Goal: Task Accomplishment & Management: Manage account settings

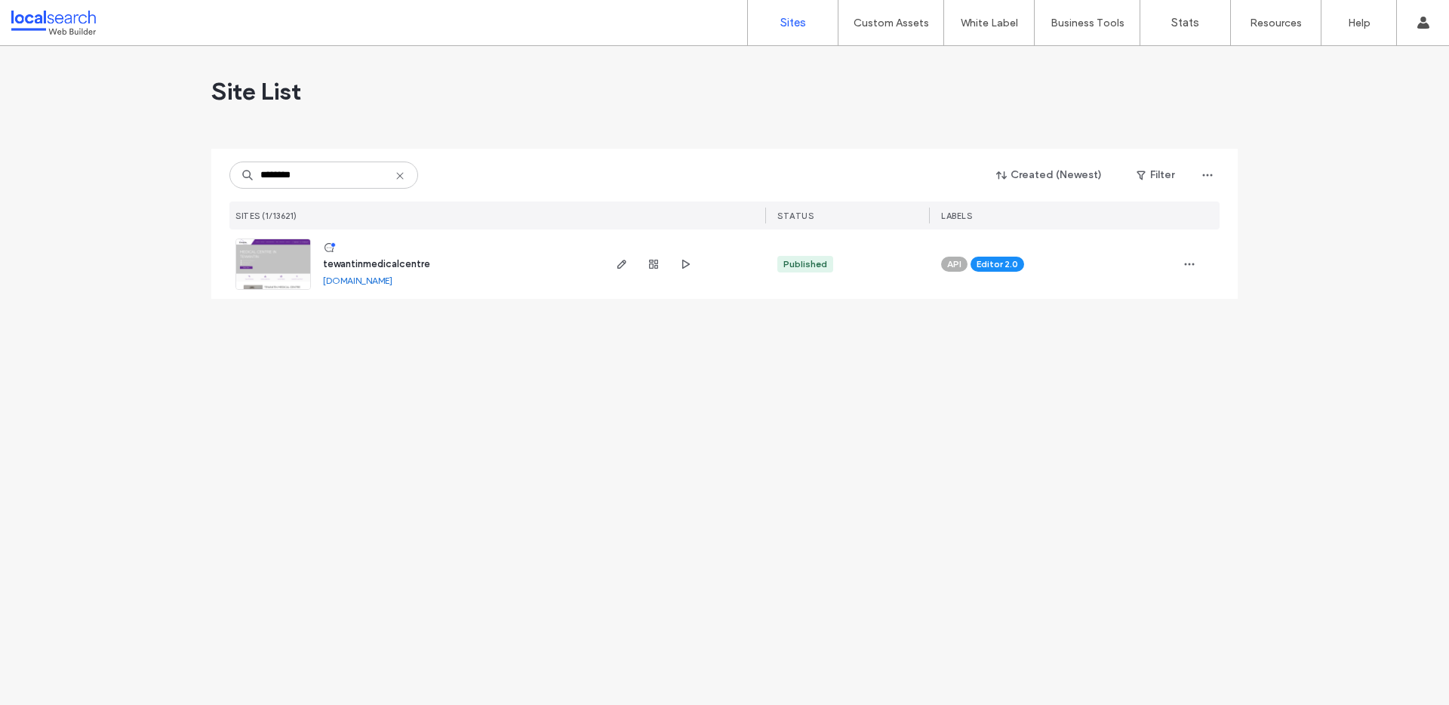
type input "********"
click at [278, 260] on img at bounding box center [273, 290] width 74 height 103
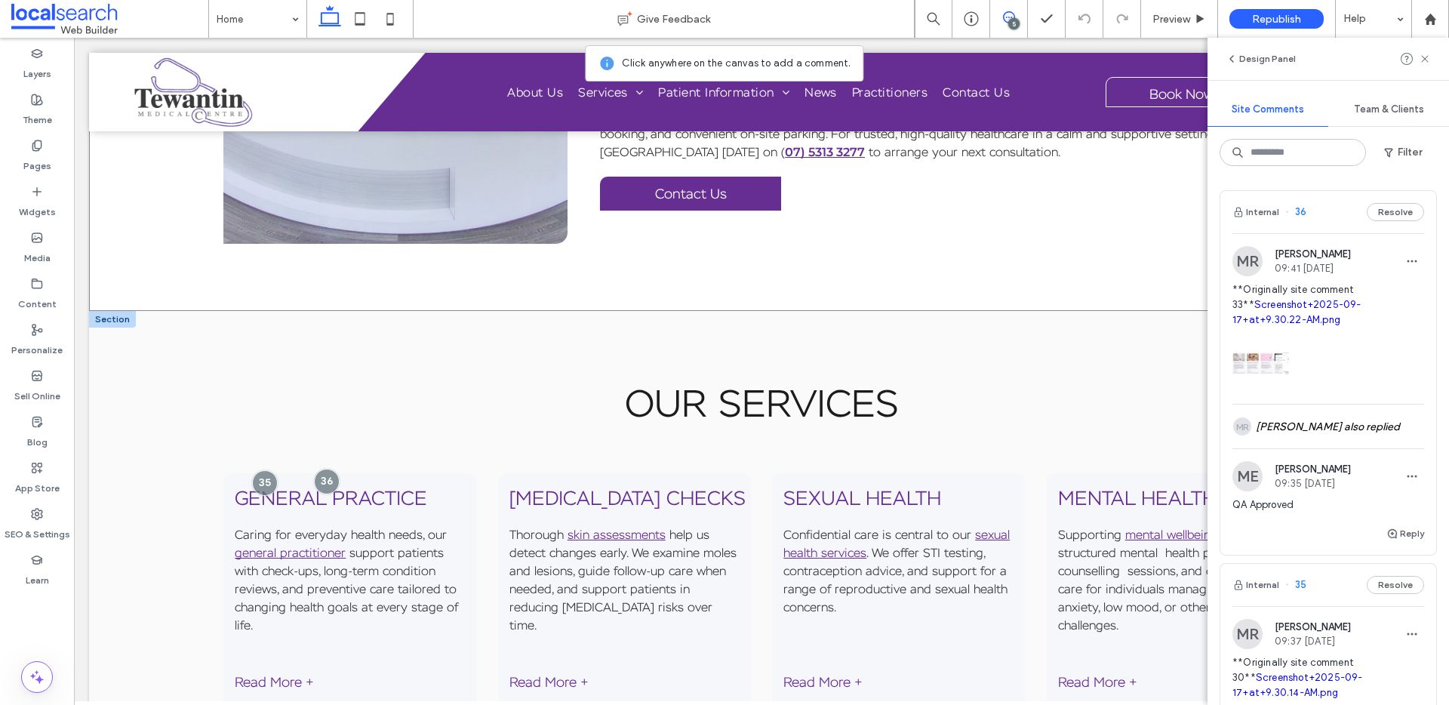
scroll to position [1073, 0]
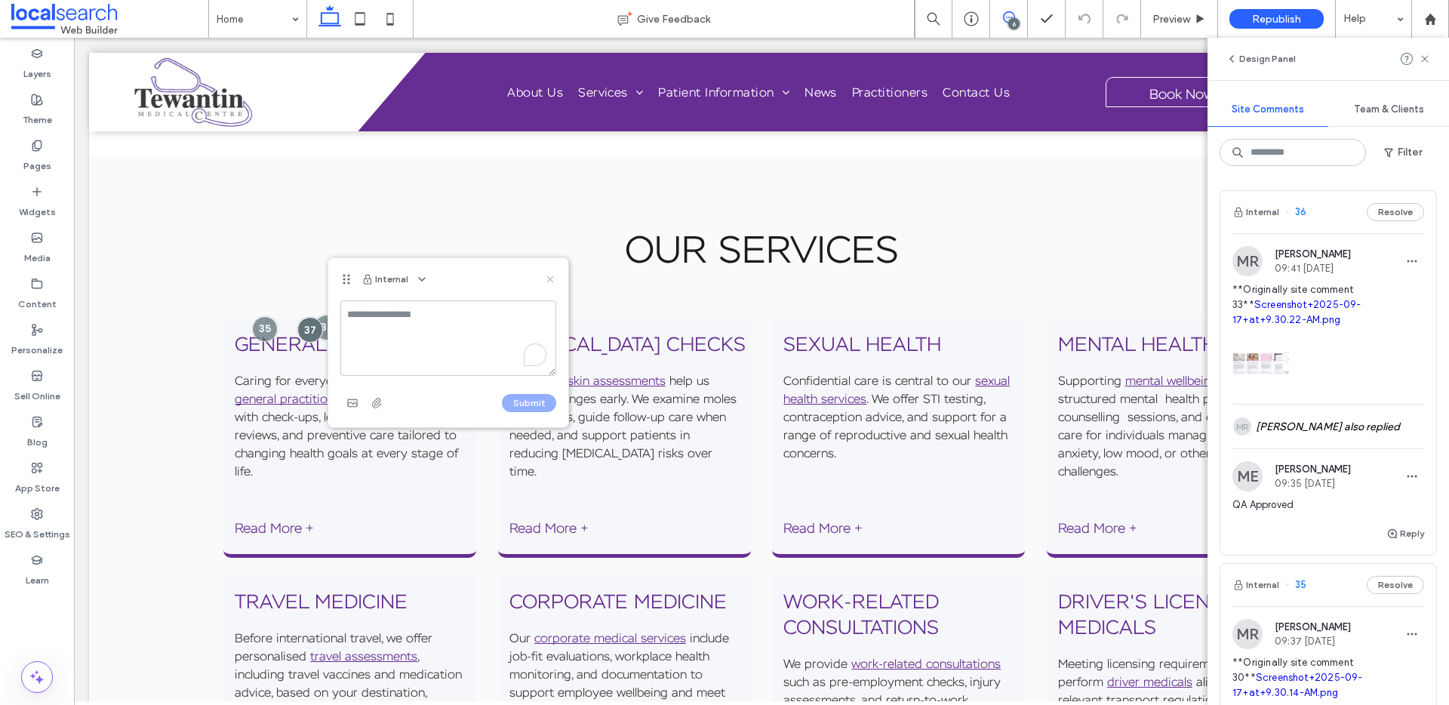
click at [552, 278] on icon at bounding box center [550, 279] width 12 height 12
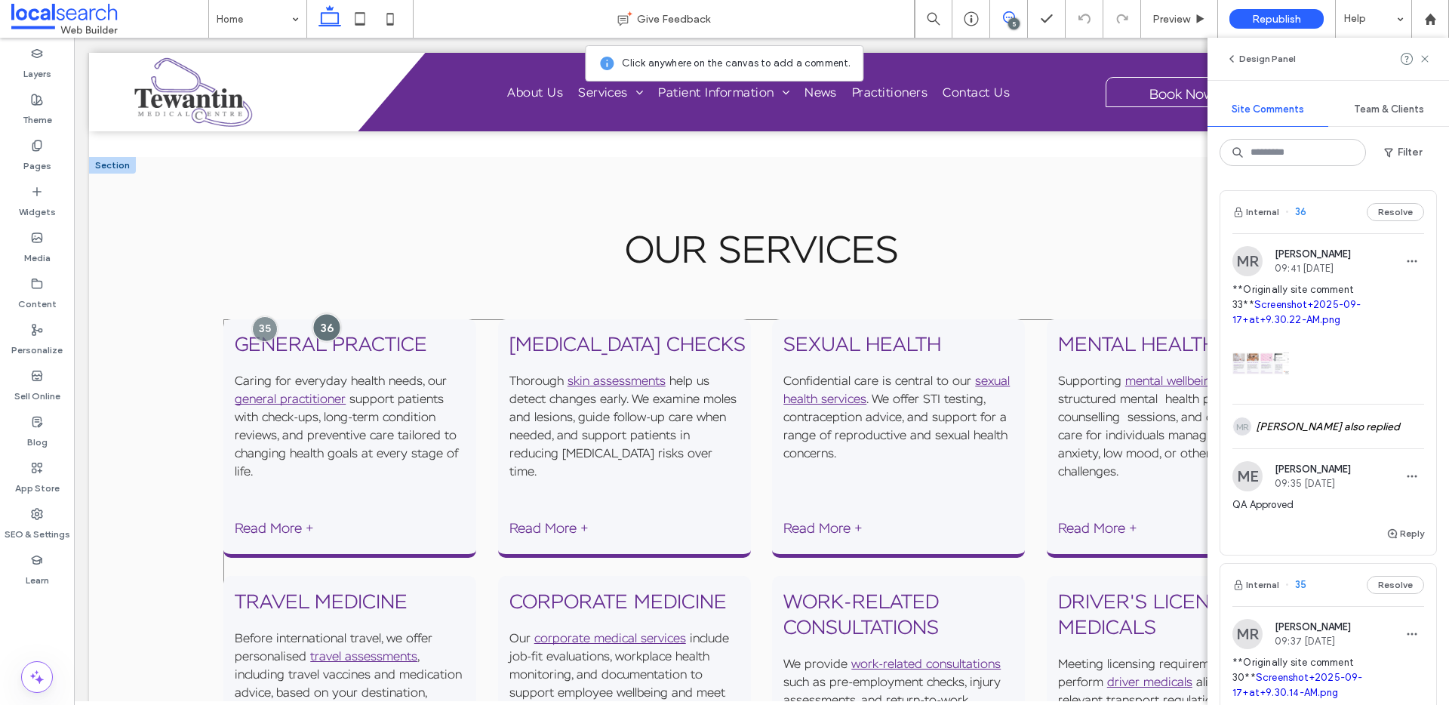
click at [323, 326] on div at bounding box center [326, 327] width 28 height 28
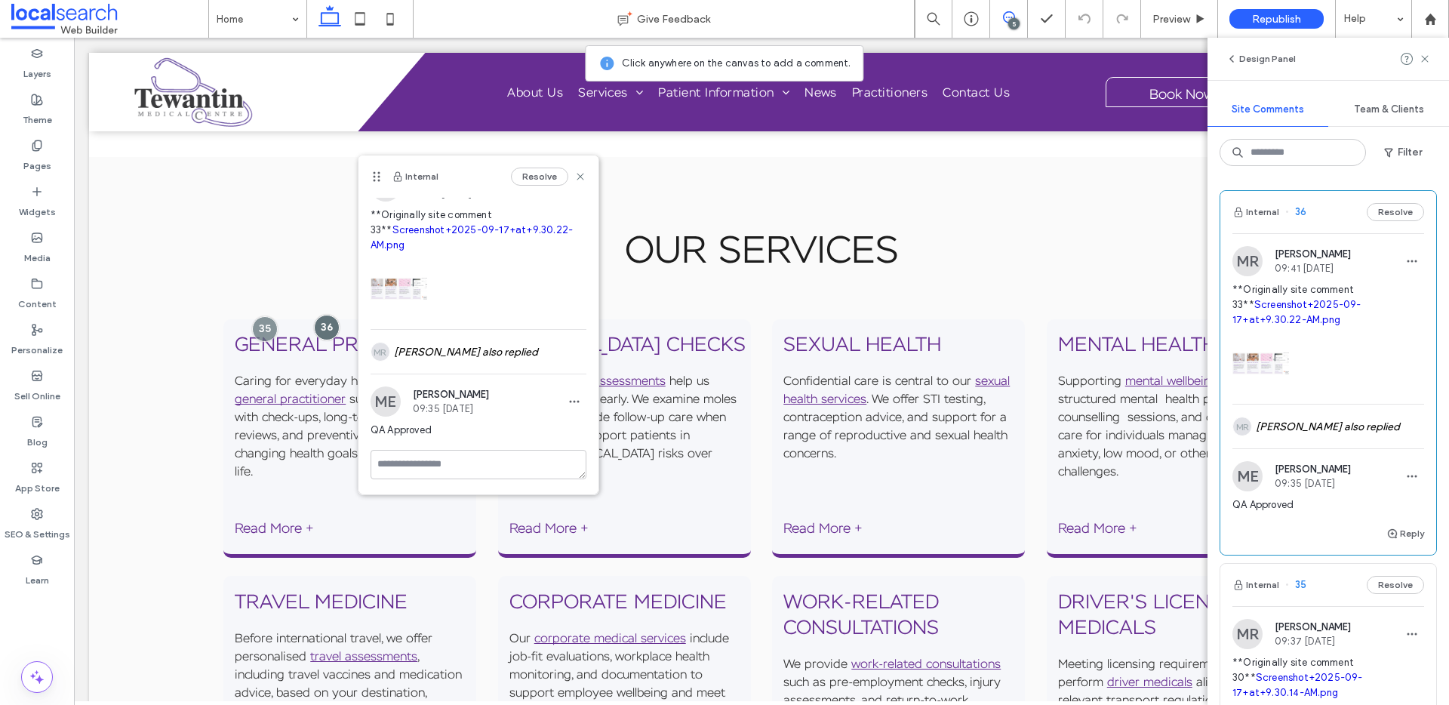
scroll to position [42, 0]
click at [476, 343] on div "MR Matthew Ranford also replied" at bounding box center [479, 352] width 216 height 44
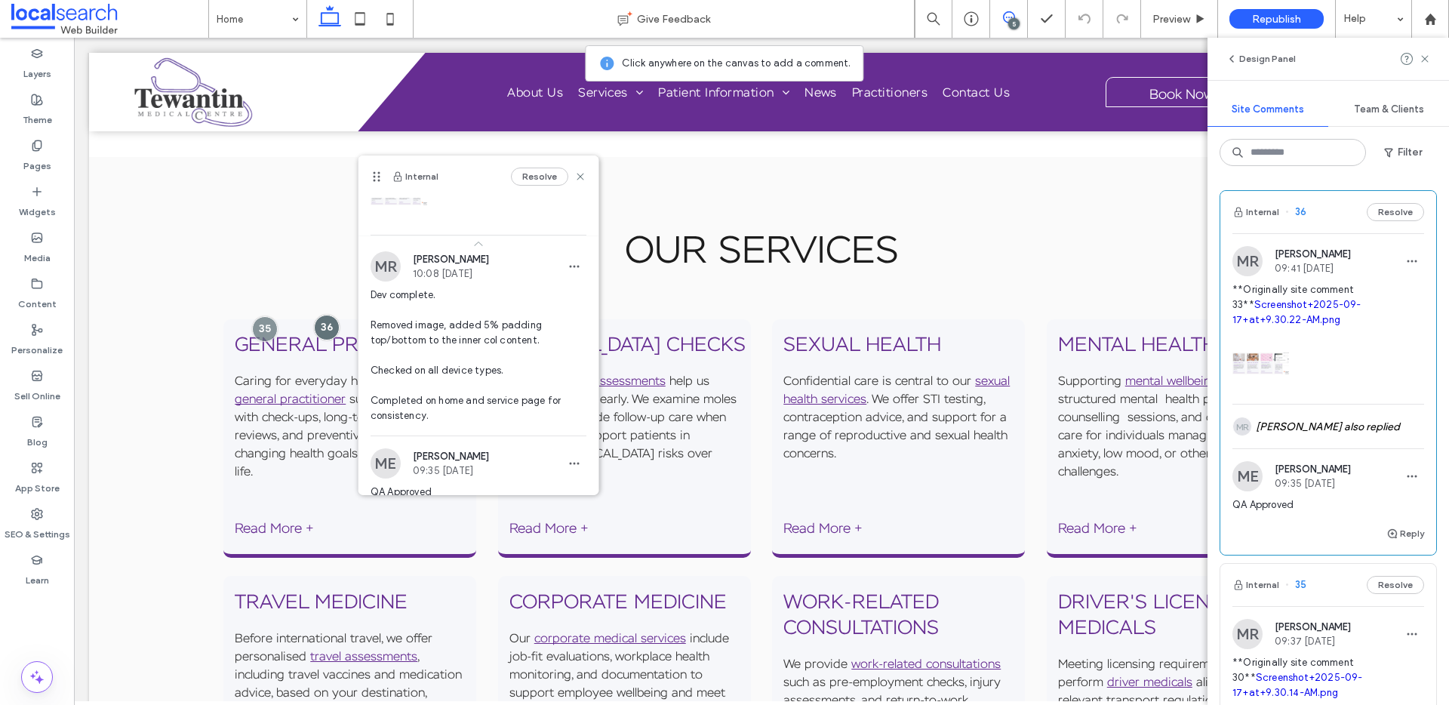
scroll to position [185, 0]
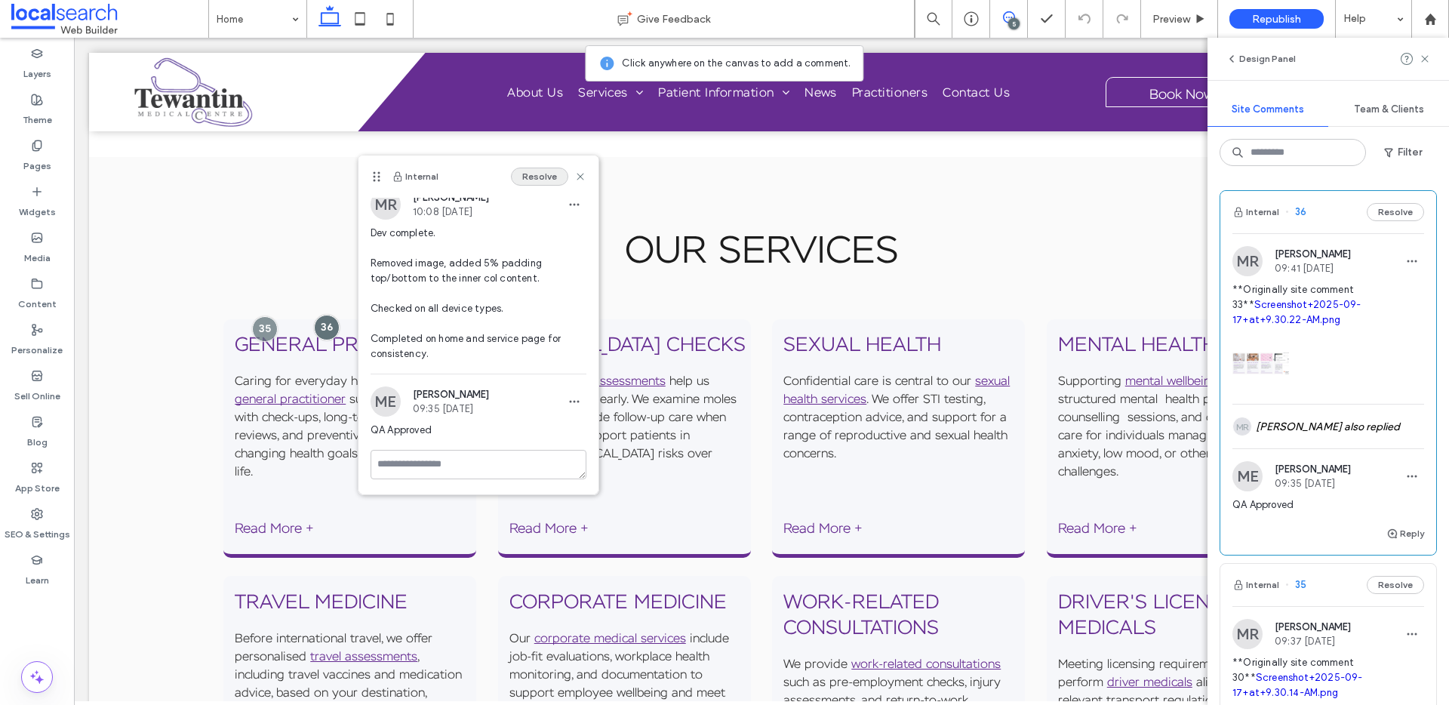
click at [530, 184] on button "Resolve" at bounding box center [539, 177] width 57 height 18
click at [257, 325] on div at bounding box center [265, 329] width 28 height 28
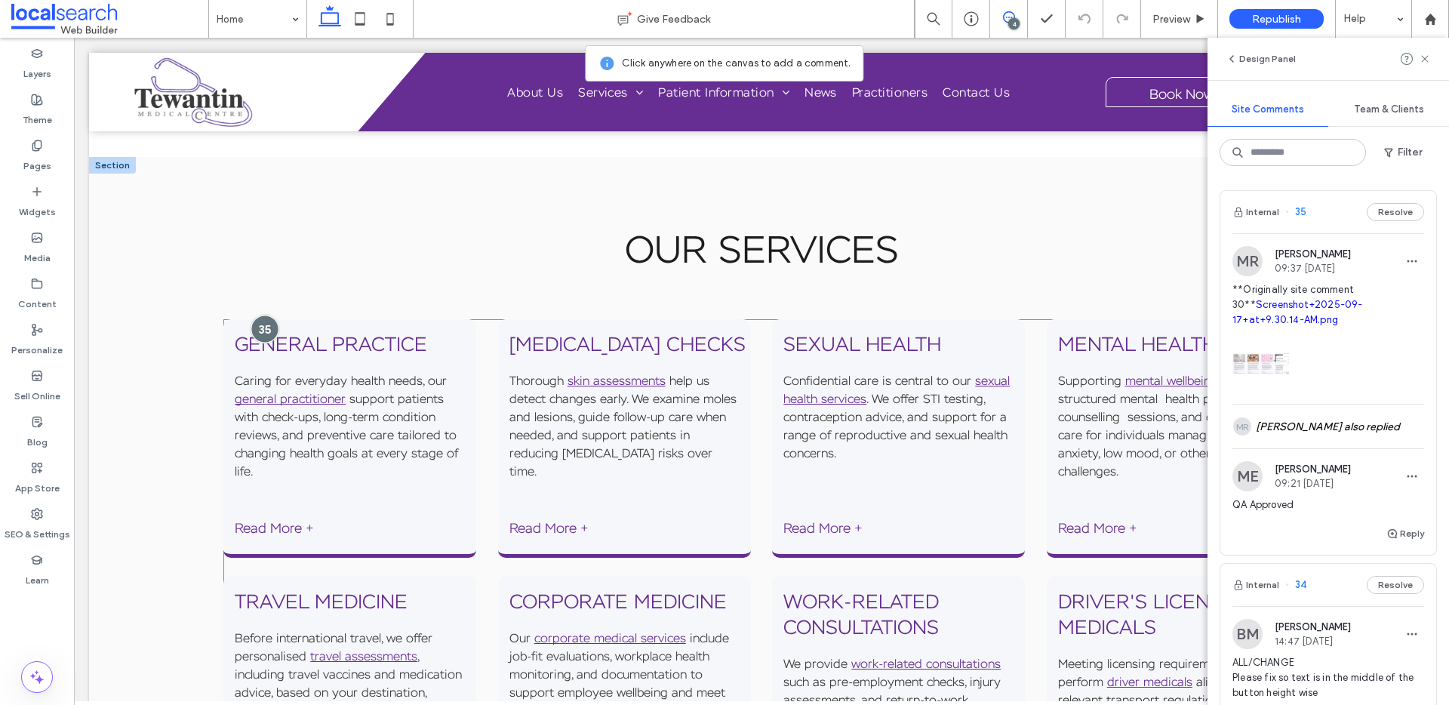
click at [262, 327] on div at bounding box center [265, 329] width 28 height 28
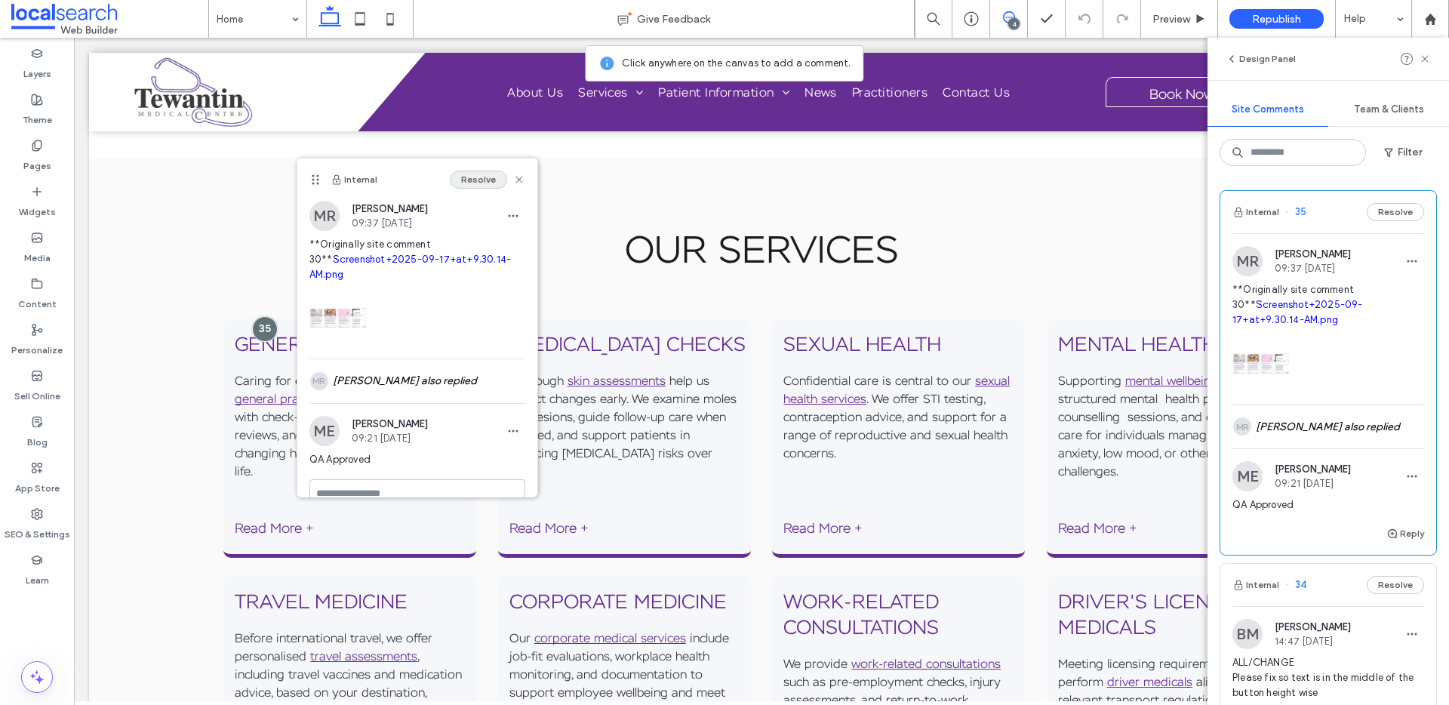
click at [472, 180] on button "Resolve" at bounding box center [478, 180] width 57 height 18
click at [1424, 61] on icon at bounding box center [1425, 59] width 12 height 12
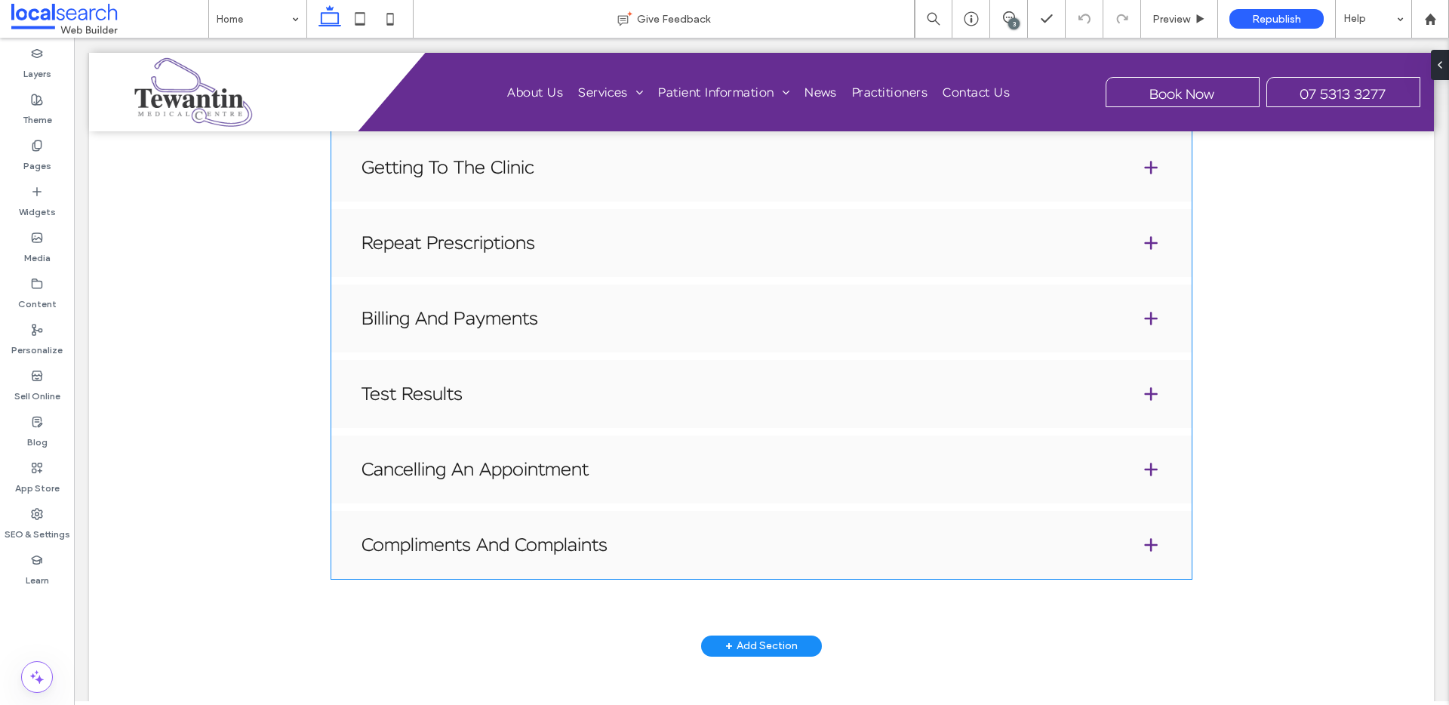
scroll to position [3457, 0]
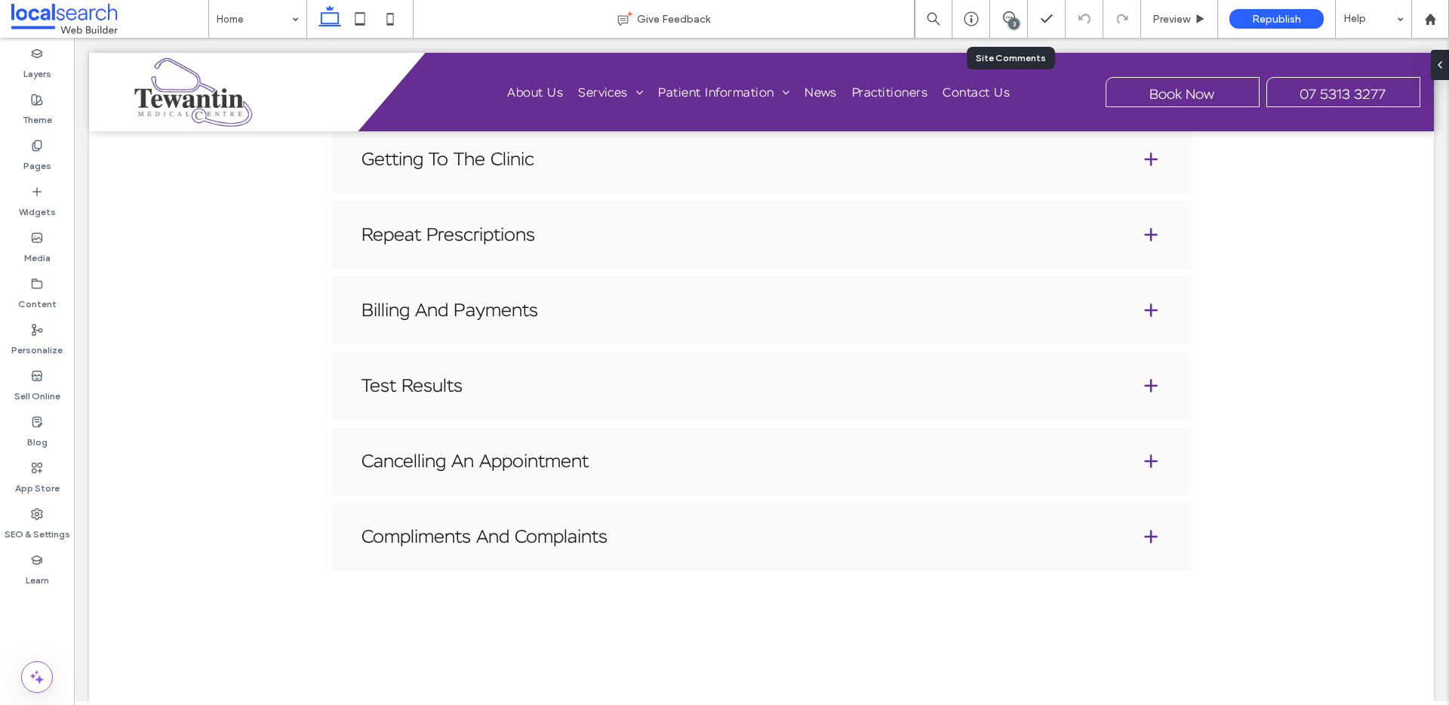
click at [1019, 5] on div "3" at bounding box center [1009, 19] width 38 height 38
click at [1013, 14] on use at bounding box center [1009, 17] width 12 height 12
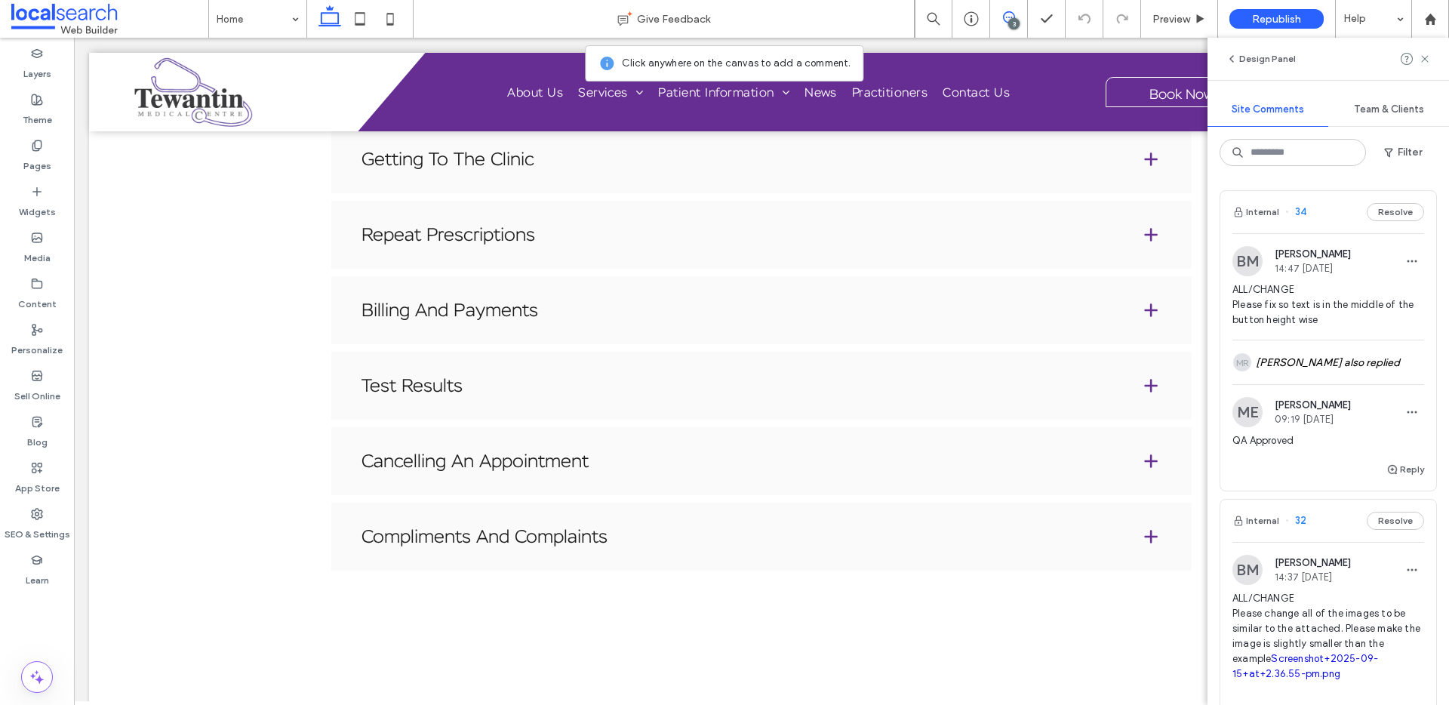
click at [1290, 319] on span "ALL/CHANGE Please fix so text is in the middle of the button height wise" at bounding box center [1328, 304] width 192 height 45
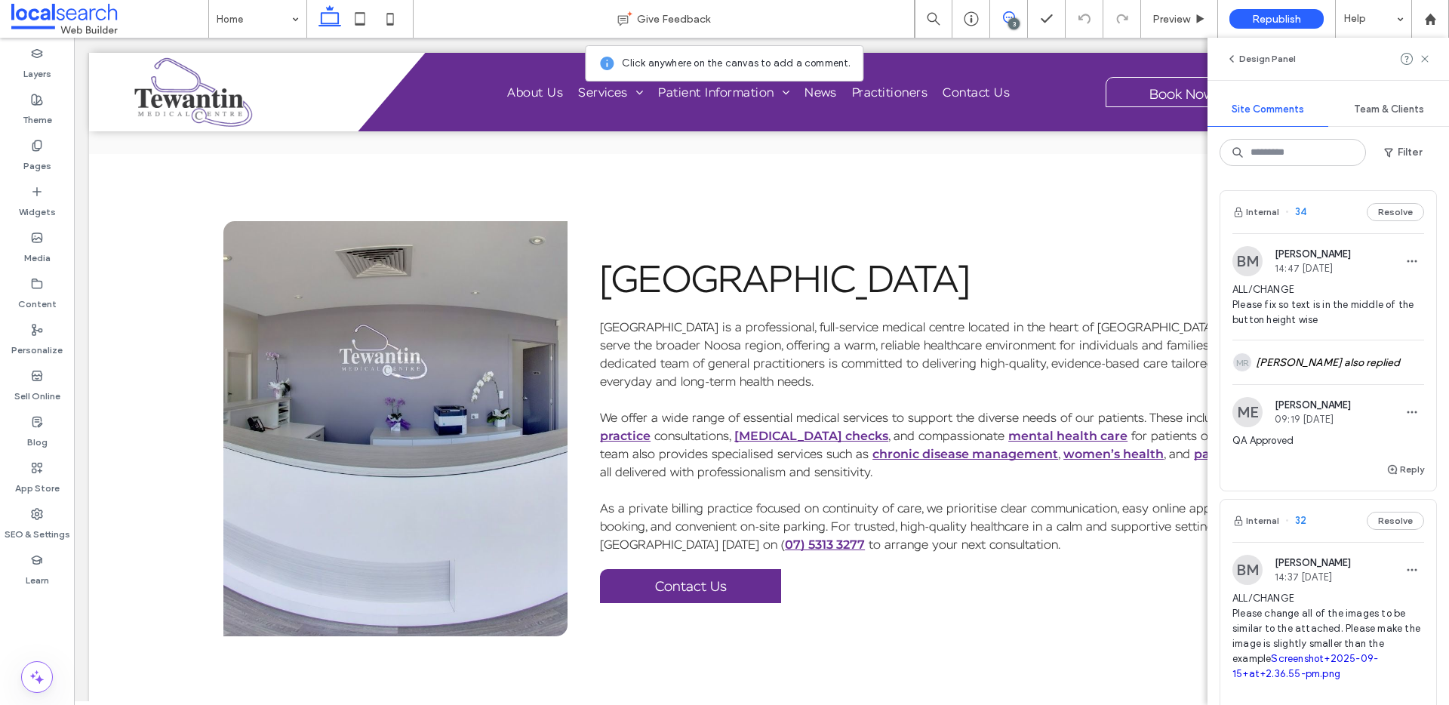
scroll to position [62, 0]
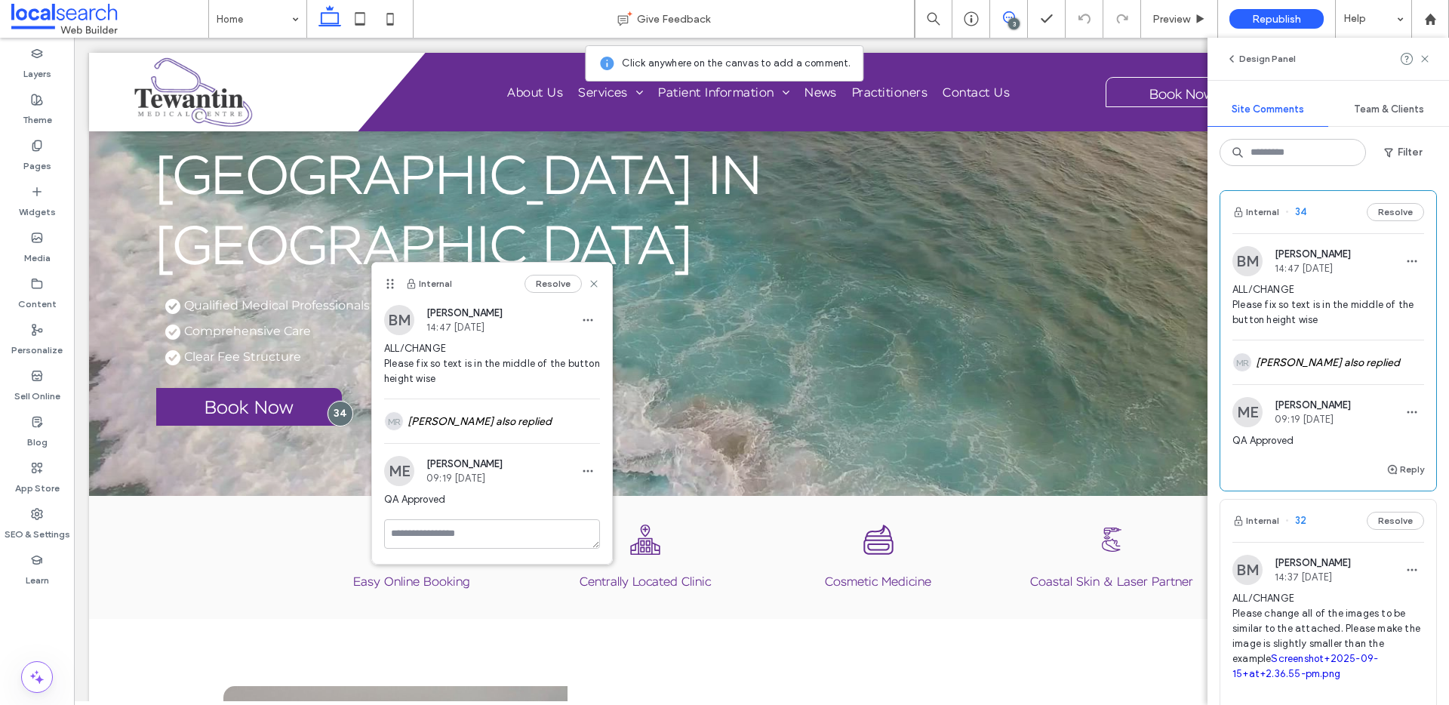
click at [1276, 577] on span "14:37 Sep 15 2025" at bounding box center [1313, 576] width 76 height 11
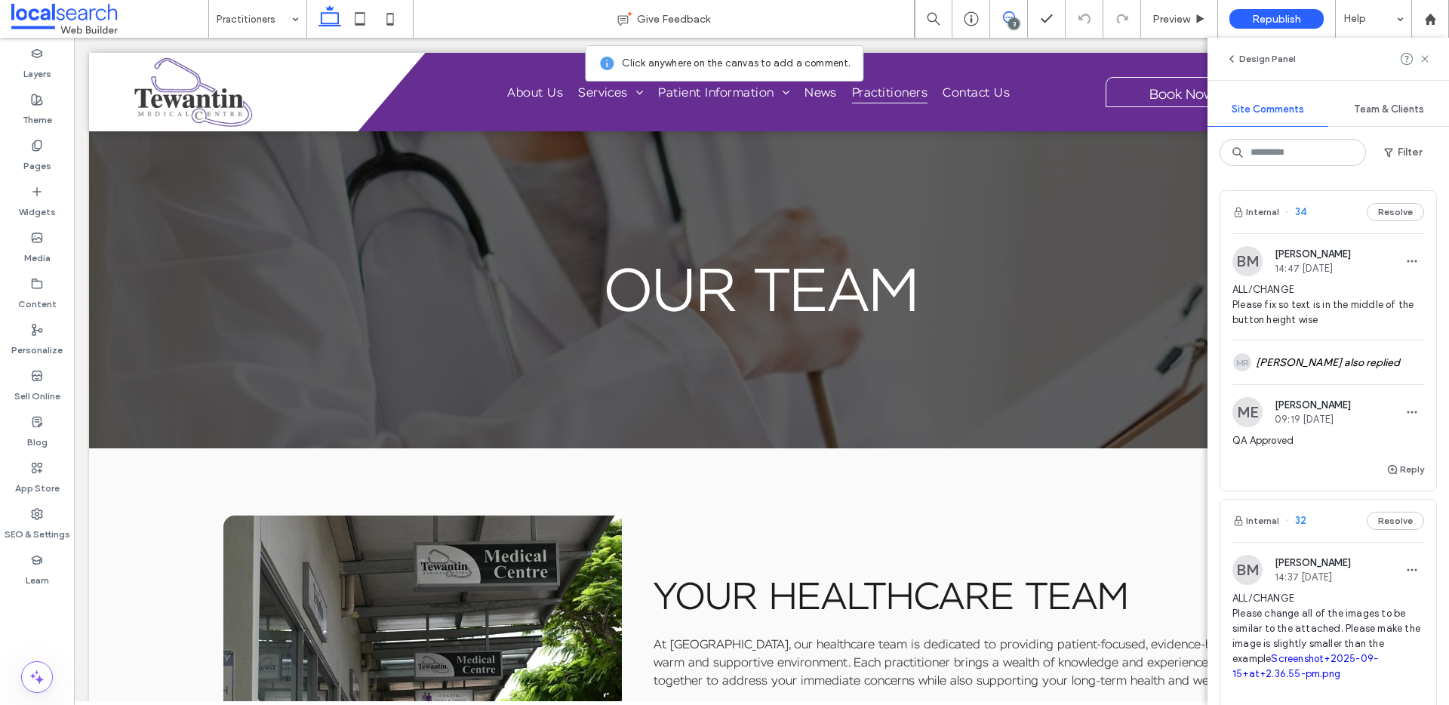
scroll to position [0, 0]
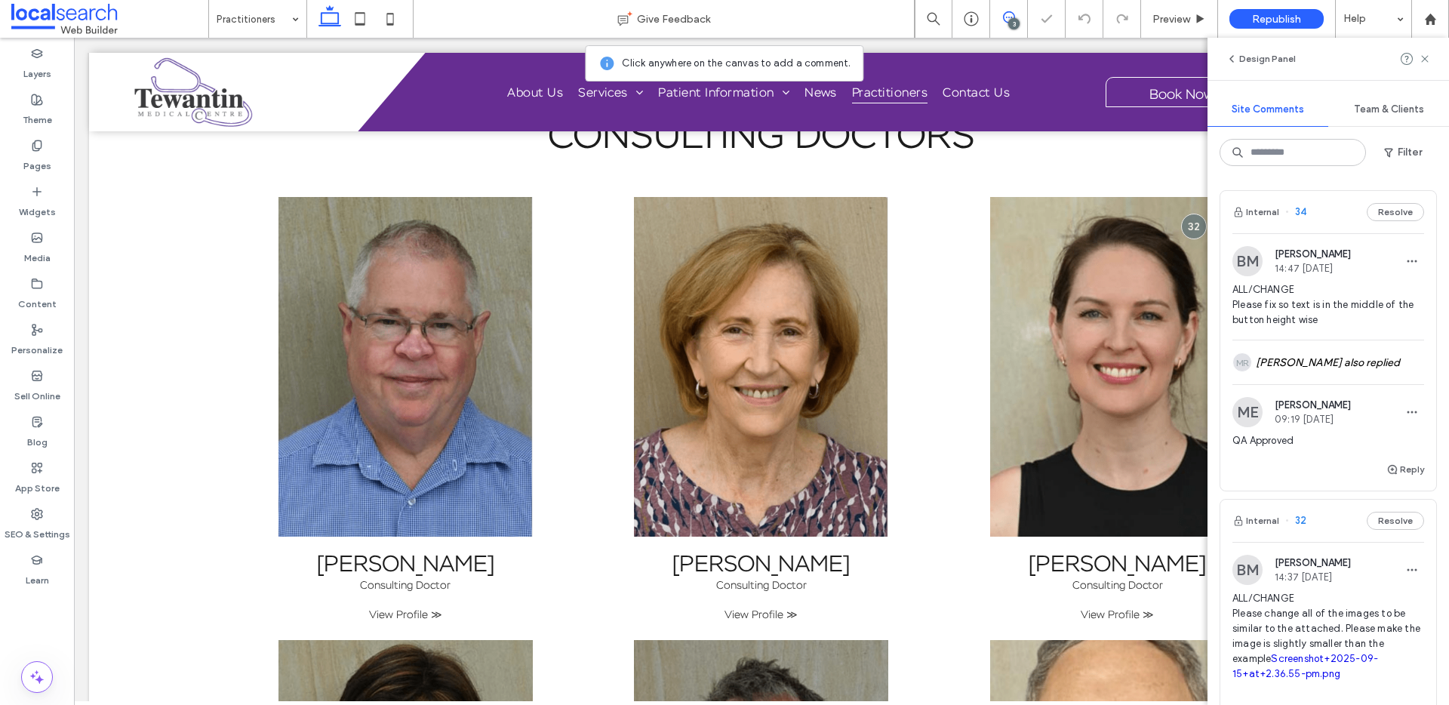
scroll to position [969, 0]
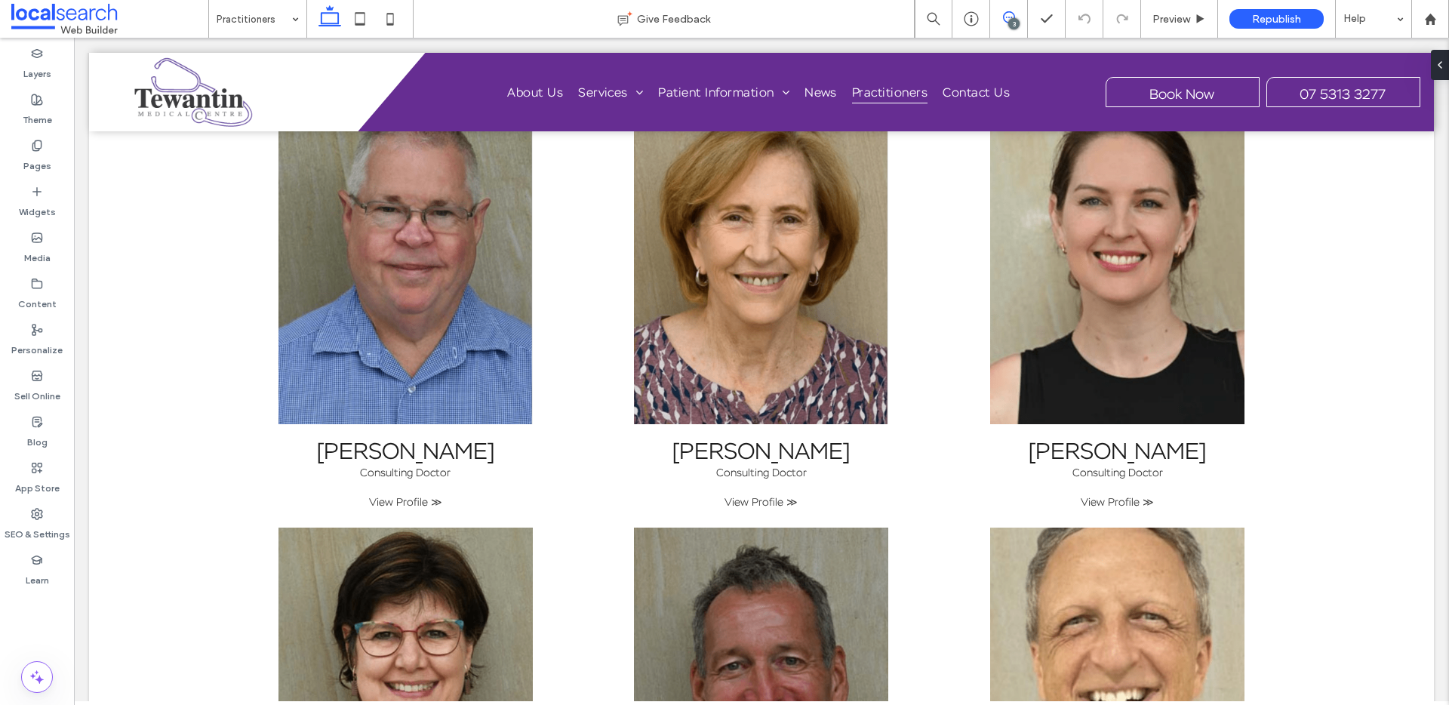
click at [1013, 16] on icon at bounding box center [1009, 17] width 12 height 12
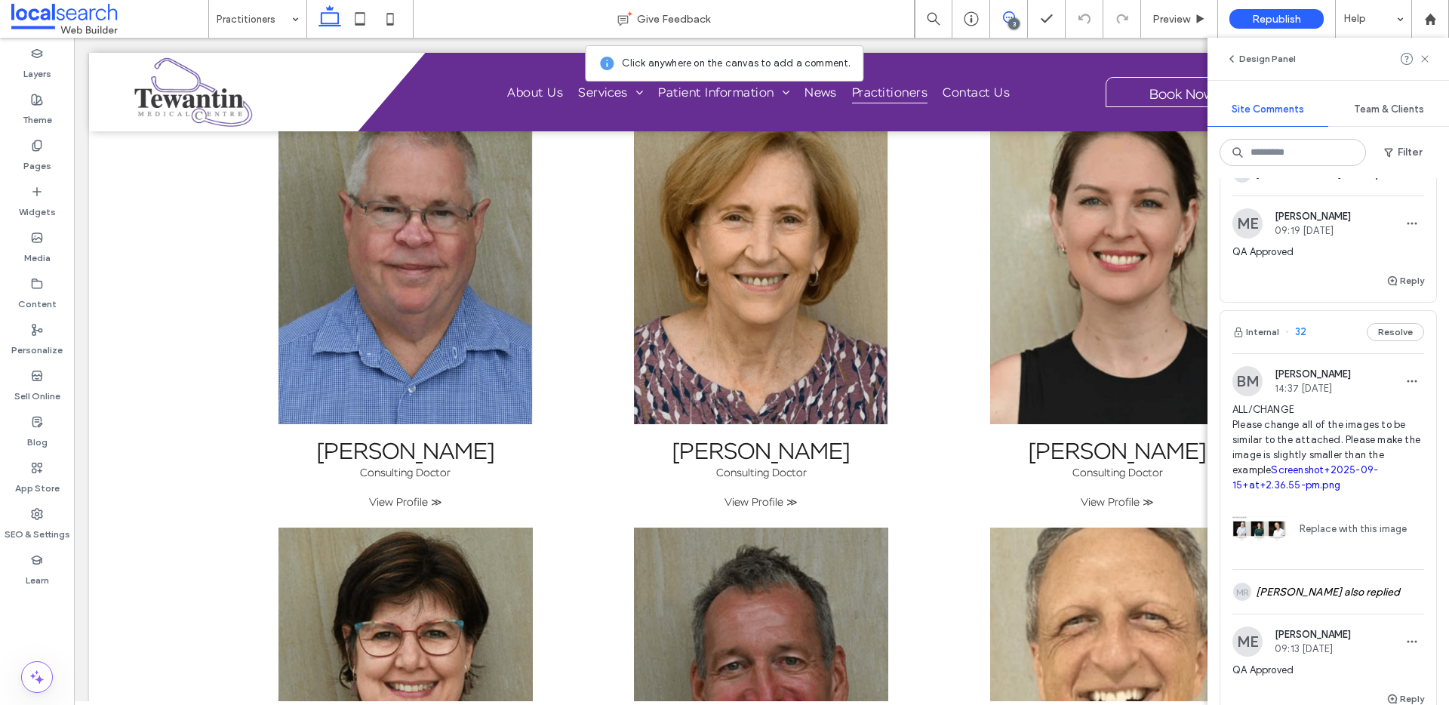
scroll to position [283, 0]
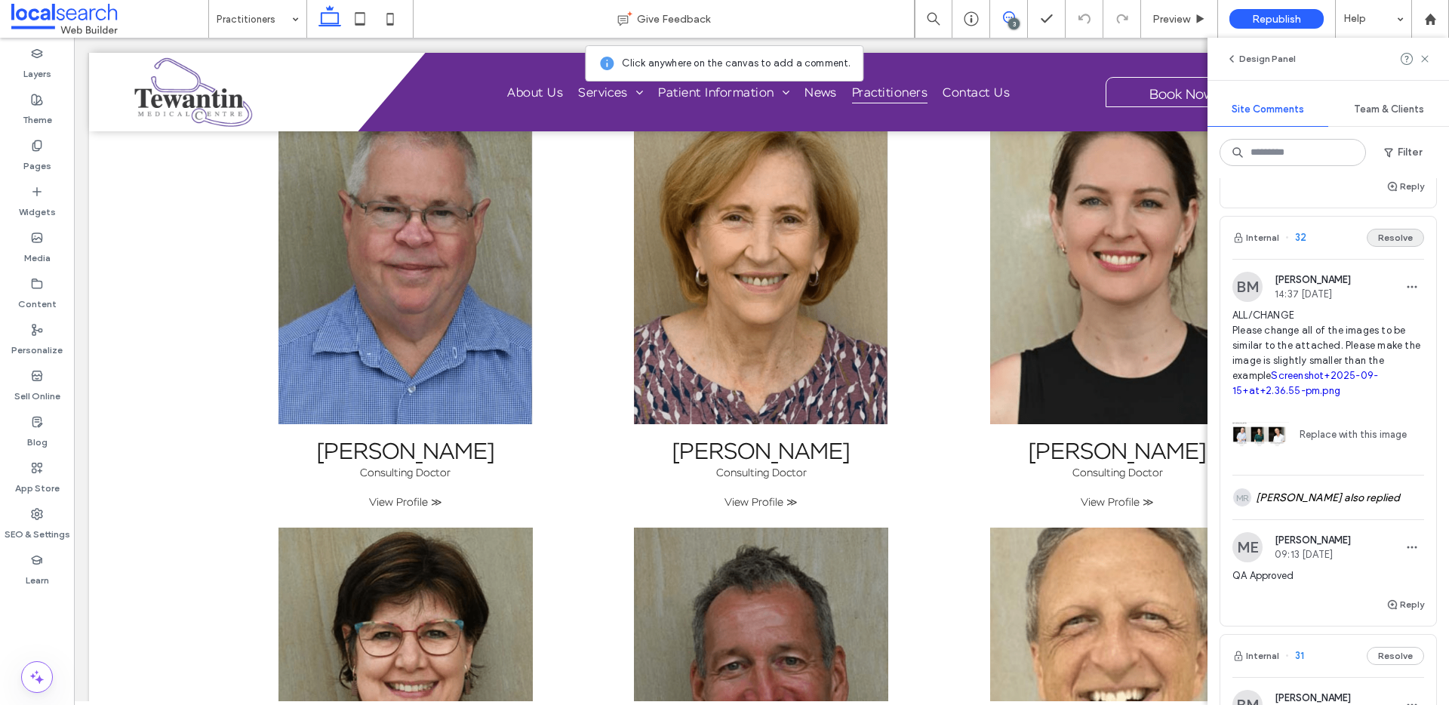
click at [1379, 244] on button "Resolve" at bounding box center [1395, 238] width 57 height 18
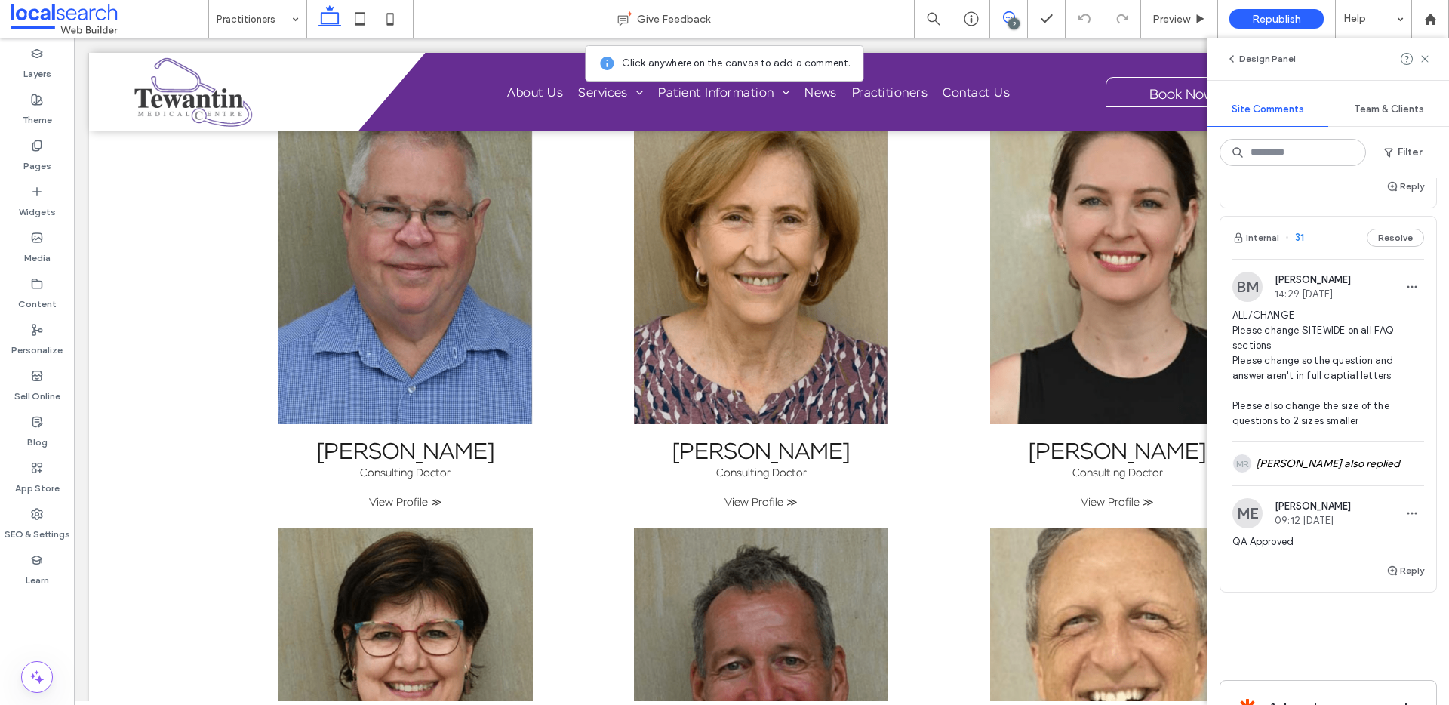
click at [1361, 344] on span "ALL/CHANGE Please change SITEWIDE on all FAQ sections Please change so the ques…" at bounding box center [1328, 368] width 192 height 121
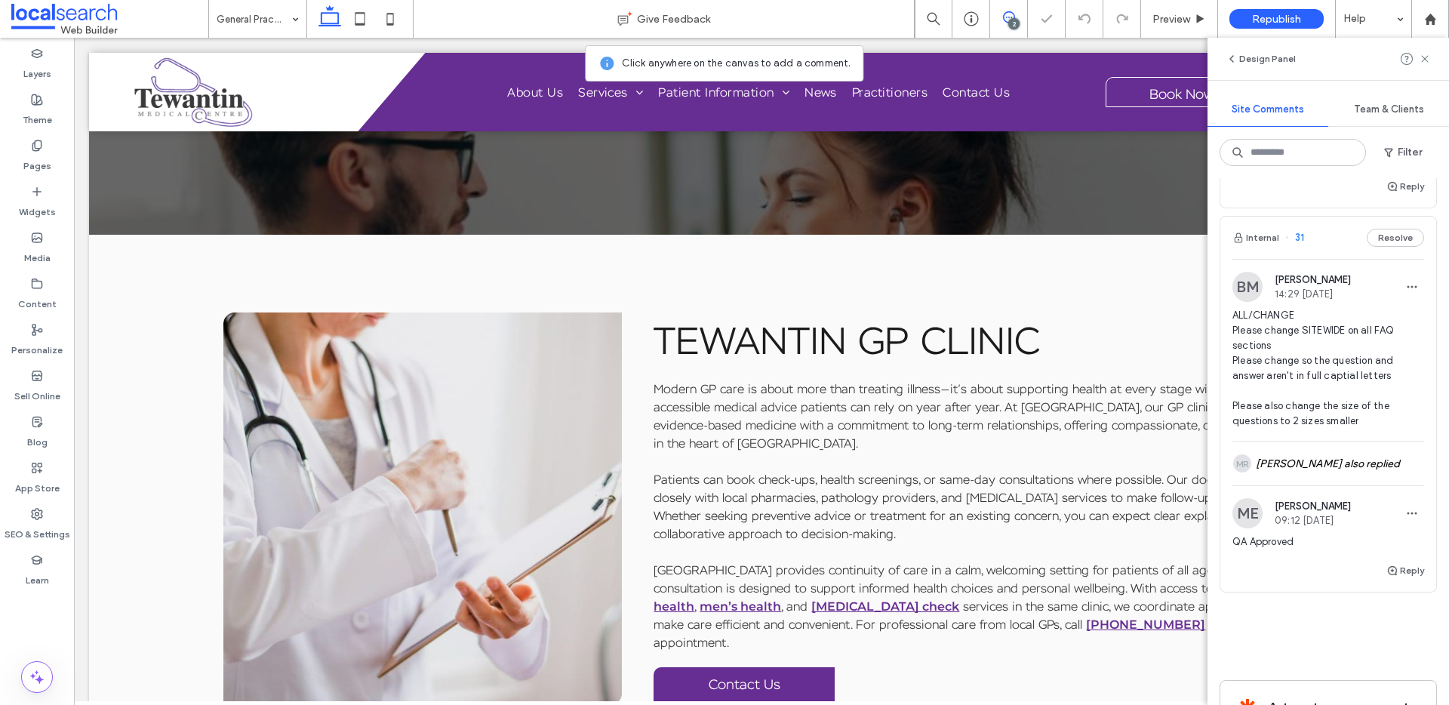
scroll to position [1498, 0]
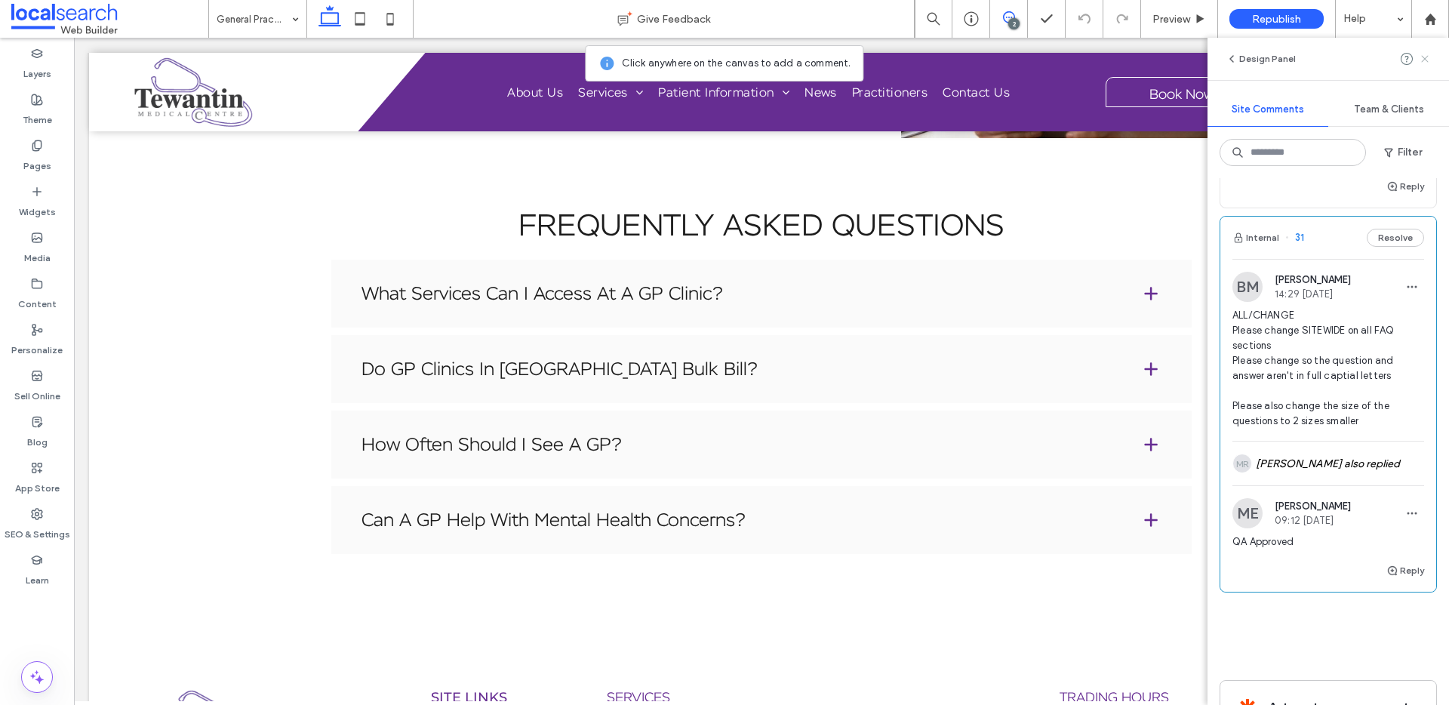
click at [1429, 54] on icon at bounding box center [1425, 59] width 12 height 12
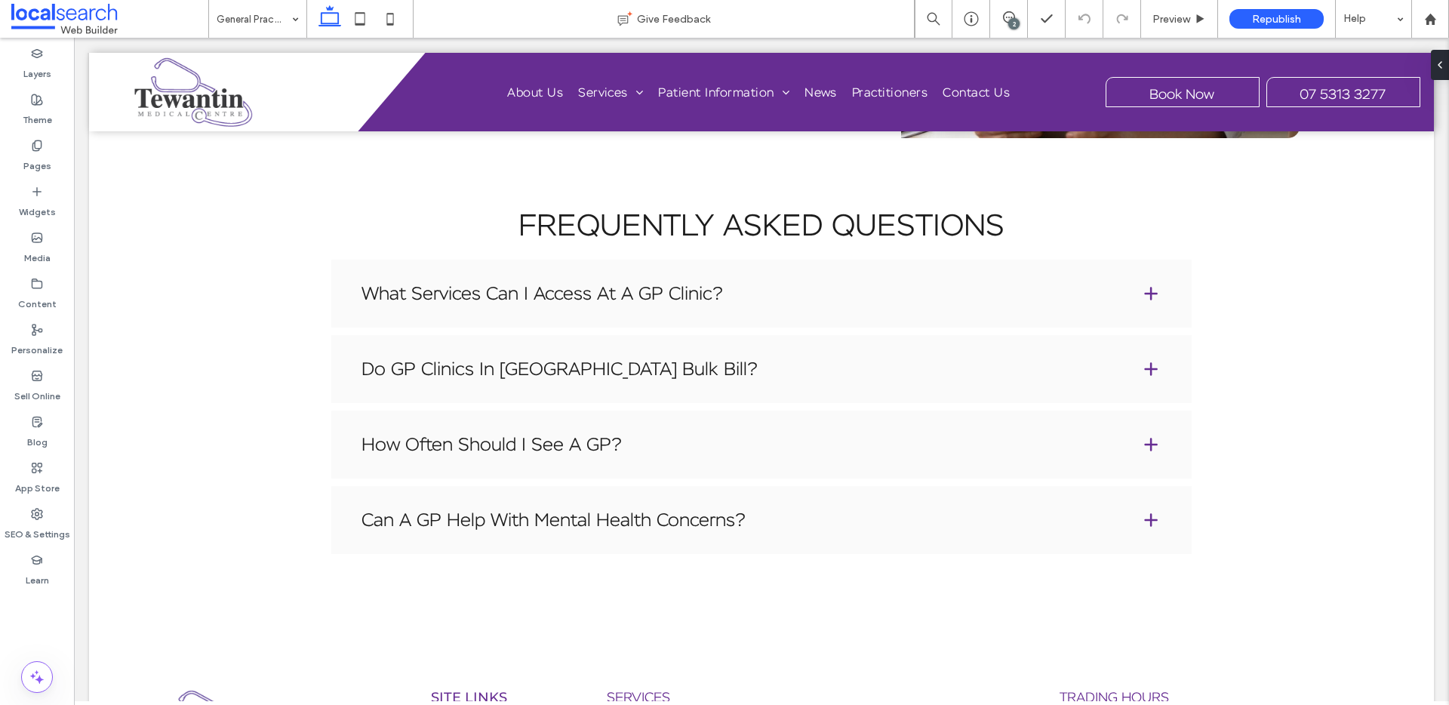
scroll to position [0, 0]
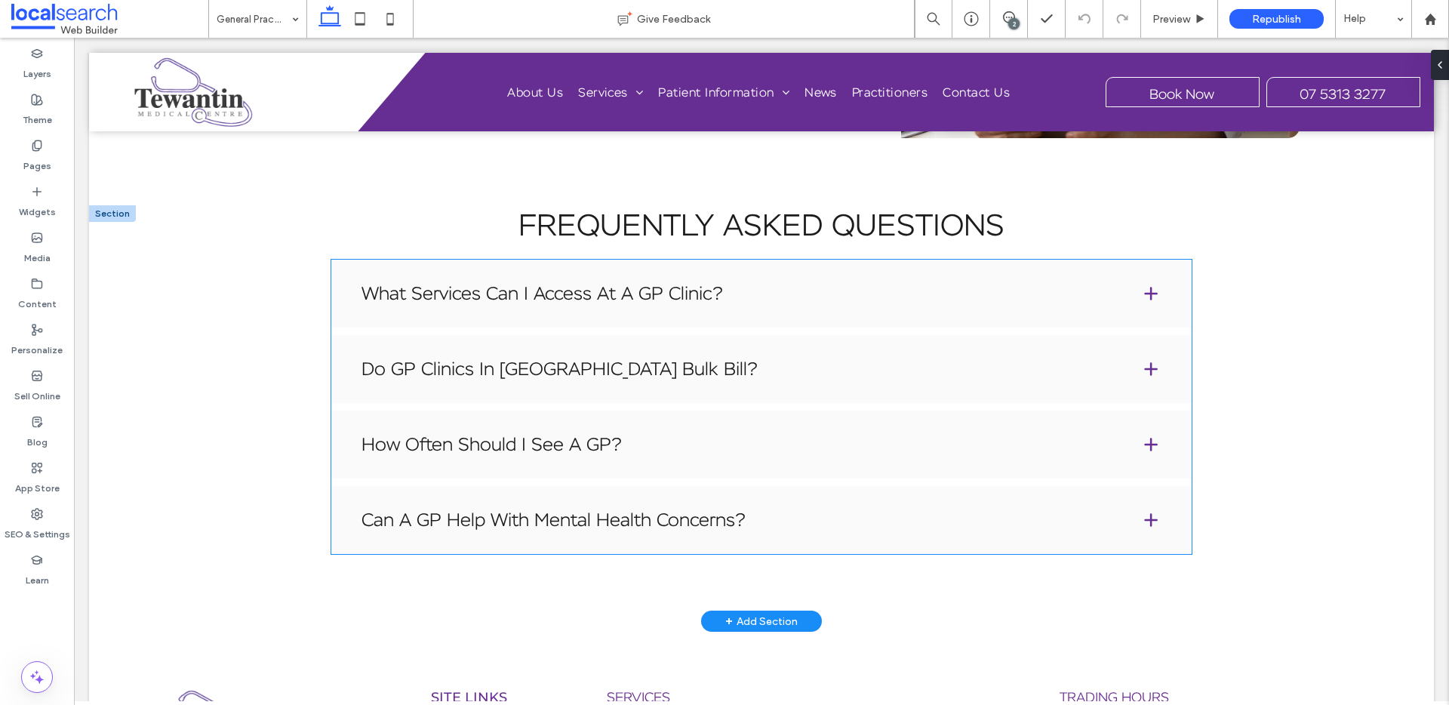
click at [1151, 294] on span at bounding box center [1150, 293] width 21 height 21
click at [1142, 294] on span at bounding box center [1151, 294] width 18 height 18
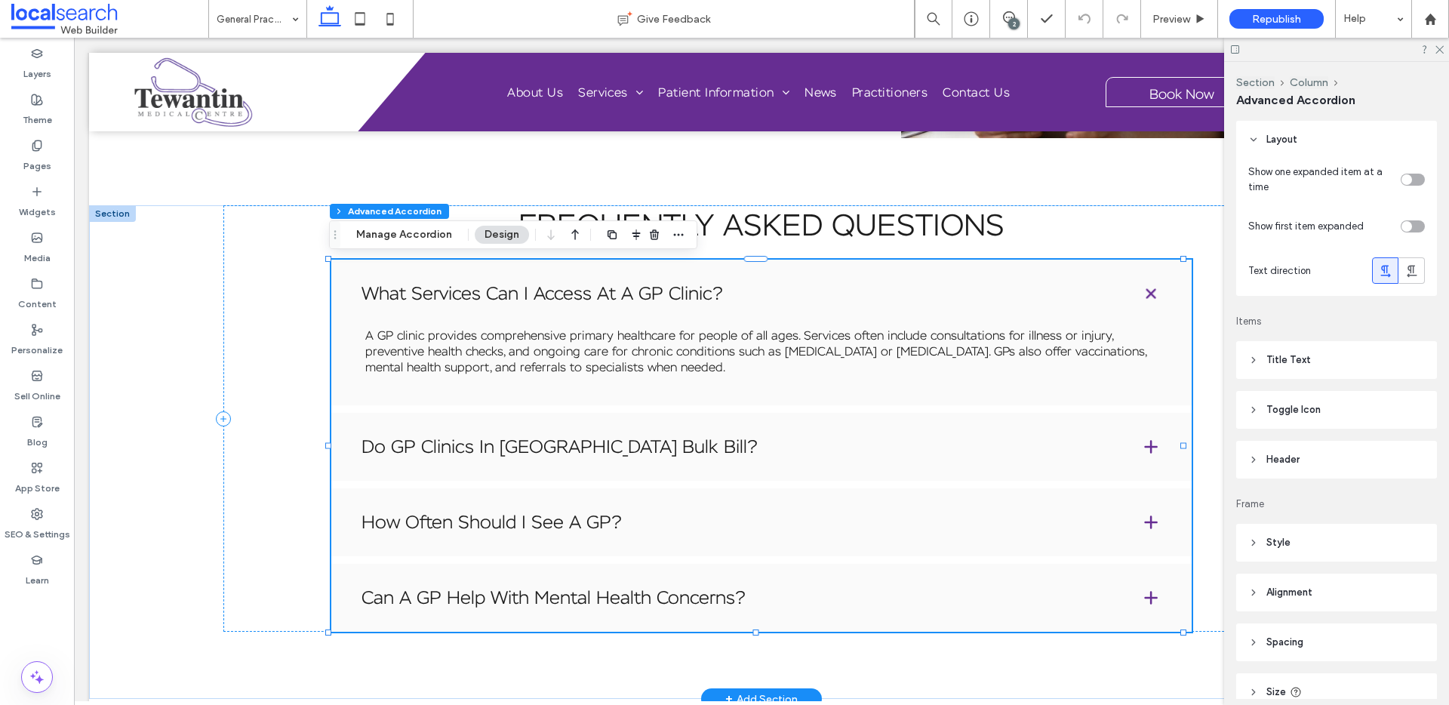
click at [1141, 294] on span at bounding box center [1151, 294] width 26 height 26
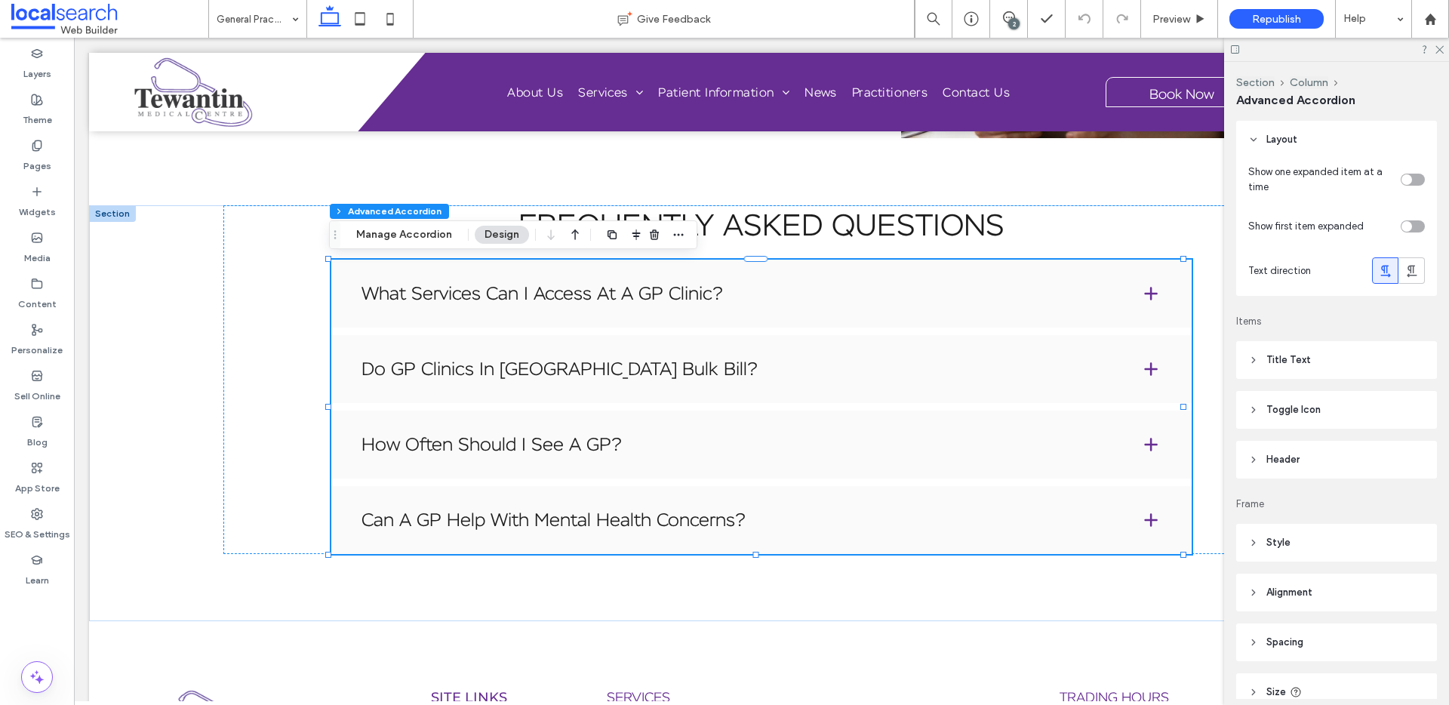
click at [1012, 27] on div "2" at bounding box center [1013, 23] width 11 height 11
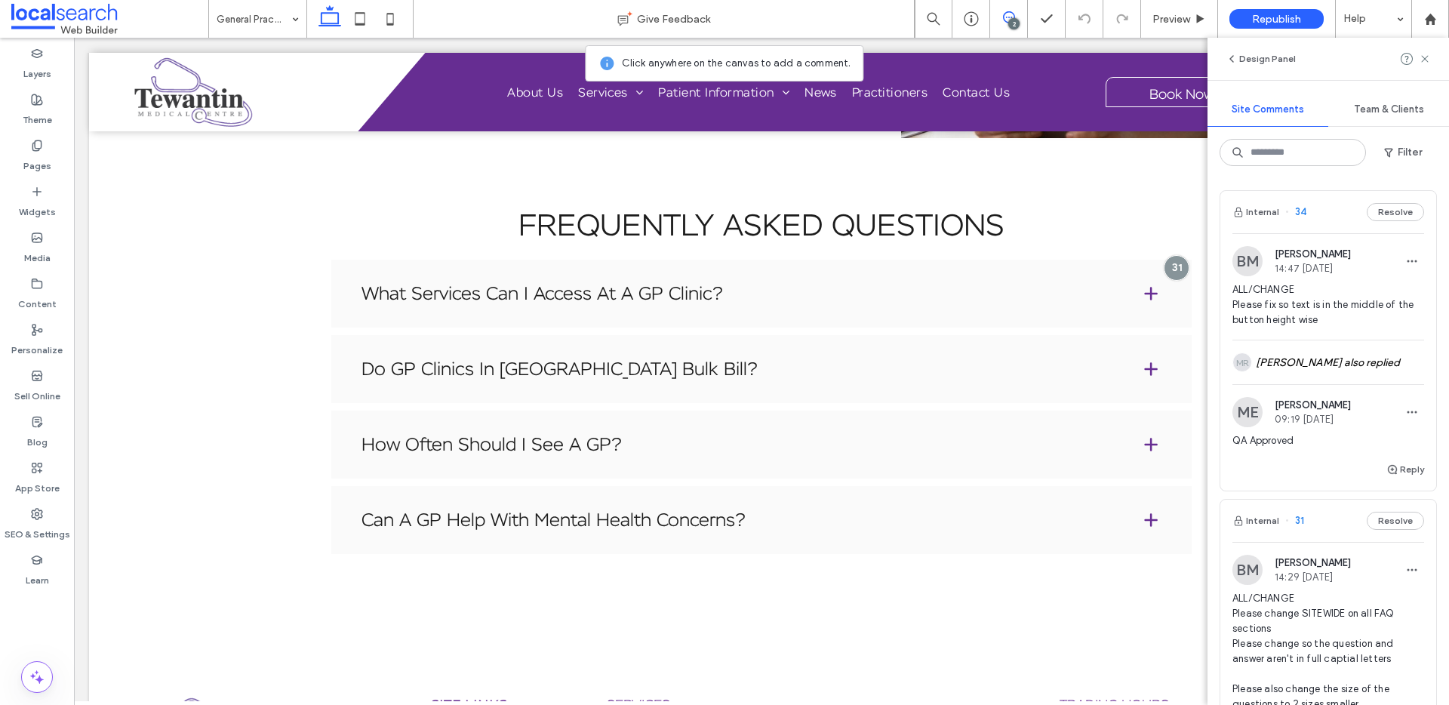
scroll to position [284, 0]
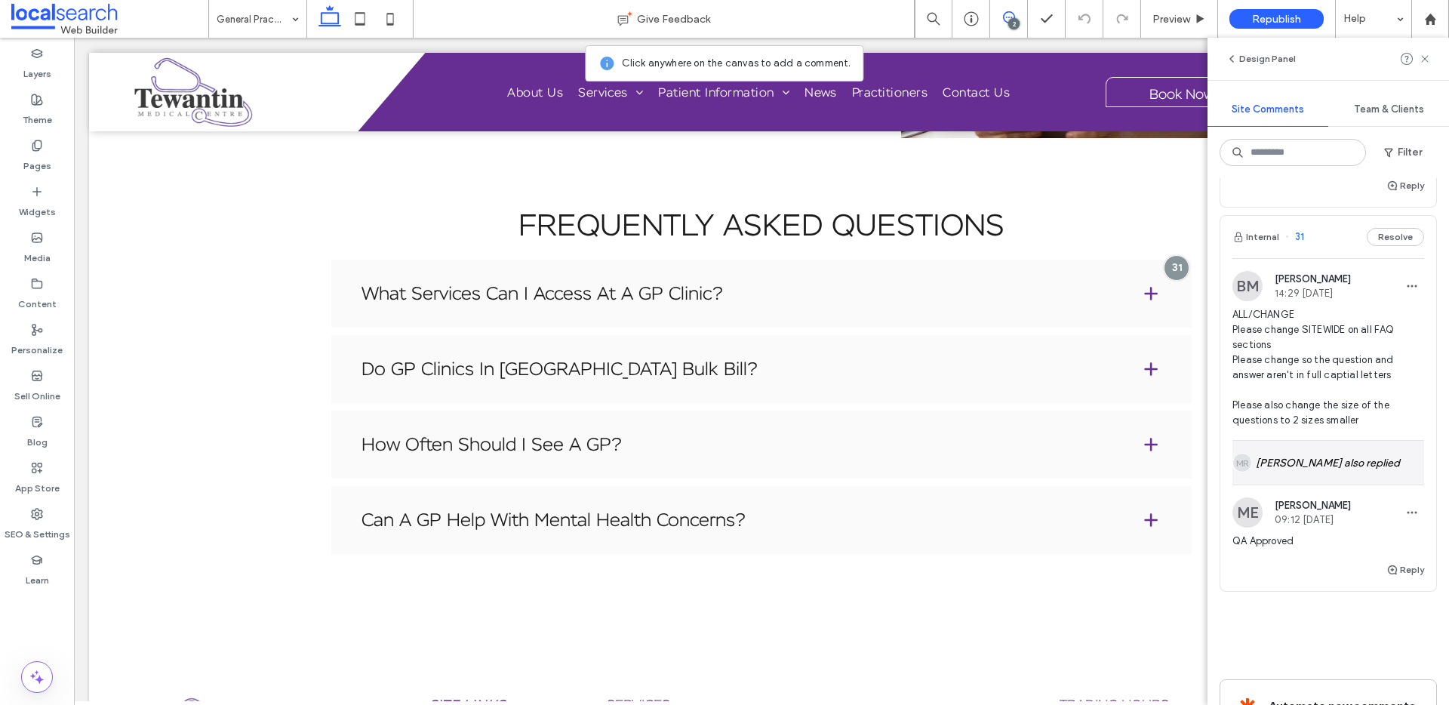
click at [1322, 472] on div "MR Matthew Ranford also replied" at bounding box center [1328, 463] width 192 height 44
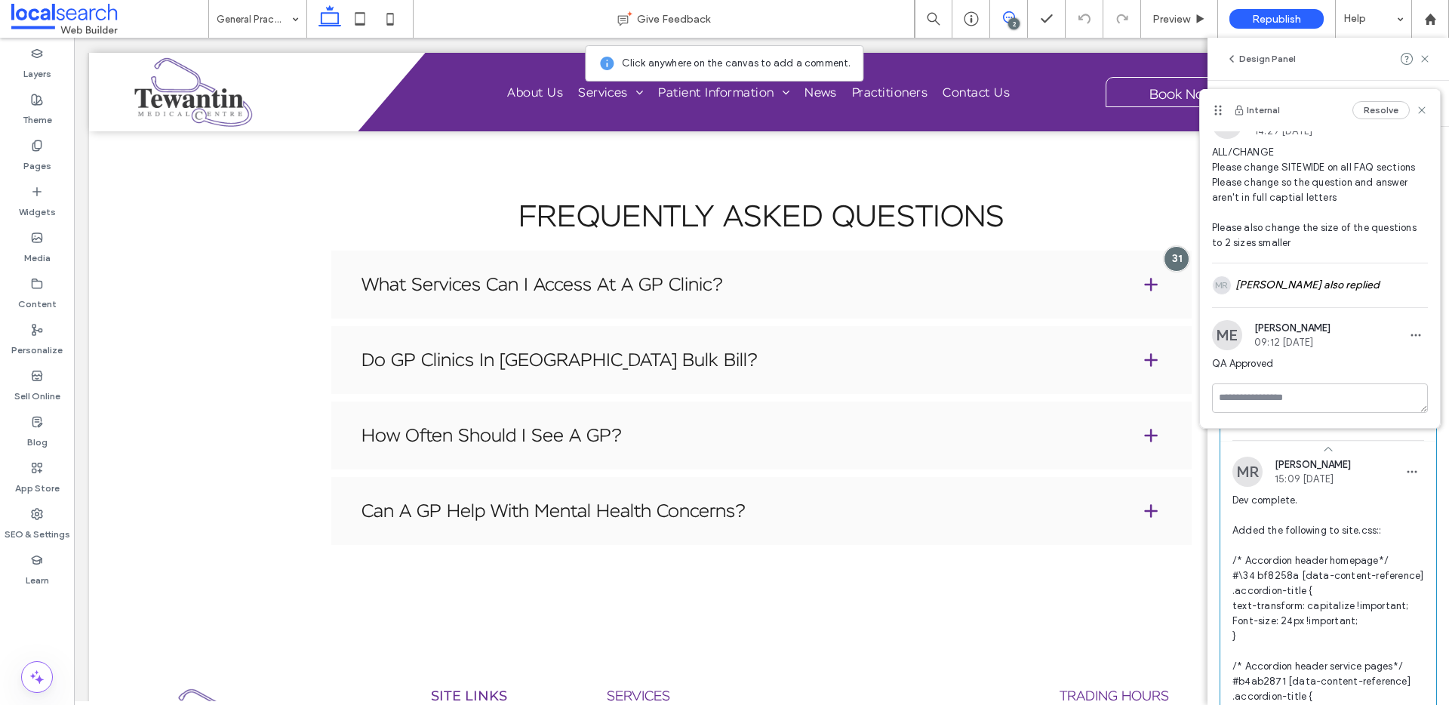
scroll to position [432, 0]
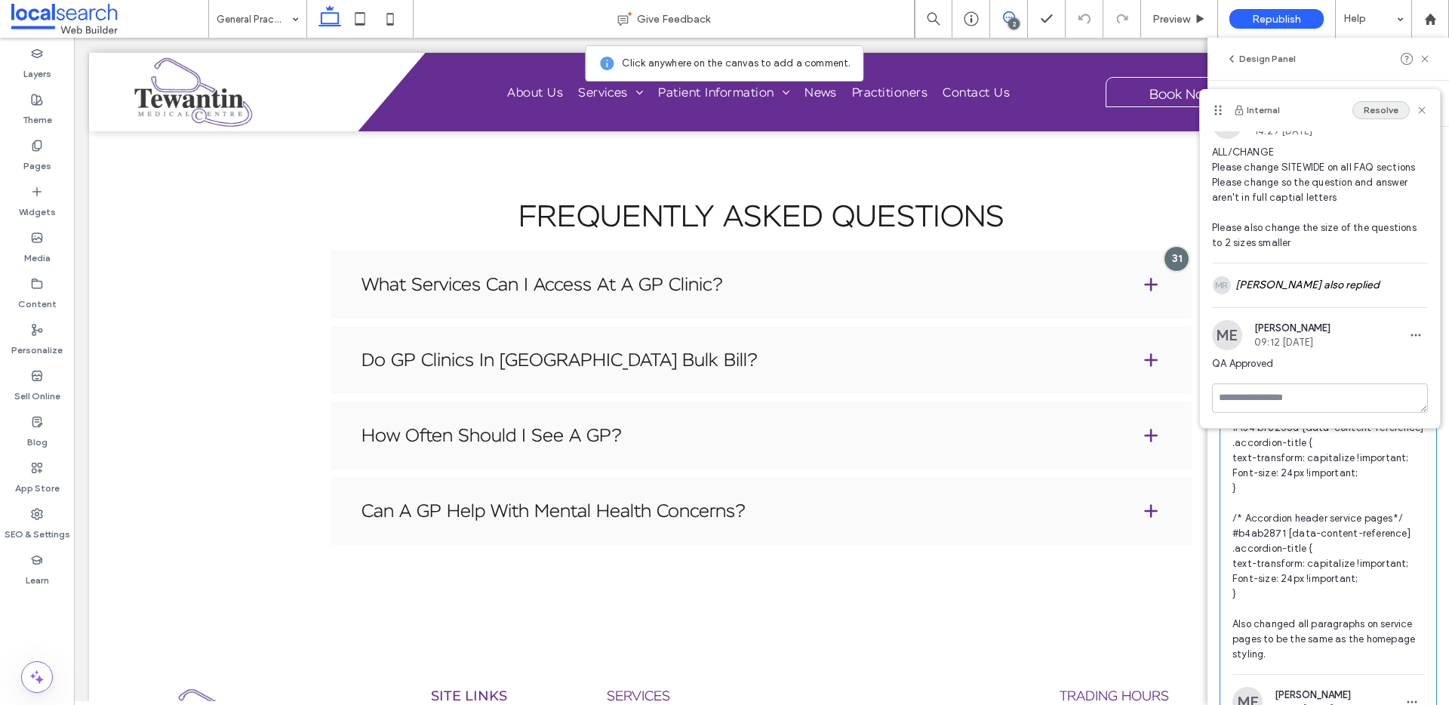
click at [1368, 105] on button "Resolve" at bounding box center [1380, 110] width 57 height 18
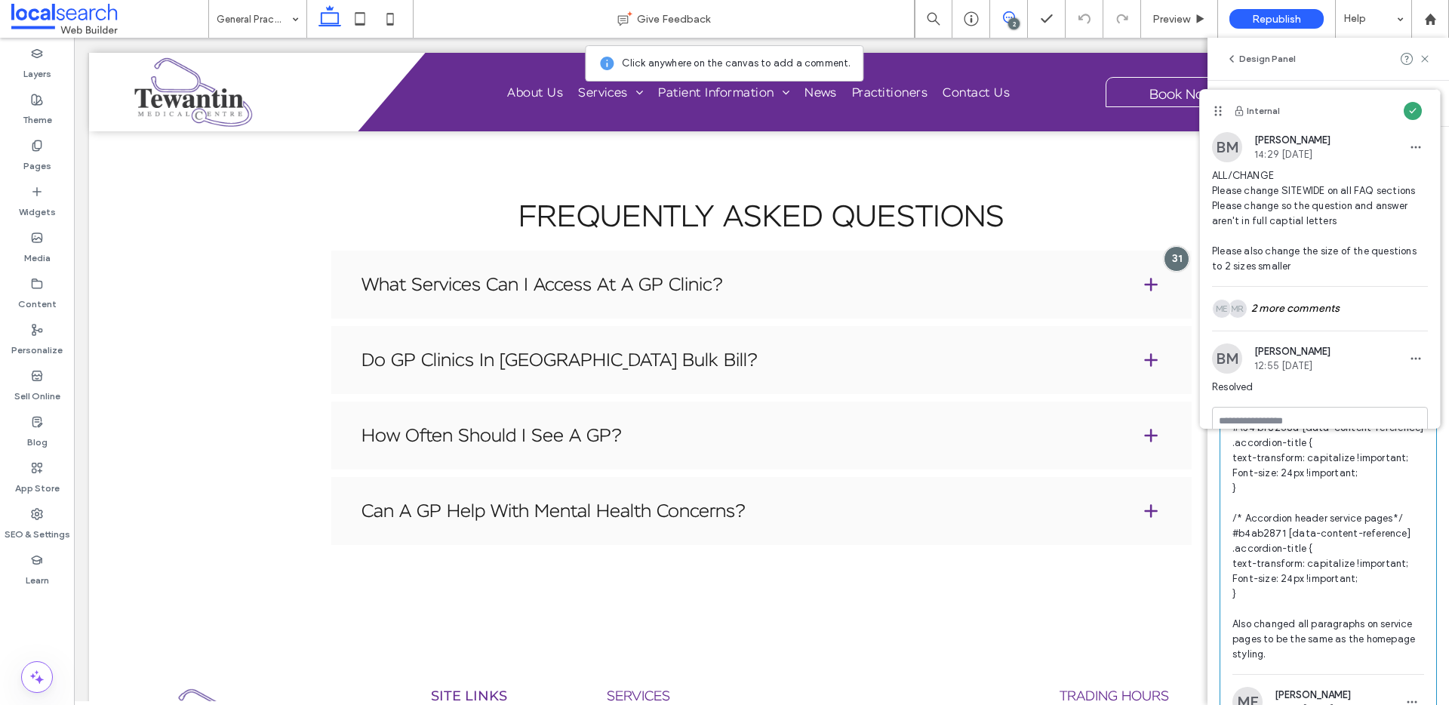
scroll to position [0, 0]
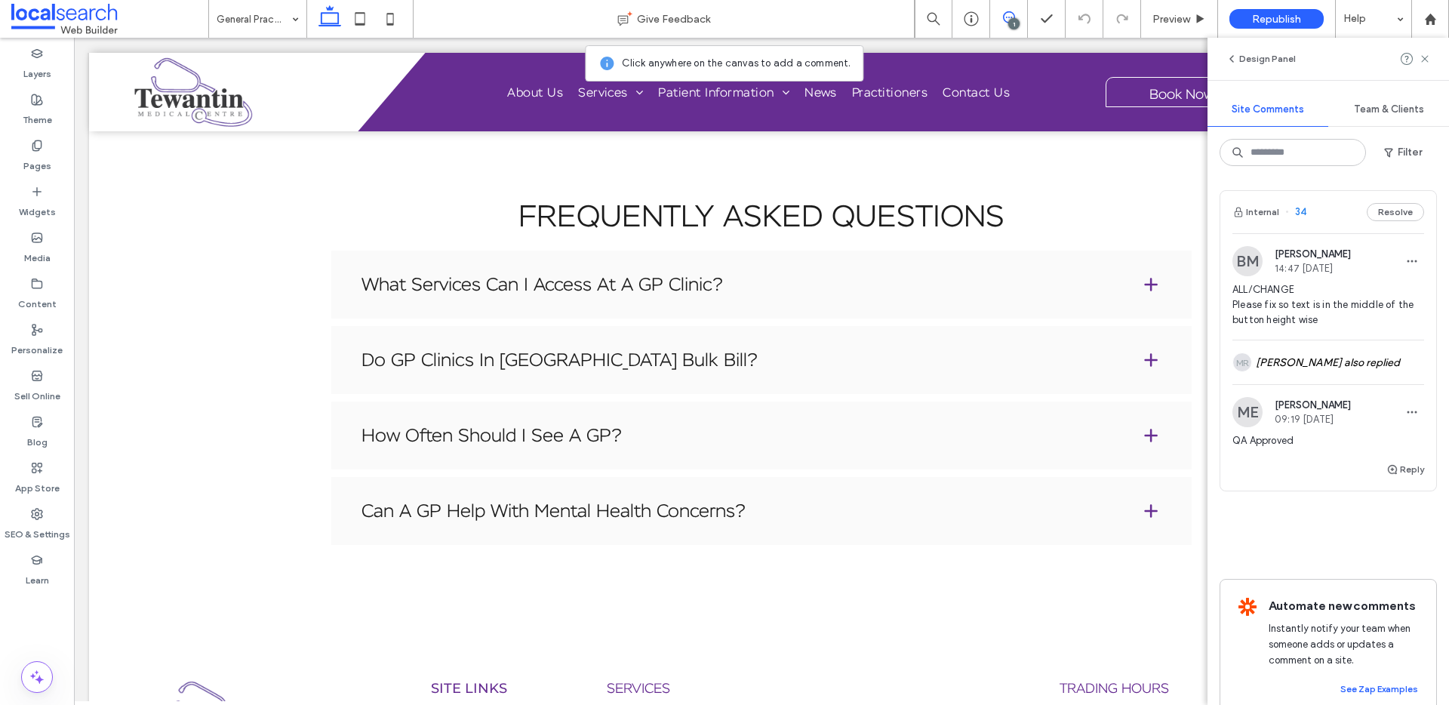
click at [1322, 326] on span "ALL/CHANGE Please fix so text is in the middle of the button height wise" at bounding box center [1328, 304] width 192 height 45
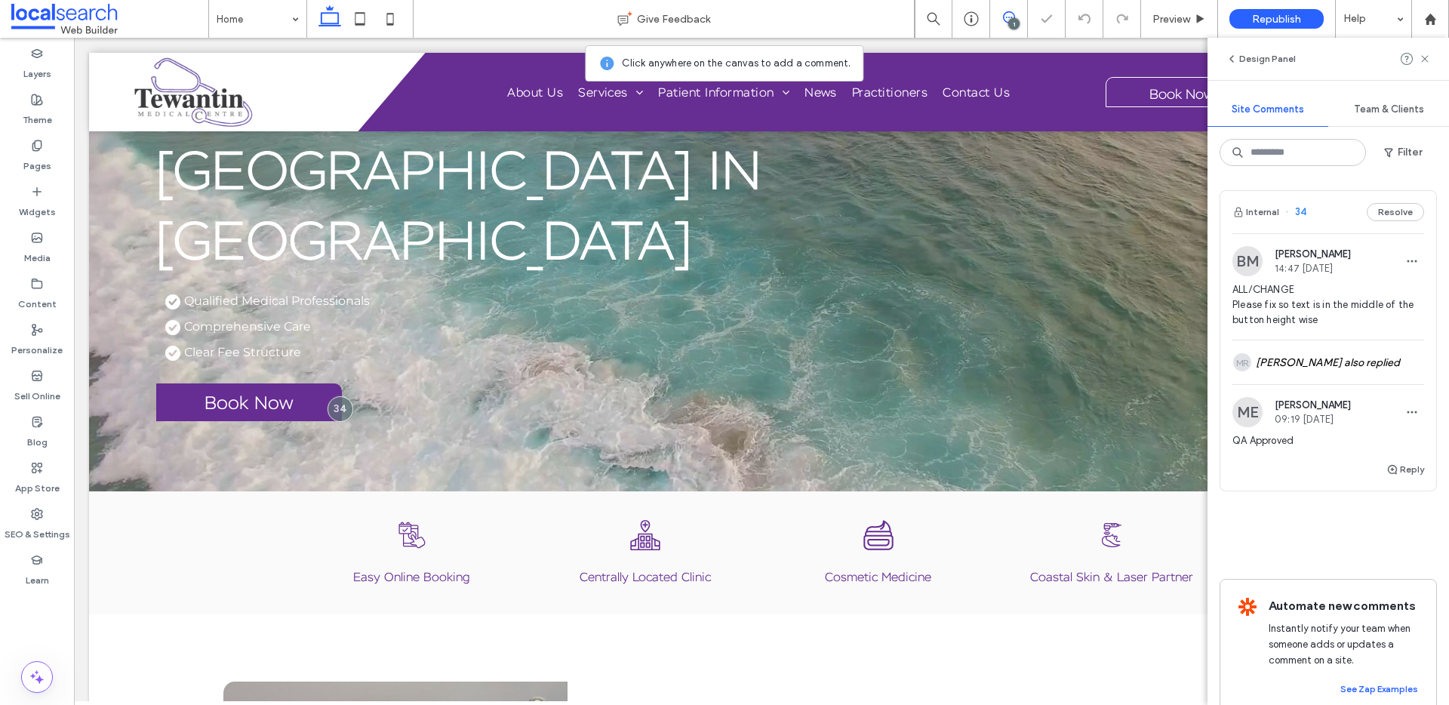
scroll to position [67, 0]
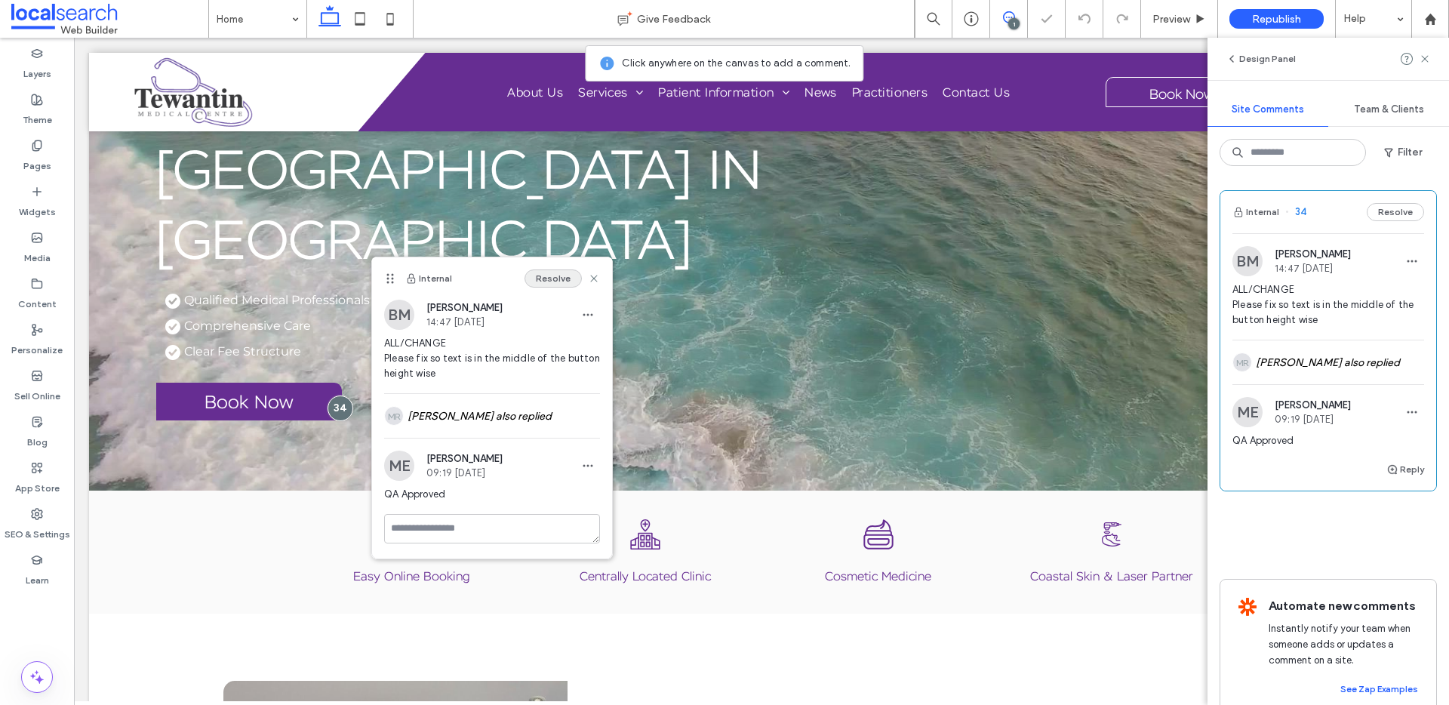
click at [558, 278] on button "Resolve" at bounding box center [553, 278] width 57 height 18
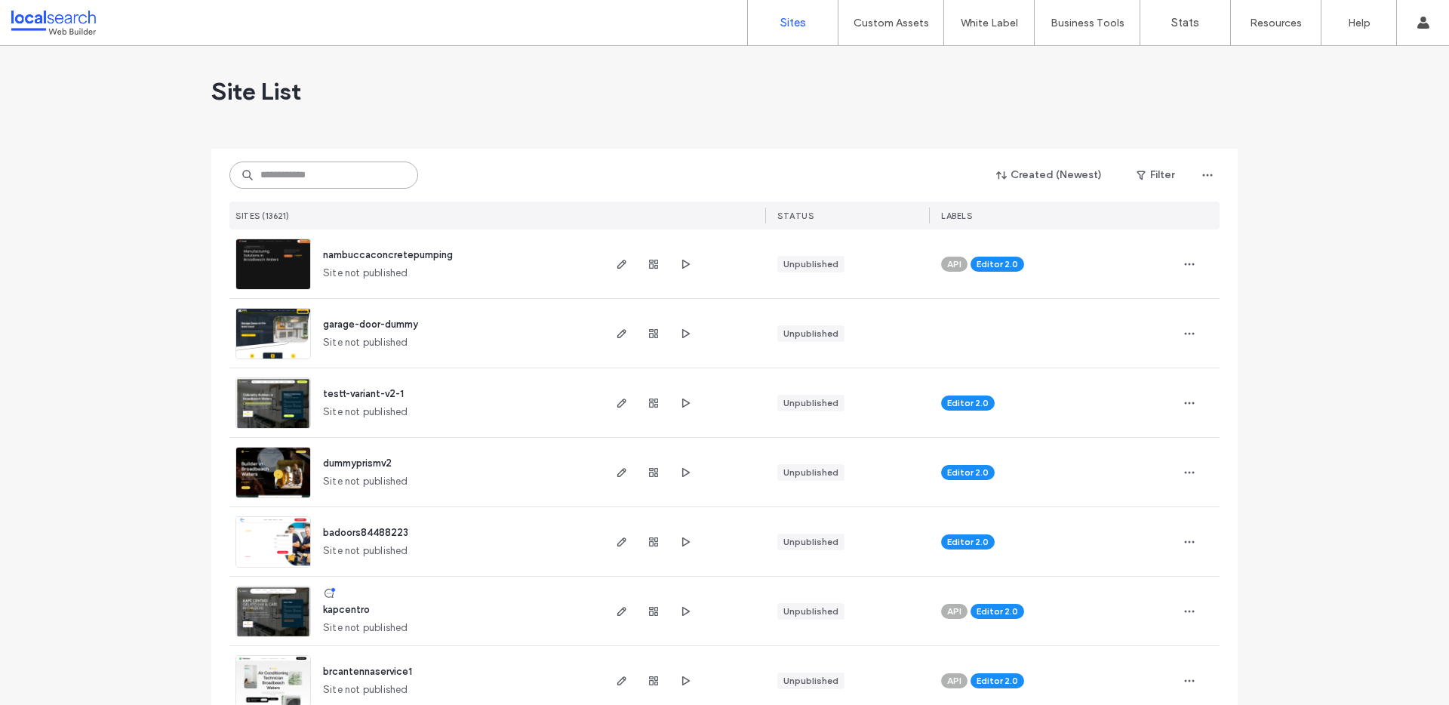
click at [310, 174] on input at bounding box center [323, 175] width 189 height 27
paste input "********"
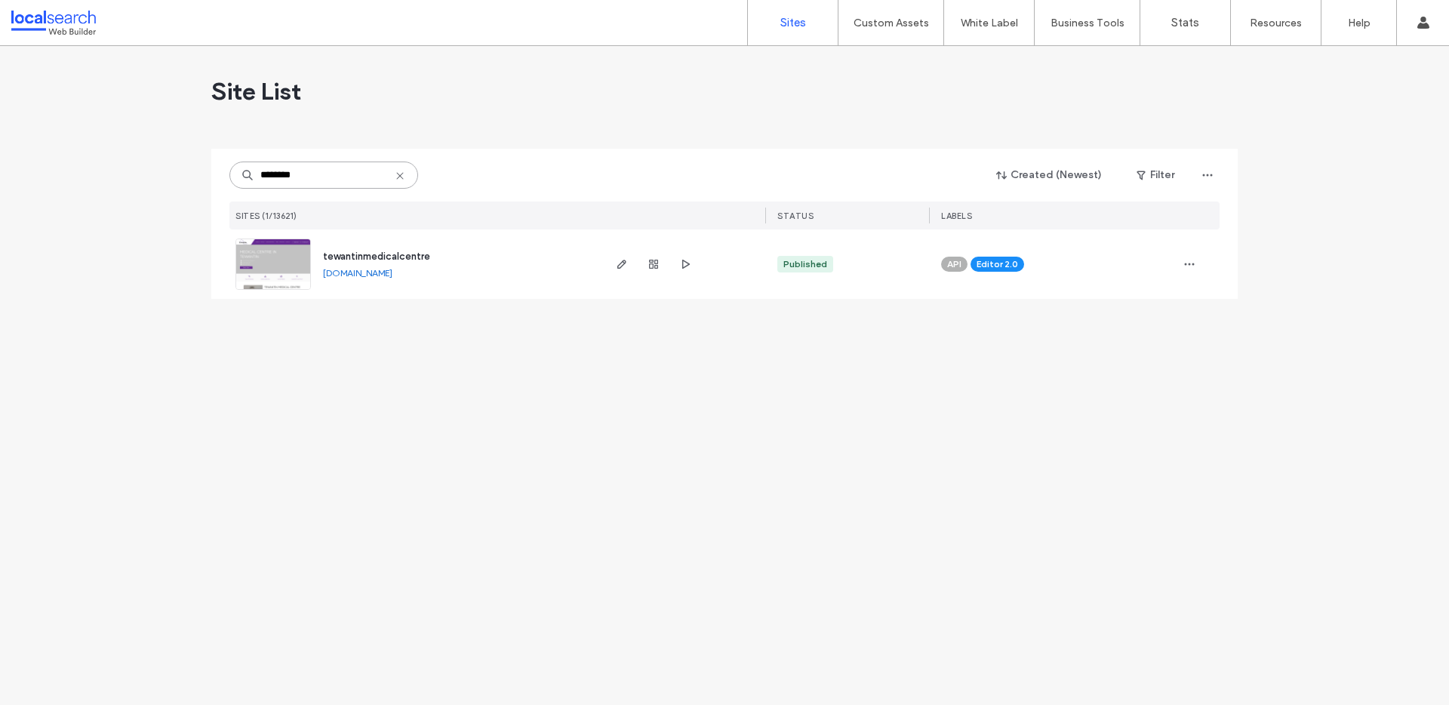
type input "********"
click at [291, 263] on img at bounding box center [273, 290] width 74 height 103
type input "********"
click at [273, 244] on img at bounding box center [273, 290] width 74 height 103
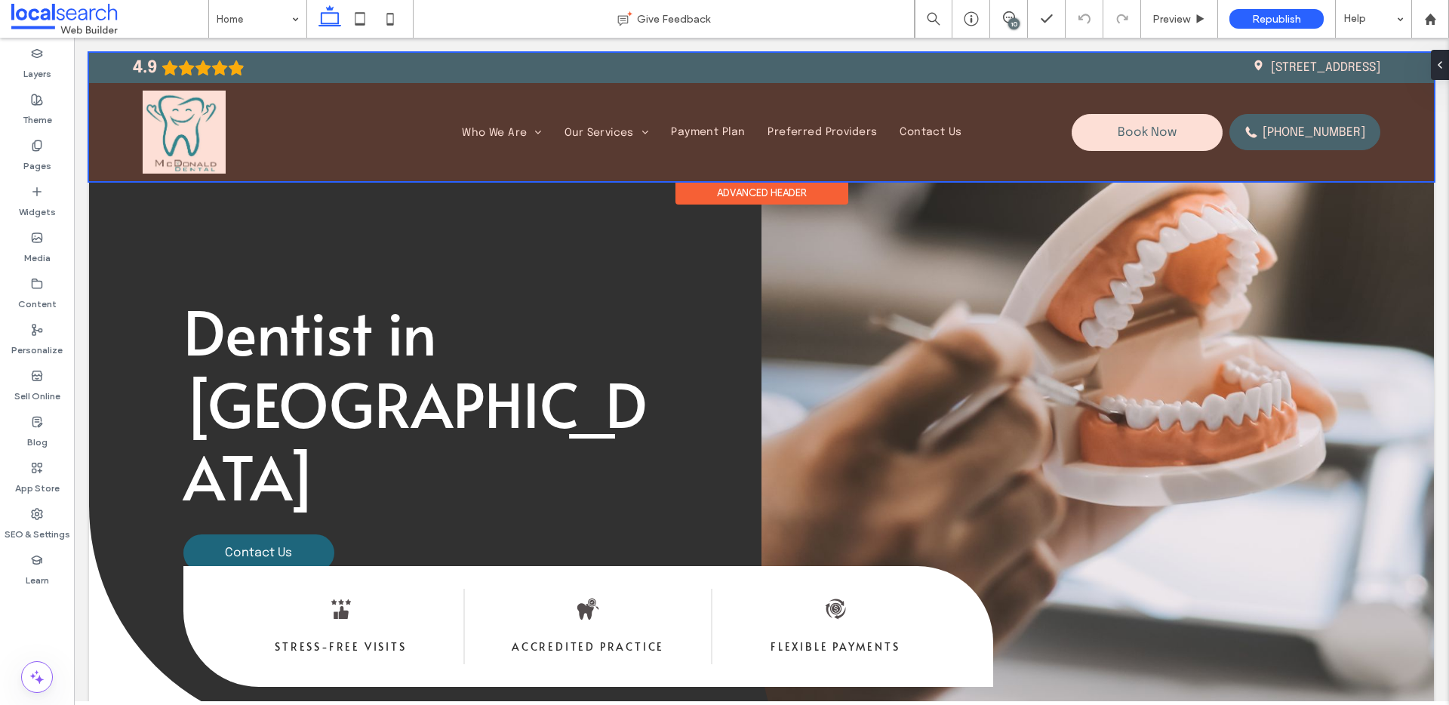
click at [189, 137] on div at bounding box center [761, 117] width 1345 height 128
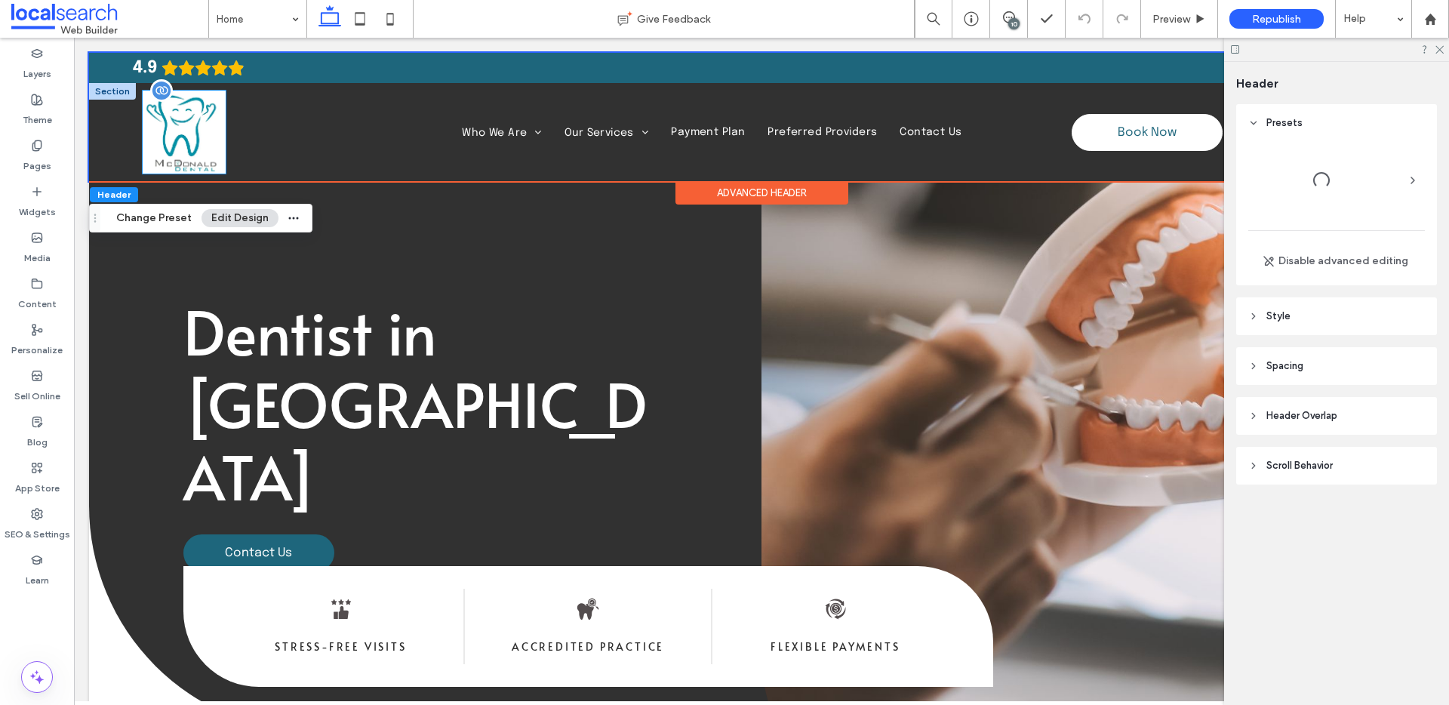
click at [189, 125] on img at bounding box center [184, 132] width 83 height 83
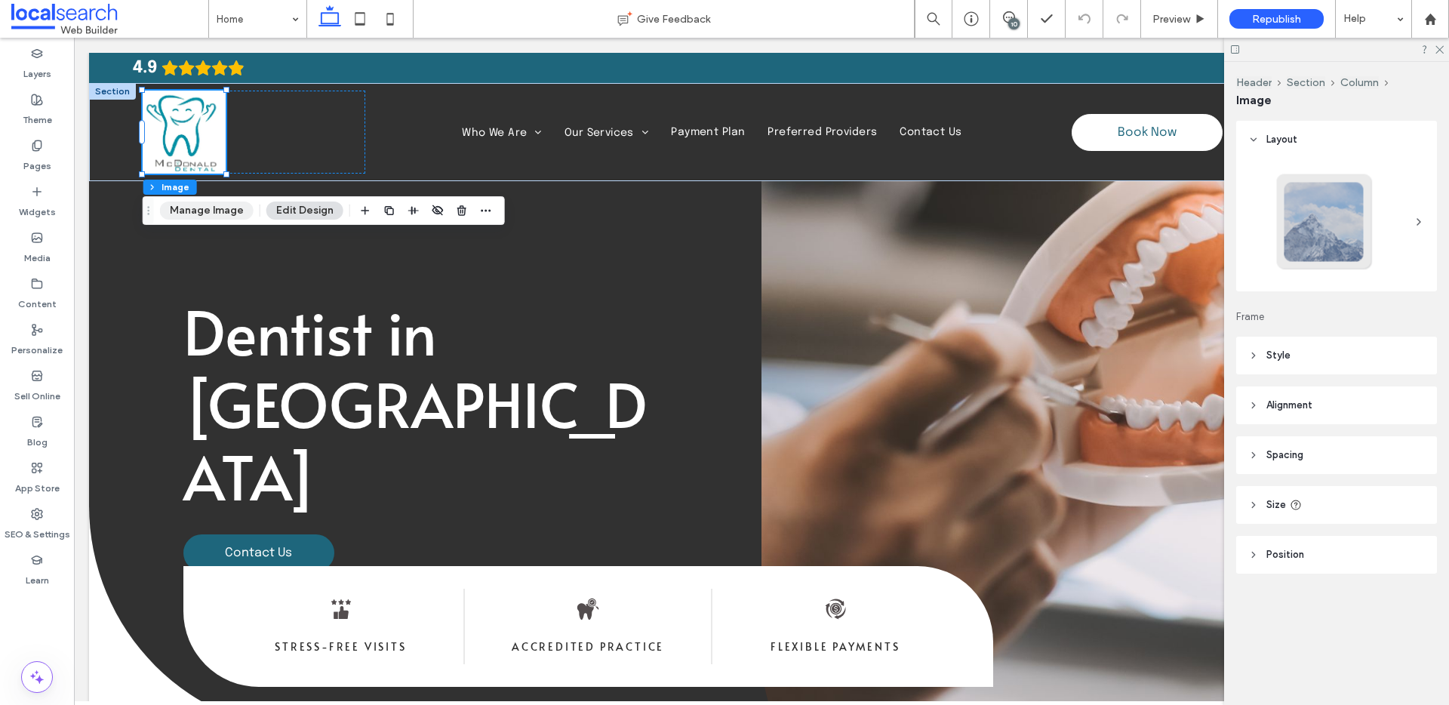
click at [224, 212] on button "Manage Image" at bounding box center [207, 211] width 94 height 18
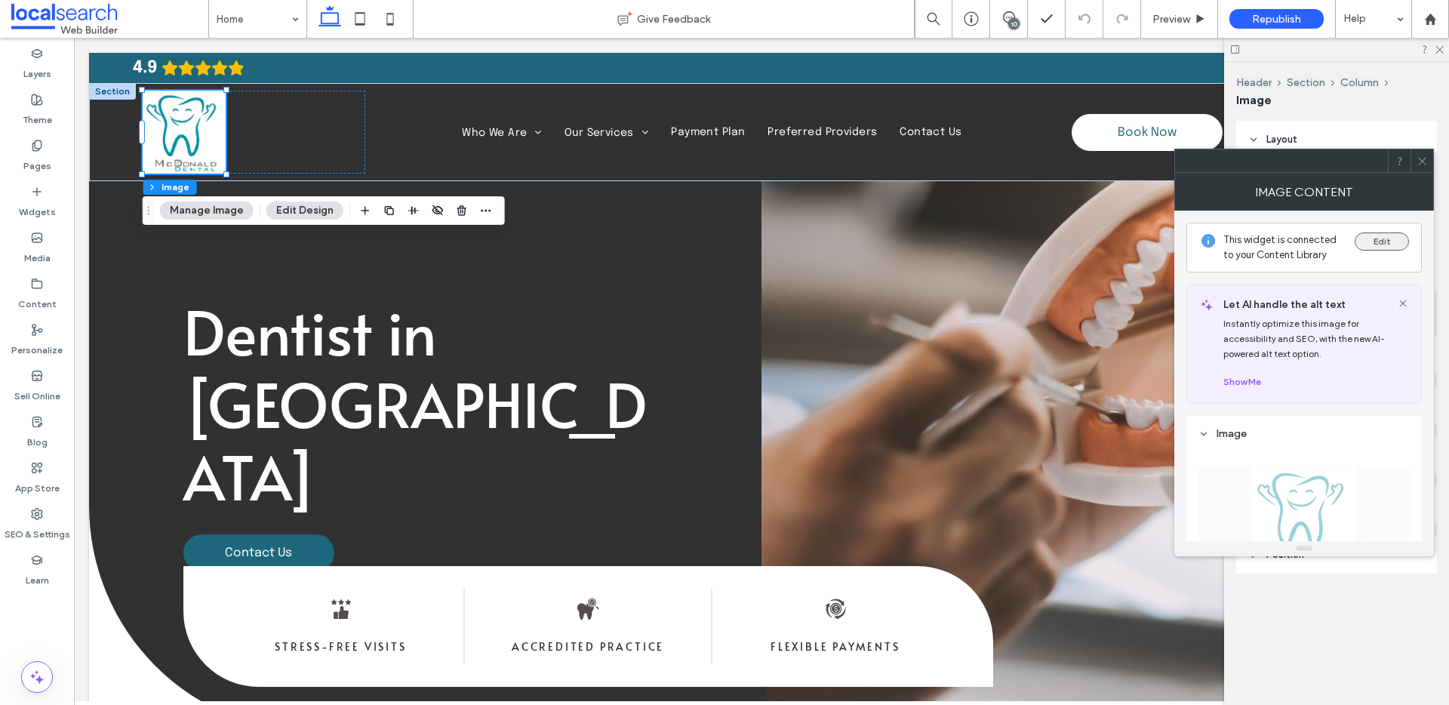
click at [1399, 232] on button "Edit" at bounding box center [1382, 241] width 54 height 18
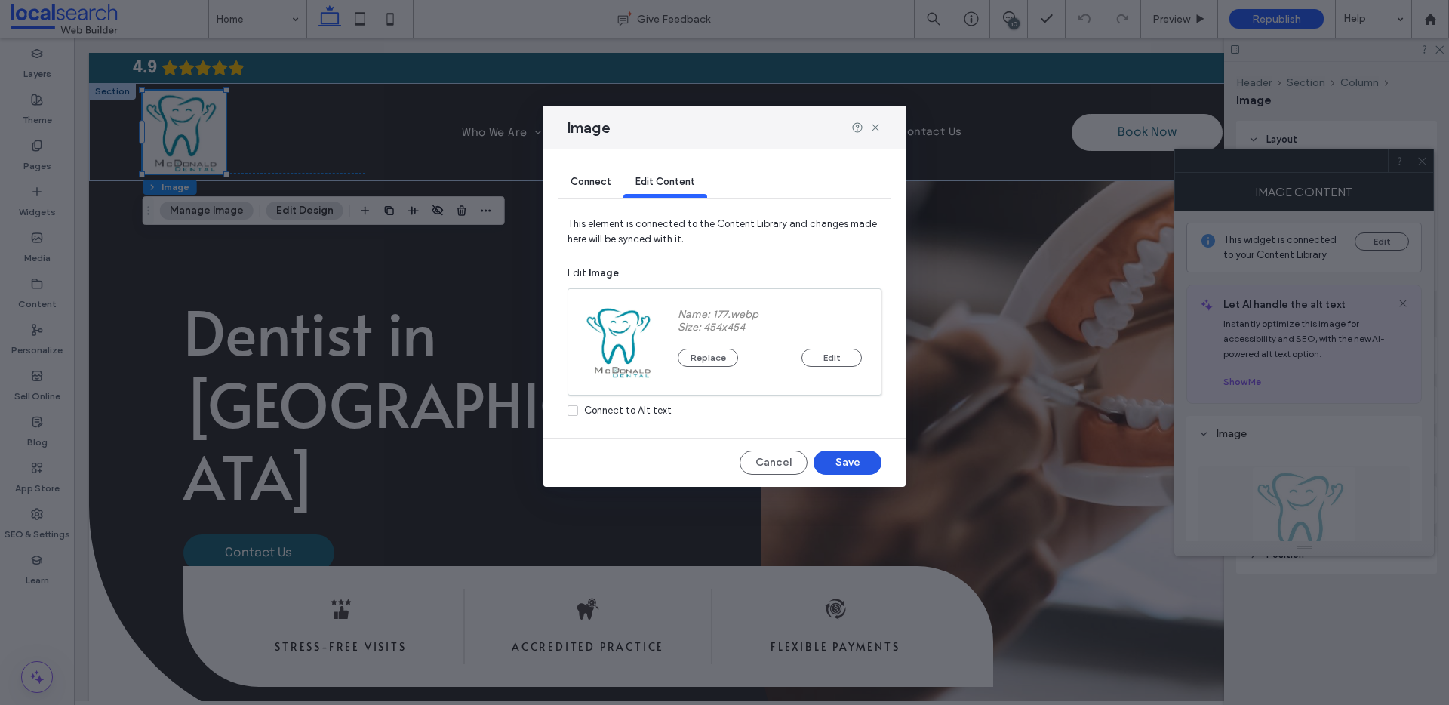
click at [847, 454] on button "Save" at bounding box center [848, 463] width 68 height 24
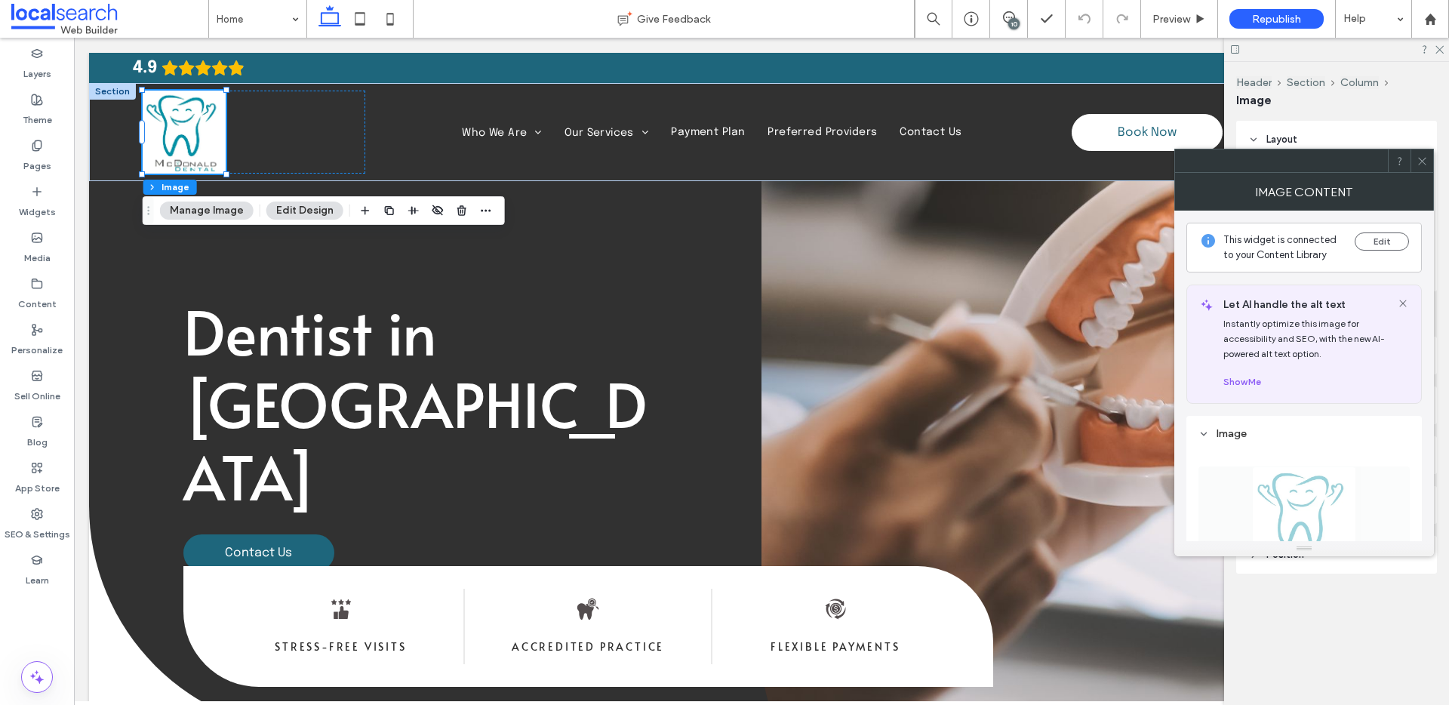
click at [311, 214] on button "Edit Design" at bounding box center [304, 211] width 77 height 18
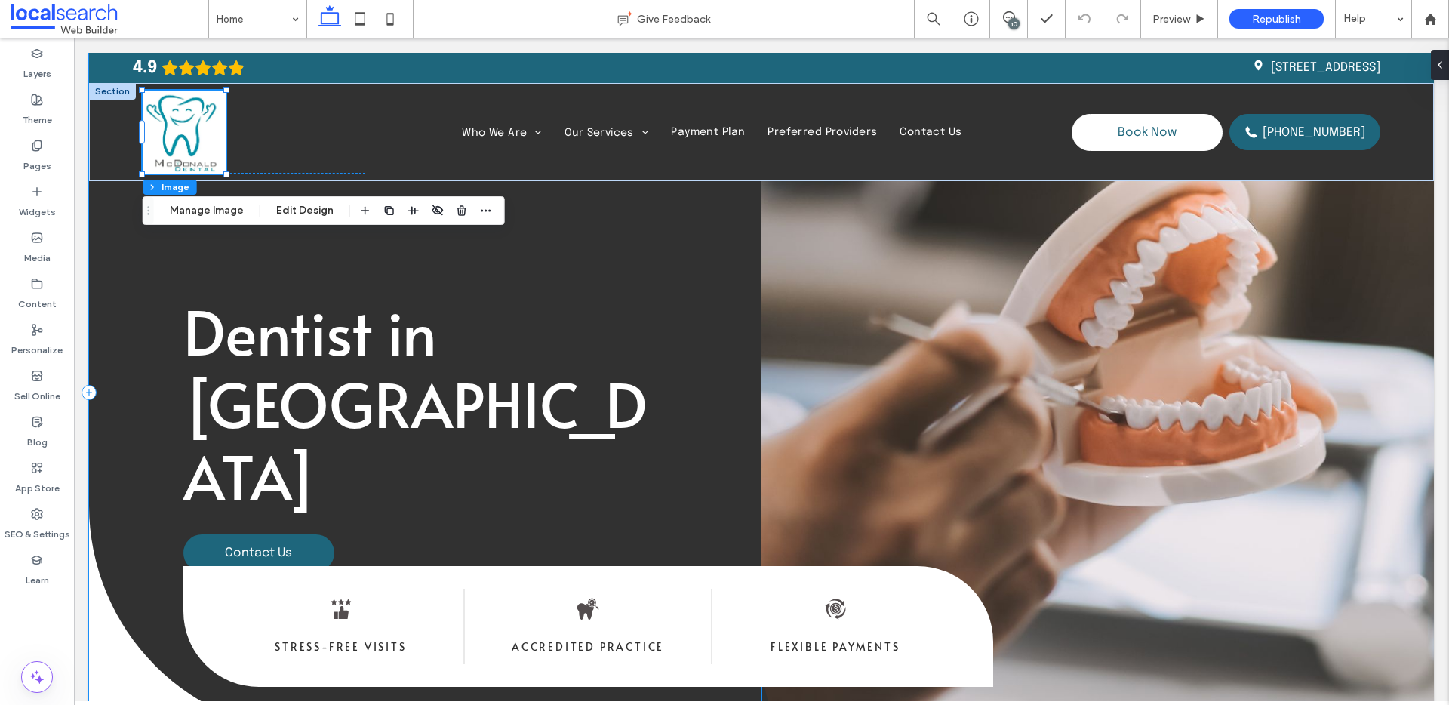
click at [311, 220] on div "Header Section Column Image Manage Image Edit Design" at bounding box center [324, 210] width 362 height 29
click at [309, 209] on button "Edit Design" at bounding box center [304, 211] width 77 height 18
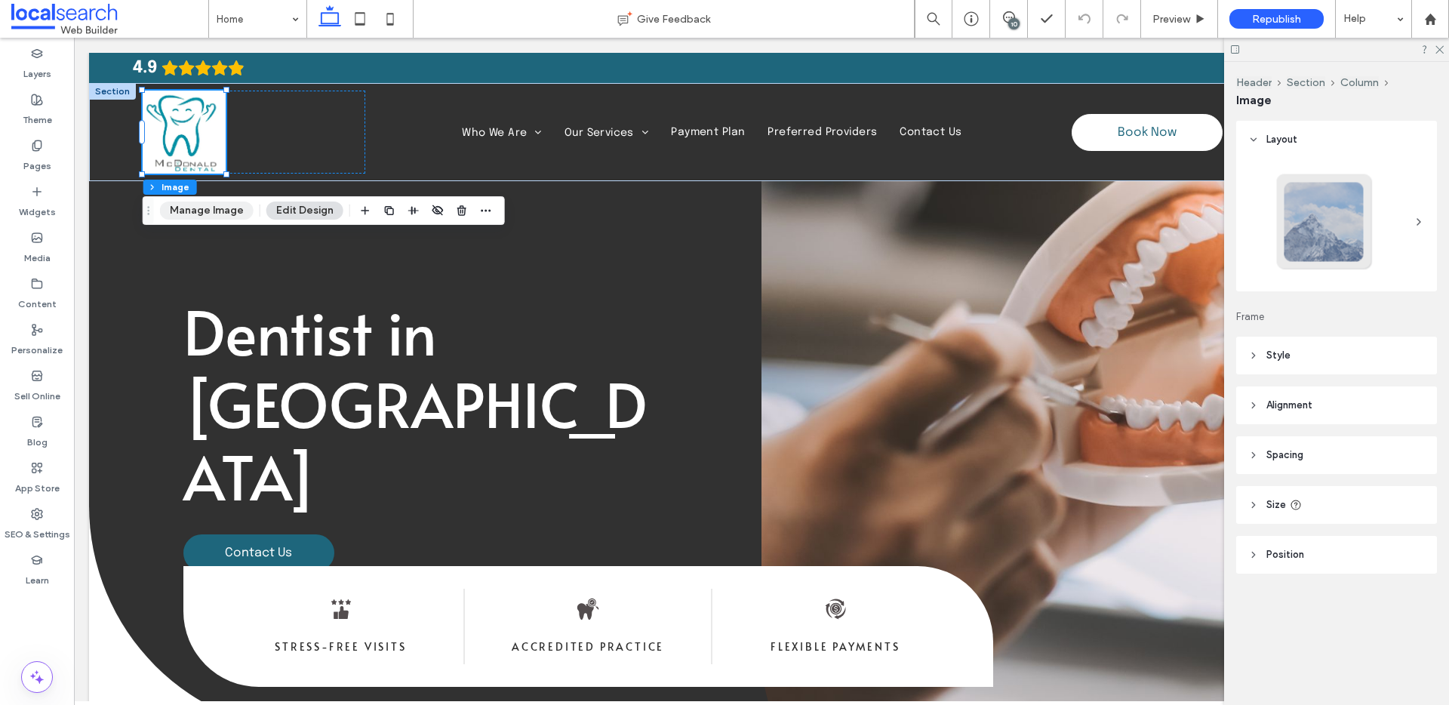
click at [212, 210] on button "Manage Image" at bounding box center [207, 211] width 94 height 18
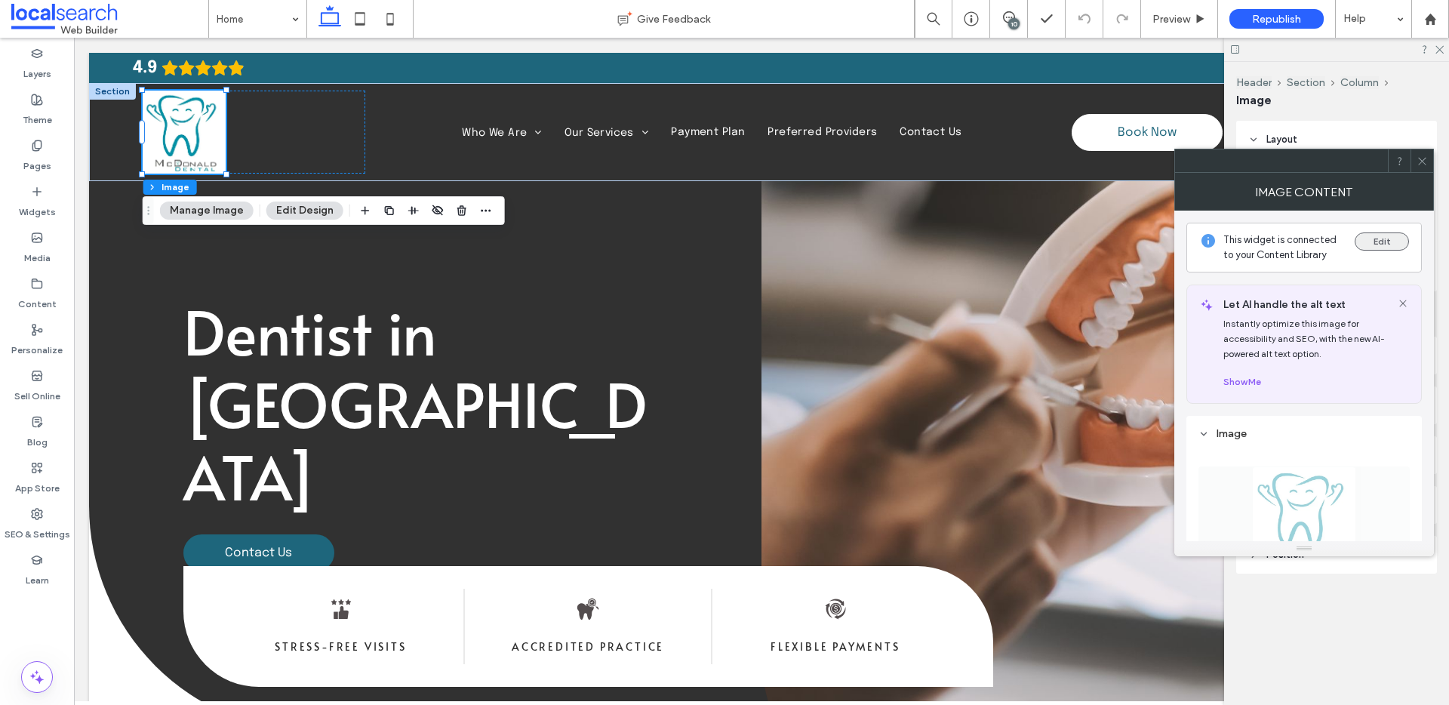
click at [1382, 243] on button "Edit" at bounding box center [1382, 241] width 54 height 18
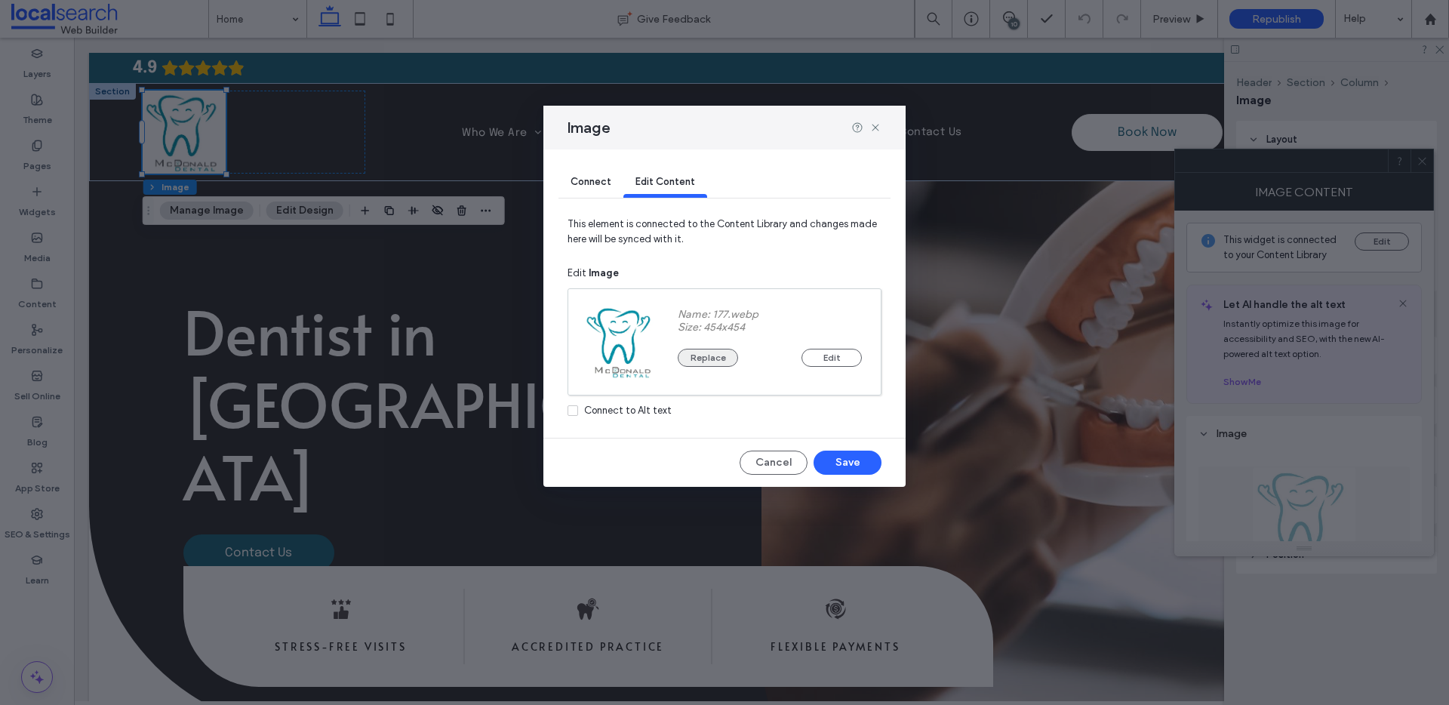
click at [715, 351] on button "Replace" at bounding box center [708, 358] width 60 height 18
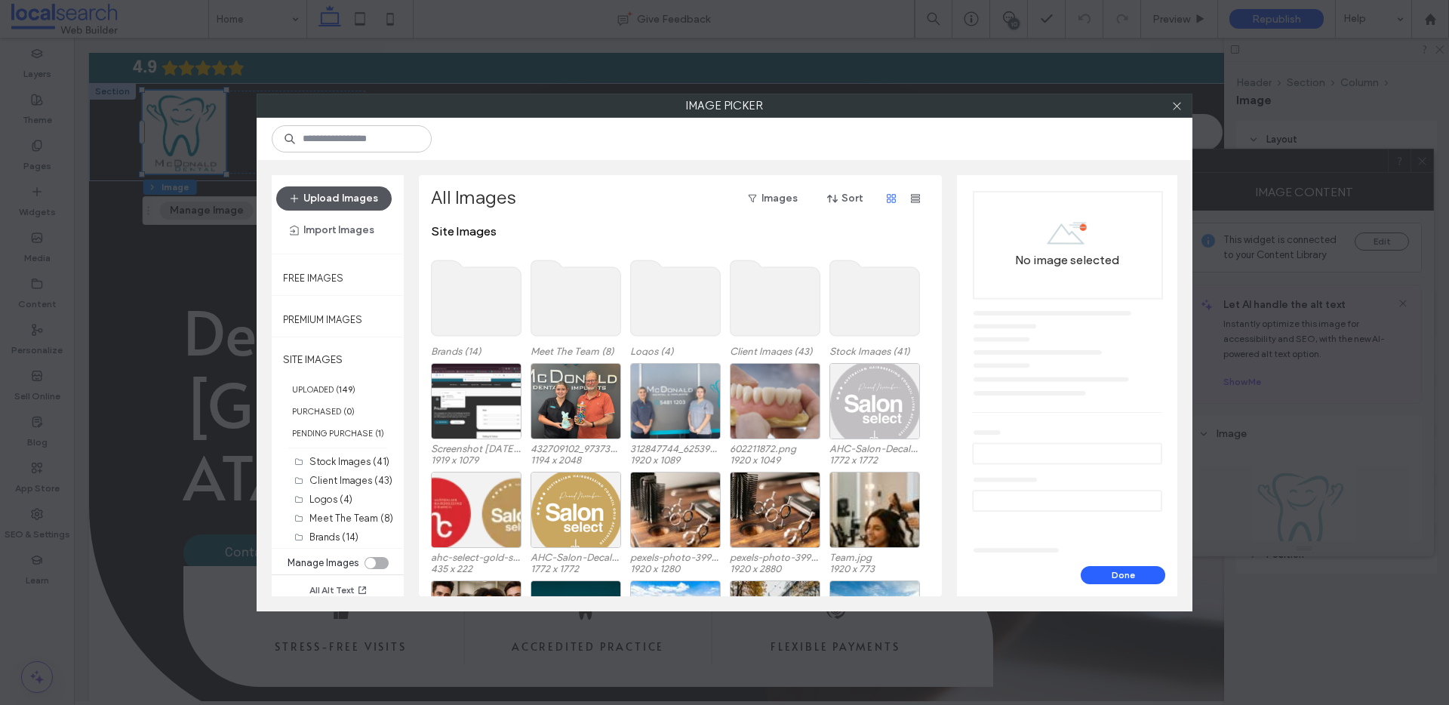
click at [334, 200] on button "Upload Images" at bounding box center [333, 198] width 115 height 24
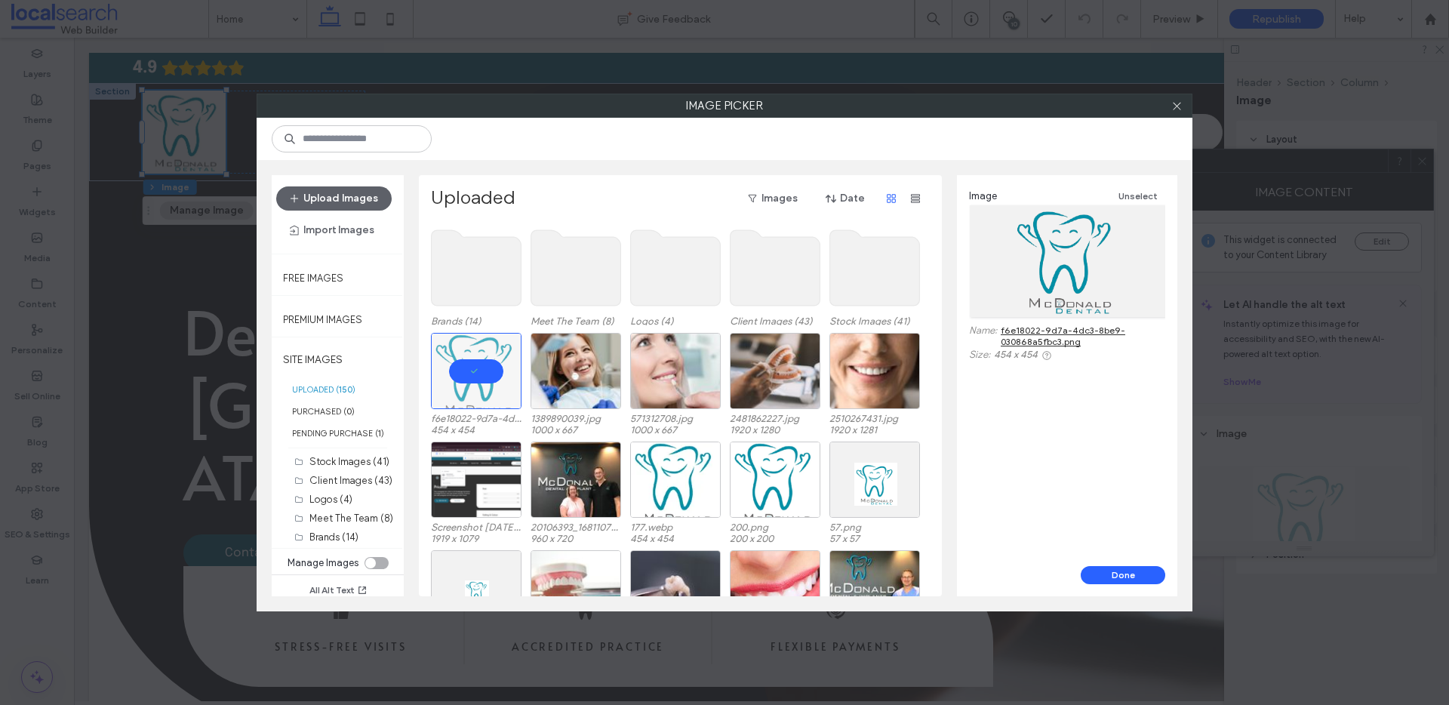
click at [1134, 558] on div "Image Unselect Name: f6e18022-9d7a-4dc3-8be9-030868a5fbc3.png Size: 454 x 454" at bounding box center [1067, 370] width 220 height 391
click at [1129, 568] on button "Done" at bounding box center [1123, 575] width 85 height 18
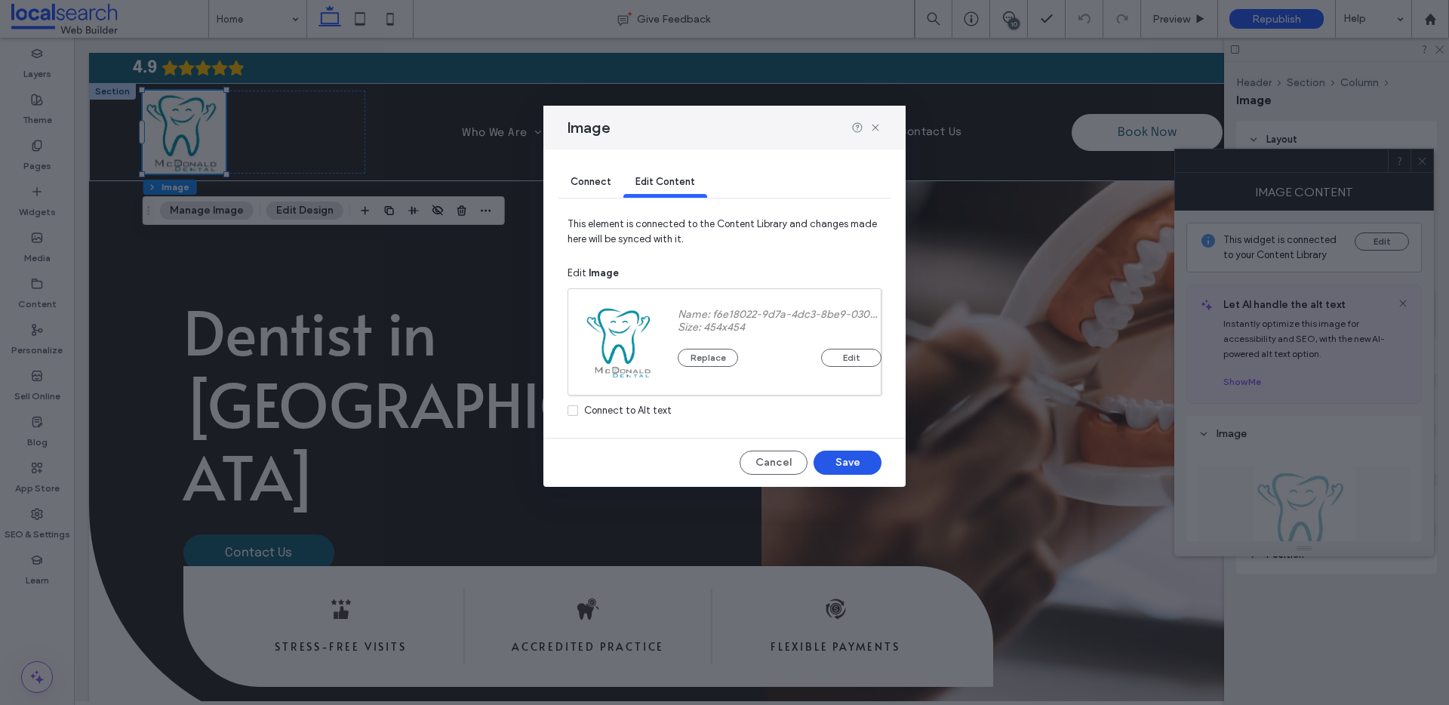
click at [851, 461] on button "Save" at bounding box center [848, 463] width 68 height 24
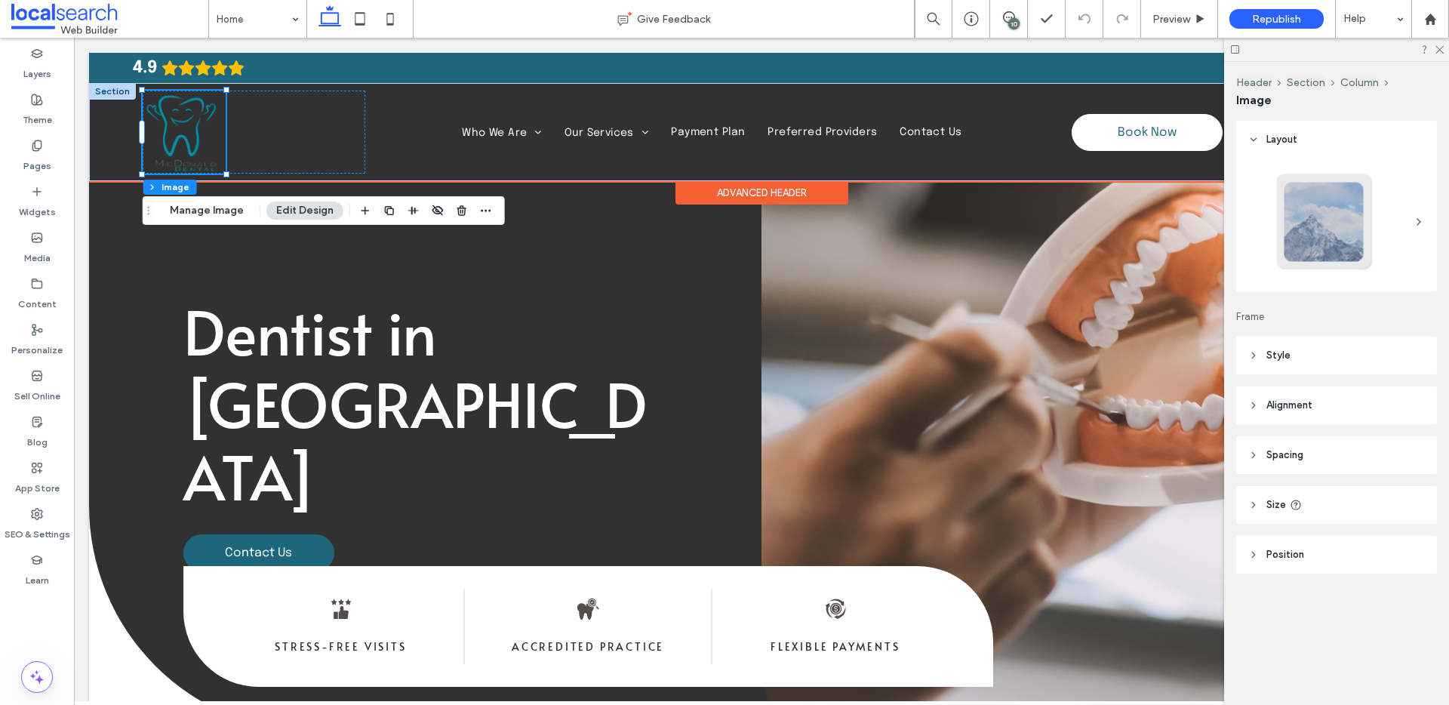
click at [107, 91] on div at bounding box center [112, 91] width 47 height 17
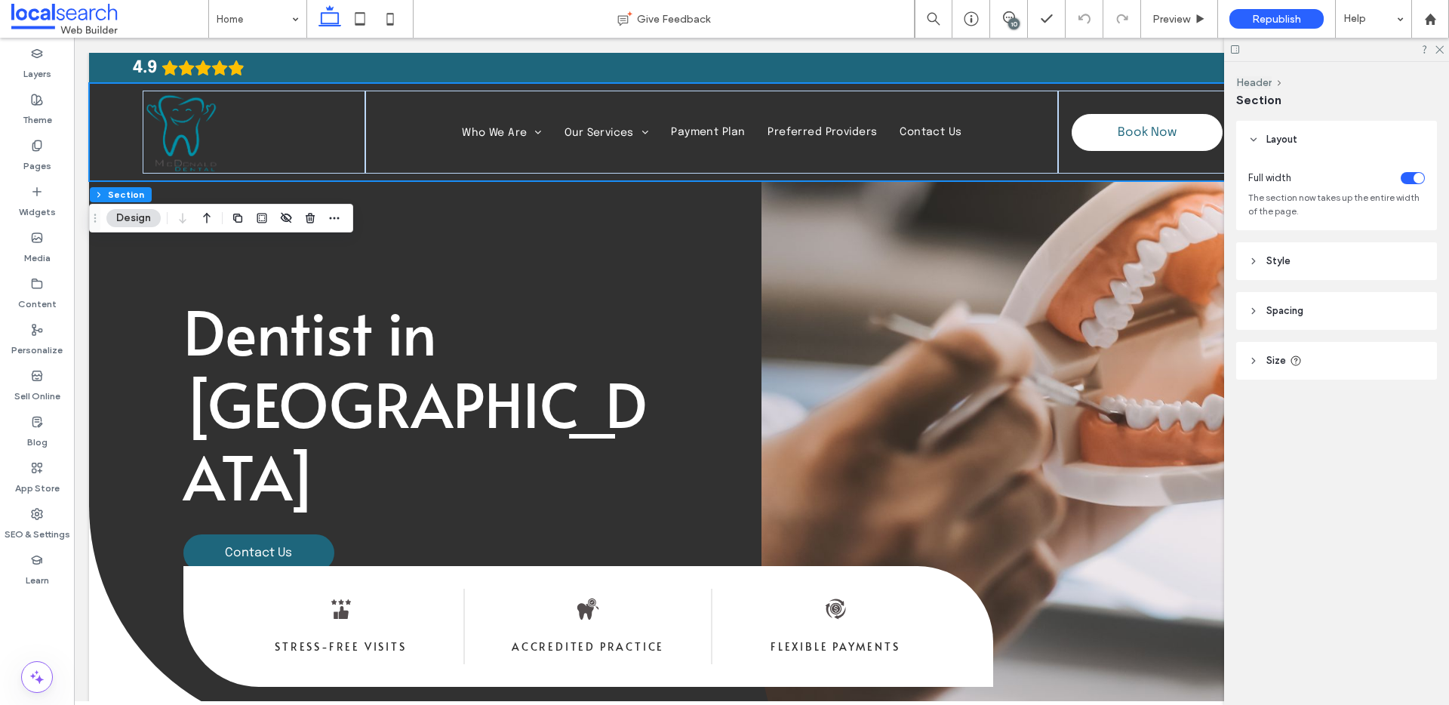
click at [1012, 22] on div "10" at bounding box center [1013, 23] width 11 height 11
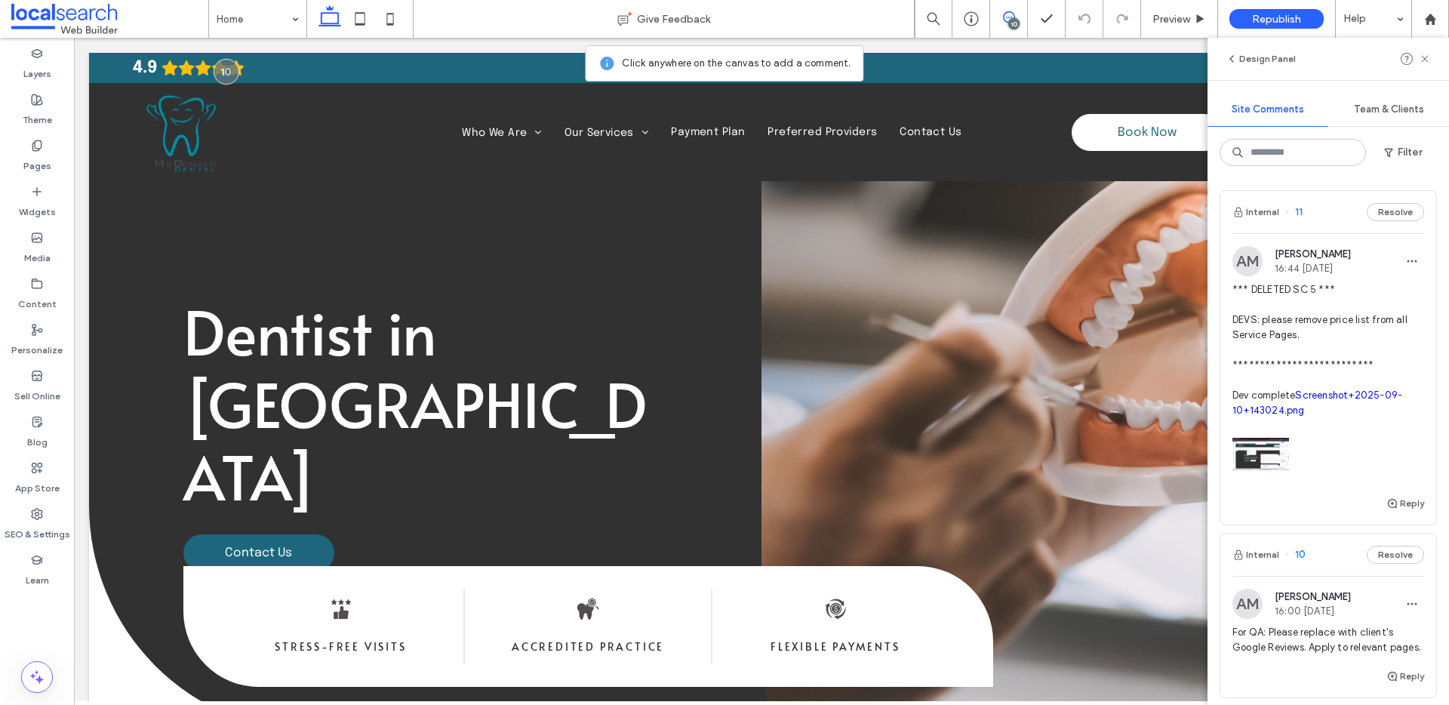
click at [1011, 22] on div "10" at bounding box center [1013, 23] width 11 height 11
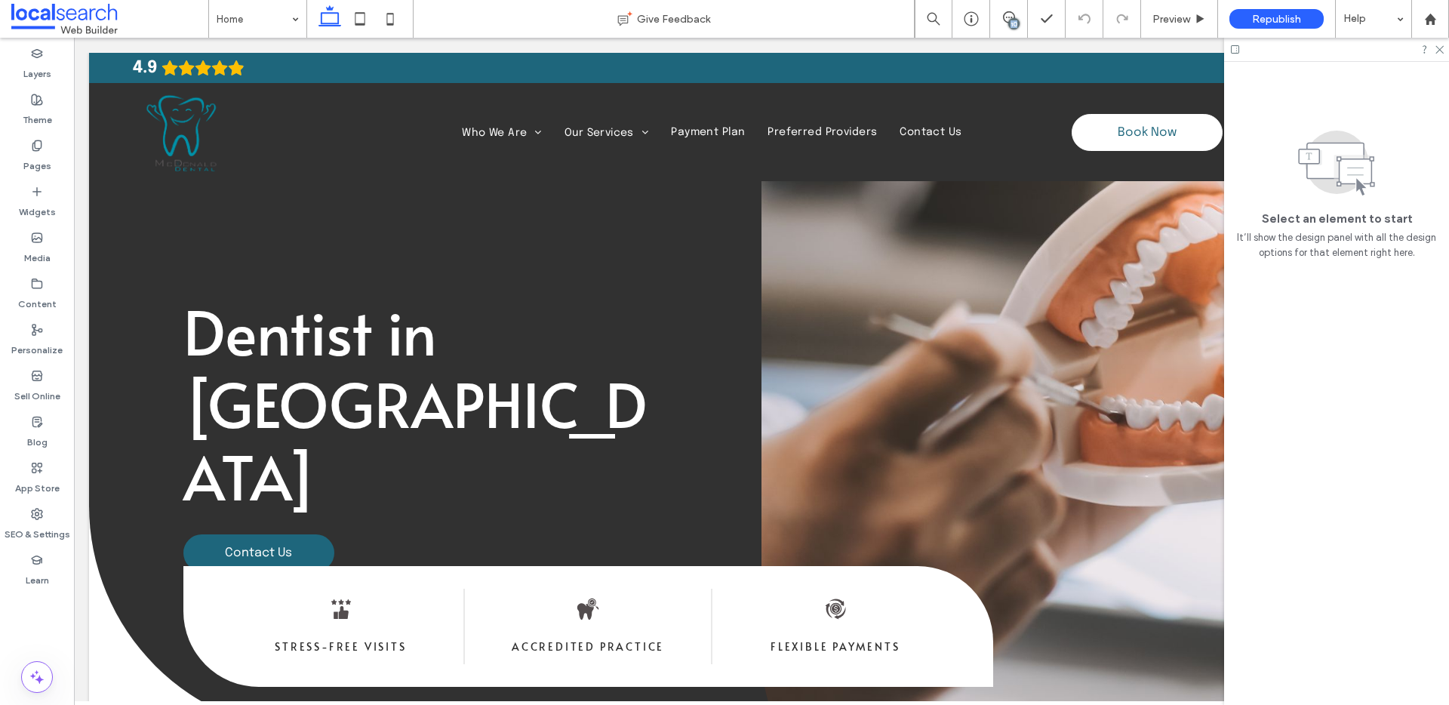
click at [1011, 22] on div "10" at bounding box center [1013, 23] width 11 height 11
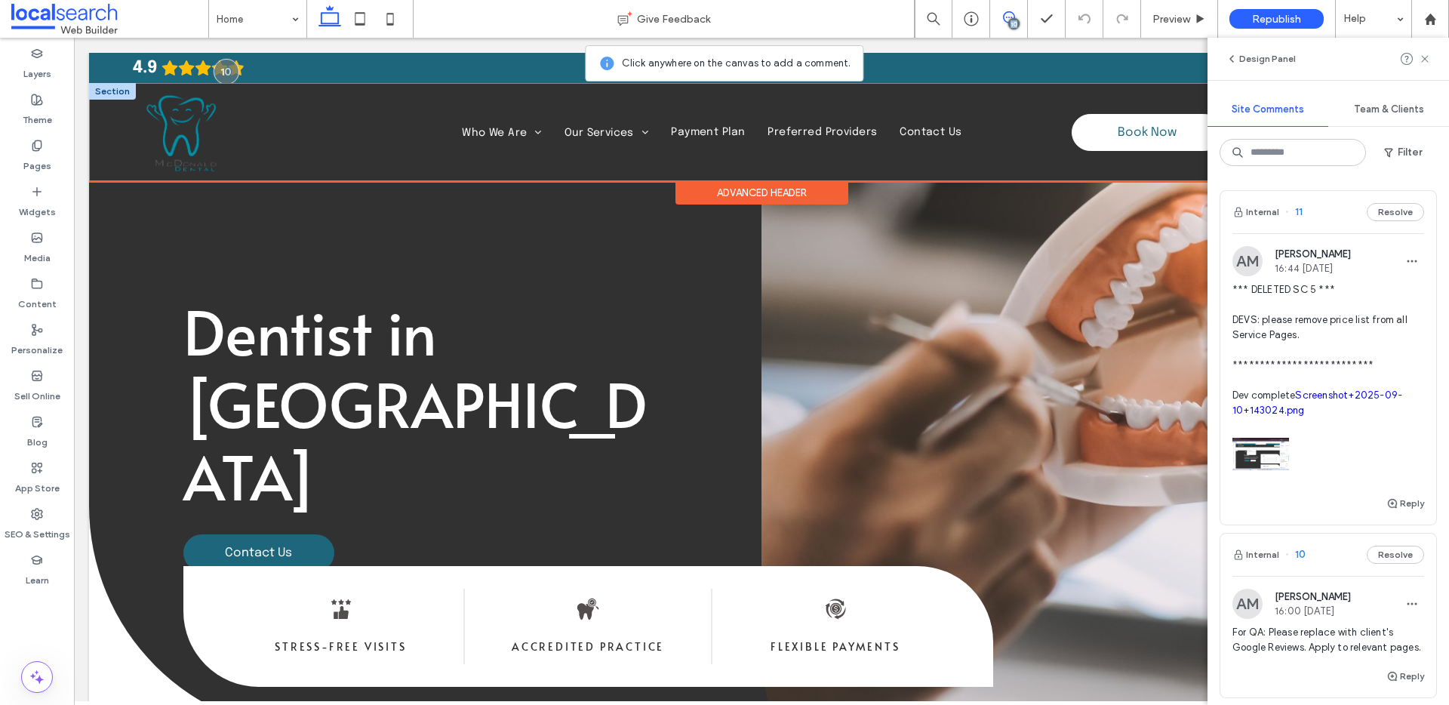
click at [312, 175] on div "Home Who We Are Meet The Team Our Services General Dental Check-Ups Fillings Ro…" at bounding box center [761, 132] width 1345 height 98
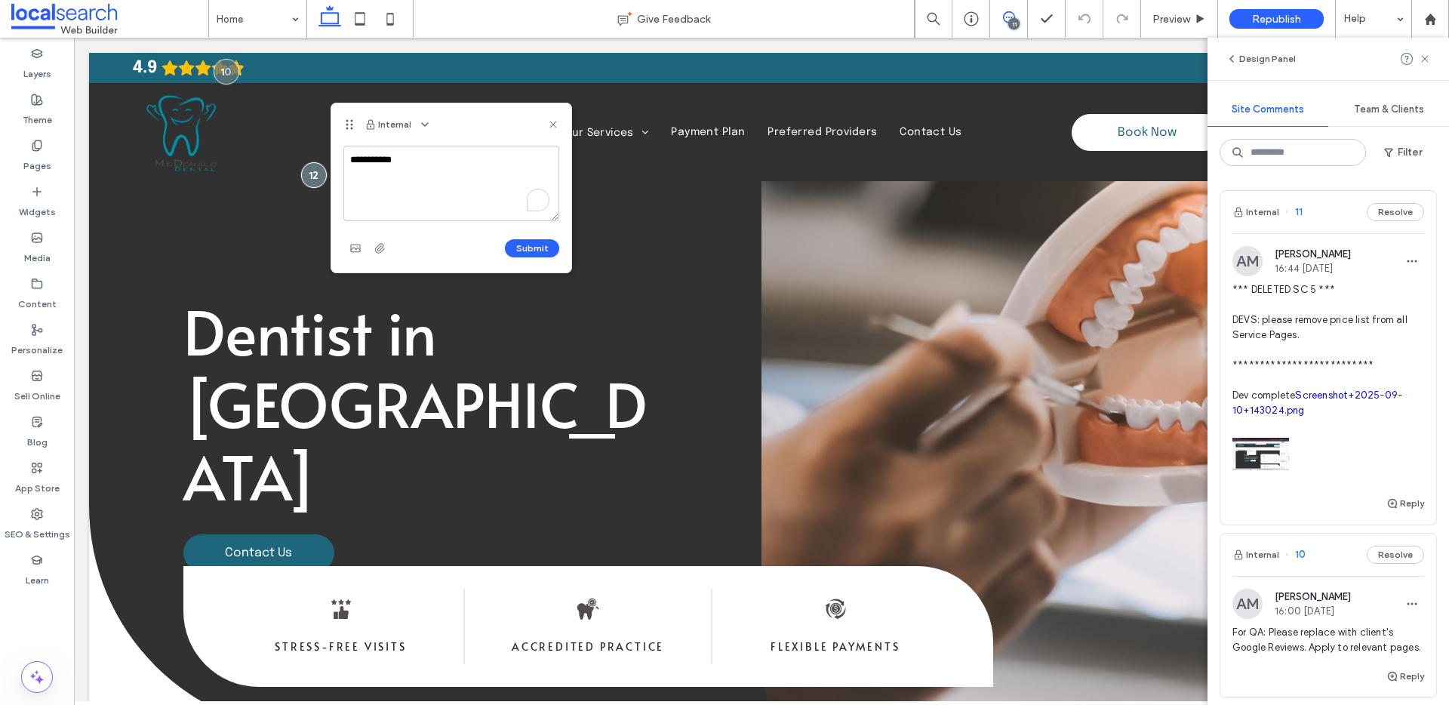
click at [460, 166] on textarea "**********" at bounding box center [451, 183] width 216 height 75
click at [444, 176] on textarea "**********" at bounding box center [451, 183] width 216 height 75
click at [496, 167] on textarea "**********" at bounding box center [451, 183] width 216 height 75
click at [491, 172] on textarea "**********" at bounding box center [451, 183] width 216 height 75
click at [472, 176] on textarea "**********" at bounding box center [451, 183] width 216 height 75
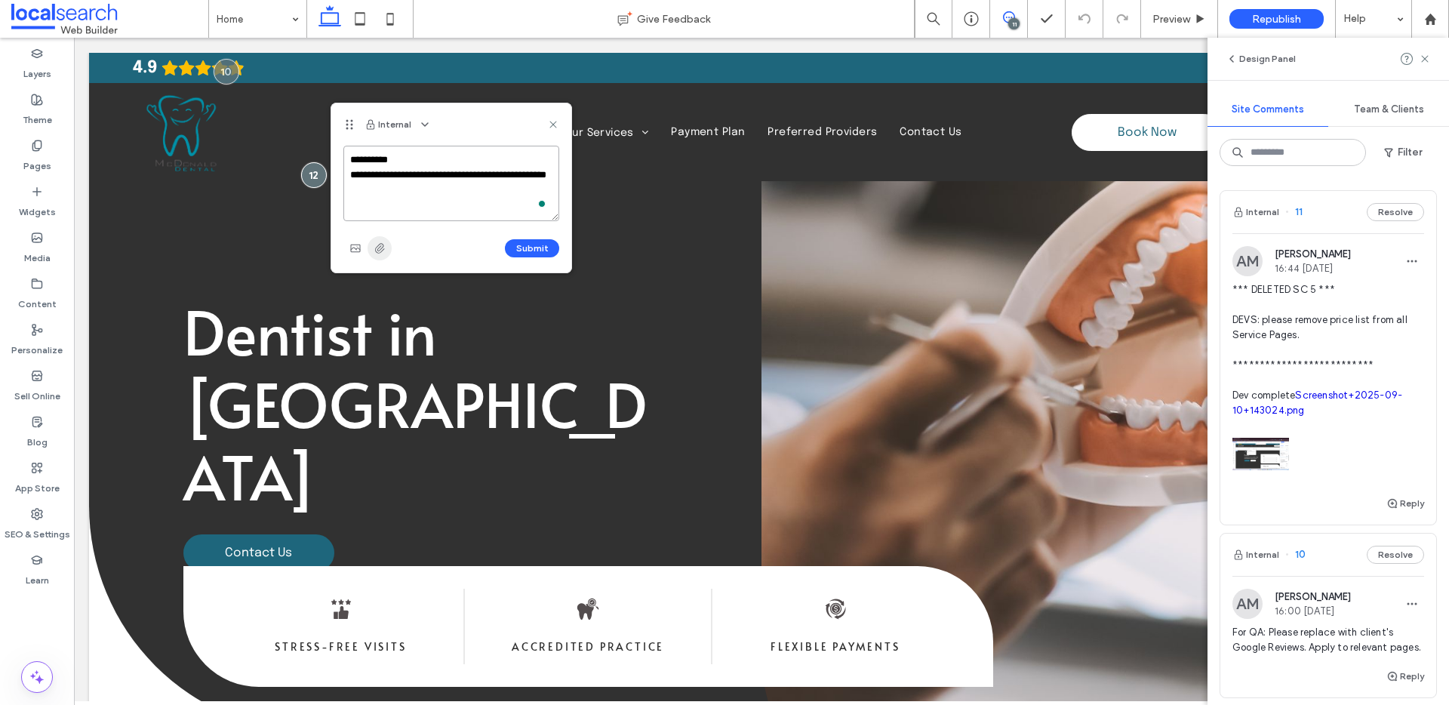
type textarea "**********"
click at [386, 254] on span "button" at bounding box center [380, 248] width 24 height 24
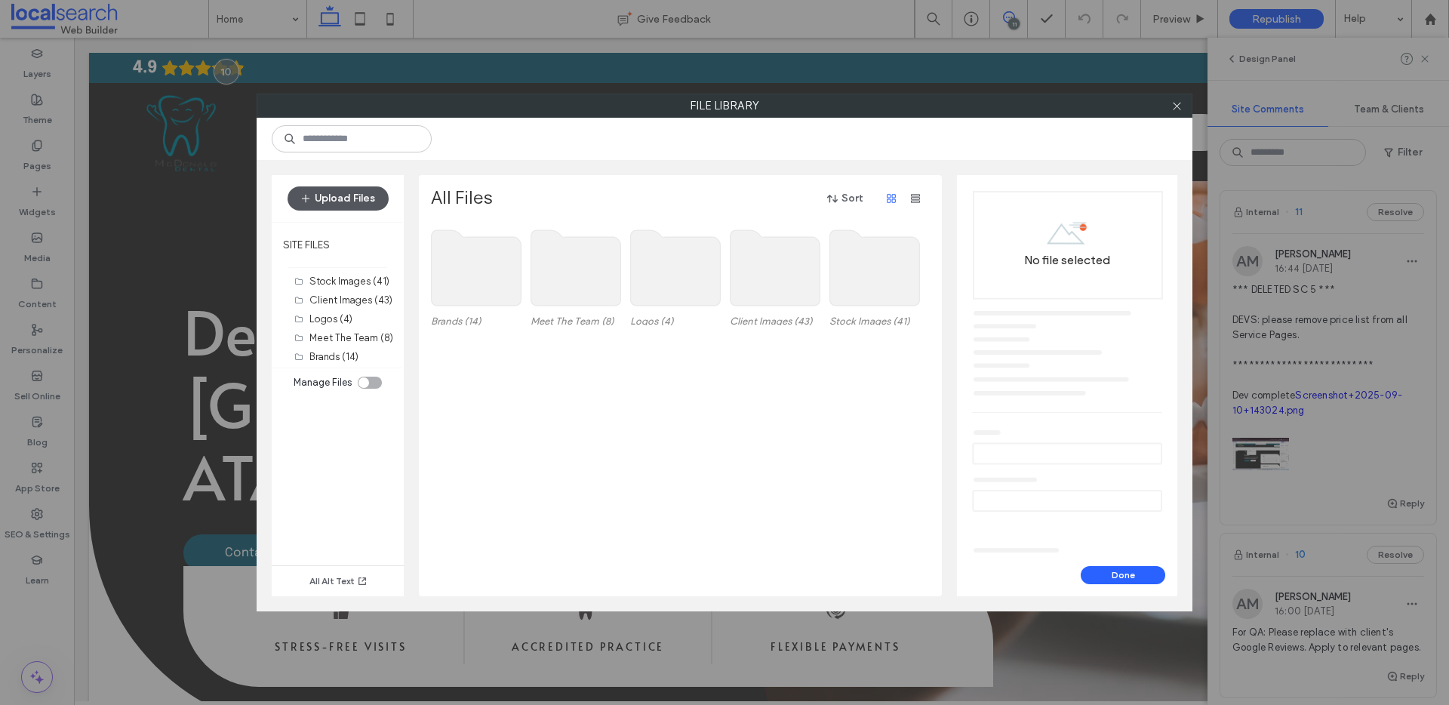
click at [374, 209] on button "Upload Files" at bounding box center [338, 198] width 101 height 24
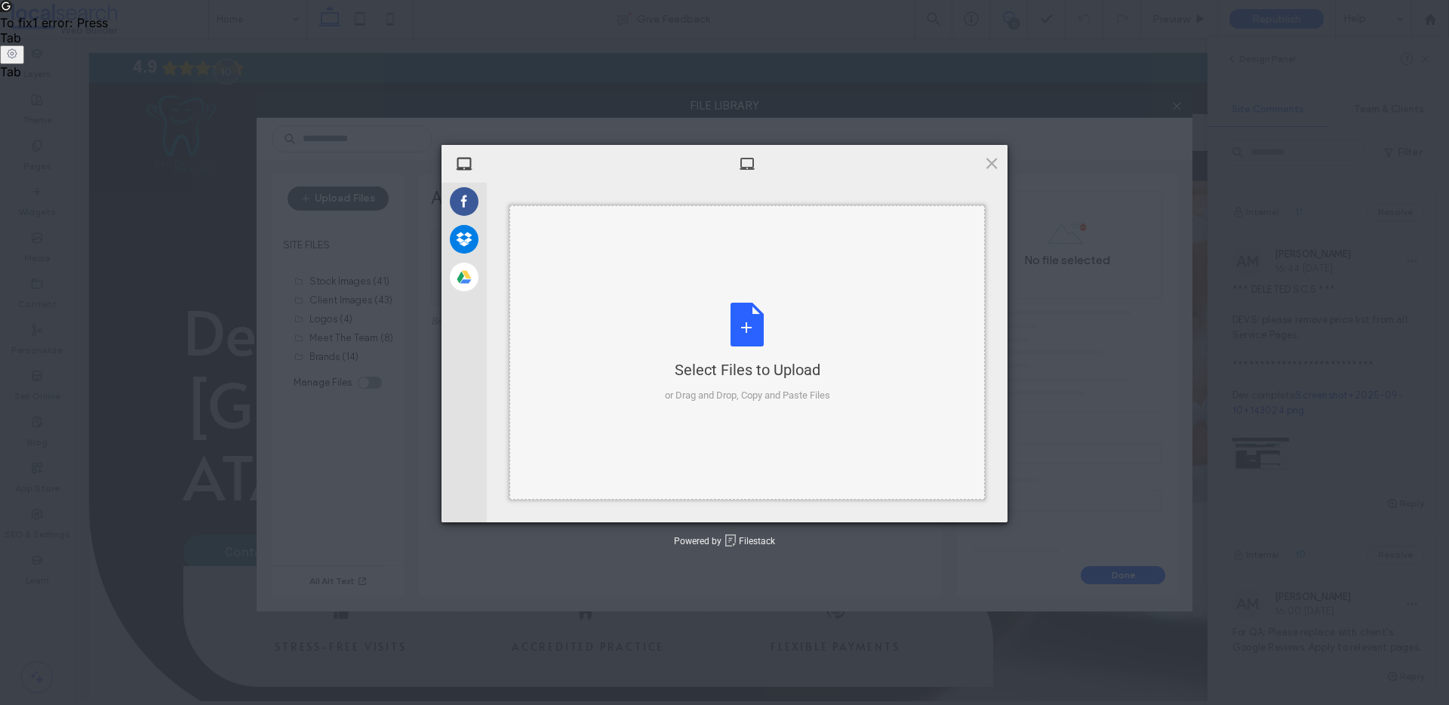
click at [570, 247] on div "Select Files to Upload or Drag and Drop, Copy and Paste Files" at bounding box center [746, 352] width 475 height 294
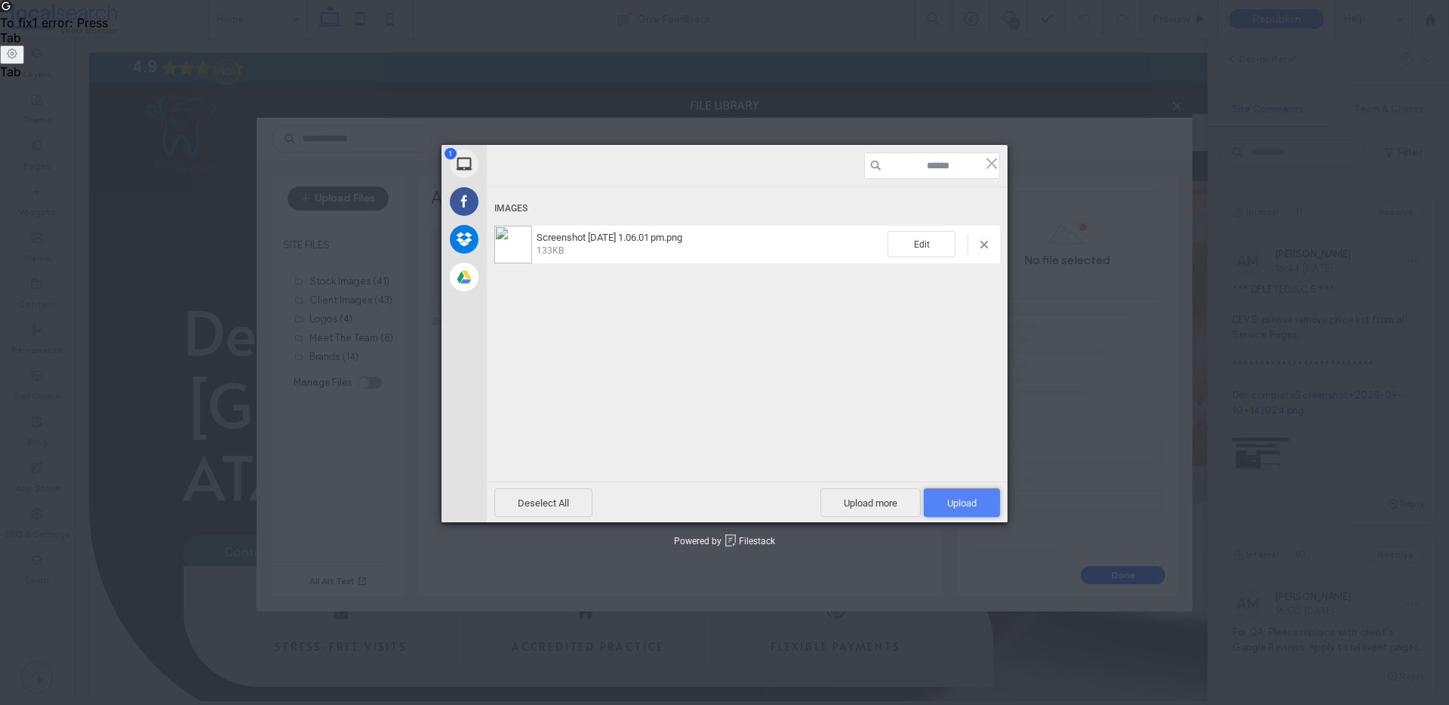
click at [982, 505] on span "Upload 1" at bounding box center [962, 502] width 76 height 29
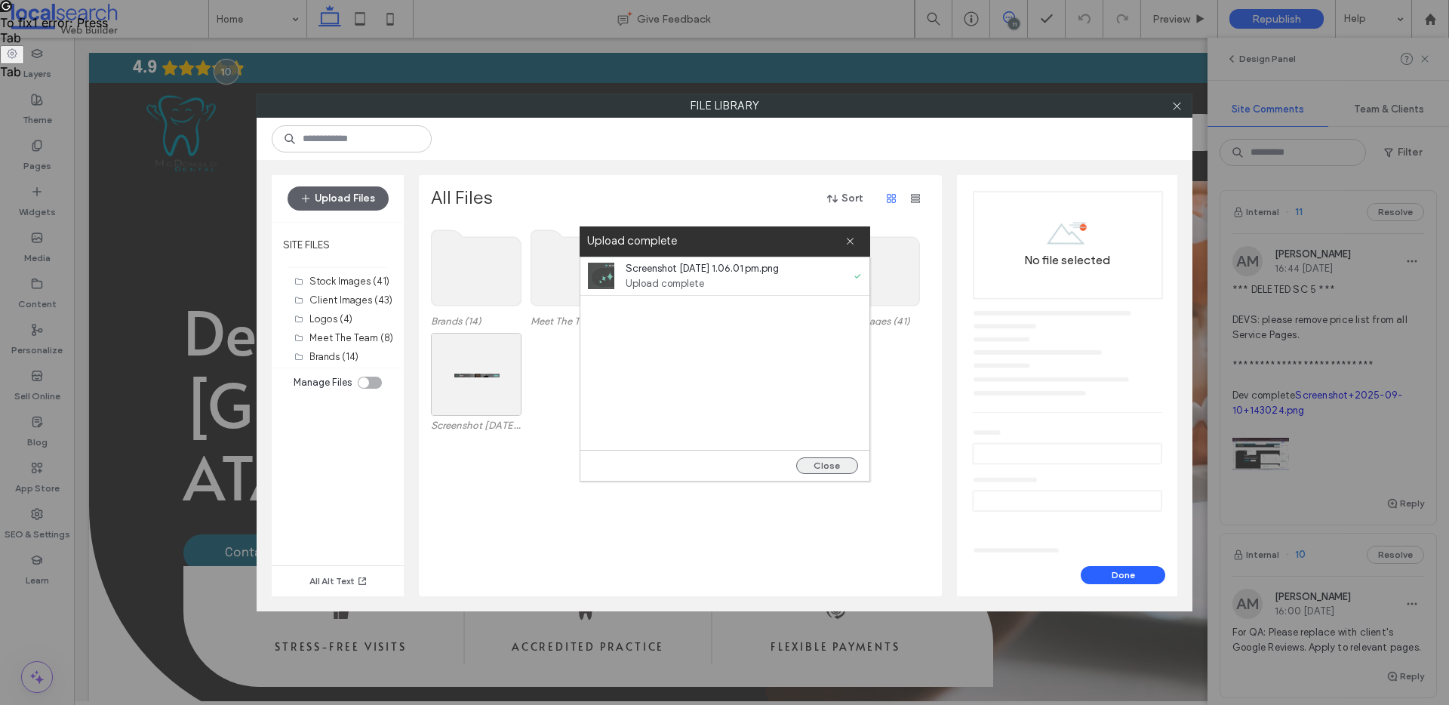
click at [825, 472] on button "Close" at bounding box center [827, 465] width 62 height 17
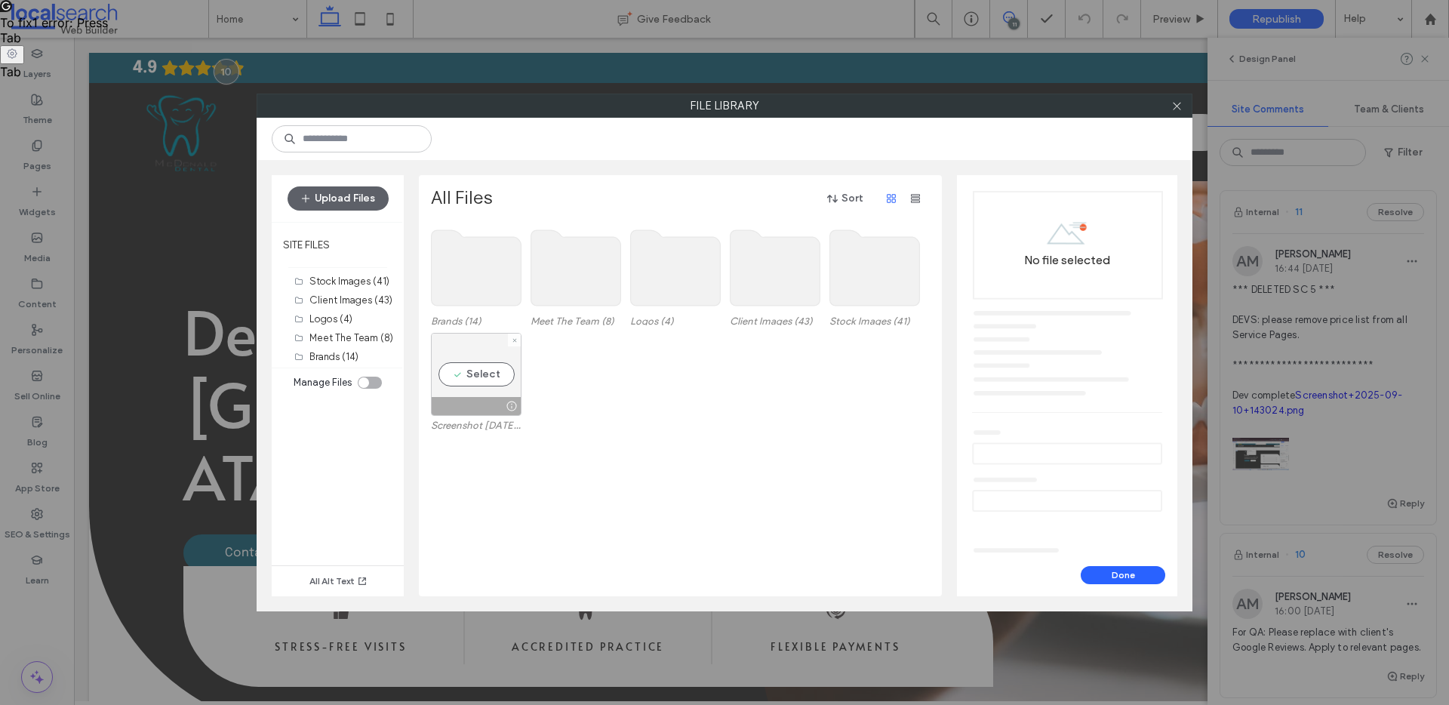
click at [488, 380] on div "Select" at bounding box center [476, 374] width 91 height 83
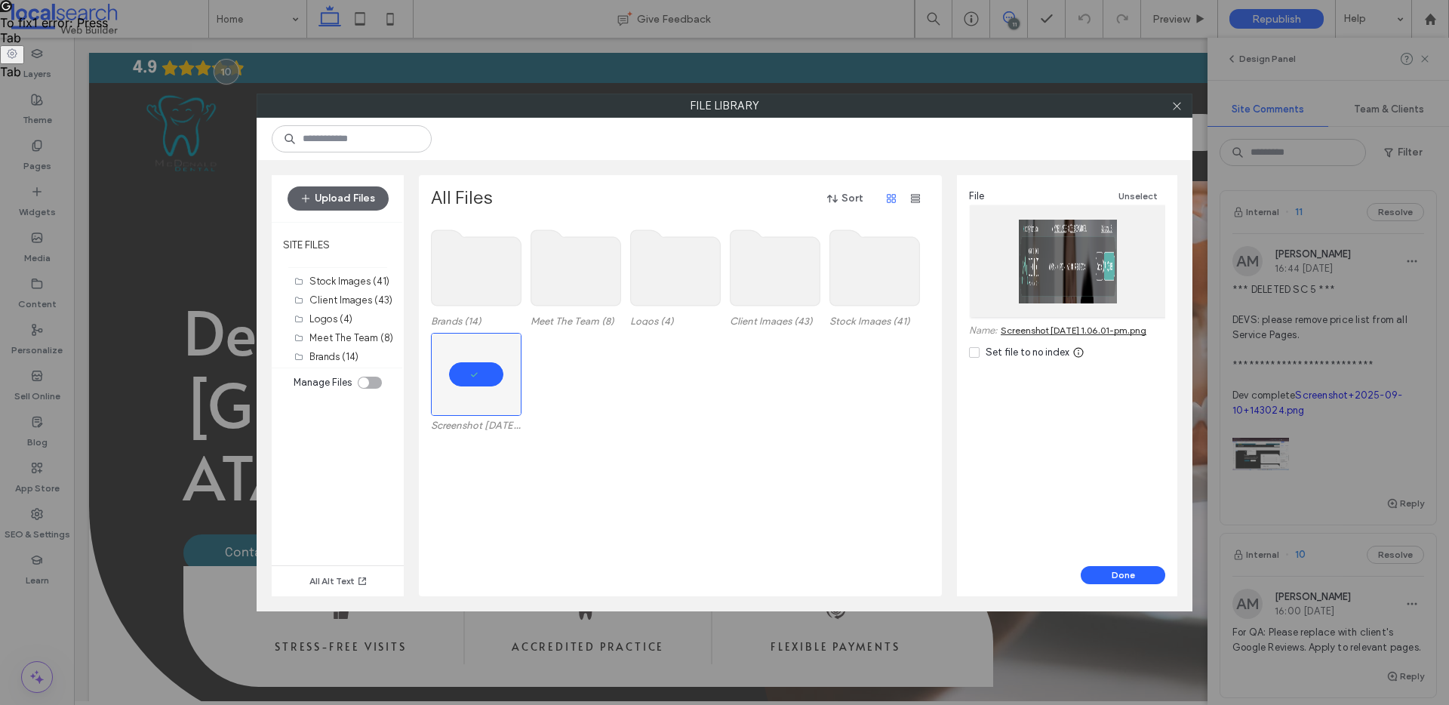
click at [1149, 584] on div "Done" at bounding box center [1067, 581] width 220 height 30
drag, startPoint x: 1128, startPoint y: 567, endPoint x: 1052, endPoint y: 529, distance: 85.1
click at [1128, 567] on button "Done" at bounding box center [1123, 575] width 85 height 18
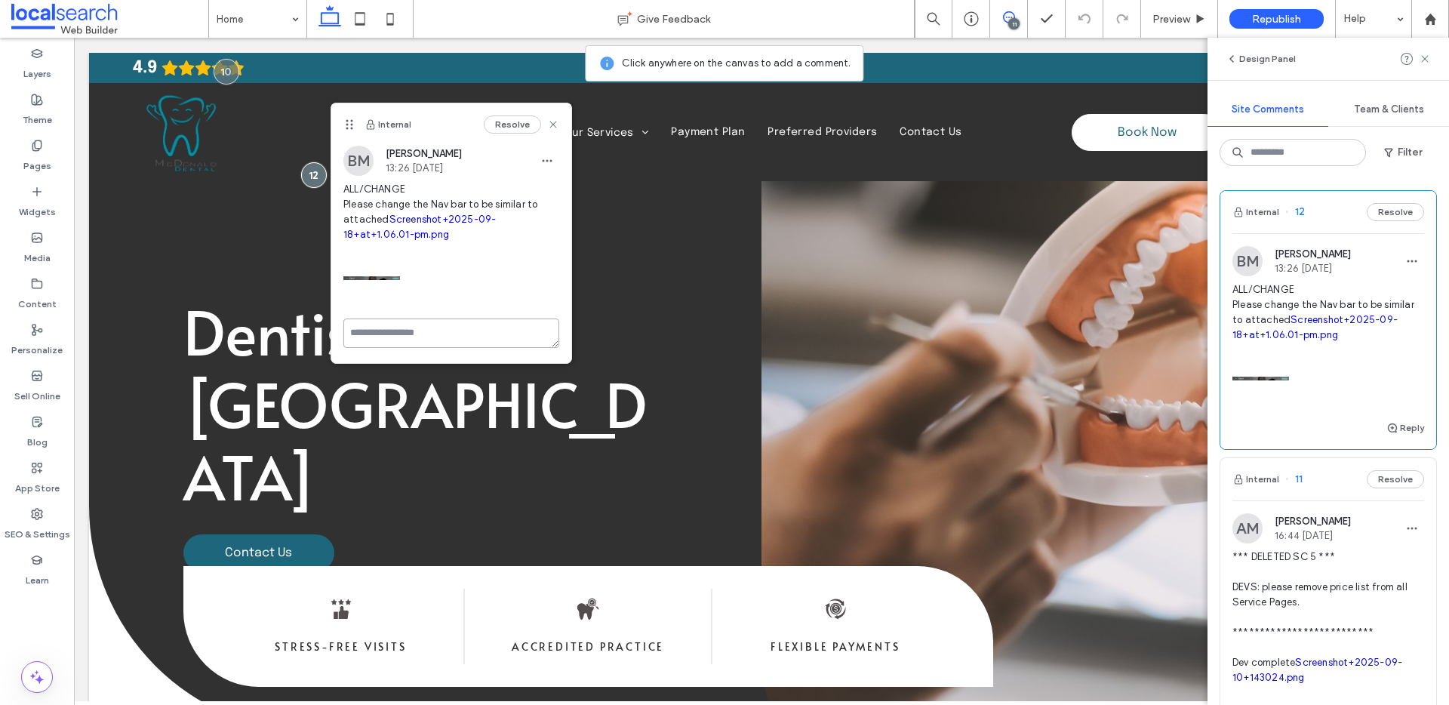
click at [456, 343] on textarea at bounding box center [451, 332] width 216 height 29
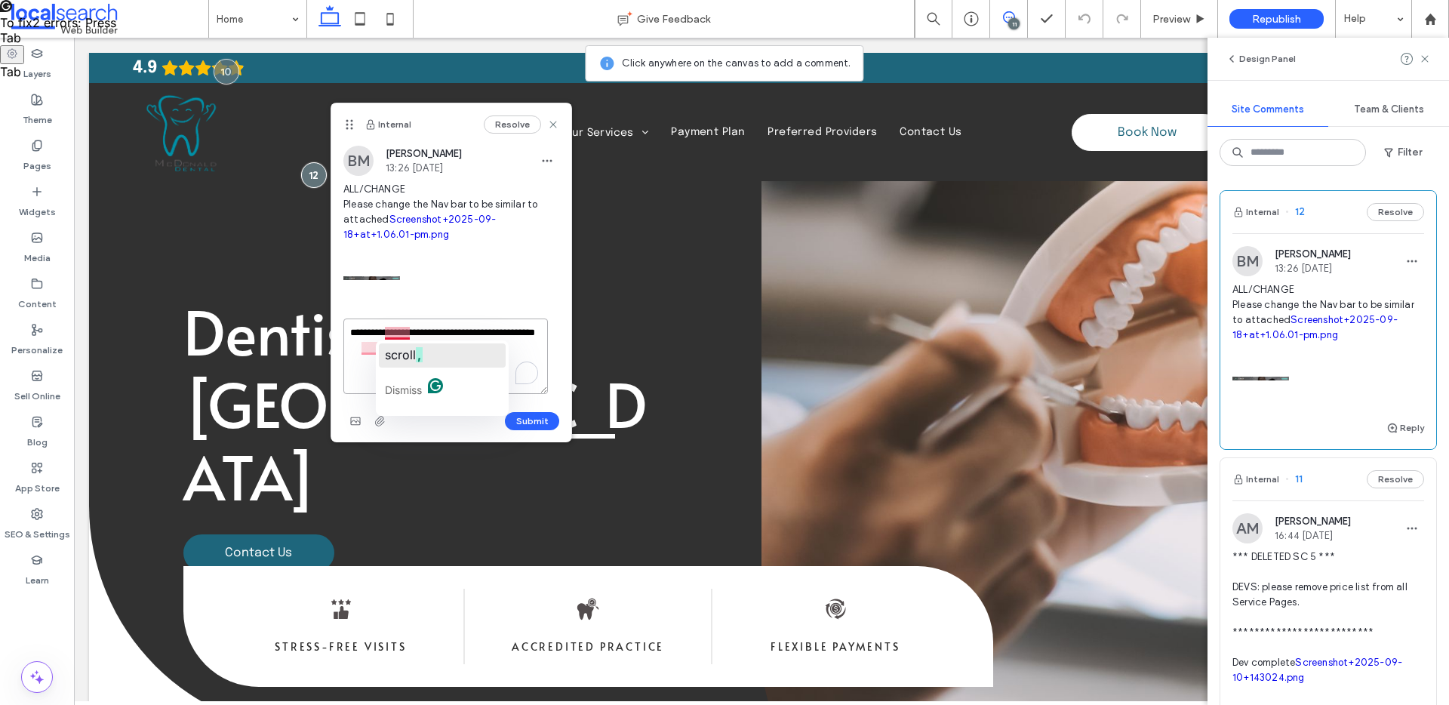
click at [402, 347] on span "scroll" at bounding box center [400, 354] width 31 height 15
click at [435, 342] on textarea "**********" at bounding box center [445, 355] width 205 height 75
type textarea "**********"
click at [386, 418] on span "button" at bounding box center [380, 421] width 24 height 24
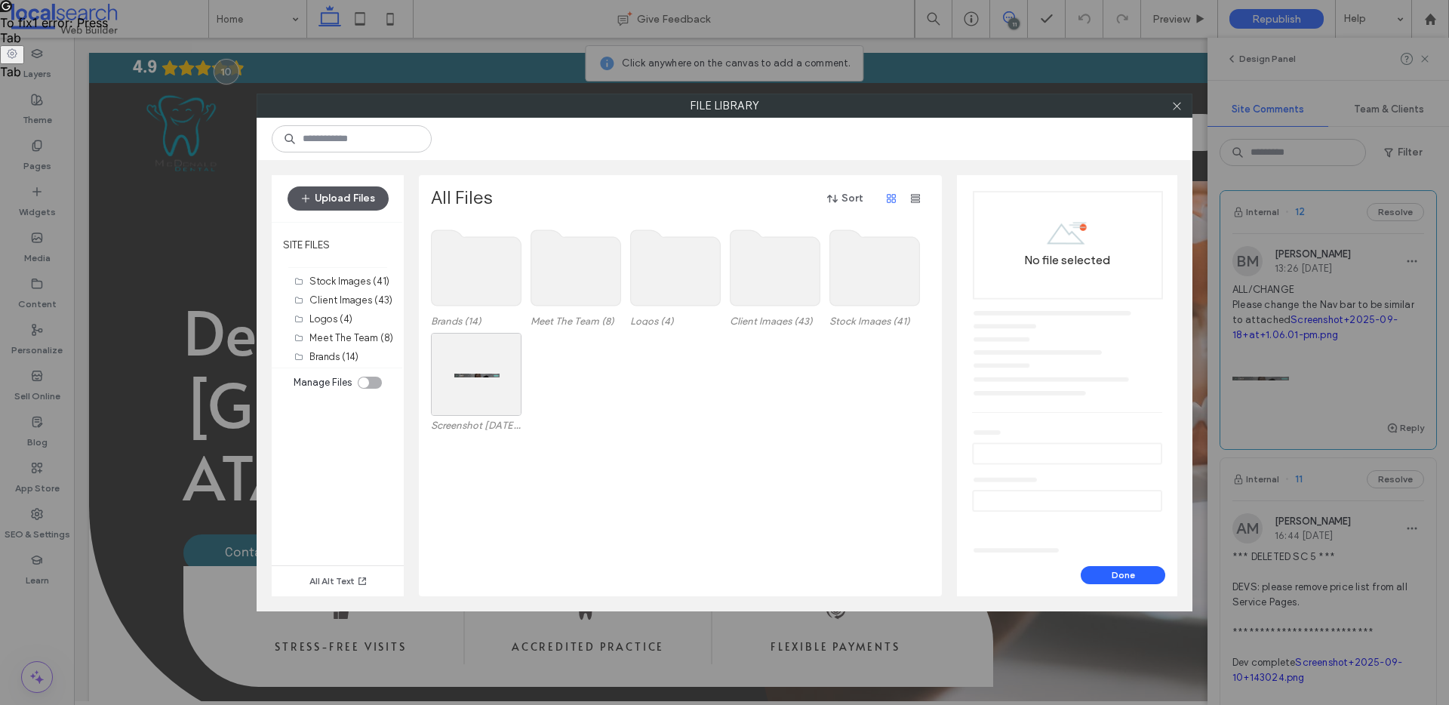
click at [355, 205] on button "Upload Files" at bounding box center [338, 198] width 101 height 24
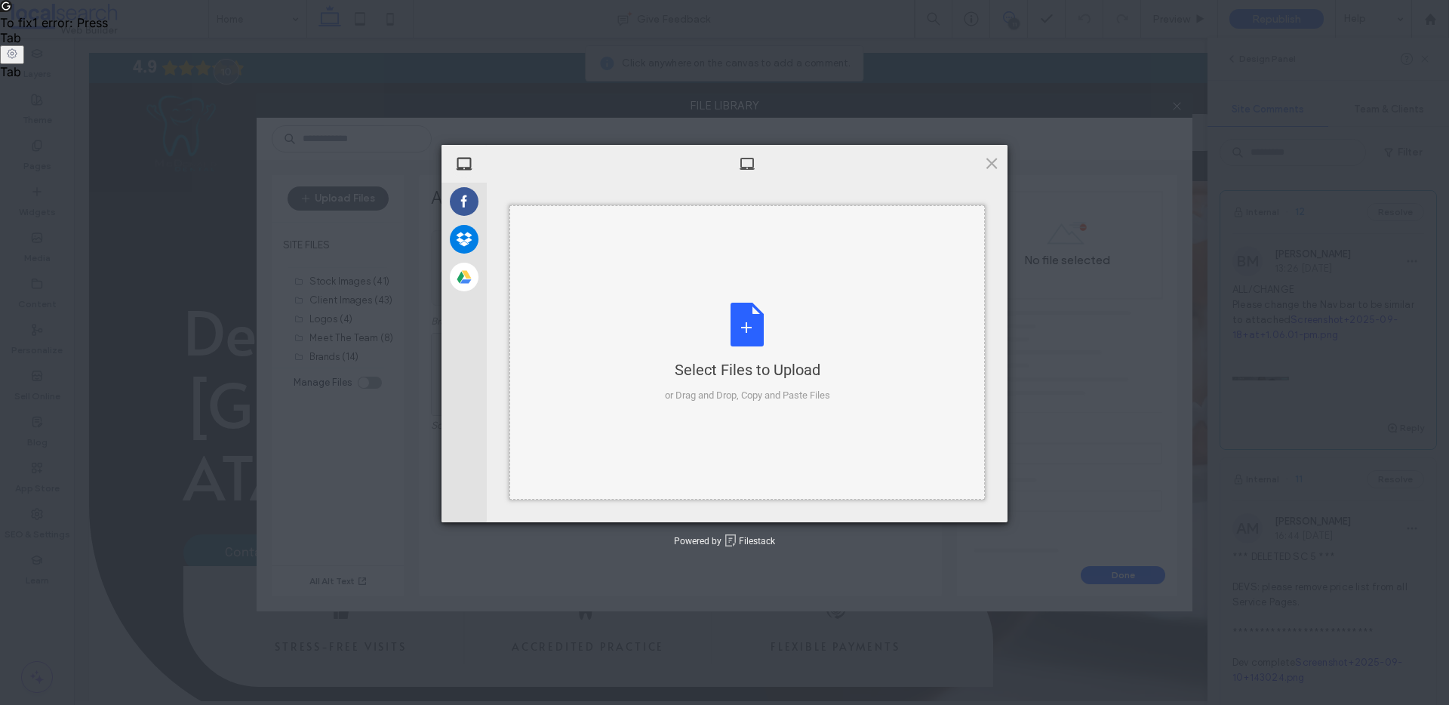
click at [709, 317] on div "Select Files to Upload or Drag and Drop, Copy and Paste Files" at bounding box center [747, 353] width 165 height 100
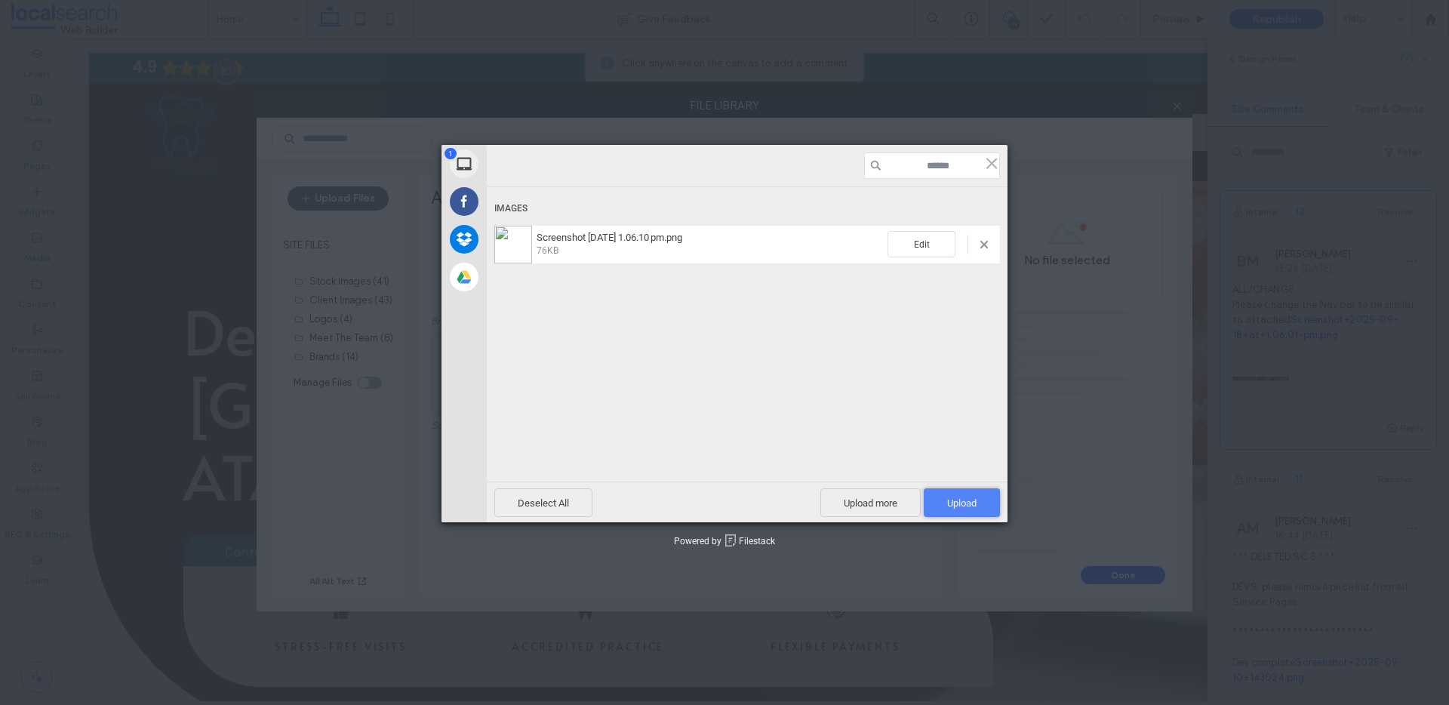
click at [968, 502] on span "Upload 1" at bounding box center [961, 502] width 29 height 11
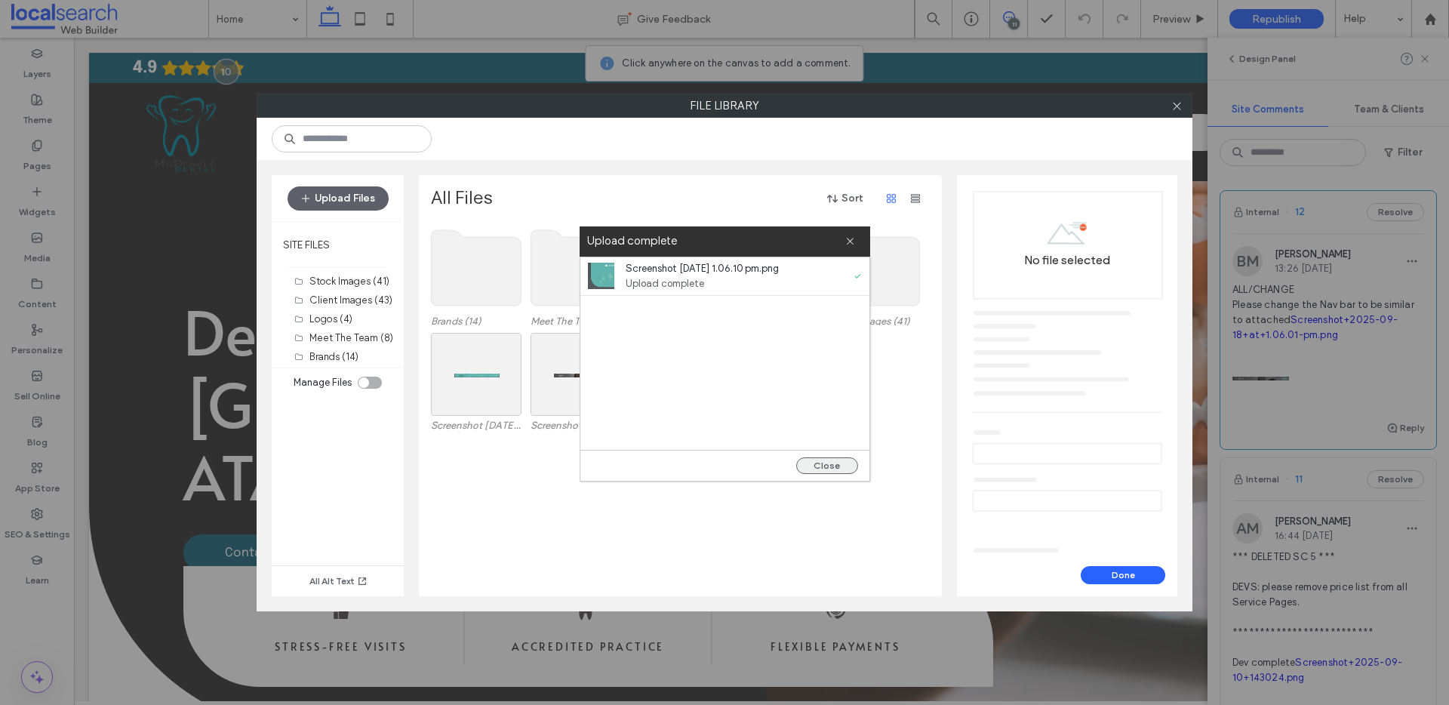
click at [850, 464] on button "Close" at bounding box center [827, 465] width 62 height 17
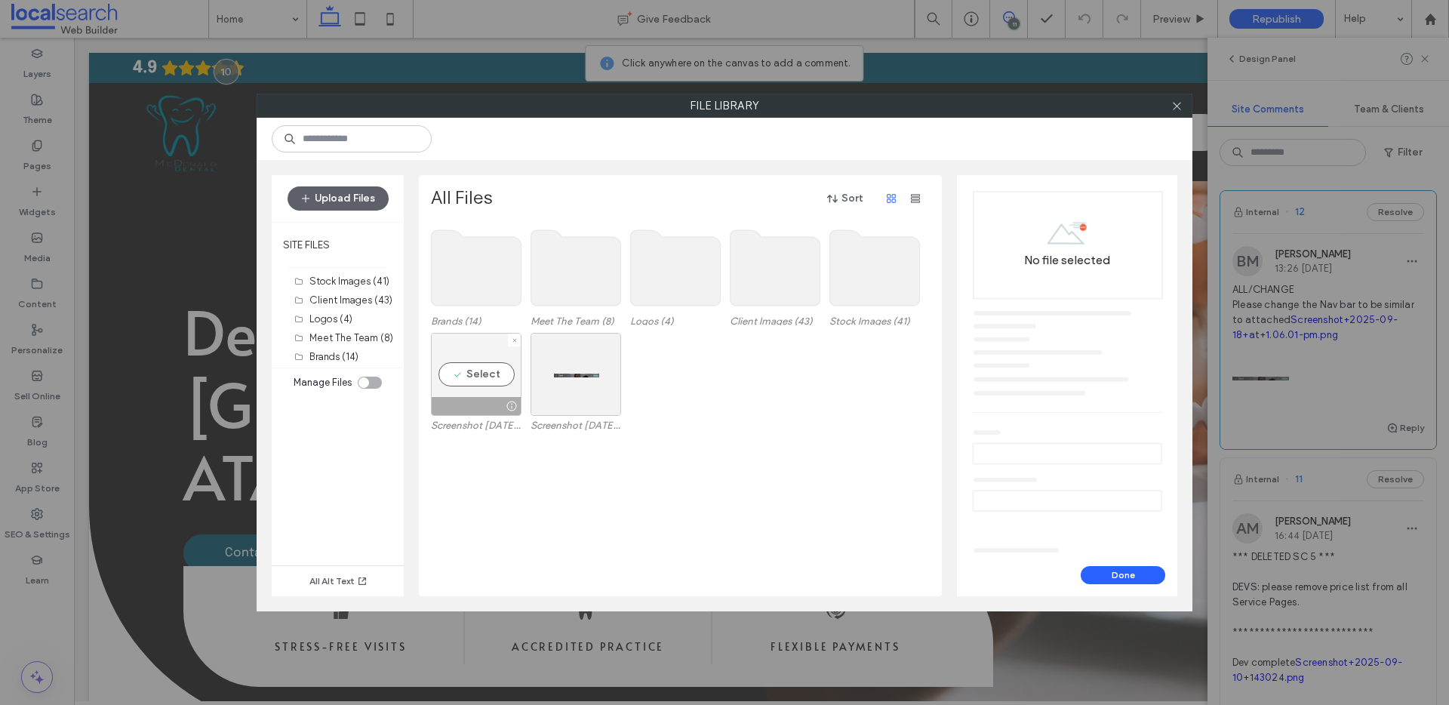
click at [500, 373] on div "Select" at bounding box center [476, 374] width 91 height 83
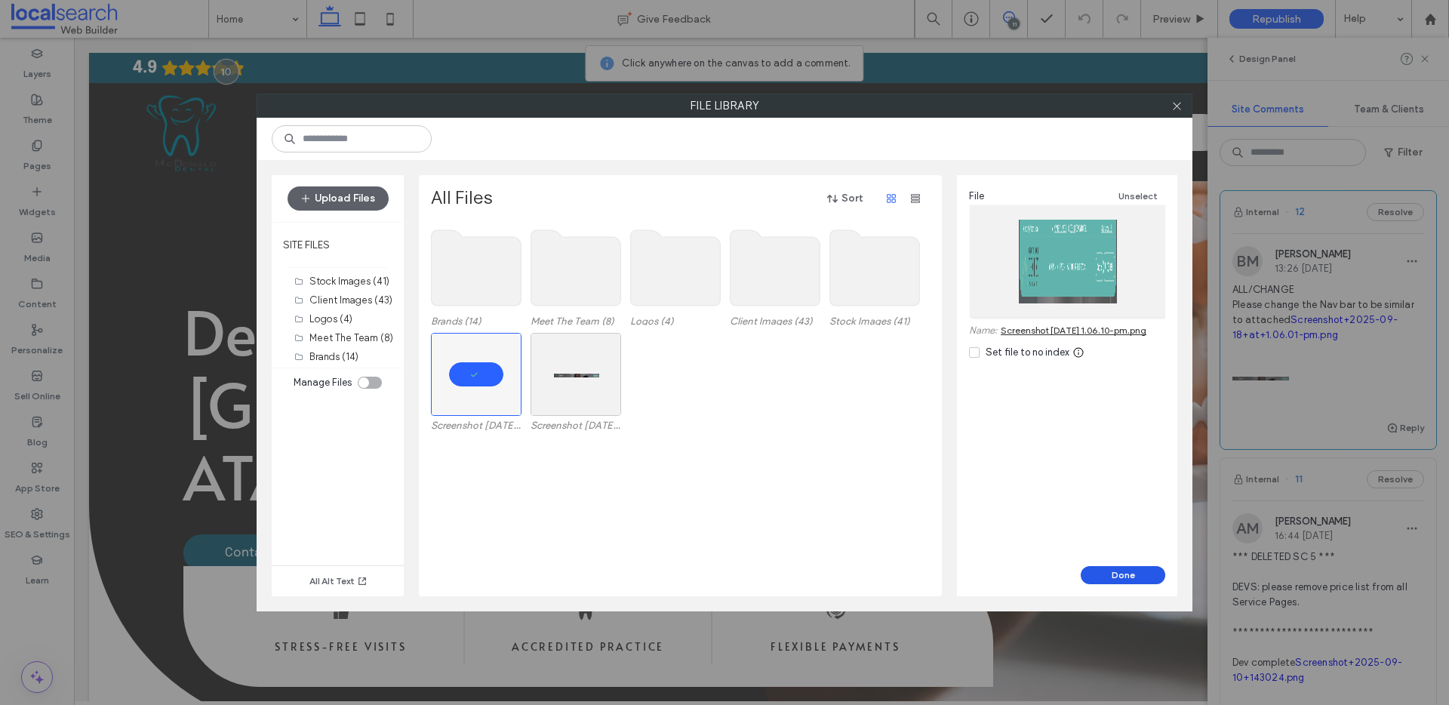
click at [1142, 571] on button "Done" at bounding box center [1123, 575] width 85 height 18
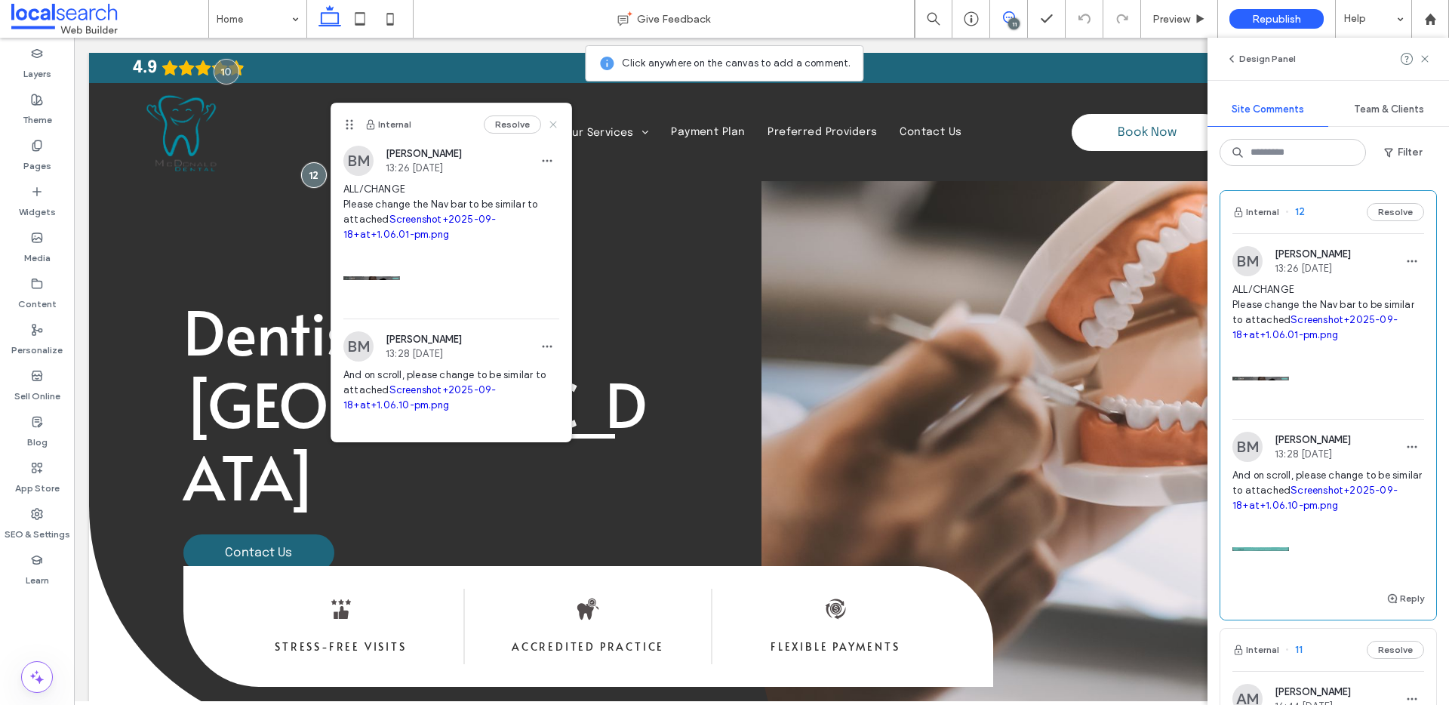
drag, startPoint x: 543, startPoint y: 128, endPoint x: 471, endPoint y: 93, distance: 80.0
click at [547, 128] on icon at bounding box center [553, 124] width 12 height 12
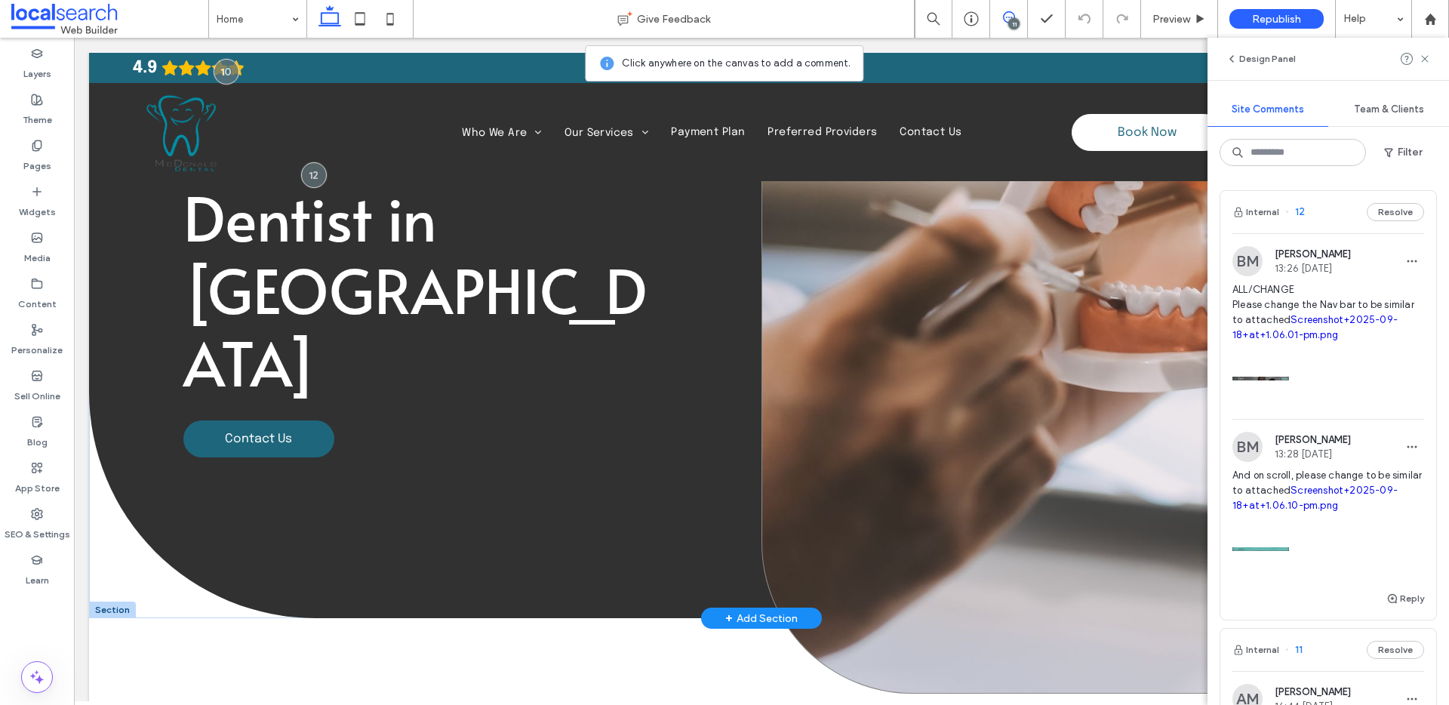
scroll to position [118, 0]
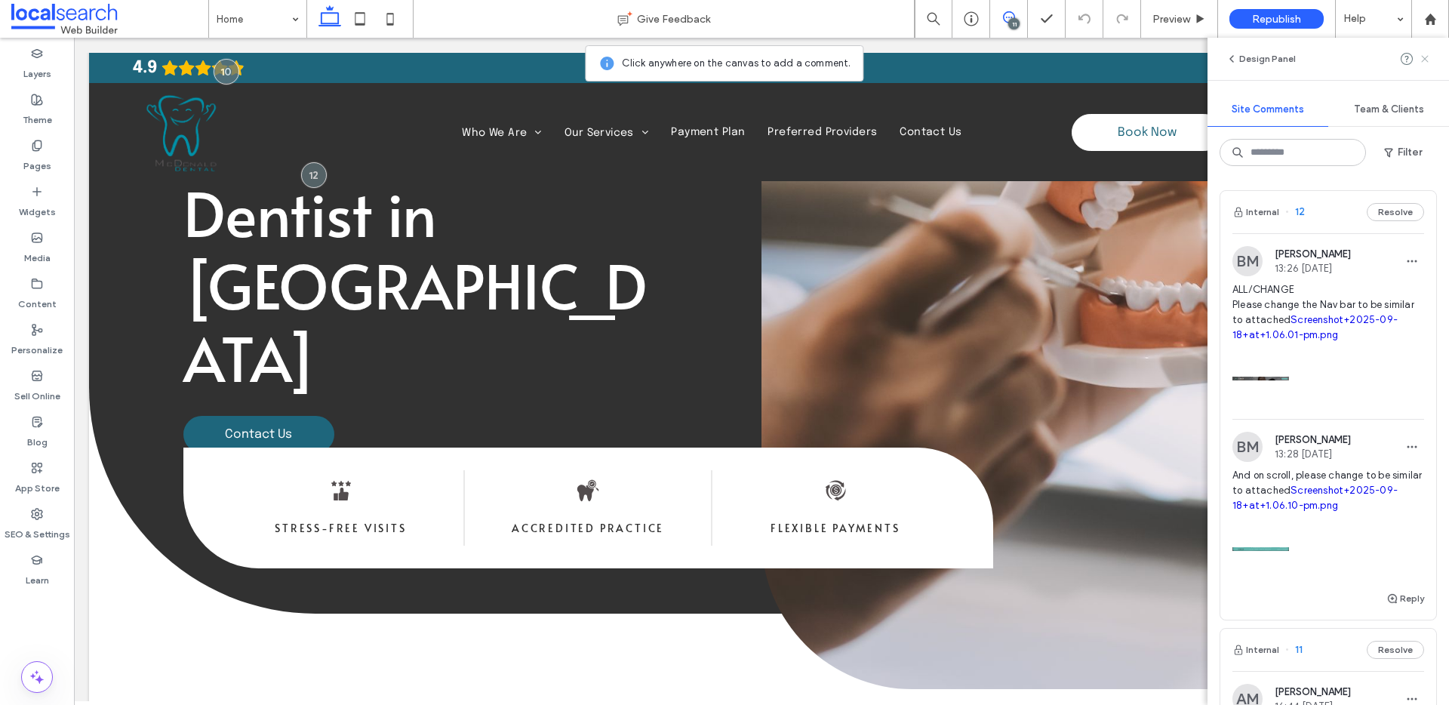
click at [1428, 60] on icon at bounding box center [1425, 59] width 12 height 12
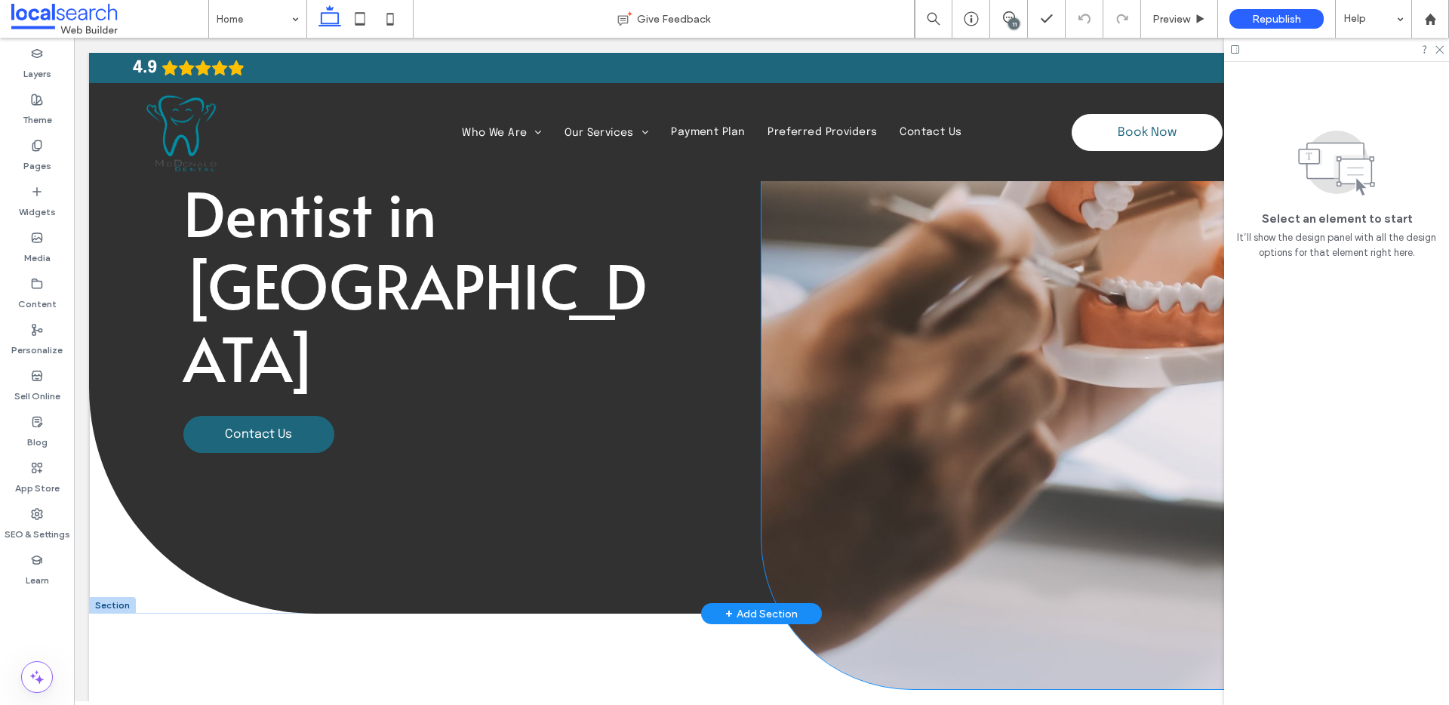
scroll to position [0, 0]
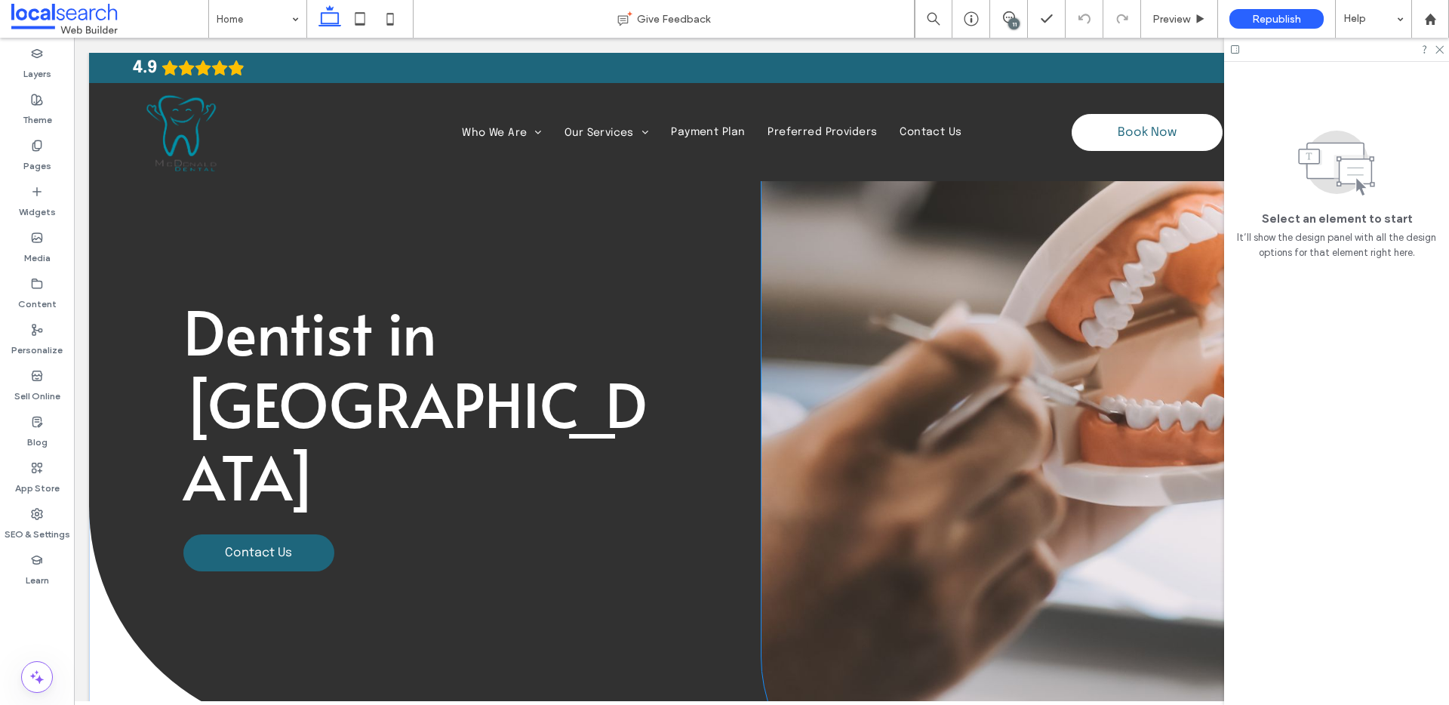
click at [929, 340] on div "Button" at bounding box center [1097, 430] width 672 height 755
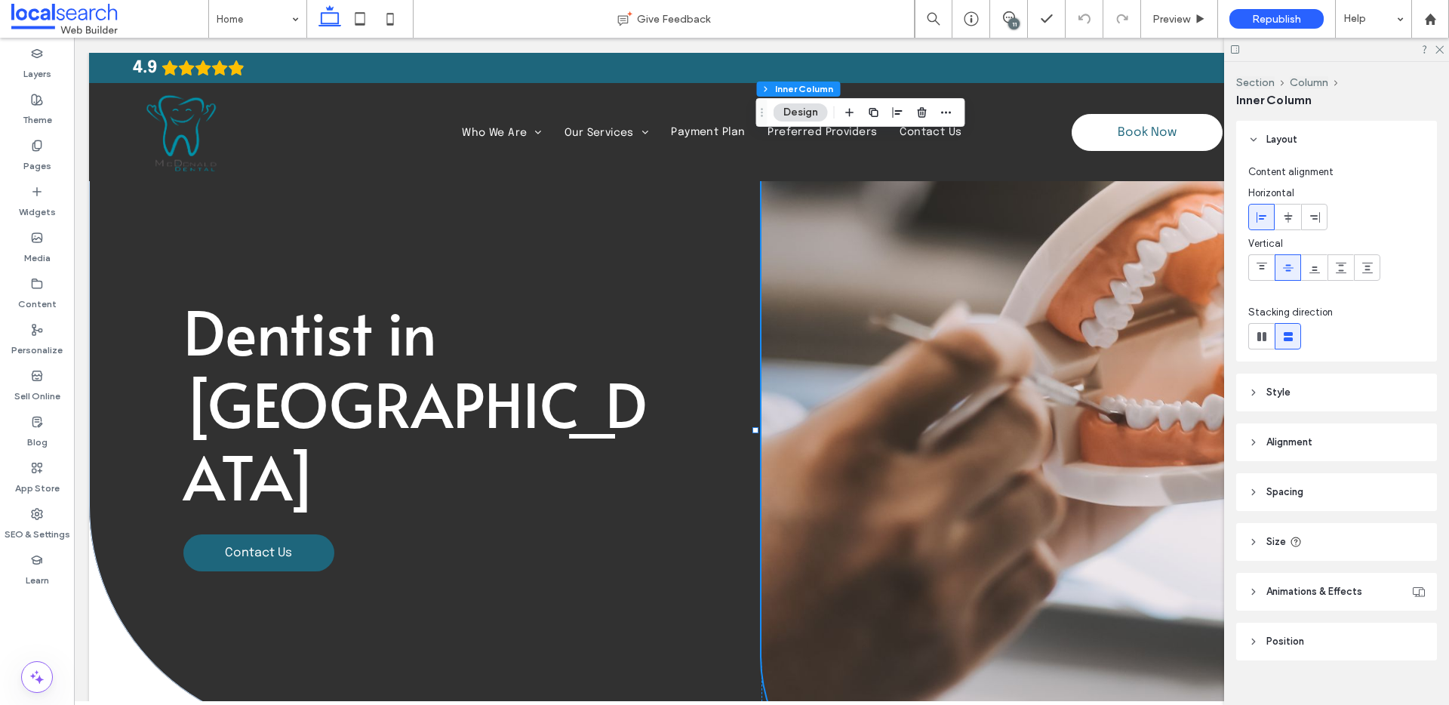
click at [857, 278] on div "Button" at bounding box center [1097, 430] width 672 height 755
click at [913, 261] on div "Button" at bounding box center [1097, 430] width 672 height 755
click at [983, 302] on div "Button" at bounding box center [1097, 430] width 672 height 755
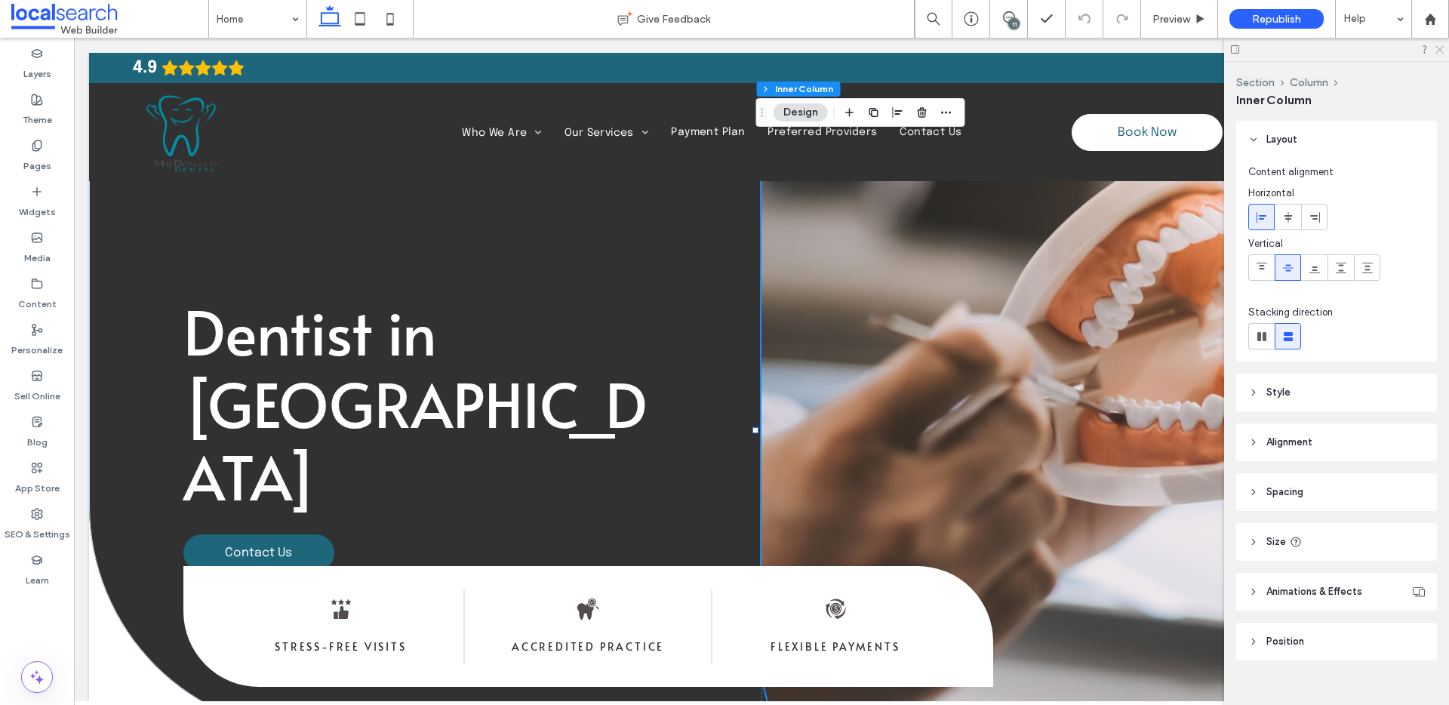
drag, startPoint x: 1437, startPoint y: 46, endPoint x: 1286, endPoint y: 93, distance: 158.0
click at [1437, 46] on use at bounding box center [1439, 50] width 8 height 8
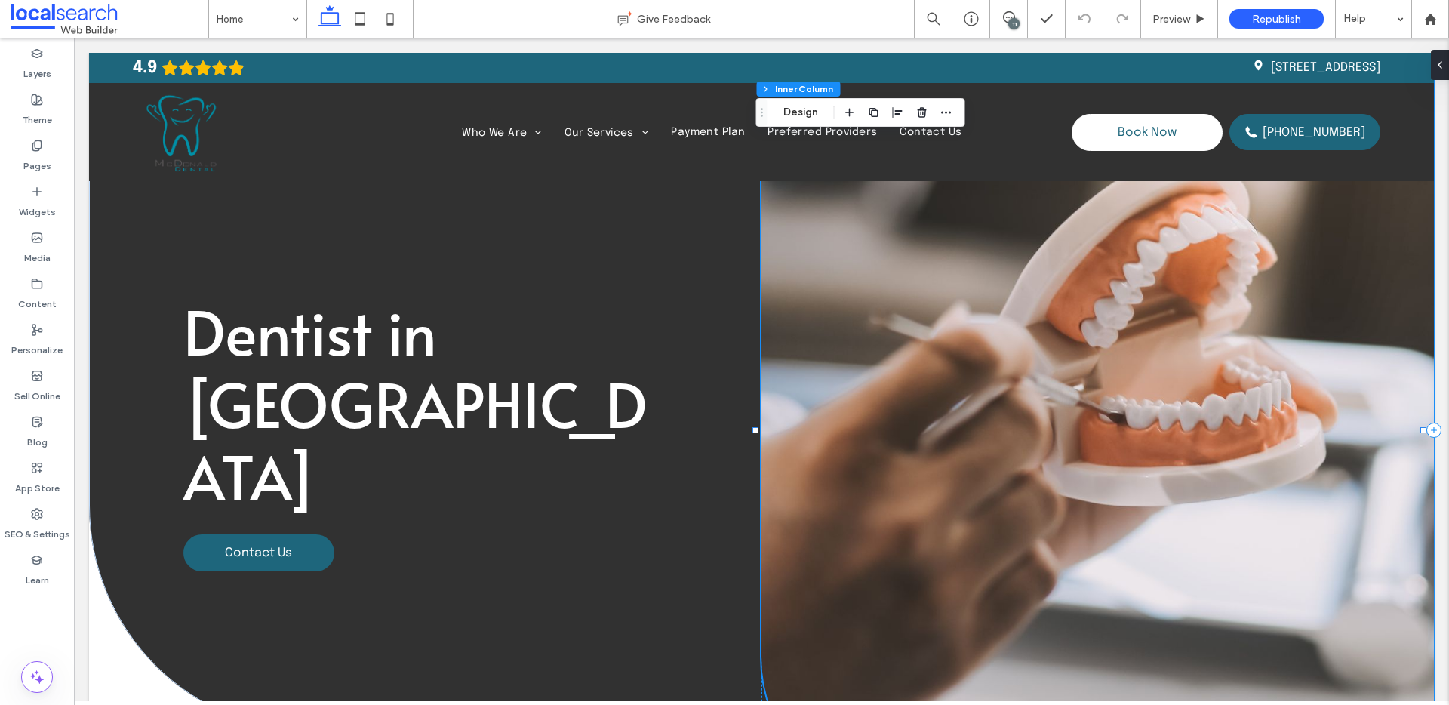
click at [1257, 281] on div "Button" at bounding box center [1097, 430] width 672 height 755
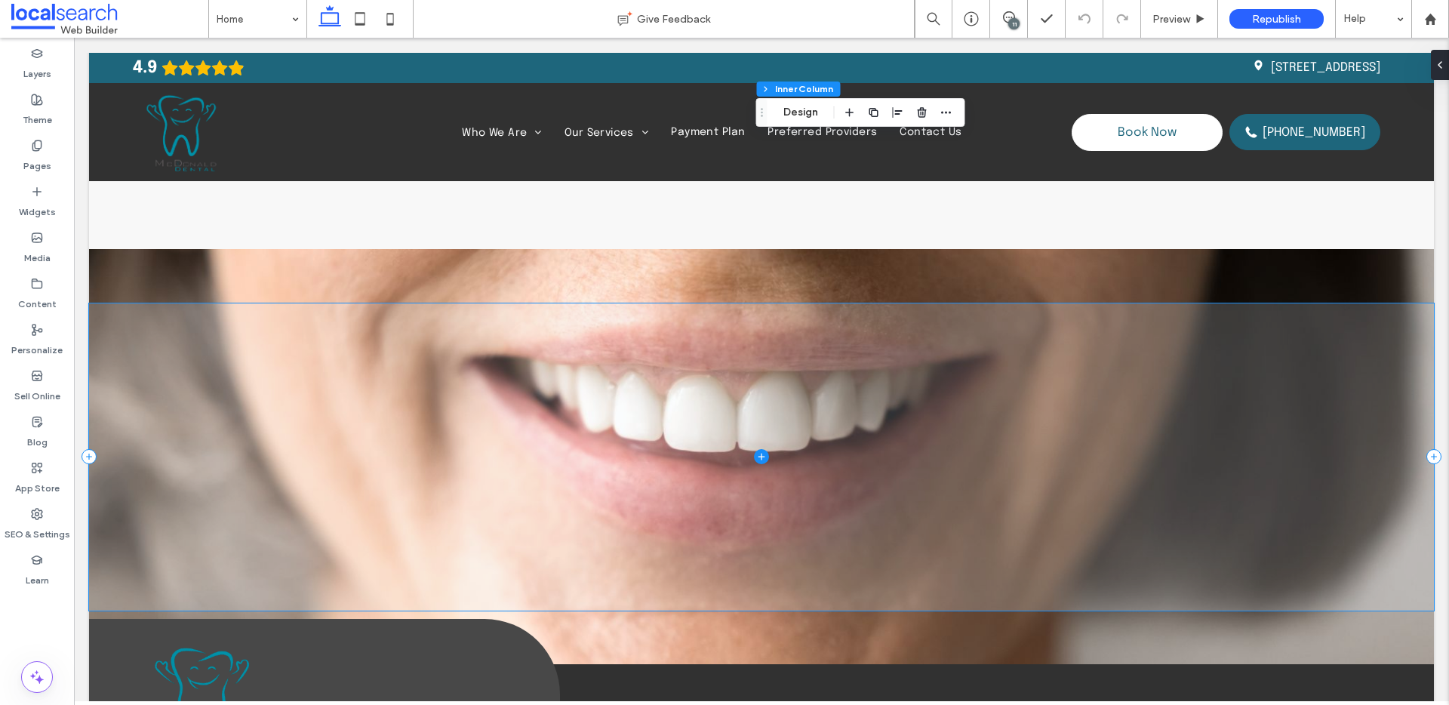
scroll to position [4068, 0]
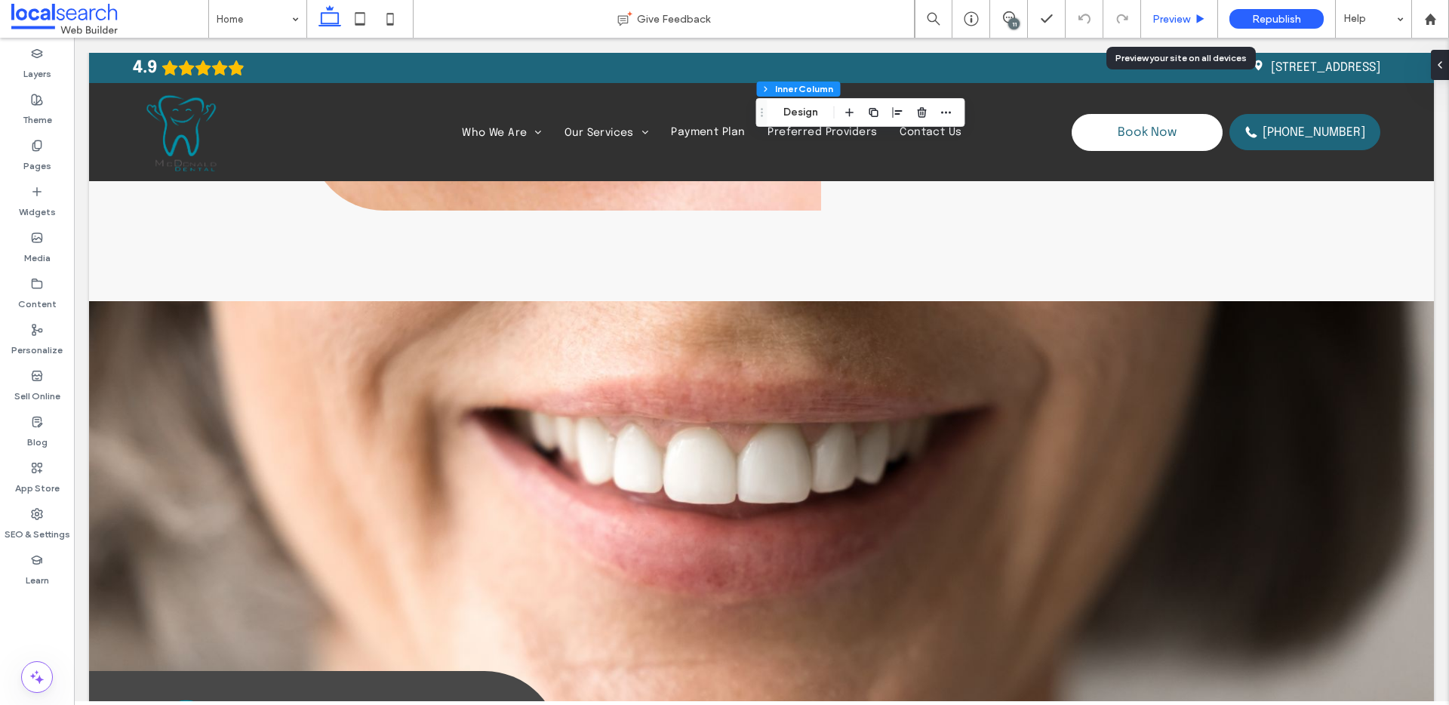
click at [1176, 23] on span "Preview" at bounding box center [1171, 19] width 38 height 13
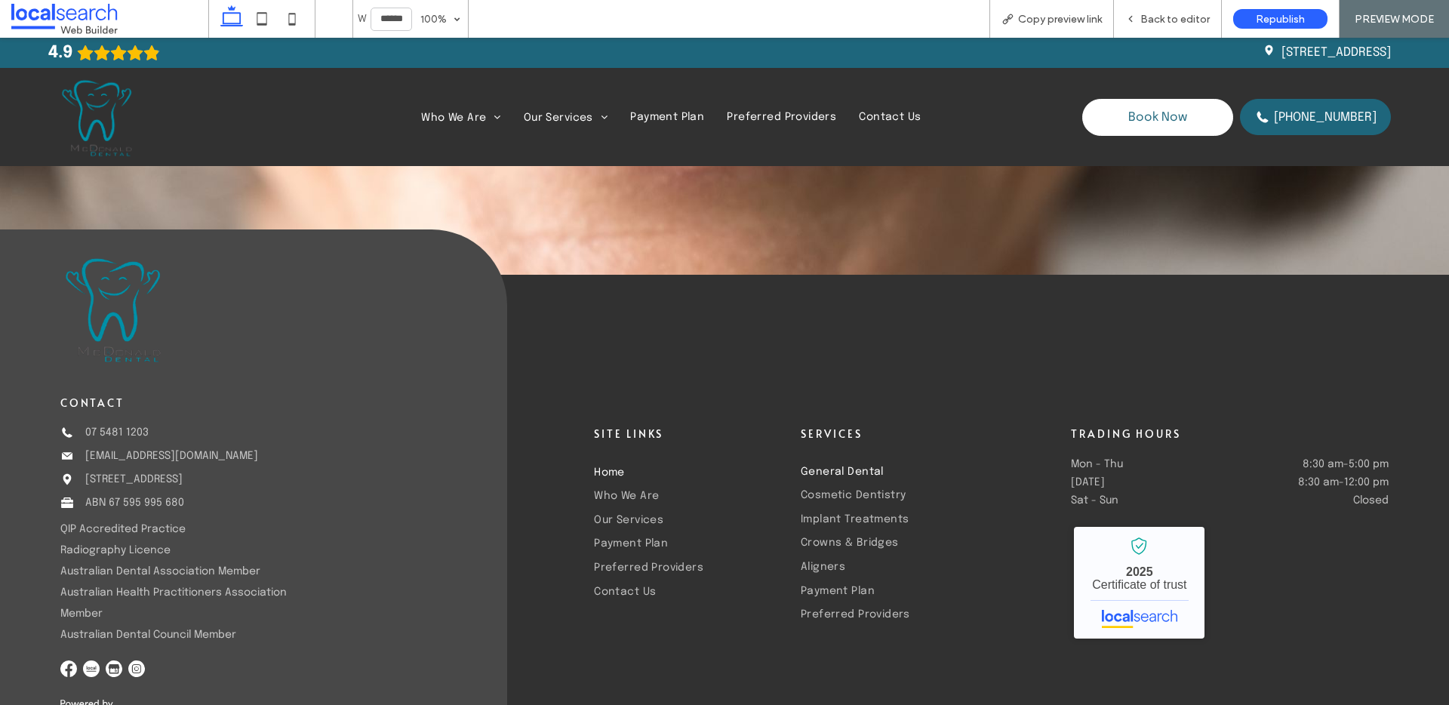
scroll to position [4537, 0]
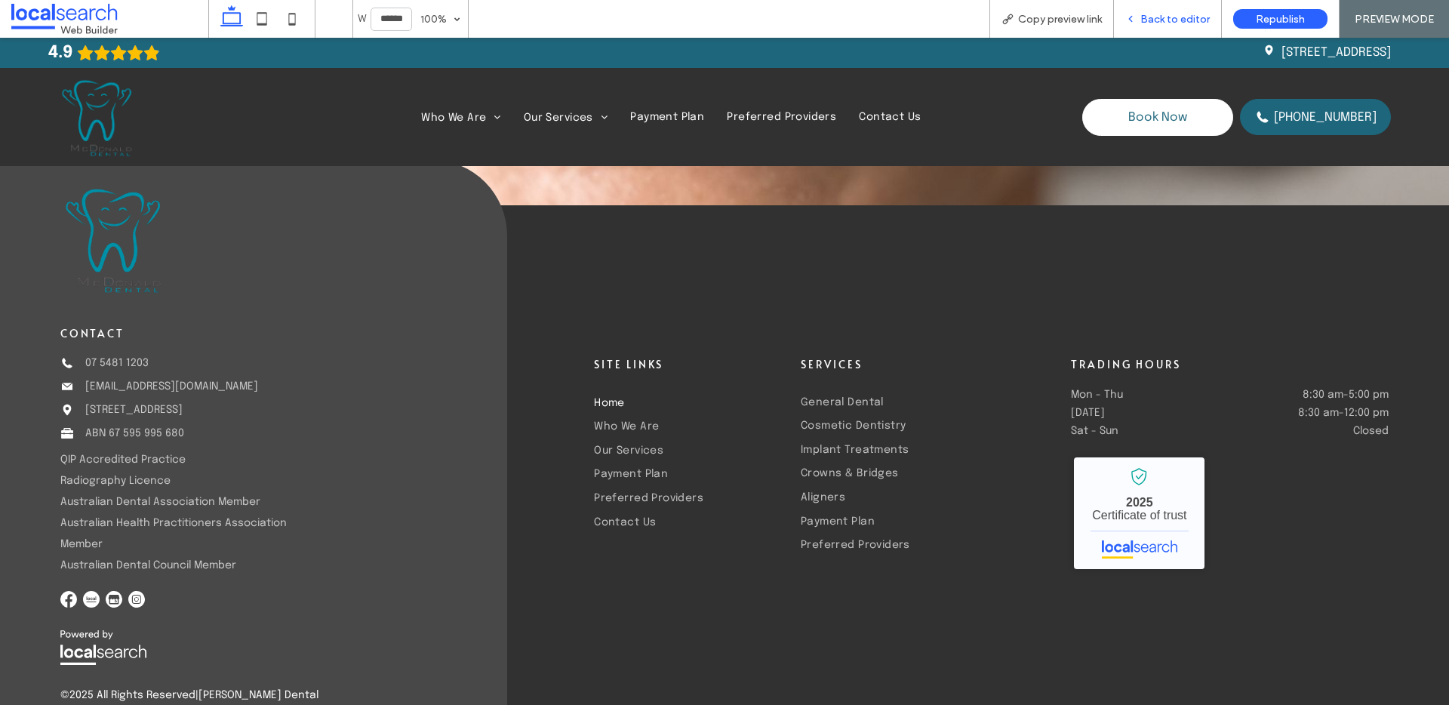
click at [1174, 21] on span "Back to editor" at bounding box center [1174, 19] width 69 height 13
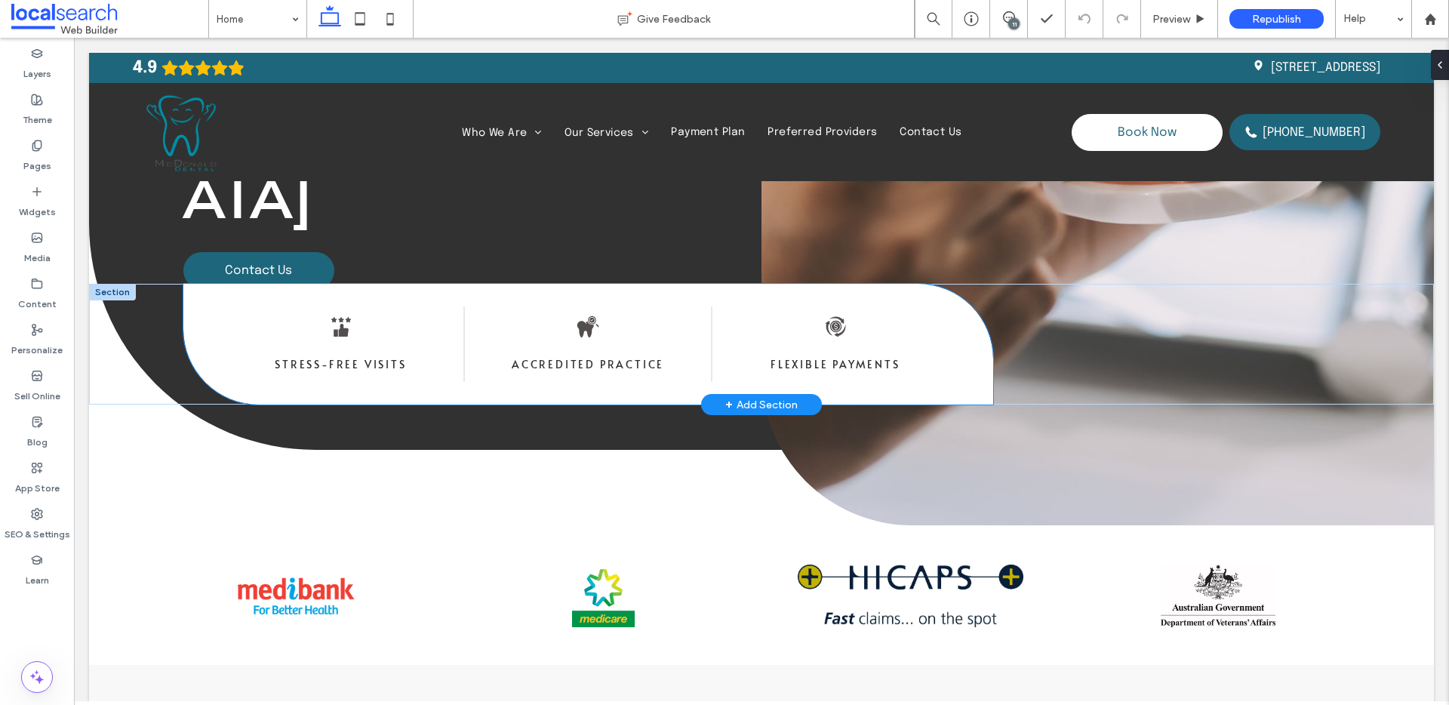
scroll to position [194, 0]
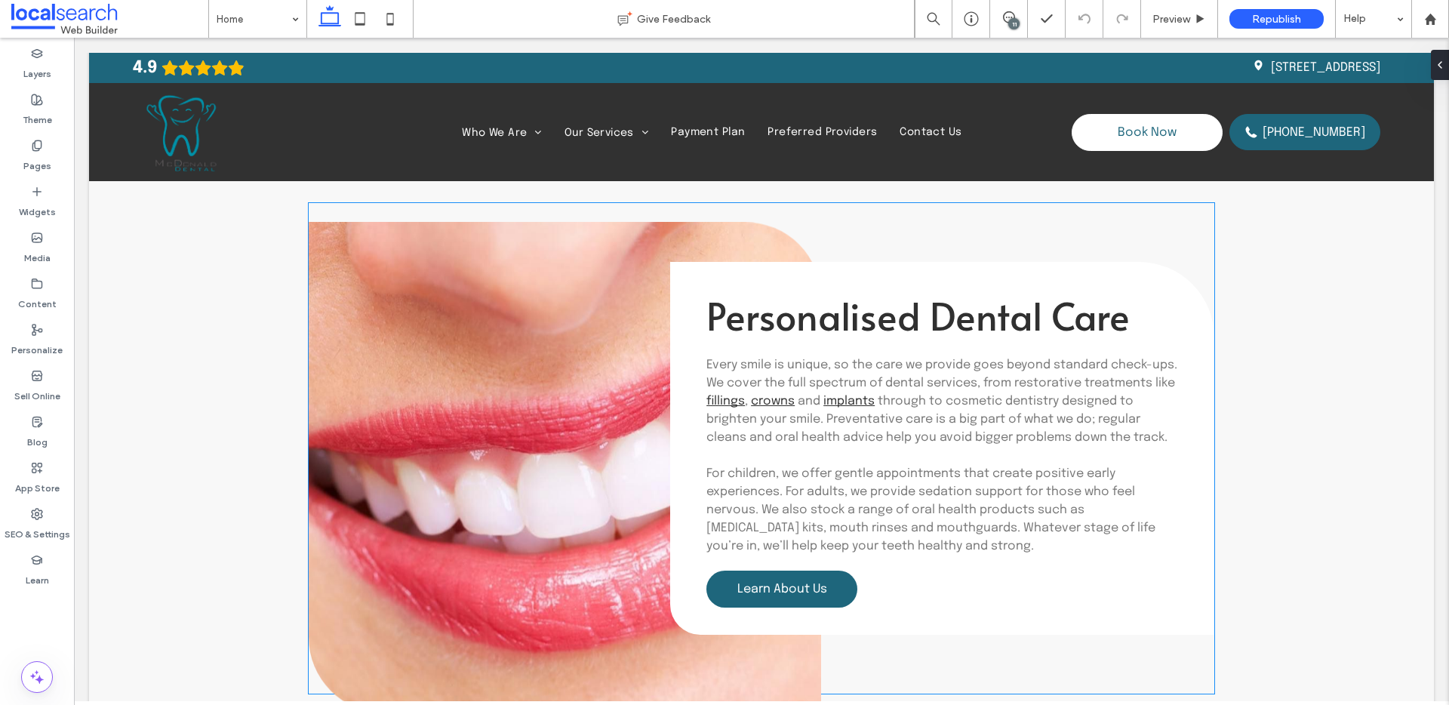
scroll to position [3411, 0]
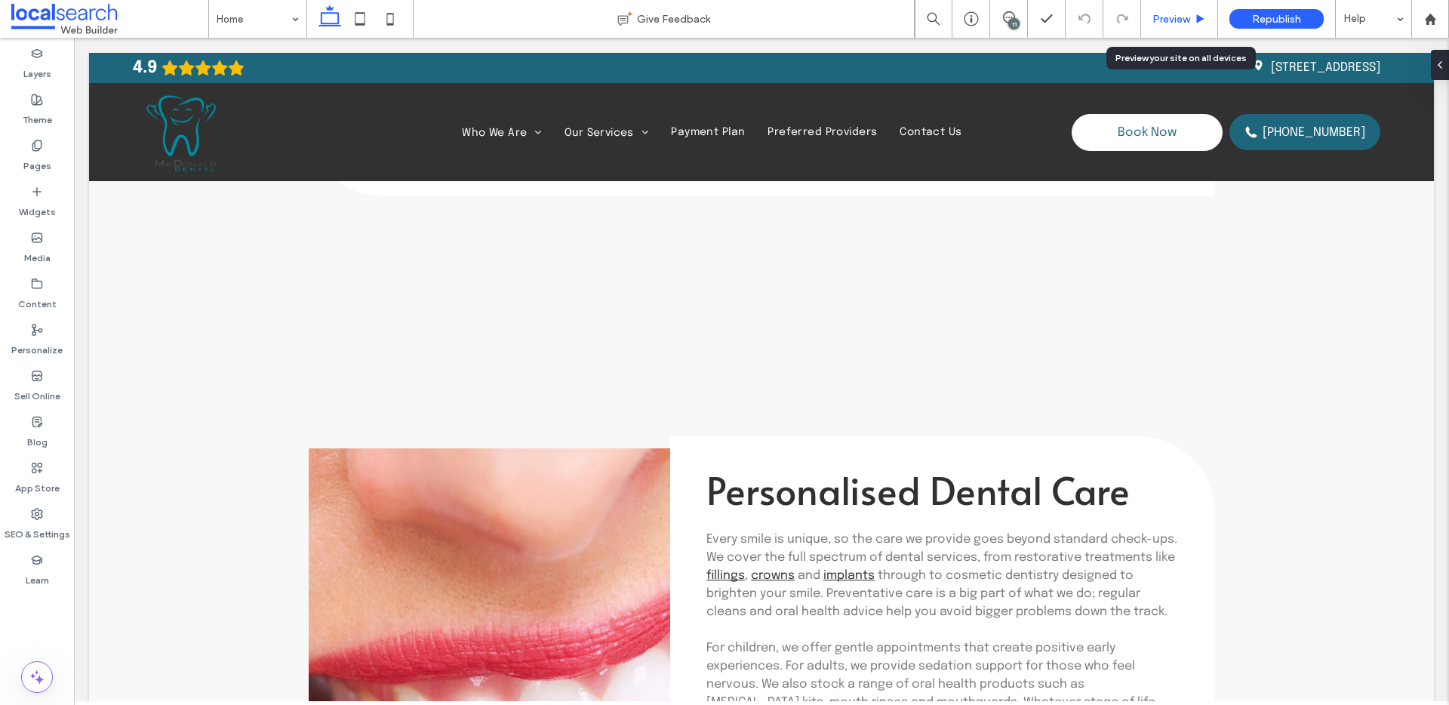
click at [1191, 20] on div "Preview" at bounding box center [1179, 19] width 76 height 13
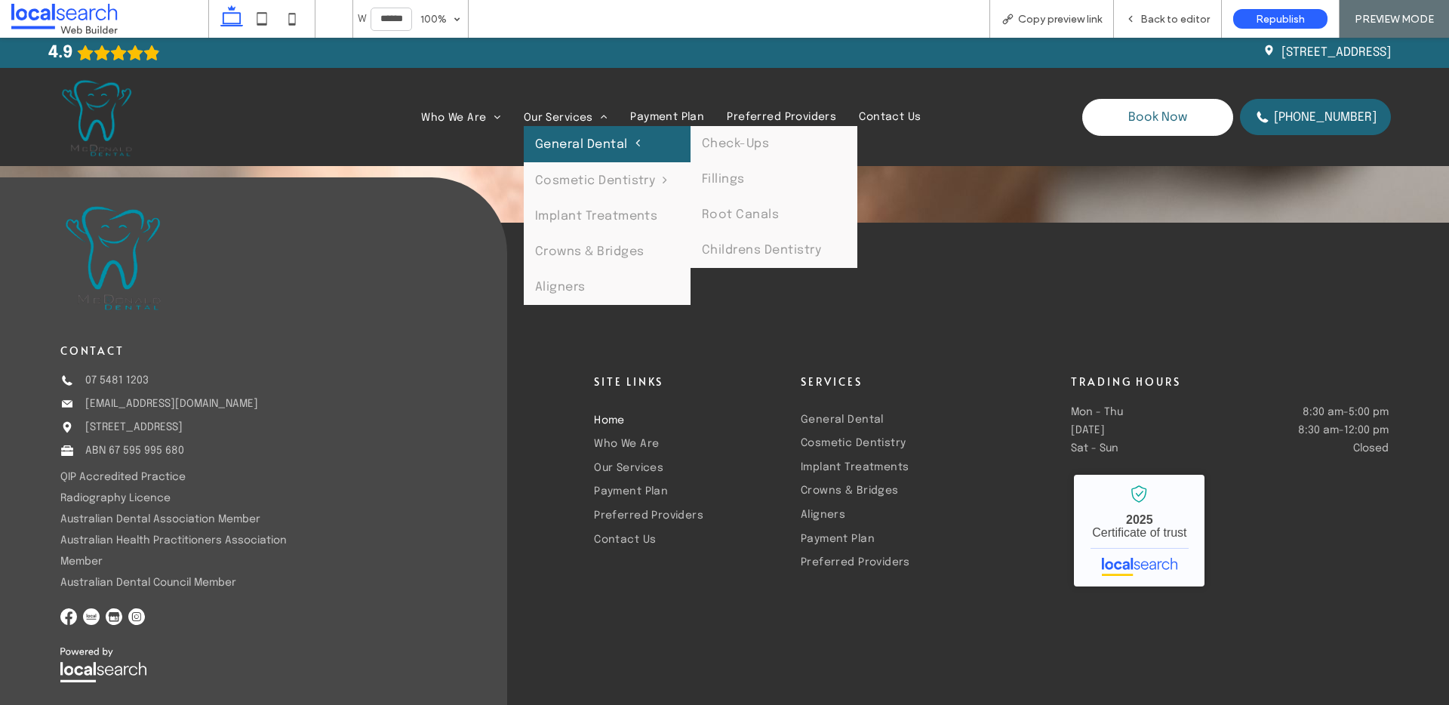
scroll to position [4510, 0]
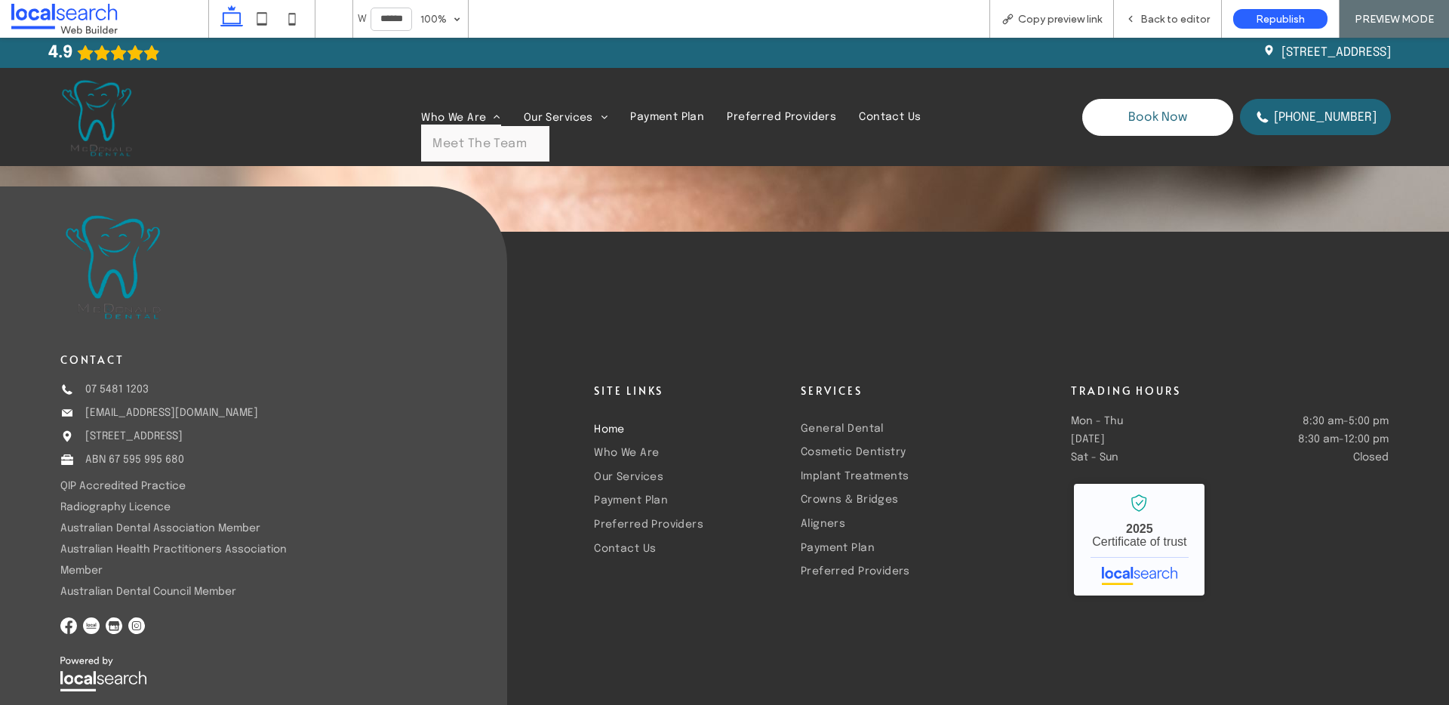
click at [455, 113] on span "Who We Are" at bounding box center [461, 117] width 80 height 19
click at [1176, 0] on div "Back to editor" at bounding box center [1168, 19] width 108 height 38
click at [1165, 21] on span "Back to editor" at bounding box center [1174, 19] width 69 height 13
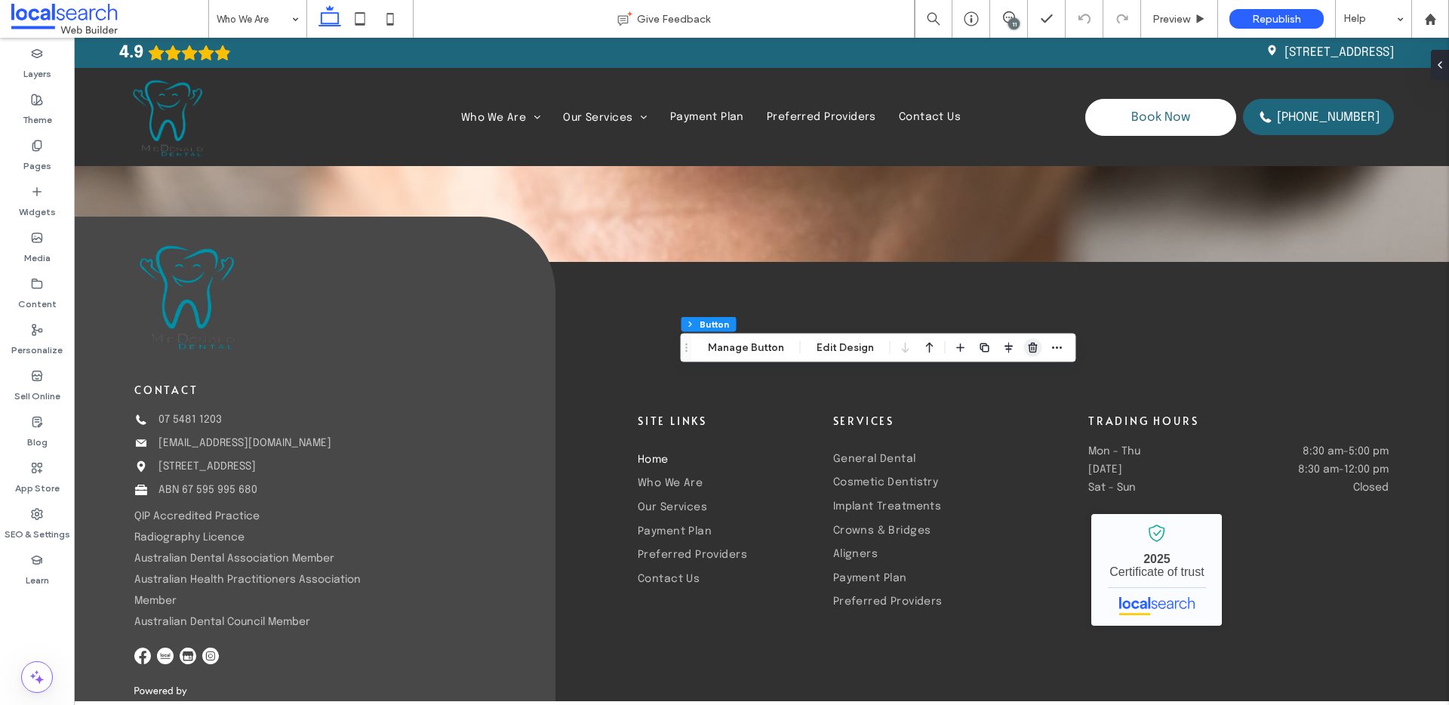
click at [1027, 342] on icon "button" at bounding box center [1033, 348] width 12 height 12
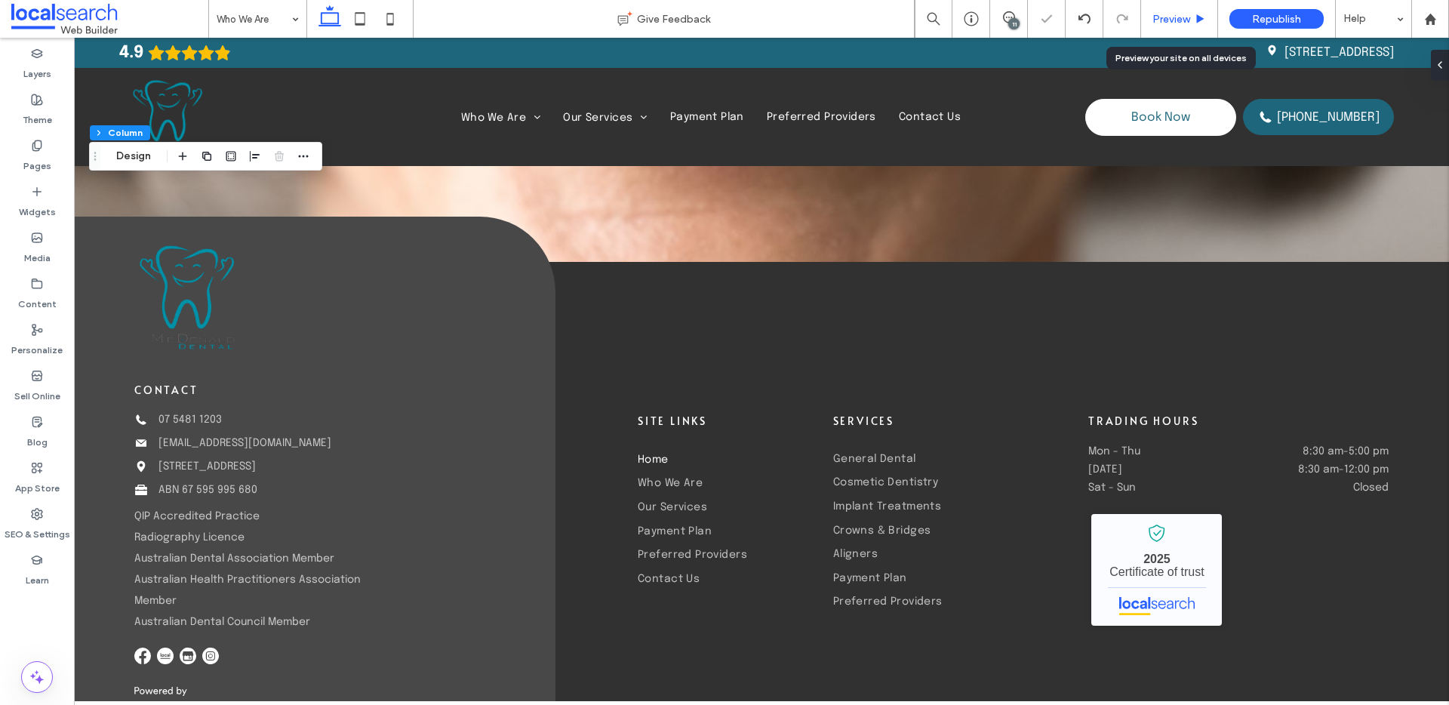
click at [1174, 16] on span "Preview" at bounding box center [1171, 19] width 38 height 13
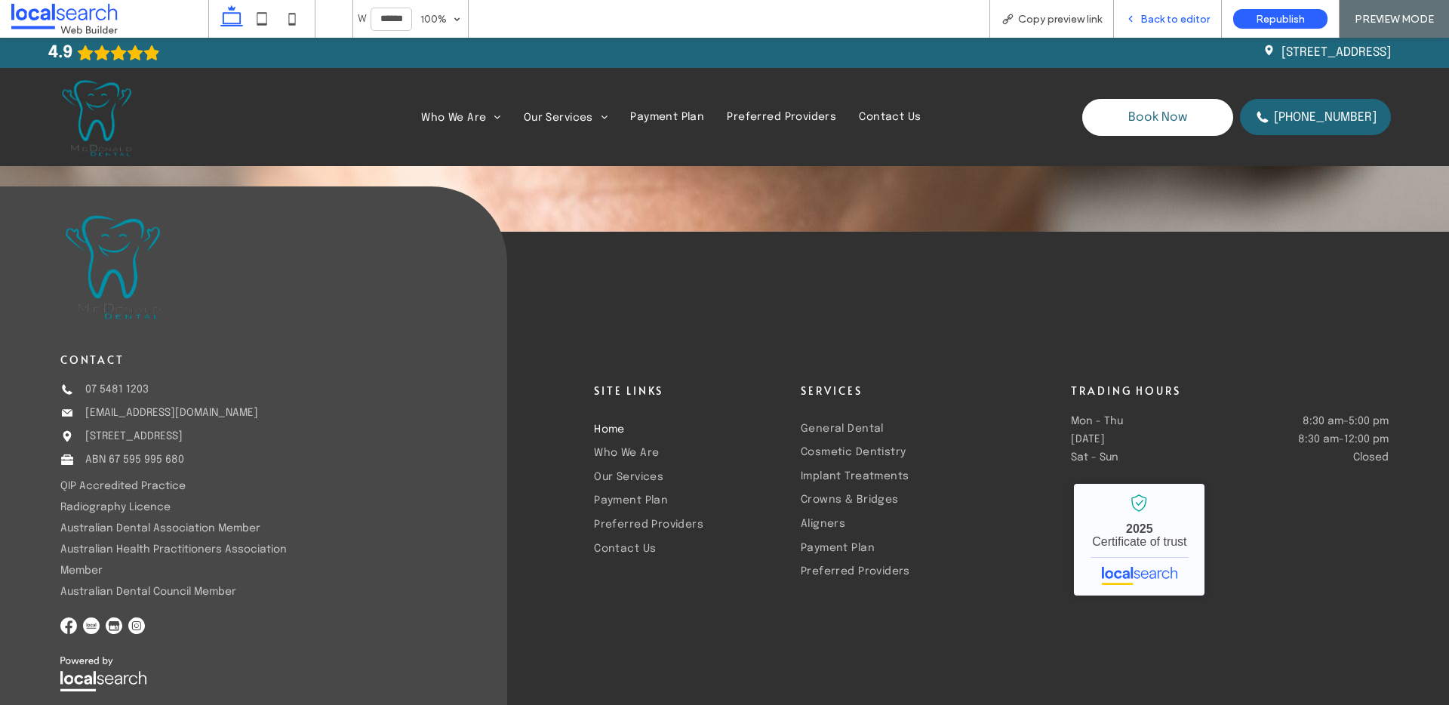
click at [1196, 26] on div "Back to editor" at bounding box center [1168, 19] width 108 height 38
click at [1196, 20] on span "Back to editor" at bounding box center [1174, 19] width 69 height 13
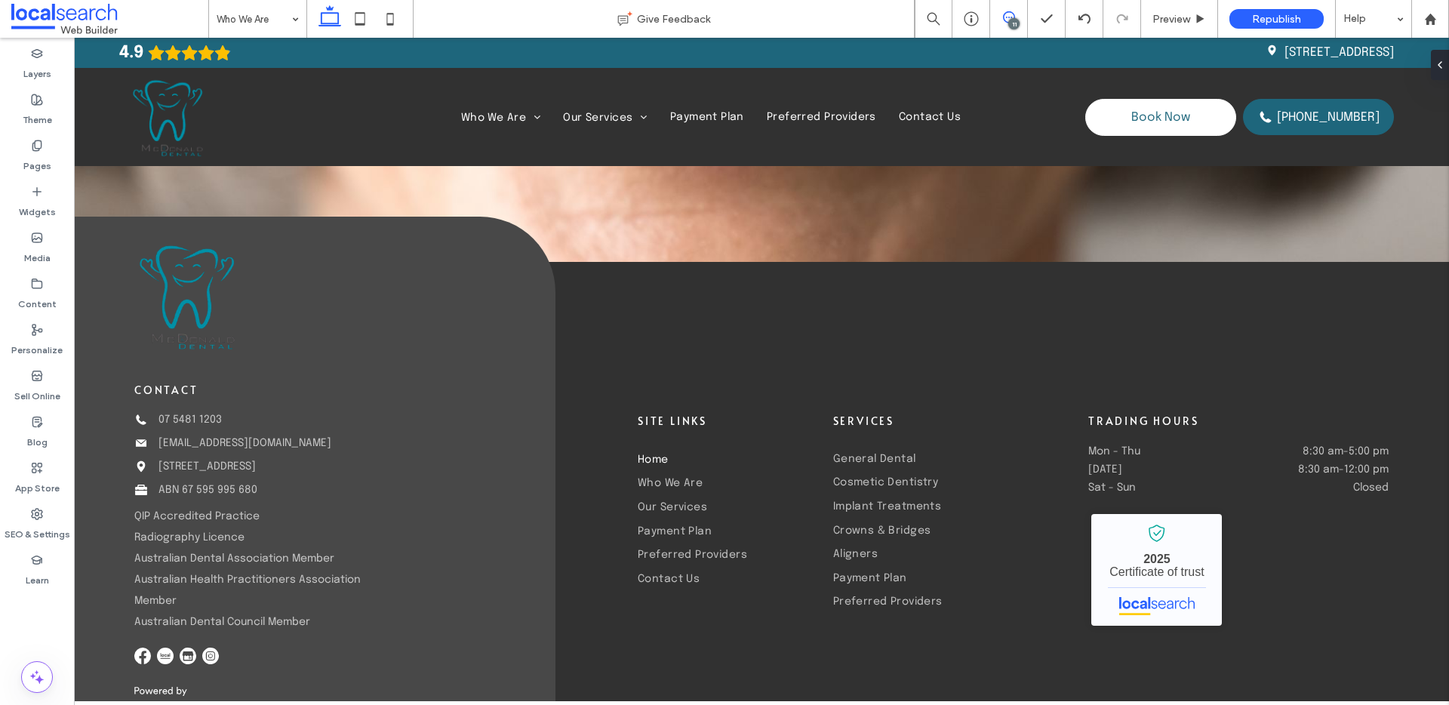
click at [1011, 13] on icon at bounding box center [1009, 17] width 12 height 12
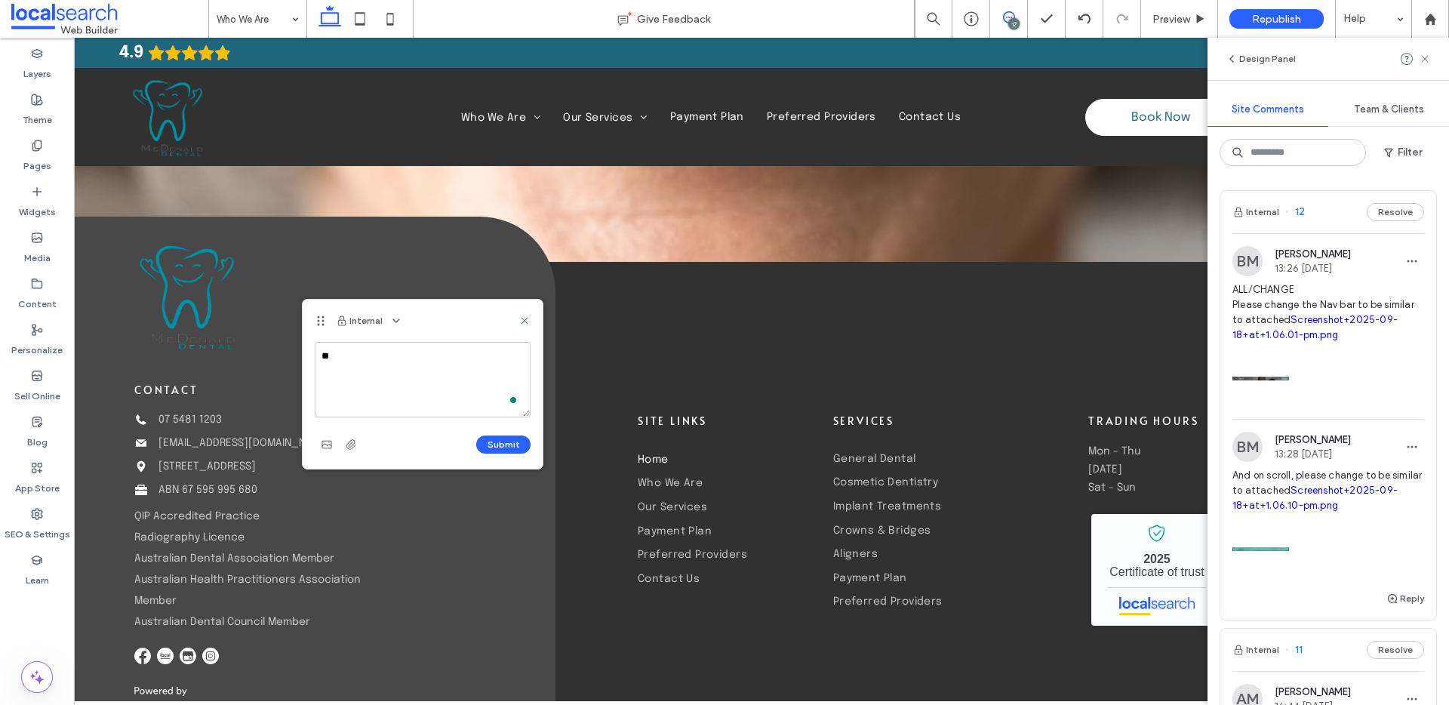
type textarea "*"
click at [447, 368] on textarea "**********" at bounding box center [423, 379] width 216 height 75
click at [423, 379] on textarea "**********" at bounding box center [423, 379] width 216 height 75
paste textarea "**********"
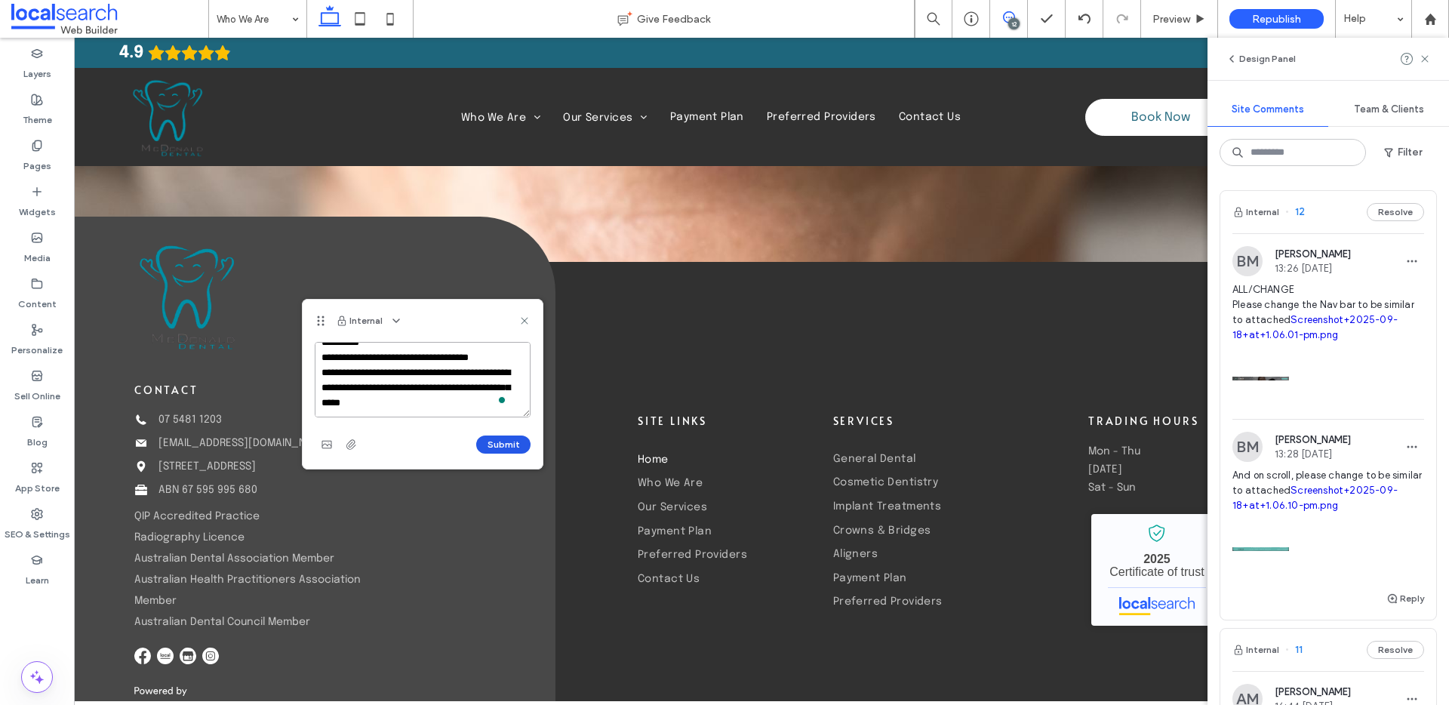
type textarea "**********"
click at [509, 442] on button "Submit" at bounding box center [503, 444] width 54 height 18
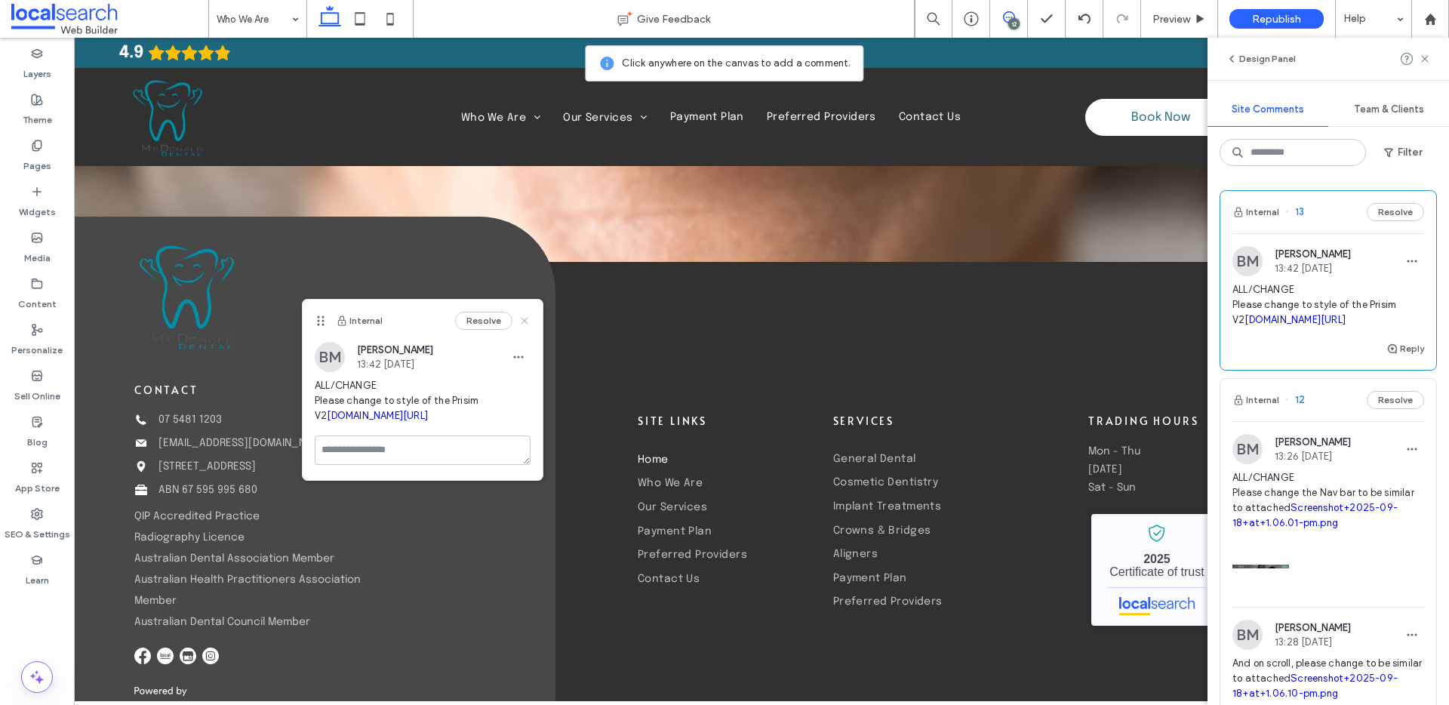
click at [520, 321] on icon at bounding box center [524, 321] width 12 height 12
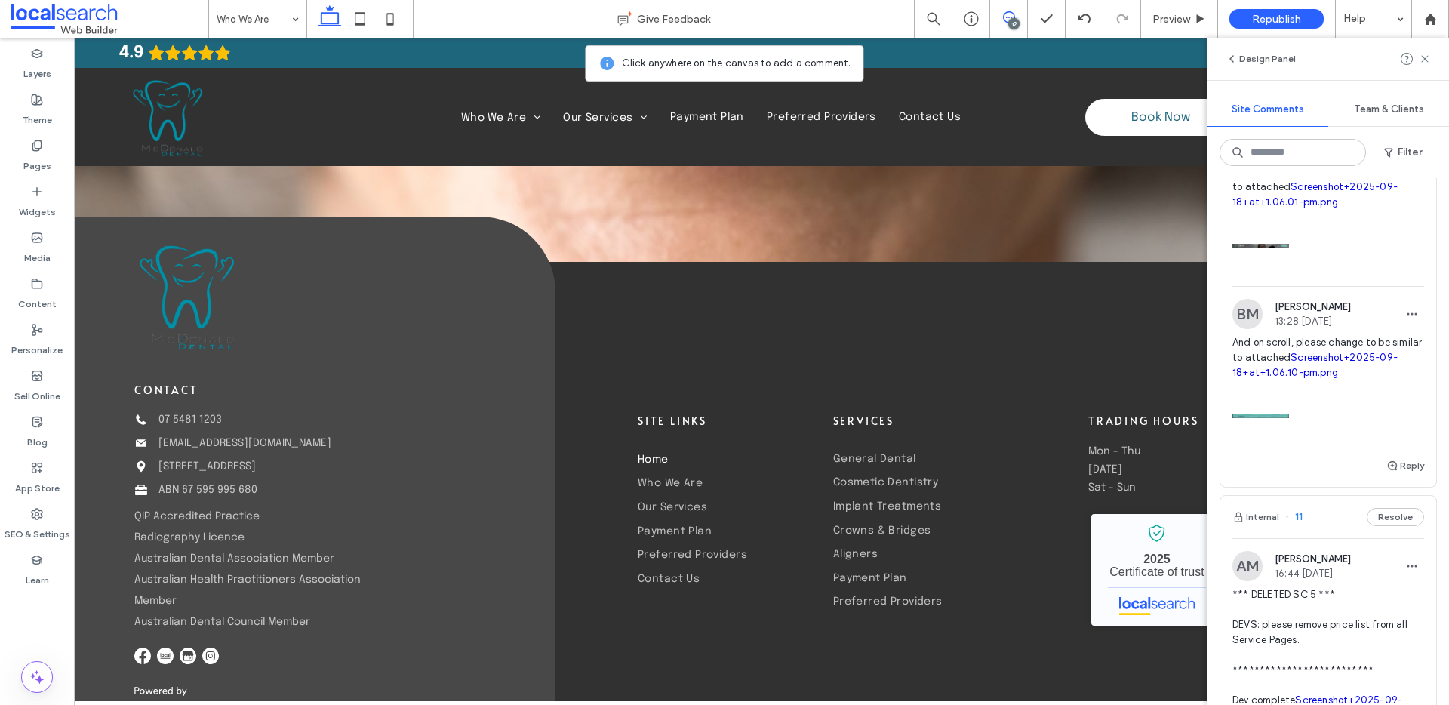
scroll to position [628, 0]
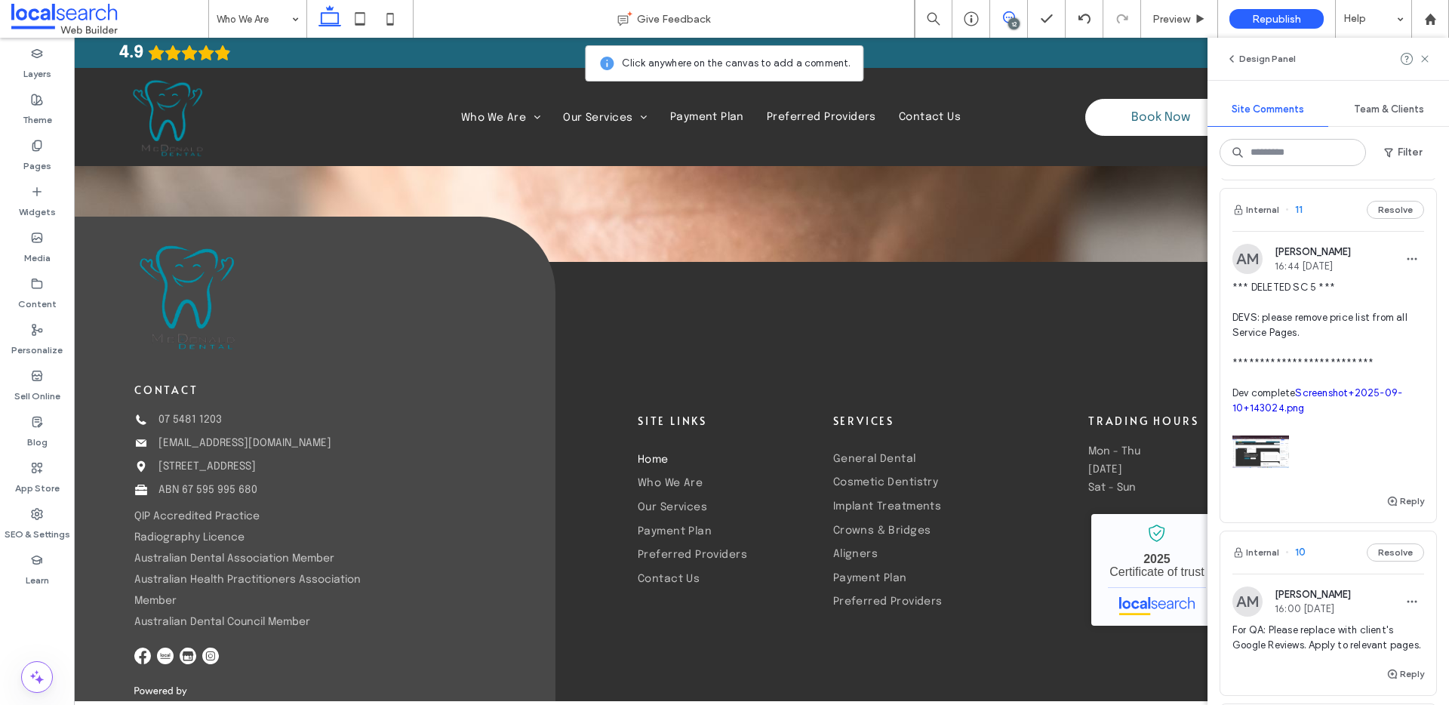
click at [1316, 390] on span "**********" at bounding box center [1328, 348] width 192 height 136
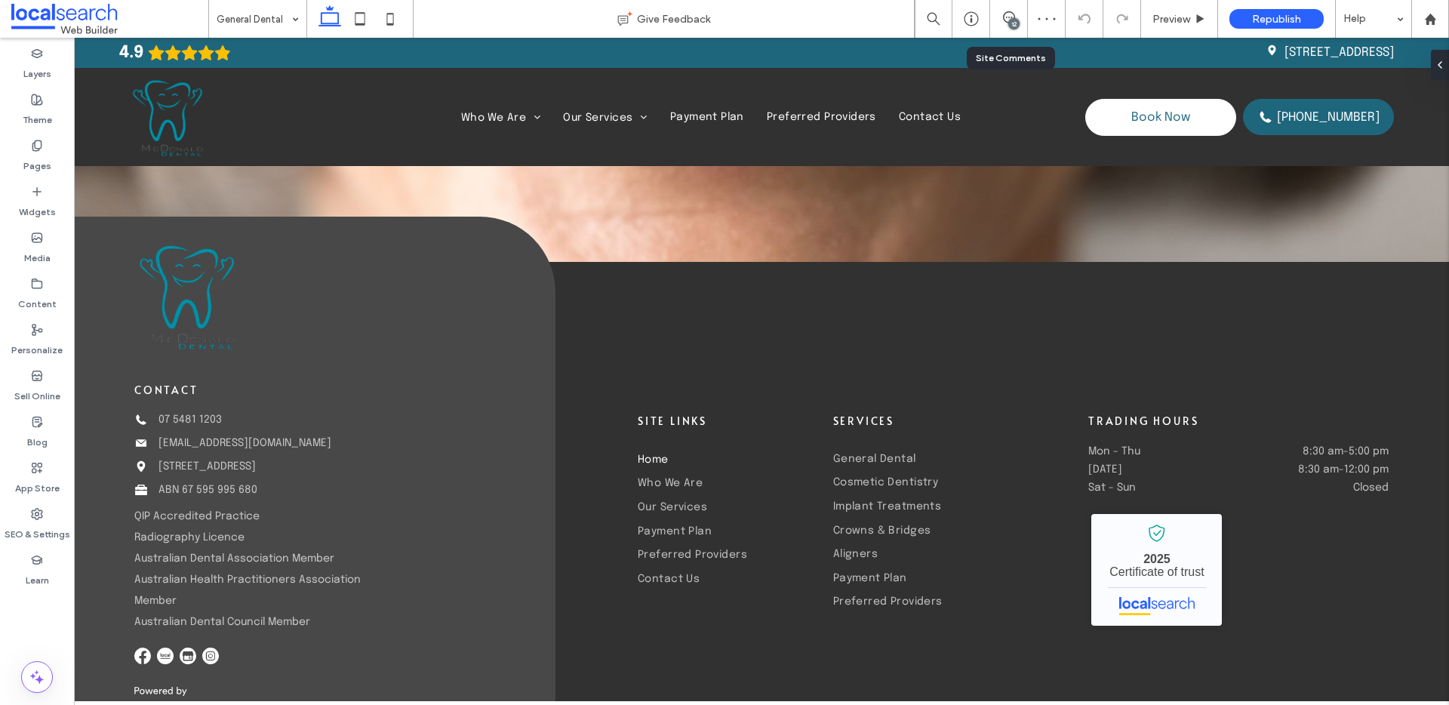
click at [1017, 8] on div "12" at bounding box center [1009, 19] width 38 height 38
click at [1014, 12] on icon at bounding box center [1009, 17] width 12 height 12
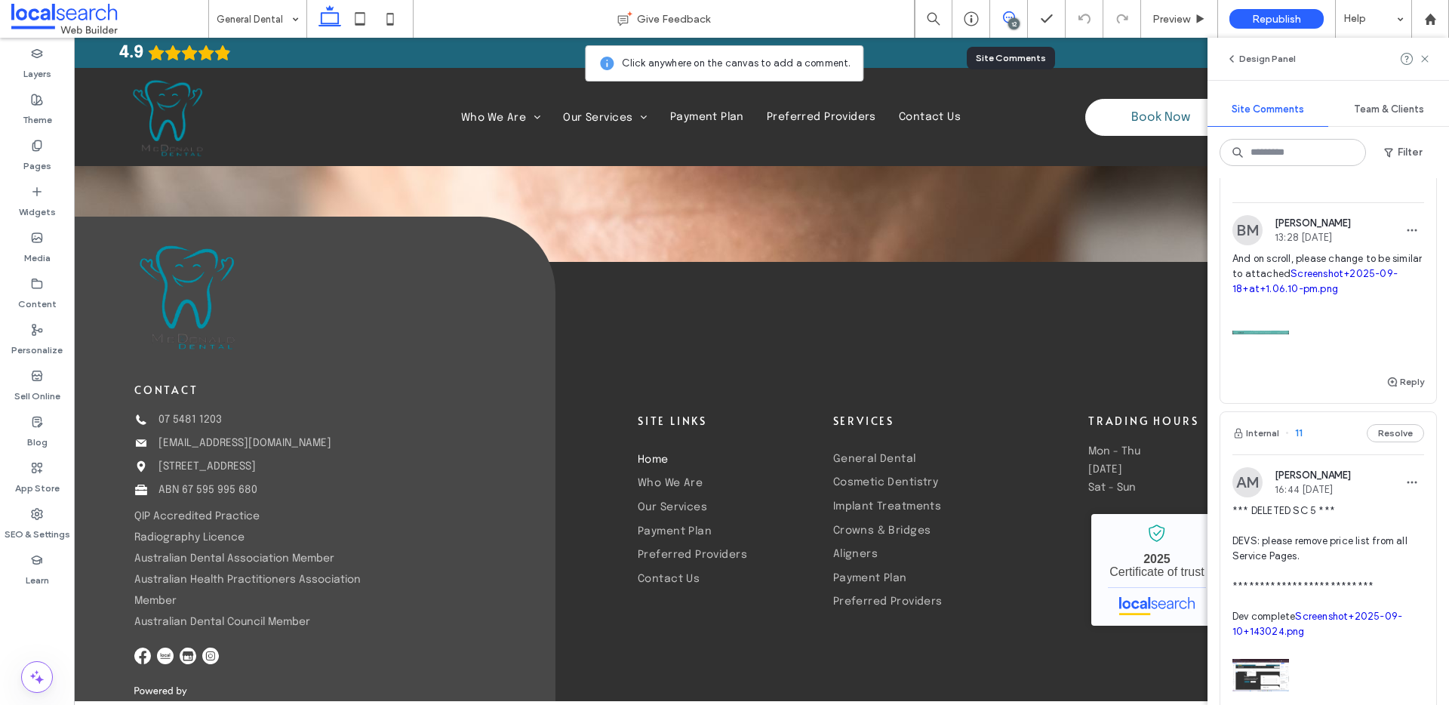
scroll to position [571, 0]
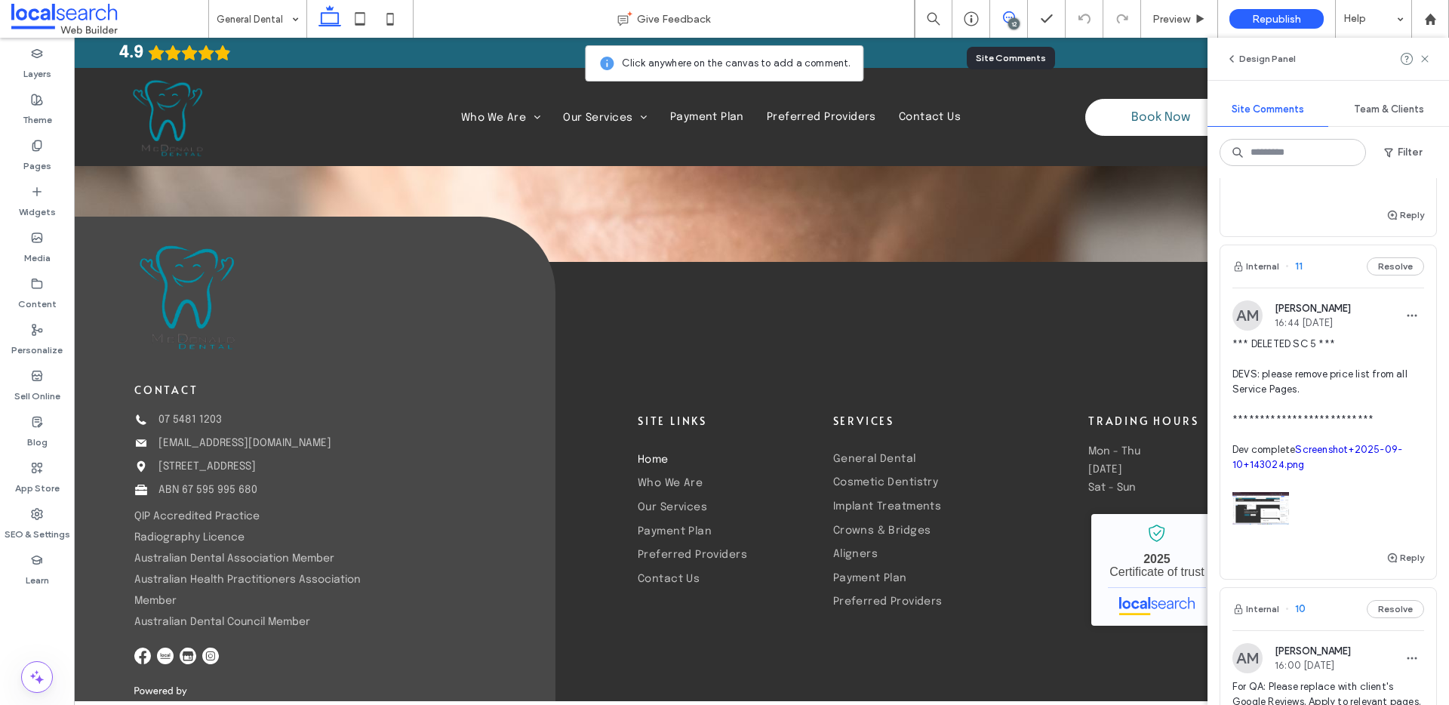
click at [1351, 400] on span "**********" at bounding box center [1328, 405] width 192 height 136
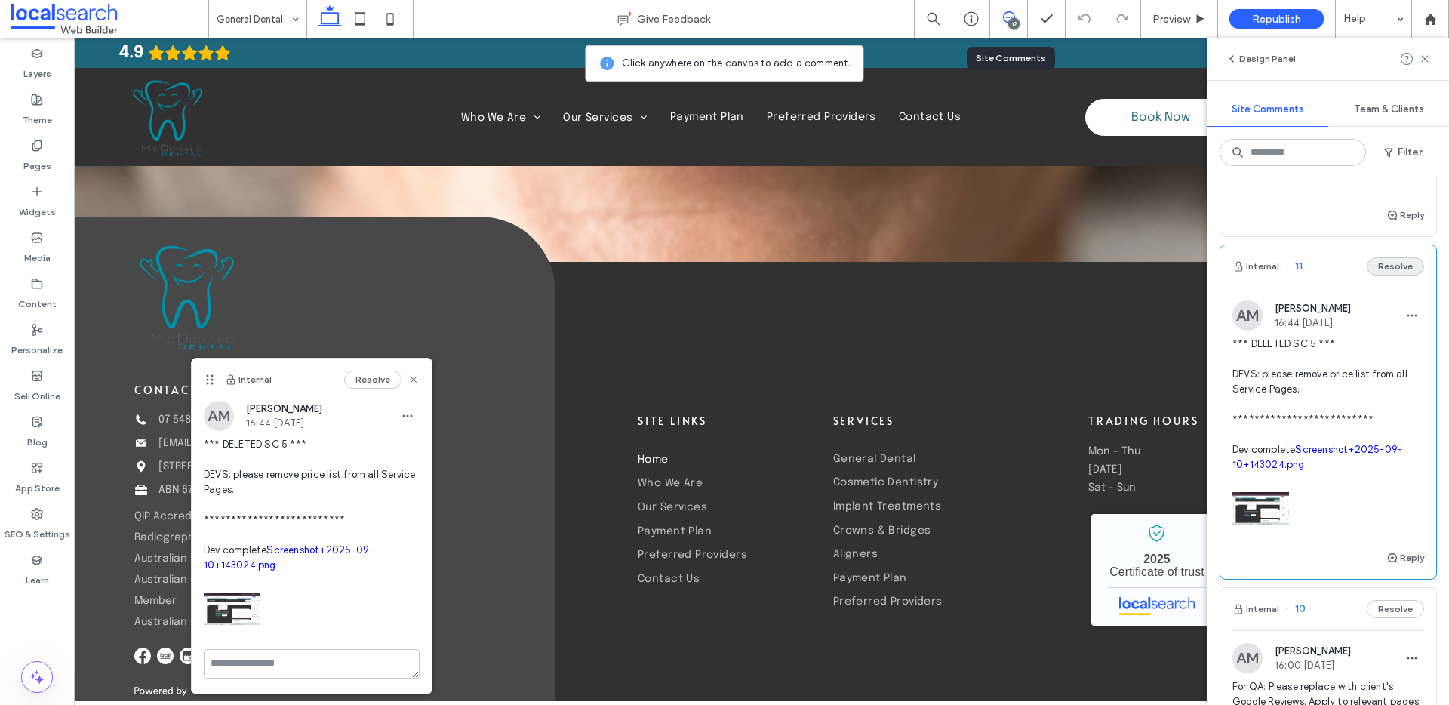
click at [1374, 275] on button "Resolve" at bounding box center [1395, 266] width 57 height 18
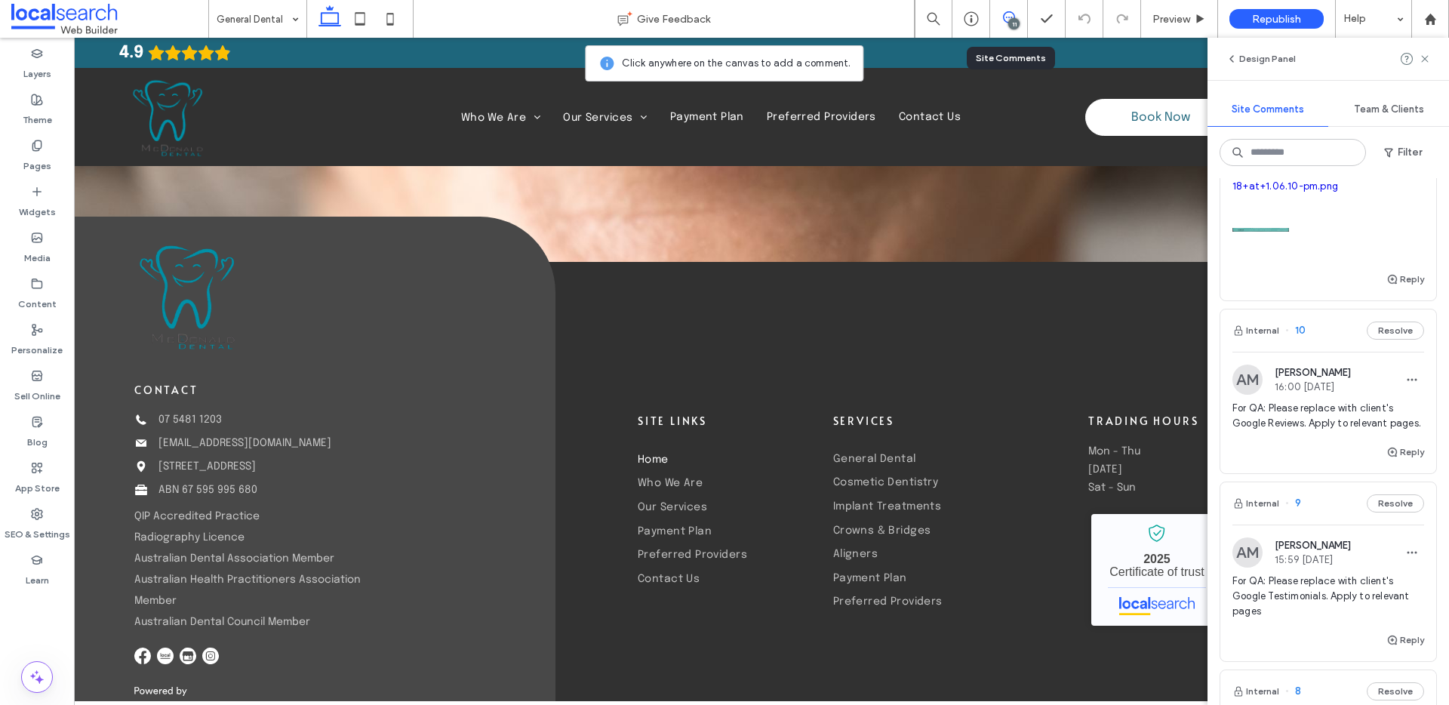
scroll to position [580, 0]
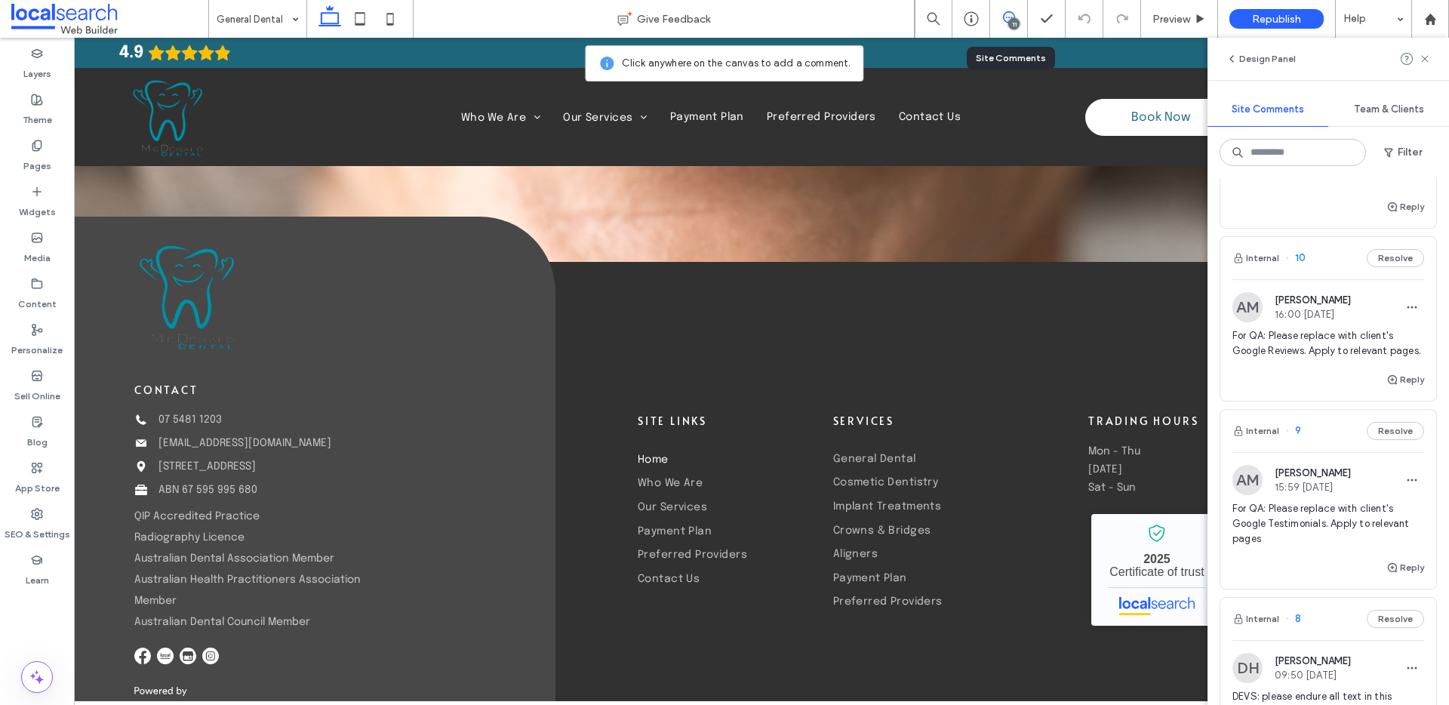
click at [1295, 358] on span "For QA: Please replace with client's Google Reviews. Apply to relevant pages." at bounding box center [1328, 343] width 192 height 30
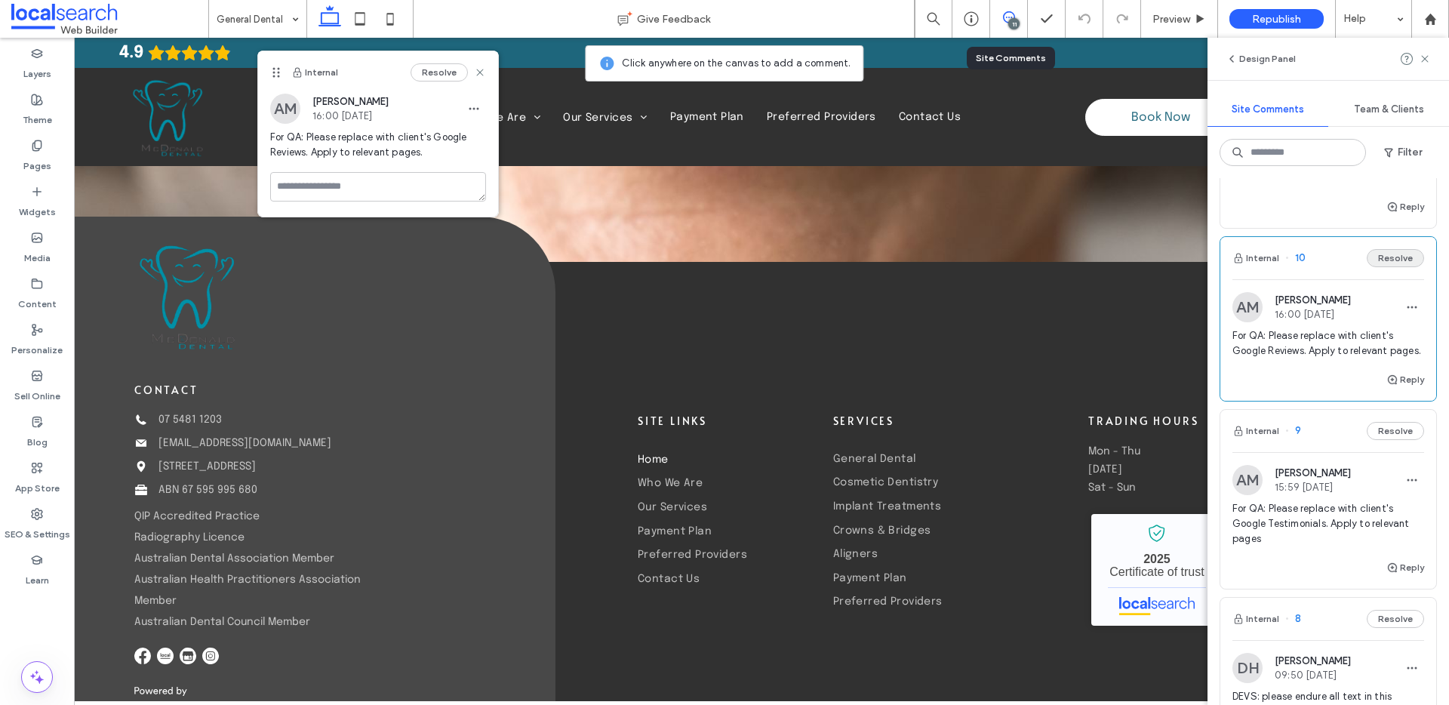
click at [1368, 267] on button "Resolve" at bounding box center [1395, 258] width 57 height 18
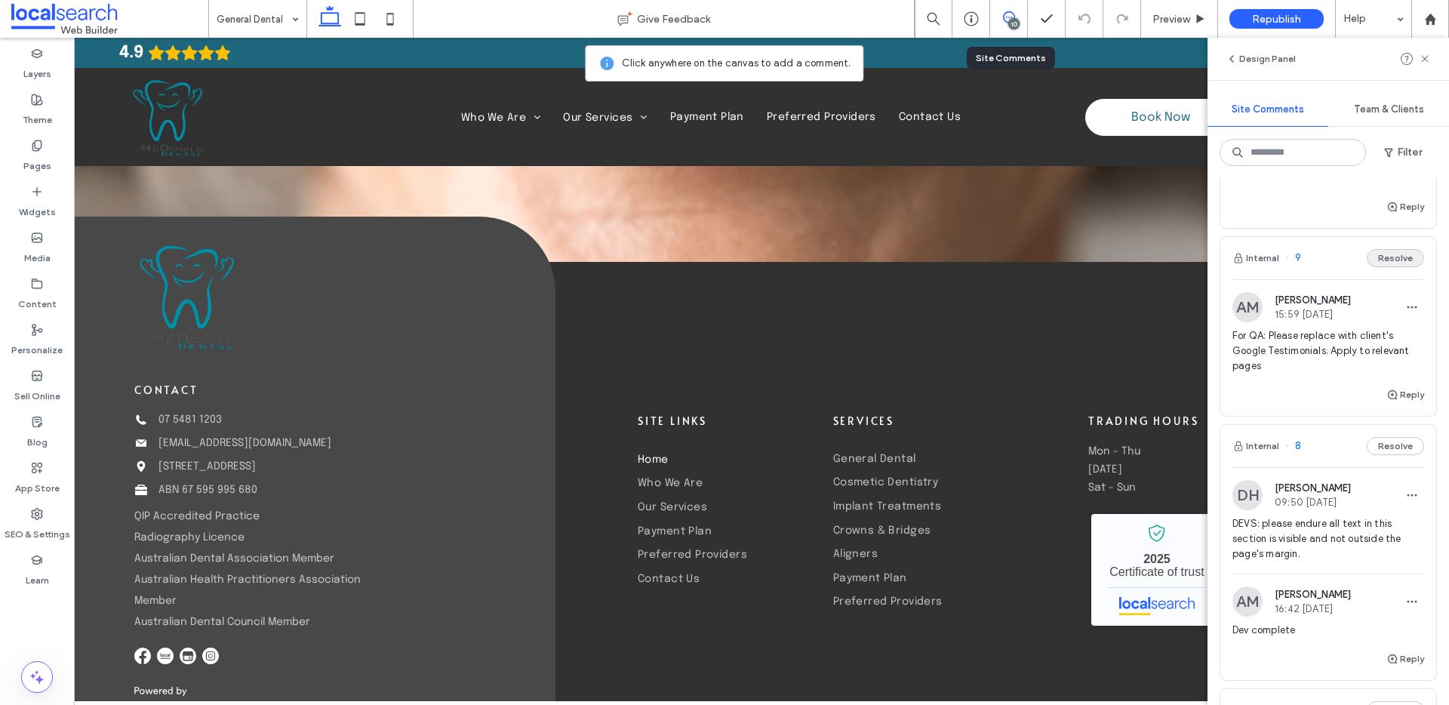
click at [1383, 267] on button "Resolve" at bounding box center [1395, 258] width 57 height 18
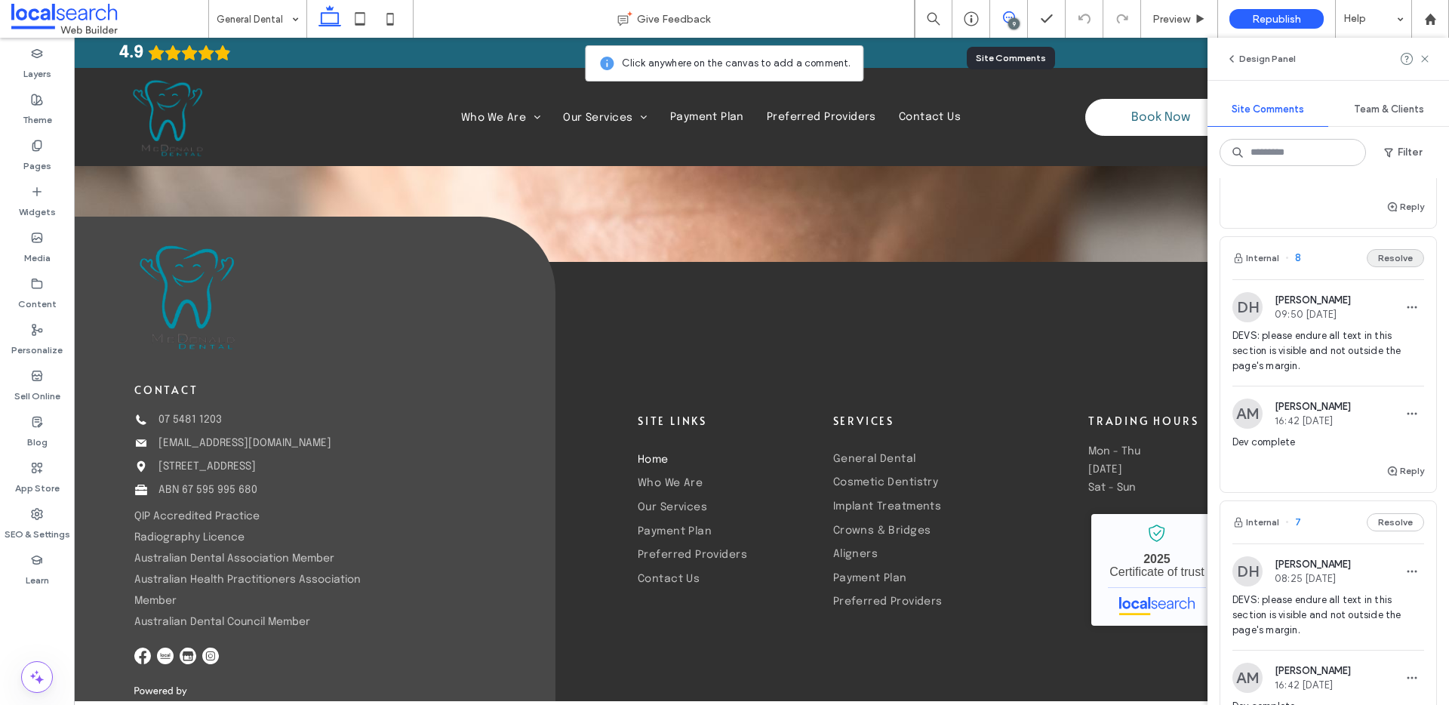
click at [1381, 267] on button "Resolve" at bounding box center [1395, 258] width 57 height 18
click at [1330, 320] on div "Daniel Hansen 08:25 Sep 10 2025" at bounding box center [1313, 307] width 76 height 26
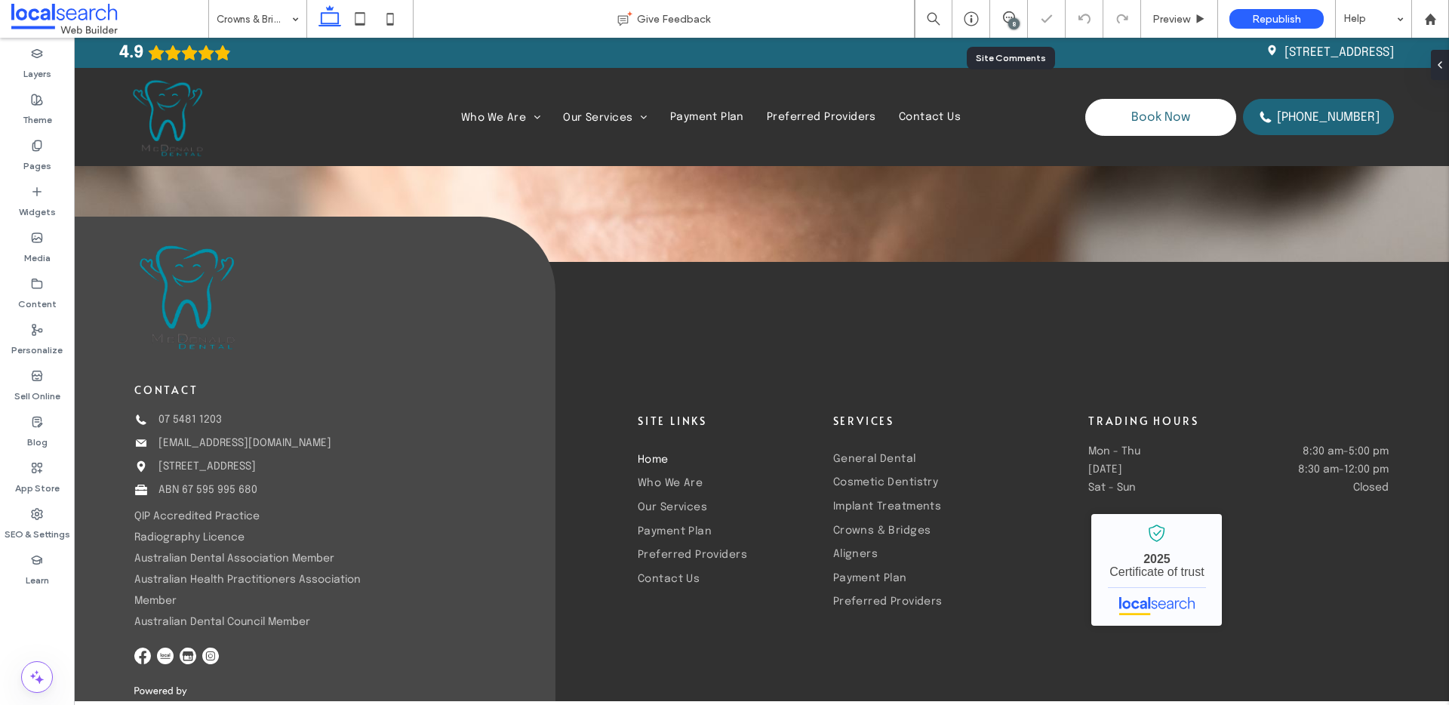
click at [1007, 6] on div "8" at bounding box center [1009, 19] width 38 height 38
click at [1003, 16] on use at bounding box center [1009, 17] width 12 height 12
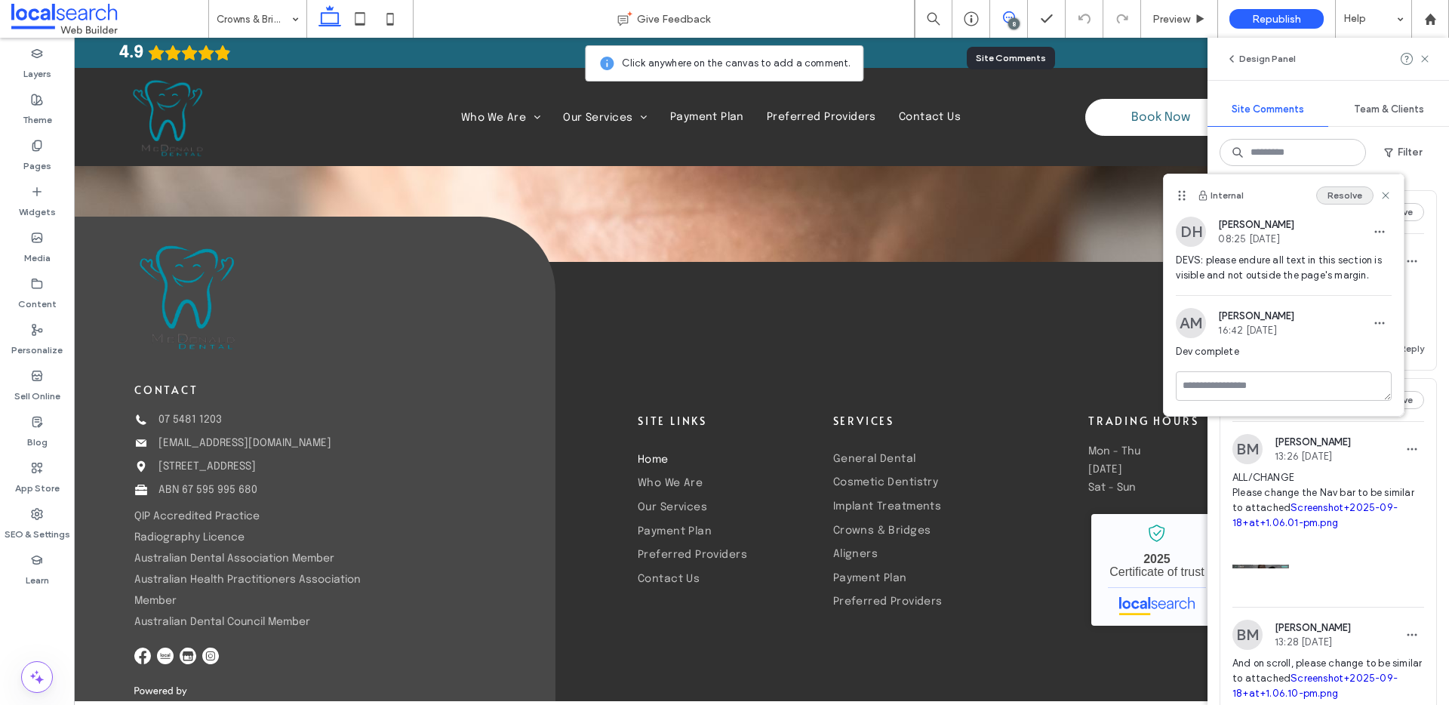
click at [1360, 200] on button "Resolve" at bounding box center [1344, 195] width 57 height 18
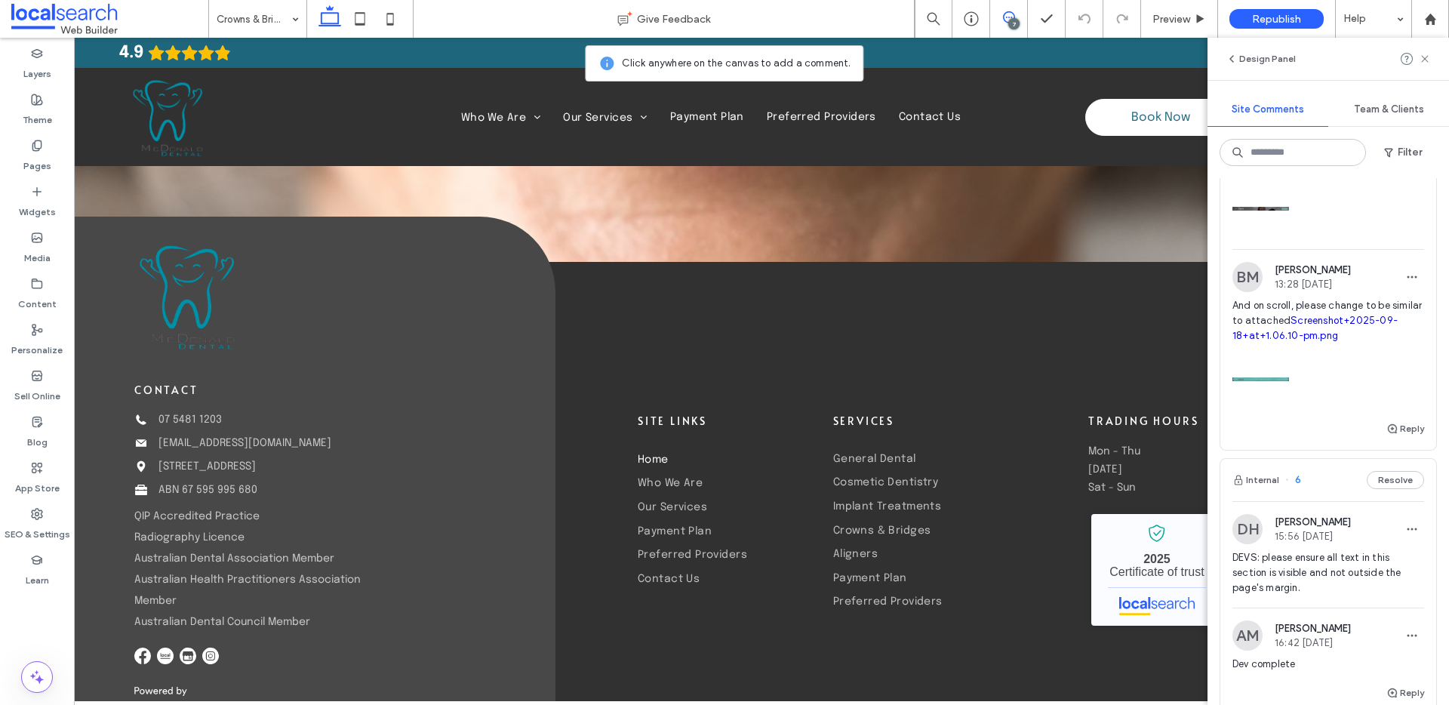
scroll to position [605, 0]
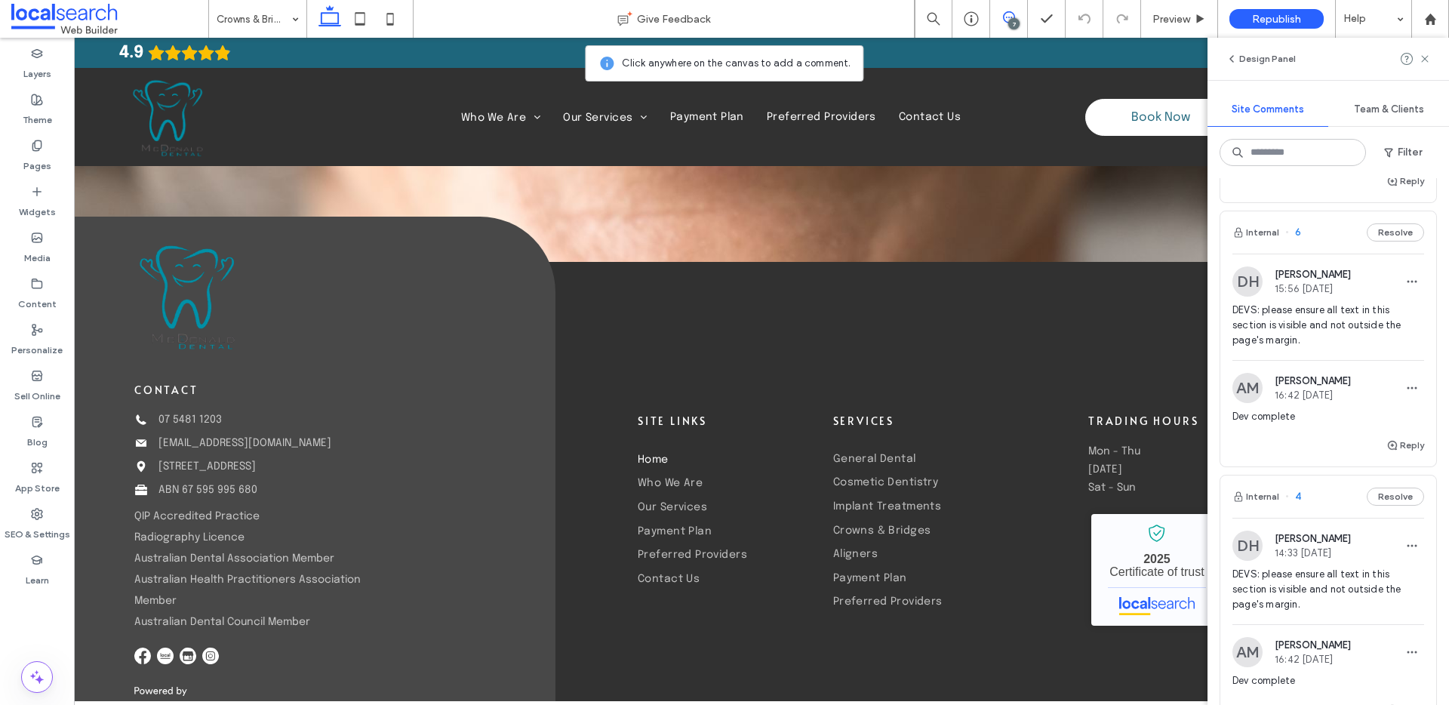
click at [1277, 348] on span "DEVS: please ensure all text in this section is visible and not outside the pag…" at bounding box center [1328, 325] width 192 height 45
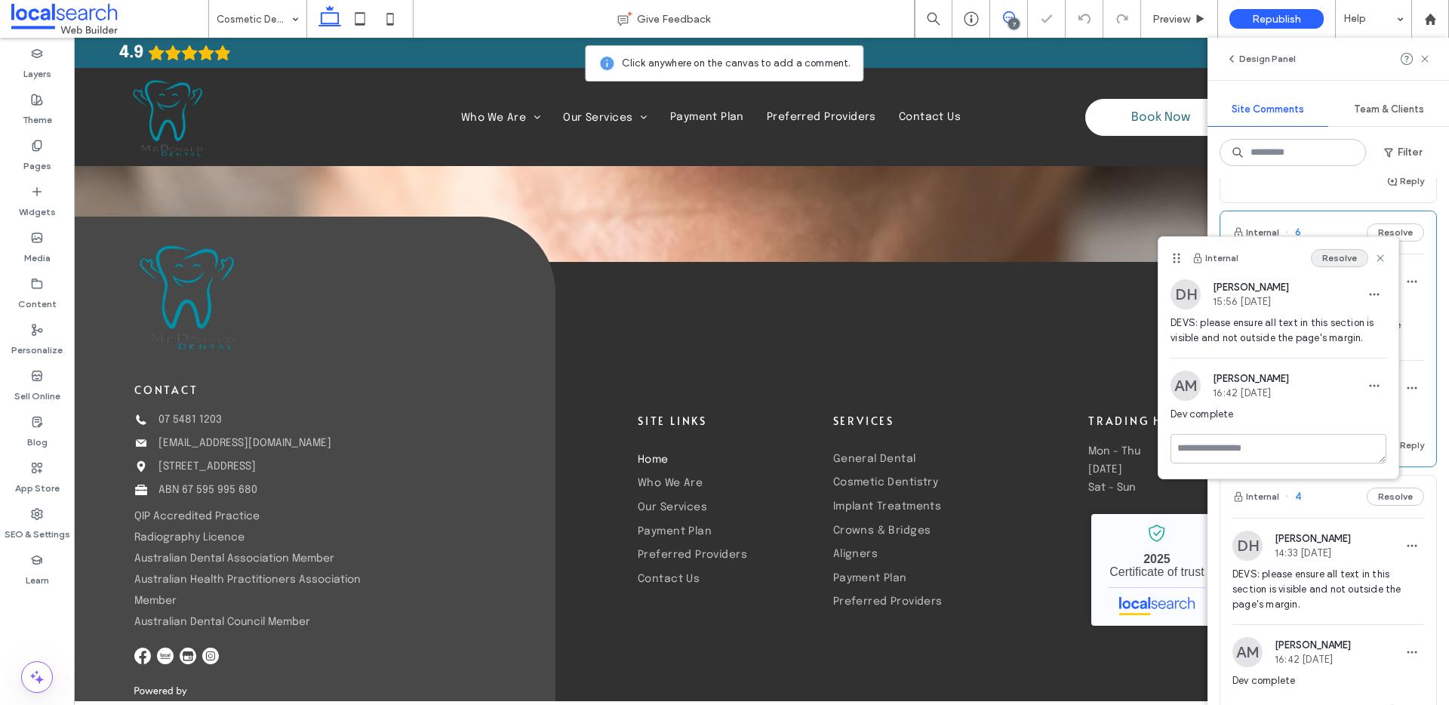
click at [1342, 263] on button "Resolve" at bounding box center [1339, 258] width 57 height 18
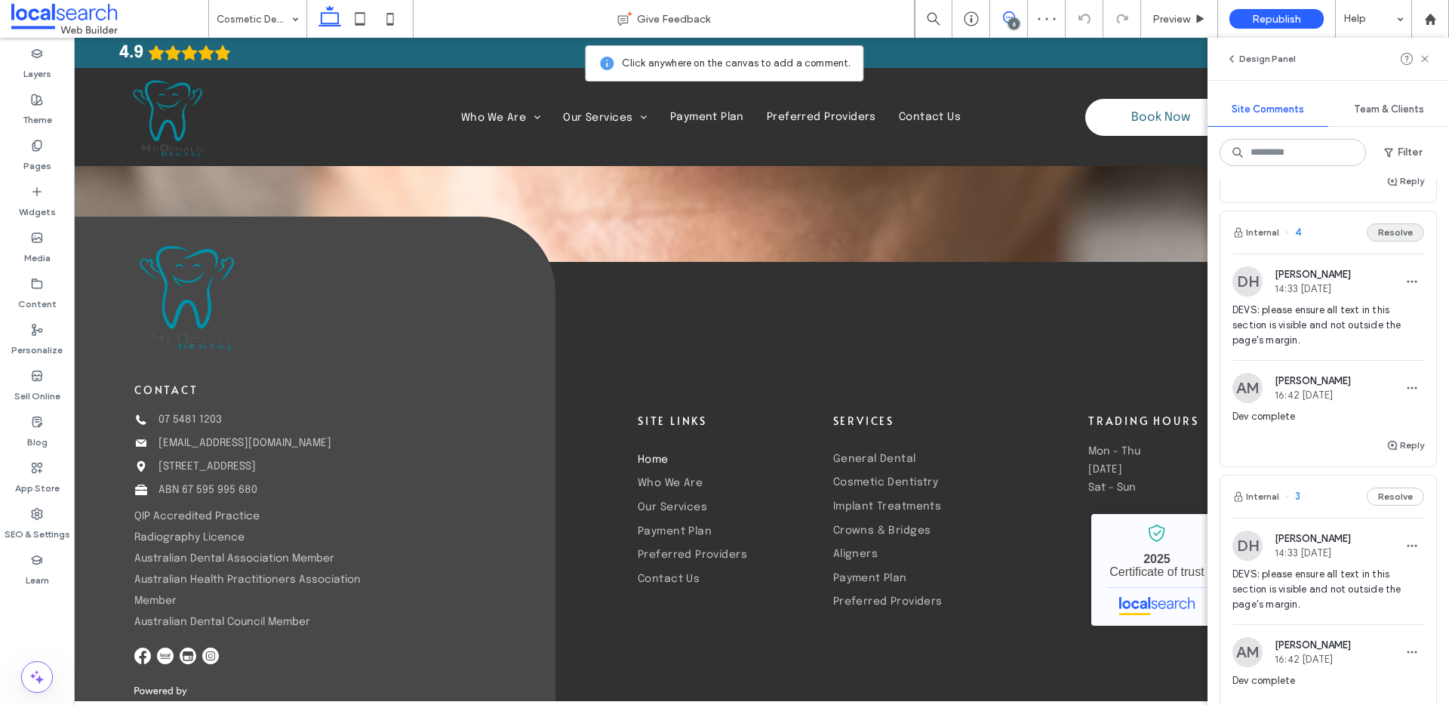
click at [1389, 242] on button "Resolve" at bounding box center [1395, 232] width 57 height 18
click at [1385, 242] on button "Resolve" at bounding box center [1395, 232] width 57 height 18
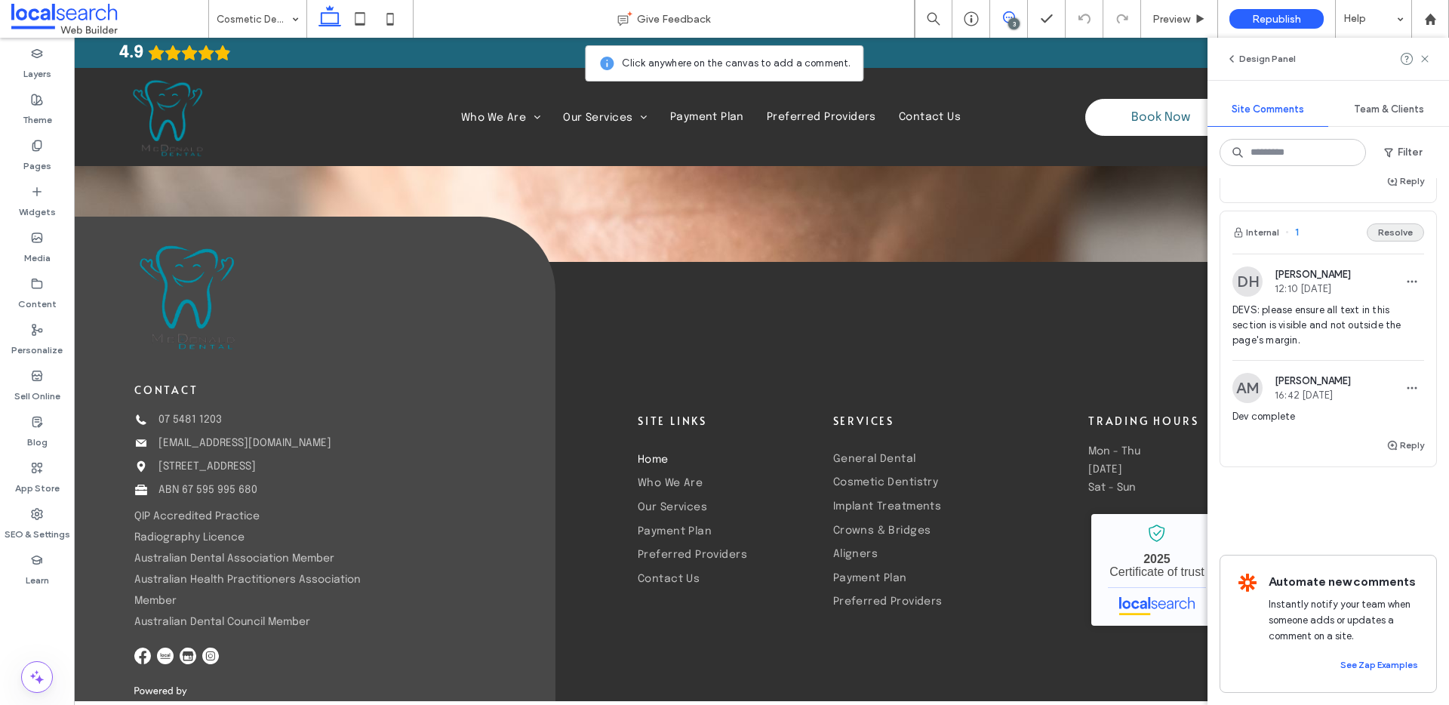
click at [1382, 242] on button "Resolve" at bounding box center [1395, 232] width 57 height 18
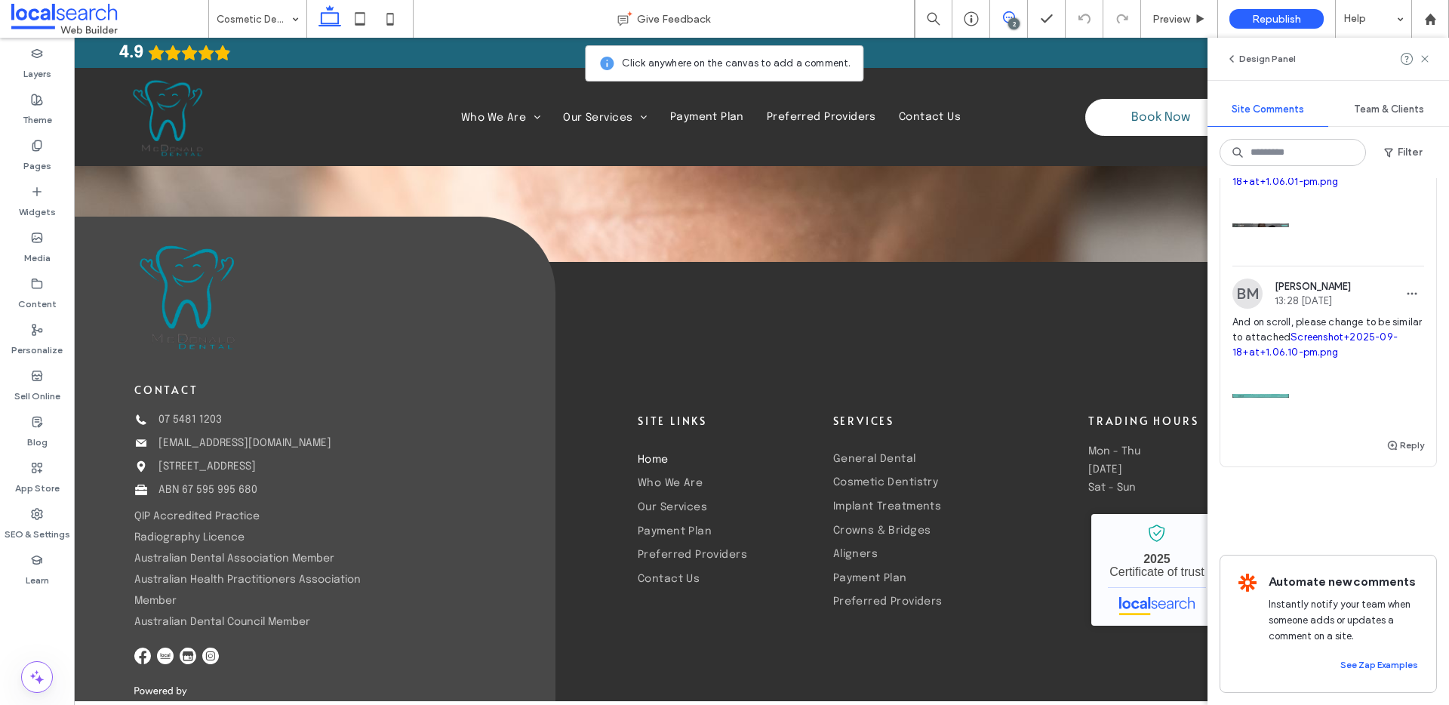
scroll to position [403, 0]
click at [1426, 59] on icon at bounding box center [1425, 59] width 12 height 12
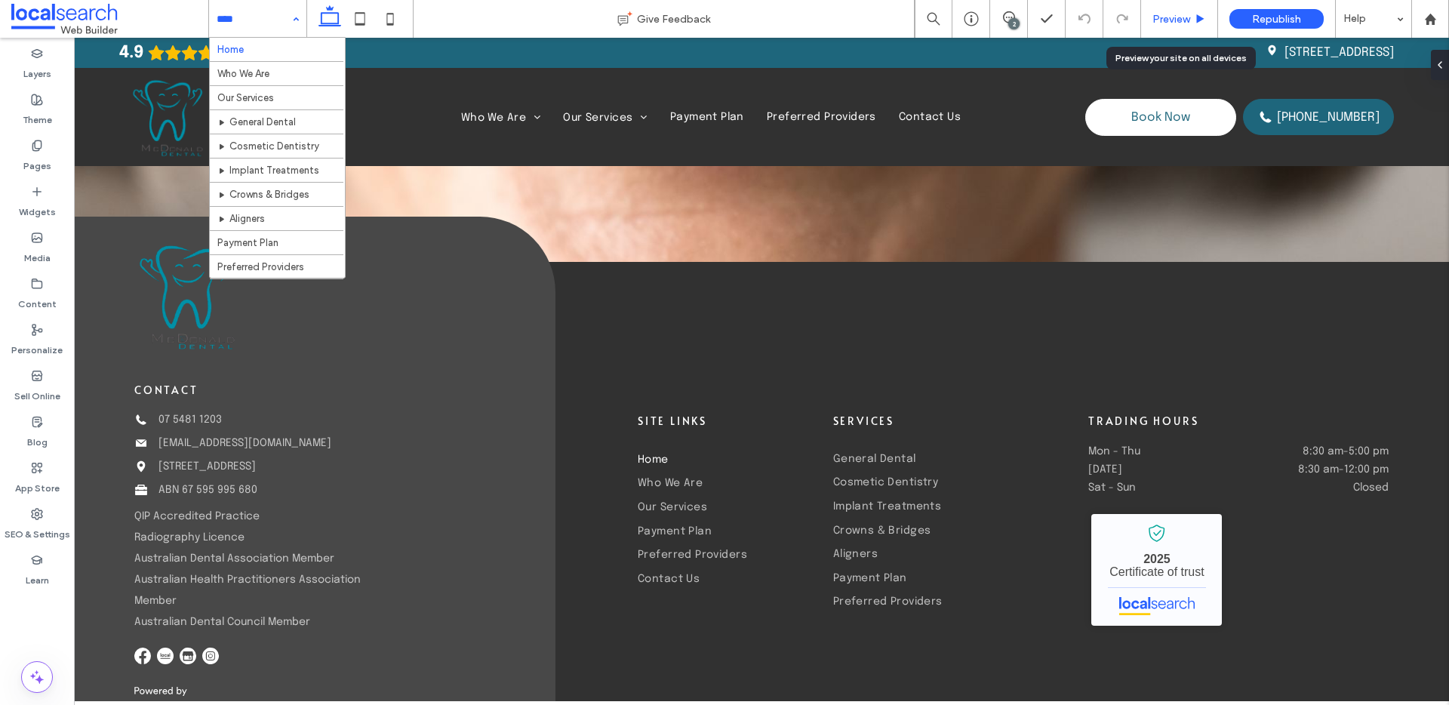
click at [1190, 13] on span "Preview" at bounding box center [1171, 19] width 38 height 13
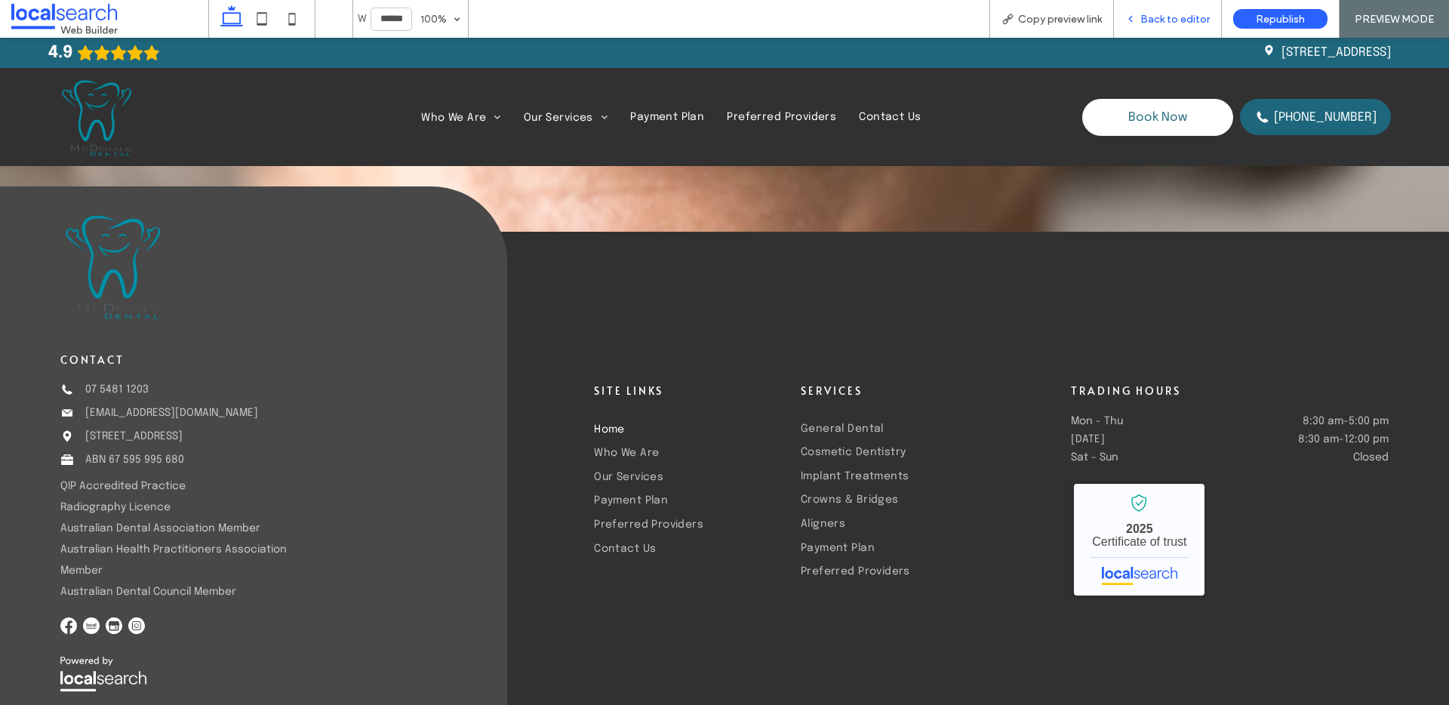
click at [1178, 5] on div "Back to editor" at bounding box center [1168, 19] width 108 height 38
click at [1166, 13] on span "Back to editor" at bounding box center [1174, 19] width 69 height 13
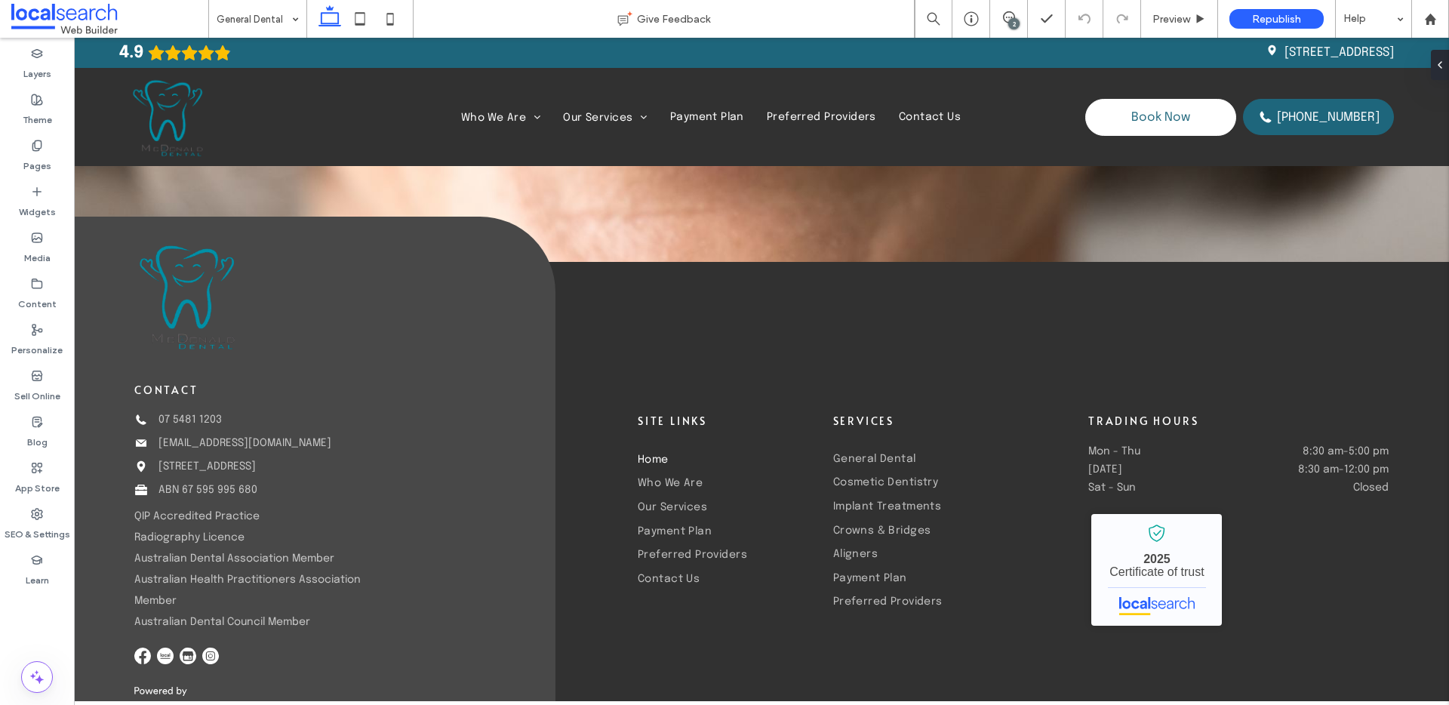
click at [1016, 20] on div "2" at bounding box center [1013, 23] width 11 height 11
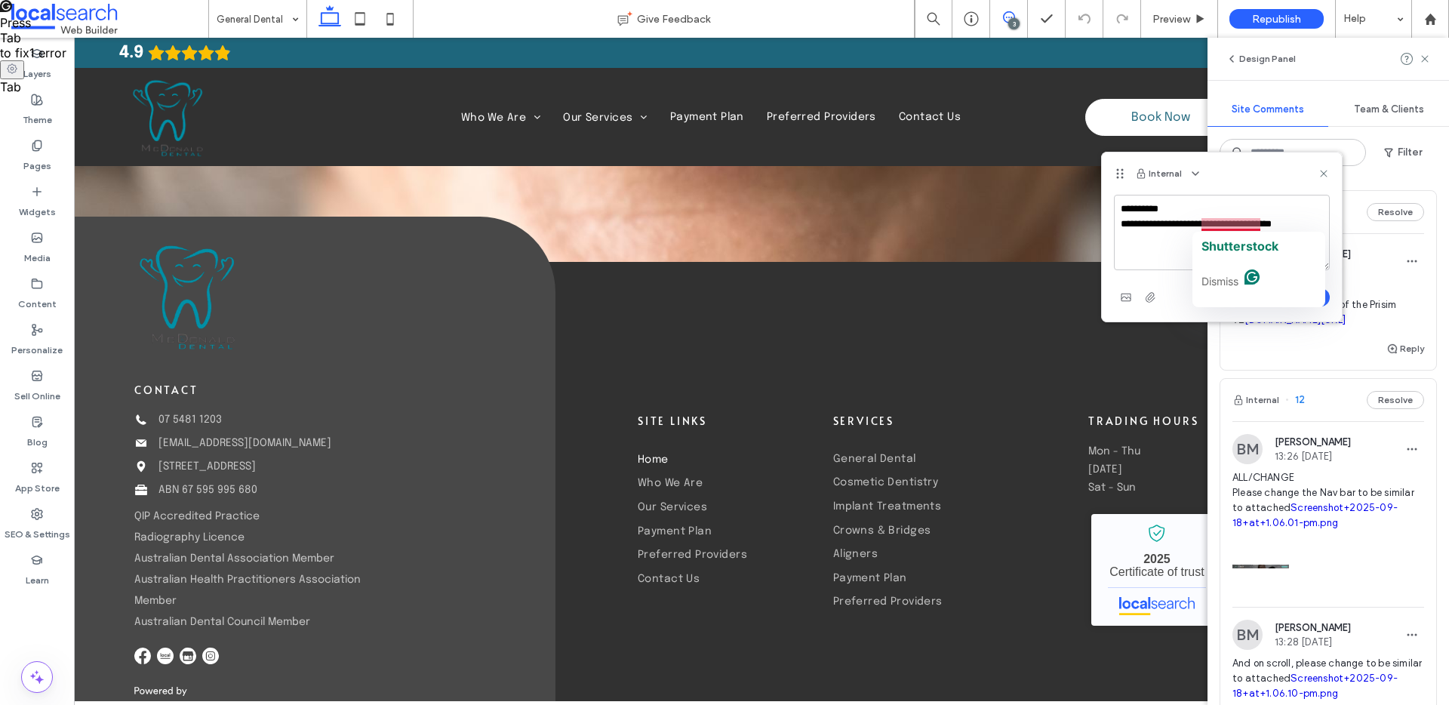
drag, startPoint x: 1252, startPoint y: 226, endPoint x: 1250, endPoint y: 233, distance: 7.9
click at [1252, 226] on textarea "**********" at bounding box center [1222, 232] width 216 height 75
type textarea "**********"
click at [1300, 292] on button "Submit" at bounding box center [1302, 297] width 54 height 18
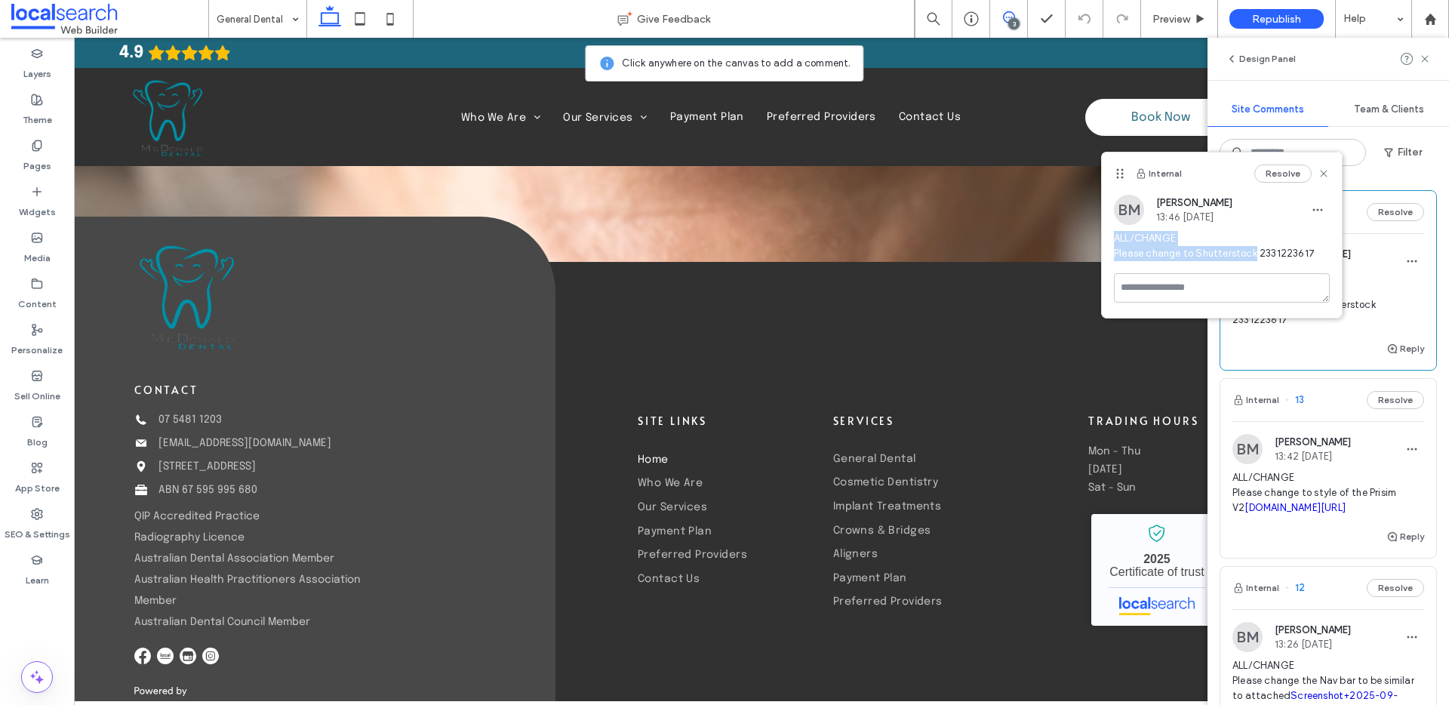
drag, startPoint x: 1254, startPoint y: 253, endPoint x: 1109, endPoint y: 238, distance: 145.7
click at [1109, 238] on div "BM Bethany McDonald 13:46 Sep 18 2025 ALL/CHANGE Please change to Shutterstock …" at bounding box center [1222, 234] width 240 height 78
copy span "ALL/CHANGE Please change to Shutterstock"
click at [1327, 175] on icon at bounding box center [1324, 174] width 12 height 12
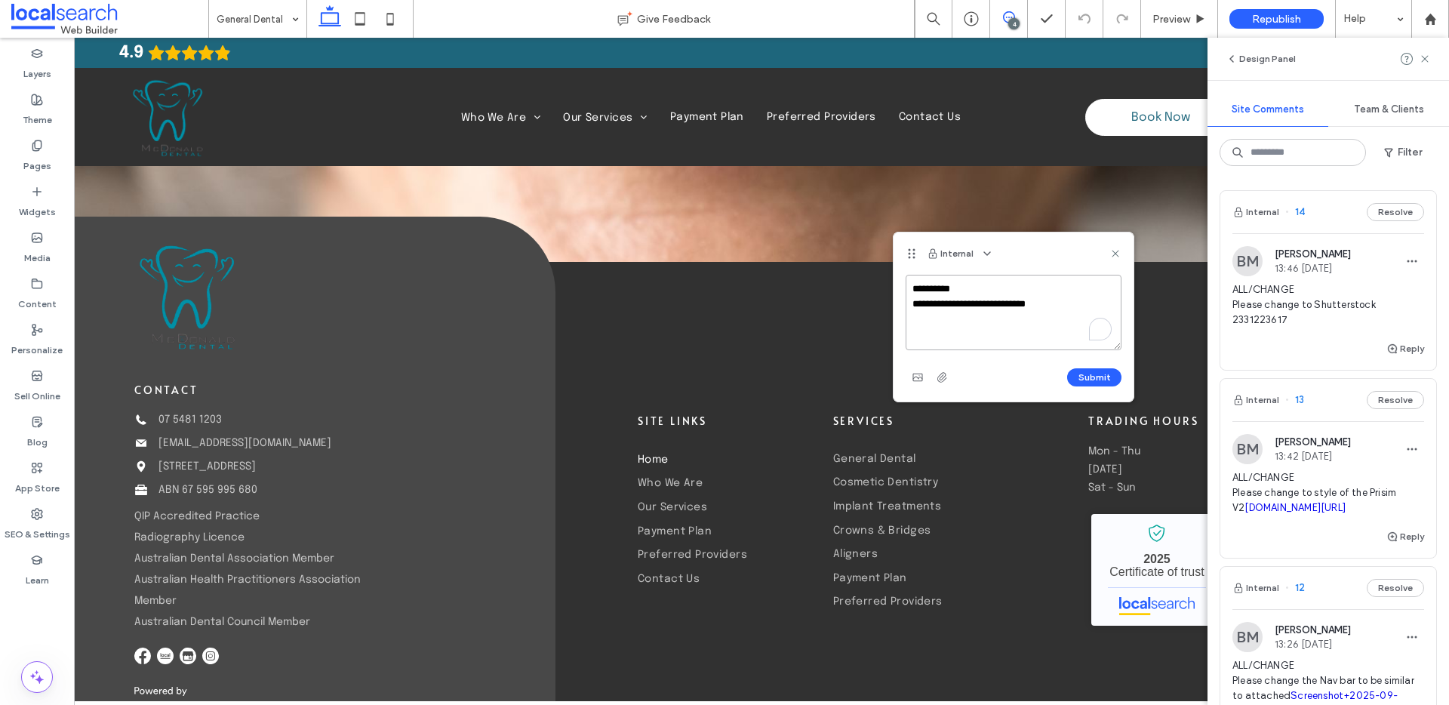
click at [1071, 310] on textarea "**********" at bounding box center [1014, 312] width 216 height 75
paste textarea "**********"
type textarea "**********"
click at [1098, 374] on button "Submit" at bounding box center [1094, 377] width 54 height 18
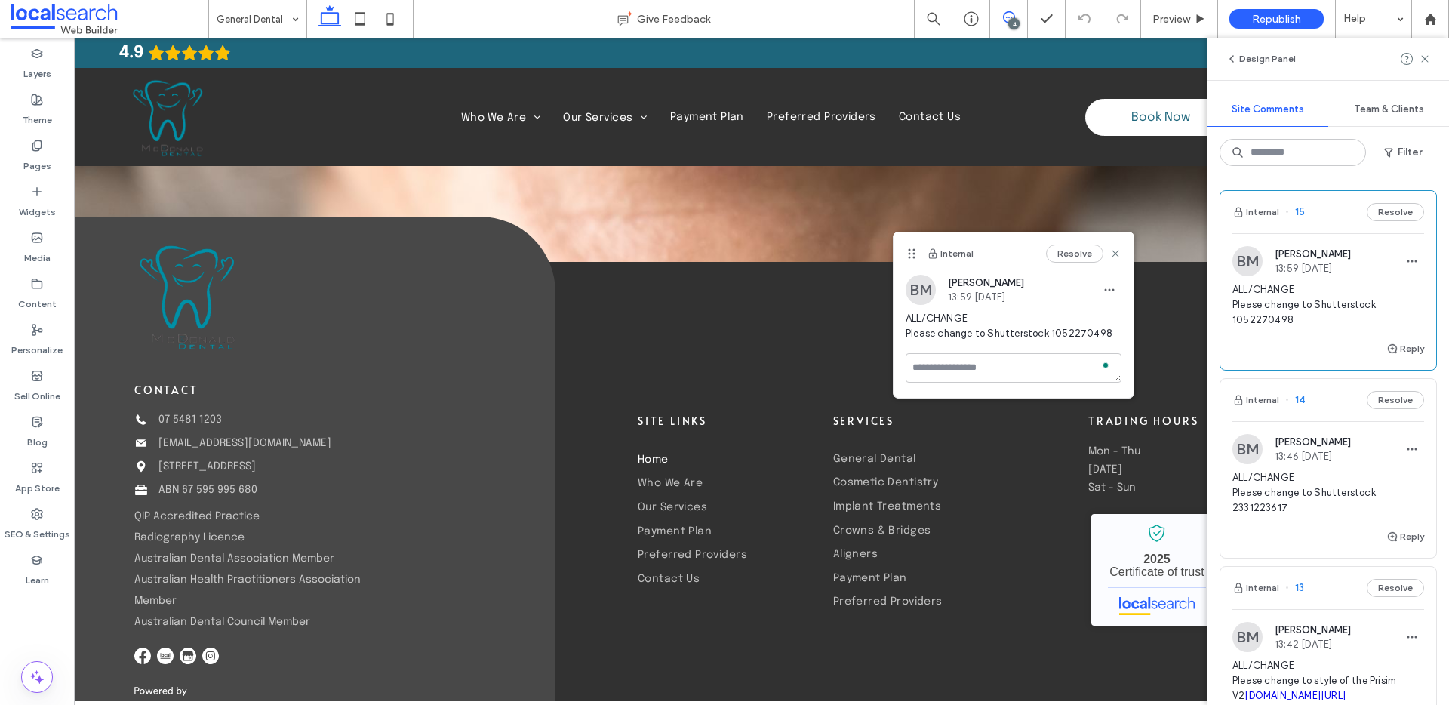
click at [1108, 251] on div "Resolve" at bounding box center [1083, 254] width 75 height 18
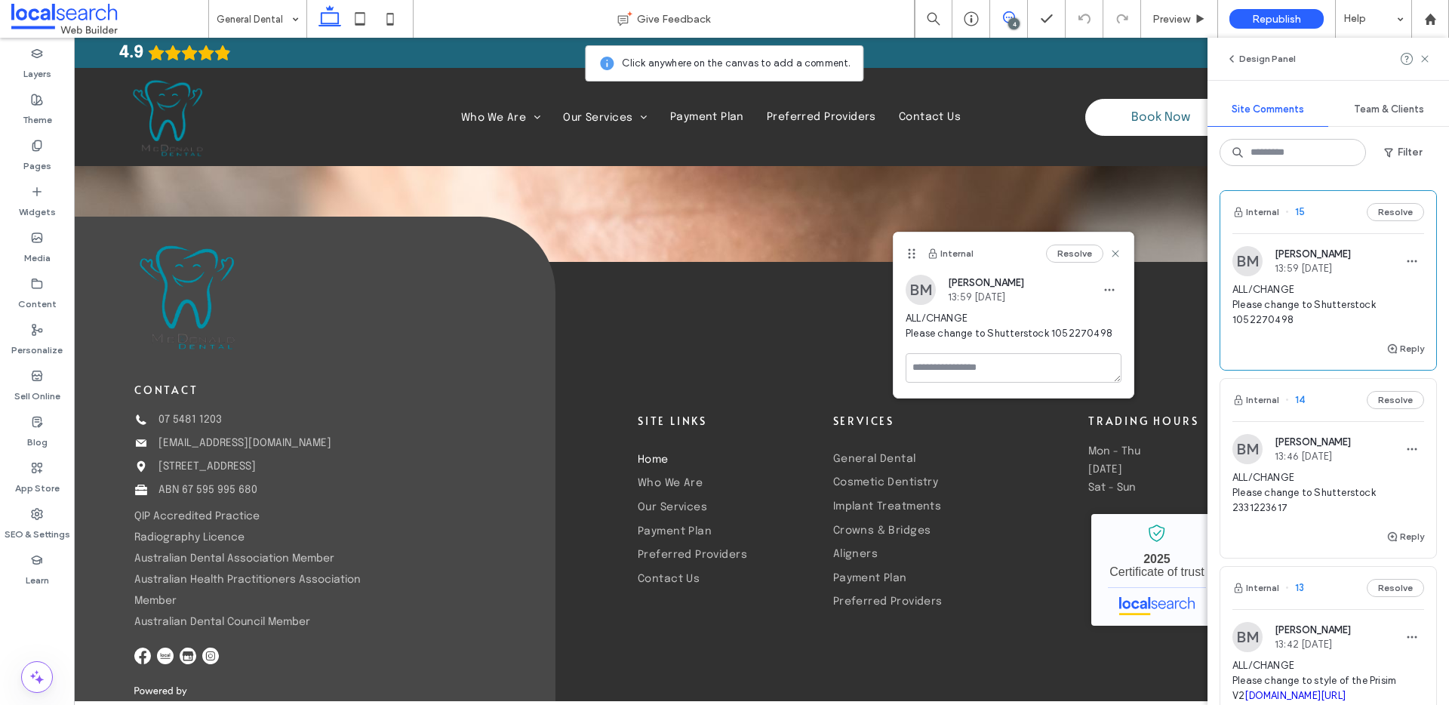
click at [1113, 249] on icon at bounding box center [1115, 254] width 12 height 12
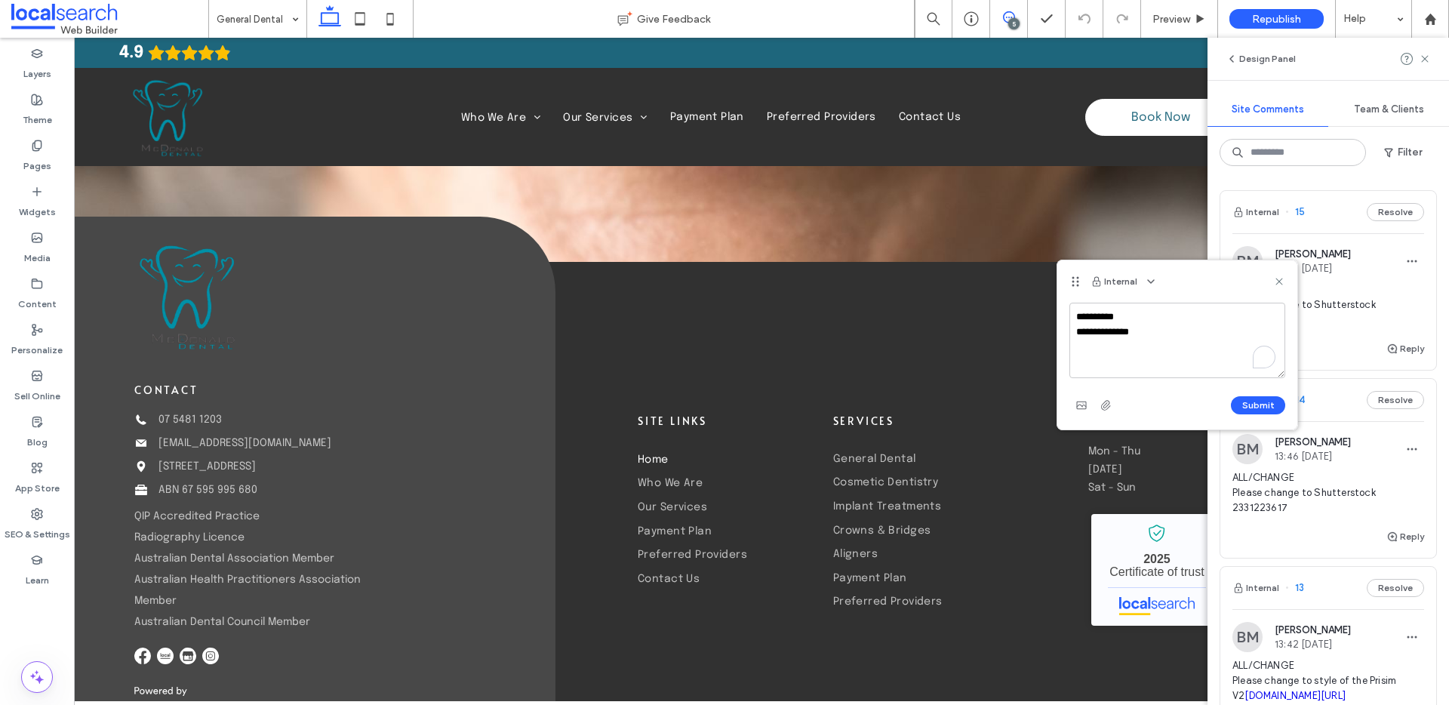
click at [1175, 341] on textarea "**********" at bounding box center [1177, 340] width 216 height 75
click at [1230, 338] on textarea "**********" at bounding box center [1177, 340] width 216 height 75
type textarea "**********"
click at [1272, 409] on button "Submit" at bounding box center [1258, 405] width 54 height 18
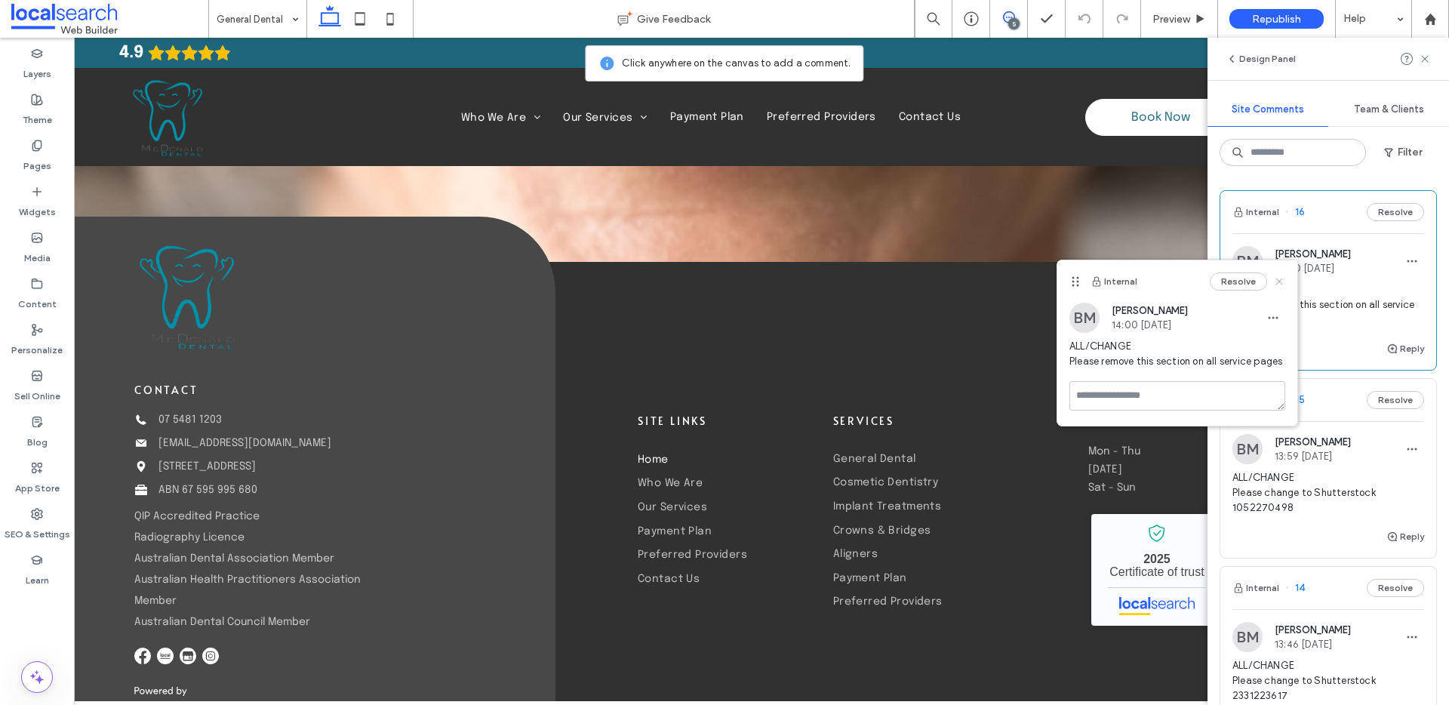
click at [1279, 277] on icon at bounding box center [1279, 281] width 12 height 12
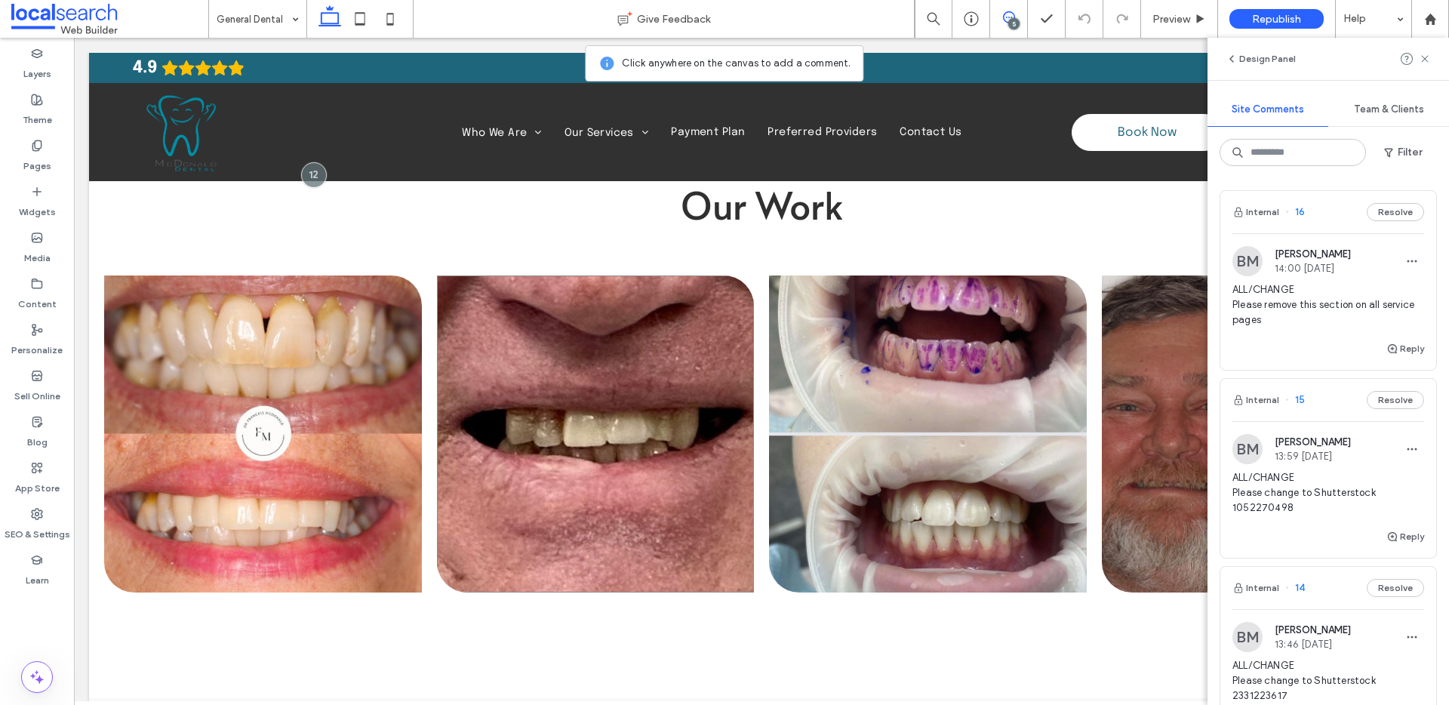
scroll to position [5005, 0]
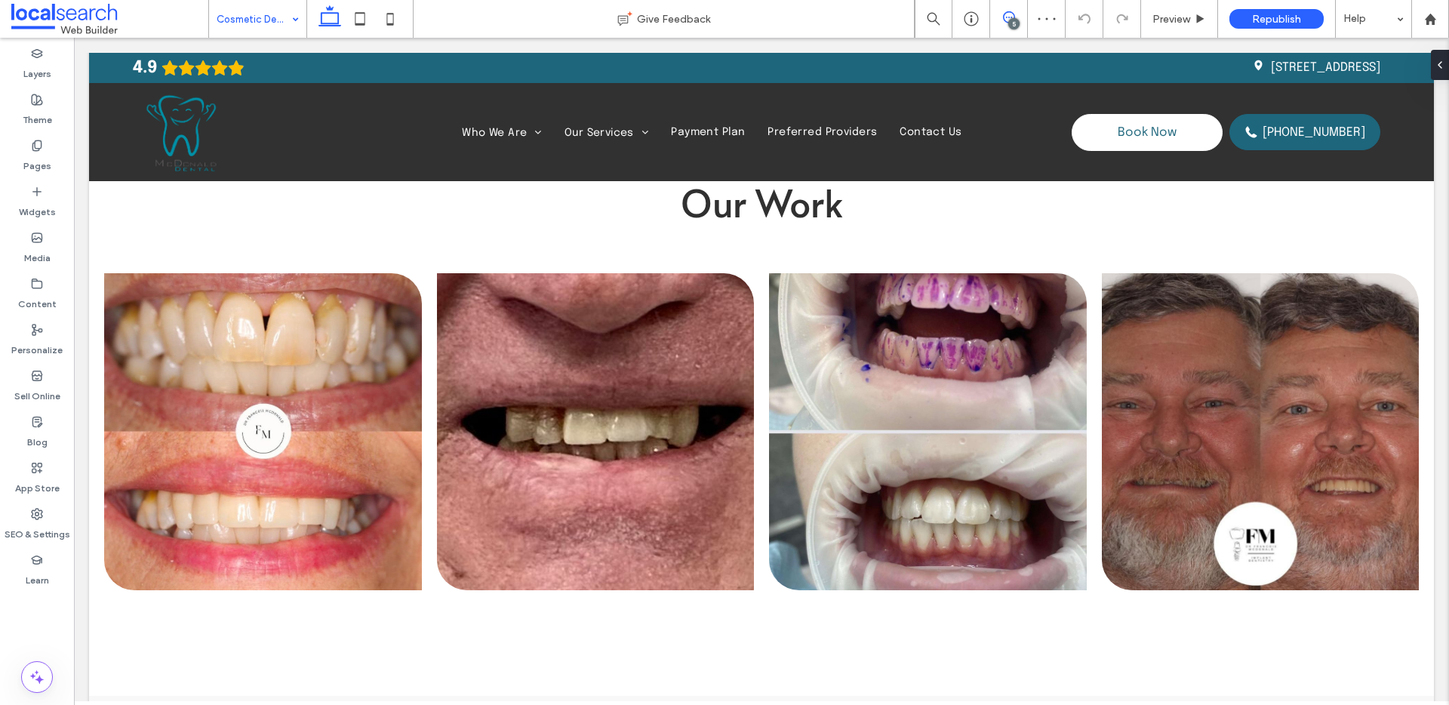
click at [1014, 16] on use at bounding box center [1009, 17] width 12 height 12
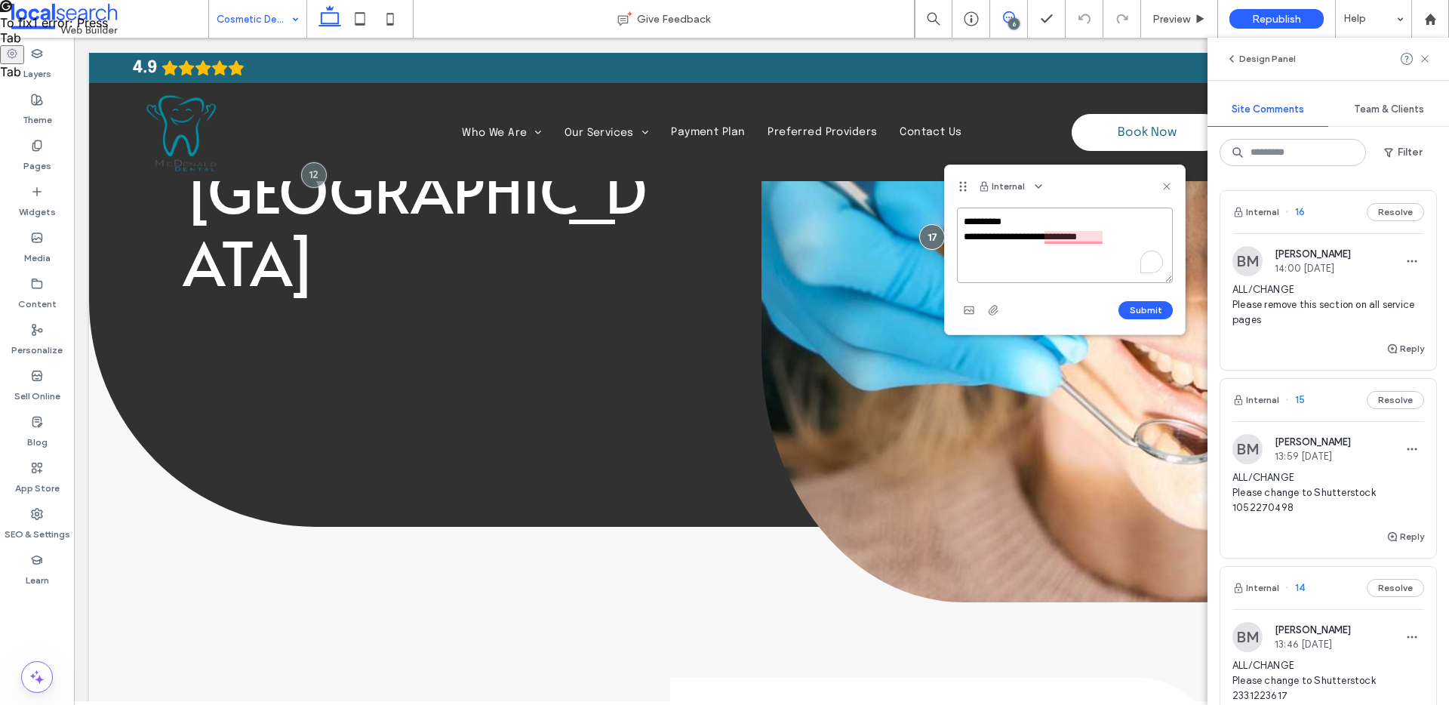
paste textarea "**********"
type textarea "**********"
click at [1151, 307] on button "Submit" at bounding box center [1145, 310] width 54 height 18
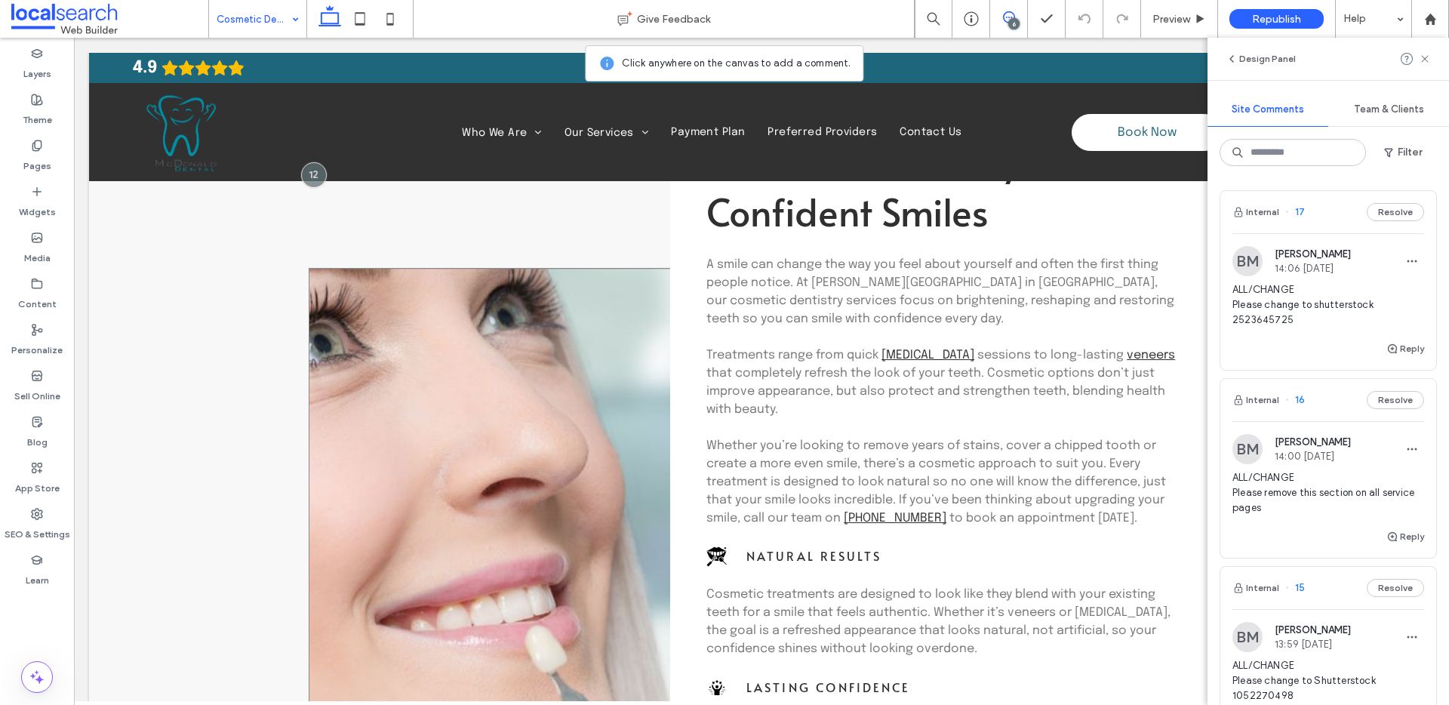
scroll to position [928, 0]
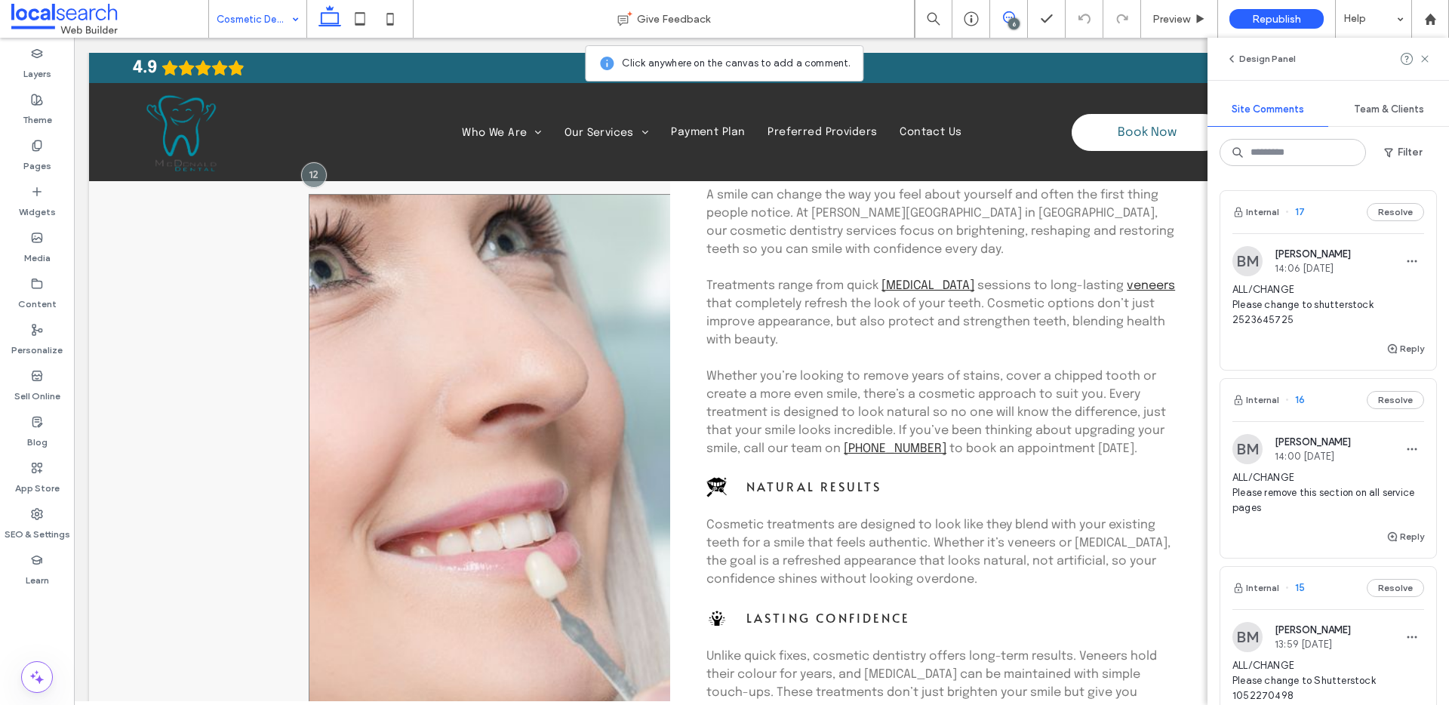
click at [611, 475] on link at bounding box center [565, 521] width 512 height 654
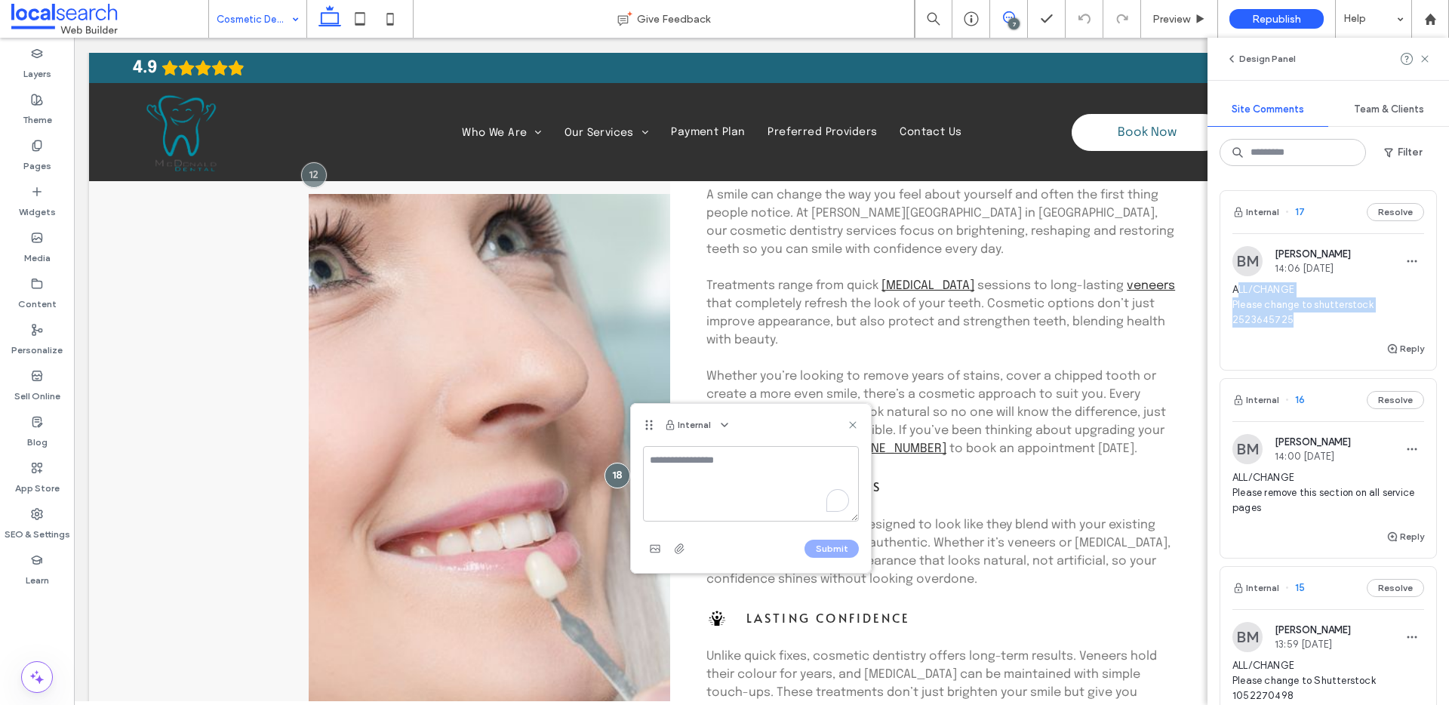
drag, startPoint x: 1321, startPoint y: 313, endPoint x: 1238, endPoint y: 288, distance: 86.0
click at [1238, 288] on span "ALL/CHANGE Please change to shutterstock 2523645725" at bounding box center [1328, 304] width 192 height 45
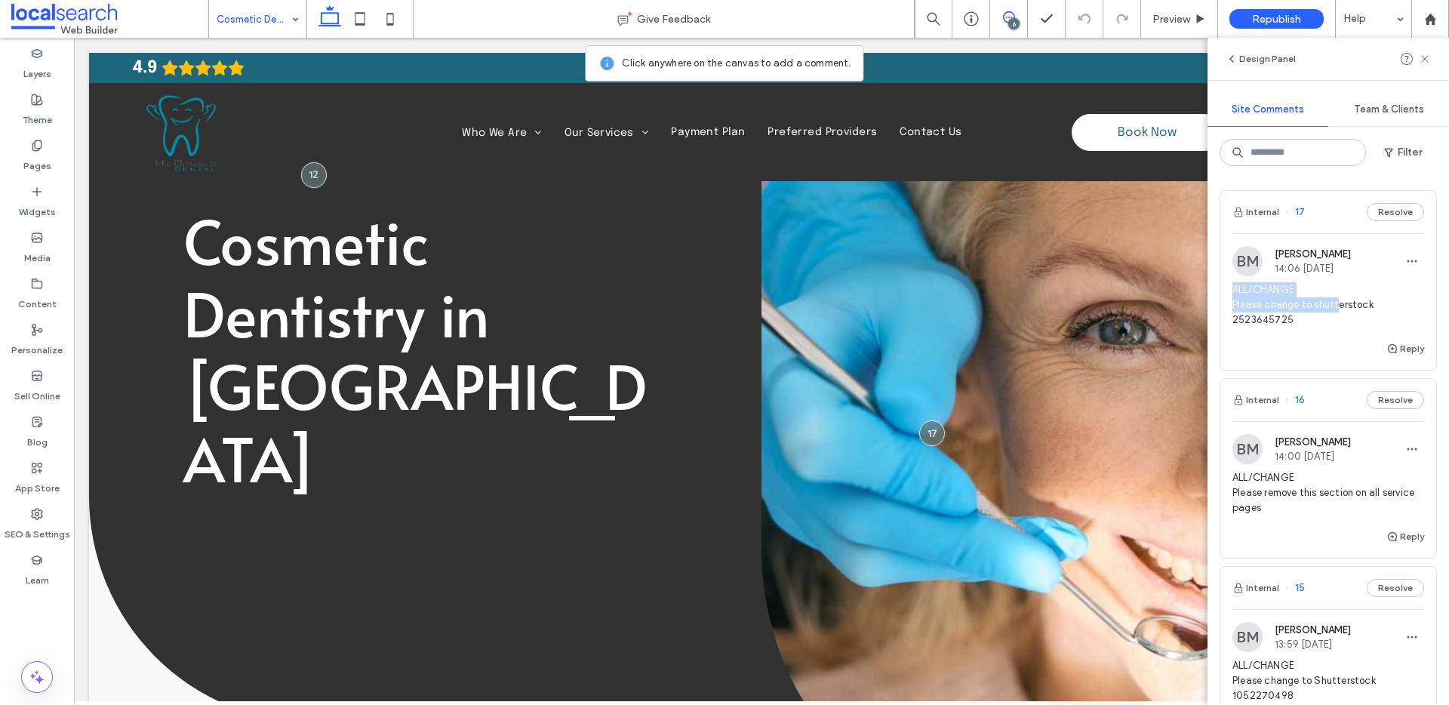
scroll to position [0, 0]
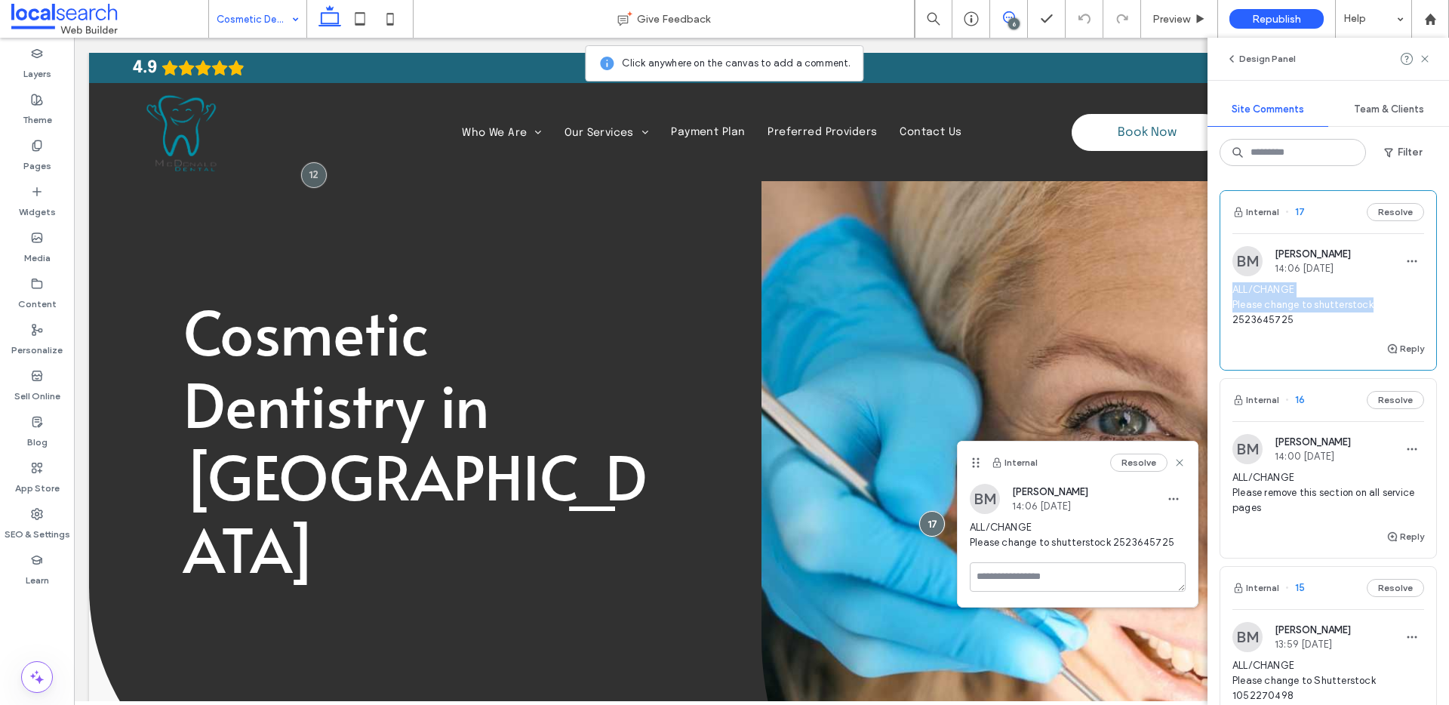
drag, startPoint x: 1232, startPoint y: 289, endPoint x: 1374, endPoint y: 303, distance: 142.6
click at [1374, 303] on span "ALL/CHANGE Please change to shutterstock 2523645725" at bounding box center [1328, 304] width 192 height 45
copy span "ALL/CHANGE Please change to shutterstock"
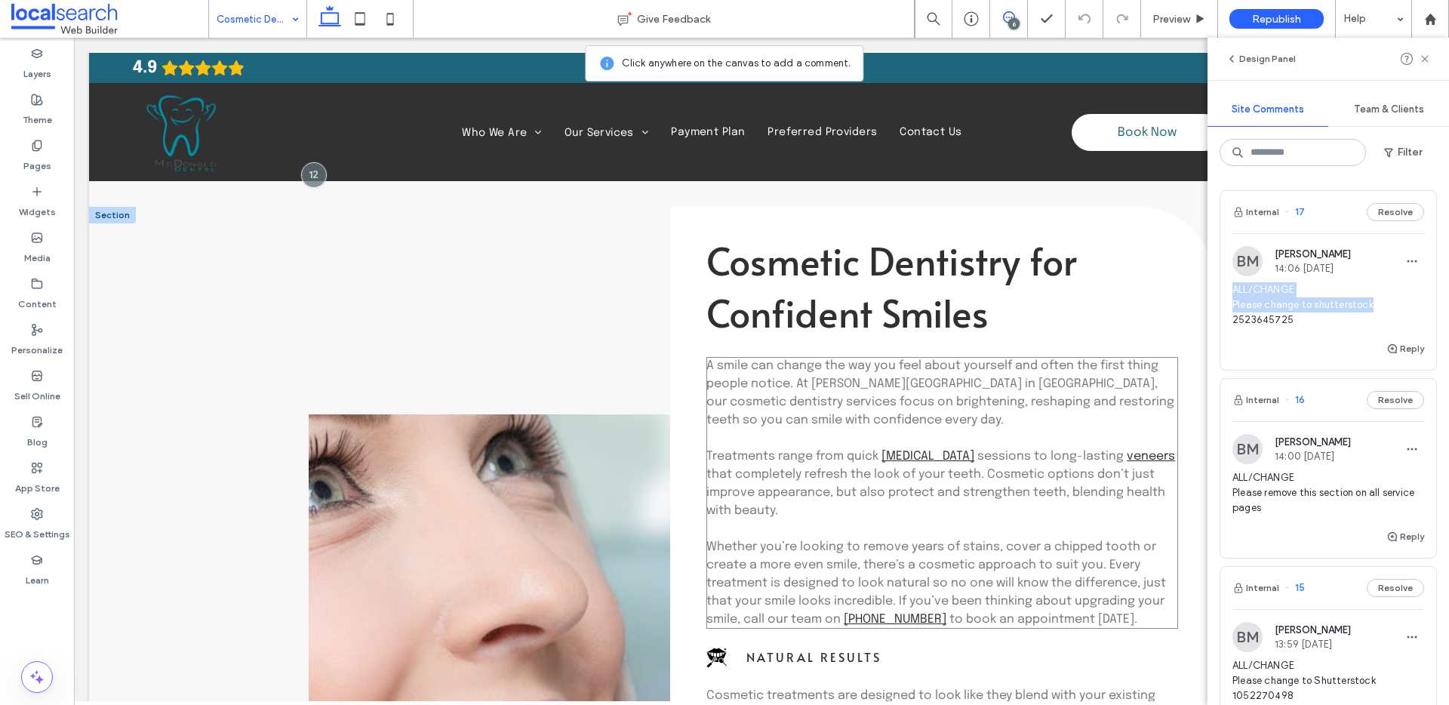
scroll to position [759, 0]
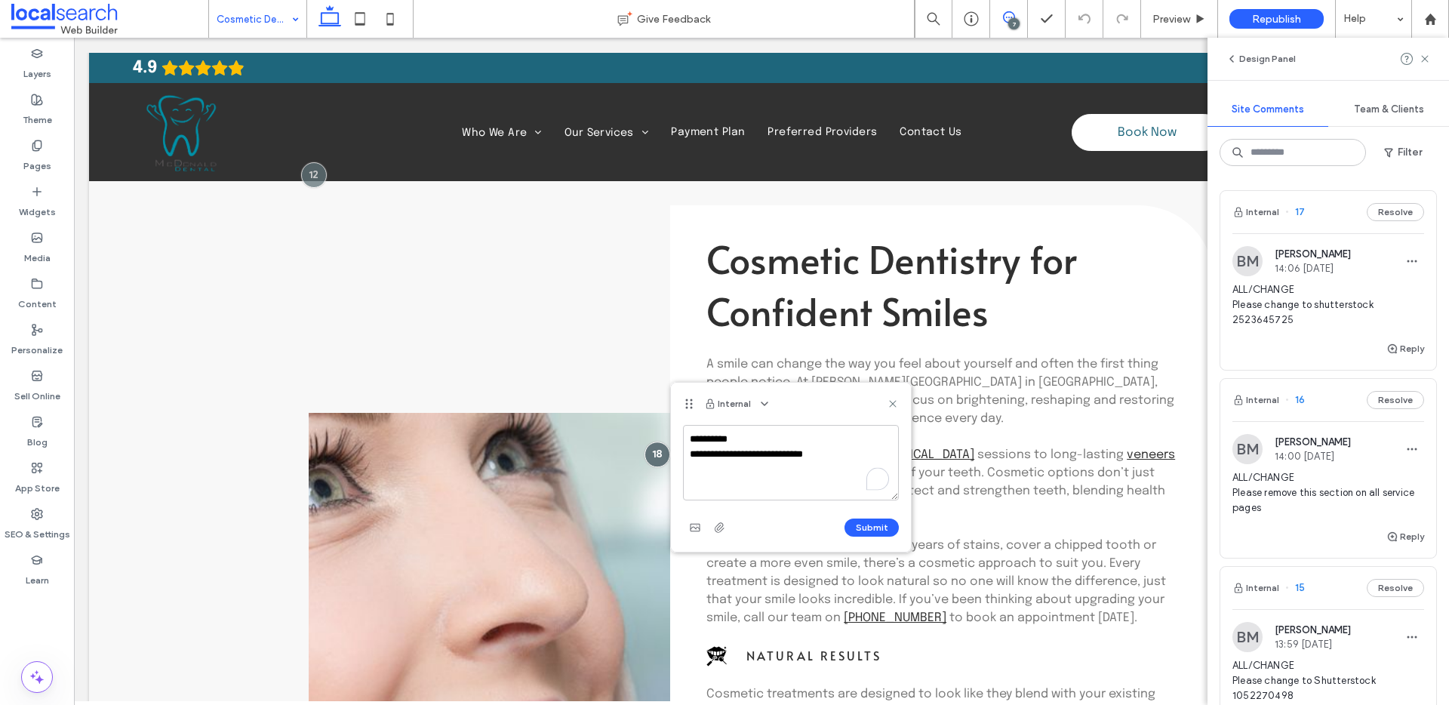
type textarea "**********"
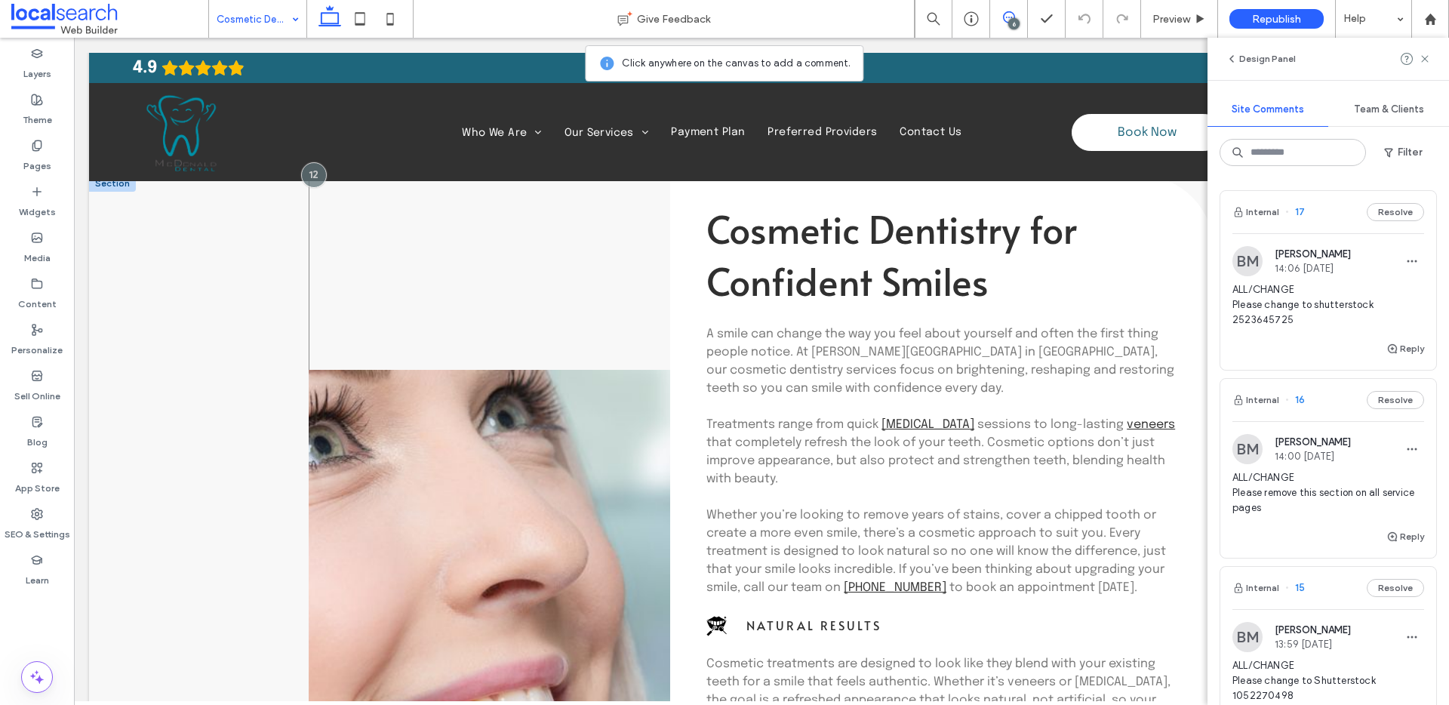
scroll to position [1102, 0]
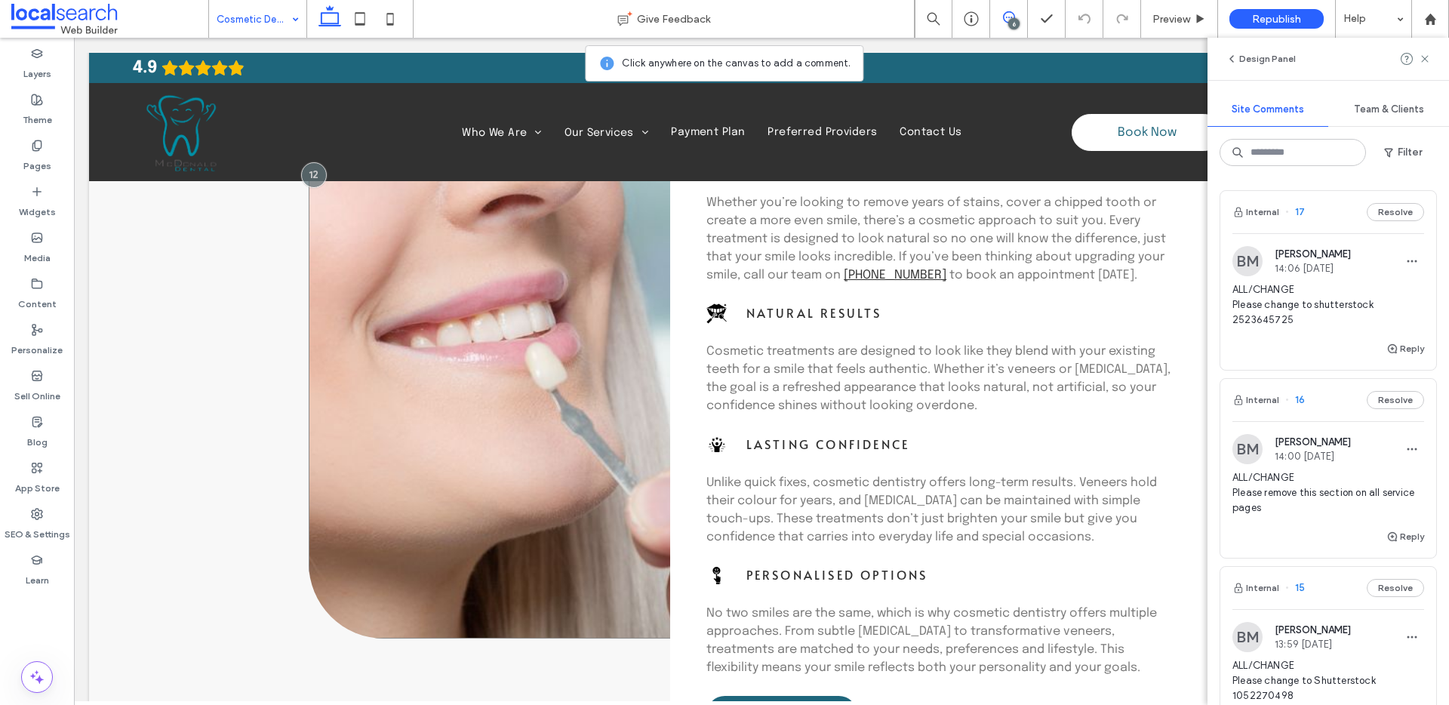
click at [521, 300] on link at bounding box center [565, 312] width 512 height 654
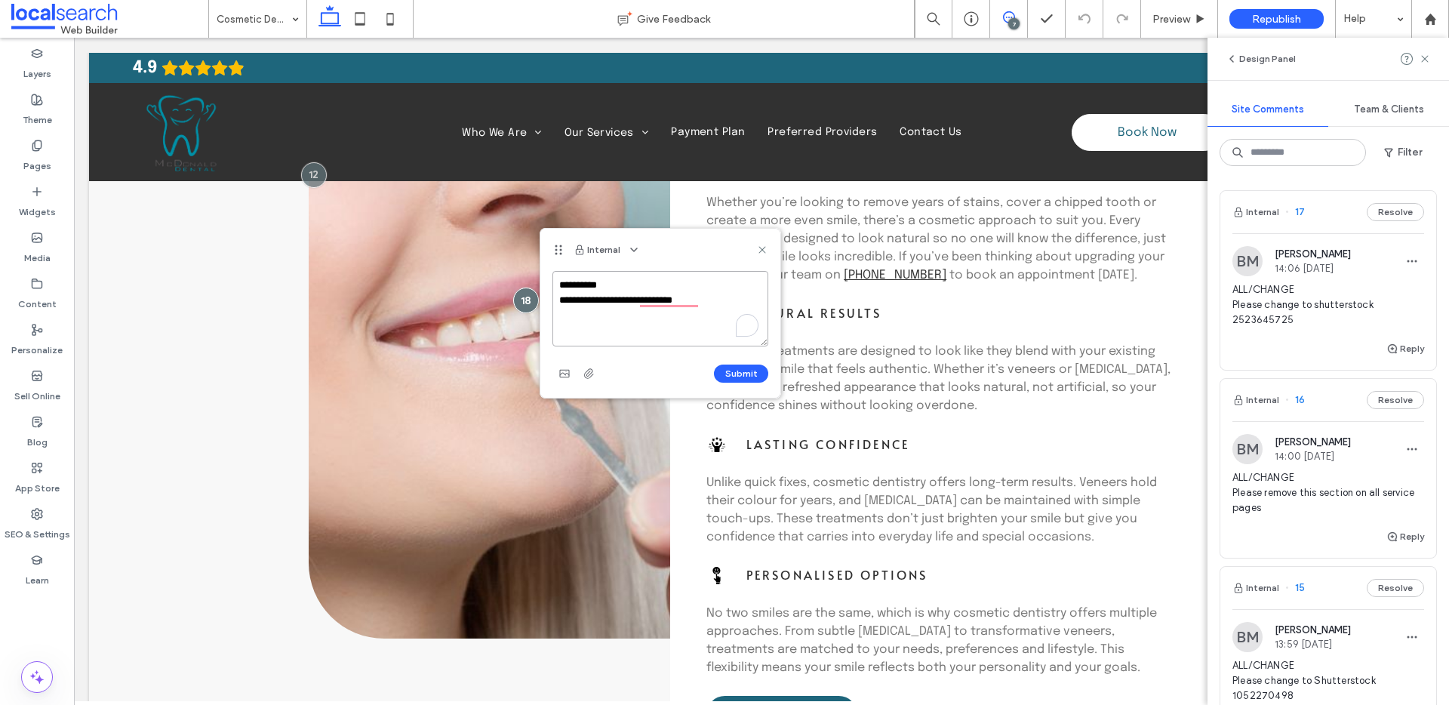
paste textarea "**********"
type textarea "**********"
click at [737, 368] on button "Submit" at bounding box center [741, 374] width 54 height 18
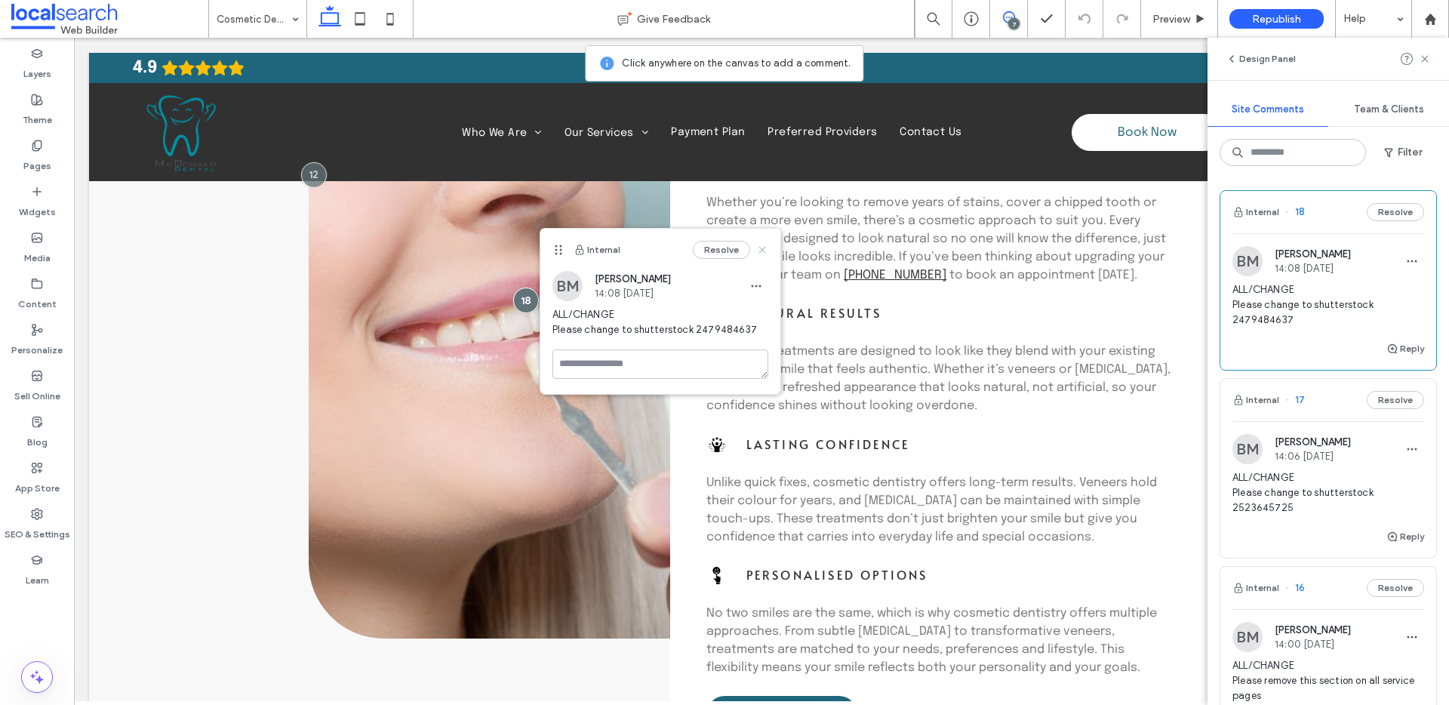
click at [762, 245] on icon at bounding box center [762, 250] width 12 height 12
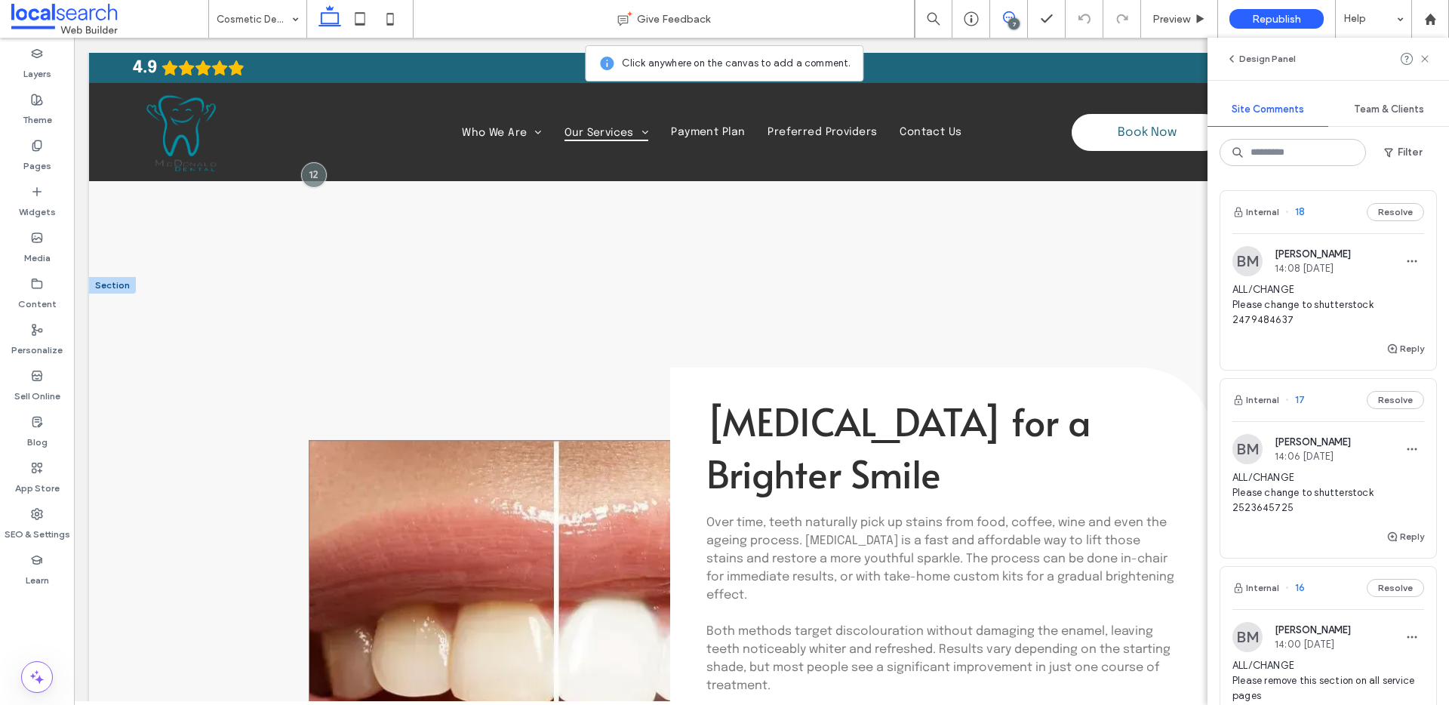
scroll to position [3034, 0]
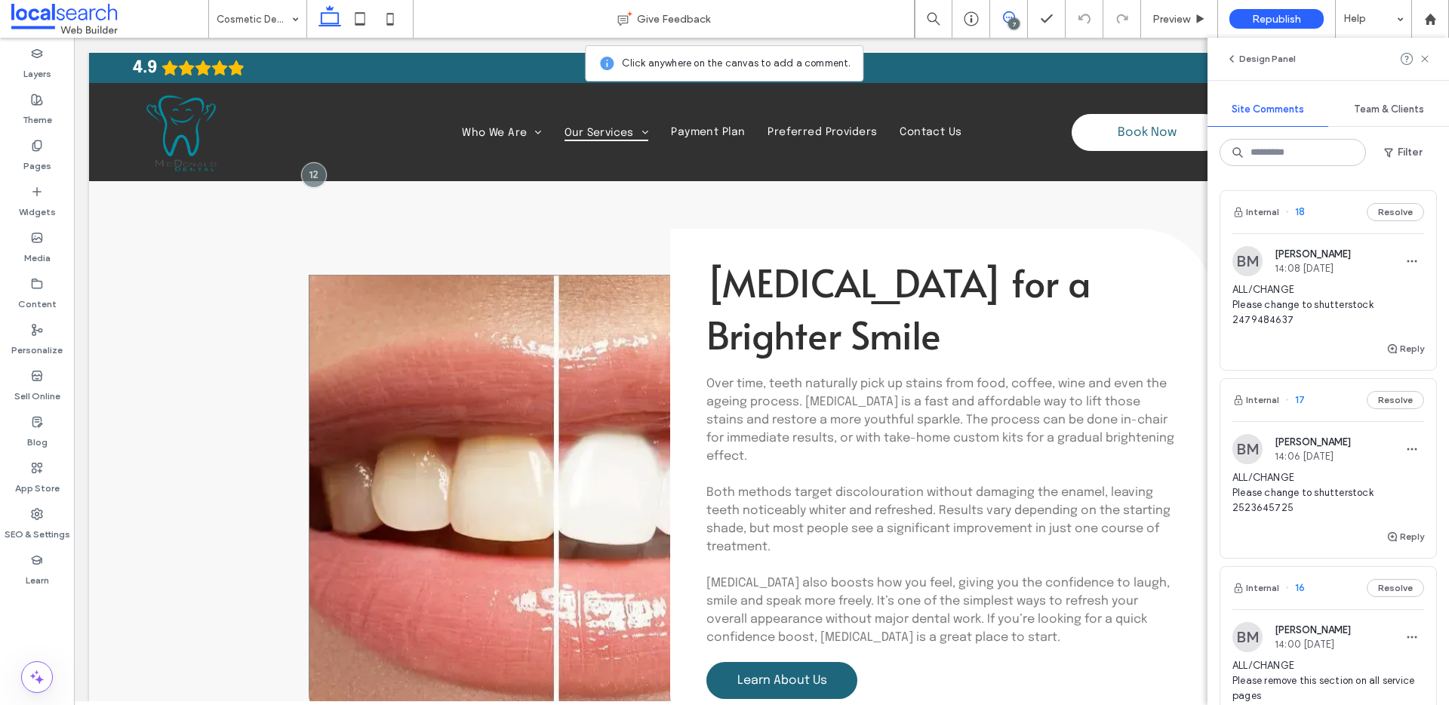
click at [565, 413] on link at bounding box center [565, 520] width 512 height 491
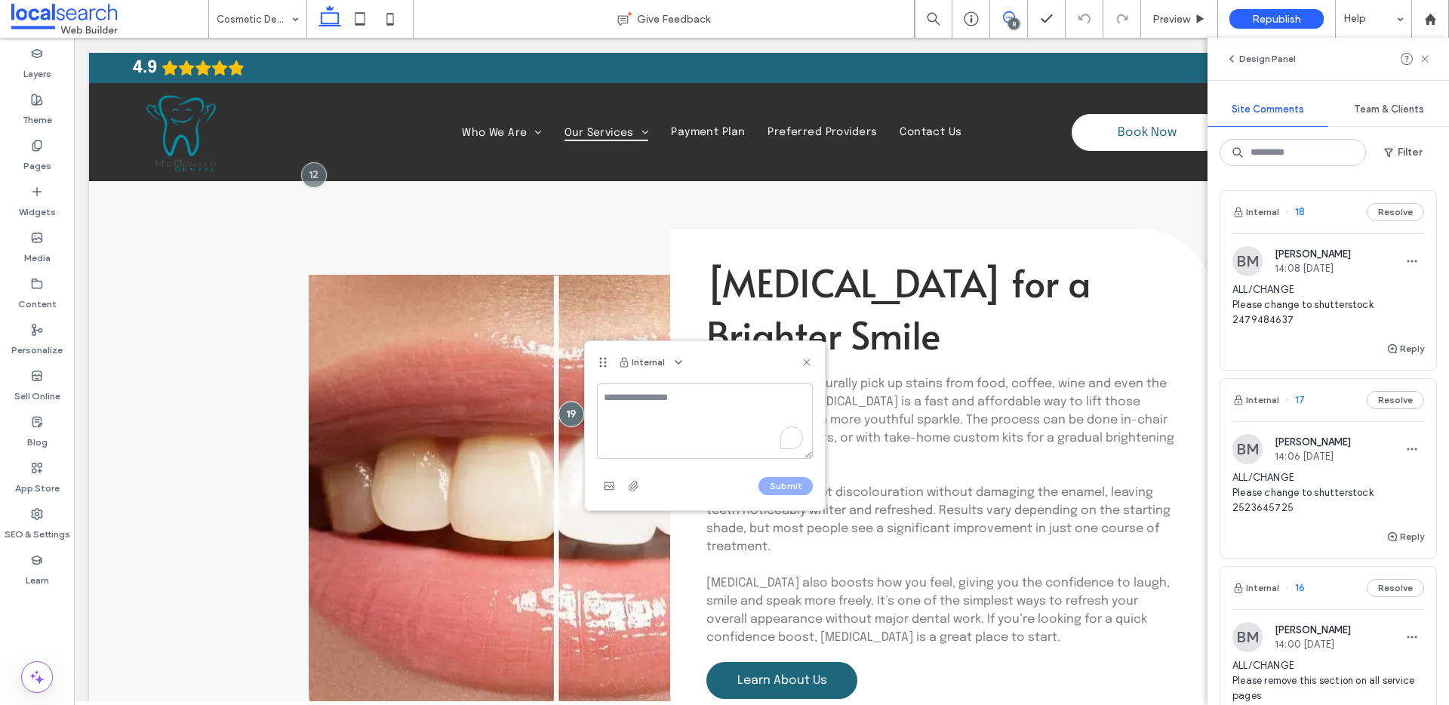
click at [691, 426] on textarea "To enrich screen reader interactions, please activate Accessibility in Grammarl…" at bounding box center [705, 420] width 216 height 75
type textarea "**********"
click at [804, 489] on button "Submit" at bounding box center [785, 486] width 54 height 18
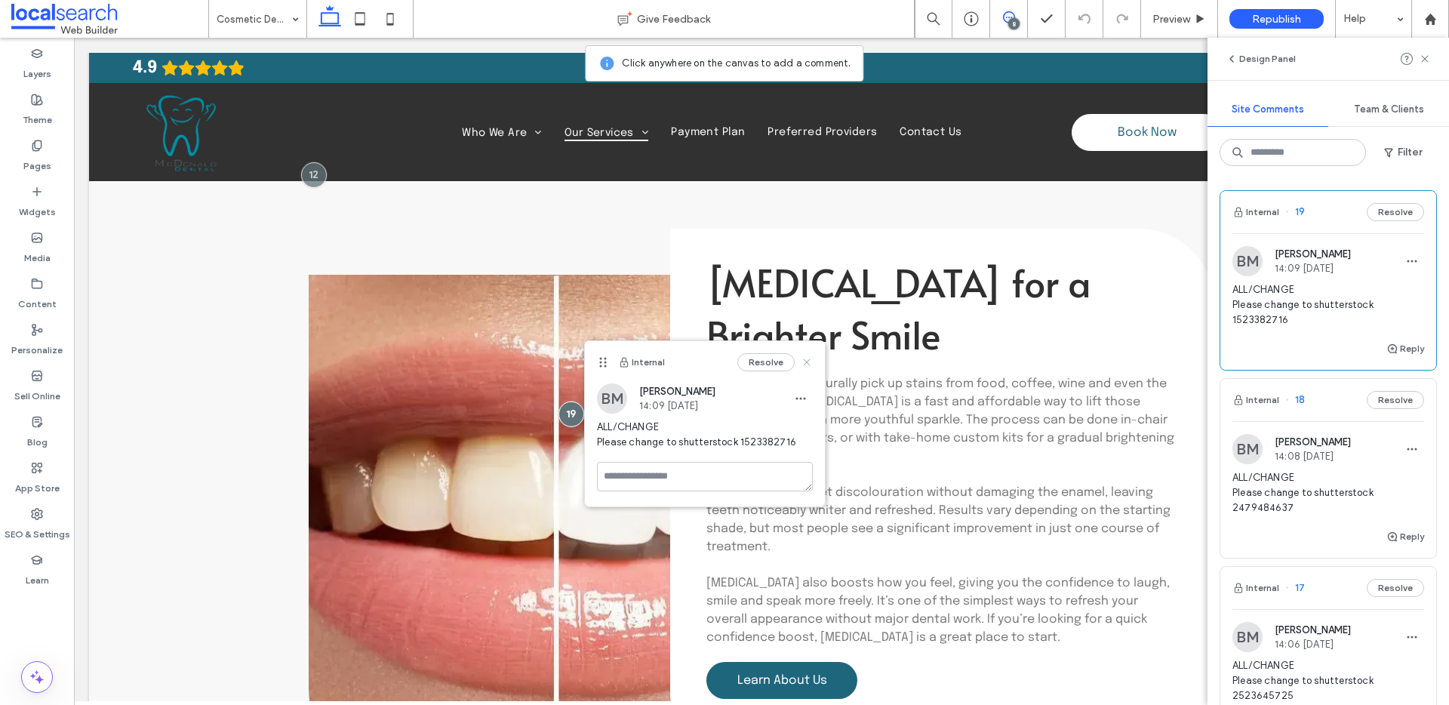
drag, startPoint x: 808, startPoint y: 368, endPoint x: 731, endPoint y: 337, distance: 82.7
click at [808, 368] on icon at bounding box center [807, 362] width 12 height 12
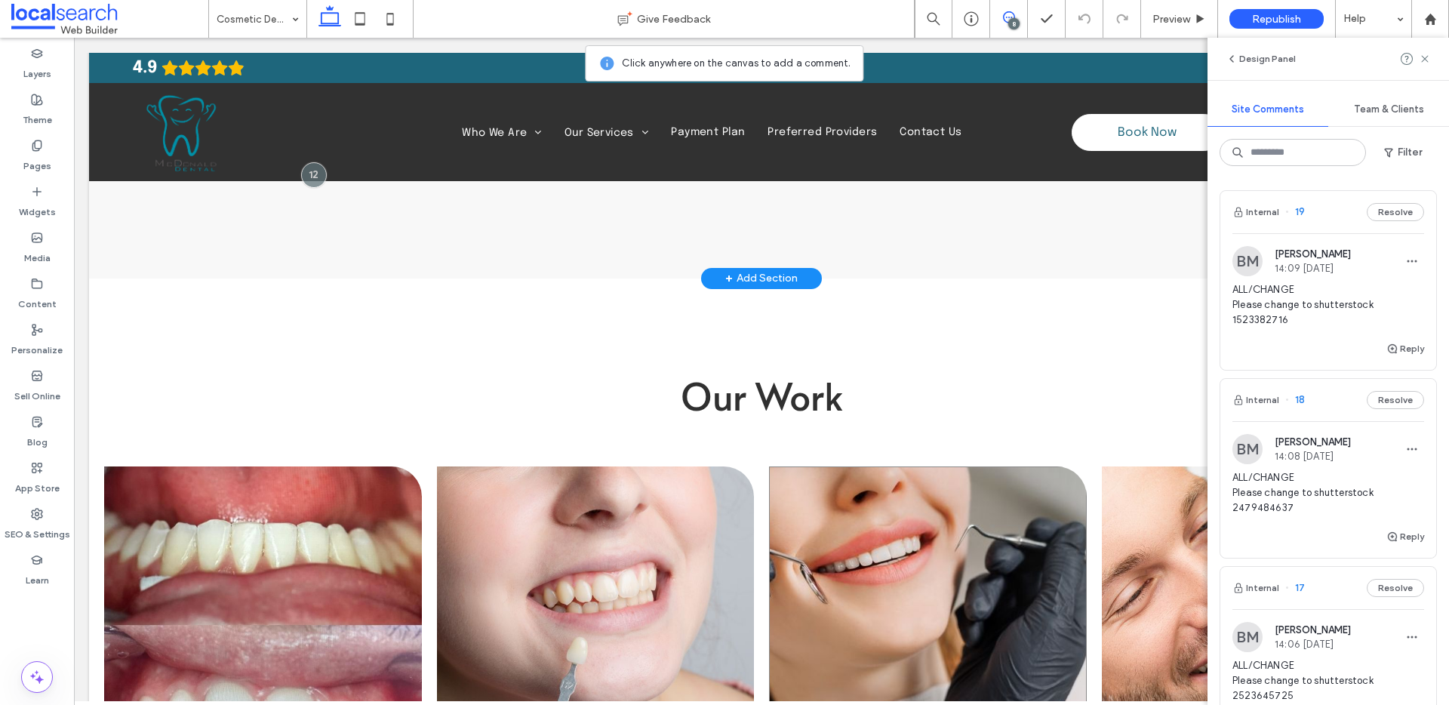
scroll to position [3780, 0]
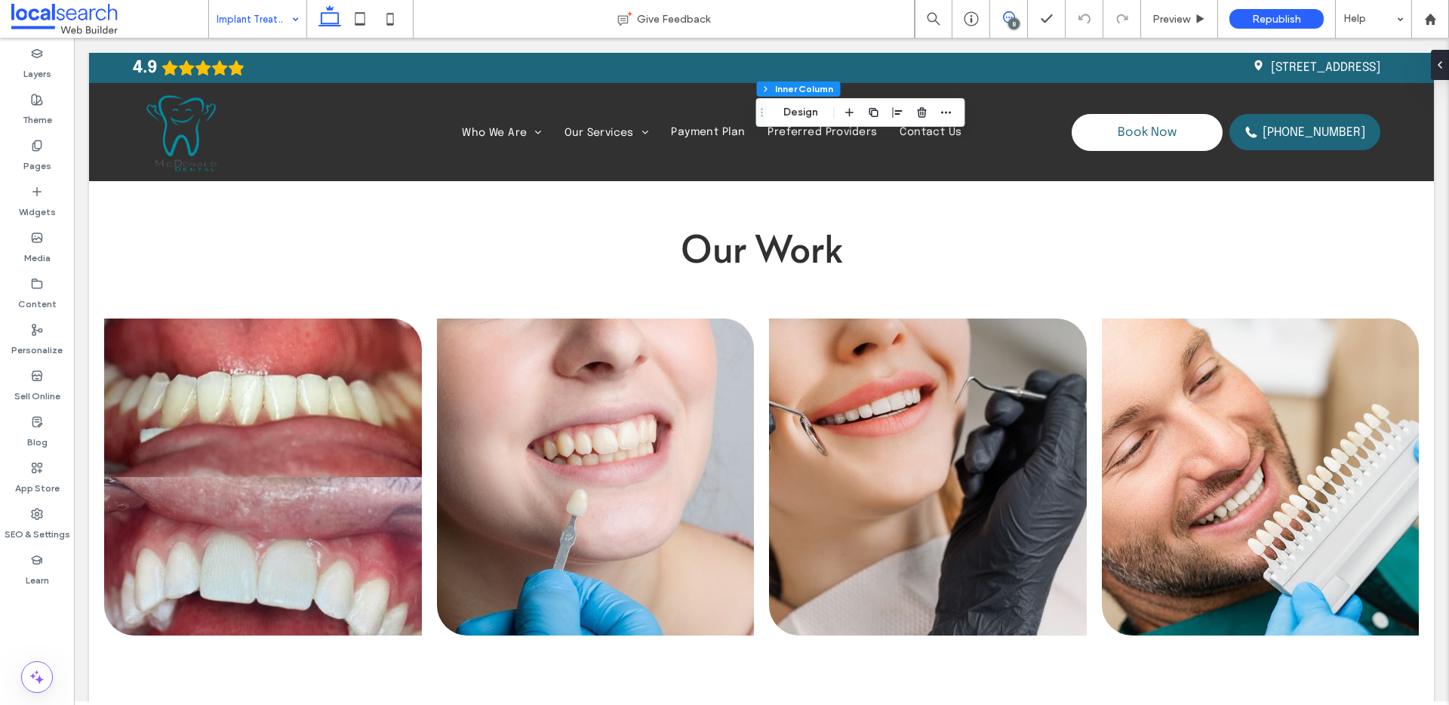
click at [1012, 14] on use at bounding box center [1009, 17] width 12 height 12
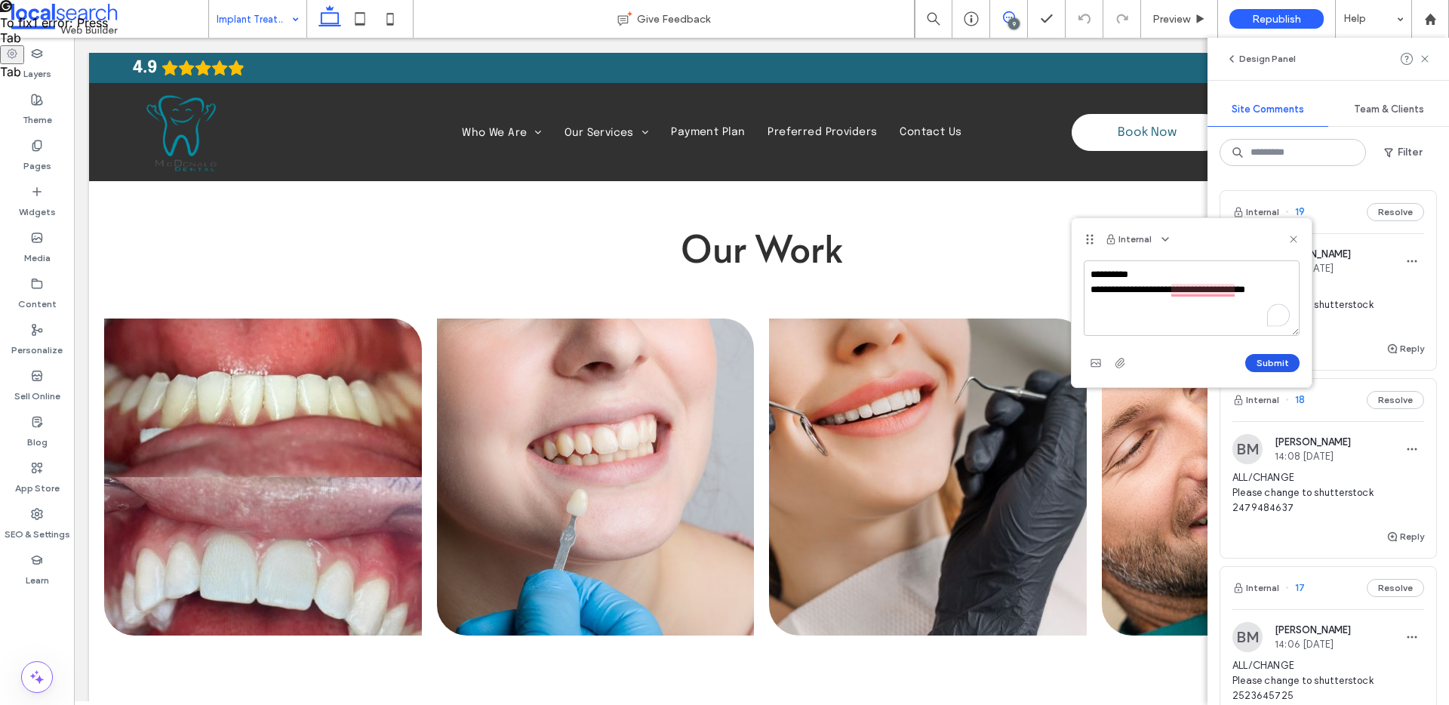
type textarea "**********"
click at [1291, 364] on button "Submit" at bounding box center [1272, 363] width 54 height 18
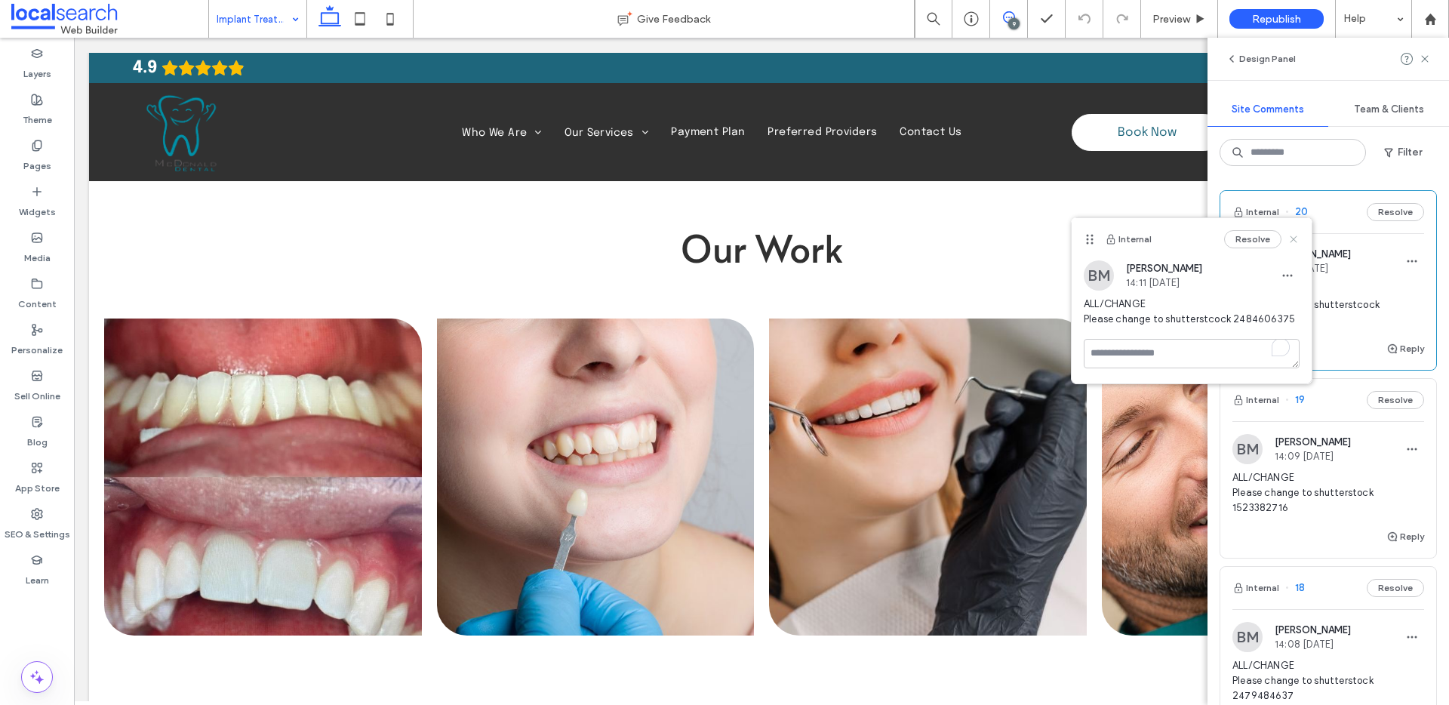
click at [1290, 238] on icon at bounding box center [1294, 239] width 12 height 12
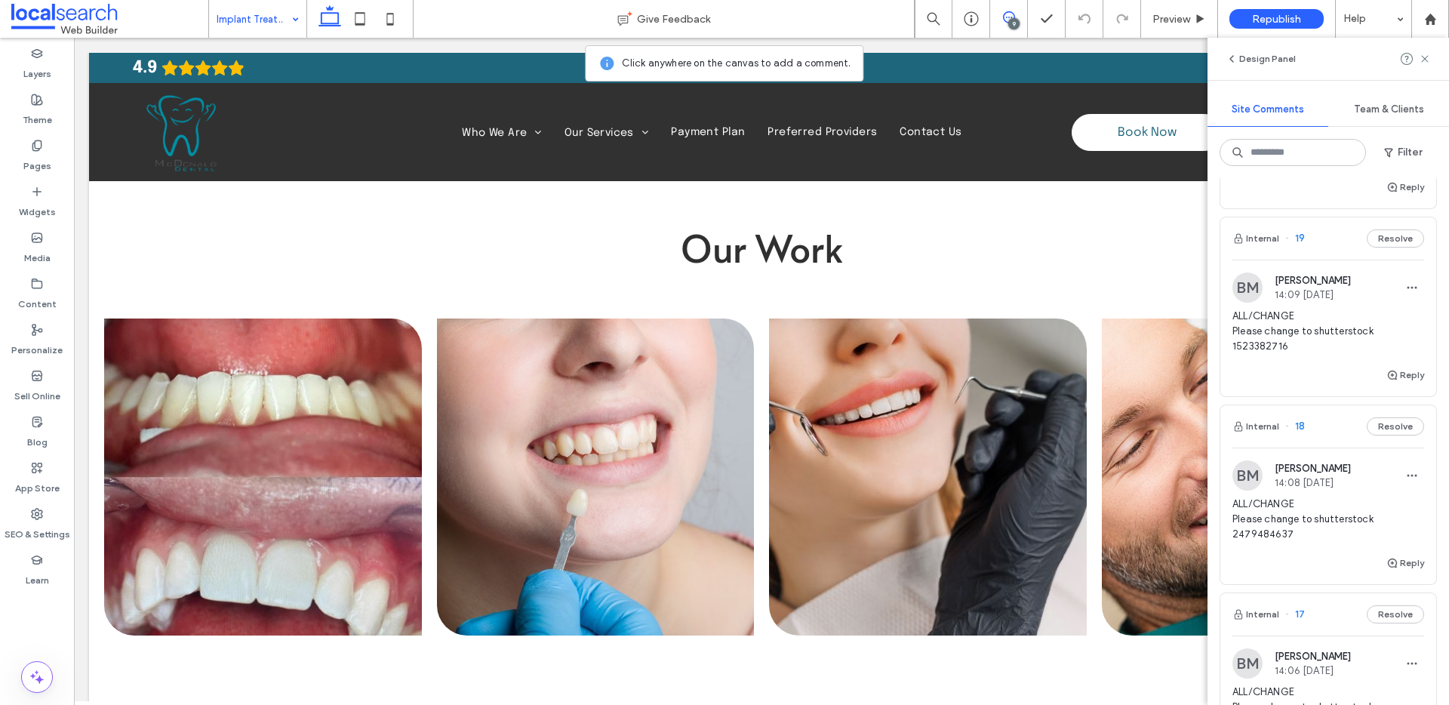
scroll to position [460, 0]
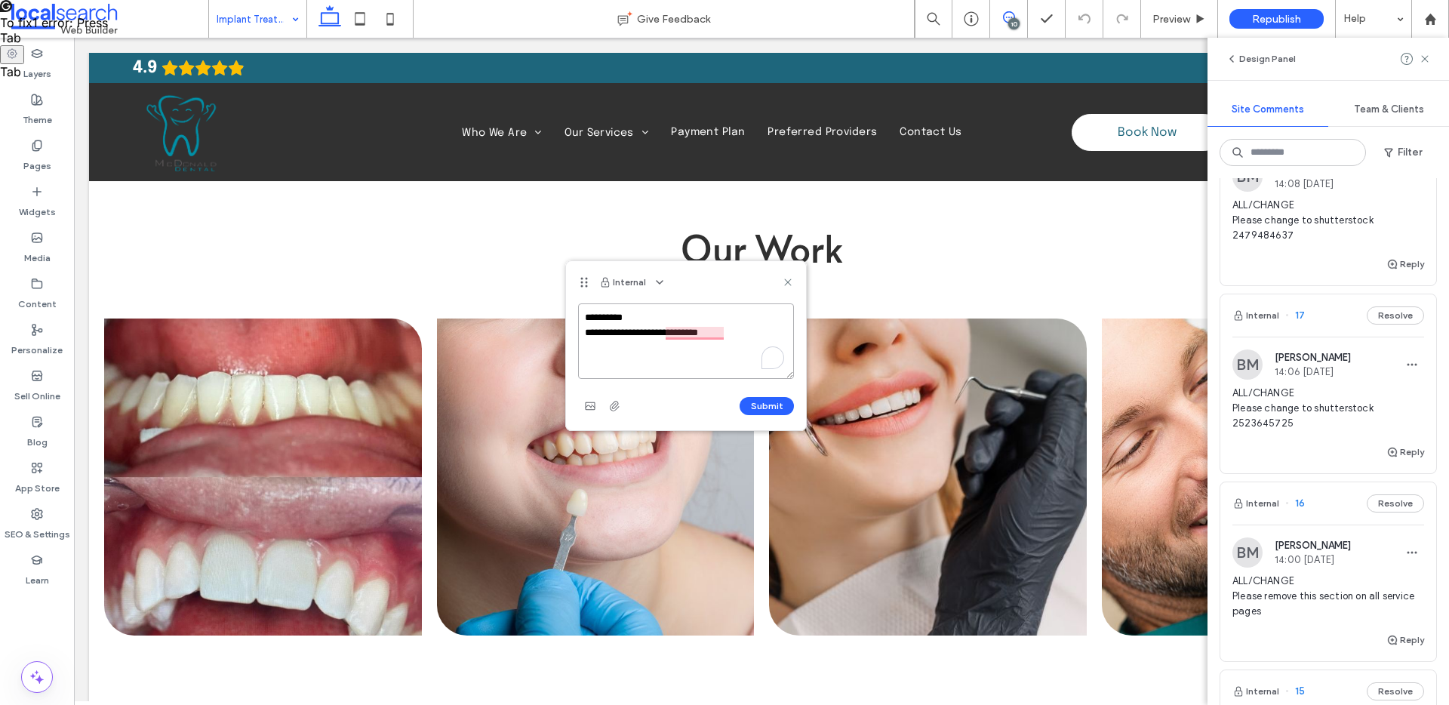
paste textarea "**********"
type textarea "**********"
click at [761, 408] on button "Submit" at bounding box center [767, 406] width 54 height 18
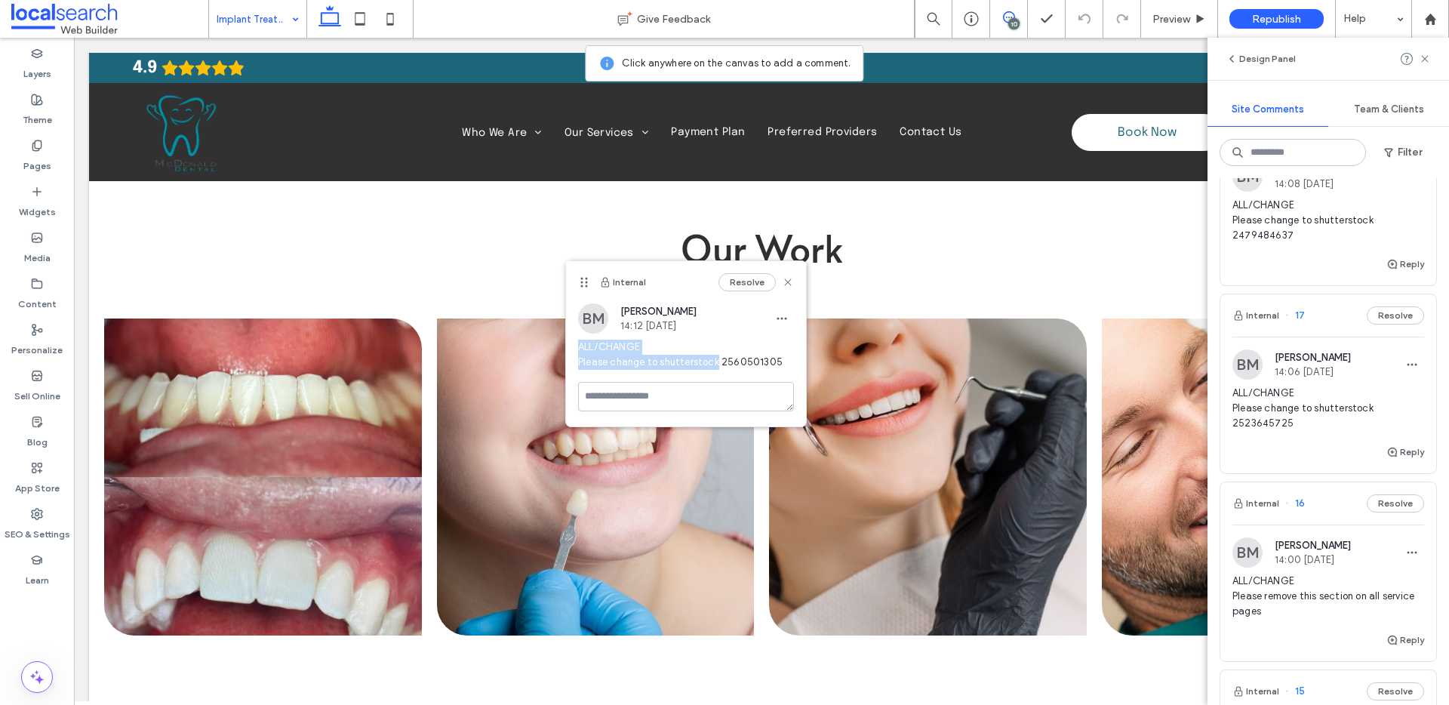
drag, startPoint x: 717, startPoint y: 363, endPoint x: 576, endPoint y: 349, distance: 141.9
click at [576, 349] on div "BM Bethany McDonald 14:12 Sep 18 2025 ALL/CHANGE Please change to shutterstock …" at bounding box center [686, 342] width 240 height 78
copy span "ALL/CHANGE Please change to shutterstock"
click at [787, 282] on use at bounding box center [787, 281] width 7 height 7
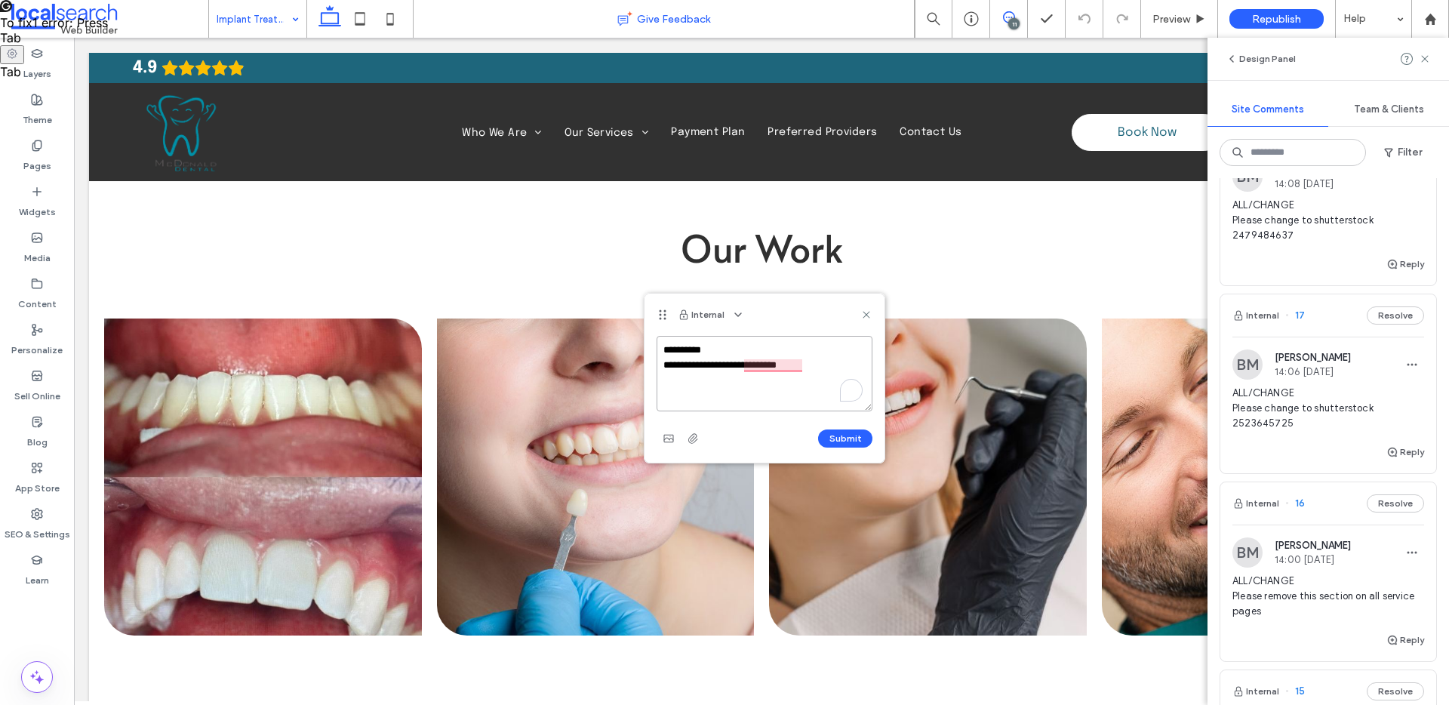
paste textarea "**********"
type textarea "**********"
click at [850, 429] on button "Submit" at bounding box center [845, 438] width 54 height 18
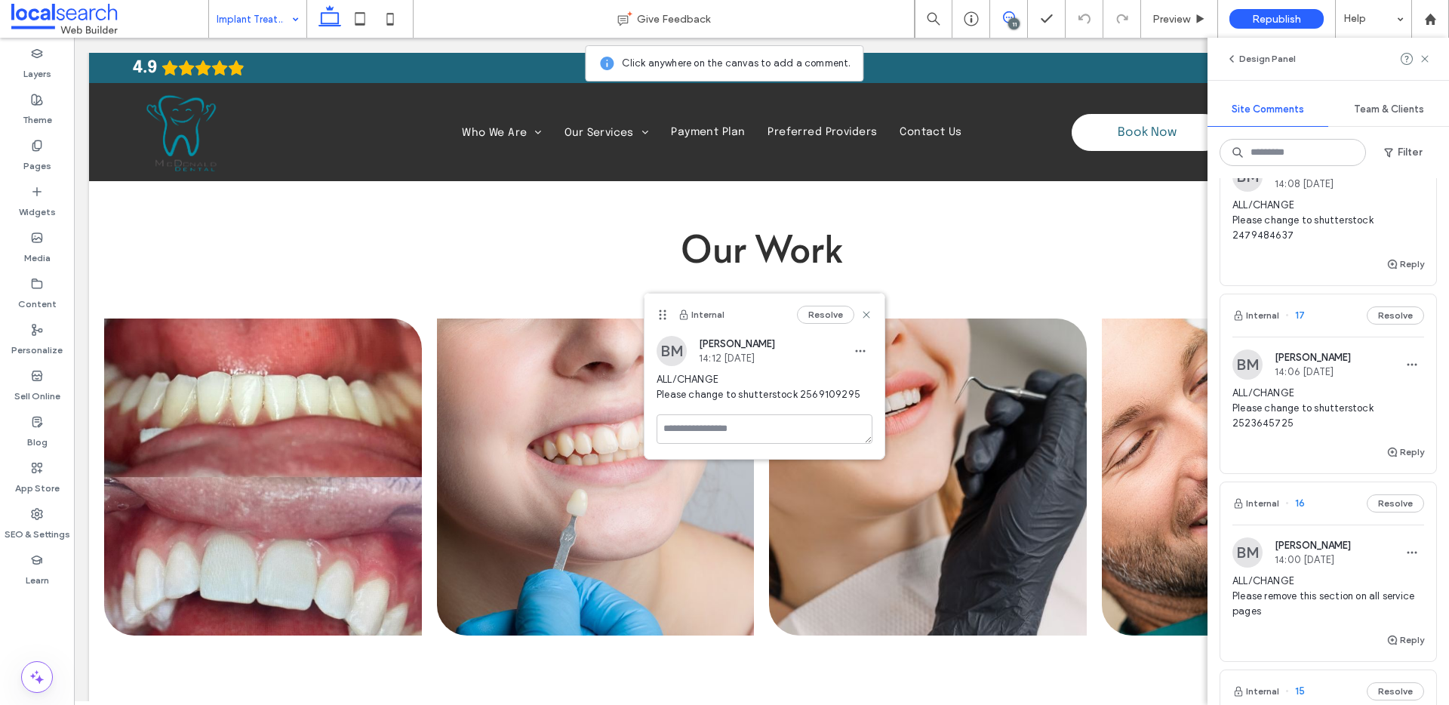
click at [860, 312] on icon at bounding box center [866, 315] width 12 height 12
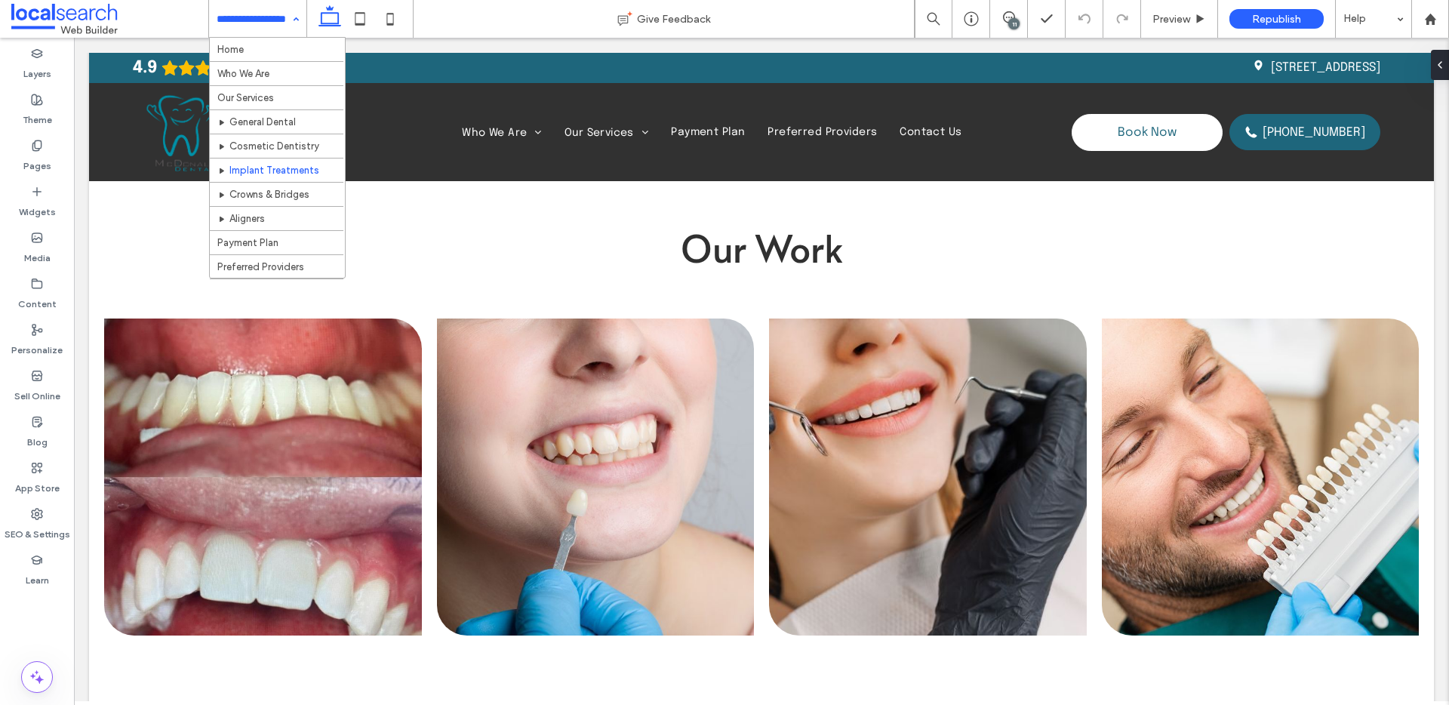
scroll to position [0, 0]
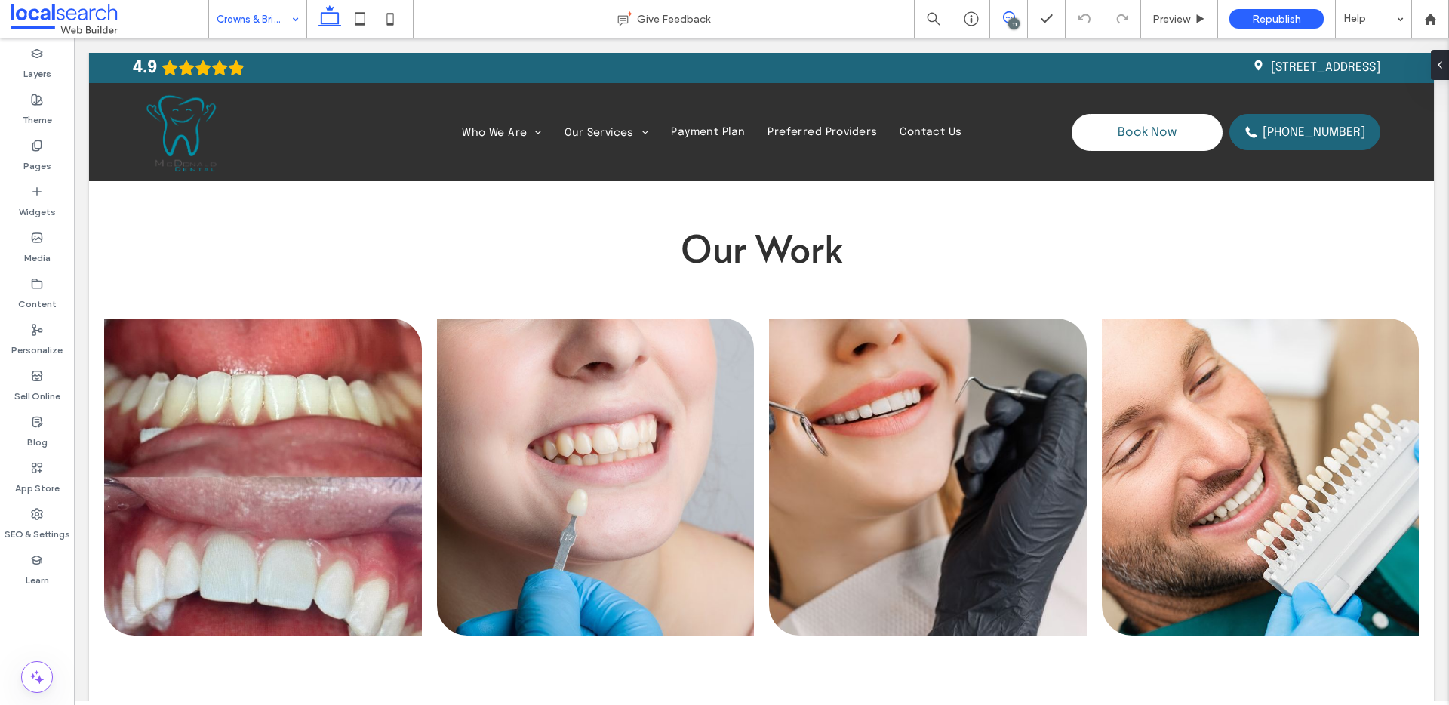
click at [1014, 14] on icon at bounding box center [1009, 17] width 12 height 12
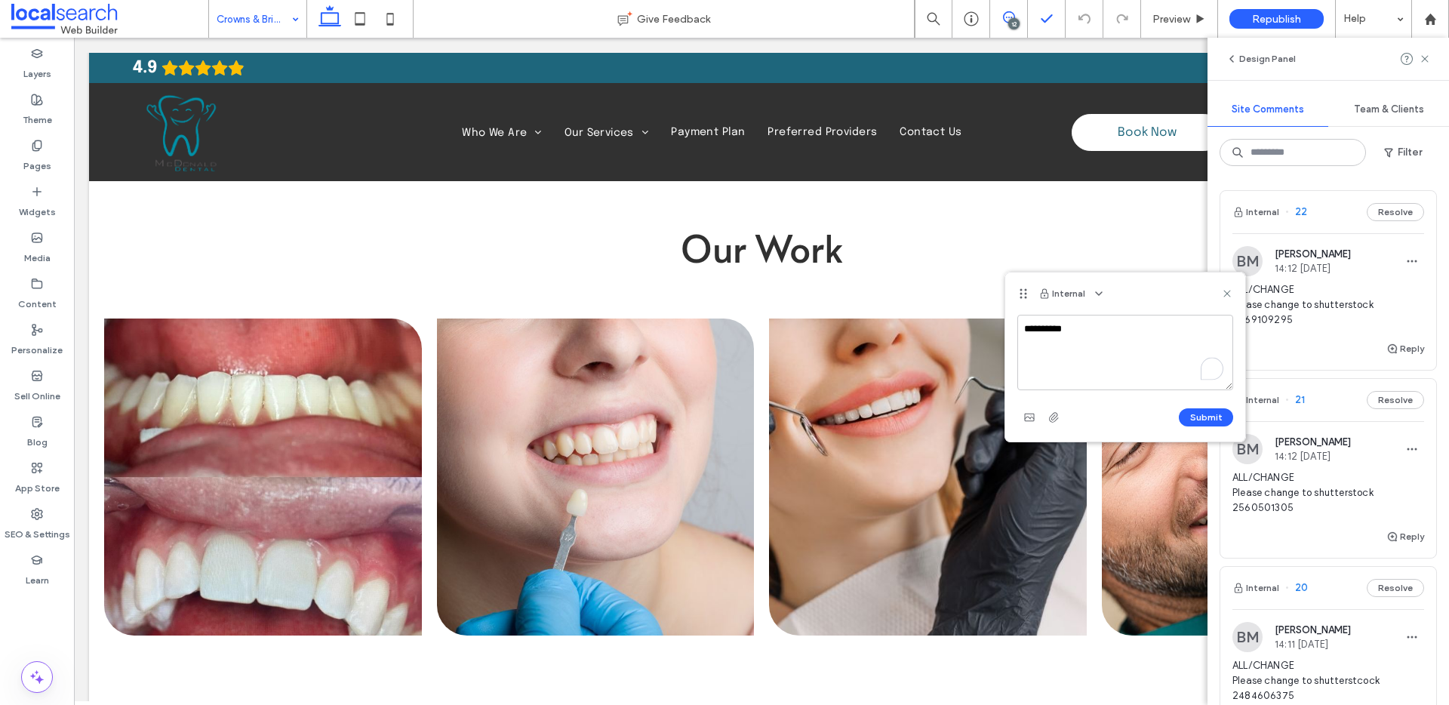
type textarea "**********"
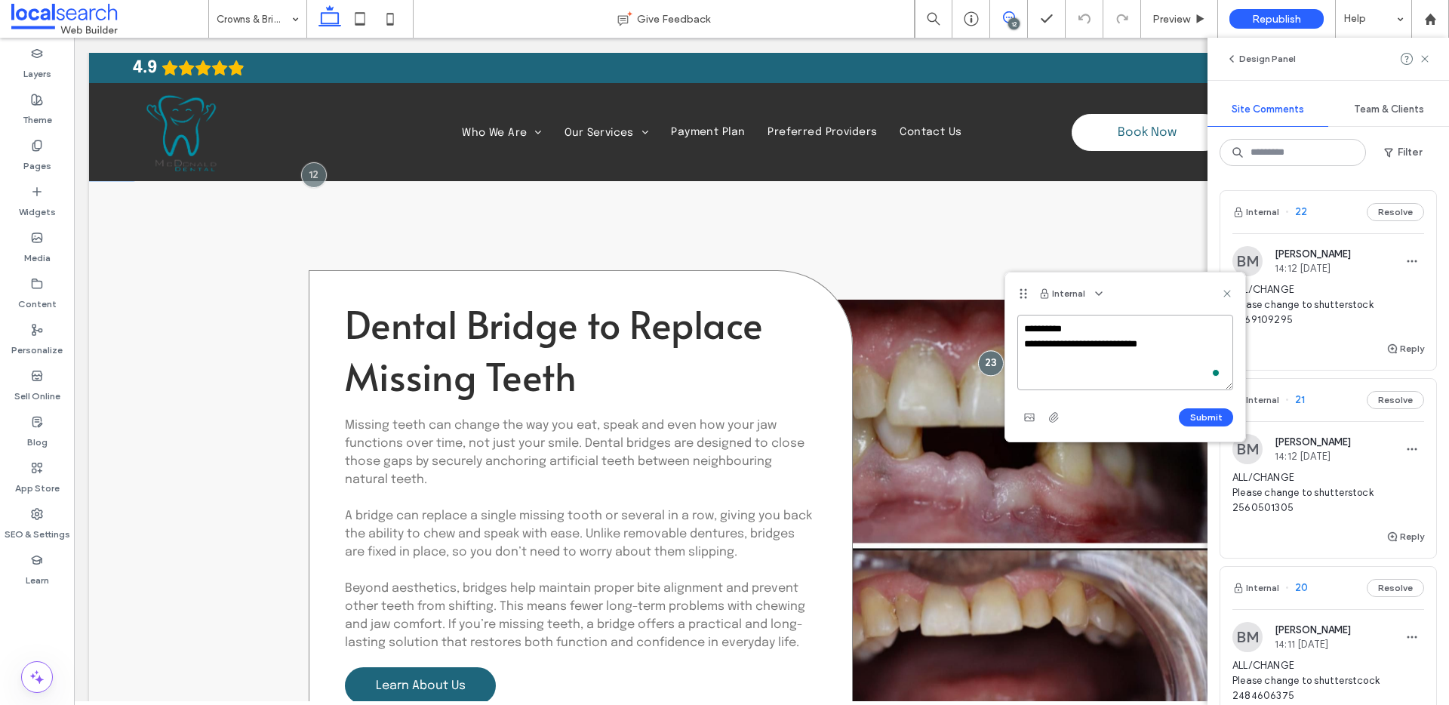
paste textarea "**********"
type textarea "**********"
click at [1191, 409] on button "Submit" at bounding box center [1206, 417] width 54 height 18
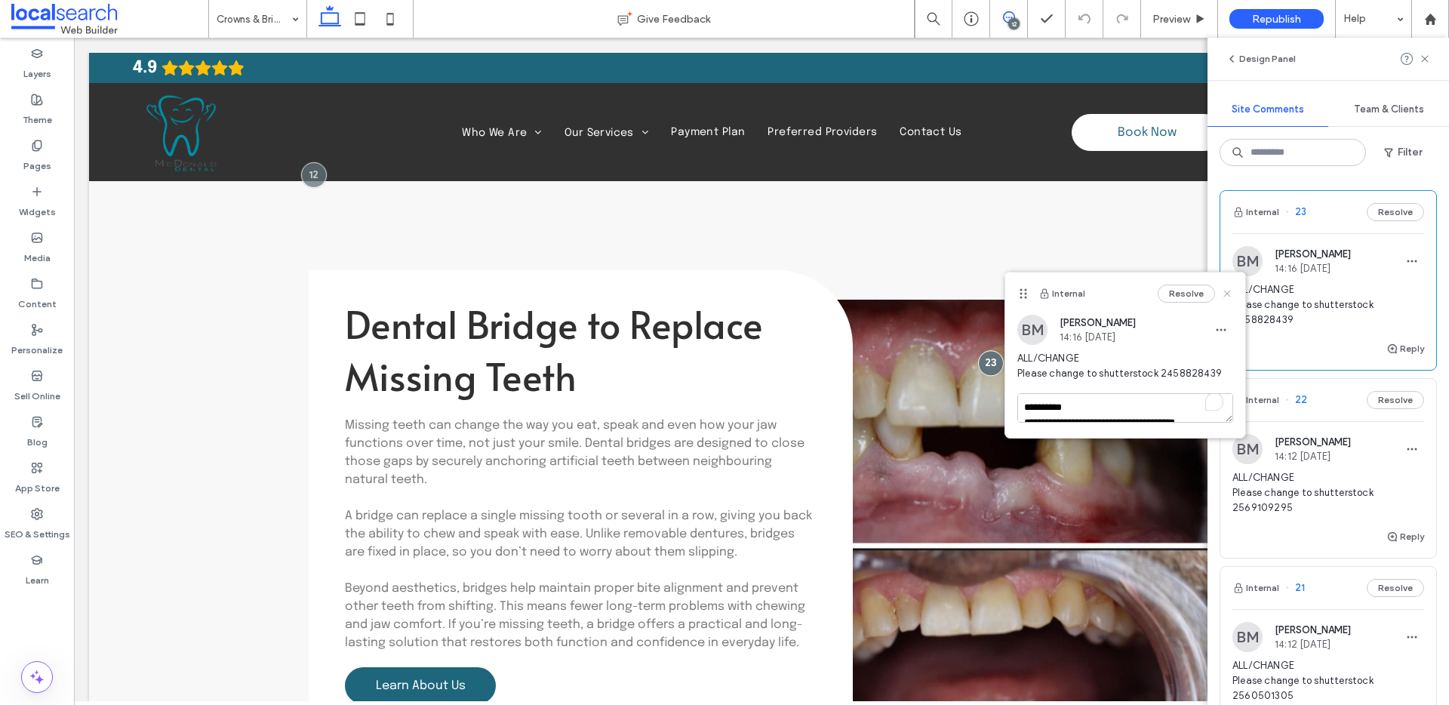
click at [1224, 288] on icon at bounding box center [1227, 294] width 12 height 12
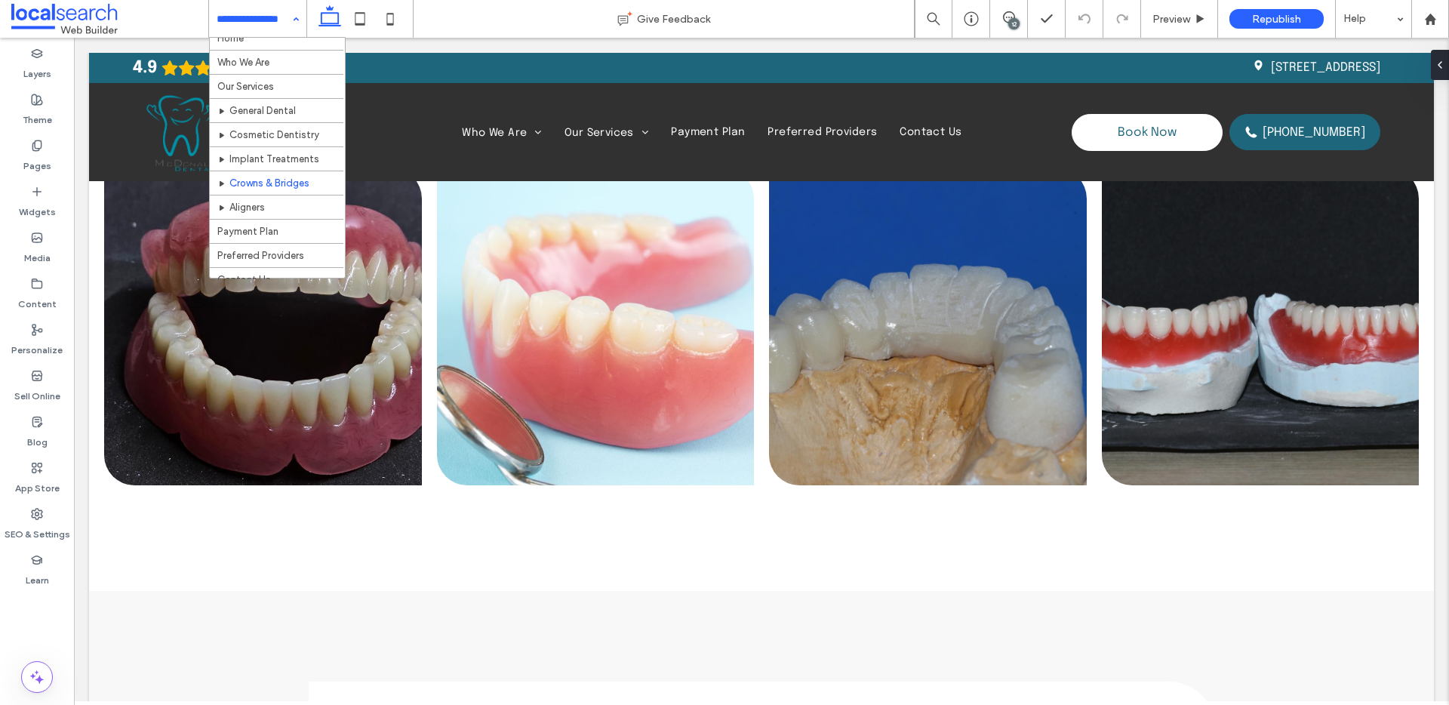
scroll to position [23, 0]
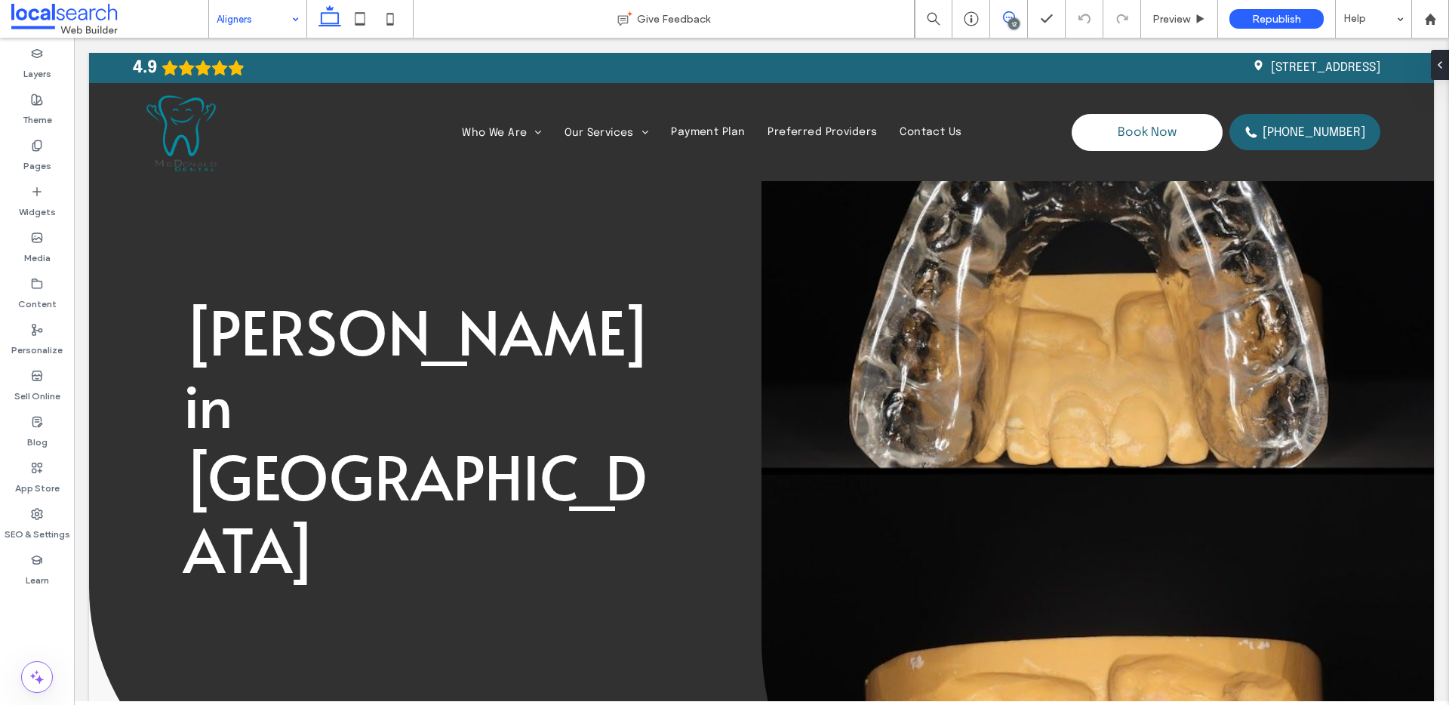
click at [1005, 21] on use at bounding box center [1009, 17] width 12 height 12
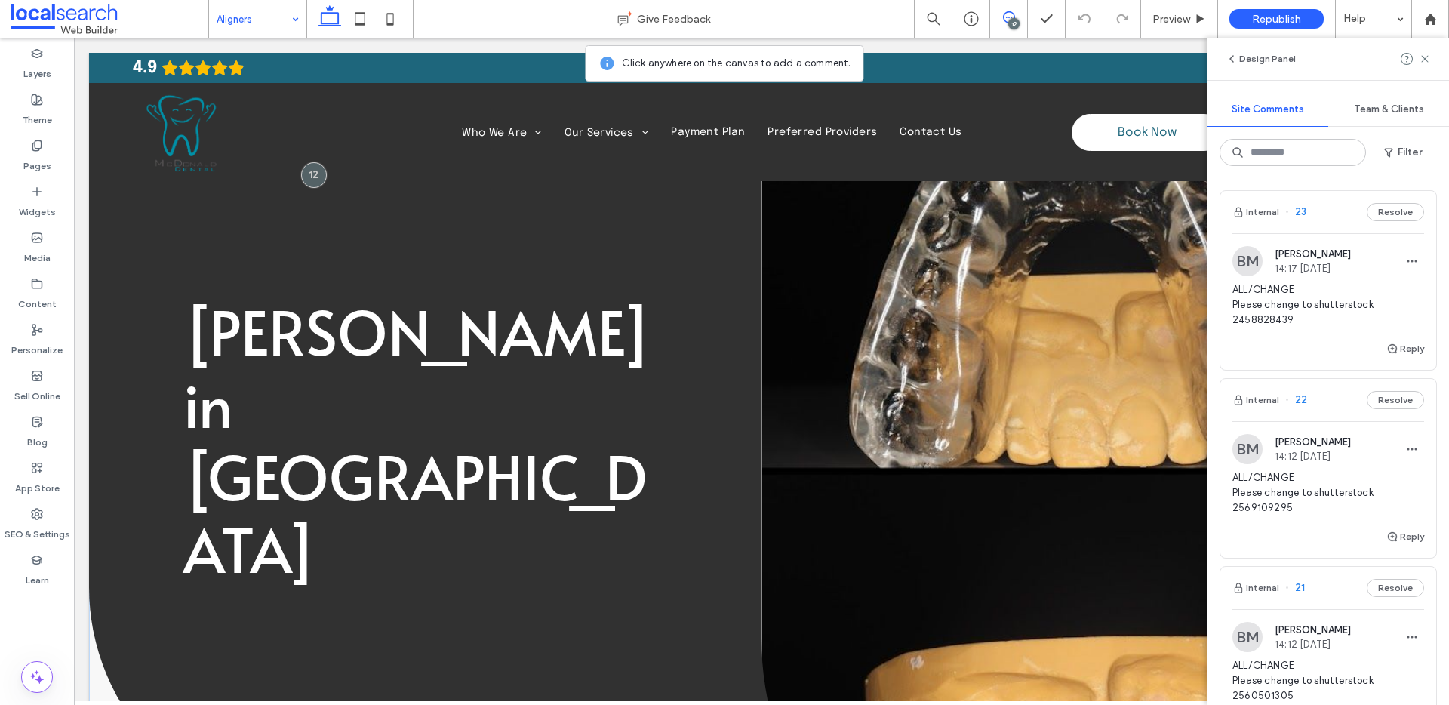
click at [974, 259] on link at bounding box center [1097, 471] width 672 height 836
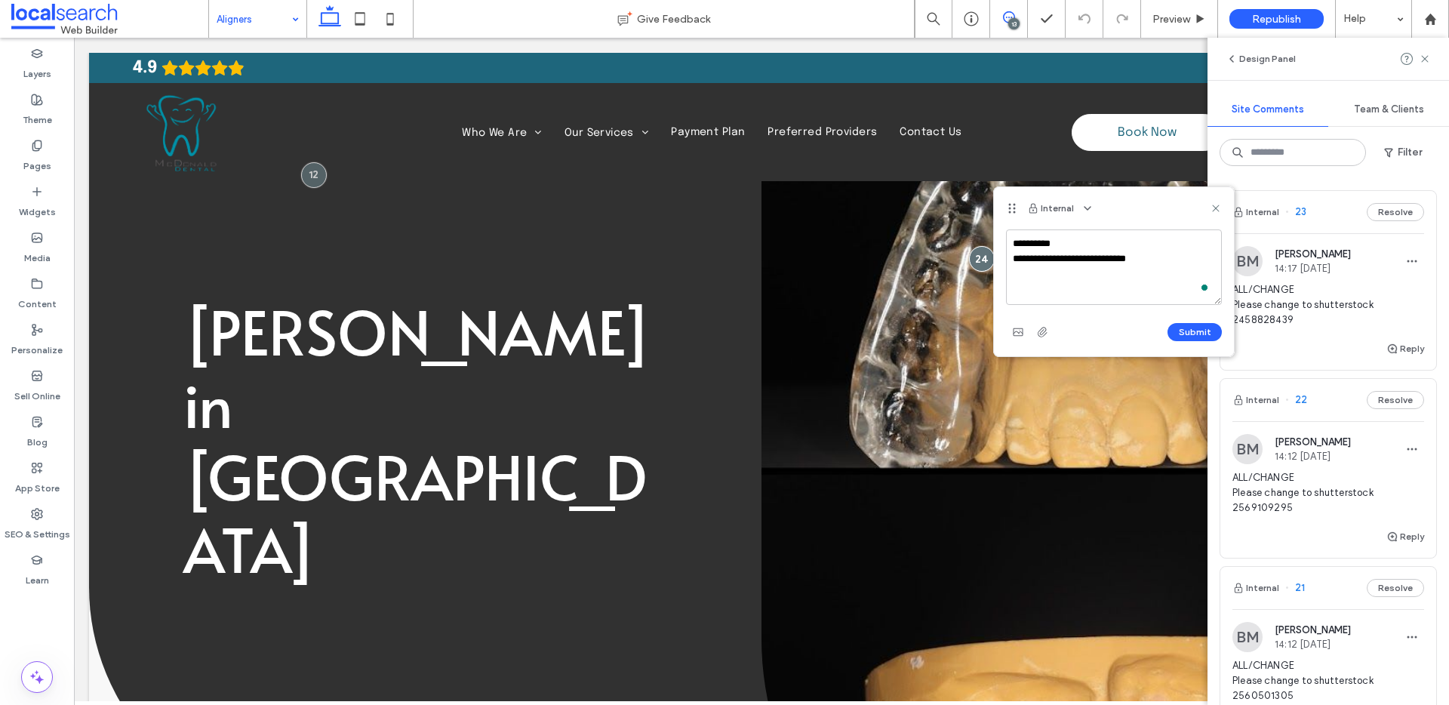
click at [1100, 263] on textarea "**********" at bounding box center [1114, 266] width 216 height 75
drag, startPoint x: 1013, startPoint y: 240, endPoint x: 1165, endPoint y: 264, distance: 154.4
click at [1165, 264] on textarea "**********" at bounding box center [1114, 266] width 216 height 75
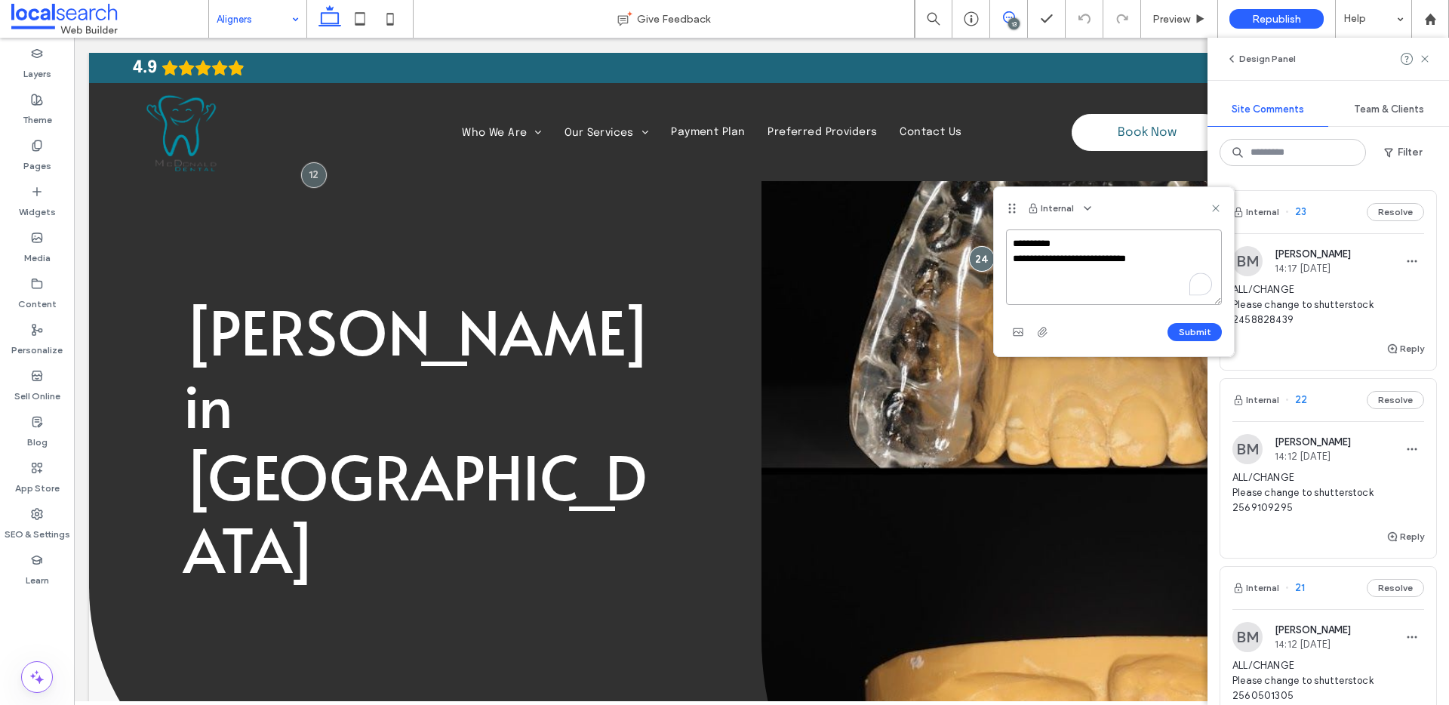
click at [1165, 264] on textarea "**********" at bounding box center [1114, 266] width 216 height 75
type textarea "**********"
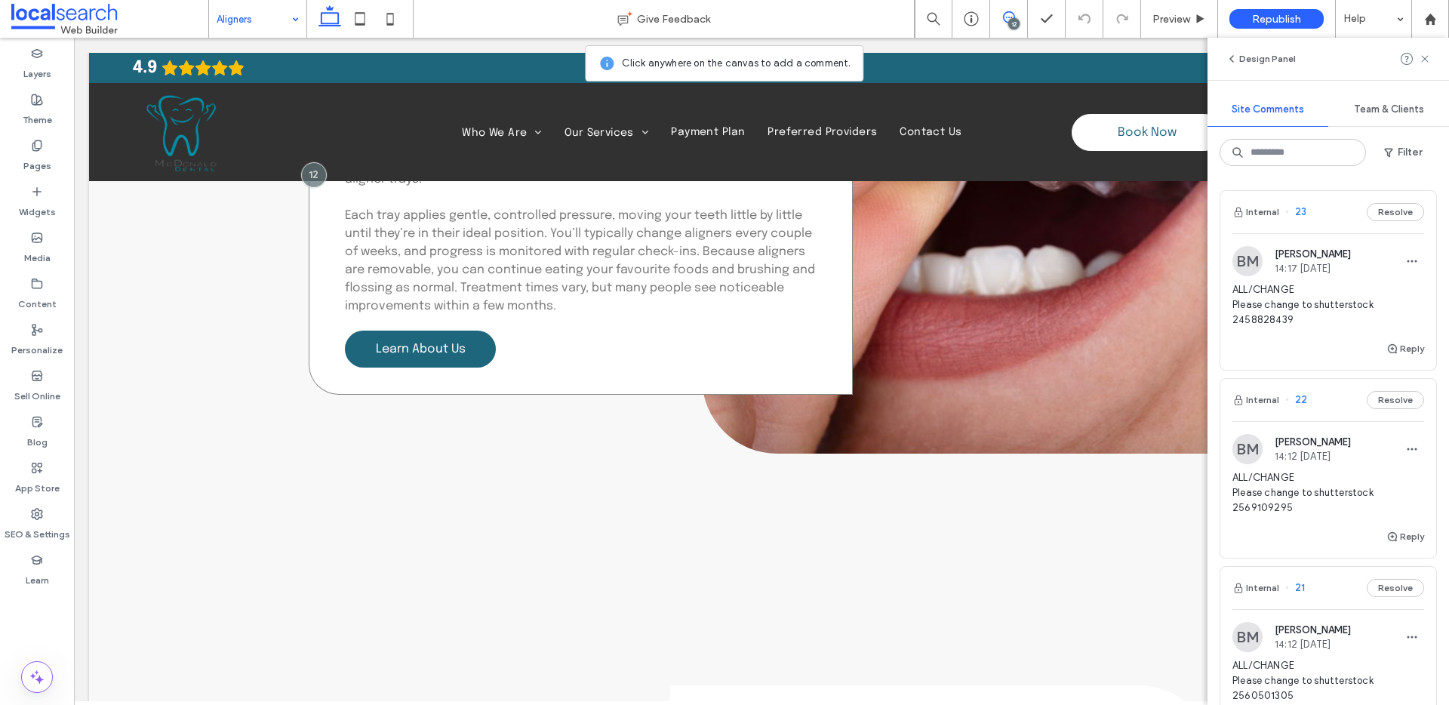
scroll to position [2220, 0]
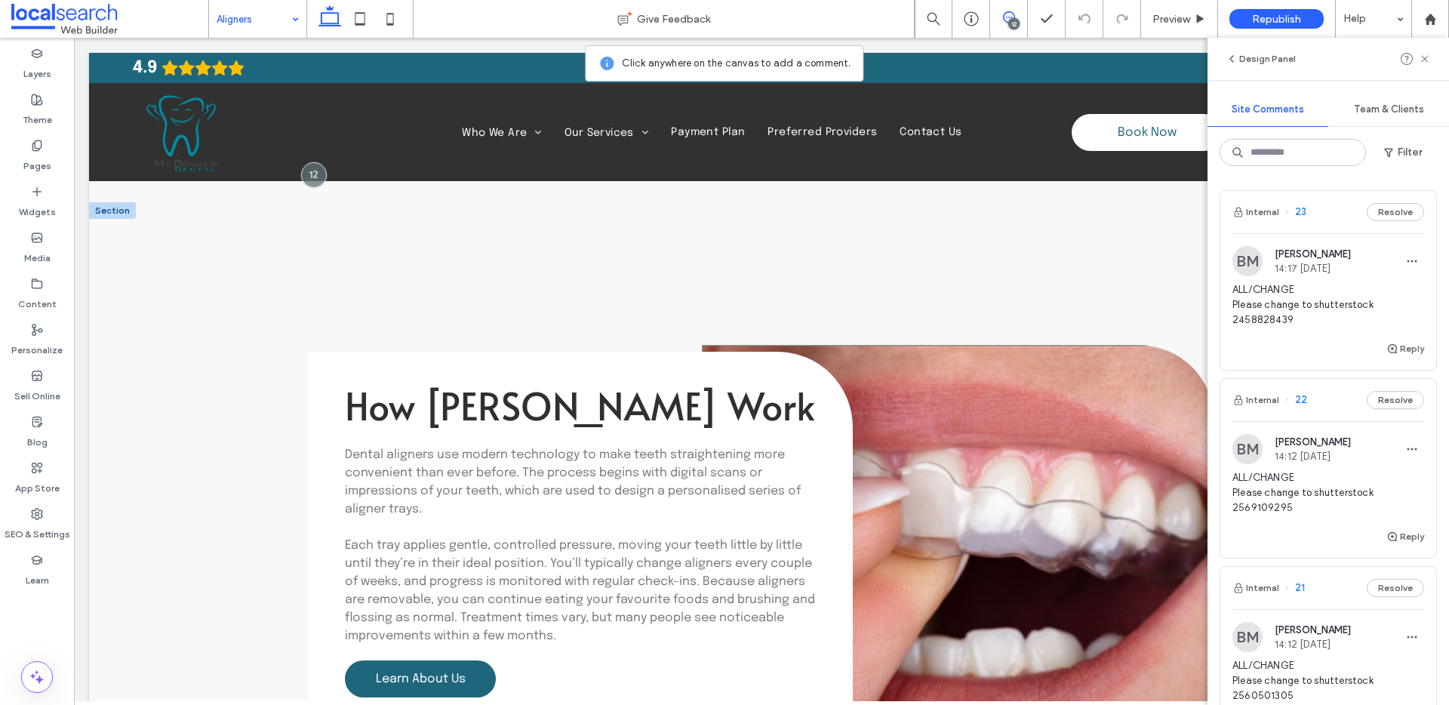
click at [950, 426] on link at bounding box center [958, 590] width 512 height 491
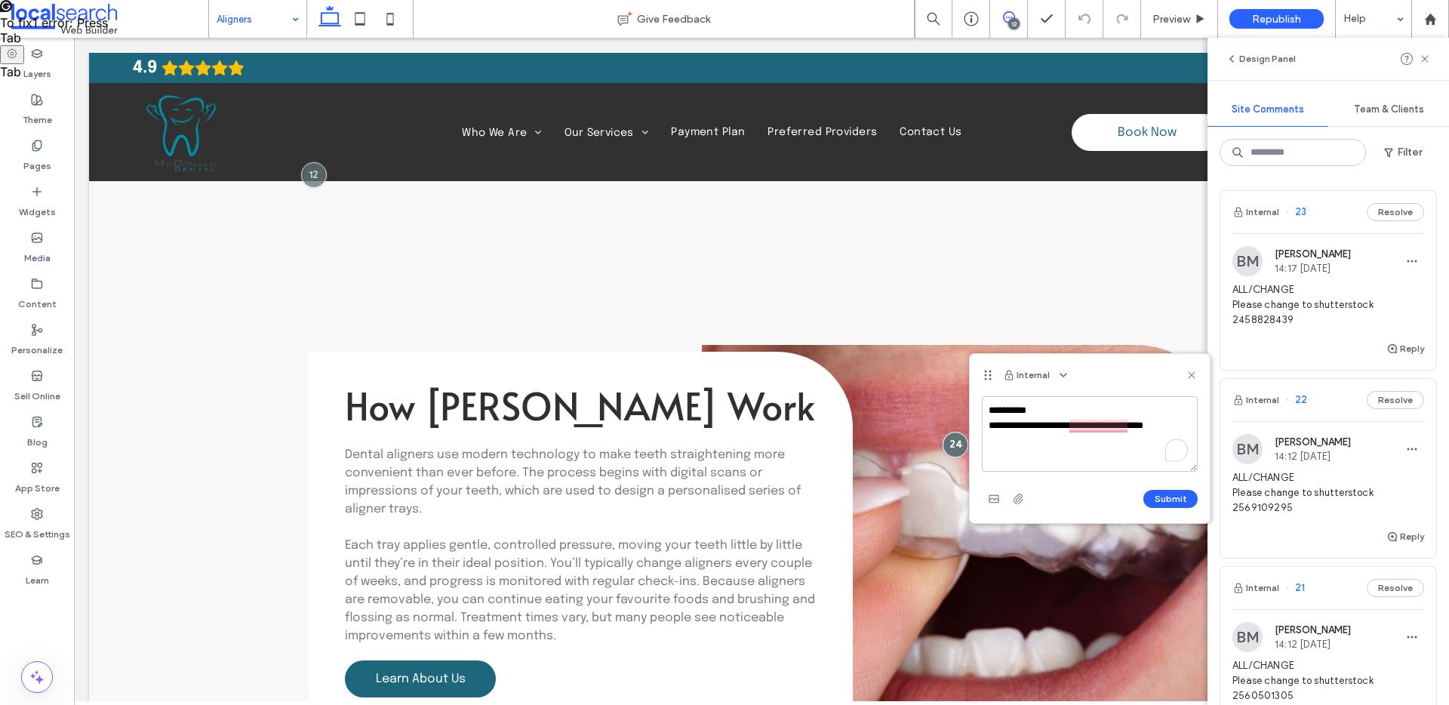
drag, startPoint x: 1130, startPoint y: 431, endPoint x: 979, endPoint y: 402, distance: 153.8
click at [979, 402] on div "**********" at bounding box center [1090, 459] width 240 height 127
type textarea "**********"
click at [1162, 490] on button "Submit" at bounding box center [1170, 499] width 54 height 18
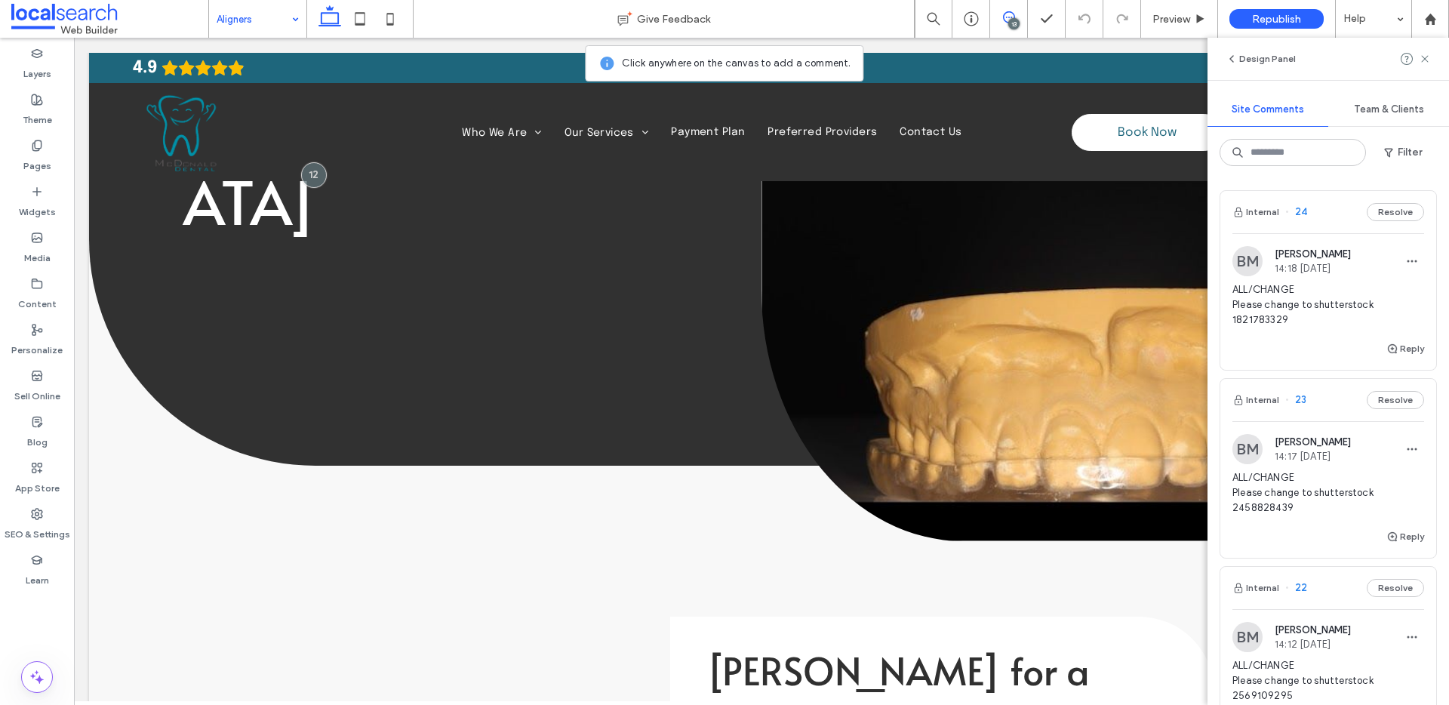
scroll to position [15, 0]
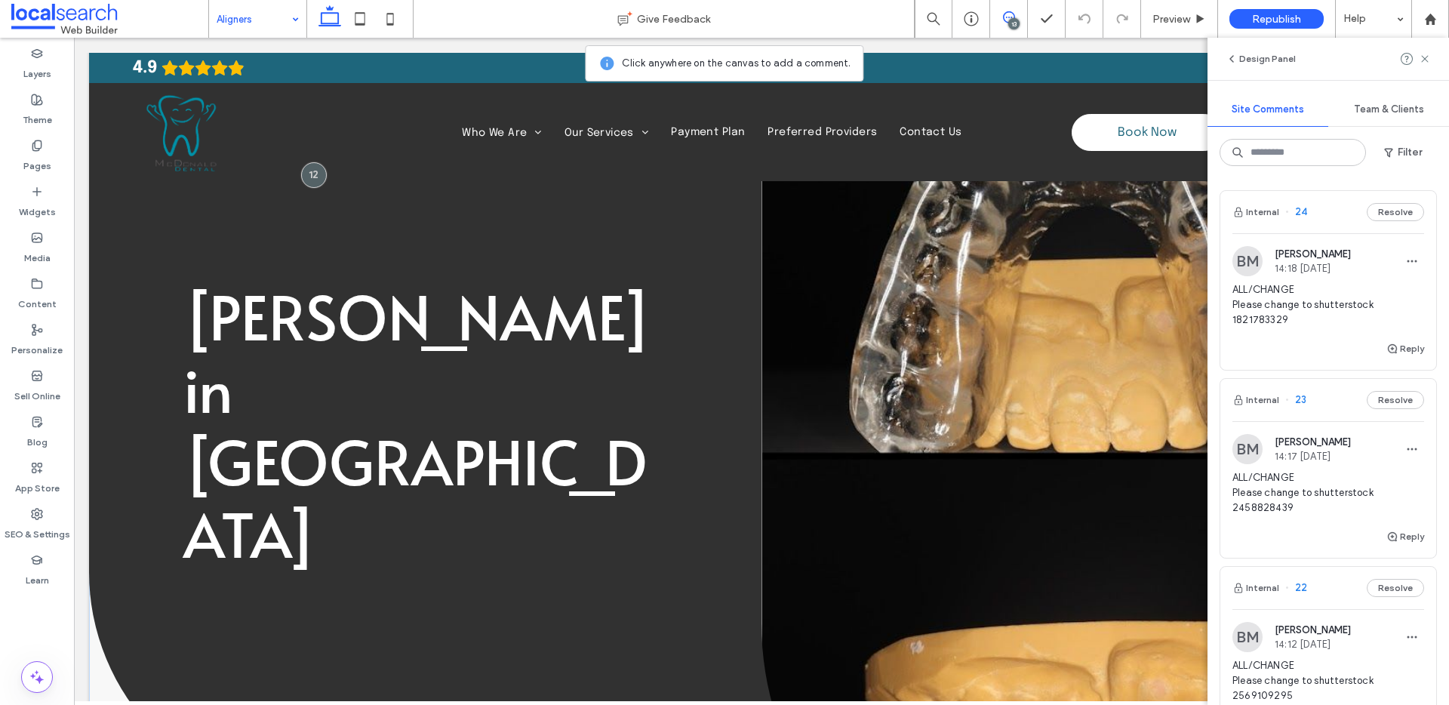
click at [931, 343] on link at bounding box center [1097, 456] width 672 height 836
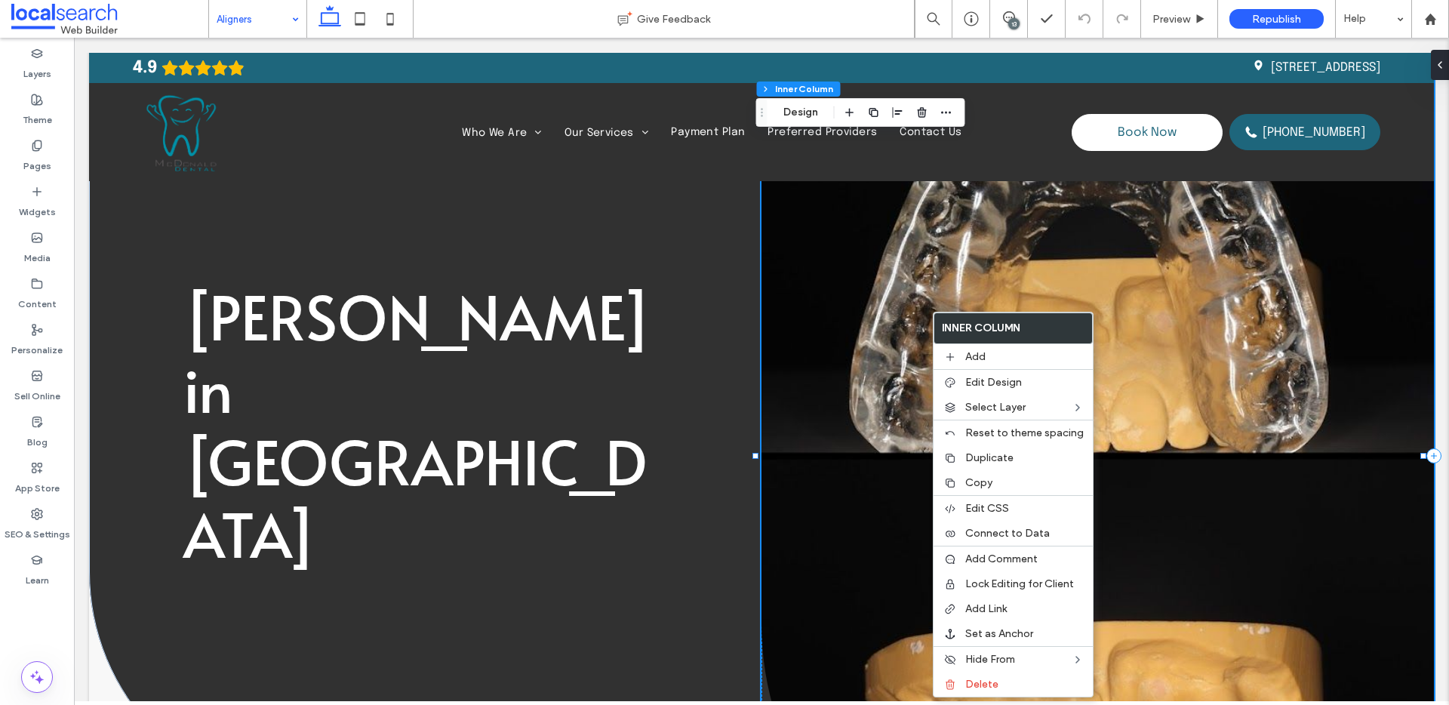
click at [890, 343] on link at bounding box center [1097, 456] width 672 height 836
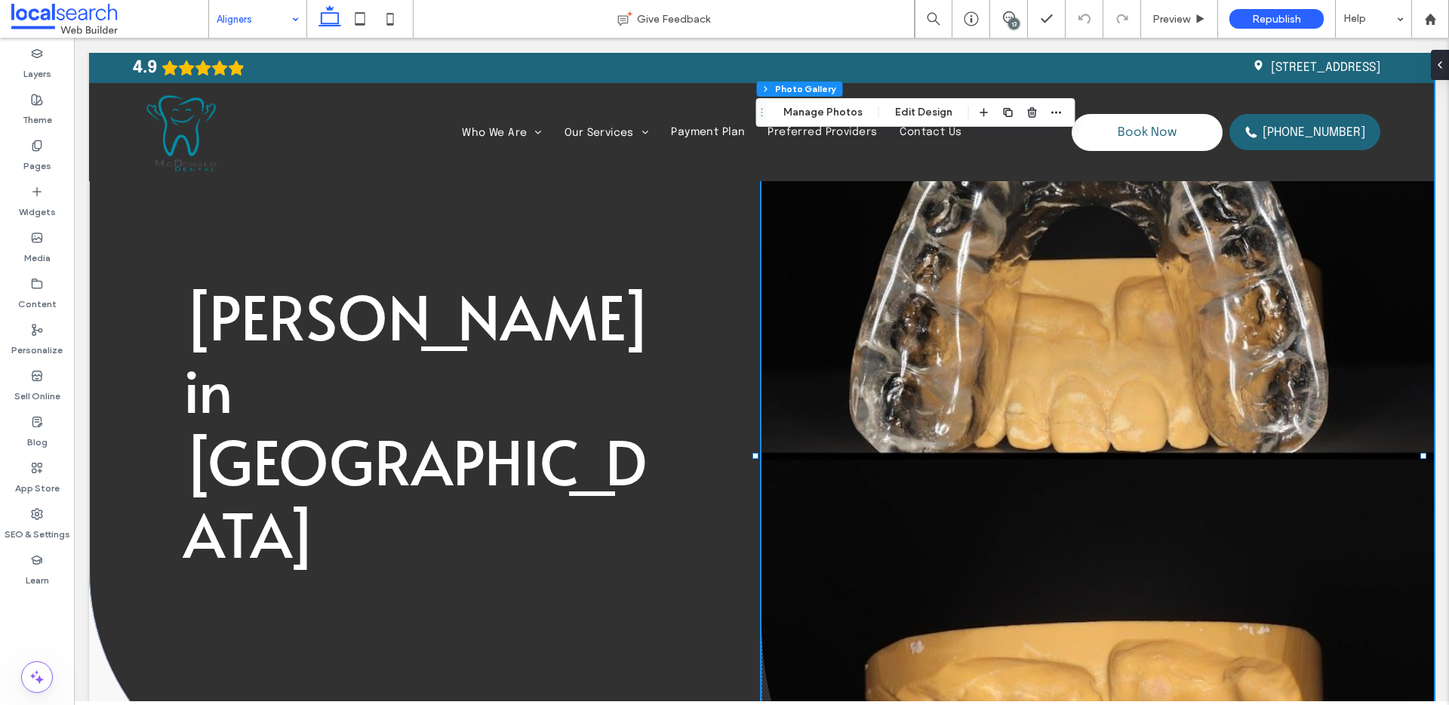
click at [1019, 23] on div "13" at bounding box center [1013, 23] width 11 height 11
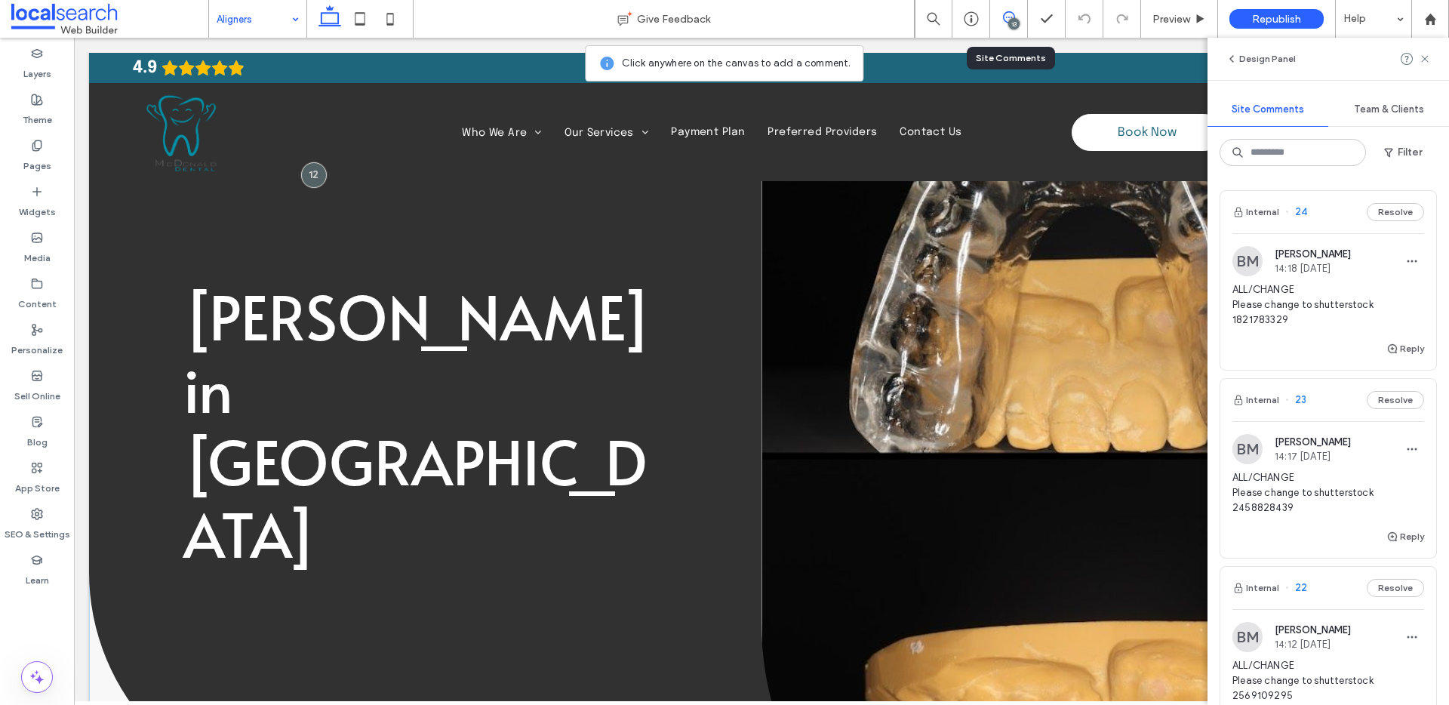
click at [953, 292] on link at bounding box center [1097, 456] width 672 height 836
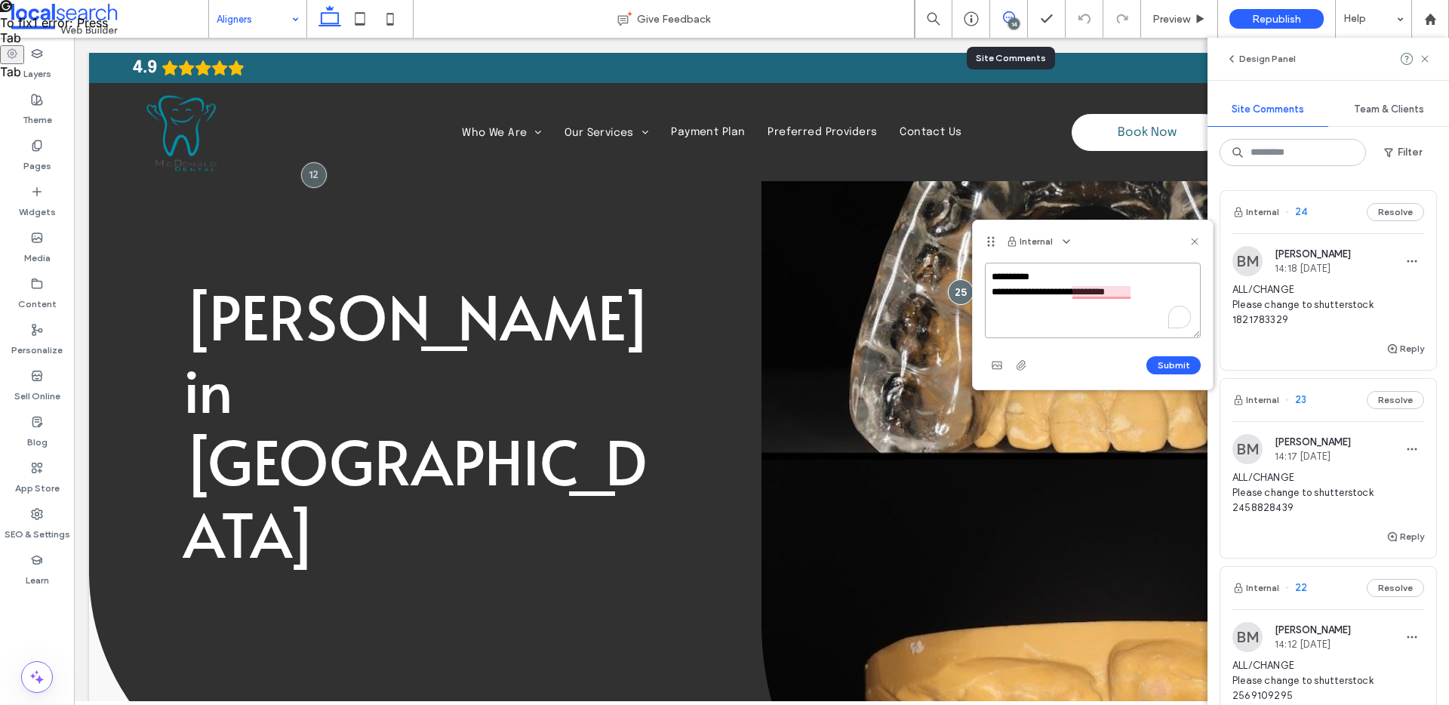
paste textarea "**********"
type textarea "**********"
click at [1159, 364] on button "Submit" at bounding box center [1173, 365] width 54 height 18
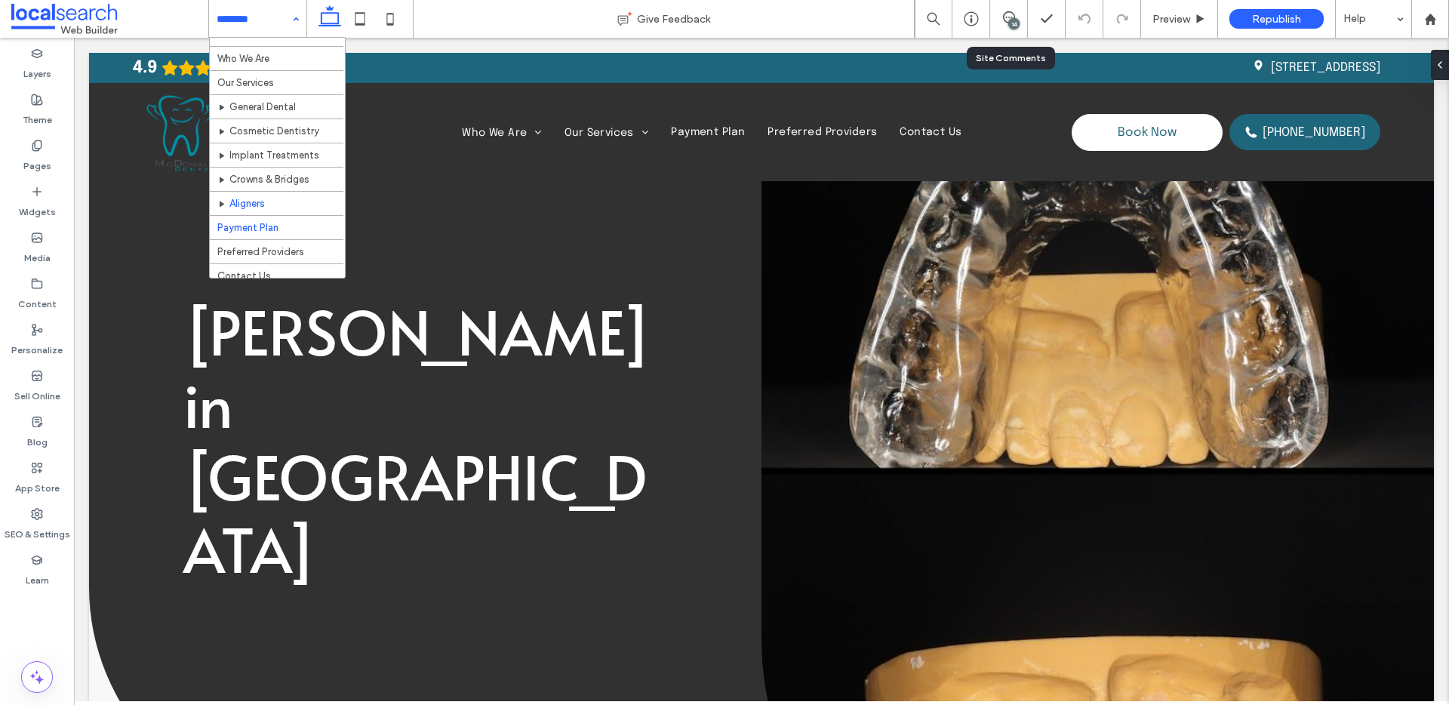
scroll to position [23, 0]
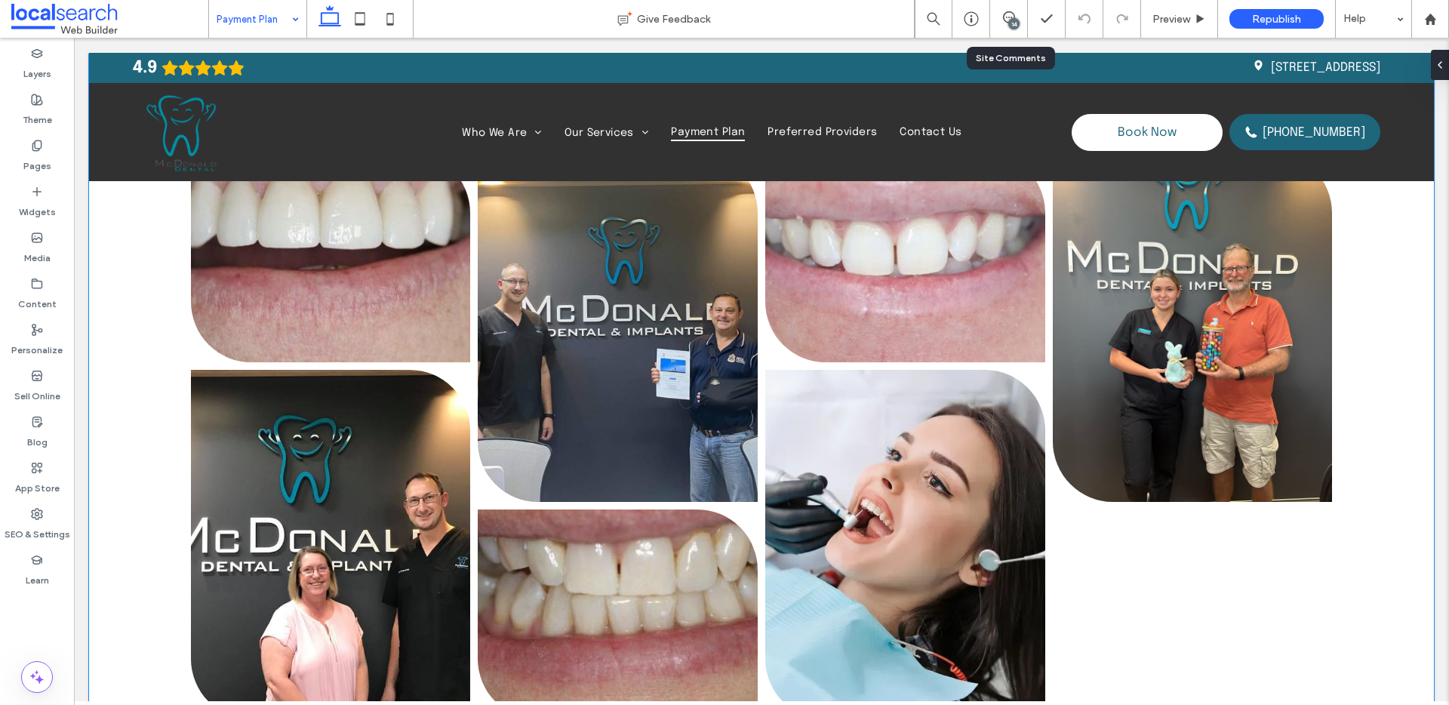
scroll to position [352, 0]
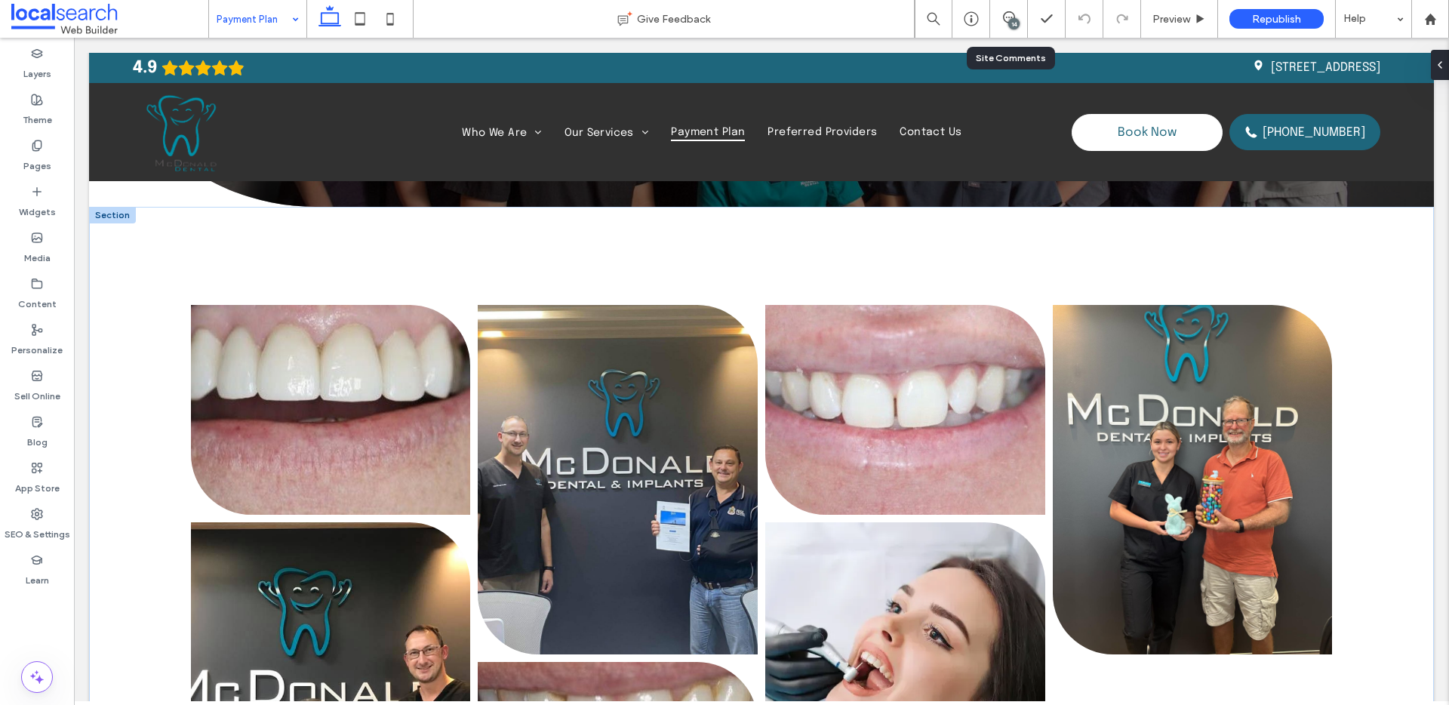
click at [121, 214] on div at bounding box center [112, 215] width 47 height 17
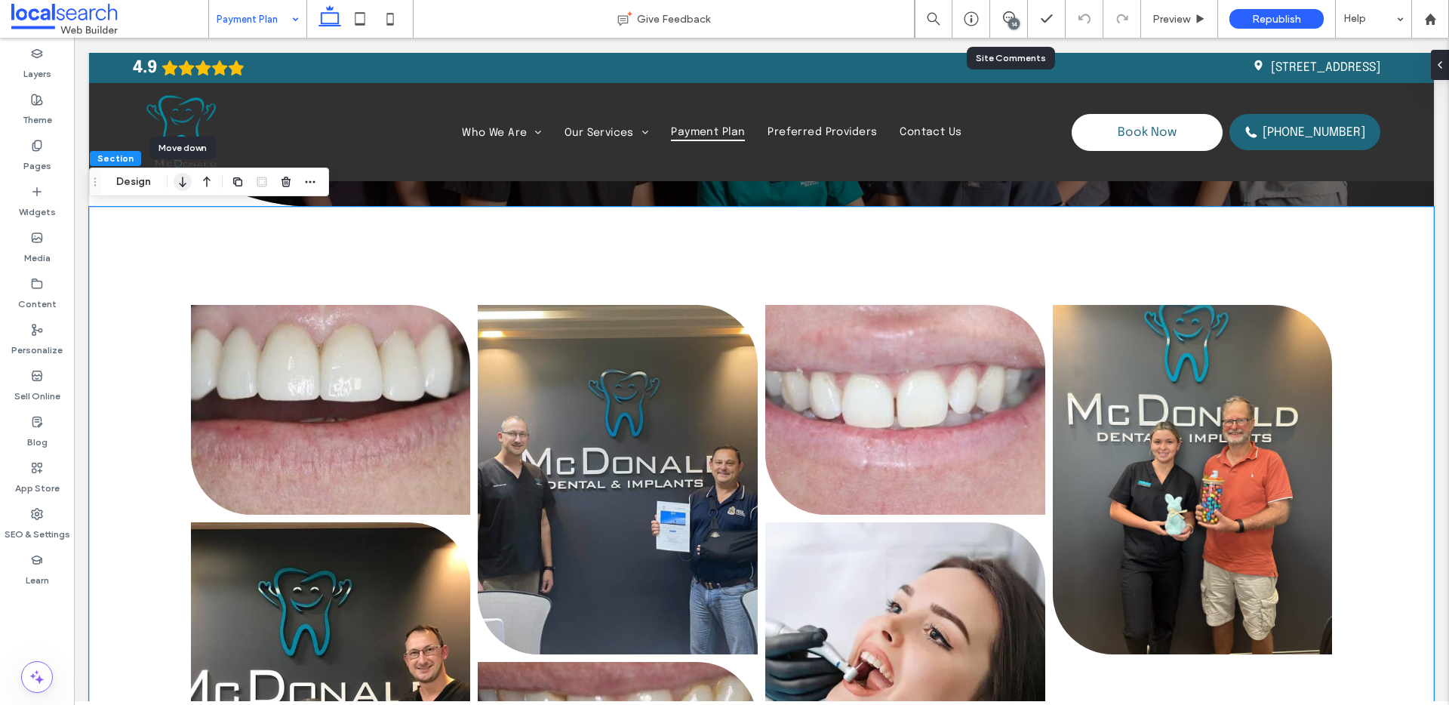
click at [186, 186] on icon "button" at bounding box center [183, 181] width 18 height 27
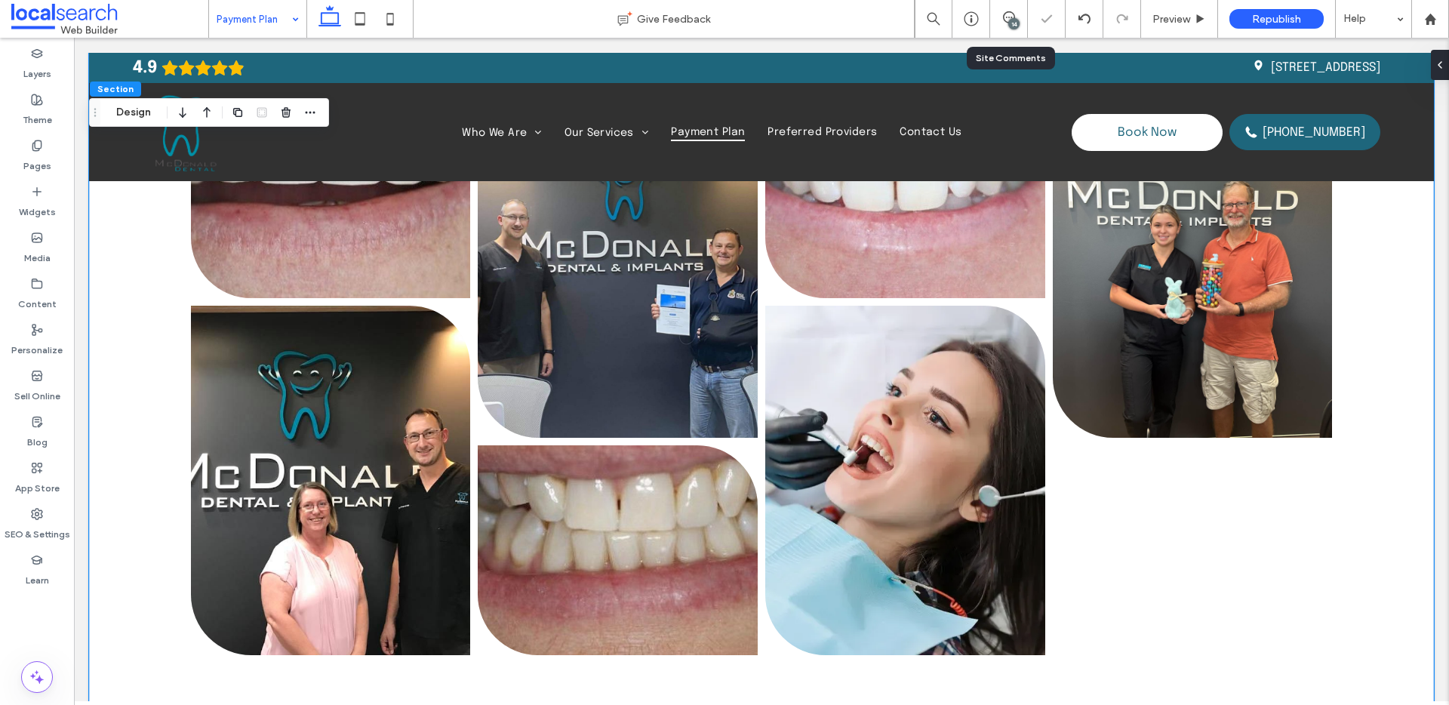
scroll to position [925, 0]
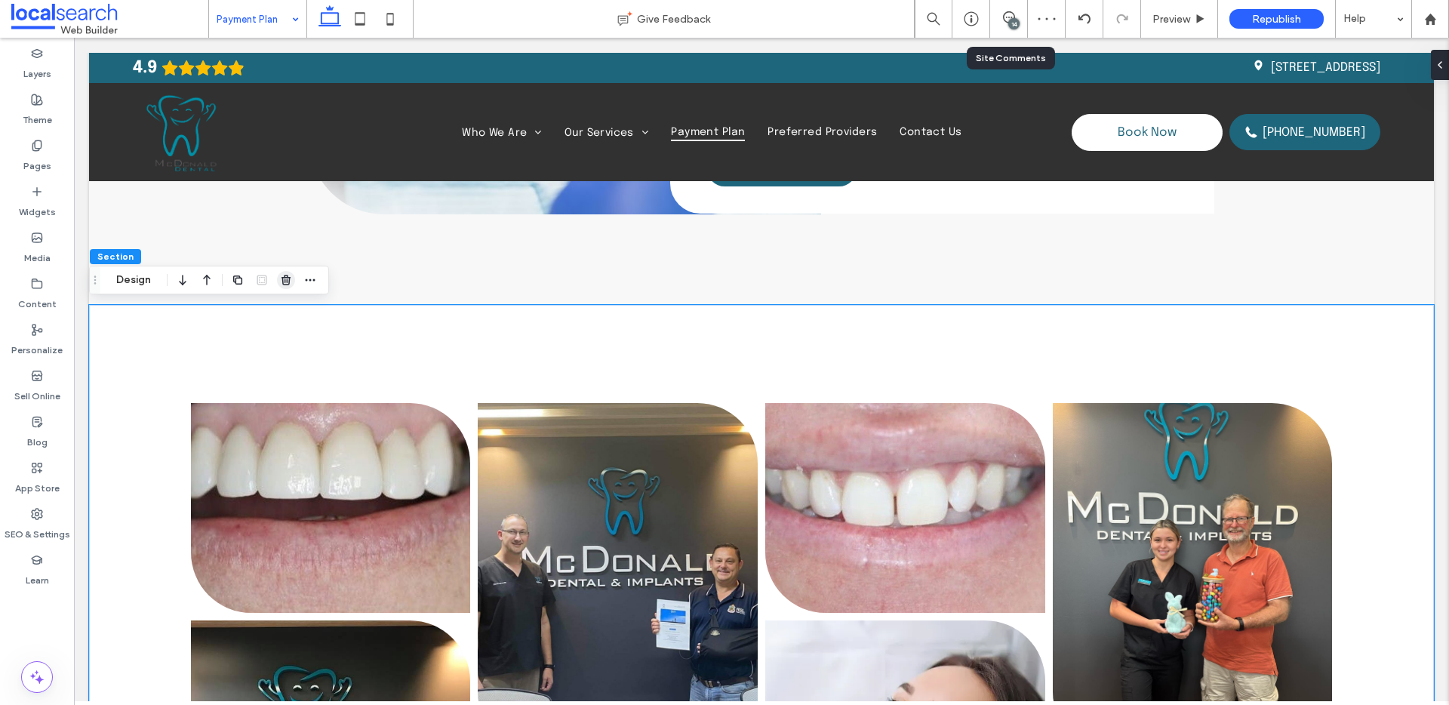
click at [280, 281] on icon "button" at bounding box center [286, 280] width 12 height 12
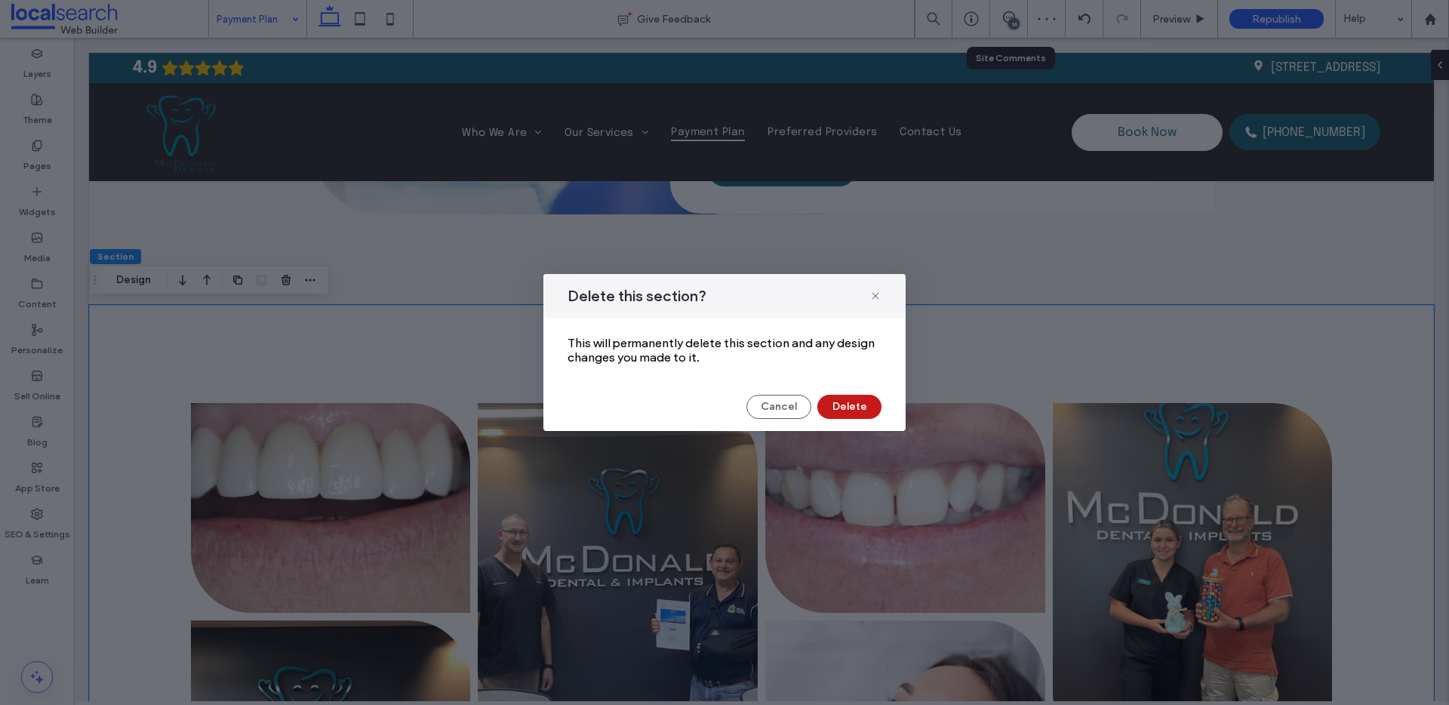
click at [849, 410] on button "Delete" at bounding box center [849, 407] width 64 height 24
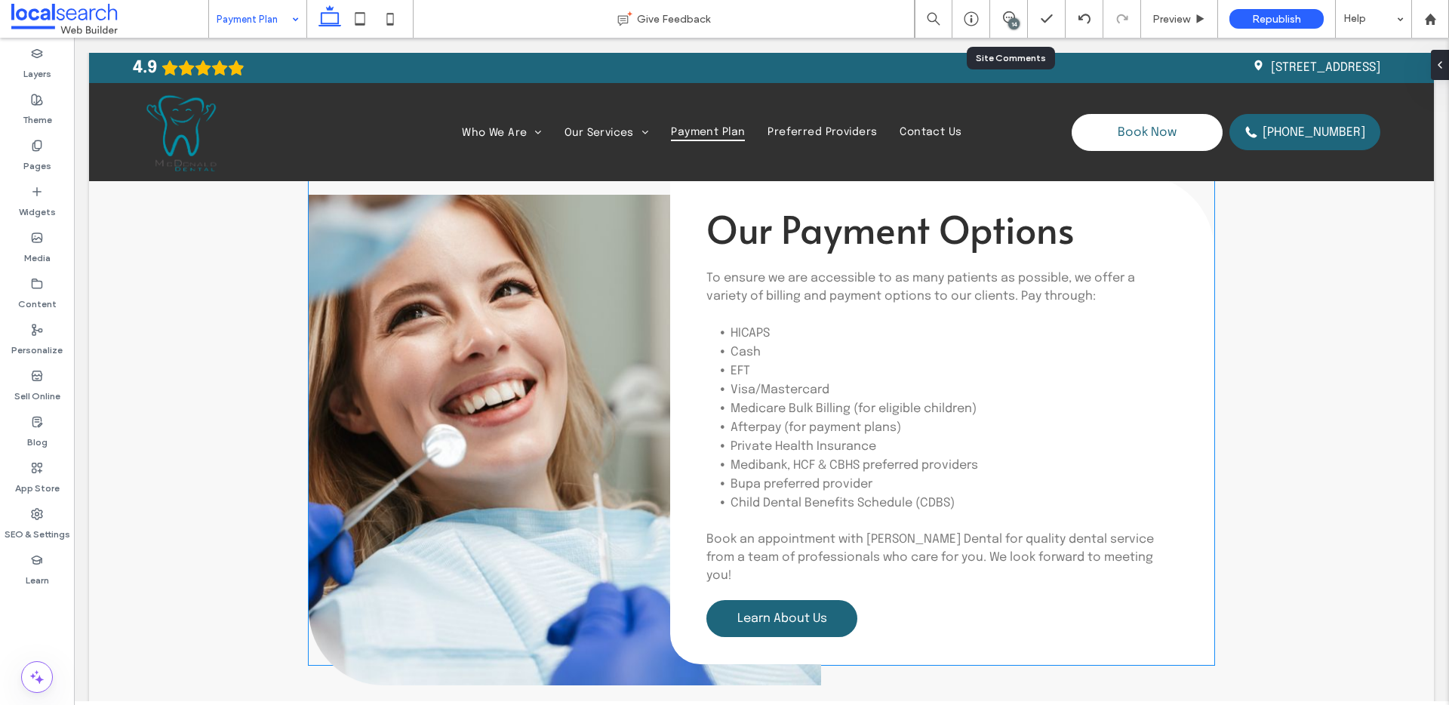
scroll to position [518, 0]
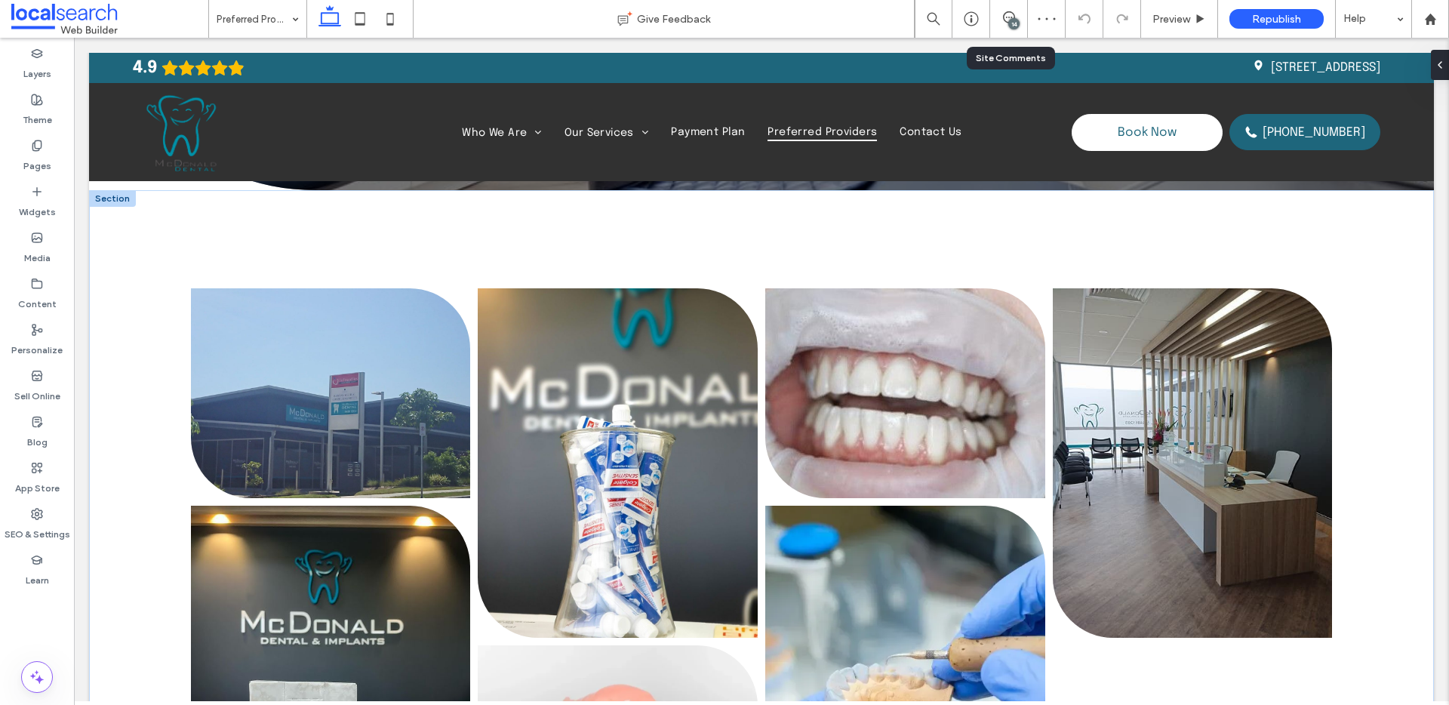
click at [116, 202] on div at bounding box center [112, 198] width 47 height 17
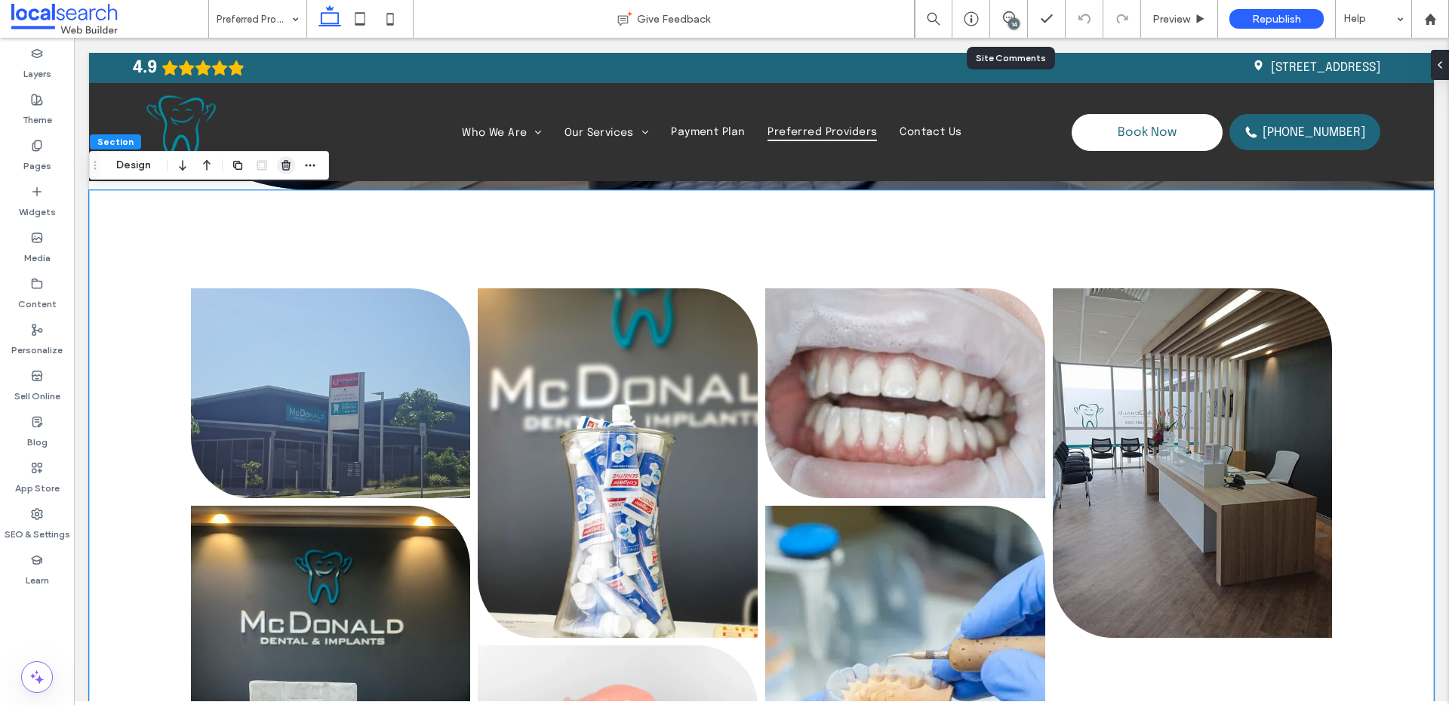
click at [294, 166] on span "button" at bounding box center [286, 165] width 18 height 18
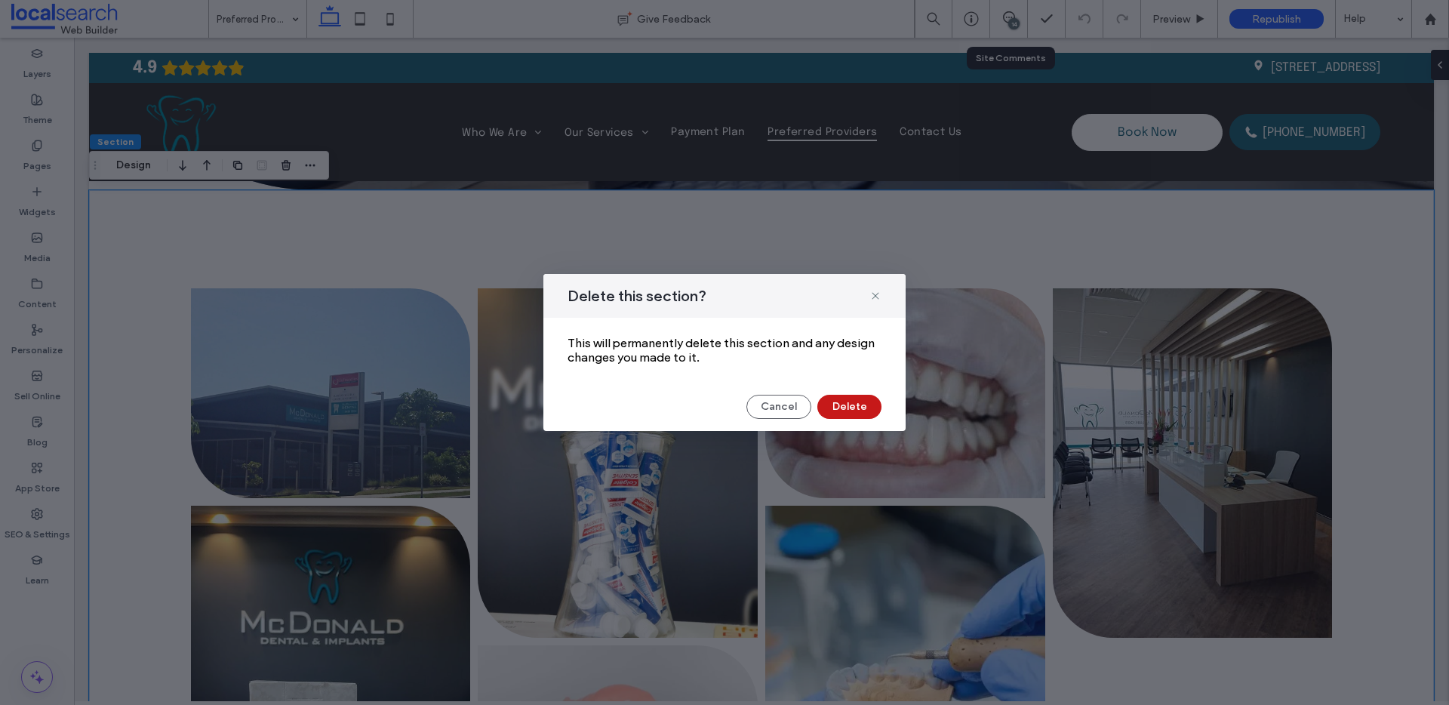
click at [872, 411] on button "Delete" at bounding box center [849, 407] width 64 height 24
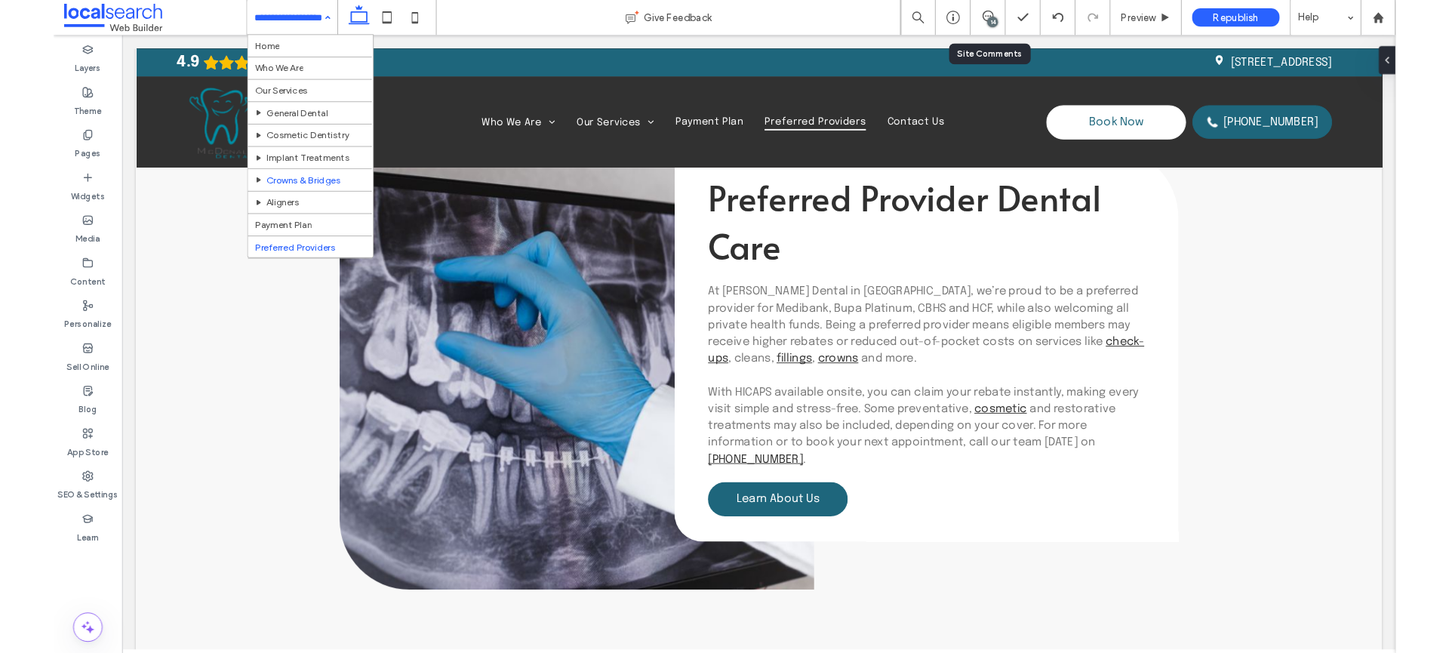
scroll to position [23, 0]
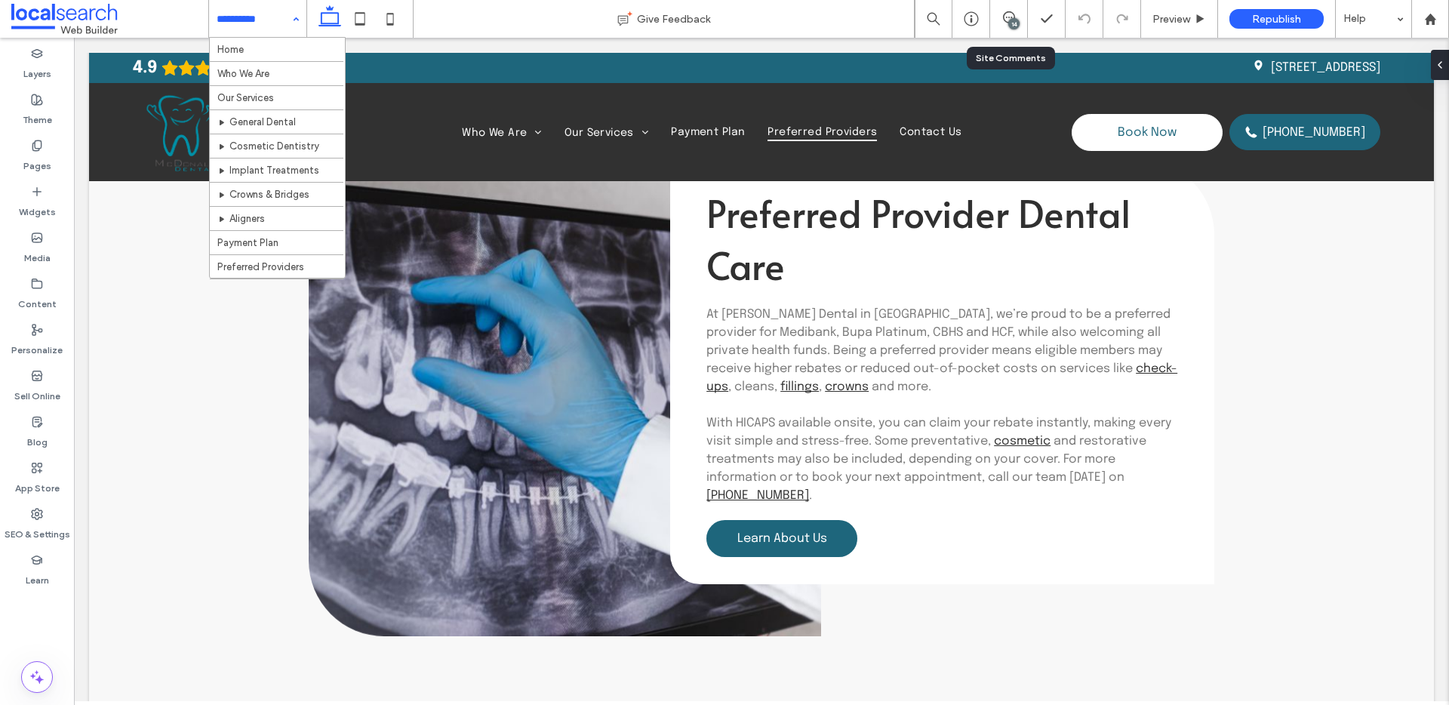
click at [213, 28] on div at bounding box center [257, 19] width 97 height 38
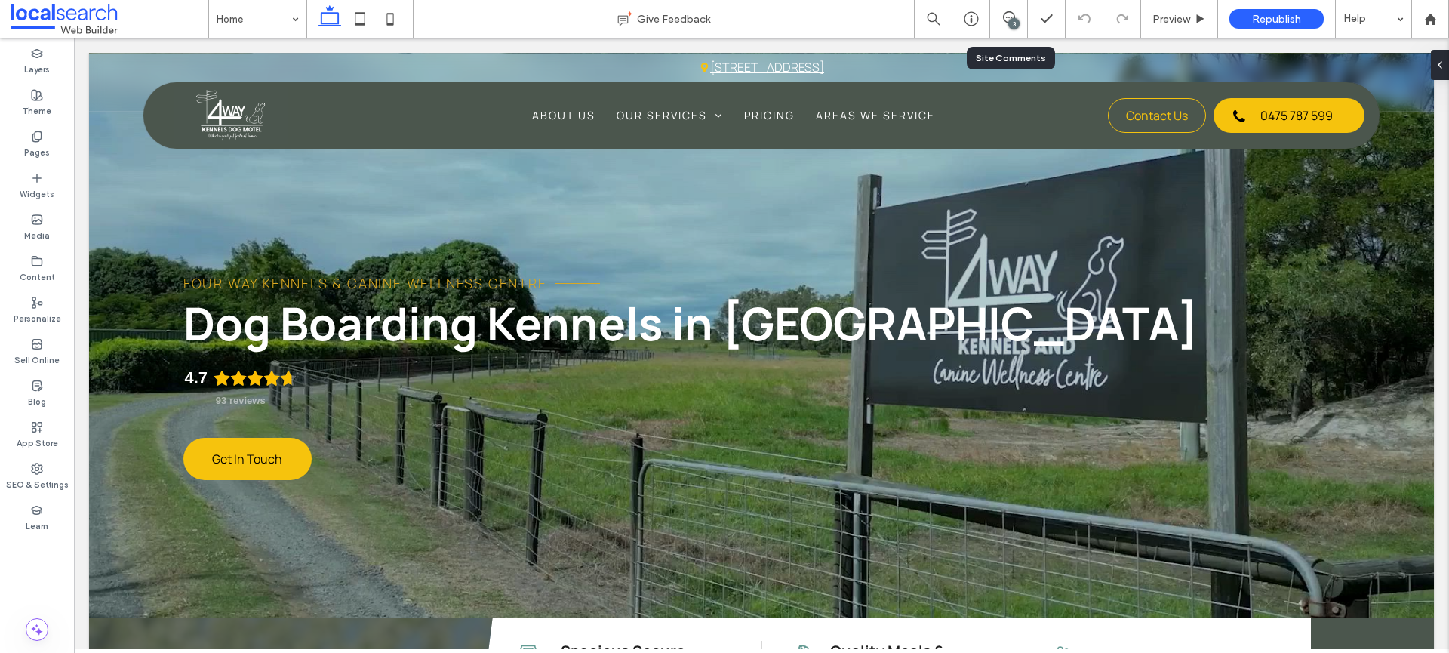
click at [1007, 23] on div "3" at bounding box center [1008, 18] width 37 height 15
click at [1011, 13] on icon at bounding box center [1009, 17] width 12 height 12
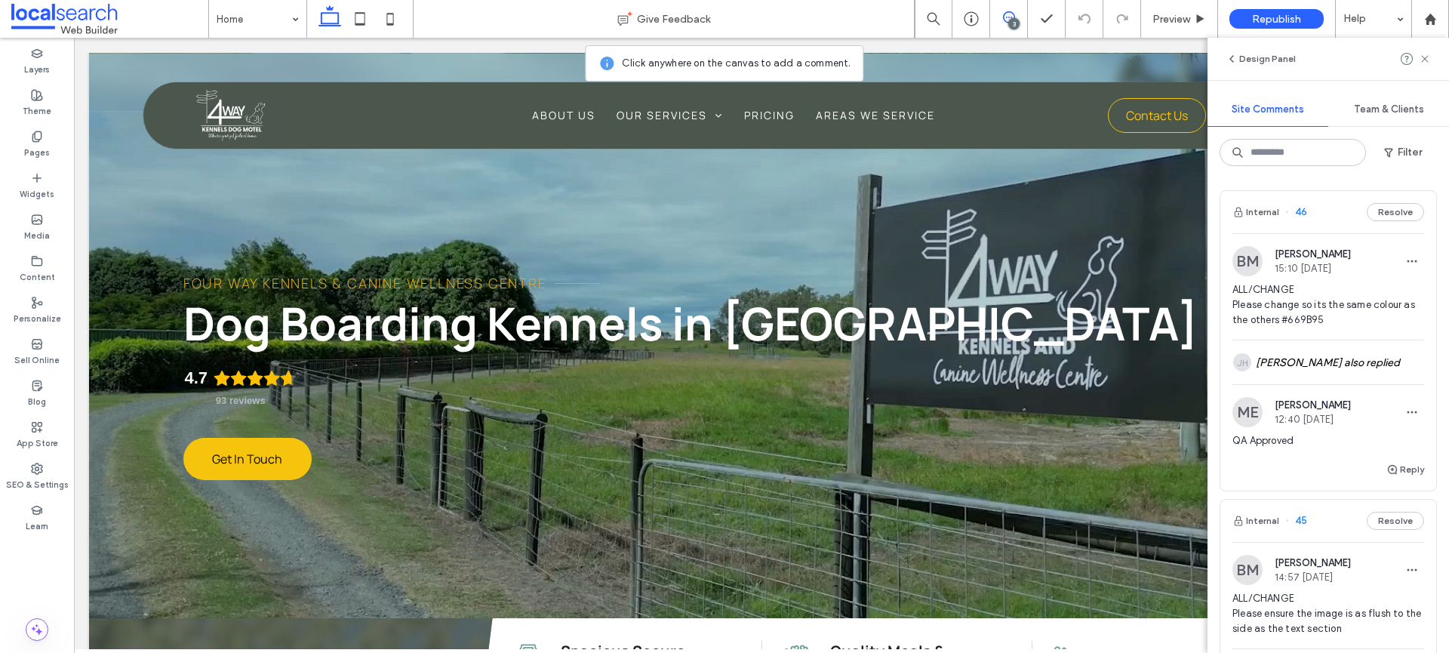
click at [1312, 323] on span "ALL/CHANGE Please change so its the same colour as the others #669B95" at bounding box center [1328, 304] width 192 height 45
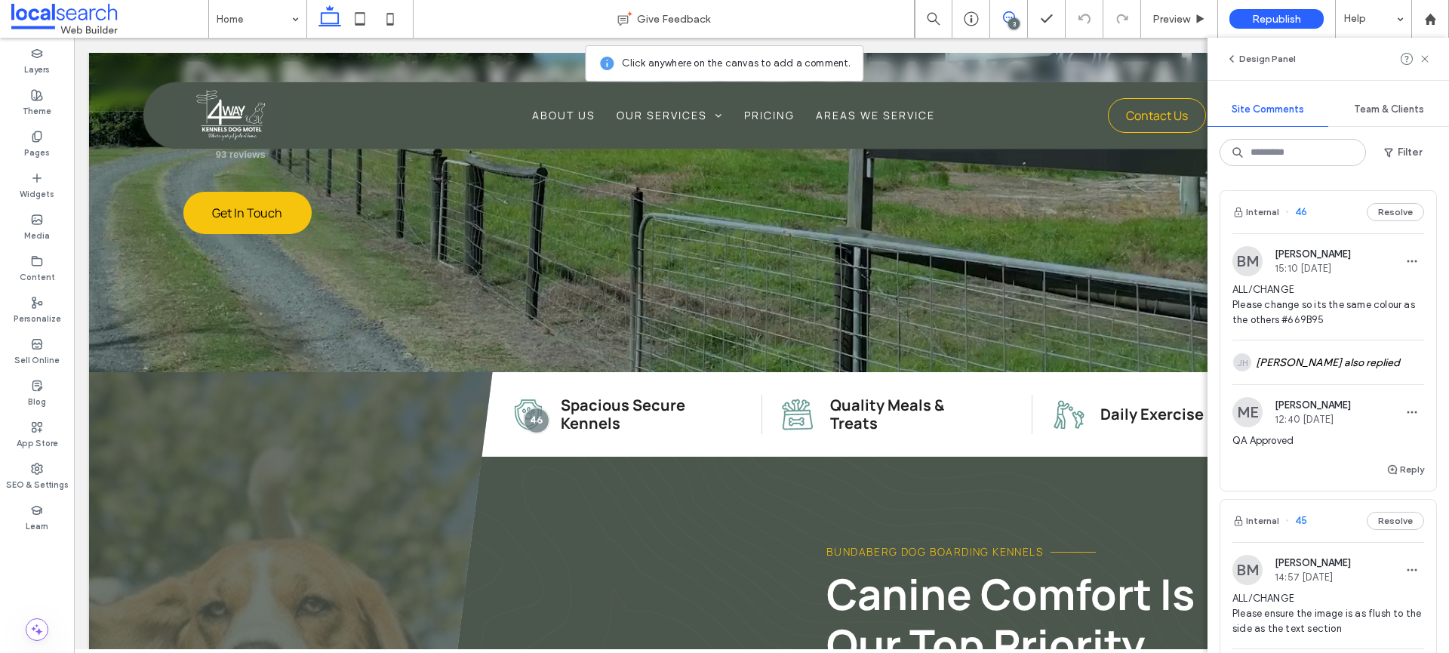
scroll to position [279, 0]
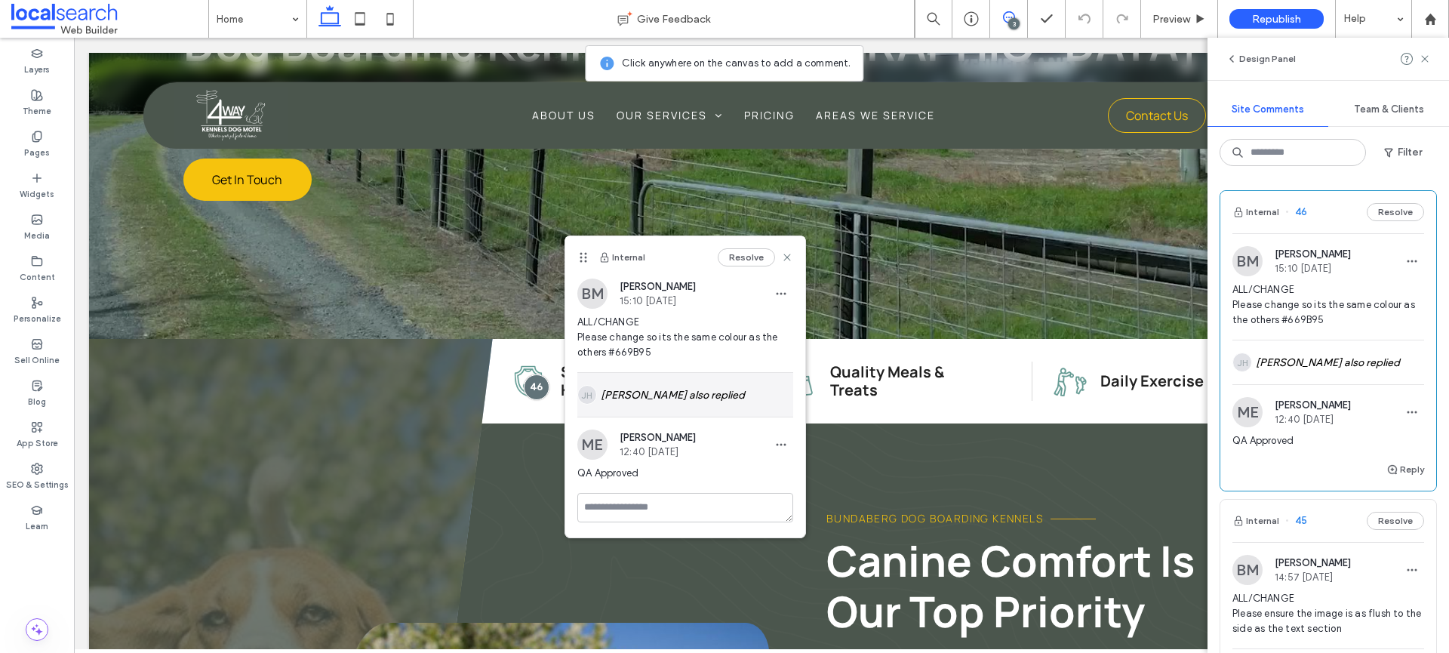
click at [681, 390] on div "[PERSON_NAME] [PERSON_NAME] also replied" at bounding box center [685, 395] width 216 height 44
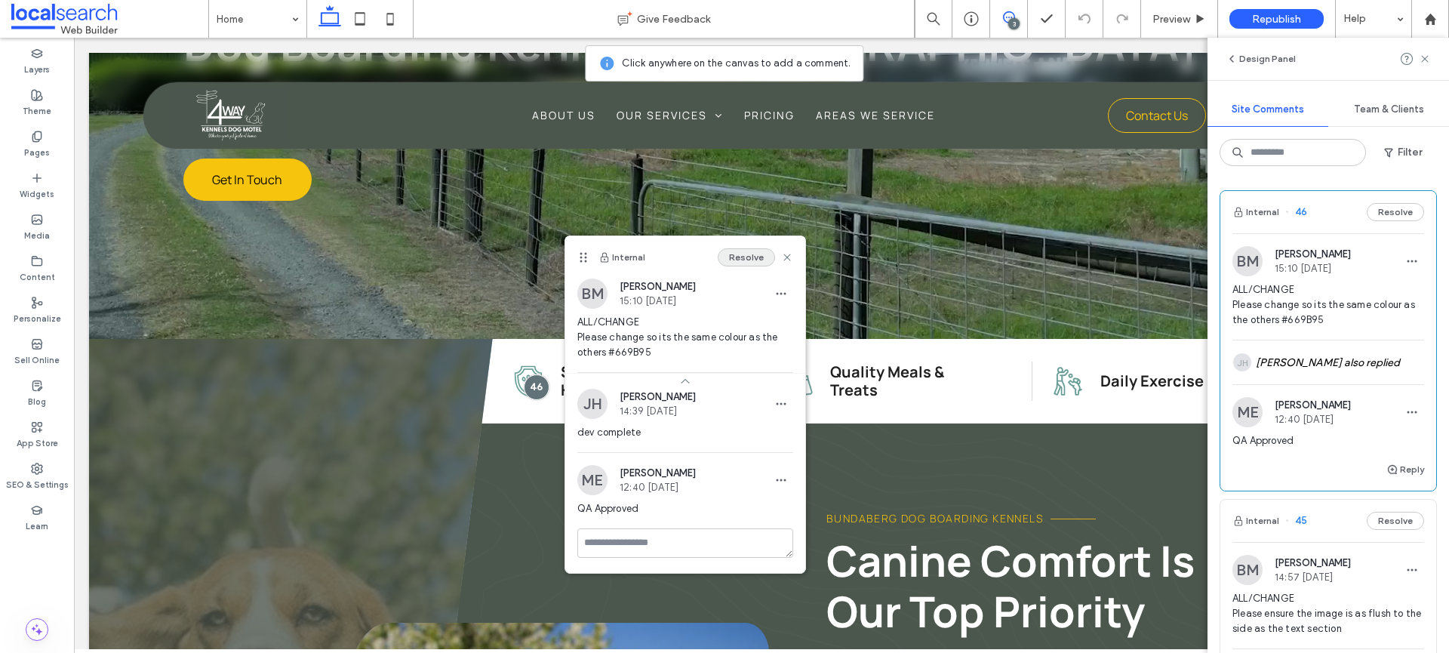
click at [748, 262] on button "Resolve" at bounding box center [746, 257] width 57 height 18
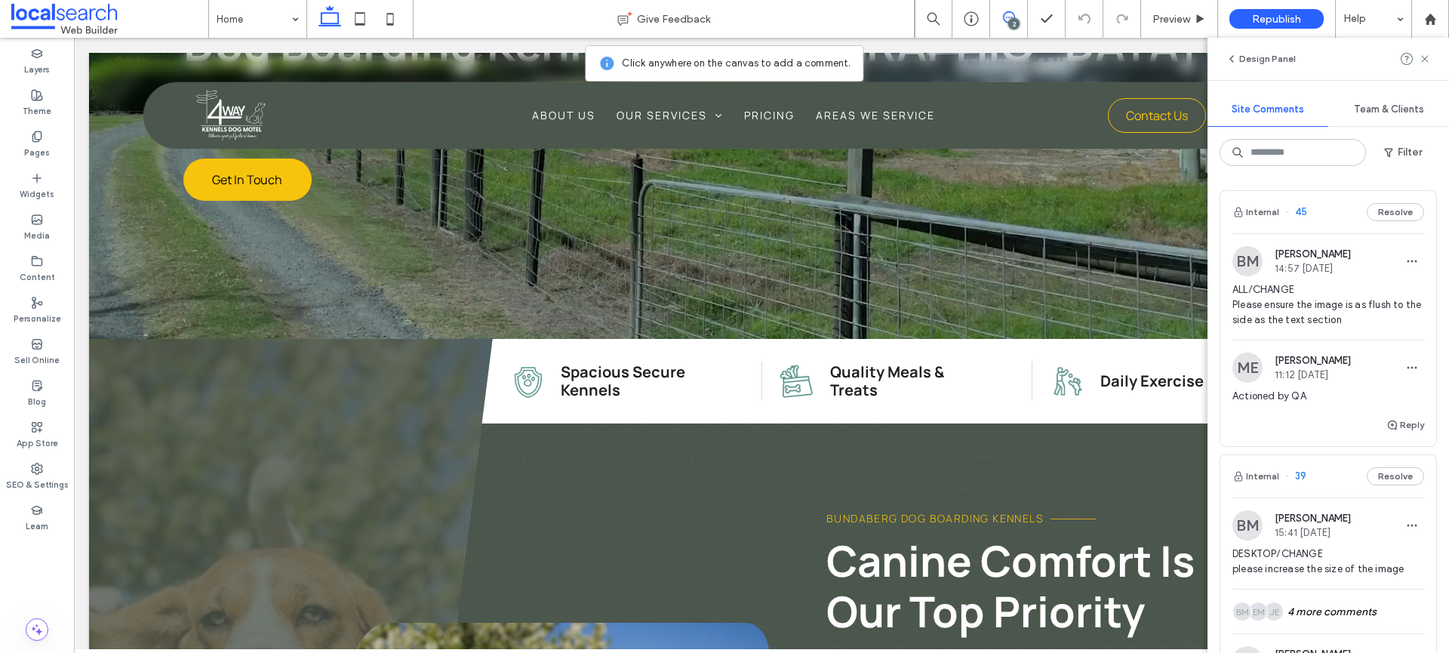
click at [1367, 312] on span "ALL/CHANGE Please ensure the image is as flush to the side as the text section" at bounding box center [1328, 304] width 192 height 45
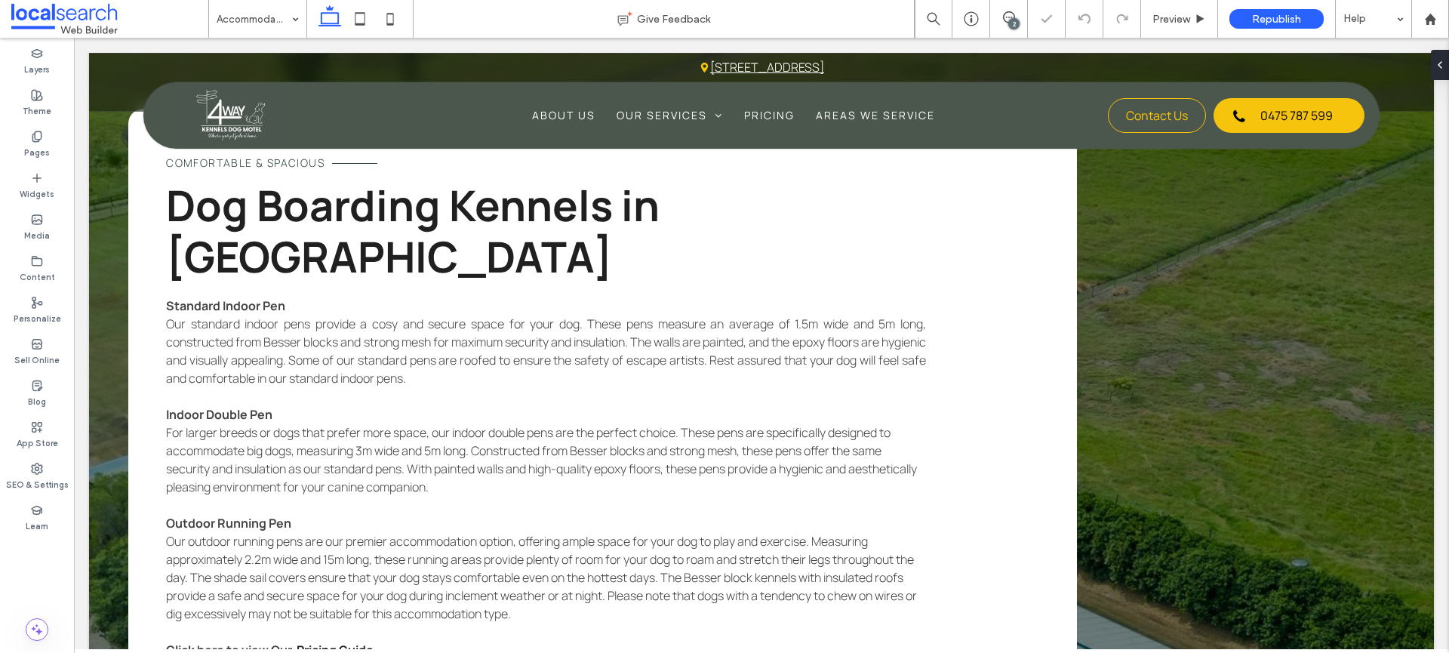
scroll to position [2138, 0]
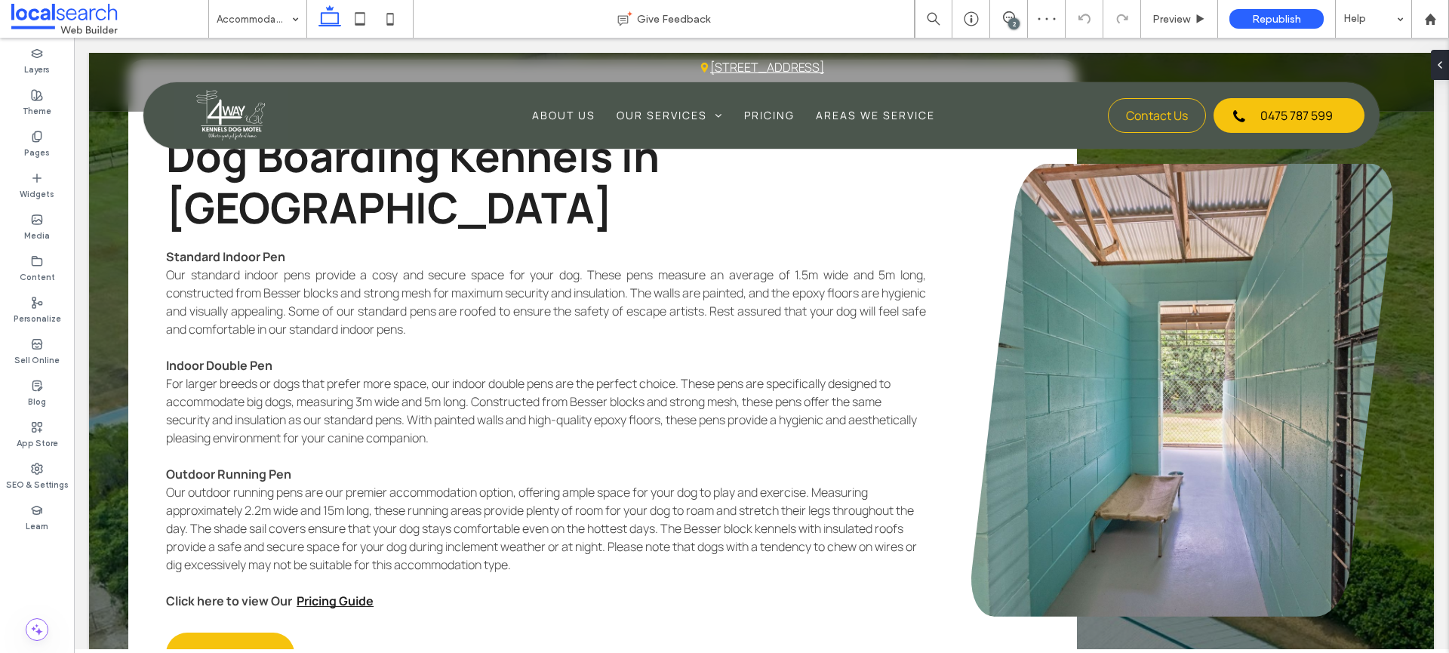
click at [1015, 20] on div "2" at bounding box center [1013, 23] width 11 height 11
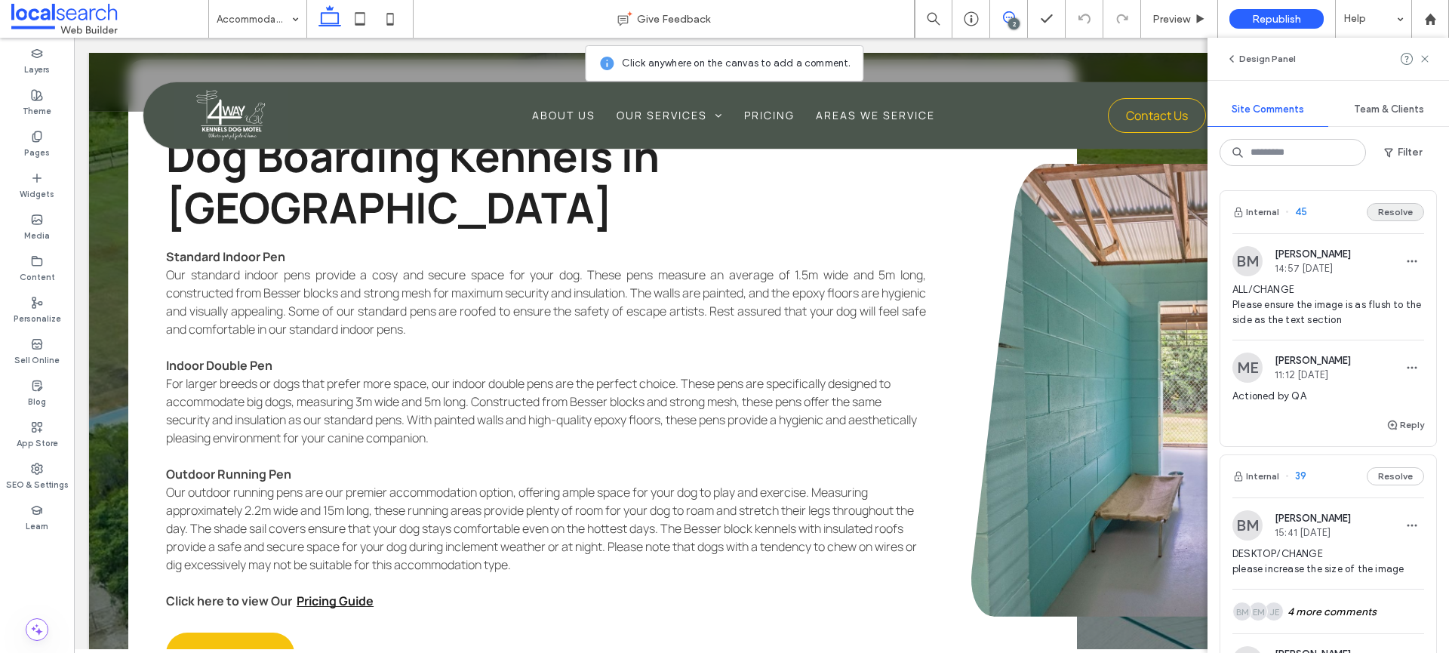
click at [1389, 207] on button "Resolve" at bounding box center [1395, 212] width 57 height 18
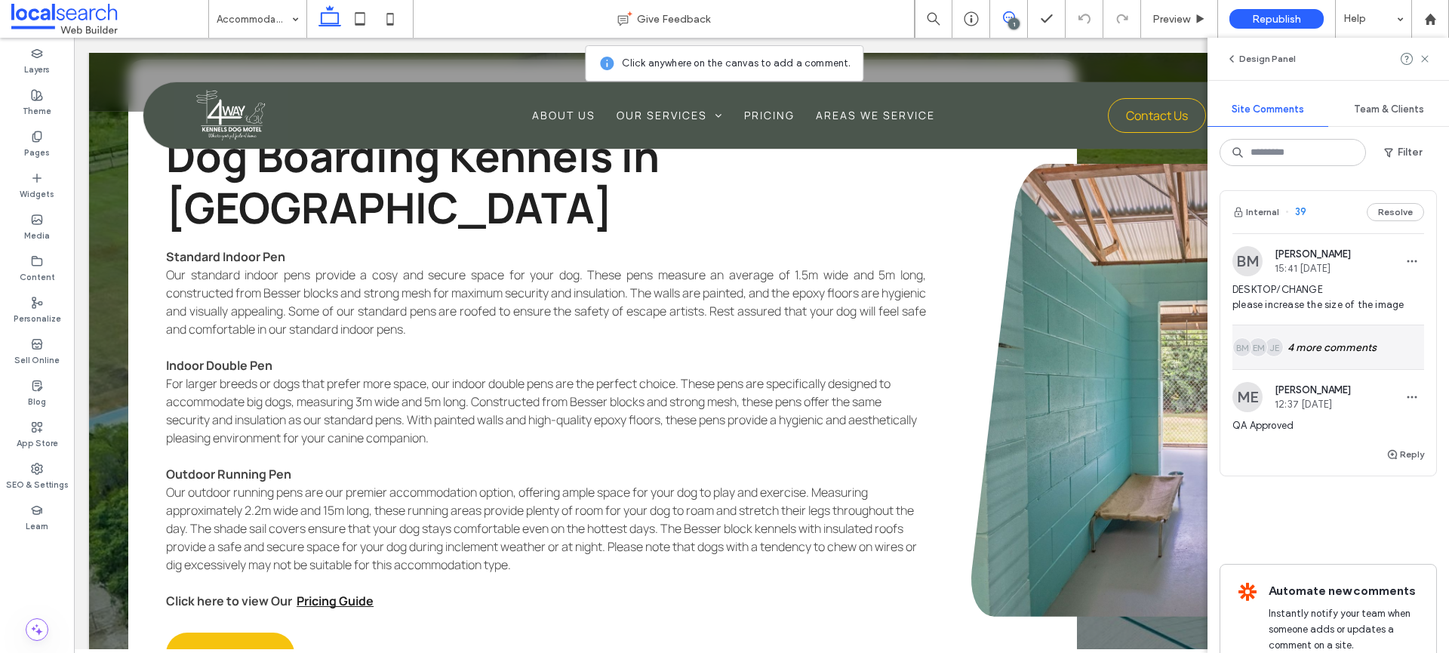
click at [1309, 343] on div "JE EM BM 4 more comments" at bounding box center [1328, 347] width 192 height 44
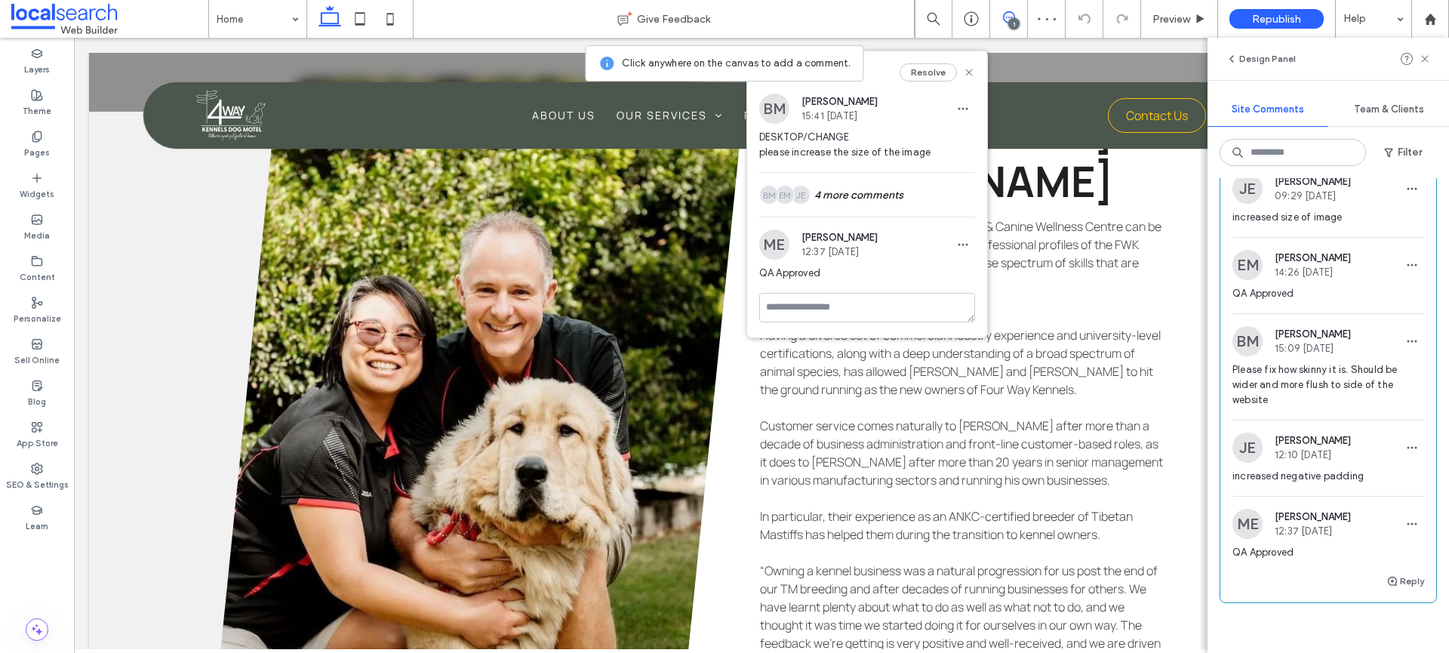
scroll to position [177, 0]
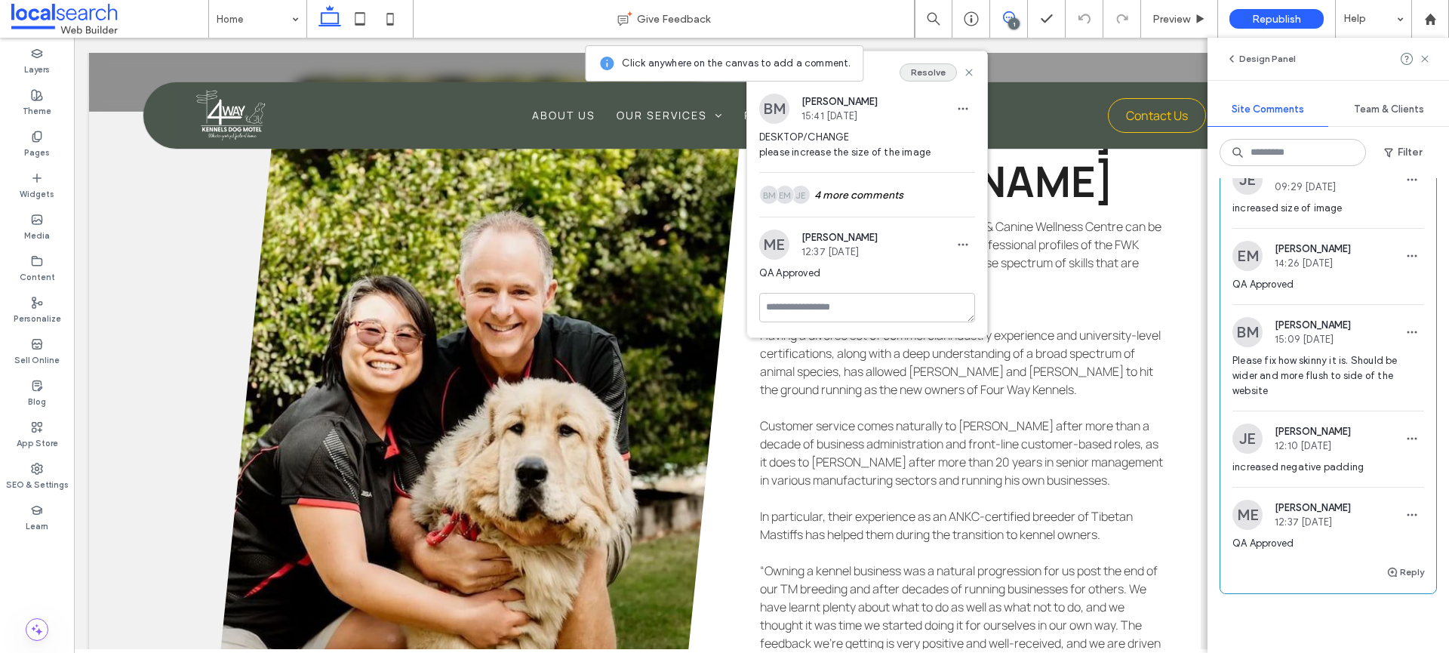
click at [928, 69] on button "Resolve" at bounding box center [928, 72] width 57 height 18
click at [1166, 18] on span "Preview" at bounding box center [1171, 19] width 38 height 13
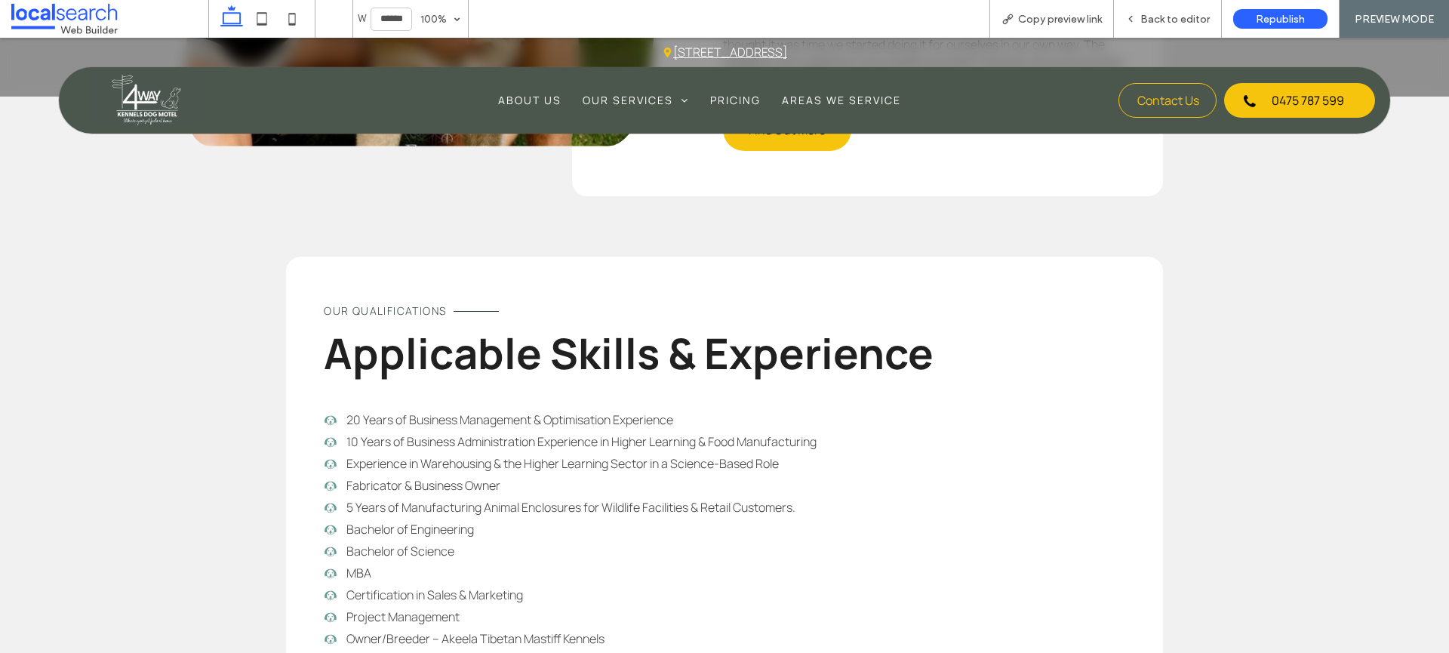
scroll to position [6764, 0]
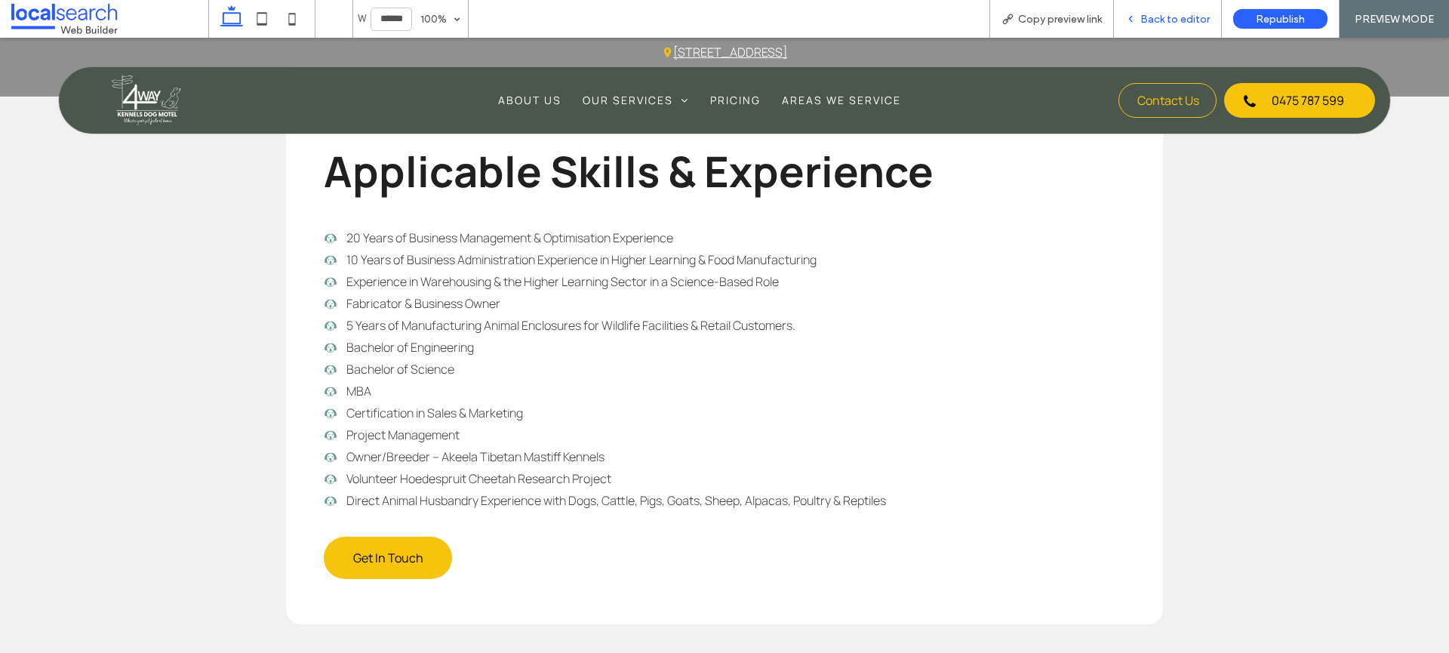
click at [1196, 18] on span "Back to editor" at bounding box center [1174, 19] width 69 height 13
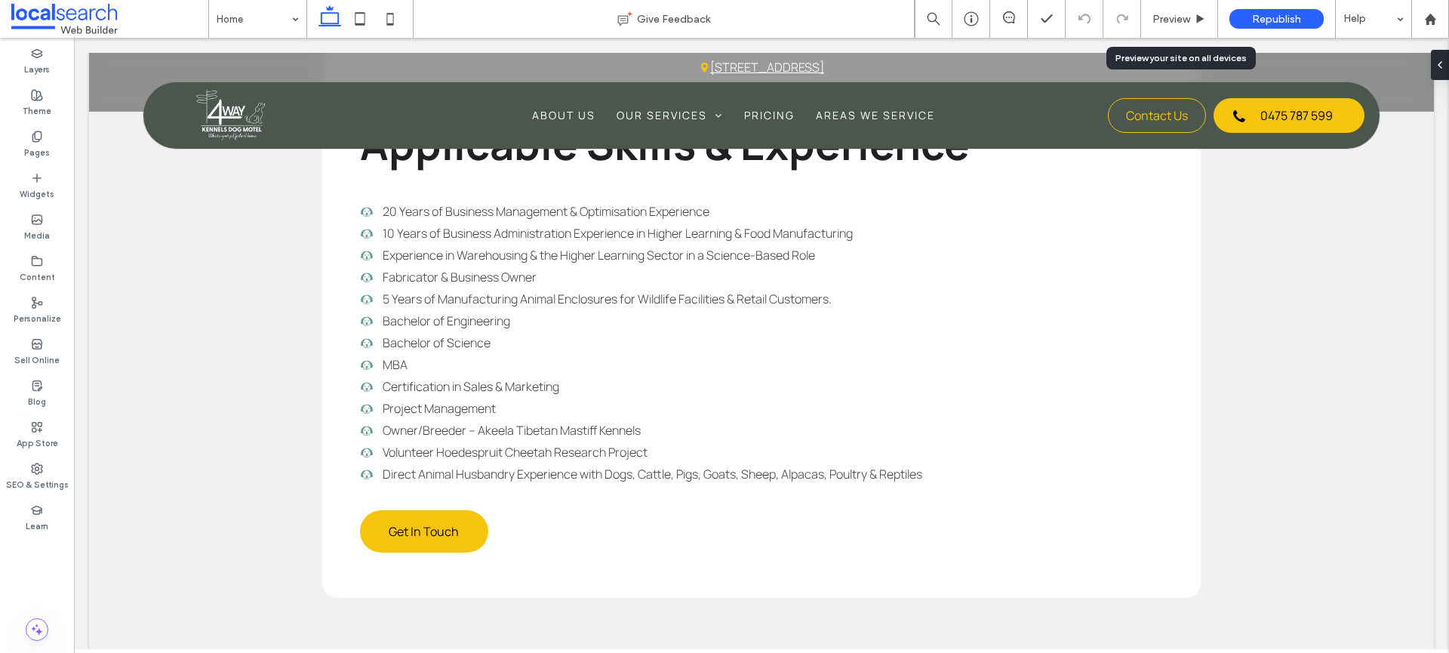
scroll to position [6770, 0]
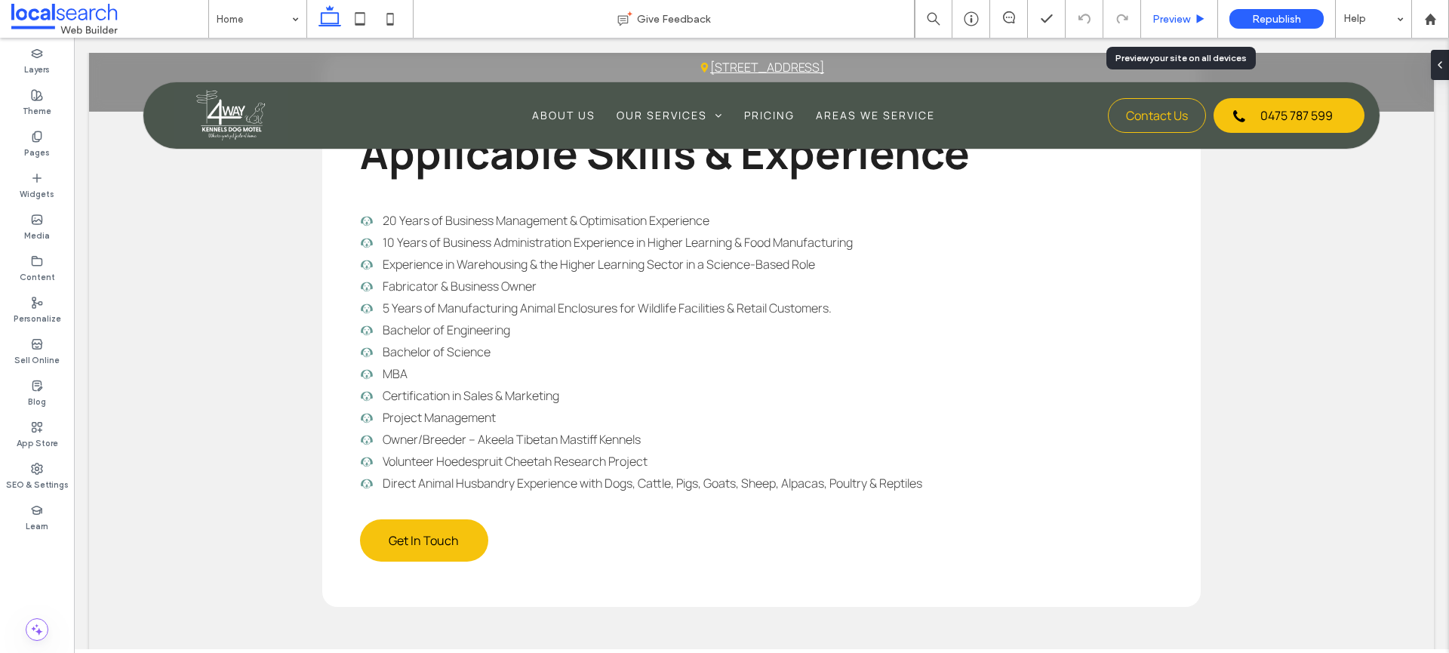
click at [1161, 20] on span "Preview" at bounding box center [1171, 19] width 38 height 13
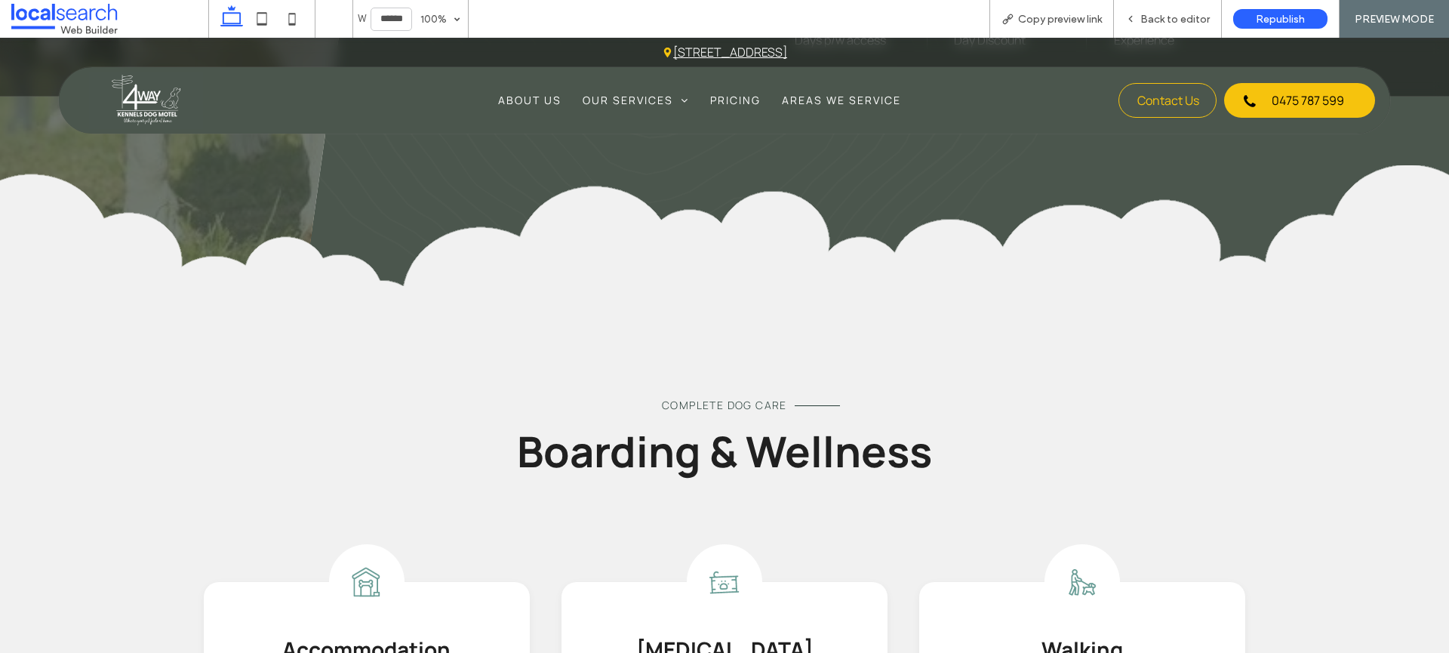
scroll to position [1203, 0]
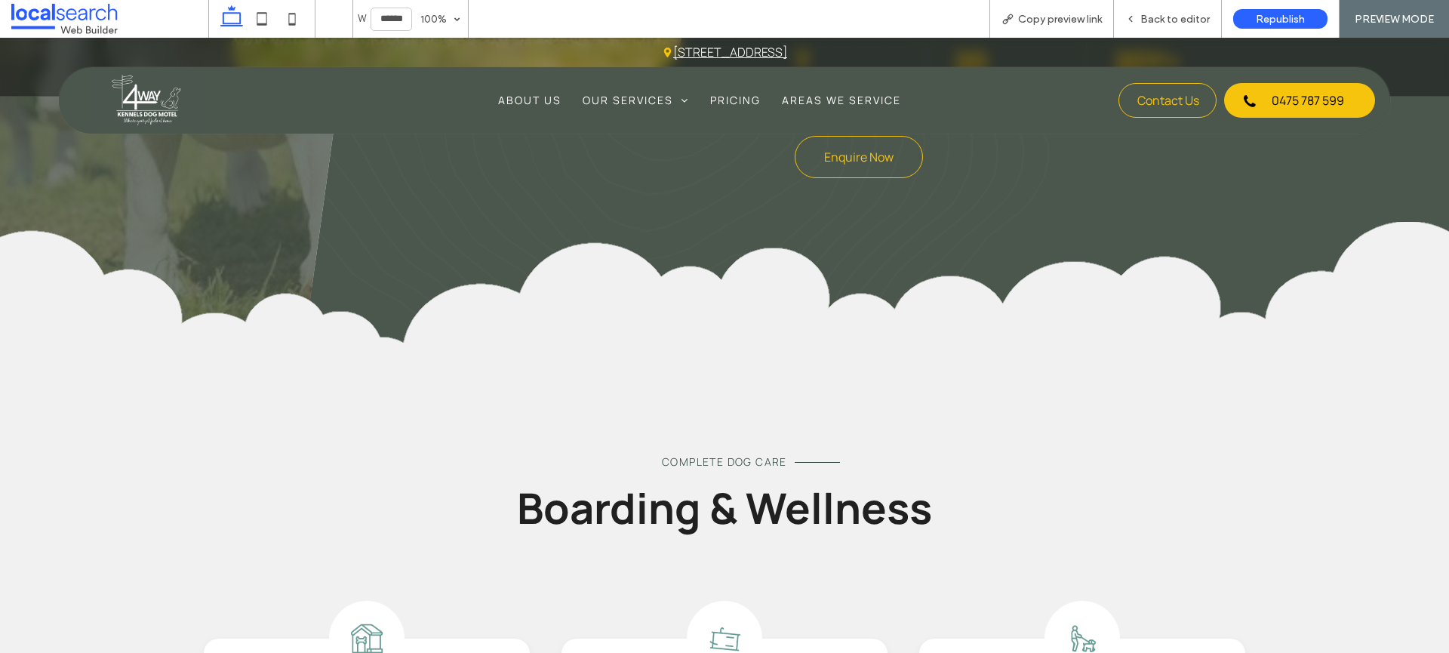
click at [166, 108] on img at bounding box center [146, 100] width 114 height 57
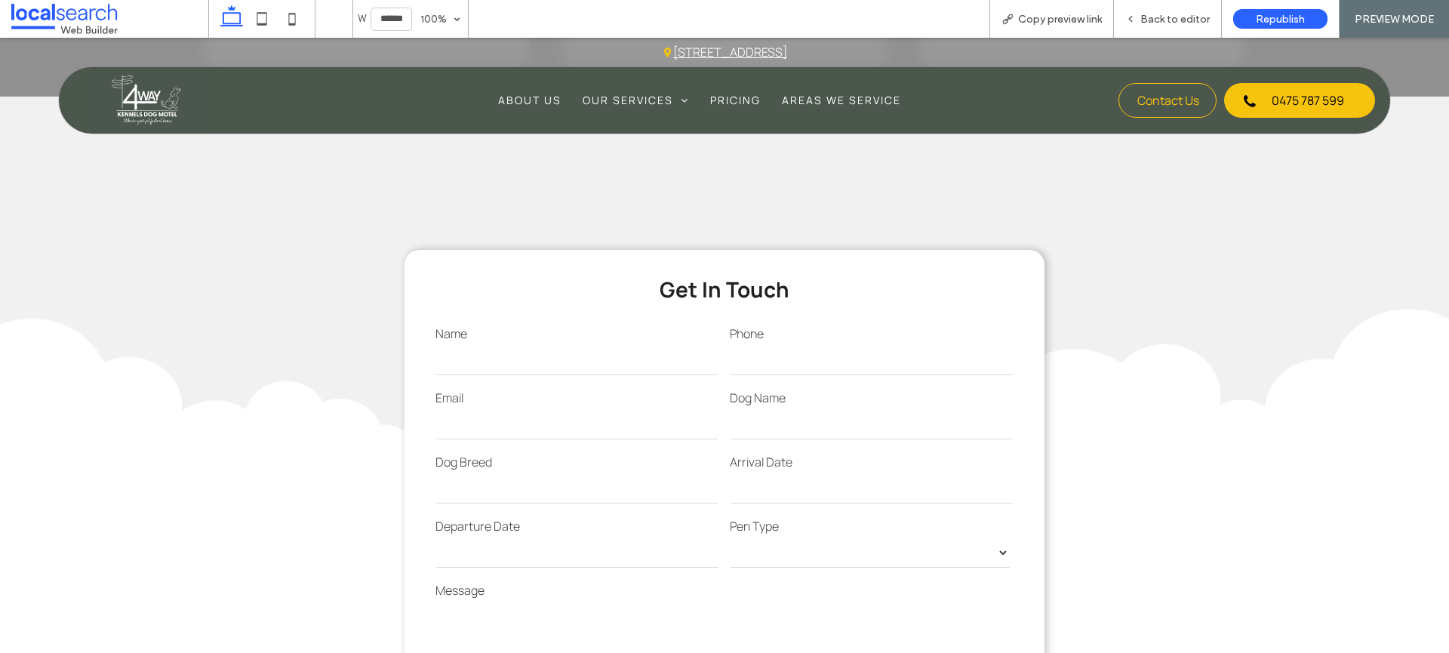
scroll to position [2361, 0]
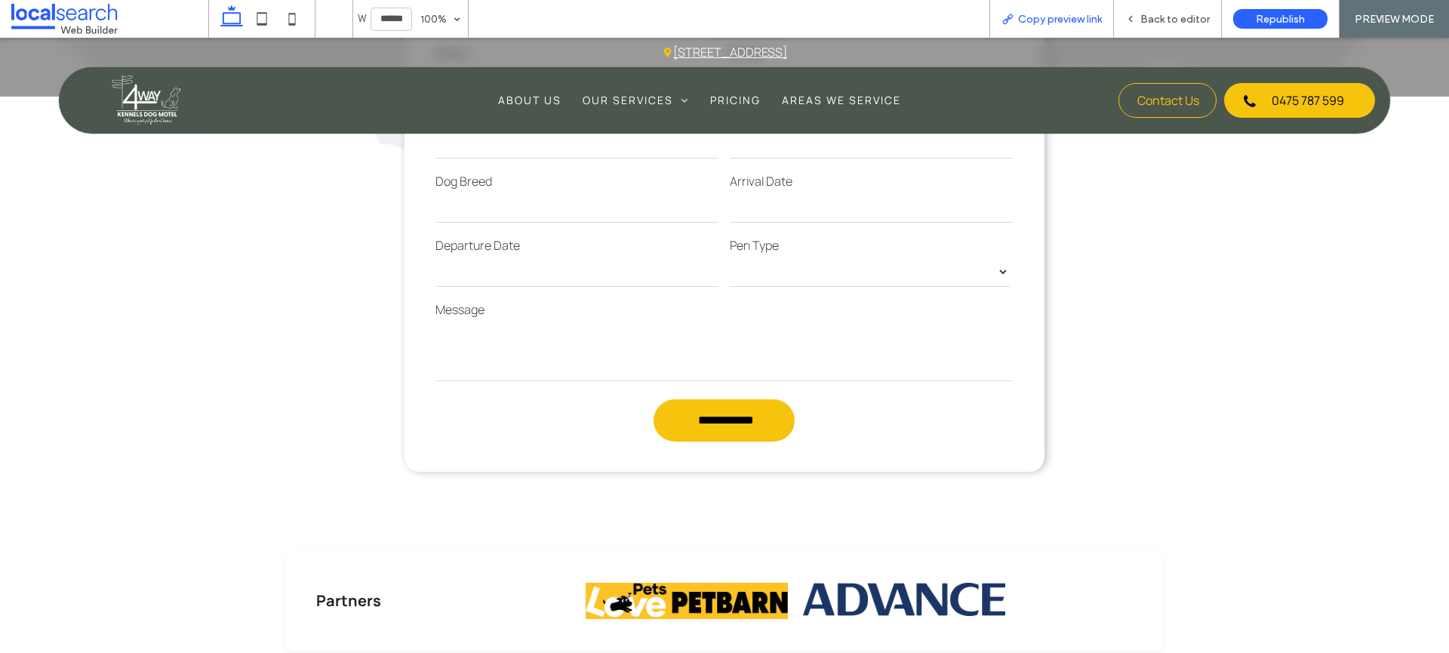
click at [1078, 29] on div "Copy preview link" at bounding box center [1051, 19] width 125 height 38
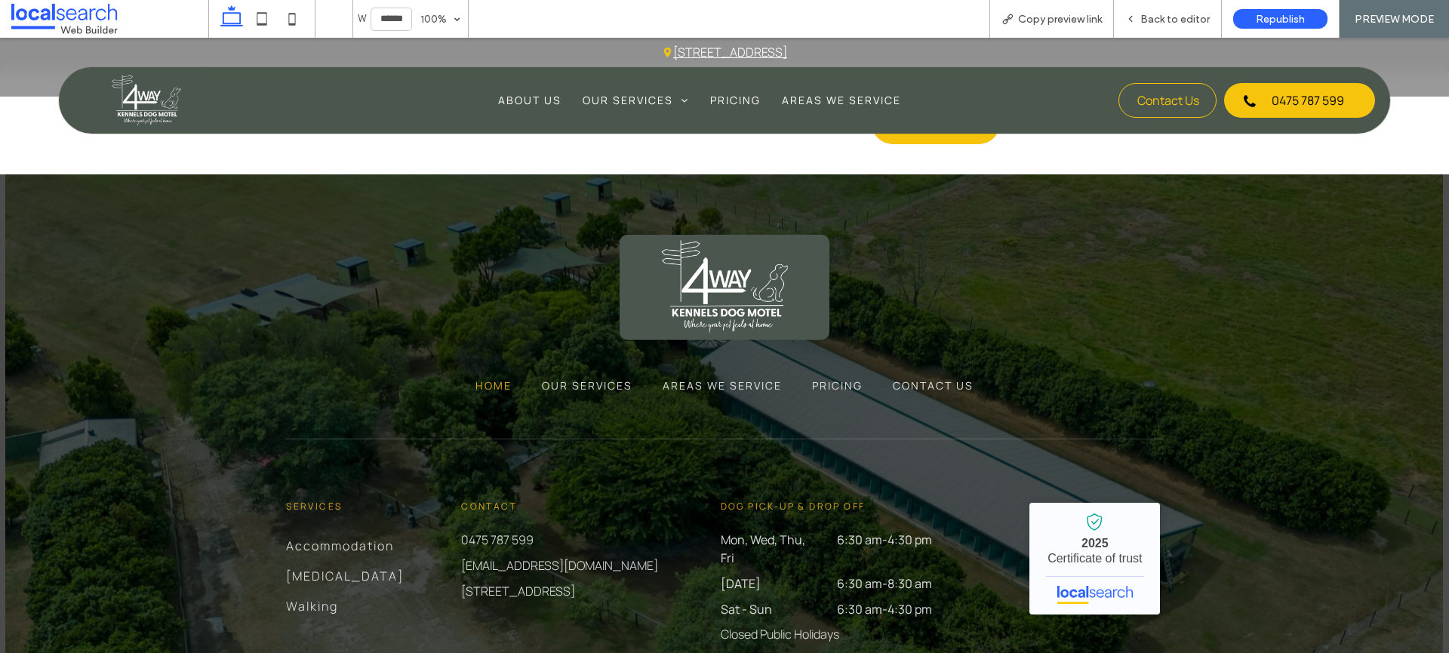
scroll to position [7594, 0]
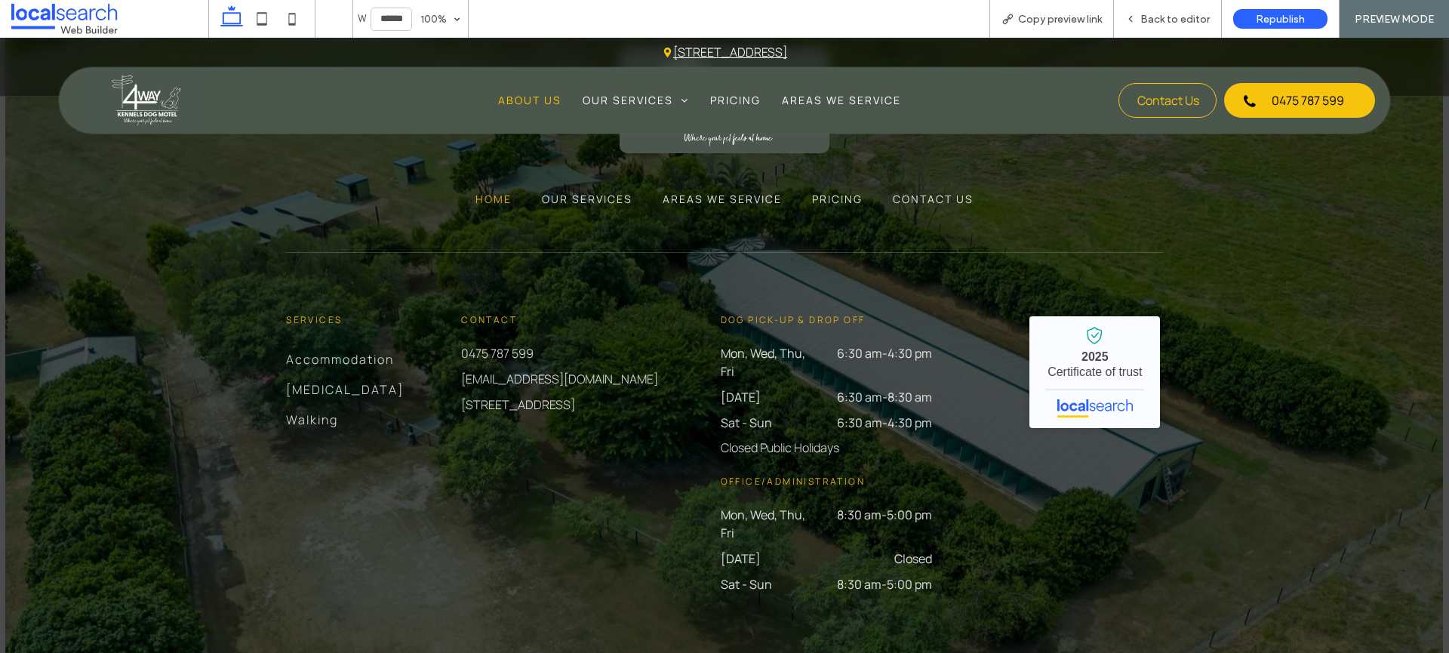
click at [542, 95] on span "About Us" at bounding box center [529, 100] width 63 height 16
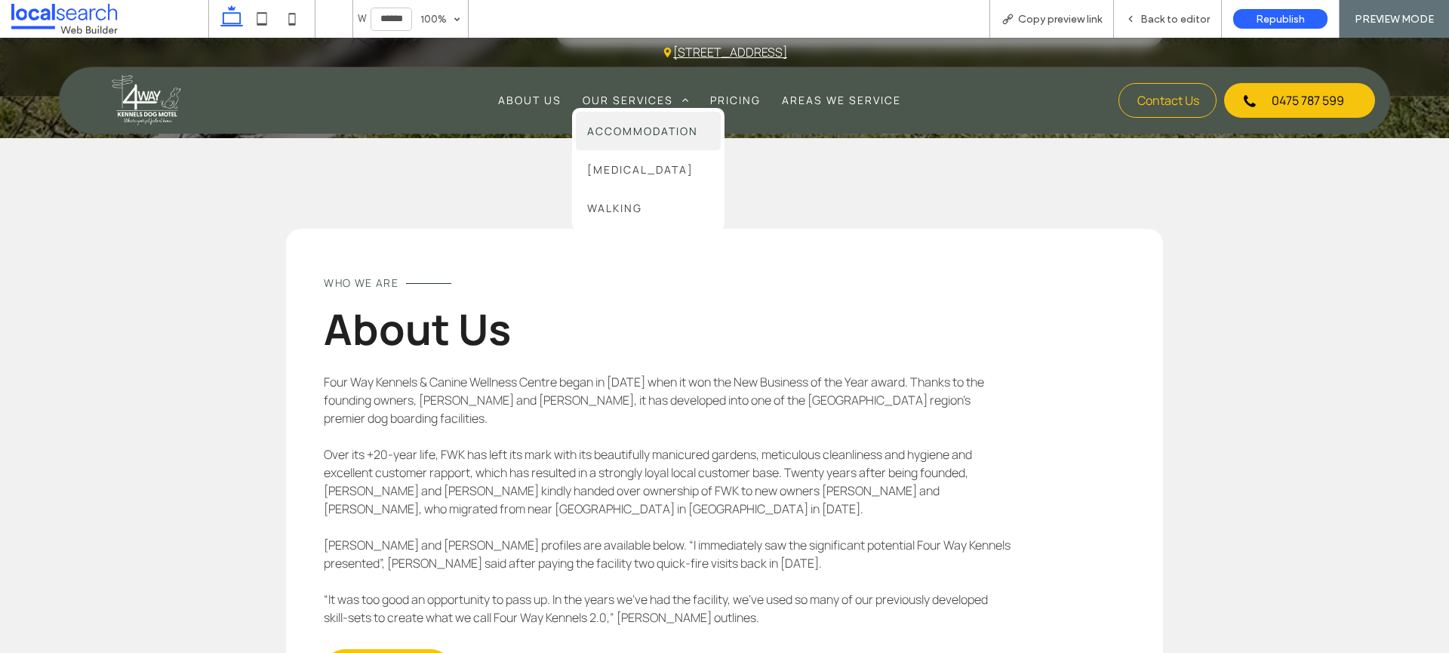
scroll to position [5210, 0]
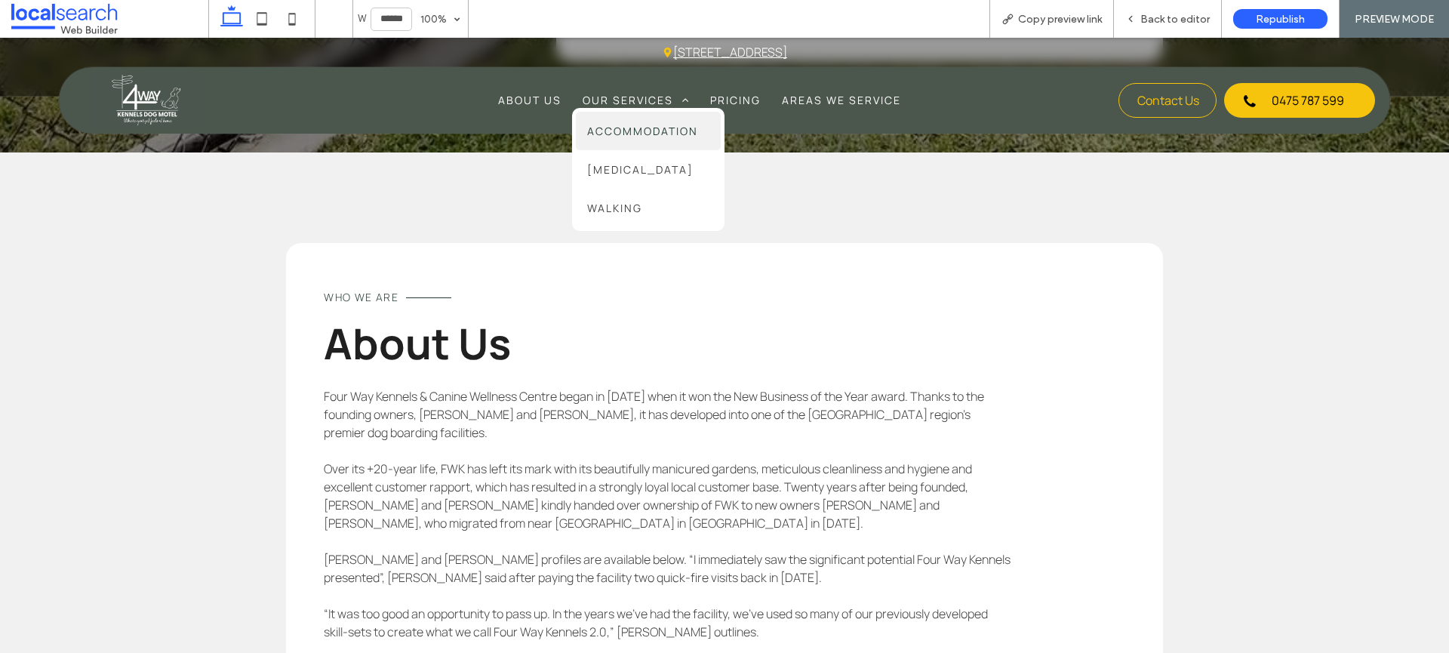
click at [615, 122] on link "Accommodation" at bounding box center [648, 131] width 145 height 38
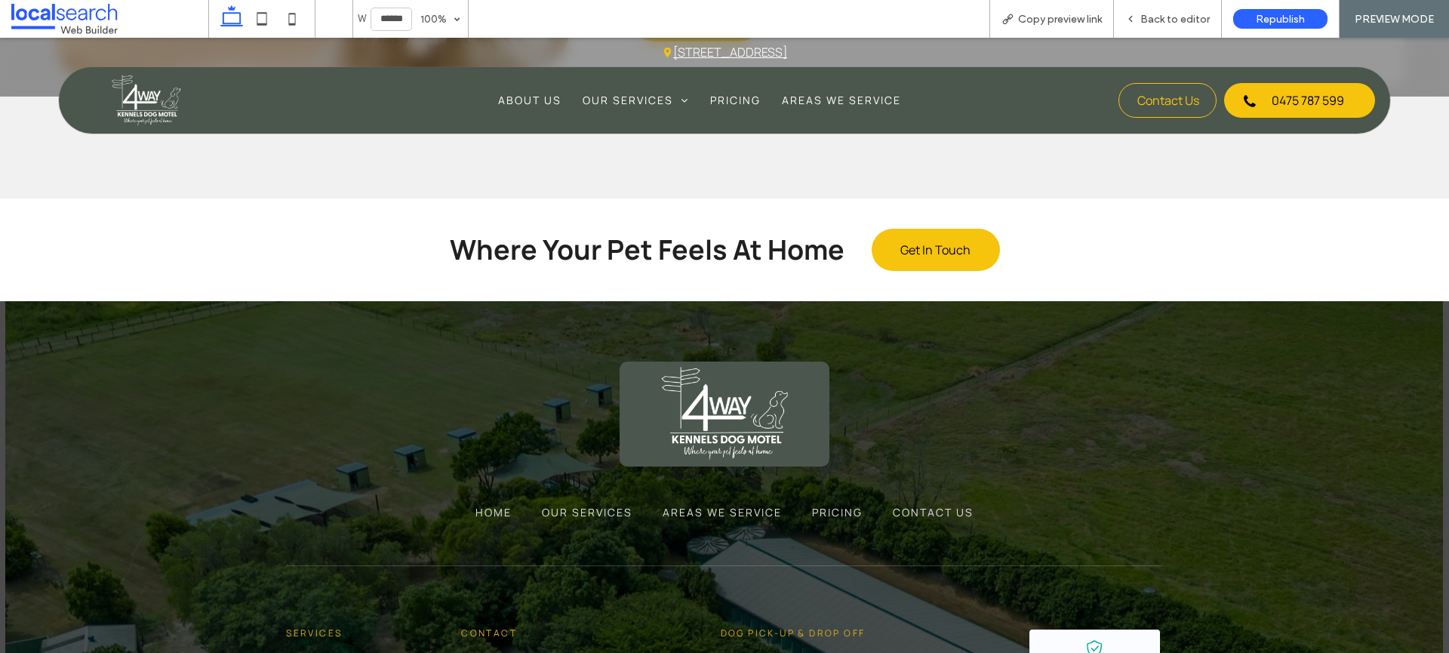
scroll to position [5003, 0]
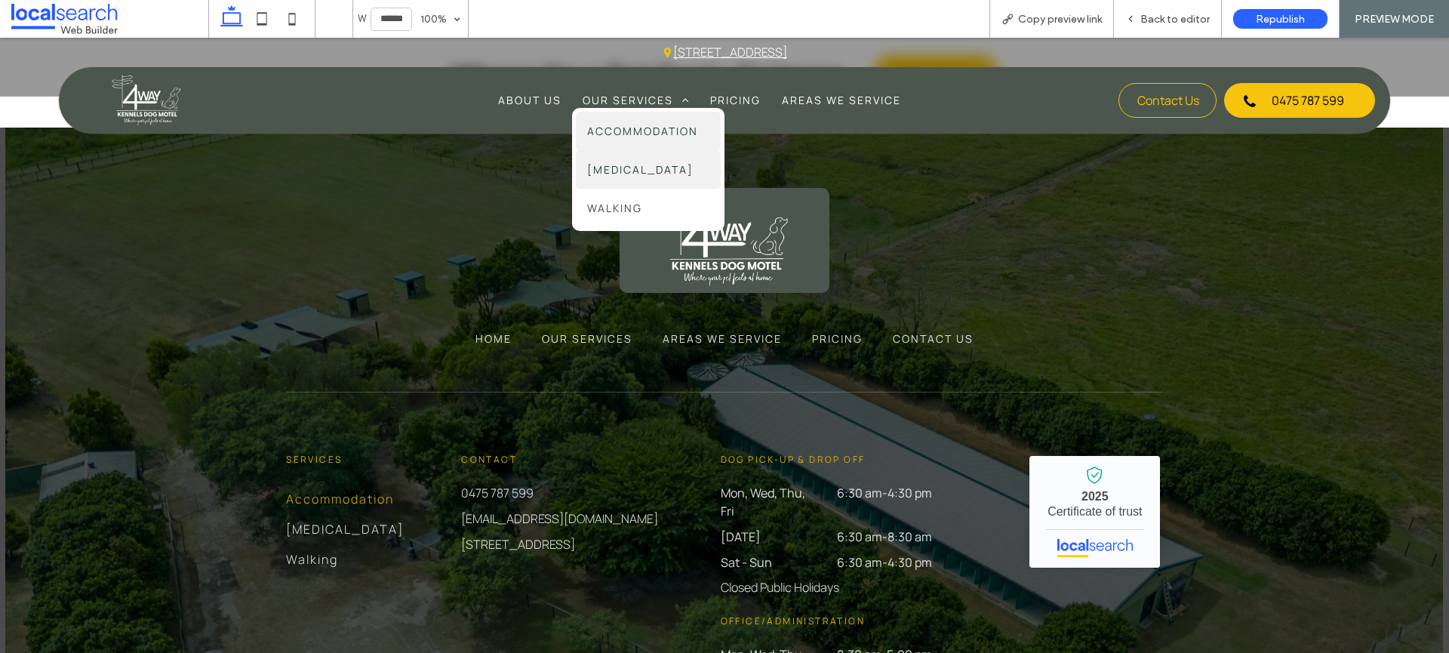
click at [633, 162] on span "Hydrotherapy" at bounding box center [640, 170] width 106 height 16
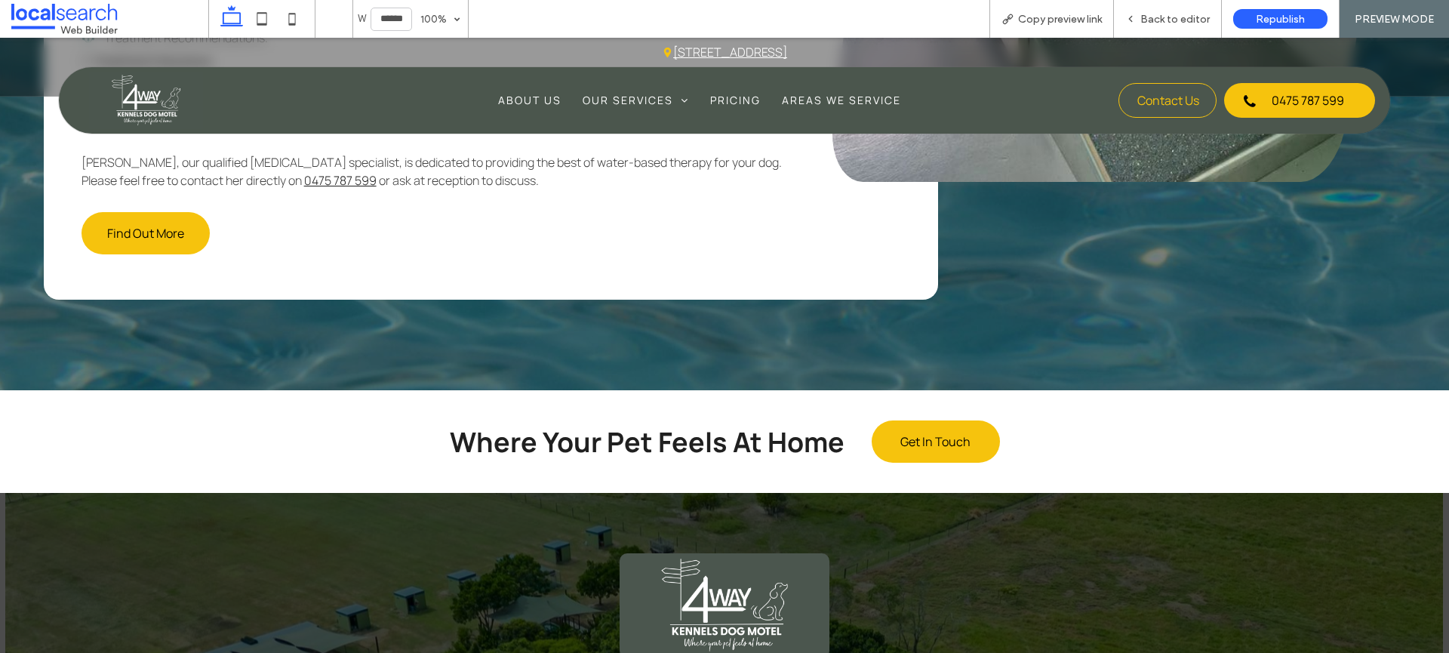
scroll to position [3055, 0]
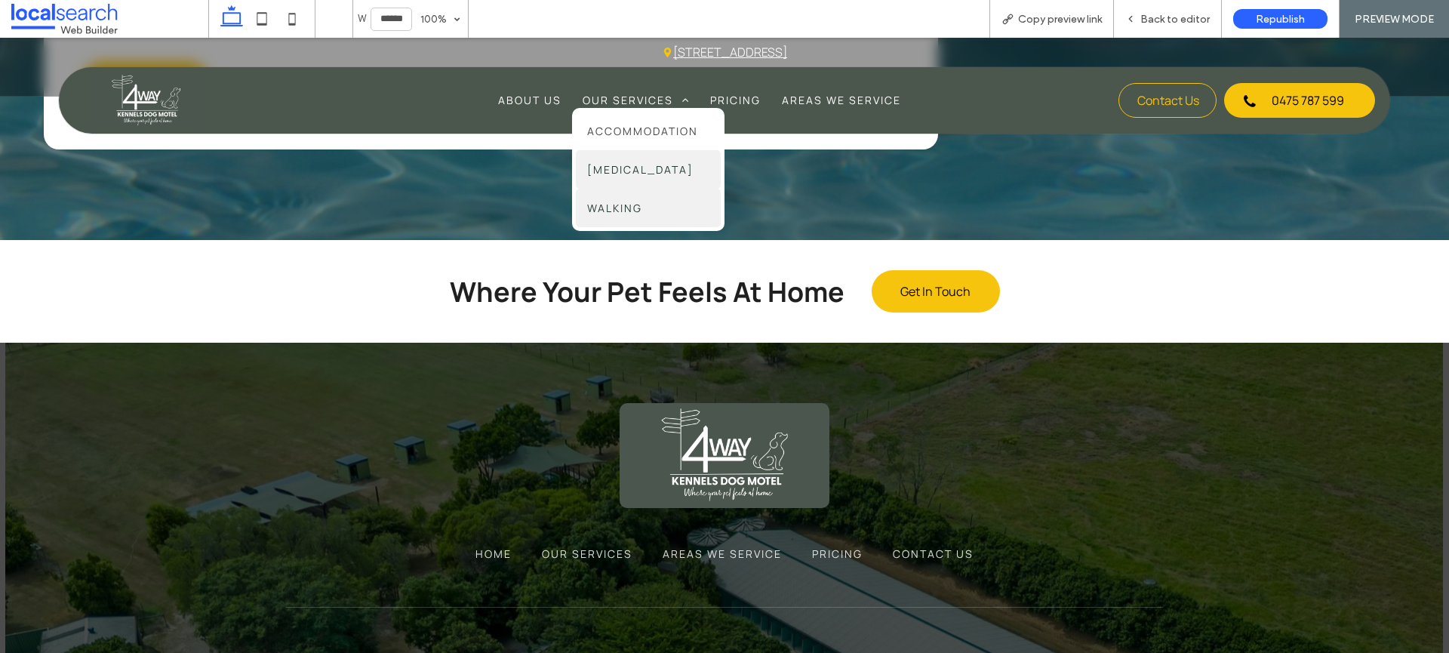
click at [606, 208] on span "Walking" at bounding box center [614, 208] width 55 height 16
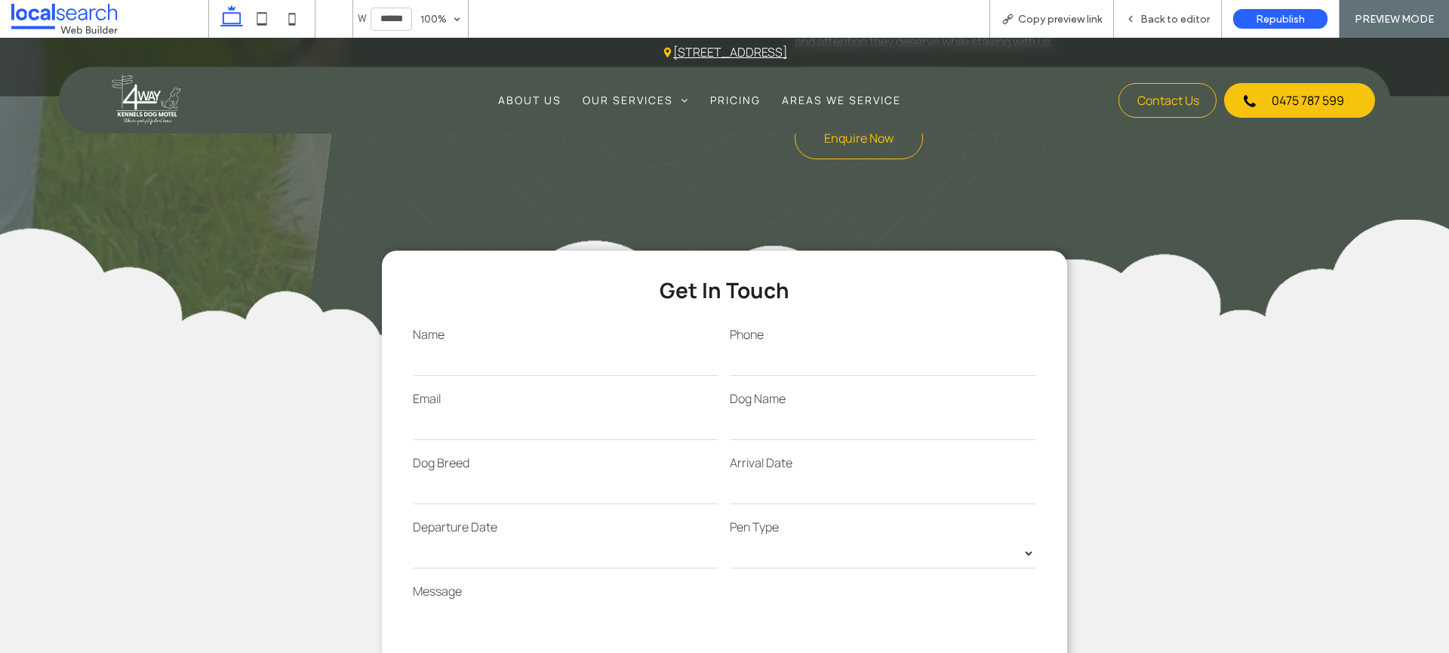
scroll to position [1296, 0]
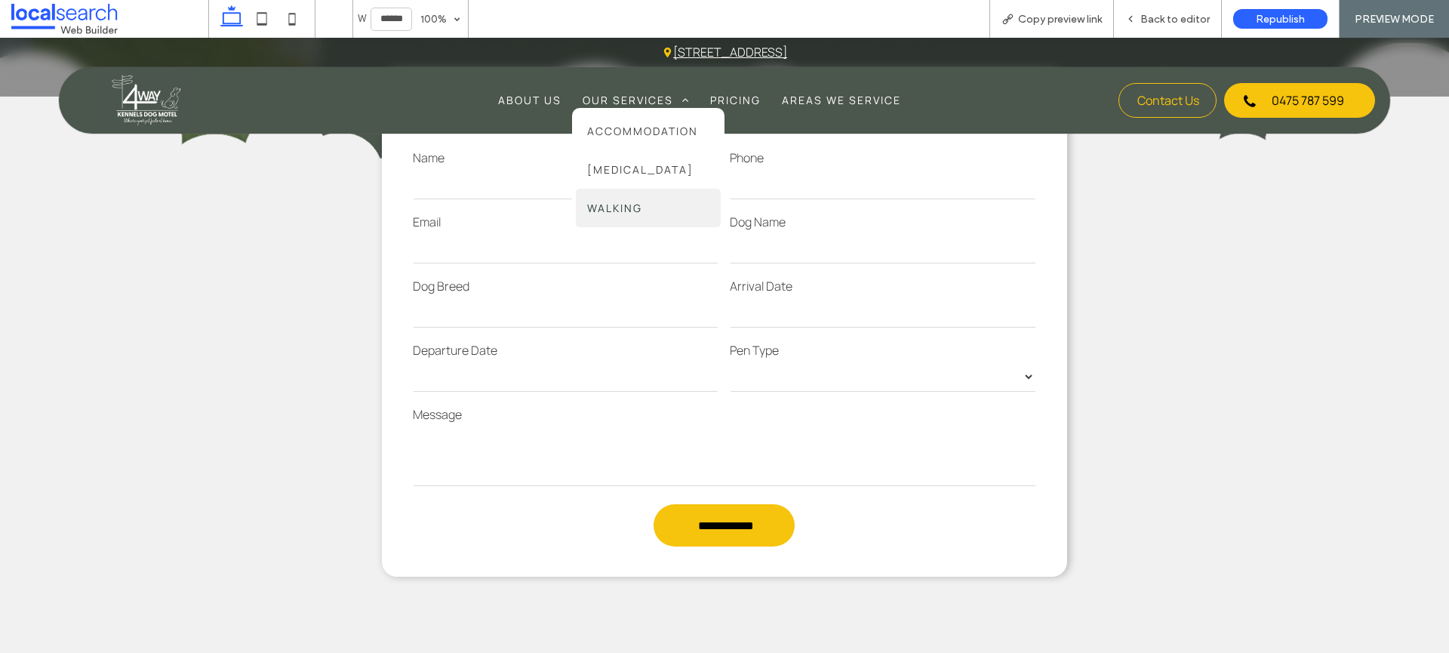
click at [637, 198] on link "Walking" at bounding box center [648, 208] width 145 height 38
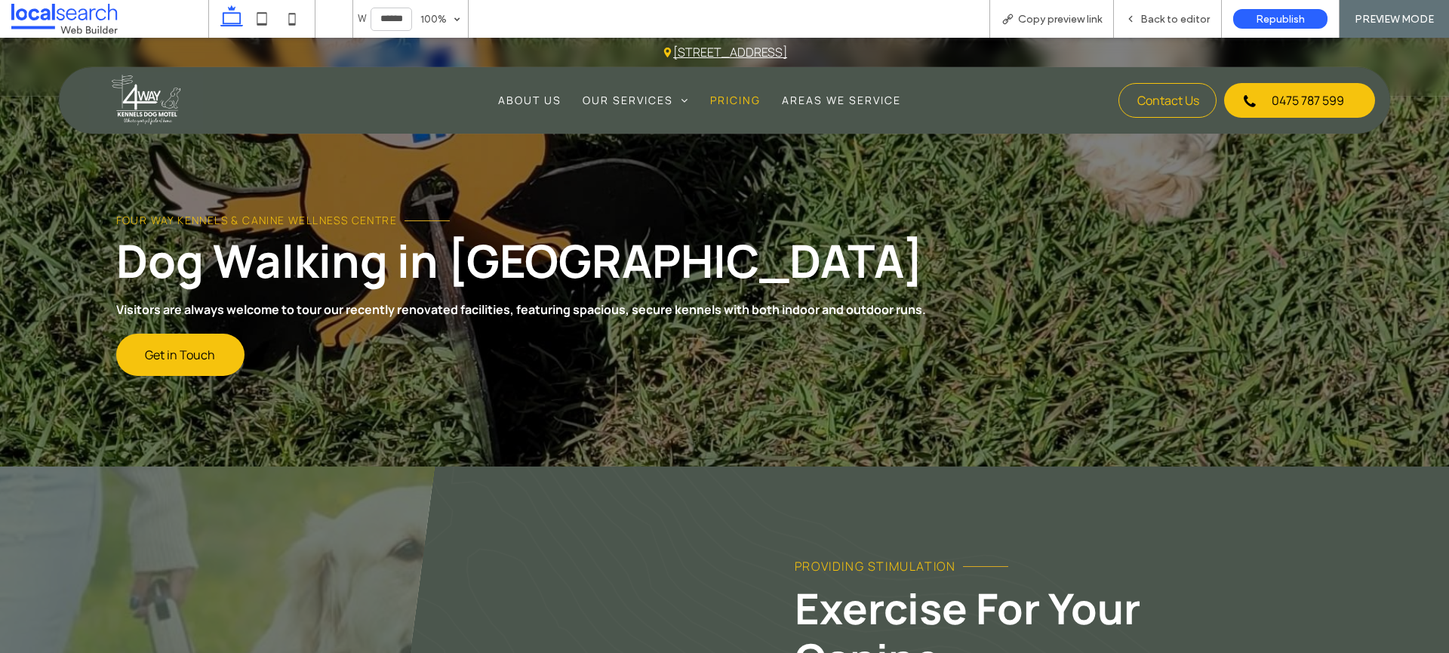
scroll to position [0, 0]
click at [738, 97] on span "Pricing" at bounding box center [735, 100] width 51 height 16
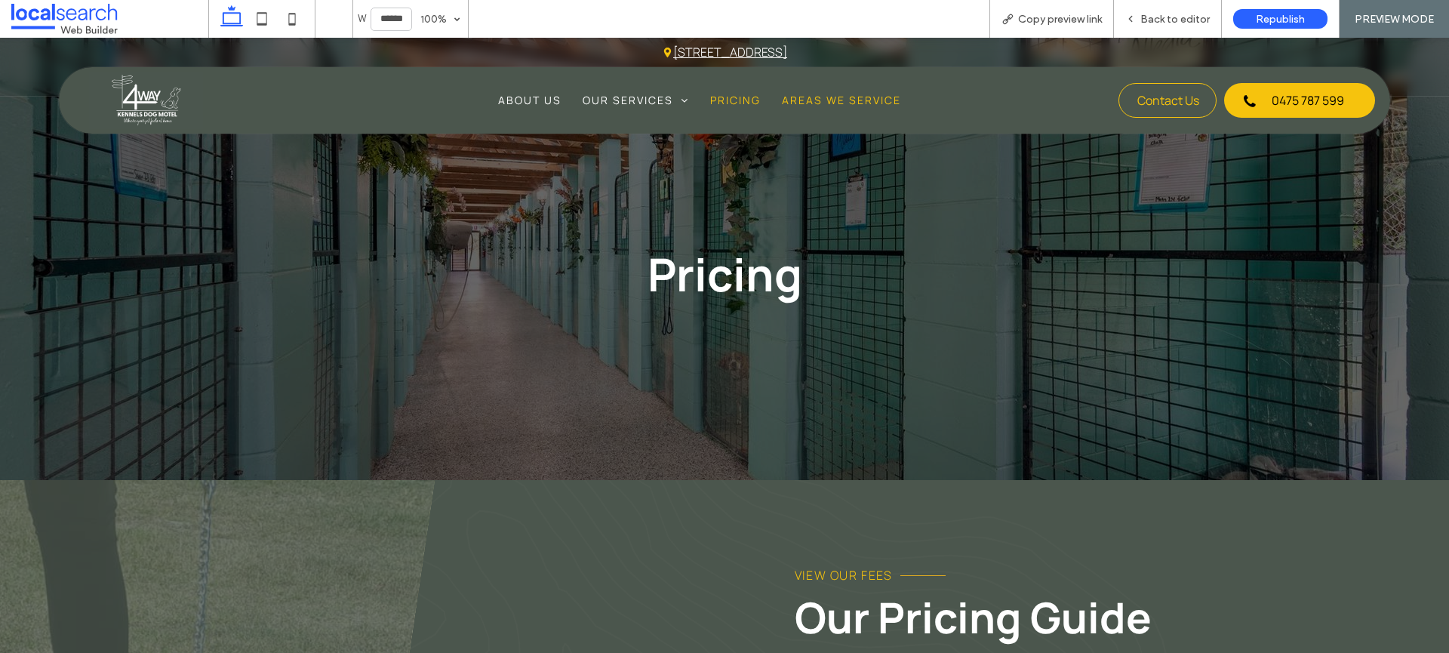
click at [838, 97] on span "Areas We Service" at bounding box center [841, 100] width 119 height 16
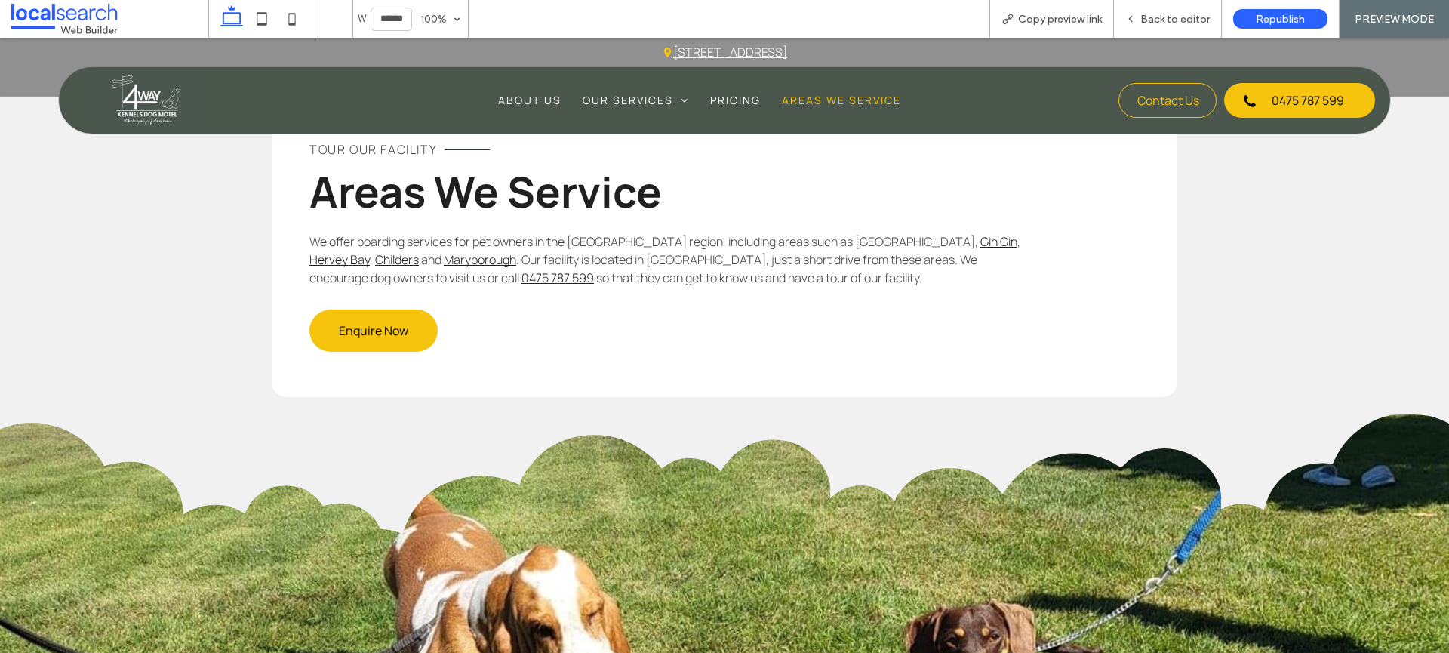
scroll to position [2104, 0]
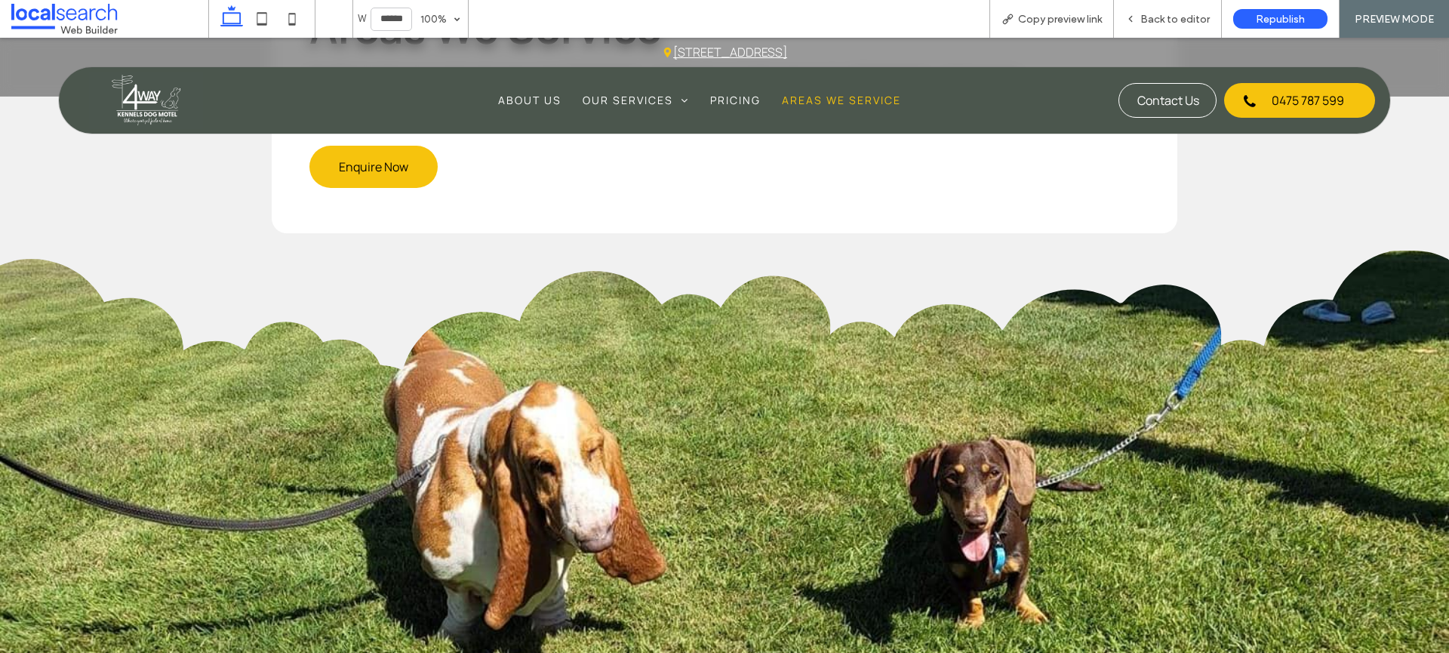
click at [1153, 86] on span "Contact Us" at bounding box center [1168, 101] width 62 height 32
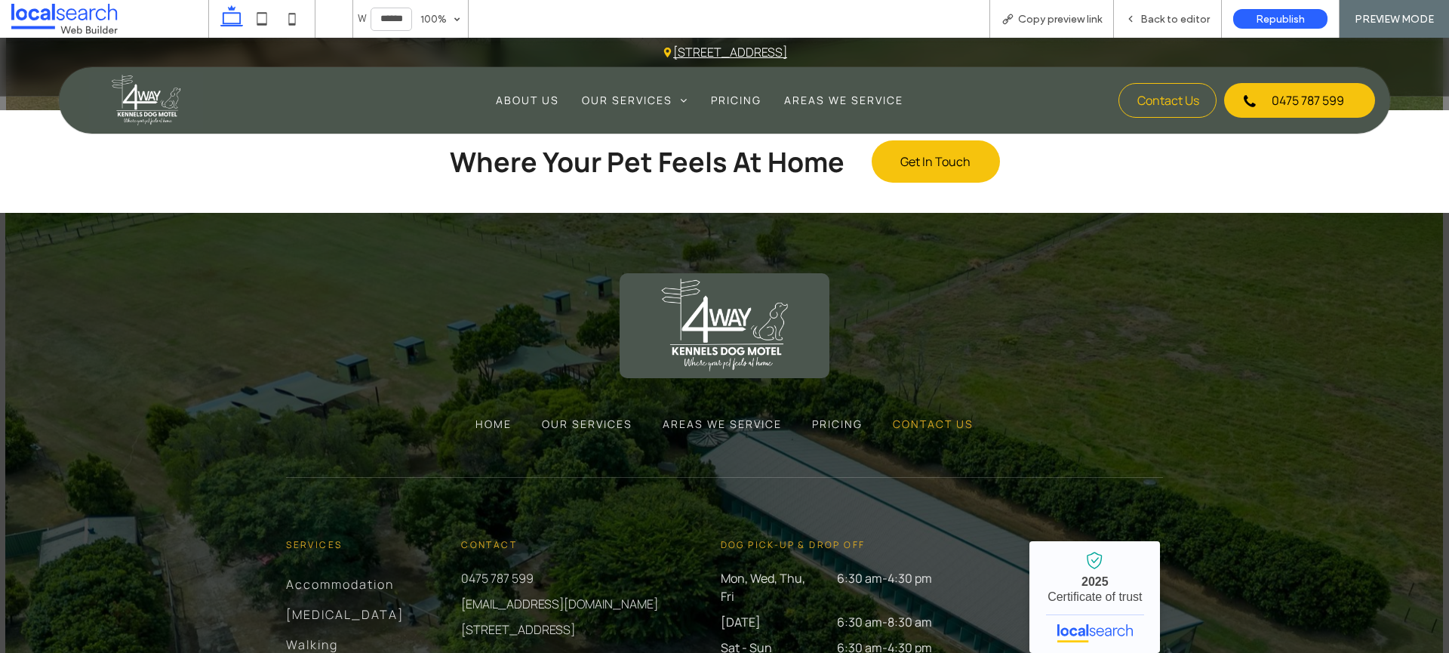
scroll to position [2211, 0]
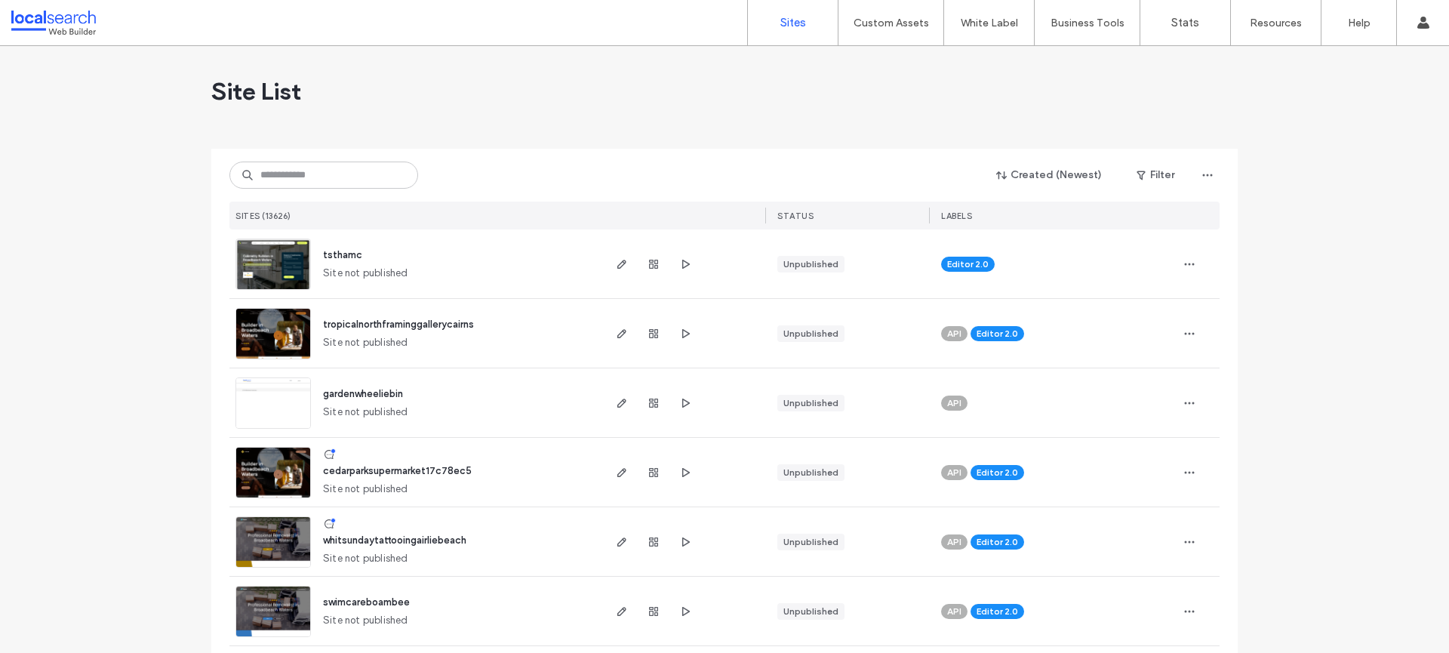
click at [314, 195] on div "Created (Newest) Filter SITES (13626) STATUS LABELS" at bounding box center [724, 189] width 990 height 81
click at [318, 177] on input at bounding box center [323, 175] width 189 height 27
paste input "********"
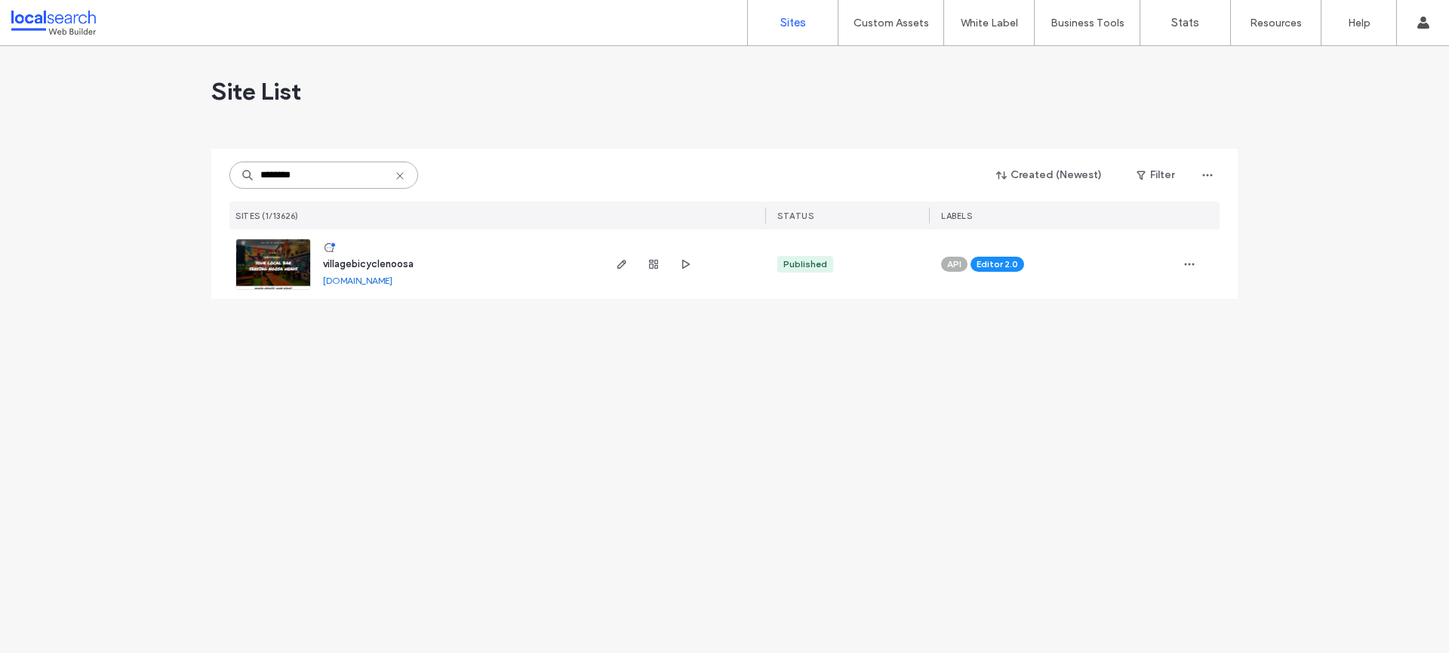
type input "********"
click at [266, 245] on img at bounding box center [273, 290] width 74 height 103
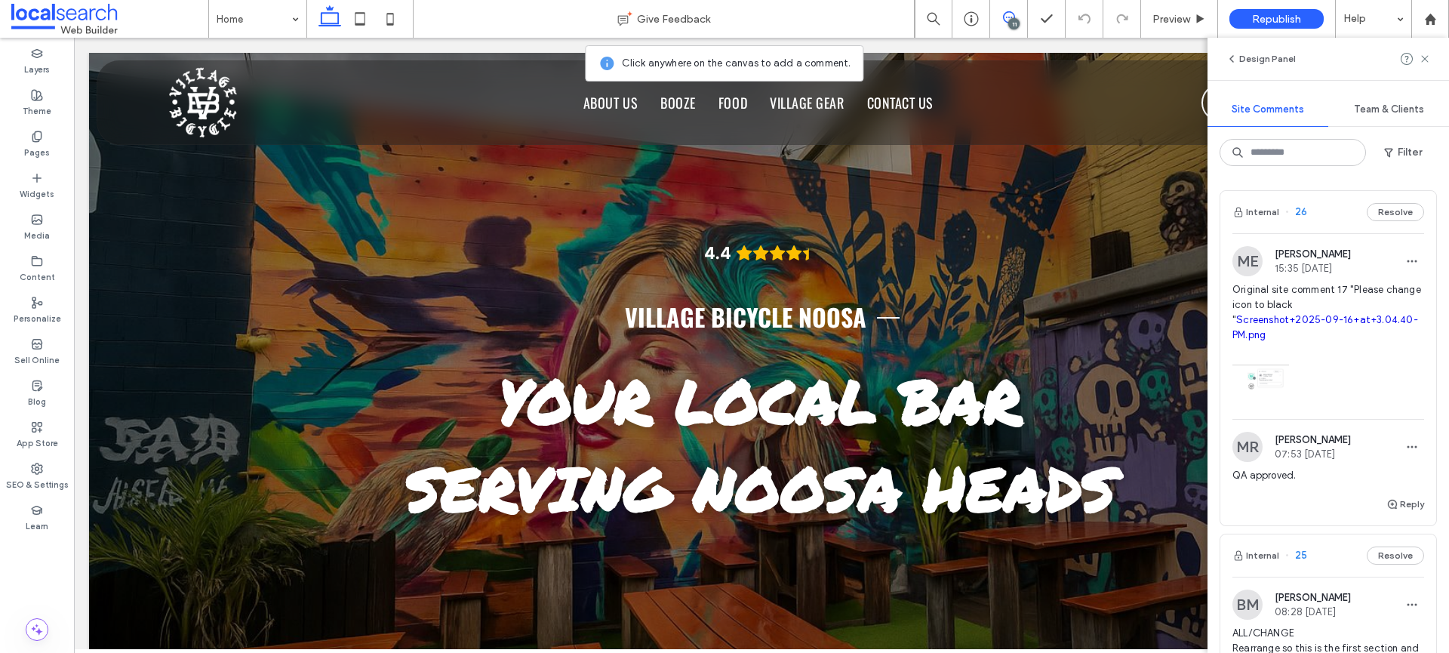
click at [1387, 283] on span "Original site comment 17 "Please change icon to black " Screenshot+2025-09-16+a…" at bounding box center [1328, 312] width 192 height 60
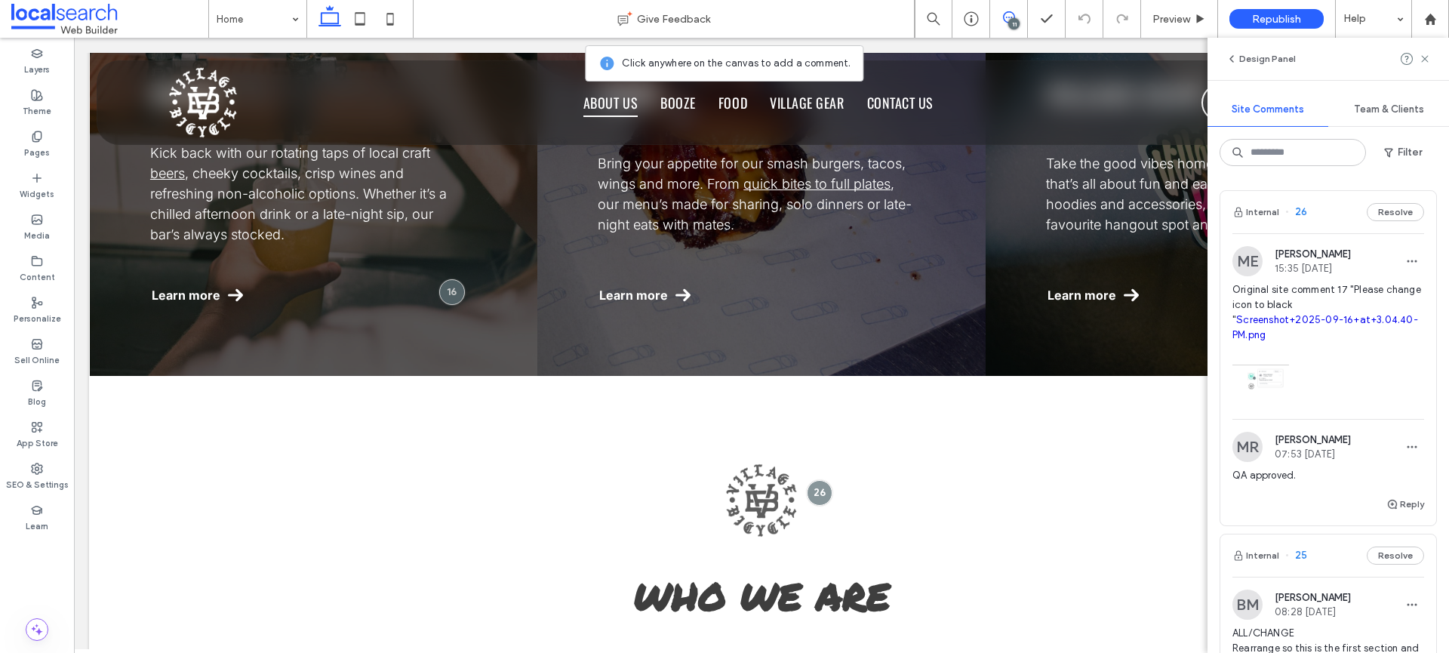
scroll to position [1973, 0]
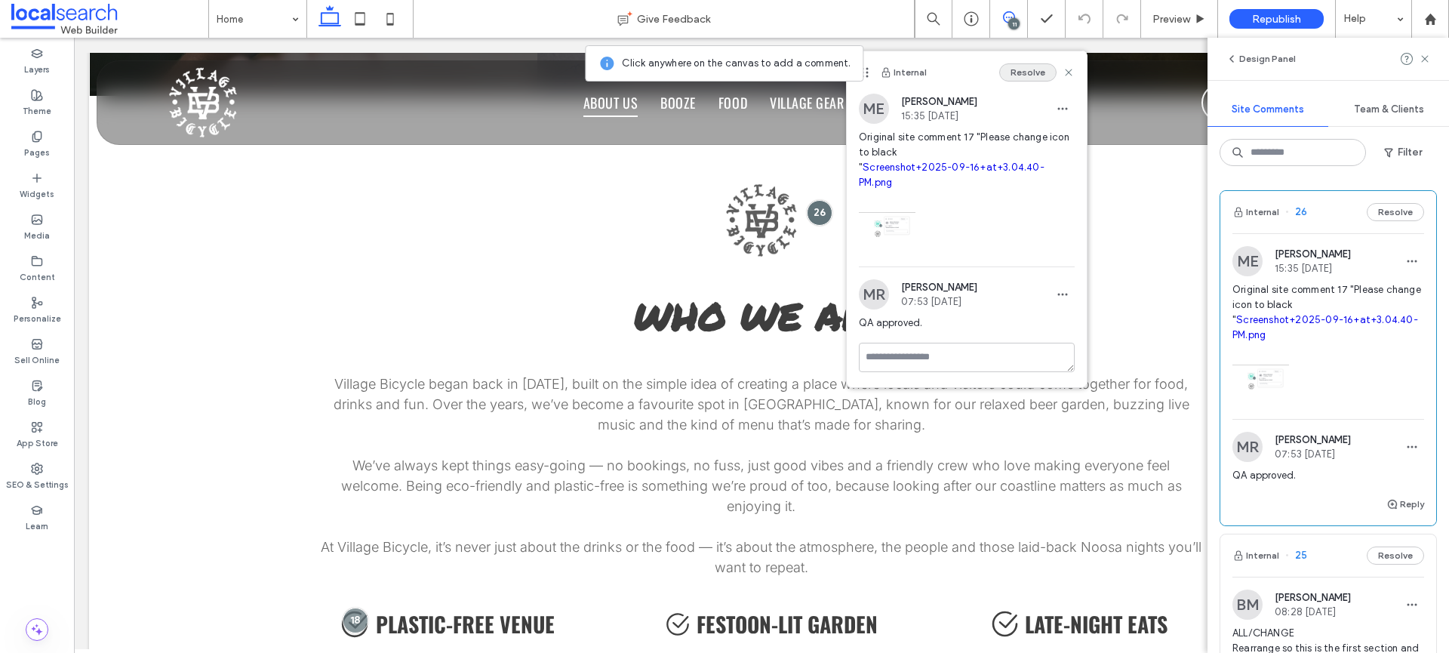
click at [1040, 73] on button "Resolve" at bounding box center [1027, 72] width 57 height 18
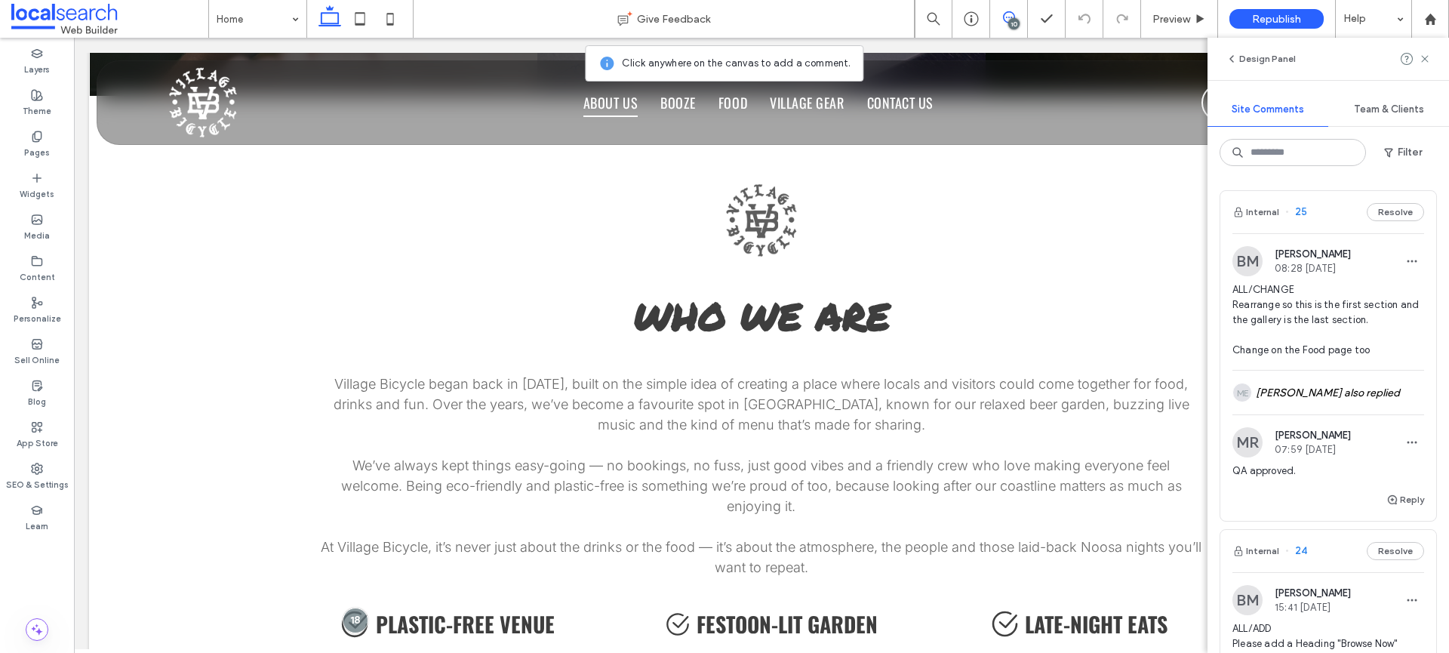
click at [1330, 291] on span "ALL/CHANGE Rearrange so this is the first section and the gallery is the last s…" at bounding box center [1328, 319] width 192 height 75
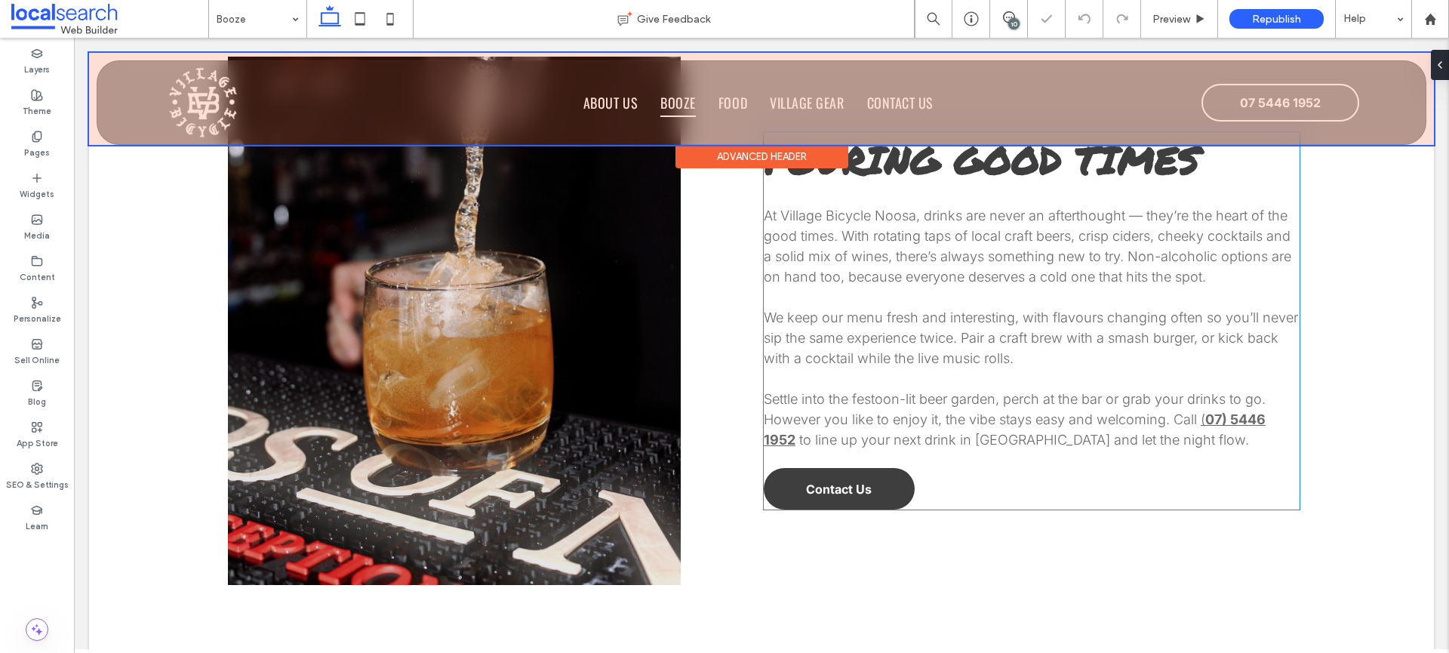
scroll to position [555, 0]
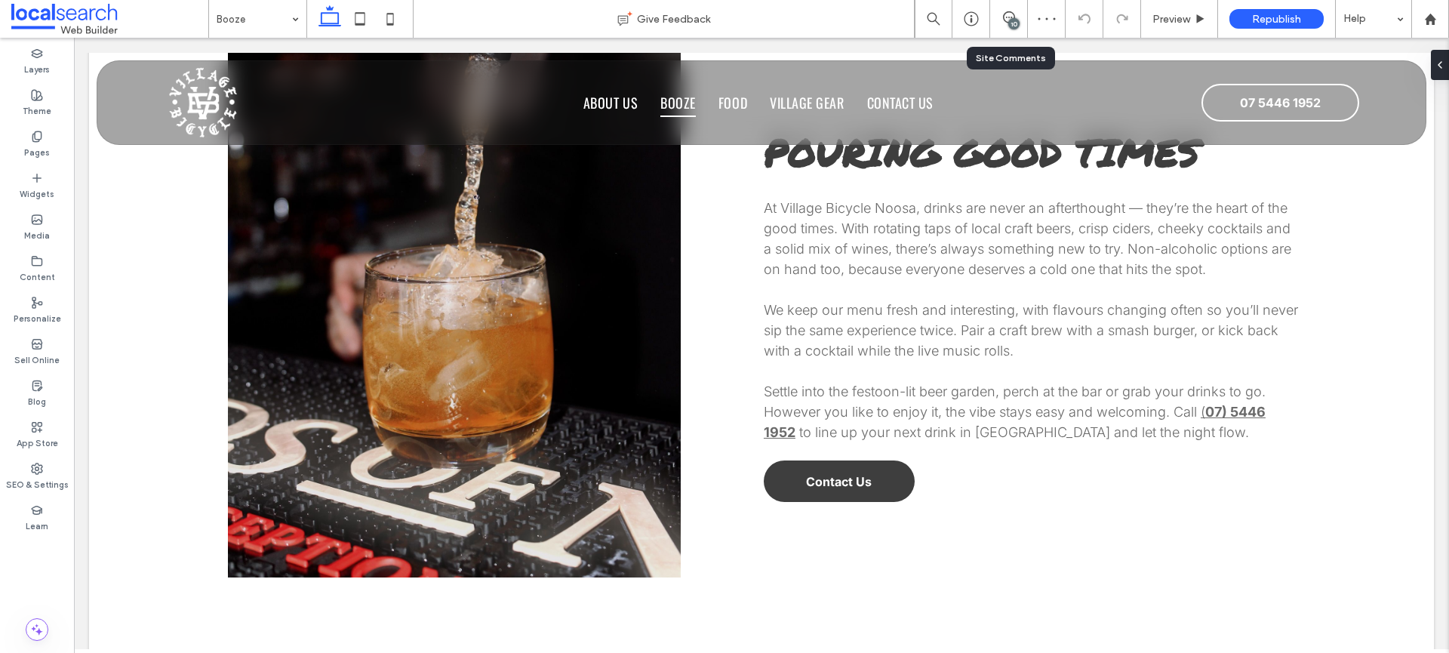
click at [1010, 29] on div "10" at bounding box center [1009, 19] width 38 height 38
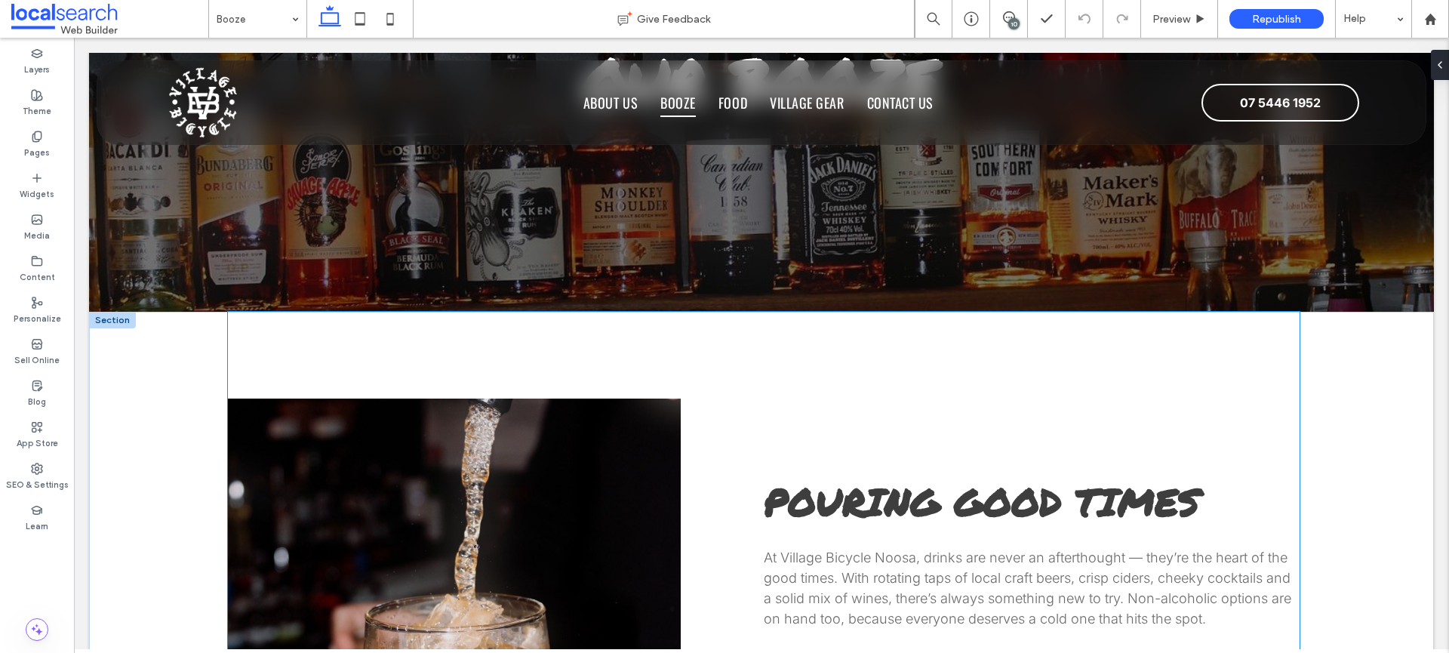
scroll to position [0, 0]
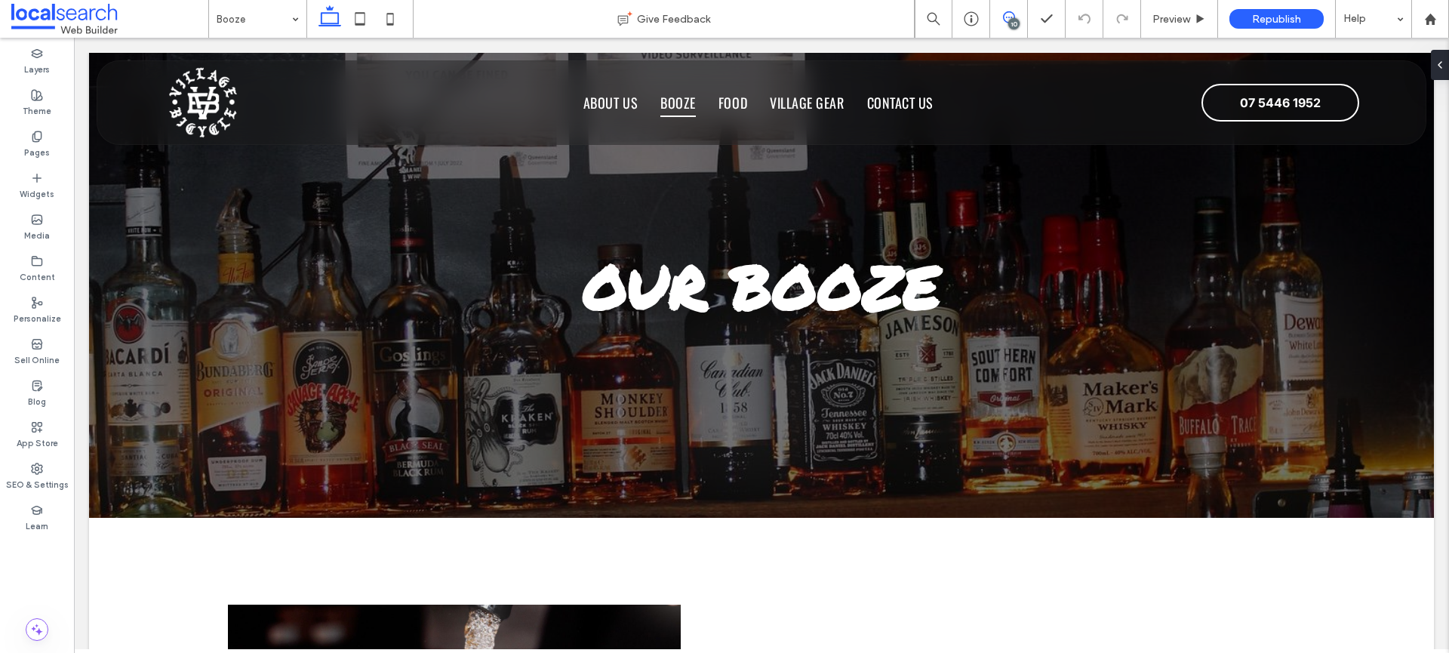
click at [996, 20] on span at bounding box center [1008, 17] width 37 height 12
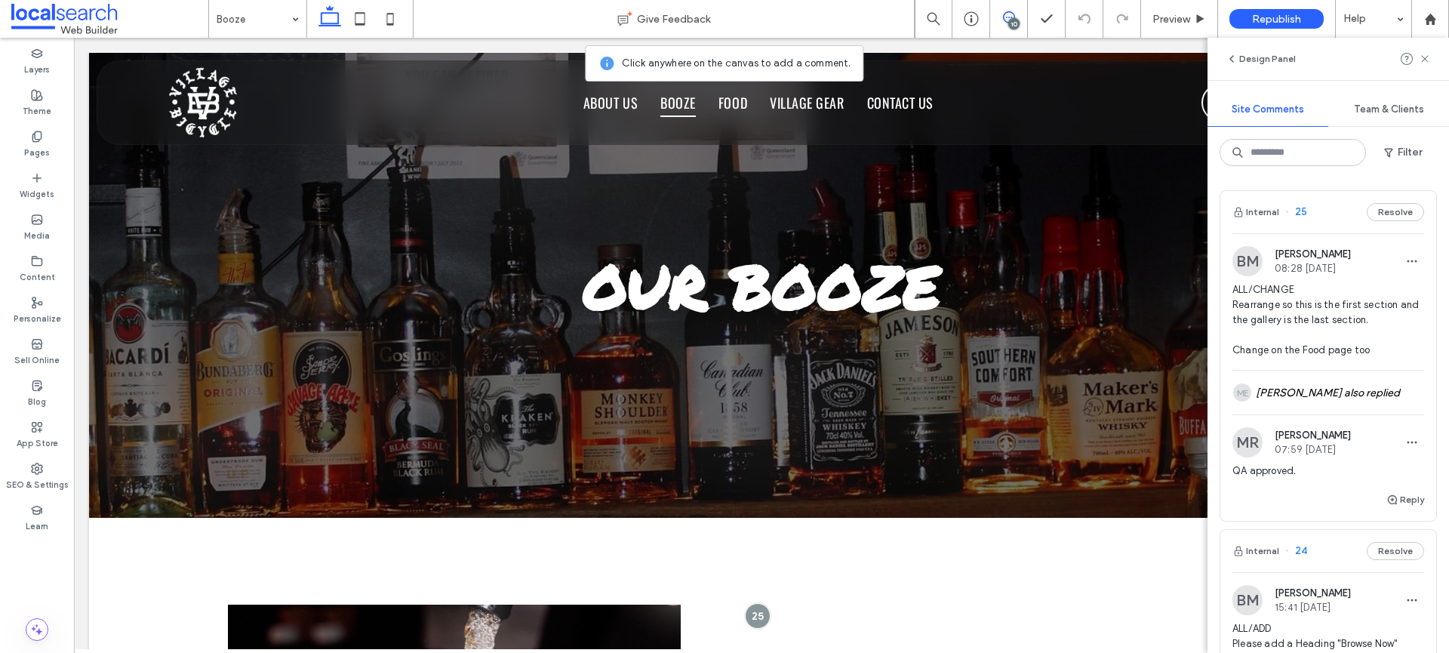
click at [1363, 282] on span "ALL/CHANGE Rearrange so this is the first section and the gallery is the last s…" at bounding box center [1328, 319] width 192 height 75
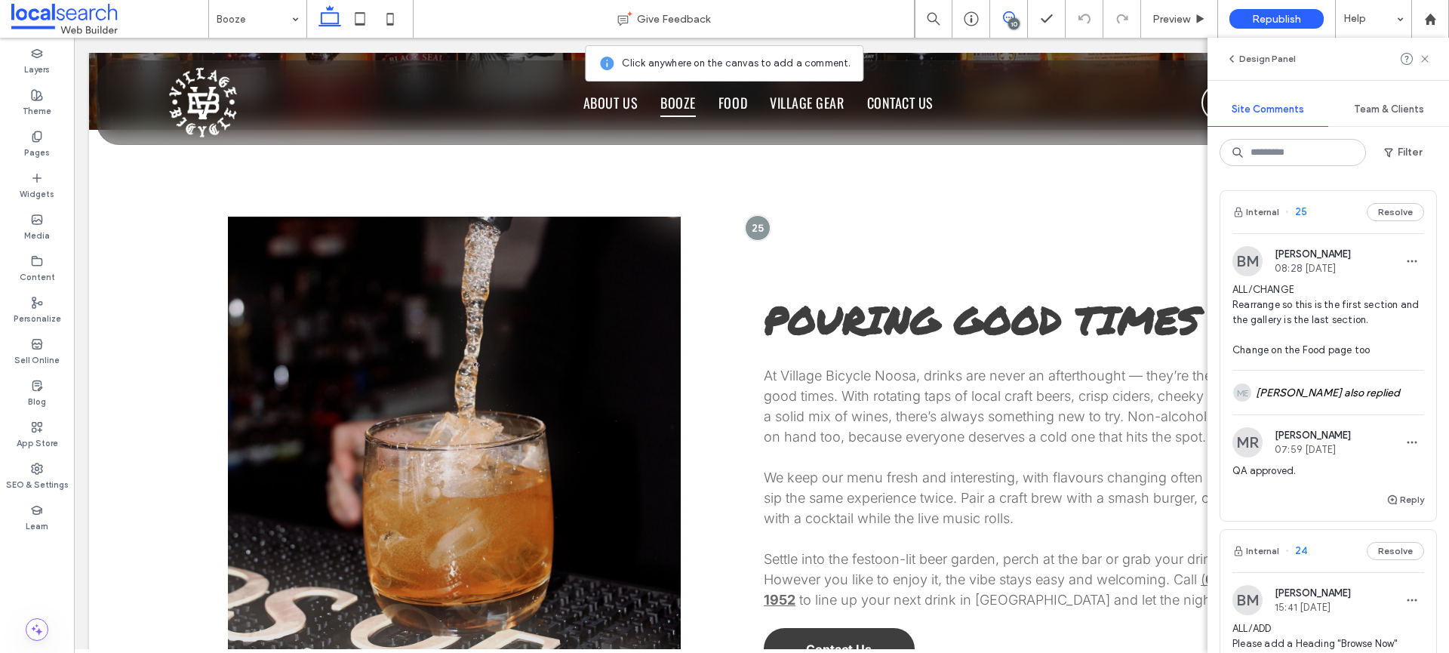
scroll to position [442, 0]
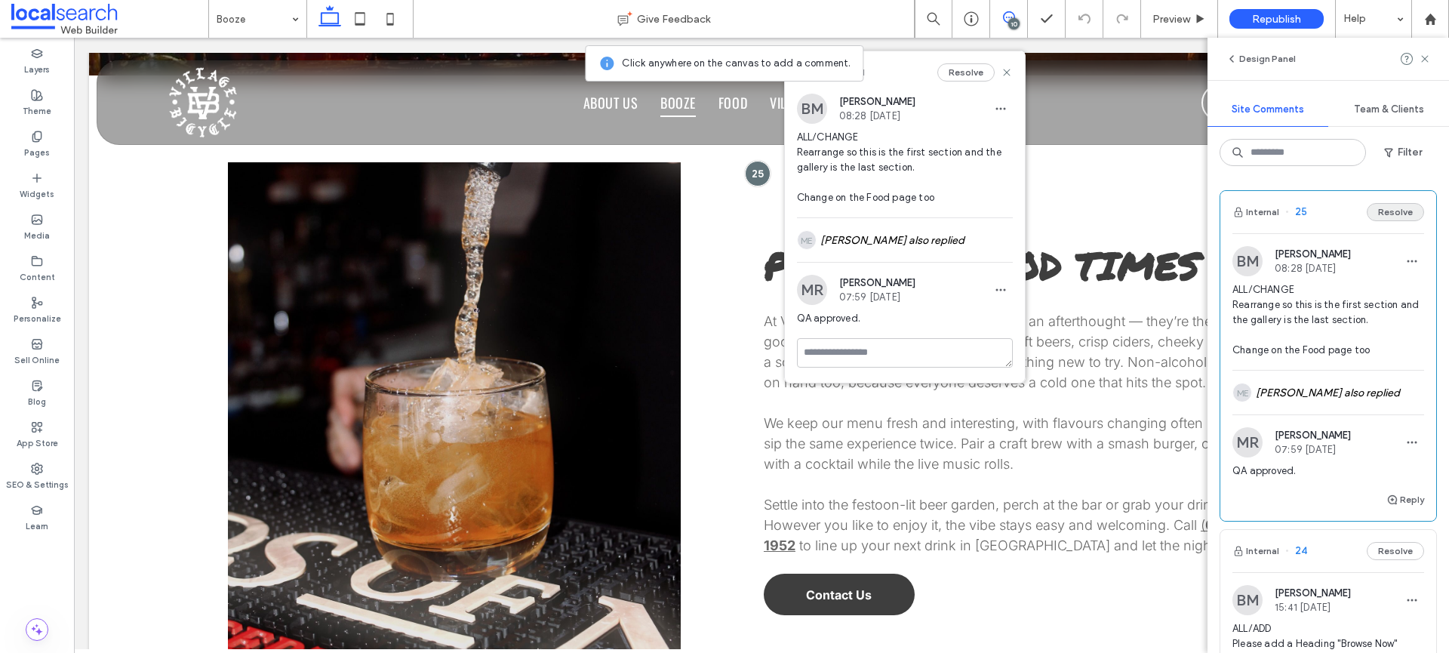
click at [1389, 217] on button "Resolve" at bounding box center [1395, 212] width 57 height 18
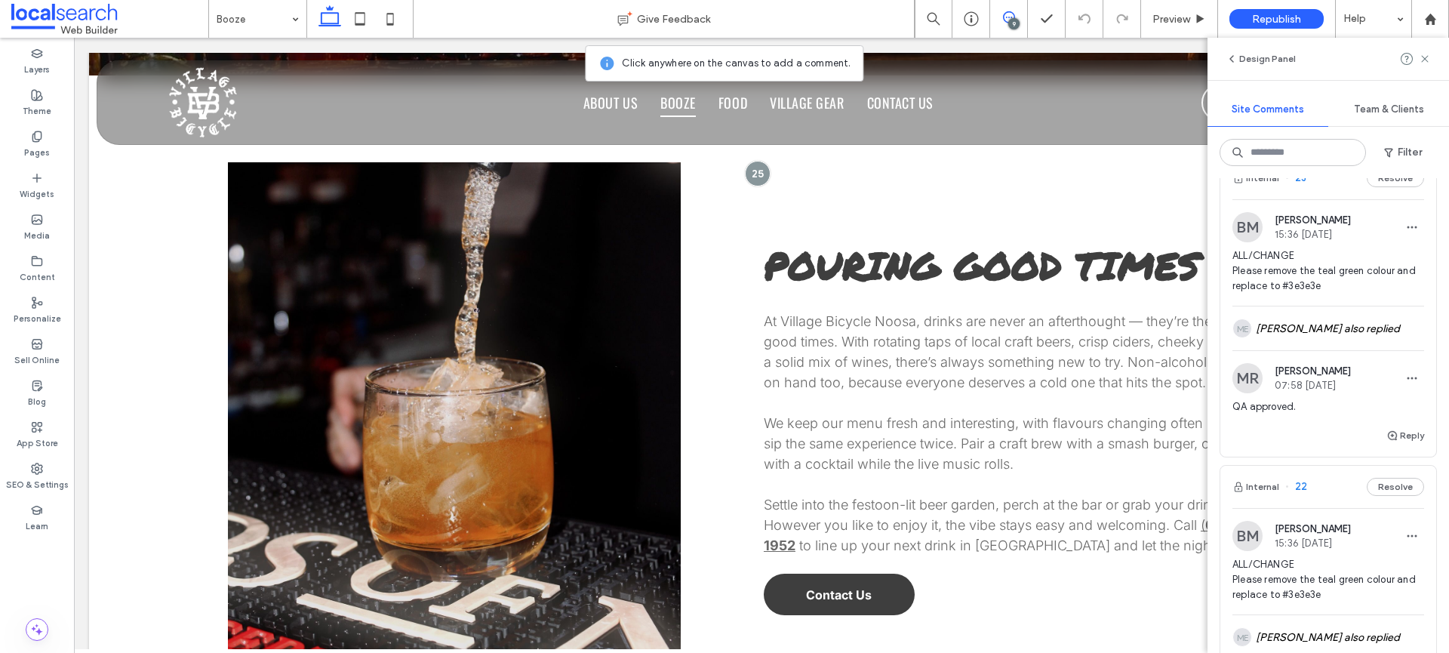
scroll to position [0, 0]
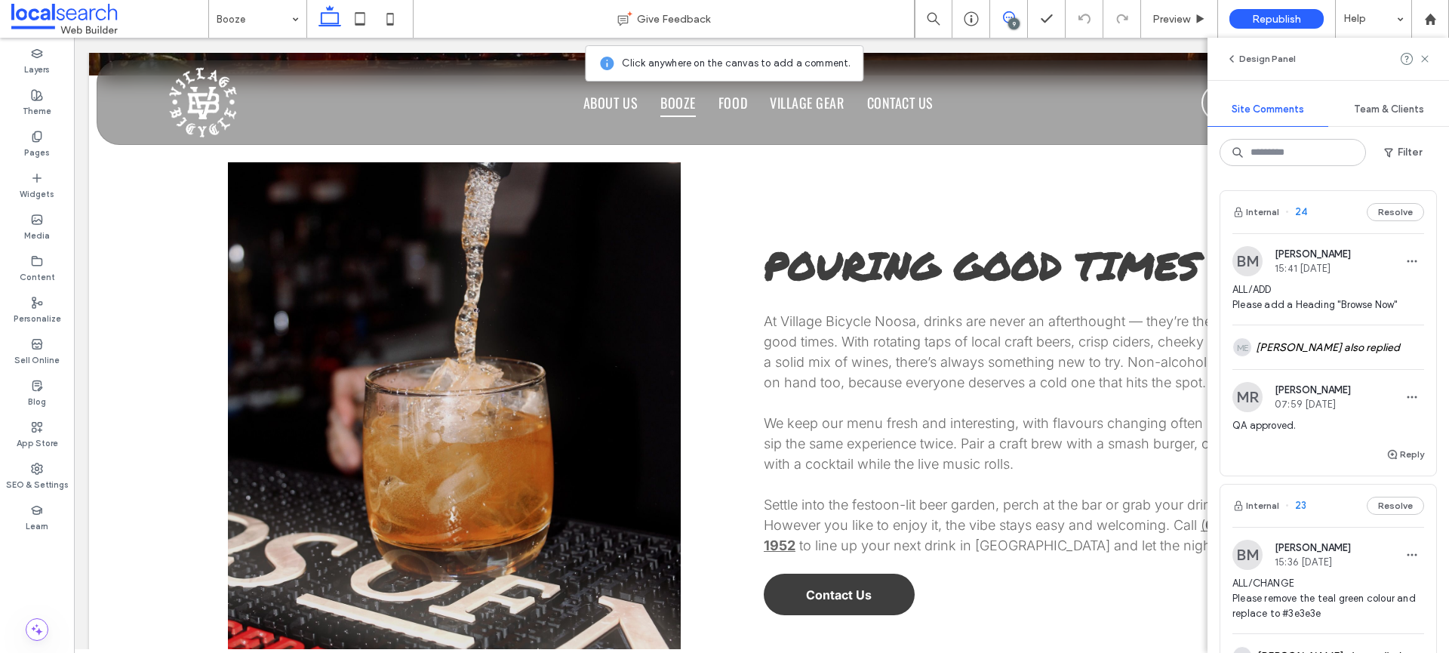
click at [1336, 293] on span "ALL/ADD Please add a Heading "Browse Now"" at bounding box center [1328, 297] width 192 height 30
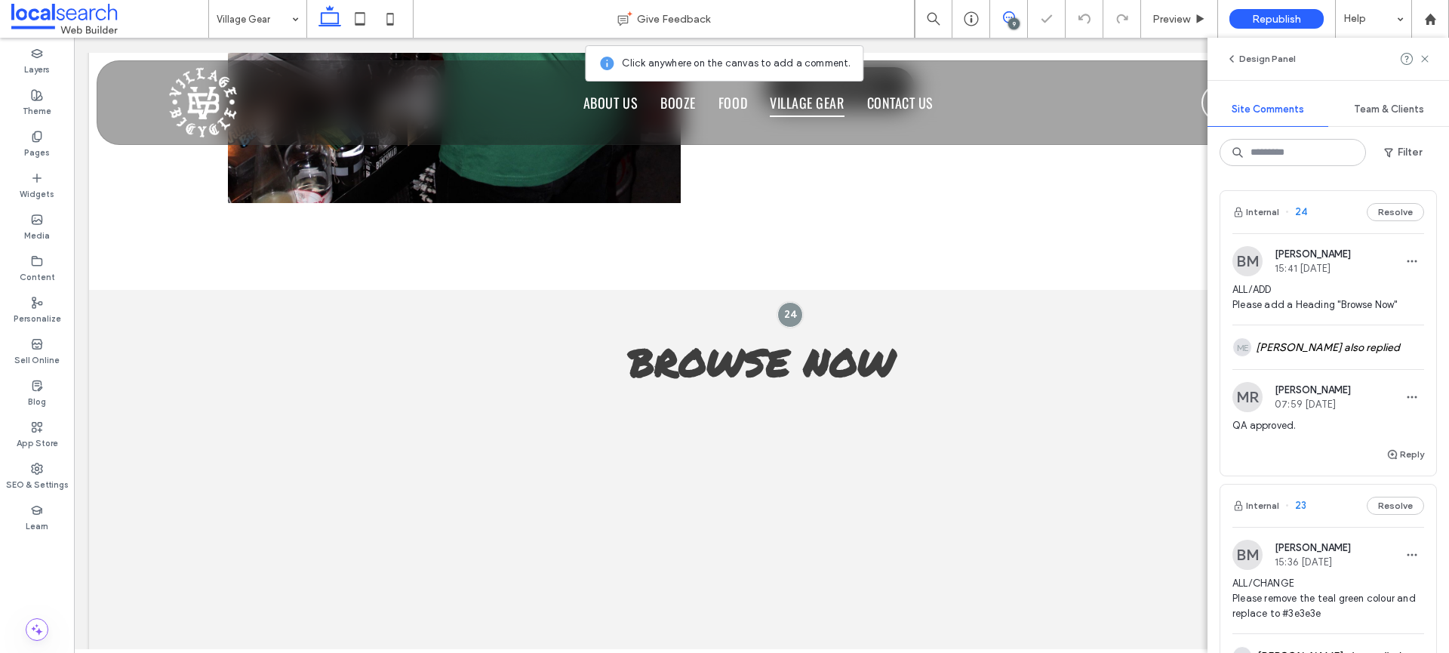
scroll to position [1137, 0]
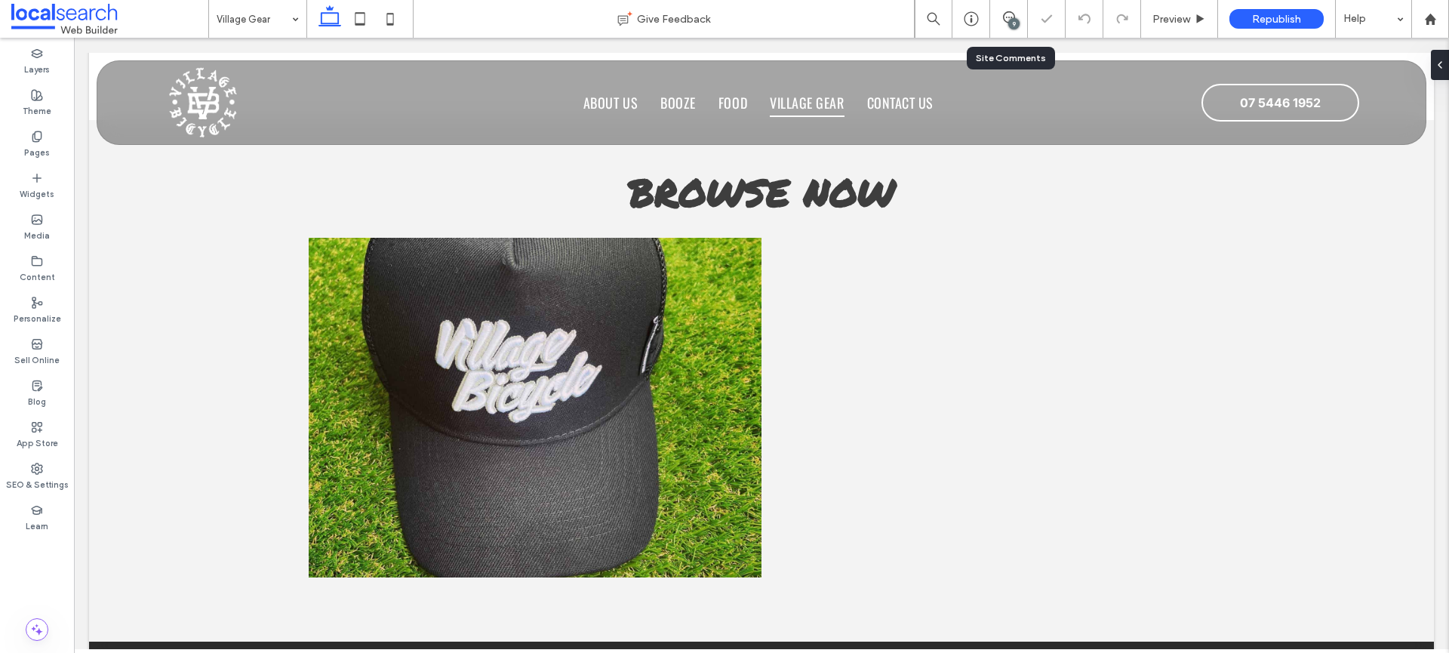
click at [1006, 6] on div "9" at bounding box center [1009, 19] width 38 height 38
click at [1010, 20] on div "9" at bounding box center [1013, 23] width 11 height 11
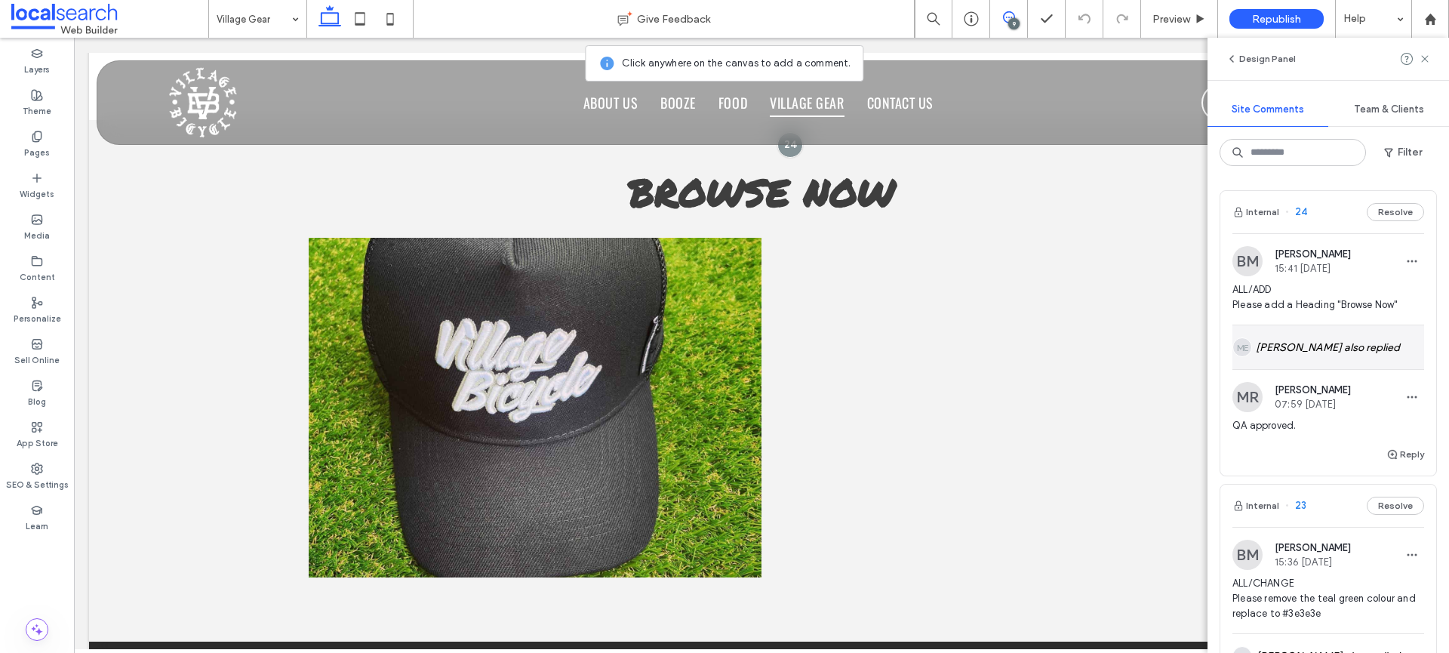
click at [1321, 334] on div "ME Mathew Ellis also replied" at bounding box center [1328, 347] width 192 height 44
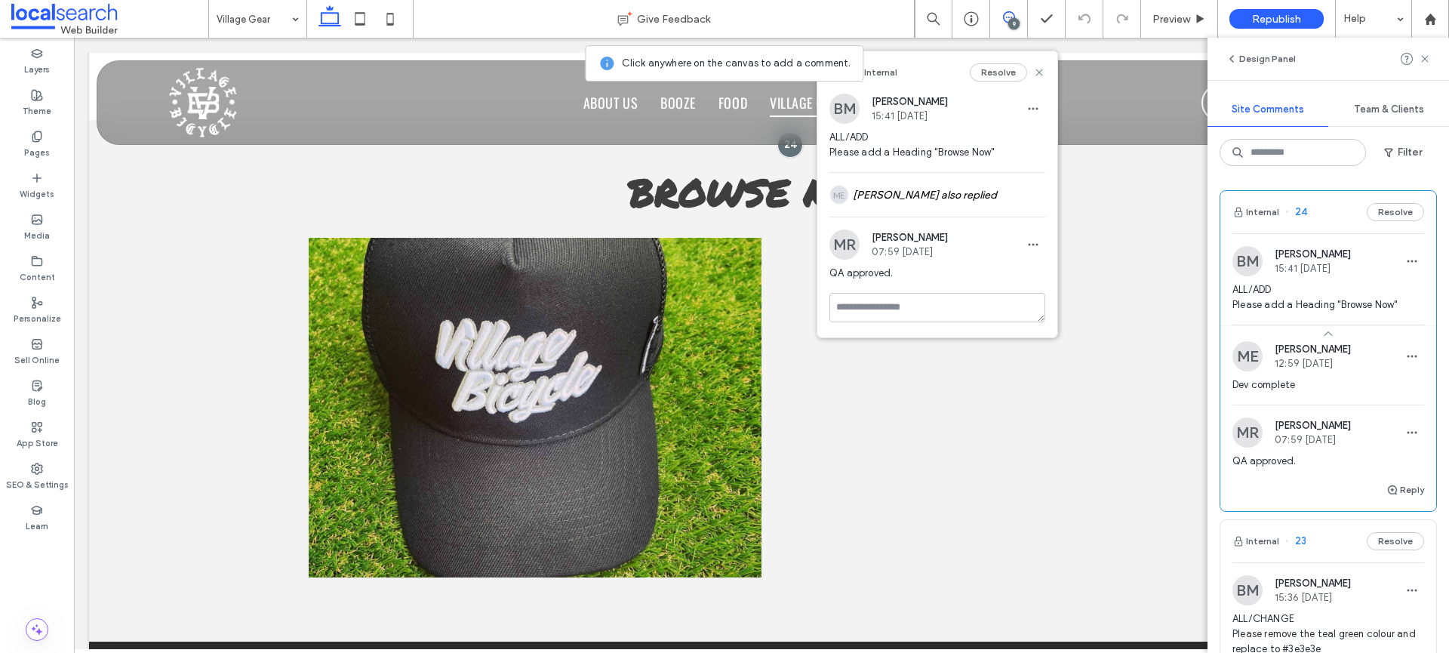
click at [1334, 266] on span "15:41 Sep 15 2025" at bounding box center [1313, 268] width 76 height 11
click at [1374, 209] on button "Resolve" at bounding box center [1395, 212] width 57 height 18
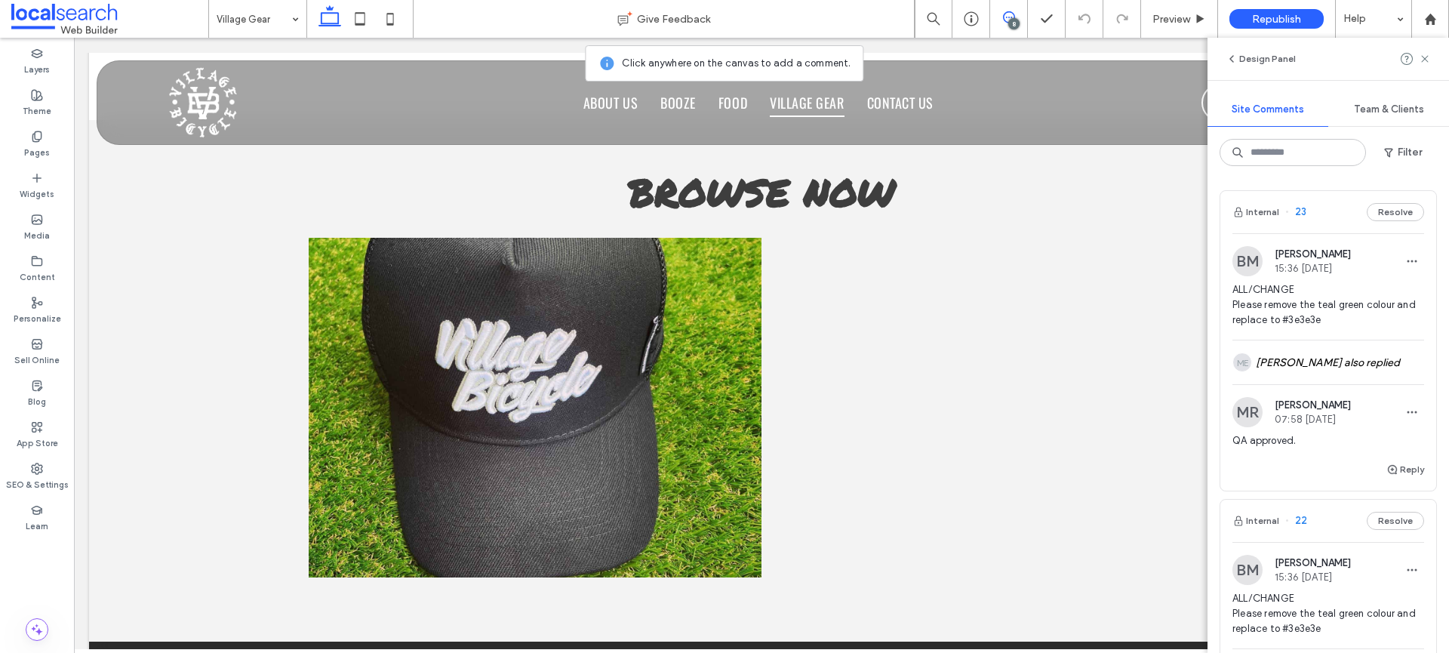
click at [1325, 317] on span "ALL/CHANGE Please remove the teal green colour and replace to #3e3e3e" at bounding box center [1328, 304] width 192 height 45
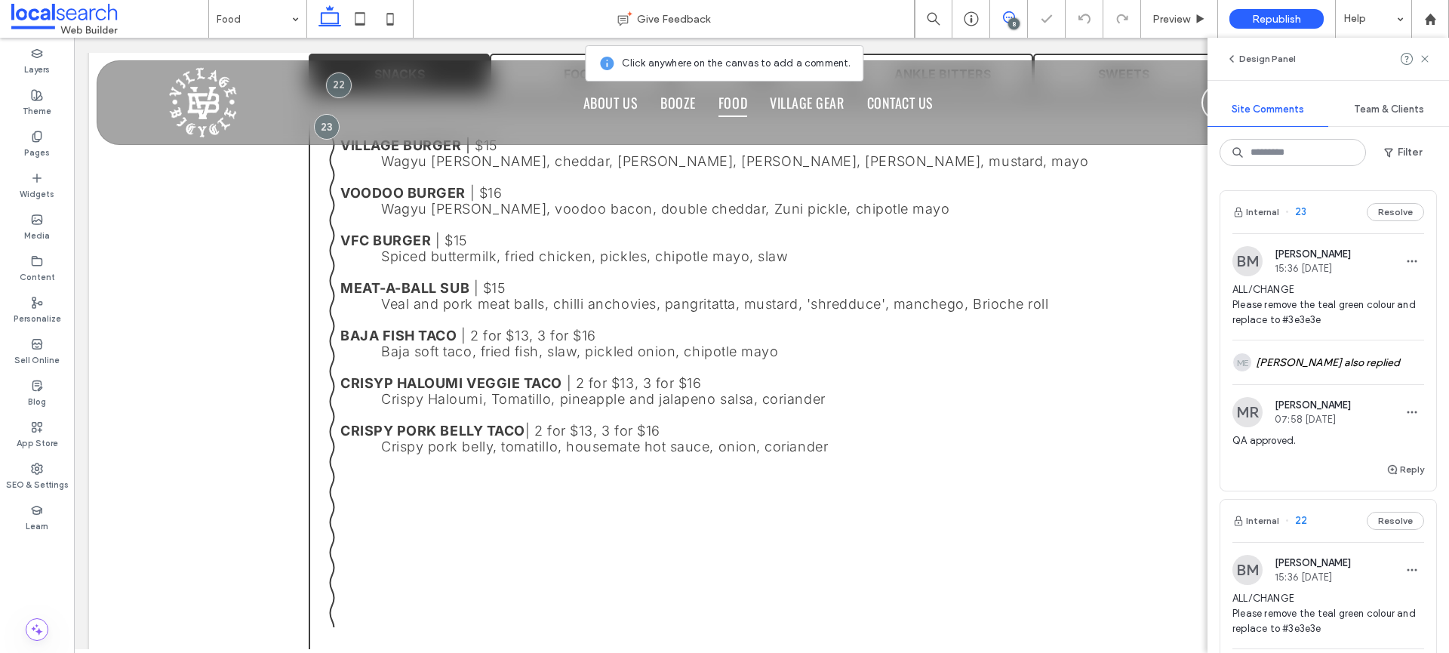
scroll to position [1220, 0]
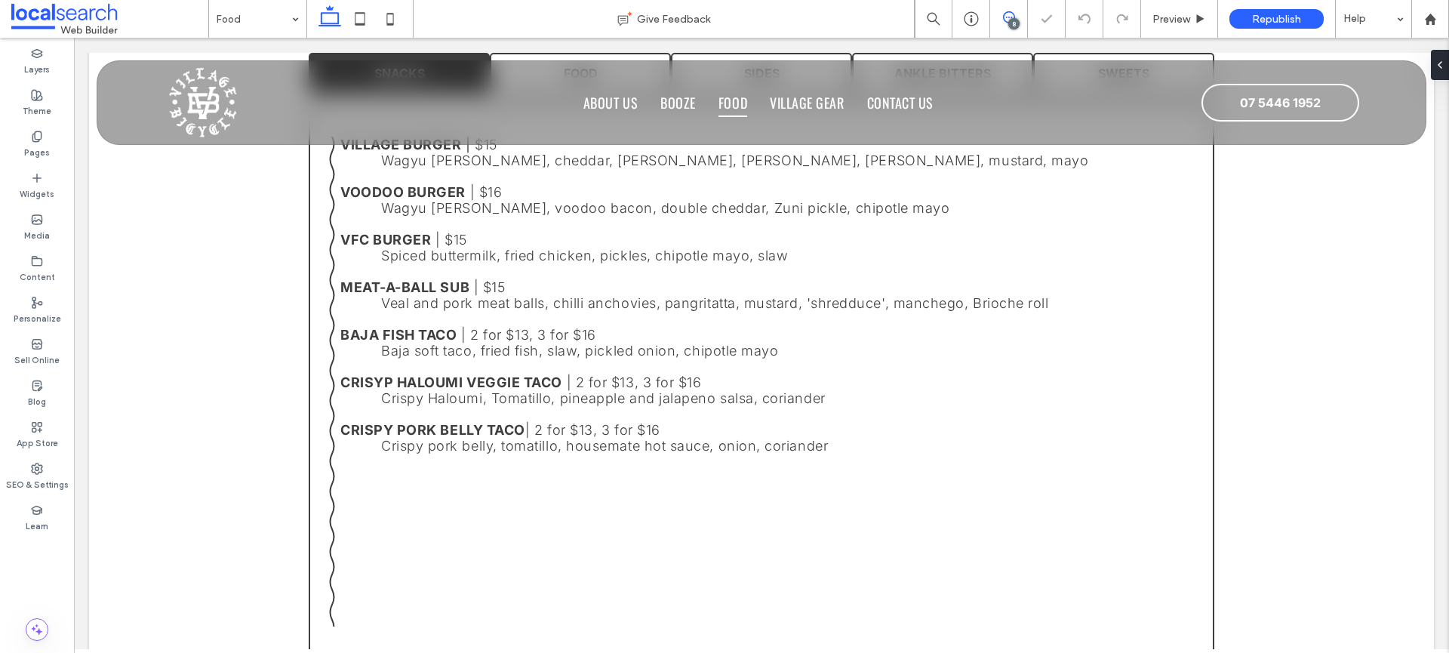
click at [1003, 13] on icon at bounding box center [1009, 17] width 12 height 12
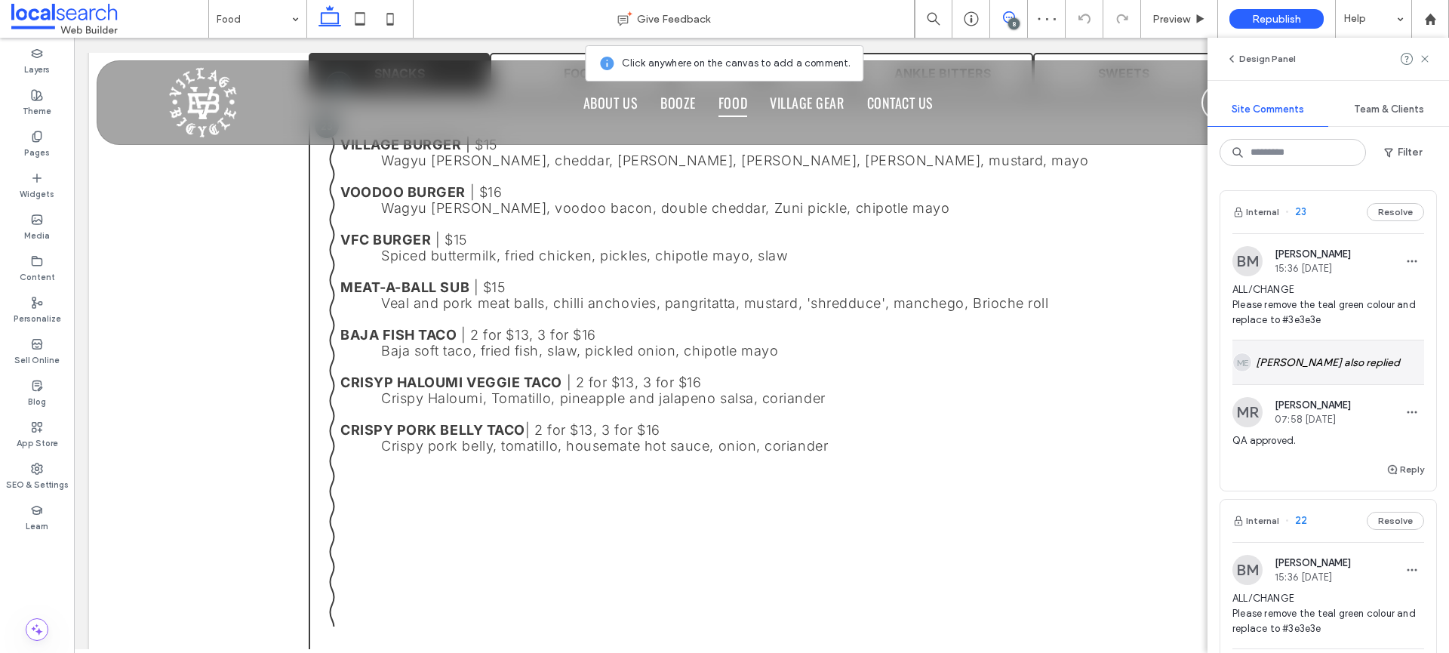
click at [1384, 374] on div "ME Mathew Ellis also replied" at bounding box center [1328, 362] width 192 height 44
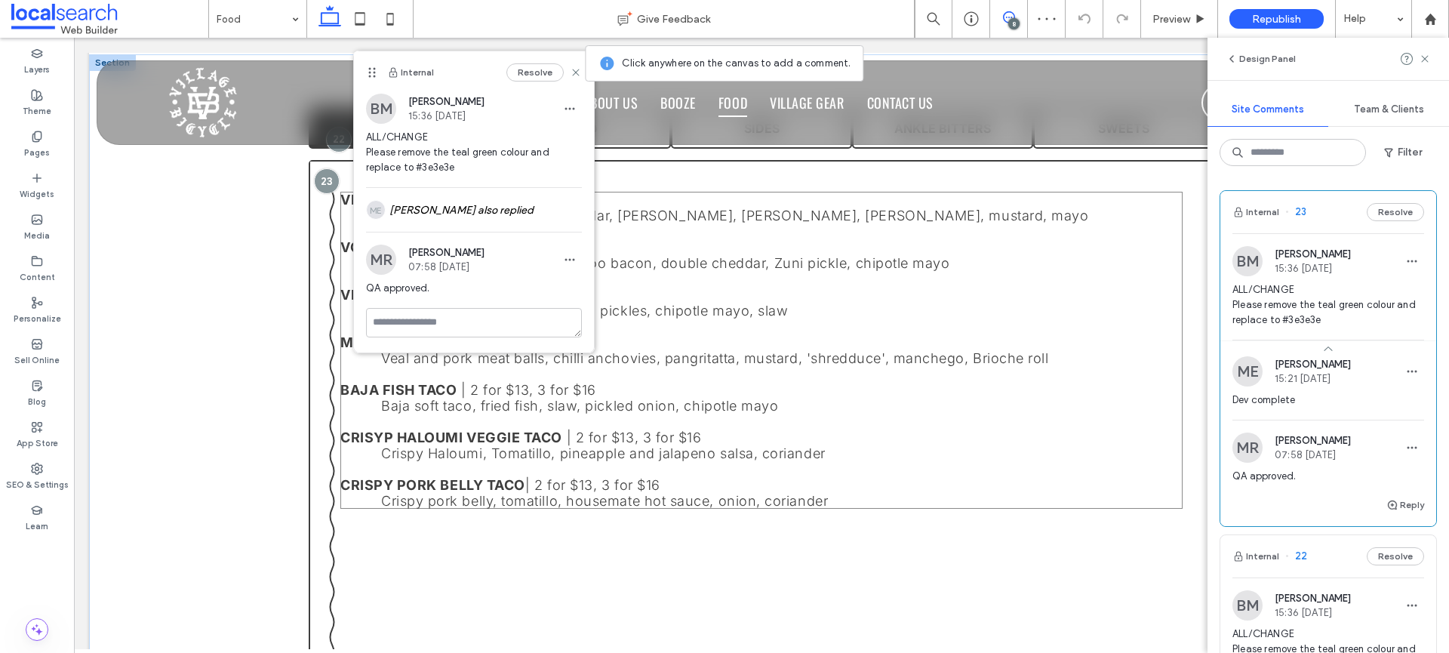
scroll to position [1096, 0]
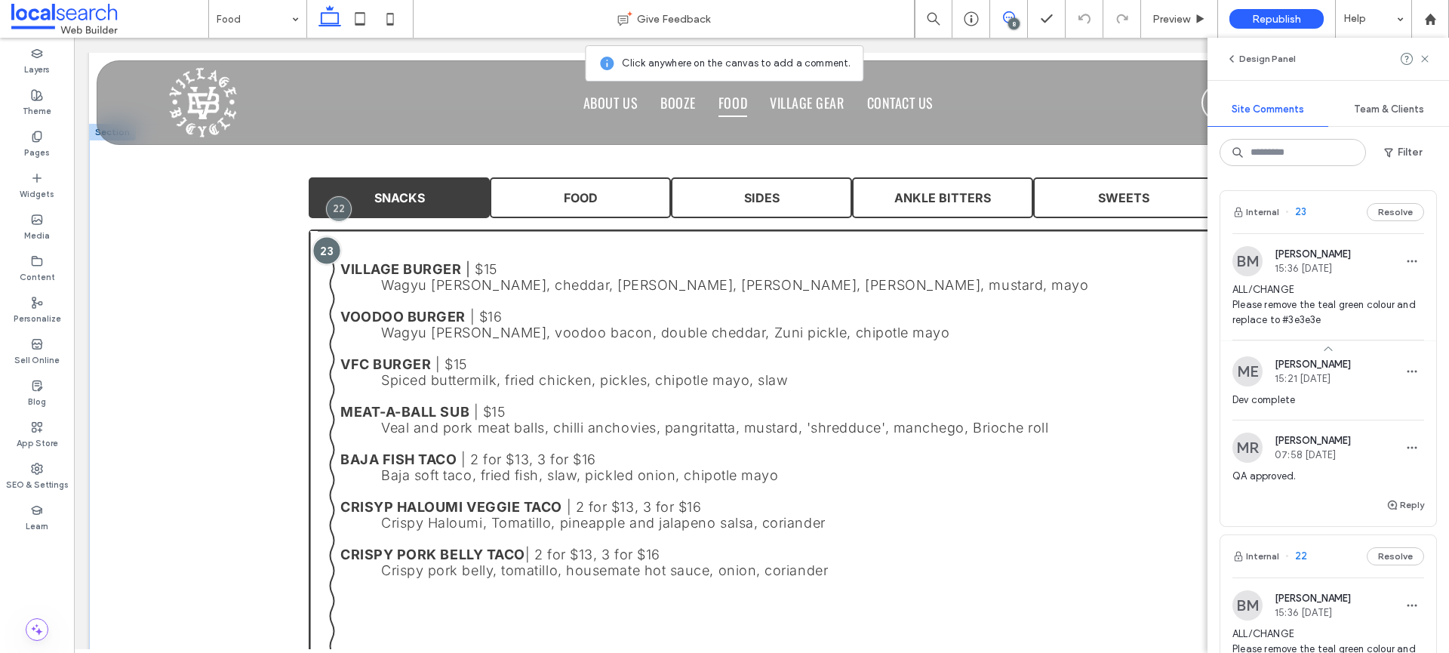
click at [316, 242] on div at bounding box center [327, 251] width 28 height 28
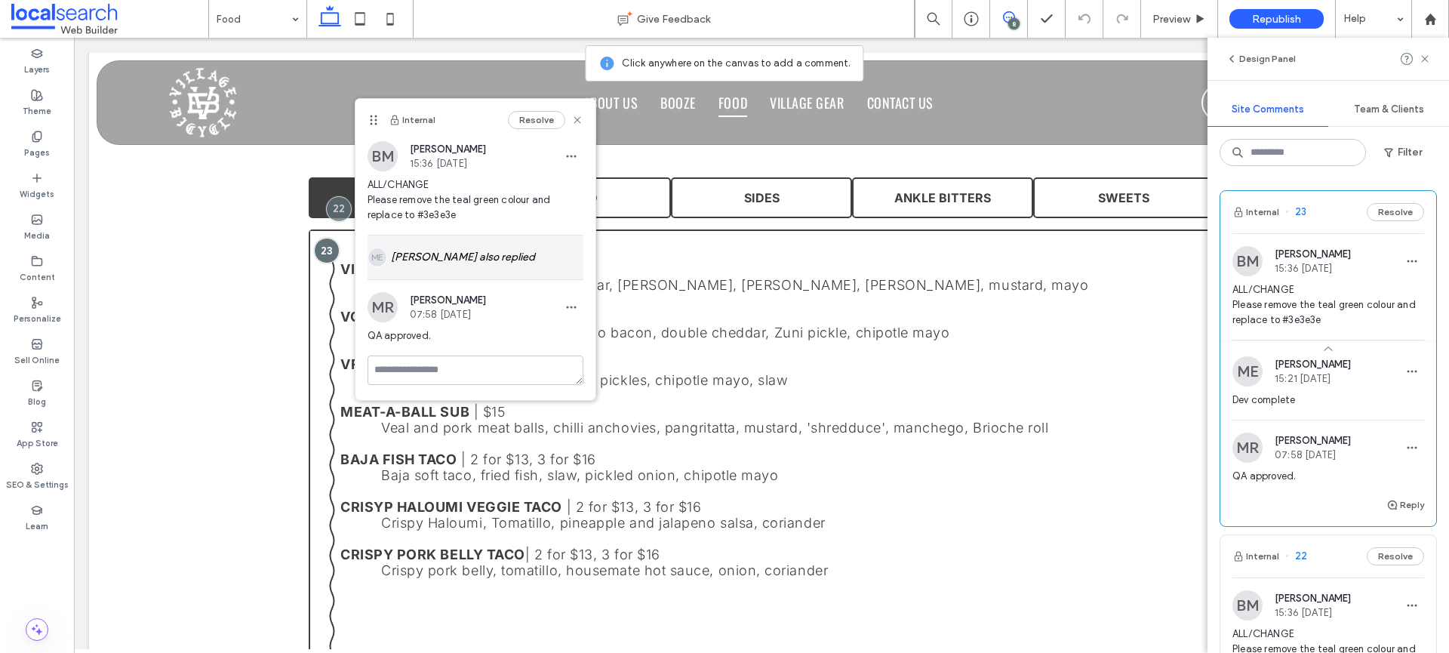
click at [411, 243] on div "ME Mathew Ellis also replied" at bounding box center [476, 257] width 216 height 44
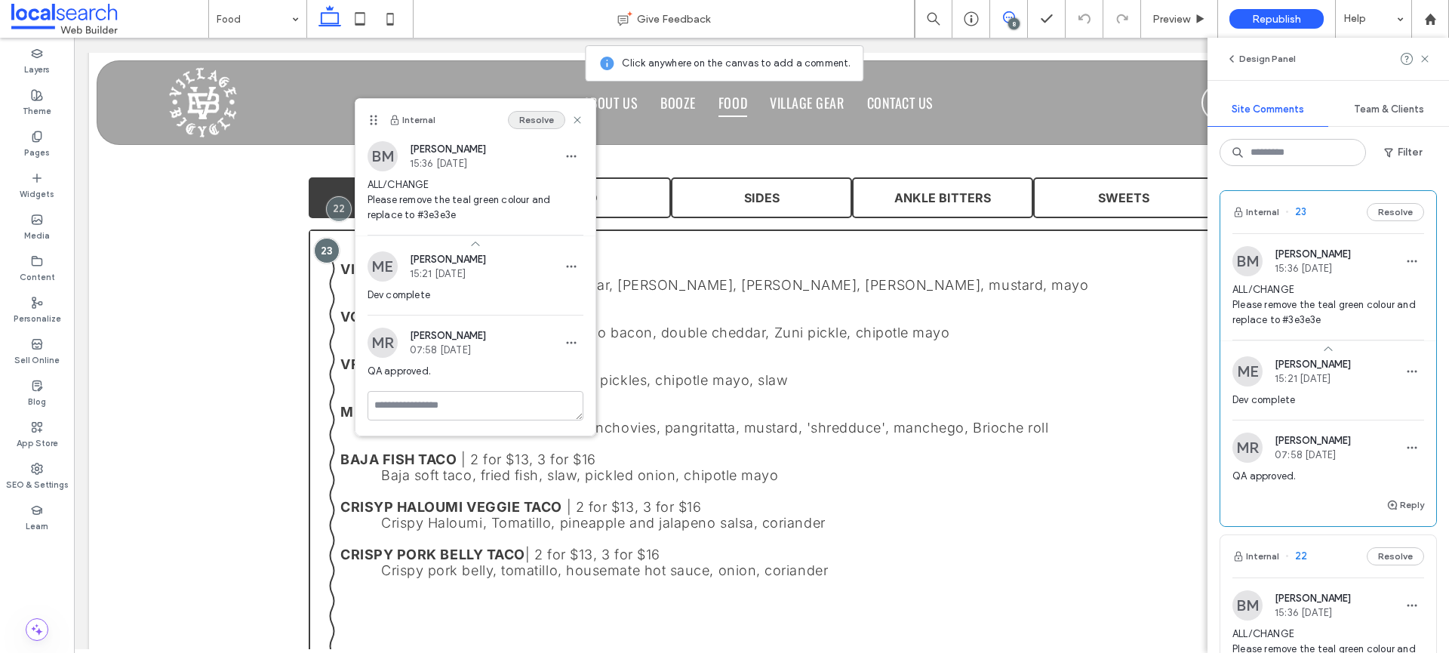
click at [522, 120] on button "Resolve" at bounding box center [536, 120] width 57 height 18
click at [339, 205] on div at bounding box center [339, 209] width 28 height 28
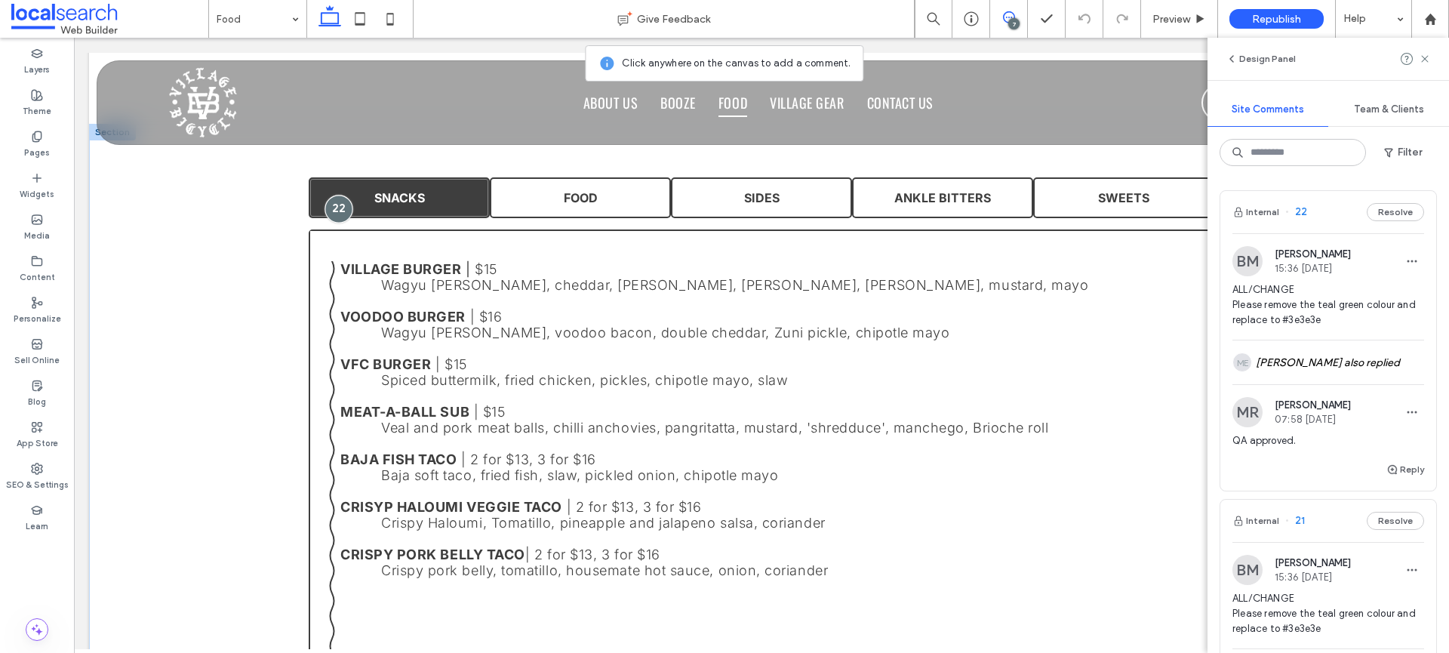
click at [337, 212] on div at bounding box center [339, 209] width 28 height 28
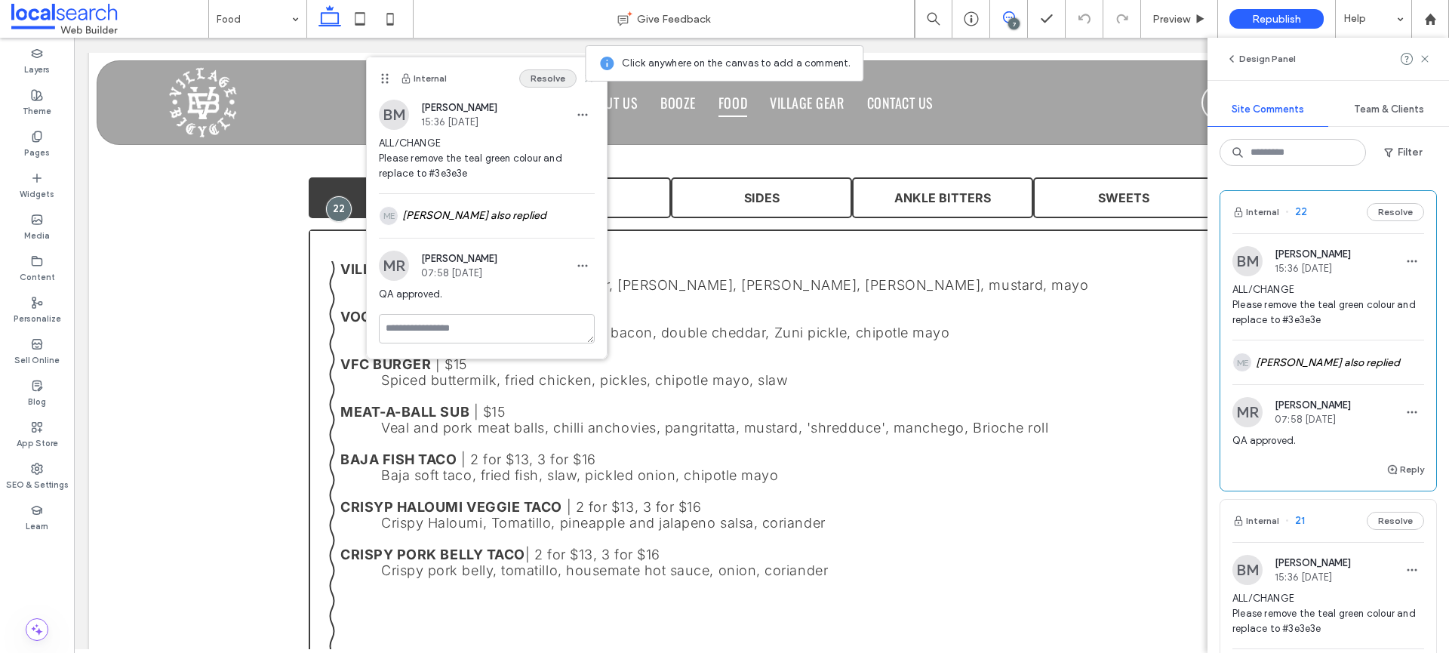
click at [548, 81] on button "Resolve" at bounding box center [547, 78] width 57 height 18
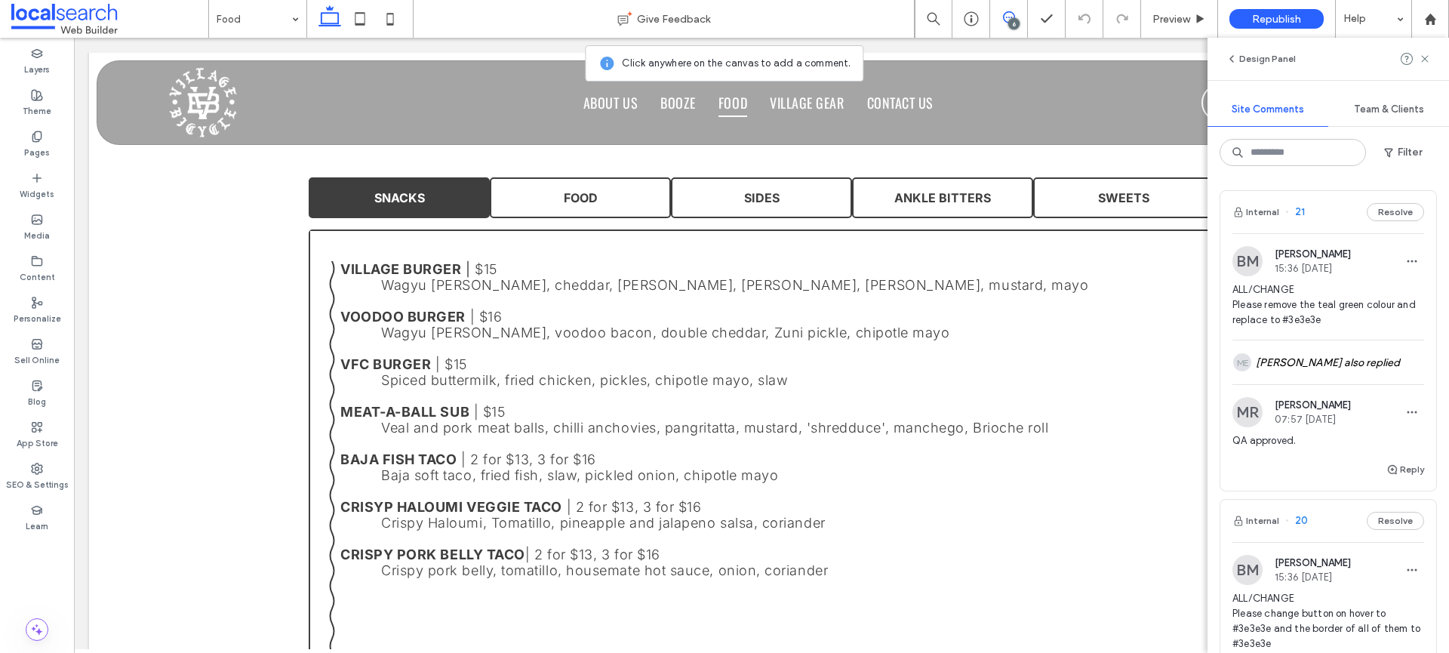
click at [1298, 327] on span "ALL/CHANGE Please remove the teal green colour and replace to #3e3e3e" at bounding box center [1328, 304] width 192 height 45
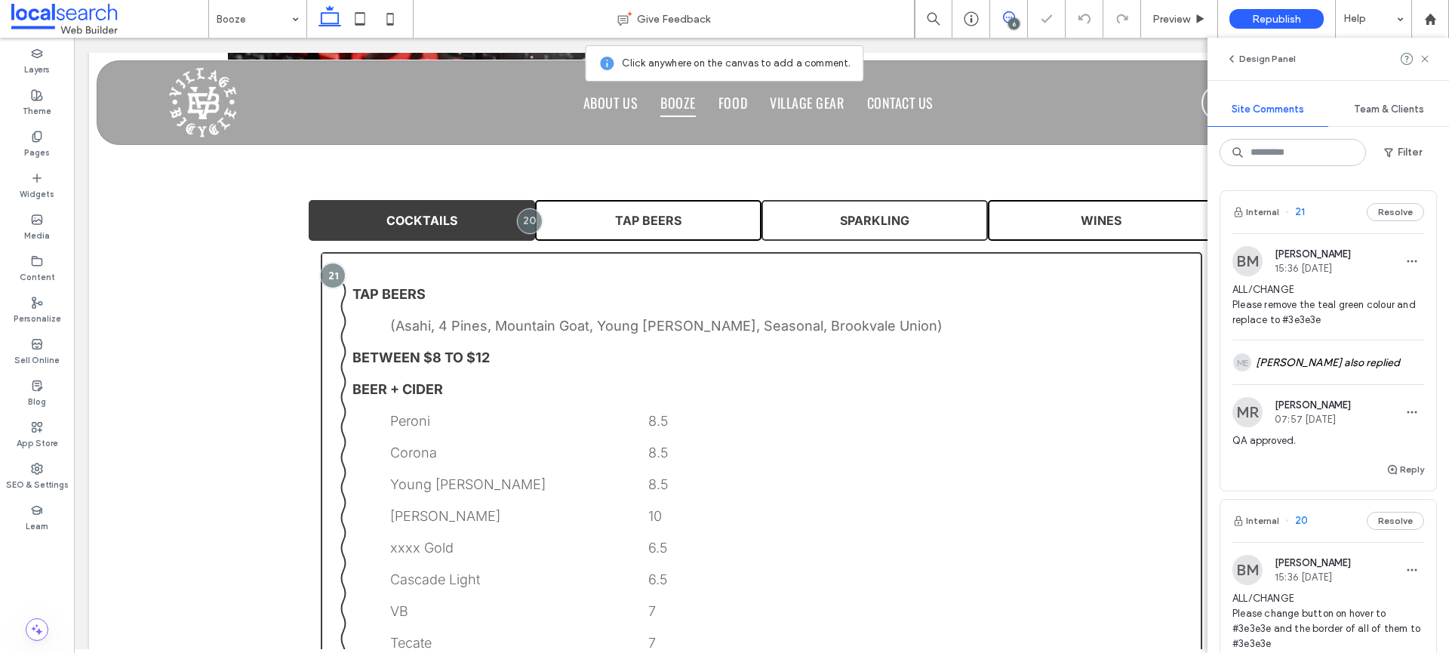
scroll to position [1250, 0]
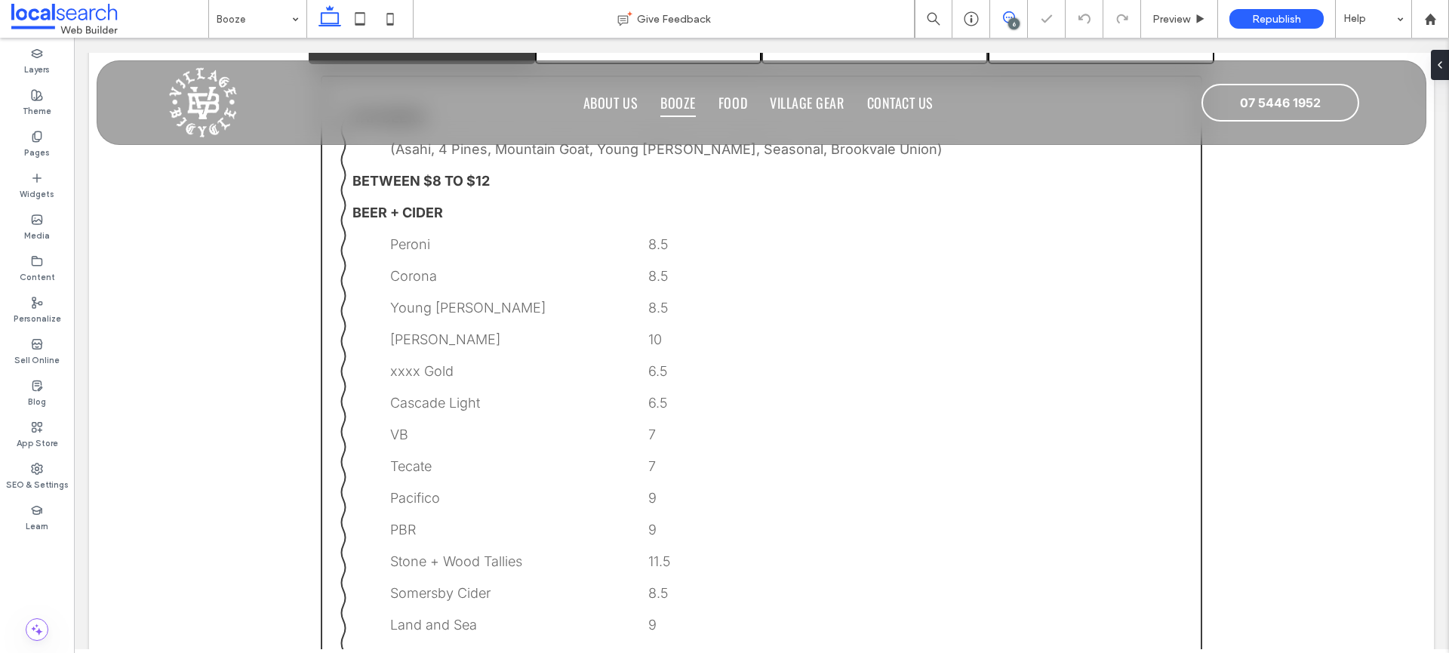
click at [1007, 11] on use at bounding box center [1009, 17] width 12 height 12
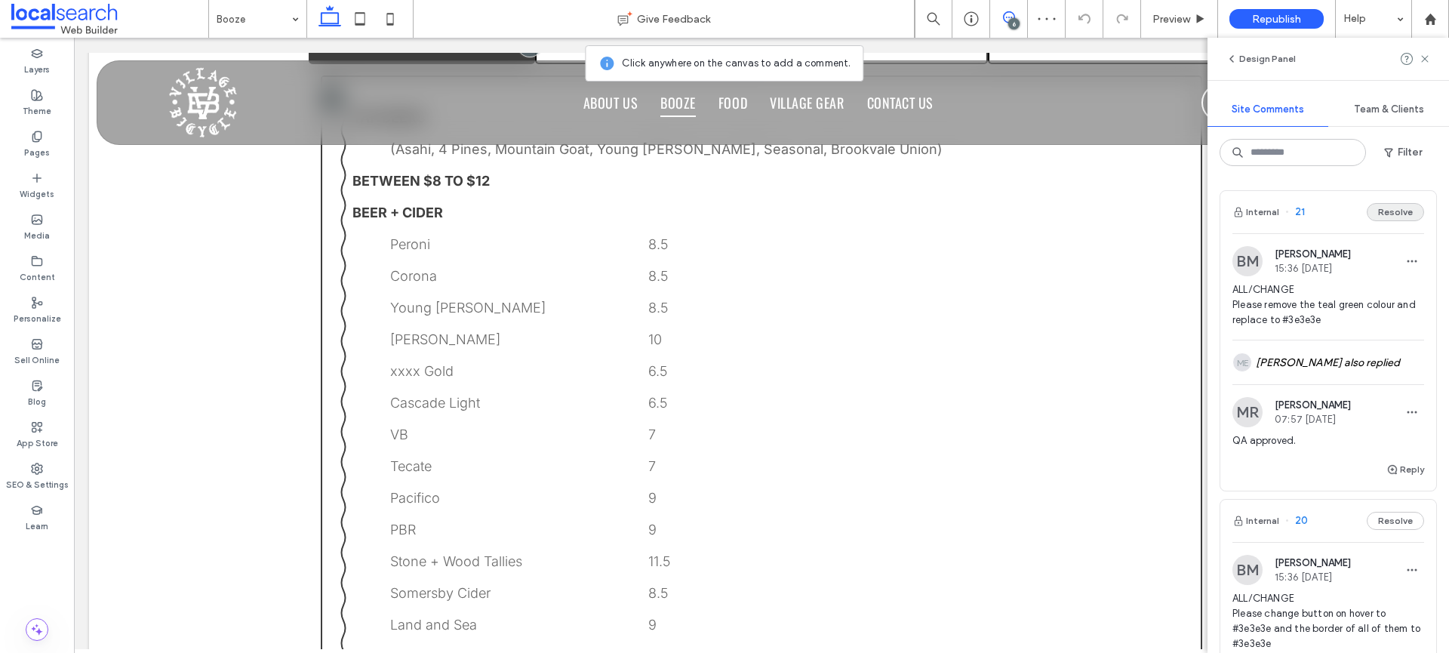
click at [1374, 205] on button "Resolve" at bounding box center [1395, 212] width 57 height 18
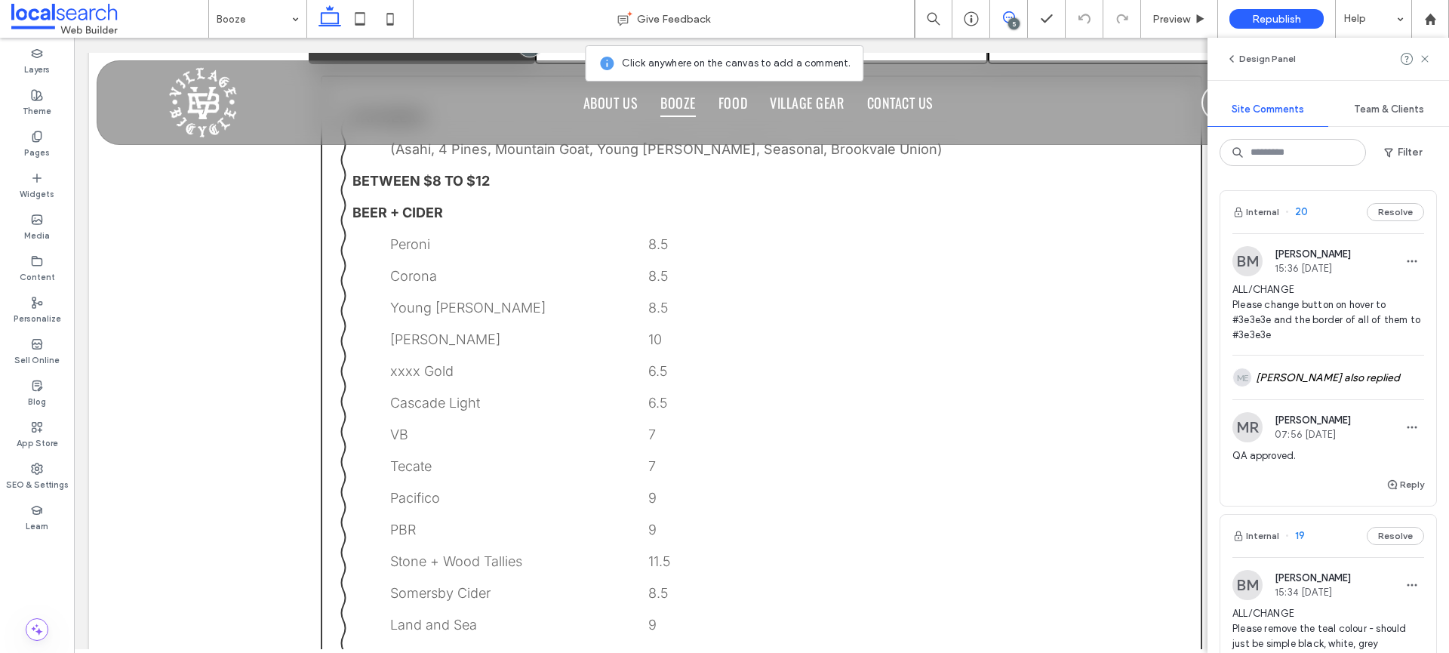
click at [1323, 303] on span "ALL/CHANGE Please change button on hover to #3e3e3e and the border of all of th…" at bounding box center [1328, 312] width 192 height 60
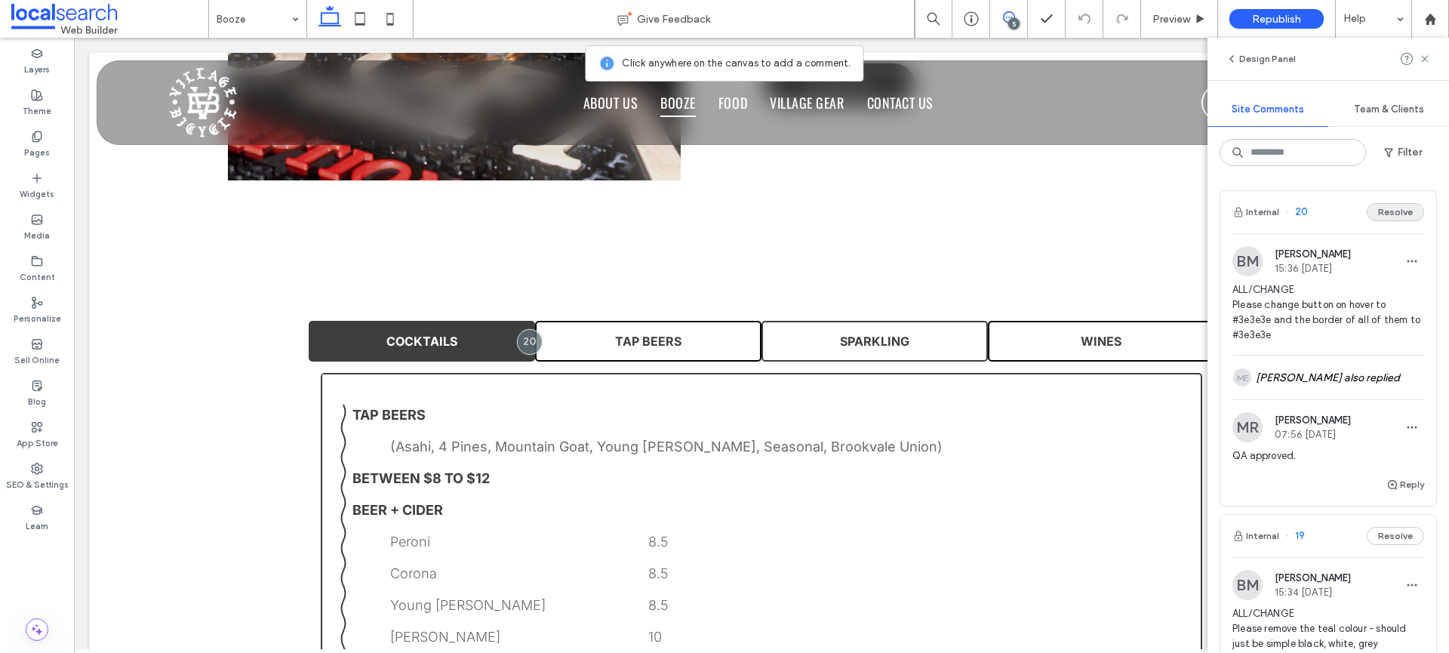
scroll to position [912, 0]
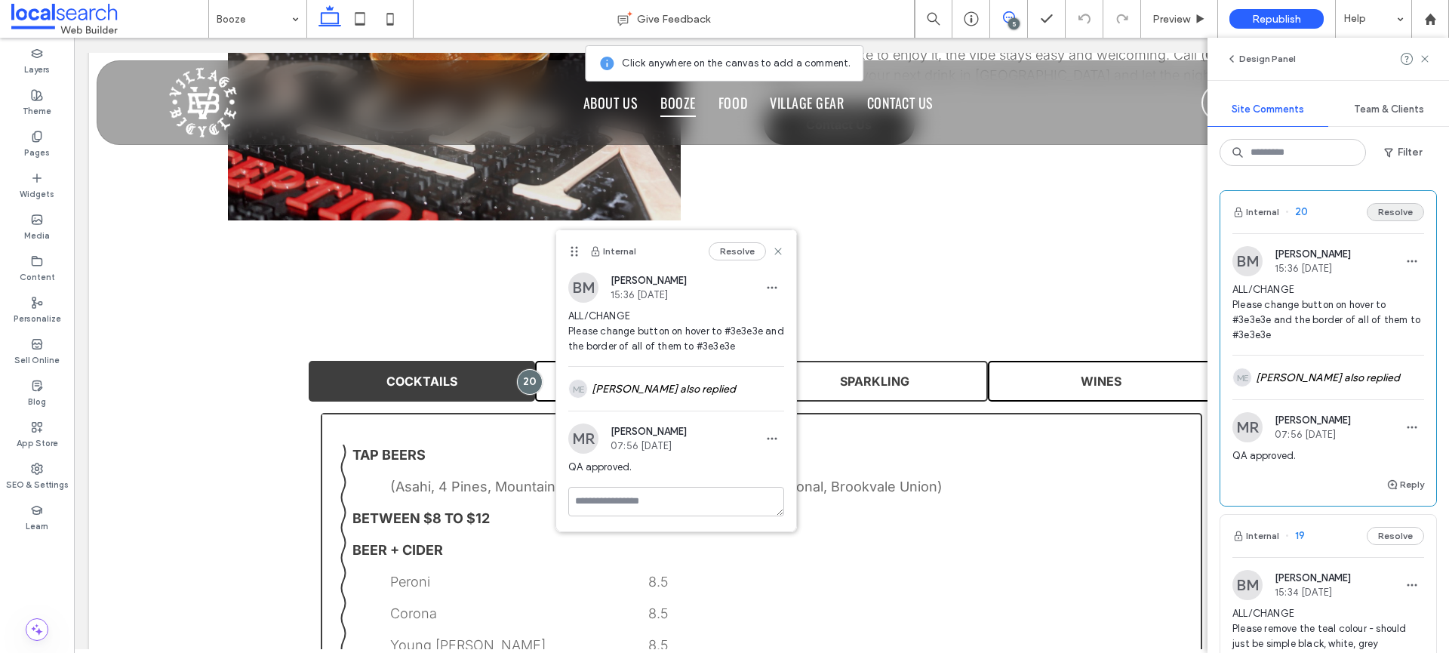
click at [1386, 217] on button "Resolve" at bounding box center [1395, 212] width 57 height 18
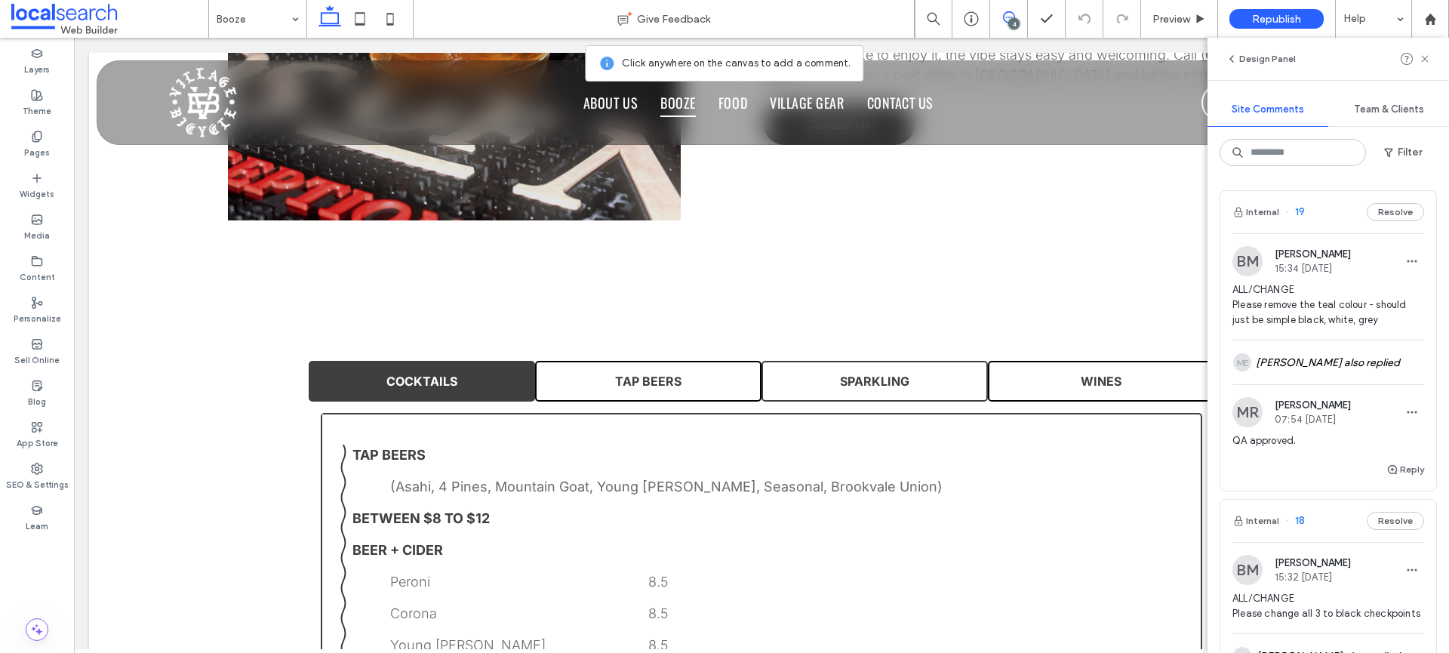
click at [1318, 300] on span "ALL/CHANGE Please remove the teal colour - should just be simple black, white, …" at bounding box center [1328, 304] width 192 height 45
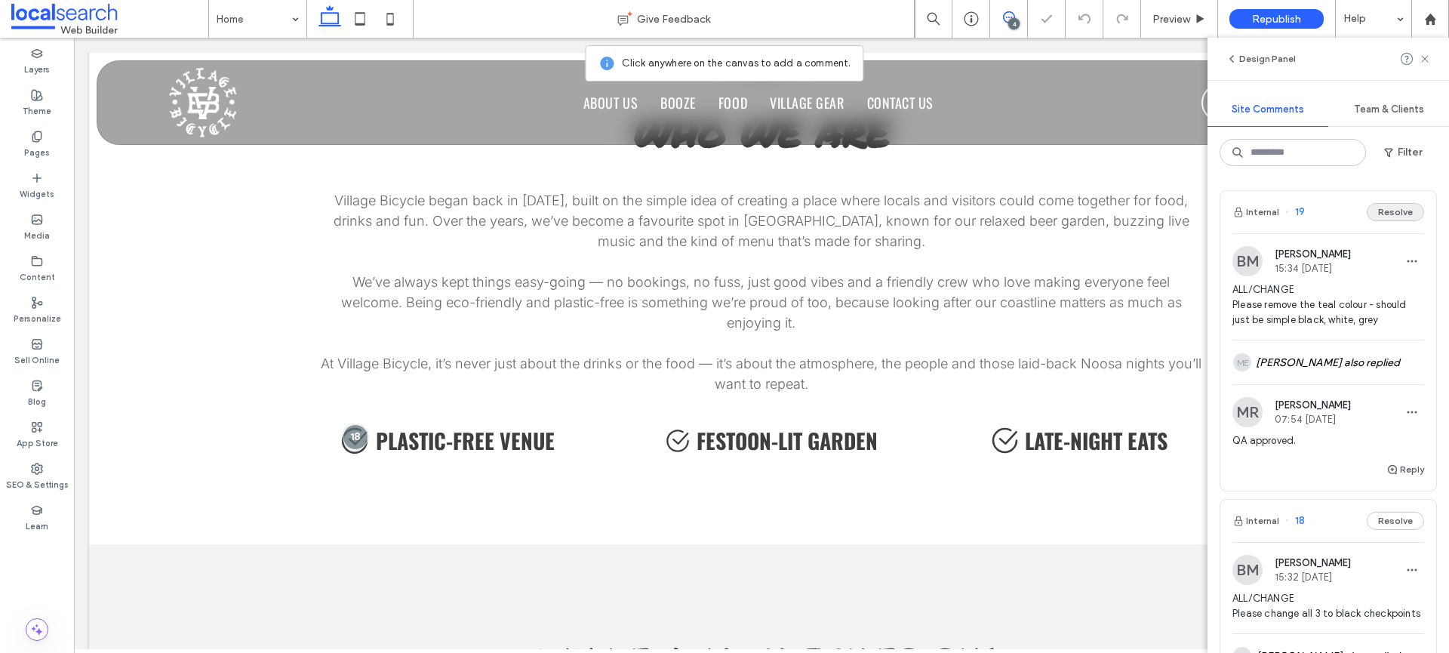
scroll to position [2450, 0]
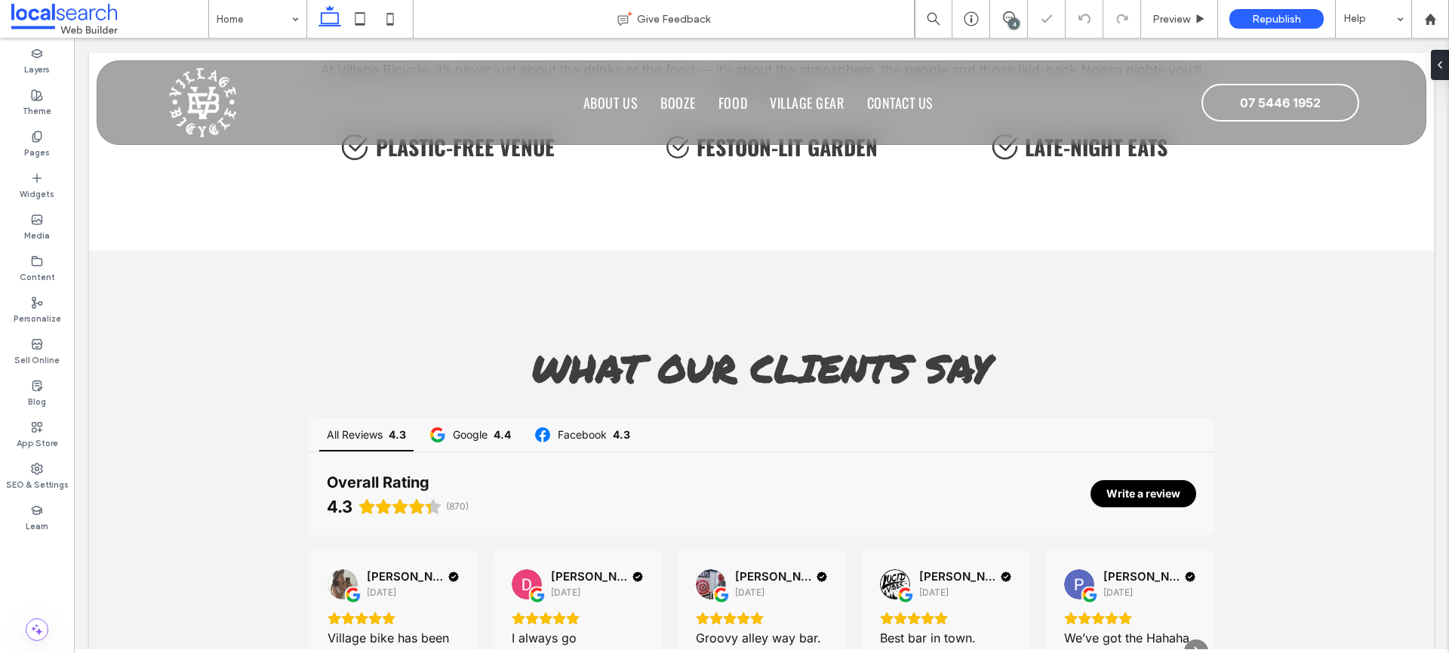
click at [1398, 251] on div "What Our Clients Say All Reviews 4.3 Google 4.4 Facebook 4.3 Overall Rating 4.3…" at bounding box center [761, 555] width 1345 height 608
click at [1000, 9] on div "4" at bounding box center [1009, 19] width 38 height 38
click at [1013, 18] on div "4" at bounding box center [1013, 23] width 11 height 11
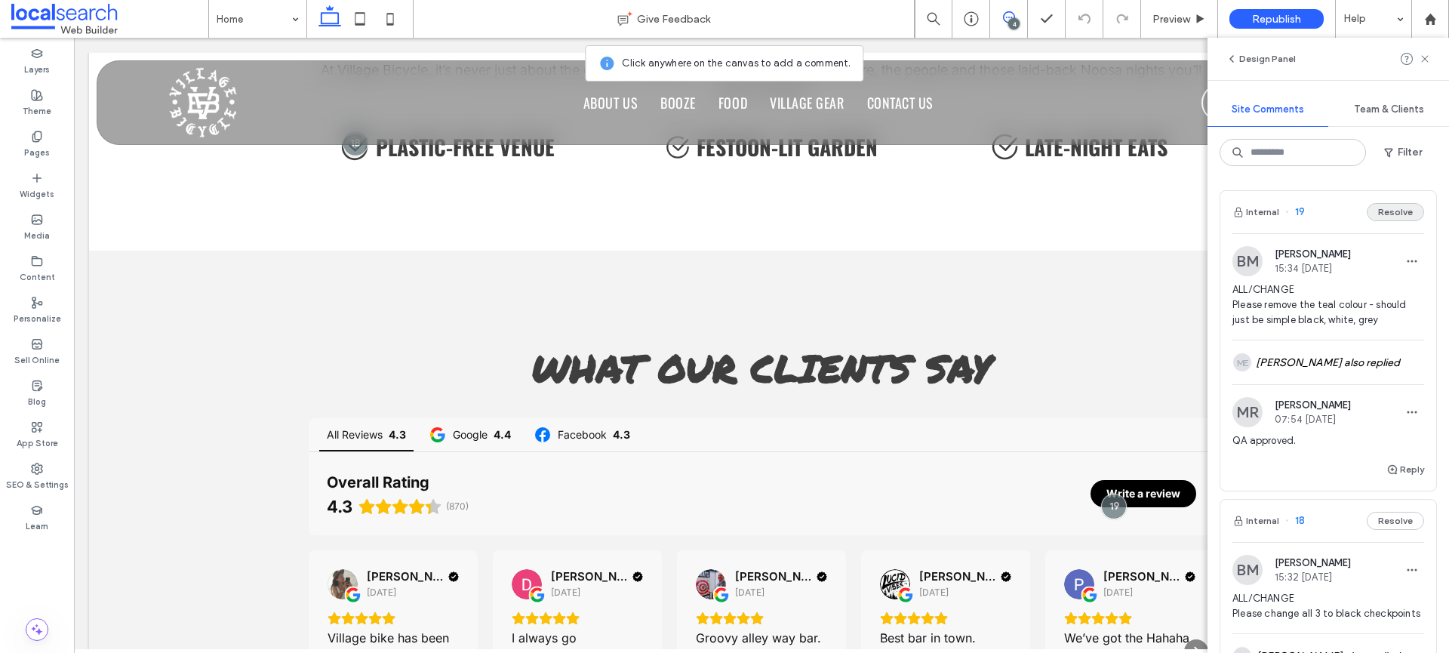
click at [1377, 217] on button "Resolve" at bounding box center [1395, 212] width 57 height 18
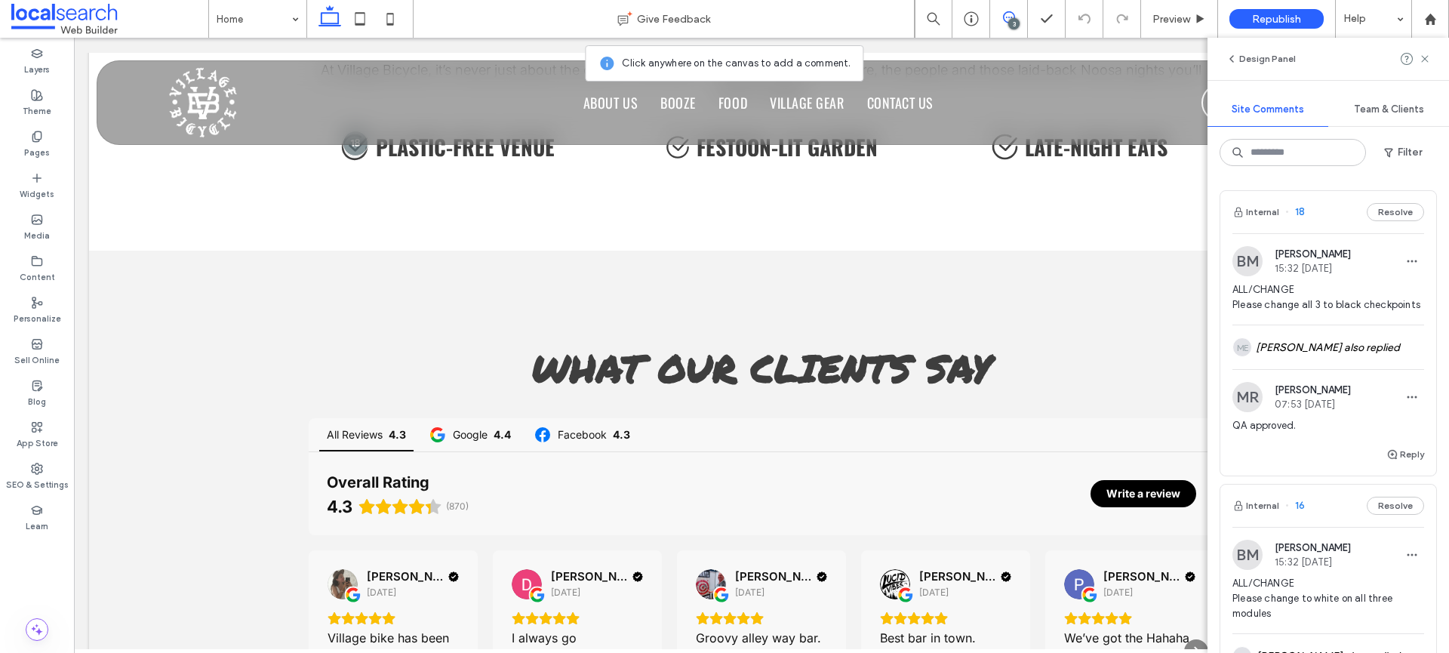
click at [1363, 261] on div "BM Bethany McDonald 15:32 Sep 15 2025" at bounding box center [1328, 261] width 192 height 30
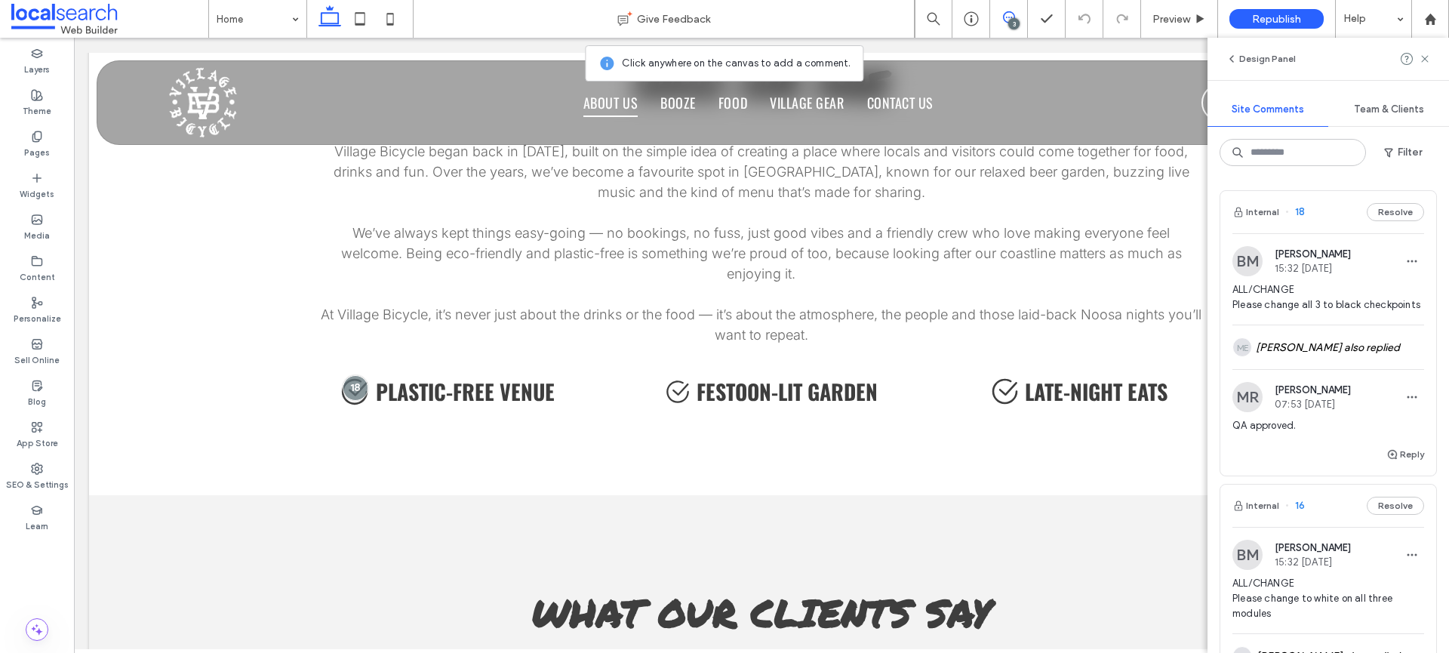
scroll to position [2175, 0]
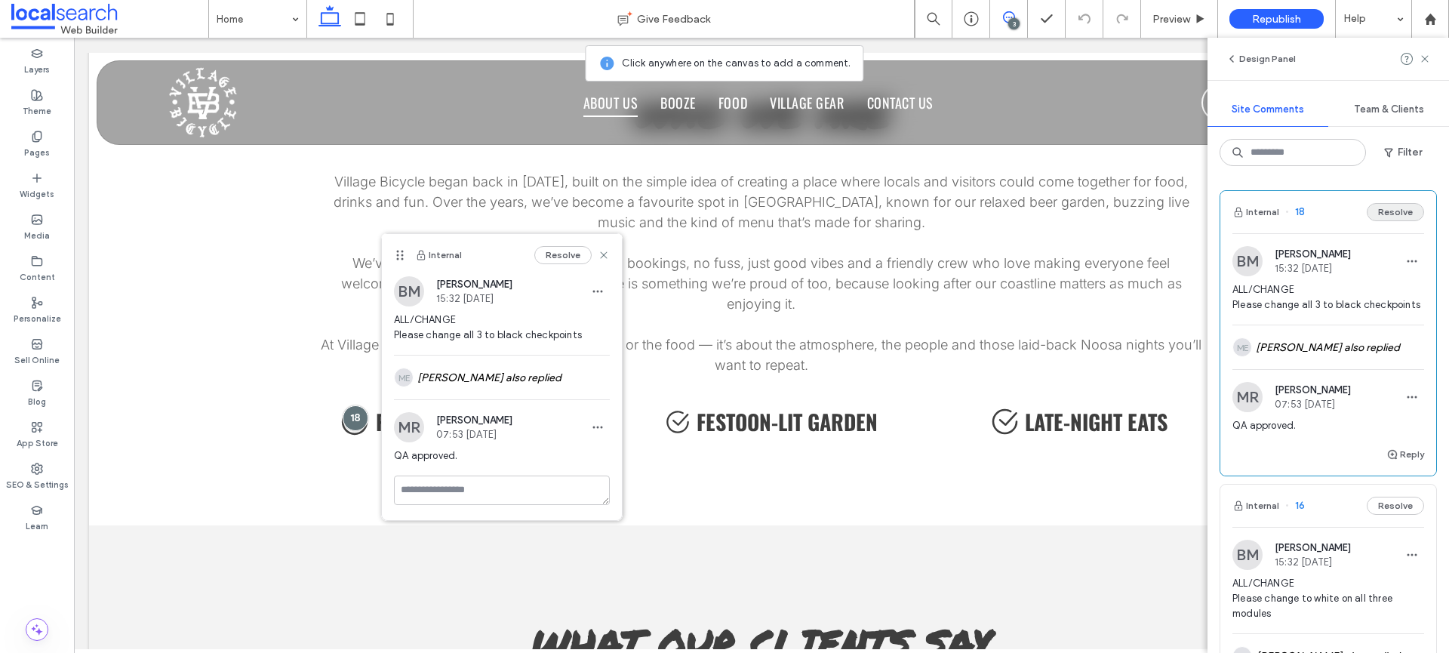
click at [1368, 214] on button "Resolve" at bounding box center [1395, 212] width 57 height 18
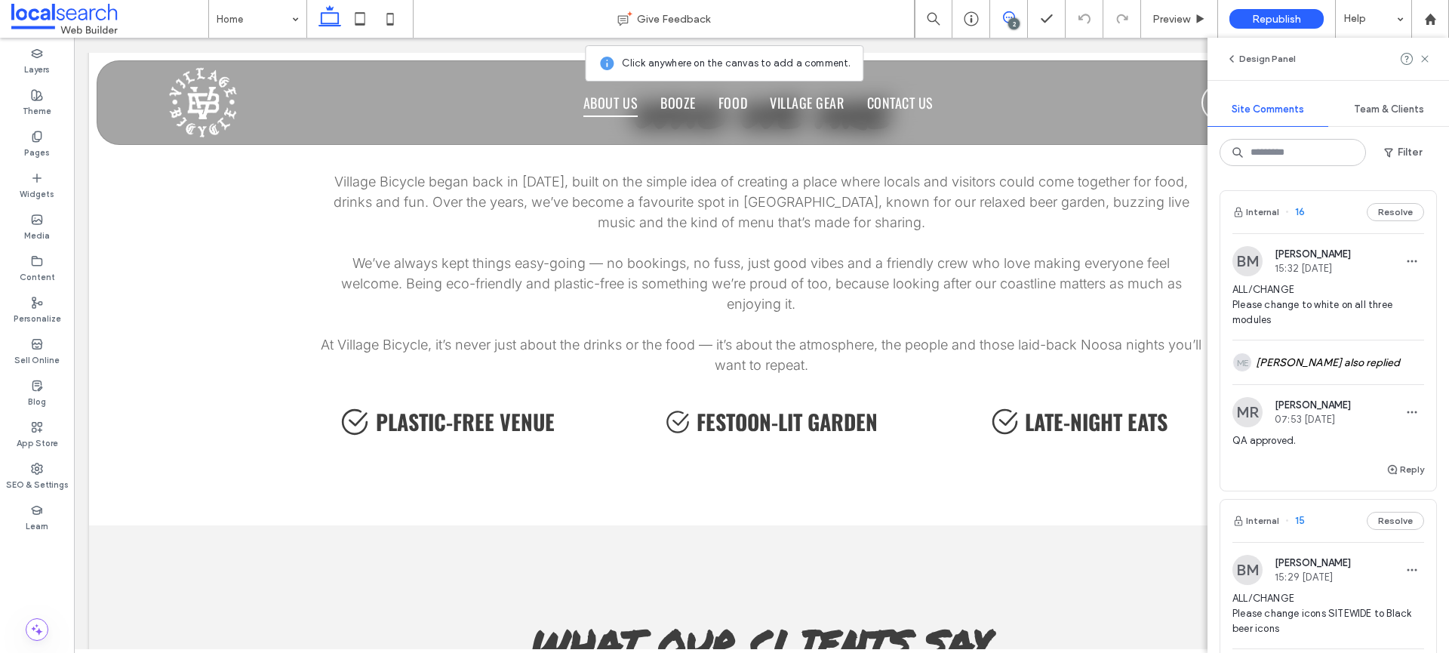
click at [1288, 298] on span "ALL/CHANGE Please change to white on all three modules" at bounding box center [1328, 304] width 192 height 45
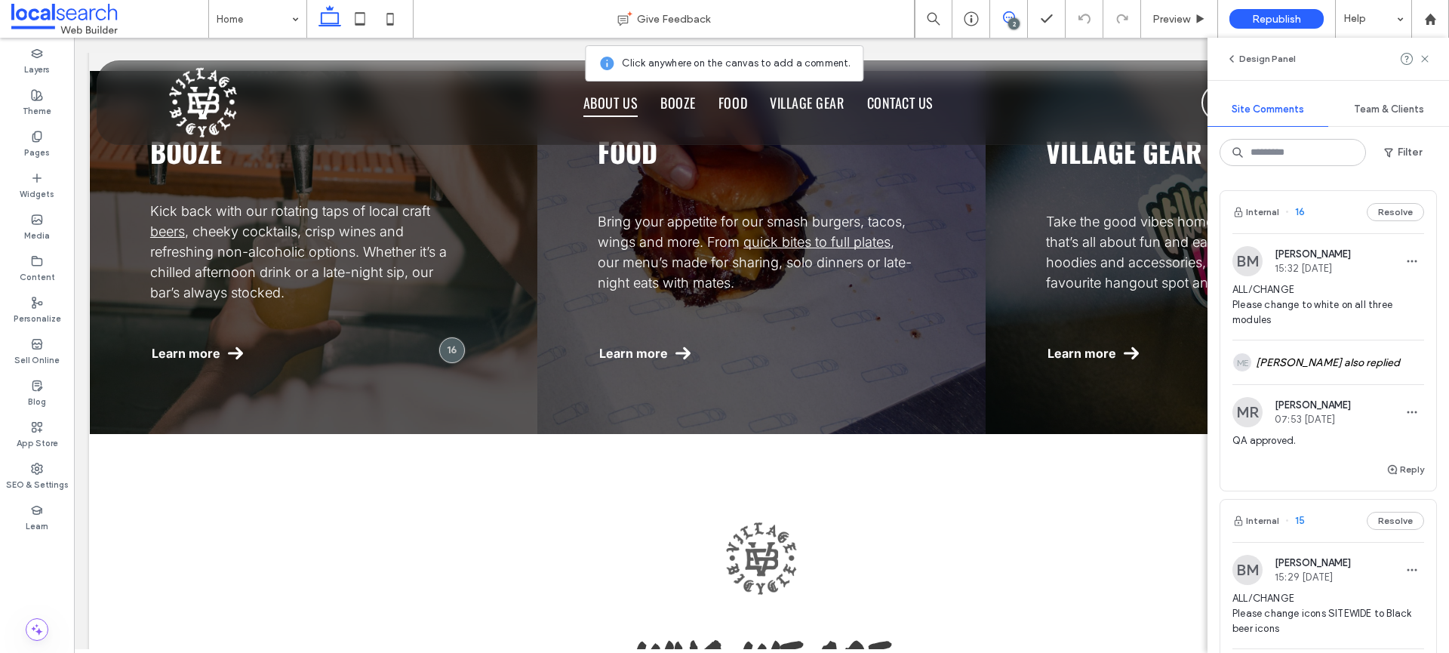
scroll to position [1586, 0]
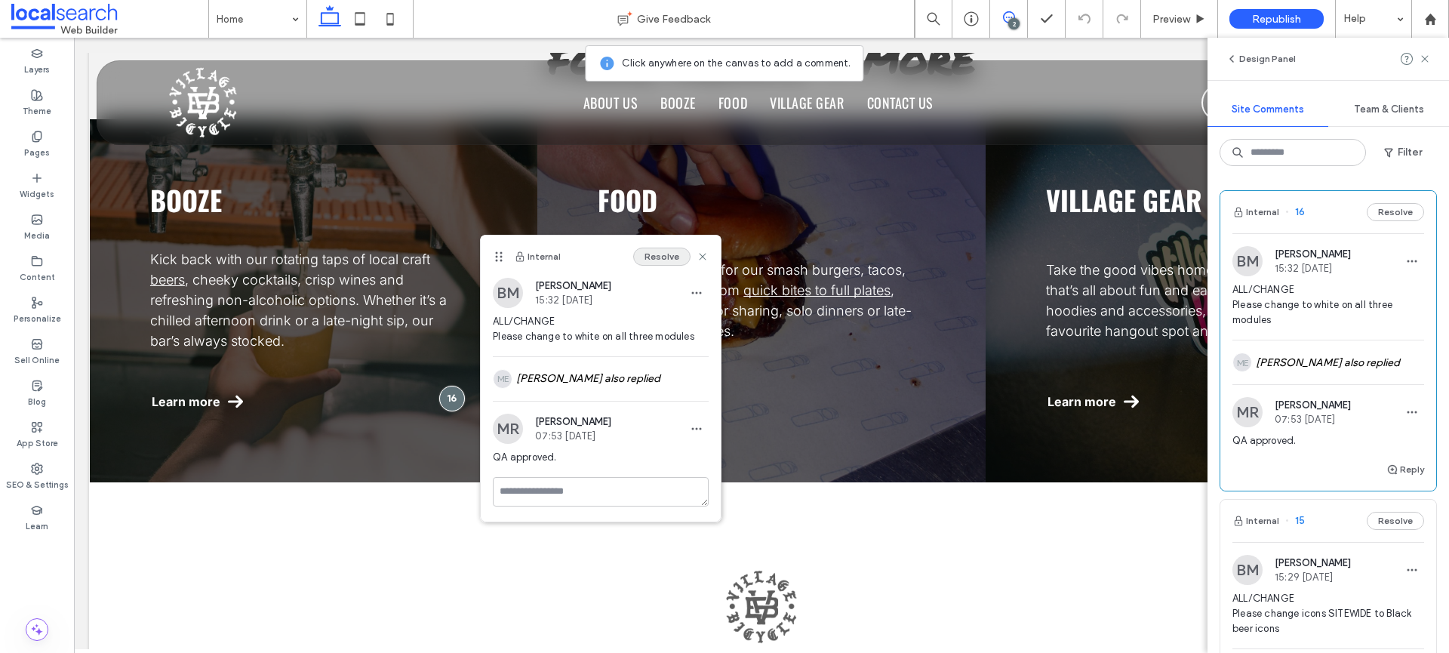
drag, startPoint x: 663, startPoint y: 251, endPoint x: 654, endPoint y: 234, distance: 18.9
click at [663, 251] on button "Resolve" at bounding box center [661, 257] width 57 height 18
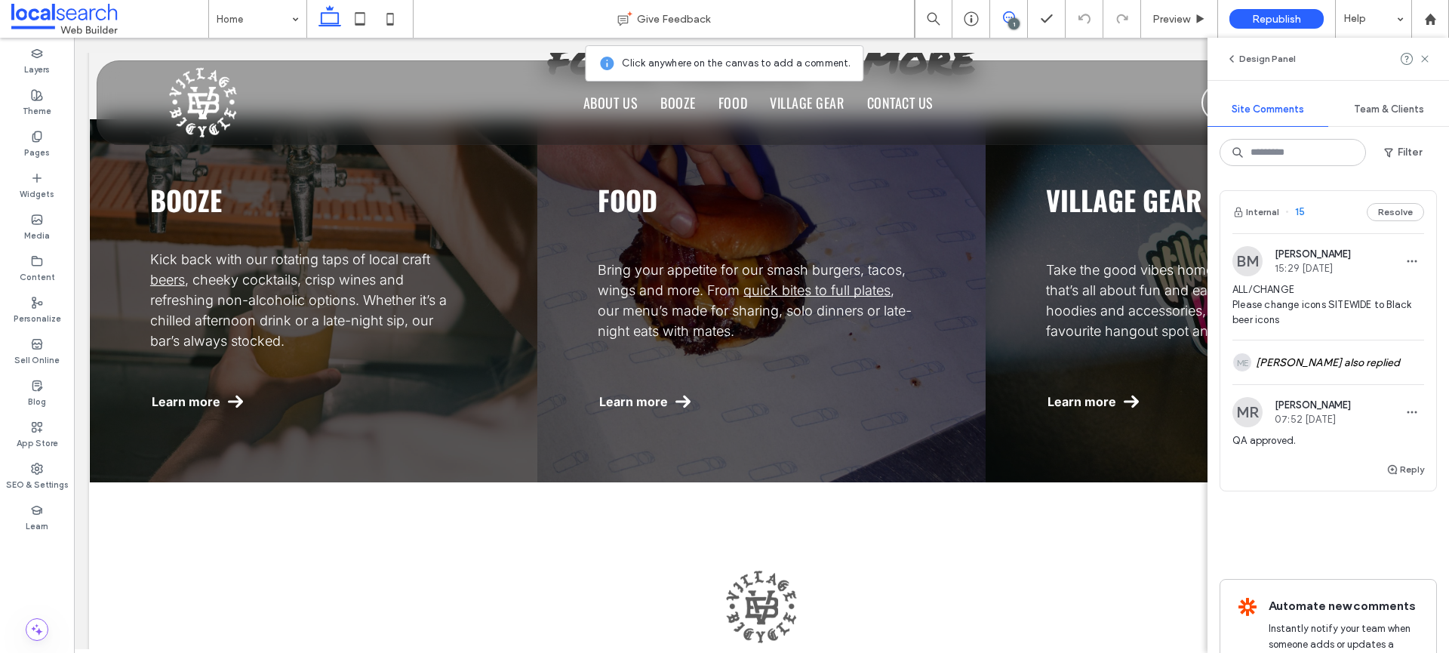
click at [1357, 300] on span "ALL/CHANGE Please change icons SITEWIDE to Black beer icons" at bounding box center [1328, 304] width 192 height 45
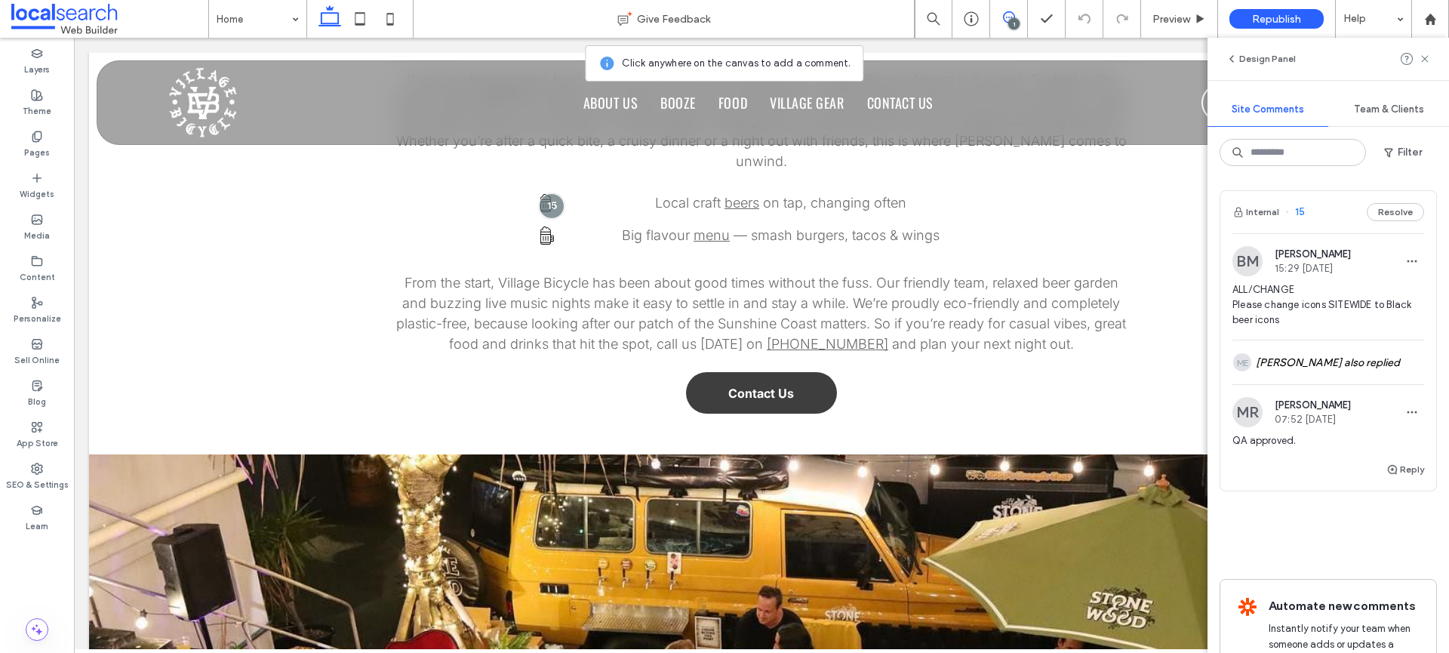
scroll to position [574, 0]
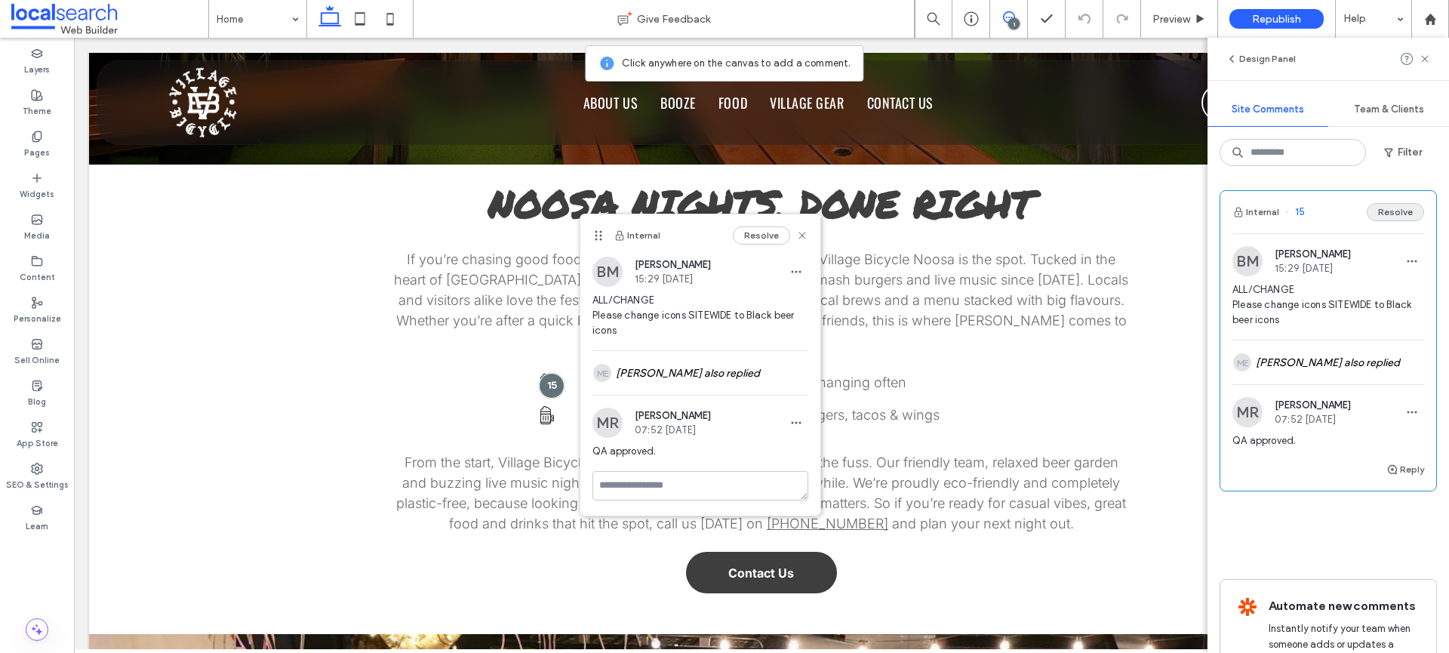
click at [1368, 218] on button "Resolve" at bounding box center [1395, 212] width 57 height 18
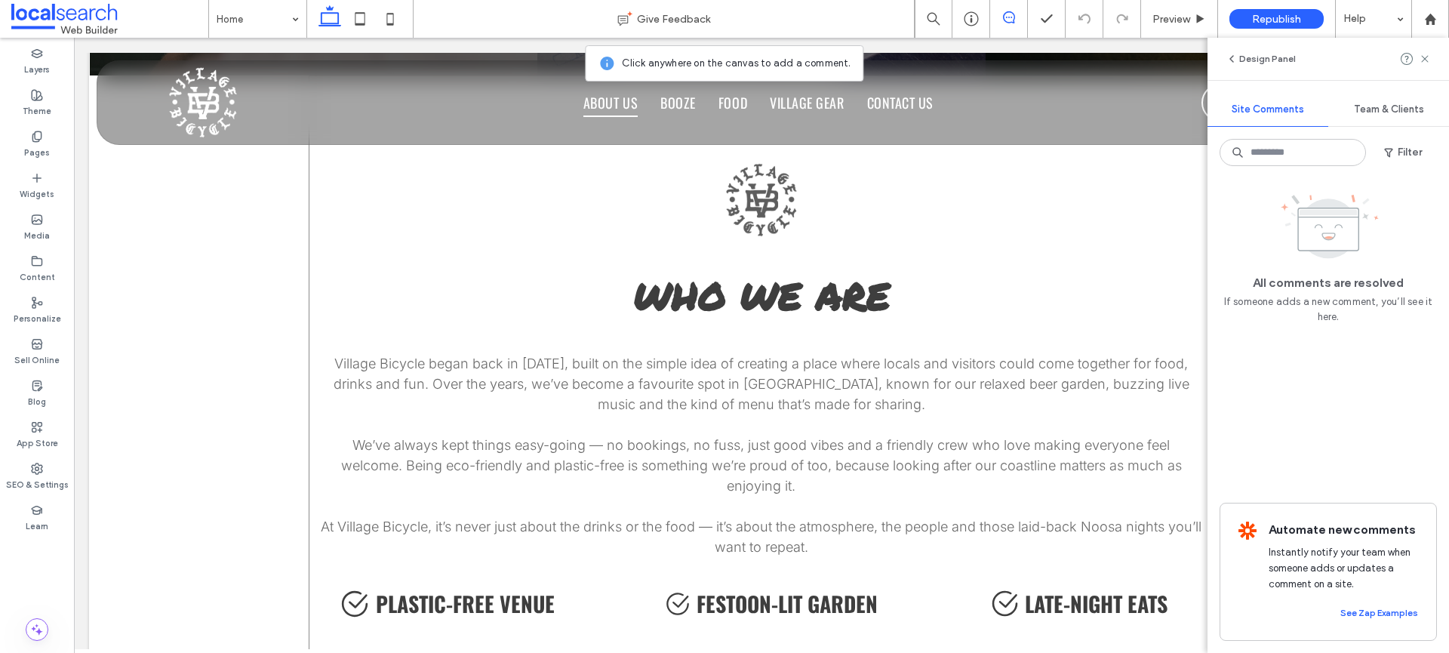
scroll to position [2082, 0]
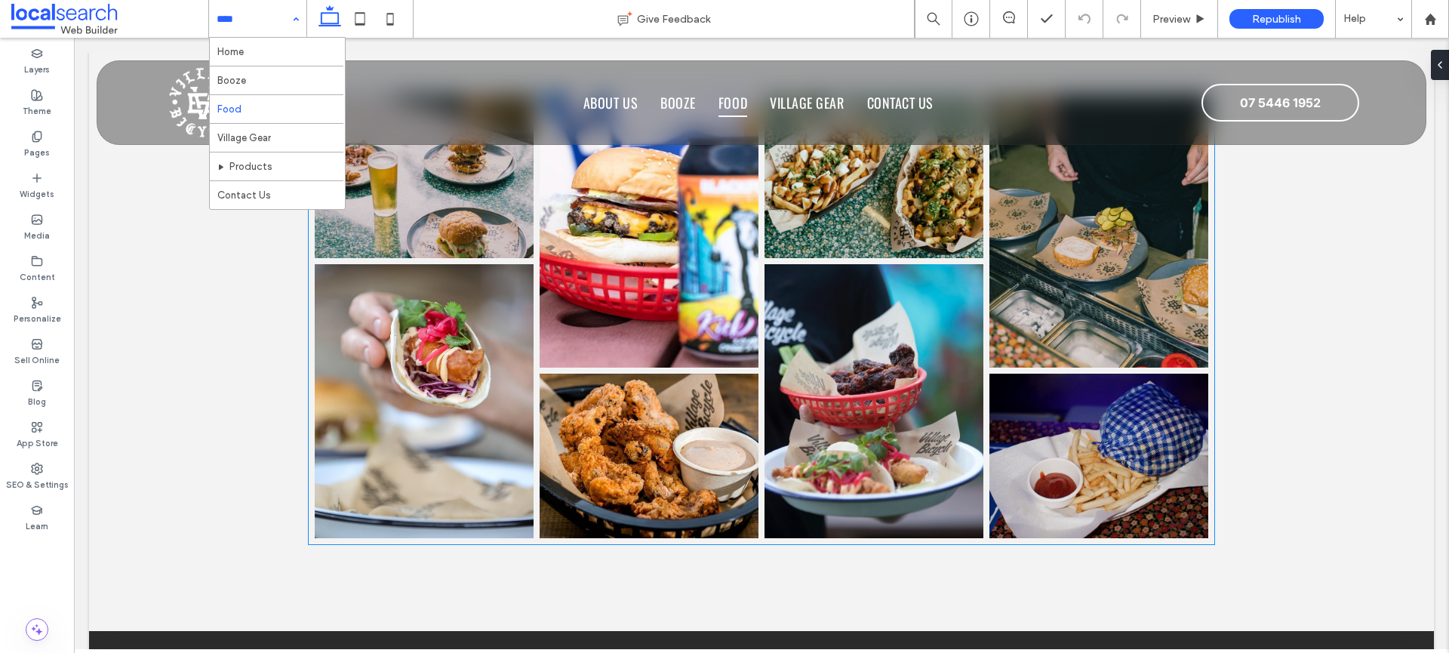
scroll to position [2399, 0]
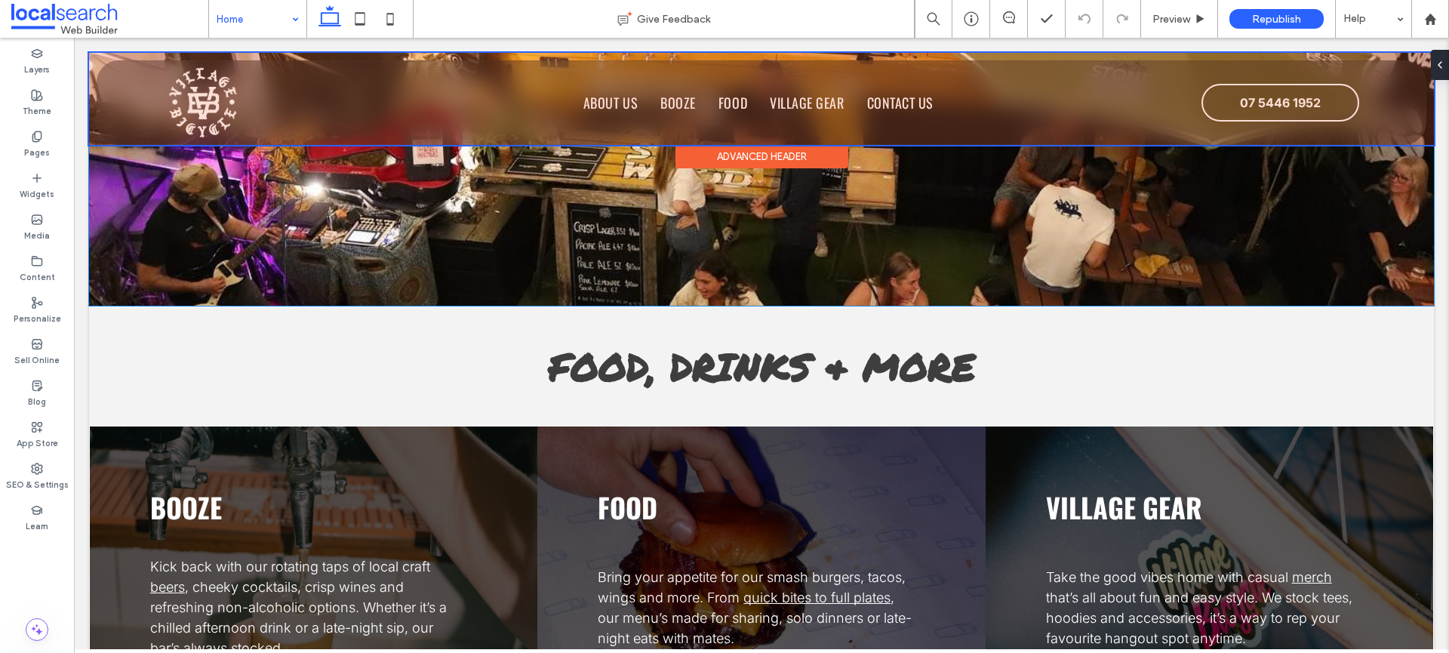
scroll to position [1436, 0]
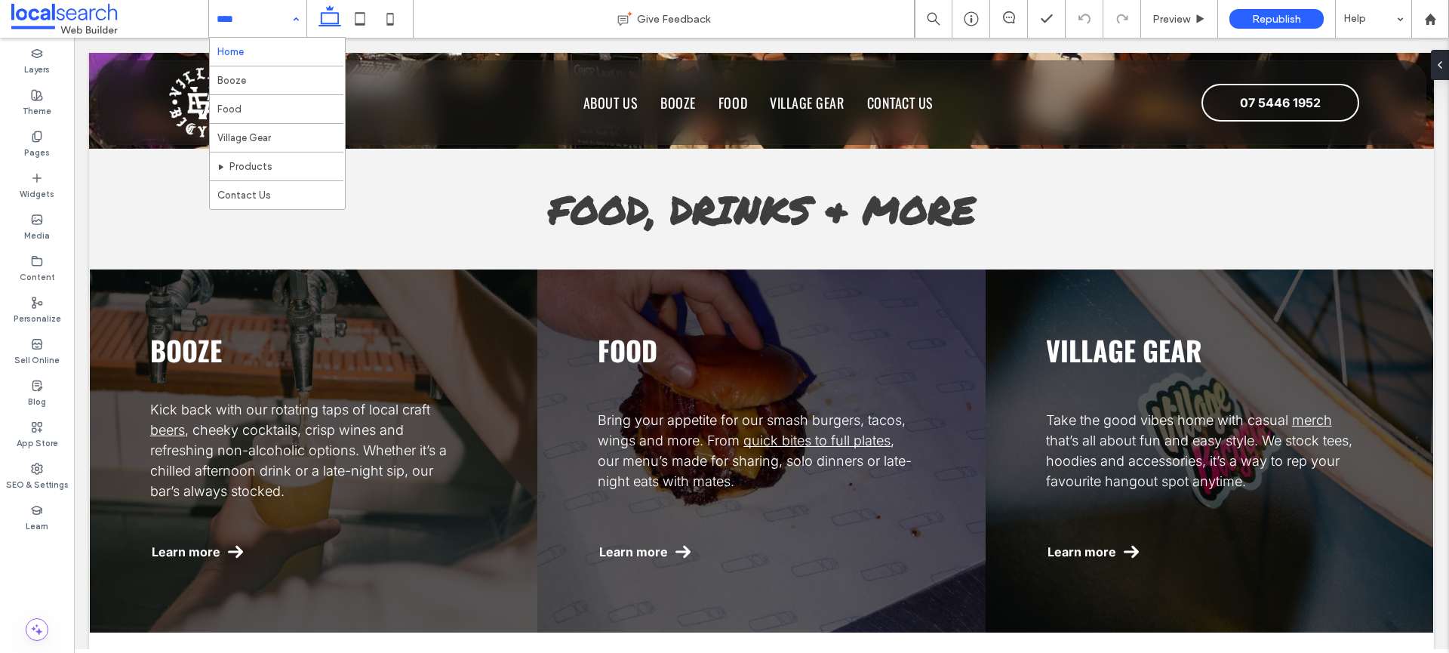
click at [266, 9] on input at bounding box center [254, 19] width 75 height 38
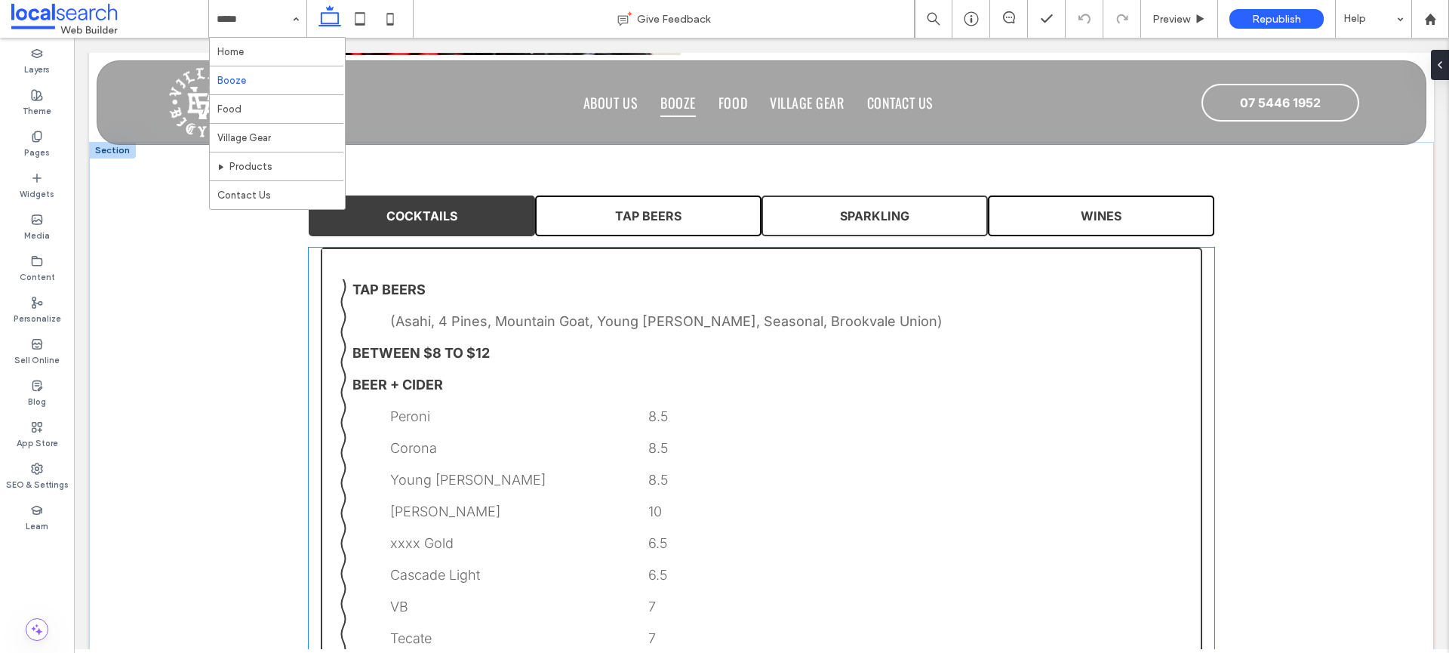
scroll to position [1011, 0]
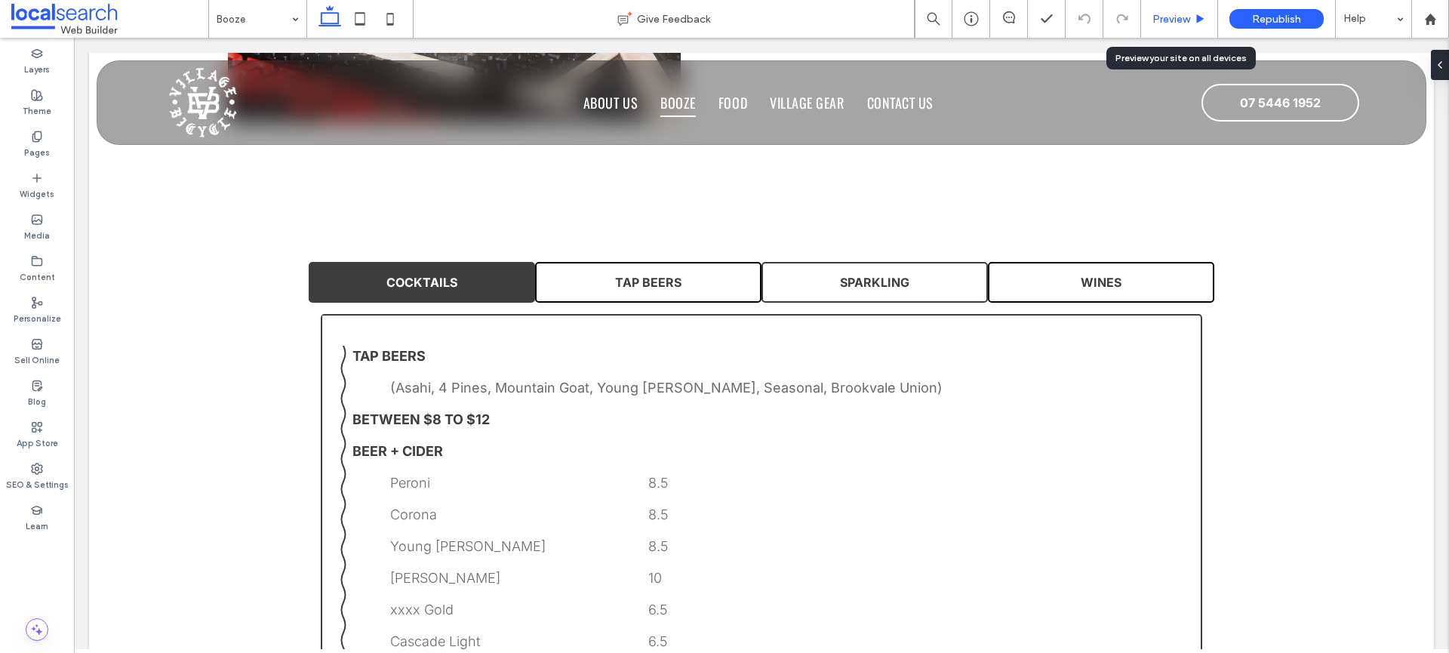
click at [1177, 17] on span "Preview" at bounding box center [1171, 19] width 38 height 13
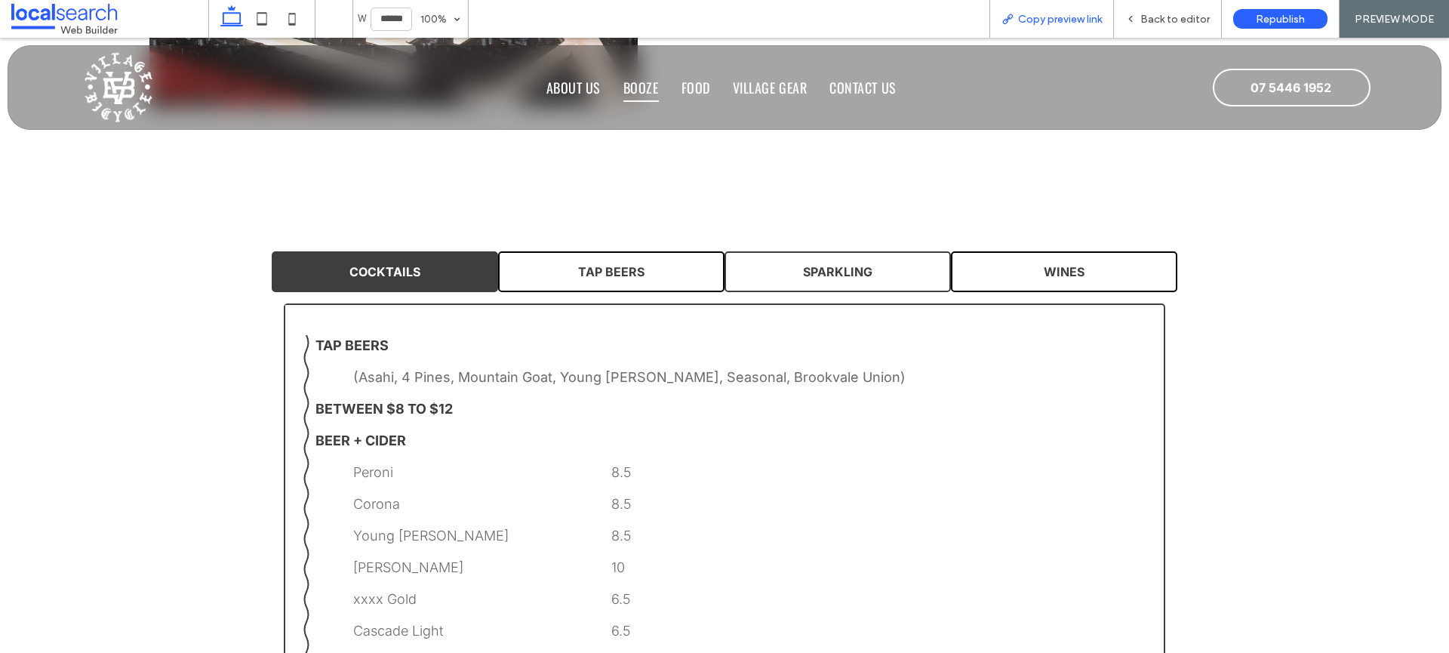
scroll to position [996, 0]
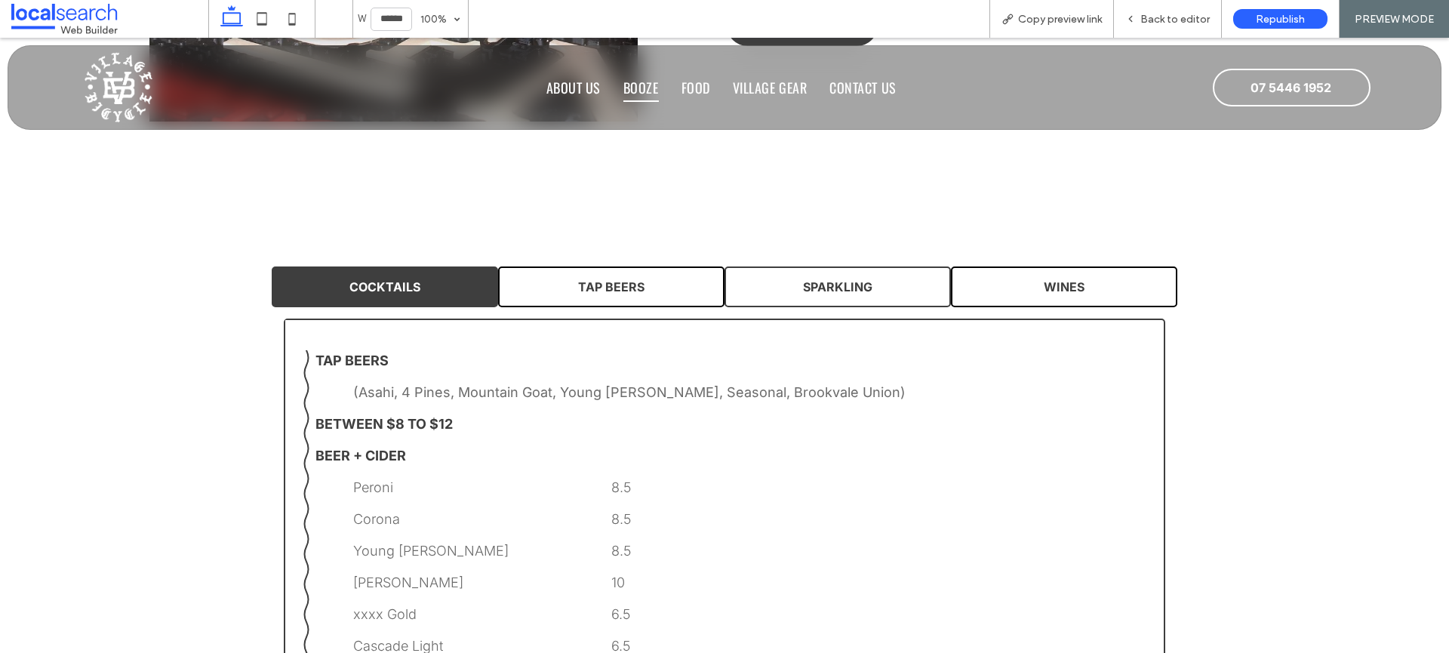
click at [405, 268] on link "COCKTAILS" at bounding box center [385, 286] width 226 height 41
click at [403, 282] on span "COCKTAILS" at bounding box center [384, 286] width 71 height 15
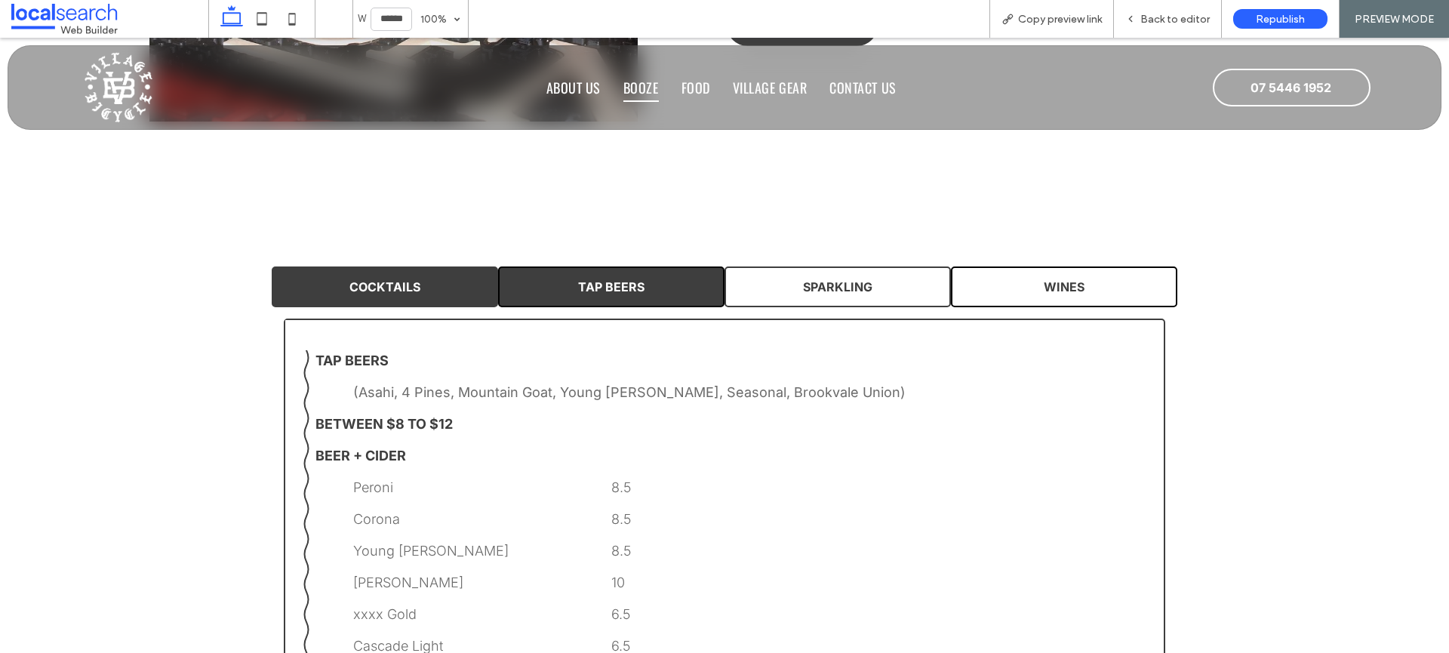
click at [550, 280] on link "TAP BEERS" at bounding box center [611, 286] width 226 height 41
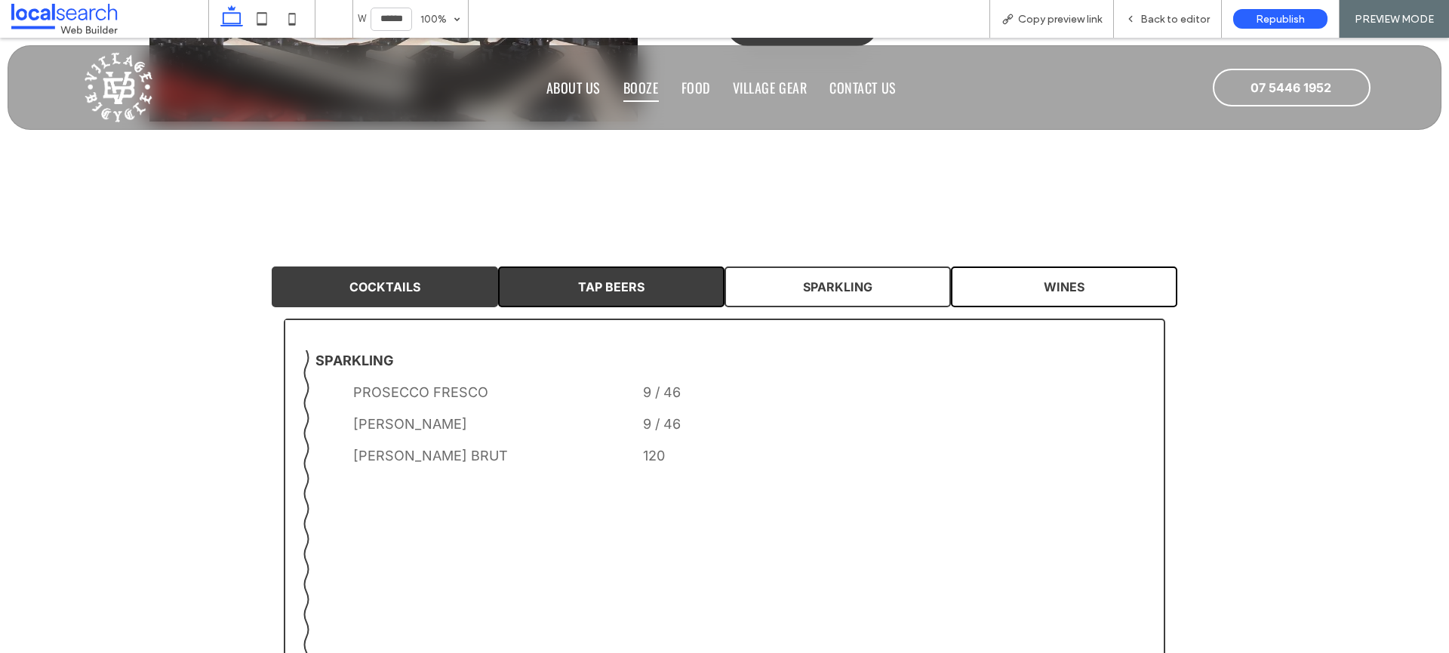
click at [410, 285] on span "COCKTAILS" at bounding box center [384, 286] width 71 height 15
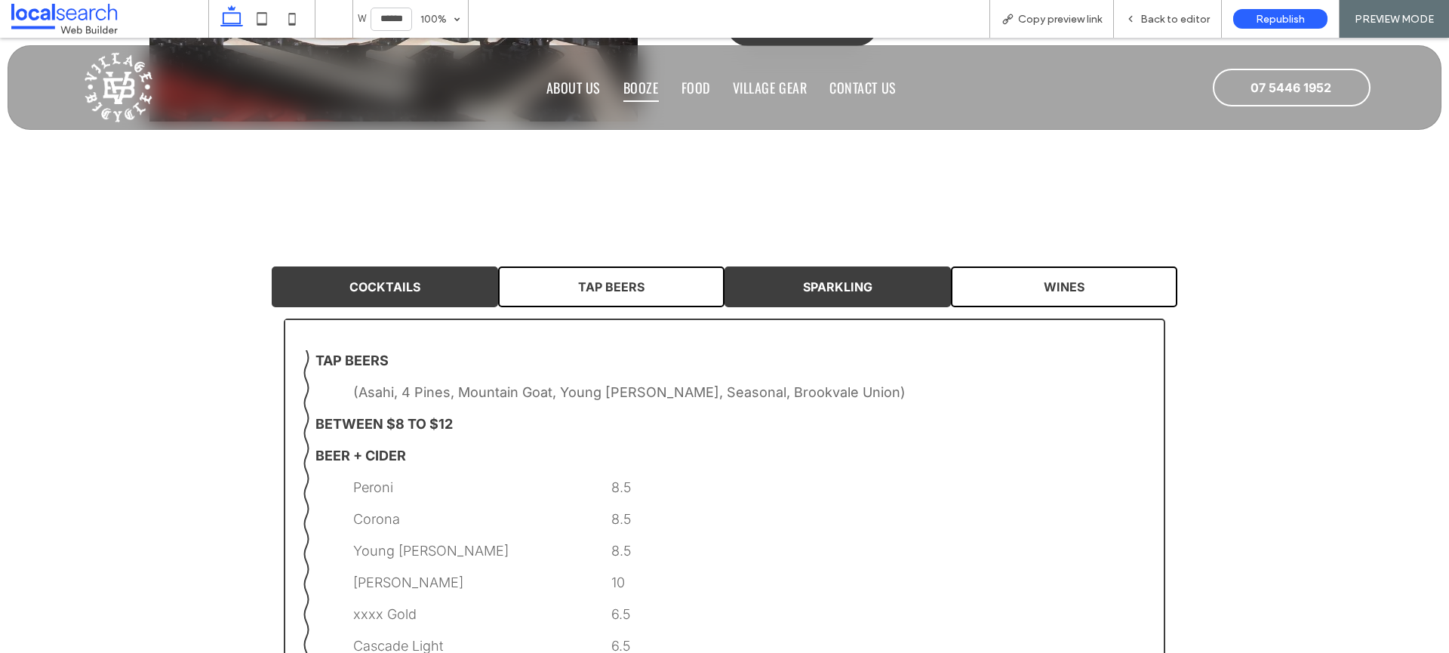
click at [767, 293] on link "SPARKLING" at bounding box center [838, 286] width 226 height 41
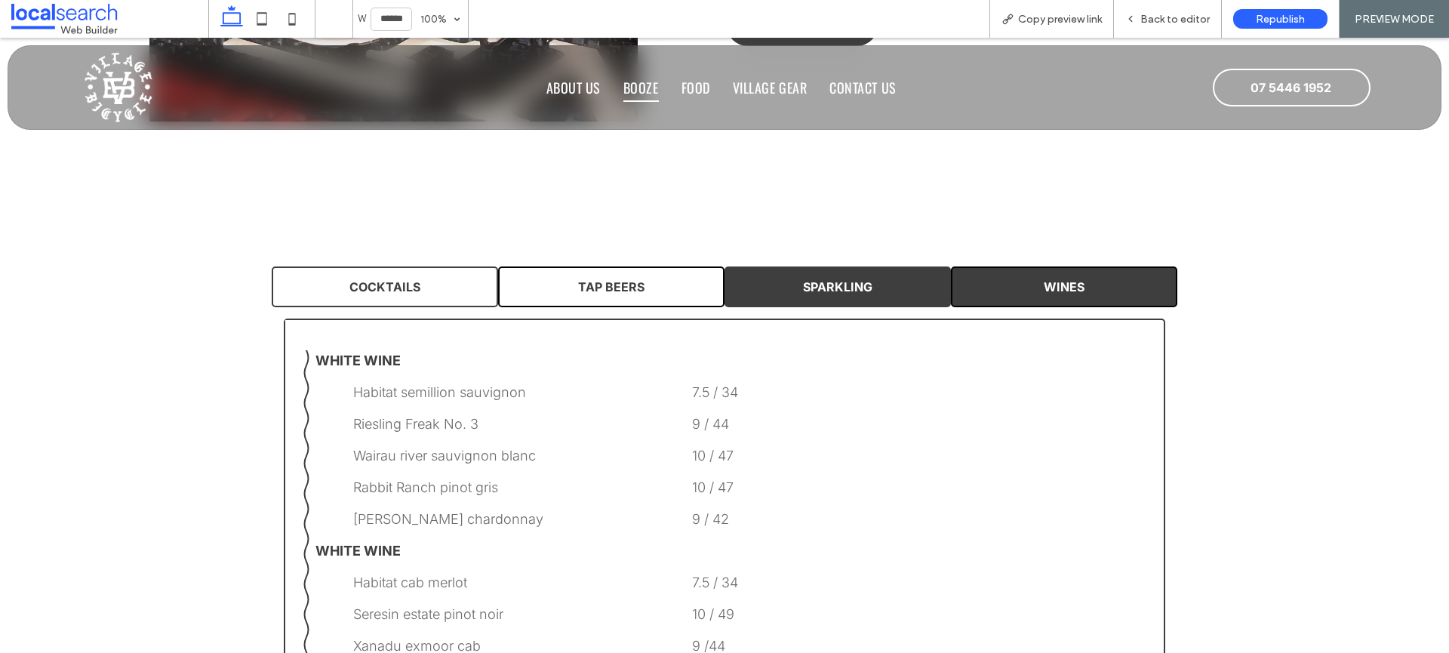
click at [974, 294] on link "WINES" at bounding box center [1064, 286] width 226 height 41
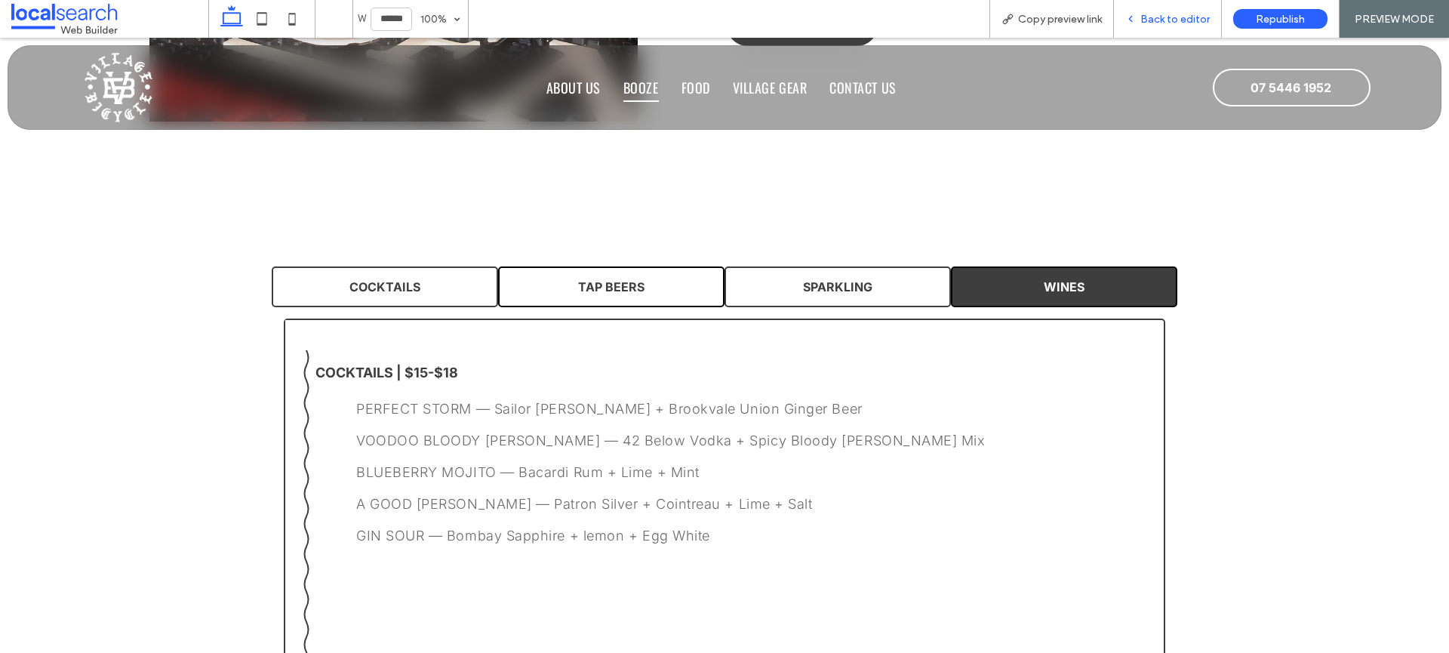
click at [1148, 16] on span "Back to editor" at bounding box center [1174, 19] width 69 height 13
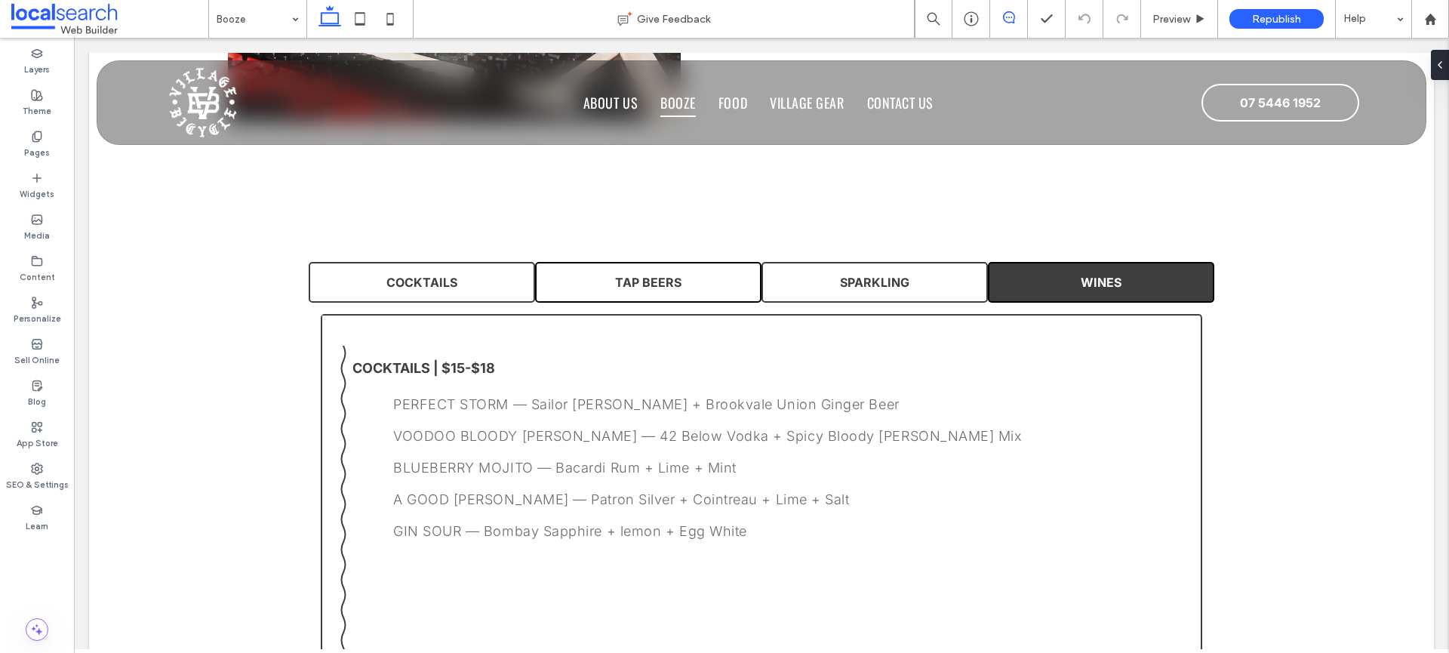
click at [1014, 18] on use at bounding box center [1009, 17] width 12 height 12
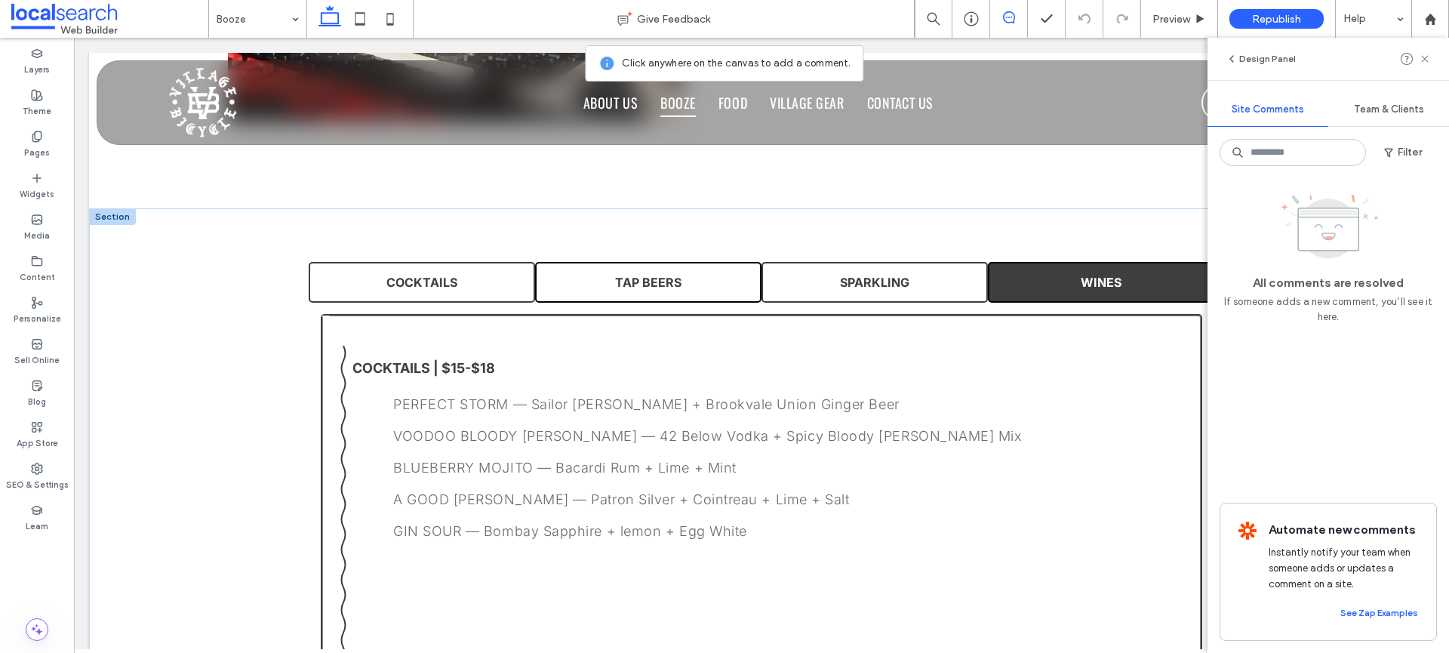
click at [1172, 328] on div "COCKTAILS | $15-$18 PERFECT STORM — Sailor Jerry + Brookvale Union Ginger Beer …" at bounding box center [761, 538] width 881 height 449
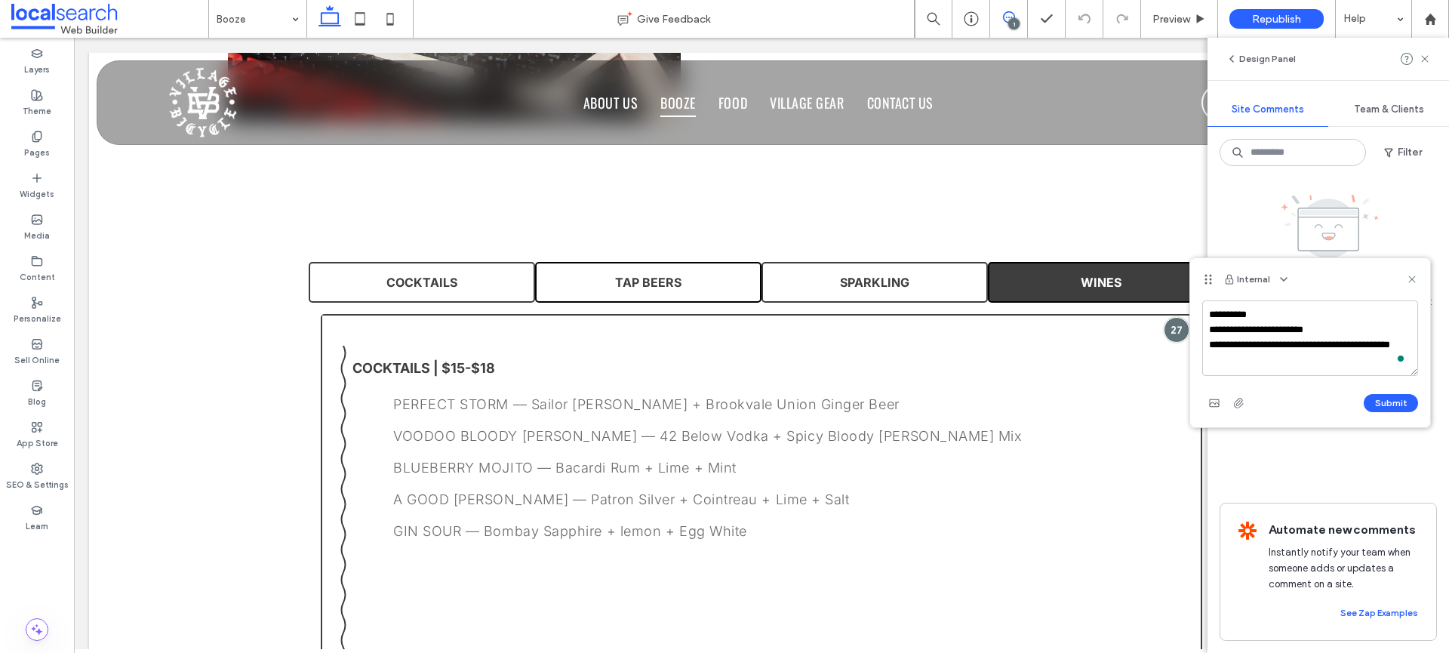
click at [1334, 342] on textarea "**********" at bounding box center [1310, 337] width 216 height 75
click at [1325, 351] on textarea "**********" at bounding box center [1310, 337] width 216 height 75
click at [1321, 355] on textarea "**********" at bounding box center [1310, 337] width 216 height 75
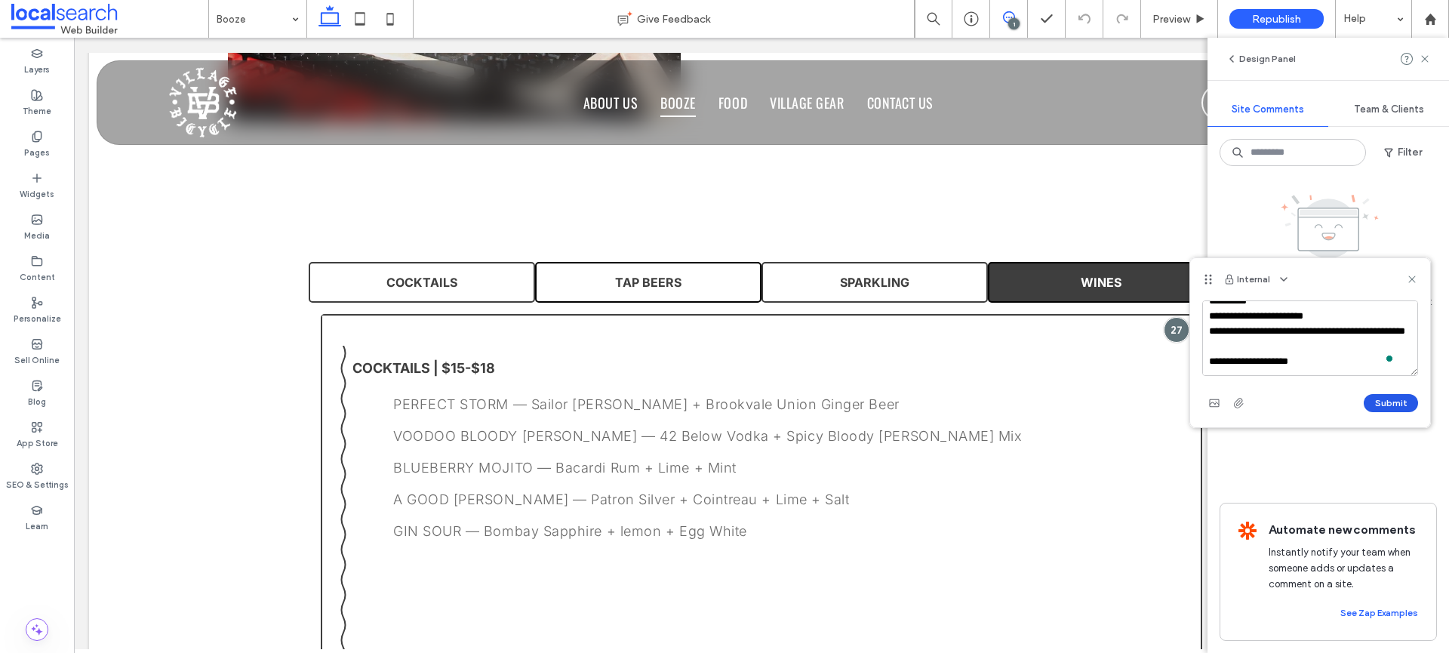
type textarea "**********"
click at [1404, 400] on button "Submit" at bounding box center [1391, 403] width 54 height 18
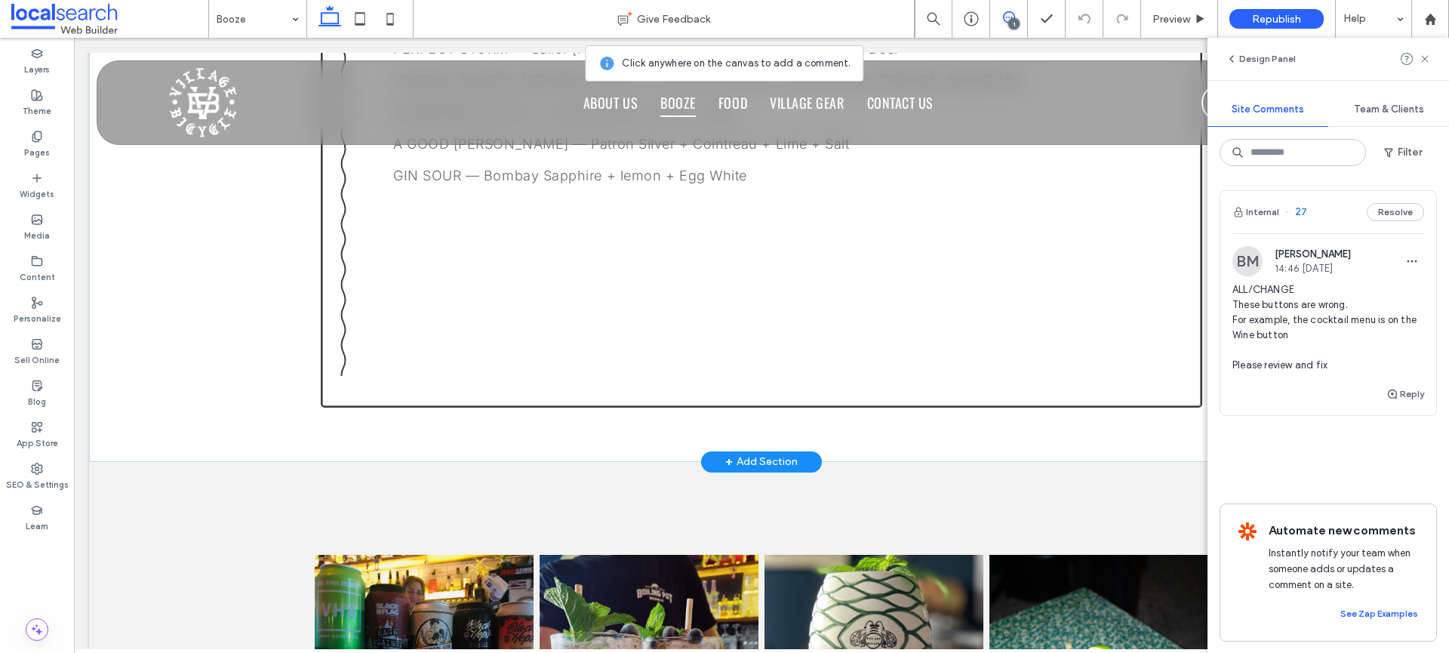
scroll to position [1697, 0]
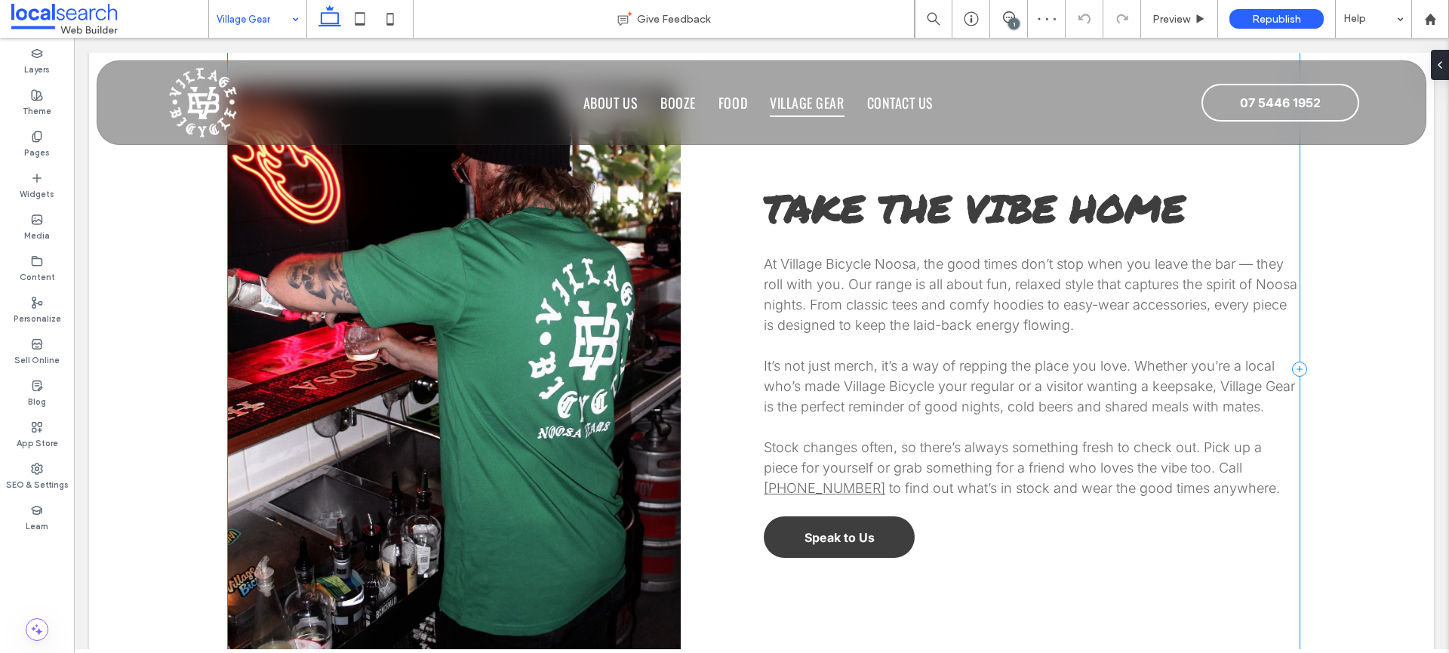
scroll to position [417, 0]
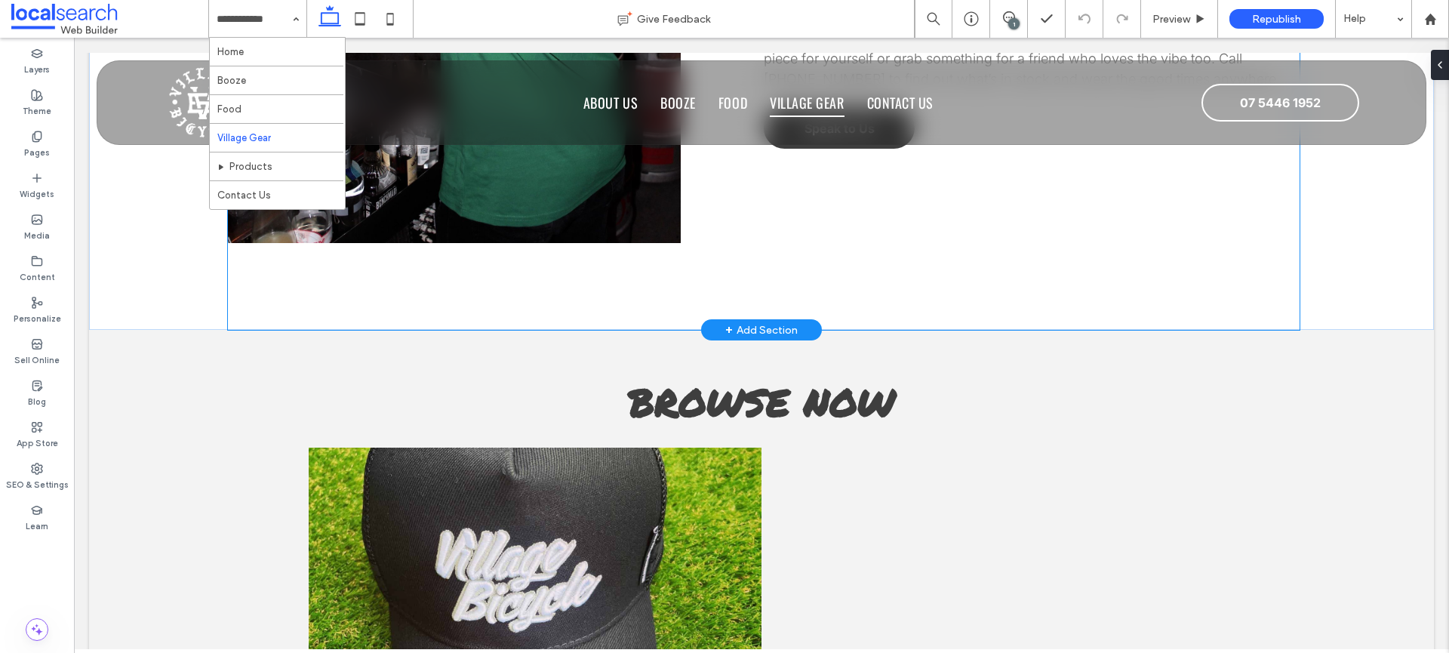
scroll to position [413, 0]
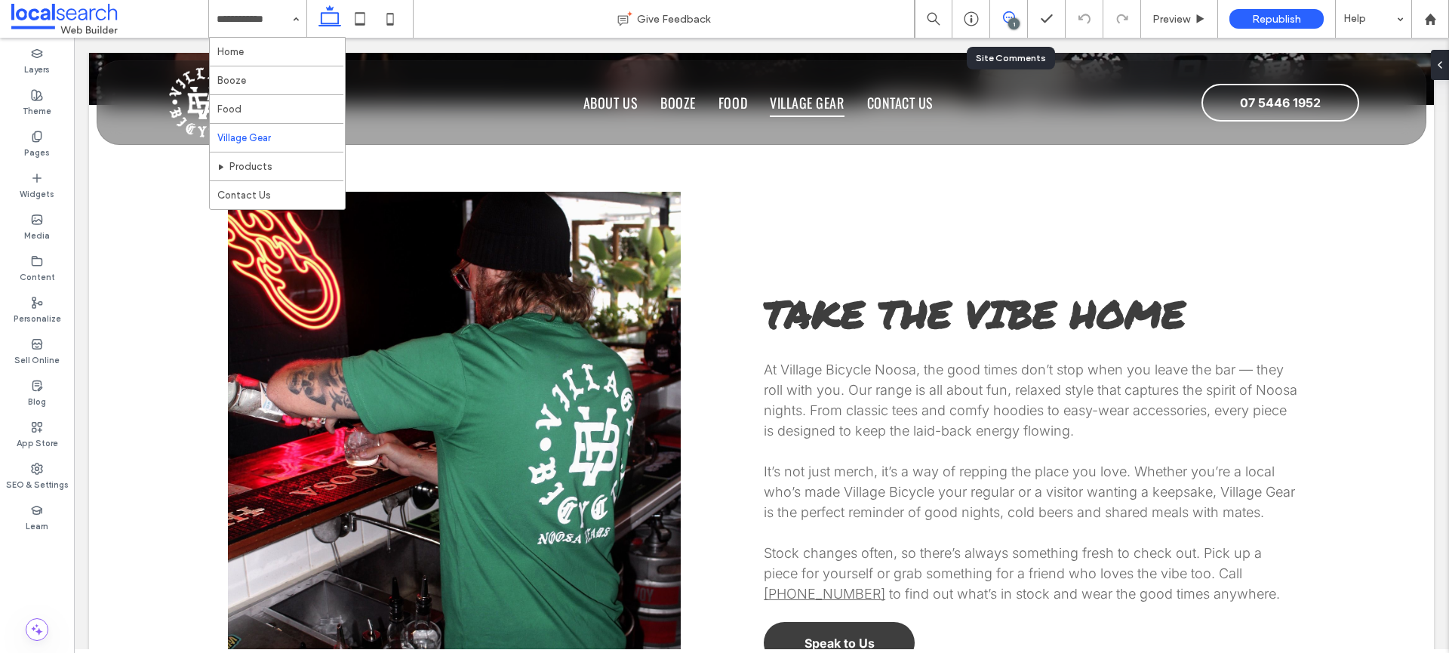
click at [1003, 23] on icon at bounding box center [1009, 17] width 12 height 12
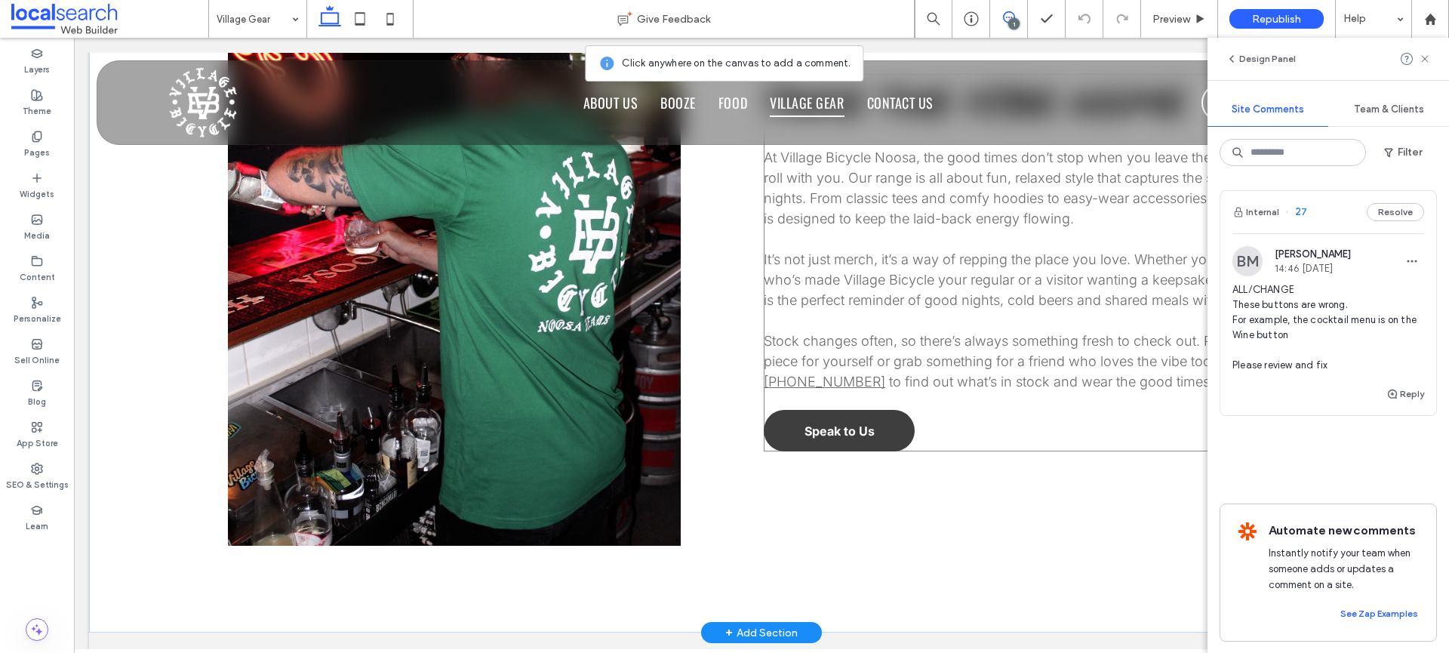
scroll to position [691, 0]
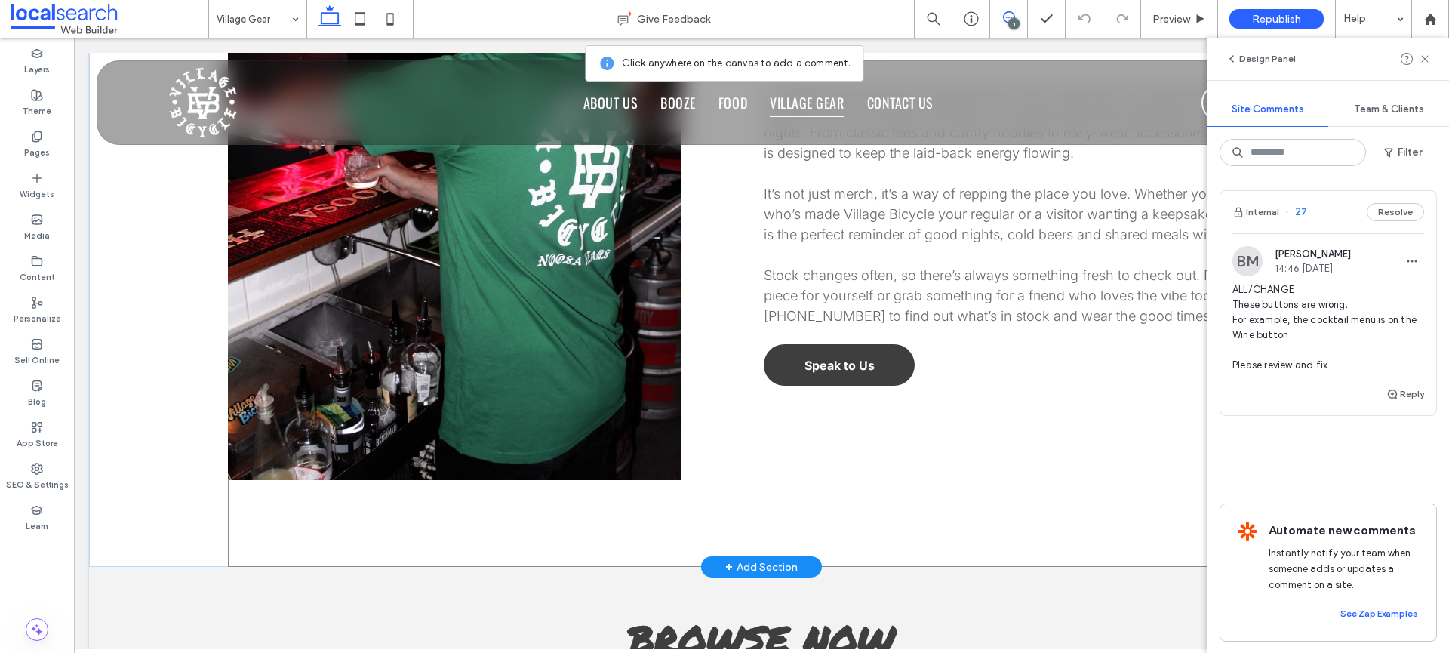
click at [1180, 408] on div "Take the Vibe Home At Village Bicycle Noosa, the good times don’t stop when you…" at bounding box center [763, 197] width 1071 height 740
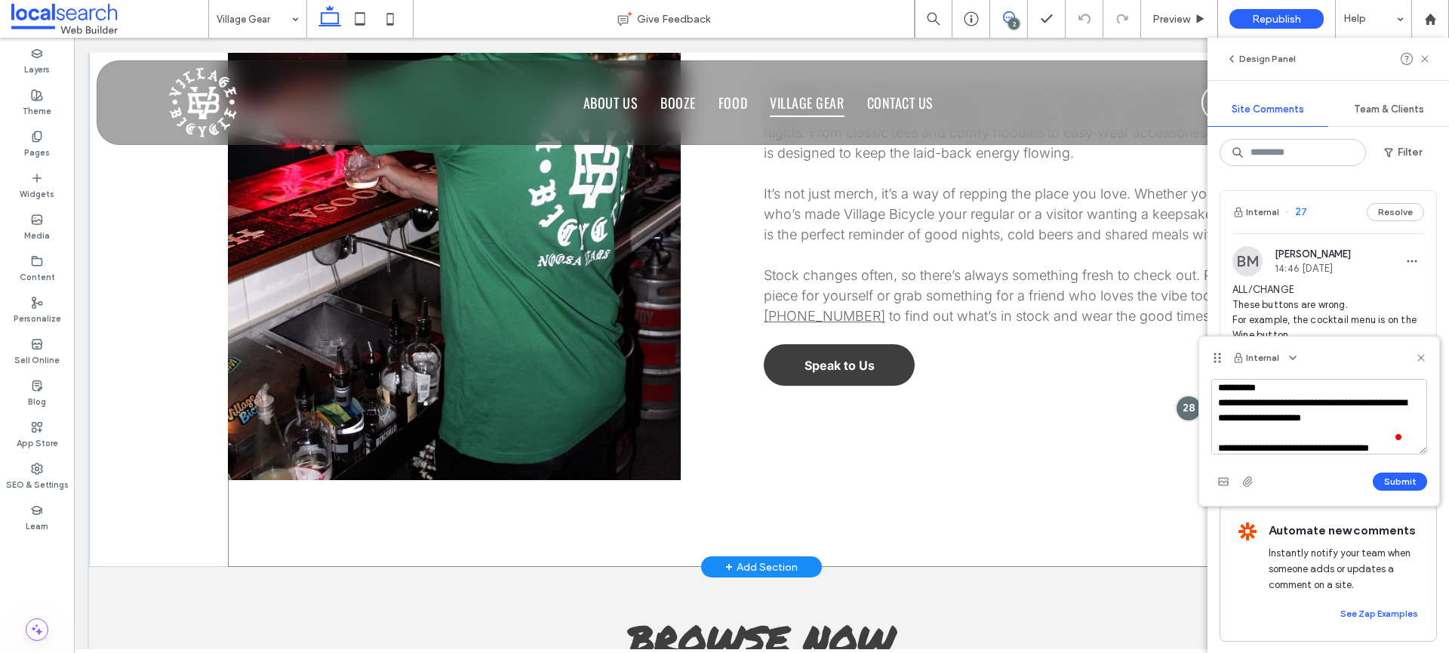
scroll to position [20, 0]
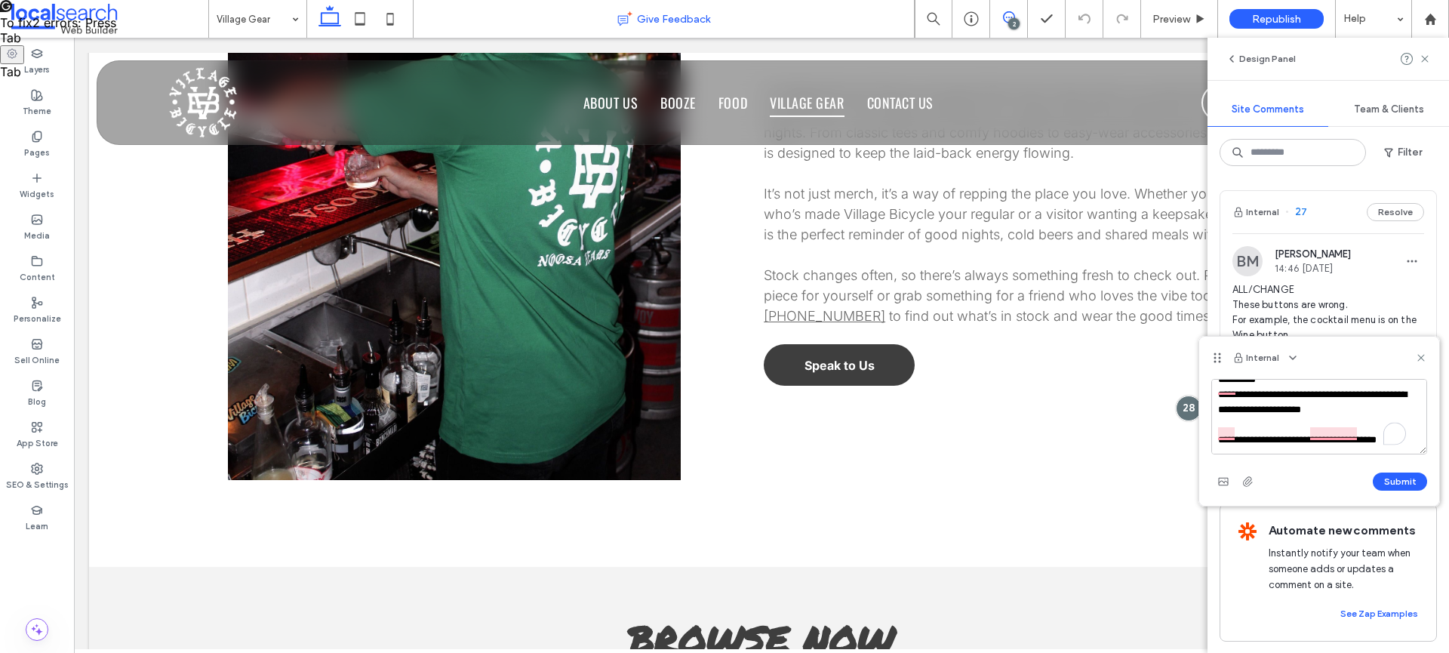
type textarea "**********"
click at [1250, 478] on use "button" at bounding box center [1248, 481] width 10 height 10
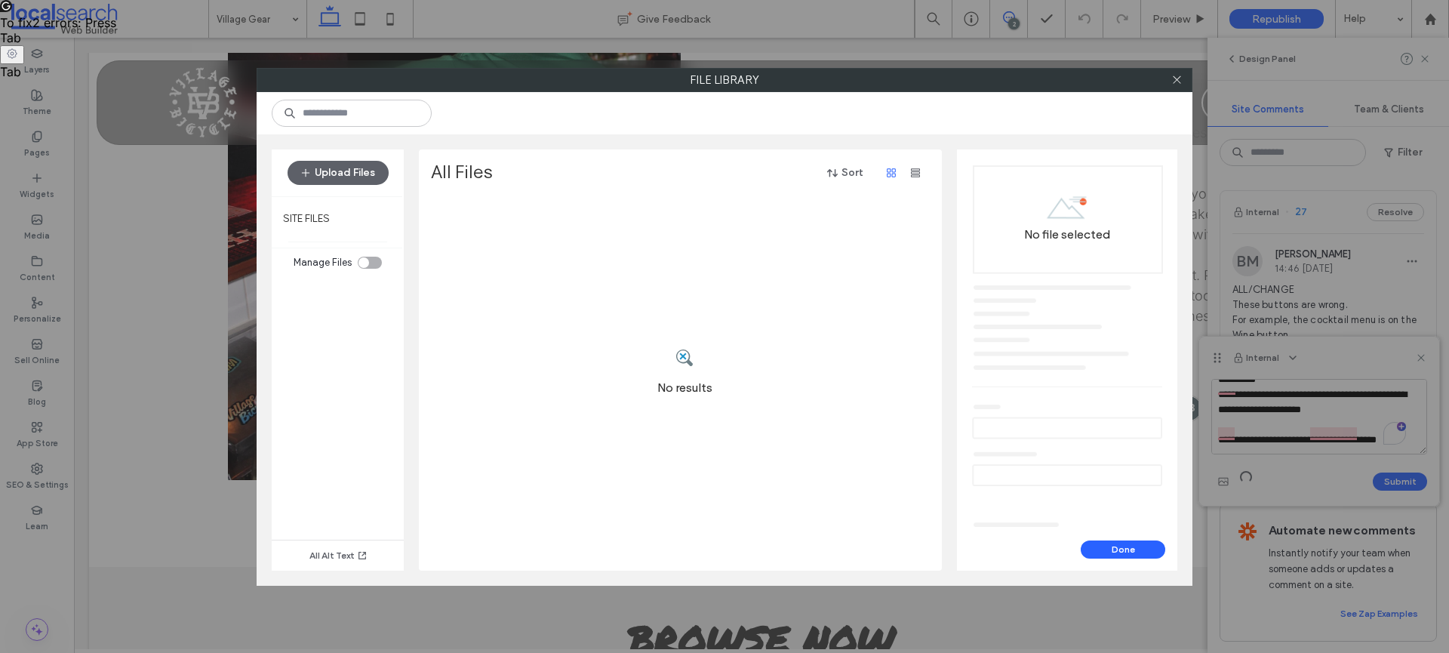
drag, startPoint x: 1170, startPoint y: 78, endPoint x: 1213, endPoint y: 187, distance: 117.6
click at [1170, 78] on div at bounding box center [1176, 80] width 23 height 23
click at [1171, 82] on icon at bounding box center [1176, 79] width 11 height 11
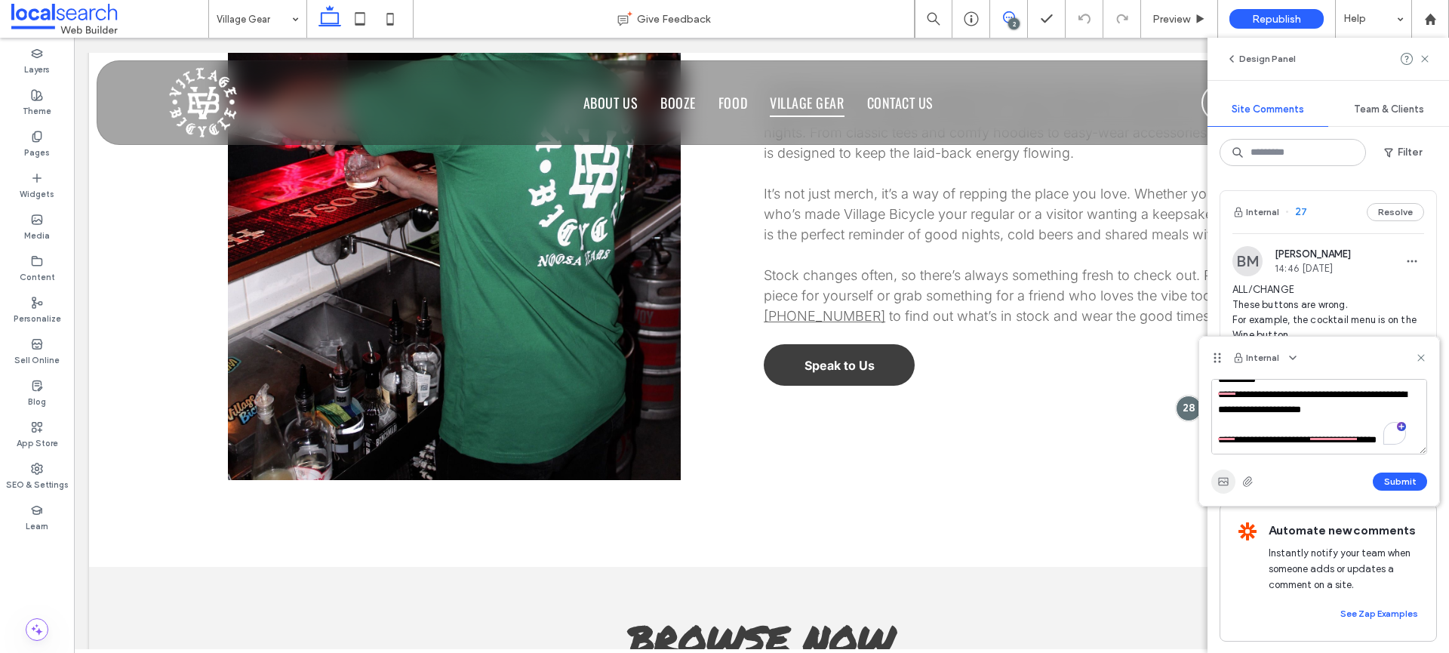
click at [1220, 472] on span "button" at bounding box center [1223, 481] width 24 height 24
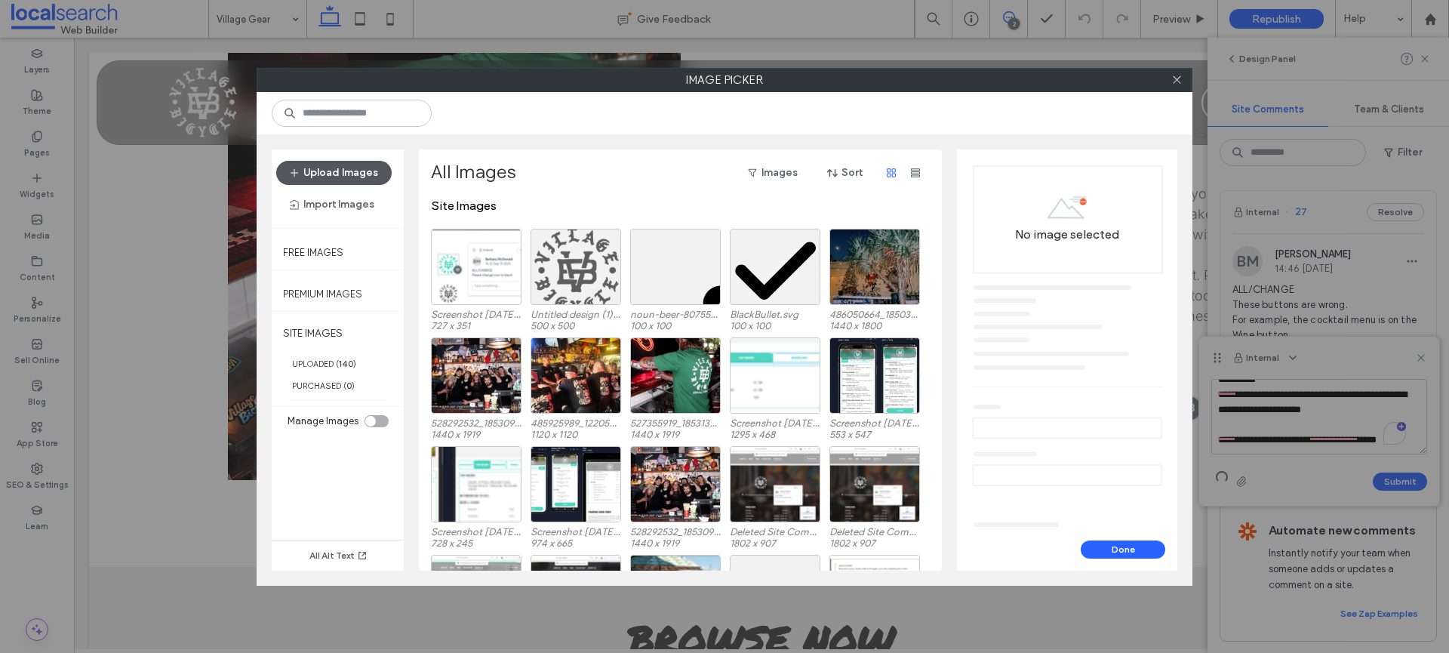
click at [353, 173] on button "Upload Images" at bounding box center [333, 173] width 115 height 24
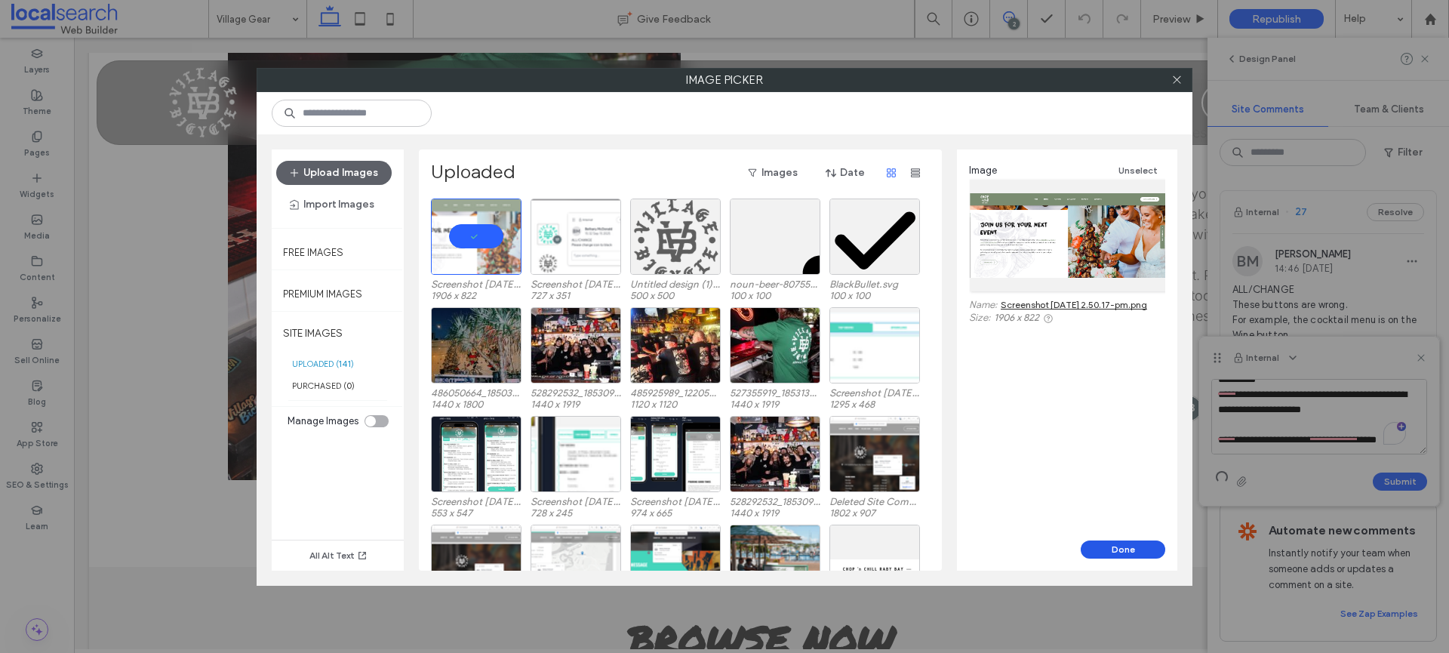
click at [1129, 540] on button "Done" at bounding box center [1123, 549] width 85 height 18
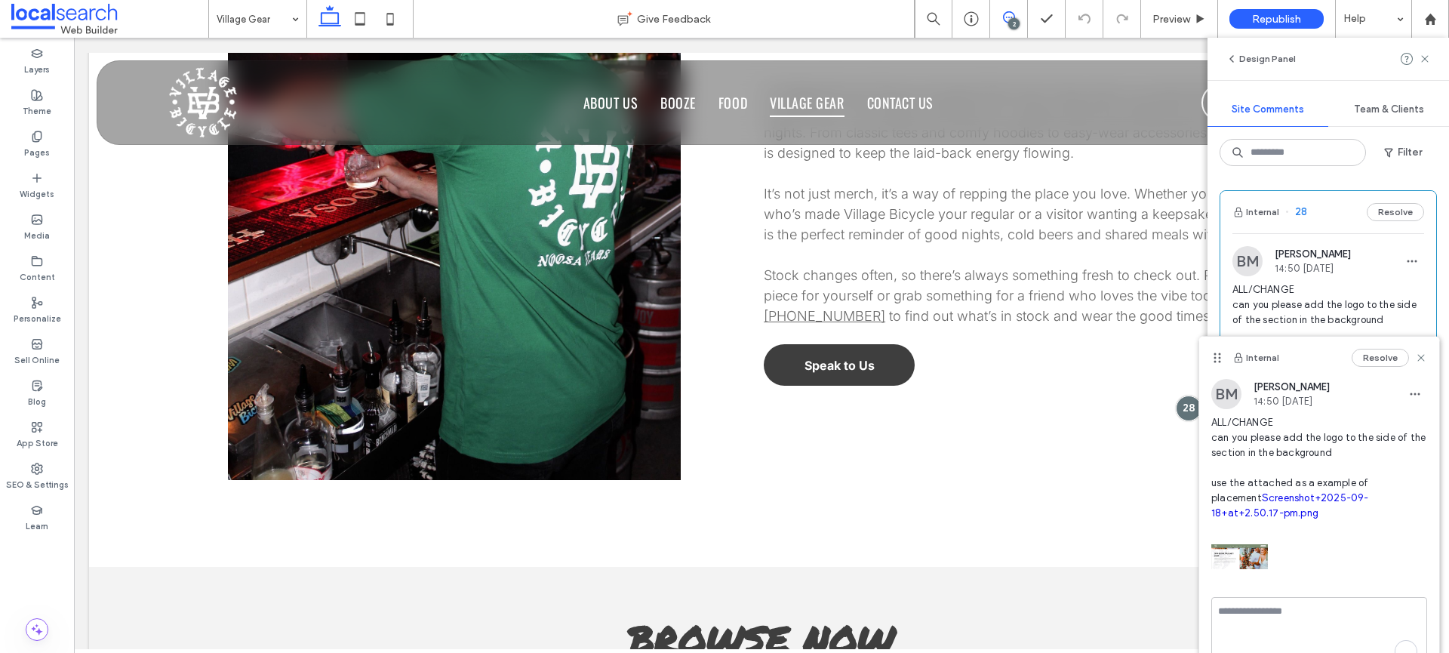
scroll to position [0, 0]
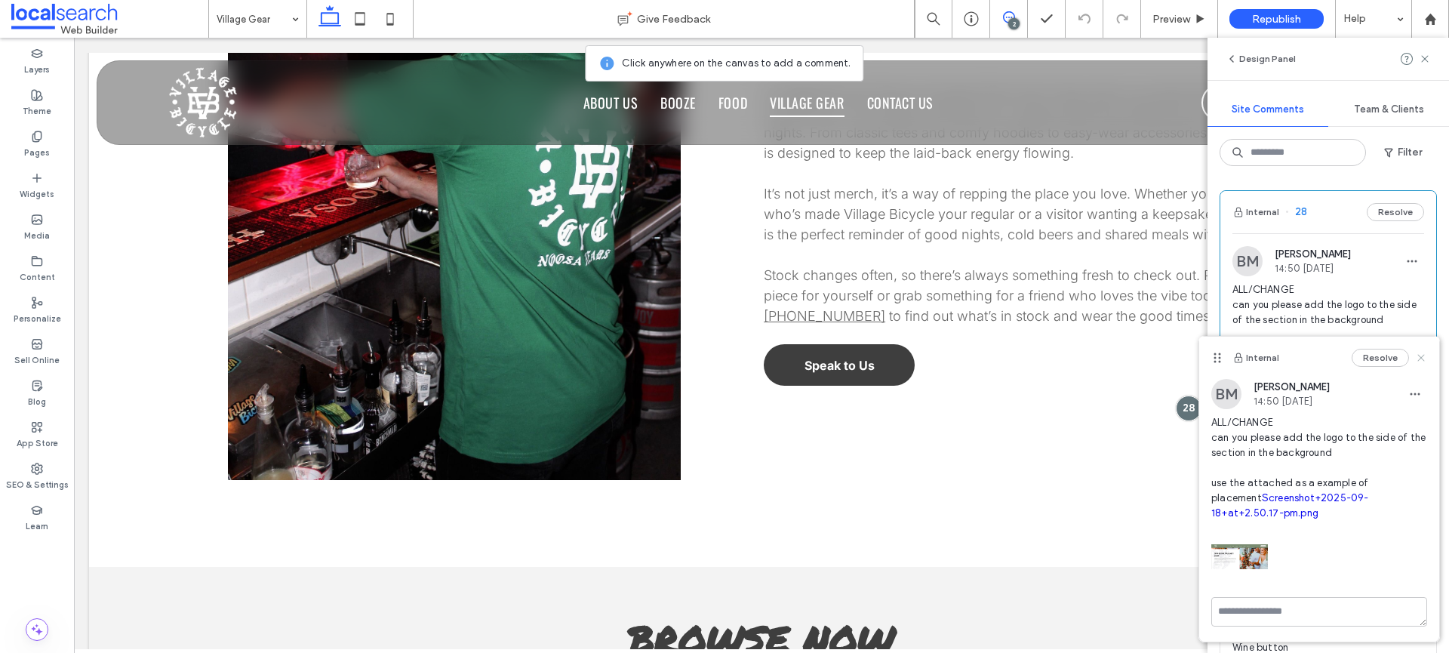
click at [1426, 354] on icon at bounding box center [1421, 358] width 12 height 12
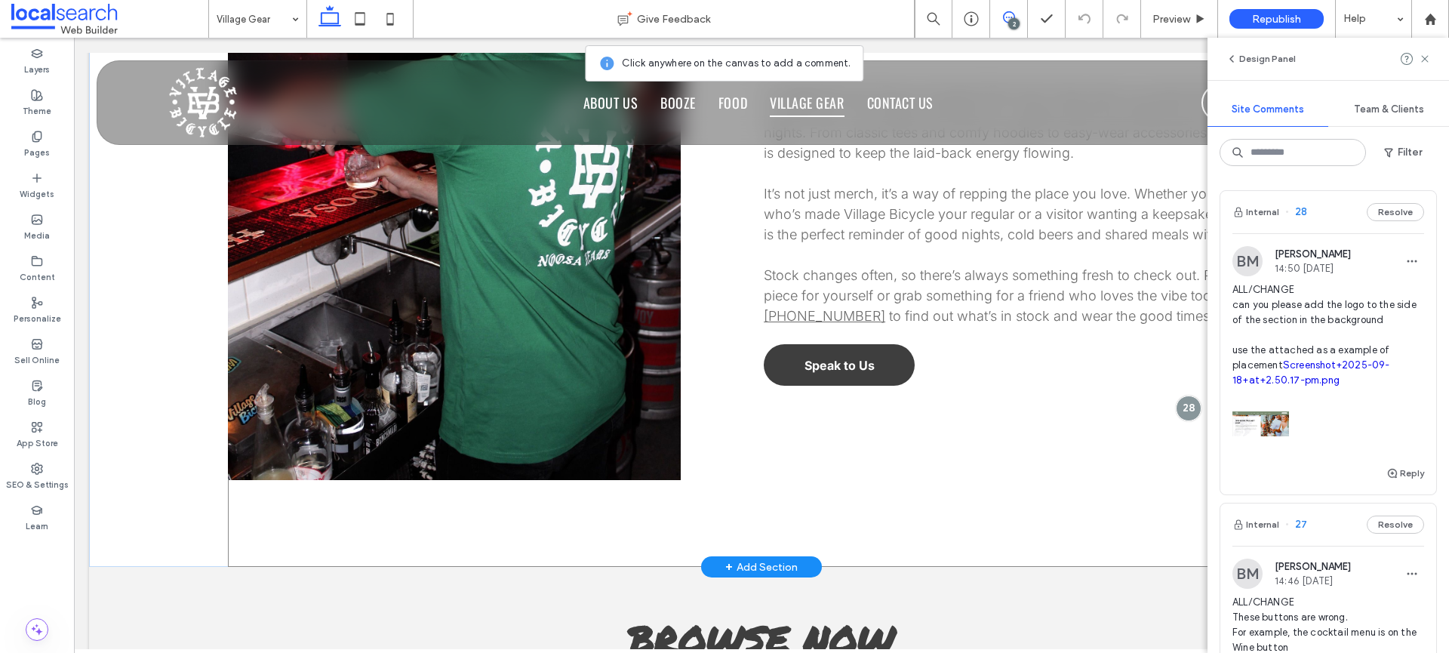
scroll to position [537, 0]
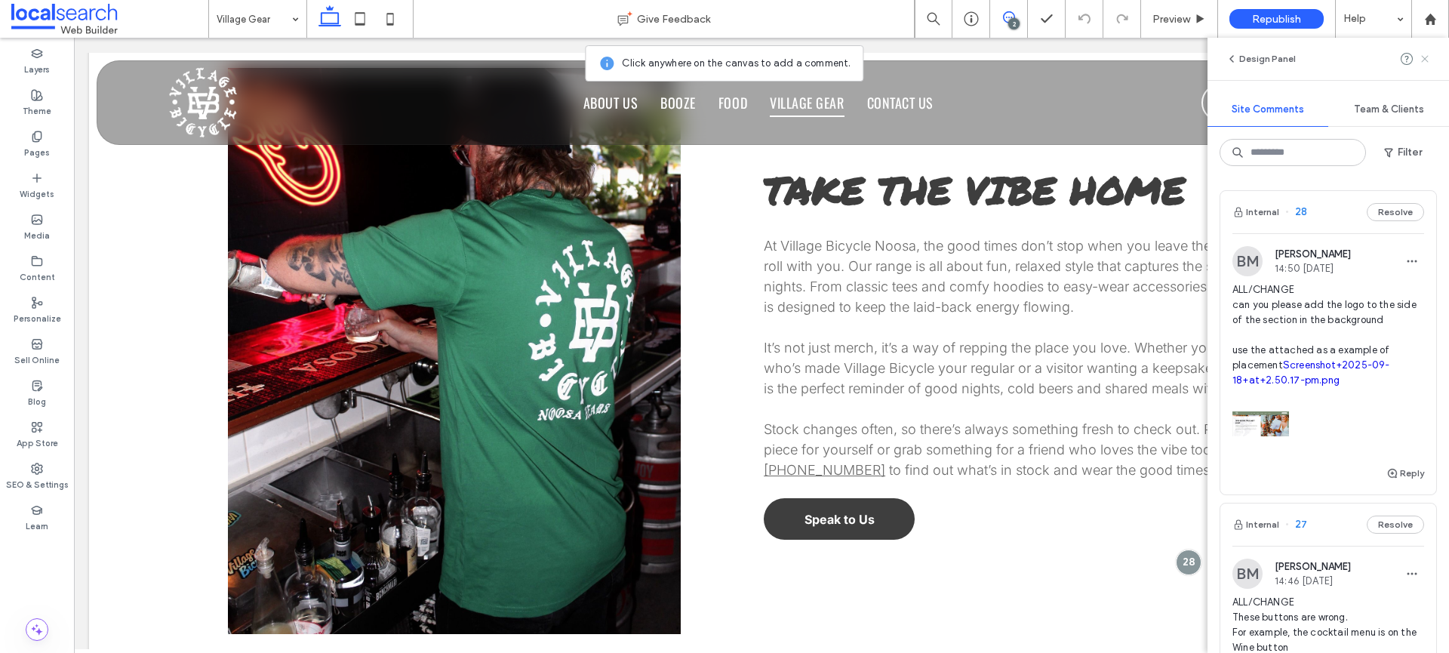
click at [1423, 56] on use at bounding box center [1424, 58] width 7 height 7
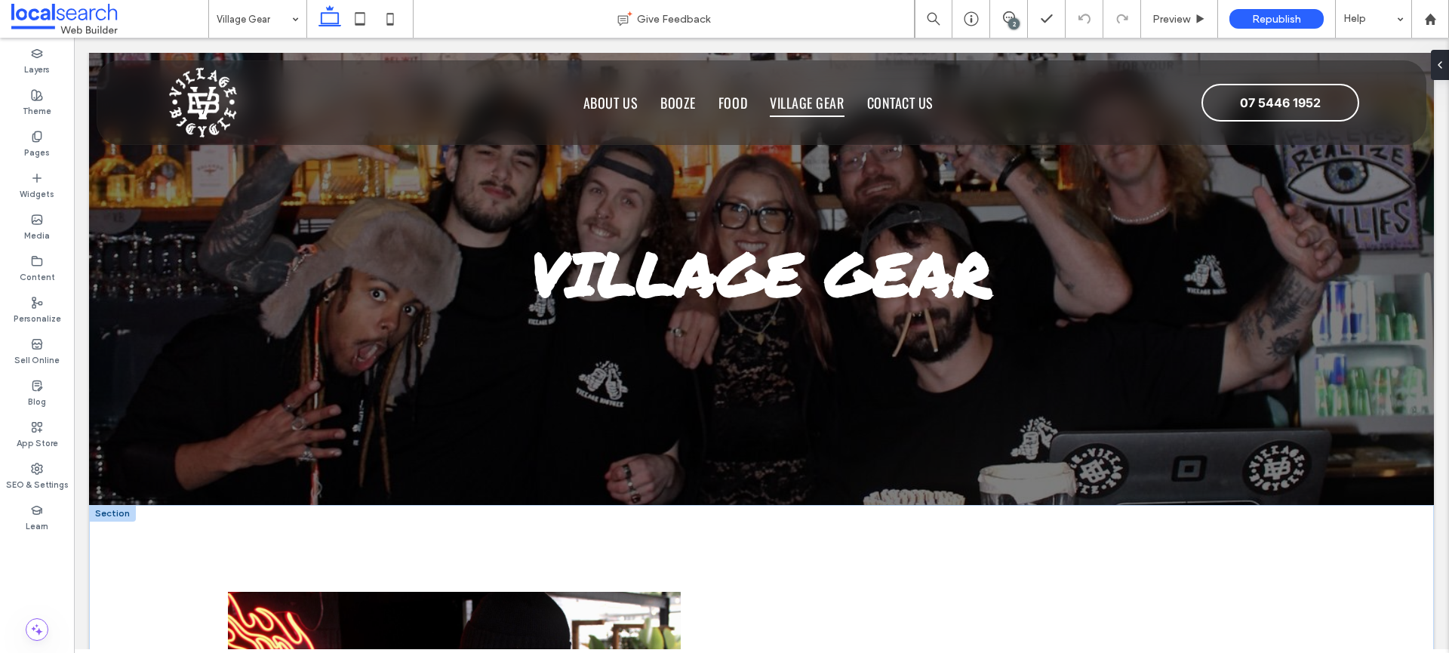
scroll to position [0, 0]
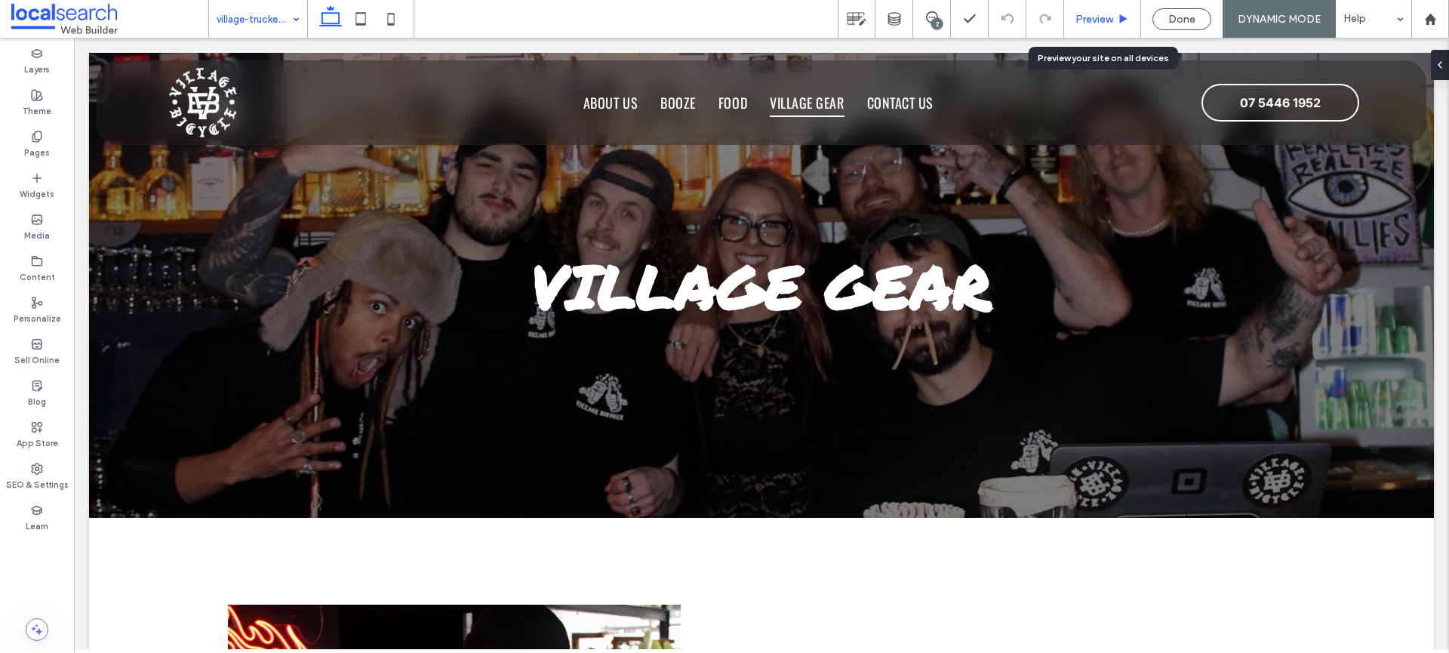
click at [1118, 11] on div "Preview" at bounding box center [1102, 19] width 77 height 38
click at [1110, 21] on span "Preview" at bounding box center [1094, 19] width 38 height 13
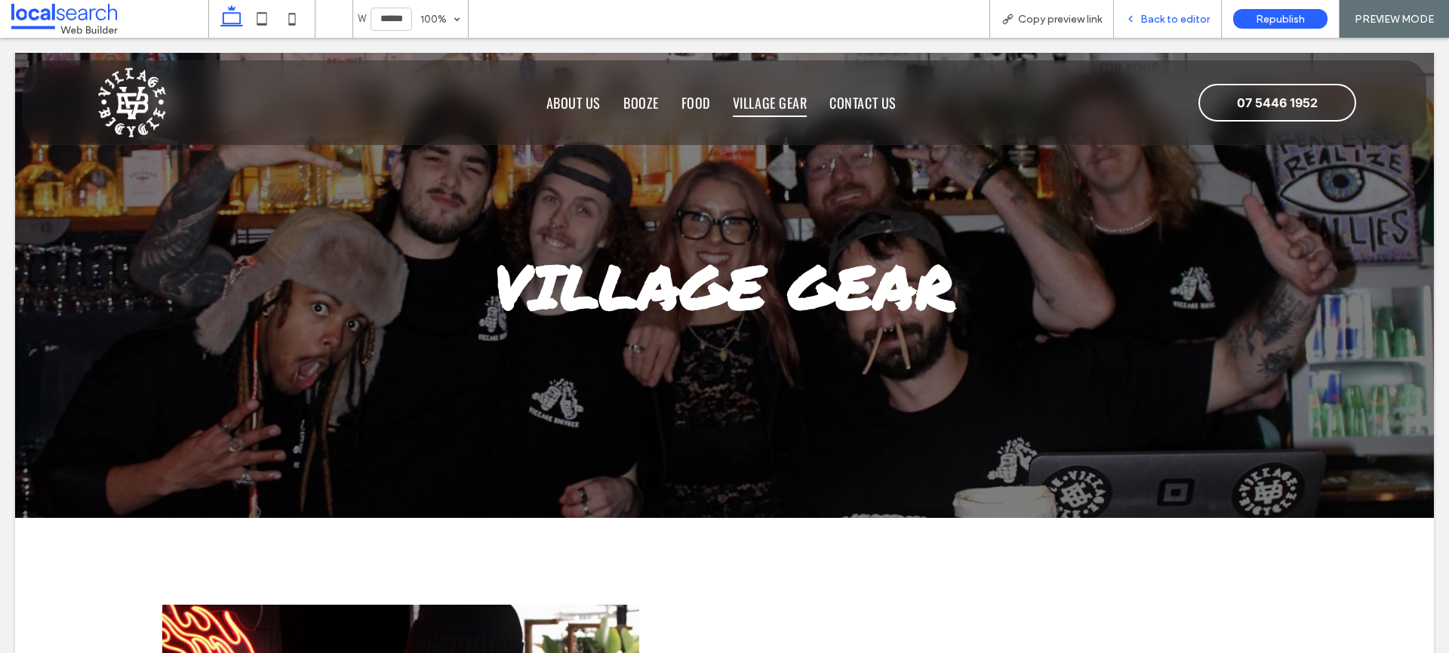
click at [1150, 17] on span "Back to editor" at bounding box center [1174, 19] width 69 height 13
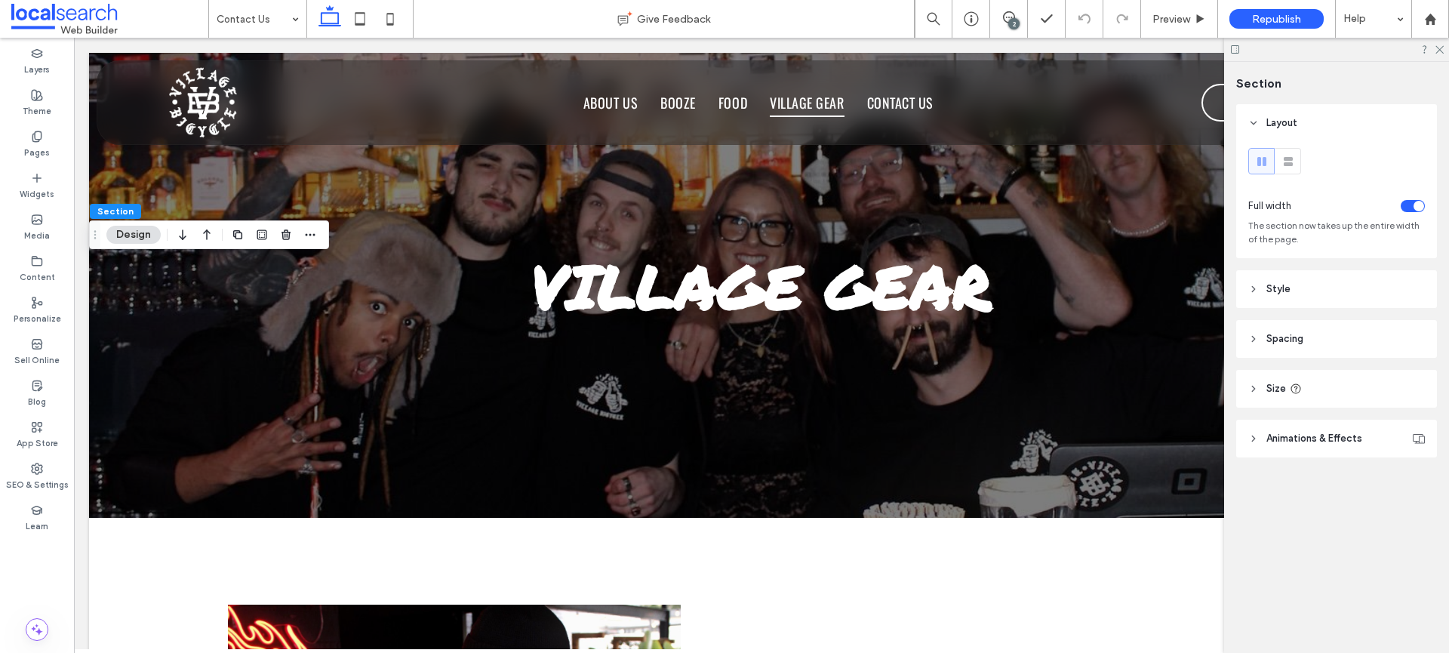
click at [1331, 423] on header "Animations & Effects" at bounding box center [1336, 439] width 201 height 38
click at [1304, 291] on header "Style" at bounding box center [1336, 289] width 201 height 38
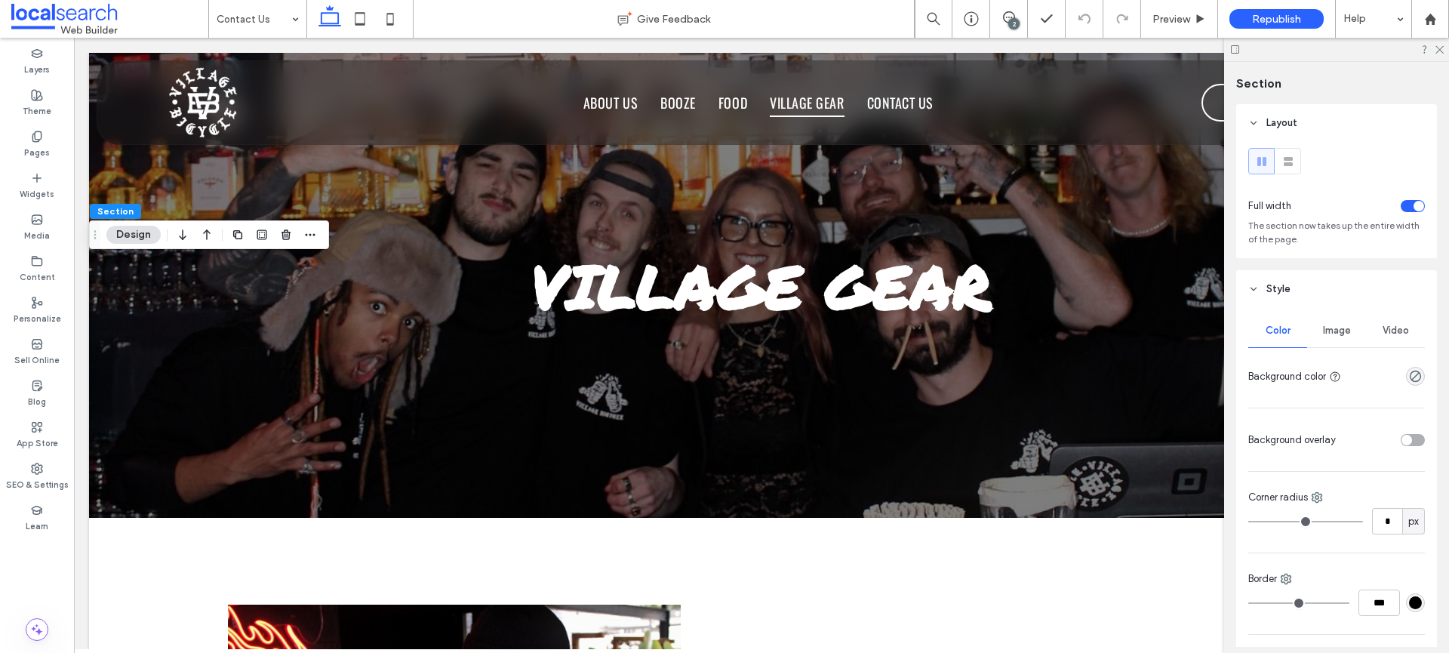
click at [1338, 334] on span "Image" at bounding box center [1337, 331] width 28 height 12
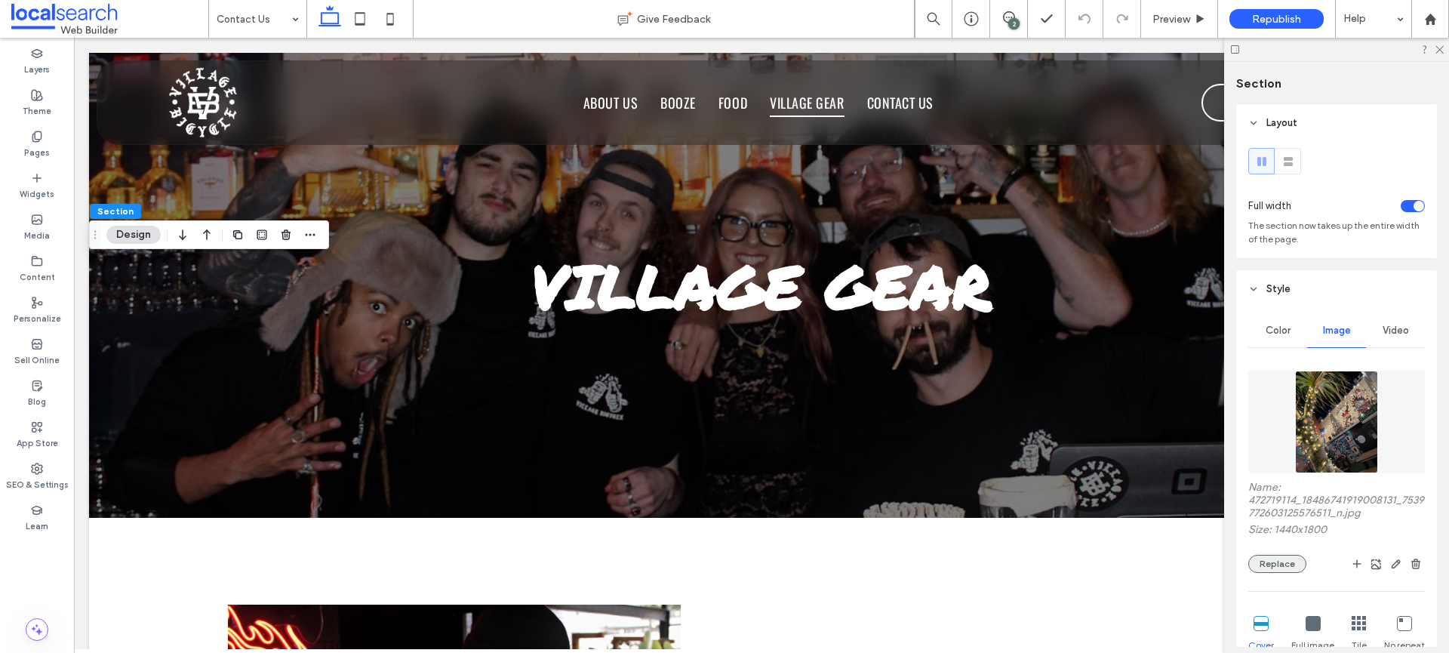
click at [1289, 565] on button "Replace" at bounding box center [1277, 564] width 58 height 18
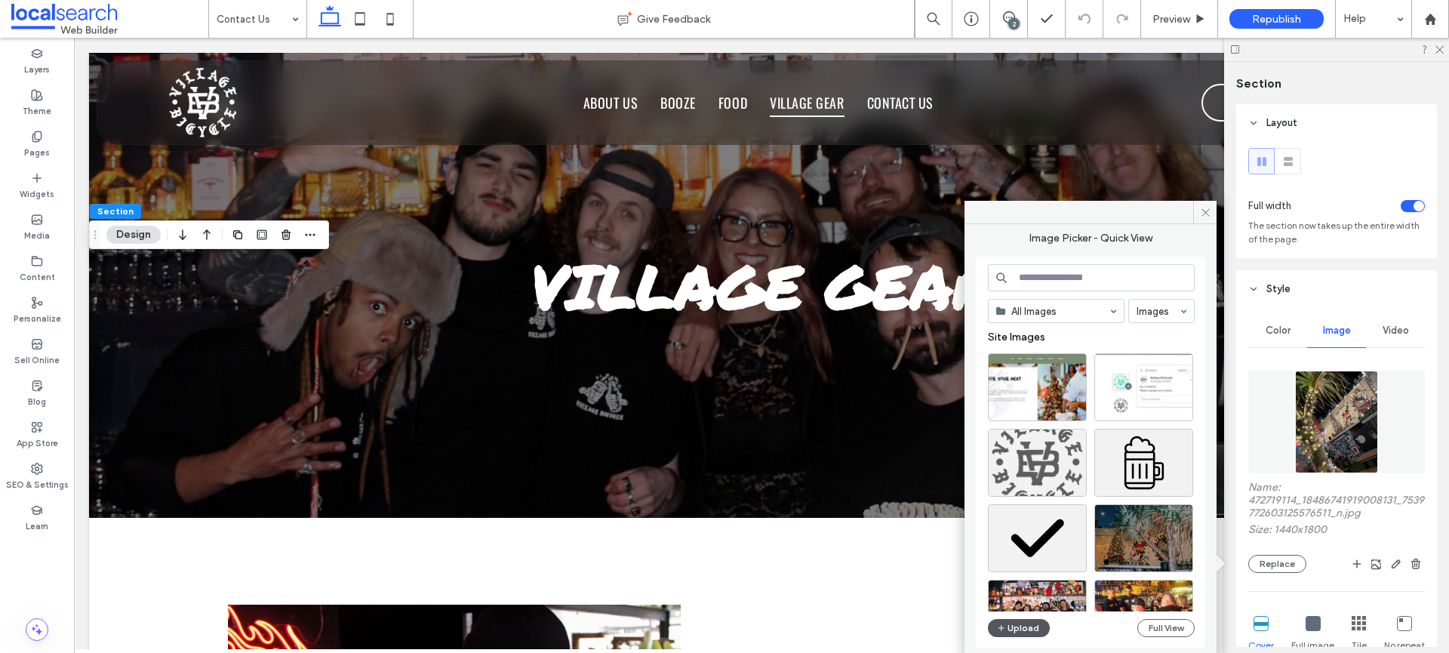
click at [1029, 619] on button "Upload" at bounding box center [1019, 628] width 62 height 18
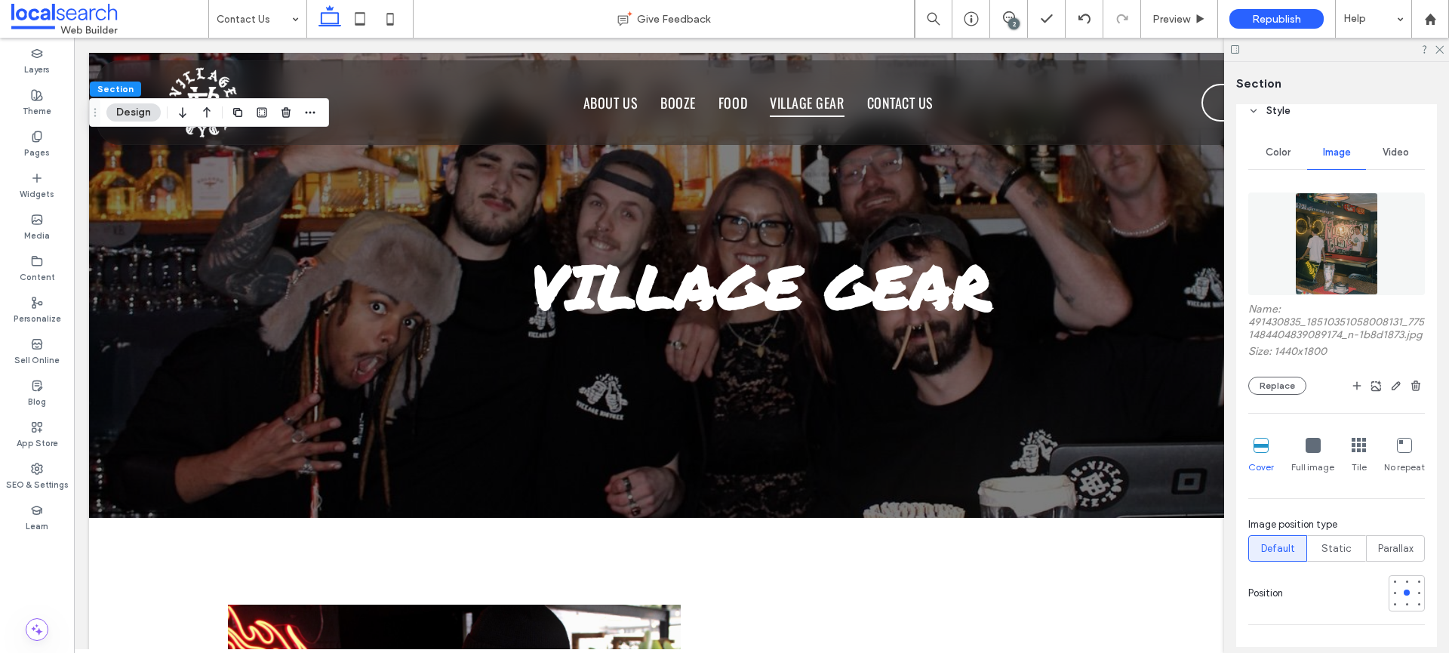
scroll to position [321, 0]
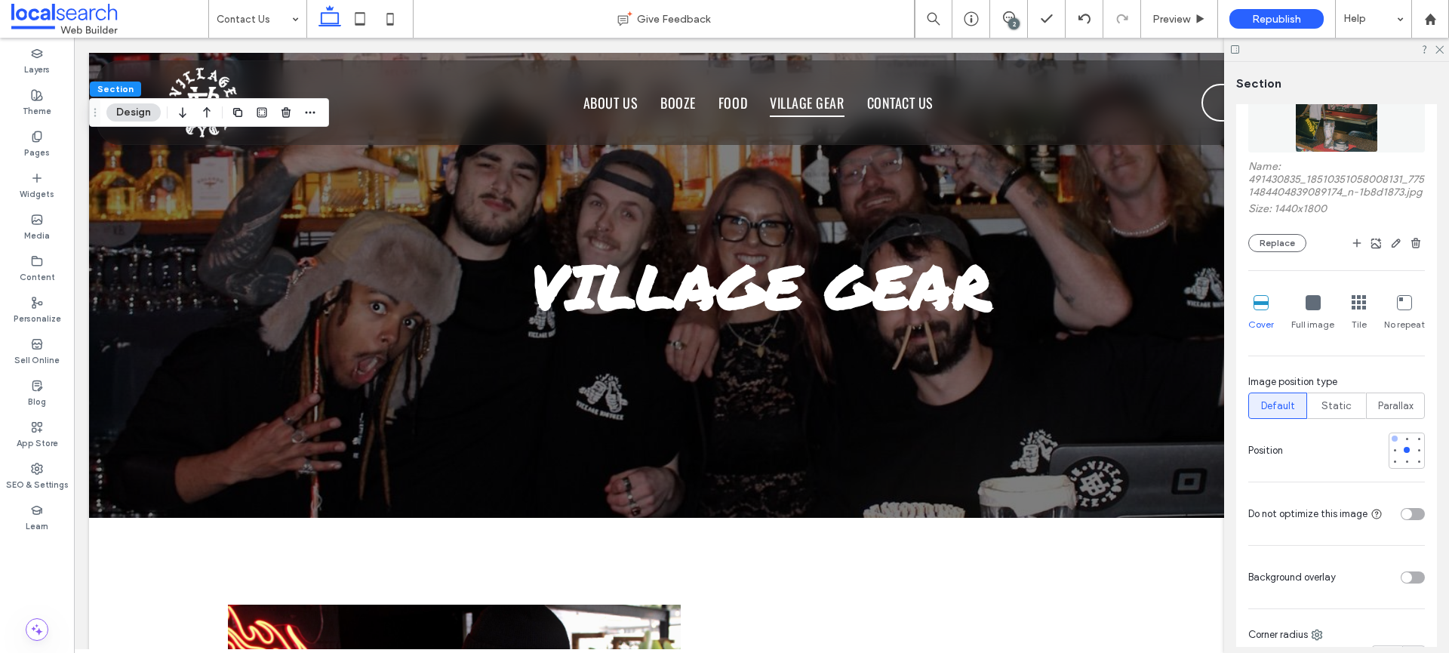
click at [1389, 444] on div at bounding box center [1394, 438] width 11 height 11
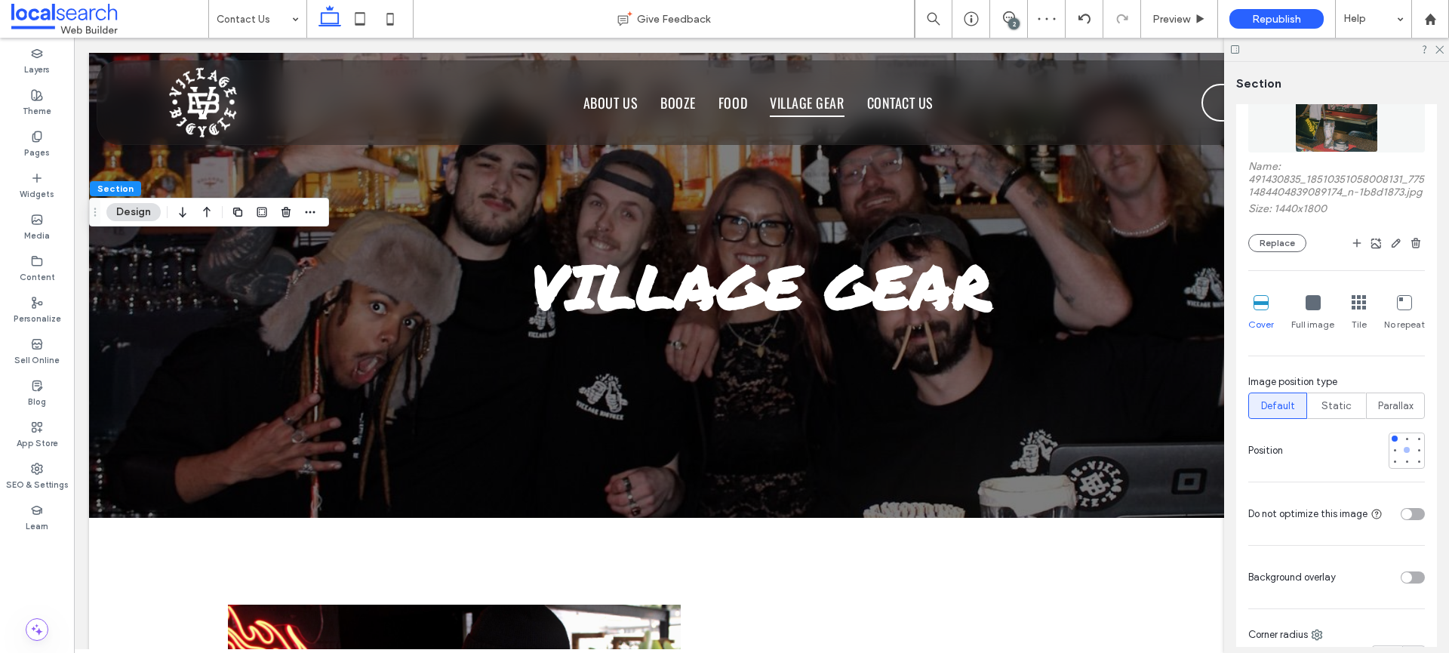
click at [1401, 455] on div at bounding box center [1406, 450] width 11 height 11
click at [1389, 455] on div at bounding box center [1394, 450] width 11 height 11
click at [1392, 453] on div at bounding box center [1395, 450] width 6 height 6
click at [1389, 468] on div at bounding box center [1407, 450] width 36 height 36
click at [1347, 418] on div "Static" at bounding box center [1336, 405] width 39 height 25
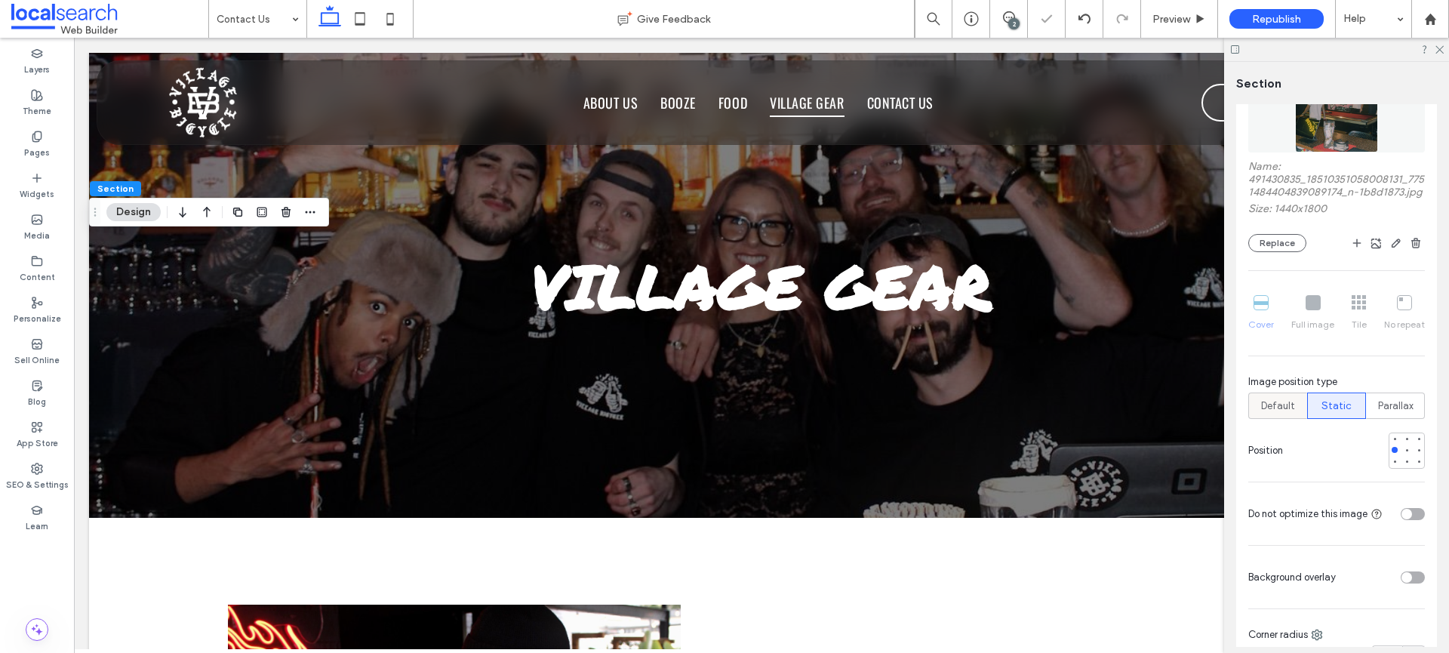
click at [1275, 414] on span "Default" at bounding box center [1278, 405] width 34 height 15
click at [1400, 414] on span "Parallax" at bounding box center [1395, 405] width 35 height 15
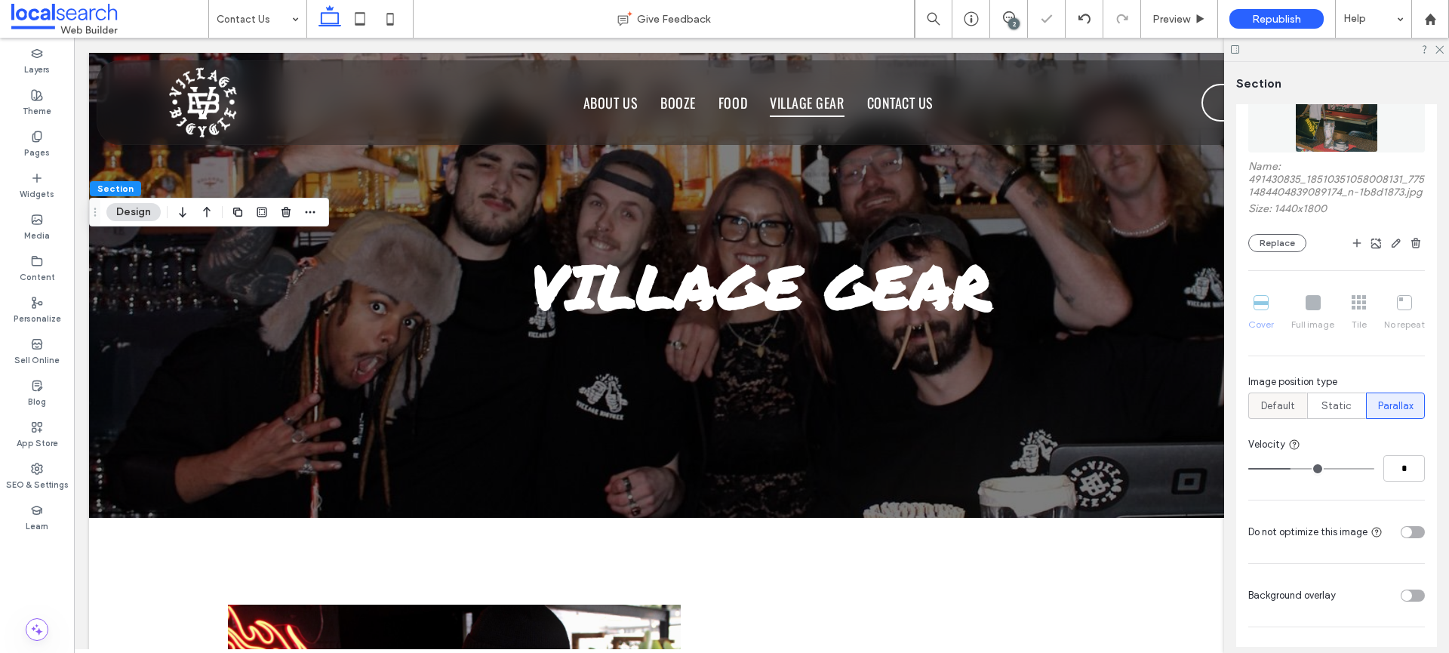
click at [1262, 414] on span "Default" at bounding box center [1278, 405] width 34 height 15
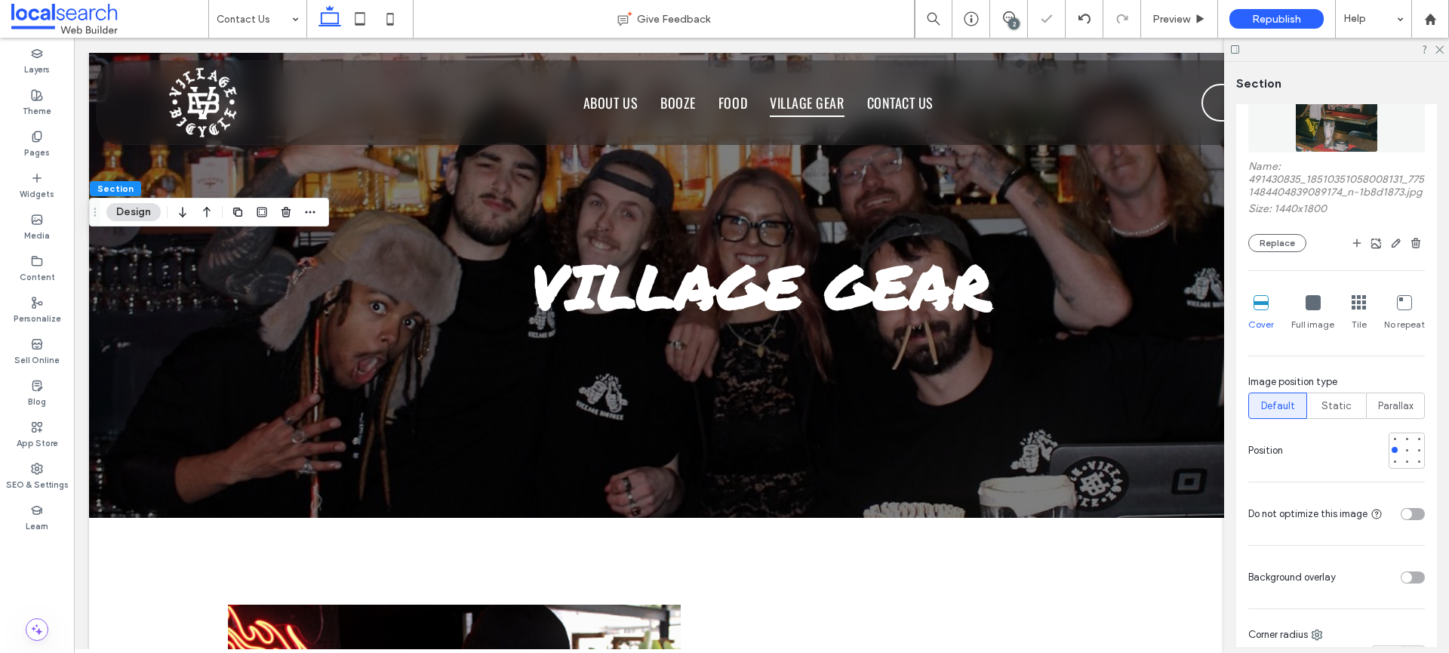
click at [1258, 326] on div "Cover" at bounding box center [1261, 313] width 26 height 48
click at [1319, 315] on div "Full image" at bounding box center [1312, 313] width 43 height 48
click at [1309, 310] on icon at bounding box center [1313, 302] width 15 height 15
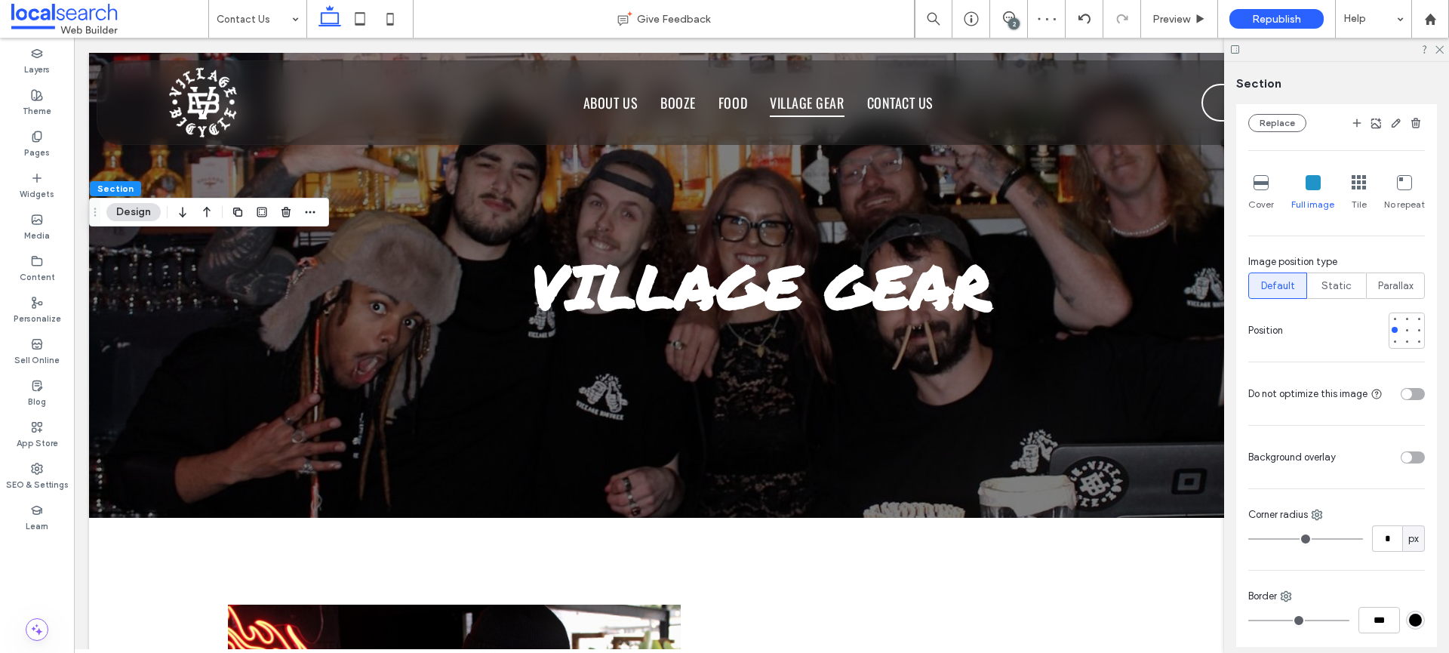
scroll to position [454, 0]
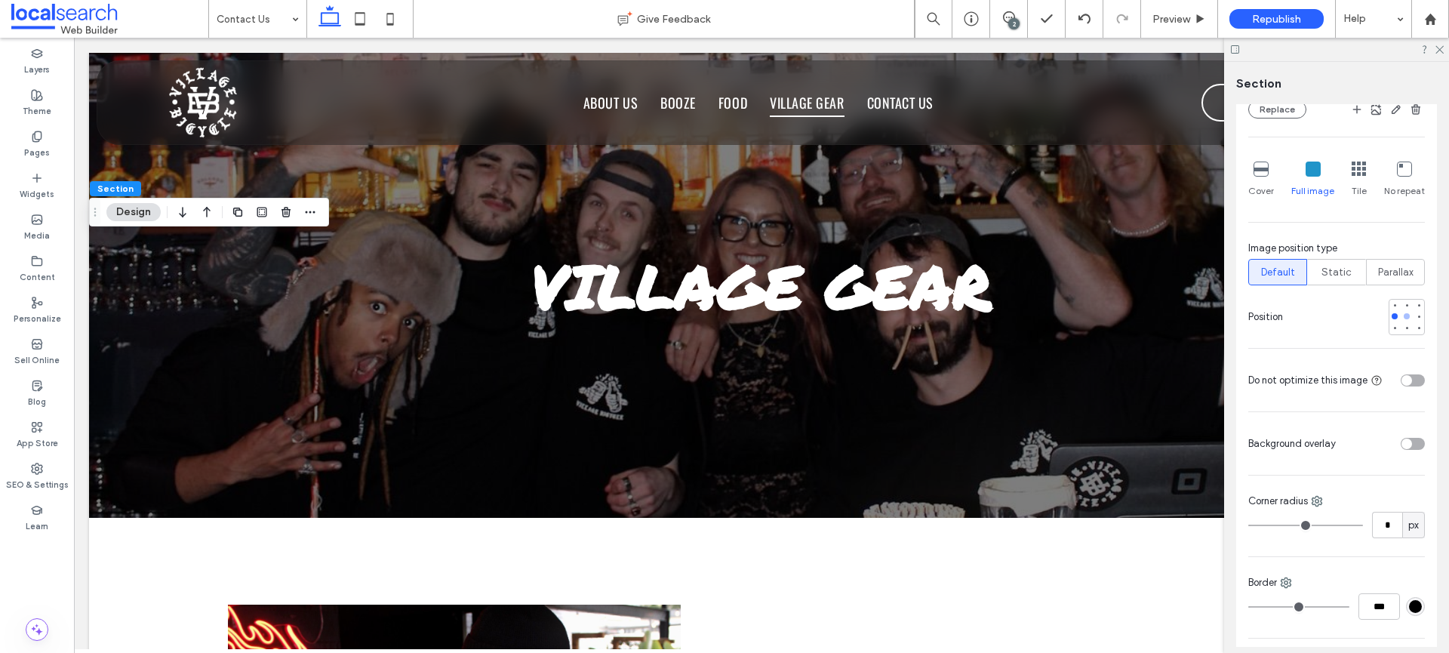
click at [1404, 319] on div at bounding box center [1407, 316] width 6 height 6
click at [1416, 319] on div at bounding box center [1419, 316] width 6 height 6
click at [1264, 177] on icon at bounding box center [1261, 169] width 15 height 15
click at [1398, 177] on icon at bounding box center [1404, 169] width 15 height 15
click at [1441, 53] on icon at bounding box center [1439, 49] width 10 height 10
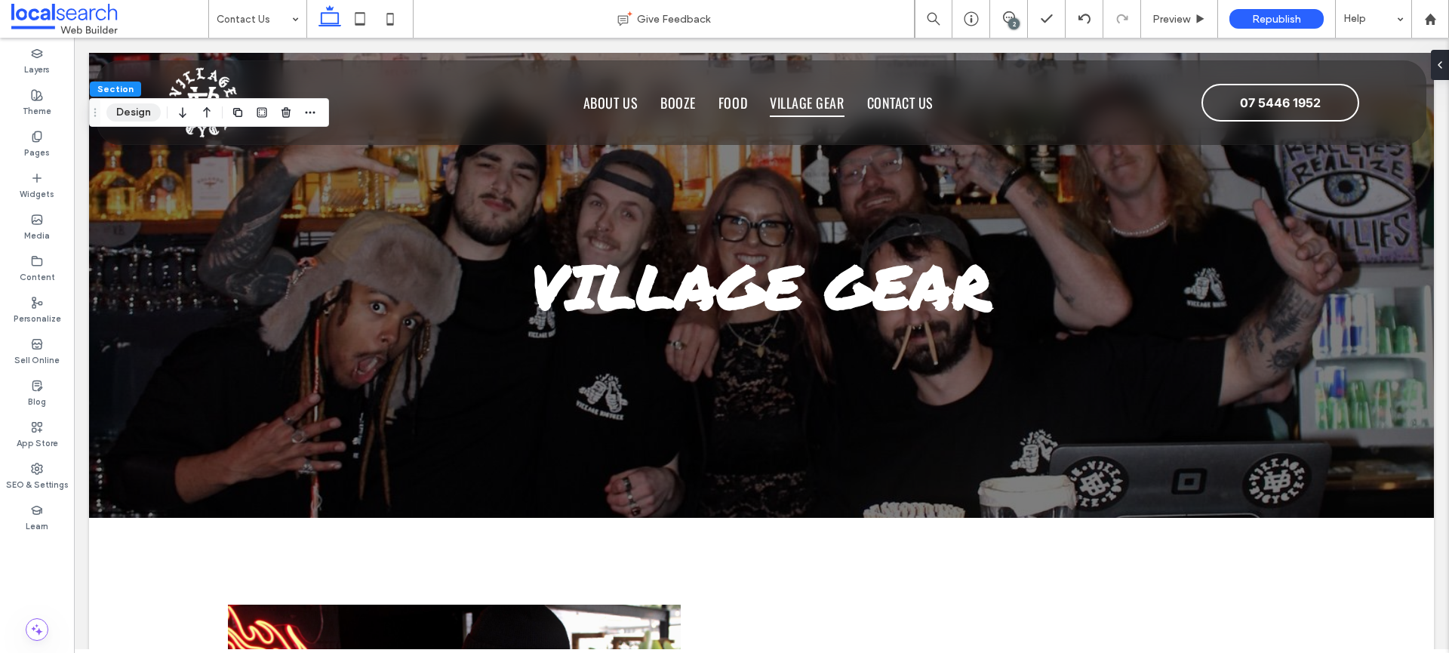
click at [132, 105] on button "Design" at bounding box center [133, 112] width 54 height 18
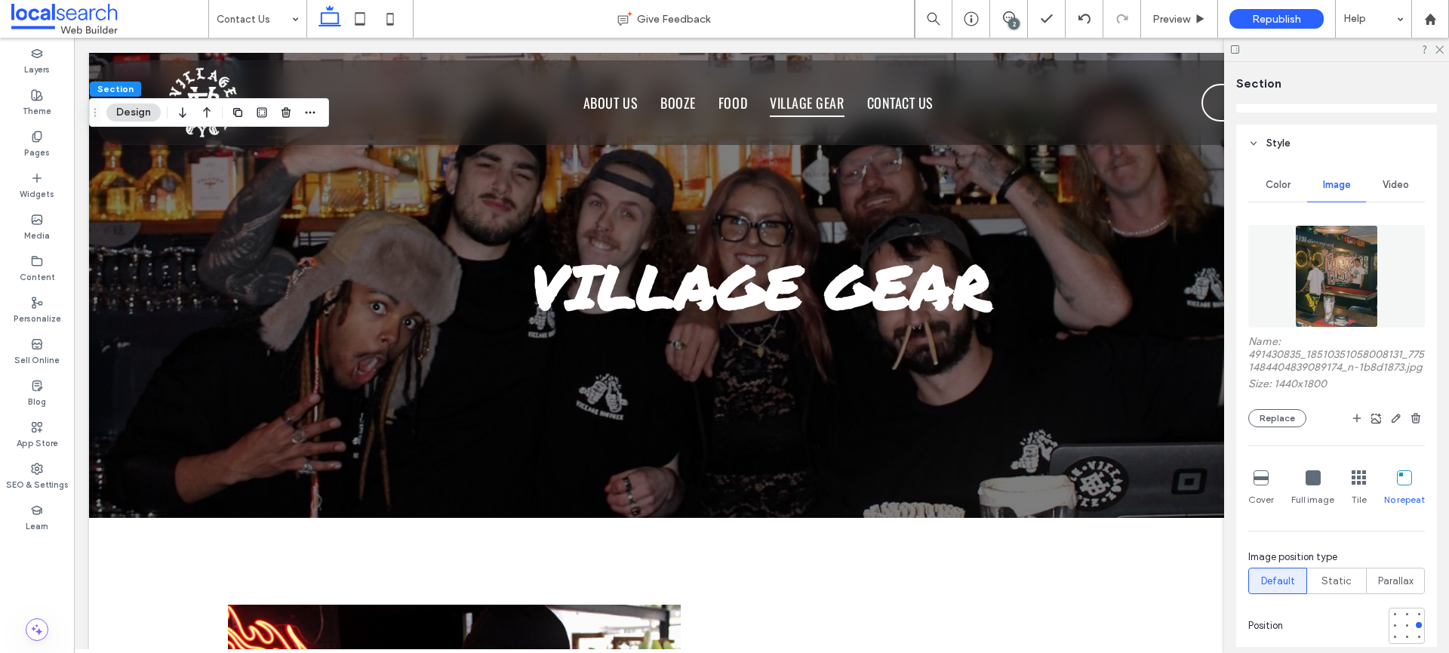
scroll to position [0, 0]
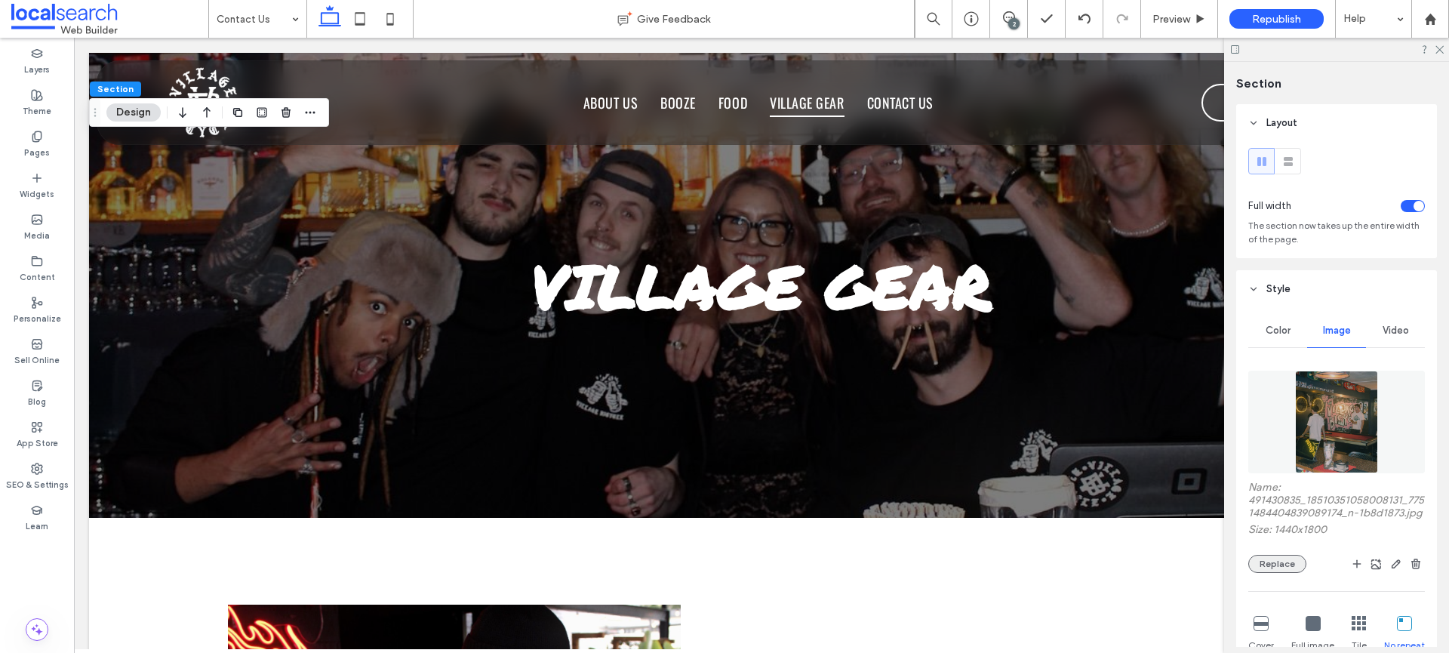
click at [1295, 573] on button "Replace" at bounding box center [1277, 564] width 58 height 18
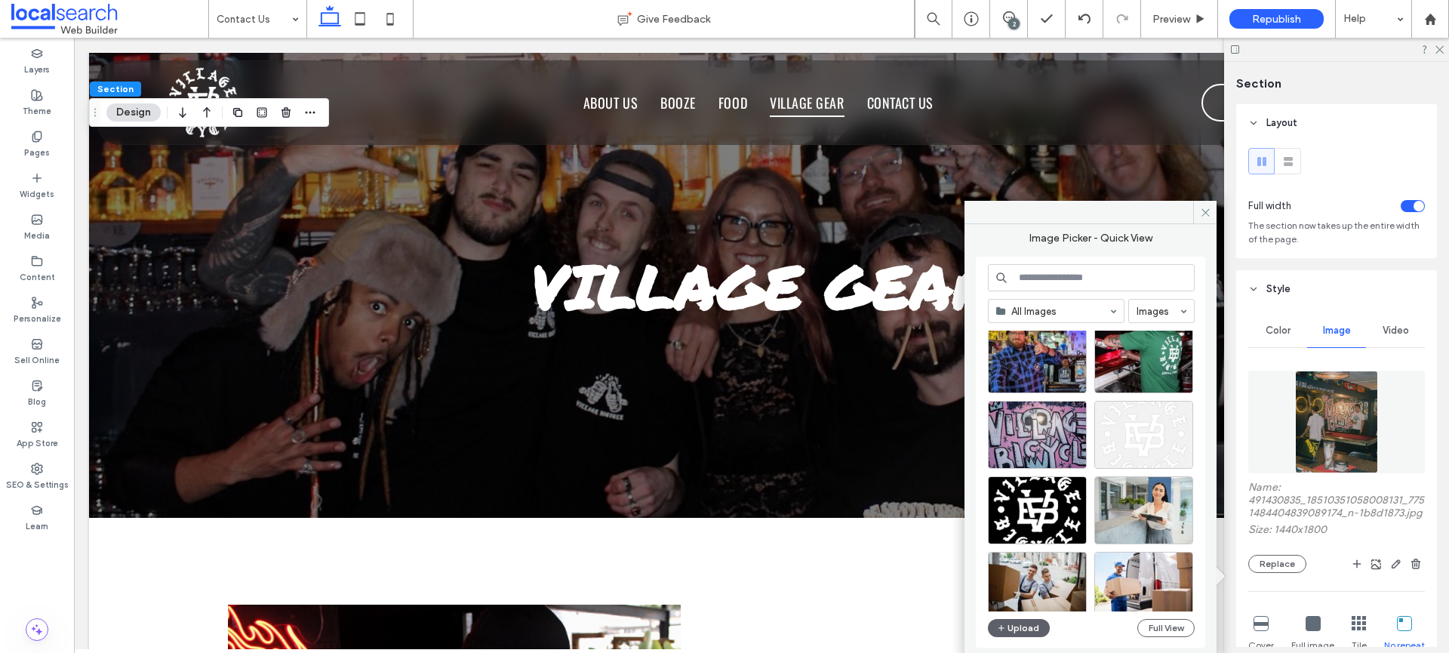
scroll to position [3769, 0]
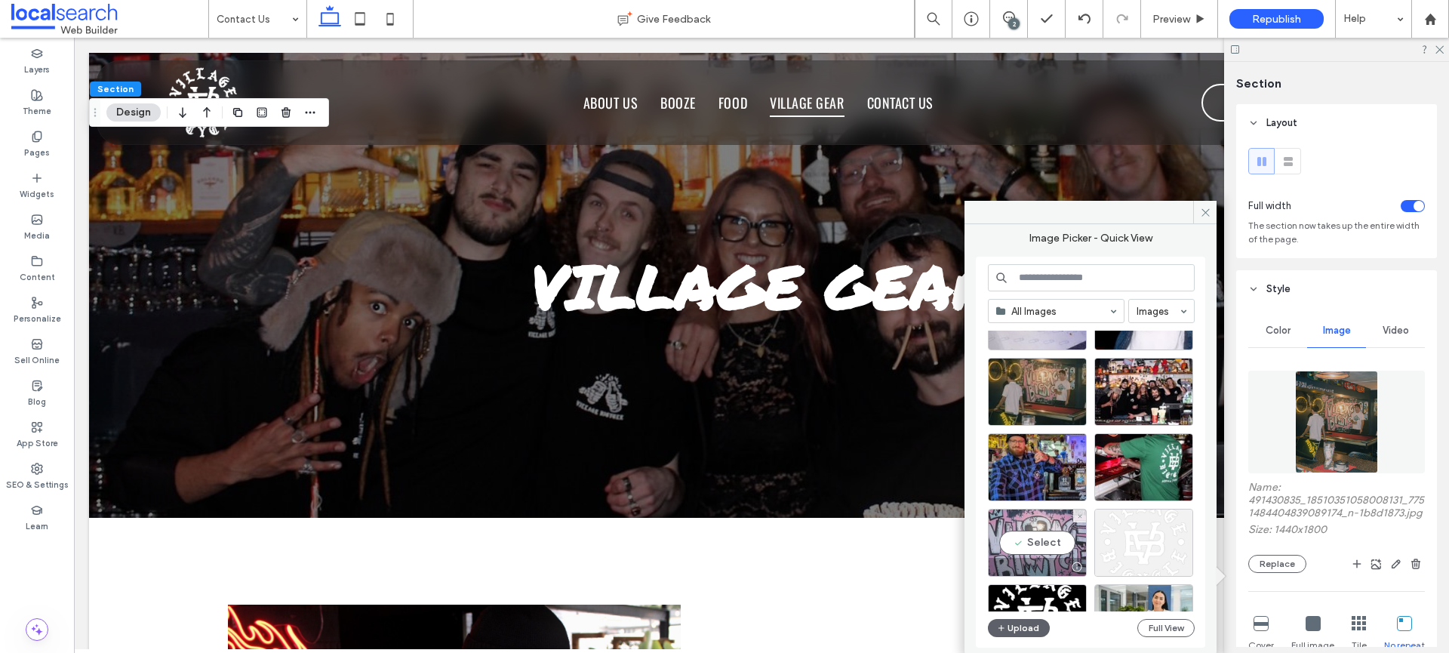
click at [1057, 546] on div "Select" at bounding box center [1037, 543] width 99 height 68
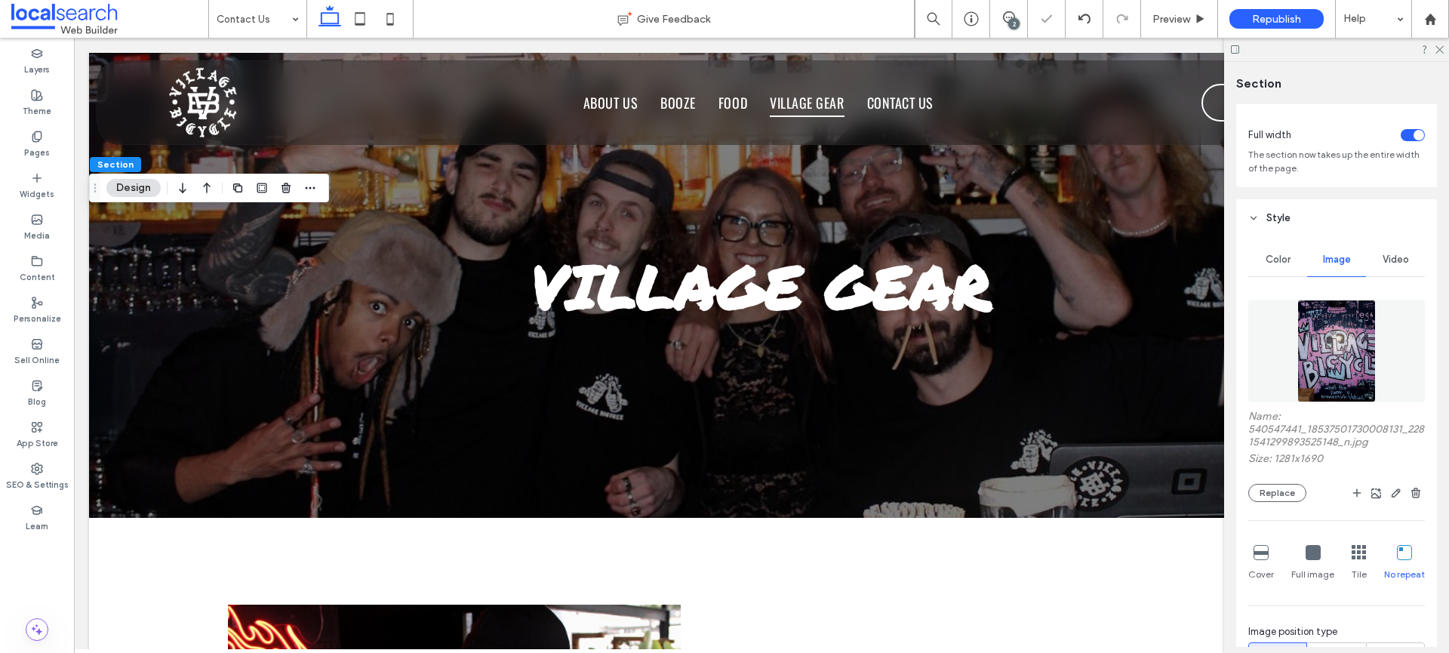
scroll to position [141, 0]
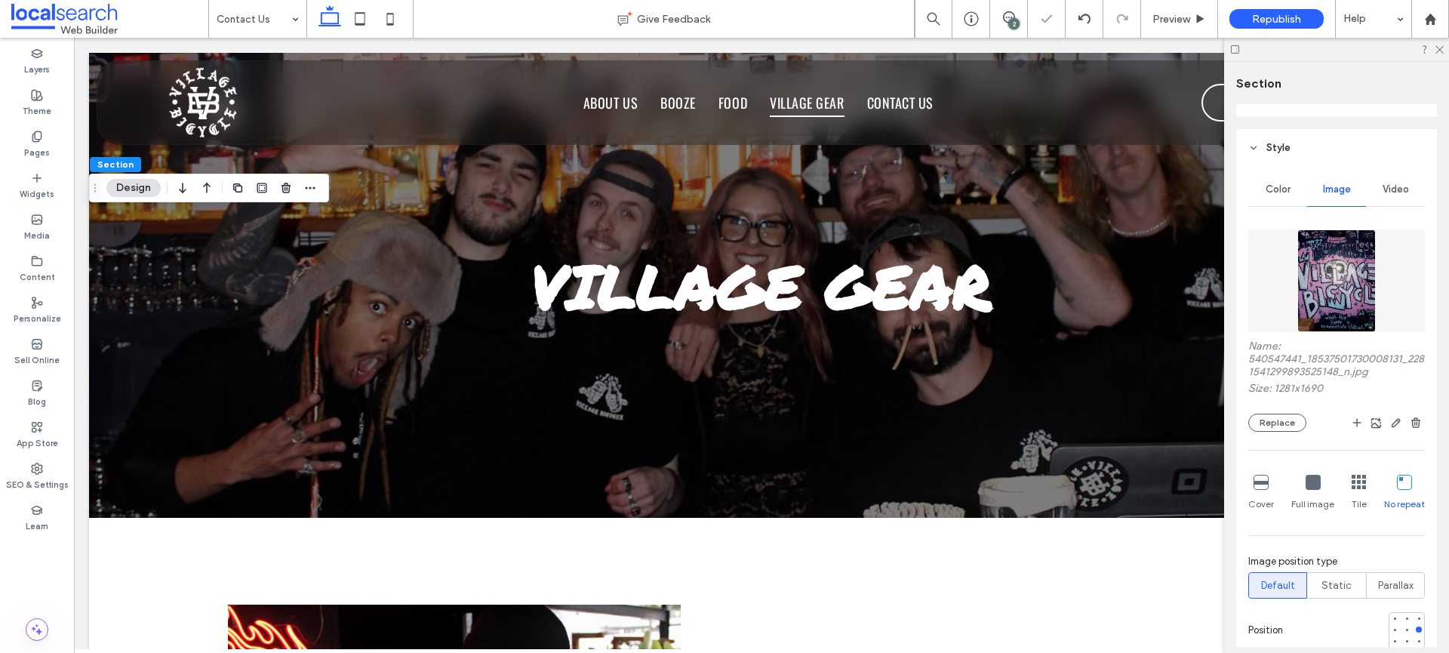
click at [1397, 482] on icon at bounding box center [1404, 482] width 15 height 15
click at [1404, 630] on div at bounding box center [1407, 629] width 6 height 6
click at [1248, 486] on div "Cover" at bounding box center [1261, 493] width 26 height 48
click at [1254, 483] on icon at bounding box center [1261, 482] width 15 height 15
click at [1260, 484] on icon at bounding box center [1261, 482] width 15 height 15
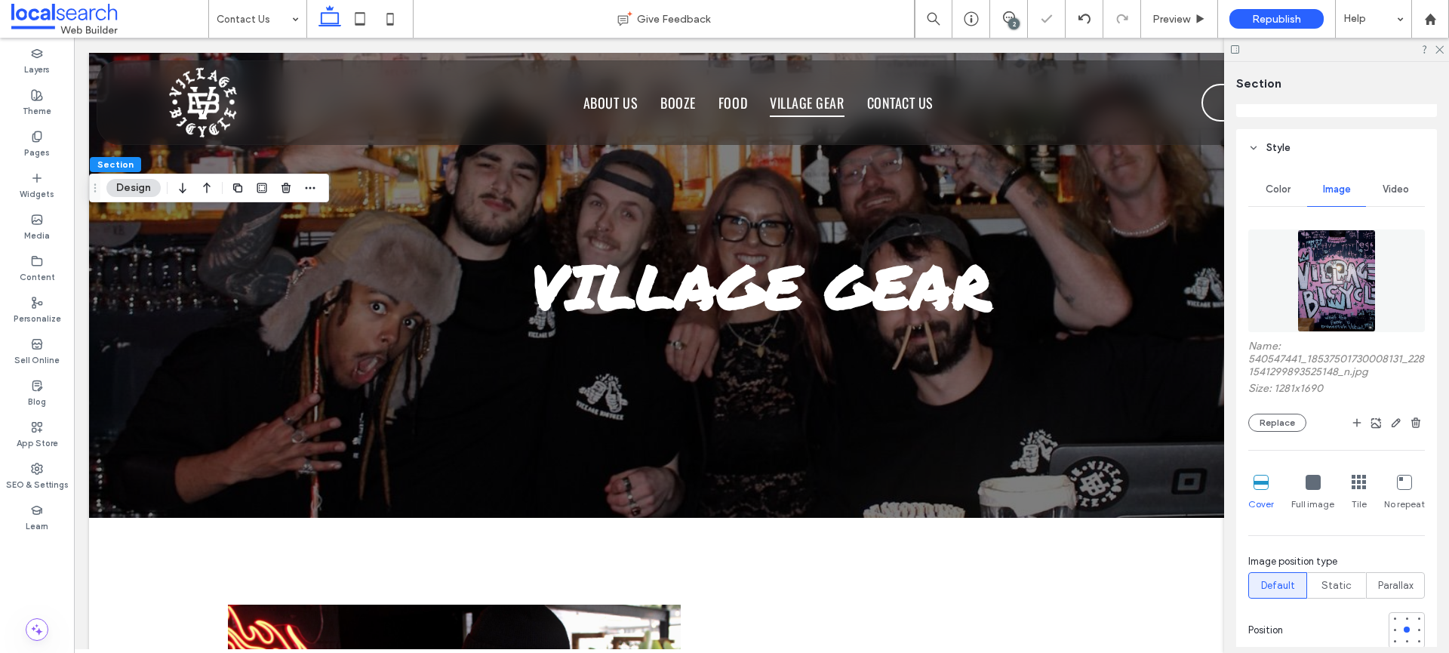
click at [1315, 484] on icon at bounding box center [1313, 482] width 15 height 15
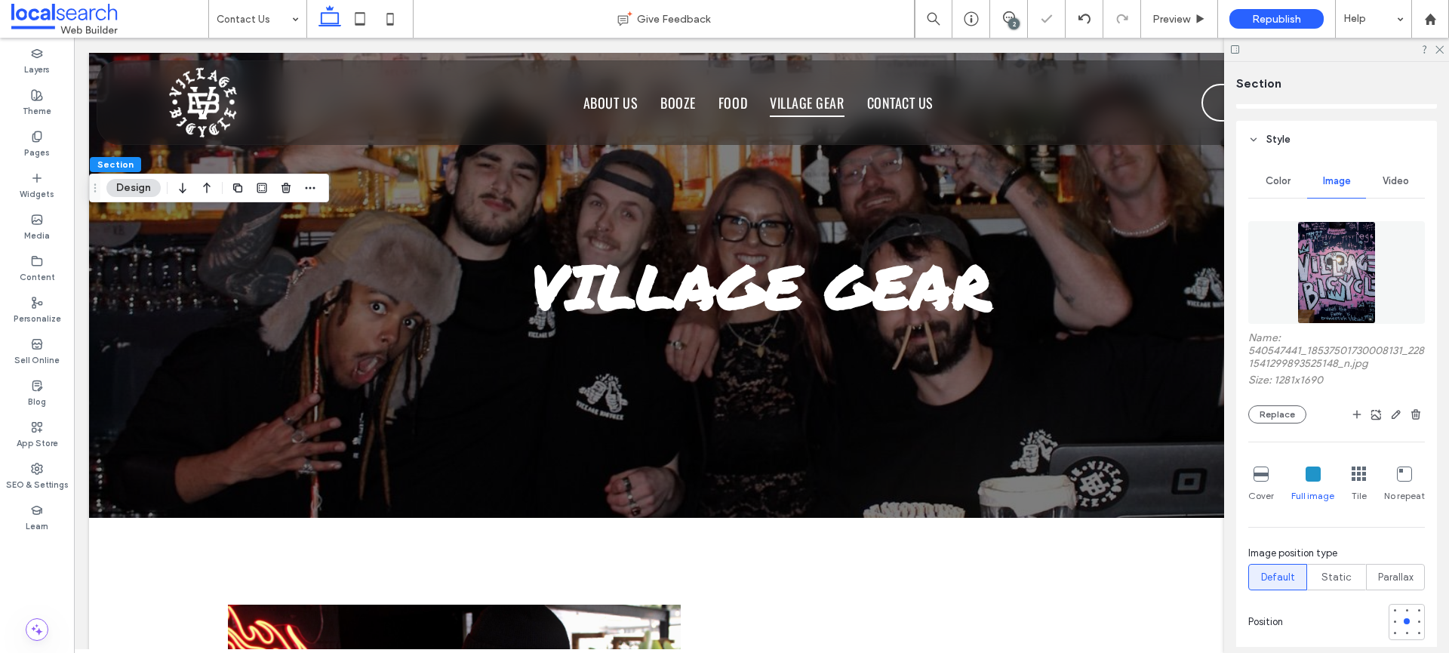
scroll to position [165, 0]
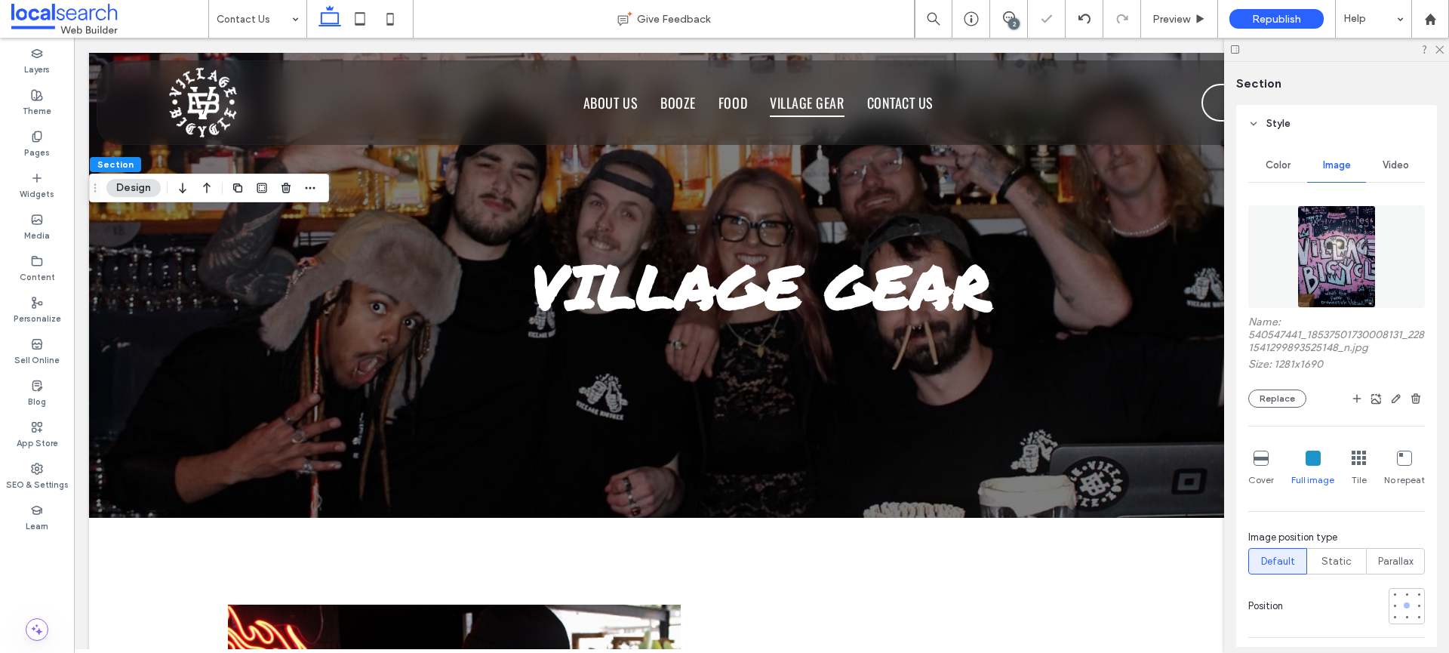
click at [1401, 607] on div at bounding box center [1406, 605] width 11 height 11
click at [1377, 606] on div at bounding box center [1357, 606] width 136 height 36
click at [1392, 605] on div at bounding box center [1395, 605] width 6 height 6
click at [1416, 605] on div at bounding box center [1419, 605] width 6 height 6
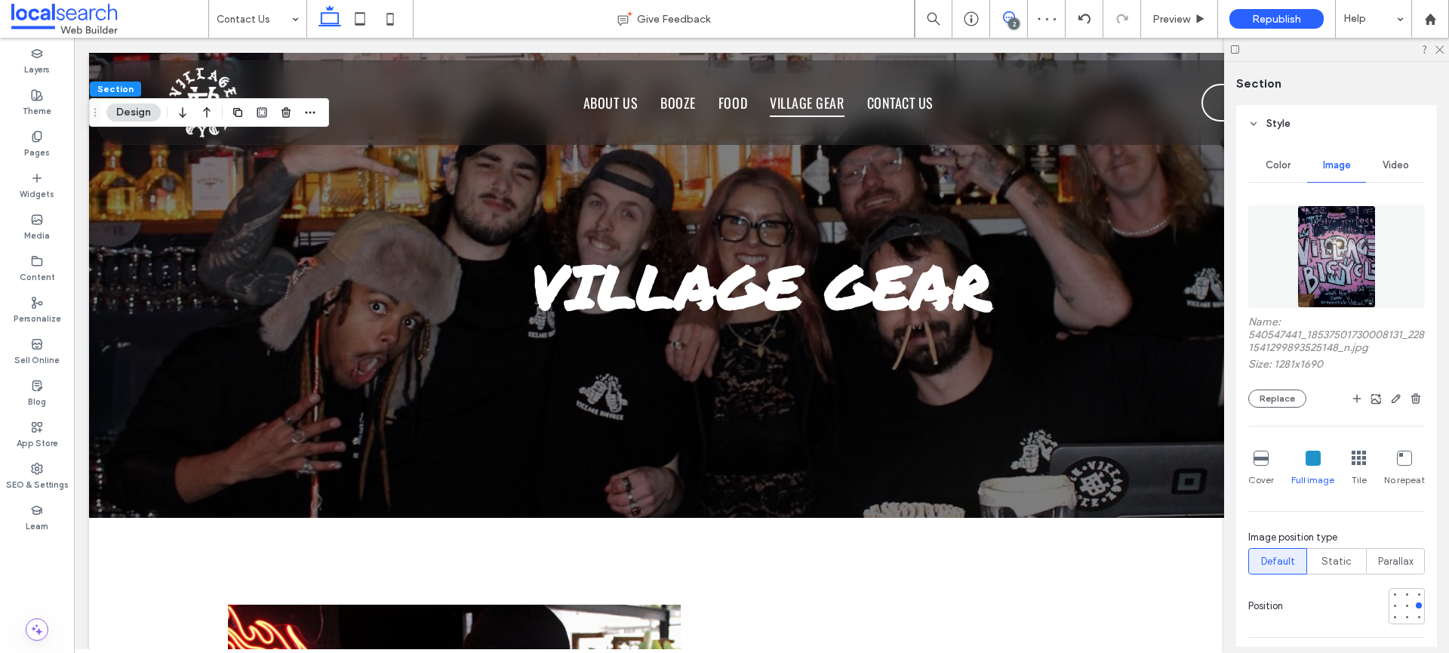
click at [1014, 14] on span at bounding box center [1008, 17] width 37 height 12
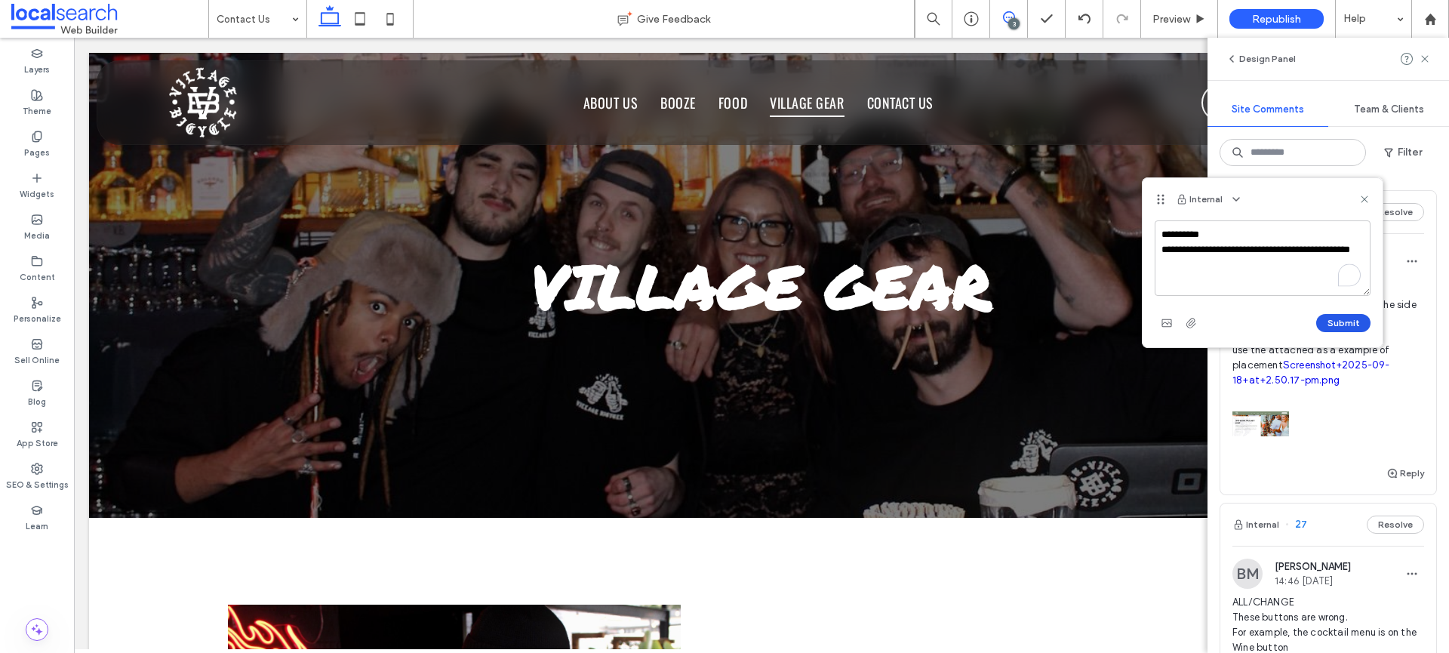
type textarea "**********"
click at [1356, 318] on button "Submit" at bounding box center [1343, 323] width 54 height 18
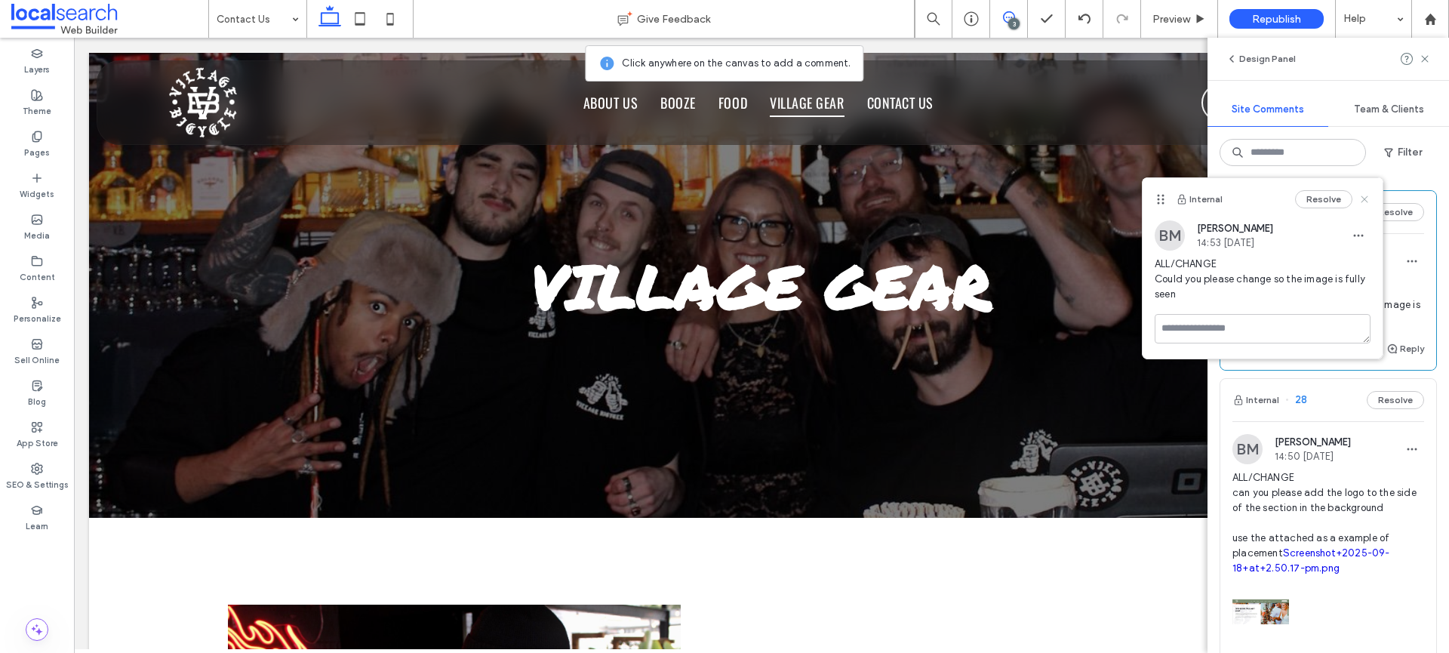
click at [1368, 198] on icon at bounding box center [1364, 199] width 12 height 12
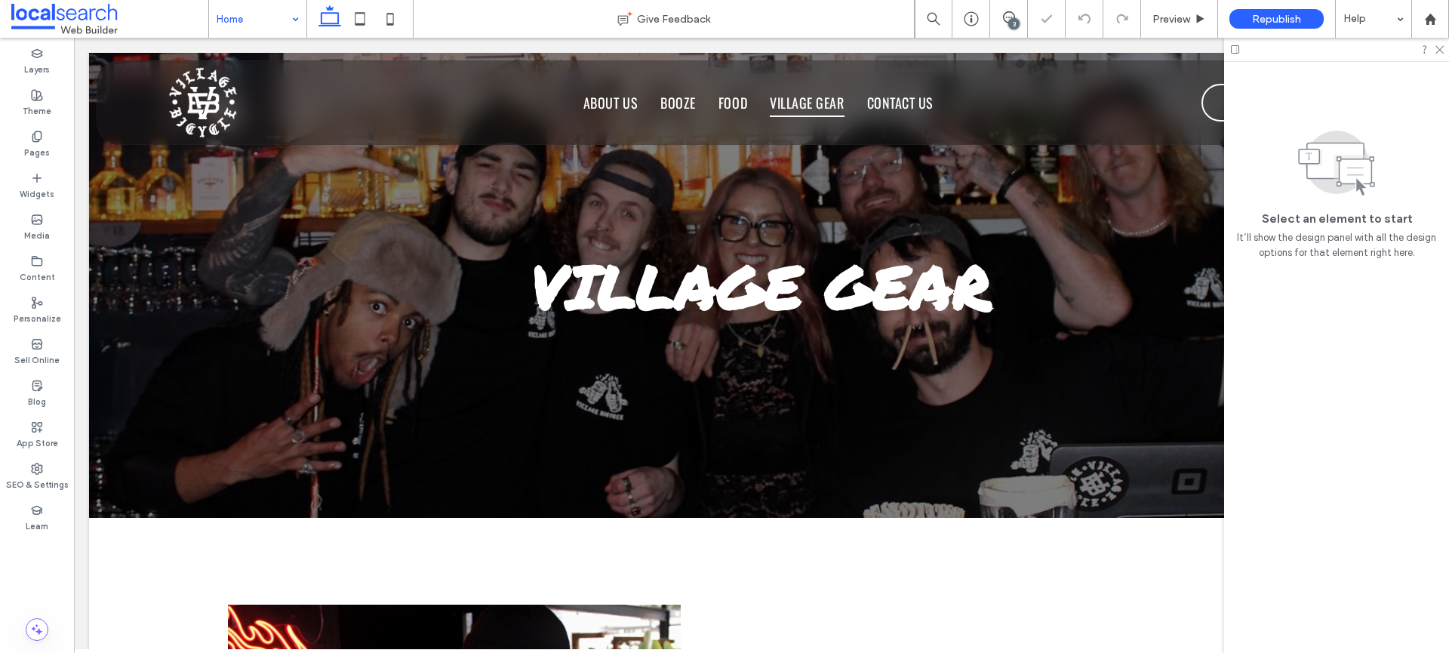
click at [1444, 50] on div at bounding box center [1336, 49] width 225 height 23
click at [1441, 49] on icon at bounding box center [1439, 49] width 10 height 10
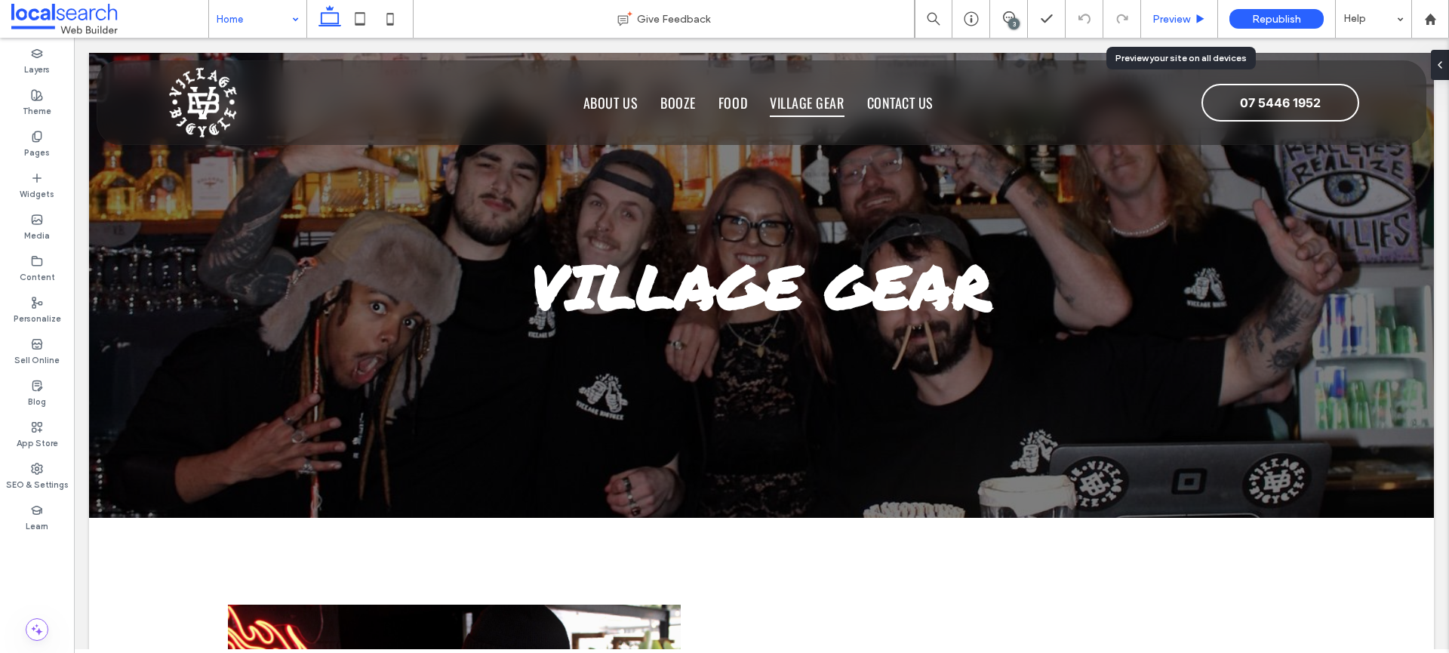
click at [1203, 23] on icon at bounding box center [1200, 19] width 11 height 11
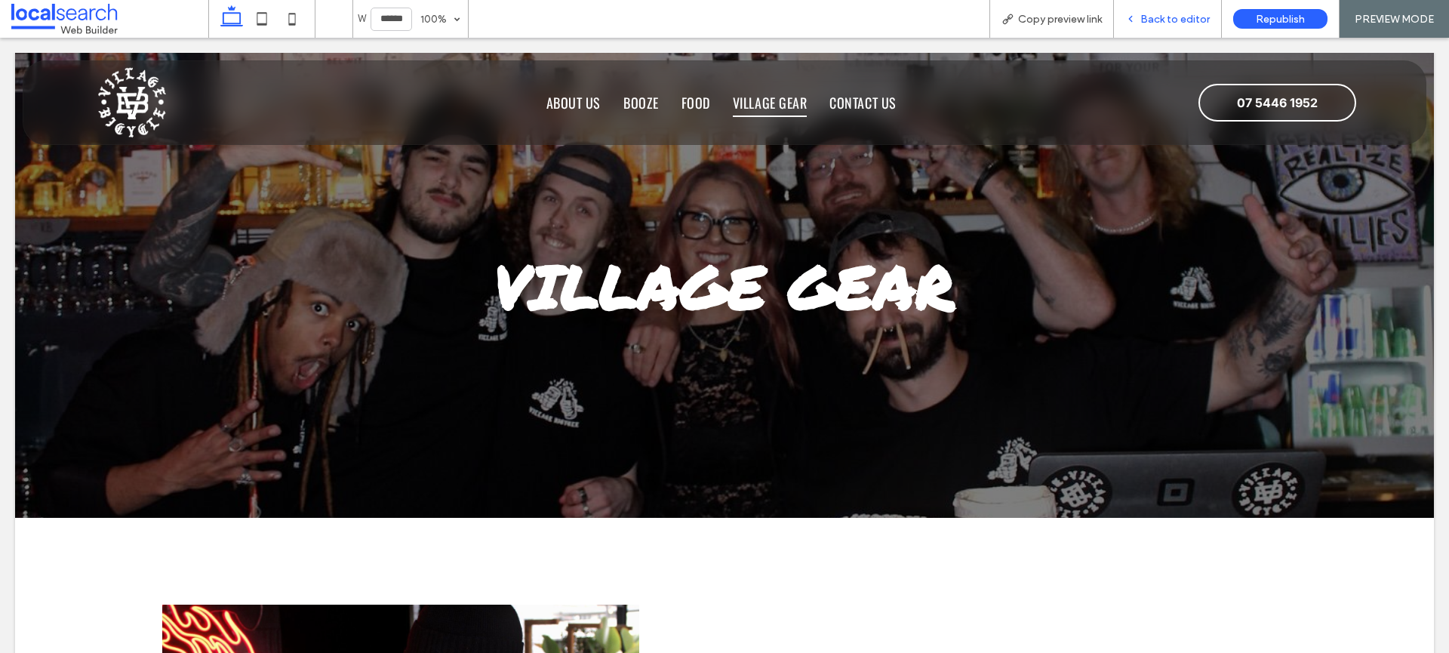
click at [1168, 17] on span "Back to editor" at bounding box center [1174, 19] width 69 height 13
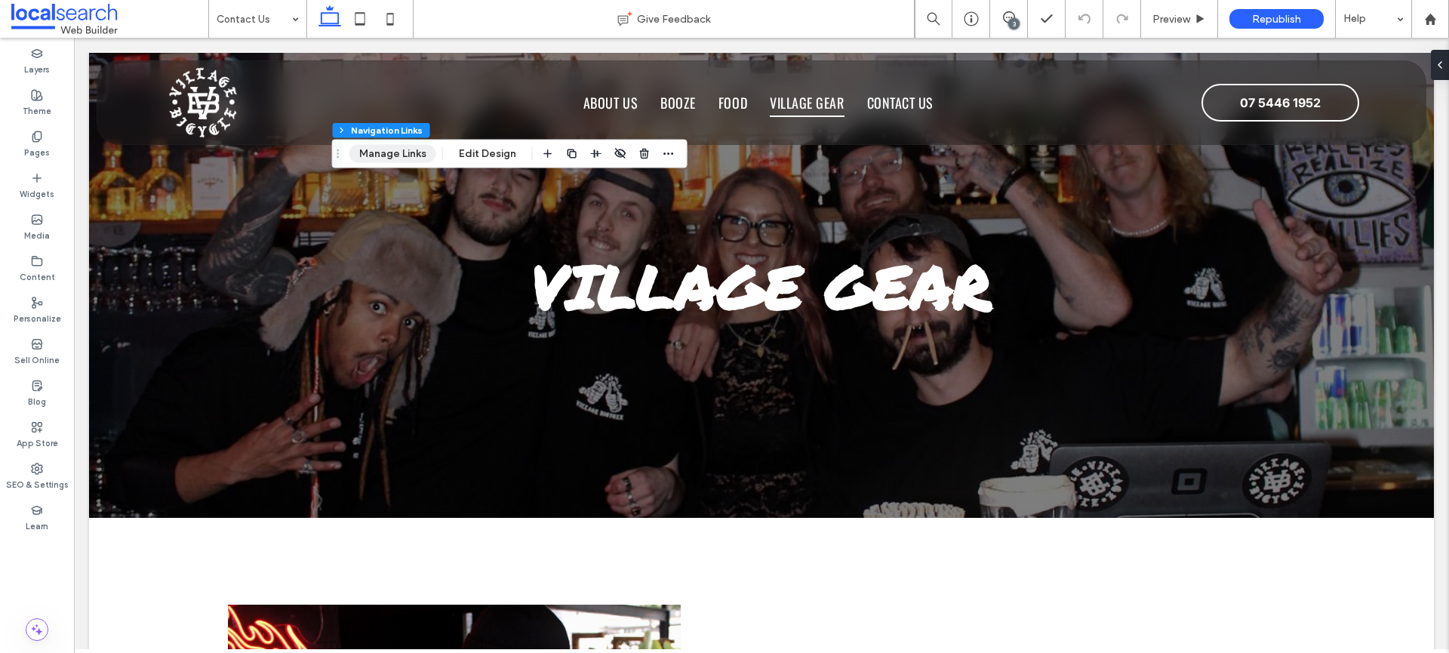
click at [404, 152] on button "Manage Links" at bounding box center [392, 154] width 87 height 18
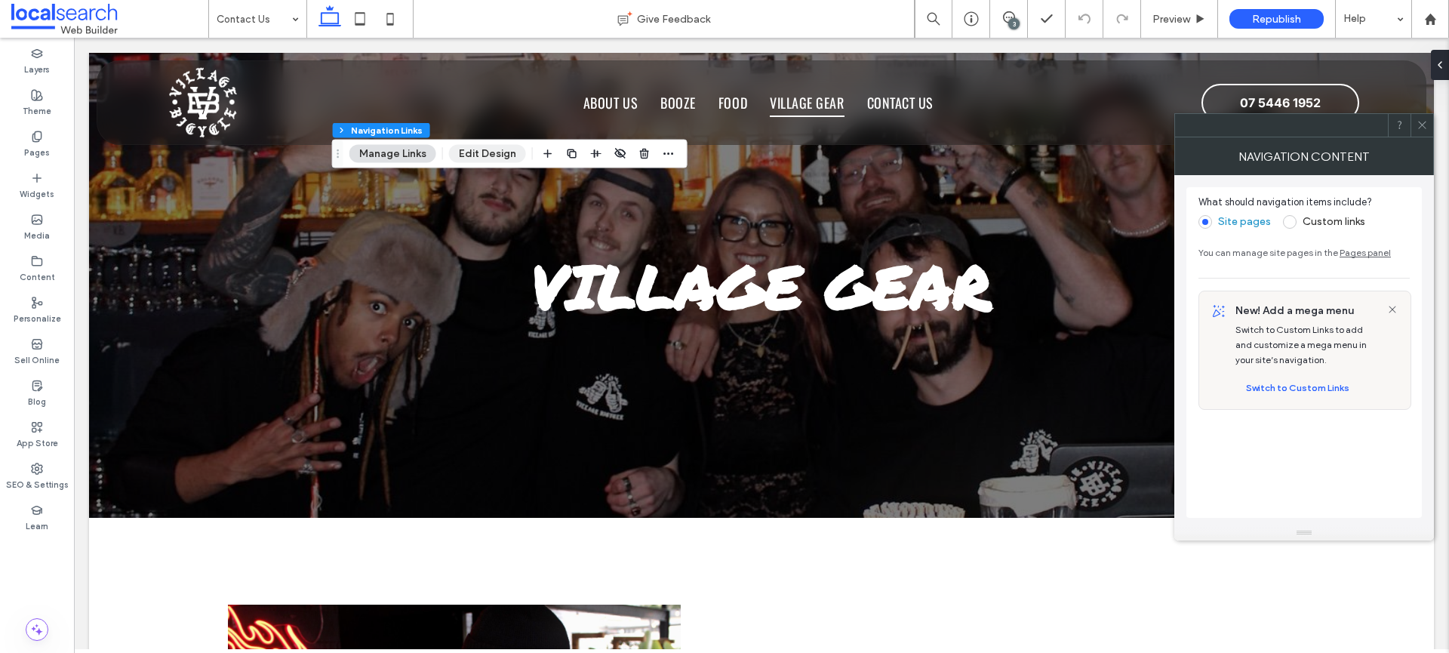
click at [458, 146] on button "Edit Design" at bounding box center [487, 154] width 77 height 18
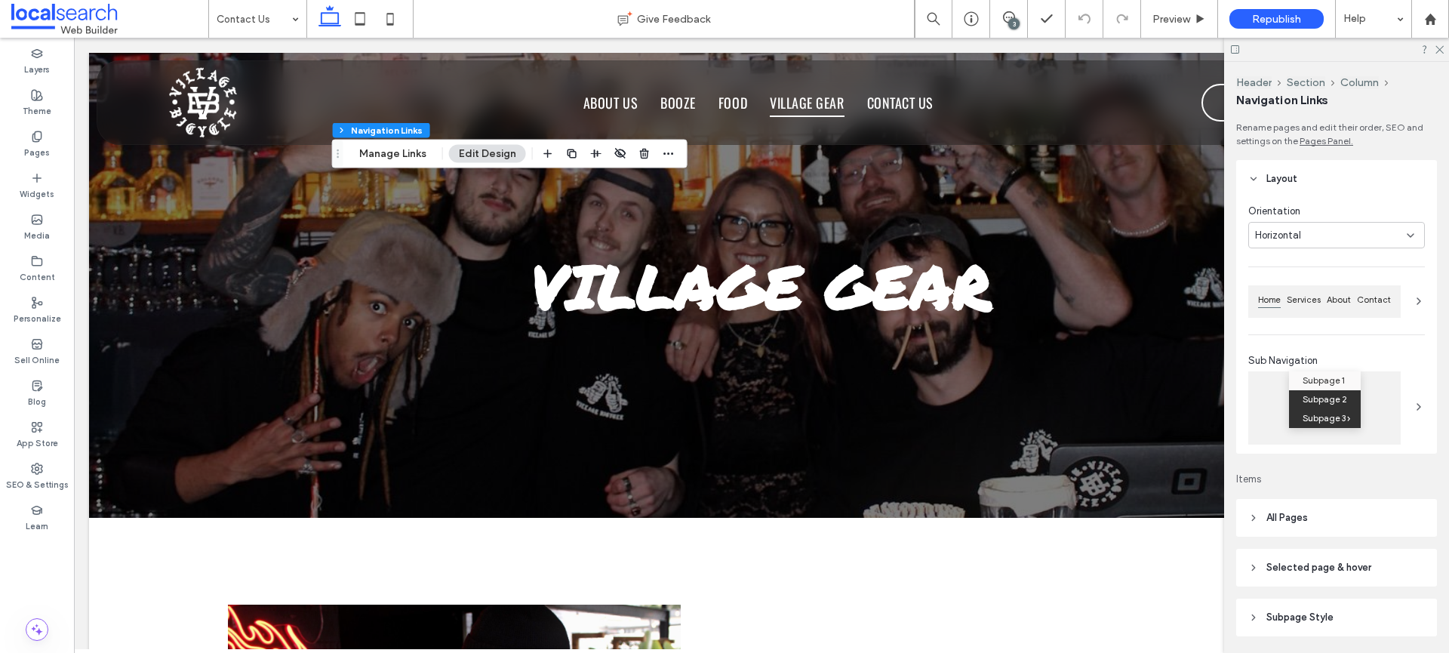
scroll to position [282, 0]
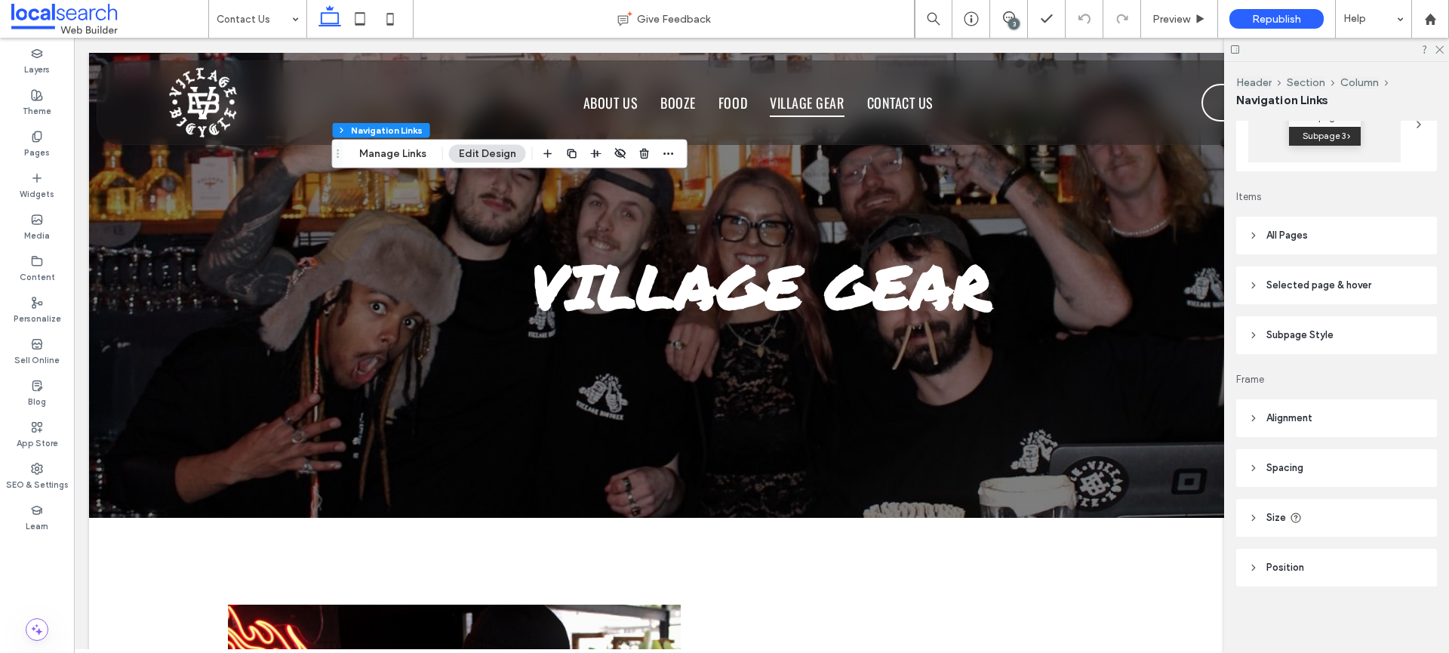
click at [1360, 393] on div "Rename pages and edit their order, SEO and settings on the Pages Panel. Layout …" at bounding box center [1341, 384] width 211 height 526
click at [1333, 242] on header "All Pages" at bounding box center [1336, 236] width 201 height 38
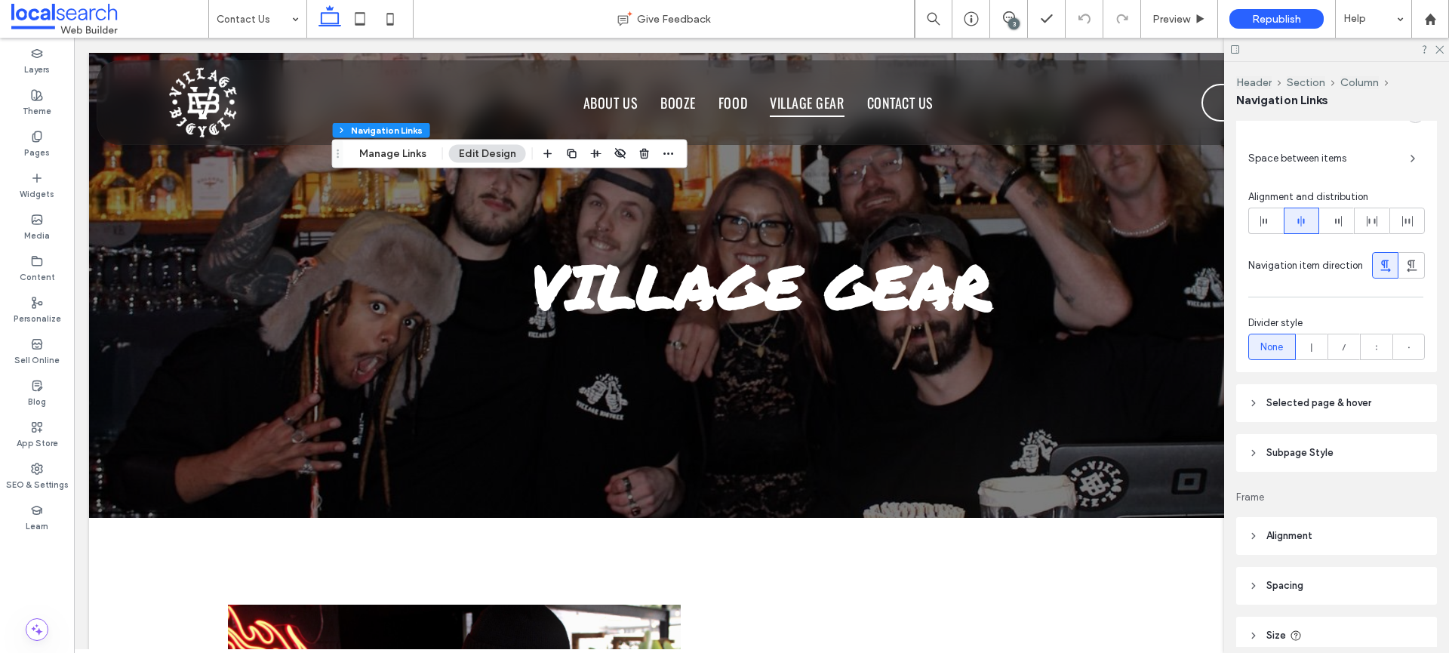
click at [1361, 400] on span "Selected page & hover" at bounding box center [1318, 402] width 105 height 15
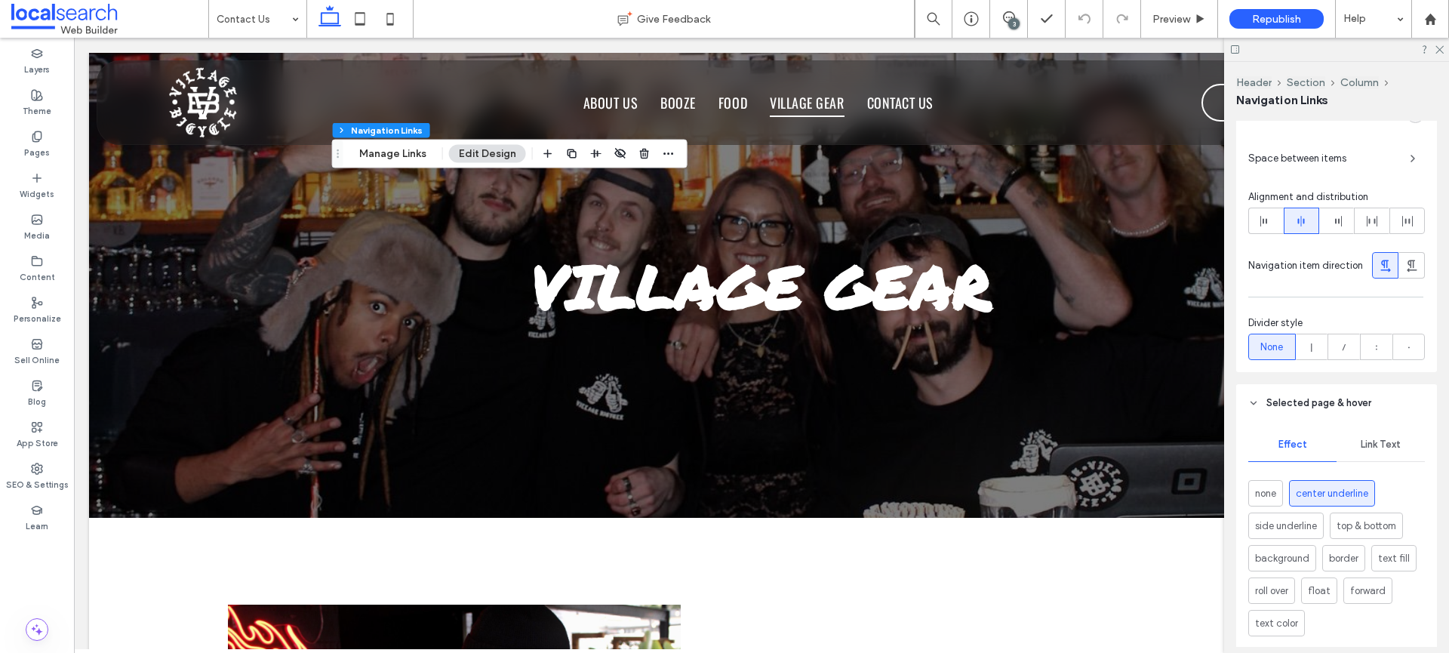
scroll to position [698, 0]
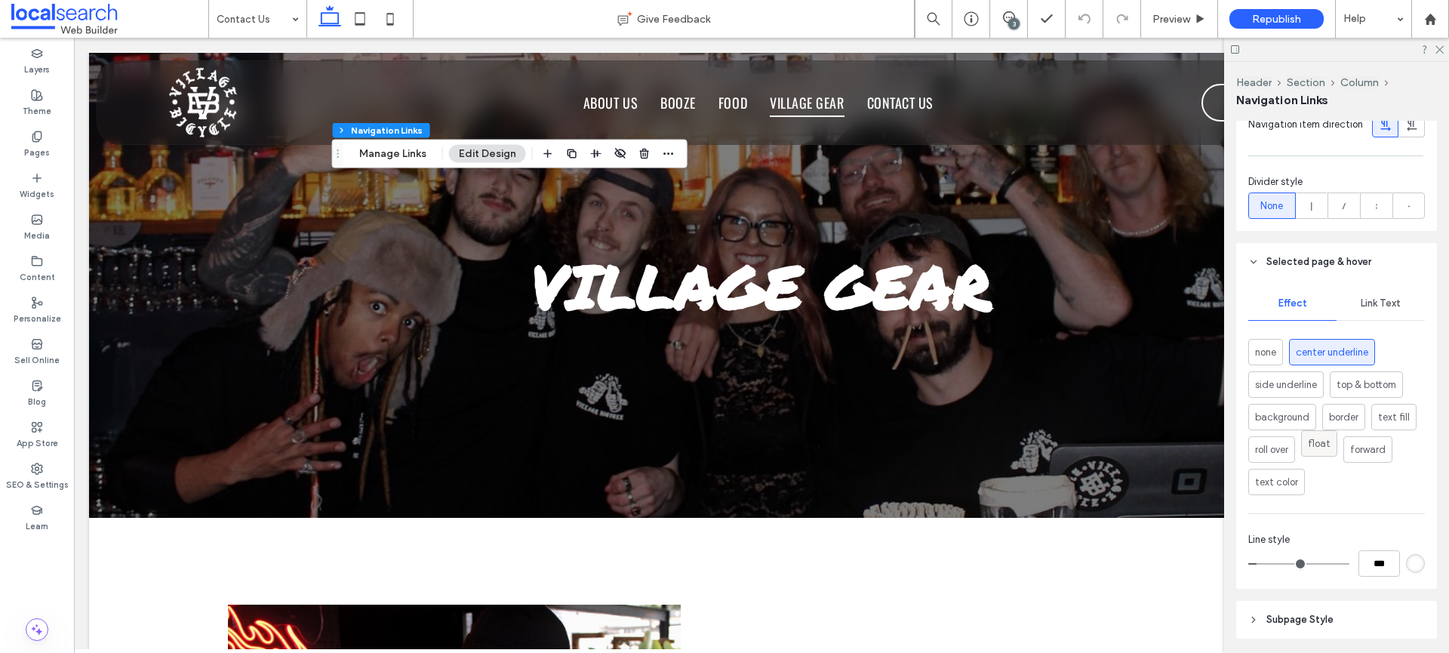
click at [1321, 451] on span "float" at bounding box center [1319, 443] width 23 height 15
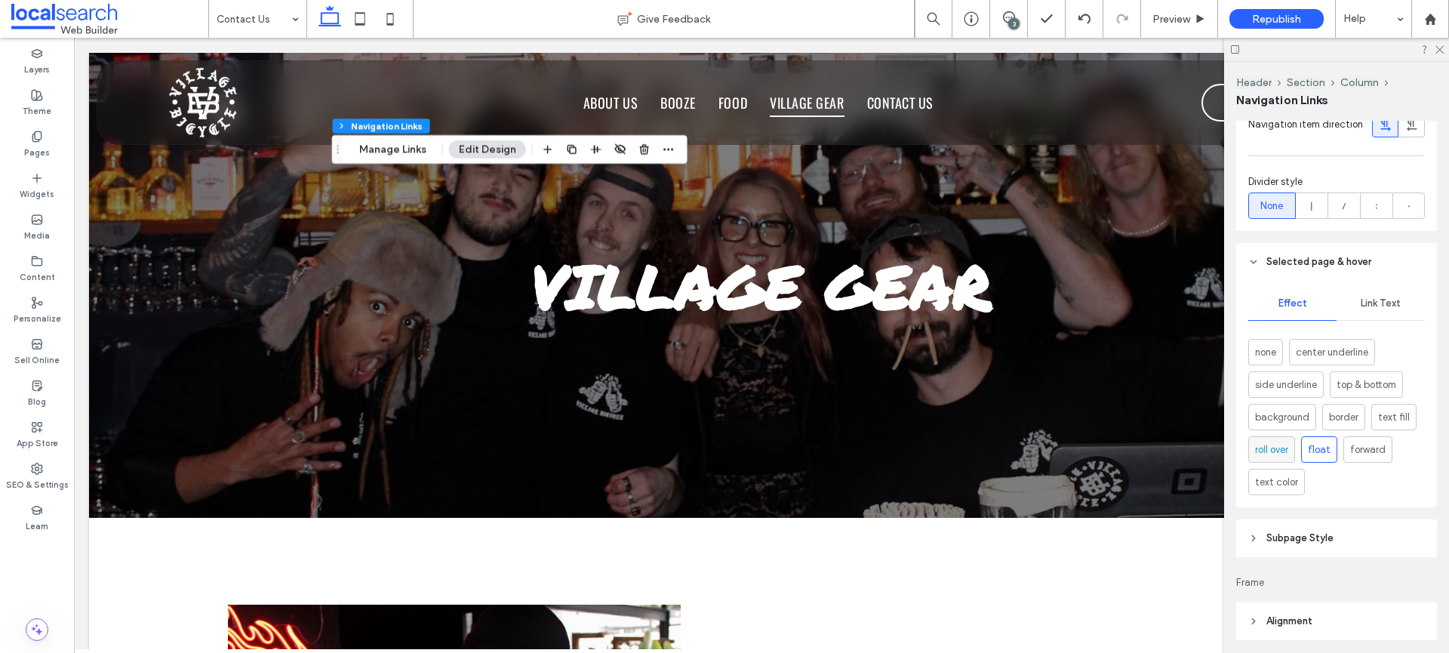
click at [1276, 454] on span "roll over" at bounding box center [1271, 454] width 33 height 15
click at [1395, 423] on span "text fill" at bounding box center [1394, 417] width 32 height 15
click at [1325, 461] on div "none center underline side underline top & bottom background border text fill r…" at bounding box center [1336, 417] width 177 height 156
click at [1320, 442] on div "float" at bounding box center [1319, 443] width 23 height 25
click at [1358, 456] on span "forward" at bounding box center [1375, 449] width 35 height 15
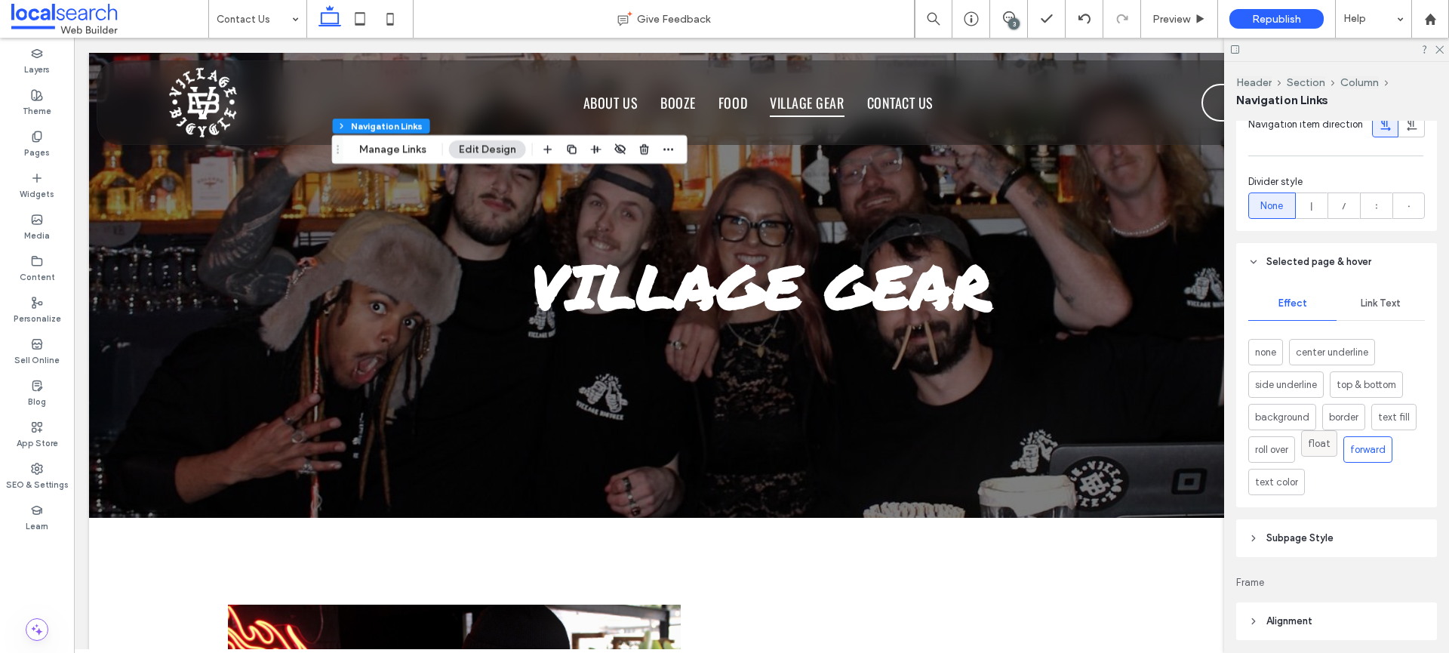
click at [1312, 456] on div "float" at bounding box center [1319, 443] width 23 height 25
click at [1164, 24] on span "Preview" at bounding box center [1171, 19] width 38 height 13
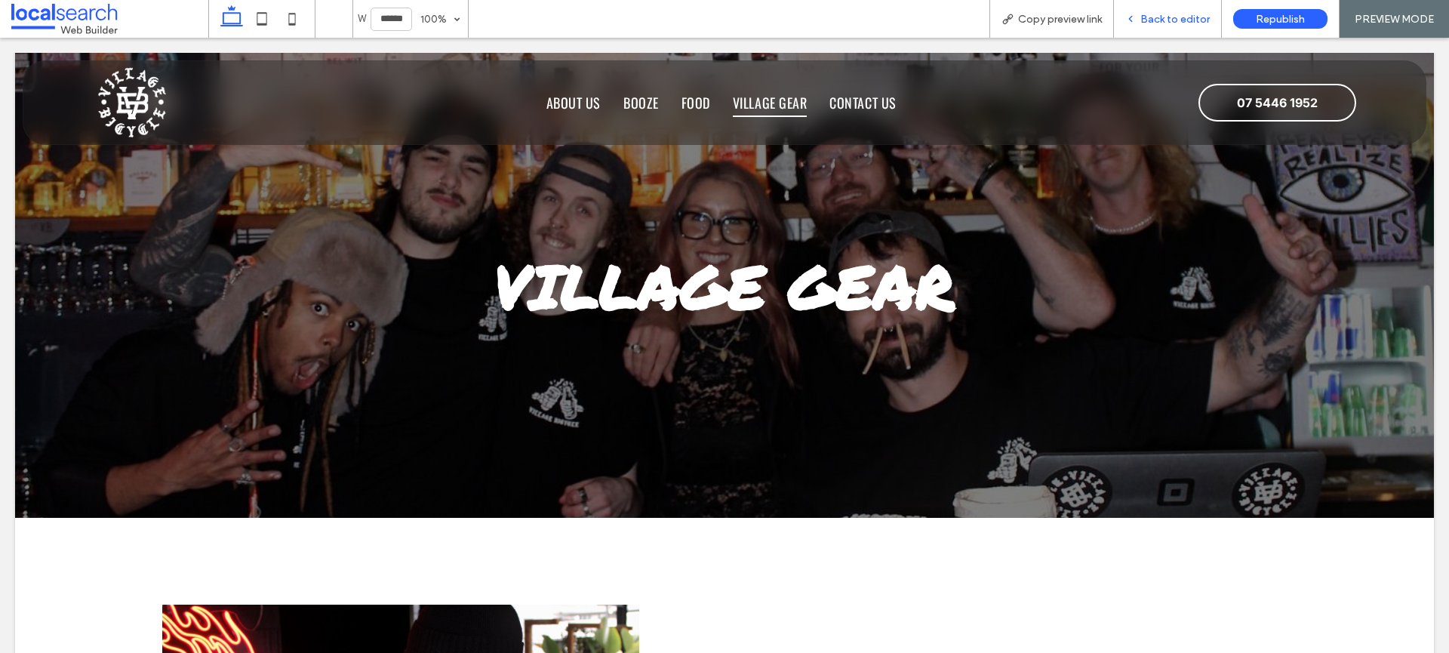
click at [1158, 14] on span "Back to editor" at bounding box center [1174, 19] width 69 height 13
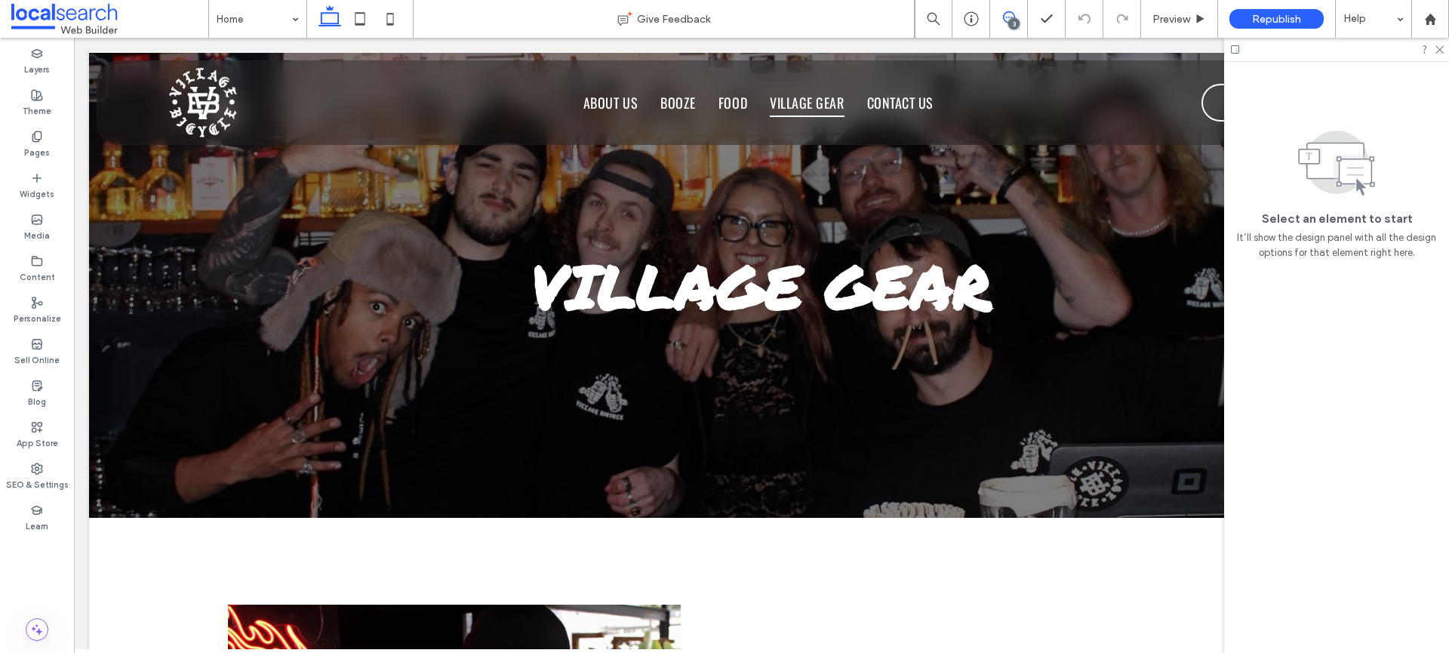
click at [998, 12] on span at bounding box center [1008, 17] width 37 height 12
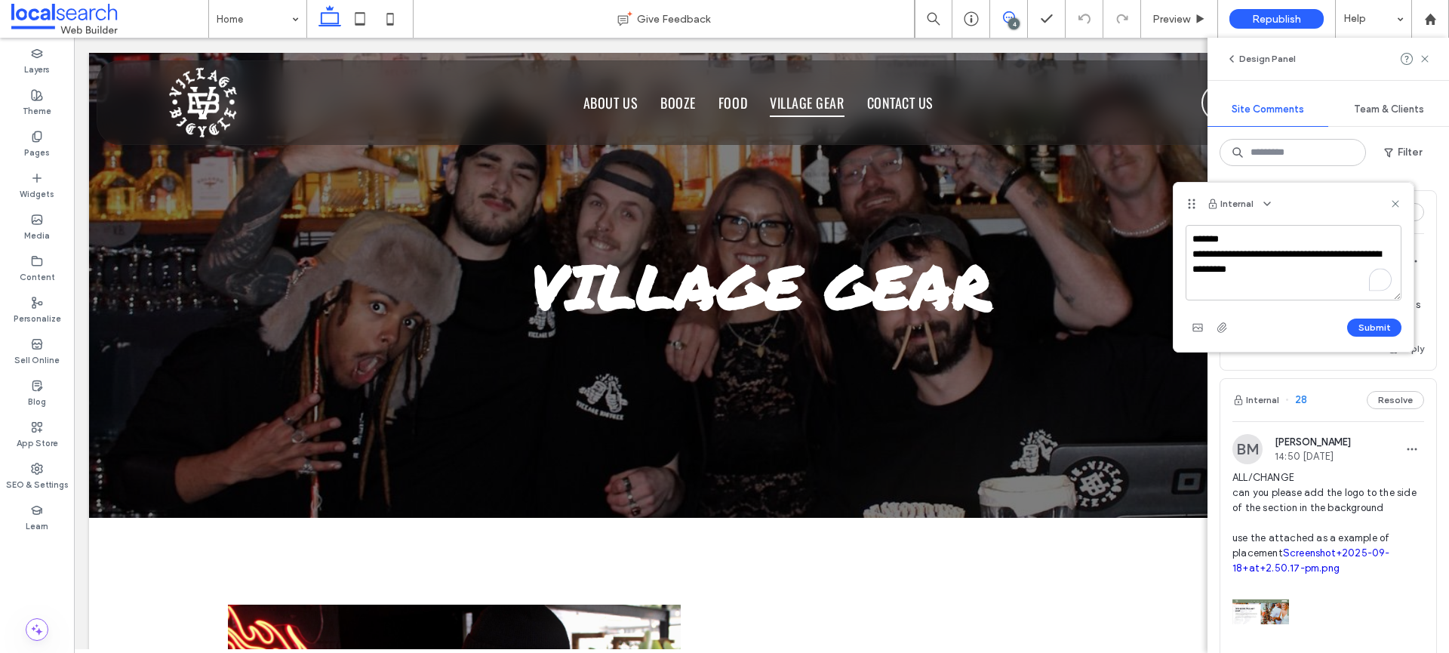
click at [1229, 271] on textarea "**********" at bounding box center [1294, 262] width 216 height 75
paste textarea "**********"
type textarea "**********"
click at [1205, 328] on span "button" at bounding box center [1198, 327] width 24 height 24
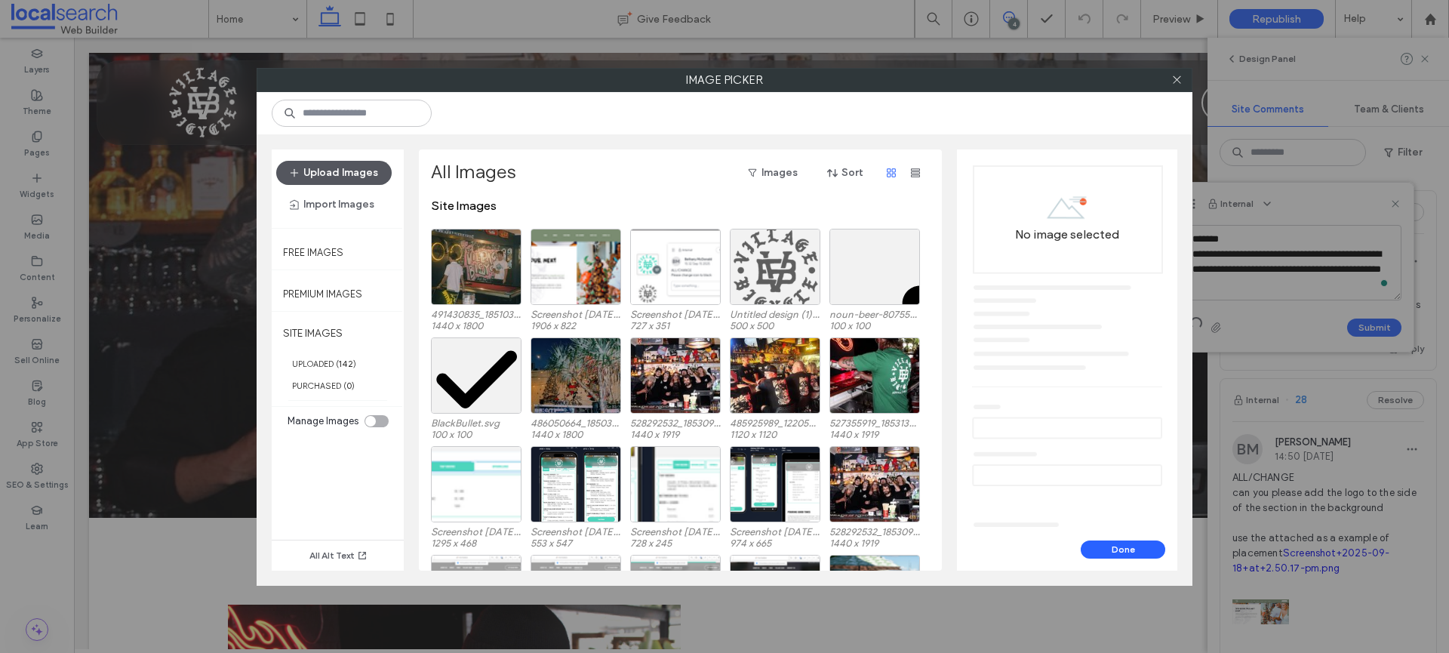
click at [383, 176] on button "Upload Images" at bounding box center [333, 173] width 115 height 24
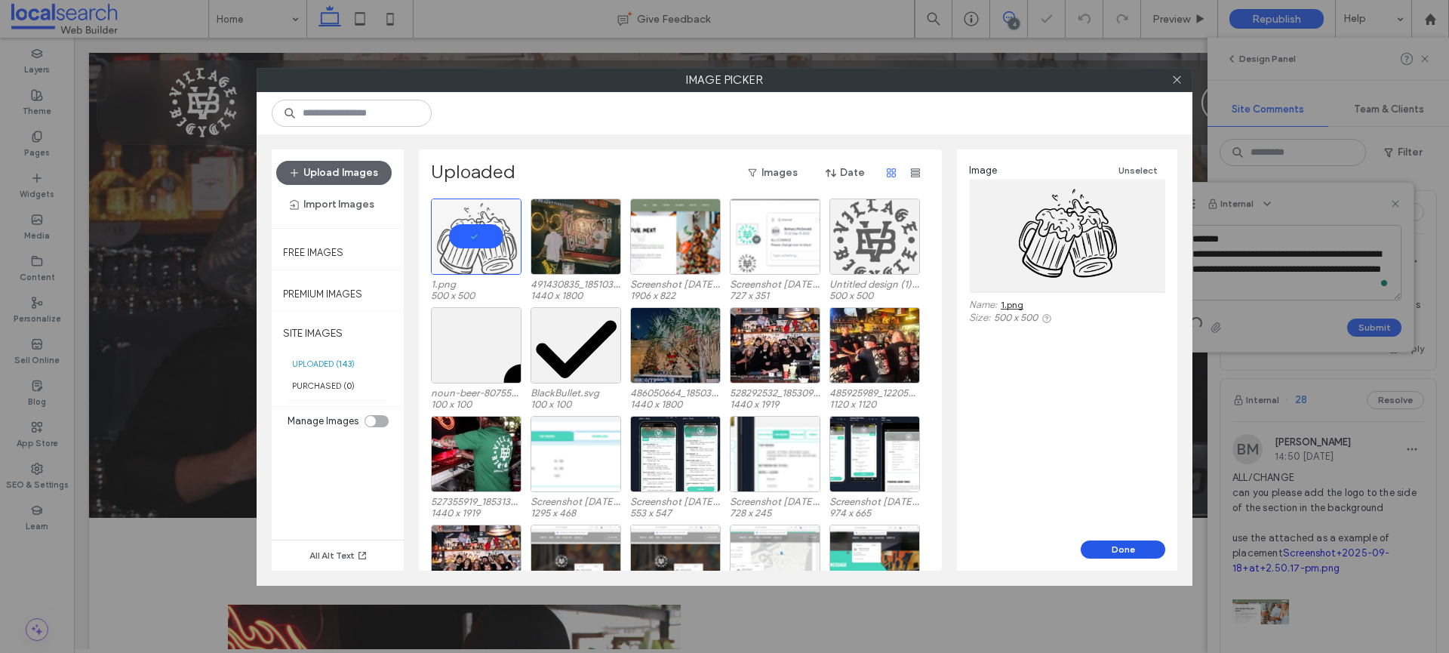
click at [1123, 546] on button "Done" at bounding box center [1123, 549] width 85 height 18
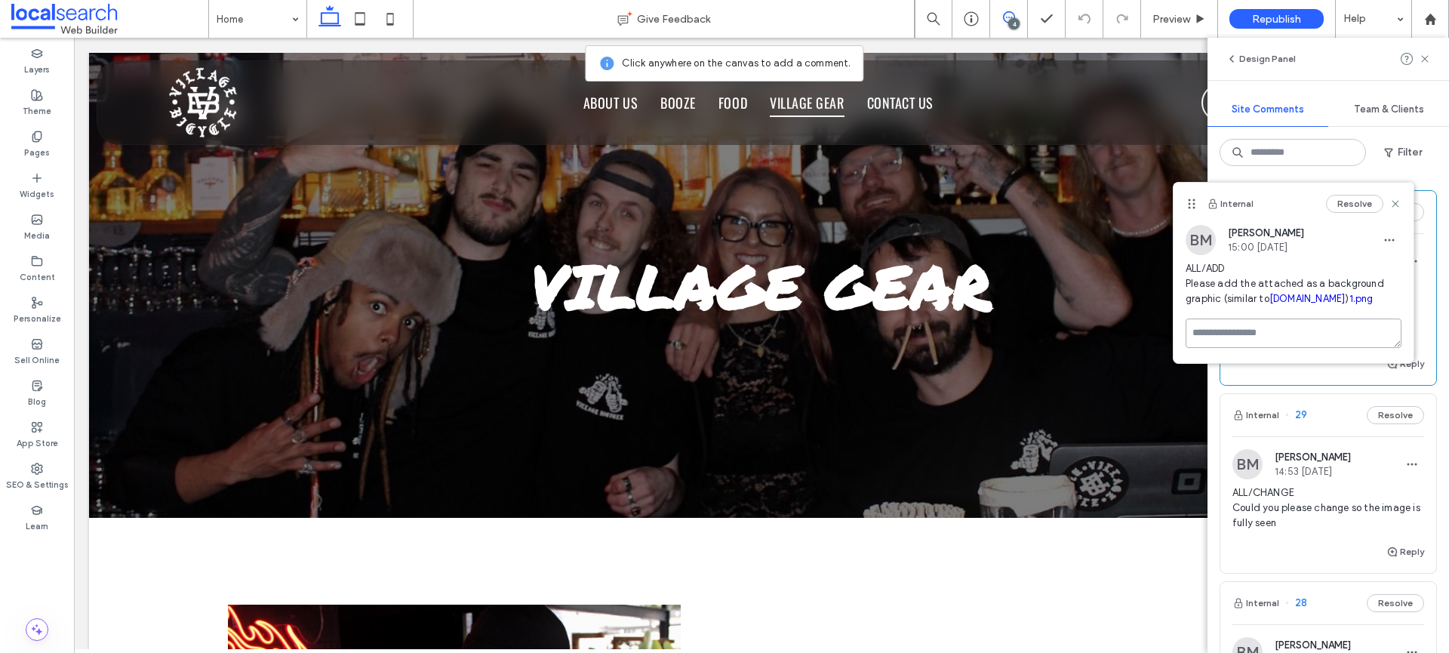
click at [1265, 336] on textarea at bounding box center [1294, 332] width 216 height 29
click at [1224, 351] on textarea "To enrich screen reader interactions, please activate Accessibility in Grammarl…" at bounding box center [1294, 355] width 216 height 75
click at [1233, 301] on span "ALL/ADD Please add the attached as a background graphic (similar to rabybay.cho…" at bounding box center [1294, 283] width 216 height 45
click at [1373, 306] on span "ALL/ADD Please add the attached as a background graphic (similar to rabybay.cho…" at bounding box center [1294, 283] width 216 height 45
click at [1207, 433] on span "button" at bounding box center [1198, 421] width 24 height 24
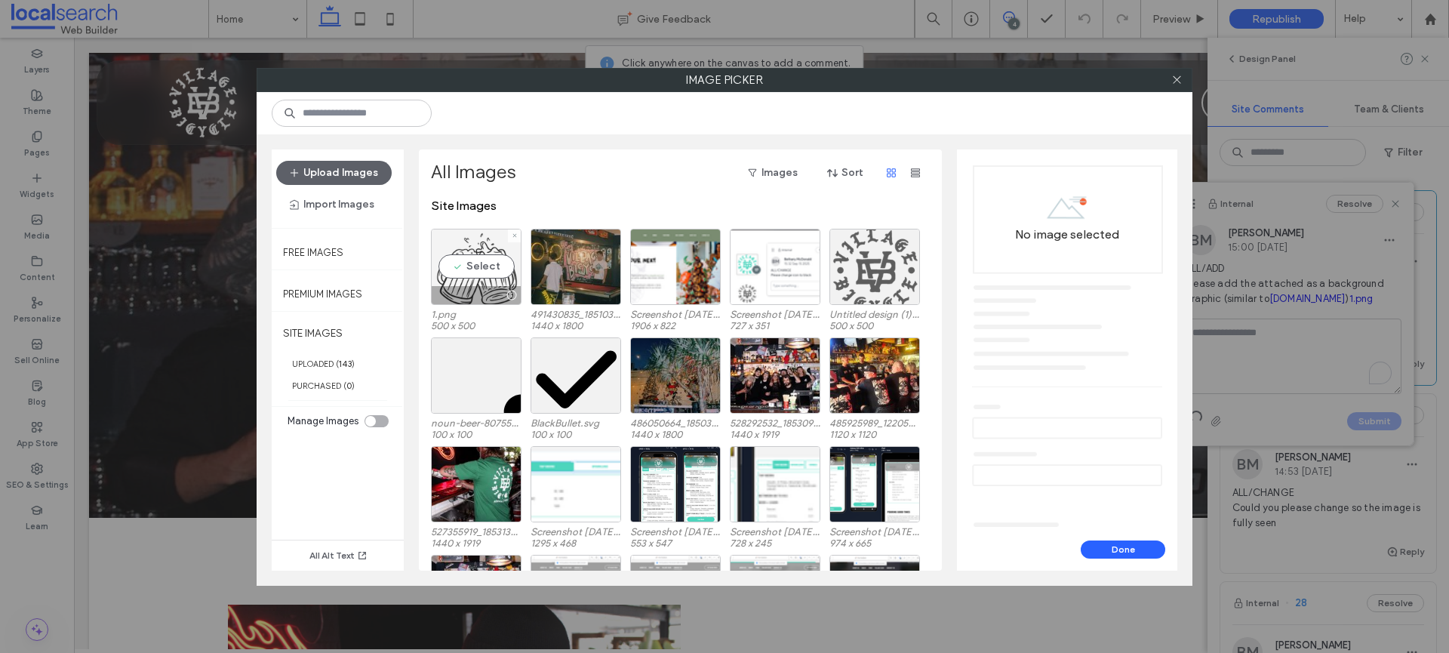
click at [488, 254] on div "Select" at bounding box center [476, 267] width 91 height 76
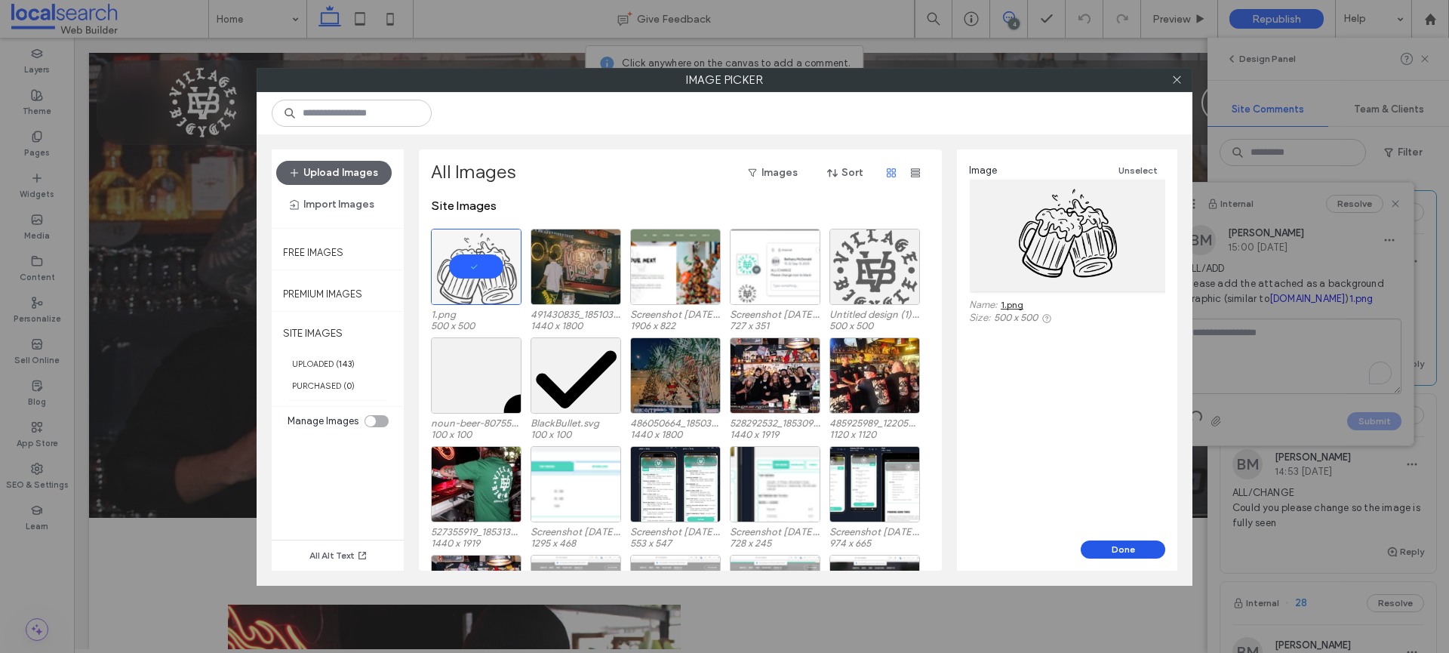
click at [1128, 542] on button "Done" at bounding box center [1123, 549] width 85 height 18
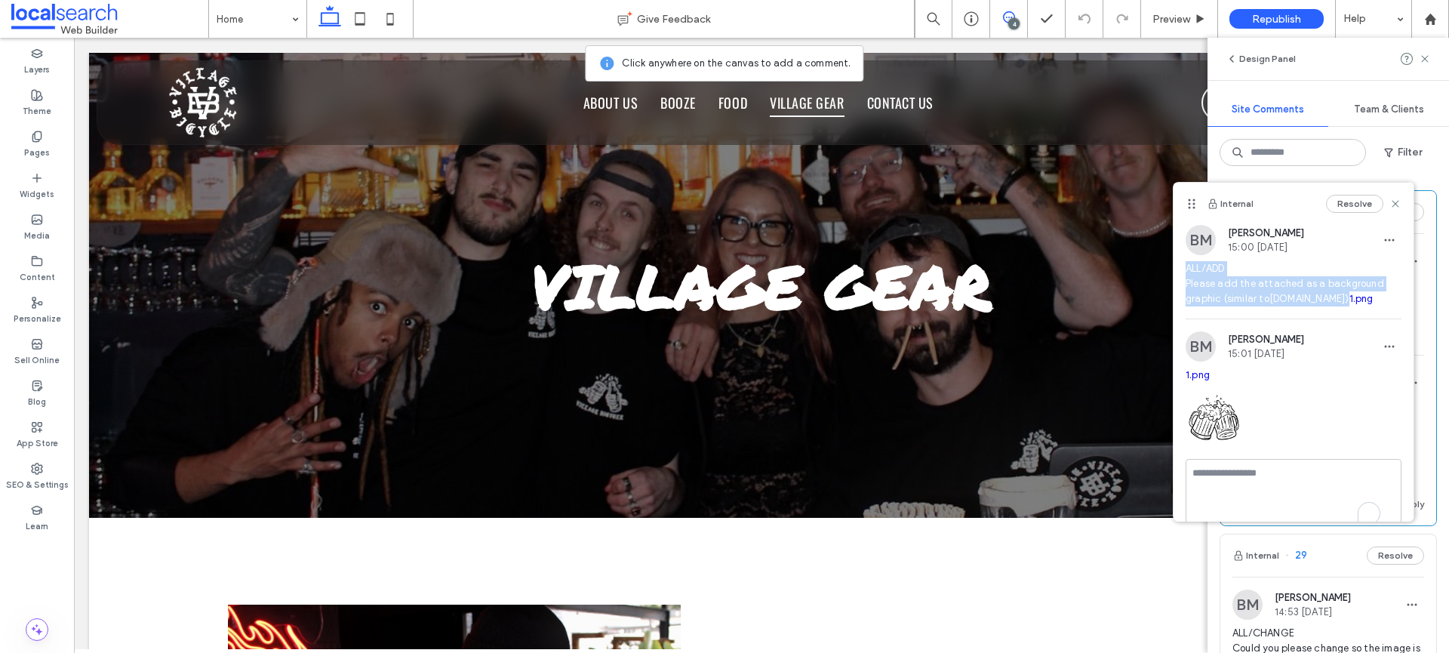
drag, startPoint x: 1313, startPoint y: 315, endPoint x: 1178, endPoint y: 269, distance: 143.0
click at [1178, 269] on div "BM Bethany McDonald 15:00 Sep 18 2025 ALL/ADD Please add the attached as a back…" at bounding box center [1294, 272] width 240 height 94
copy span "ALL/ADD Please add the attached as a background graphic (similar to rabybay.cho…"
click at [1389, 205] on icon at bounding box center [1395, 204] width 12 height 12
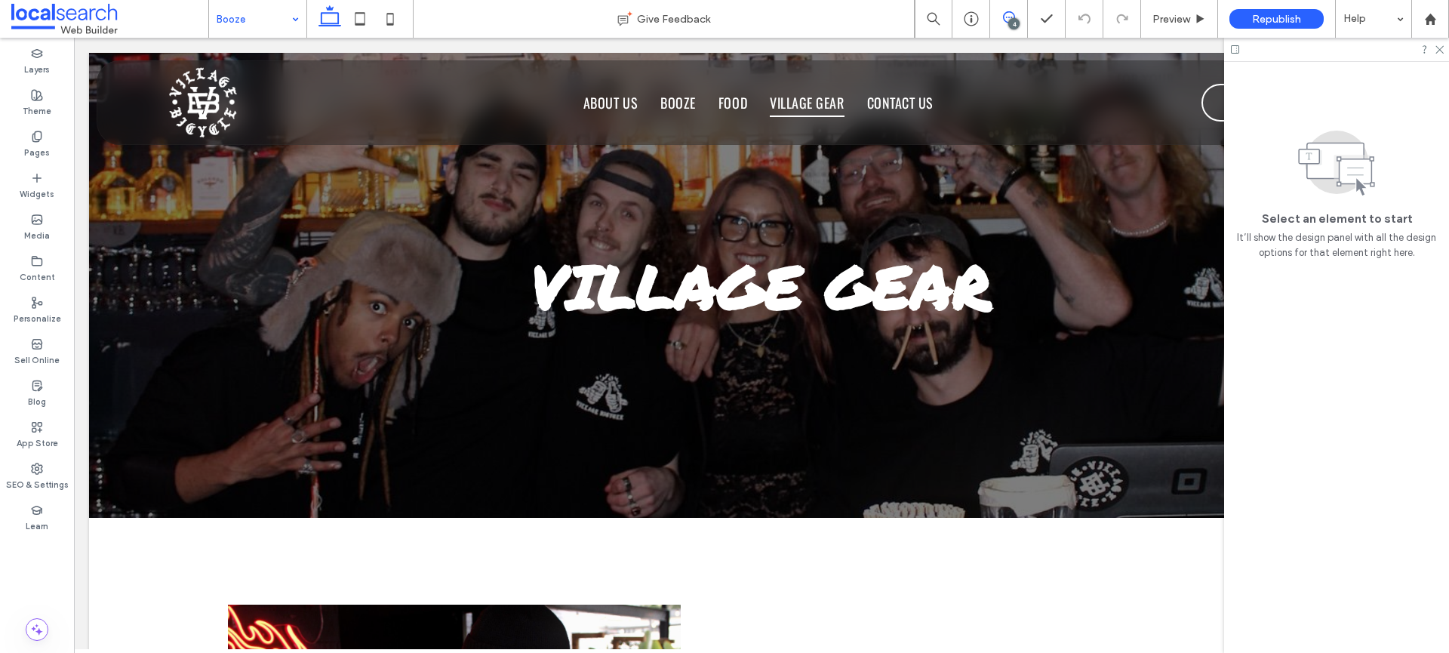
click at [1001, 16] on span at bounding box center [1008, 17] width 37 height 12
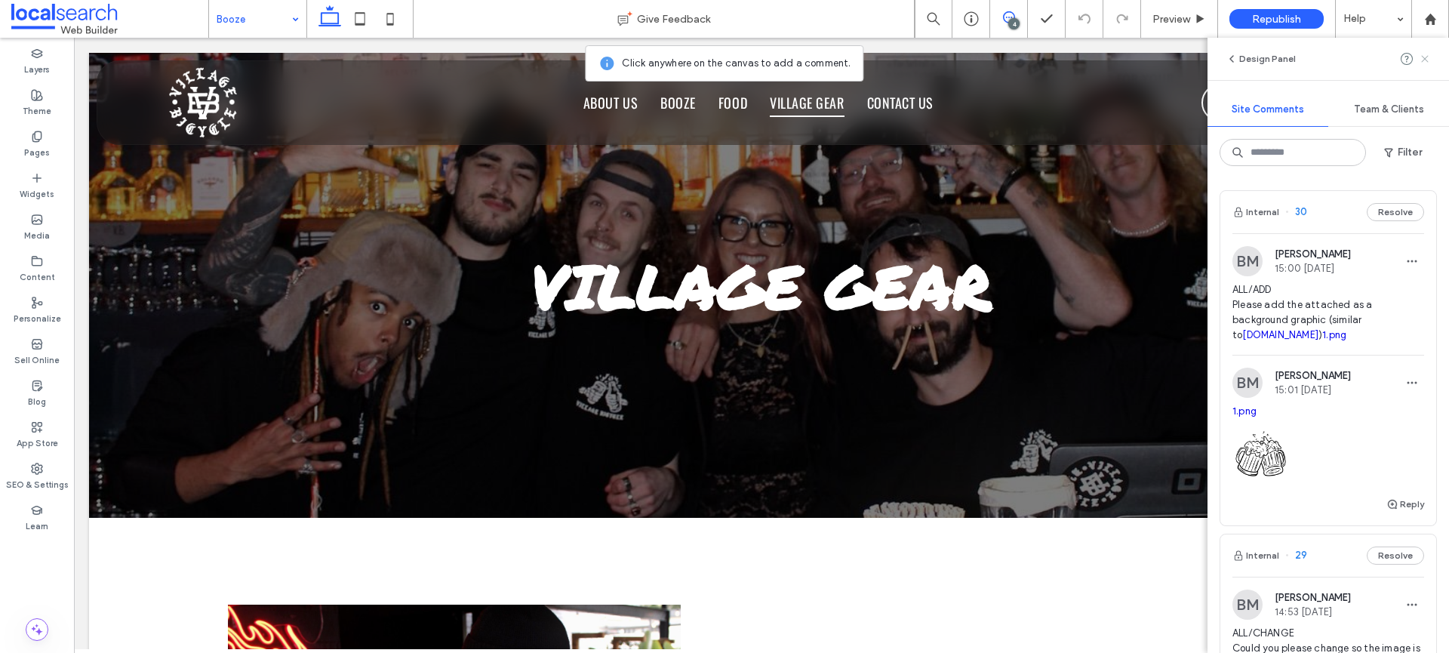
click at [1420, 55] on icon at bounding box center [1425, 59] width 12 height 12
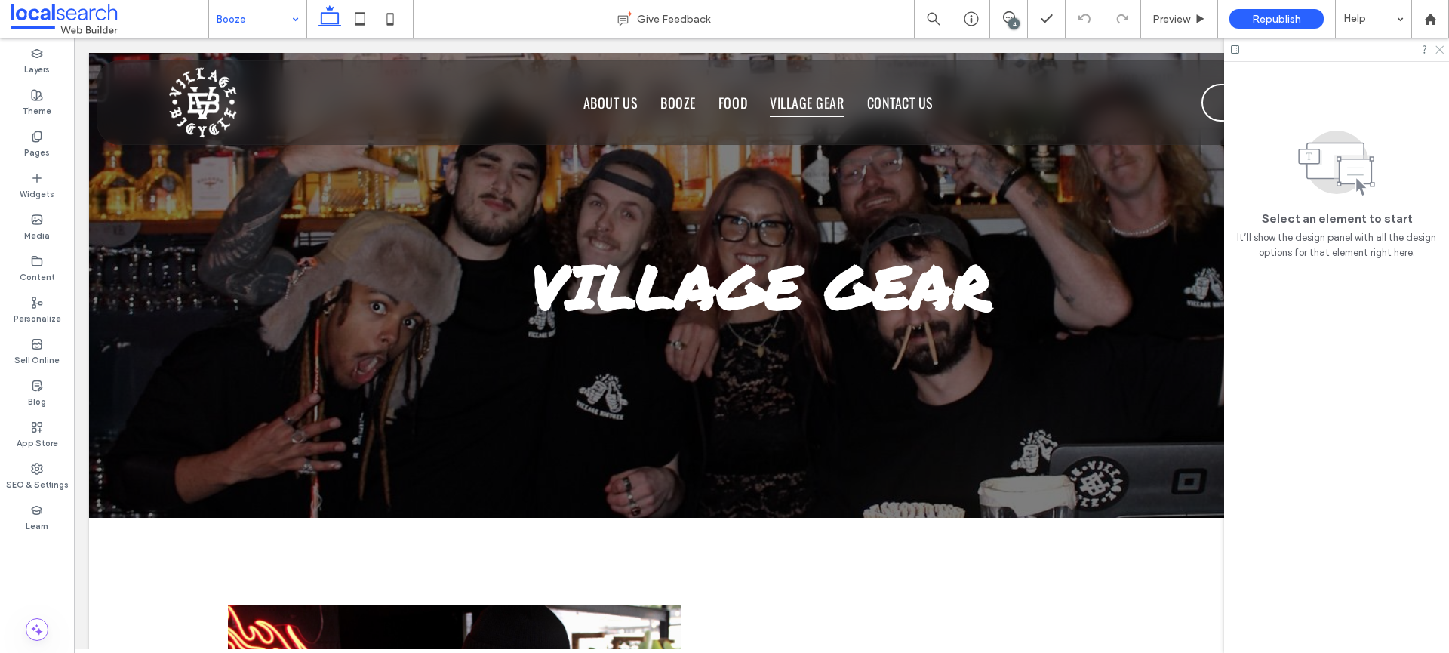
click at [1435, 51] on icon at bounding box center [1439, 49] width 10 height 10
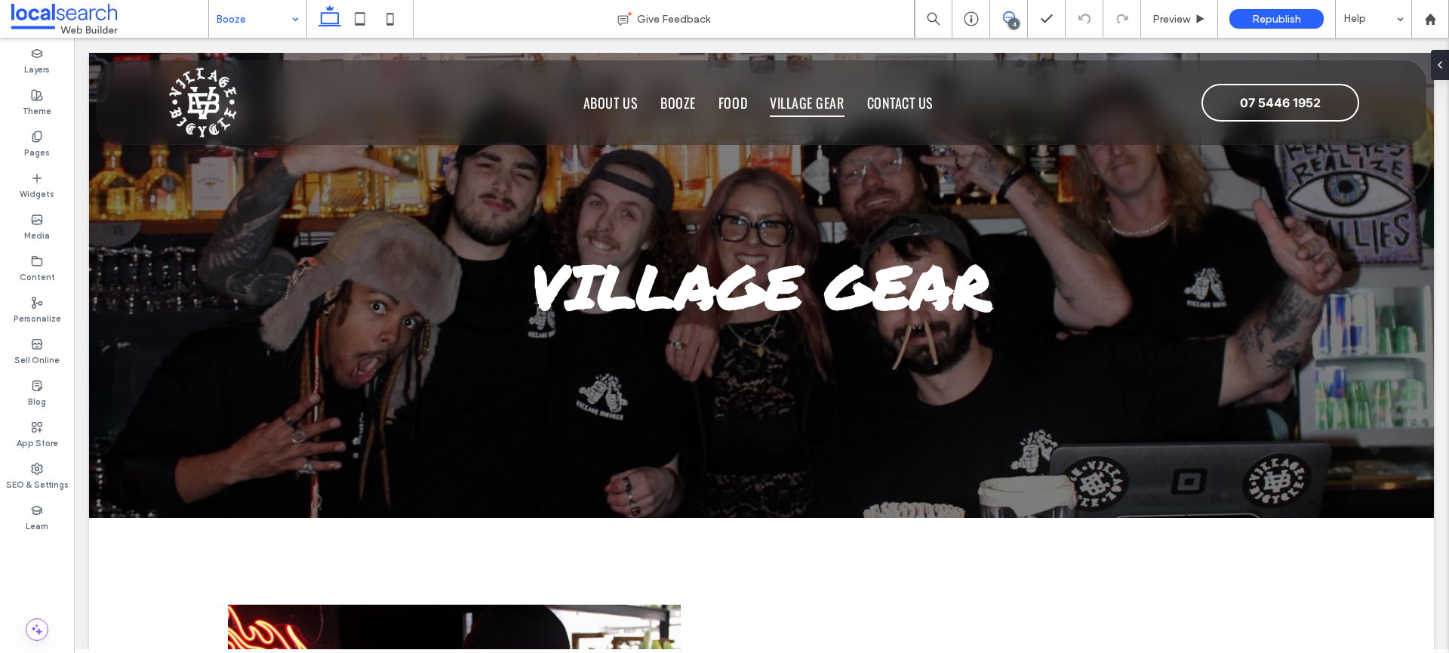
click at [1011, 12] on use at bounding box center [1009, 17] width 12 height 12
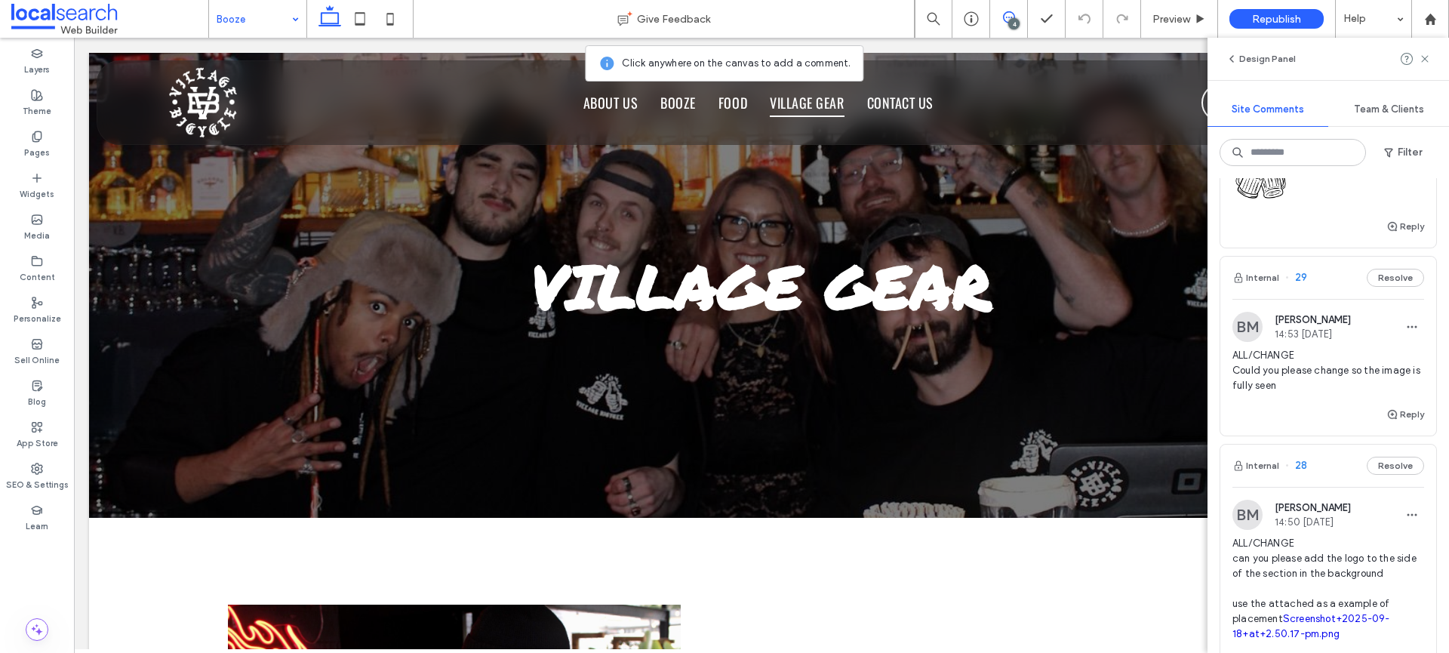
scroll to position [282, 0]
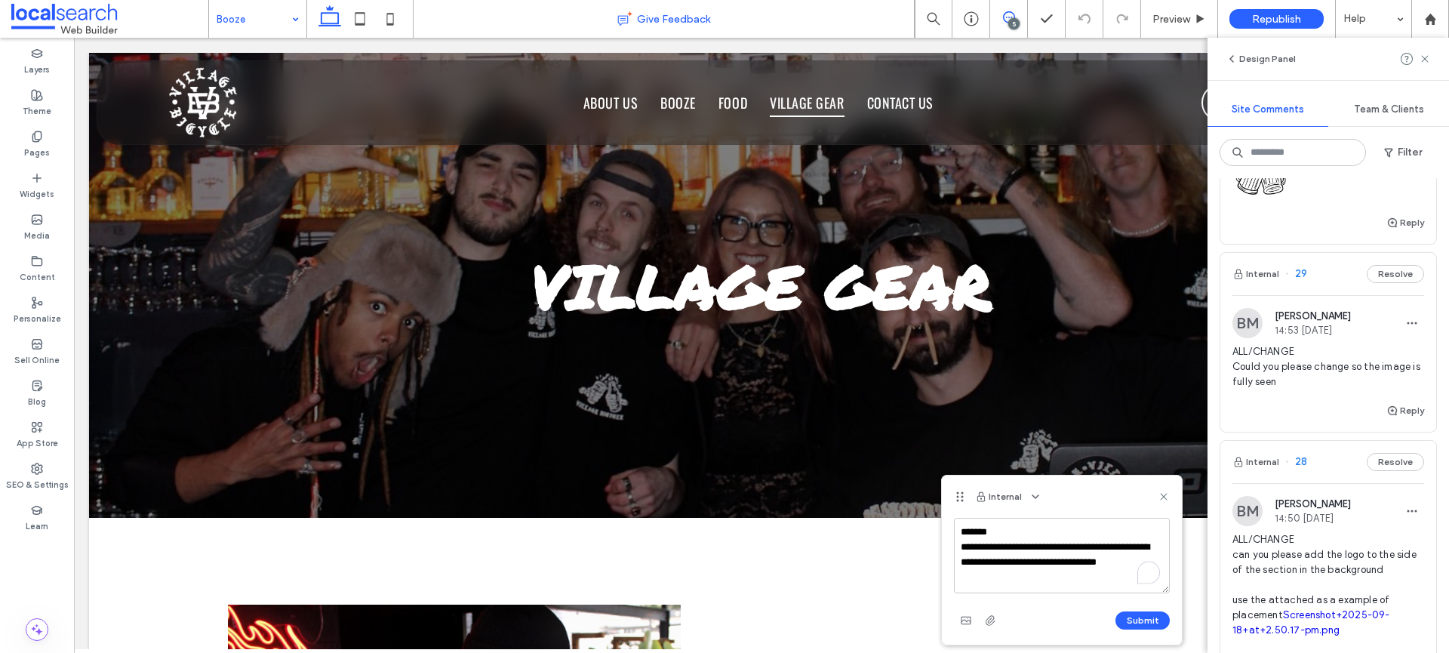
type textarea "**********"
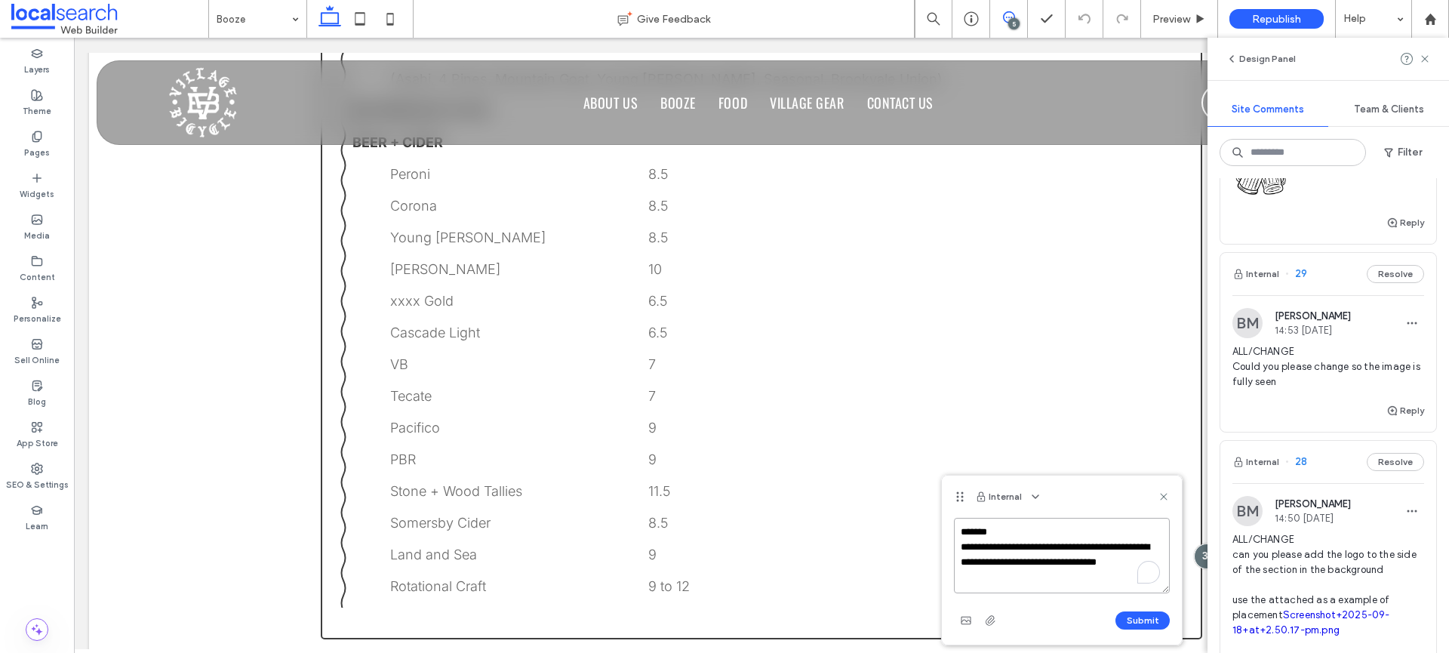
drag, startPoint x: 1085, startPoint y: 580, endPoint x: 960, endPoint y: 575, distance: 125.4
click at [960, 575] on textarea "**********" at bounding box center [1062, 555] width 216 height 75
paste textarea "**********"
click at [1035, 584] on textarea "**********" at bounding box center [1062, 555] width 216 height 75
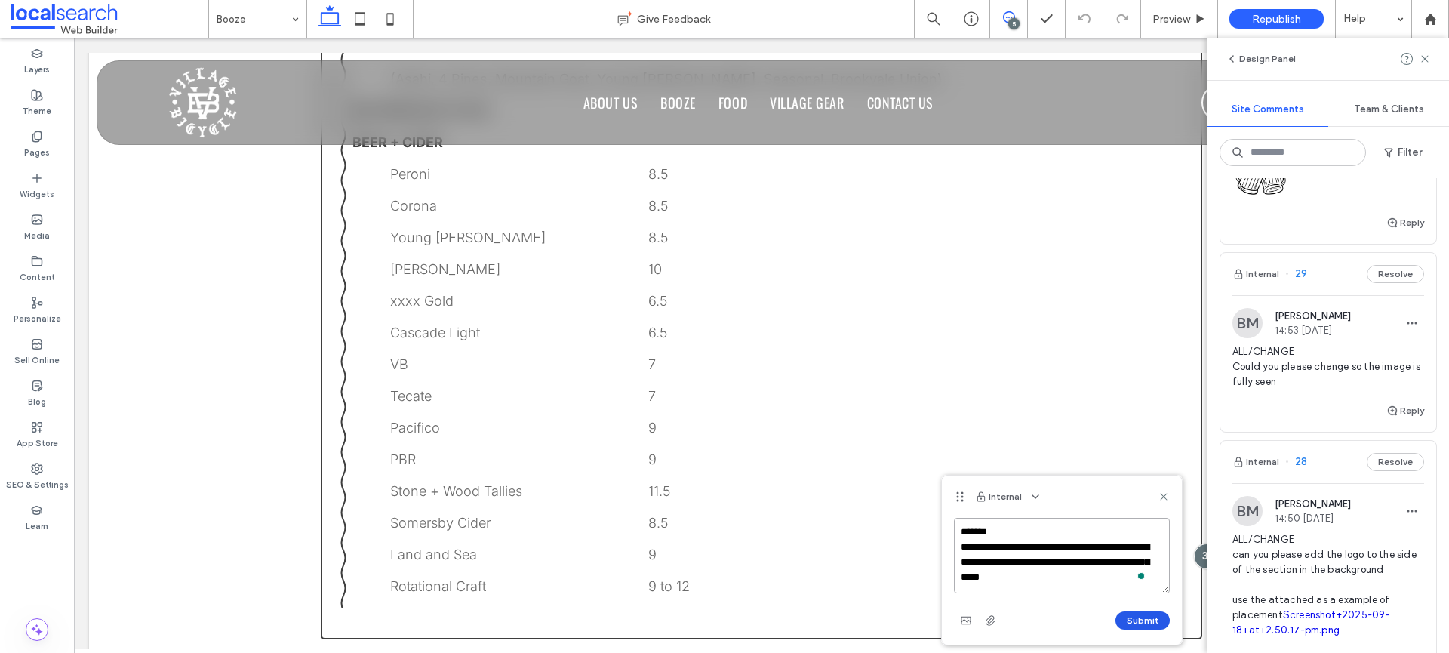
type textarea "**********"
click at [1134, 613] on button "Submit" at bounding box center [1142, 620] width 54 height 18
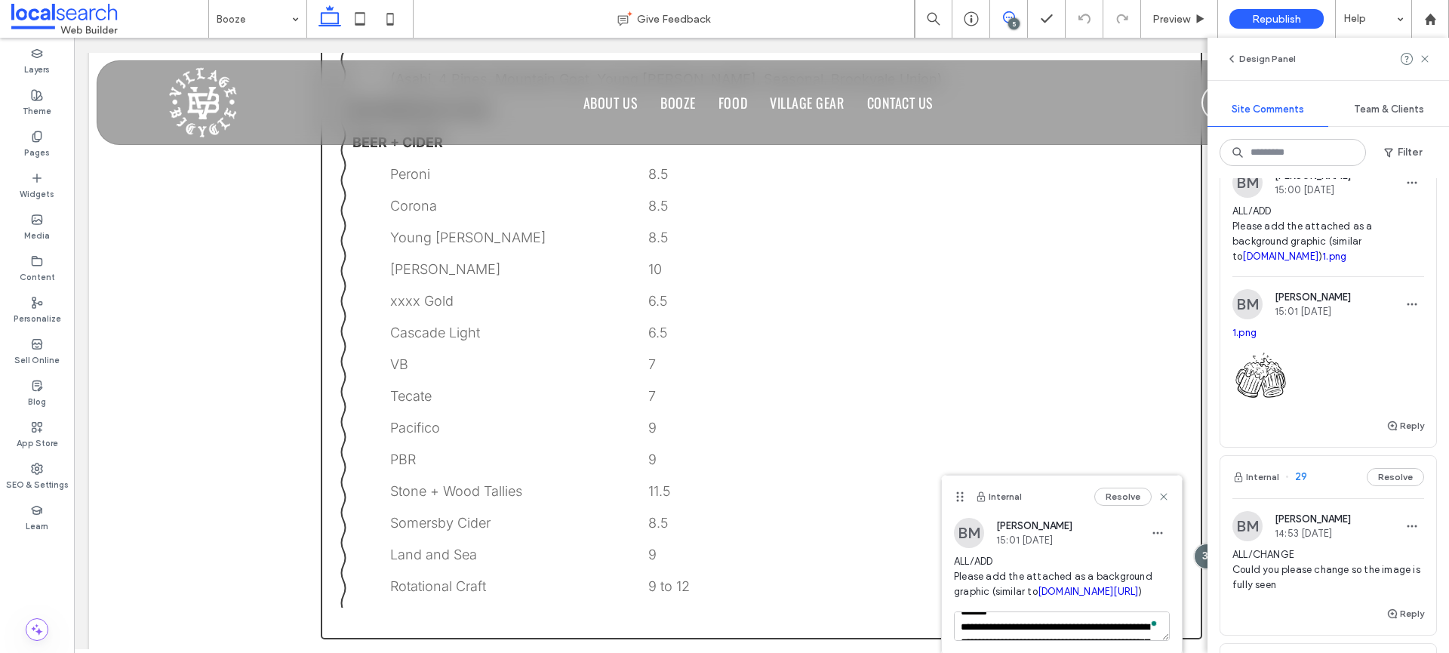
scroll to position [485, 0]
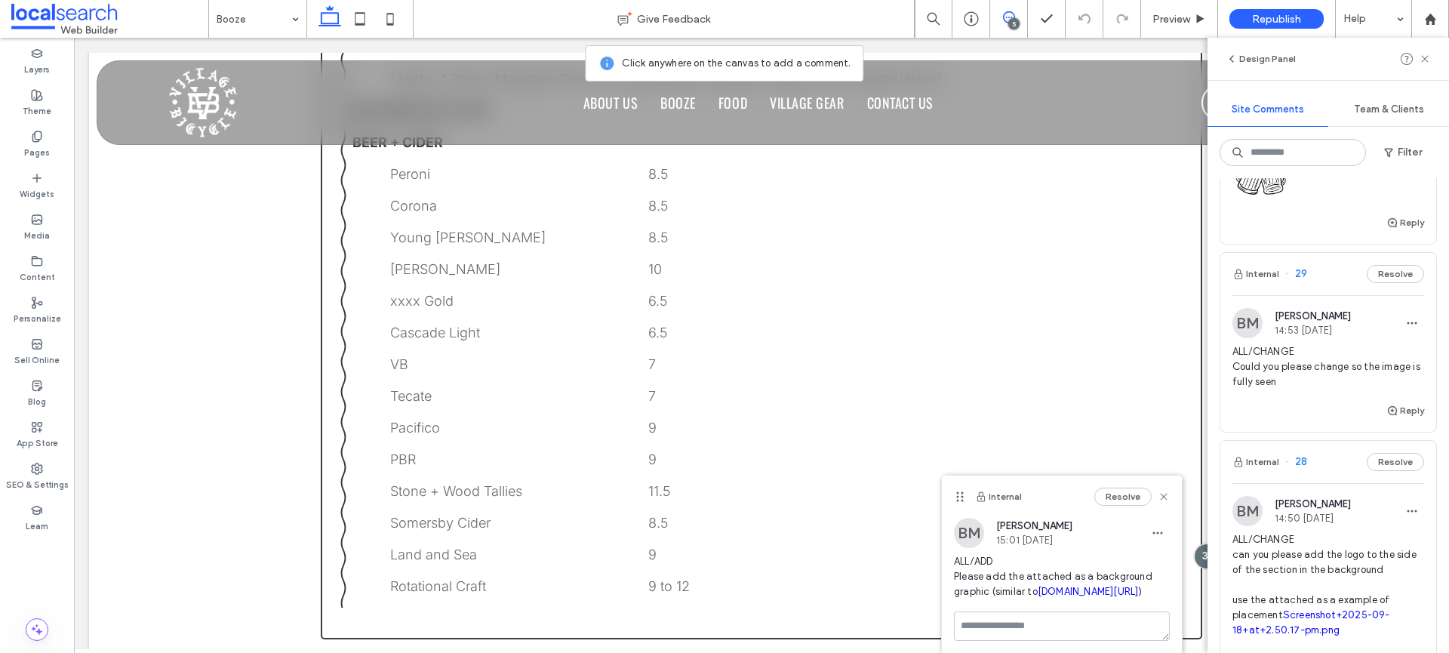
click at [1014, 611] on div "ALL/ADD Please add the attached as a background graphic (similar to rabybay.cho…" at bounding box center [1062, 582] width 216 height 57
click at [1015, 629] on textarea at bounding box center [1062, 625] width 216 height 29
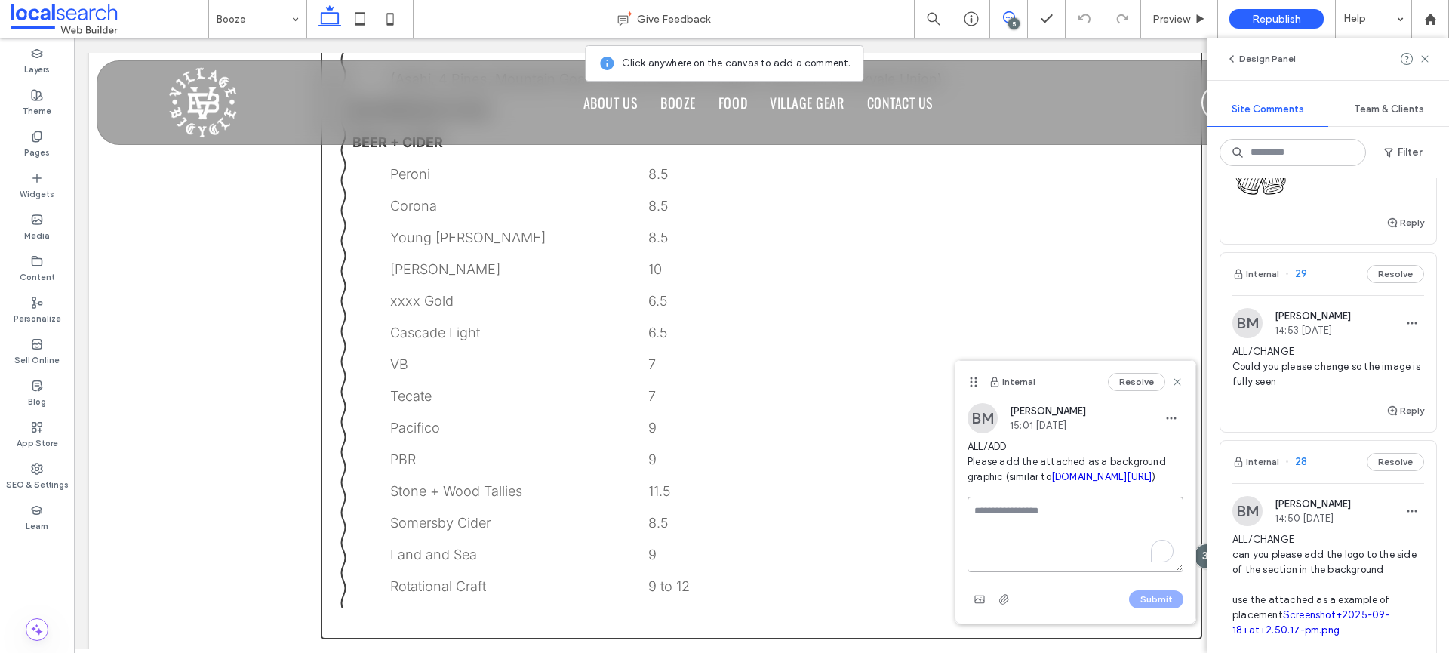
drag, startPoint x: 958, startPoint y: 490, endPoint x: 971, endPoint y: 375, distance: 115.5
click at [971, 376] on icon at bounding box center [974, 382] width 12 height 12
click at [980, 603] on use "button" at bounding box center [979, 599] width 10 height 8
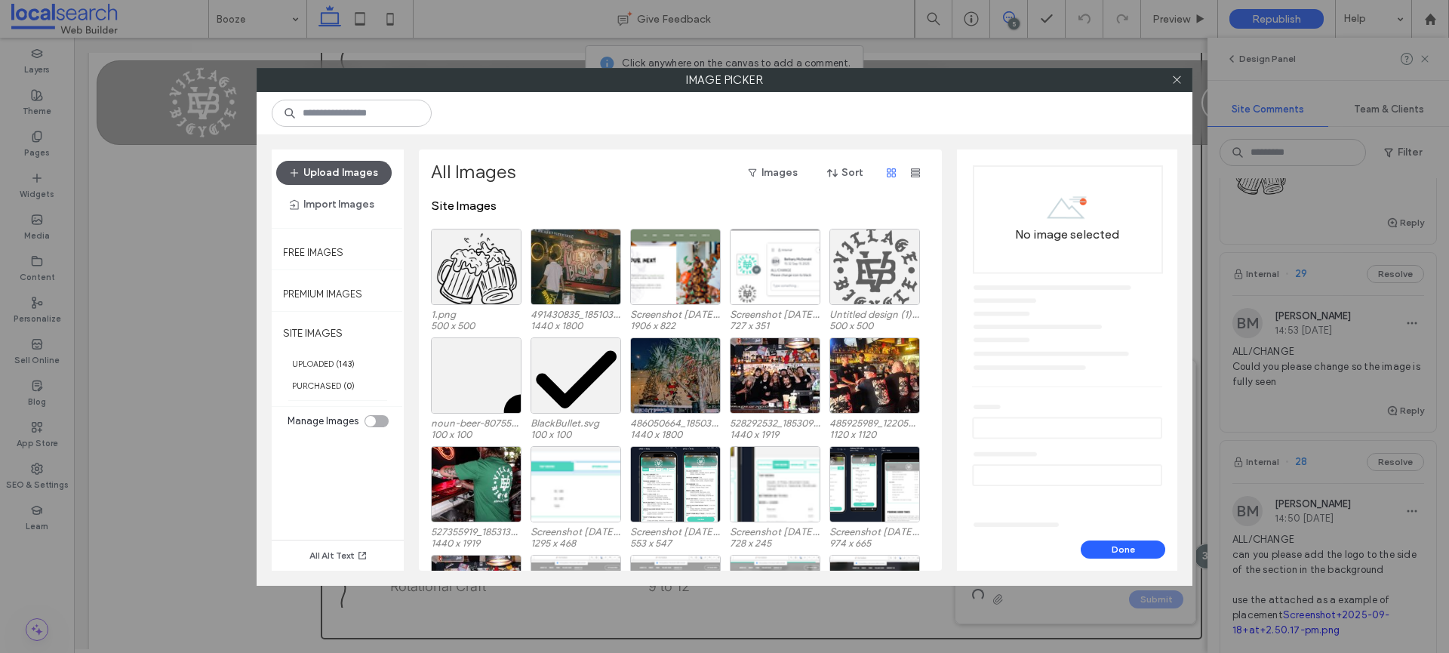
click at [363, 177] on button "Upload Images" at bounding box center [333, 173] width 115 height 24
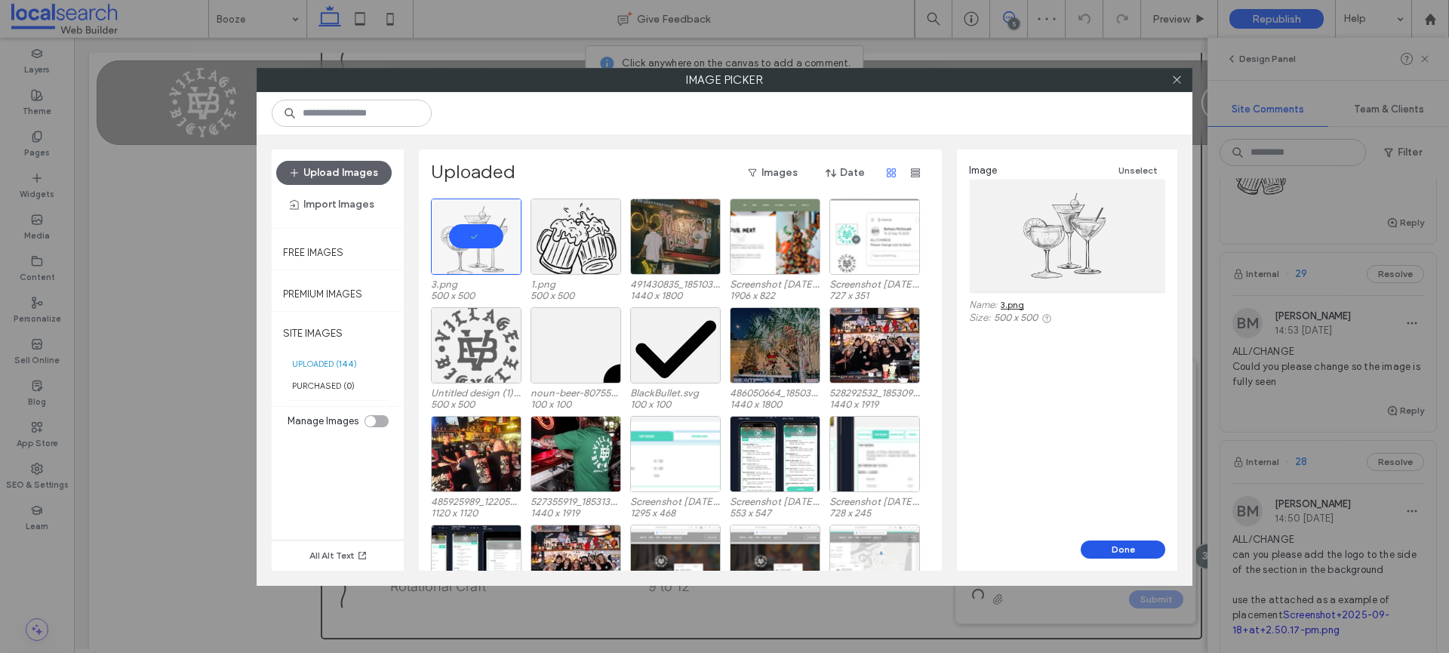
click at [1121, 542] on button "Done" at bounding box center [1123, 549] width 85 height 18
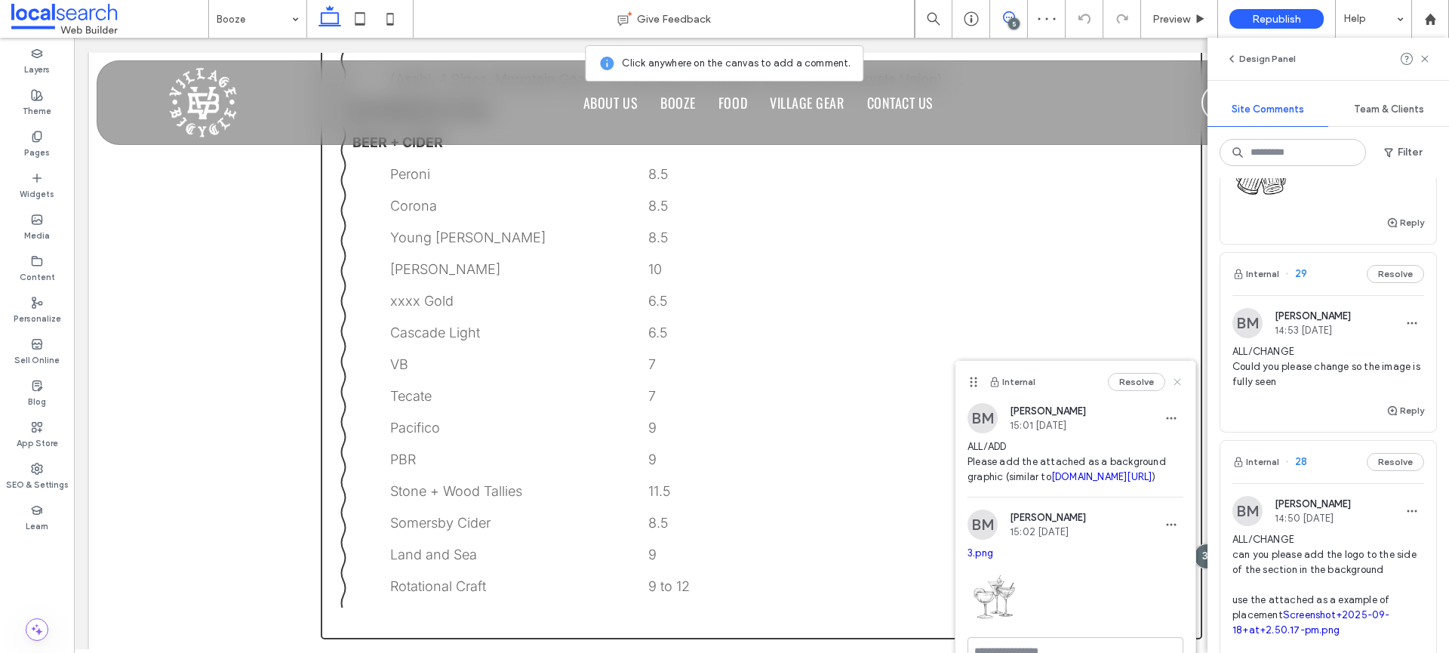
drag, startPoint x: 1169, startPoint y: 378, endPoint x: 1121, endPoint y: 349, distance: 55.9
click at [1174, 378] on use at bounding box center [1177, 381] width 7 height 7
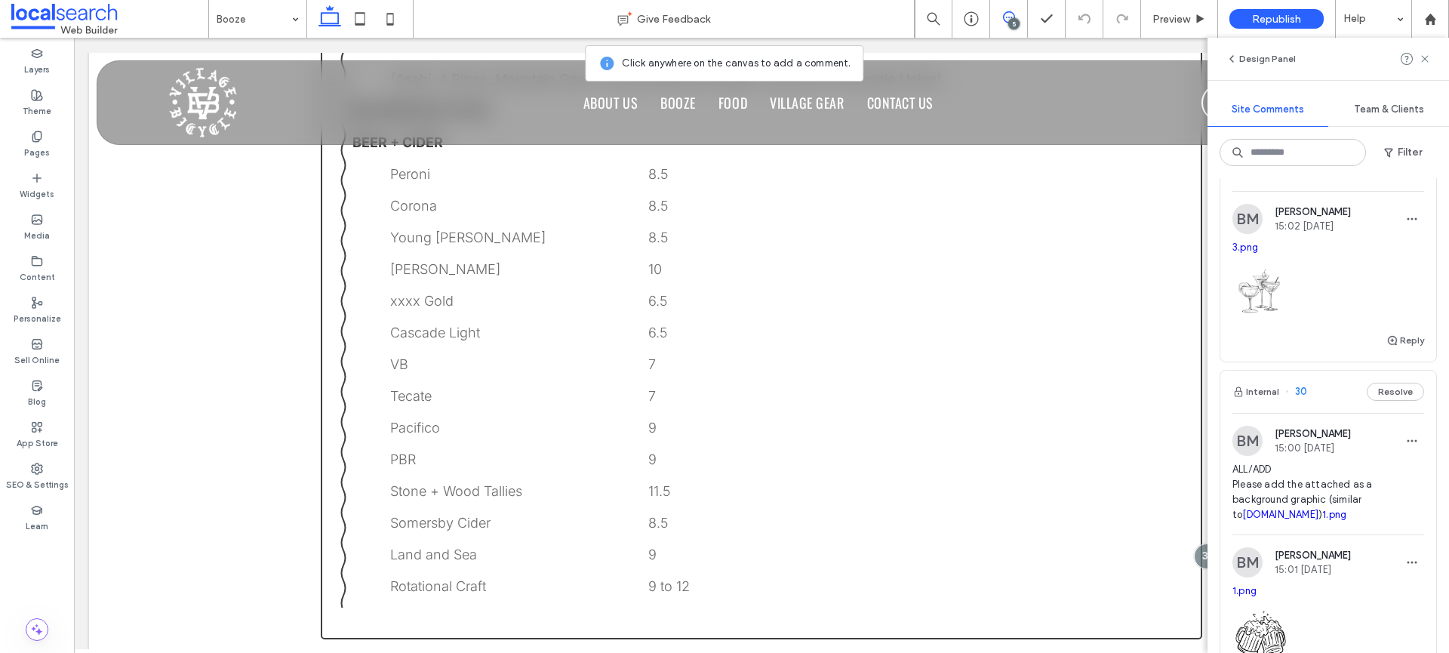
scroll to position [0, 0]
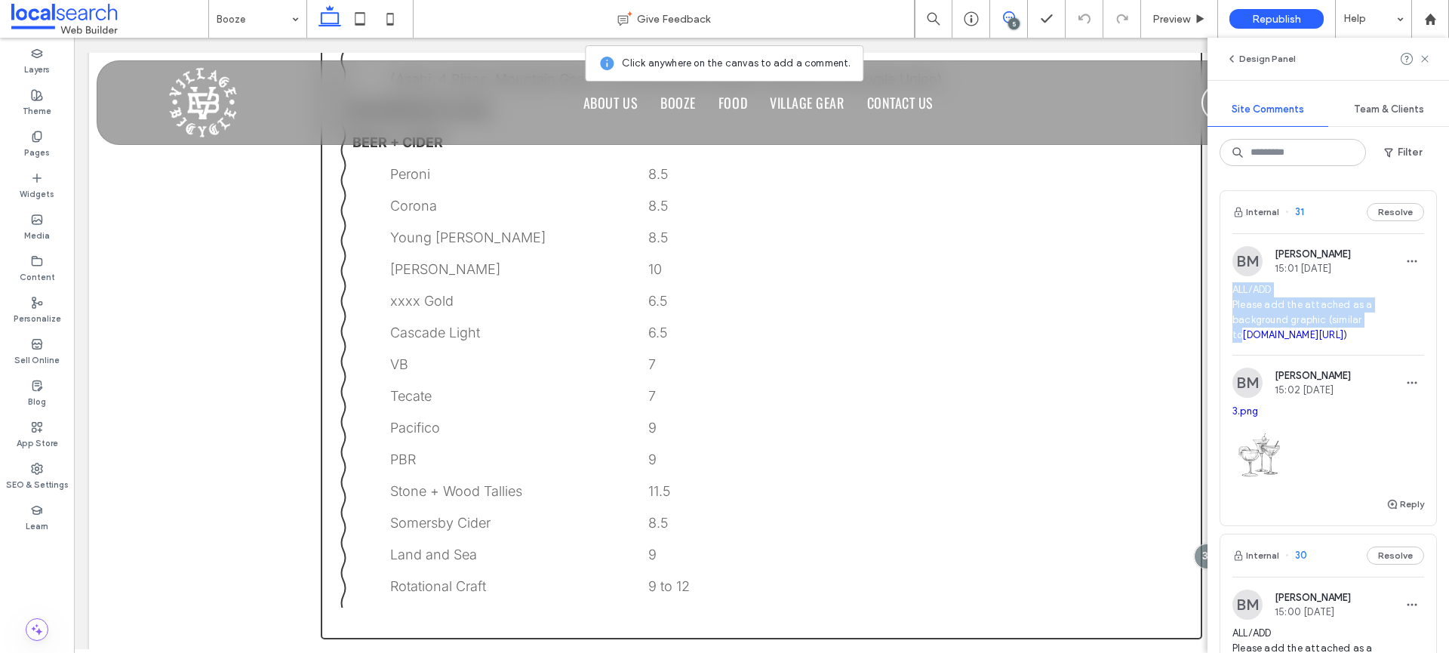
drag, startPoint x: 1377, startPoint y: 321, endPoint x: 1233, endPoint y: 294, distance: 146.5
click at [1233, 294] on span "ALL/ADD Please add the attached as a background graphic (similar to rabybay.cho…" at bounding box center [1328, 312] width 192 height 60
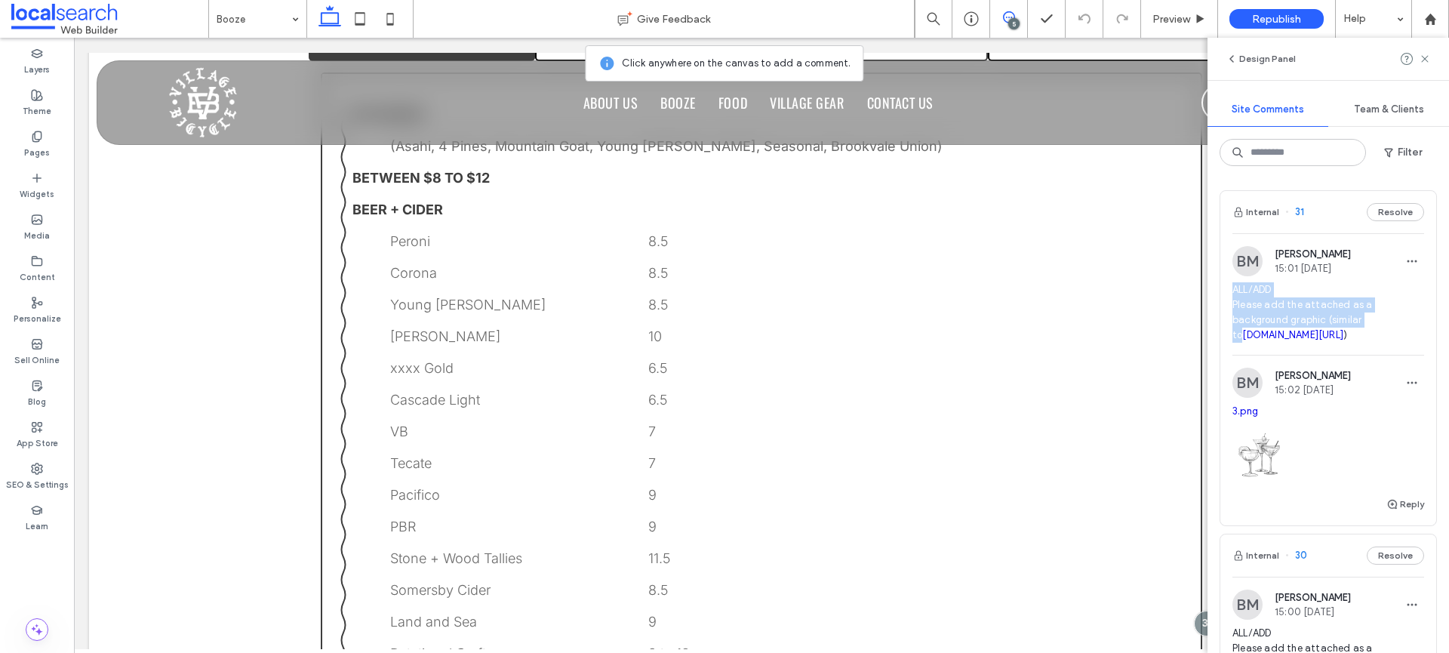
scroll to position [1250, 0]
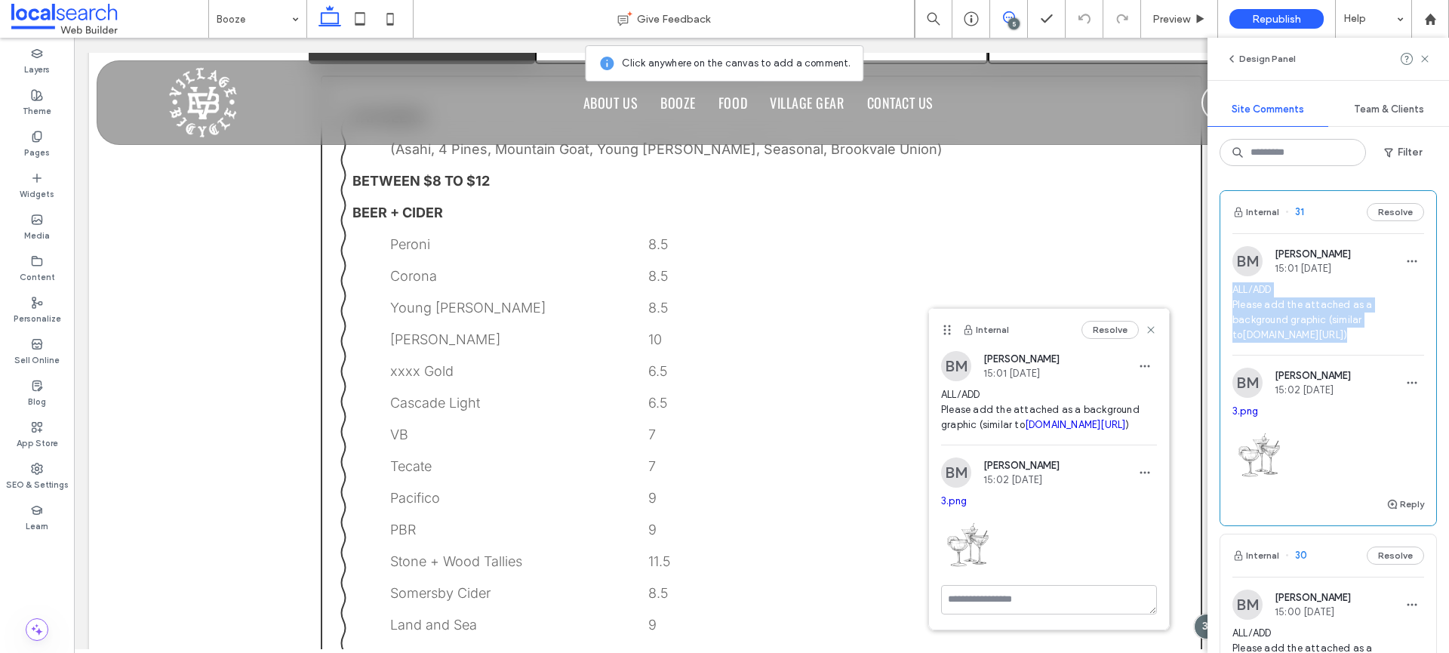
drag, startPoint x: 1407, startPoint y: 336, endPoint x: 1229, endPoint y: 285, distance: 184.4
click at [1229, 285] on div "BM Bethany McDonald 15:01 Sep 18 2025 ALL/ADD Please add the attached as a back…" at bounding box center [1328, 300] width 216 height 109
copy span "ALL/ADD Please add the attached as a background graphic (similar to rabybay.cho…"
drag, startPoint x: 265, startPoint y: 11, endPoint x: 266, endPoint y: 21, distance: 10.6
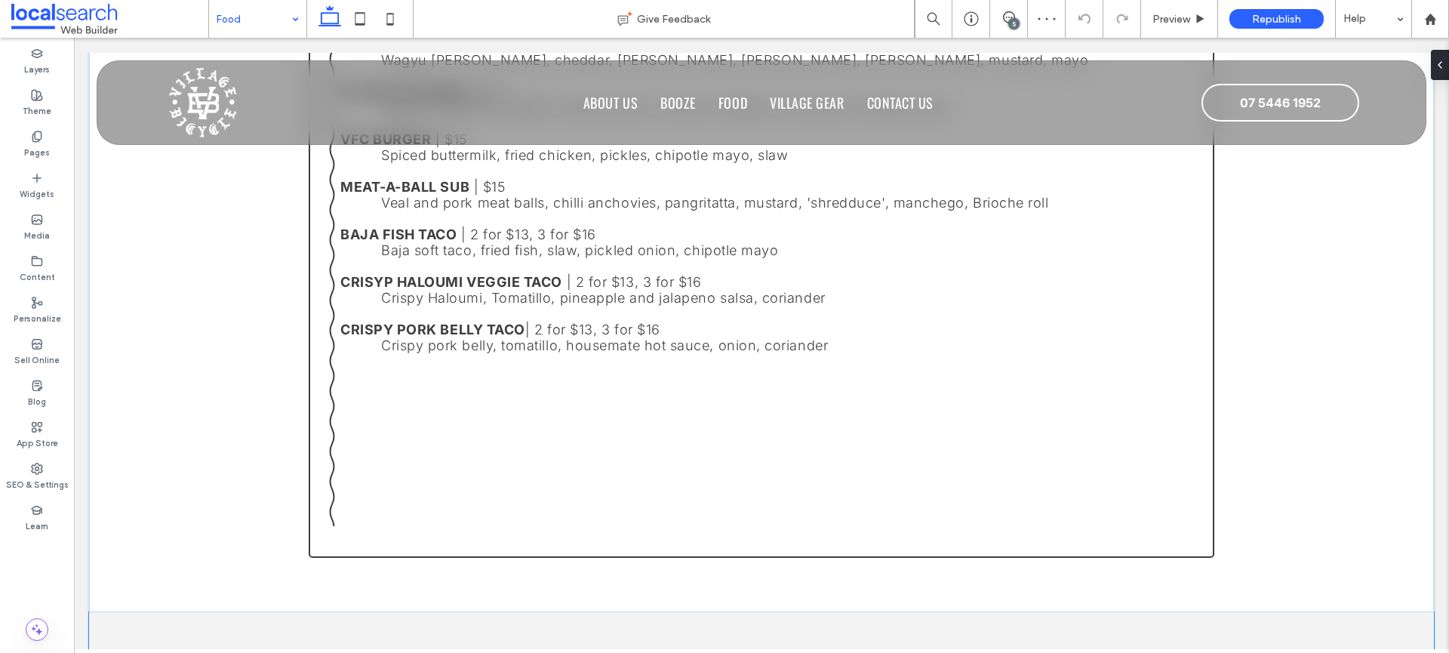
scroll to position [1207, 0]
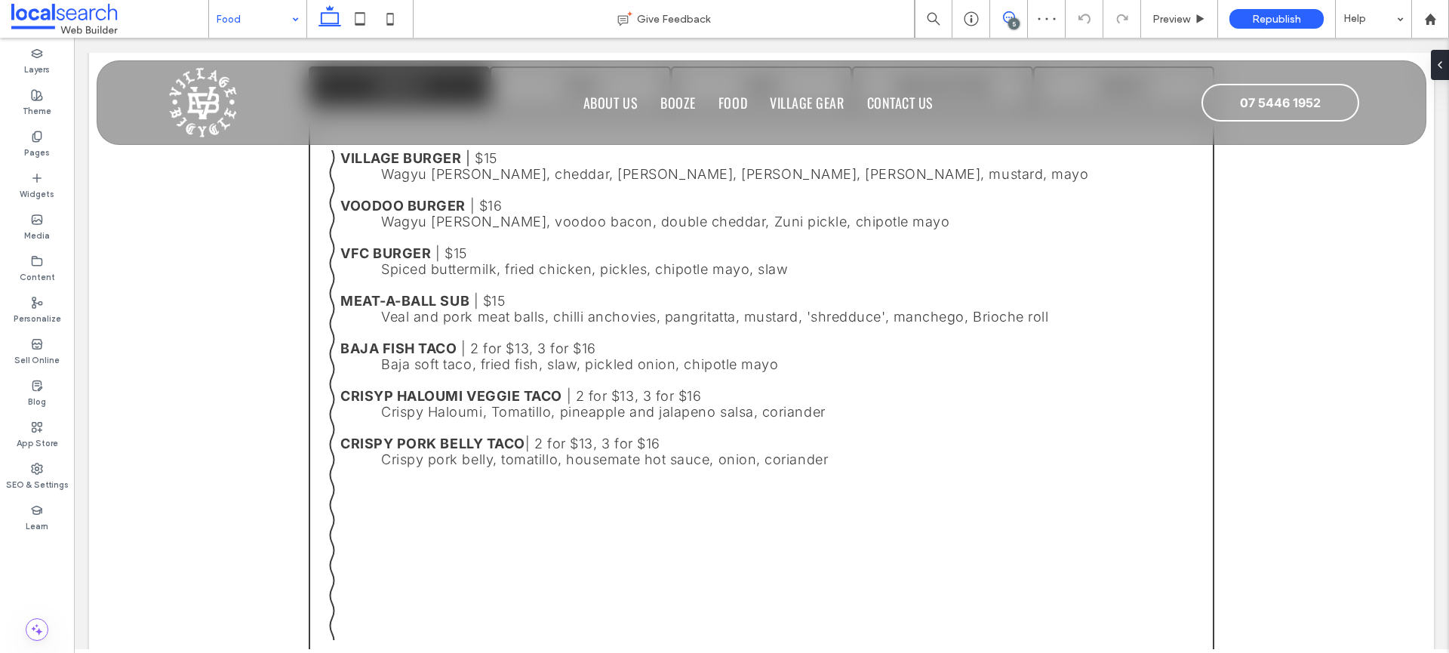
click at [1007, 20] on icon at bounding box center [1009, 17] width 12 height 12
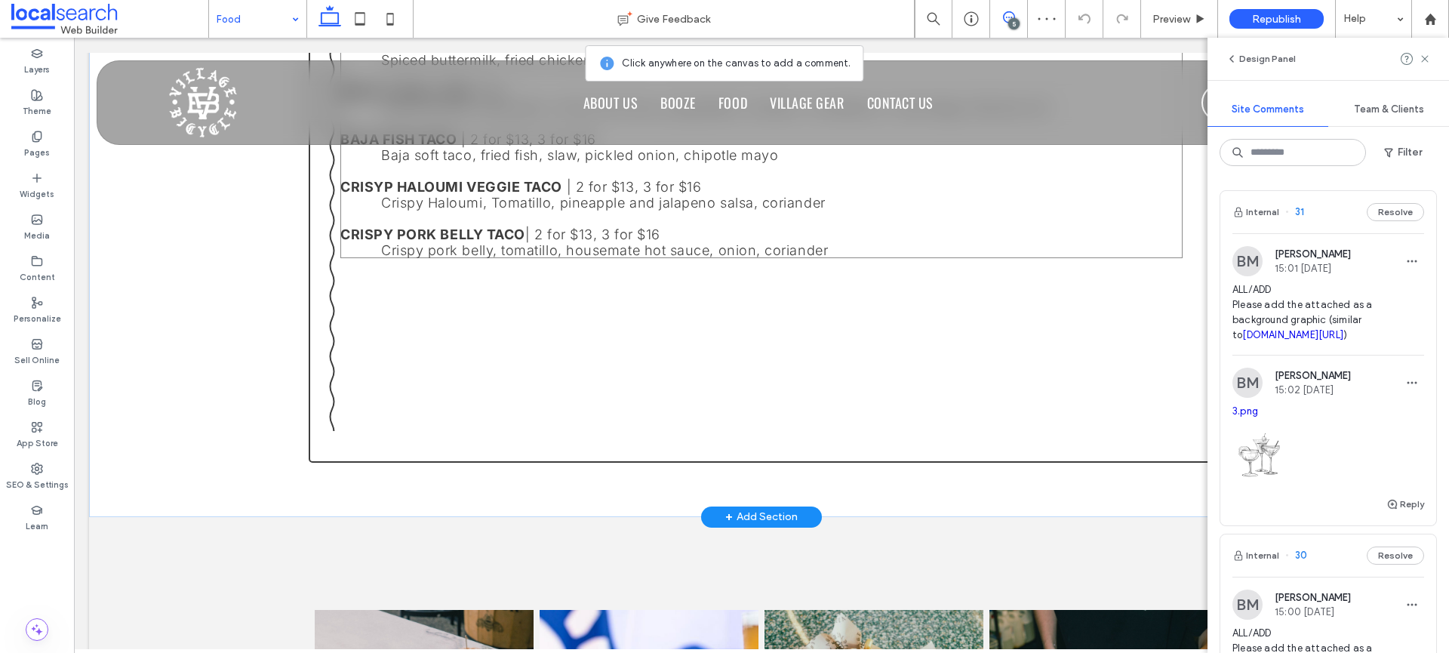
scroll to position [1518, 0]
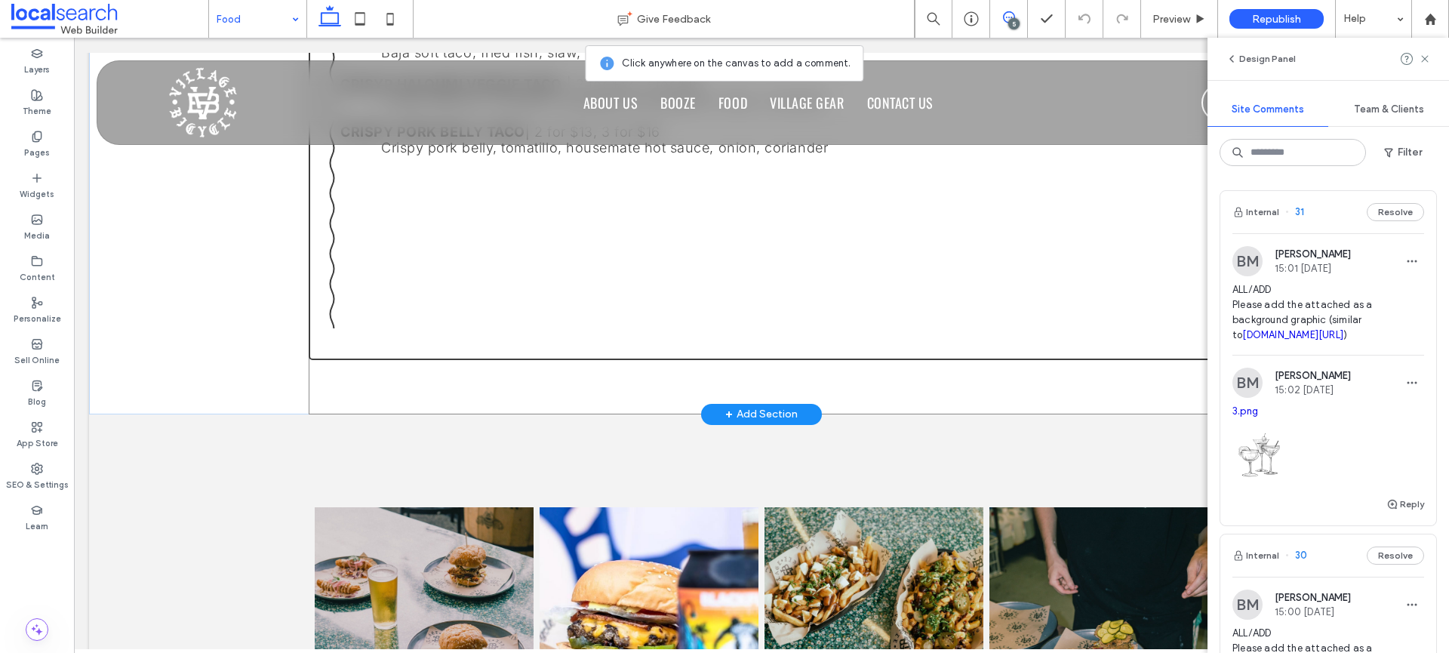
click at [1201, 380] on div "SNACKS FOOD SIDES ANKLE BITTERS SWEETS VILLAGE BURGER | $15 Wagyu patty, chedda…" at bounding box center [762, 57] width 906 height 713
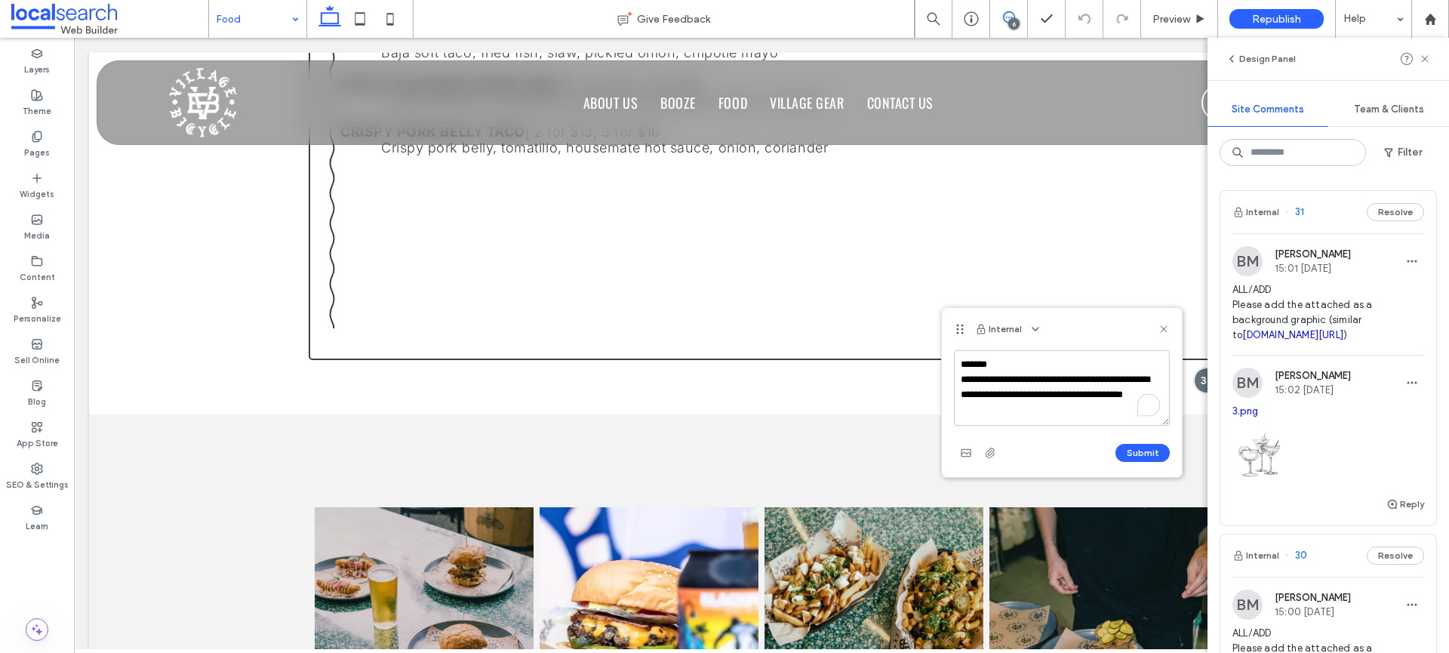
click at [1072, 411] on textarea "**********" at bounding box center [1062, 387] width 216 height 75
drag, startPoint x: 1118, startPoint y: 410, endPoint x: 972, endPoint y: 407, distance: 146.4
click at [972, 407] on textarea "**********" at bounding box center [1062, 387] width 216 height 75
drag, startPoint x: 1117, startPoint y: 411, endPoint x: 957, endPoint y: 410, distance: 160.0
click at [957, 410] on textarea "**********" at bounding box center [1062, 387] width 216 height 75
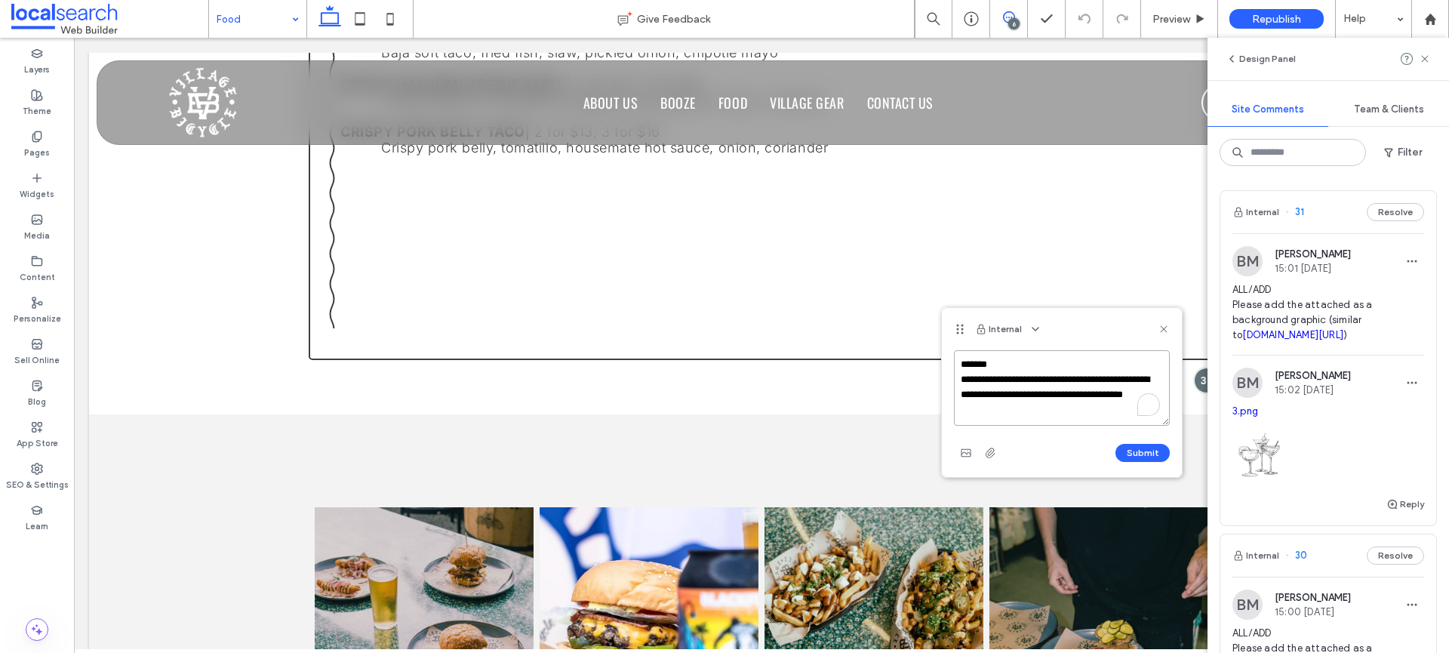
paste textarea "**********"
click at [1060, 413] on textarea "**********" at bounding box center [1062, 387] width 216 height 75
type textarea "**********"
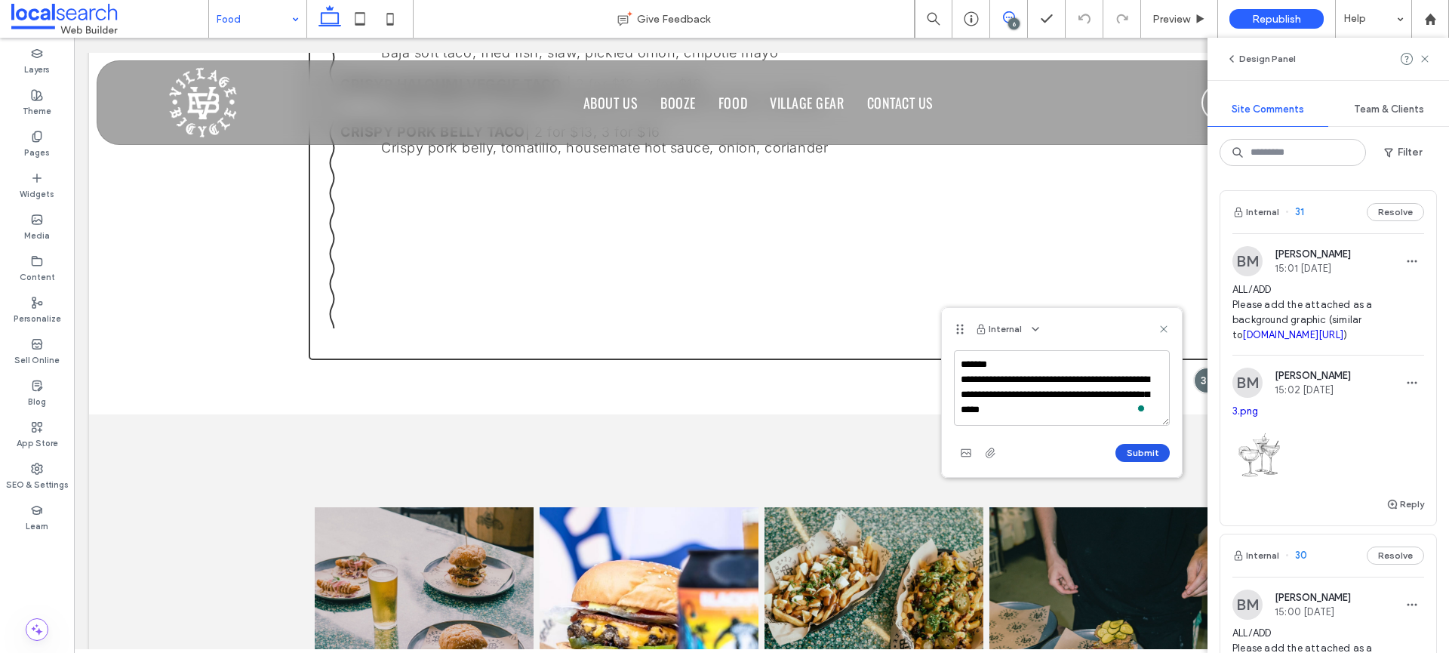
click at [1131, 450] on button "Submit" at bounding box center [1142, 453] width 54 height 18
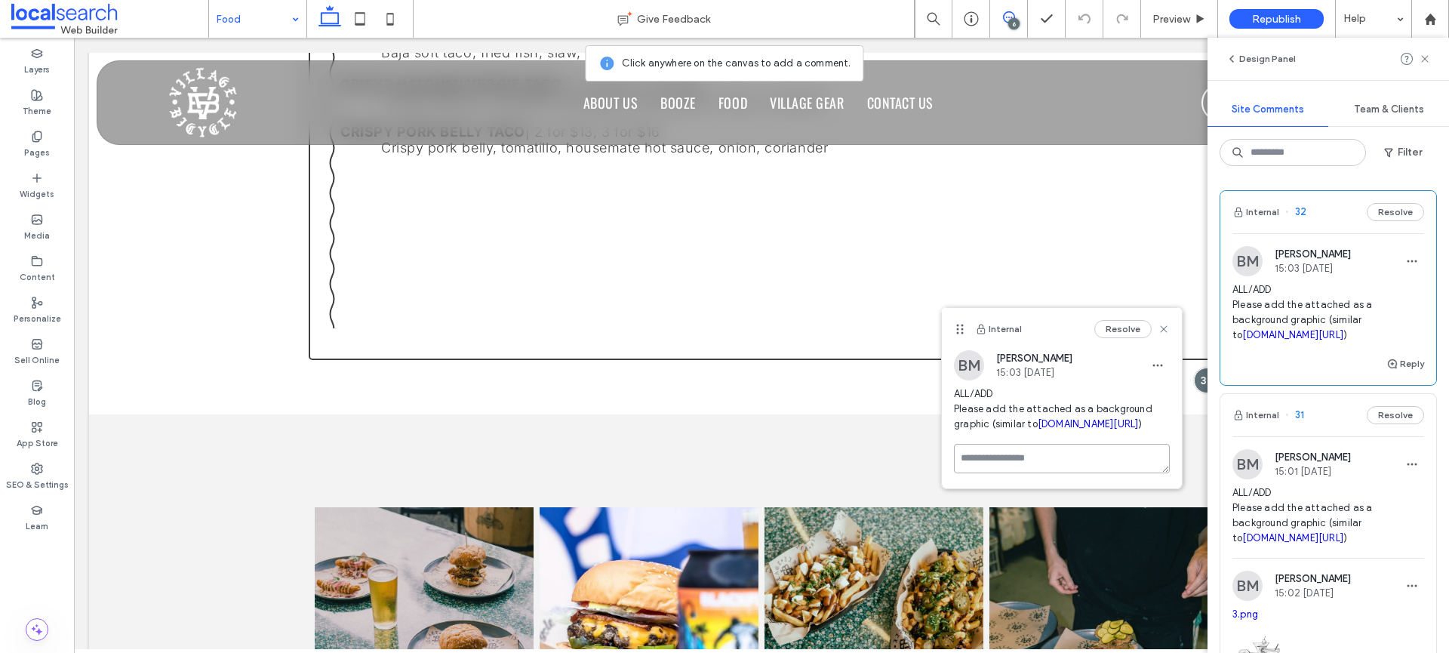
click at [982, 472] on textarea at bounding box center [1062, 458] width 216 height 29
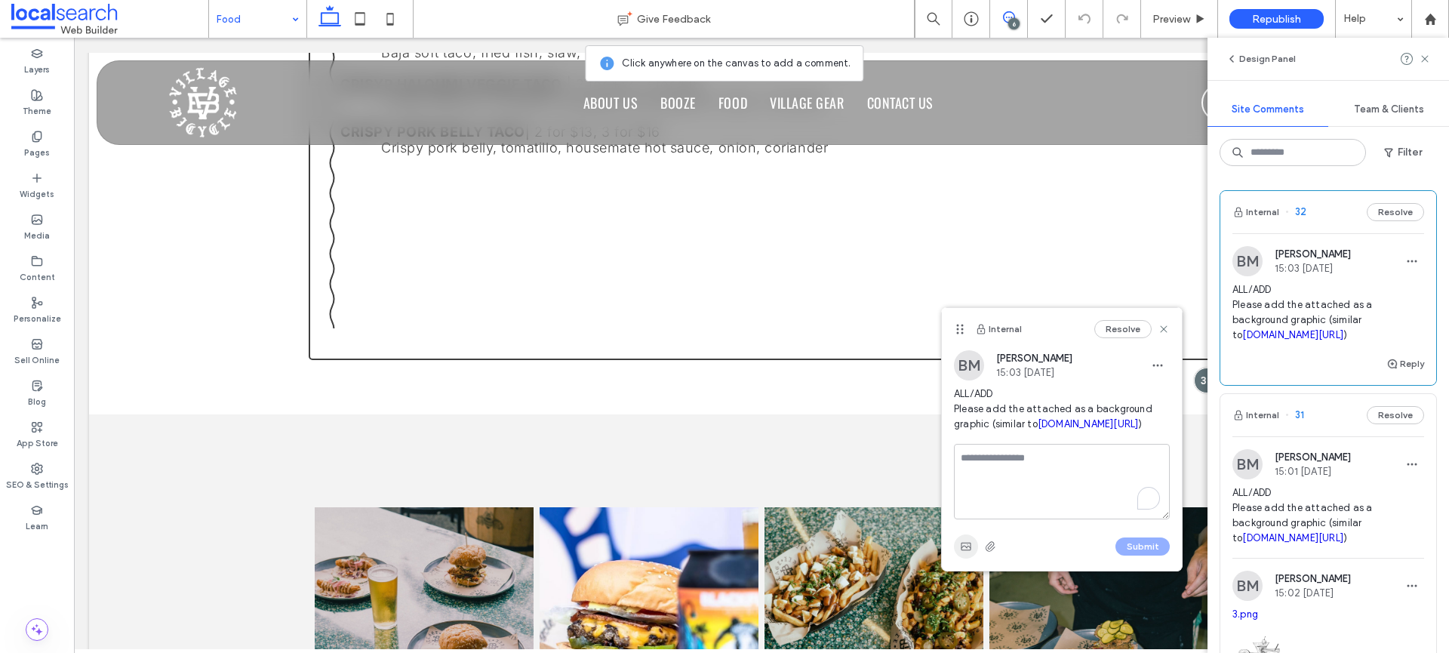
click at [968, 550] on use "button" at bounding box center [966, 547] width 10 height 8
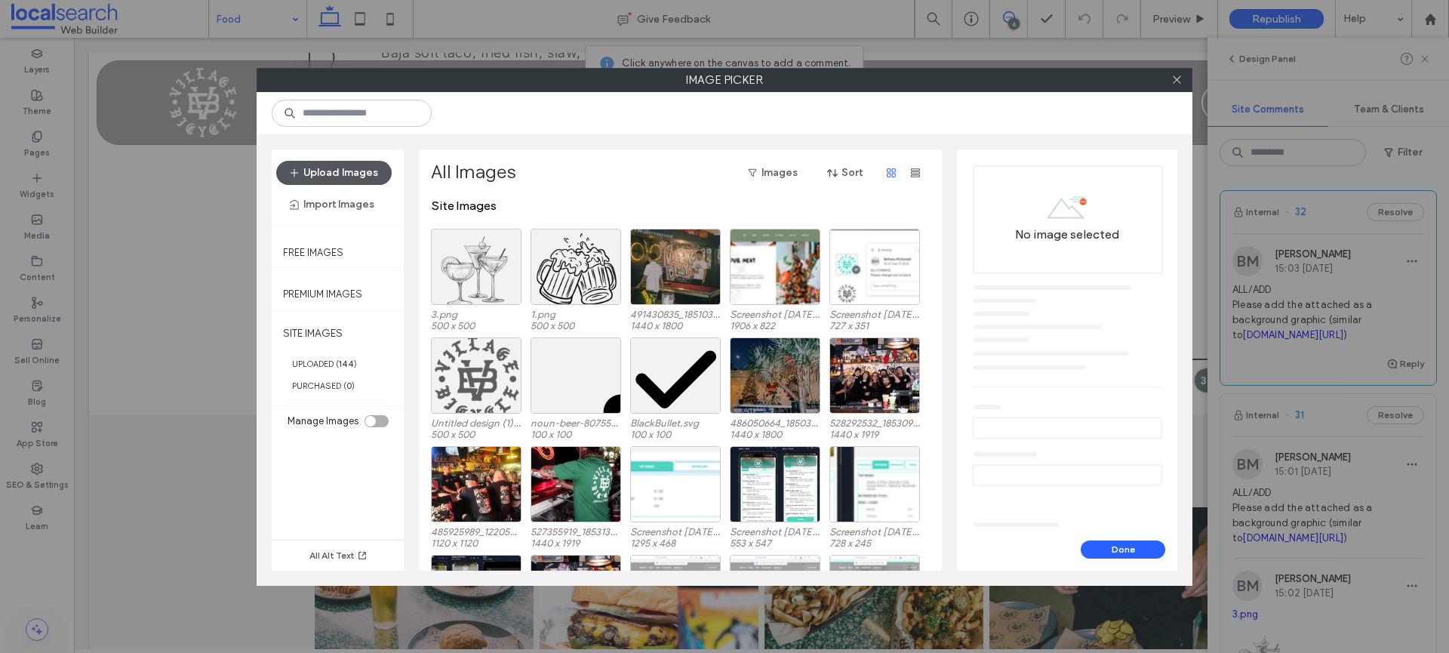
click at [343, 164] on button "Upload Images" at bounding box center [333, 173] width 115 height 24
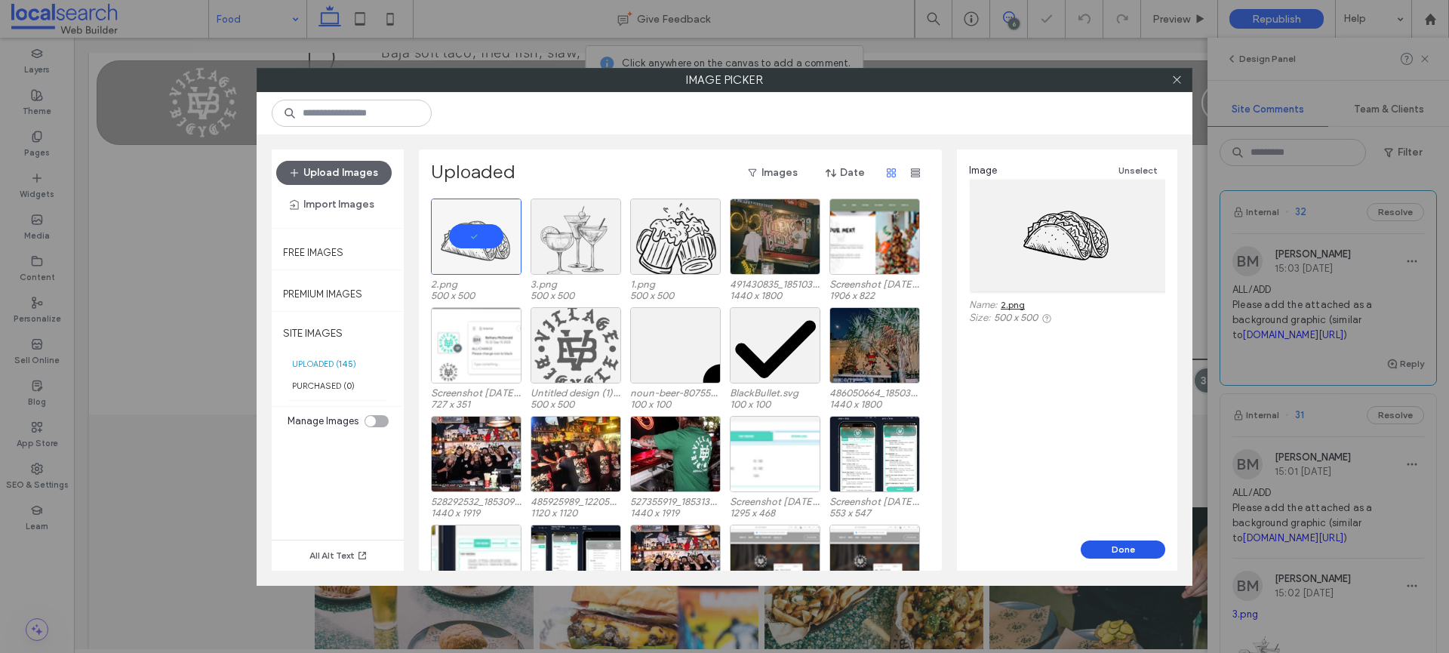
drag, startPoint x: 1115, startPoint y: 565, endPoint x: 1116, endPoint y: 551, distance: 13.7
click at [1115, 563] on div "Done" at bounding box center [1067, 555] width 220 height 30
click at [1117, 547] on button "Done" at bounding box center [1123, 549] width 85 height 18
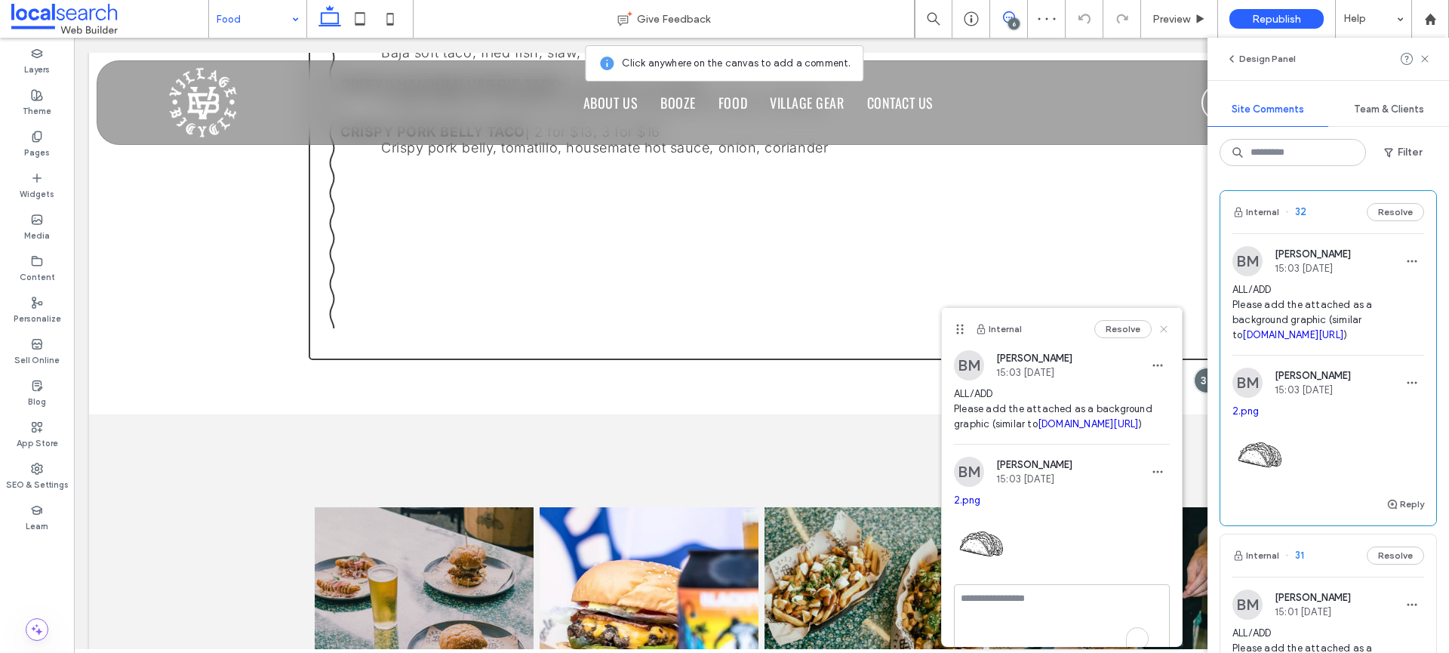
click at [1158, 326] on icon at bounding box center [1164, 329] width 12 height 12
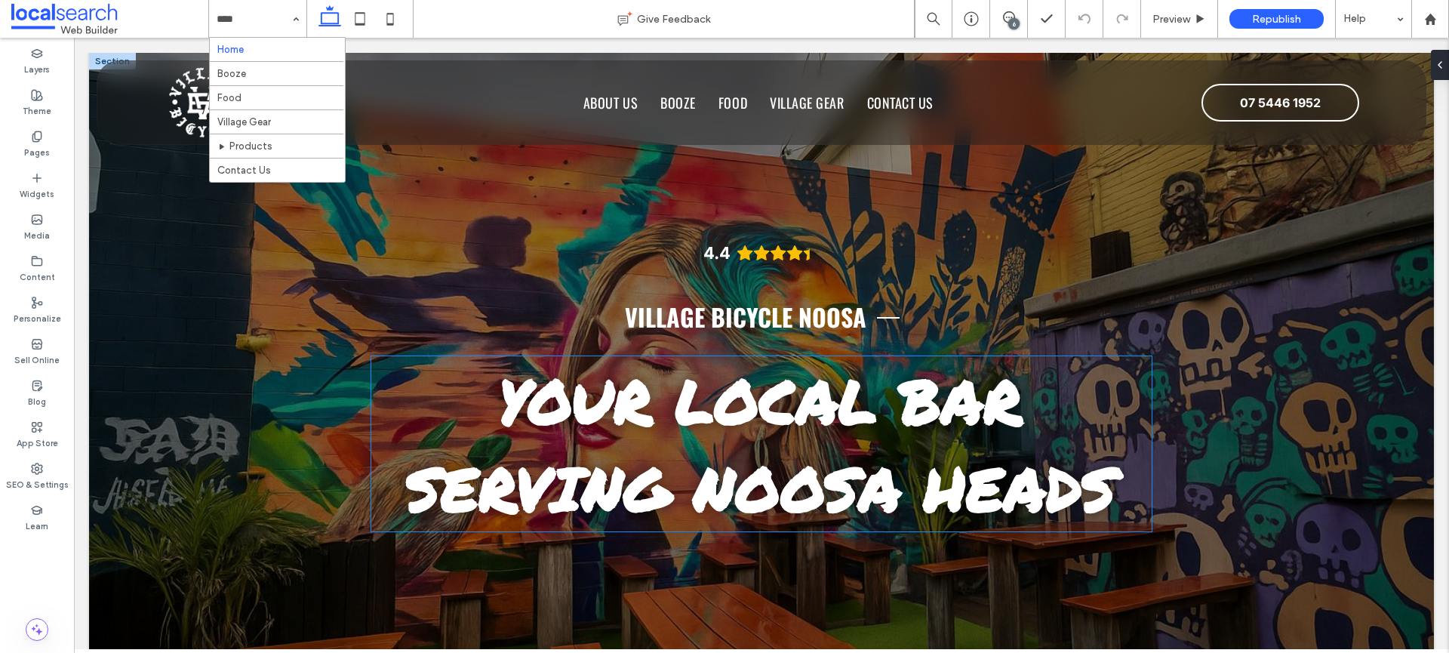
click at [627, 439] on span "Your Local Bar Serving Noosa Heads" at bounding box center [761, 444] width 710 height 174
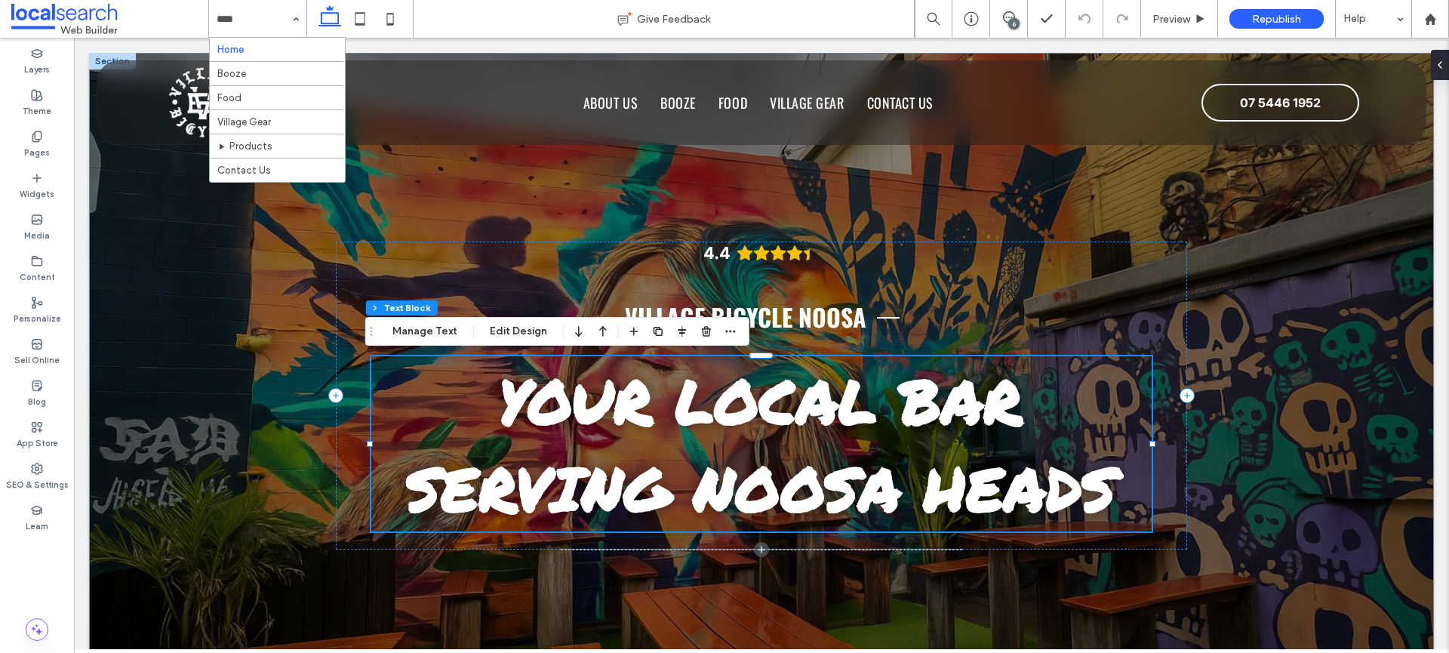
click at [627, 439] on span "Your Local Bar Serving Noosa Heads" at bounding box center [761, 444] width 710 height 174
click at [592, 401] on span "Your Local Bar Serving Noosa Heads" at bounding box center [761, 444] width 710 height 174
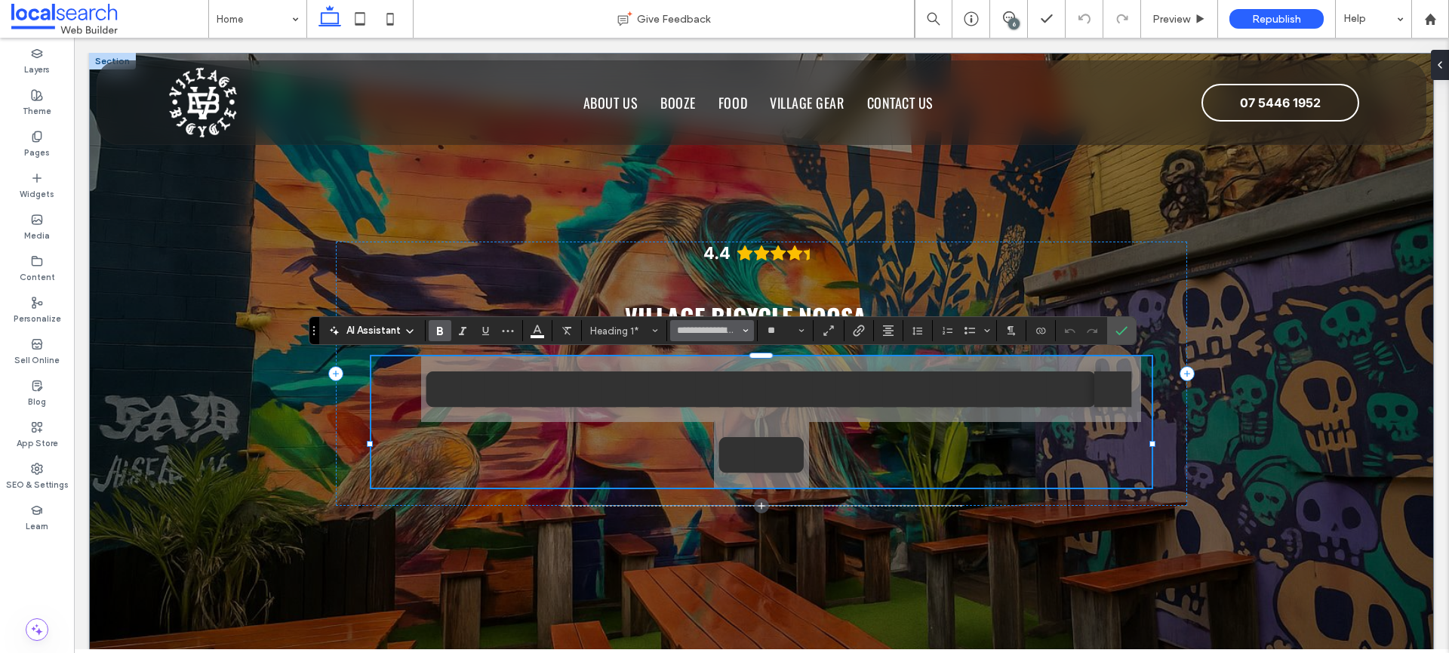
click at [744, 326] on span "Font & Font weight" at bounding box center [746, 331] width 6 height 20
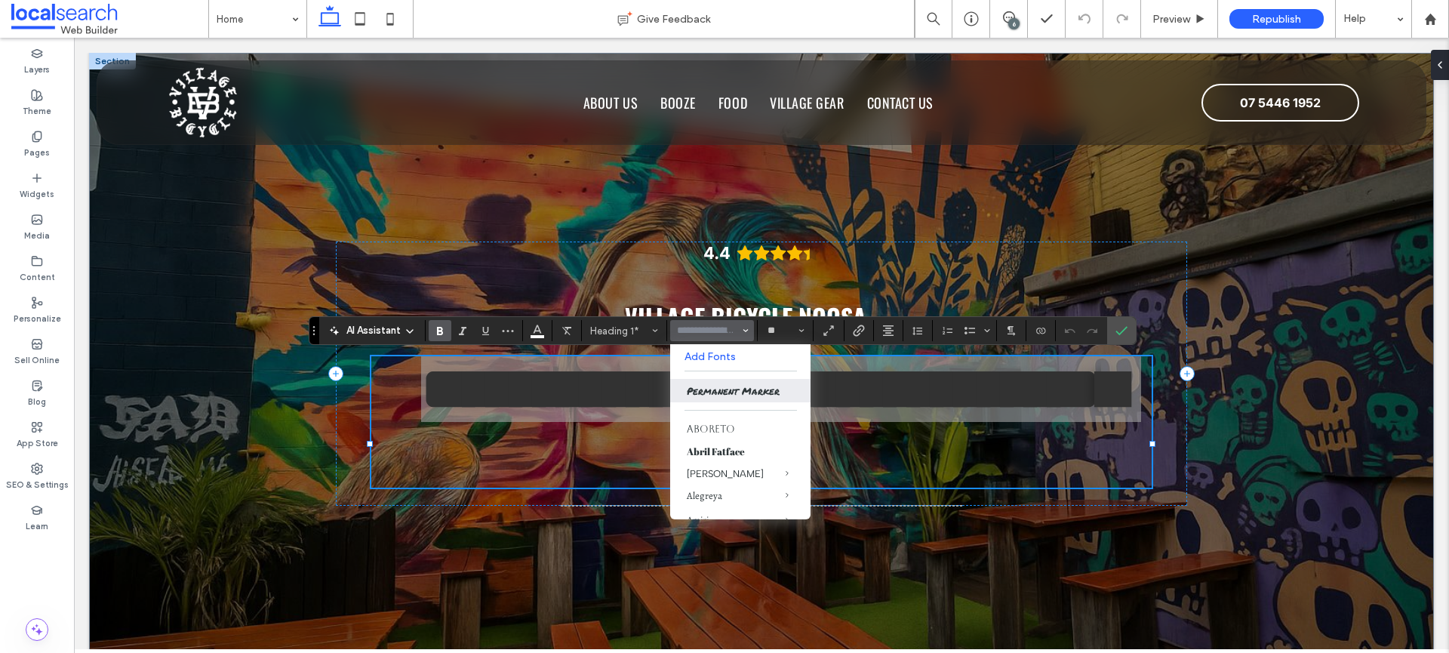
click at [731, 362] on label "Add Fonts" at bounding box center [741, 356] width 112 height 13
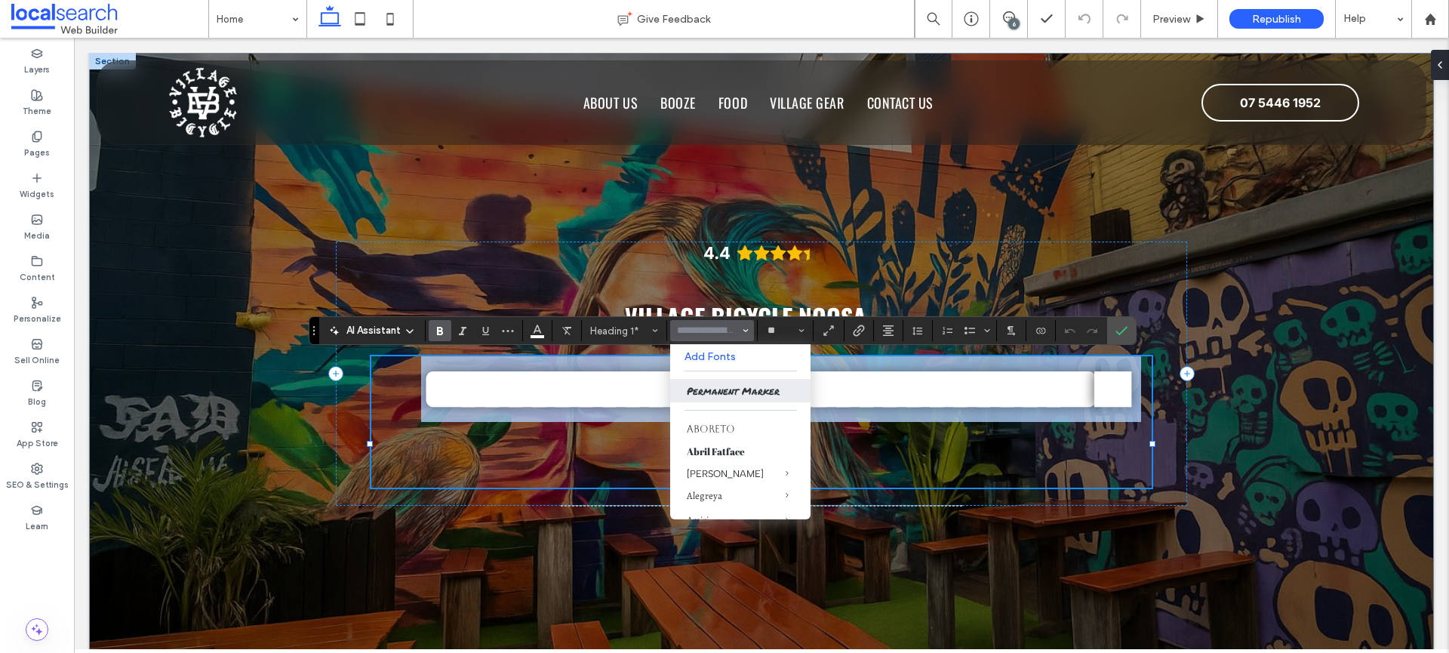
type input "**********"
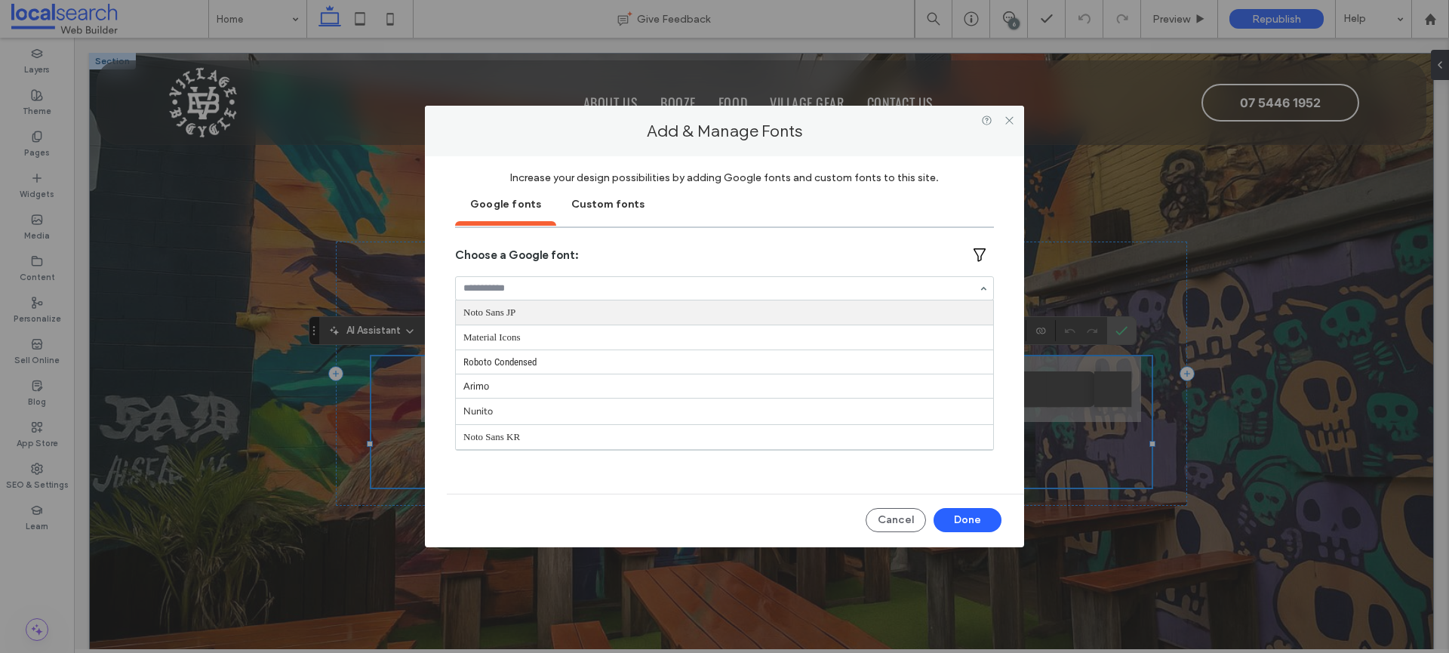
click at [565, 283] on input at bounding box center [720, 288] width 515 height 11
type input "*"
type input "***"
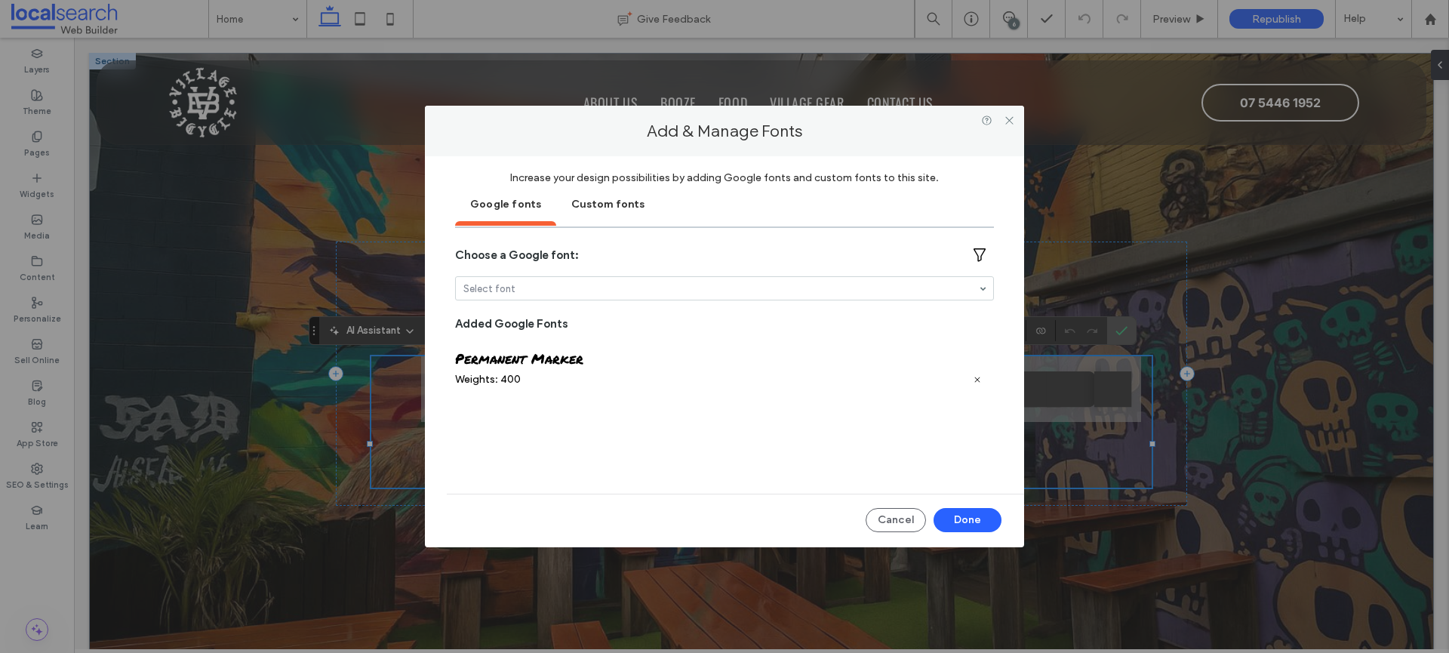
click at [631, 238] on div "Choose a Google font: Select font Added Google Fonts Permanent Marker Weights: …" at bounding box center [724, 357] width 539 height 258
type input "****"
type input "***"
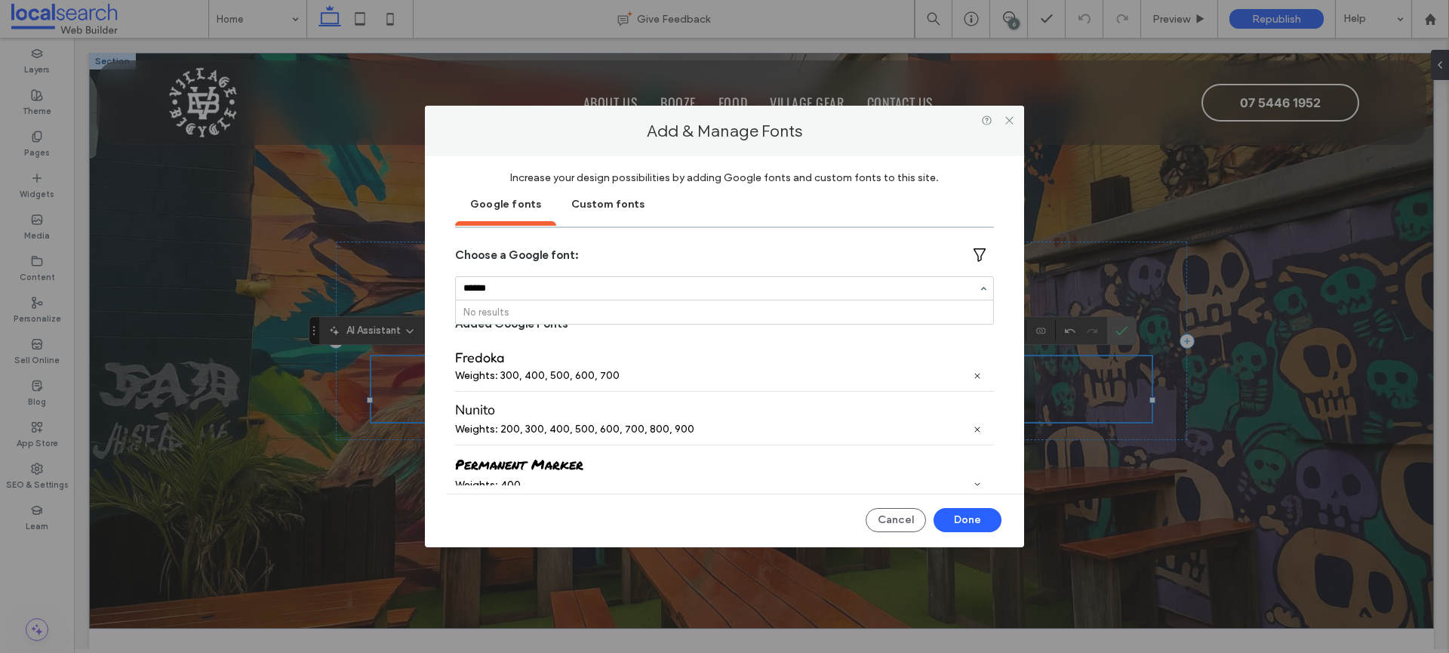
scroll to position [0, 0]
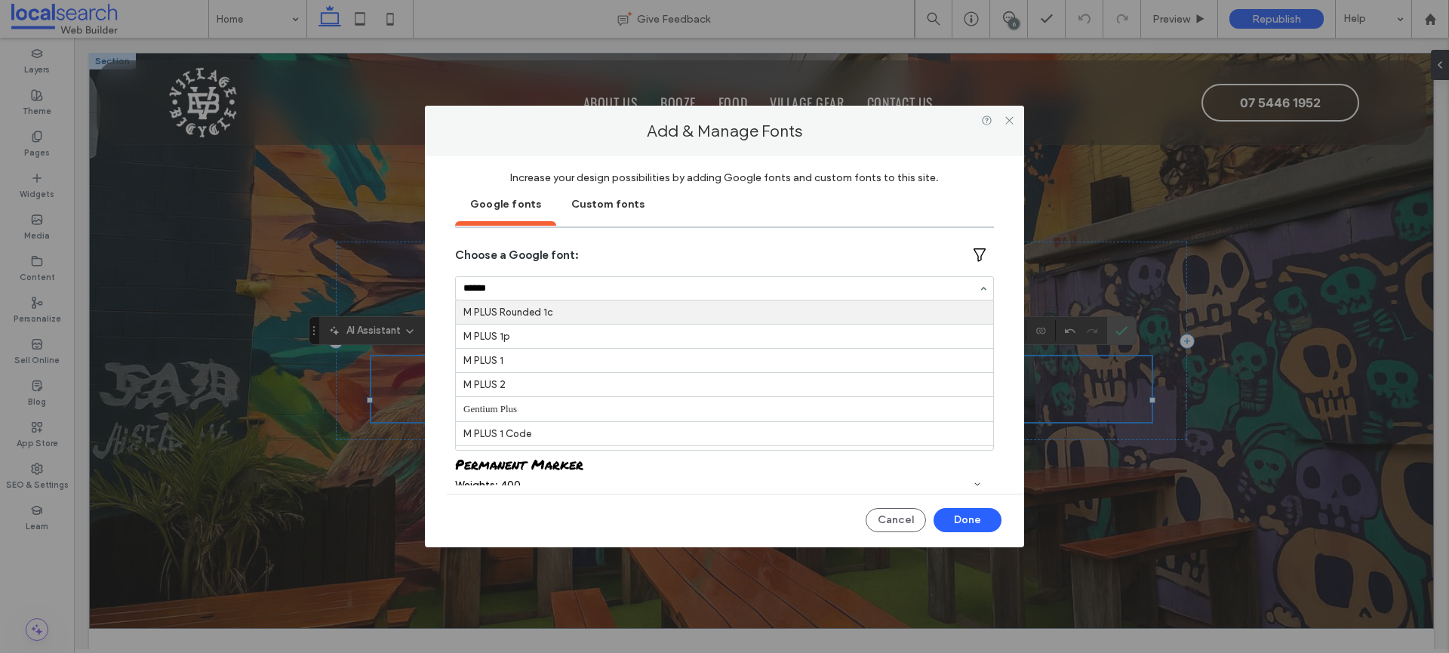
type input "******"
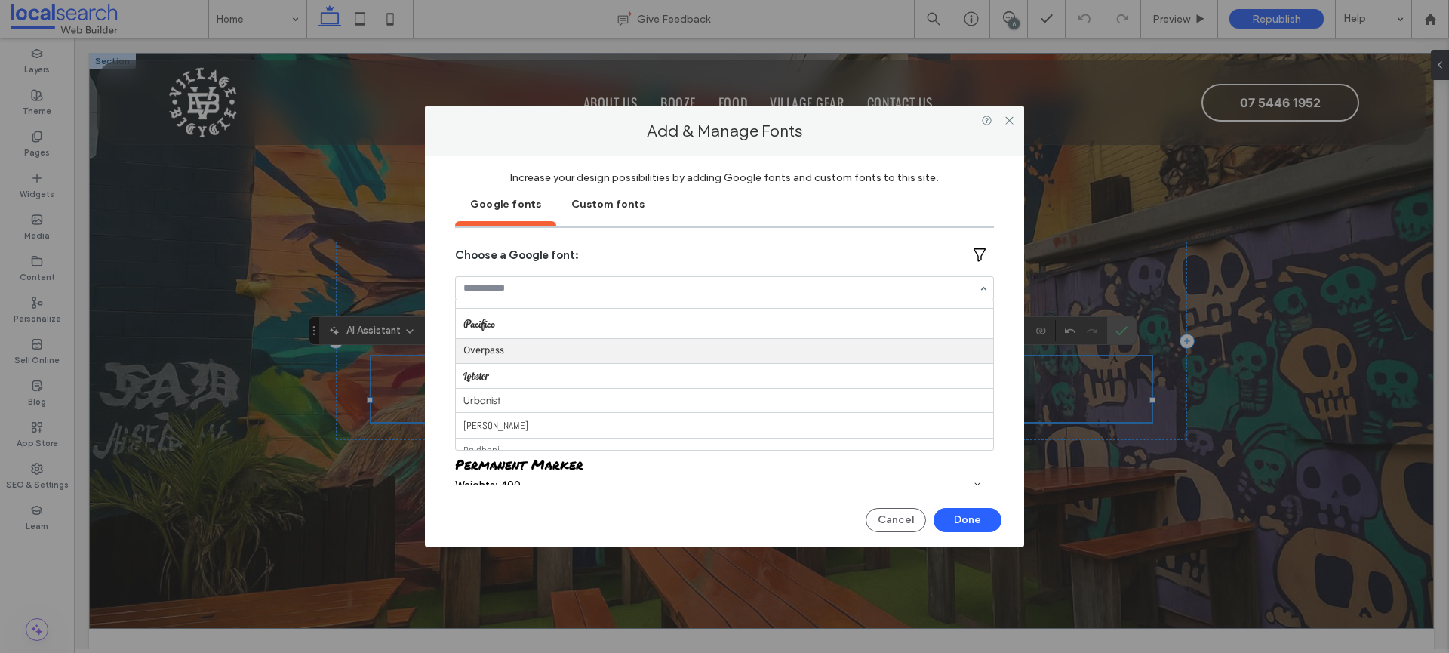
click at [520, 286] on input at bounding box center [720, 288] width 515 height 11
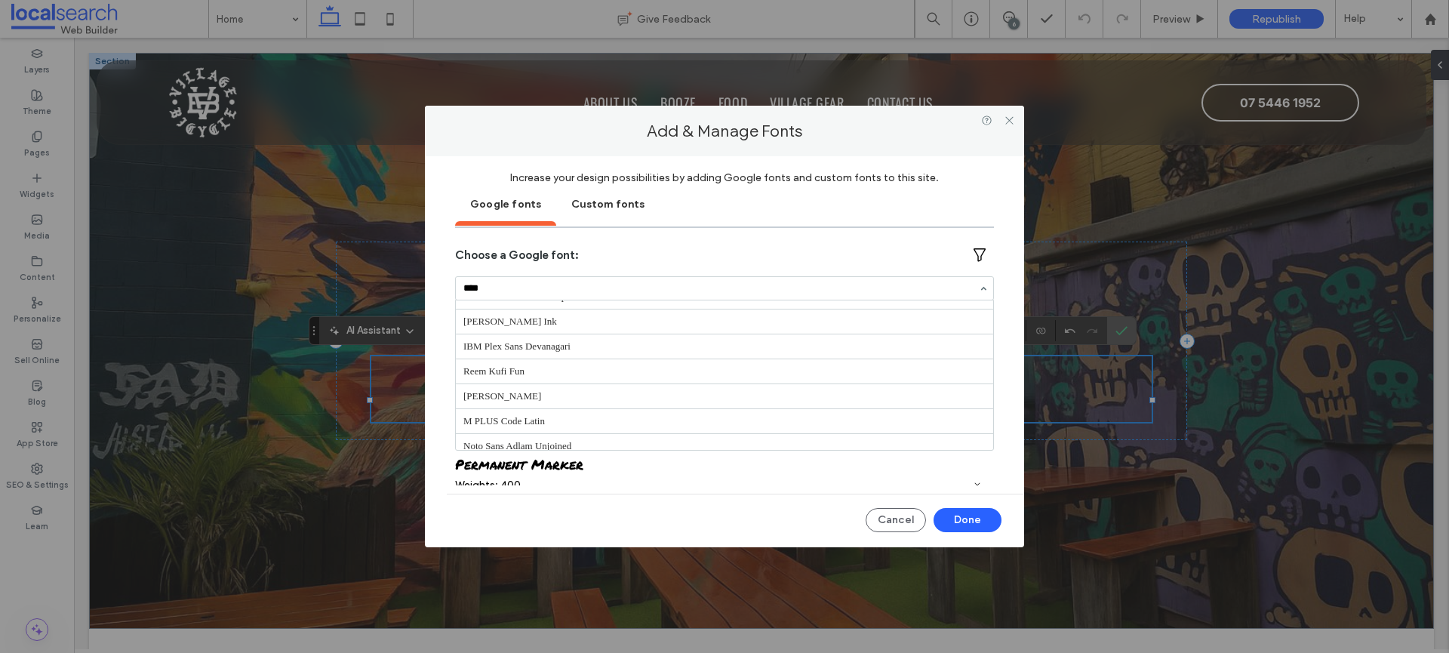
scroll to position [0, 0]
type input "*"
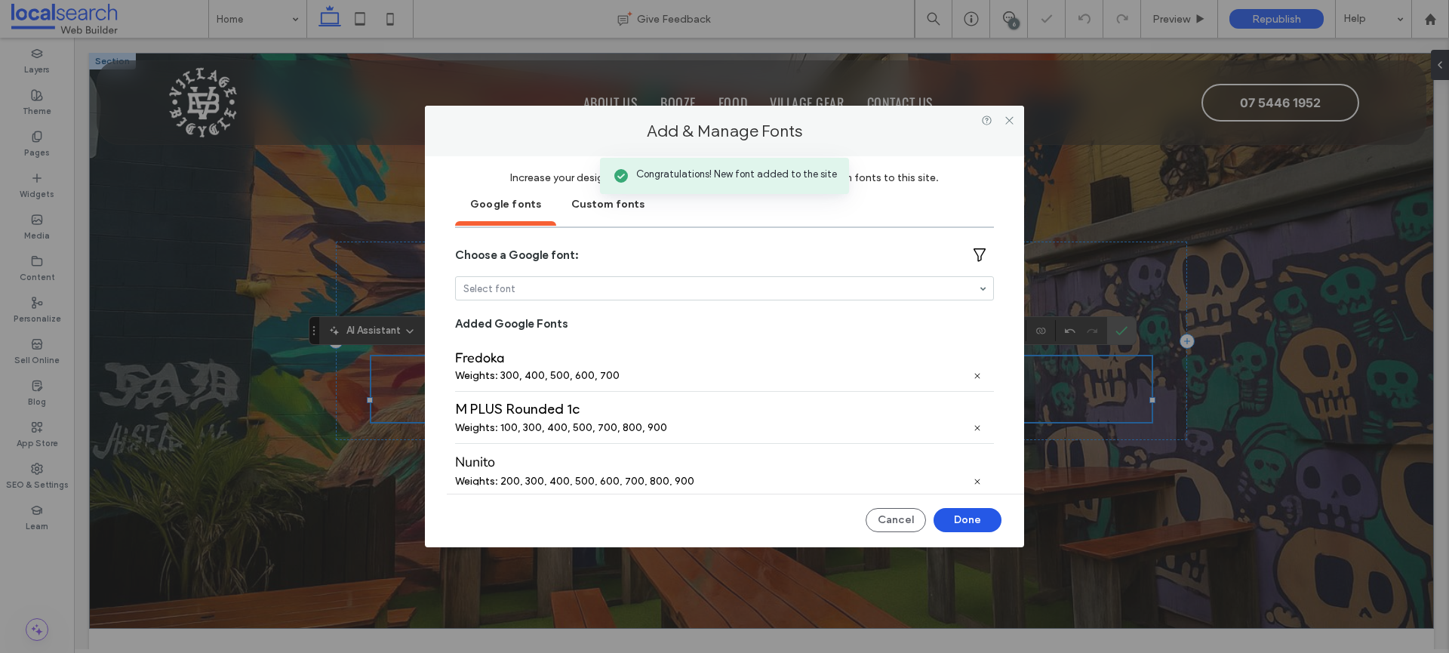
click at [960, 516] on button "Done" at bounding box center [968, 520] width 68 height 24
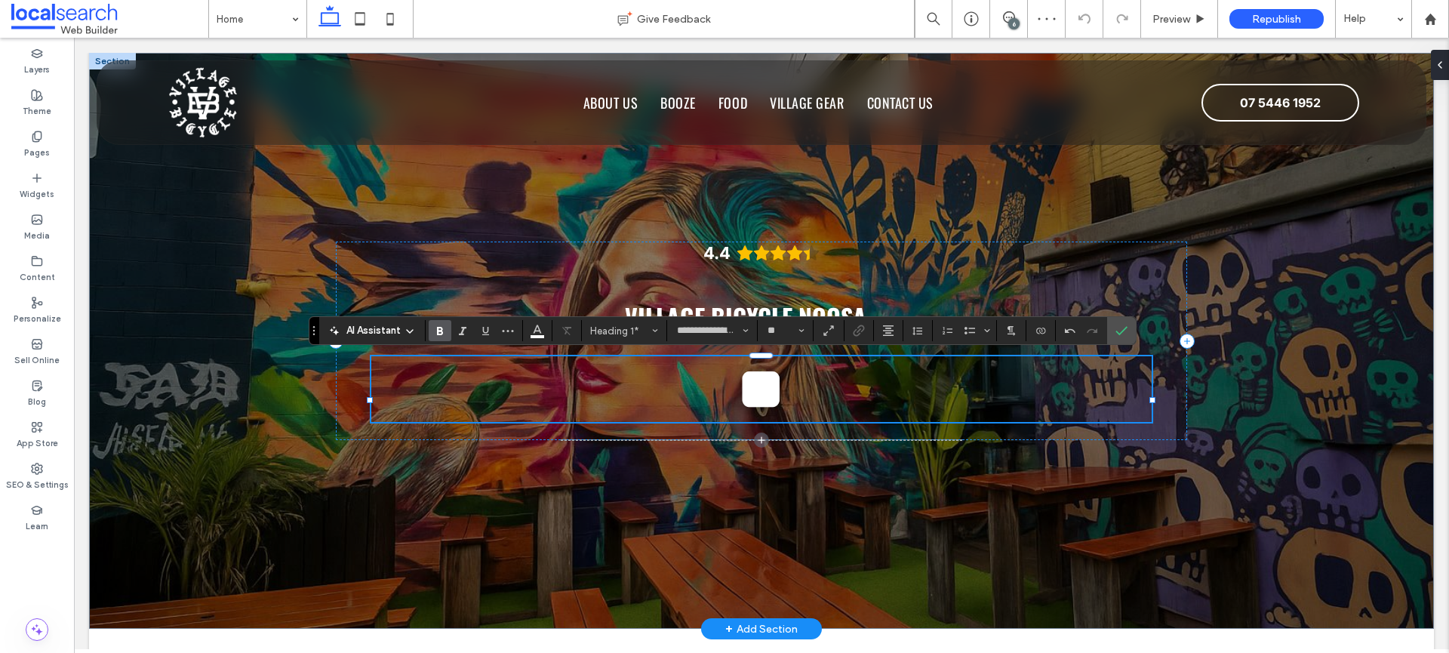
click at [737, 398] on span "*" at bounding box center [761, 389] width 48 height 60
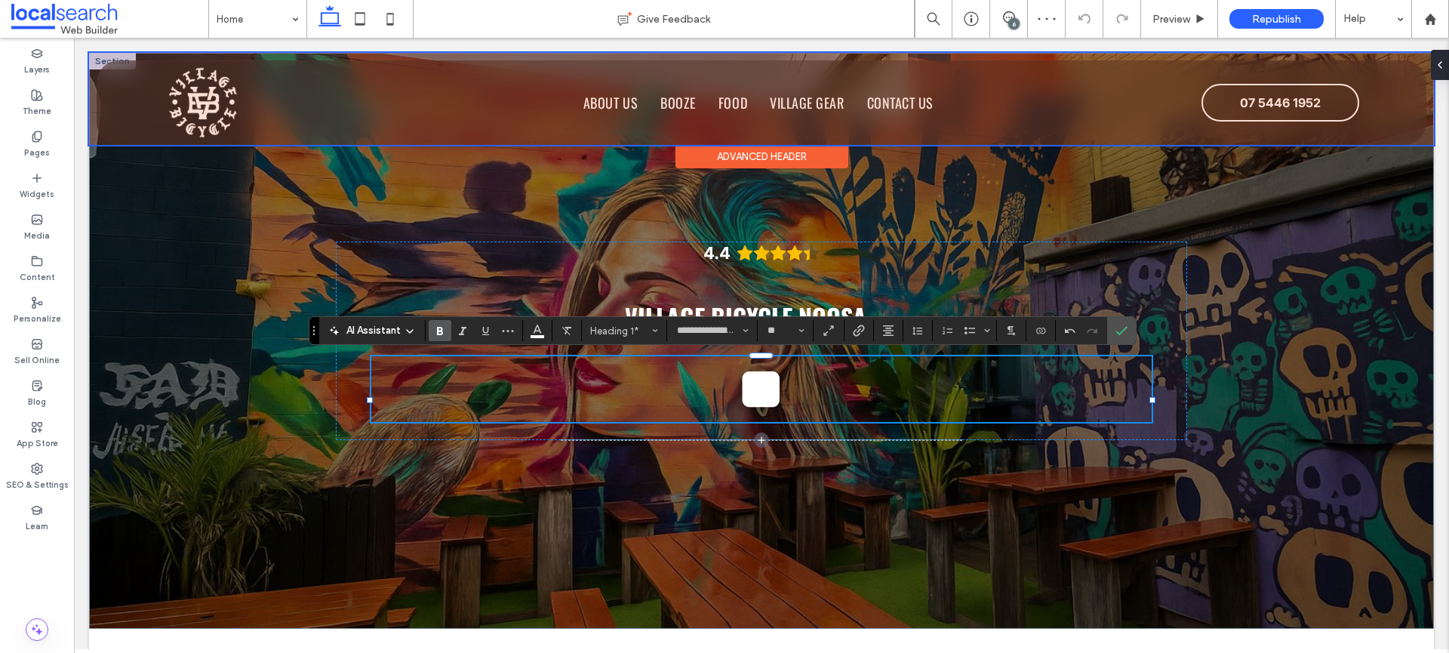
click at [1029, 63] on div at bounding box center [761, 99] width 1345 height 92
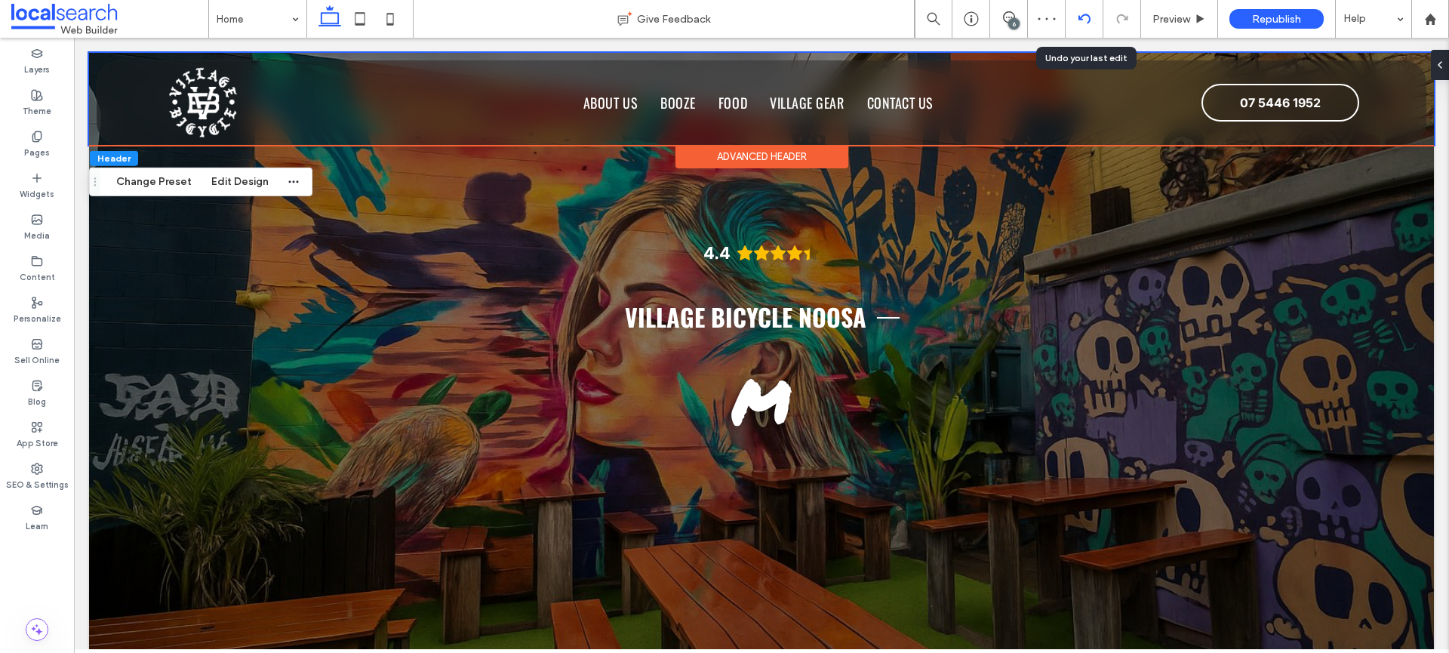
click at [1088, 29] on div at bounding box center [1085, 19] width 38 height 38
click at [1076, 13] on div at bounding box center [1084, 19] width 37 height 12
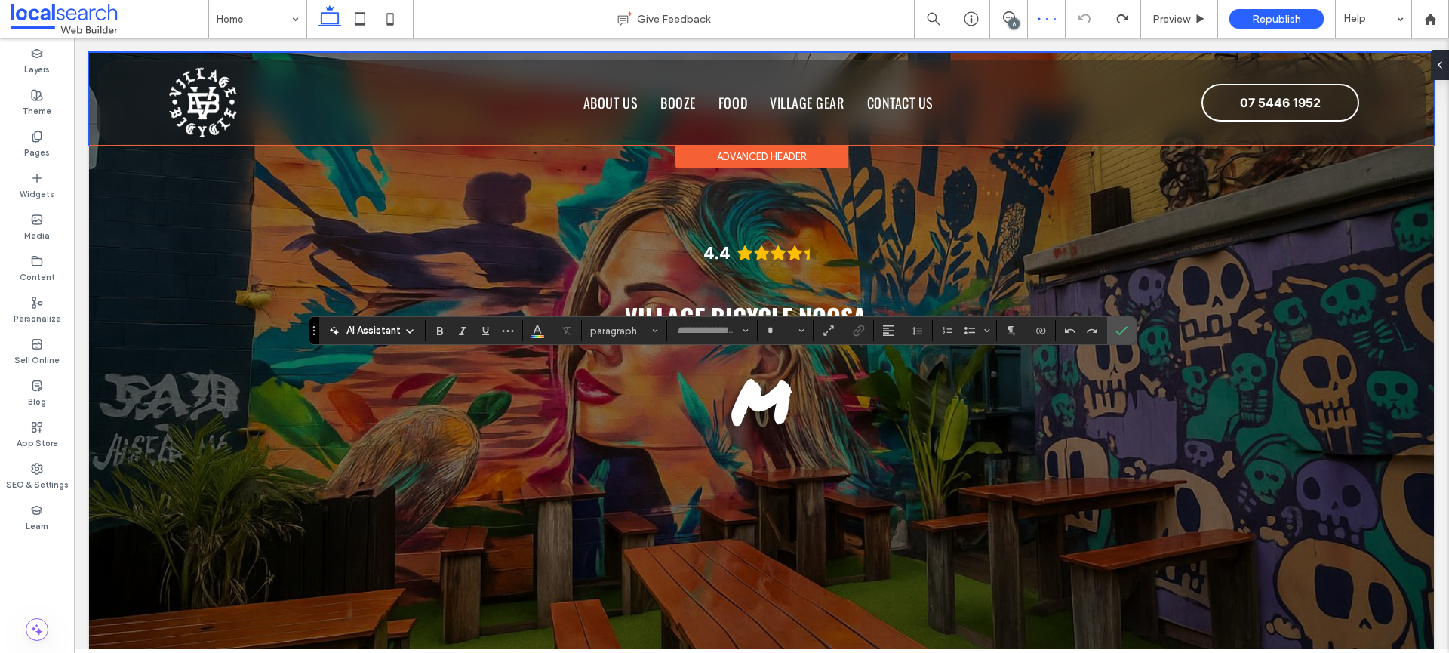
type input "**********"
type input "**"
click at [743, 325] on span "Font & Font weight" at bounding box center [746, 331] width 6 height 20
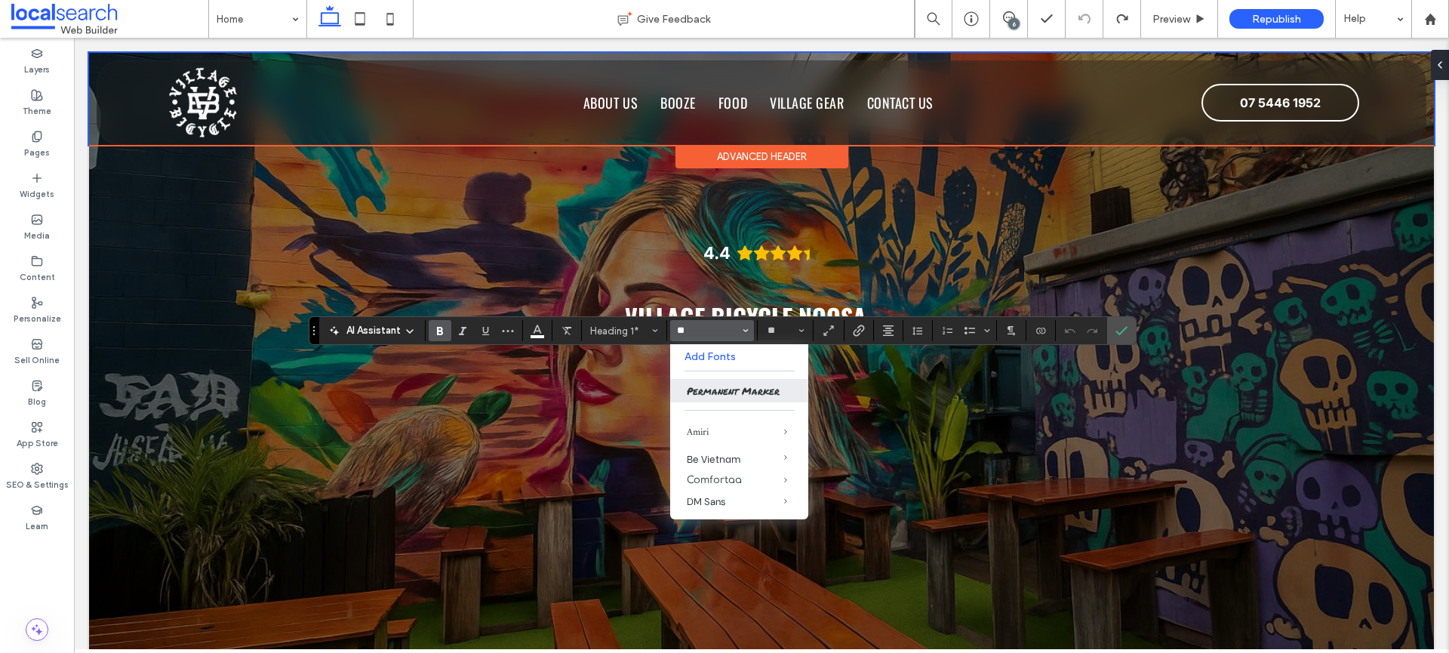
click at [670, 320] on button "*" at bounding box center [711, 330] width 83 height 21
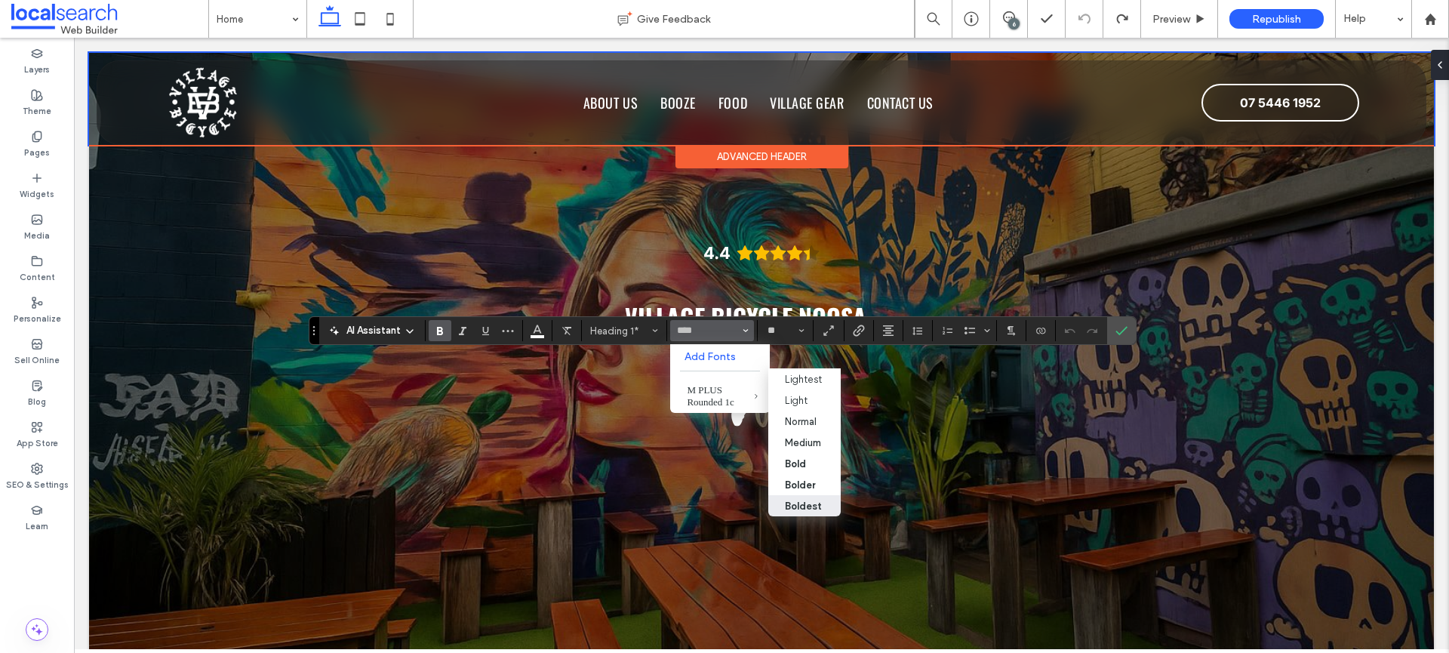
click at [814, 499] on label "Boldest" at bounding box center [804, 505] width 72 height 21
type input "**********"
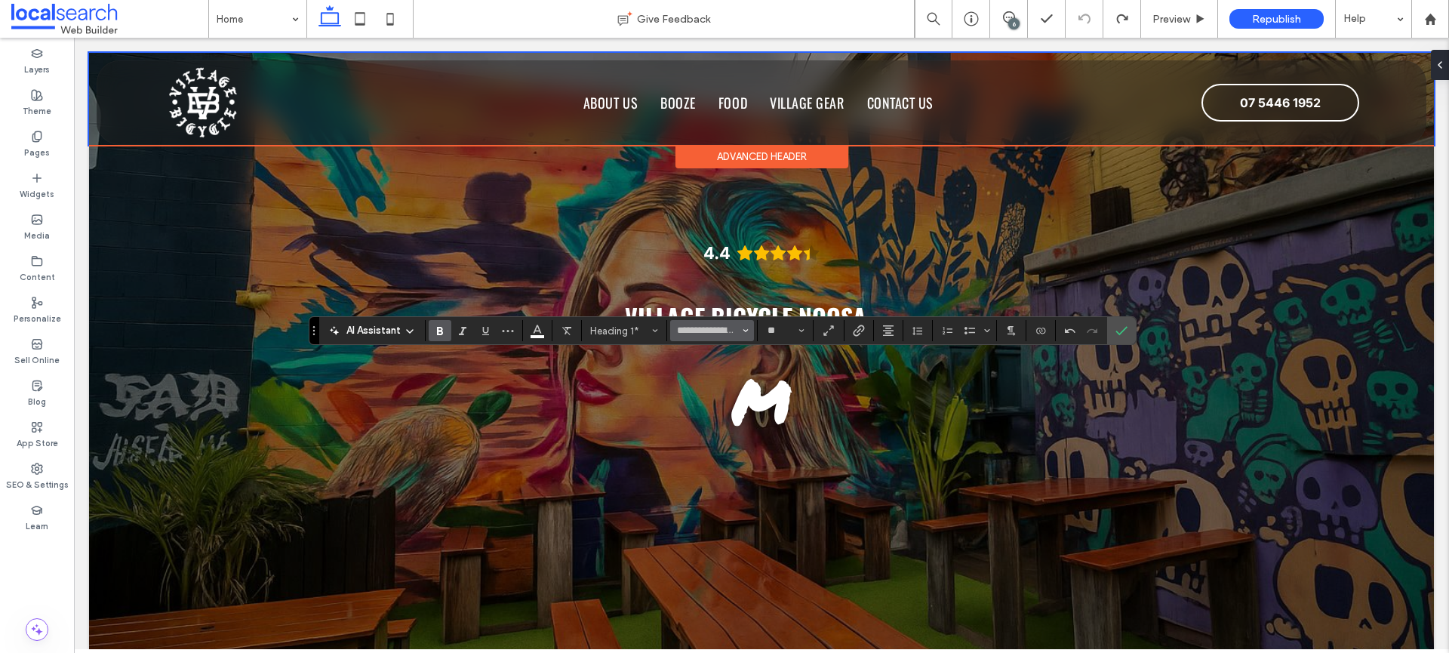
click at [743, 334] on span "Font & Font weight" at bounding box center [746, 331] width 6 height 20
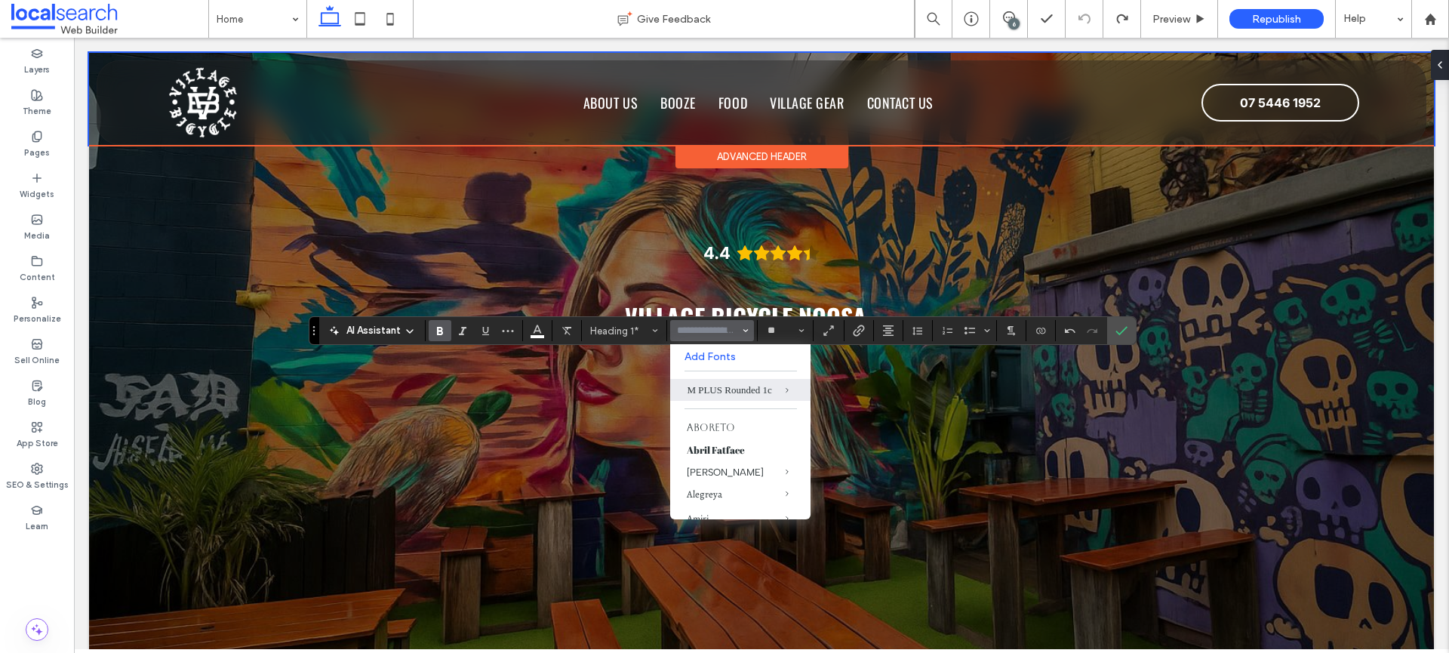
click at [703, 317] on div "AI Assistant Heading 1* Add Fonts M PLUS Rounded 1c Aboreto Abril Fatface Alber…" at bounding box center [722, 330] width 827 height 29
type input "**********"
click at [703, 325] on input "Font & Font weight-input" at bounding box center [707, 331] width 64 height 13
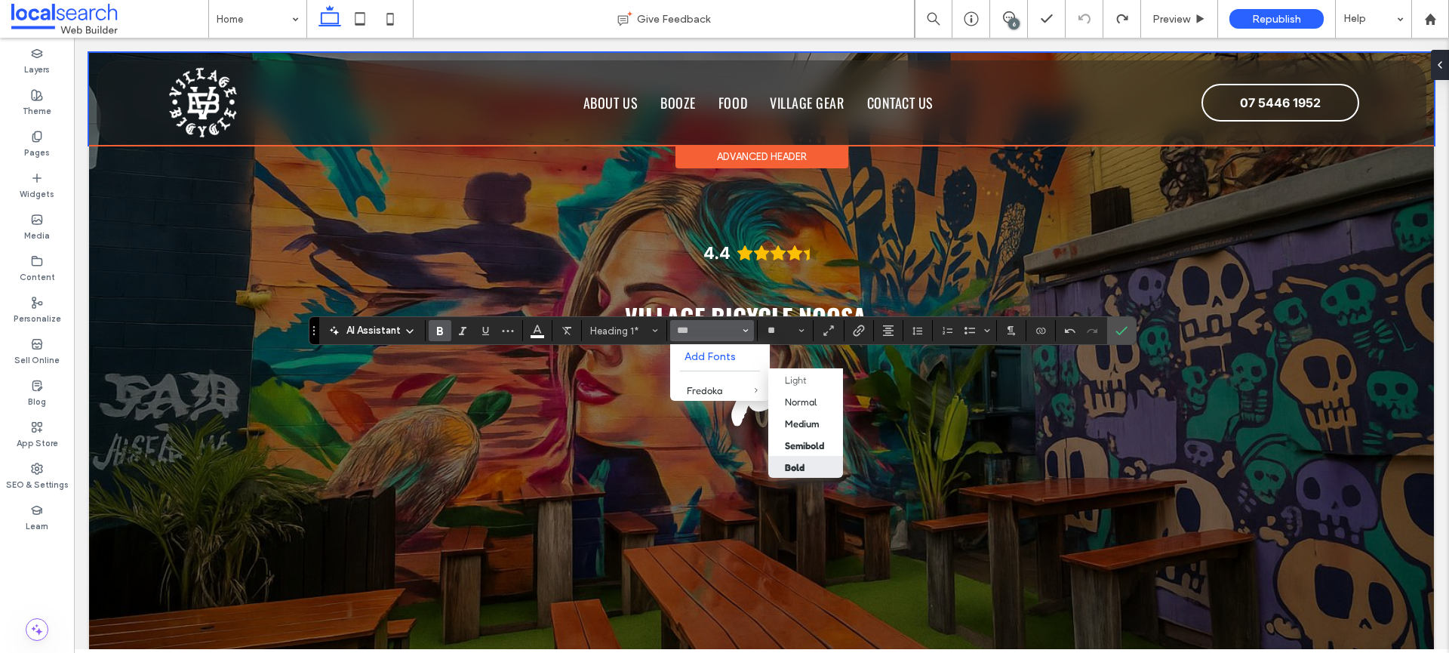
click at [799, 460] on label "Bold" at bounding box center [805, 467] width 75 height 22
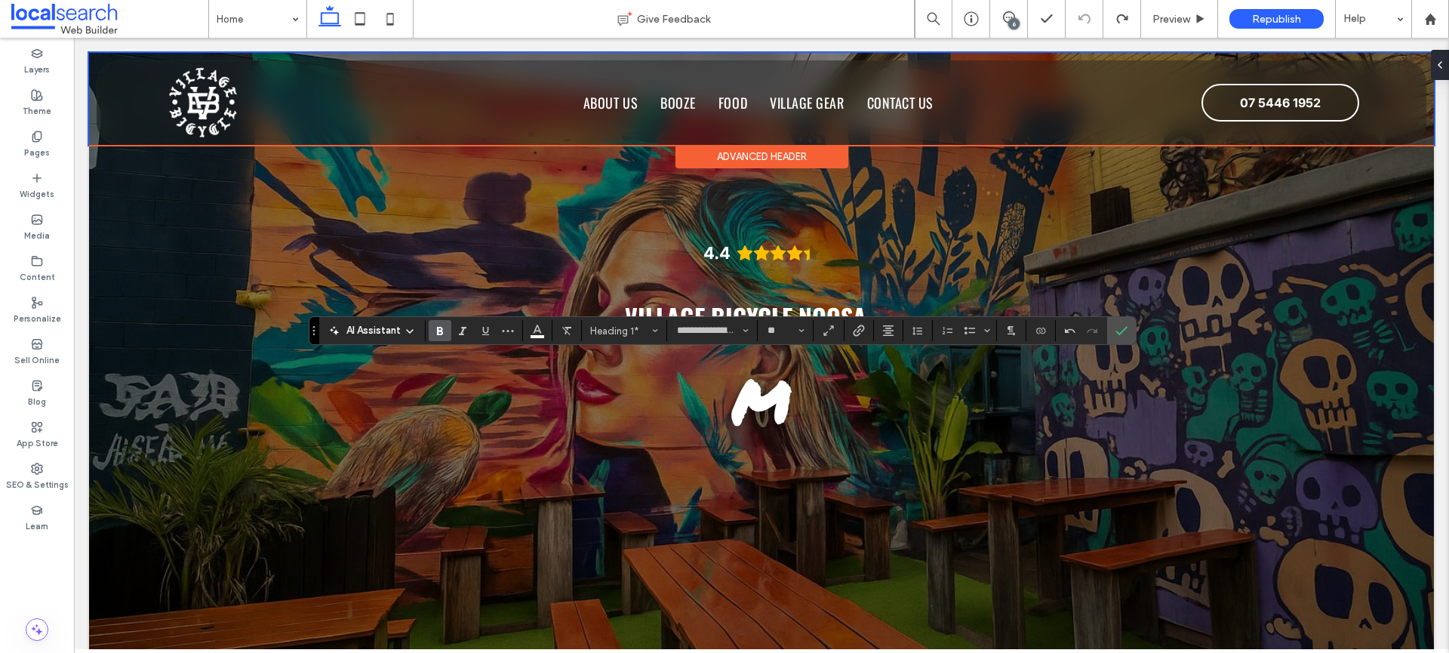
type input "*******"
click at [721, 335] on input "*******" at bounding box center [707, 331] width 64 height 13
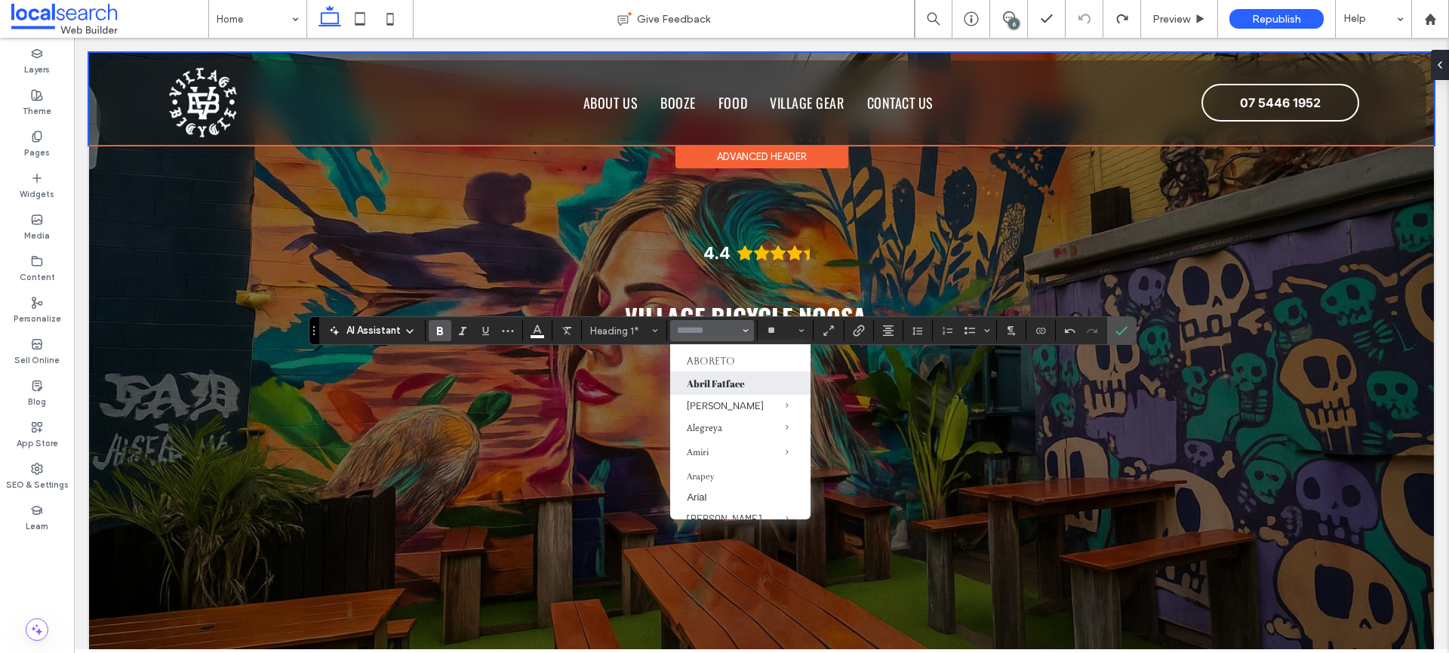
scroll to position [133, 0]
click at [1074, 14] on div at bounding box center [1084, 19] width 37 height 12
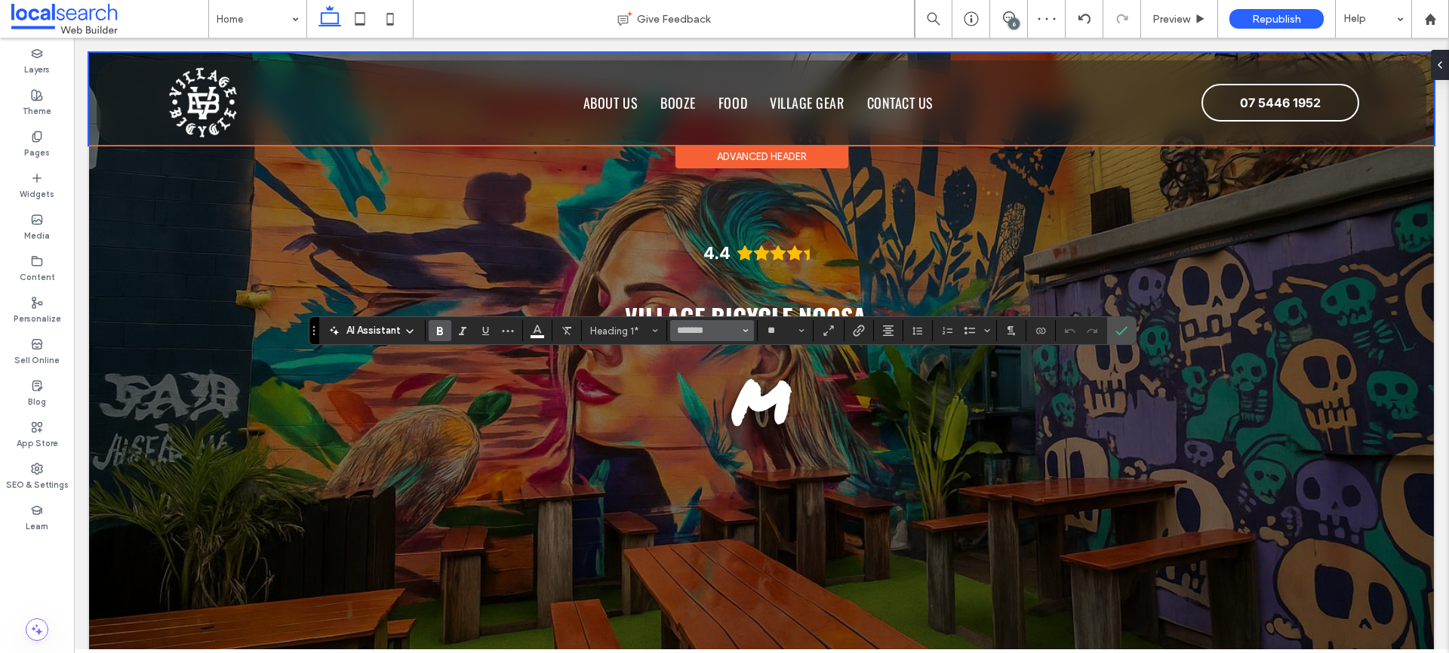
click at [743, 331] on icon "Font & Font weight" at bounding box center [746, 331] width 6 height 6
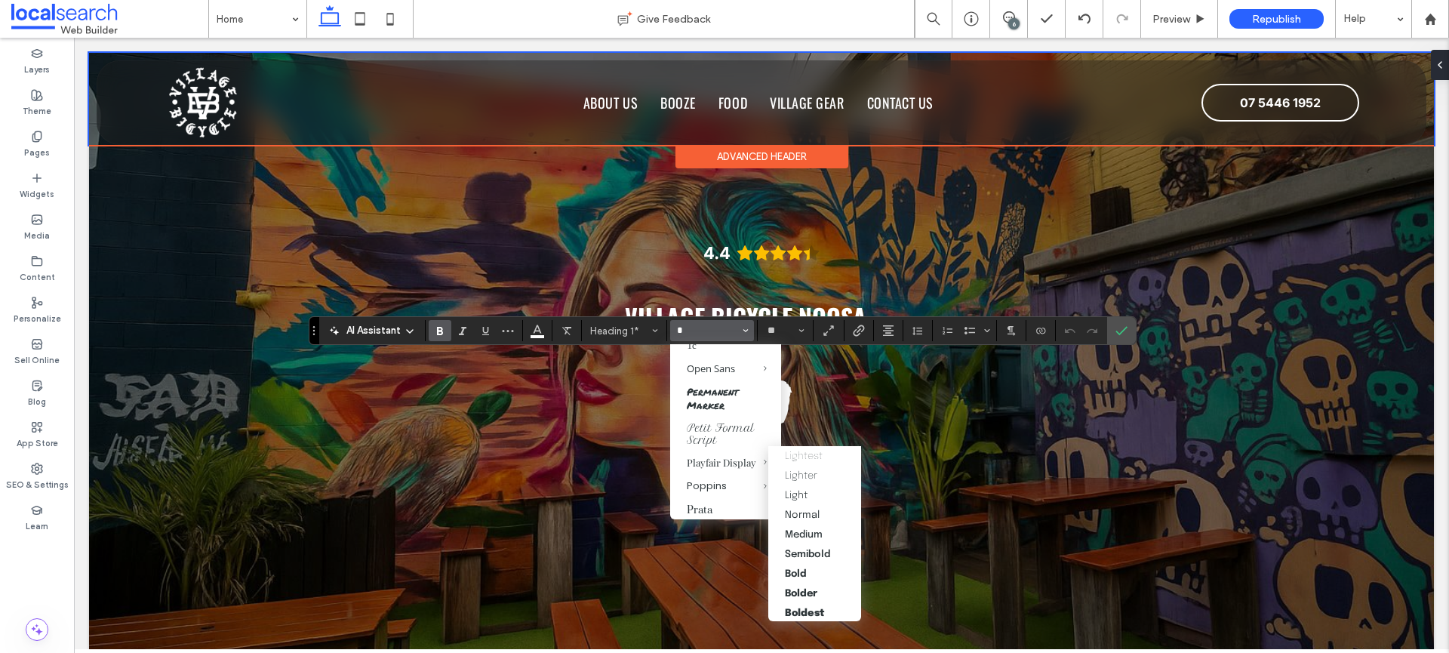
scroll to position [0, 0]
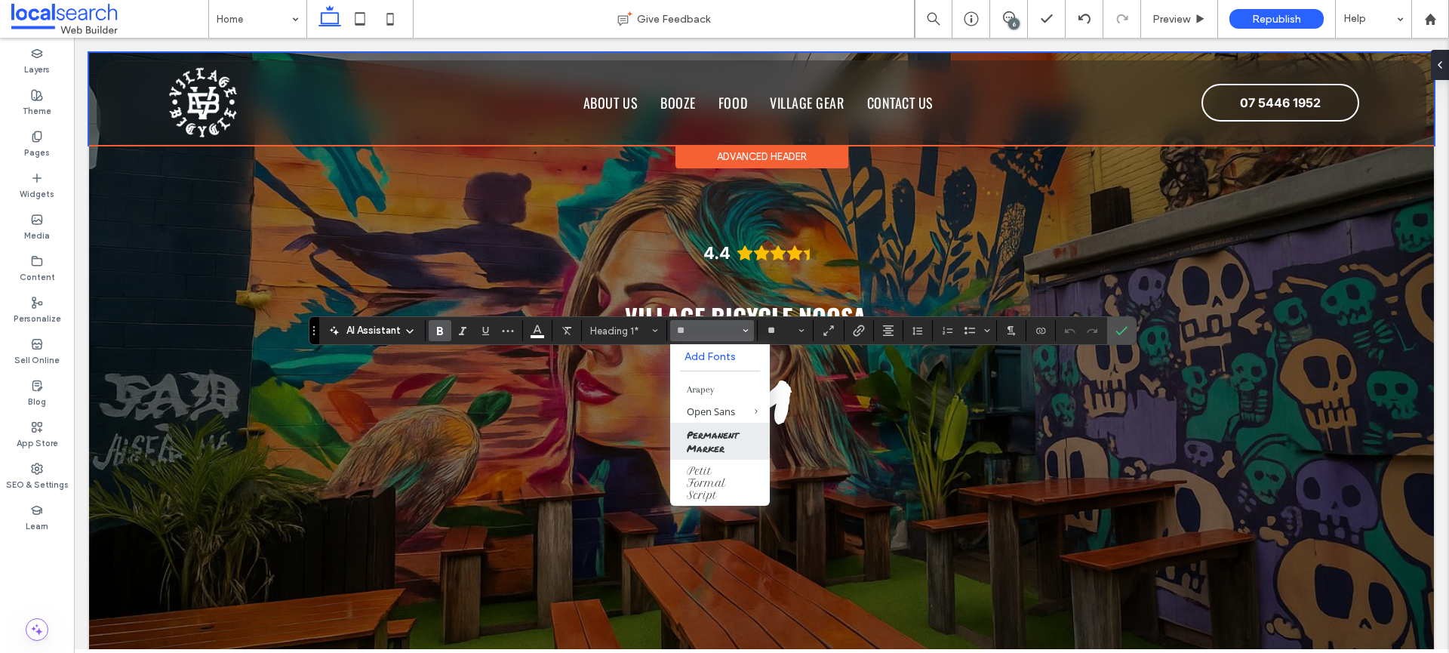
click at [702, 449] on label "Permanent Marker" at bounding box center [720, 441] width 100 height 37
type input "**********"
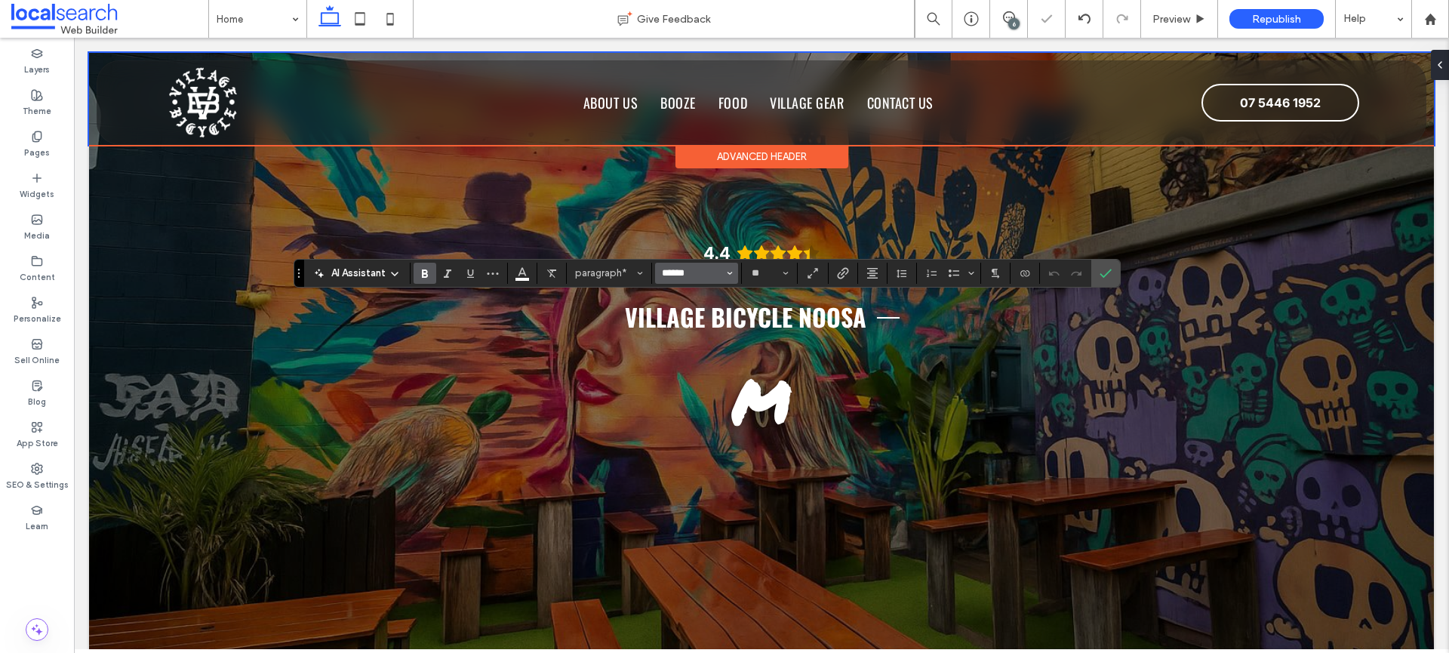
click at [697, 273] on input "******" at bounding box center [692, 273] width 64 height 12
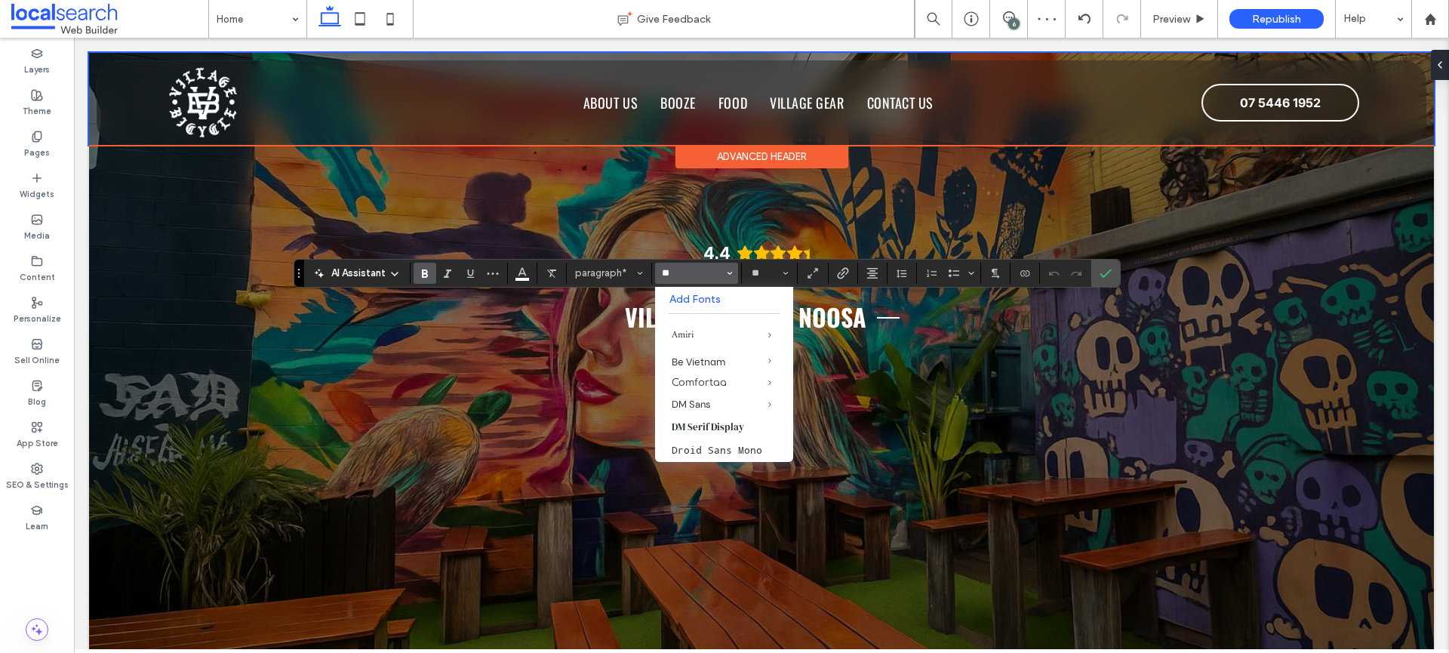
click at [655, 263] on button "*" at bounding box center [696, 273] width 83 height 21
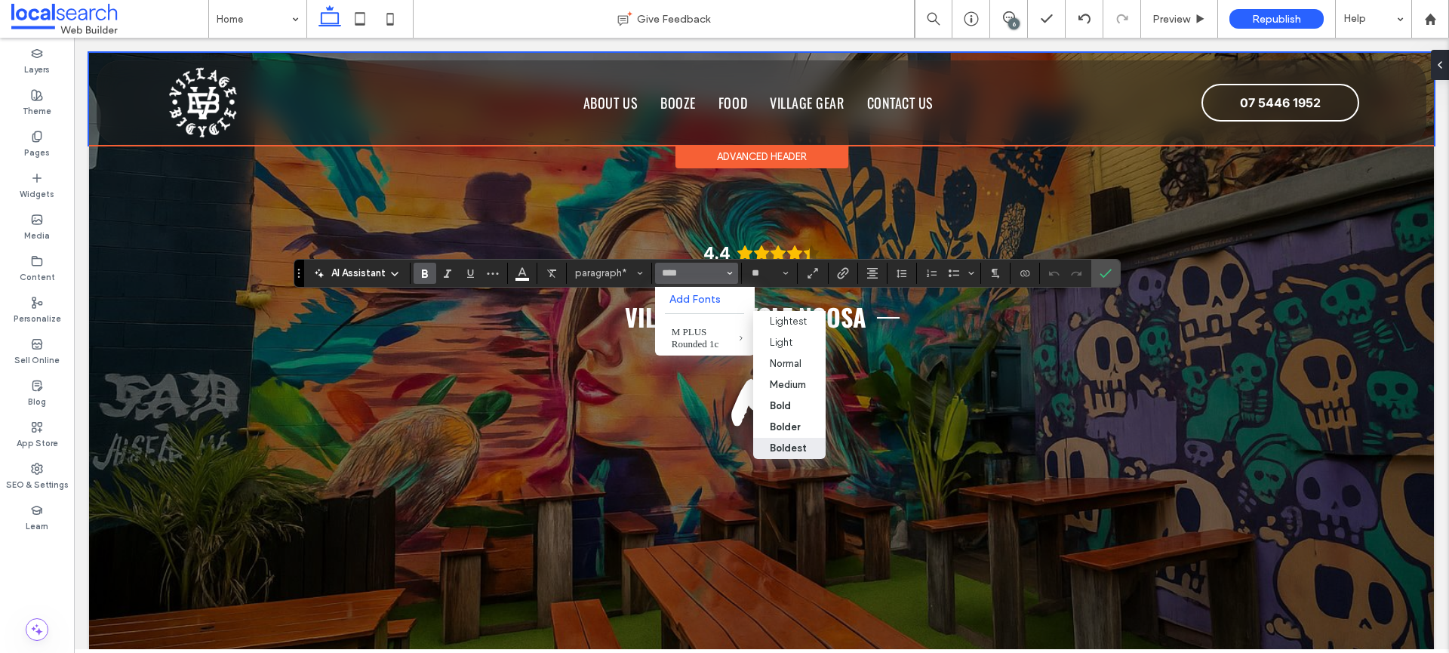
click at [799, 442] on div "Boldest" at bounding box center [788, 447] width 37 height 11
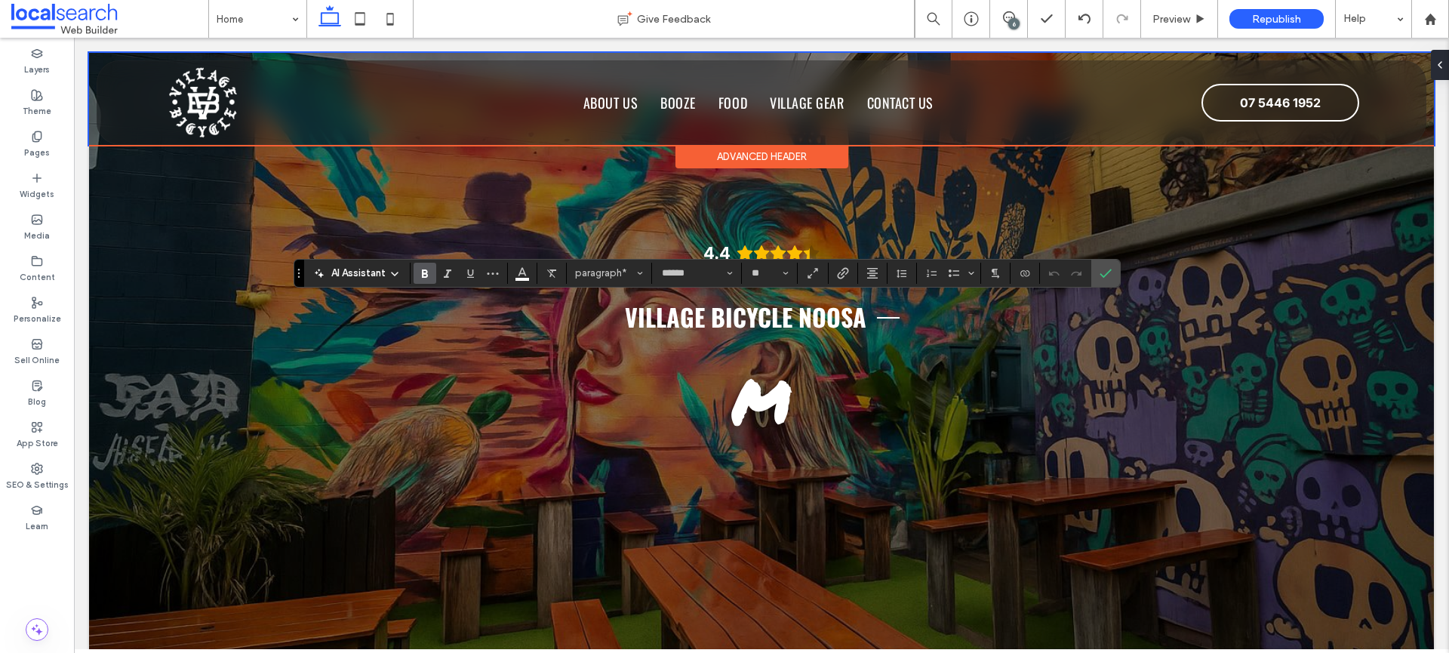
type input "**********"
type input "**"
type input "****"
click at [1109, 271] on icon "Confirm" at bounding box center [1106, 273] width 12 height 12
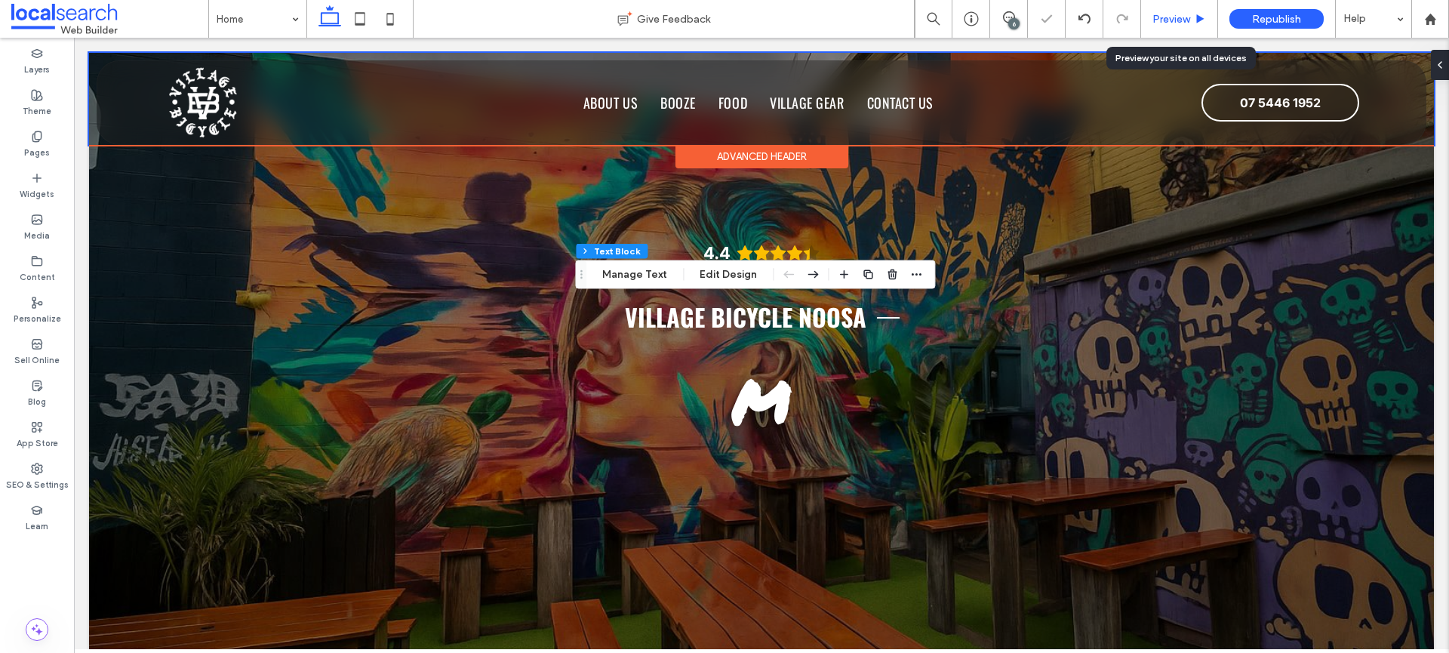
click at [1186, 15] on span "Preview" at bounding box center [1171, 19] width 38 height 13
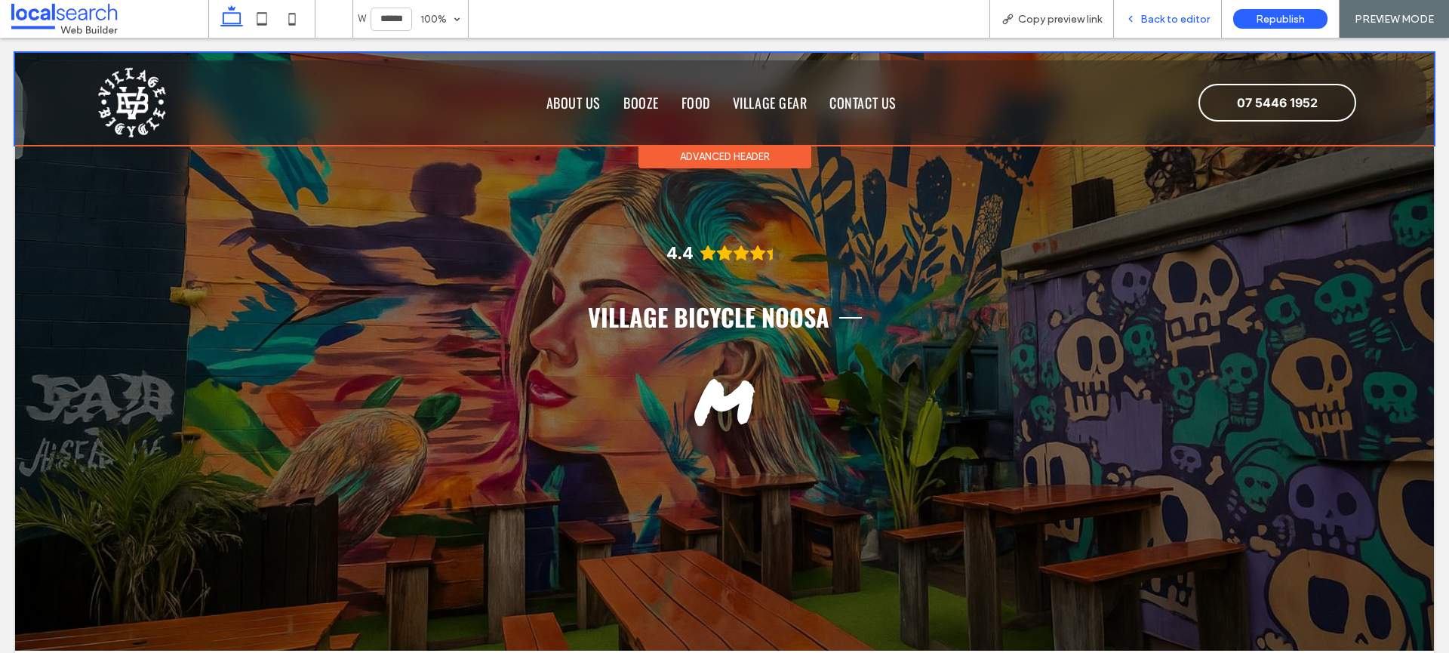
click at [1180, 16] on span "Back to editor" at bounding box center [1174, 19] width 69 height 13
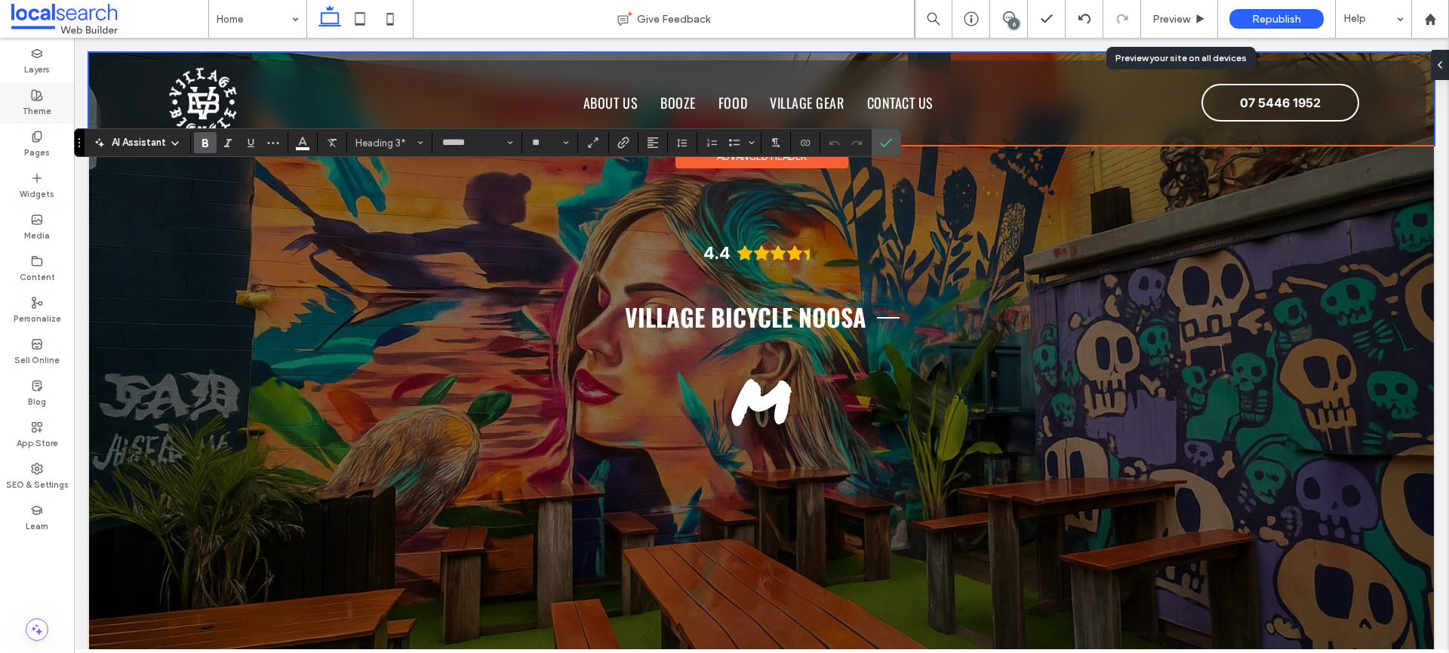
click at [34, 106] on label "Theme" at bounding box center [37, 109] width 29 height 17
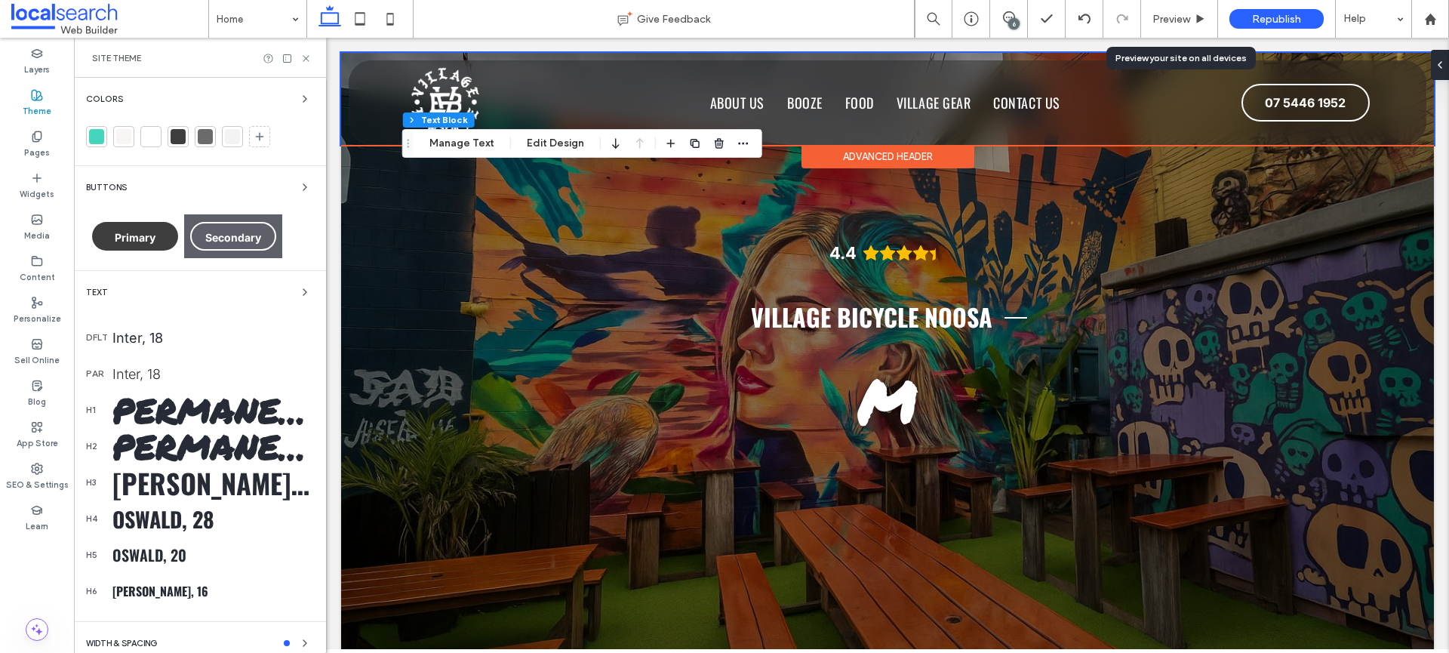
click at [195, 479] on div "Oswald, 36" at bounding box center [213, 483] width 202 height 40
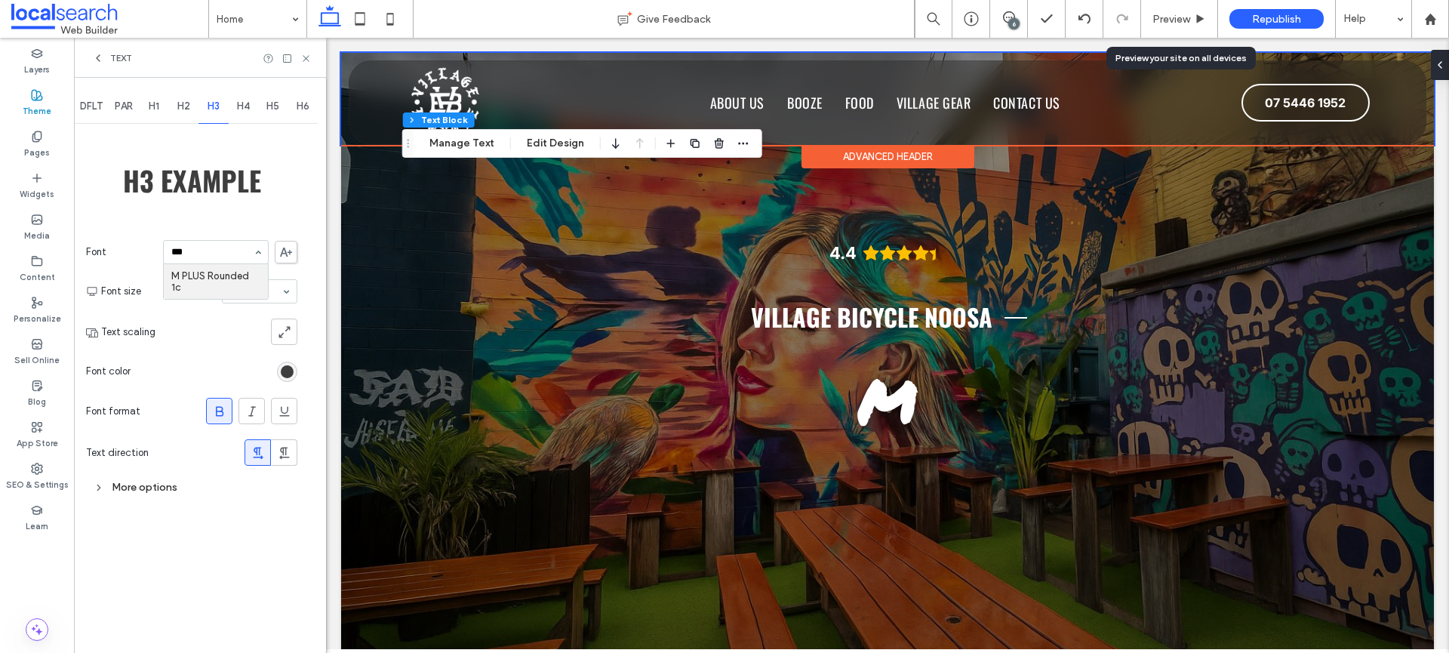
type input "****"
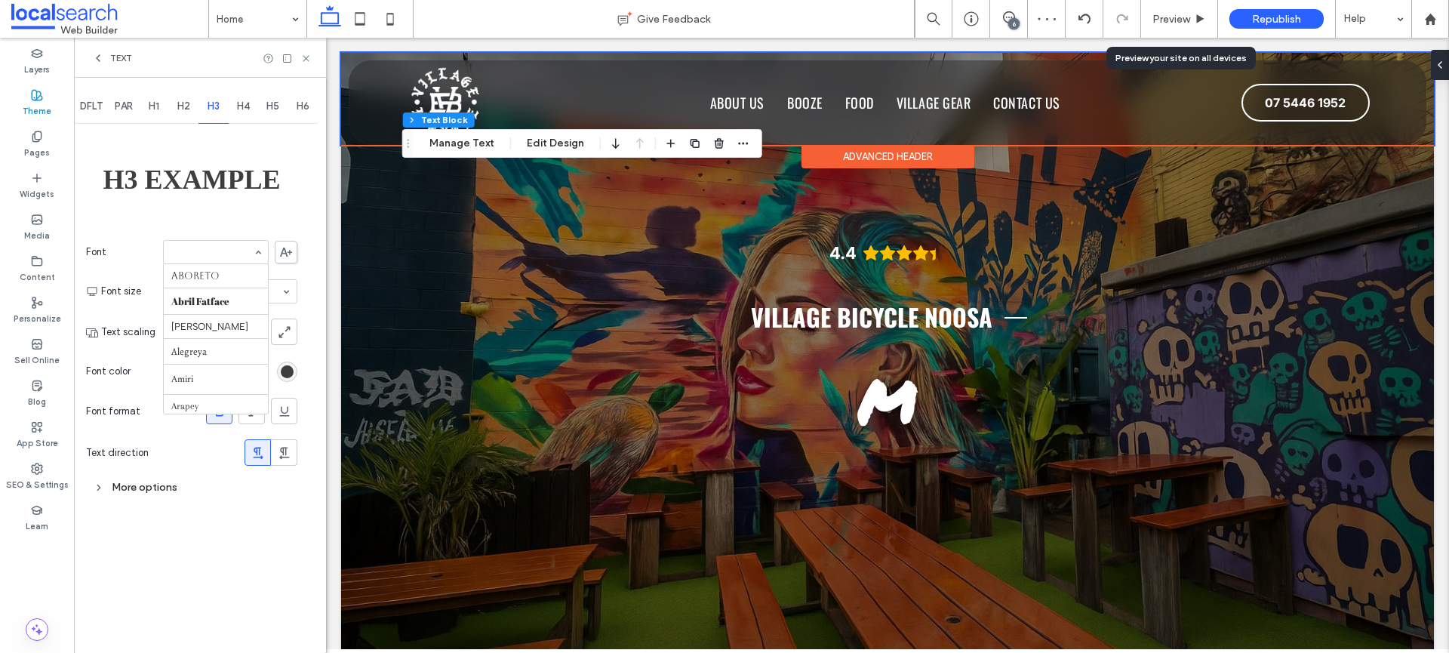
click at [257, 252] on div "Aboreto Abril Fatface Albert Sans Alegreya Amiri Arapey Arial Barlow Be Vietnam…" at bounding box center [216, 252] width 106 height 24
type input "*"
click at [164, 373] on section "Font color" at bounding box center [191, 371] width 211 height 38
click at [117, 491] on div "More options" at bounding box center [191, 487] width 211 height 20
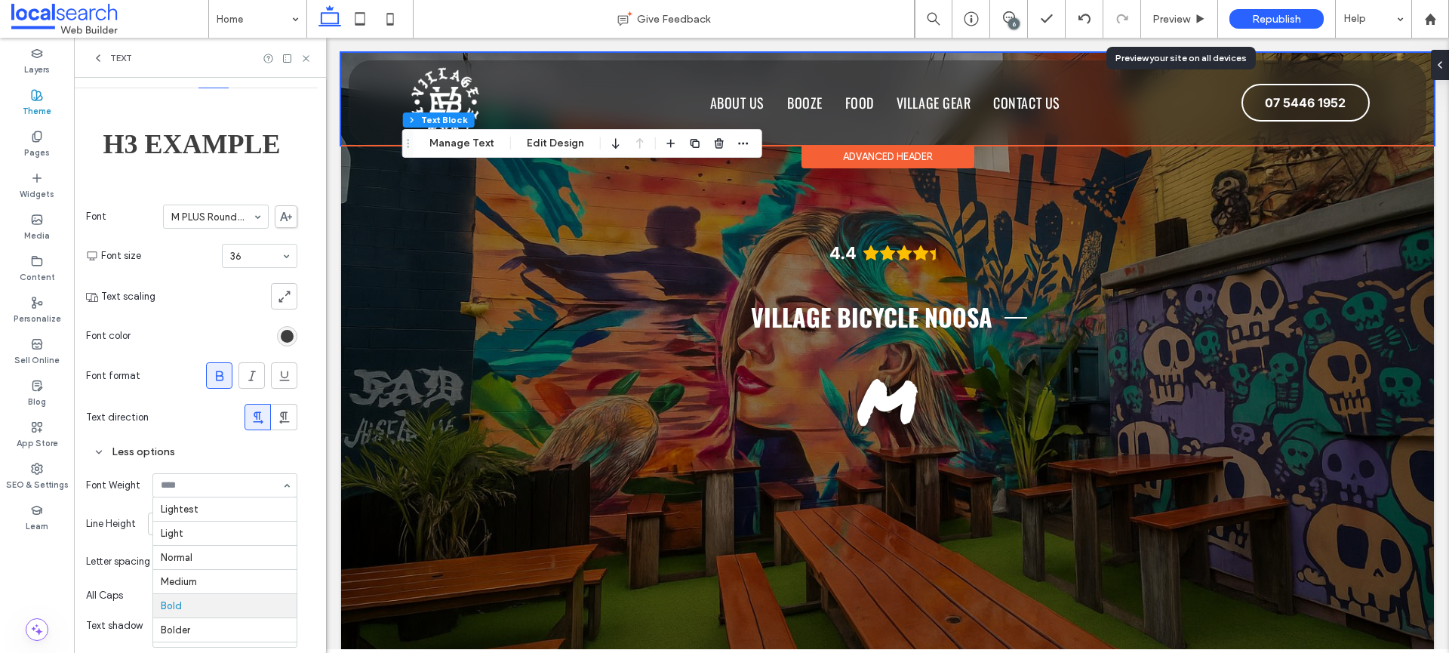
scroll to position [19, 0]
click at [205, 523] on div "Single" at bounding box center [222, 523] width 149 height 23
click at [107, 451] on div "Less options" at bounding box center [191, 452] width 211 height 20
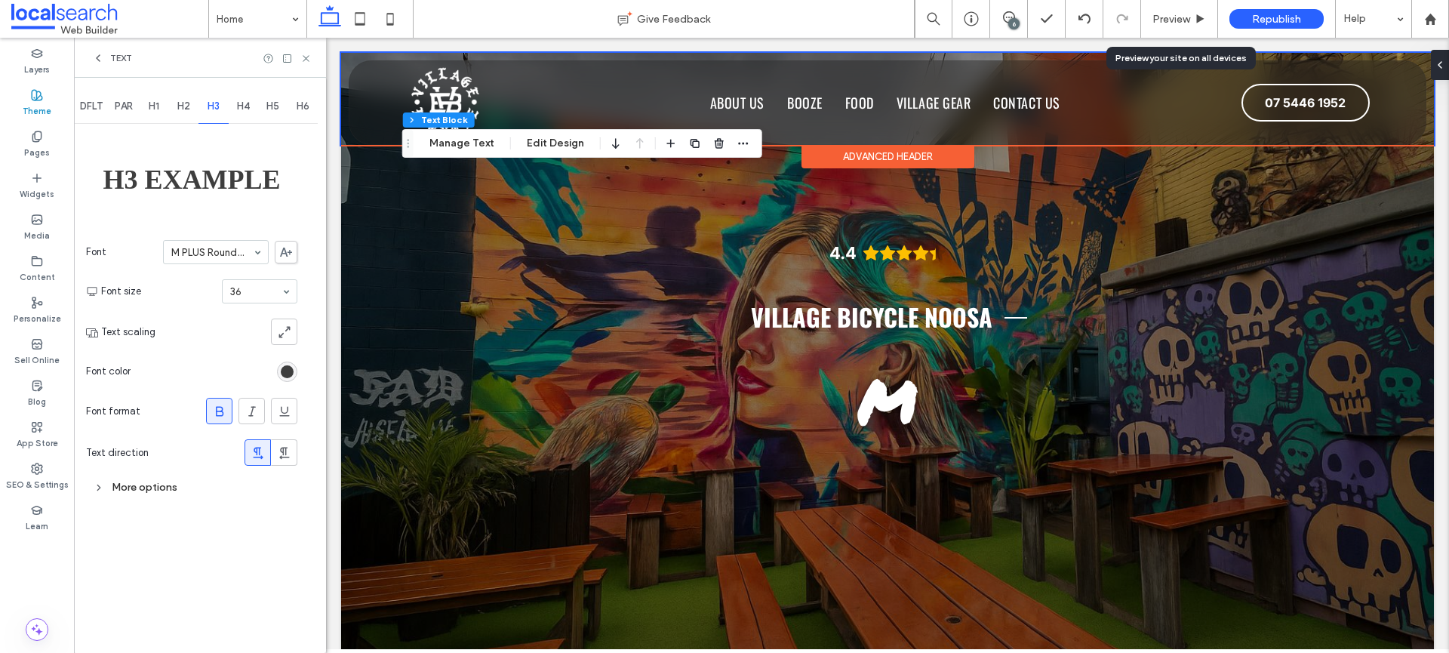
click at [217, 491] on div "More options" at bounding box center [191, 487] width 211 height 20
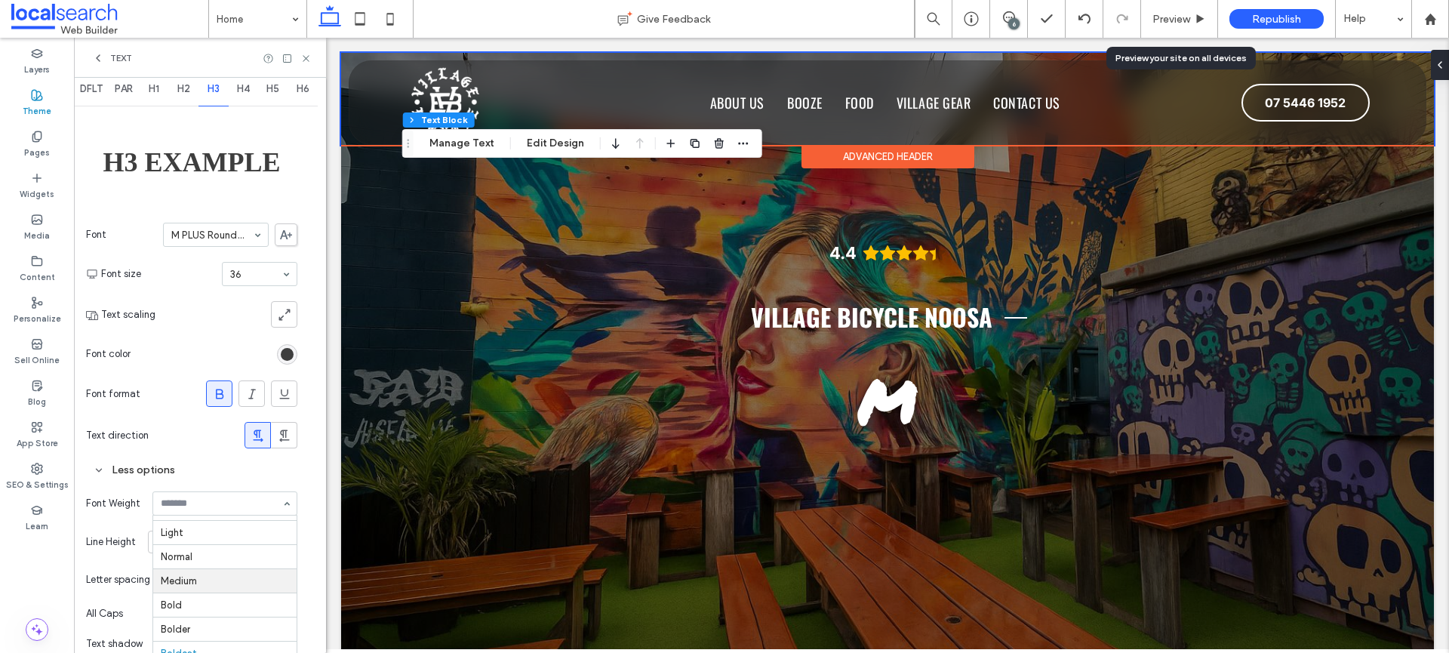
scroll to position [35, 0]
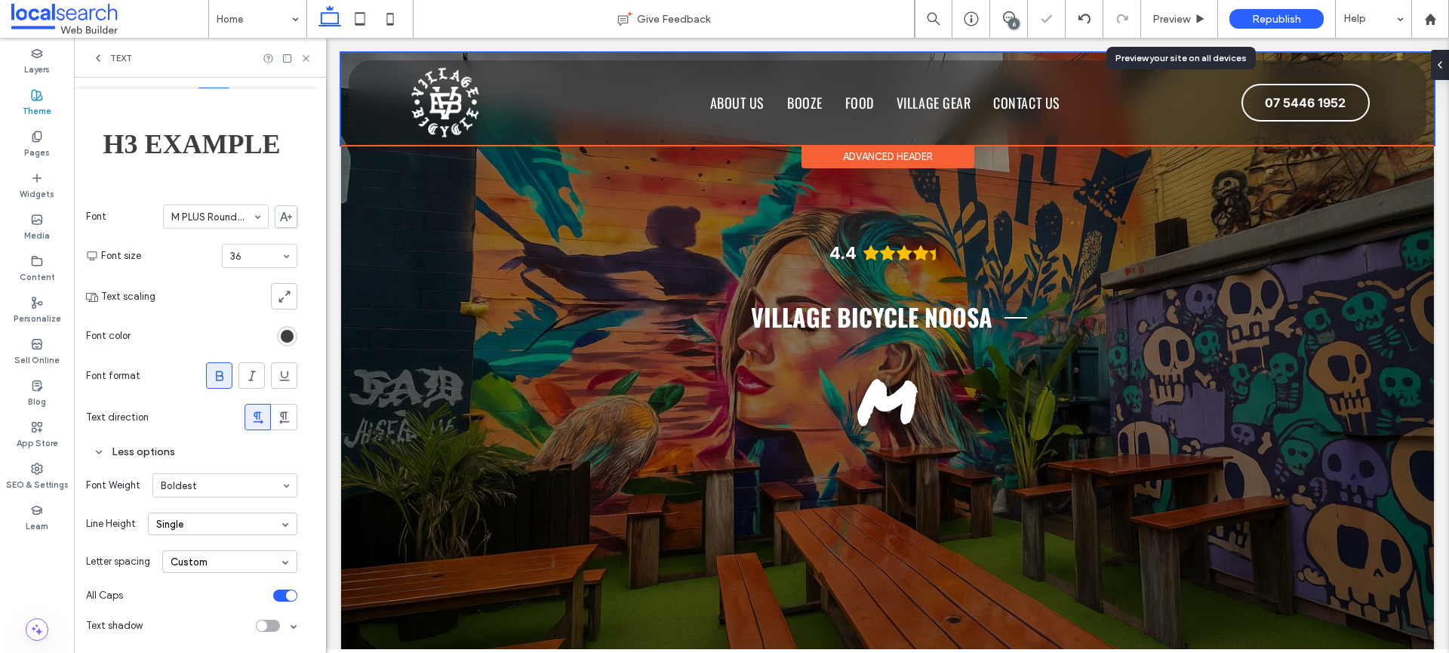
type input "**********"
type input "**"
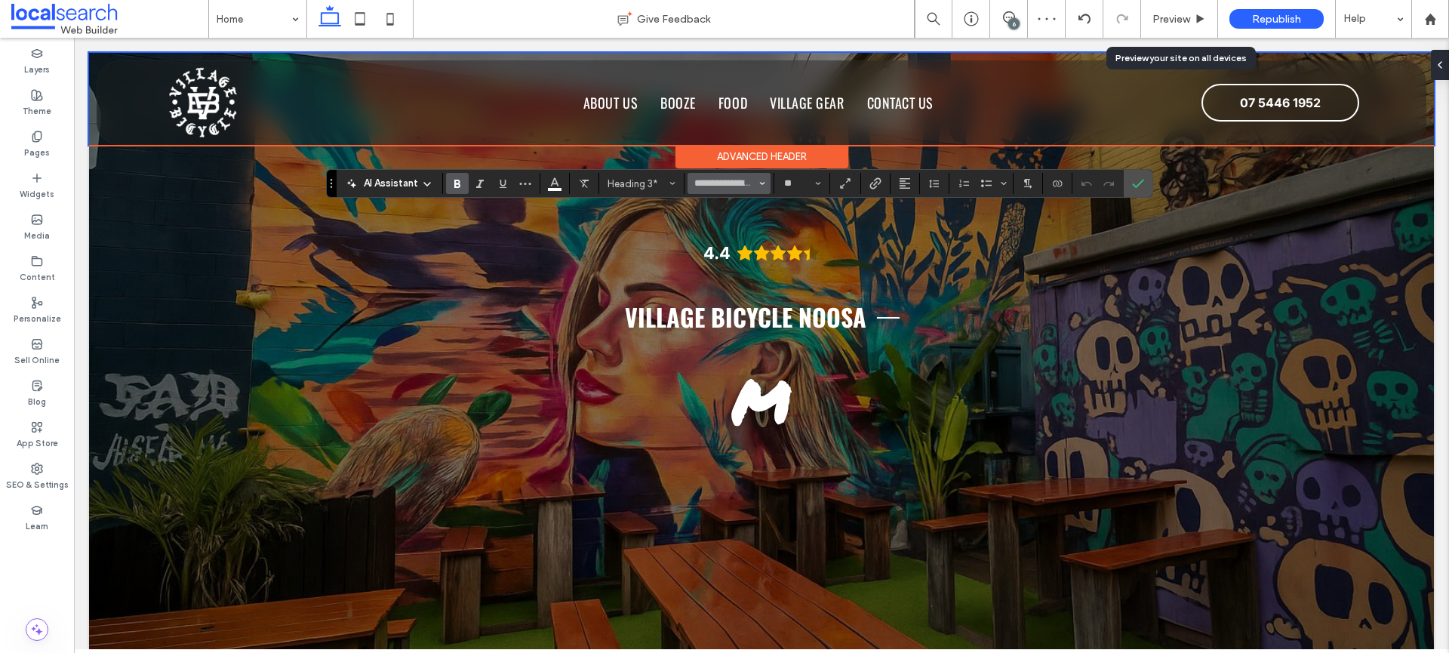
click at [762, 178] on span "Font & Font weight" at bounding box center [762, 184] width 6 height 20
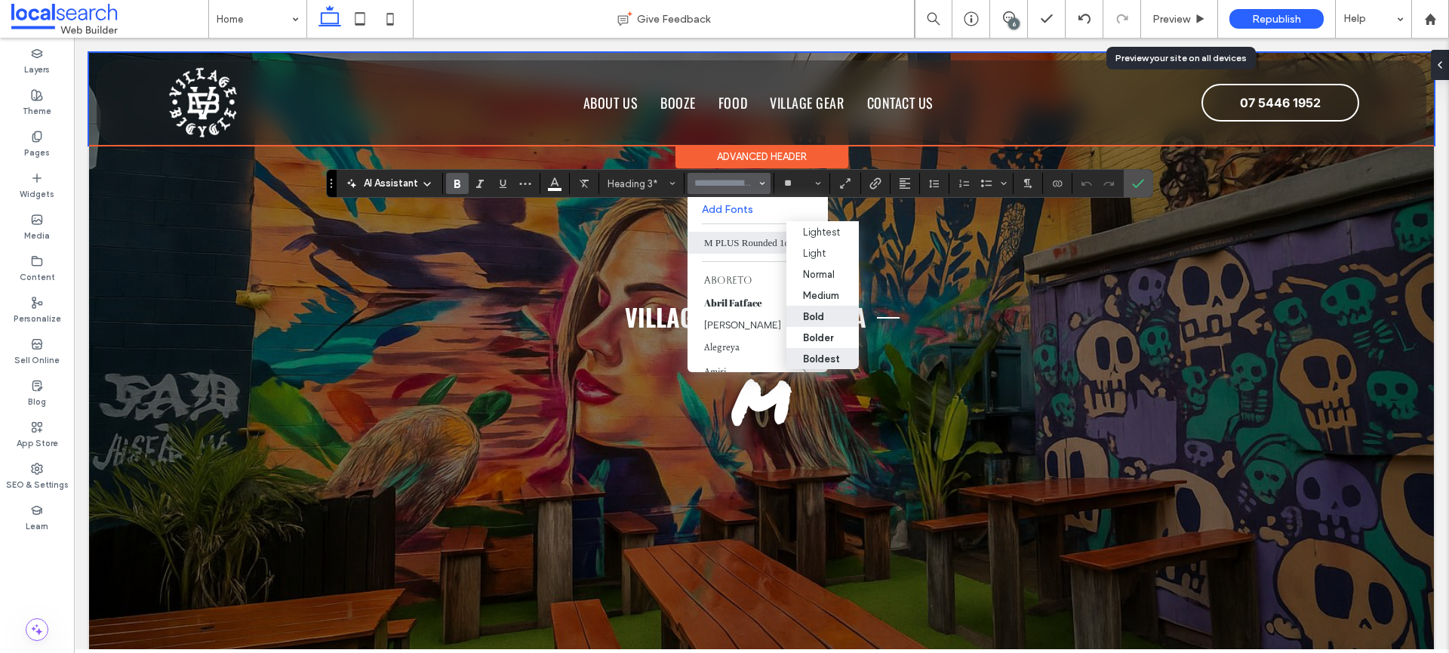
click at [829, 355] on div "Boldest" at bounding box center [821, 358] width 37 height 11
type input "**********"
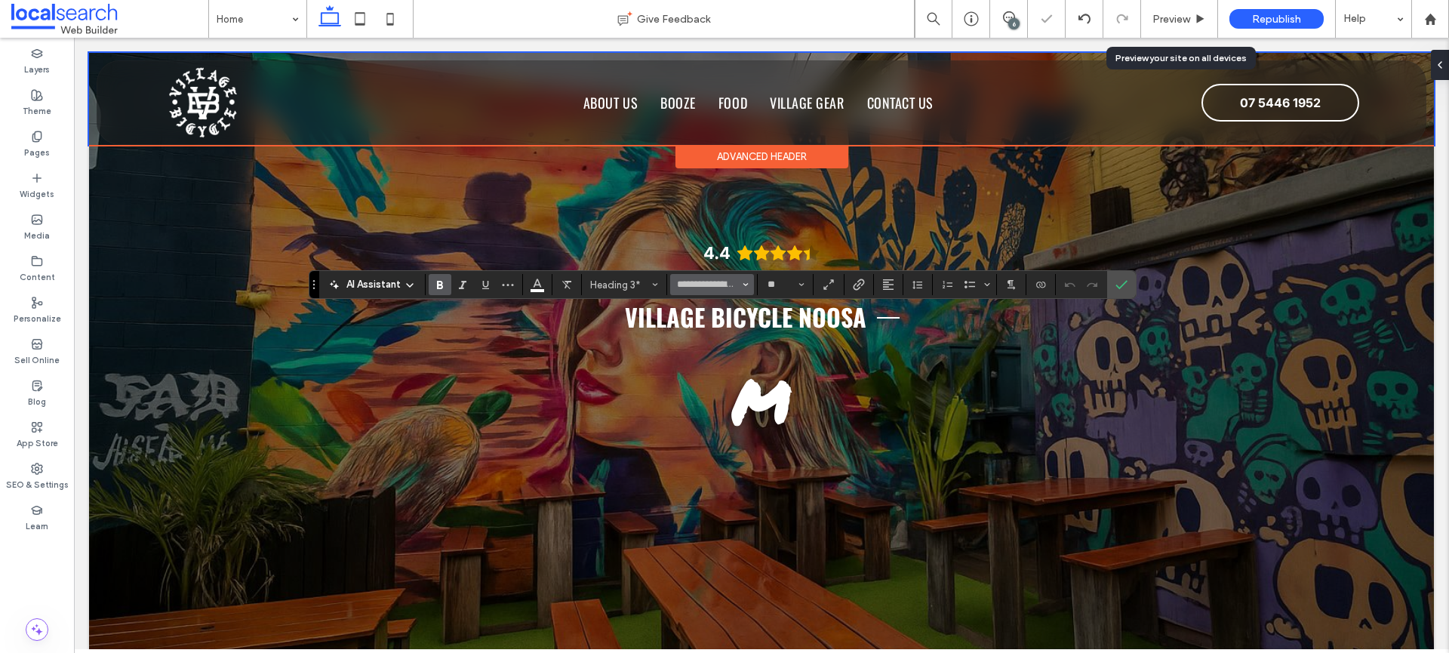
click at [751, 287] on button "**********" at bounding box center [711, 284] width 83 height 21
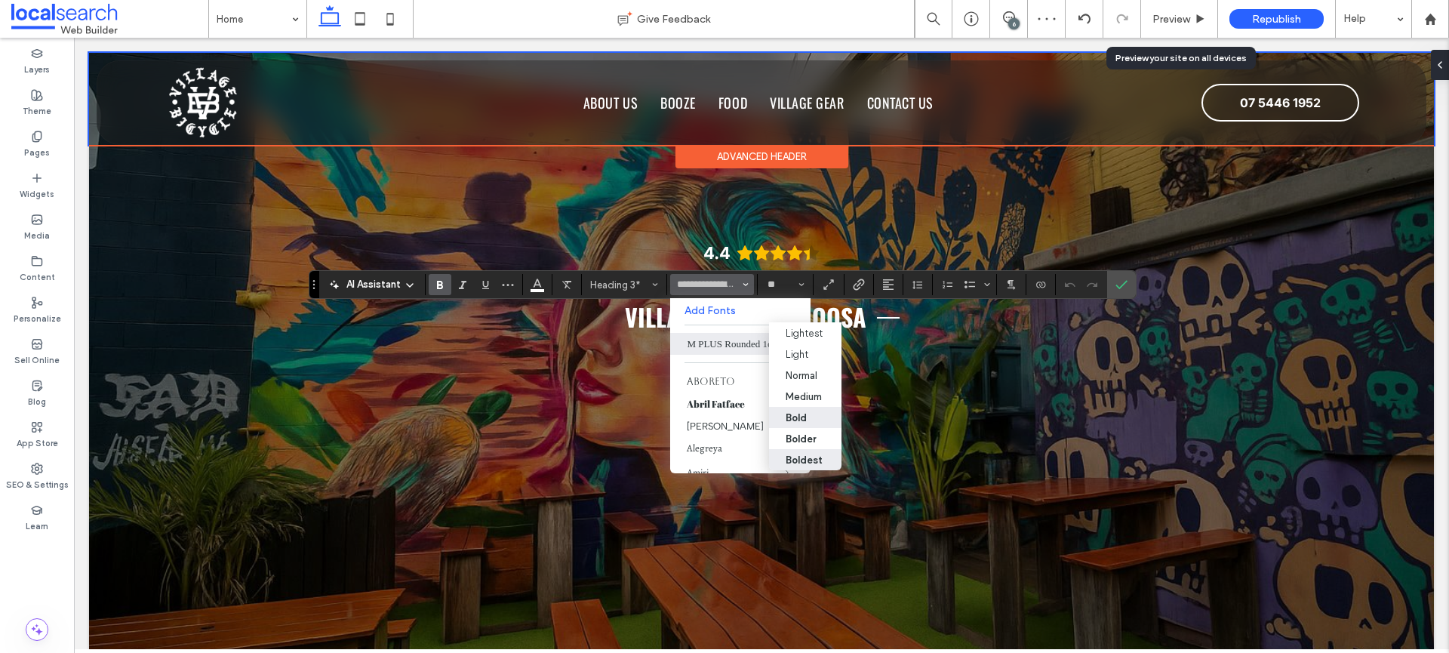
click at [808, 453] on label "Boldest" at bounding box center [805, 459] width 72 height 21
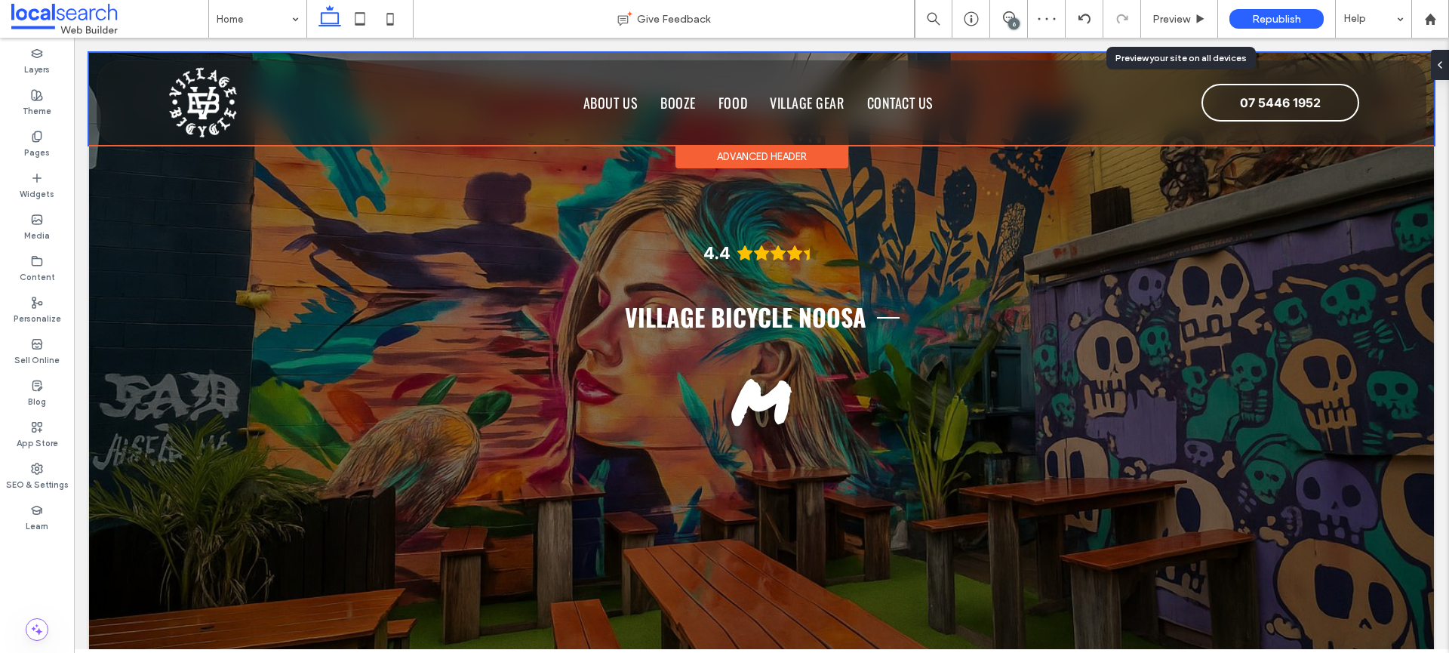
type input "**********"
type input "**"
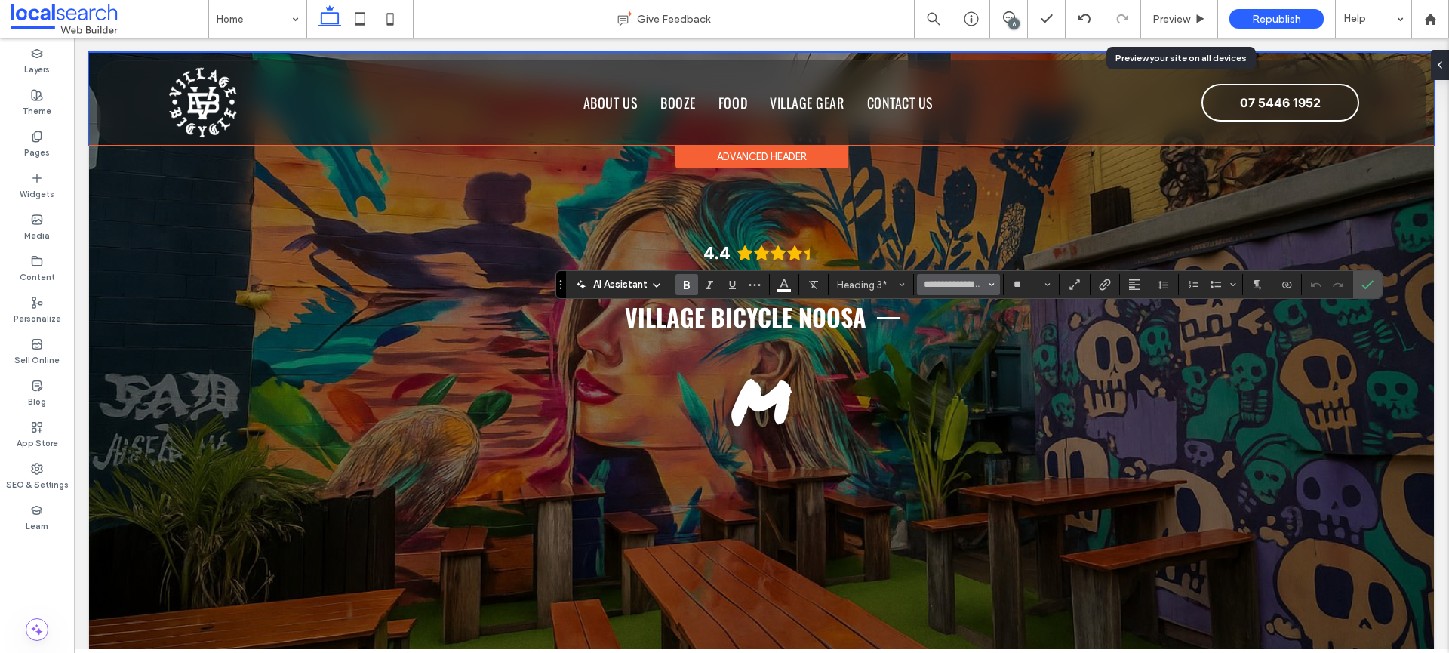
click at [991, 288] on span "Font & Font weight" at bounding box center [992, 285] width 6 height 20
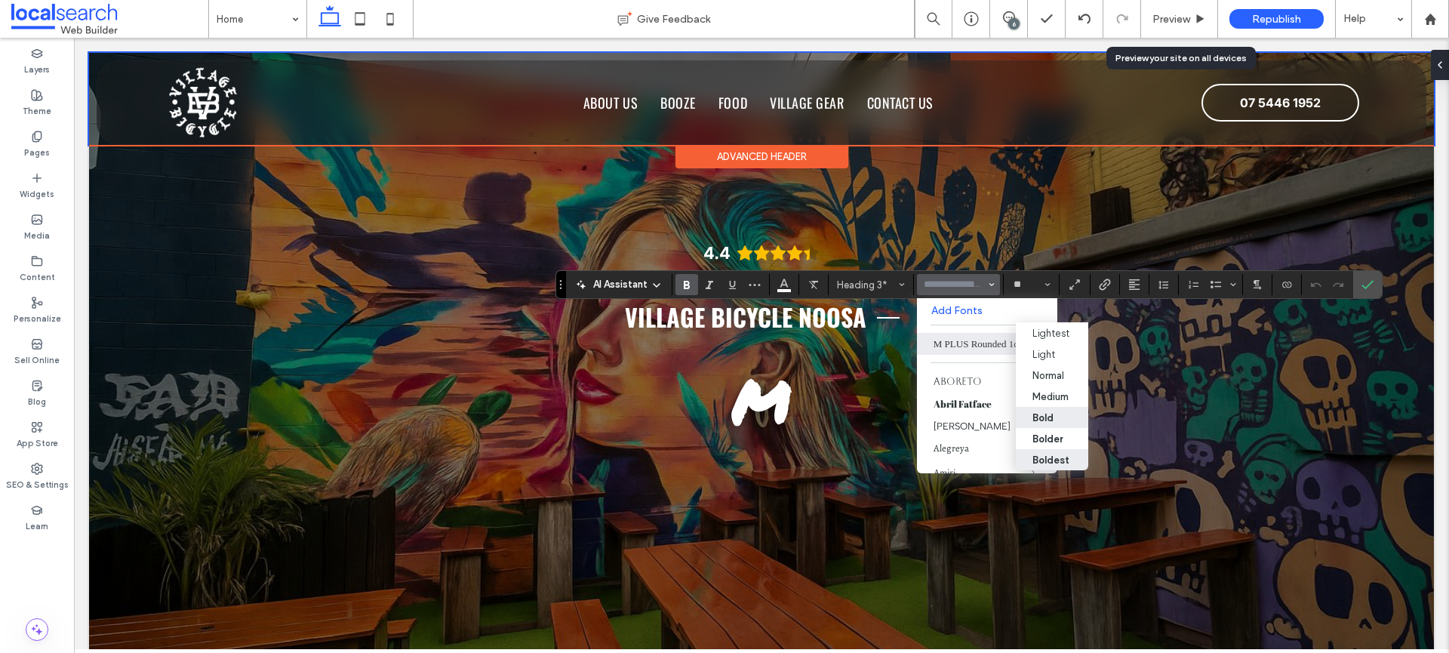
click at [1058, 462] on div "Boldest" at bounding box center [1050, 459] width 37 height 11
type input "**********"
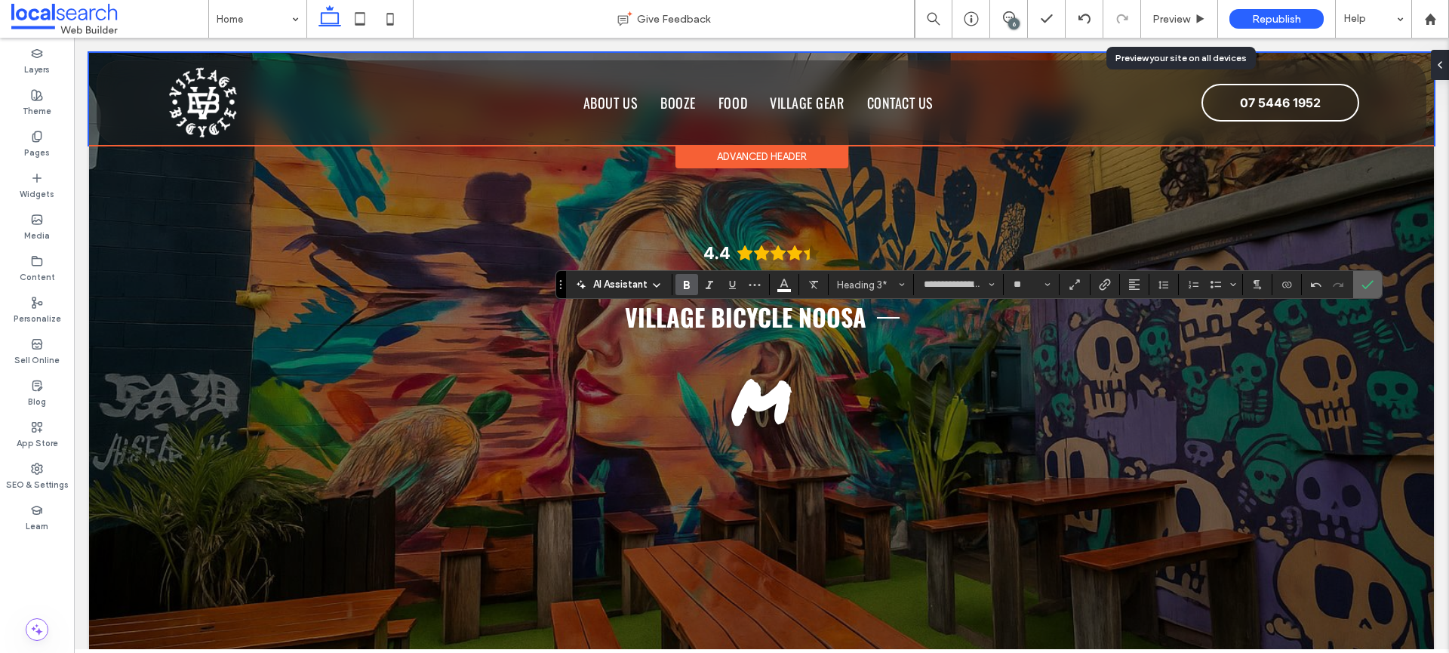
click at [1366, 291] on span "Confirm" at bounding box center [1364, 284] width 7 height 27
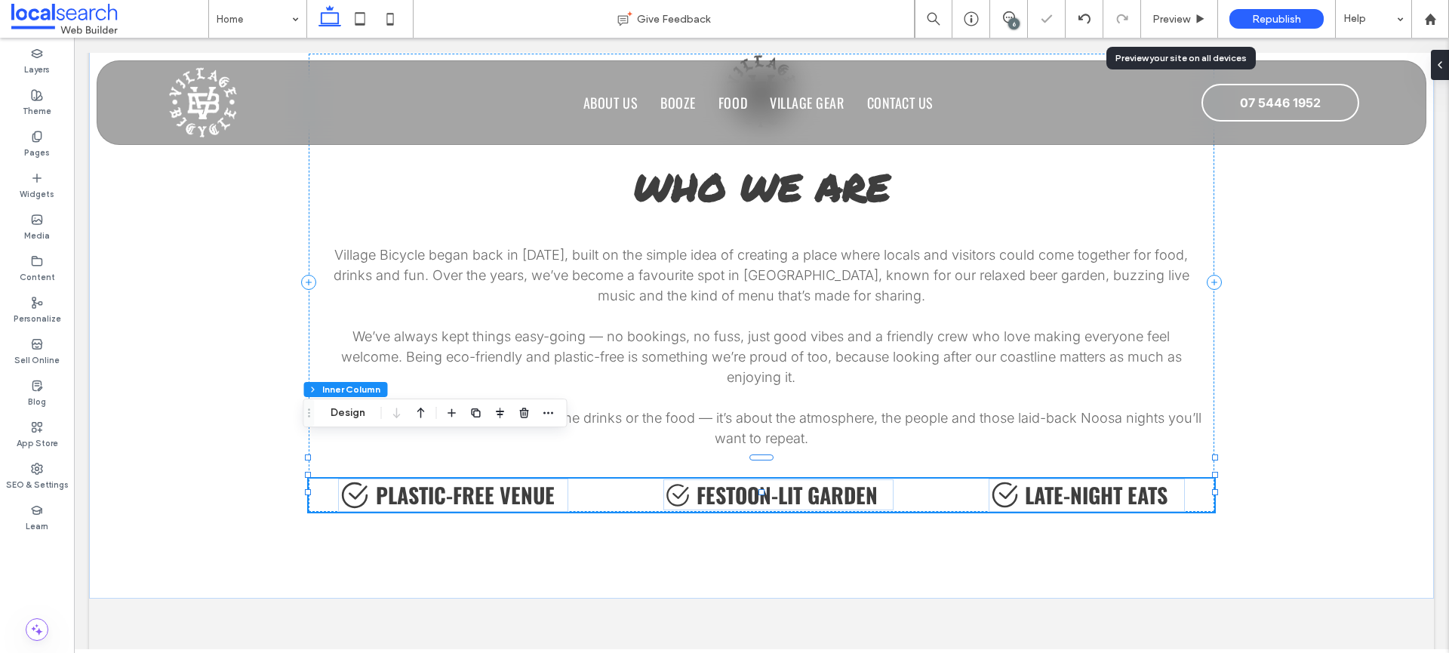
click at [478, 479] on span "Plastic-Free Venue" at bounding box center [465, 494] width 179 height 31
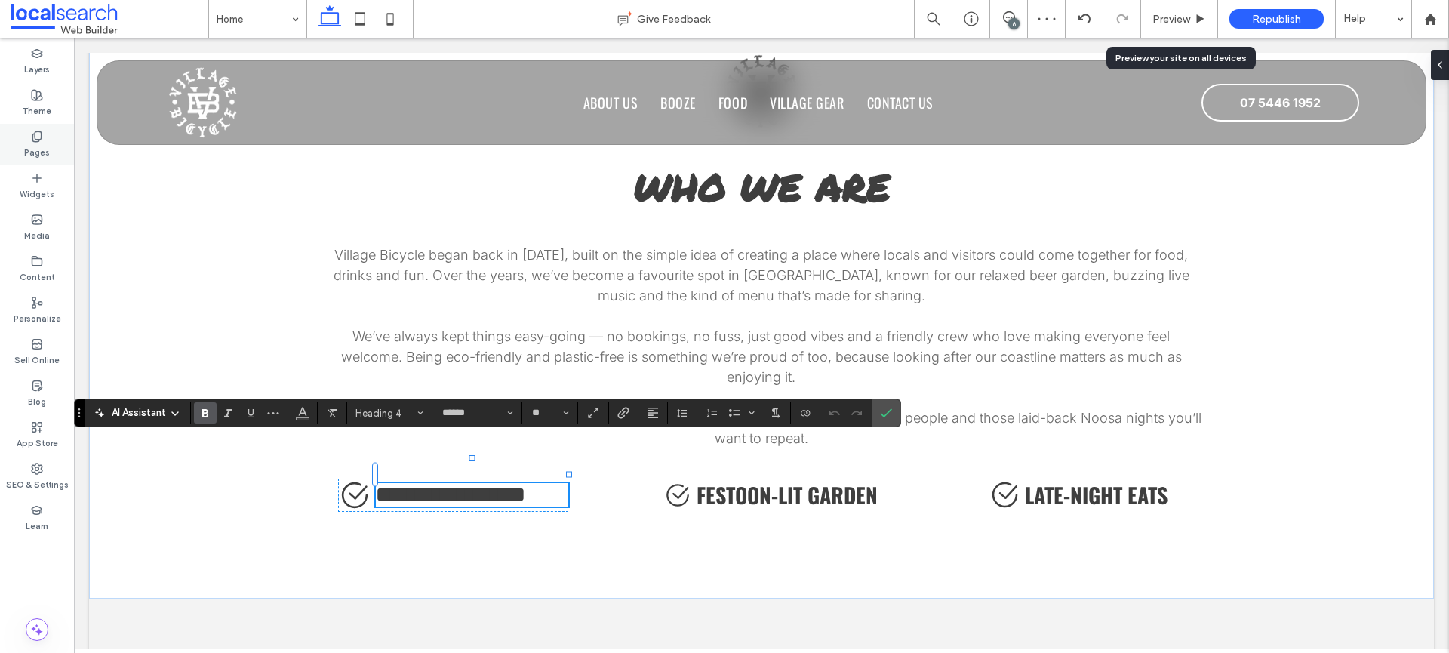
click at [22, 135] on div "Pages" at bounding box center [37, 145] width 74 height 42
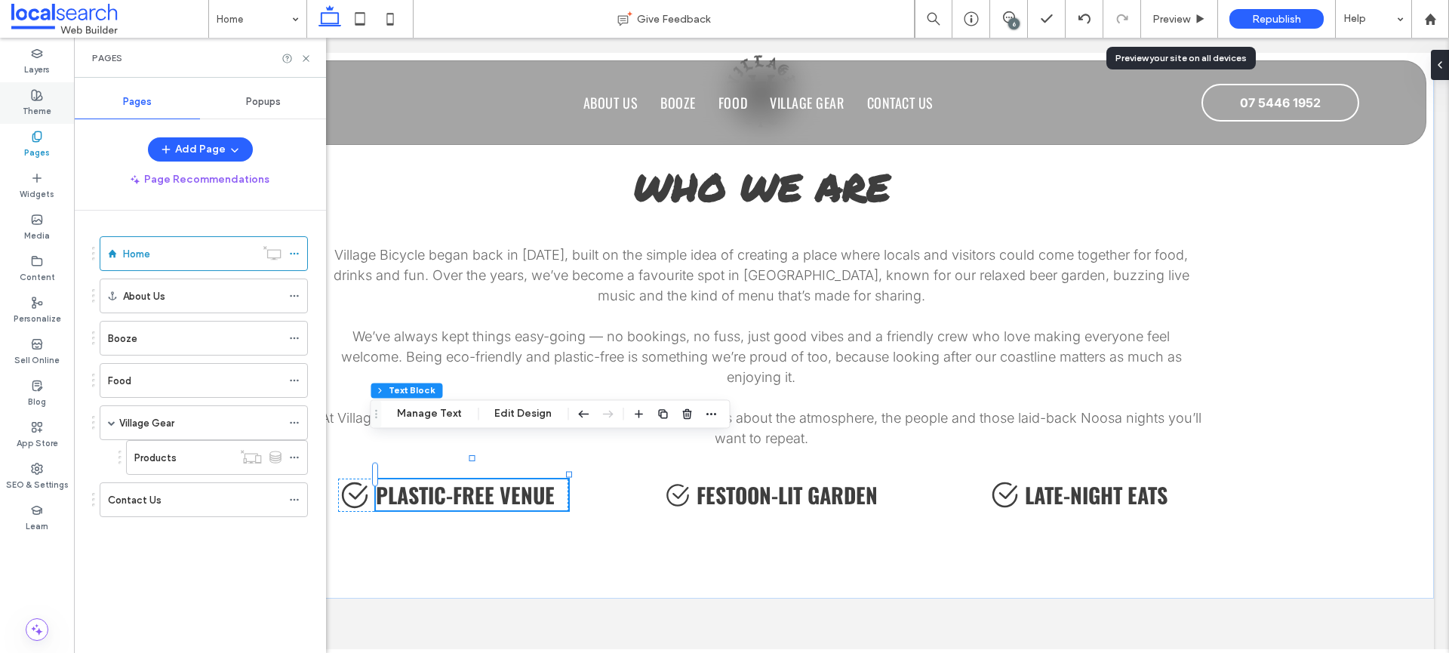
click at [39, 101] on label "Theme" at bounding box center [37, 109] width 29 height 17
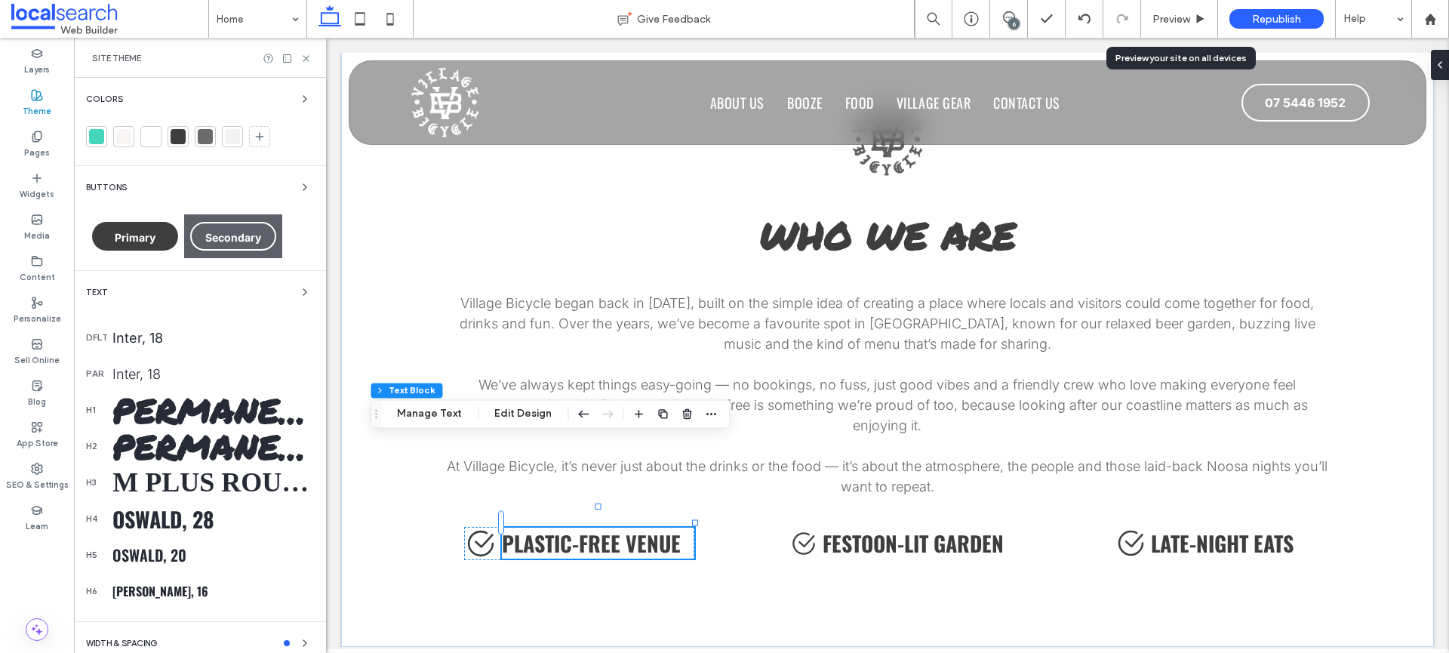
scroll to position [2150, 0]
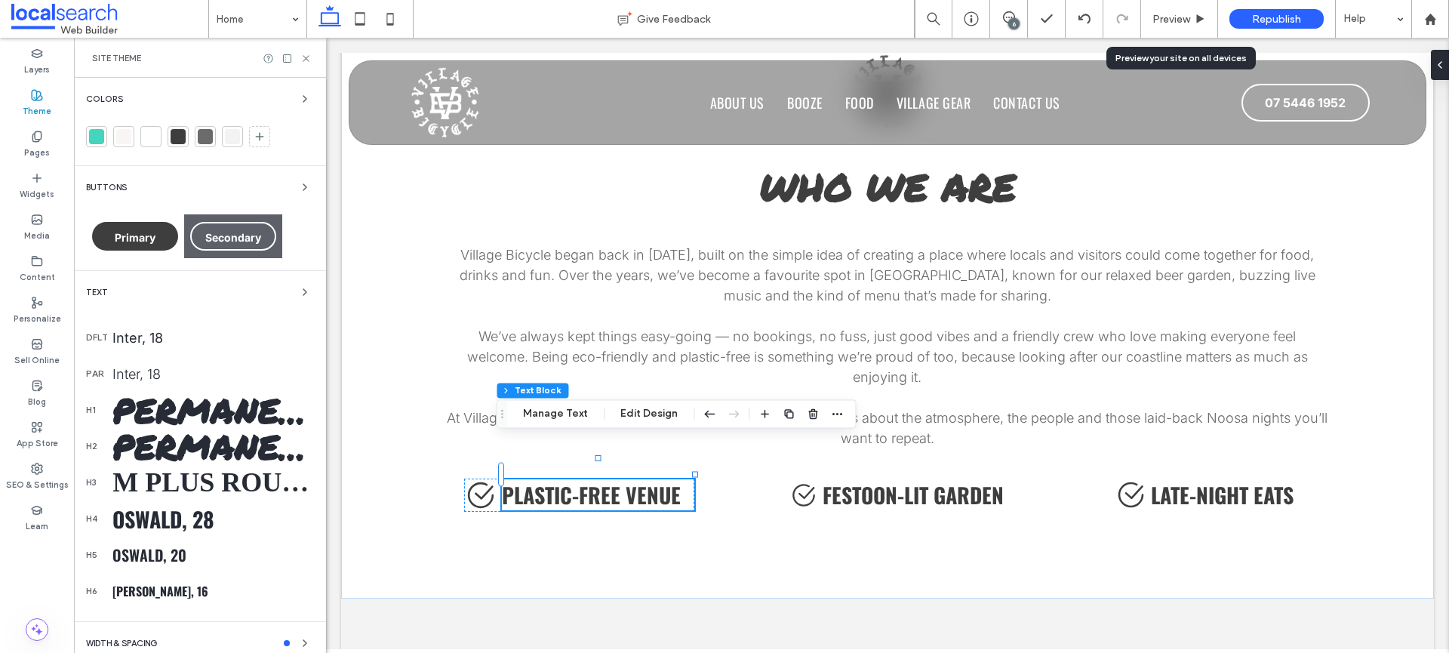
click at [197, 482] on div "M PLUS Rounded 1c, 36" at bounding box center [213, 482] width 202 height 32
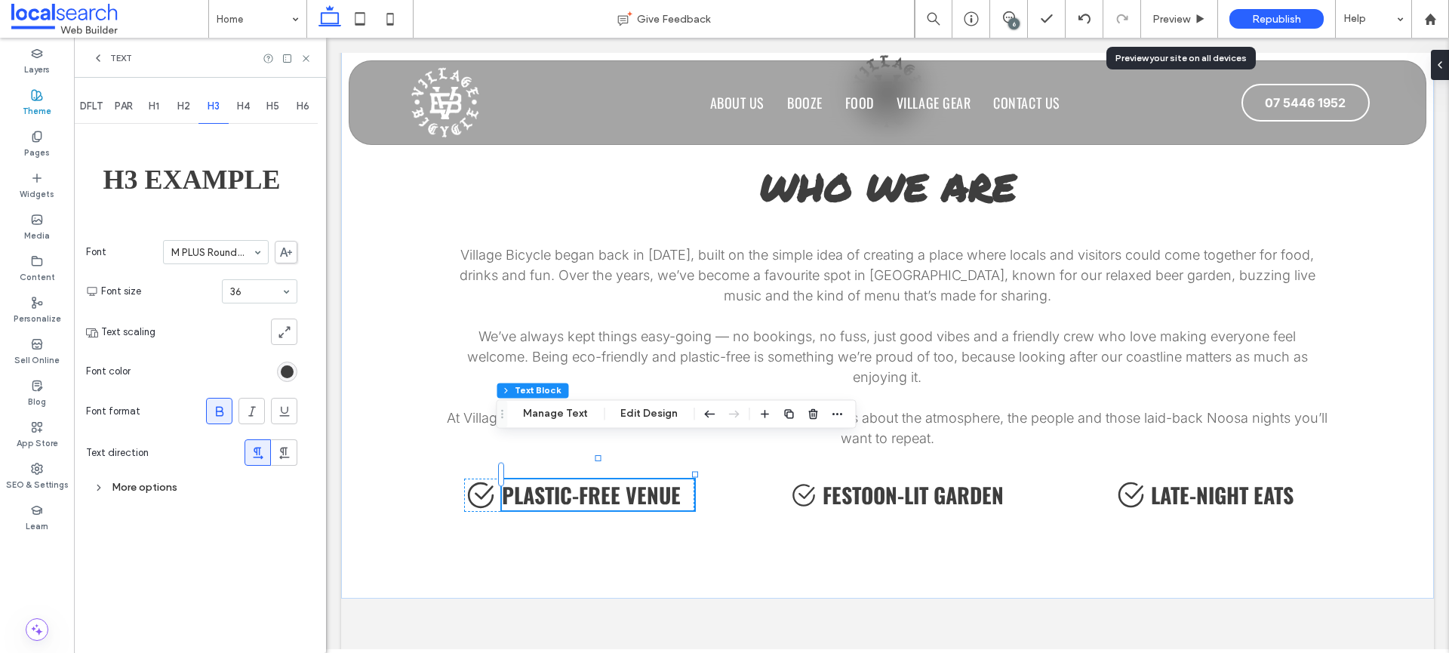
click at [186, 499] on div "More options" at bounding box center [191, 487] width 211 height 28
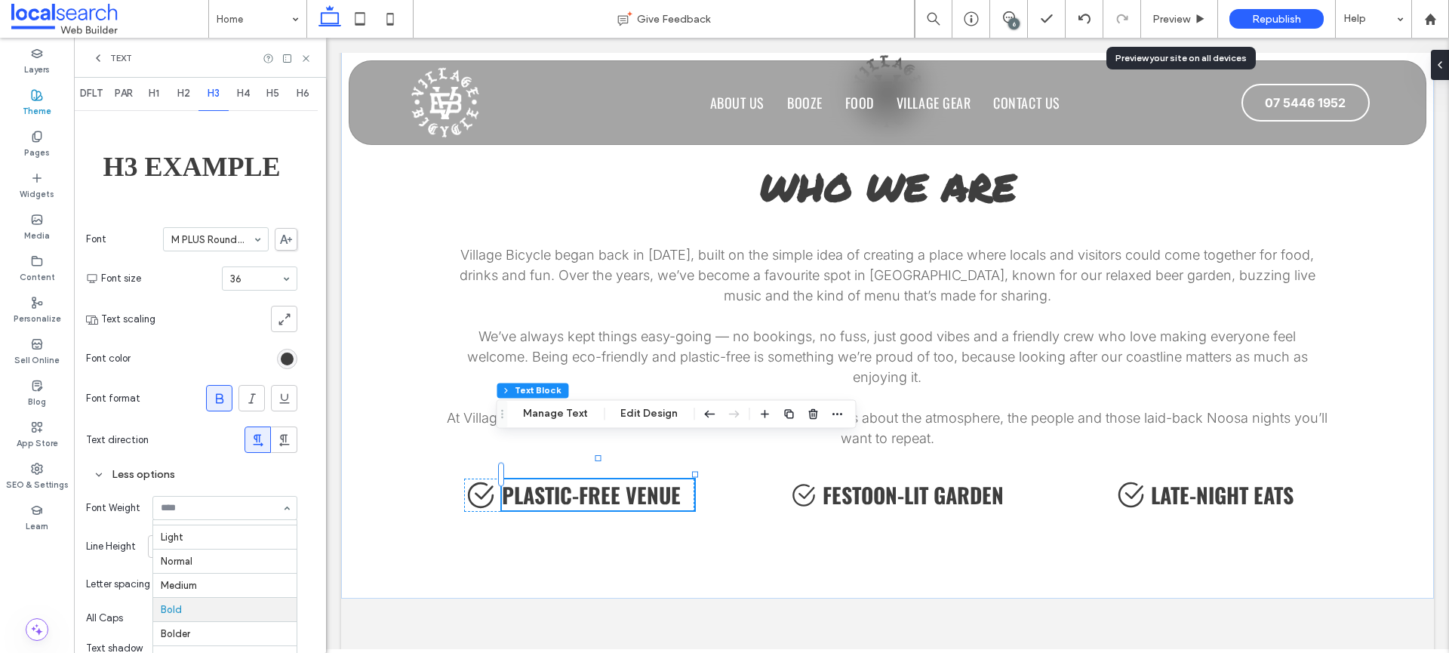
scroll to position [35, 0]
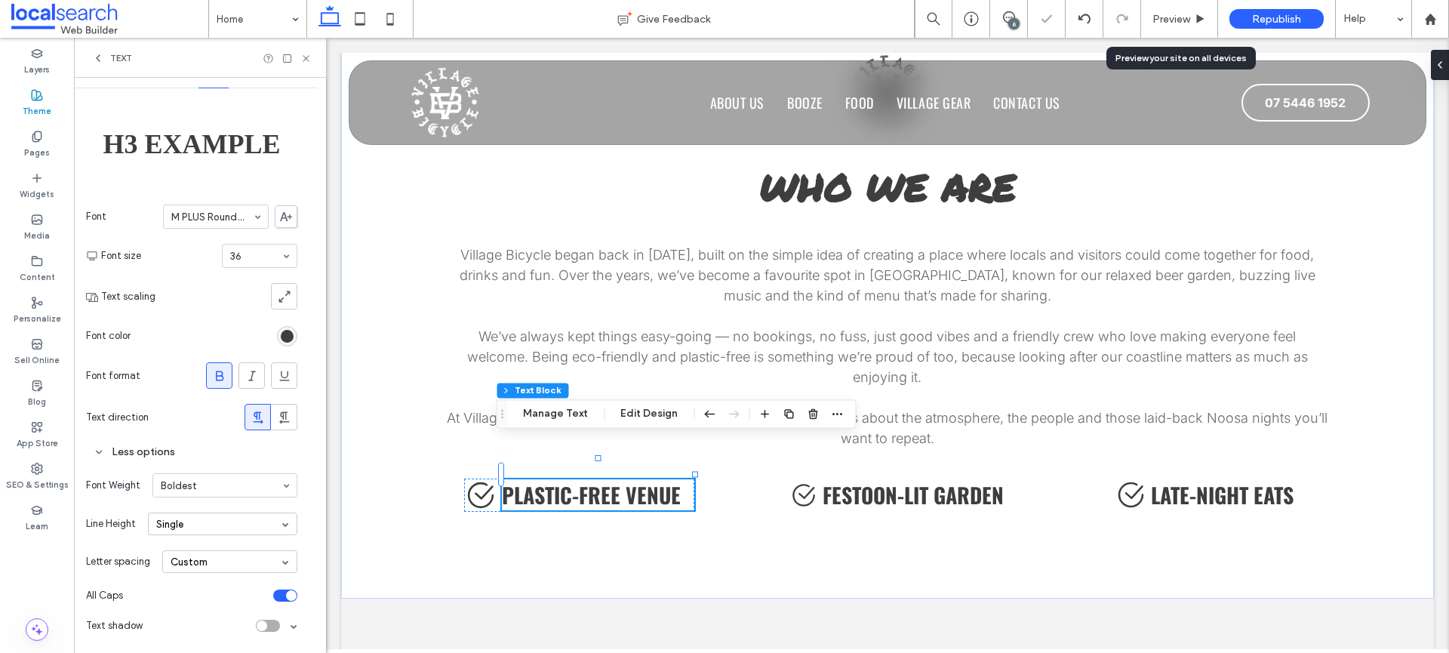
click at [124, 457] on div "Less options" at bounding box center [191, 452] width 211 height 20
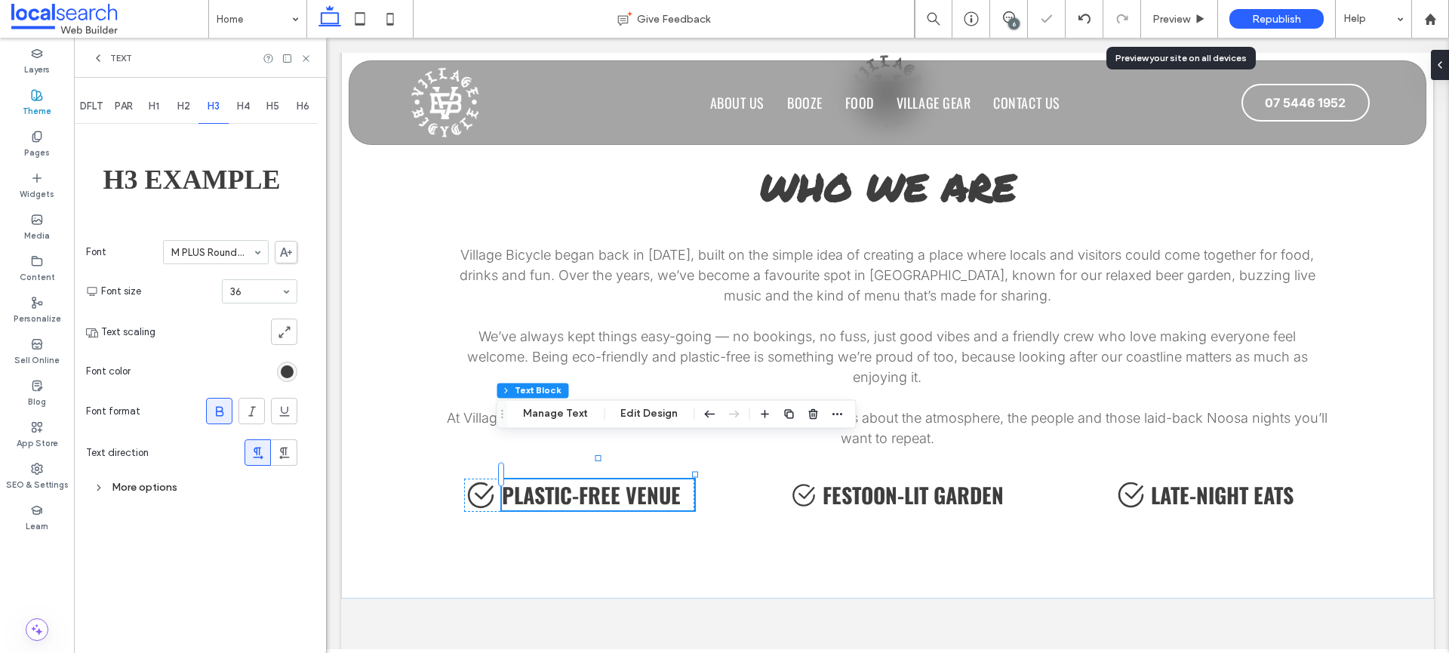
scroll to position [0, 0]
click at [238, 100] on span "H4" at bounding box center [243, 106] width 13 height 12
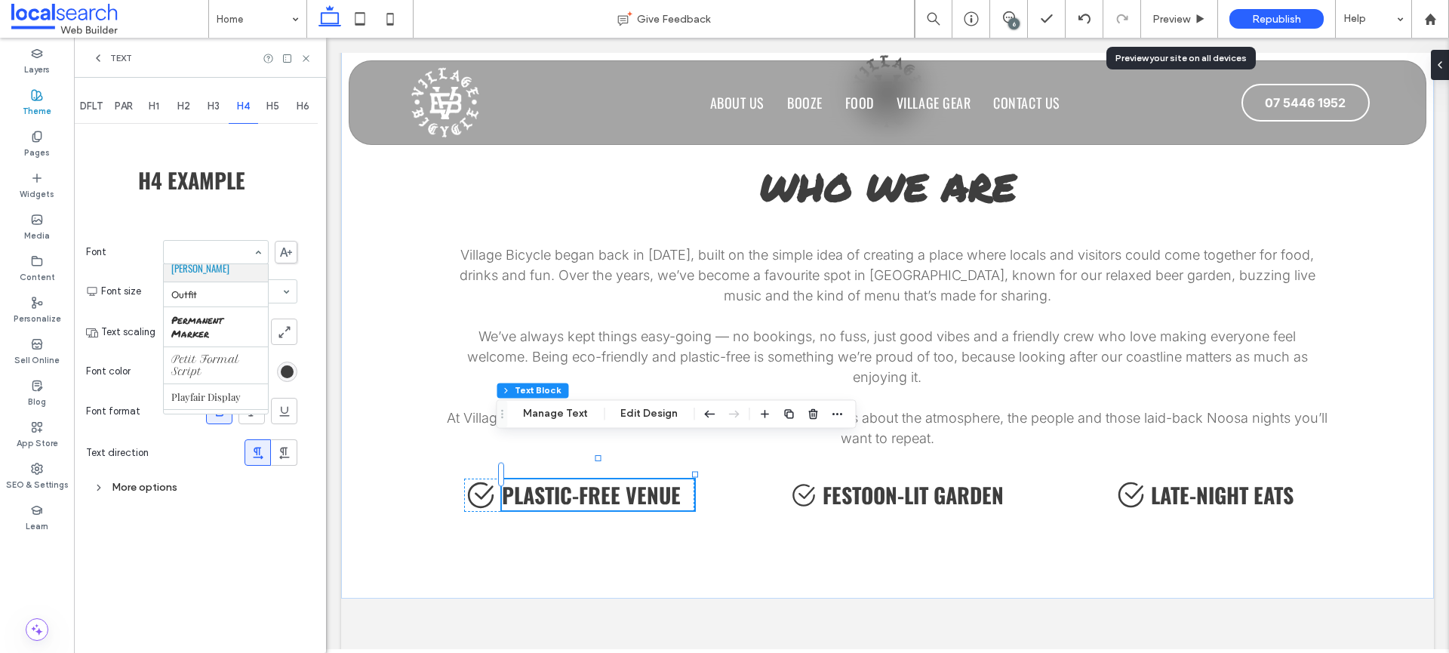
click at [226, 250] on input at bounding box center [212, 252] width 82 height 11
type input "******"
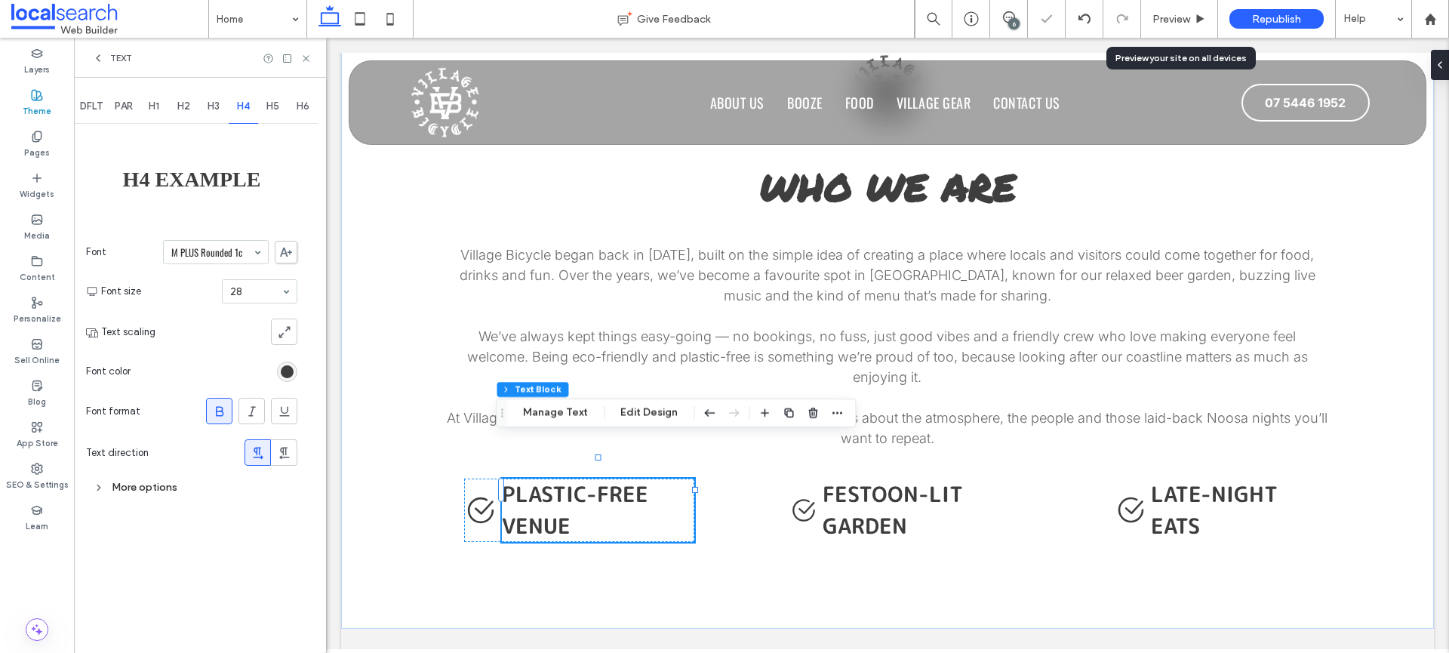
click at [174, 494] on div "More options" at bounding box center [191, 487] width 211 height 20
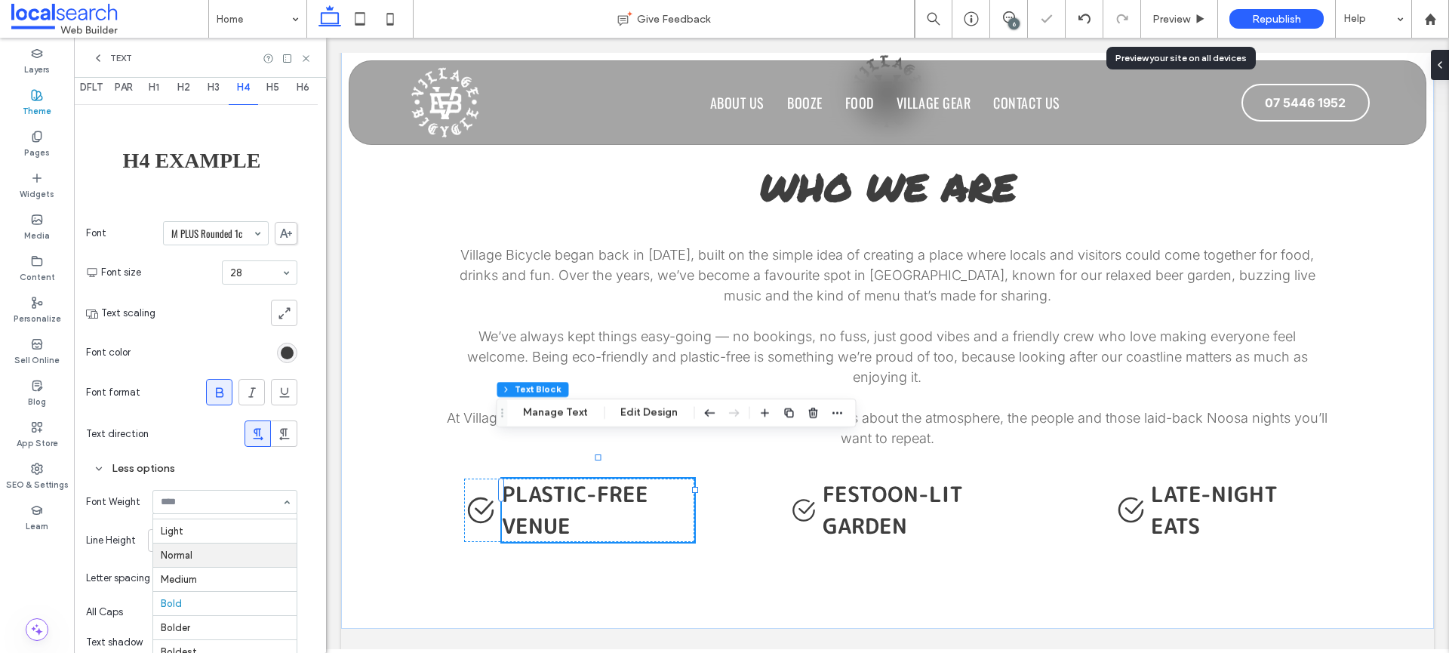
scroll to position [35, 0]
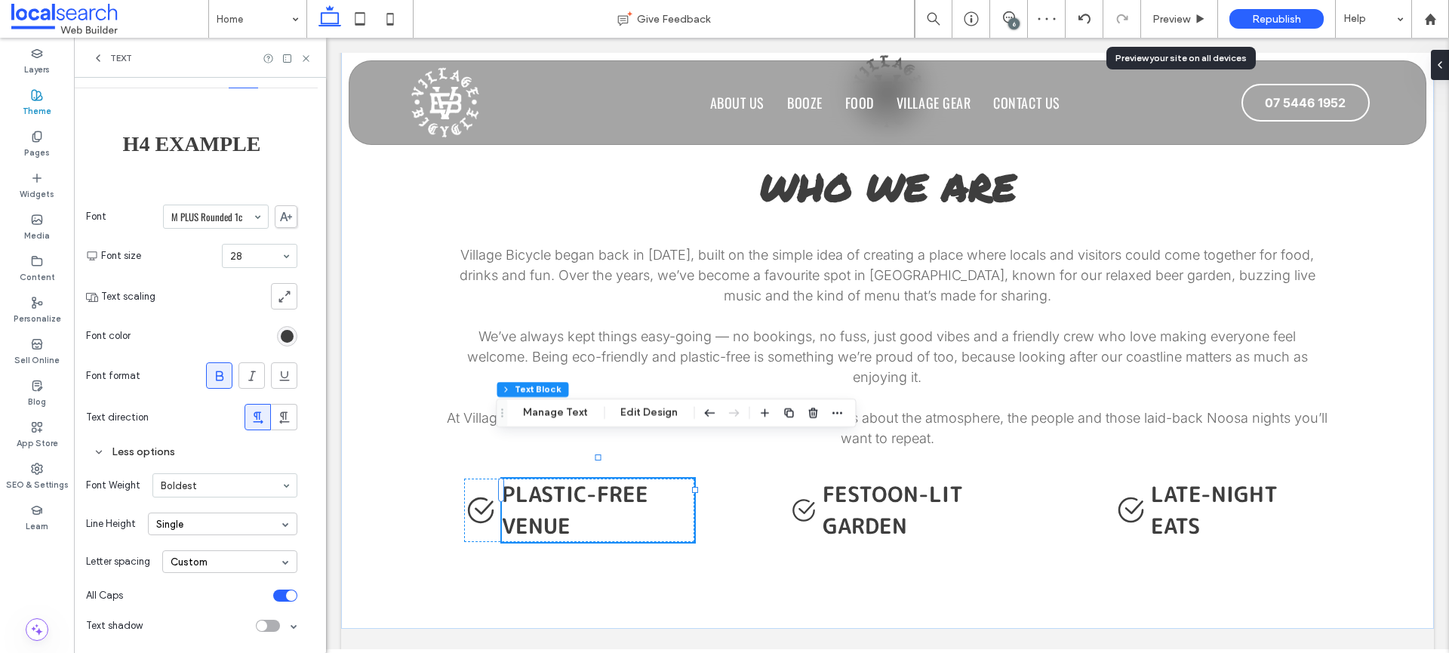
click at [136, 483] on span "Font Weight" at bounding box center [113, 485] width 54 height 15
click at [98, 61] on icon at bounding box center [98, 58] width 12 height 12
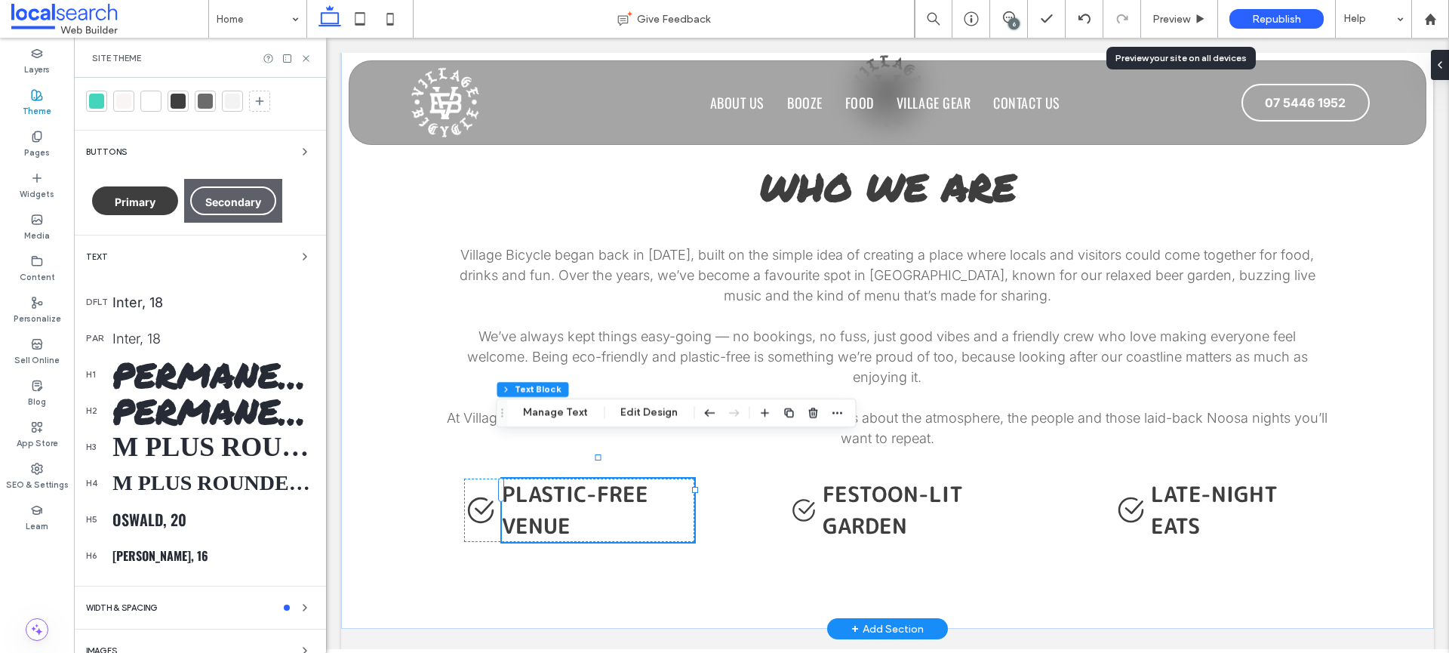
click at [601, 479] on span "Plastic-Free Venue" at bounding box center [575, 509] width 146 height 61
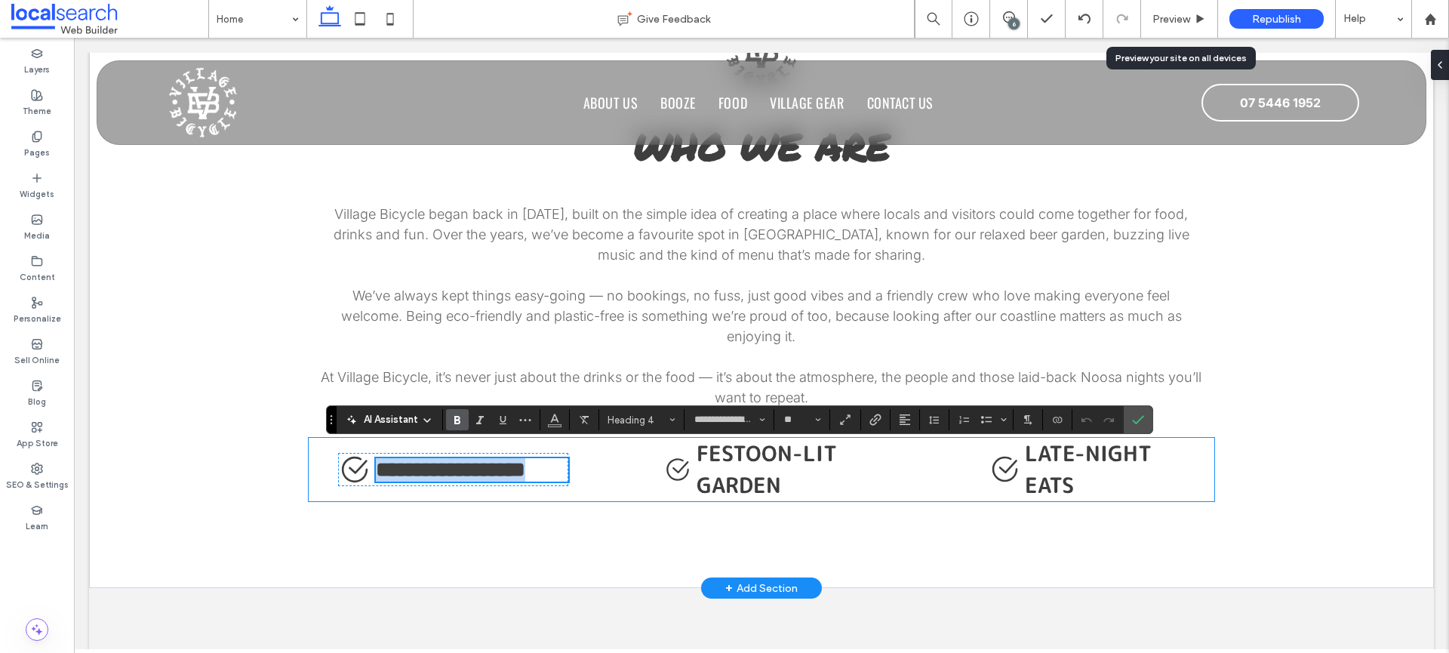
scroll to position [2102, 0]
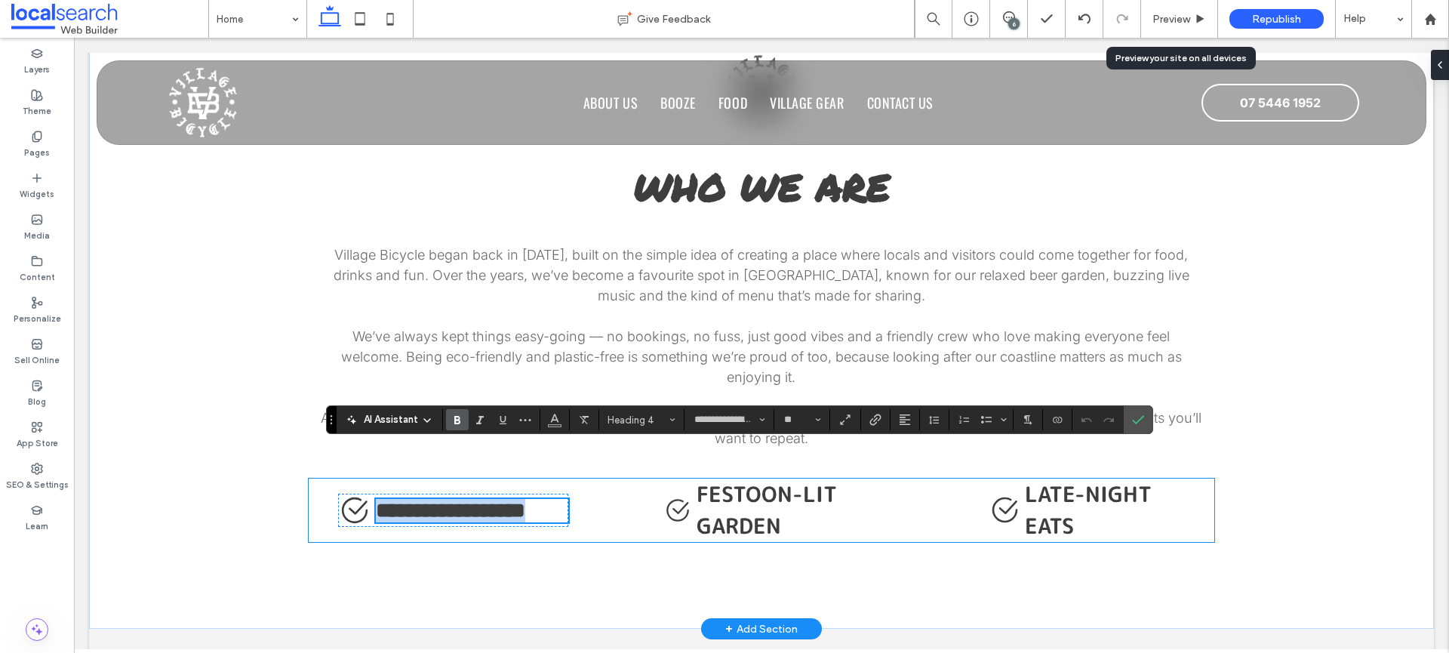
click at [597, 478] on div "**********" at bounding box center [762, 509] width 906 height 63
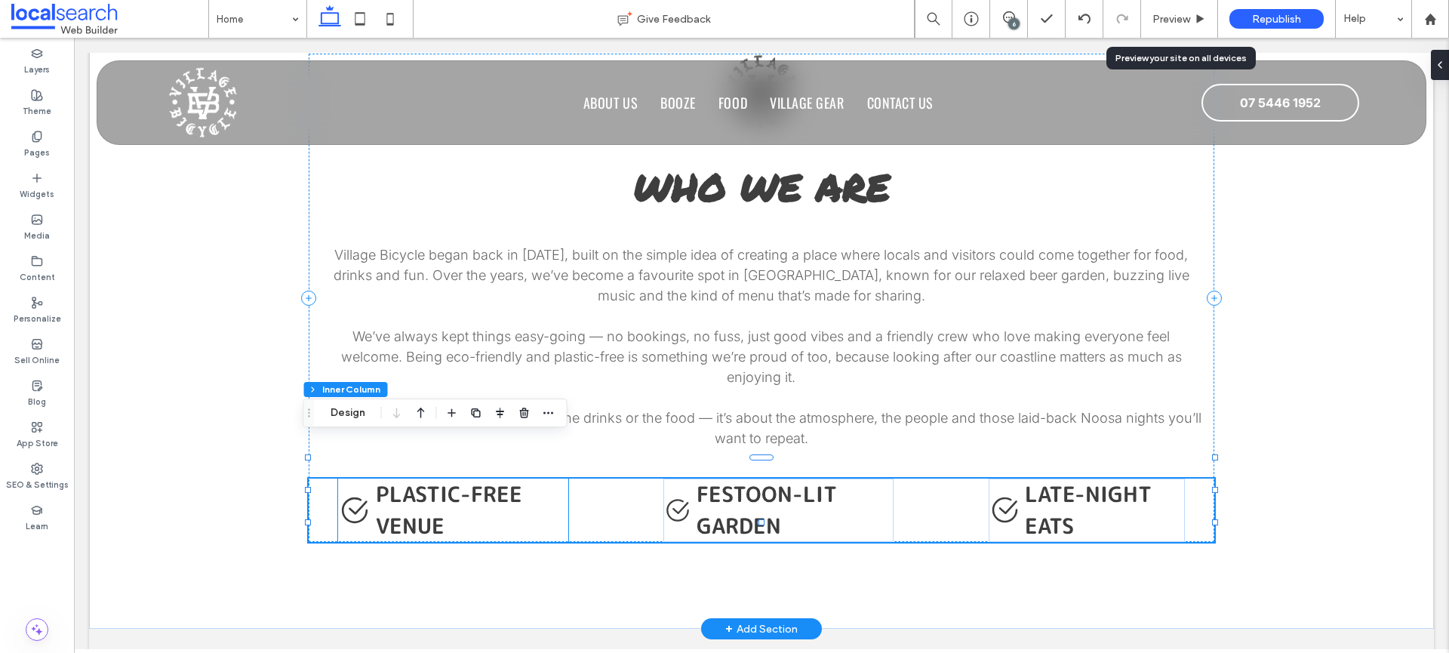
click at [472, 479] on span "Plastic-Free Venue" at bounding box center [449, 509] width 146 height 61
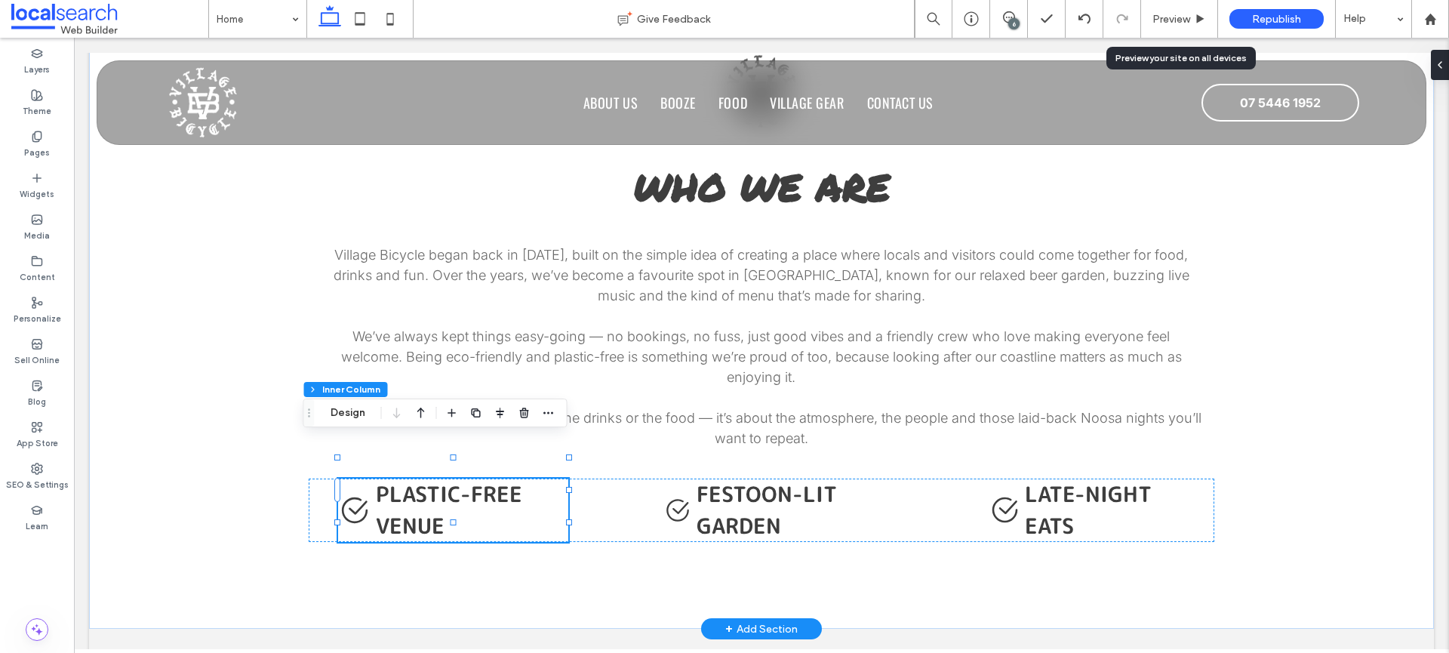
click at [472, 479] on span "Plastic-Free Venue" at bounding box center [449, 509] width 146 height 61
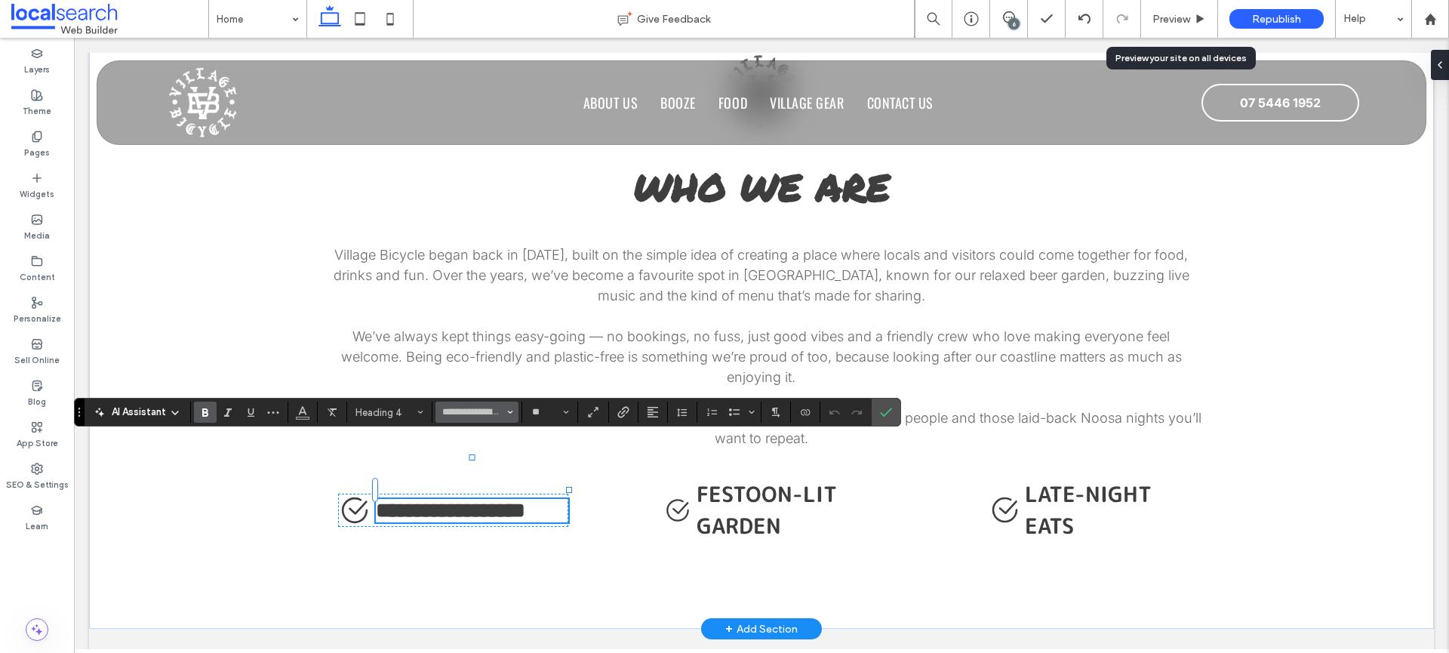
click at [507, 410] on icon "Font & Font weight" at bounding box center [510, 412] width 6 height 6
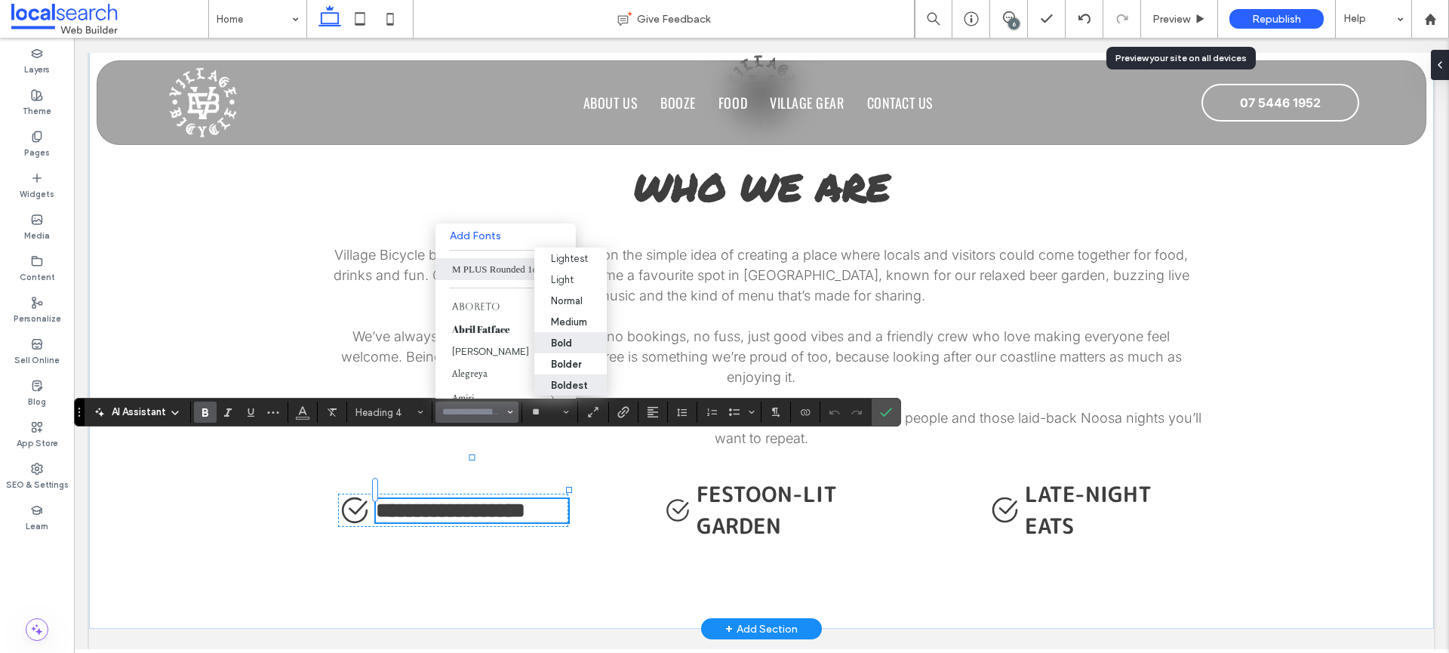
click at [564, 380] on div "Boldest" at bounding box center [569, 385] width 37 height 11
type input "**********"
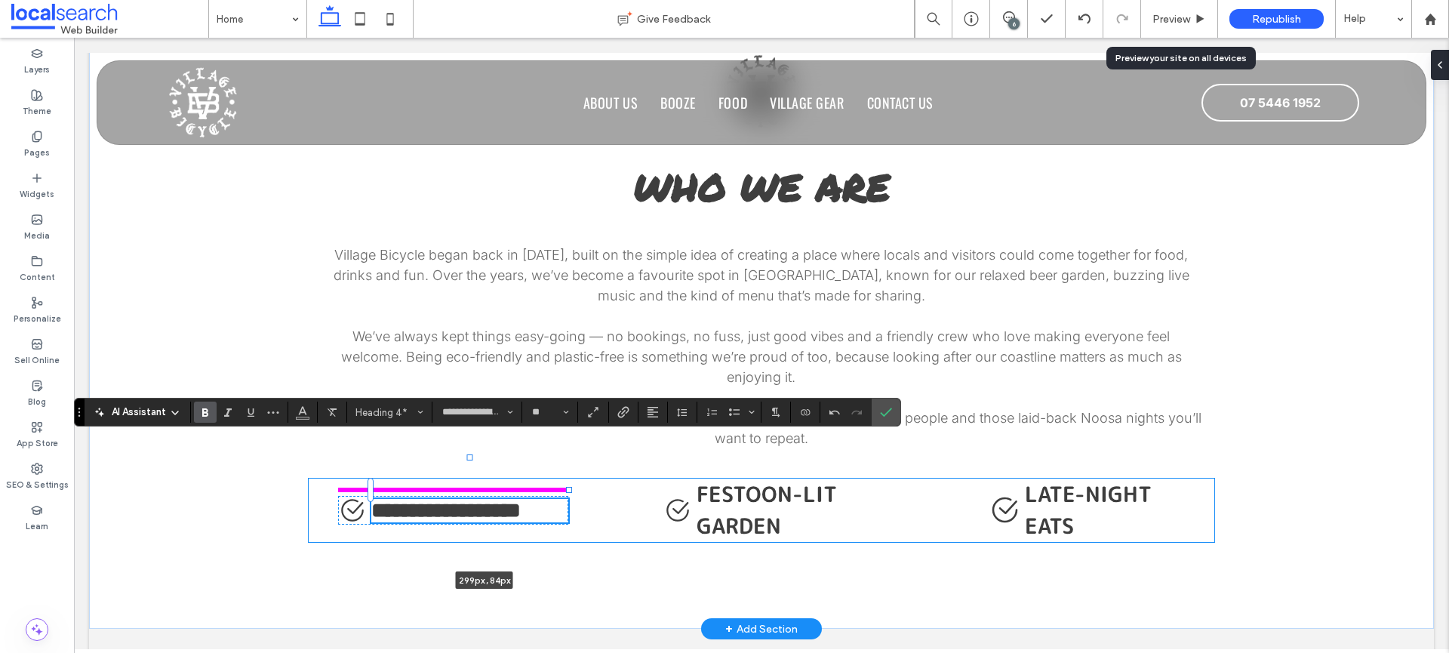
drag, startPoint x: 565, startPoint y: 468, endPoint x: 598, endPoint y: 468, distance: 32.5
click at [596, 468] on div "**********" at bounding box center [762, 298] width 906 height 662
type input "***"
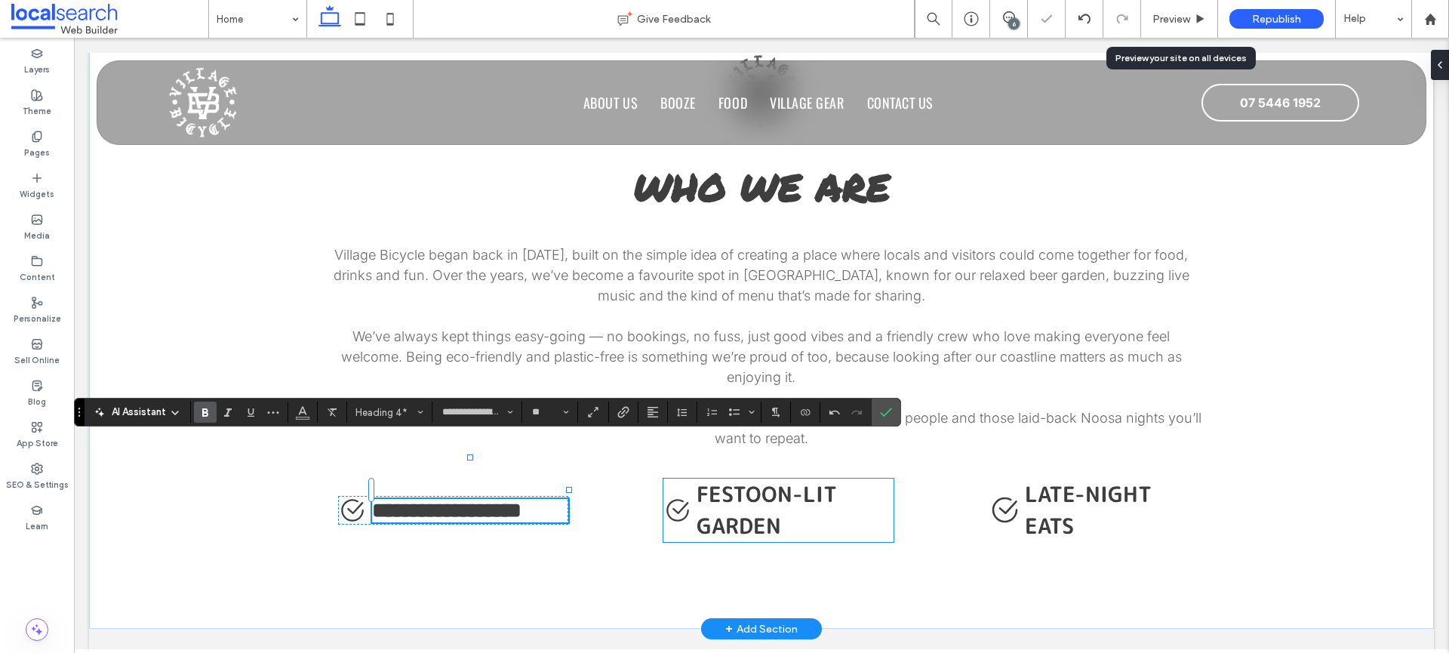
click at [773, 479] on span "Festoon-Lit Garden" at bounding box center [767, 509] width 140 height 61
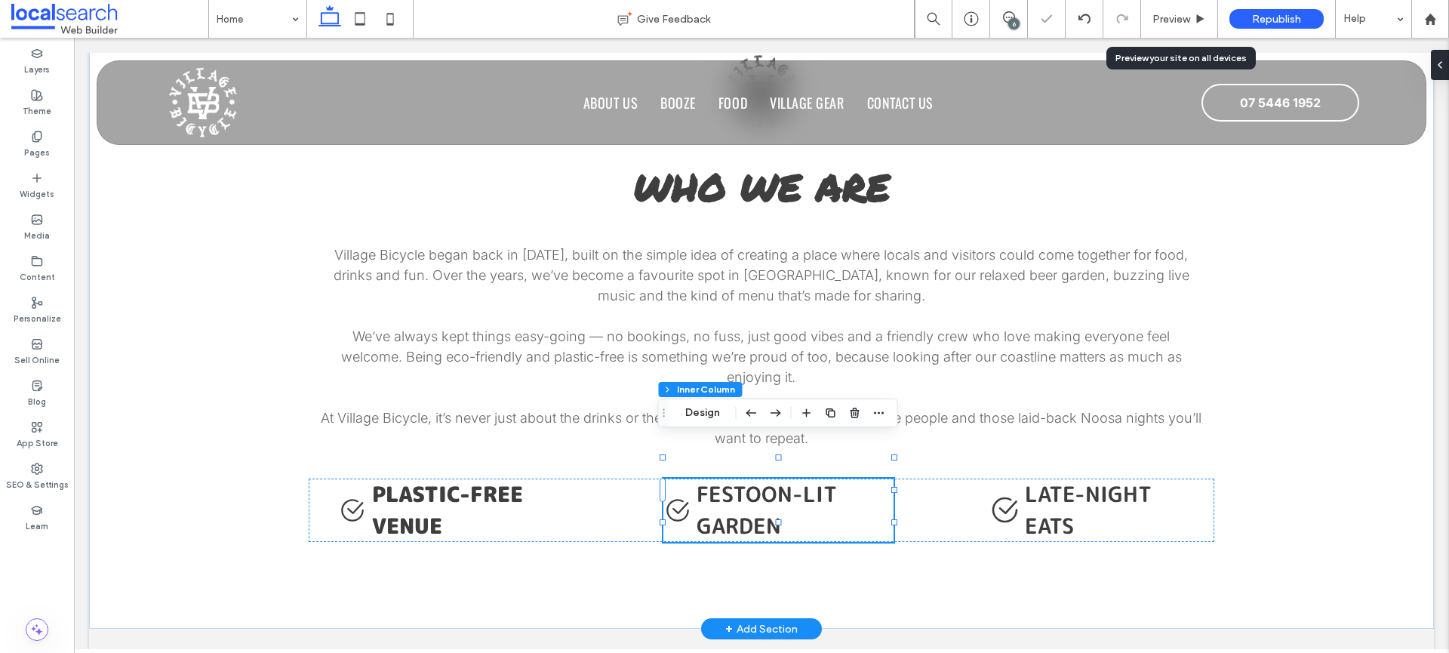
click at [773, 479] on span "Festoon-Lit Garden" at bounding box center [767, 509] width 140 height 61
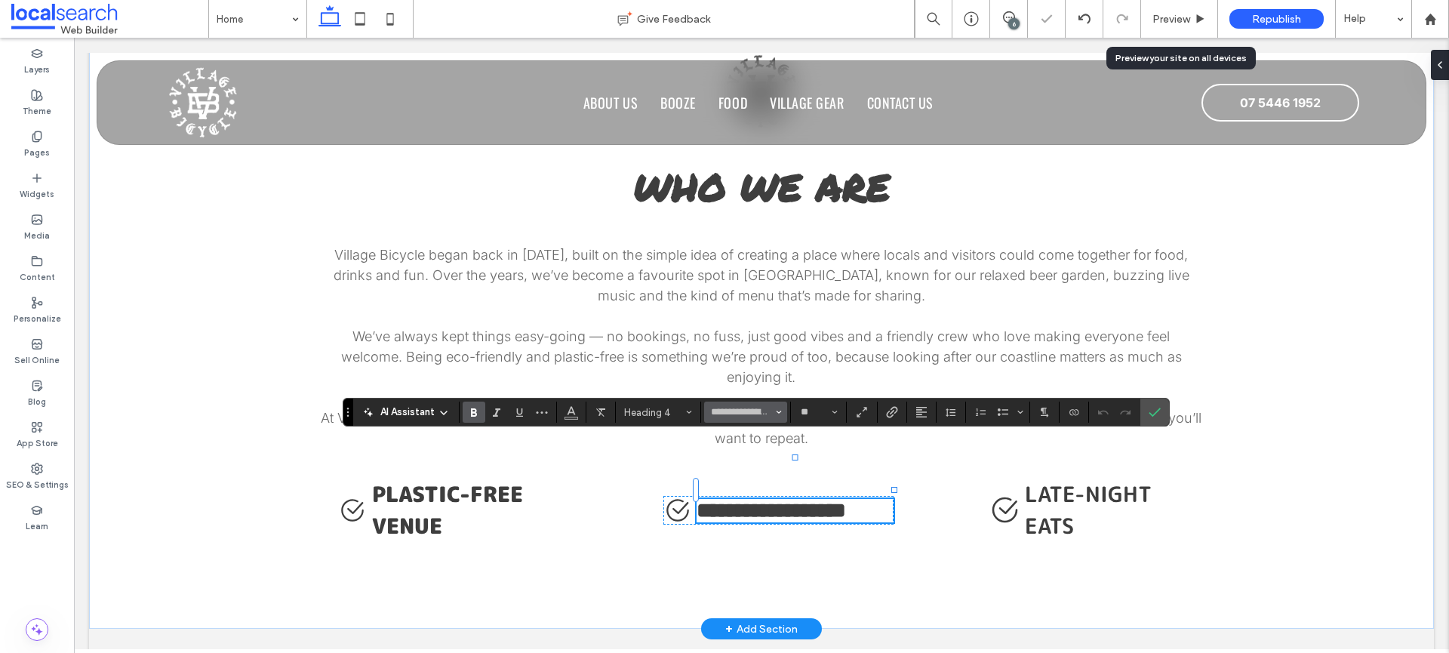
click at [781, 414] on icon "Font & Font weight" at bounding box center [779, 412] width 6 height 6
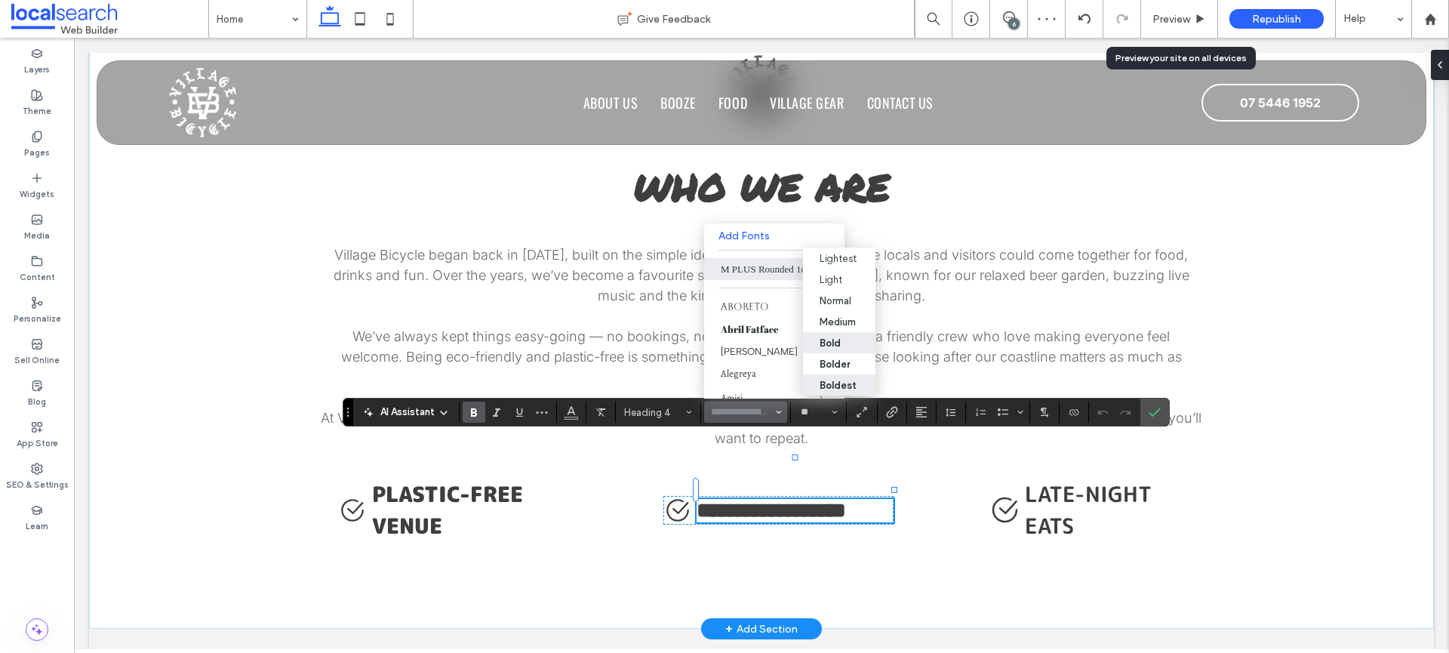
drag, startPoint x: 834, startPoint y: 382, endPoint x: 883, endPoint y: 398, distance: 51.8
click at [834, 382] on div "Boldest" at bounding box center [838, 385] width 37 height 11
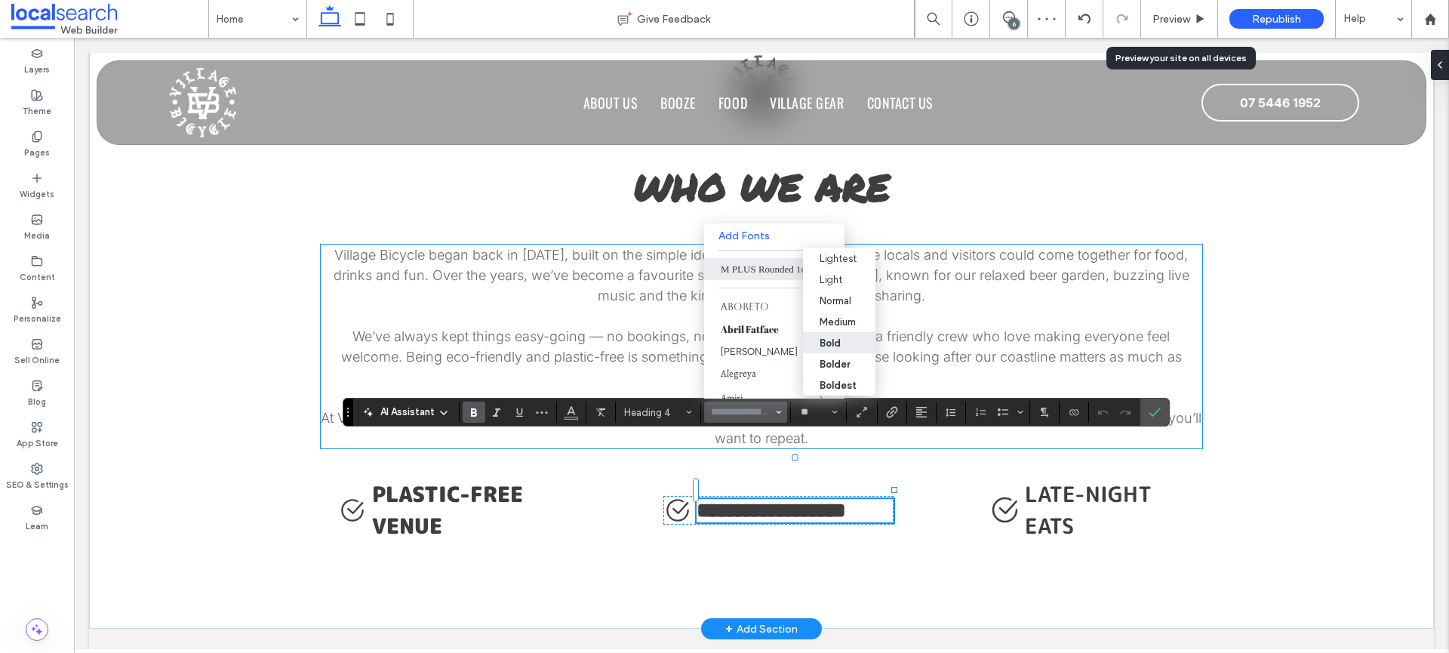
type input "**********"
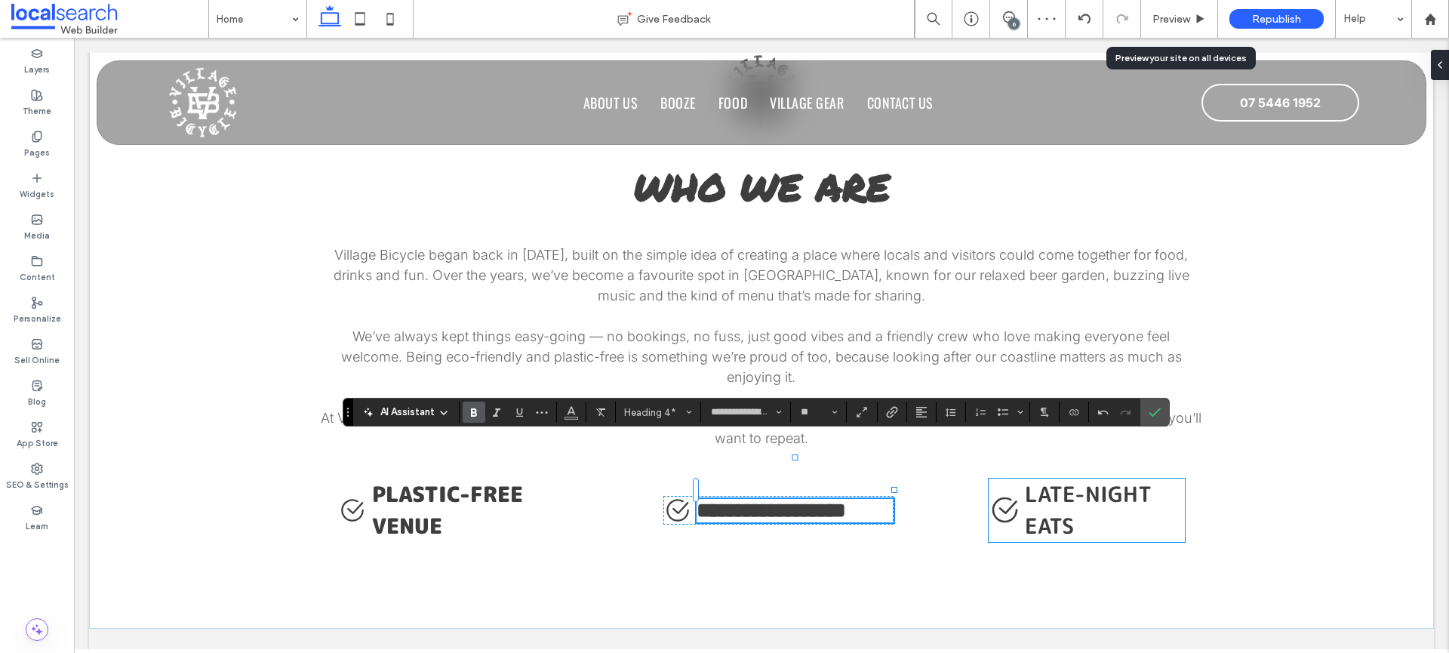
click at [1050, 478] on h4 "Late-Night Eats" at bounding box center [1105, 509] width 160 height 63
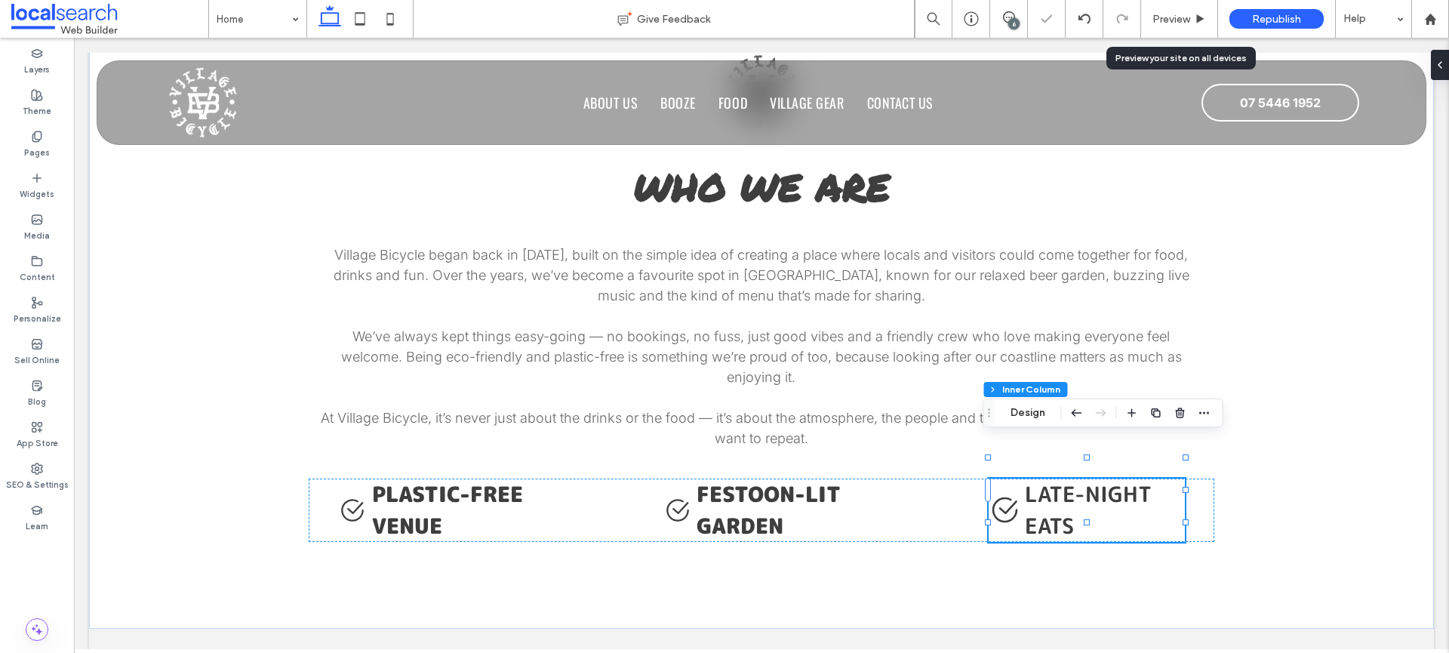
click at [1050, 478] on h4 "Late-Night Eats" at bounding box center [1105, 509] width 160 height 63
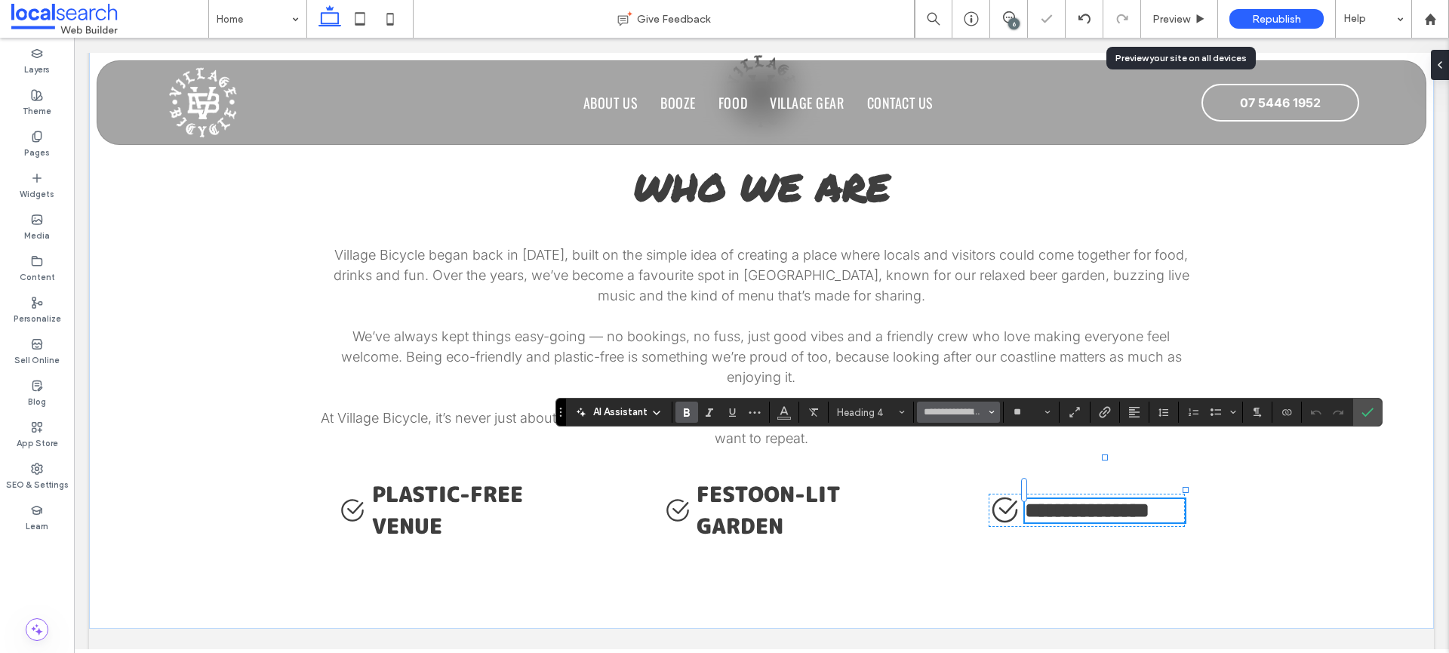
click at [989, 408] on span "Font & Font weight" at bounding box center [992, 412] width 6 height 20
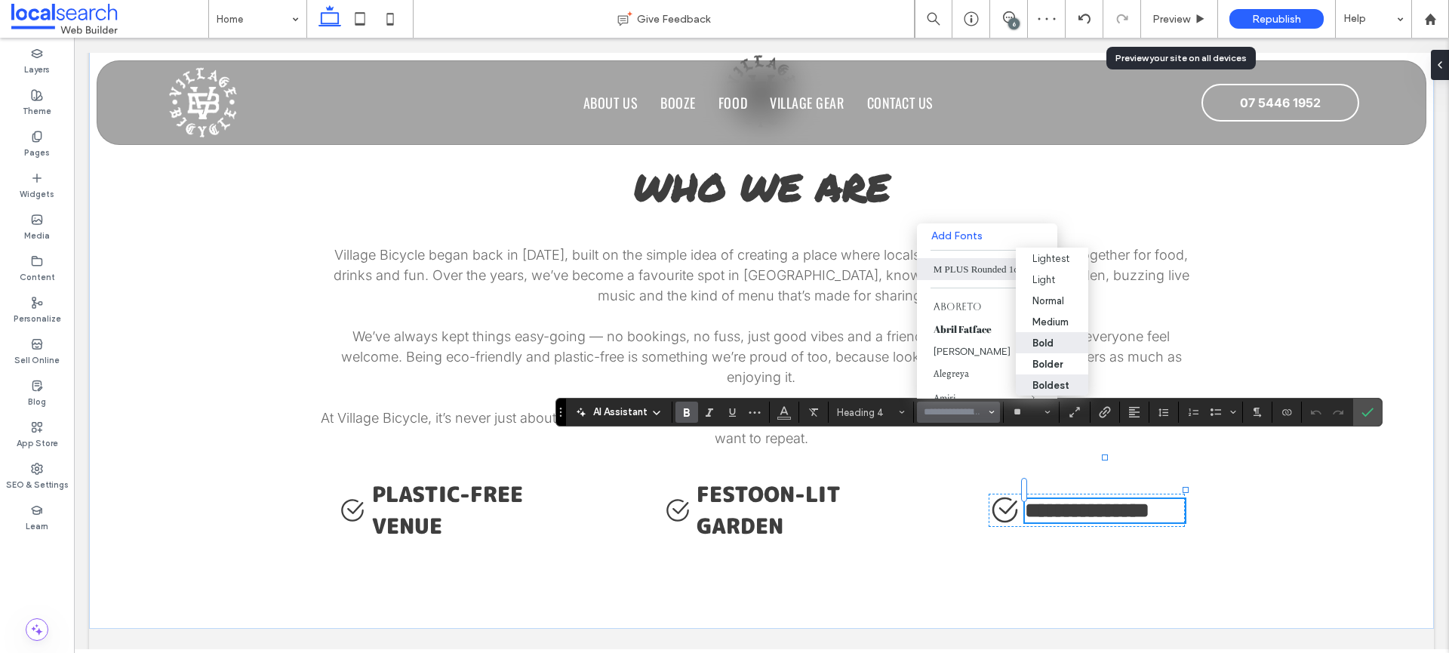
click at [1063, 382] on div "Boldest" at bounding box center [1050, 385] width 37 height 11
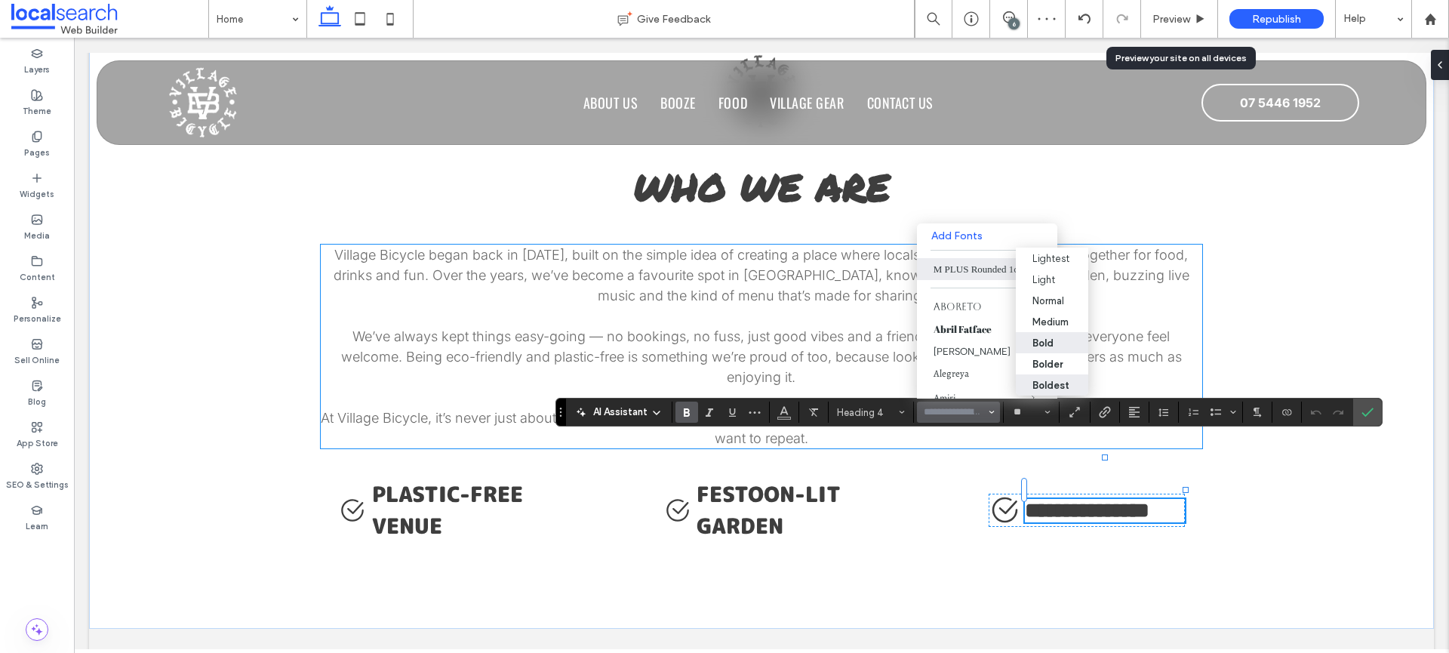
type input "**********"
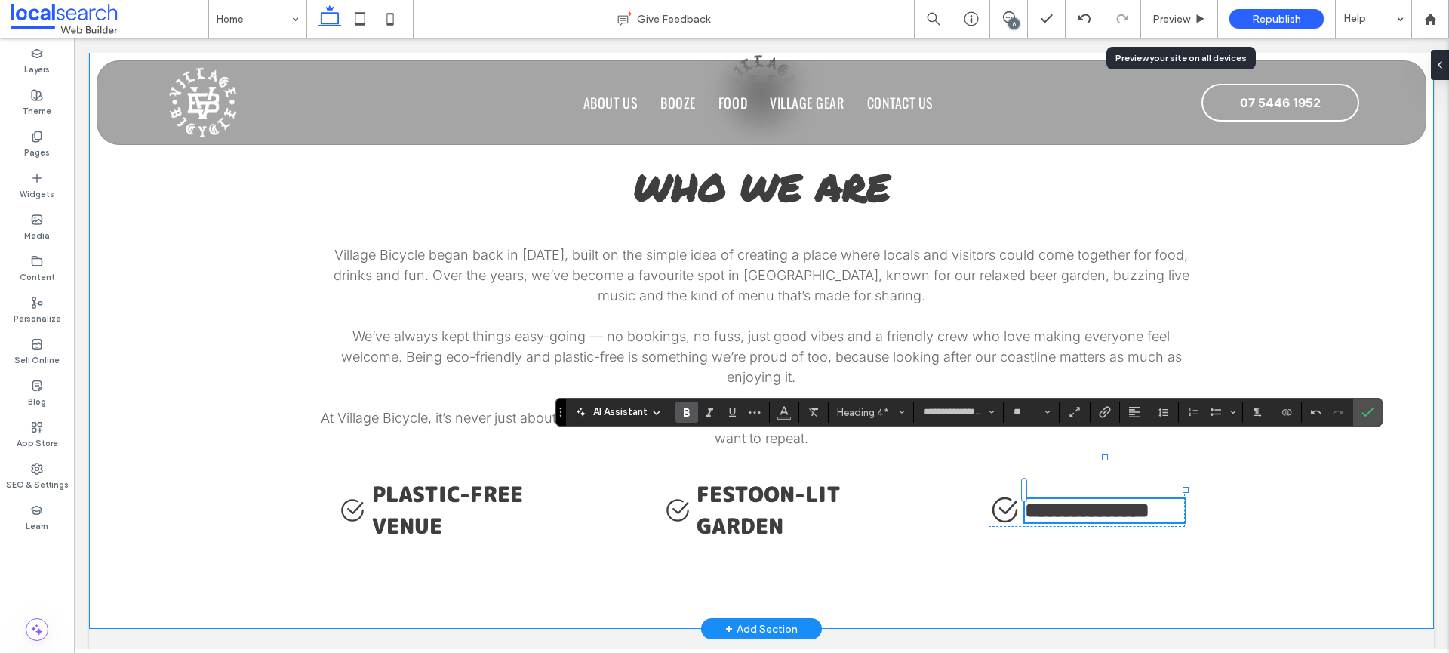
click at [1280, 491] on div "**********" at bounding box center [761, 298] width 1345 height 662
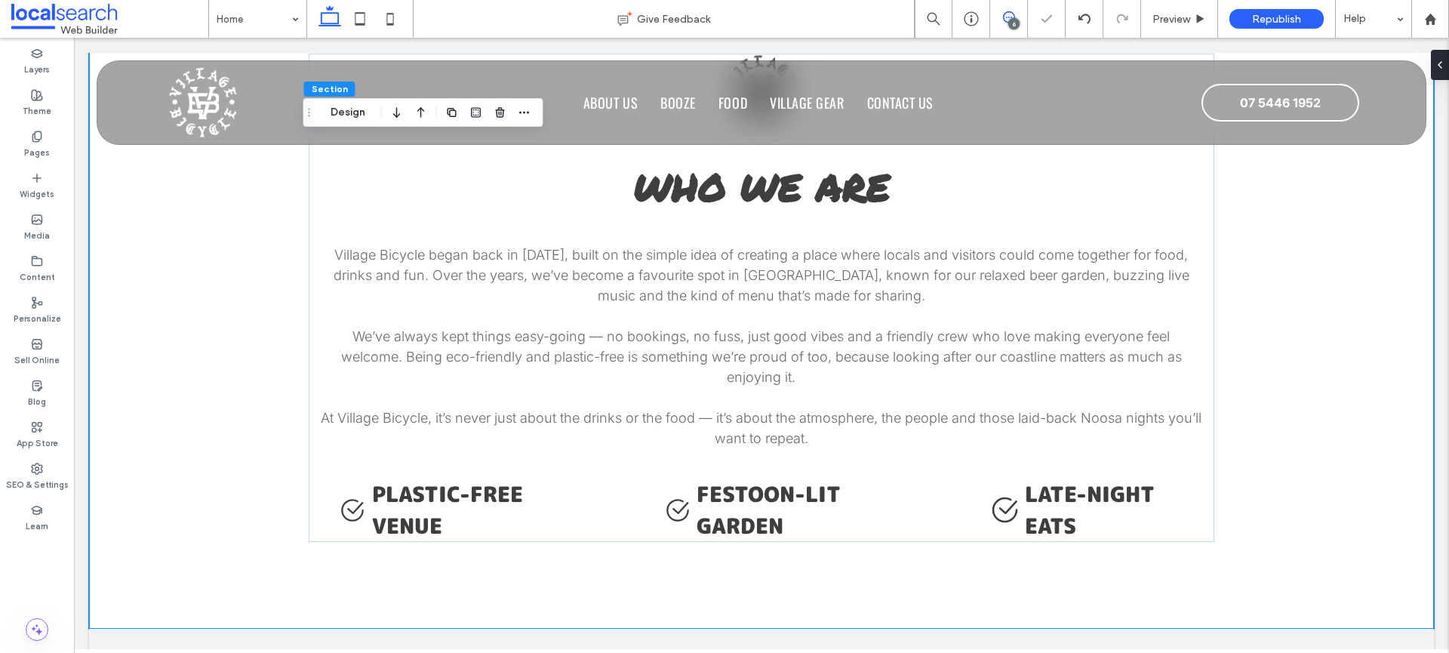
click at [1008, 15] on icon at bounding box center [1009, 17] width 12 height 12
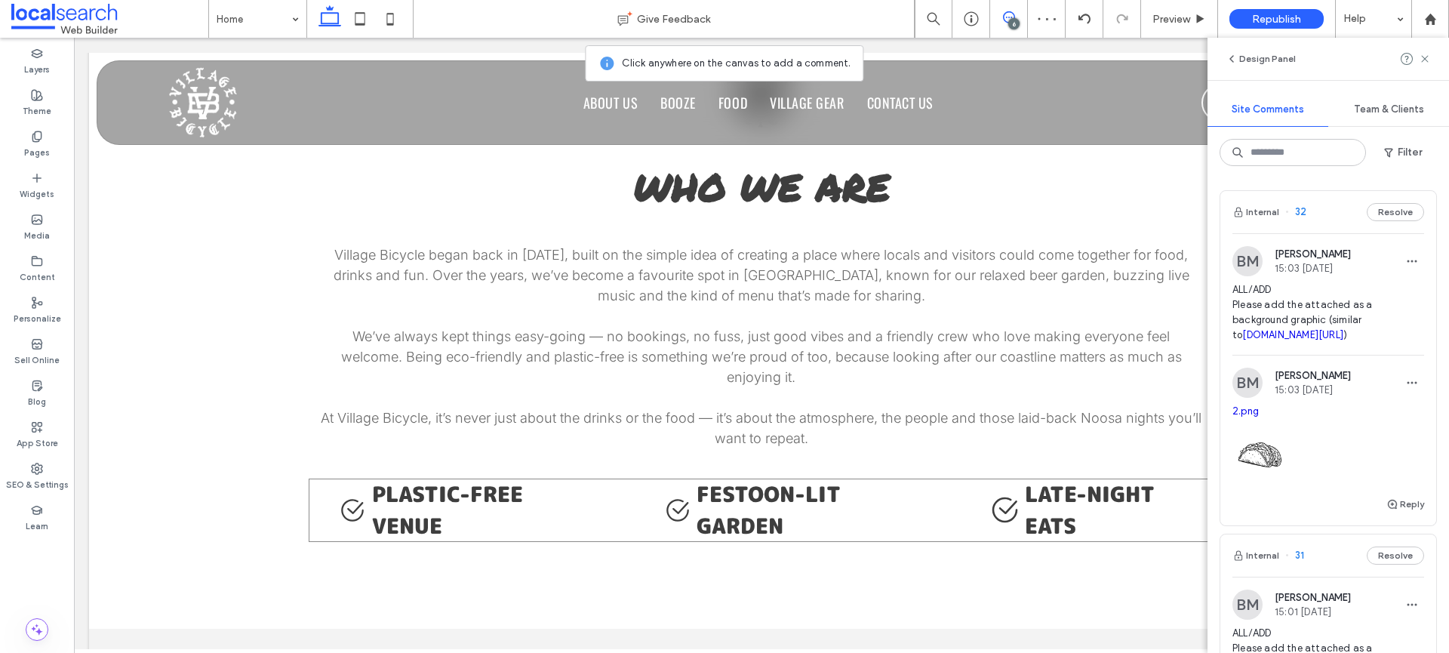
click at [936, 493] on div "Highlight Icon Plastic-Free Venue Highlight Icon Festoon-Lit Garden Highlight I…" at bounding box center [762, 509] width 906 height 63
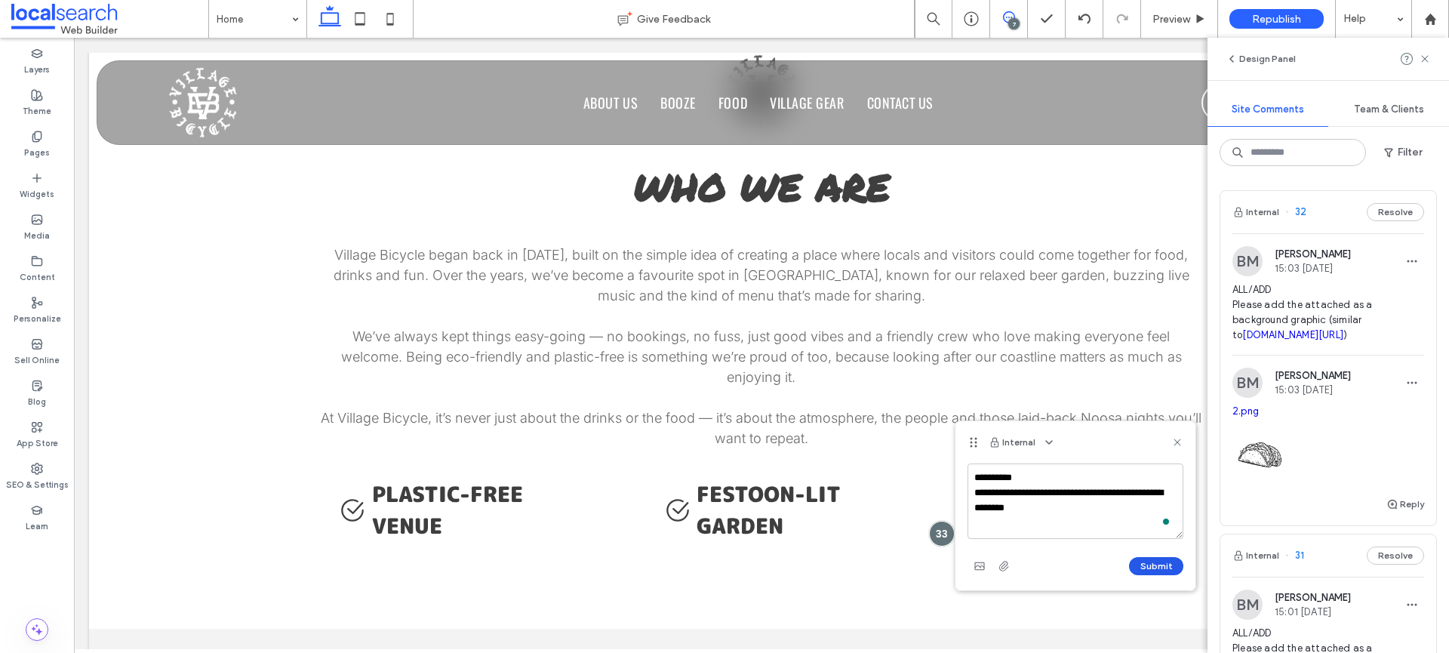
type textarea "**********"
click at [1156, 571] on button "Submit" at bounding box center [1156, 566] width 54 height 18
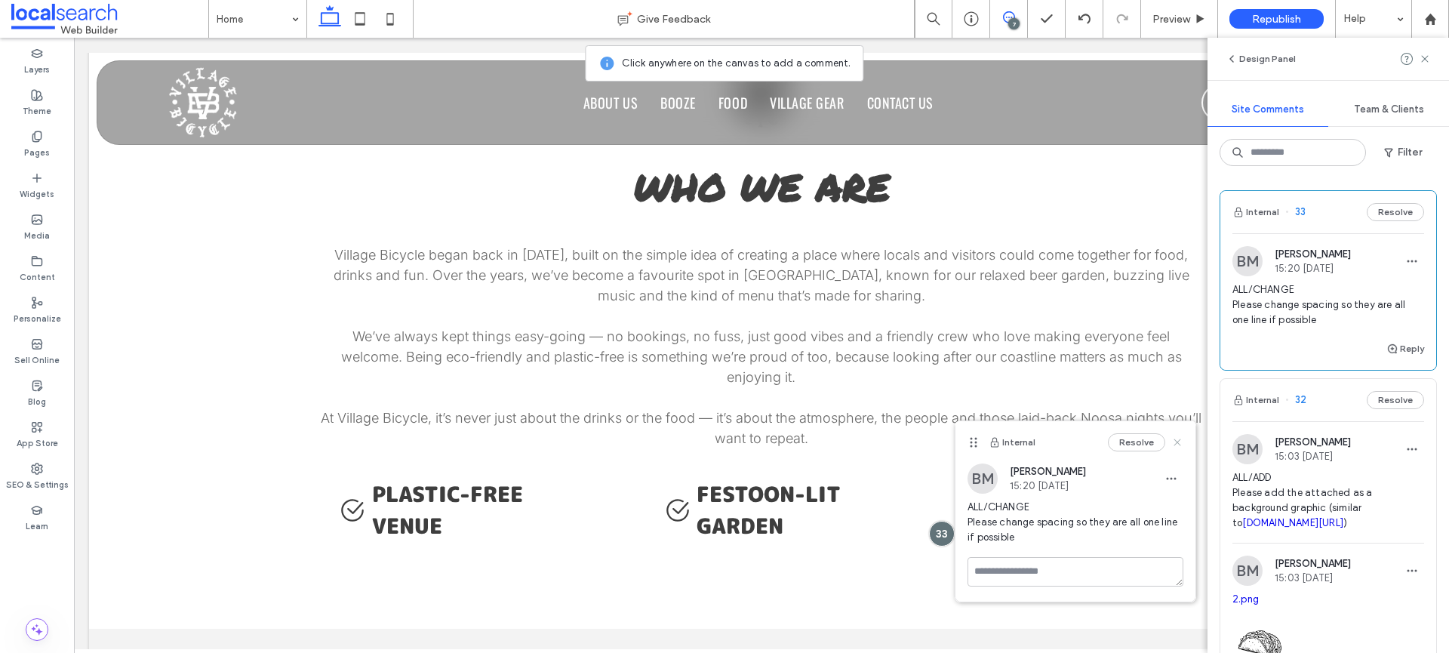
drag, startPoint x: 1179, startPoint y: 445, endPoint x: 980, endPoint y: 442, distance: 198.5
click at [1179, 445] on use at bounding box center [1177, 441] width 7 height 7
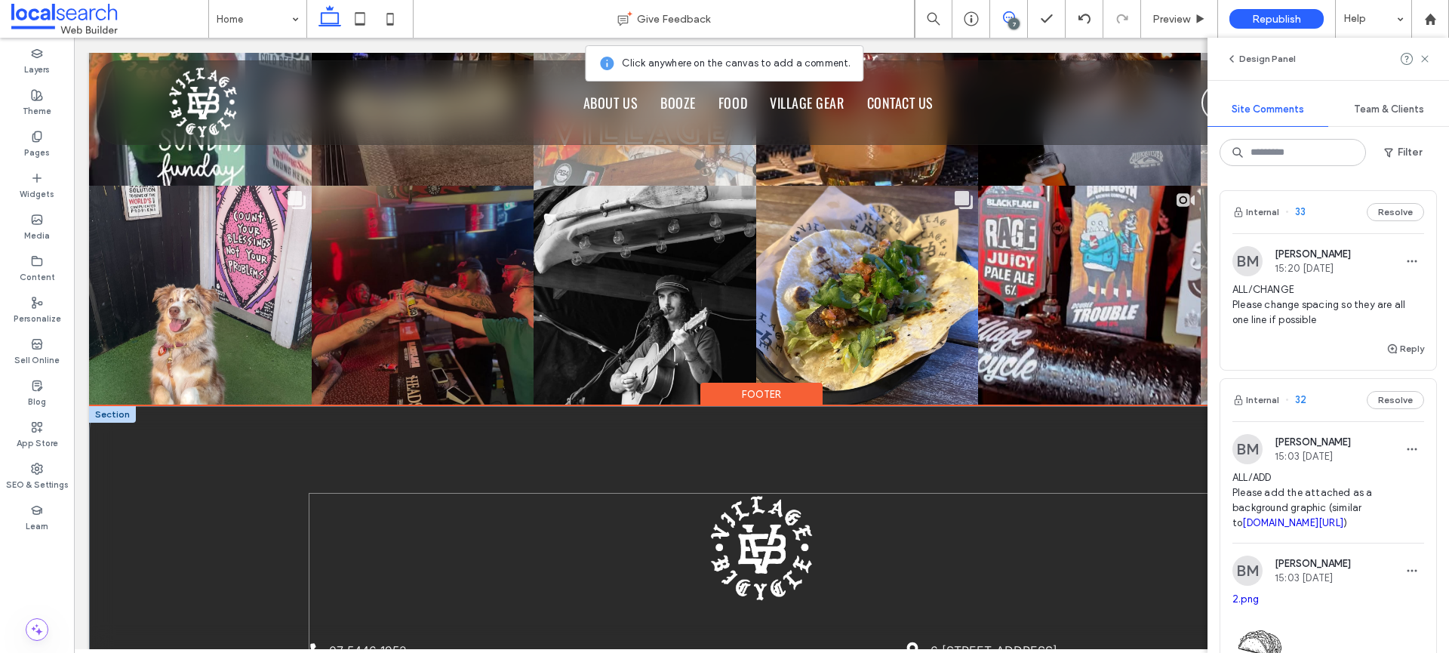
scroll to position [3761, 0]
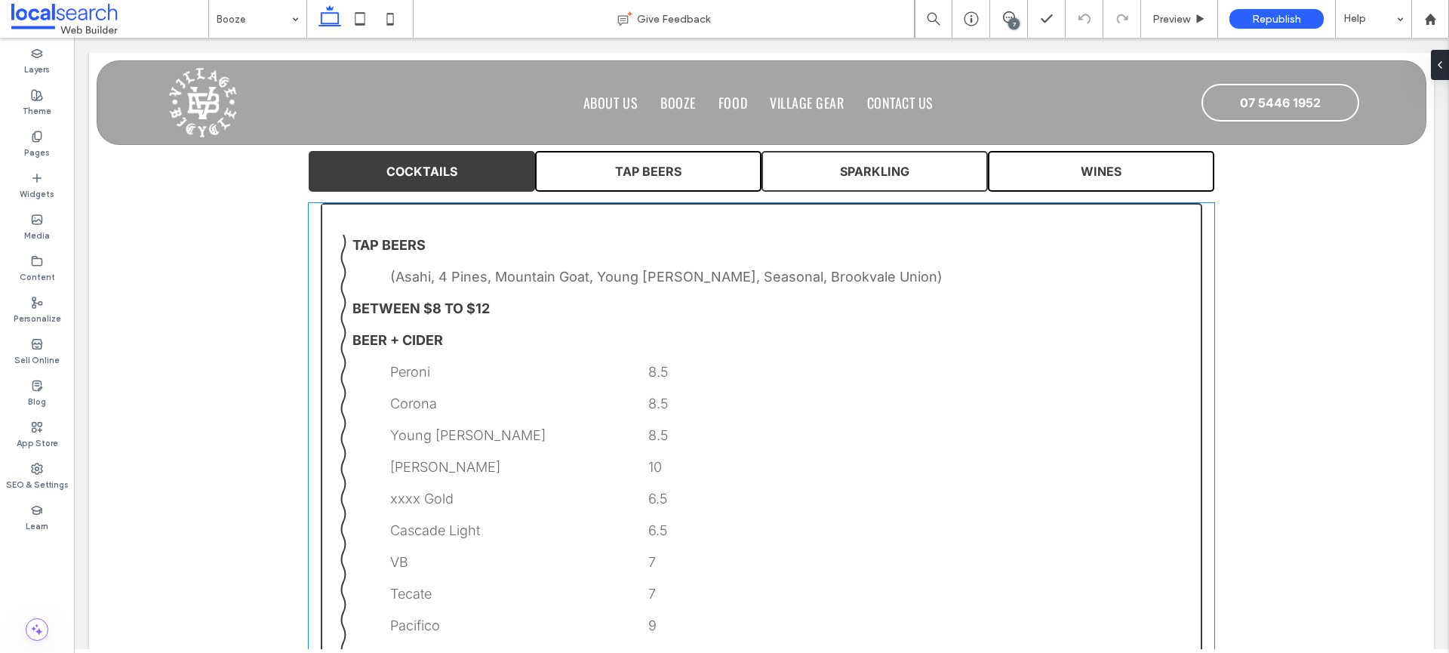
scroll to position [958, 0]
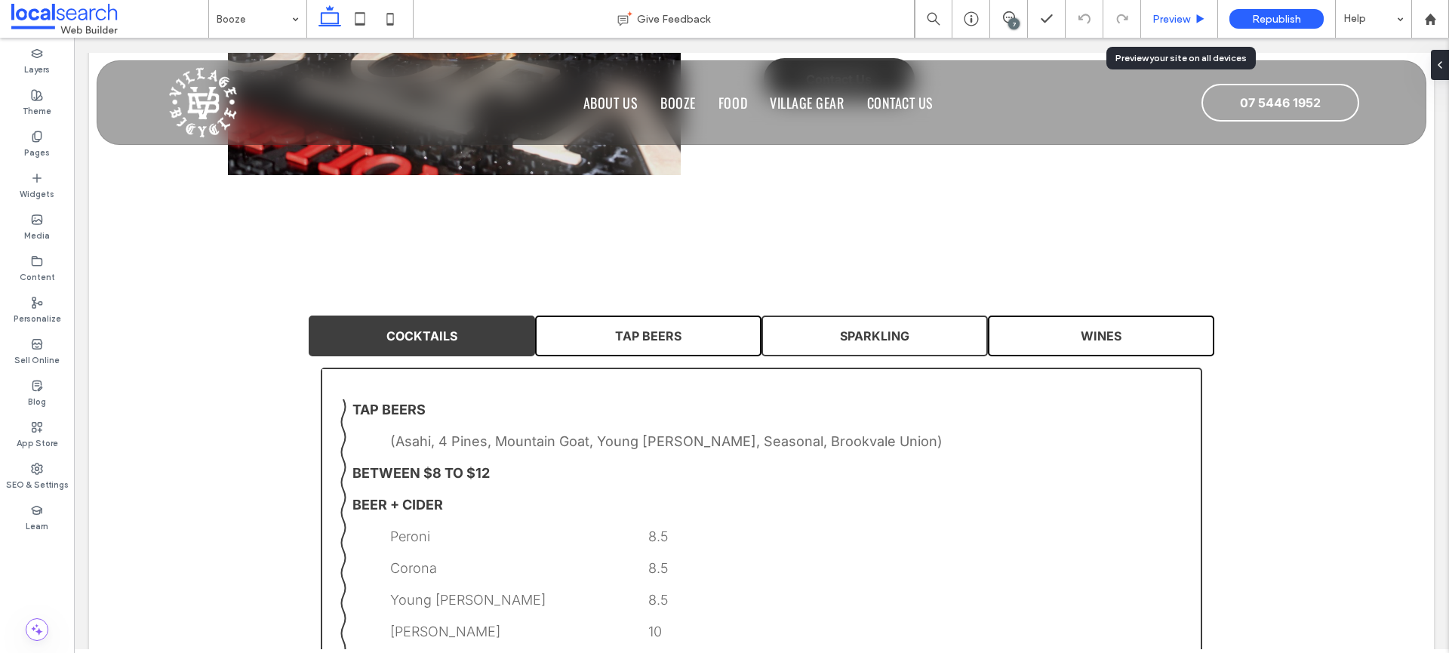
click at [1171, 5] on div "Preview" at bounding box center [1179, 19] width 77 height 38
click at [1173, 18] on span "Preview" at bounding box center [1171, 19] width 38 height 13
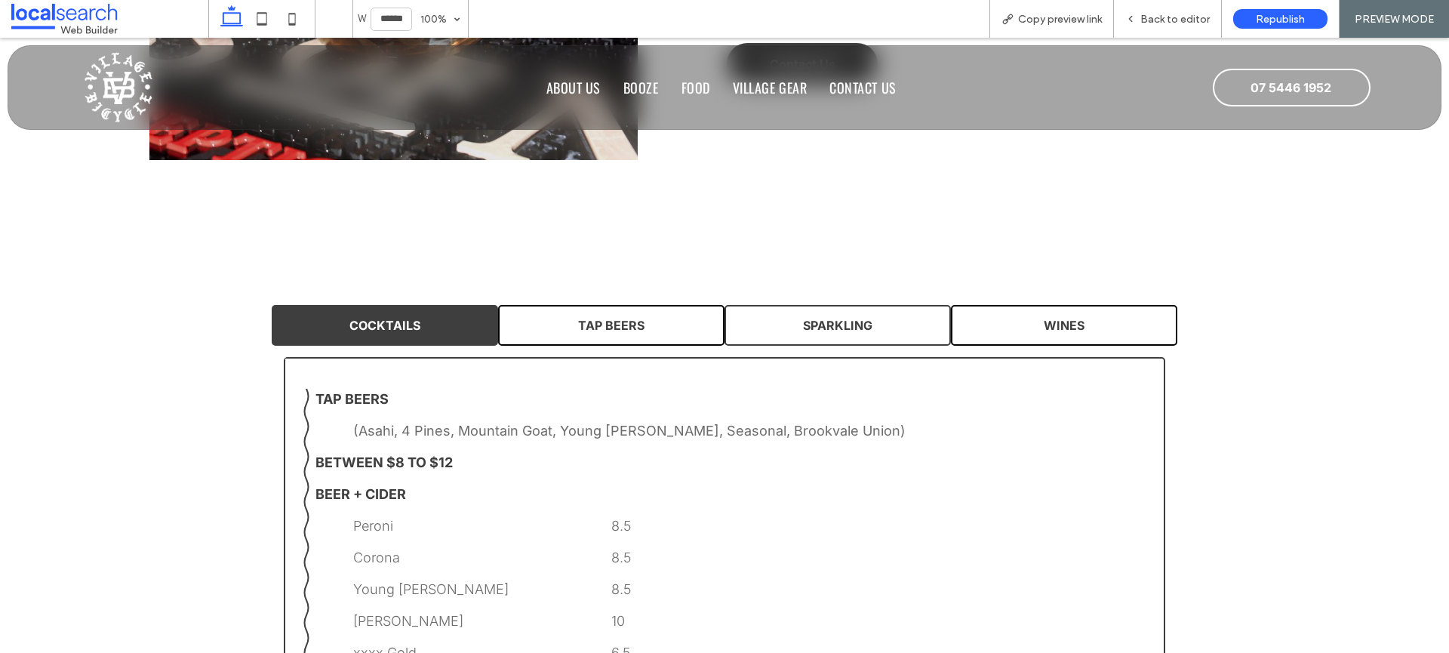
scroll to position [943, 0]
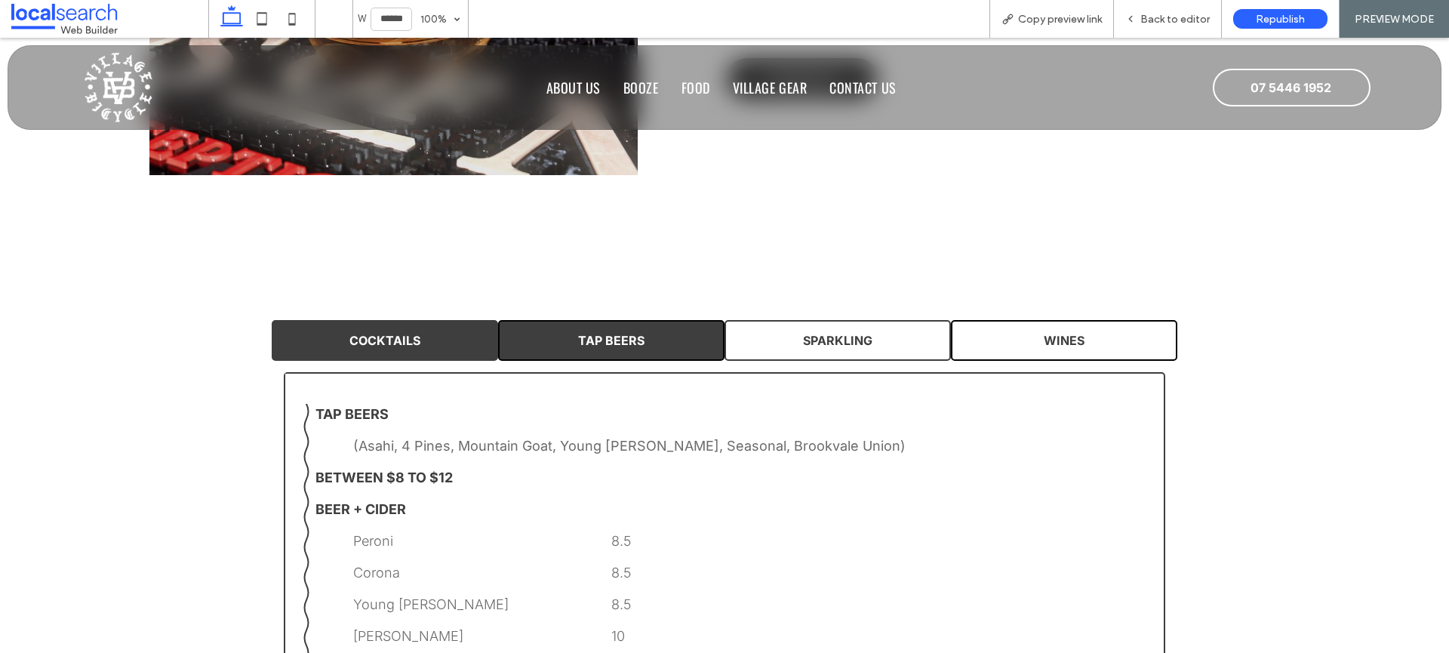
click at [623, 352] on link "TAP BEERS" at bounding box center [611, 340] width 226 height 41
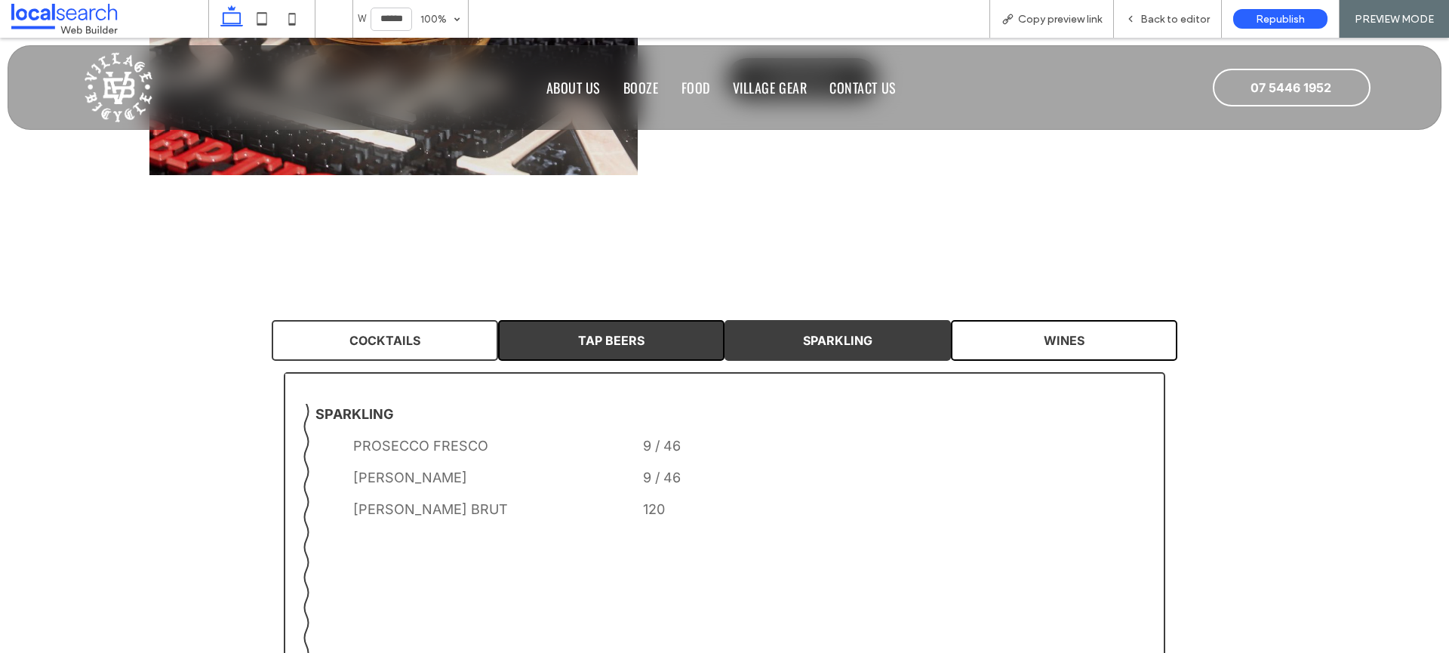
click at [834, 358] on link "SPARKLING" at bounding box center [838, 340] width 226 height 41
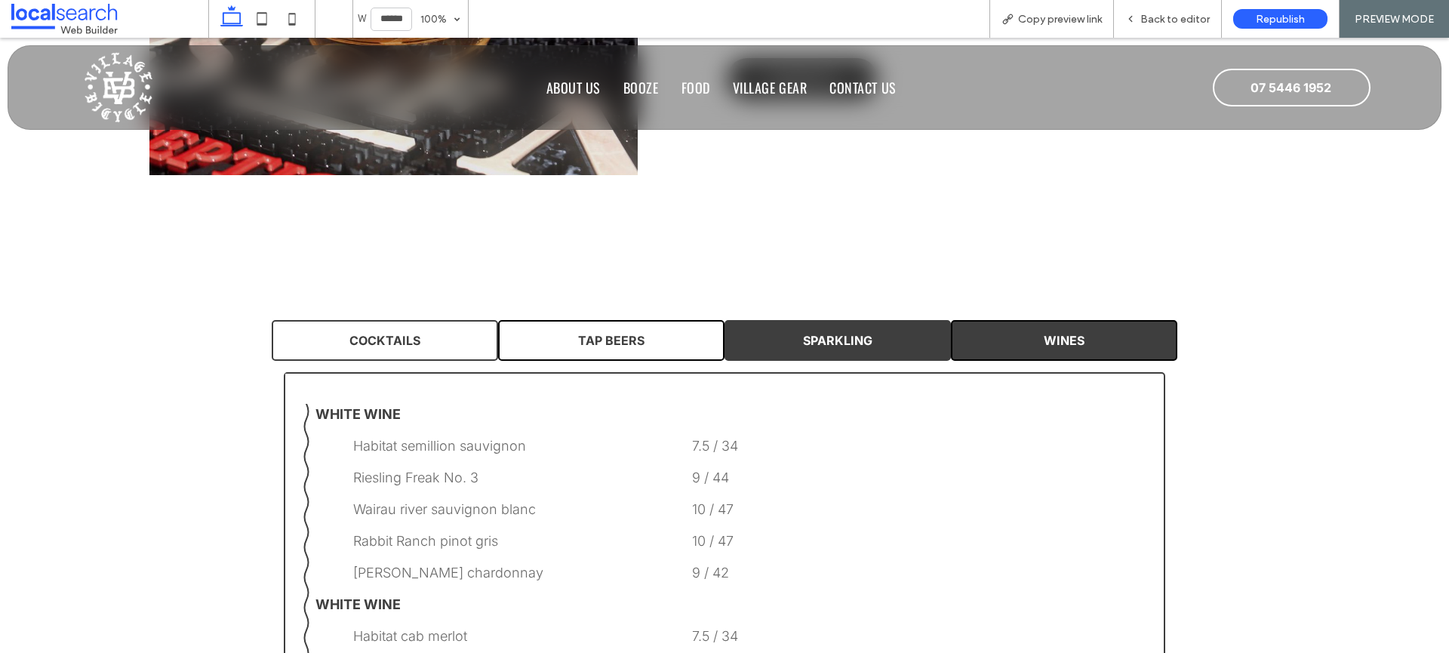
click at [1047, 341] on span "WINES" at bounding box center [1064, 340] width 41 height 15
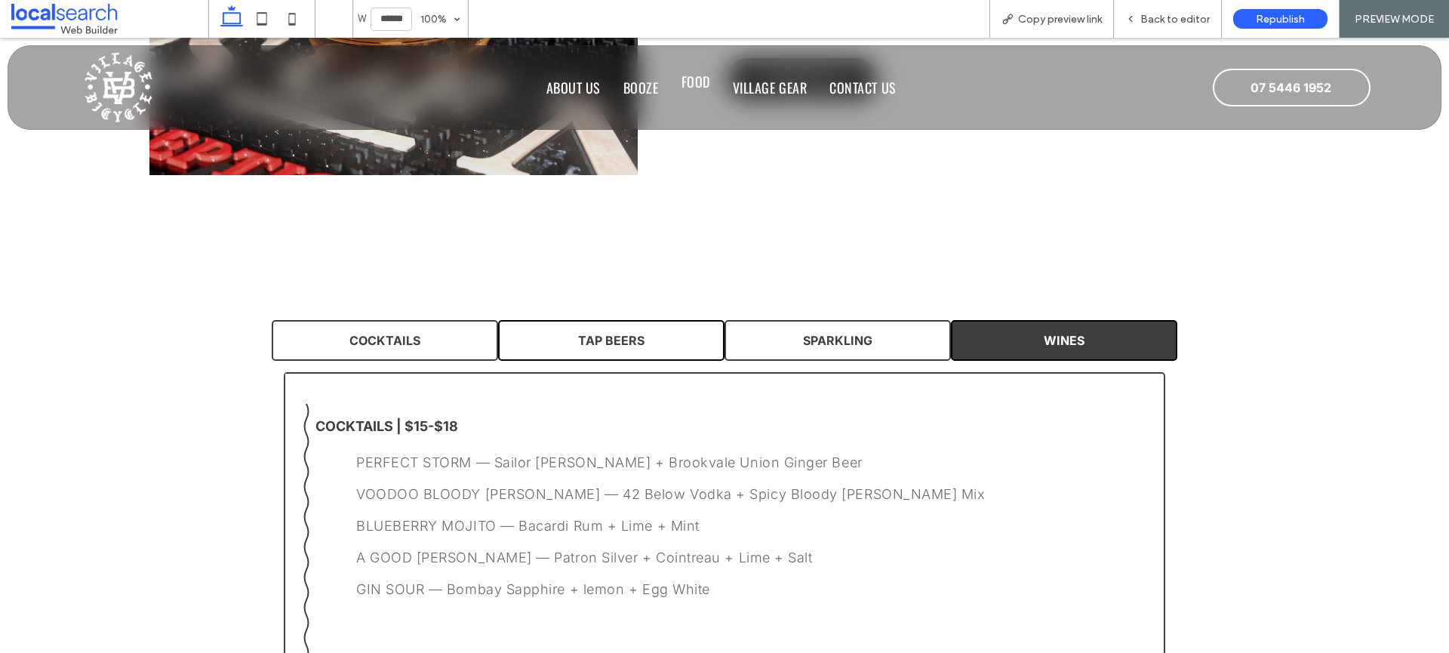
click at [696, 85] on span "Food" at bounding box center [695, 82] width 29 height 20
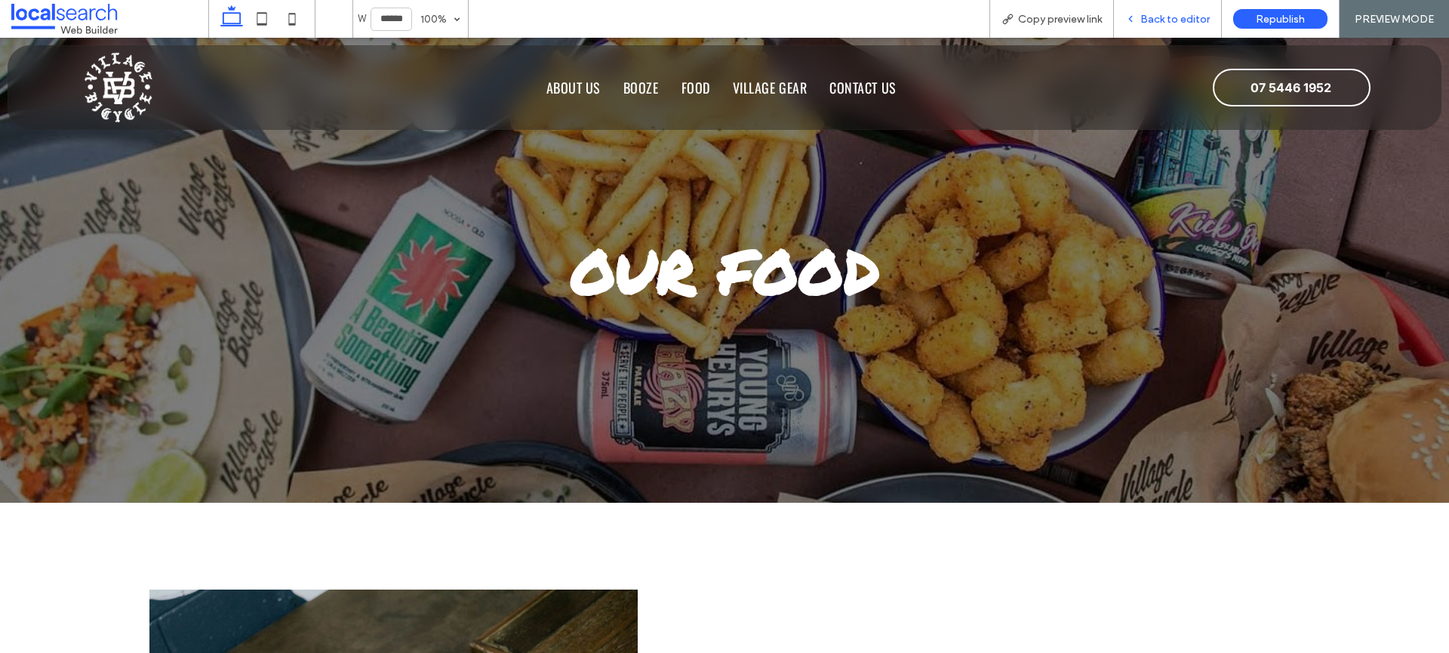
click at [1195, 18] on span "Back to editor" at bounding box center [1174, 19] width 69 height 13
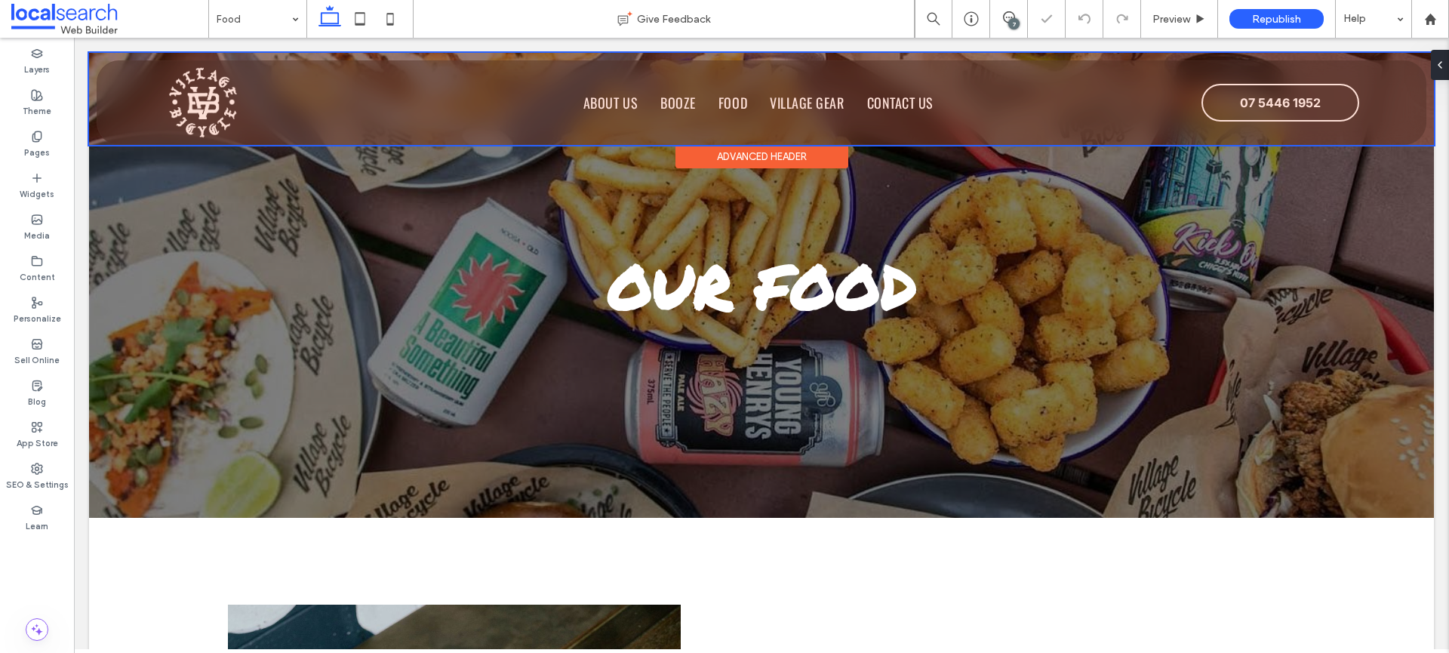
click at [551, 90] on div at bounding box center [761, 99] width 1345 height 92
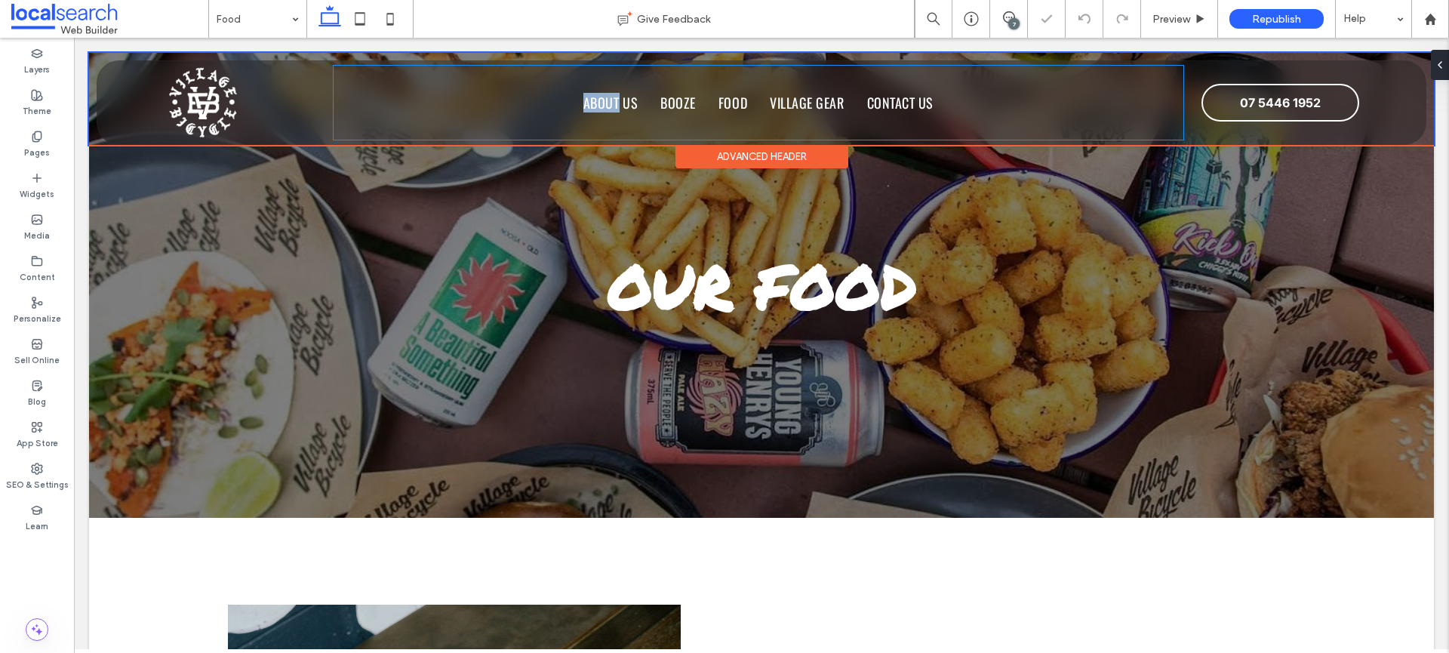
click at [551, 90] on div "Home About Us Booze Food Village Gear Contact Us" at bounding box center [758, 103] width 849 height 74
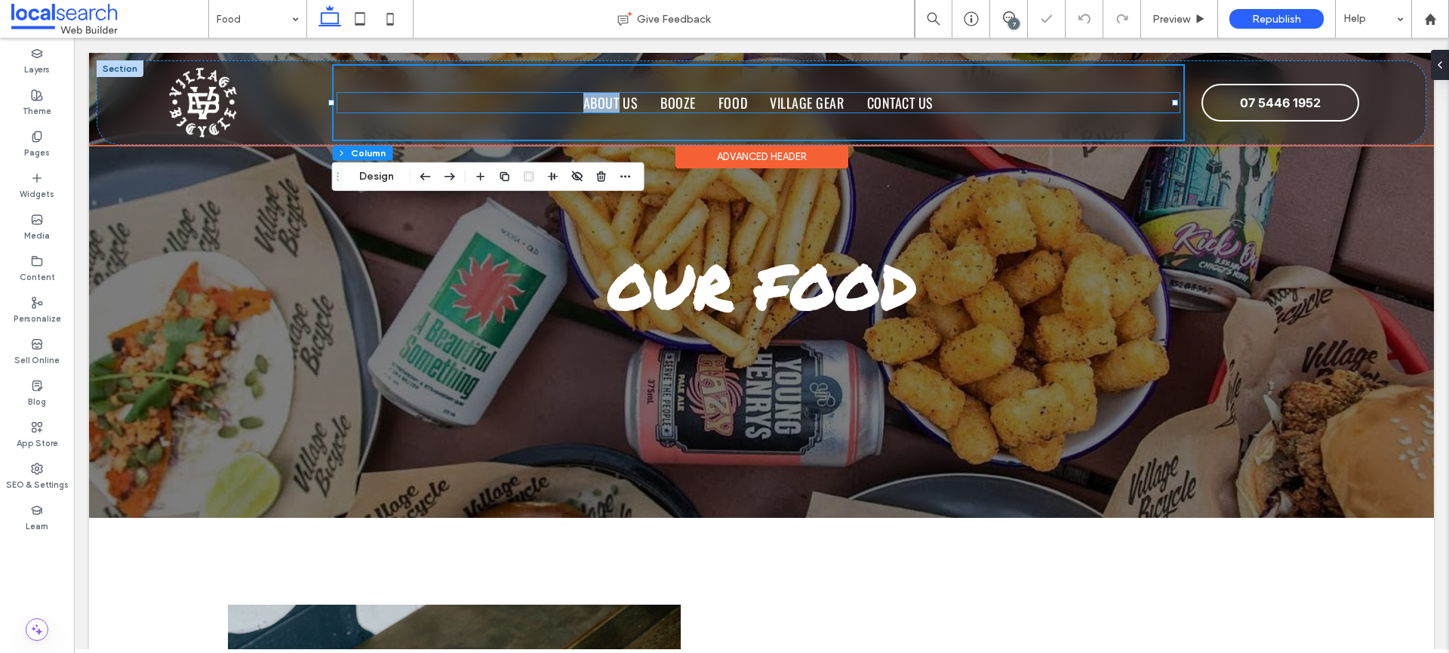
click at [551, 99] on ul "Home About Us Booze Food Village Gear Contact Us" at bounding box center [758, 103] width 842 height 20
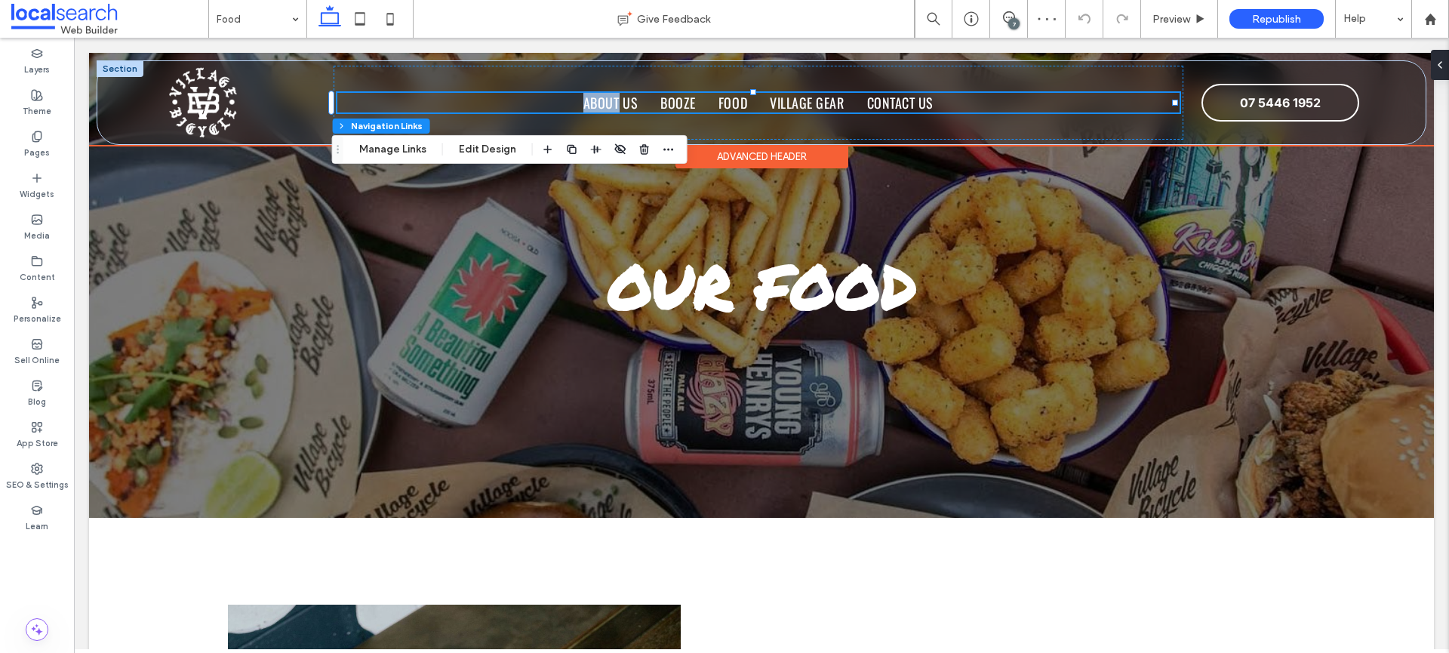
click at [551, 99] on ul "Home About Us Booze Food Village Gear Contact Us" at bounding box center [758, 103] width 842 height 20
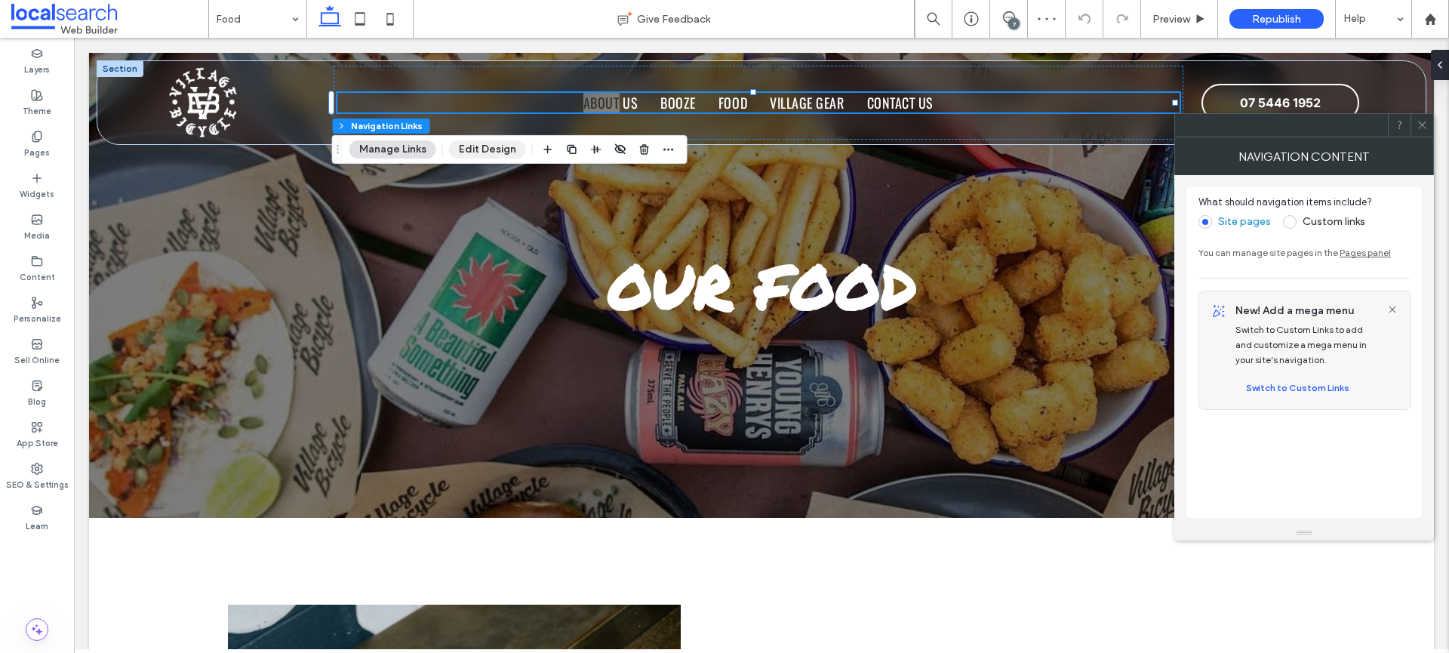
click at [503, 148] on button "Edit Design" at bounding box center [487, 149] width 77 height 18
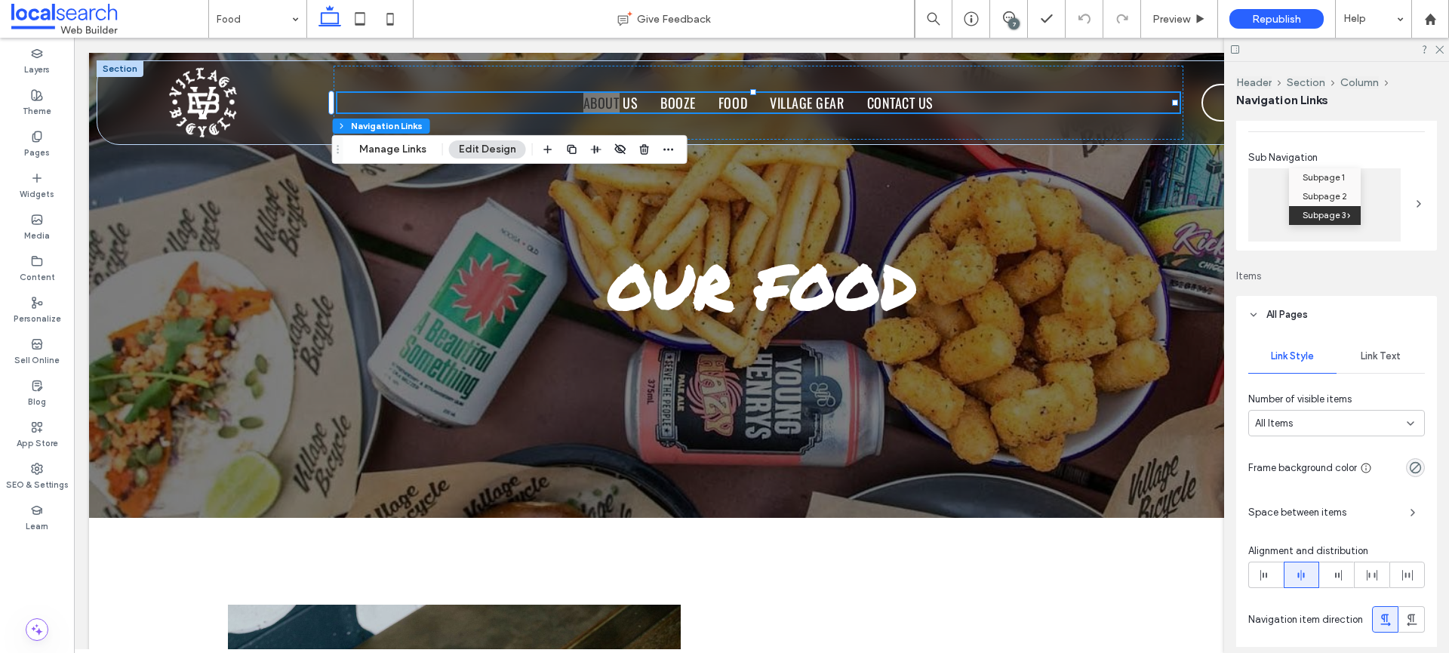
scroll to position [312, 0]
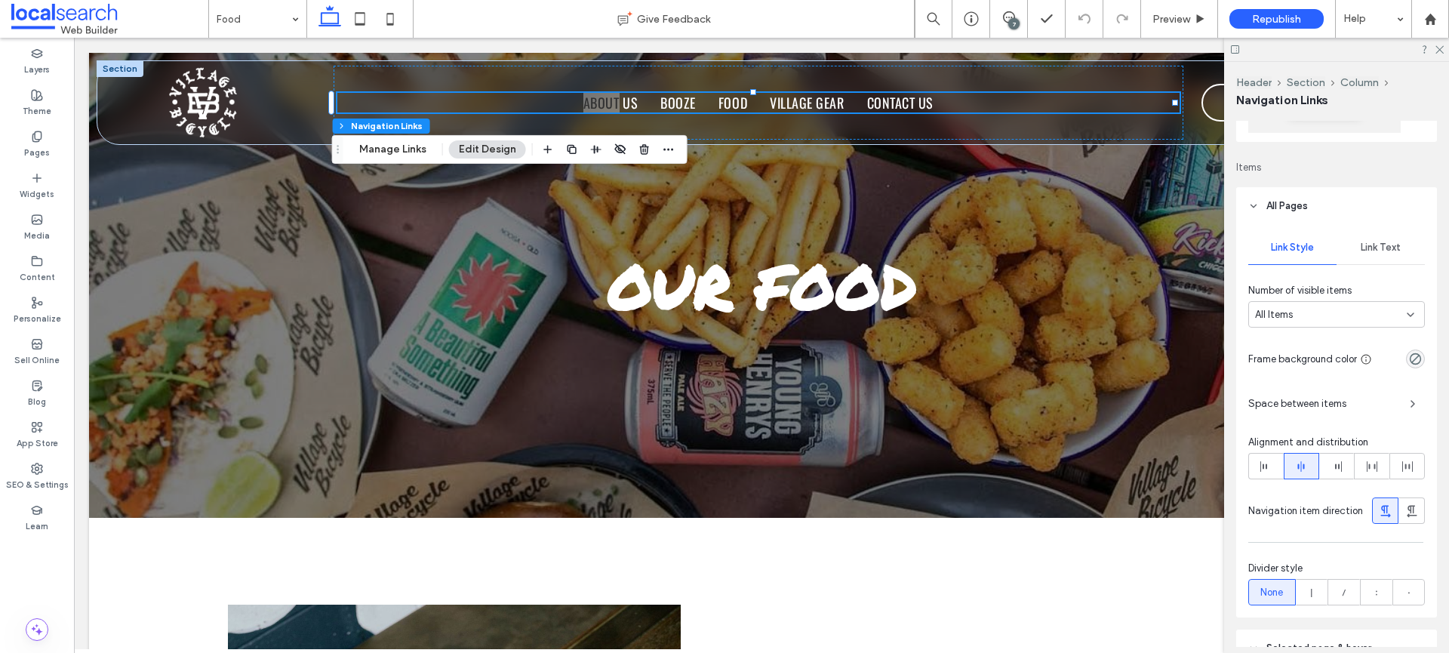
click at [1375, 248] on span "Link Text" at bounding box center [1381, 248] width 40 height 12
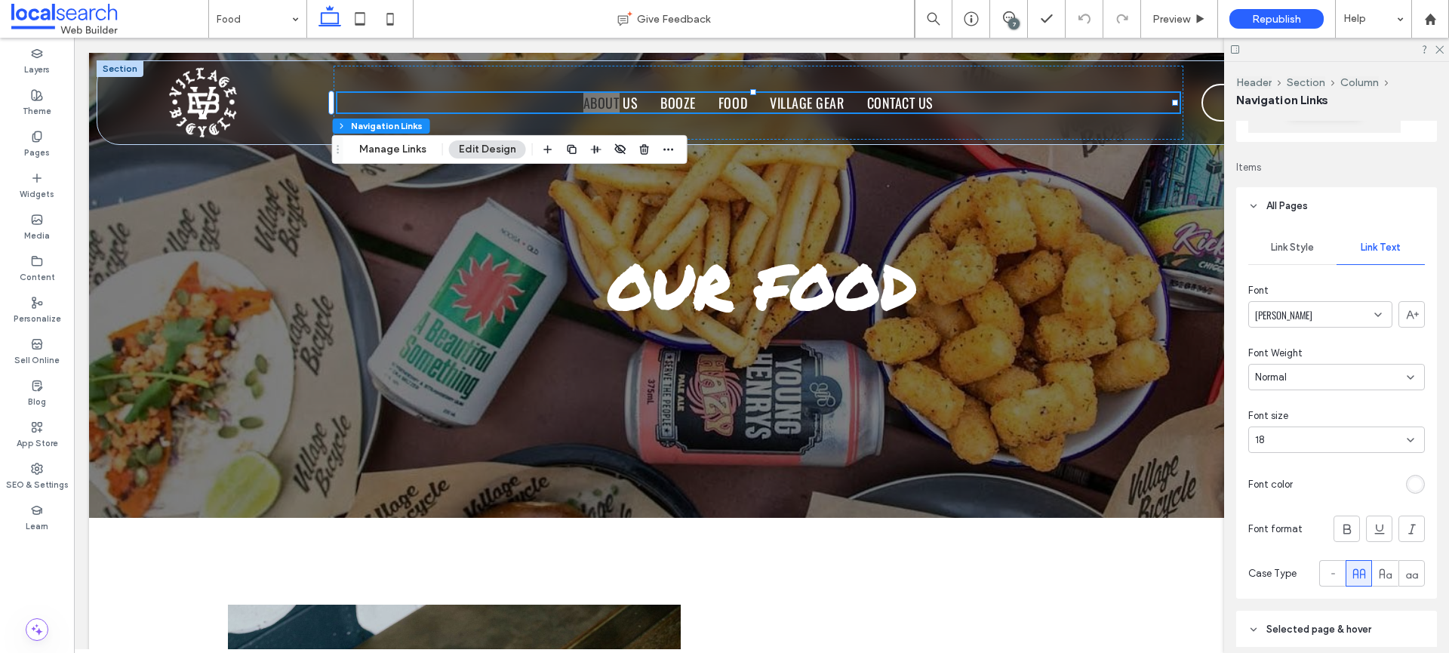
click at [1334, 317] on div "[PERSON_NAME]" at bounding box center [1320, 314] width 144 height 26
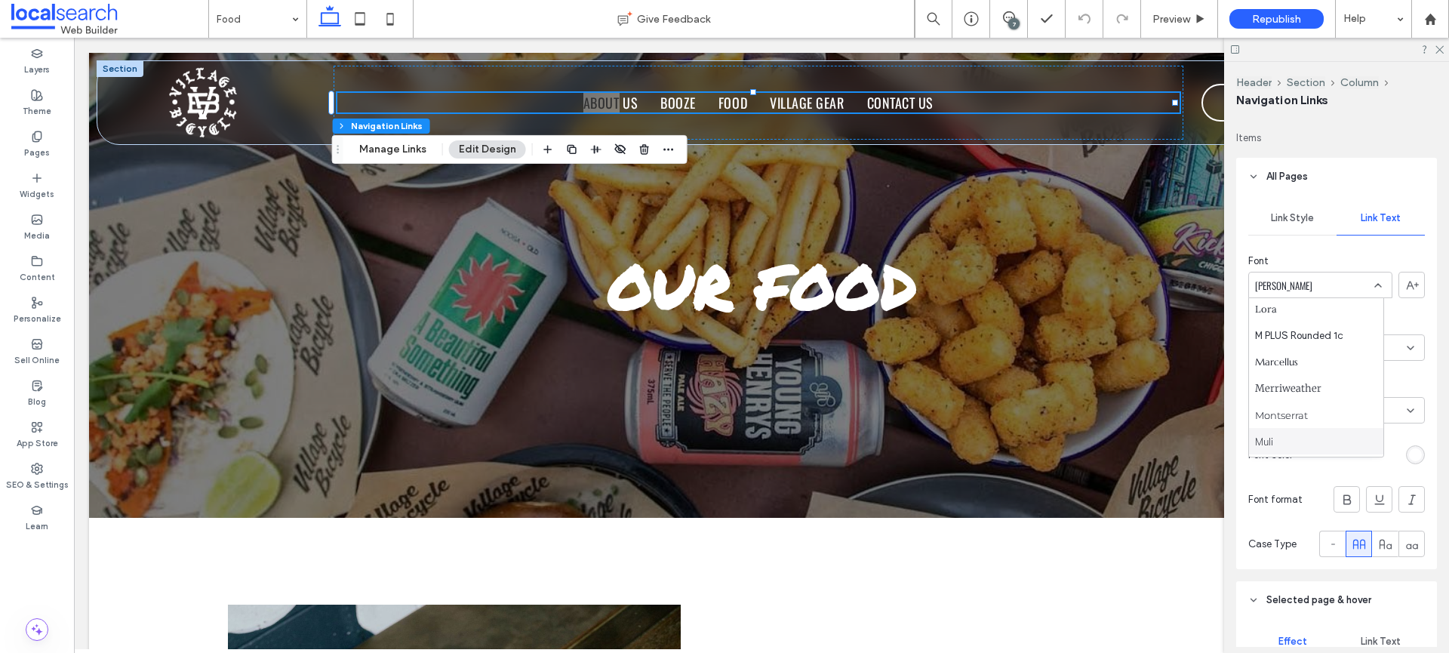
scroll to position [700, 0]
click at [1336, 405] on span "M PLUS Rounded 1c" at bounding box center [1299, 404] width 88 height 15
click at [1345, 501] on icon at bounding box center [1347, 499] width 15 height 15
click at [1356, 287] on div "M PLUS Rounded 1c" at bounding box center [1320, 285] width 144 height 26
click at [1400, 311] on div "Link Style Link Text Font M PLUS Rounded 1c Font Weight Bold Font size 18 Font …" at bounding box center [1336, 382] width 201 height 374
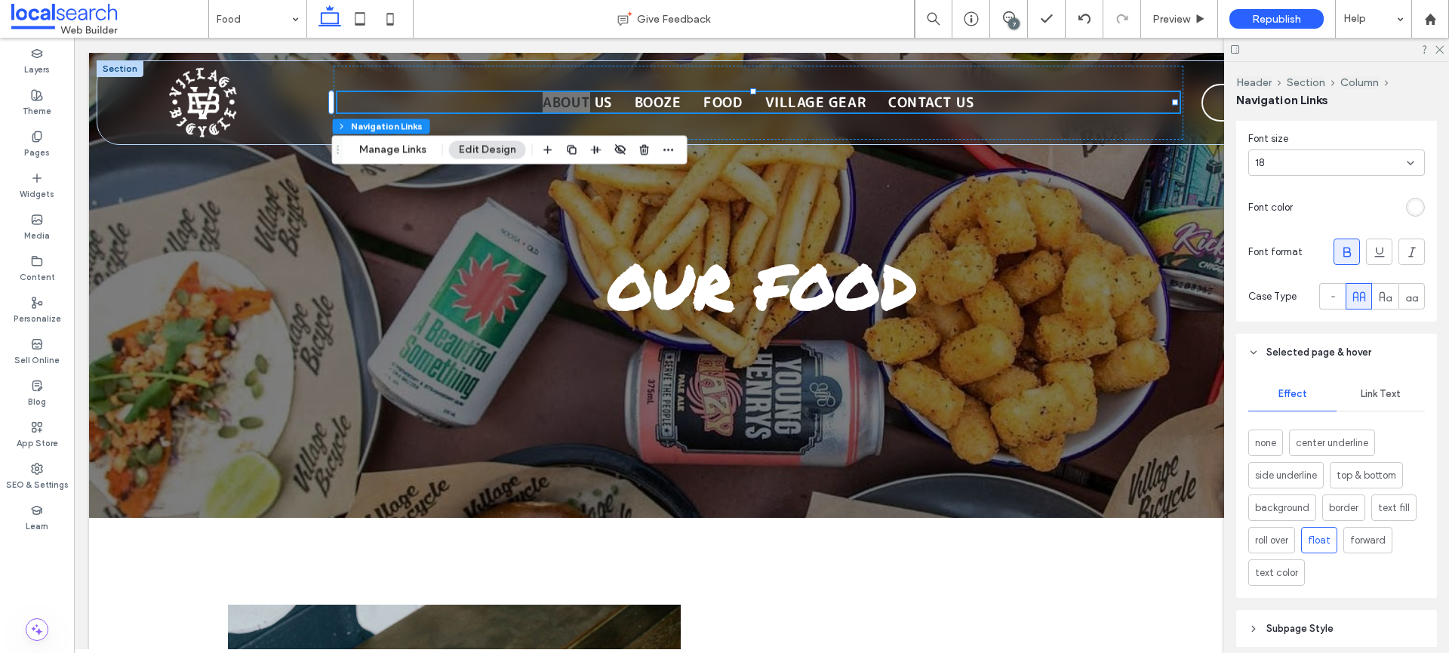
scroll to position [605, 0]
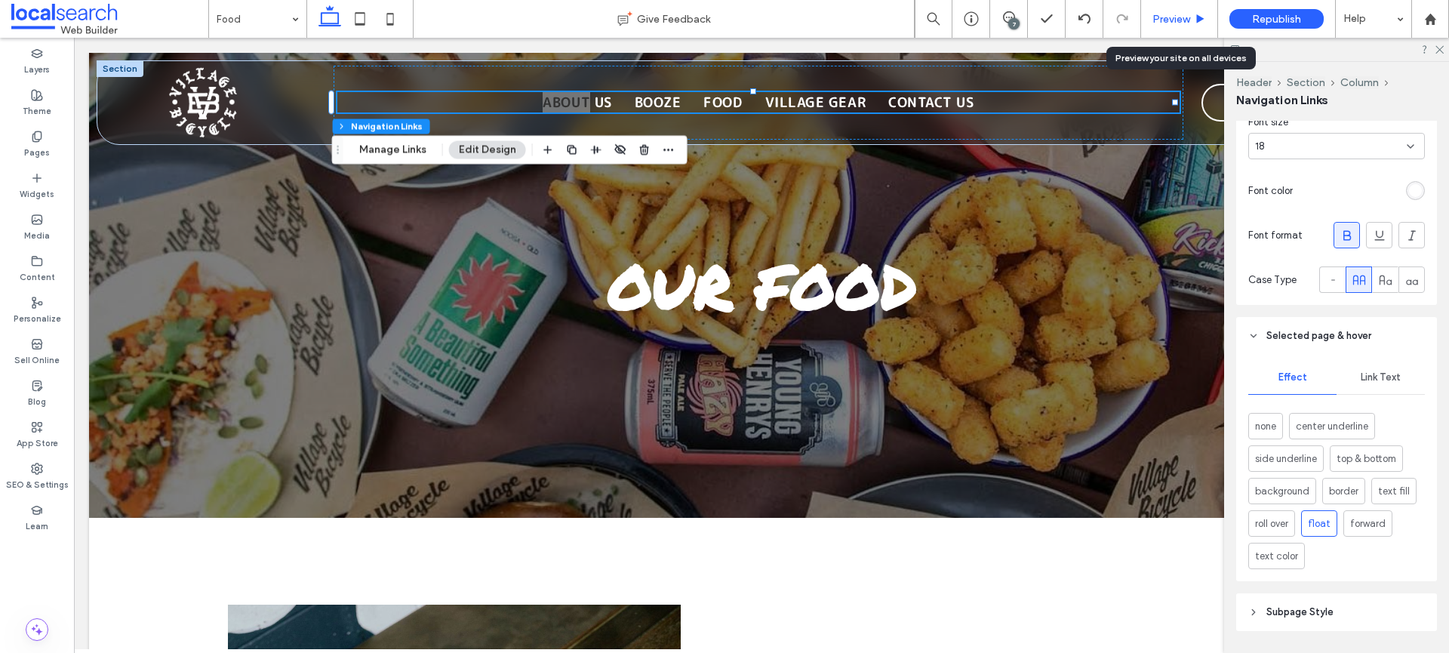
click at [1177, 18] on span "Preview" at bounding box center [1171, 19] width 38 height 13
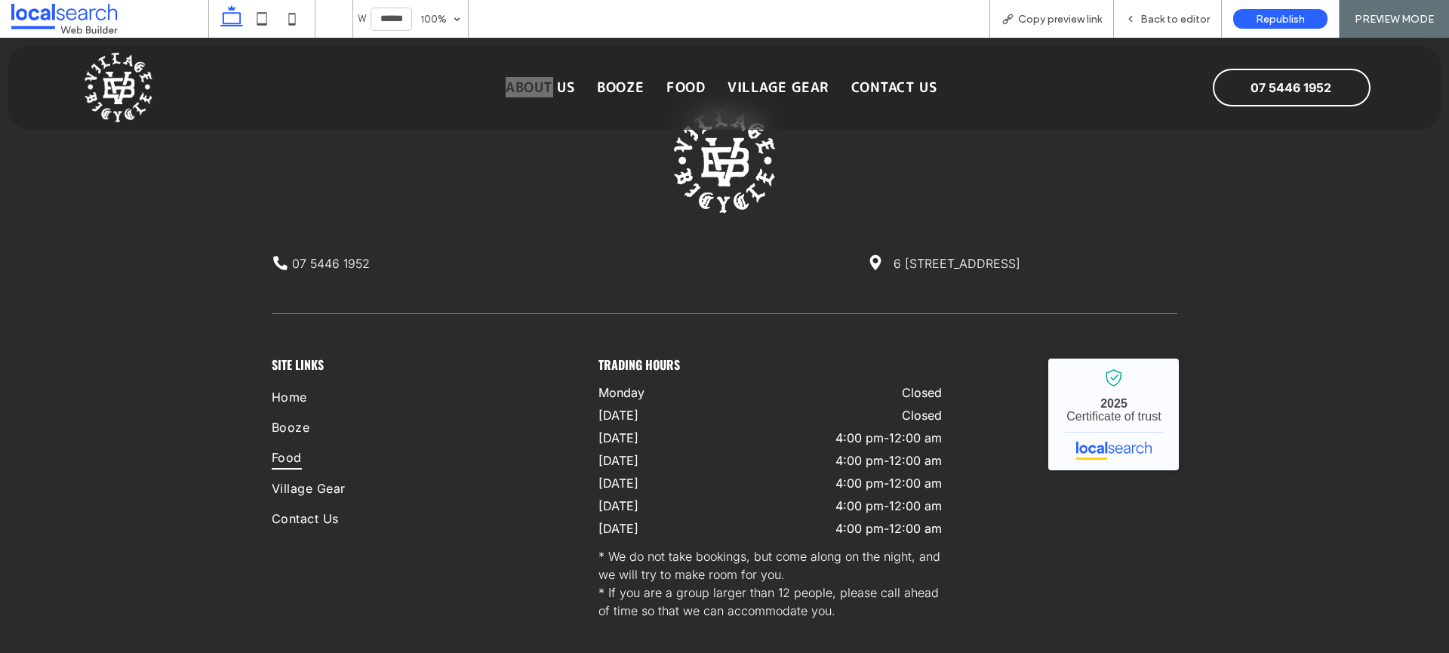
scroll to position [2578, 0]
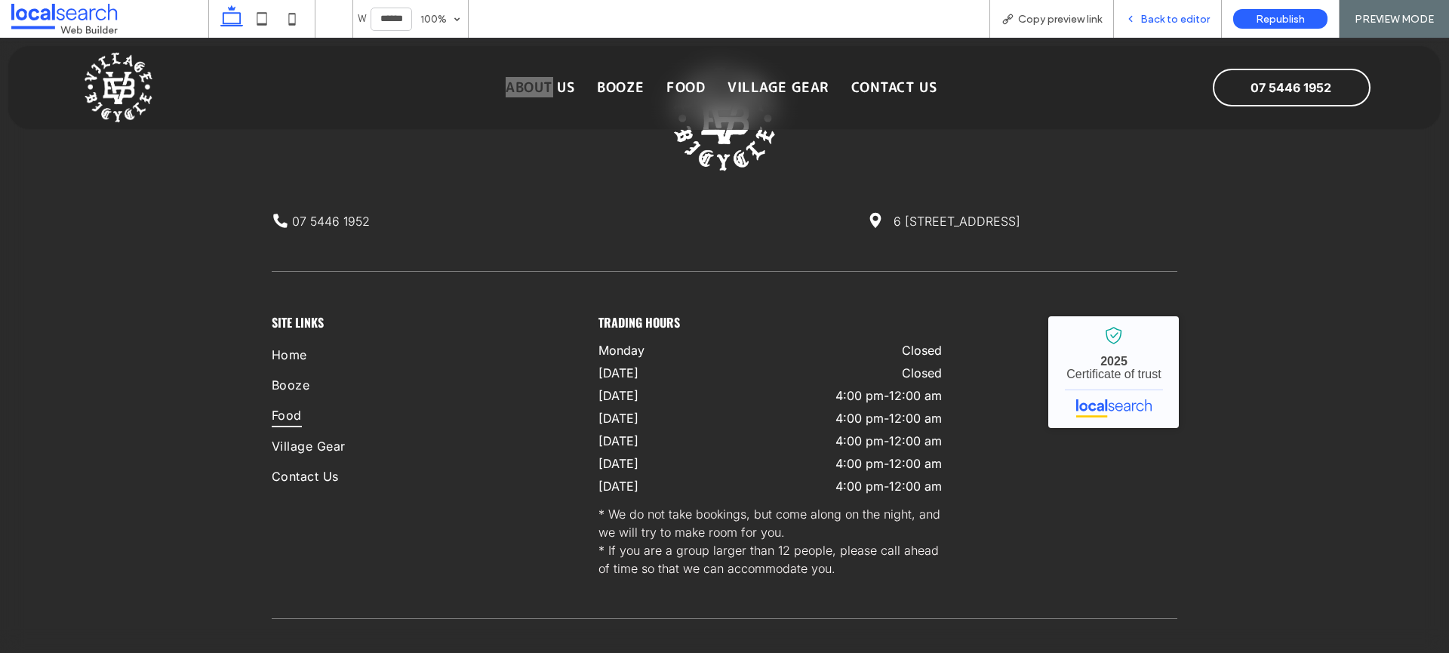
click at [1161, 26] on div "Back to editor" at bounding box center [1168, 19] width 108 height 38
click at [1161, 20] on span "Back to editor" at bounding box center [1174, 19] width 69 height 13
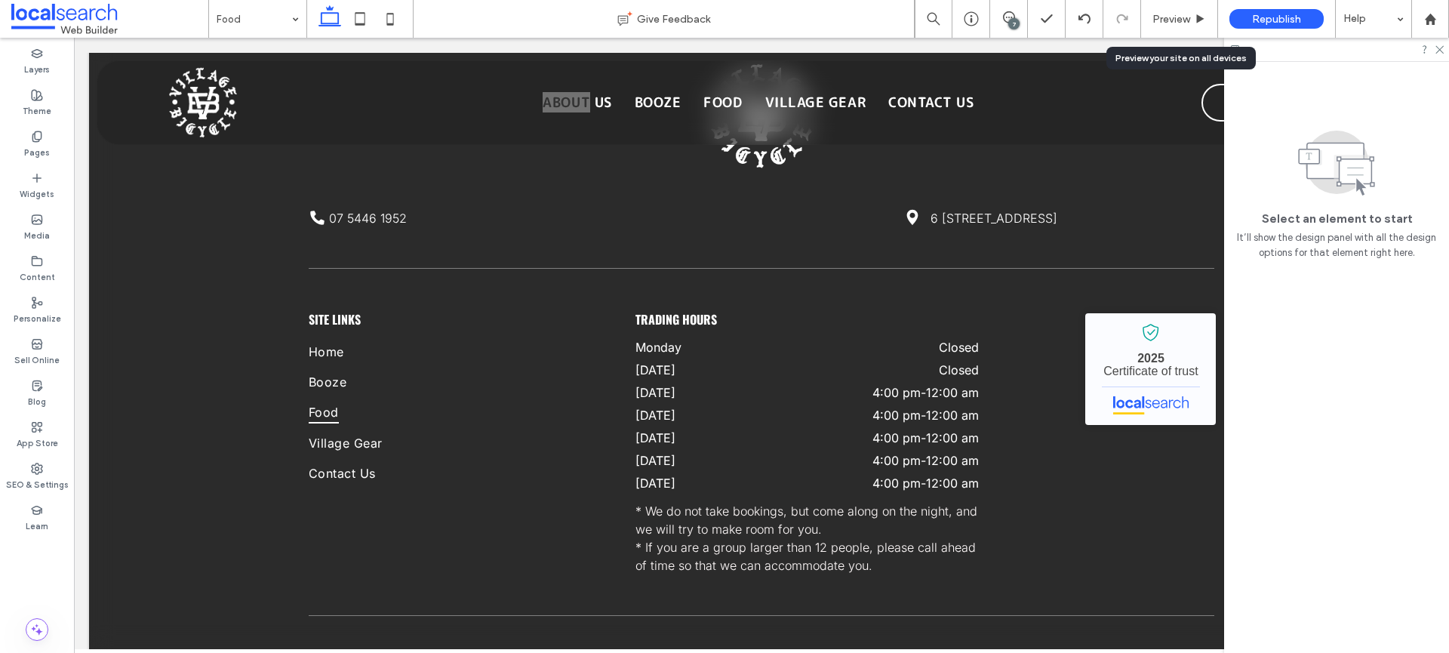
scroll to position [2585, 0]
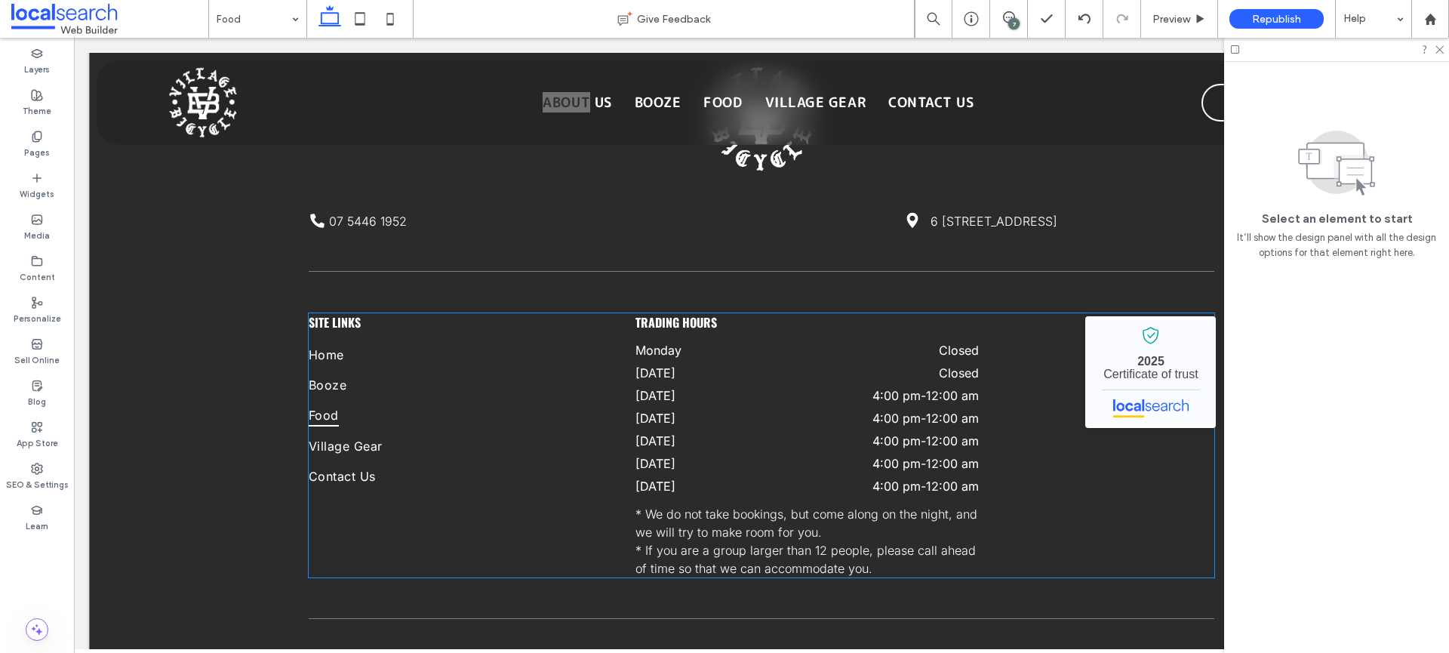
click at [345, 323] on span "SITE LINKS" at bounding box center [335, 322] width 52 height 18
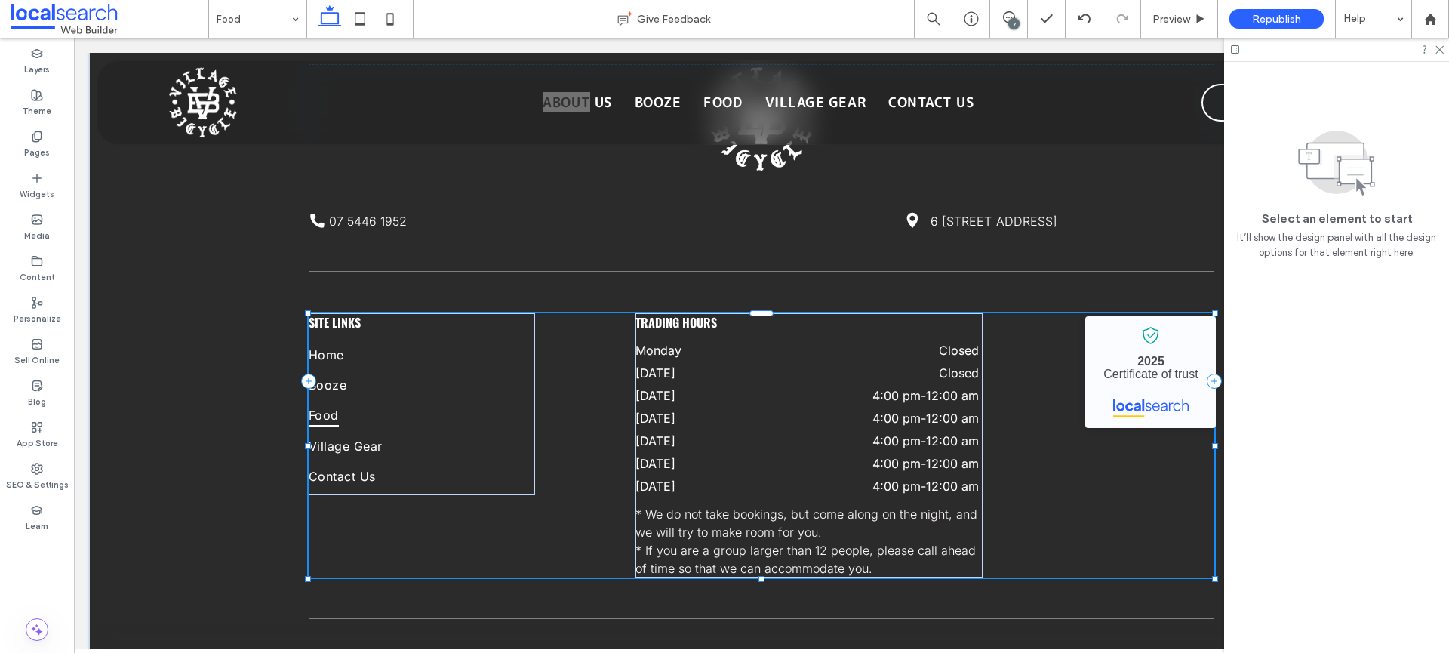
click at [345, 323] on span "SITE LINKS" at bounding box center [335, 322] width 52 height 18
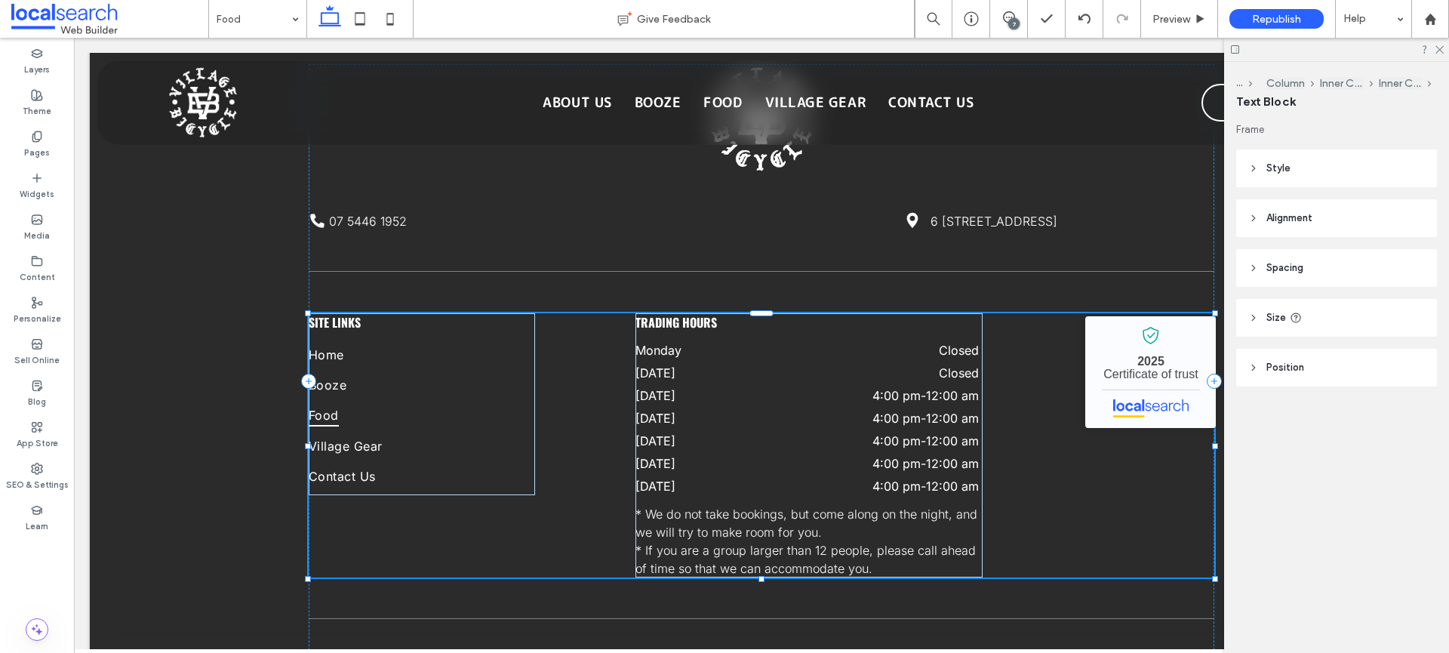
type input "******"
type input "**"
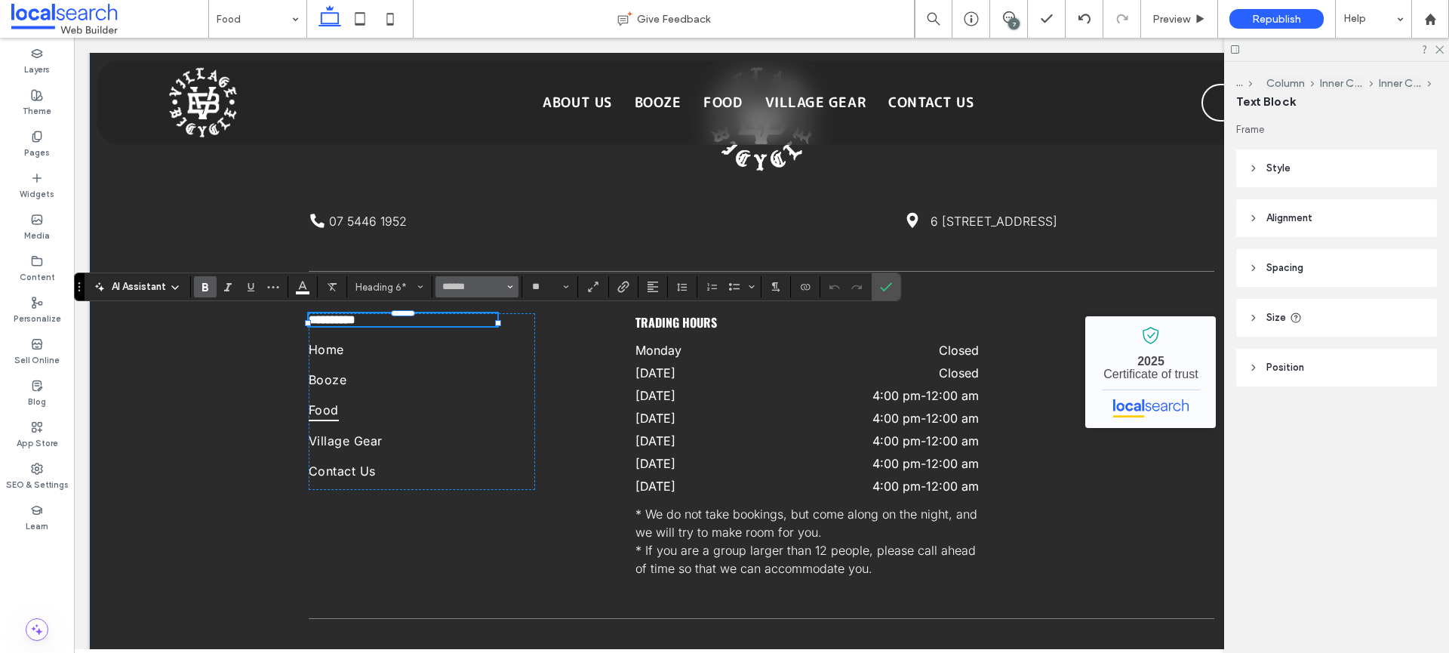
click at [510, 284] on icon "Font & Font weight" at bounding box center [510, 287] width 6 height 6
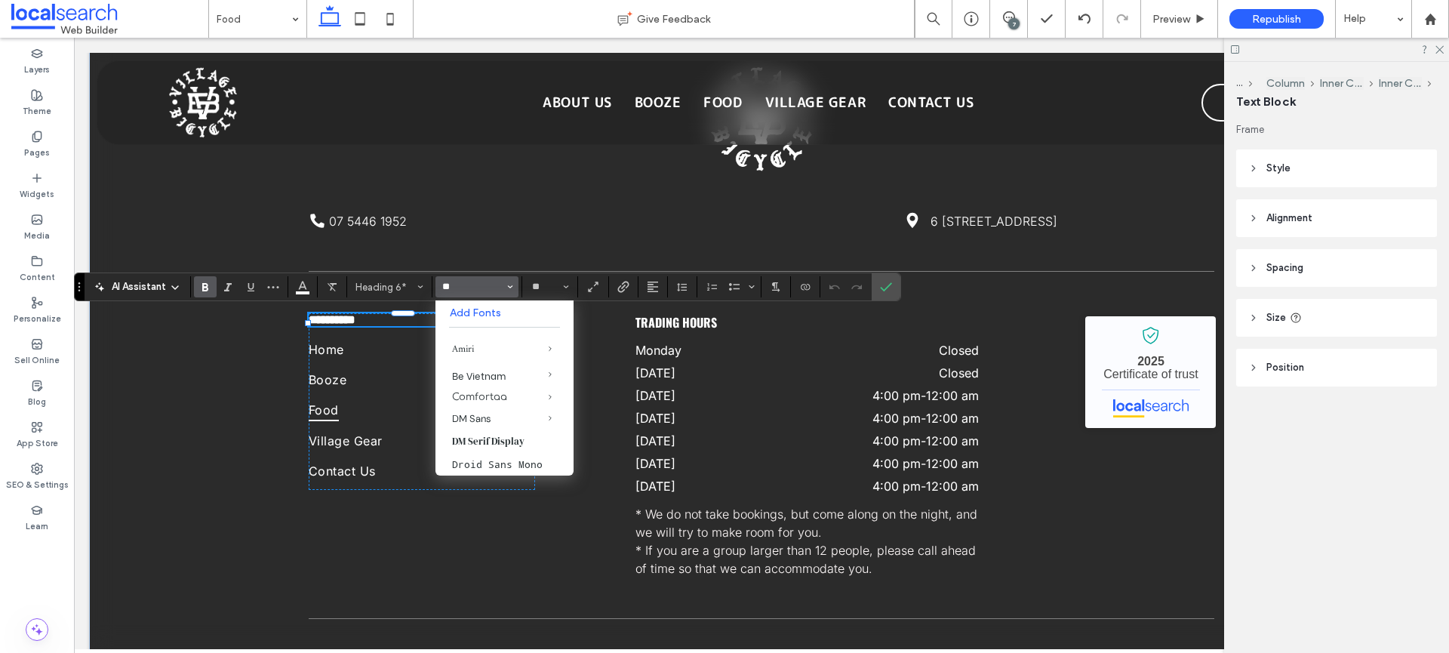
click at [435, 276] on button "*" at bounding box center [476, 286] width 83 height 21
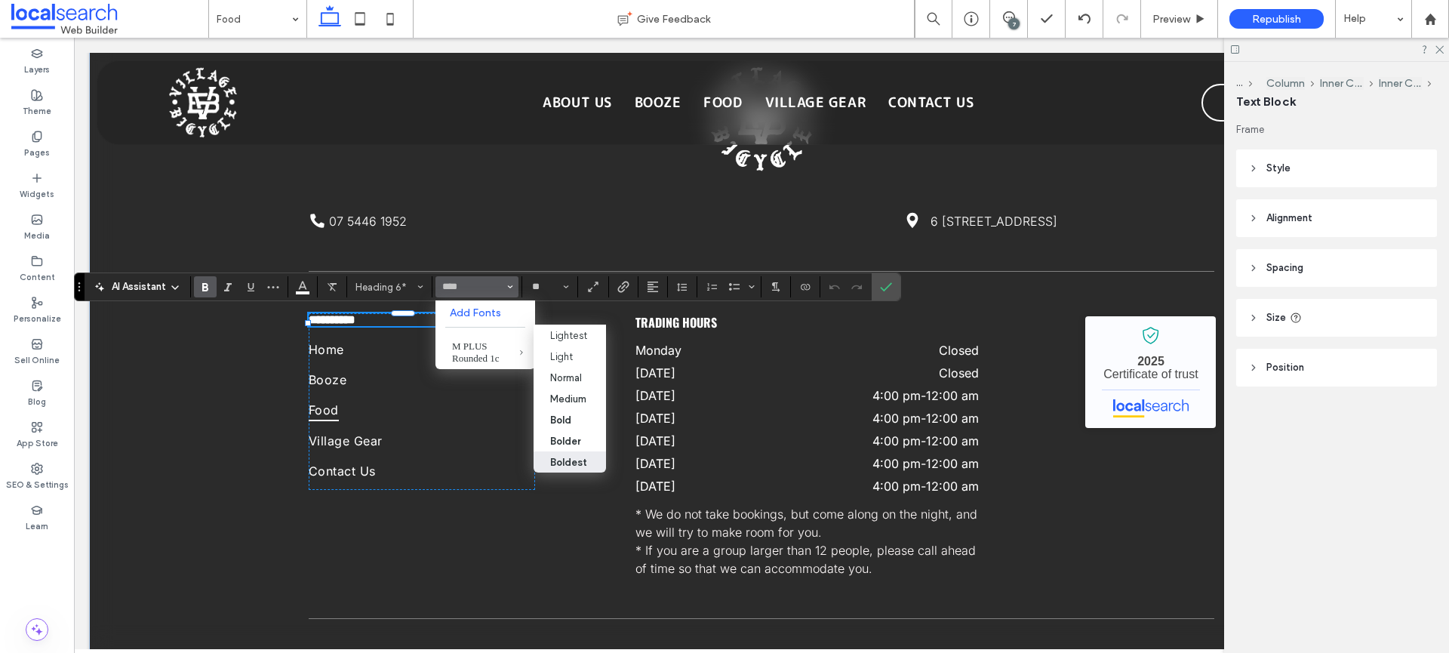
click at [583, 463] on div "Boldest" at bounding box center [568, 462] width 37 height 11
type input "**********"
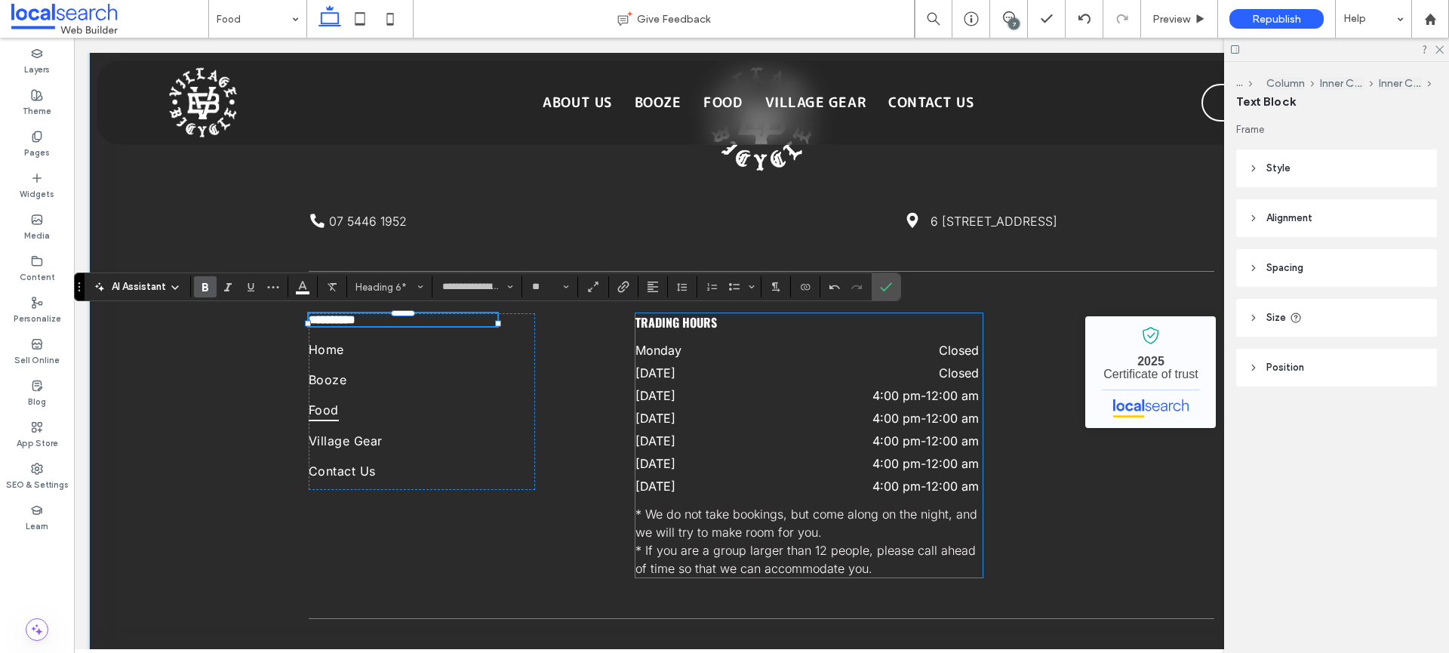
click at [706, 322] on span "trading hours" at bounding box center [676, 322] width 82 height 18
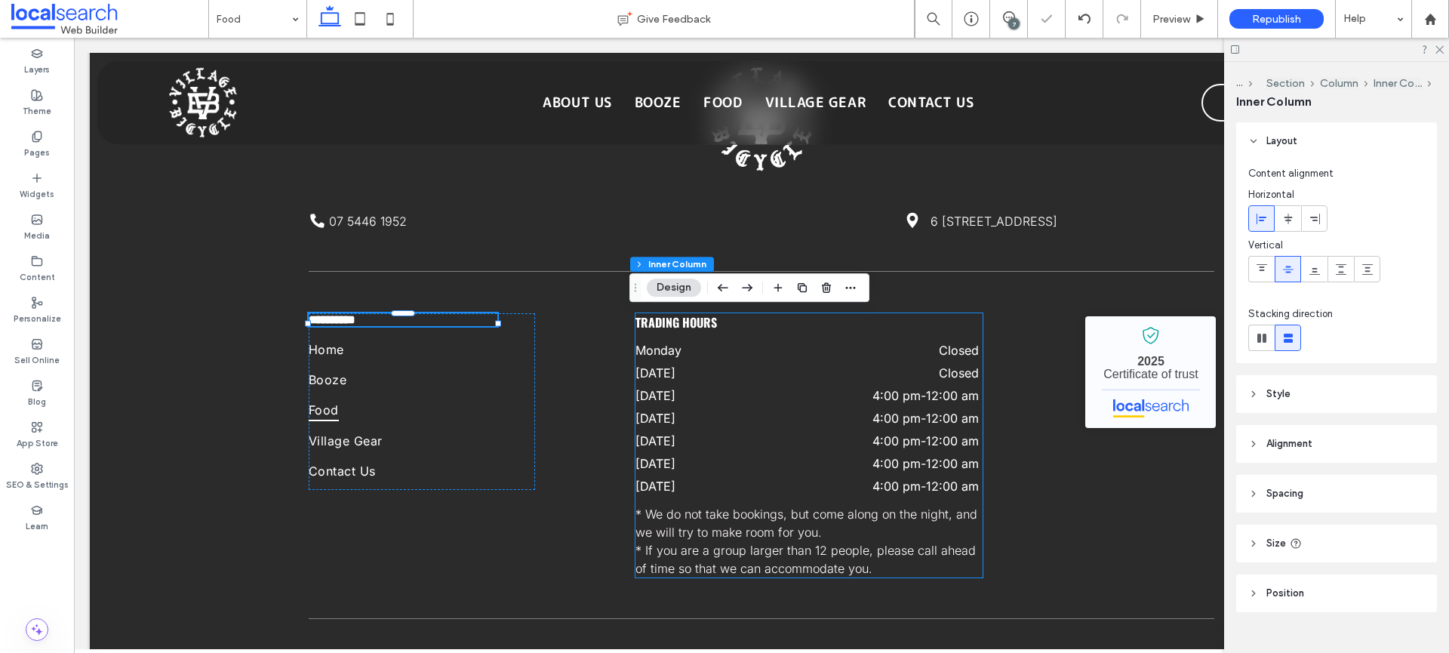
click at [706, 322] on span "trading hours" at bounding box center [676, 322] width 82 height 18
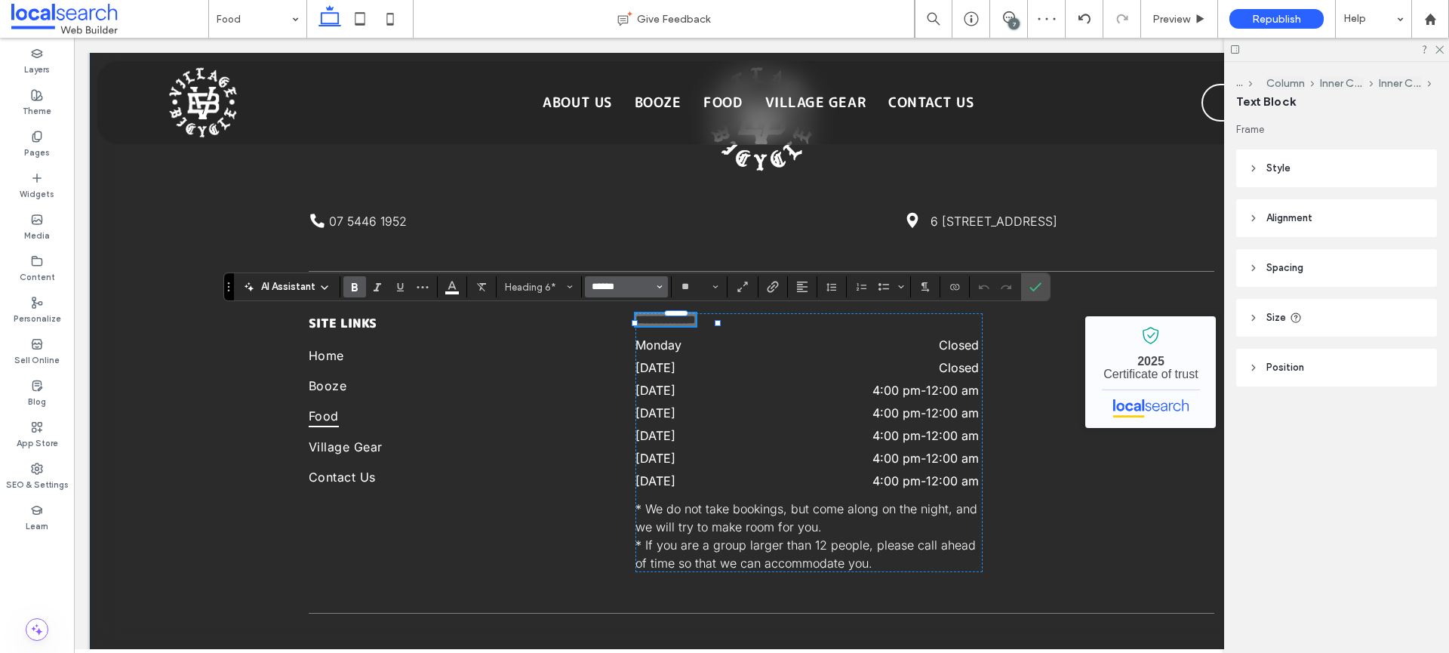
click at [641, 282] on input "******" at bounding box center [622, 287] width 64 height 12
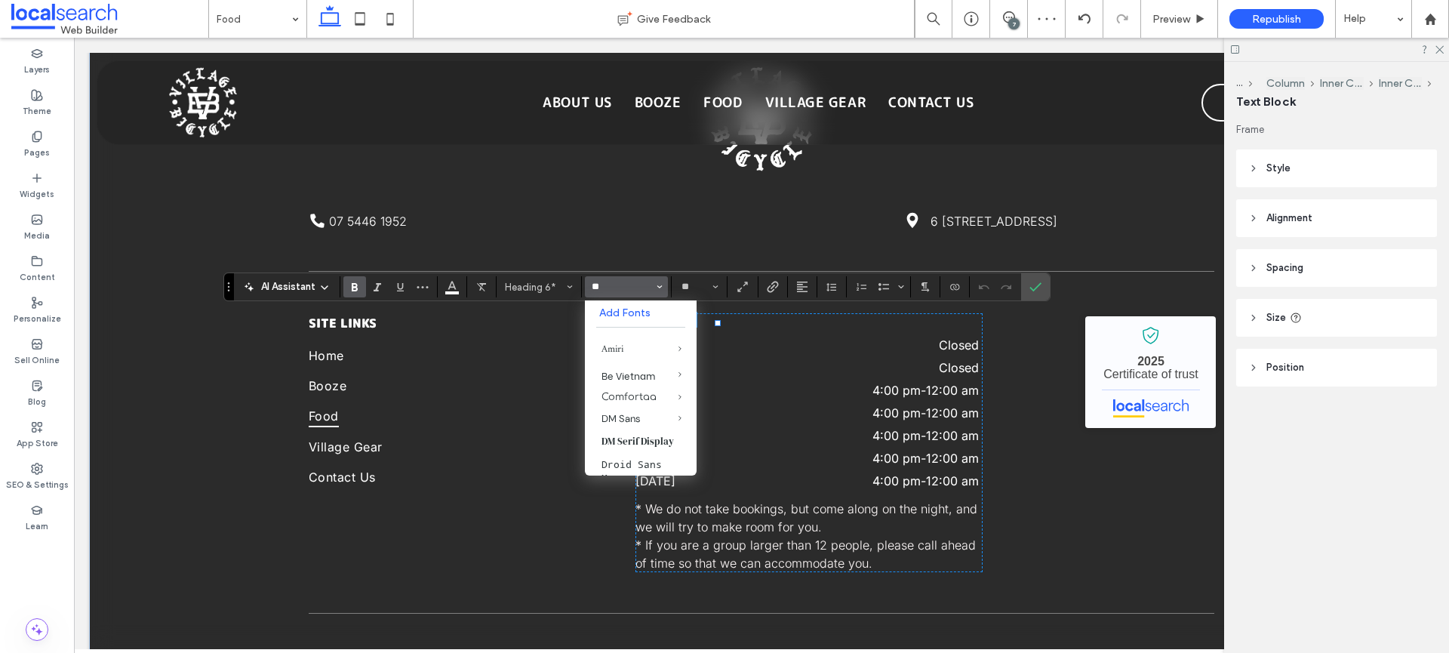
click at [585, 276] on button "*" at bounding box center [626, 286] width 83 height 21
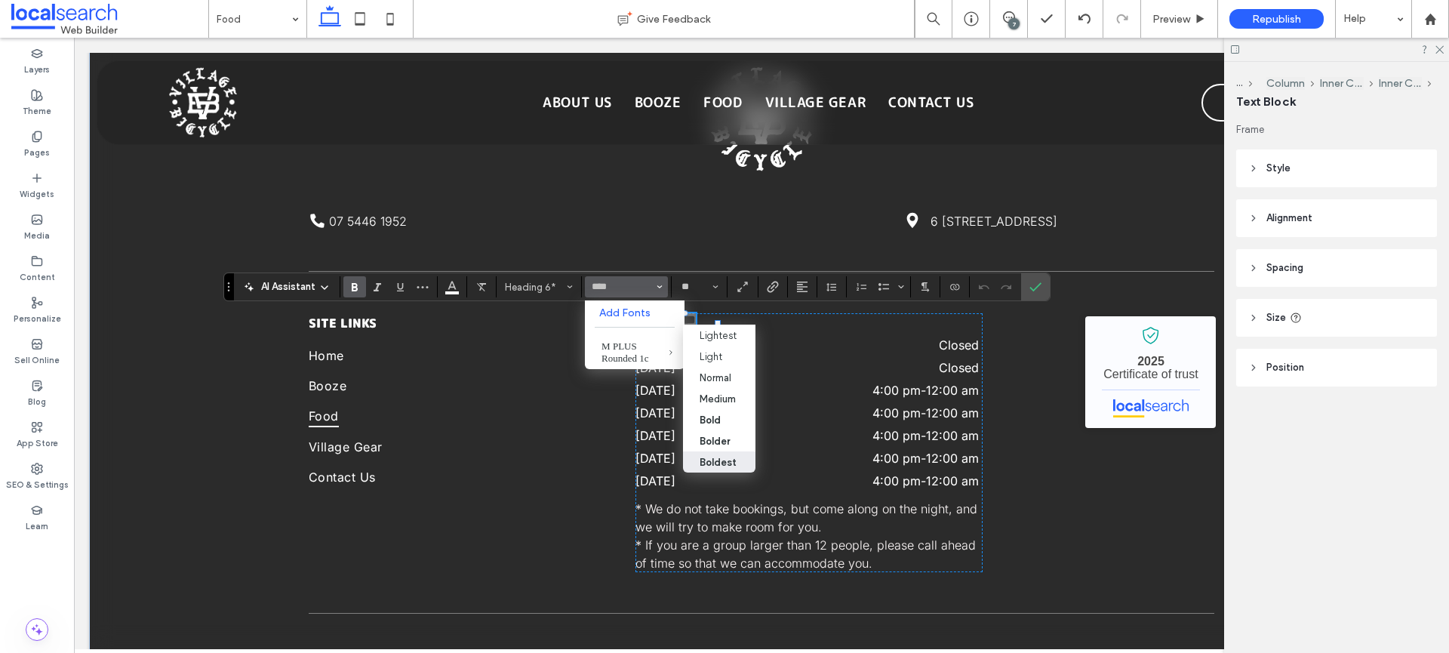
click at [737, 457] on div "Boldest" at bounding box center [719, 462] width 39 height 11
type input "**********"
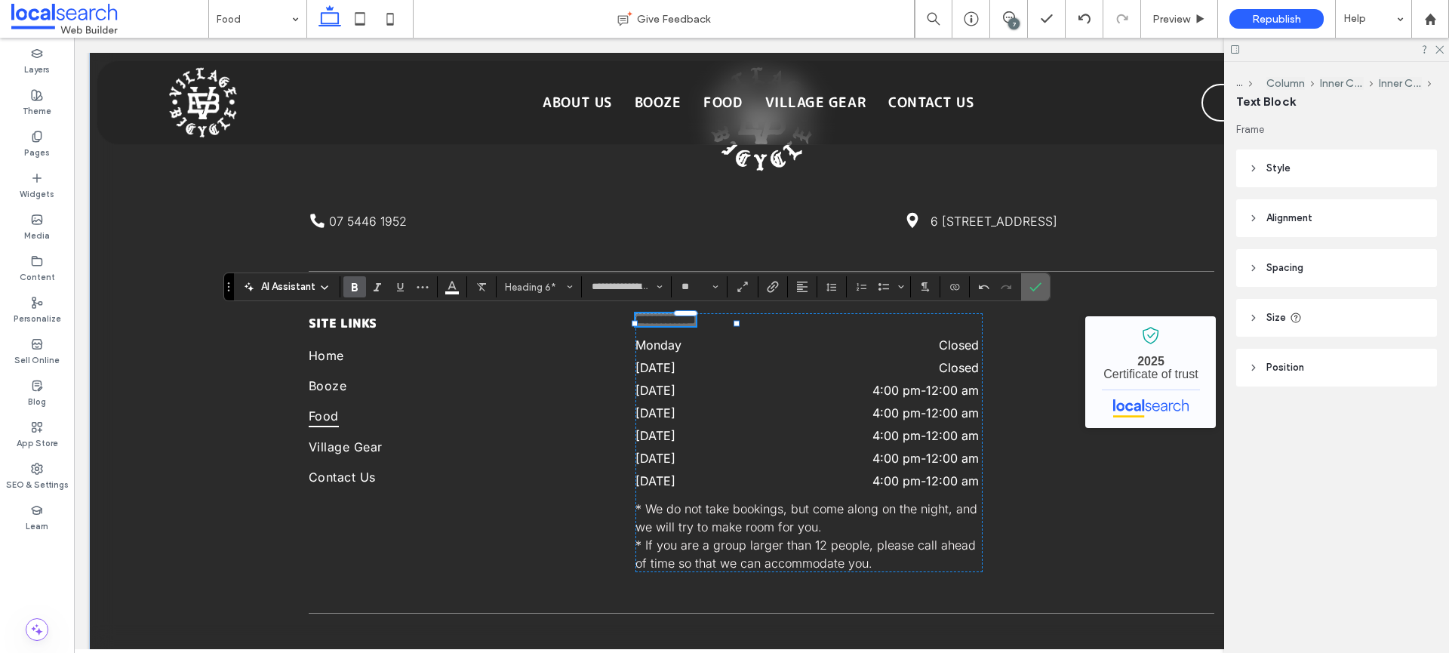
click at [1042, 281] on label "Confirm" at bounding box center [1035, 286] width 23 height 27
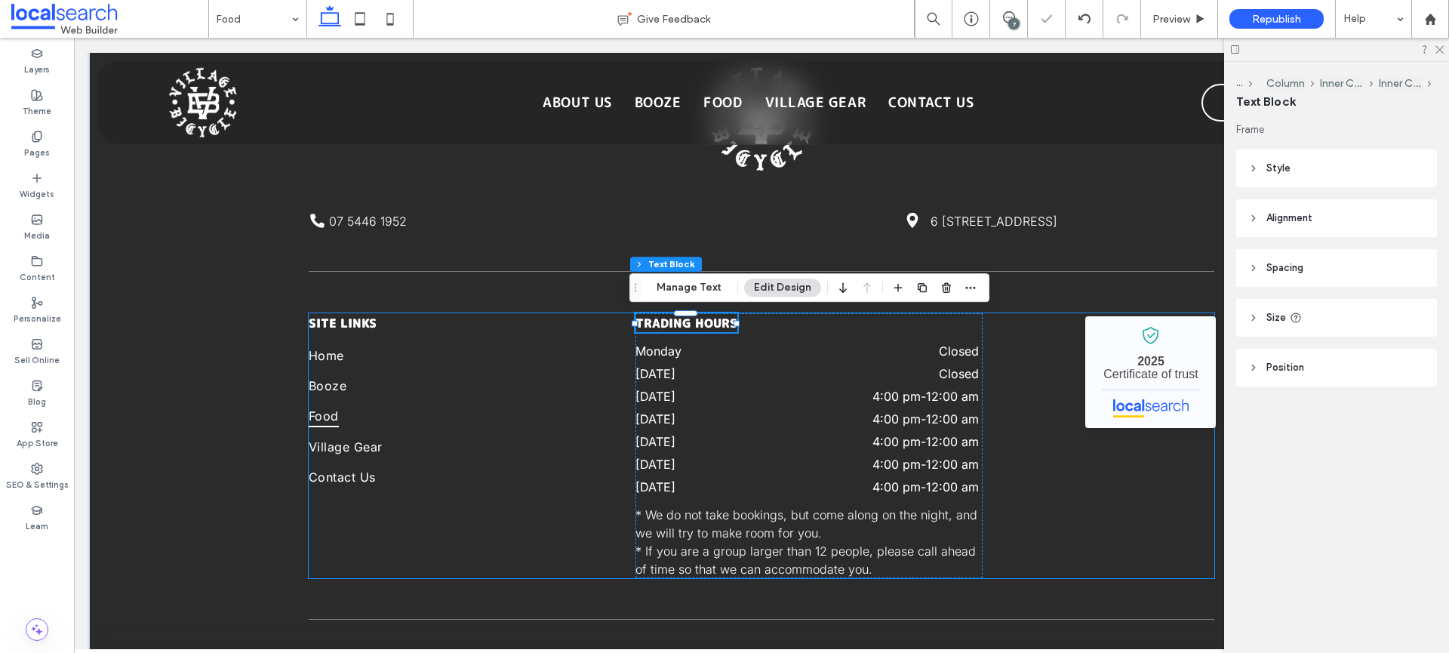
click at [1006, 347] on div "SITE LINKS Home Booze Food Village Gear Contact Us trading hours Monday Closed …" at bounding box center [762, 445] width 906 height 265
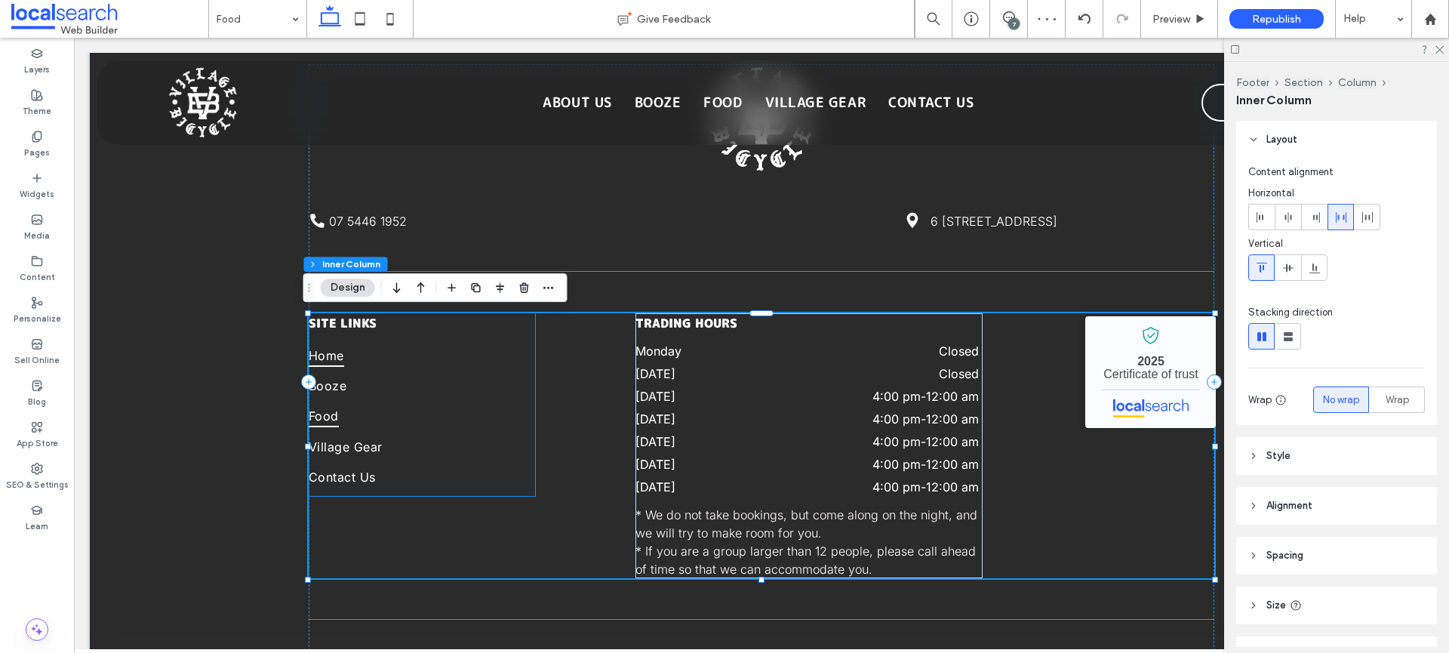
click at [373, 354] on link "Home" at bounding box center [422, 358] width 226 height 30
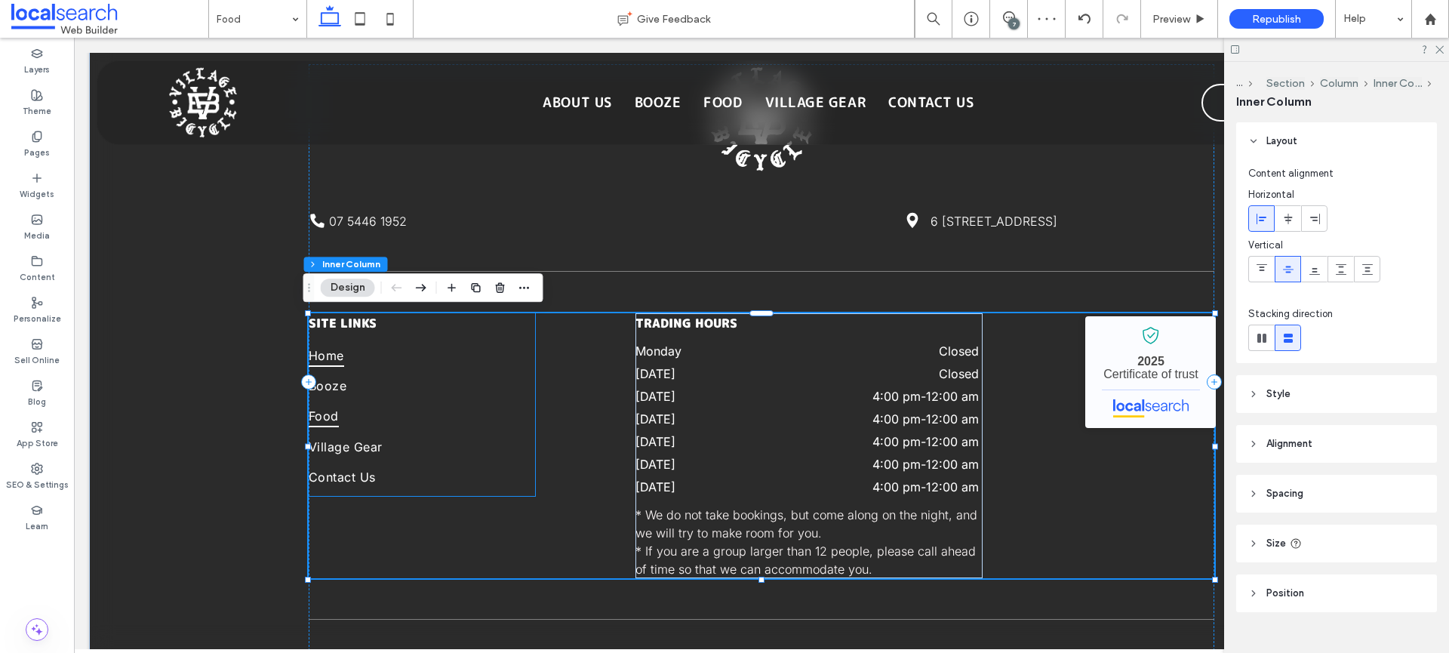
click at [373, 354] on link "Home" at bounding box center [422, 358] width 226 height 30
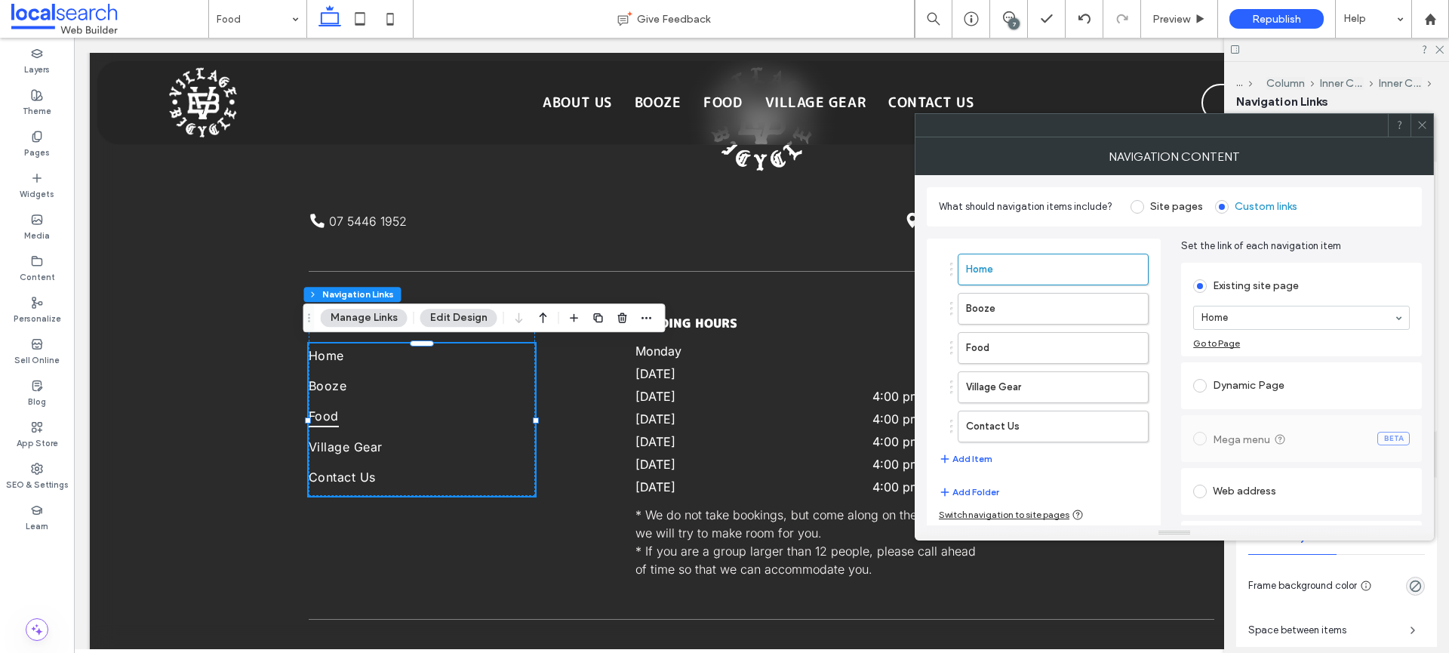
click at [444, 315] on button "Edit Design" at bounding box center [458, 318] width 77 height 18
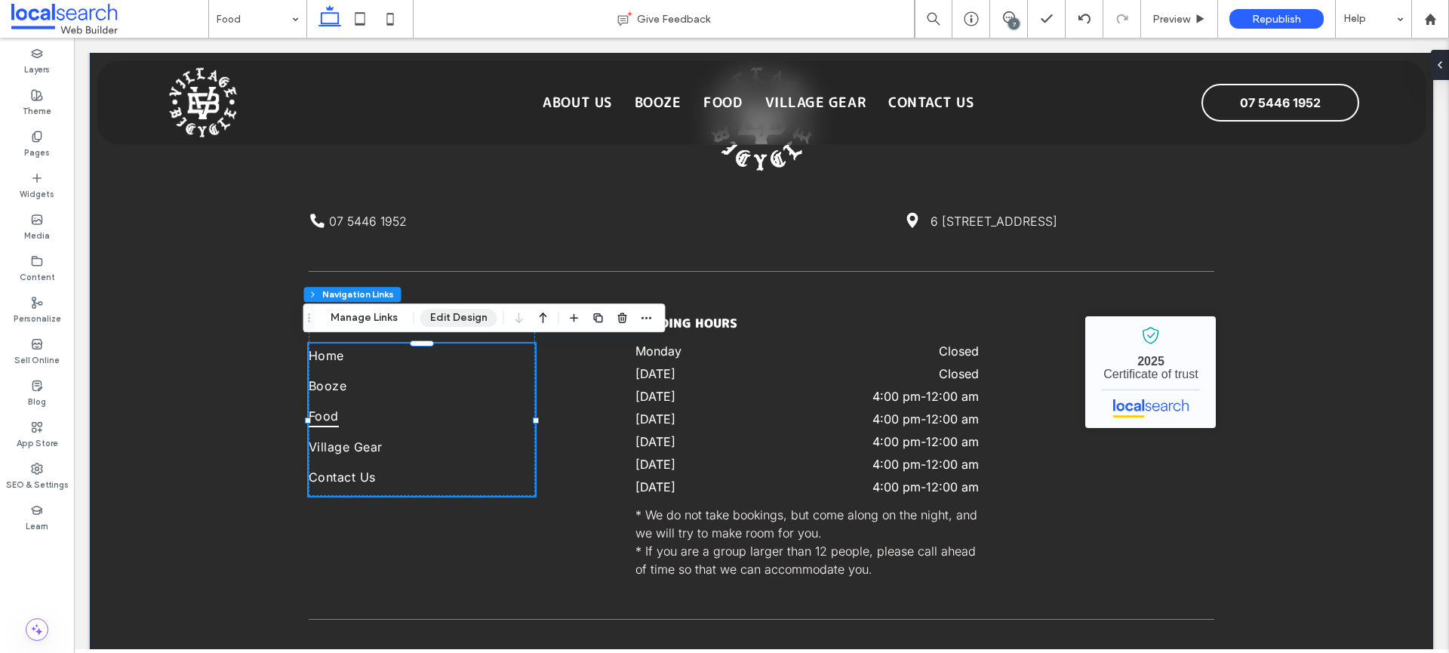
click at [444, 315] on button "Edit Design" at bounding box center [458, 318] width 77 height 18
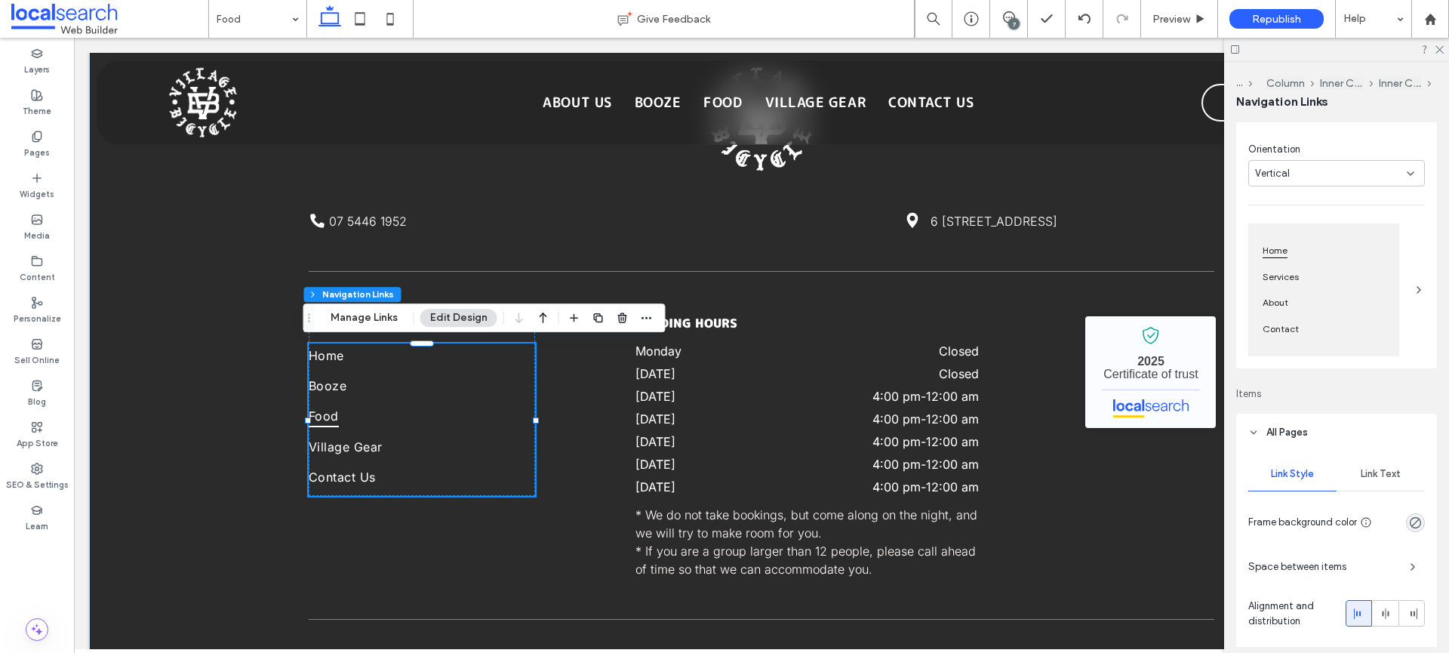
scroll to position [282, 0]
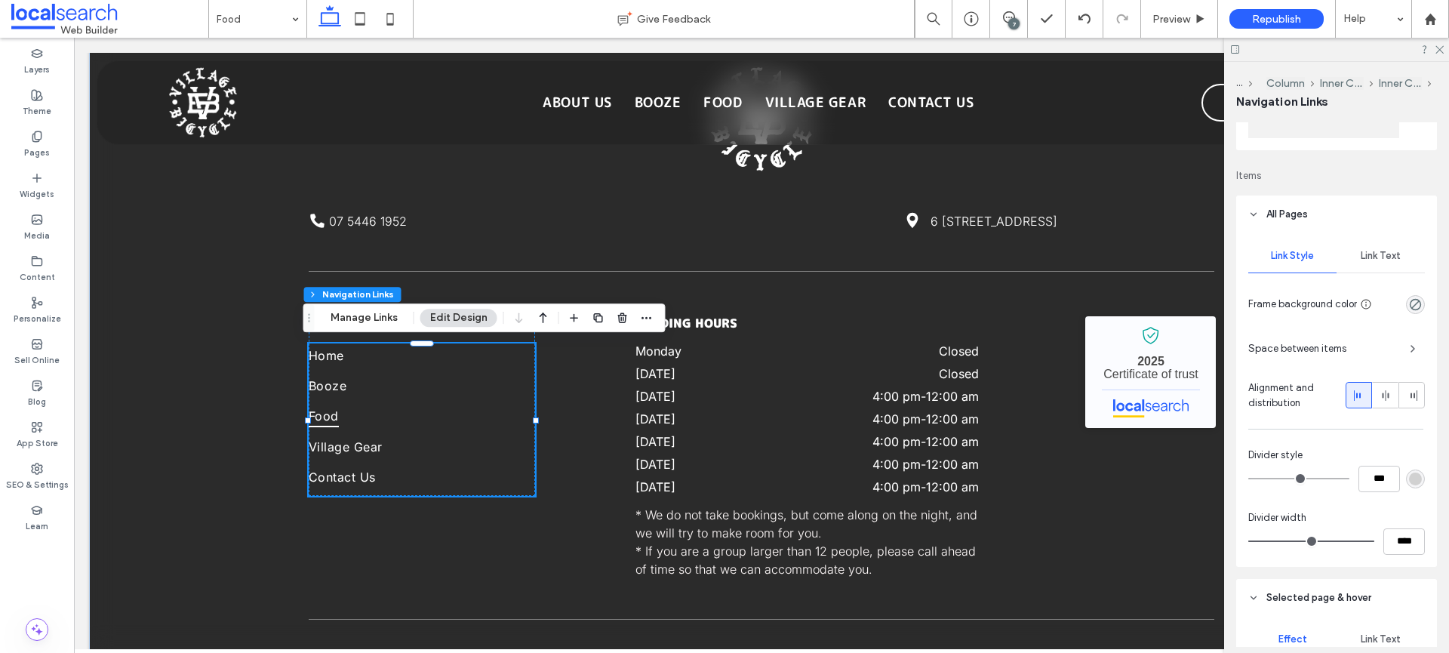
click at [1376, 258] on span "Link Text" at bounding box center [1381, 256] width 40 height 12
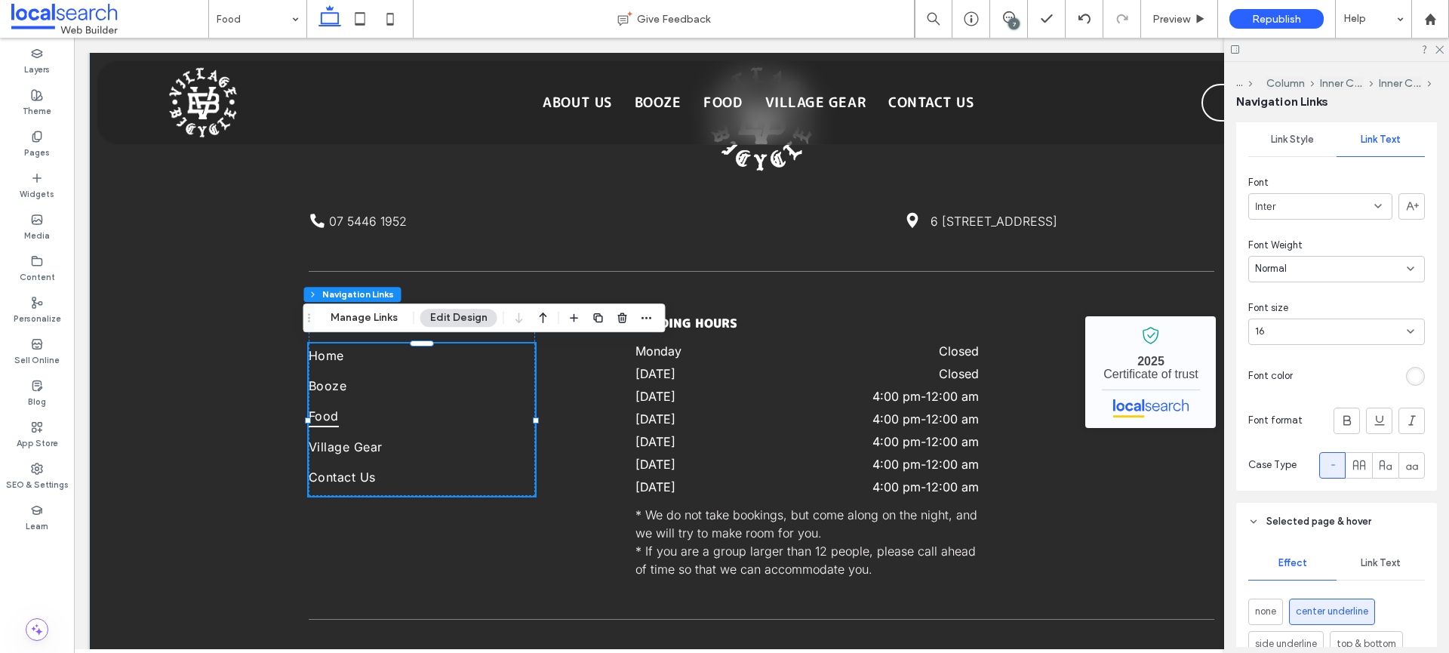
scroll to position [406, 0]
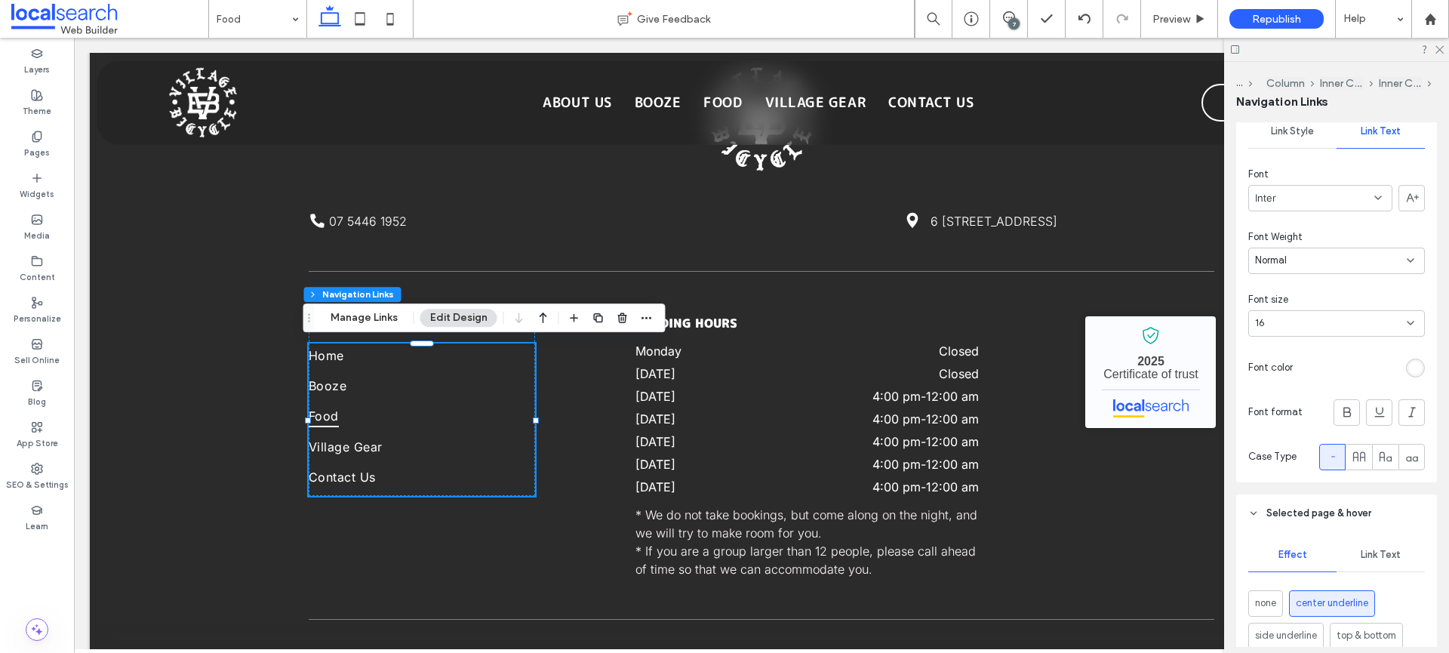
click at [1341, 196] on div "Inter" at bounding box center [1320, 198] width 144 height 26
click at [1325, 223] on span "M PLUS Rounded 1c" at bounding box center [1299, 221] width 88 height 15
click at [1344, 406] on icon at bounding box center [1347, 412] width 15 height 15
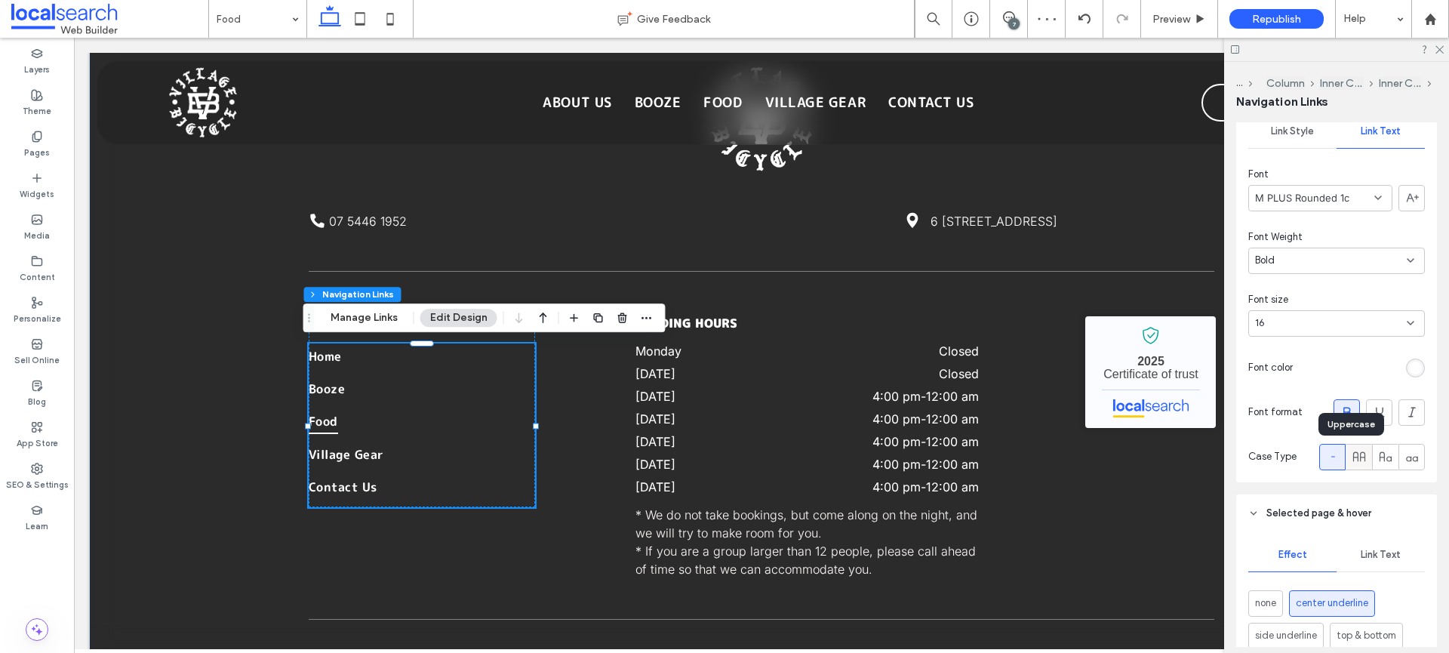
click at [1361, 451] on div at bounding box center [1358, 457] width 25 height 25
click at [712, 396] on dt "[DATE]" at bounding box center [703, 396] width 137 height 15
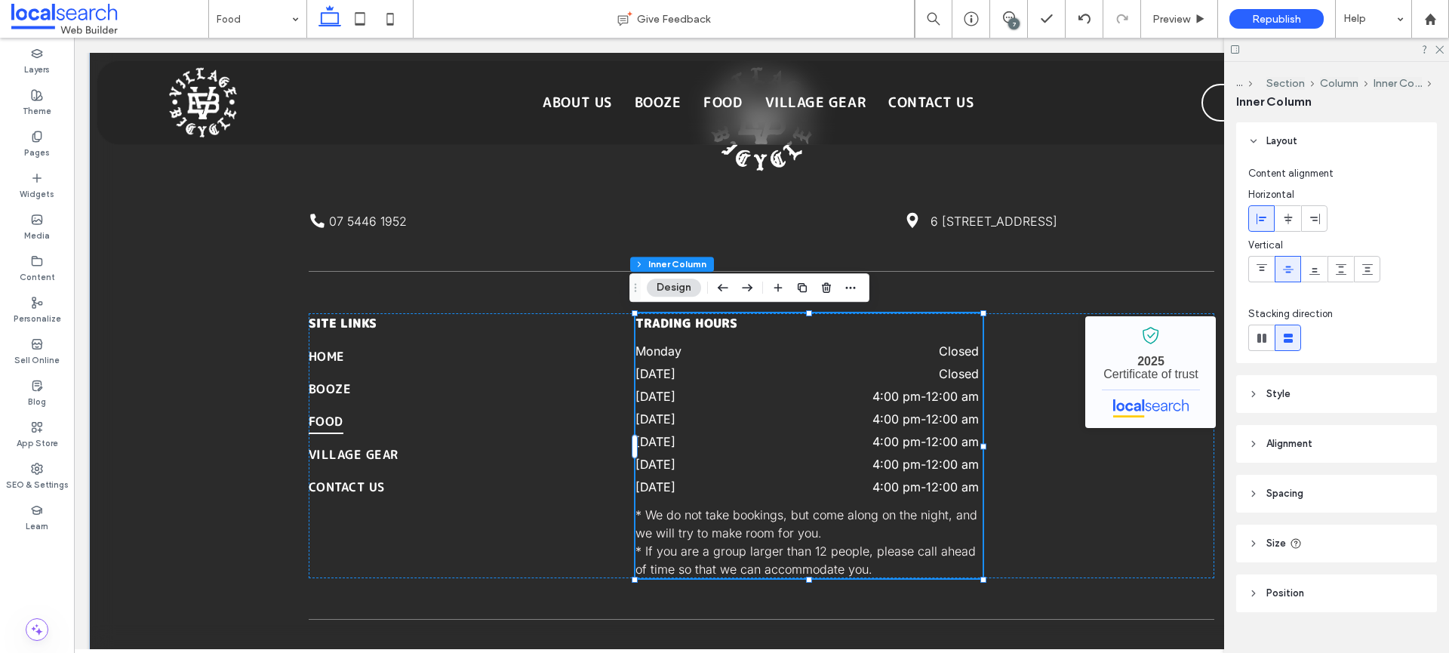
click at [712, 396] on dt "[DATE]" at bounding box center [703, 396] width 137 height 15
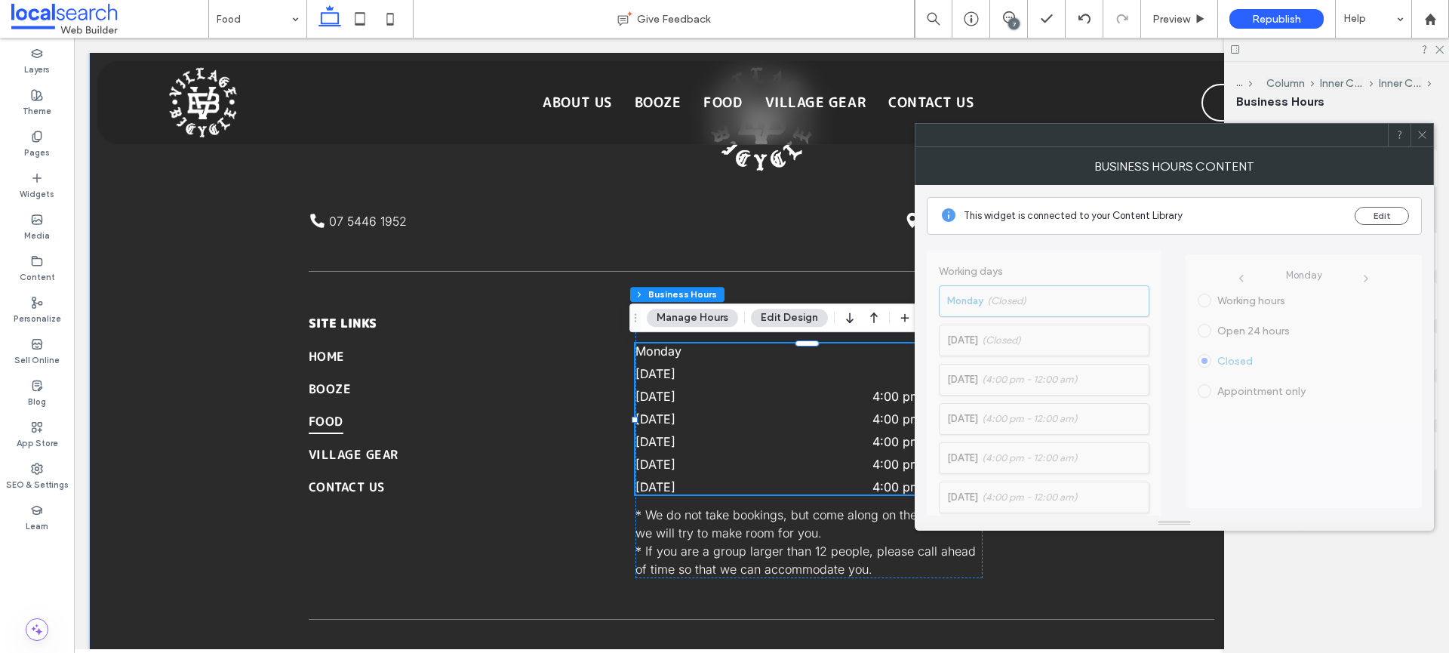
click at [1412, 128] on div at bounding box center [1422, 135] width 23 height 23
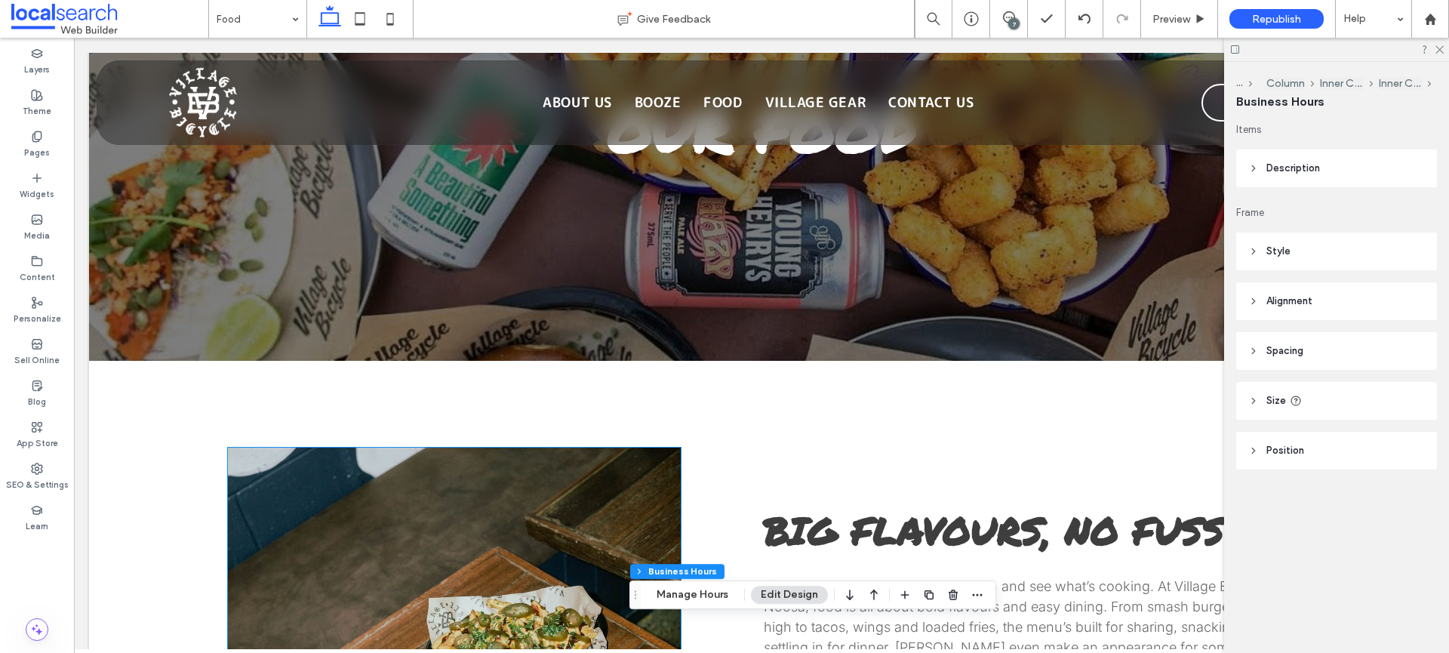
scroll to position [0, 0]
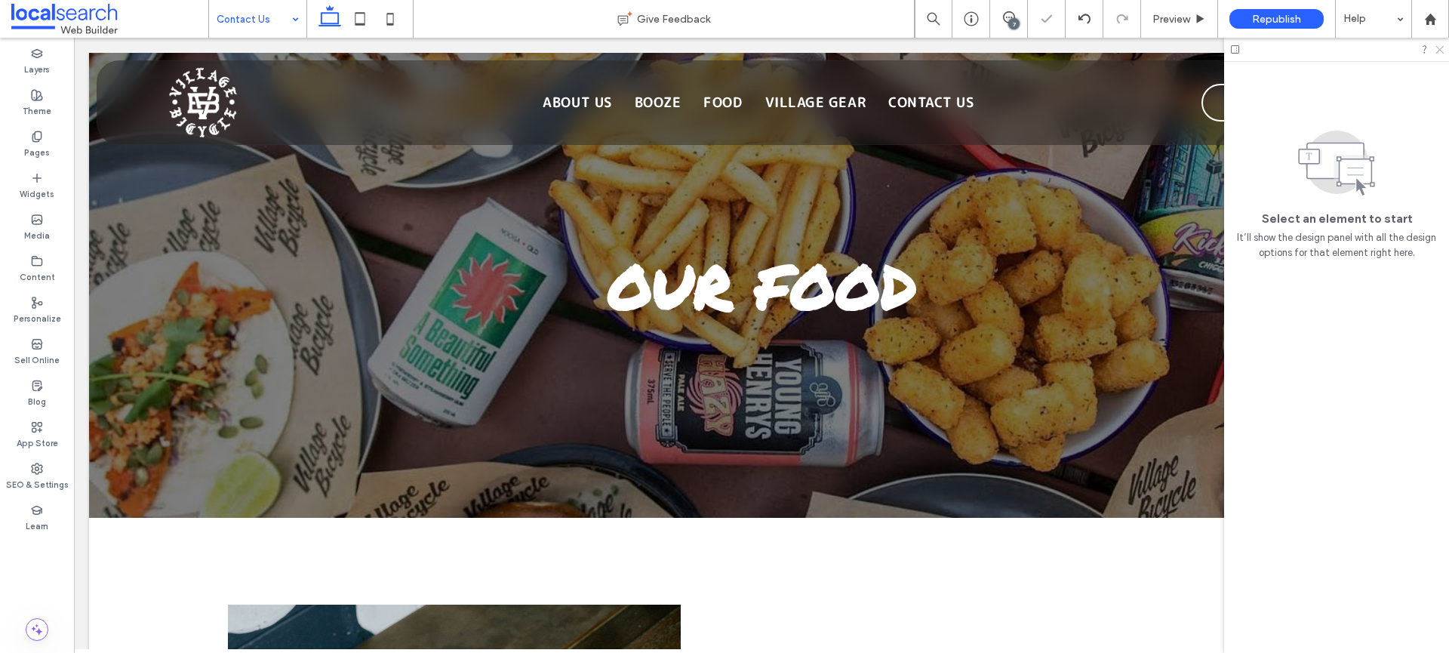
click at [1439, 44] on icon at bounding box center [1439, 49] width 10 height 10
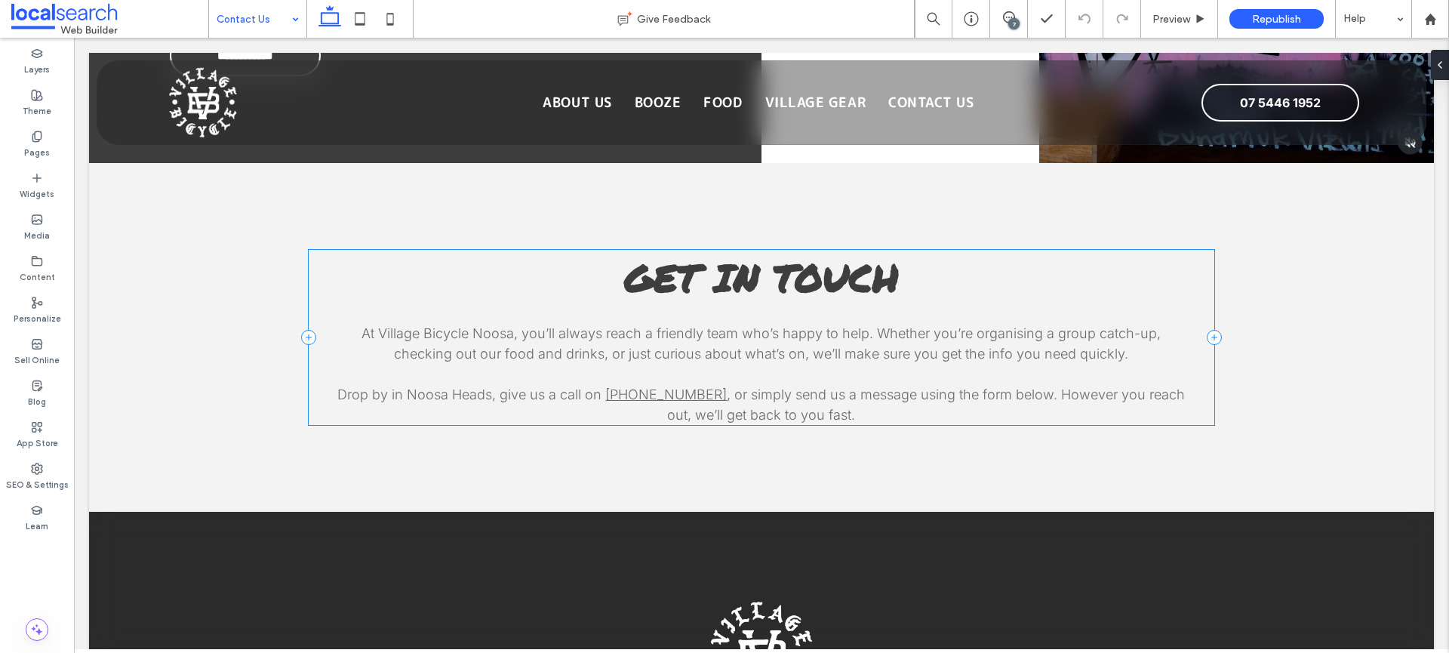
scroll to position [1913, 0]
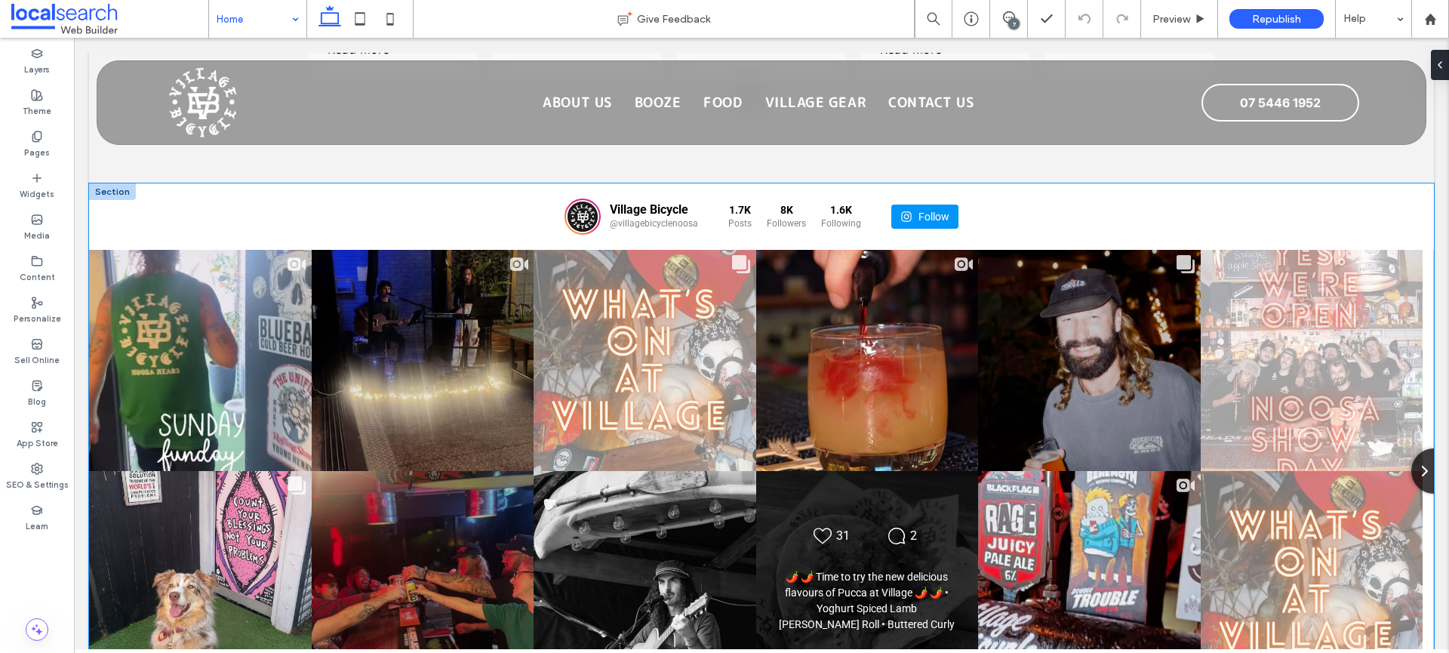
scroll to position [3316, 0]
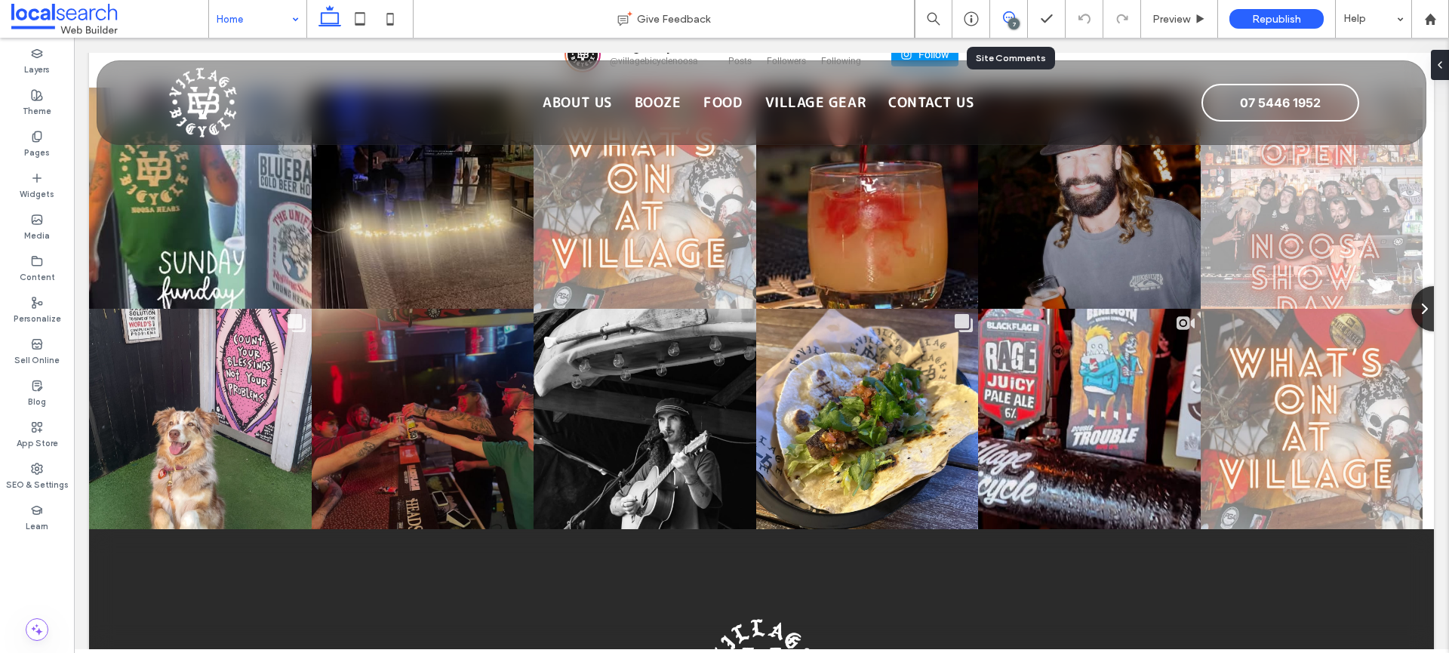
click at [1005, 23] on icon at bounding box center [1009, 17] width 12 height 12
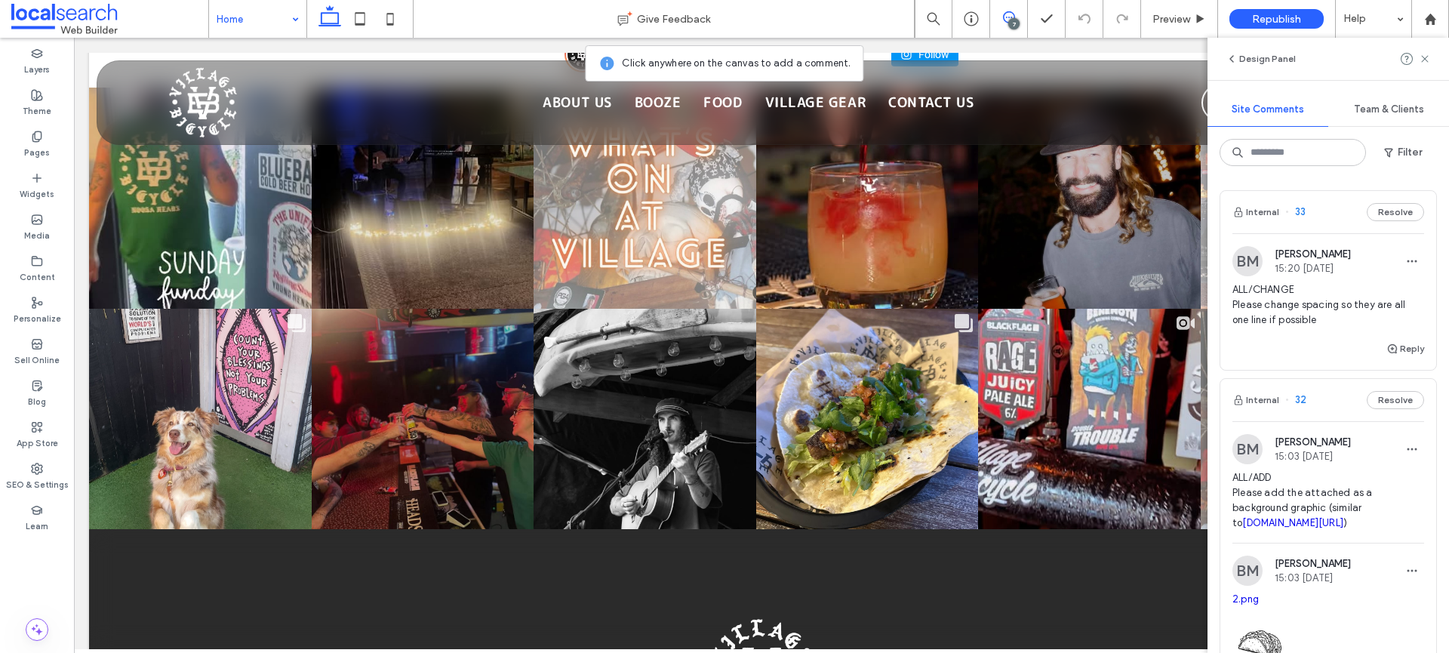
click at [1005, 23] on icon at bounding box center [1009, 17] width 12 height 12
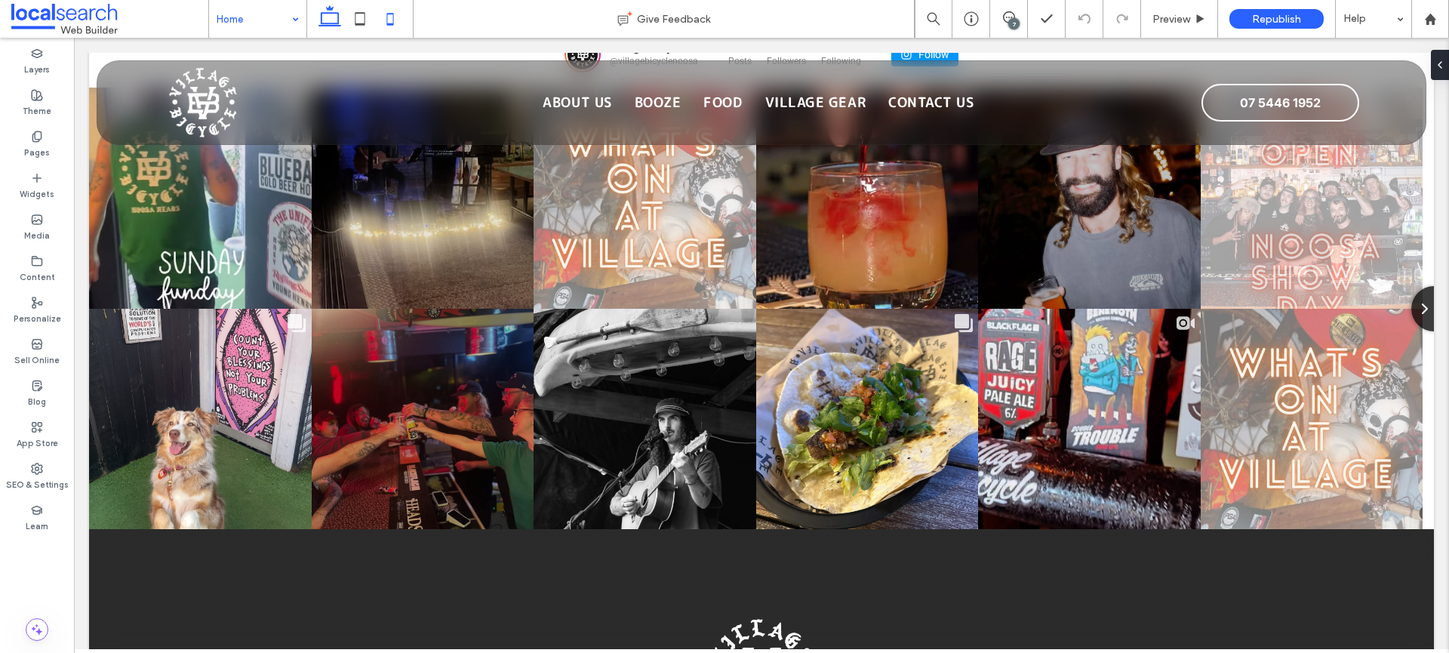
click at [395, 6] on icon at bounding box center [390, 19] width 30 height 30
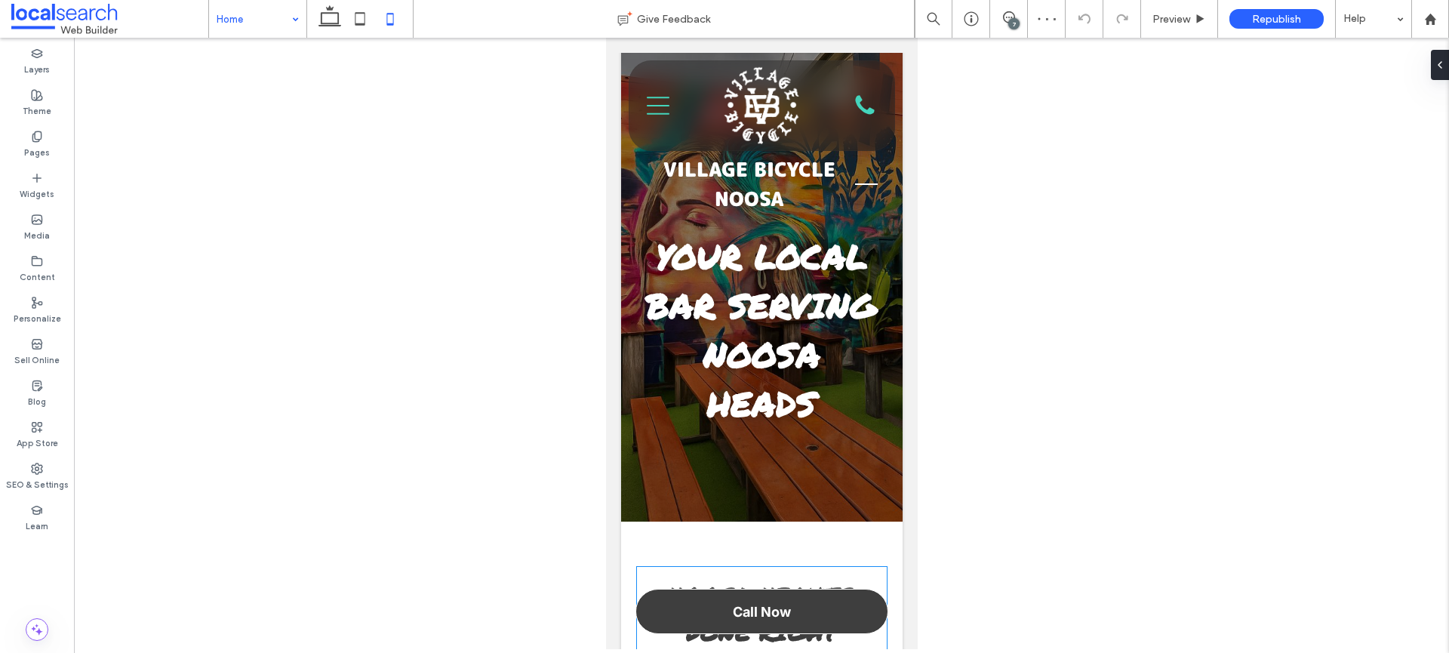
scroll to position [0, 0]
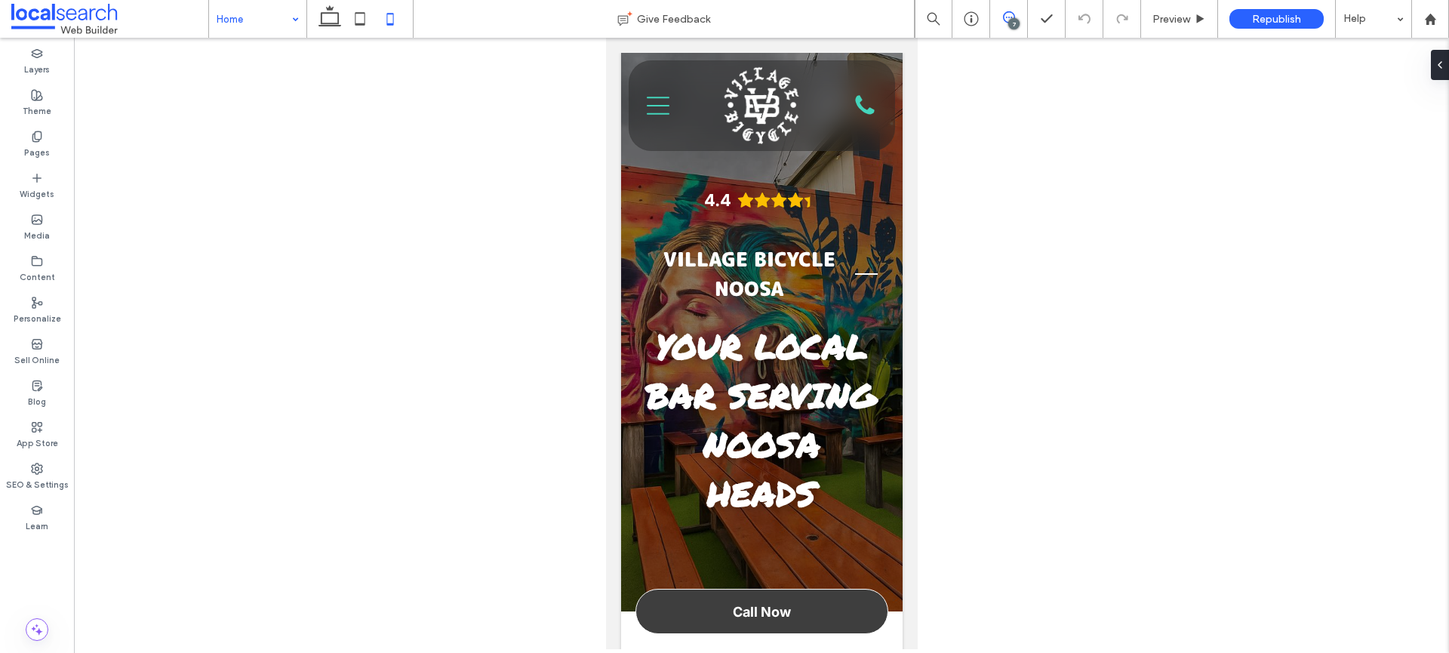
click at [1017, 15] on span at bounding box center [1008, 17] width 37 height 12
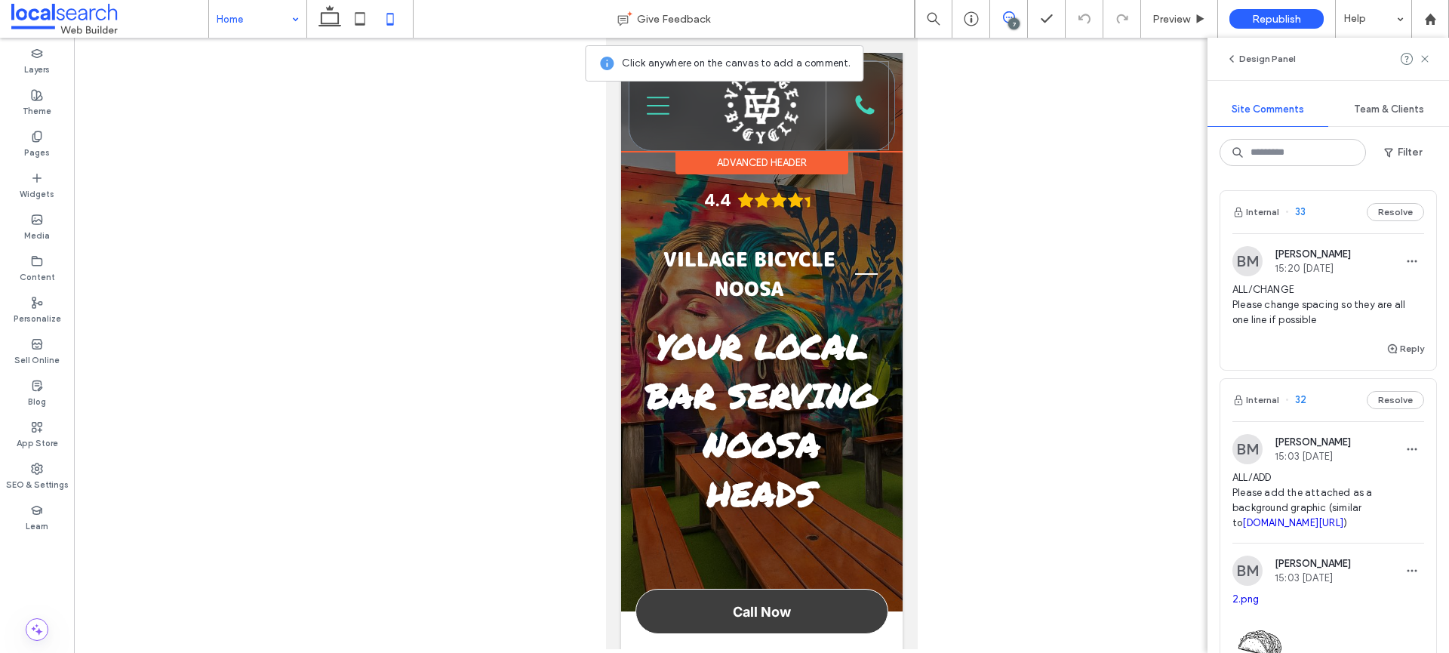
click at [870, 123] on div "07 5446 1952 Call Icon" at bounding box center [856, 105] width 63 height 89
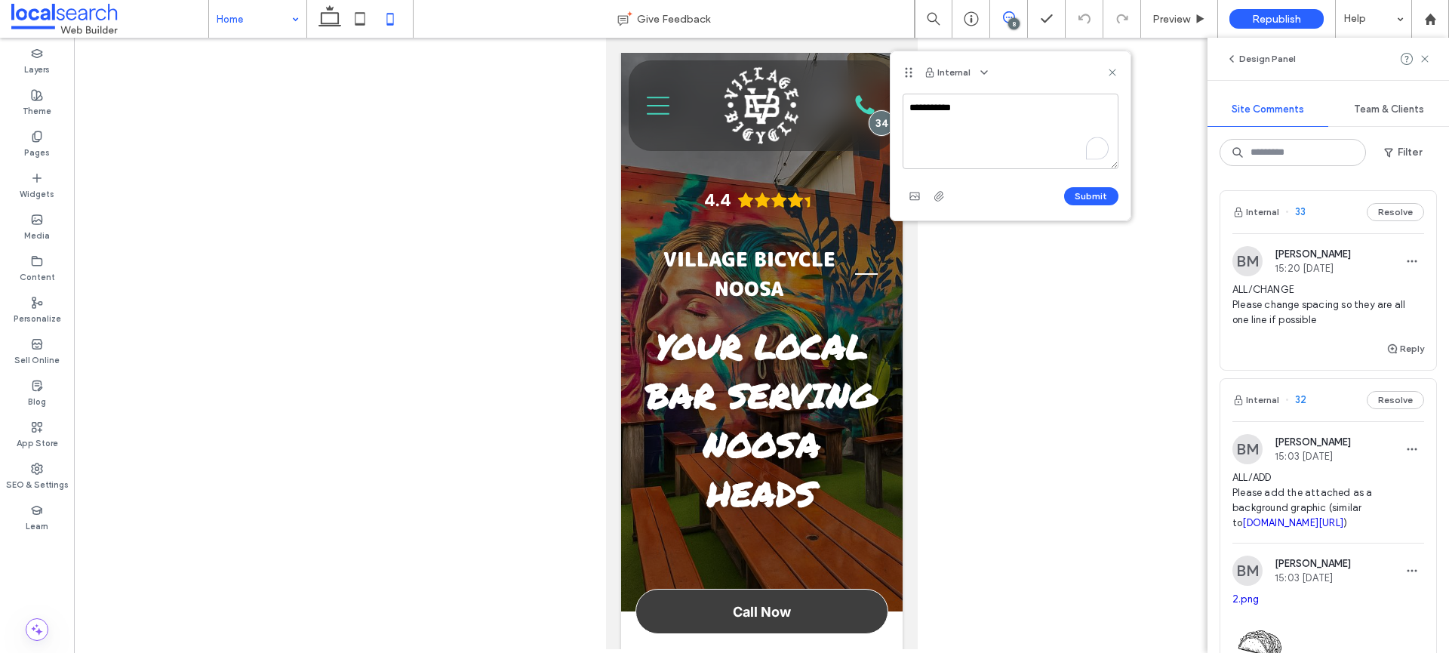
type textarea "**********"
click at [1119, 69] on div "Internal" at bounding box center [1011, 72] width 240 height 42
click at [1429, 56] on icon at bounding box center [1425, 59] width 12 height 12
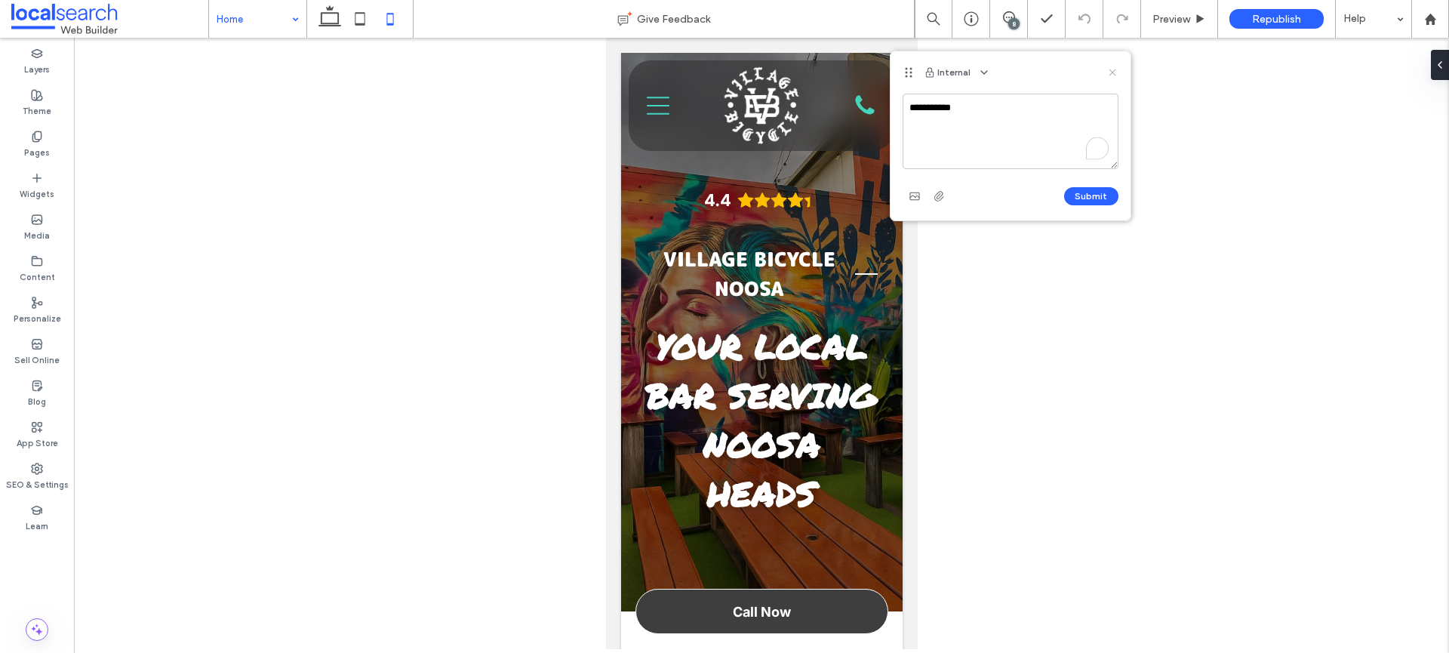
click at [1109, 68] on icon at bounding box center [1112, 72] width 12 height 12
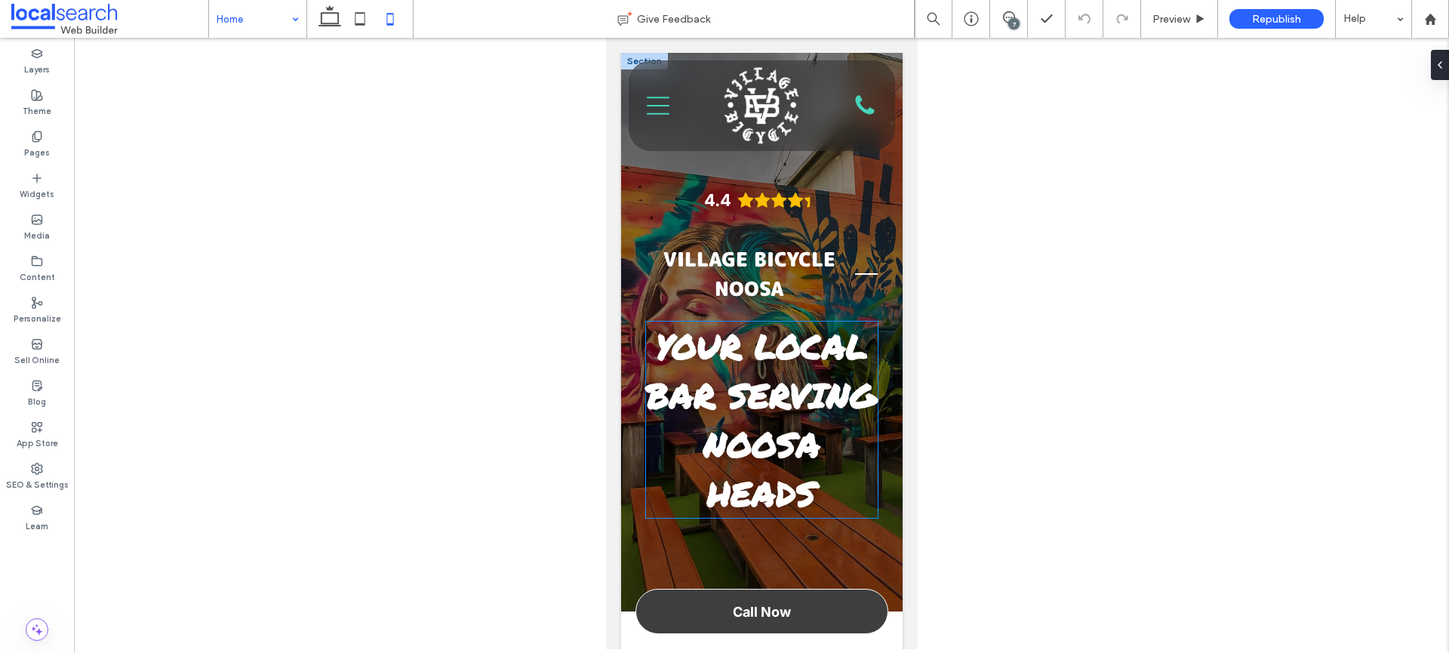
click at [753, 463] on strong "Your Local Bar Serving Noosa Heads" at bounding box center [760, 419] width 231 height 195
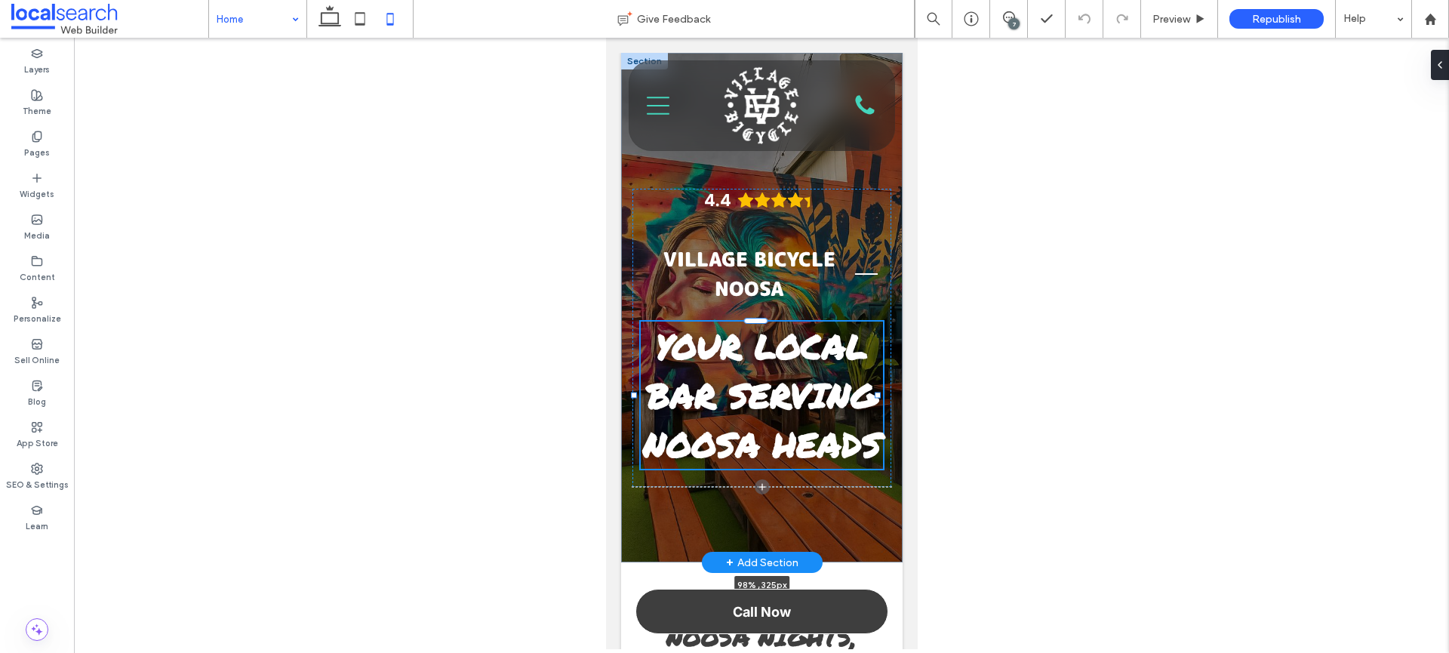
drag, startPoint x: 645, startPoint y: 446, endPoint x: 635, endPoint y: 446, distance: 9.8
click at [635, 446] on div "4.4 Village Bicycle Noosa Your Local Bar Serving Noosa Heads 98% , 325px" at bounding box center [761, 307] width 282 height 509
type input "**"
type input "****"
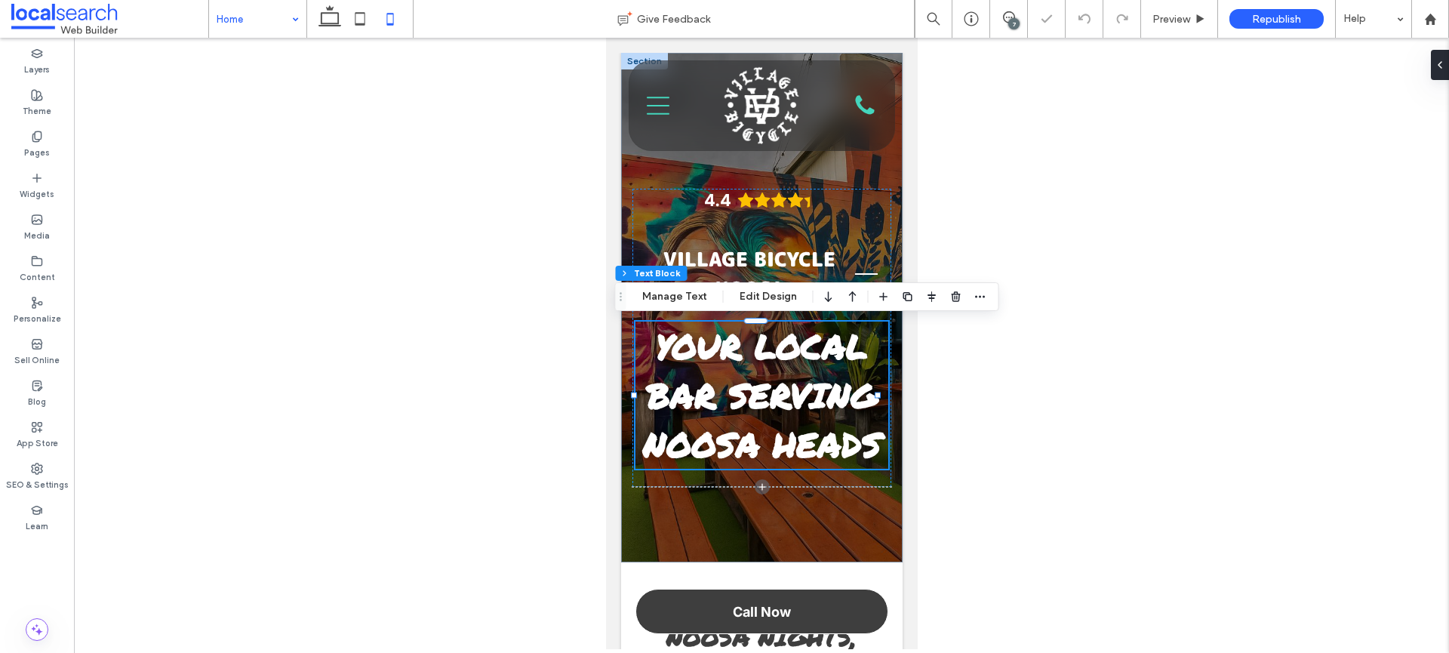
click at [965, 461] on div at bounding box center [761, 343] width 1375 height 611
click at [819, 509] on div "4.4 Village Bicycle Noosa Your Local Bar Serving Noosa Heads 98% , 325px" at bounding box center [761, 307] width 282 height 509
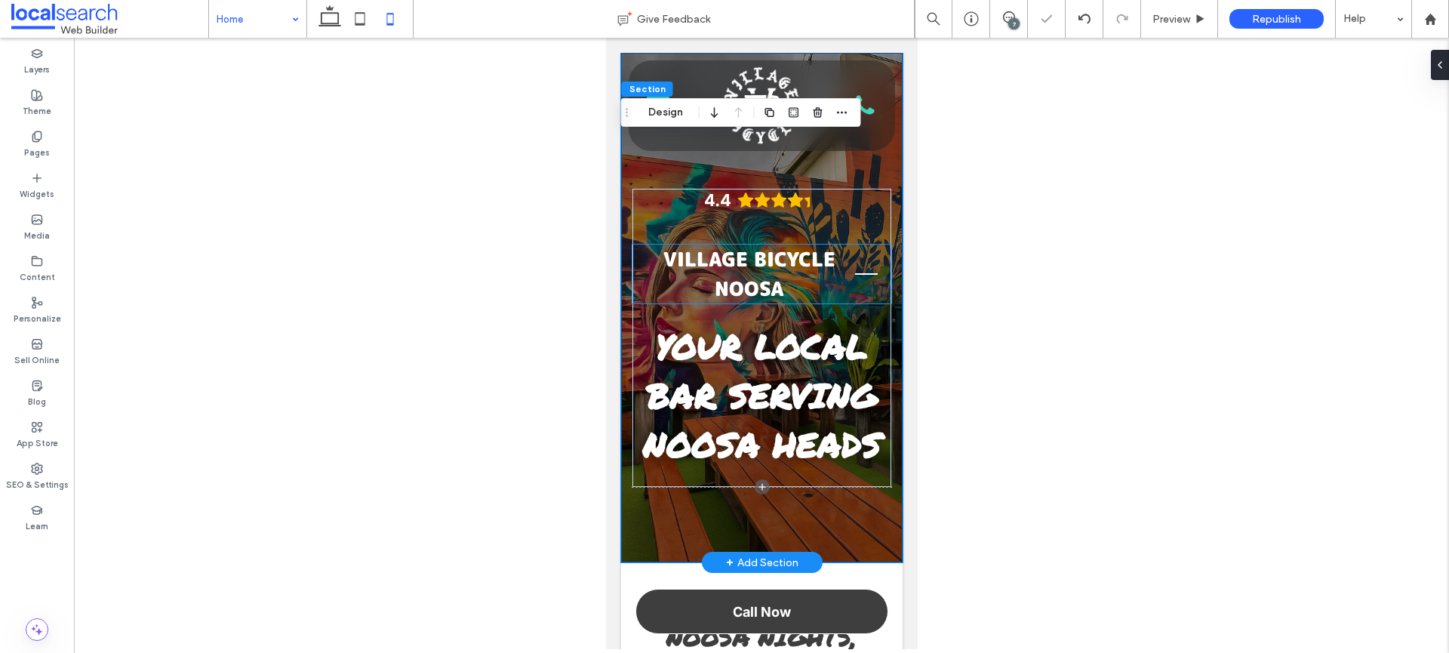
click at [766, 251] on span "Village Bicycle Noosa" at bounding box center [749, 273] width 172 height 57
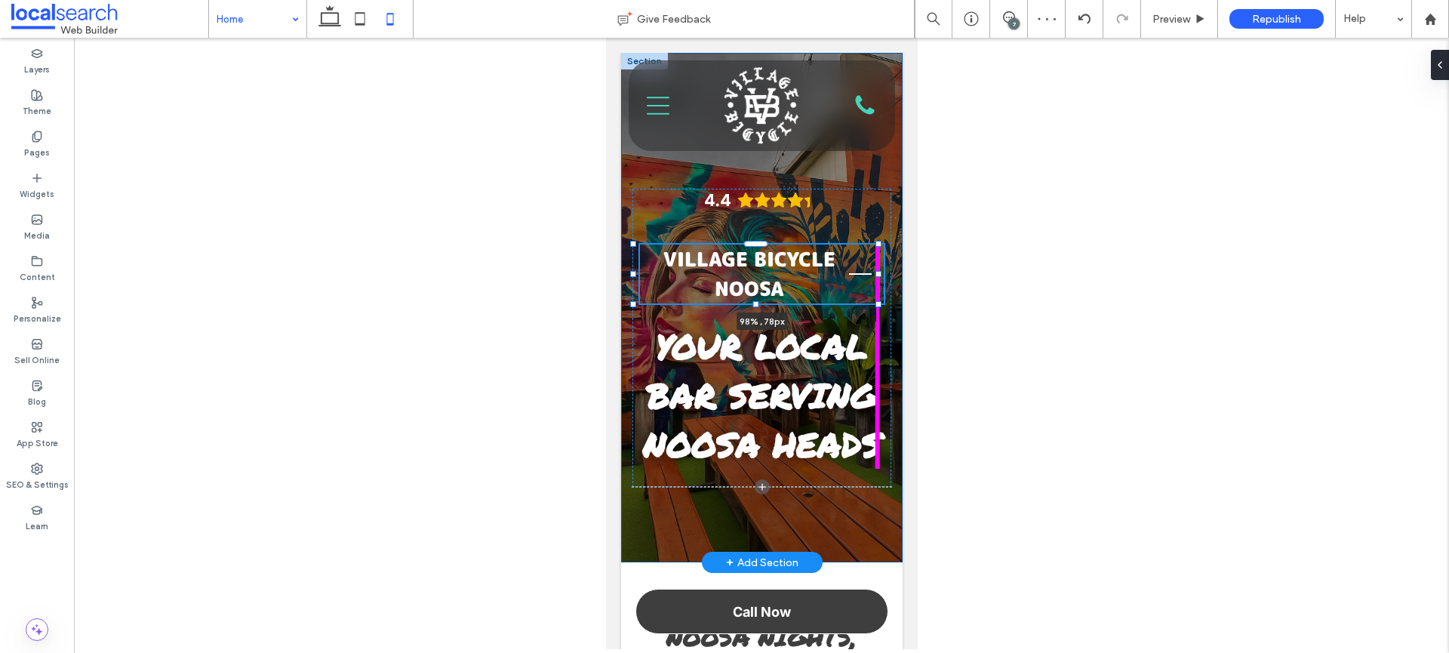
scroll to position [137, 0]
click at [884, 274] on div "4.4 Village Bicycle Noosa 103% , 78px Your Local Bar Serving Noosa Heads" at bounding box center [761, 307] width 282 height 509
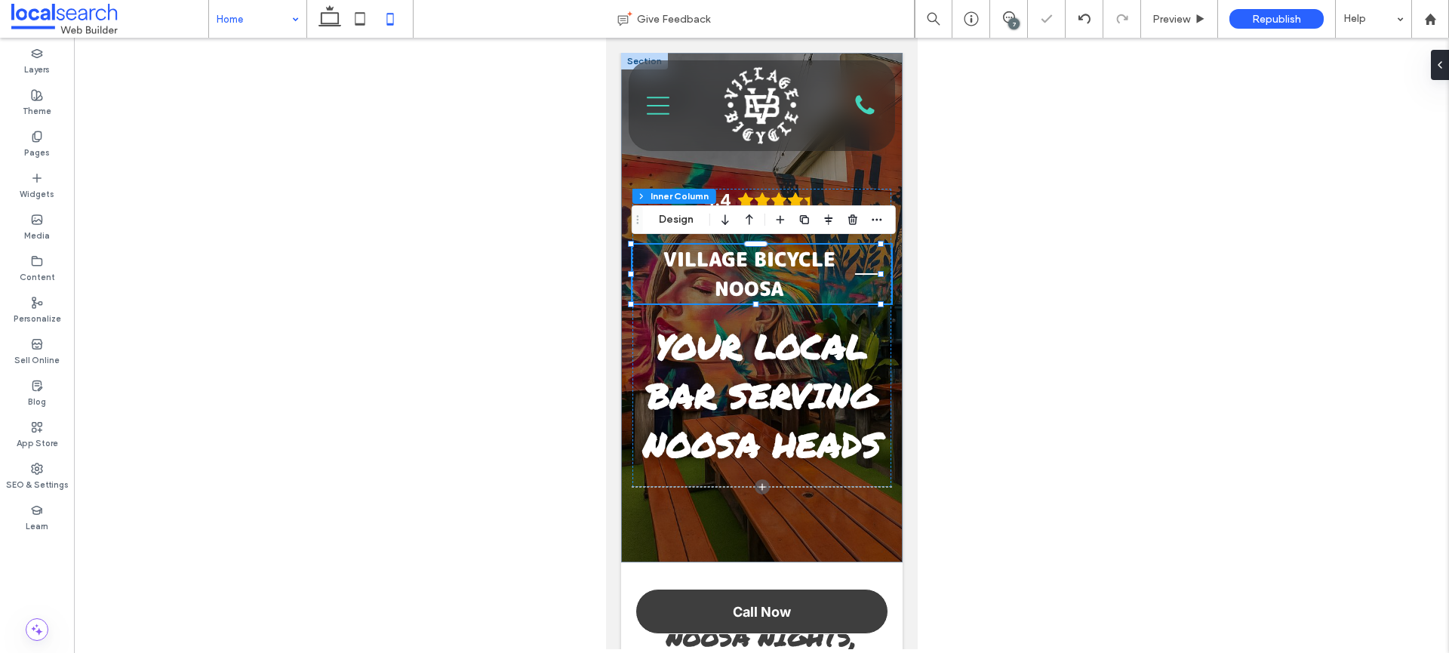
click at [954, 278] on div at bounding box center [761, 343] width 1375 height 611
click at [857, 273] on hr at bounding box center [865, 274] width 23 height 2
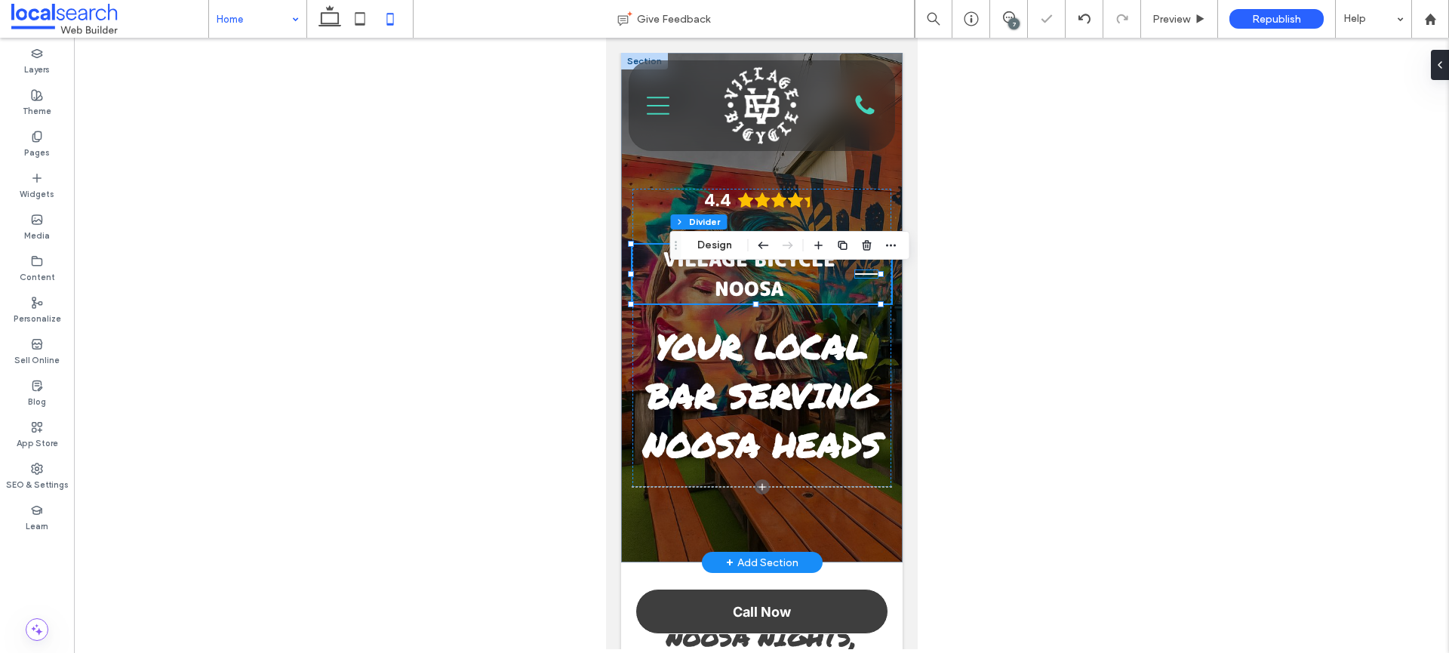
type input "*"
type input "***"
click at [870, 236] on span "button" at bounding box center [867, 245] width 18 height 18
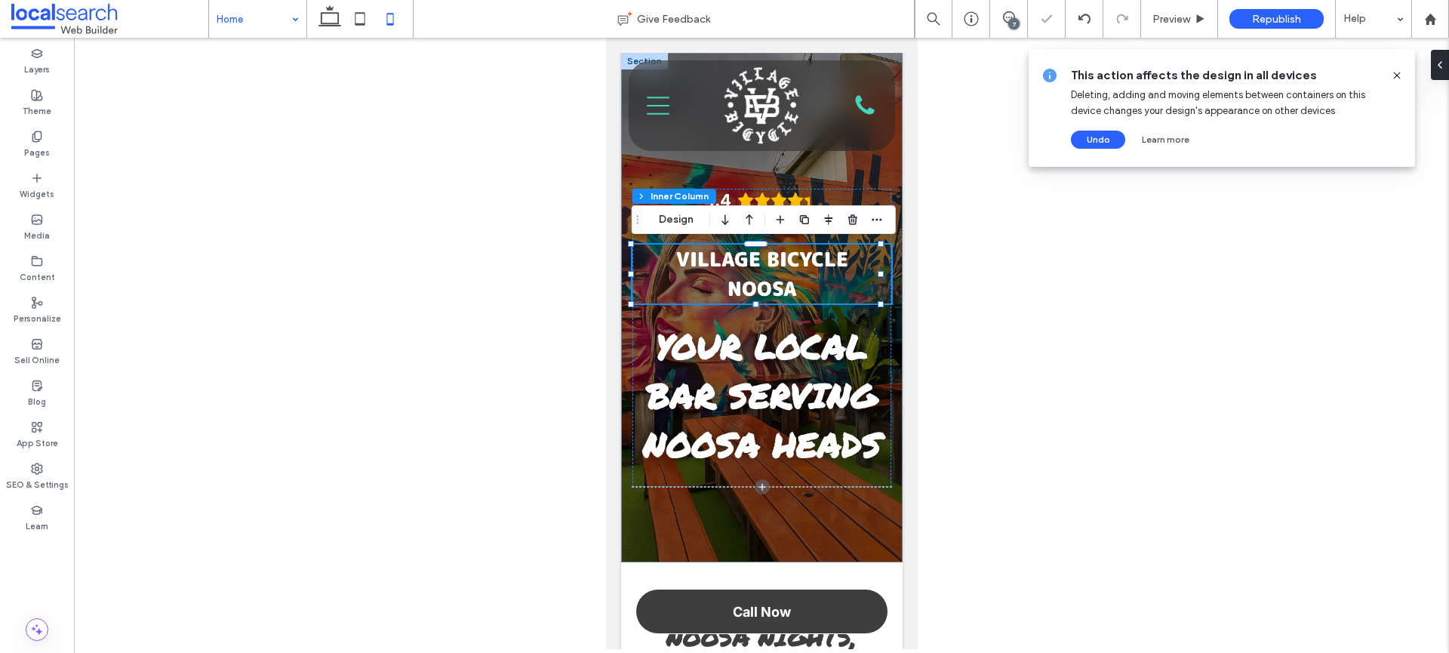
click at [955, 283] on div at bounding box center [761, 343] width 1375 height 611
click at [1389, 72] on div at bounding box center [1391, 75] width 24 height 17
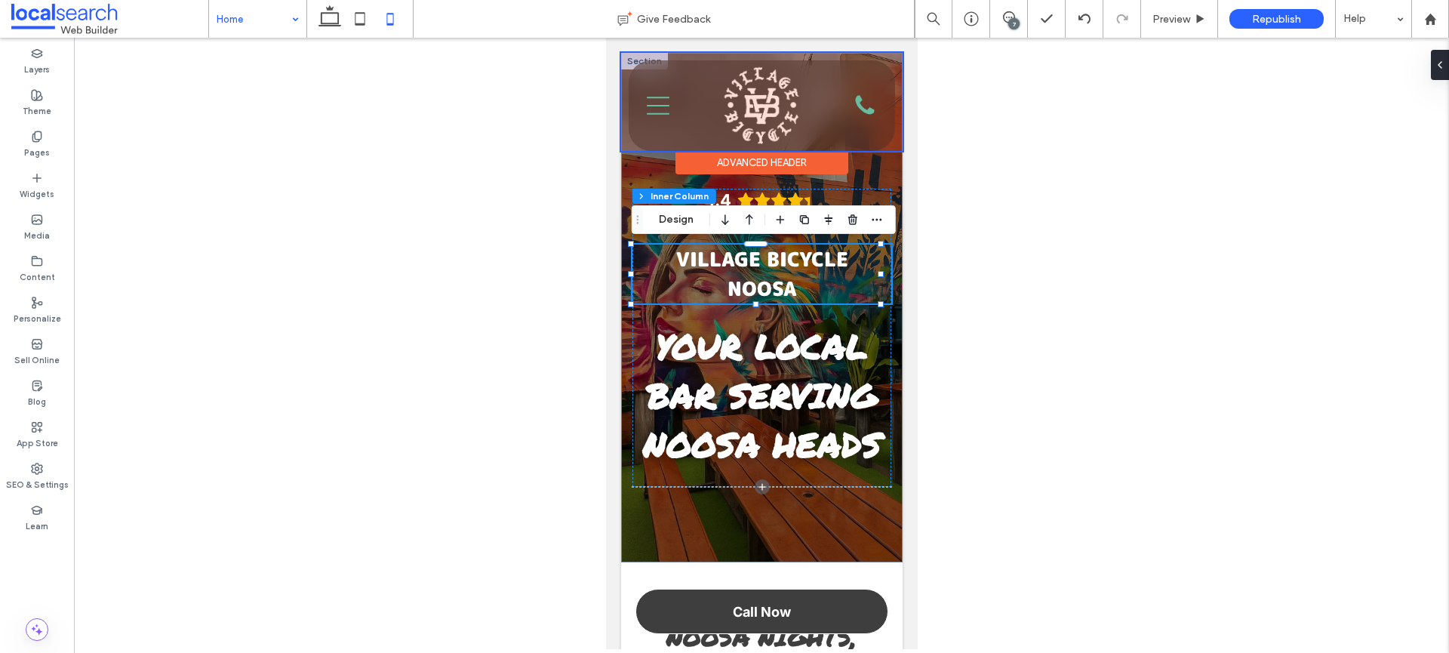
click at [673, 103] on div at bounding box center [761, 102] width 282 height 98
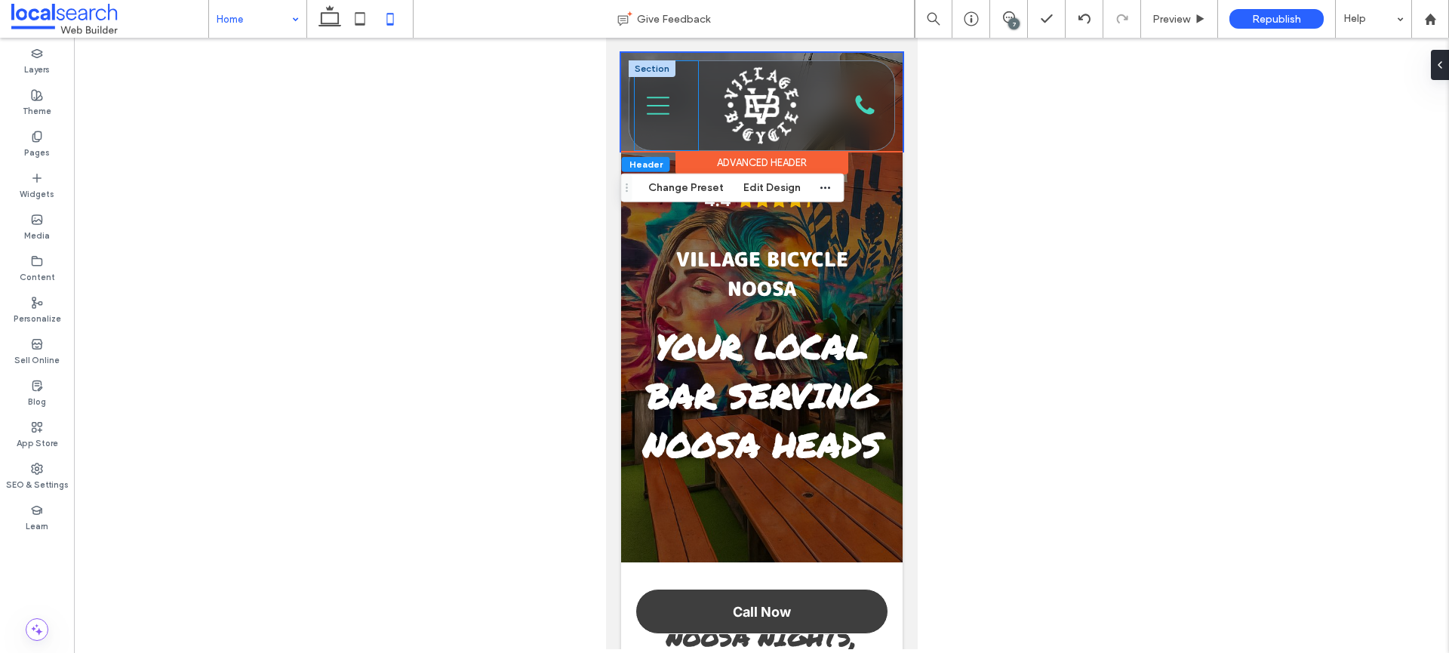
click at [668, 105] on div "Menu Icon" at bounding box center [665, 105] width 63 height 89
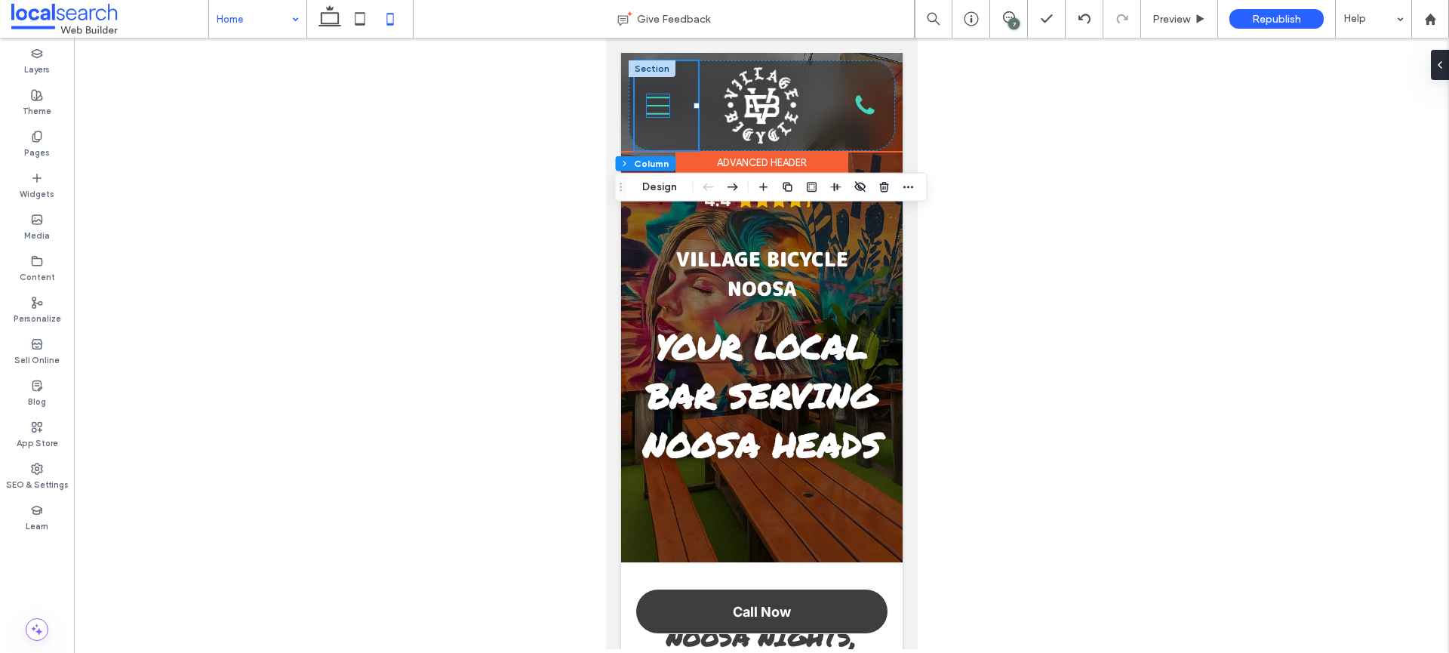
click at [662, 106] on icon "Menu Icon" at bounding box center [657, 105] width 23 height 23
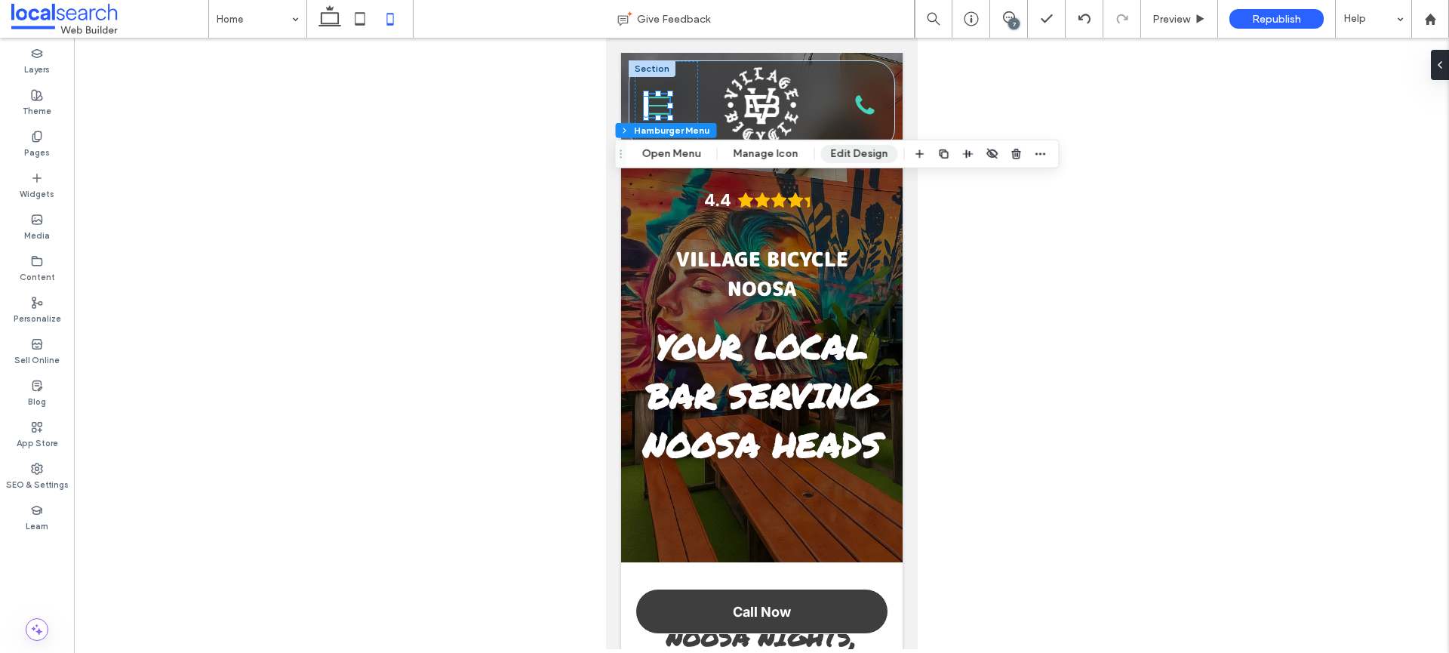
click at [863, 156] on button "Edit Design" at bounding box center [859, 154] width 77 height 18
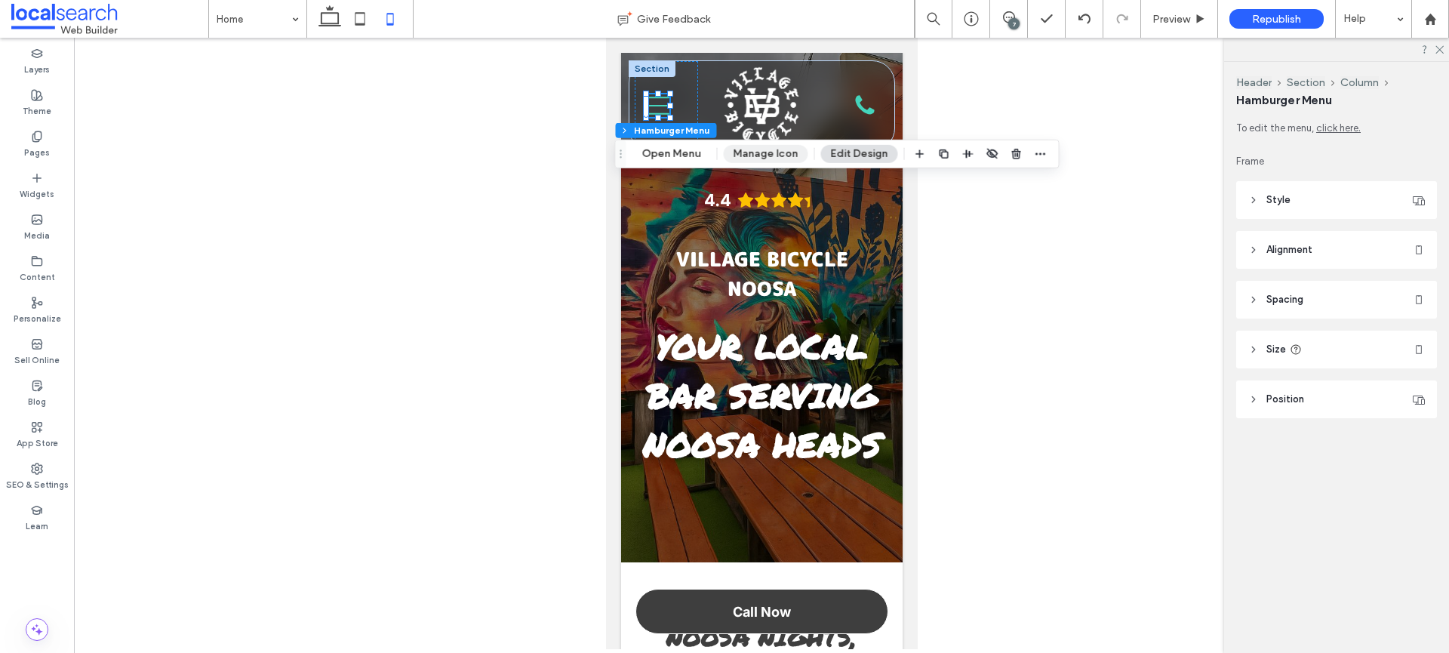
click at [743, 158] on button "Manage Icon" at bounding box center [766, 154] width 85 height 18
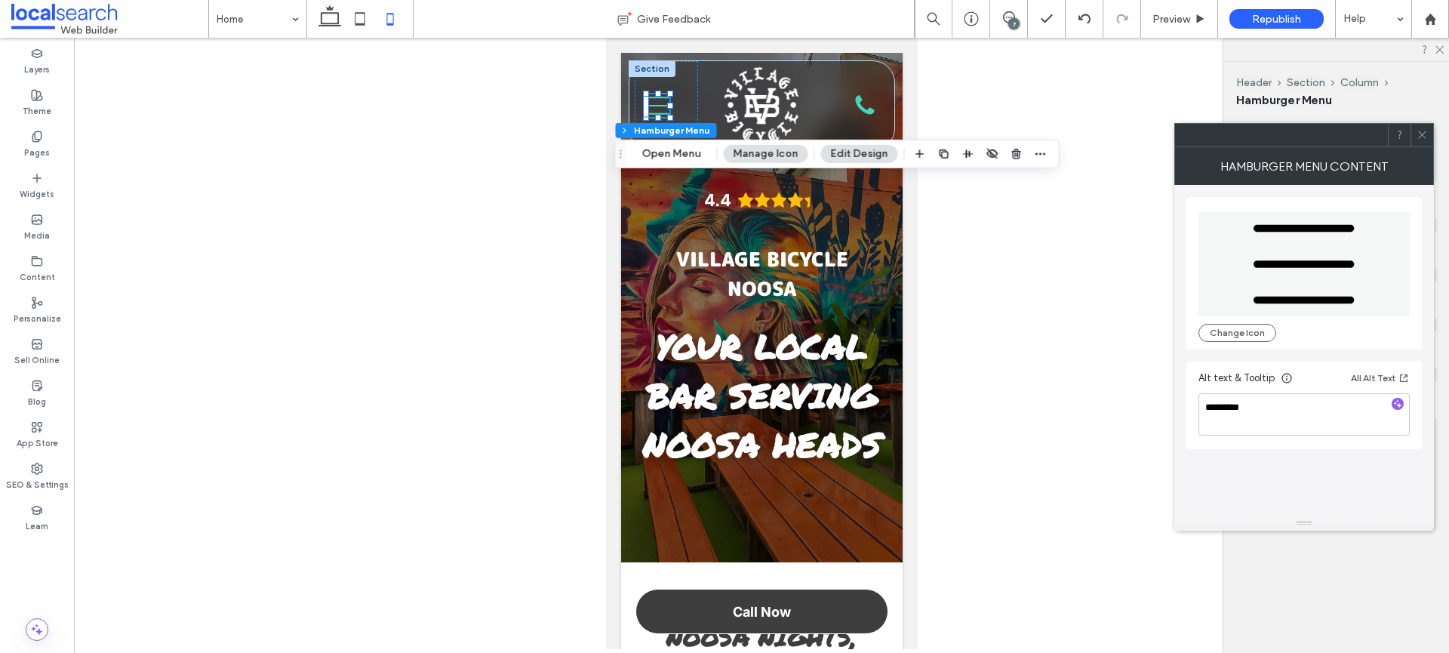
click at [1422, 133] on icon at bounding box center [1422, 134] width 11 height 11
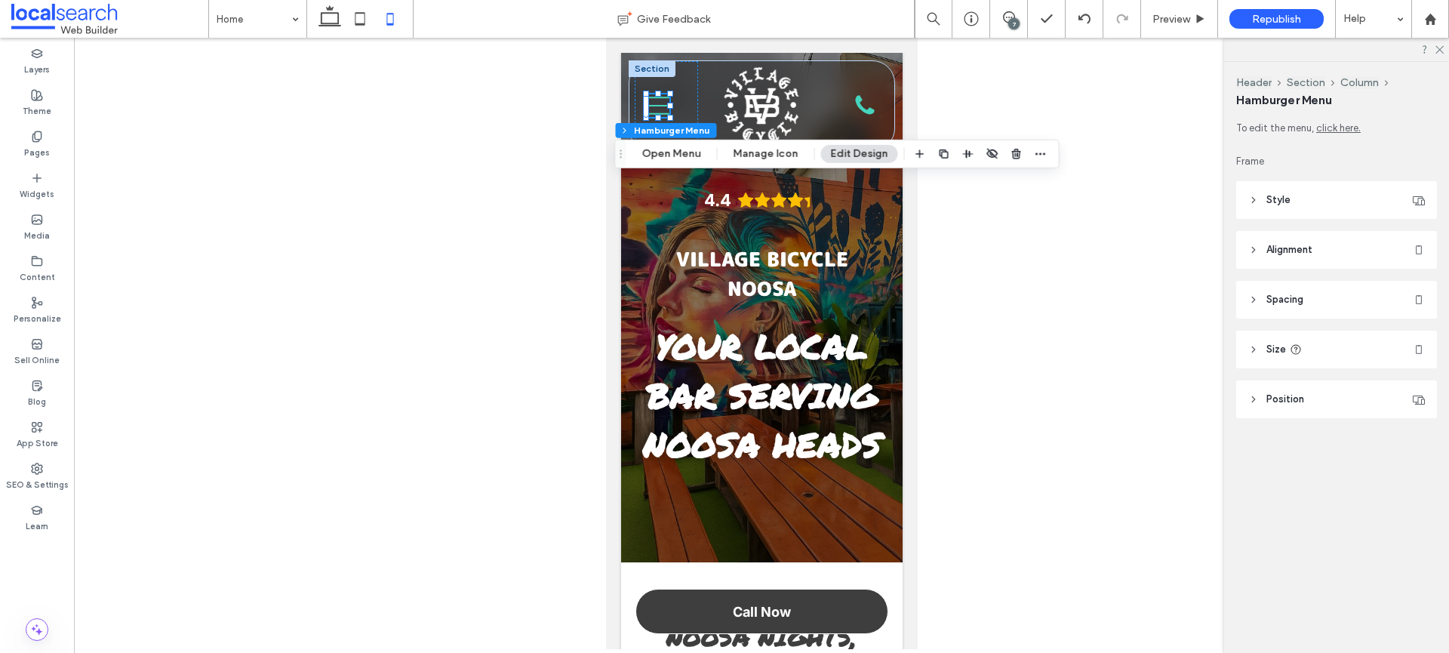
click at [1303, 196] on header "Style" at bounding box center [1336, 200] width 201 height 38
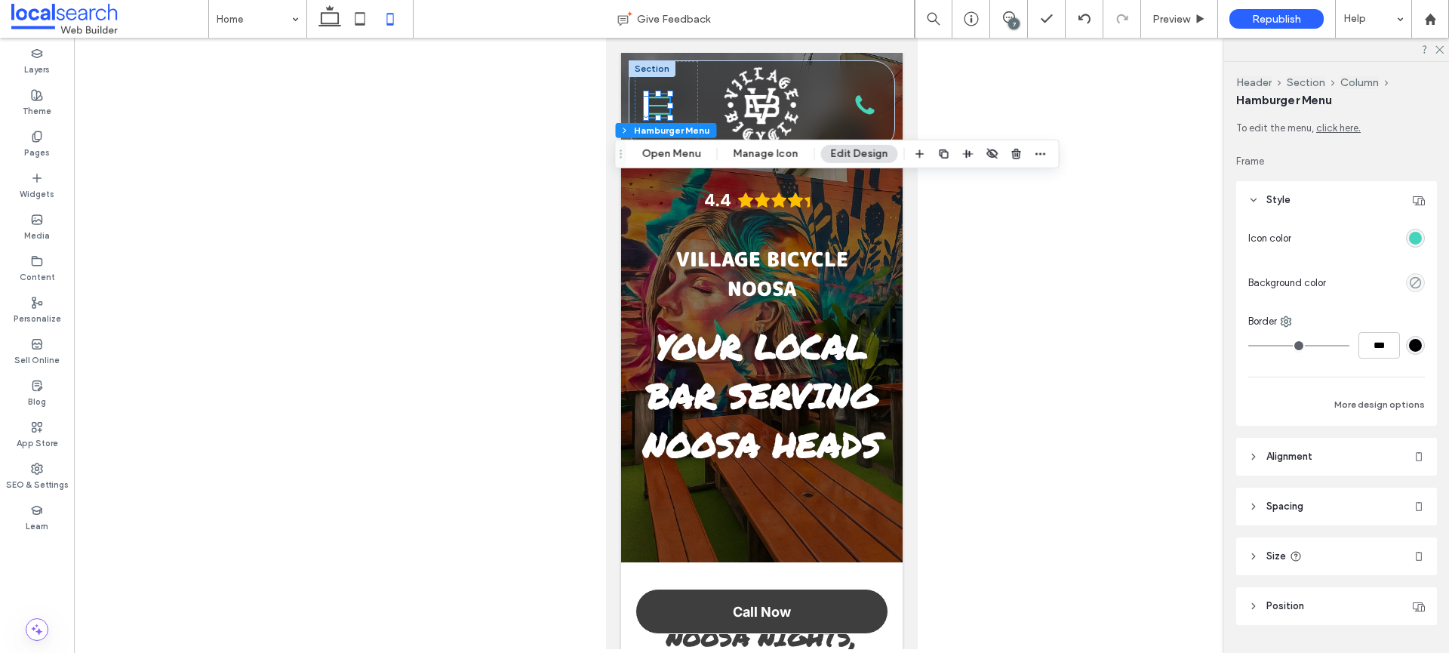
click at [1413, 242] on div "rgba(68,213,188,1)" at bounding box center [1415, 238] width 13 height 13
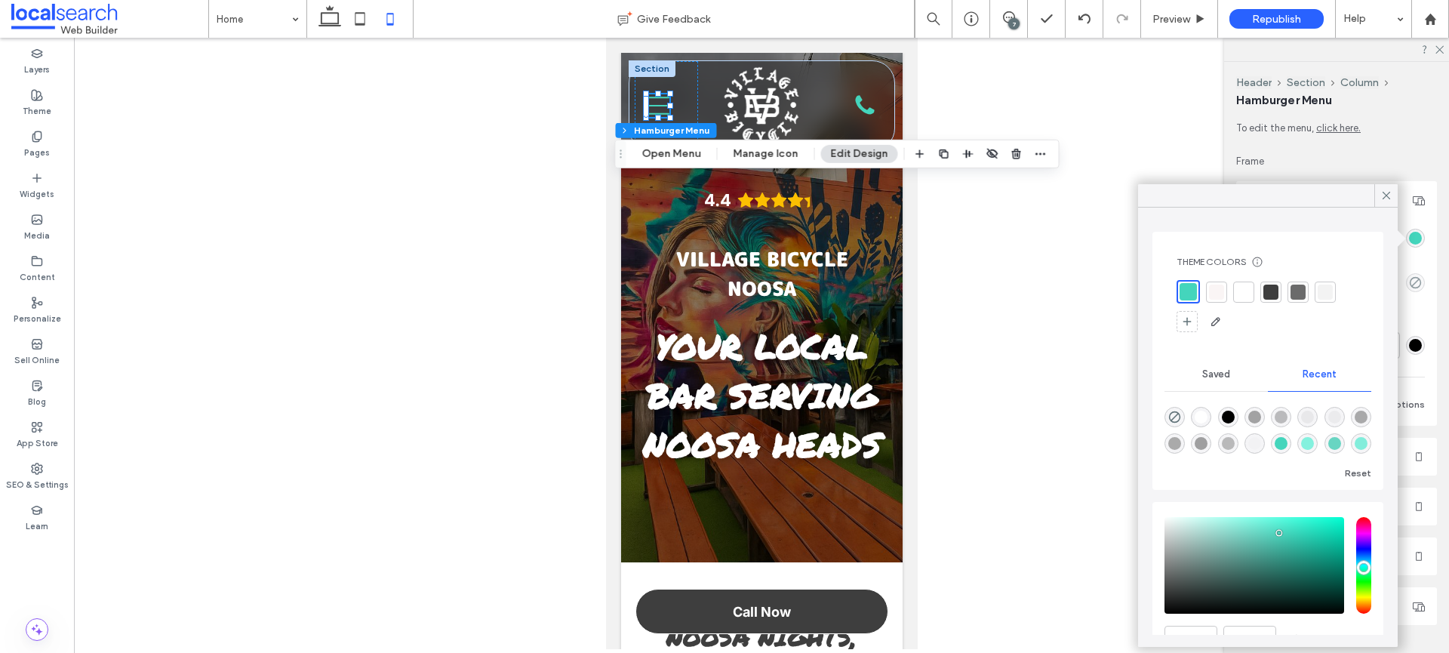
click at [1241, 294] on div at bounding box center [1243, 292] width 15 height 15
click at [854, 105] on div "Call Icon" at bounding box center [864, 106] width 24 height 24
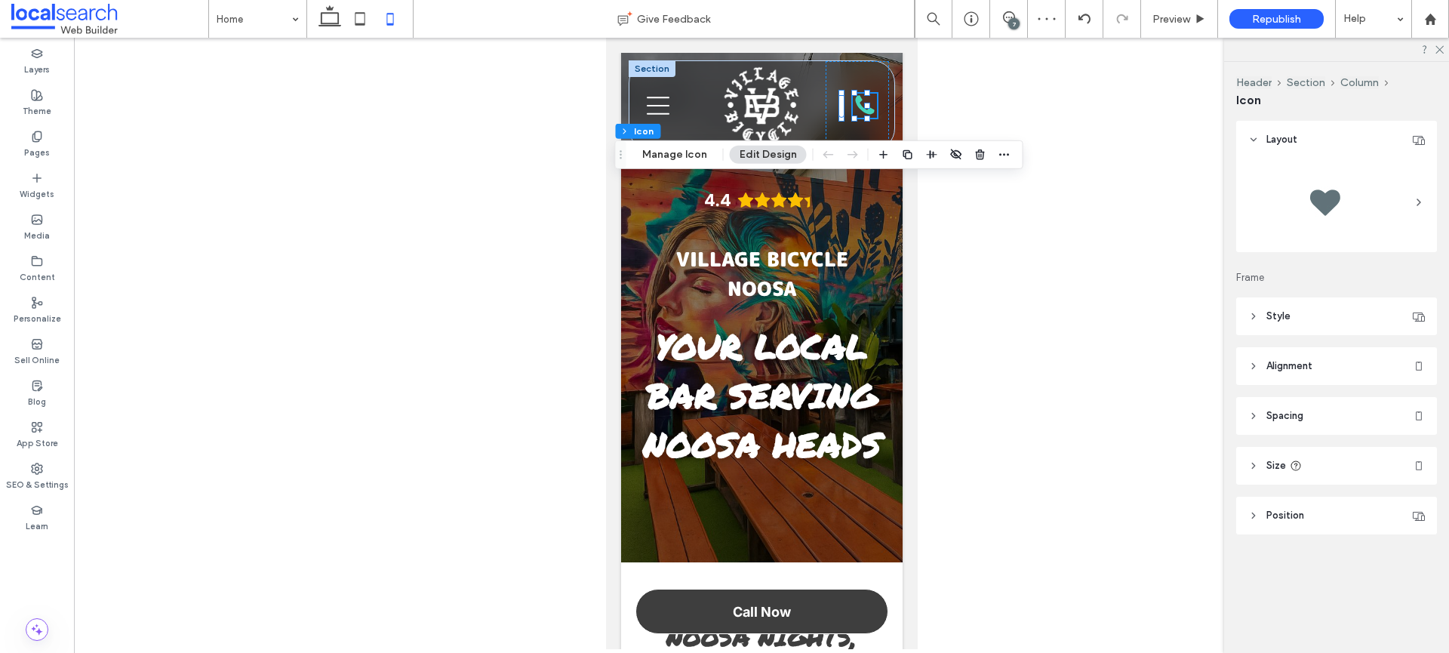
click at [1317, 320] on header "Style" at bounding box center [1336, 316] width 201 height 38
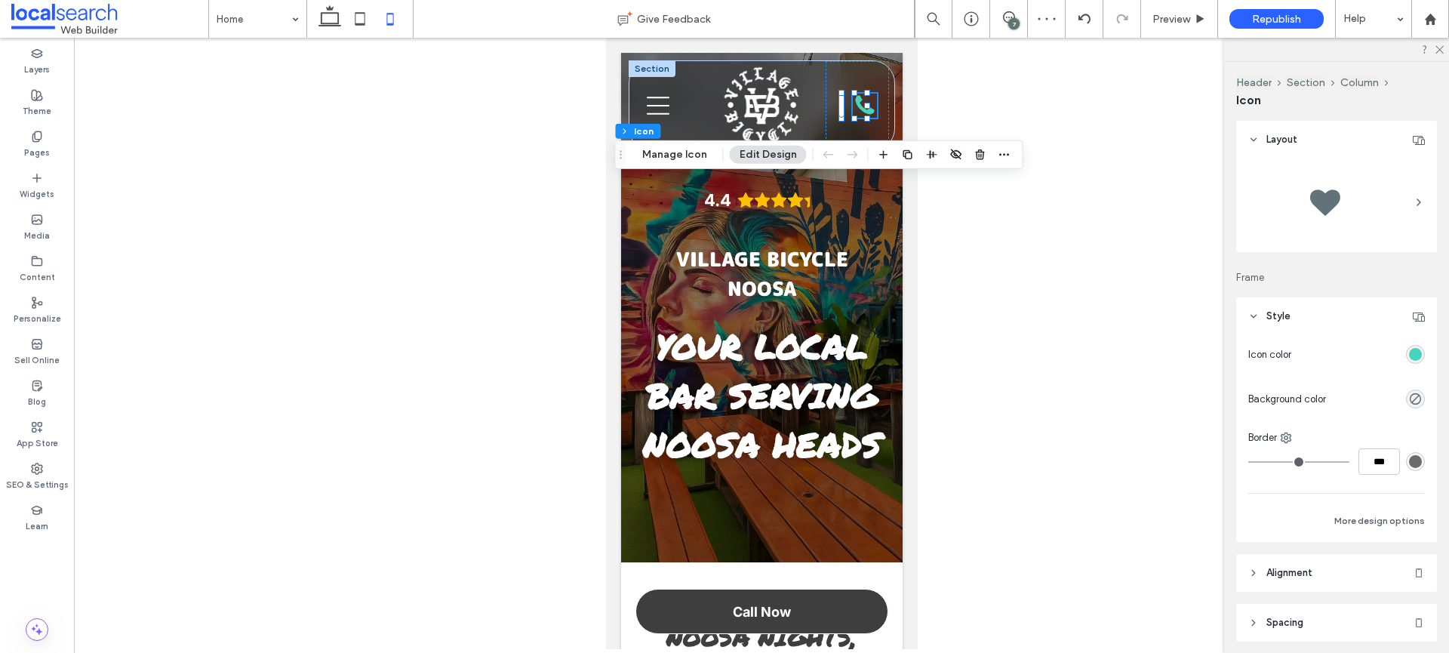
click at [1411, 352] on div "rgb(68, 213, 188)" at bounding box center [1415, 354] width 13 height 13
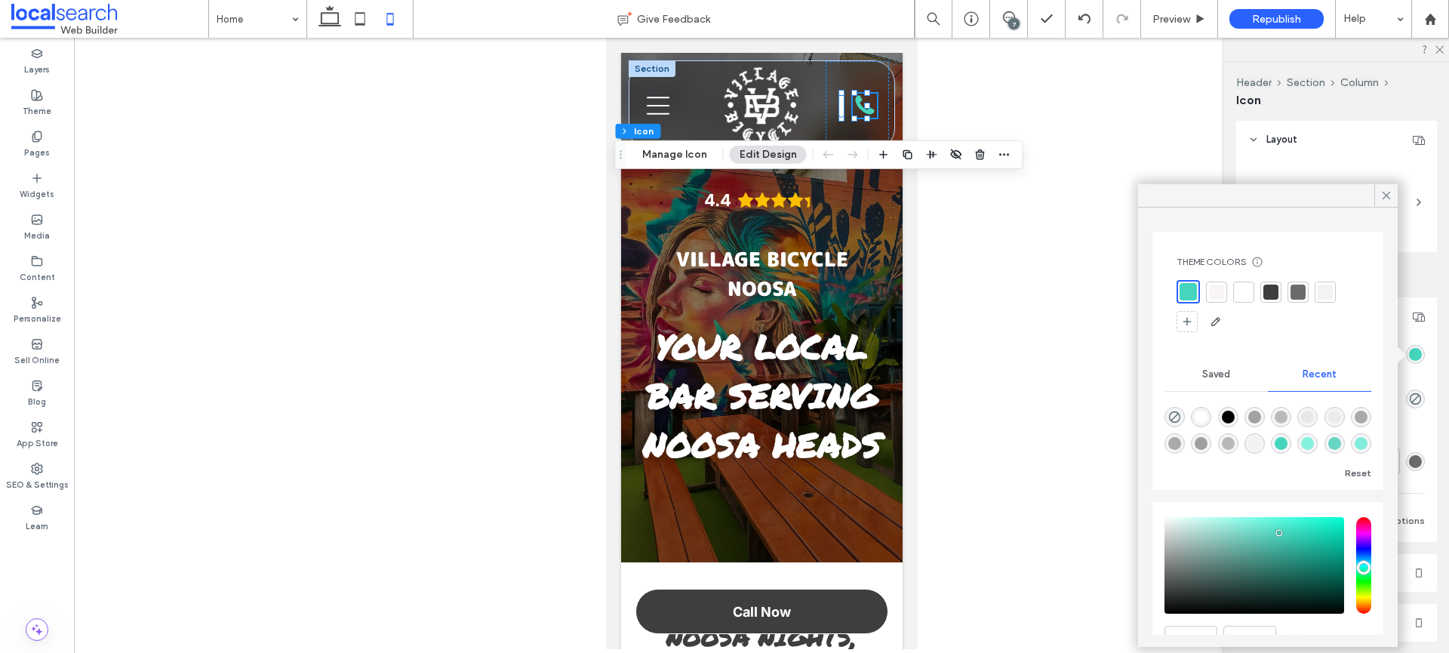
click at [1236, 288] on div at bounding box center [1243, 292] width 15 height 15
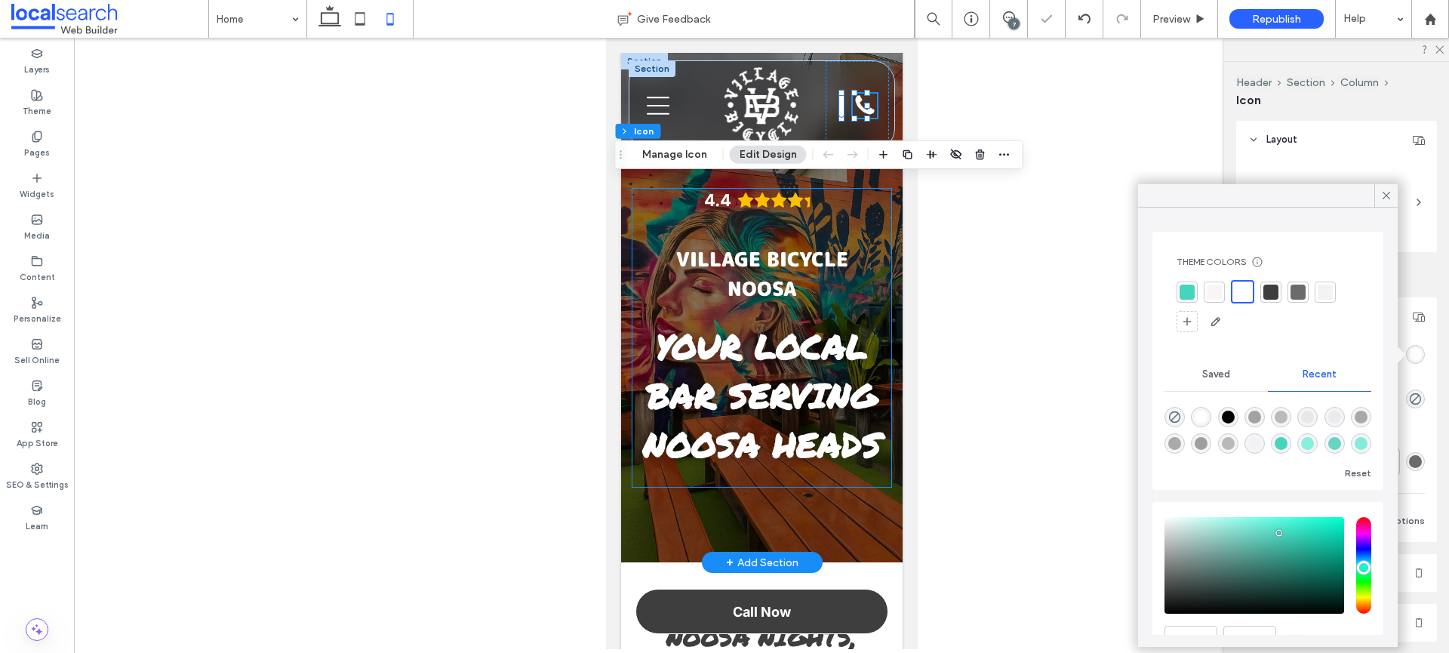
click at [878, 210] on div "4.4 Village Bicycle Noosa Your Local Bar Serving Noosa Heads" at bounding box center [761, 338] width 259 height 298
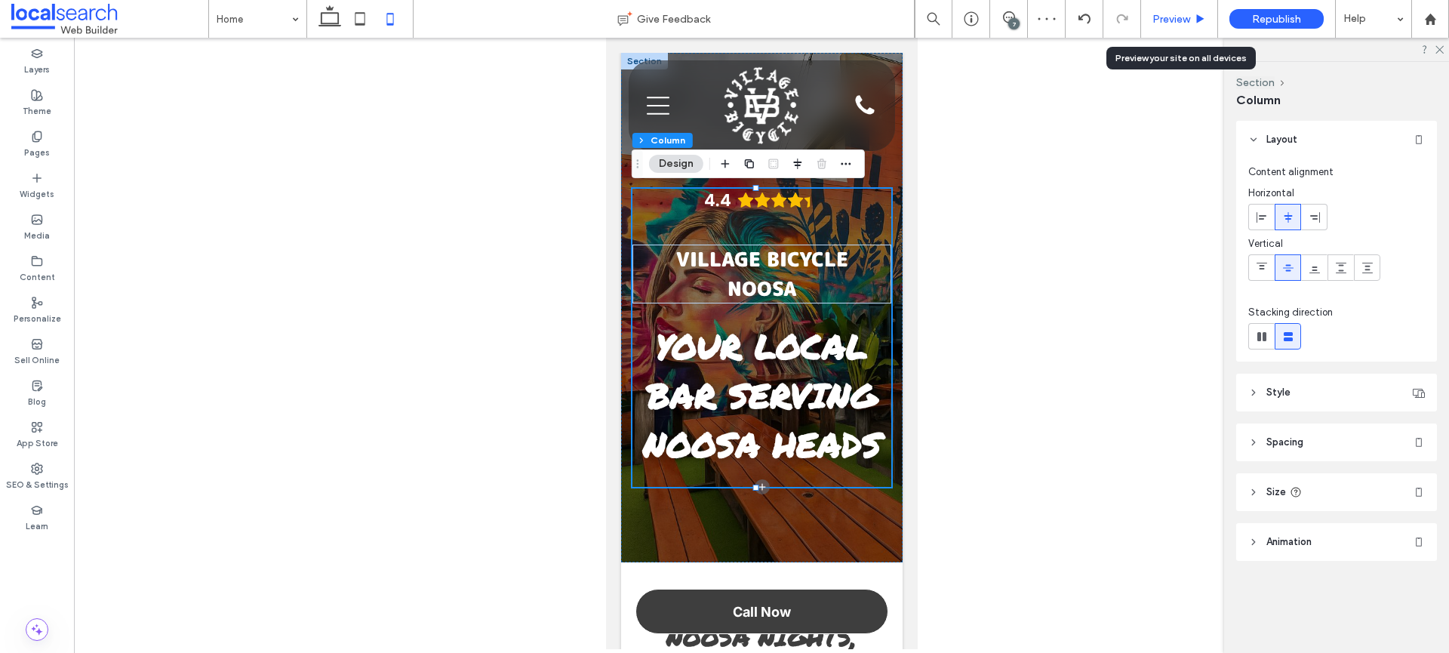
click at [1195, 14] on icon at bounding box center [1200, 19] width 11 height 11
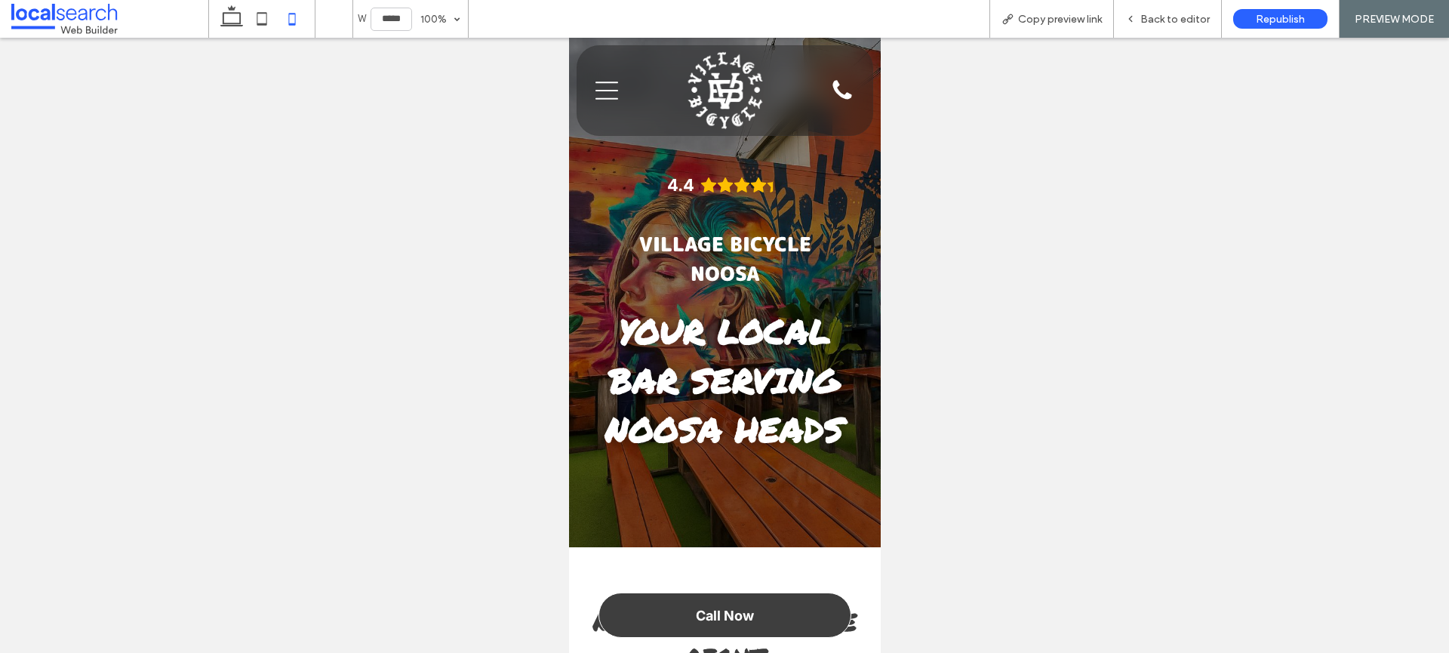
click at [591, 92] on div "Menu Icon" at bounding box center [618, 90] width 71 height 89
click at [610, 88] on icon "Menu Icon" at bounding box center [606, 90] width 23 height 23
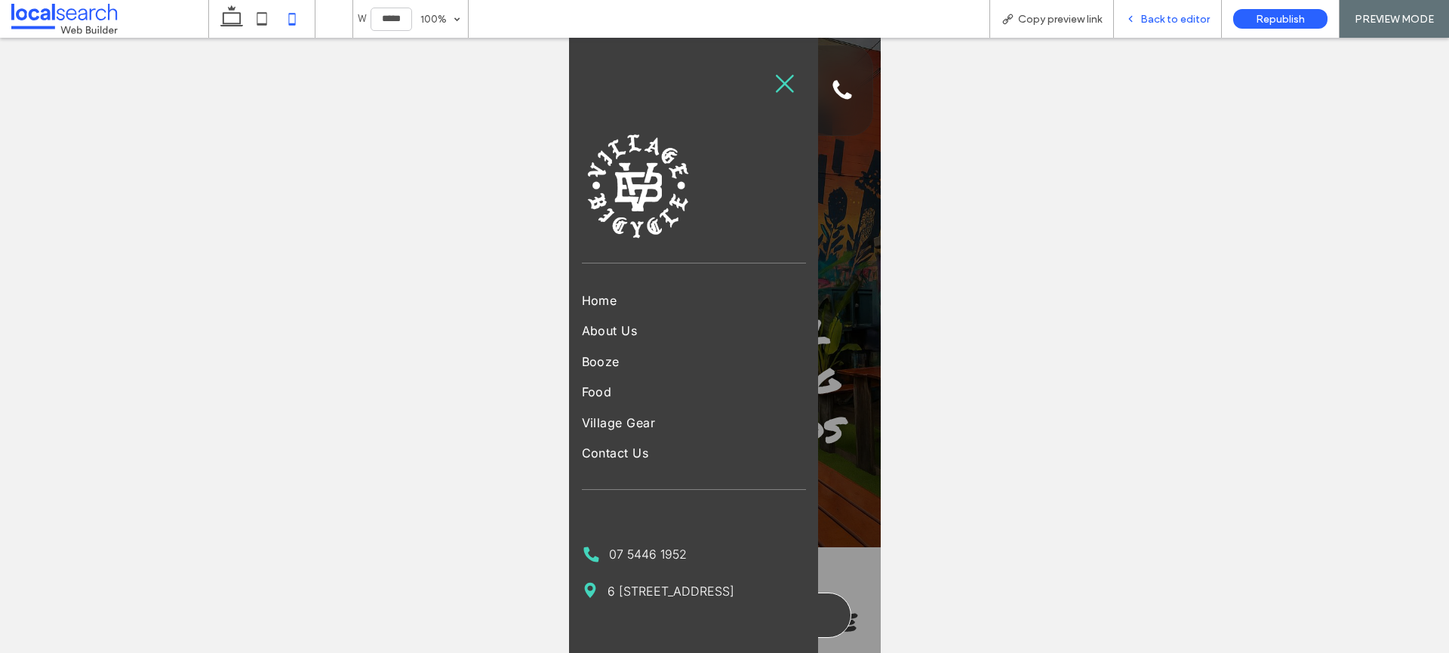
click at [1198, 21] on span "Back to editor" at bounding box center [1174, 19] width 69 height 13
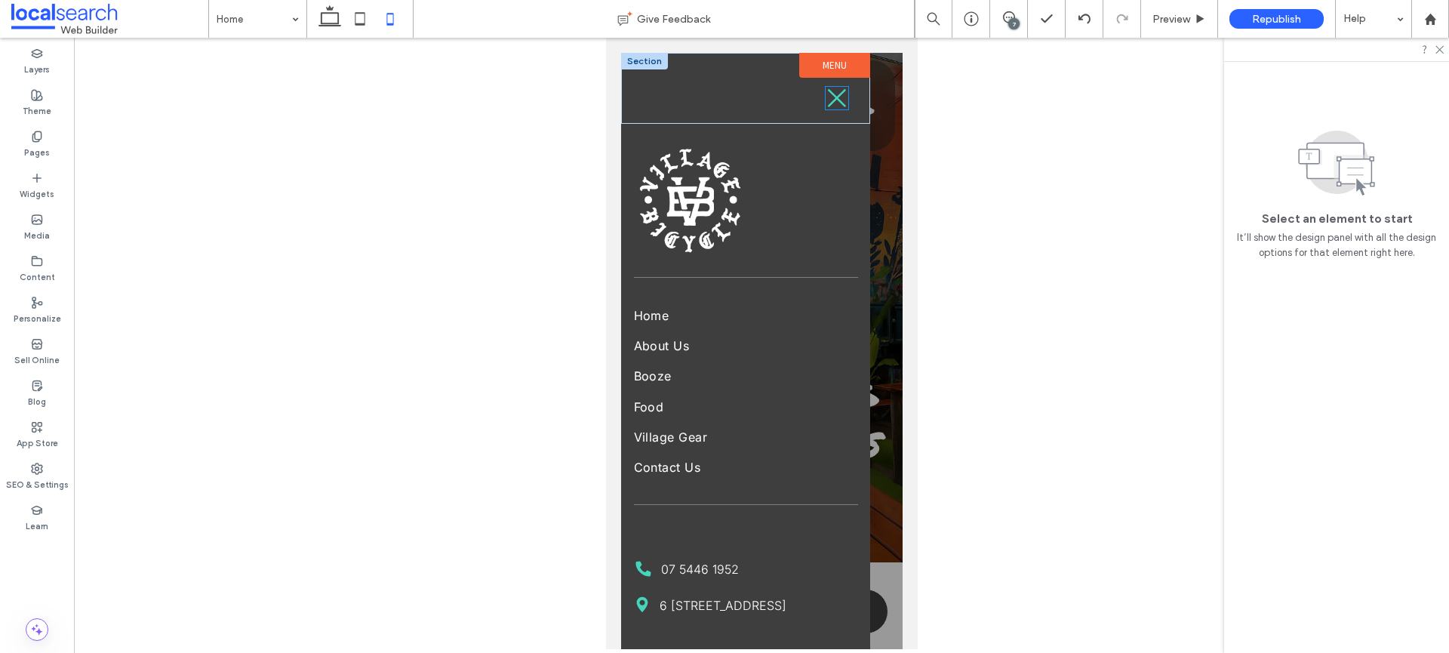
click at [827, 94] on icon at bounding box center [836, 98] width 18 height 18
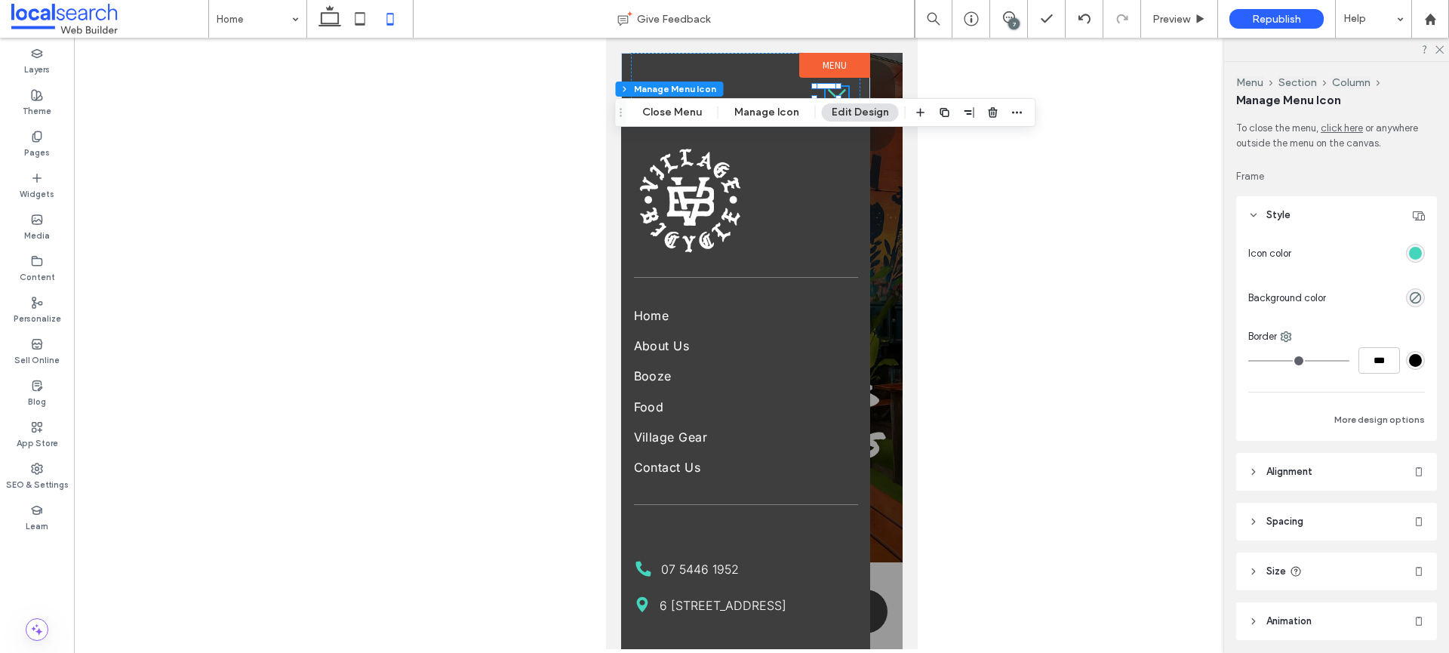
click at [1409, 252] on div "rgba(68,213,188,1)" at bounding box center [1415, 253] width 13 height 13
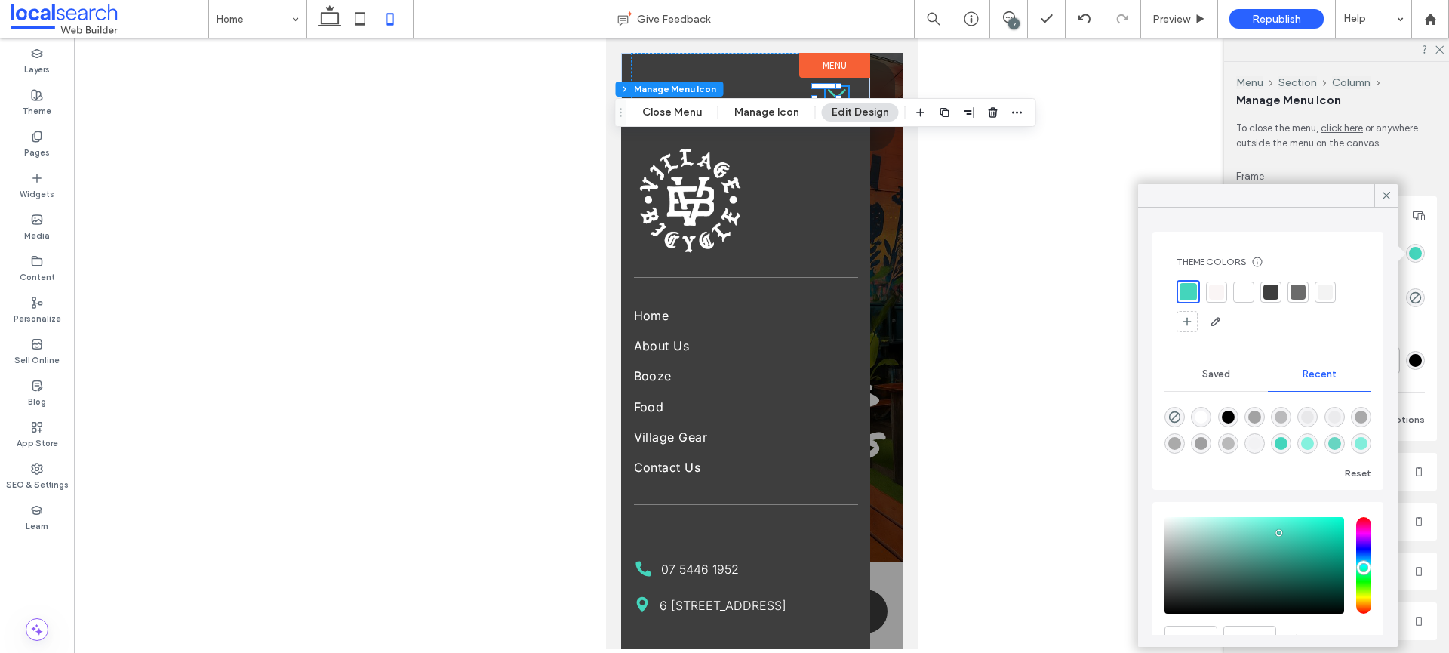
click at [1238, 286] on div at bounding box center [1243, 292] width 15 height 15
click at [1386, 192] on icon at bounding box center [1387, 196] width 14 height 14
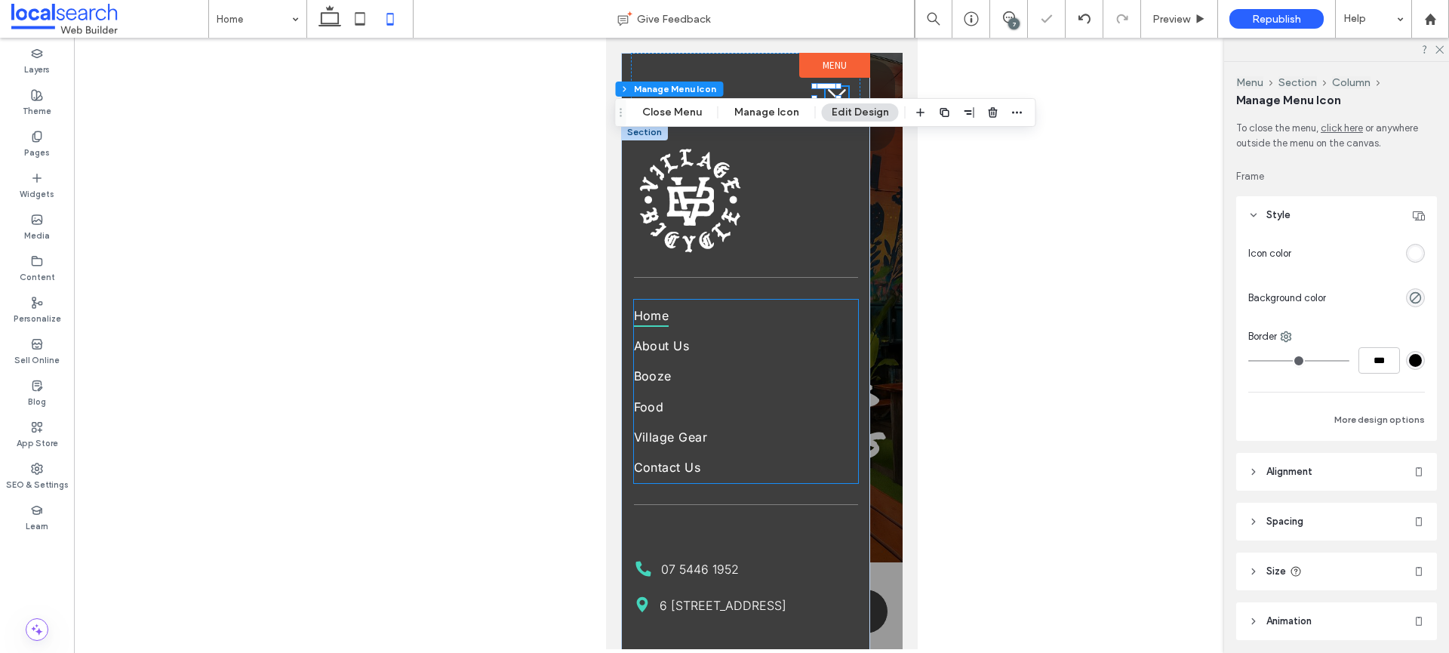
click at [806, 302] on link "Home" at bounding box center [745, 315] width 224 height 30
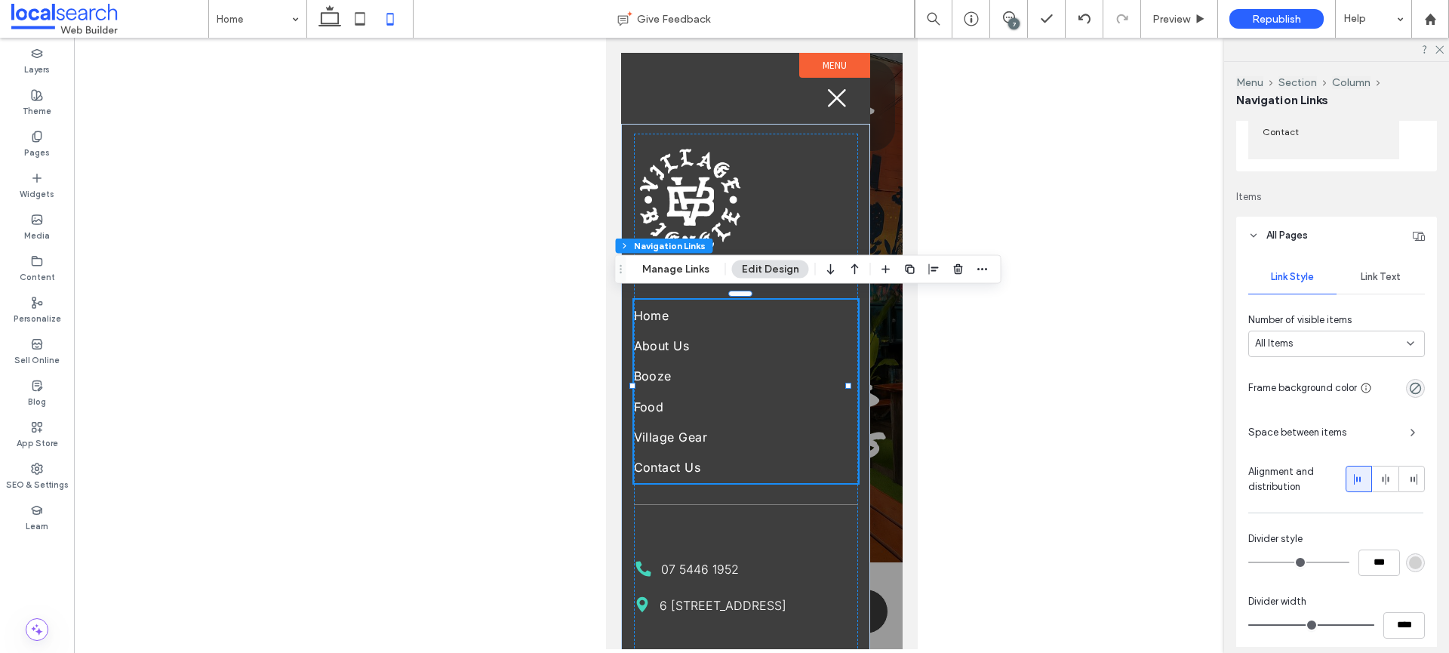
scroll to position [260, 0]
click at [1373, 282] on div "Link Text" at bounding box center [1381, 275] width 88 height 33
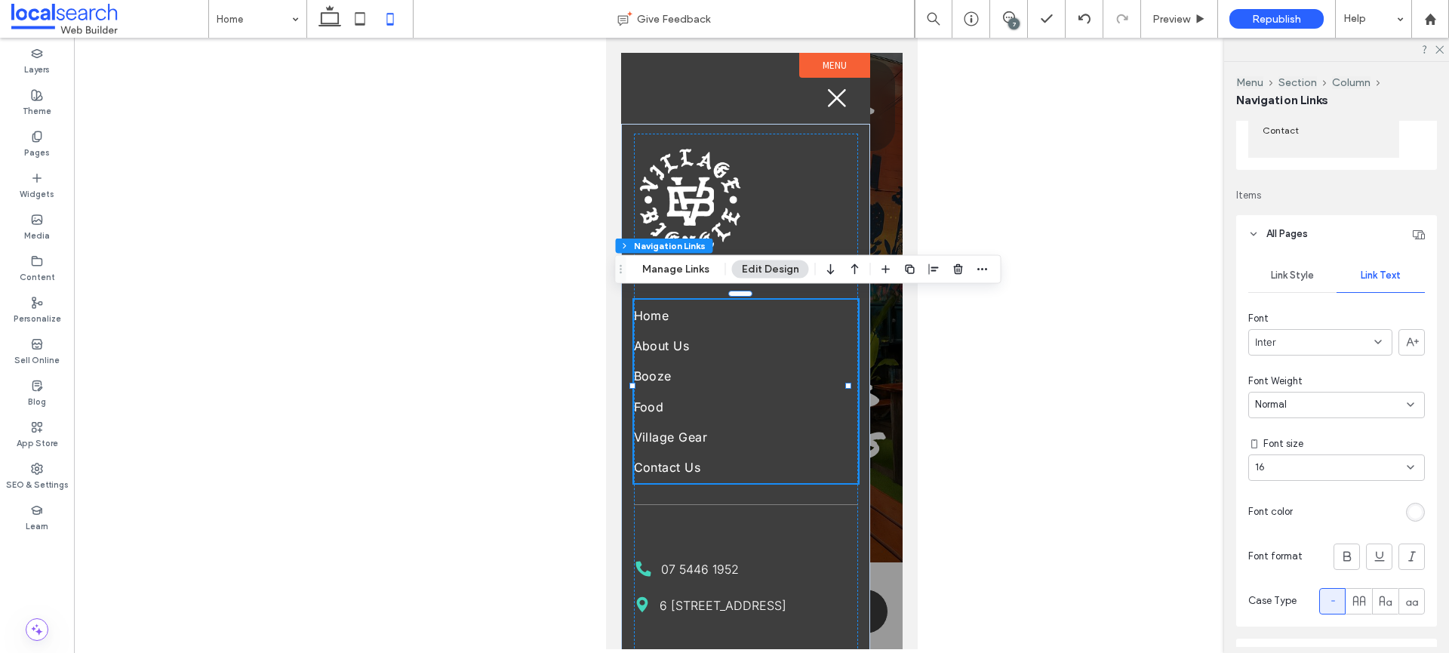
click at [1322, 349] on div "Inter" at bounding box center [1320, 342] width 144 height 26
click at [1329, 395] on span "M PLUS Rounded 1c" at bounding box center [1299, 389] width 88 height 15
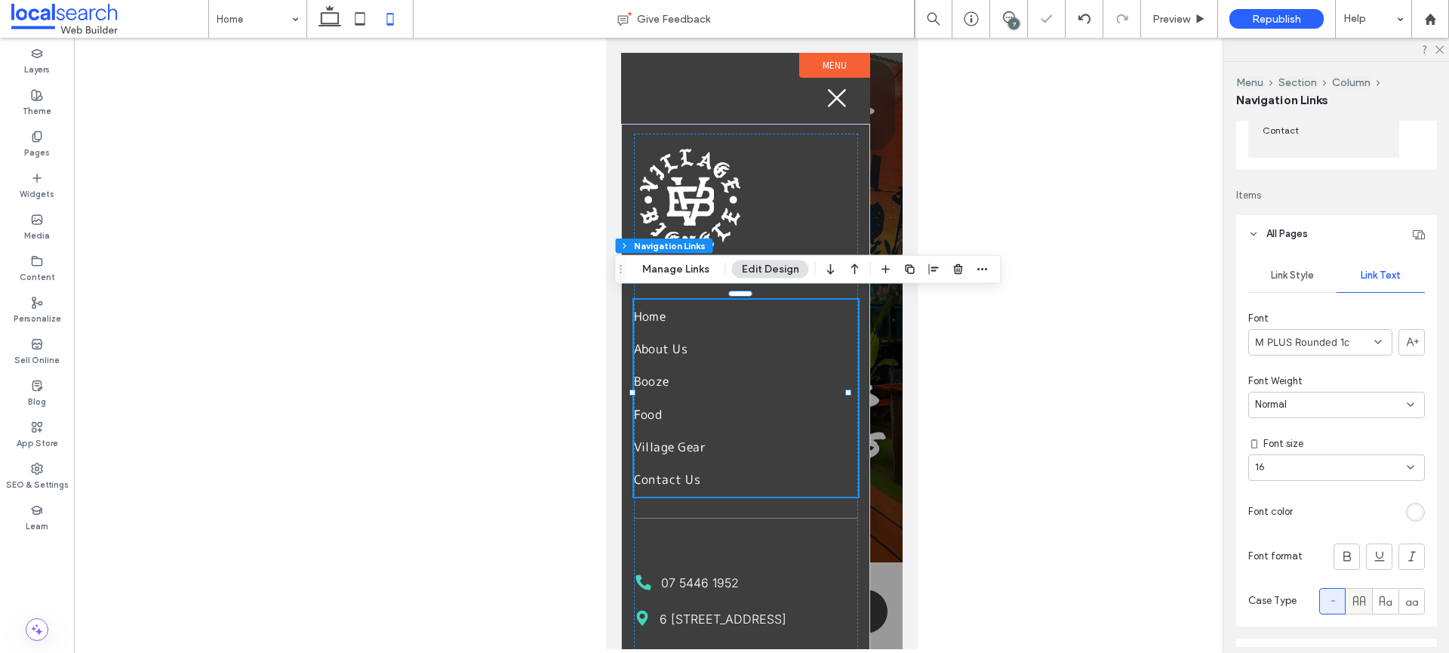
click at [1352, 602] on icon at bounding box center [1359, 600] width 15 height 15
click at [1343, 552] on use at bounding box center [1347, 557] width 8 height 10
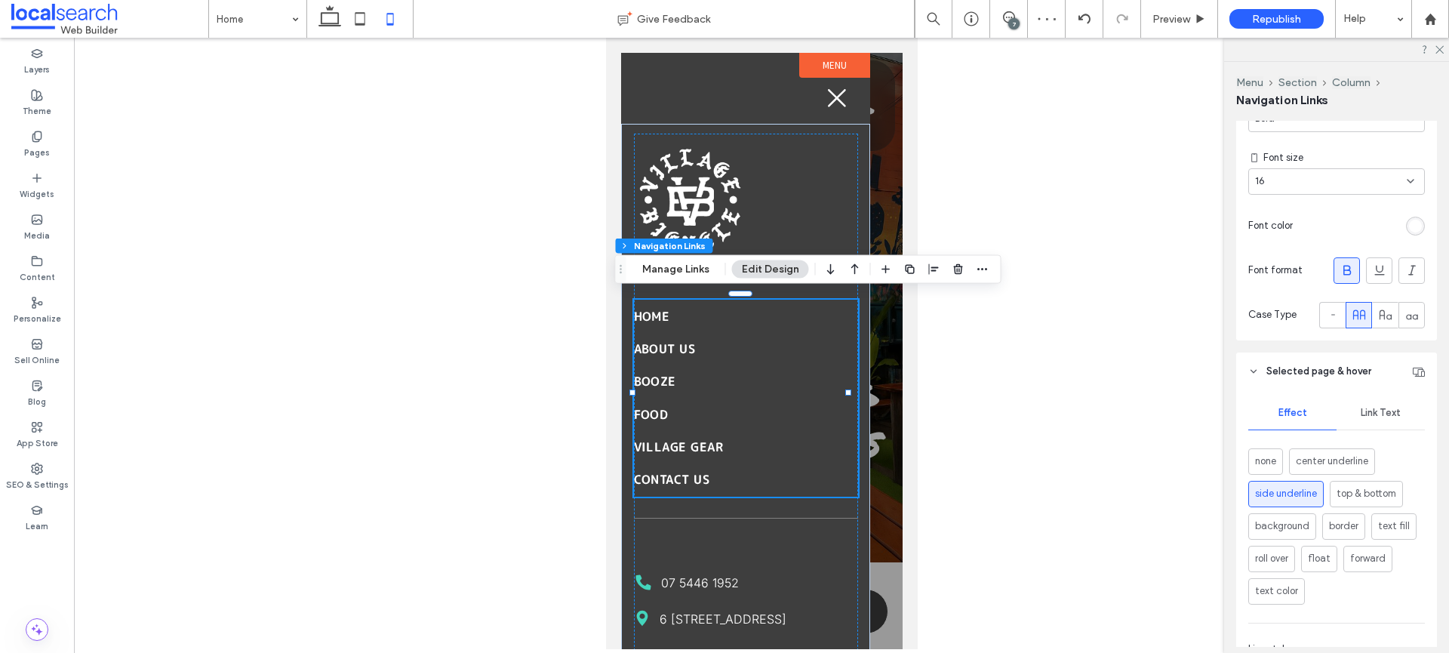
scroll to position [577, 0]
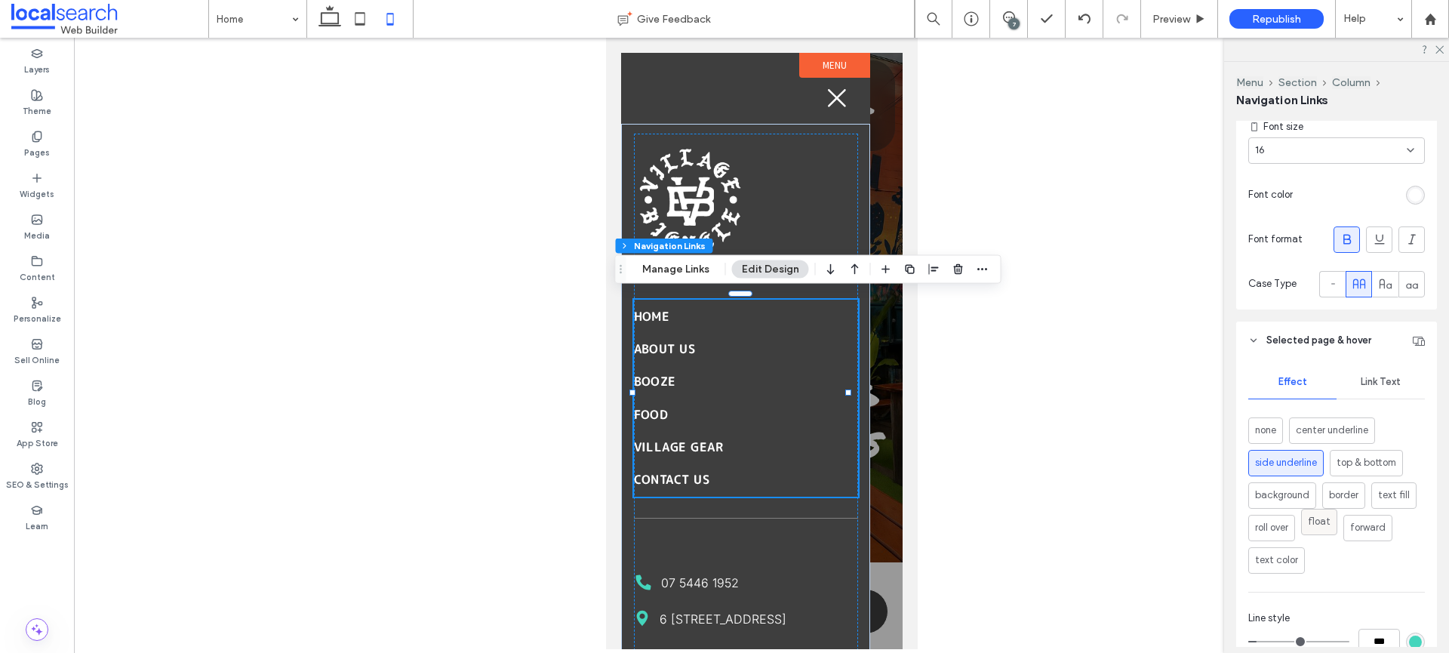
click at [1321, 533] on div "float" at bounding box center [1319, 521] width 23 height 25
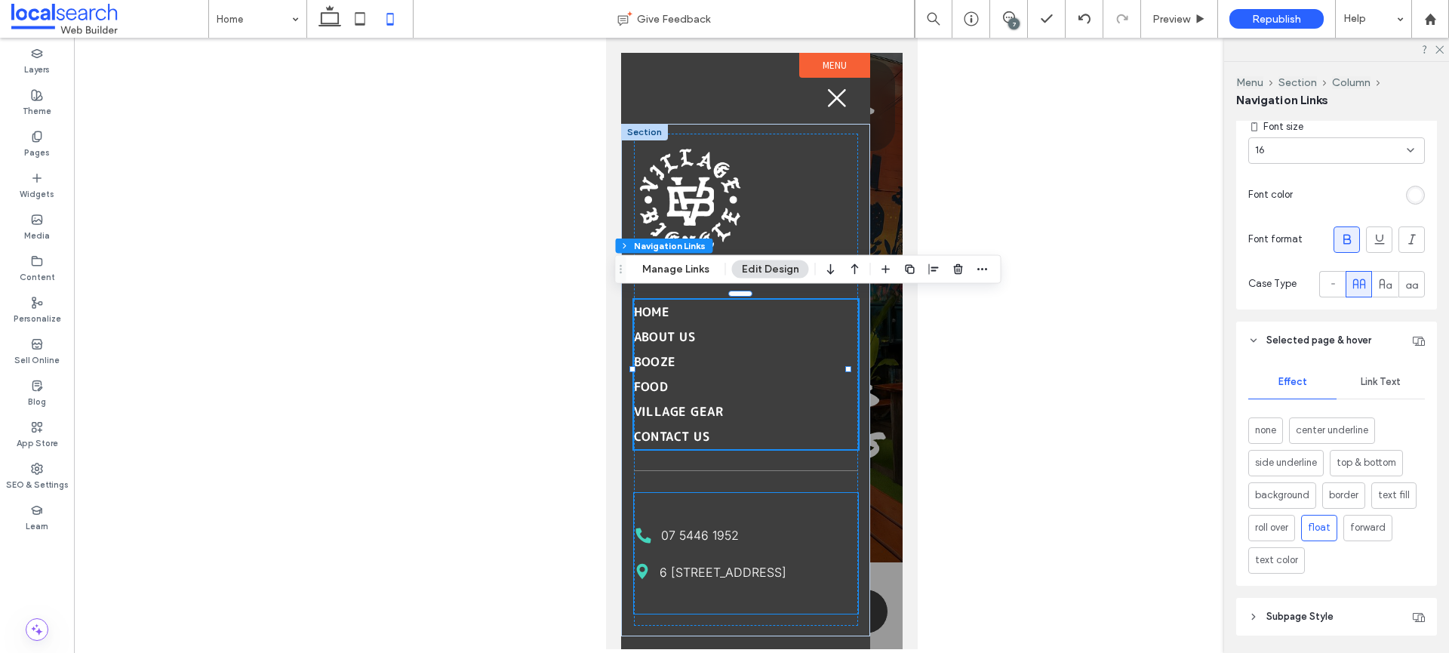
click at [643, 528] on icon "Phone Icon" at bounding box center [642, 535] width 19 height 19
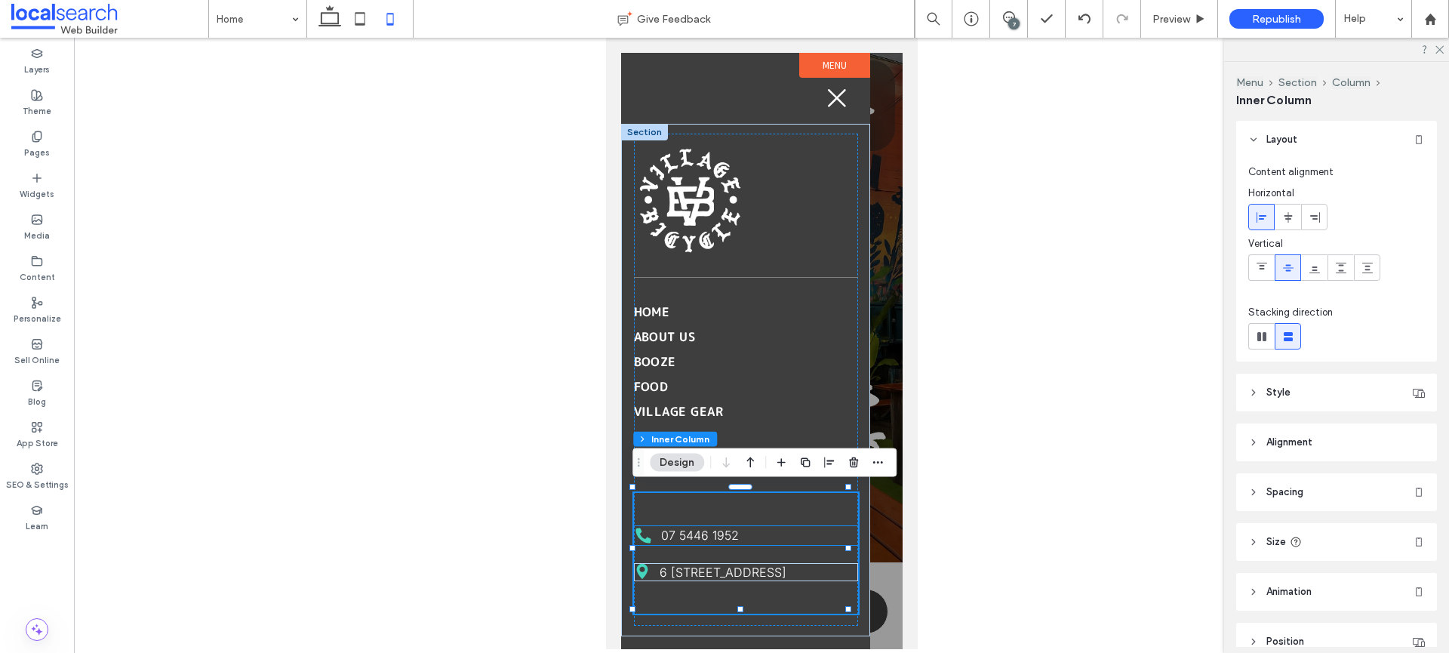
click at [643, 526] on icon "Phone Icon" at bounding box center [642, 535] width 19 height 19
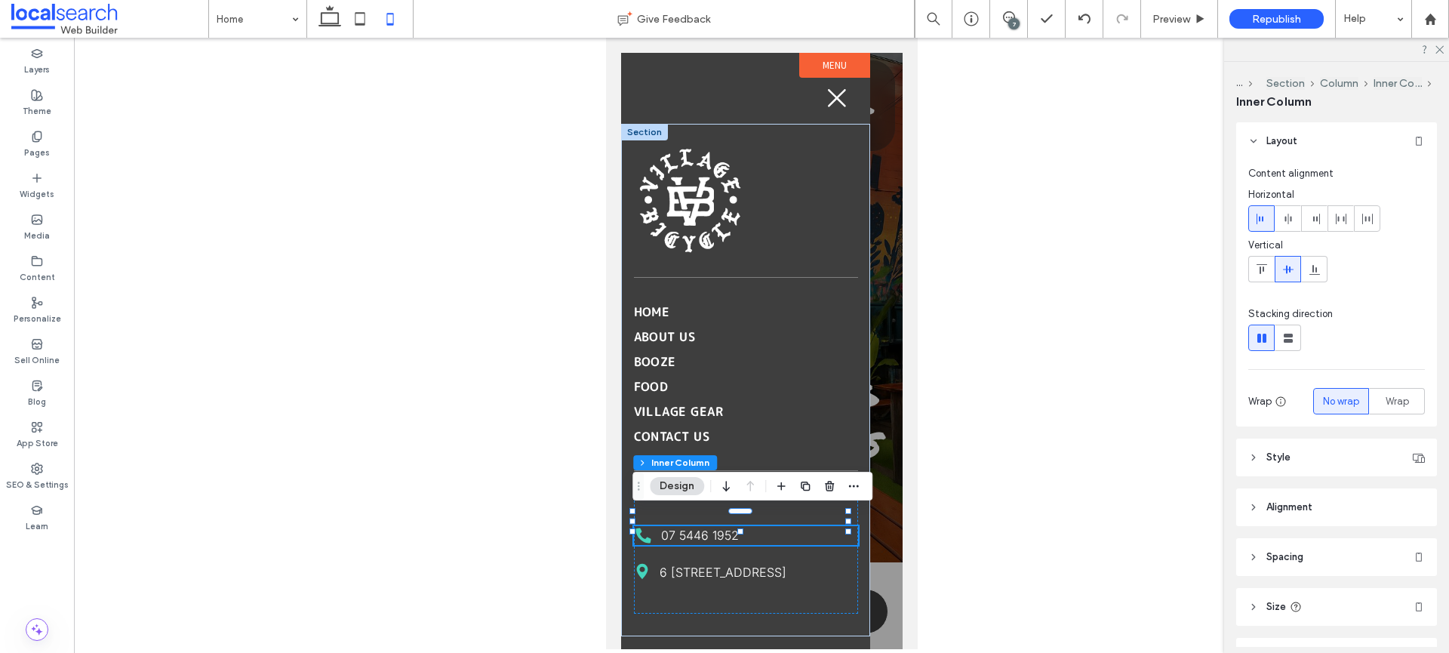
click at [651, 528] on icon "Phone Icon" at bounding box center [642, 535] width 19 height 19
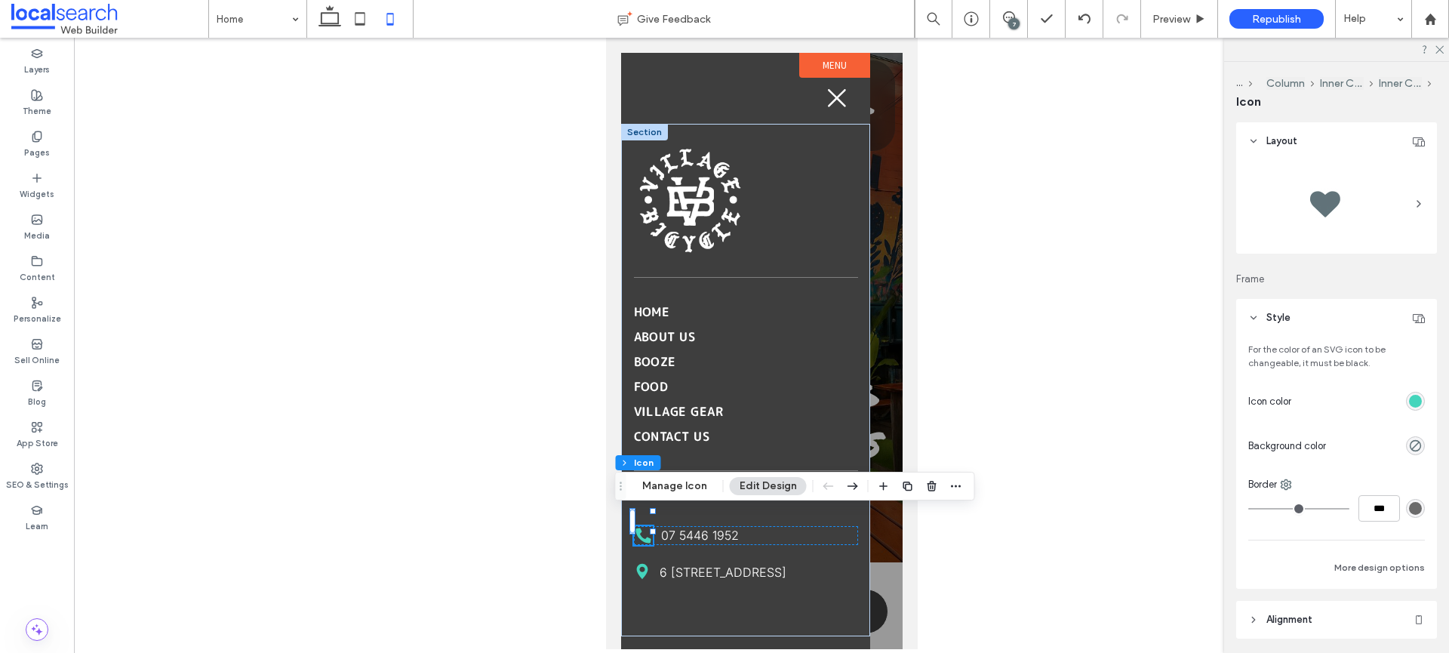
click at [645, 528] on icon at bounding box center [642, 535] width 15 height 15
click at [1409, 402] on div "rgb(68, 213, 188)" at bounding box center [1415, 401] width 13 height 13
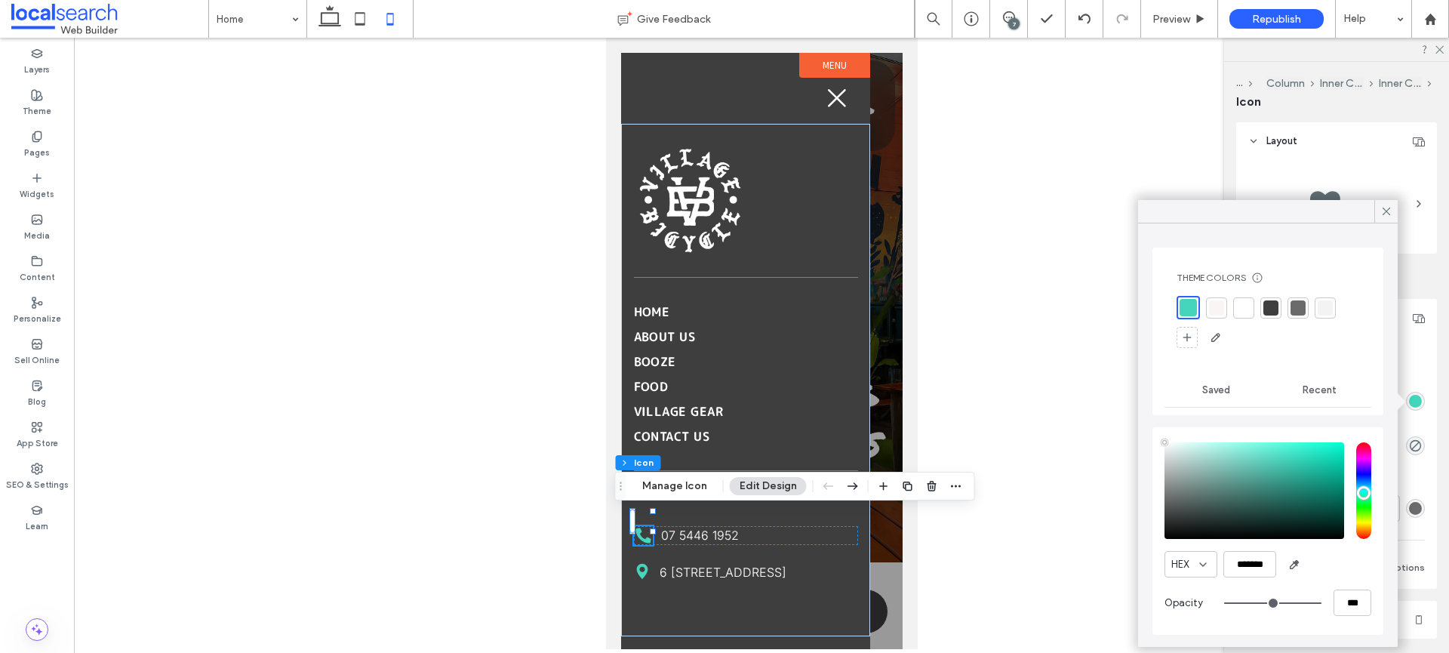
type input "****"
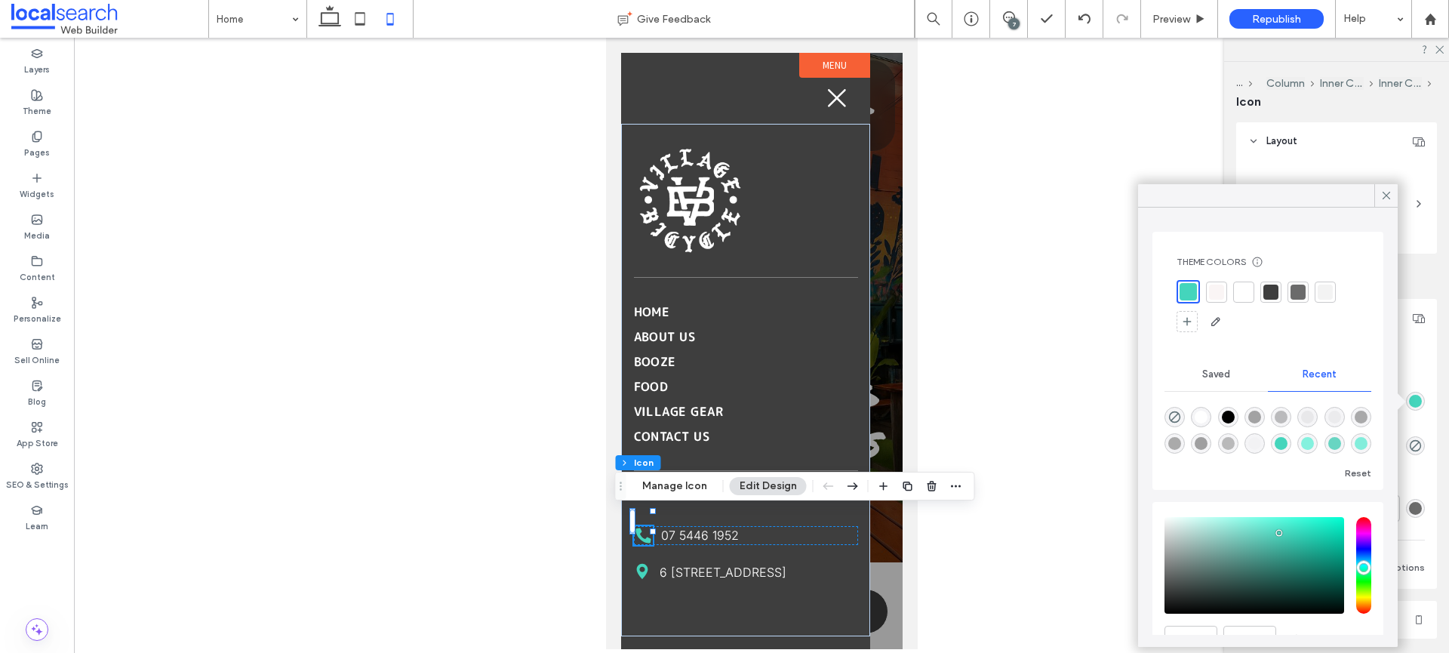
click at [1251, 287] on div at bounding box center [1243, 292] width 15 height 15
click at [639, 564] on icon at bounding box center [640, 571] width 11 height 15
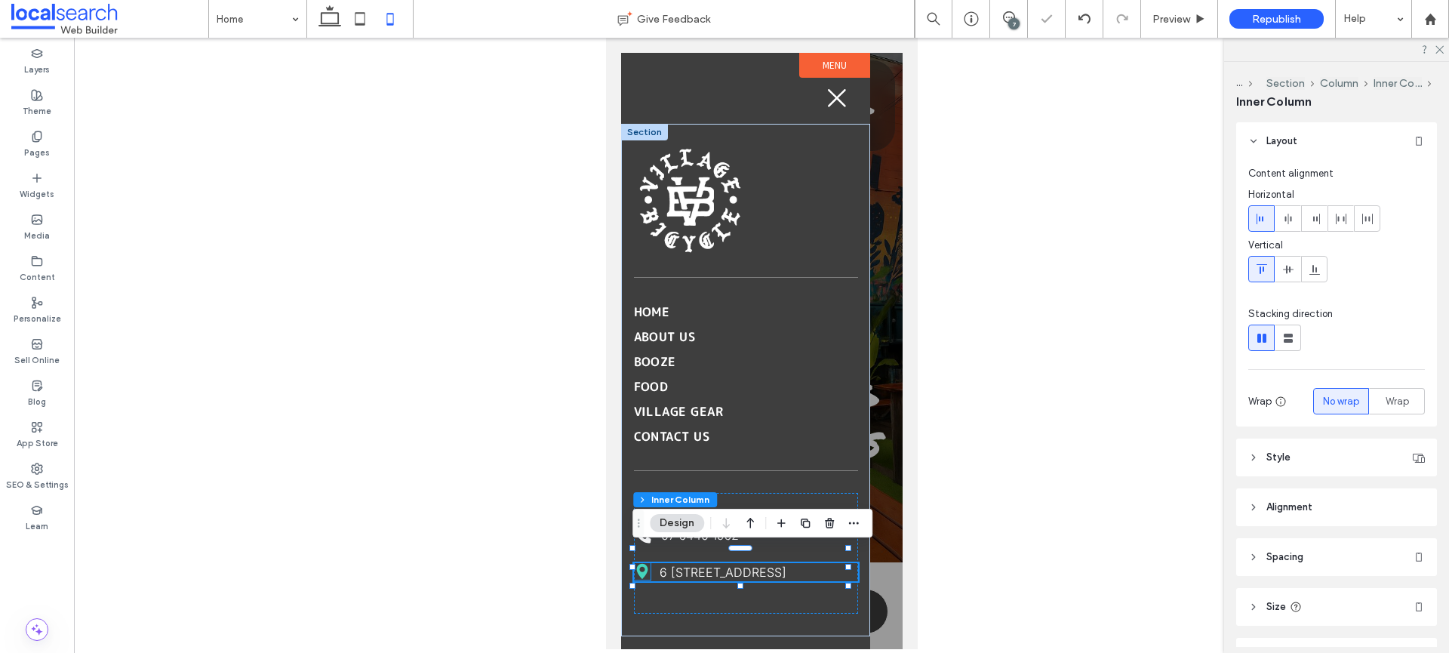
click at [640, 563] on icon "Location Icon" at bounding box center [641, 571] width 17 height 17
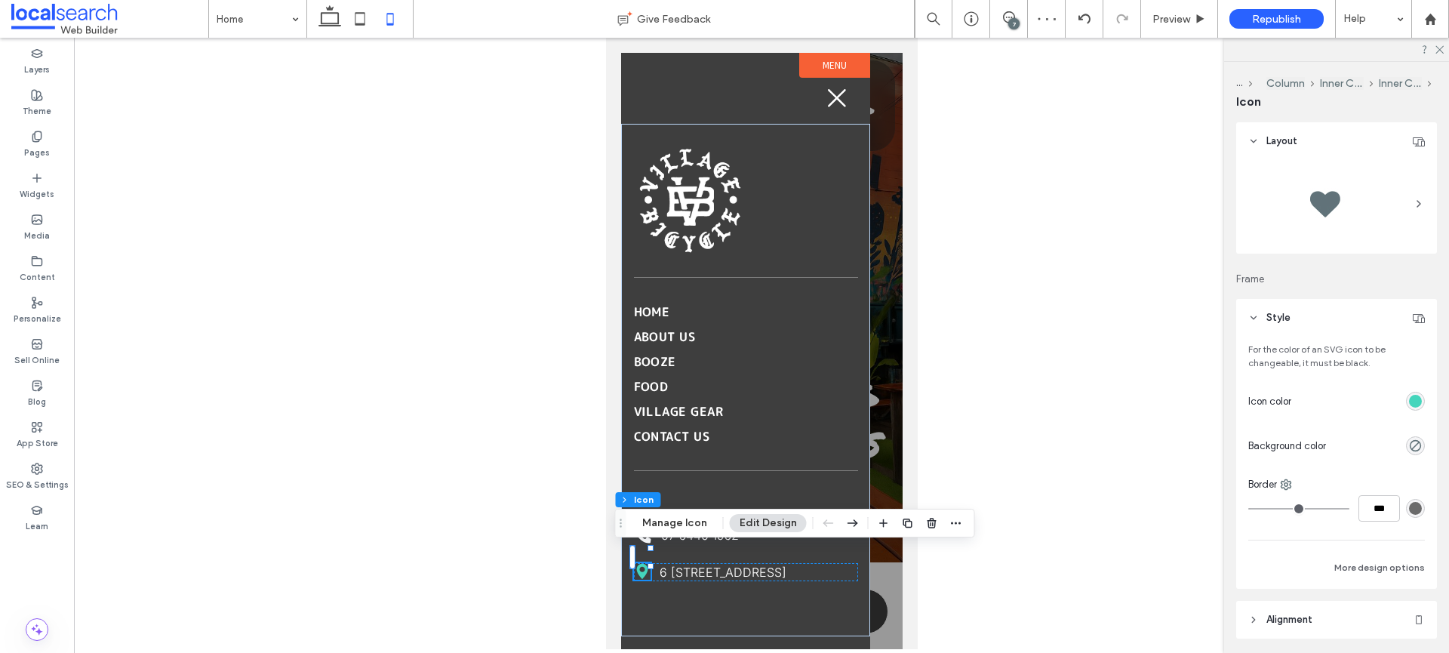
click at [1409, 406] on div "rgb(68, 213, 188)" at bounding box center [1415, 401] width 13 height 13
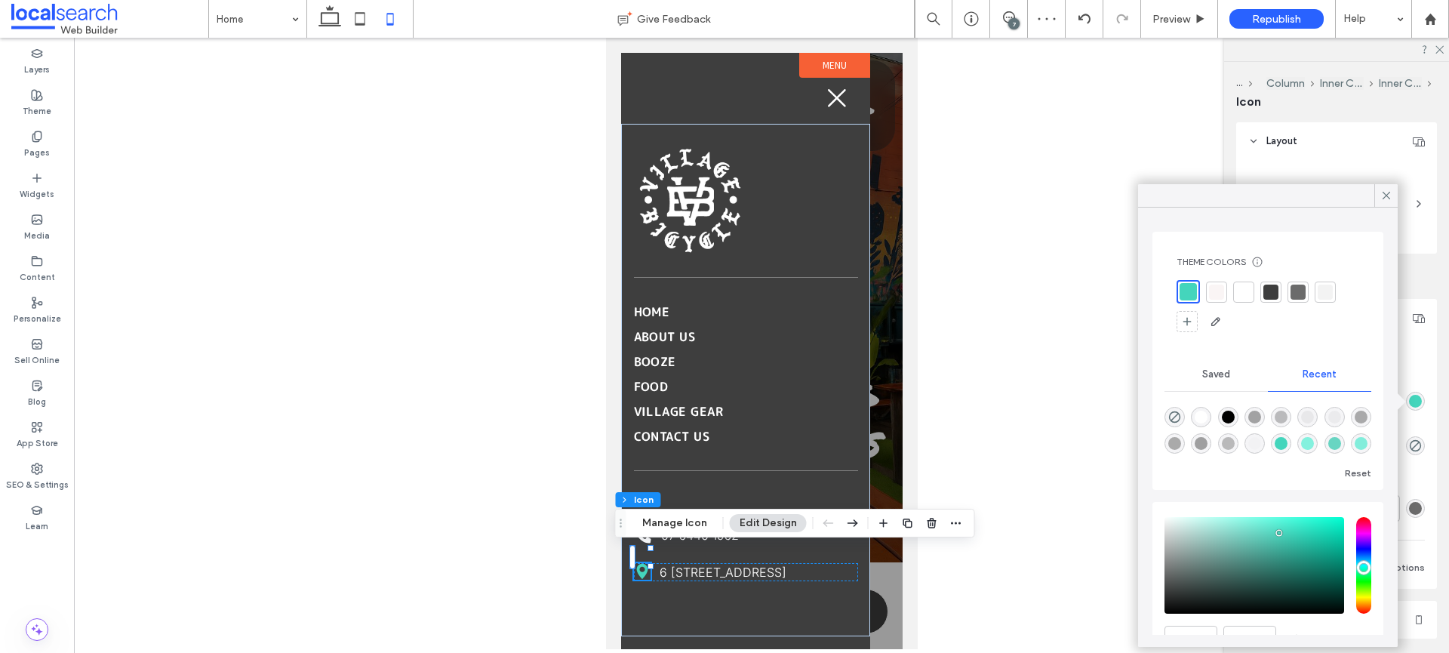
click at [1236, 288] on div at bounding box center [1243, 292] width 15 height 15
click at [1383, 197] on icon at bounding box center [1387, 196] width 14 height 14
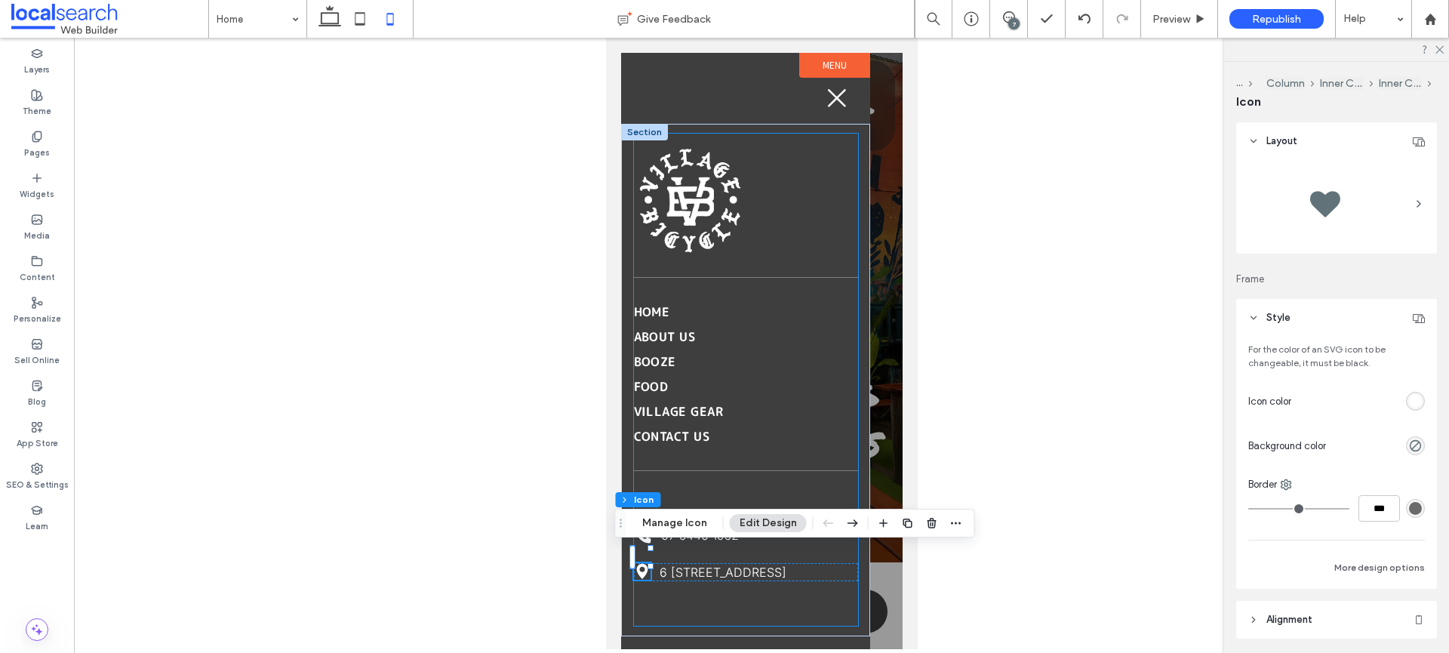
click at [814, 617] on div "Home About Us [GEOGRAPHIC_DATA] Food Village Gear Contact Us Phone Icon 07 5446…" at bounding box center [745, 380] width 224 height 492
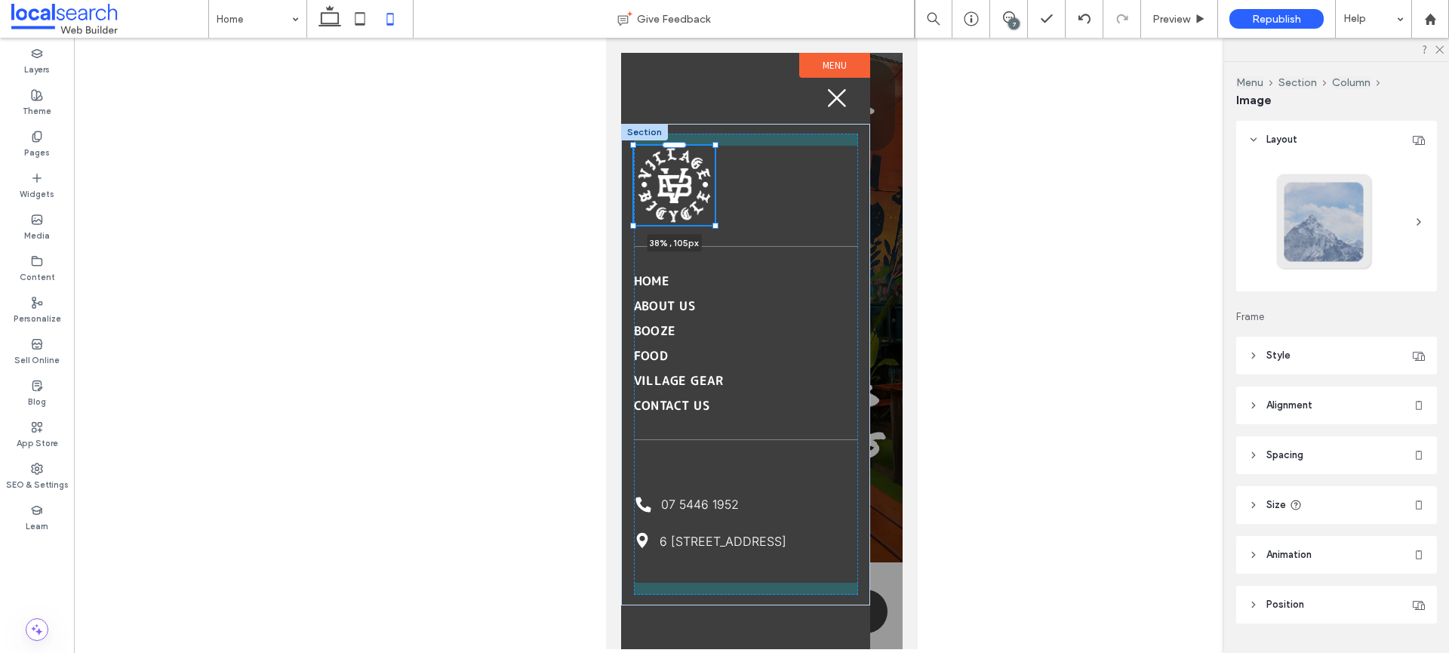
drag, startPoint x: 740, startPoint y: 251, endPoint x: 710, endPoint y: 227, distance: 37.6
click at [710, 227] on div "Home About Us [GEOGRAPHIC_DATA] Food Village Gear Contact Us 38% , 105px Phone …" at bounding box center [744, 364] width 249 height 481
type input "**"
type input "****"
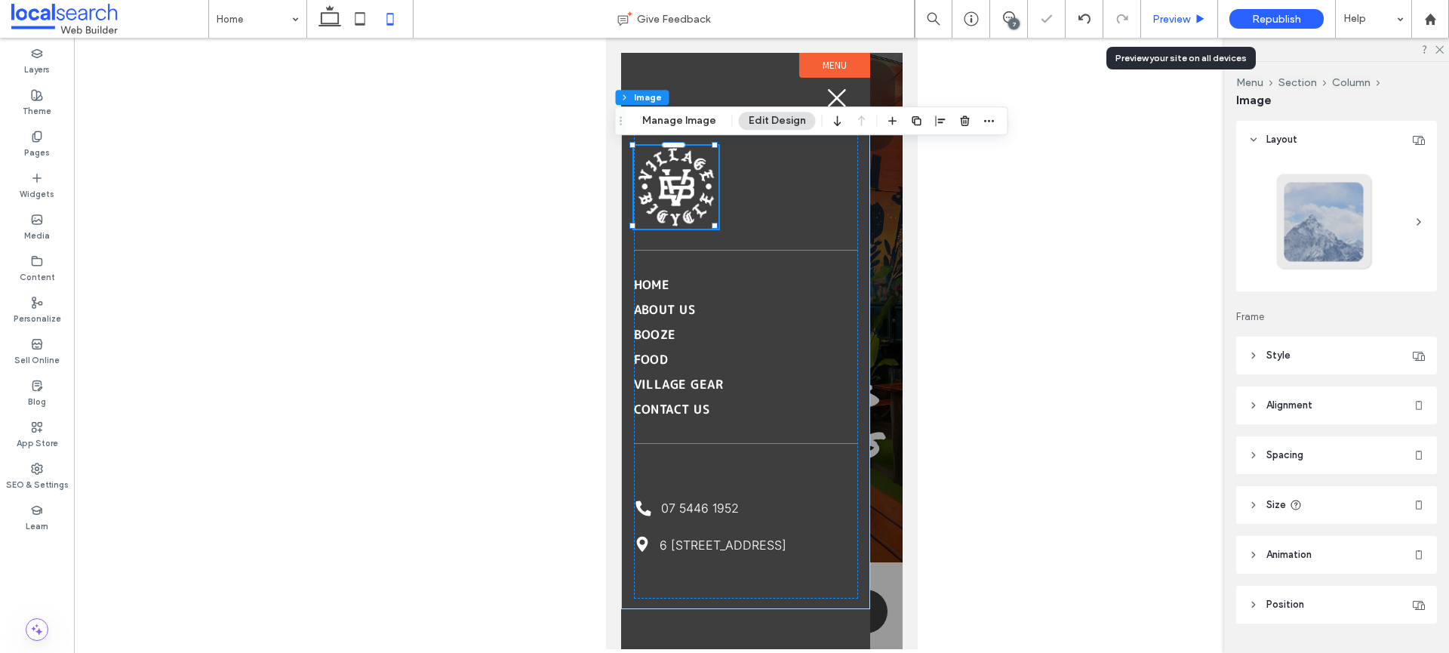
click at [1176, 15] on span "Preview" at bounding box center [1171, 19] width 38 height 13
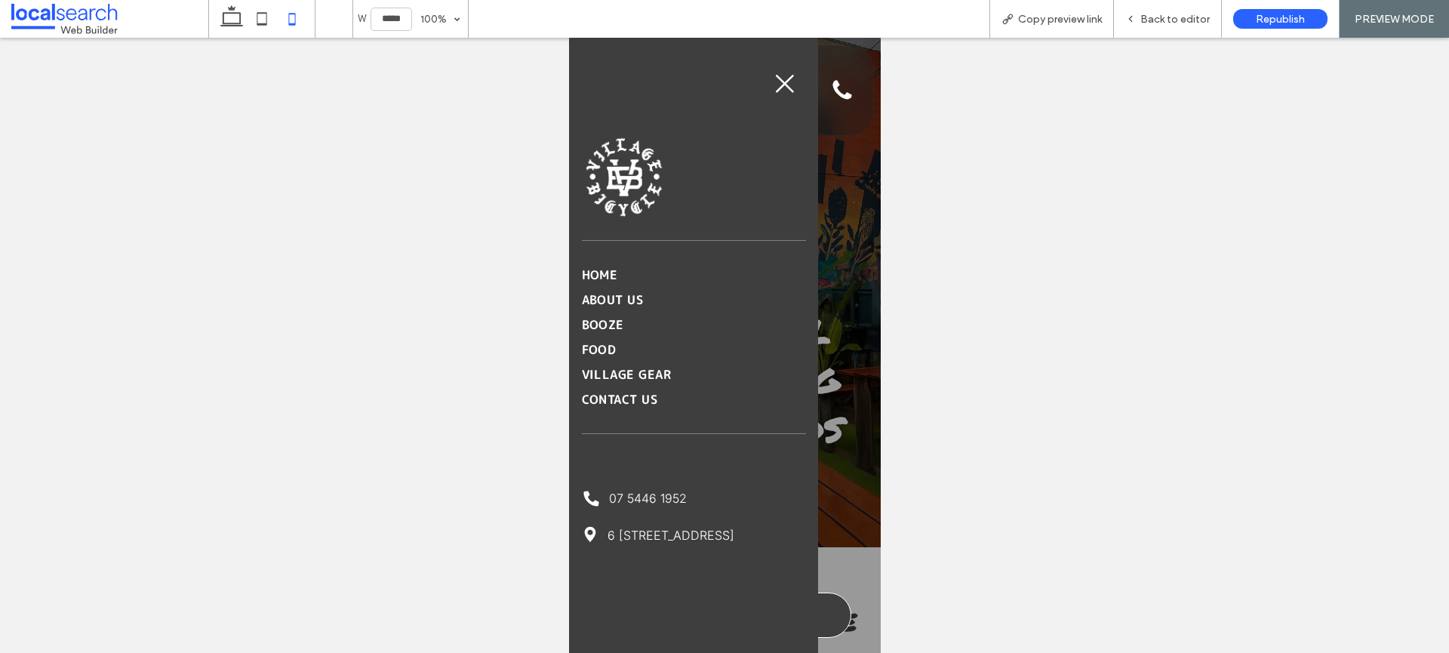
click at [1178, 10] on div "Back to editor" at bounding box center [1168, 19] width 108 height 38
click at [783, 79] on icon "Close Icon" at bounding box center [784, 83] width 23 height 23
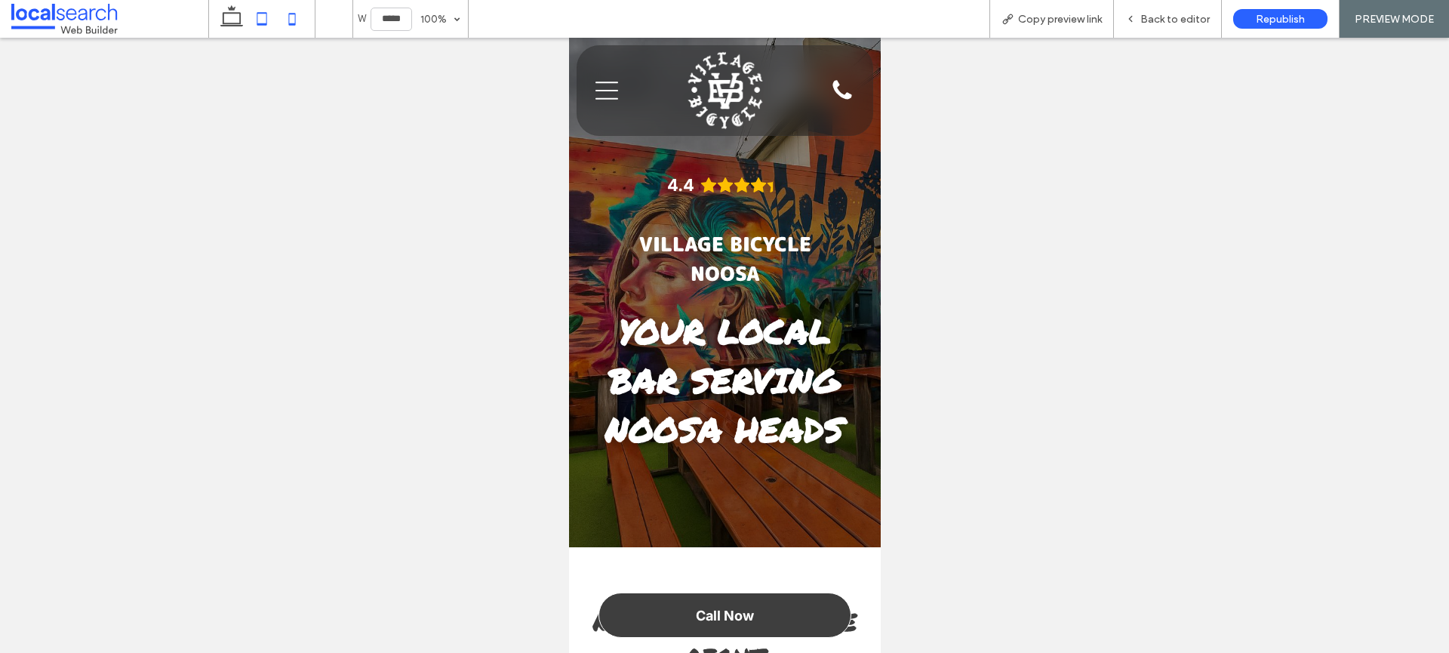
click at [272, 24] on icon at bounding box center [262, 19] width 30 height 30
type input "*****"
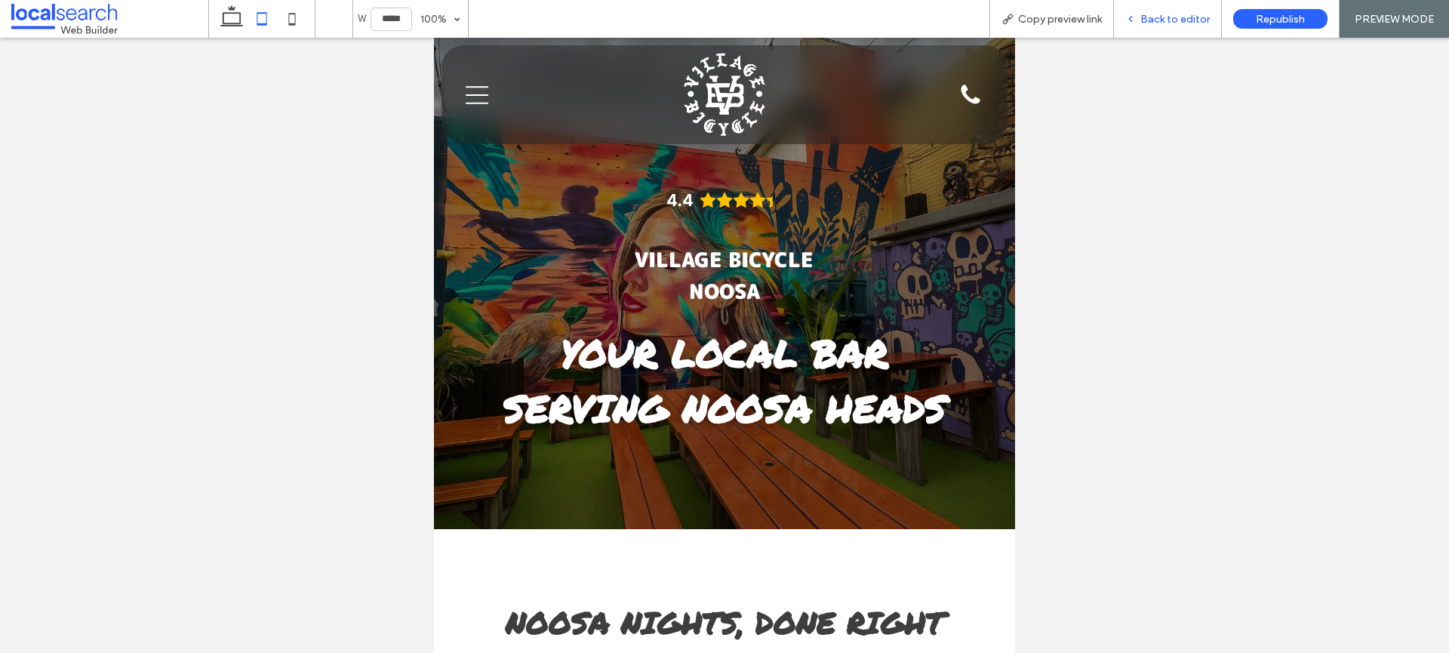
click at [1154, 14] on span "Back to editor" at bounding box center [1174, 19] width 69 height 13
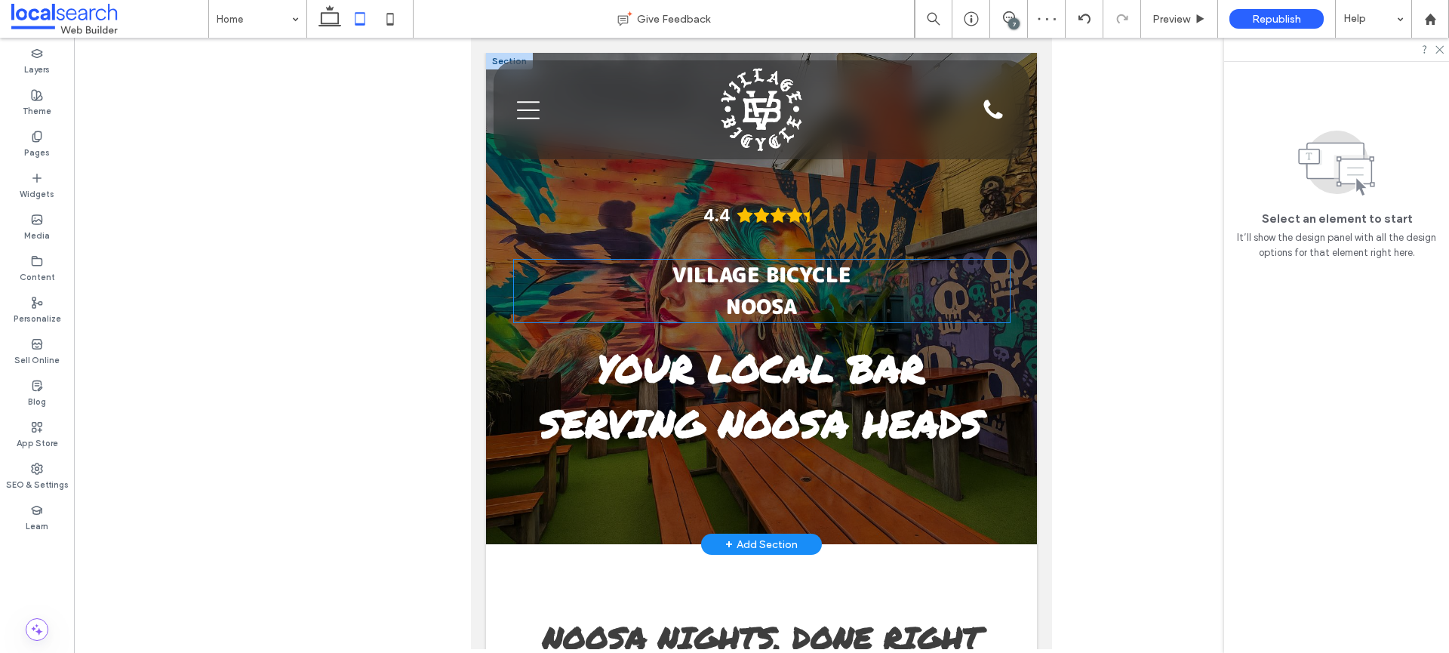
click at [819, 282] on span "Village Bicycle Noosa" at bounding box center [761, 290] width 179 height 60
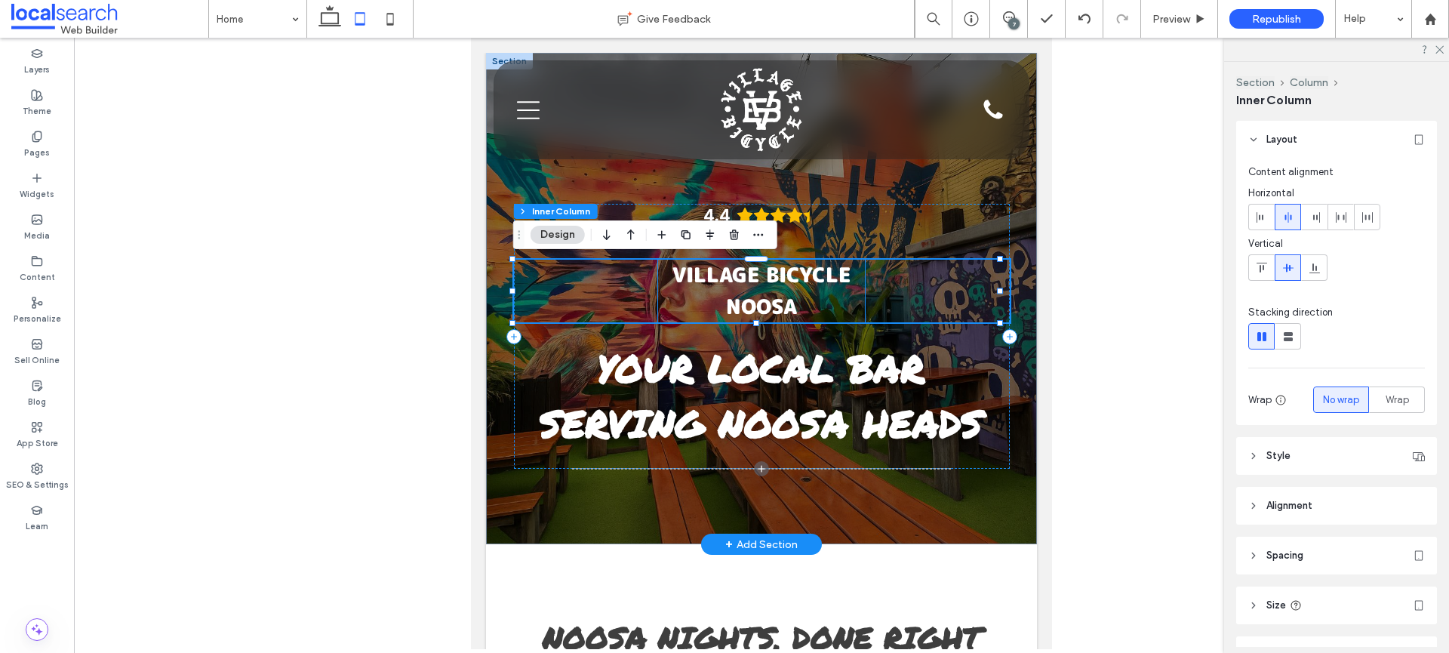
click at [770, 288] on span "Village Bicycle Noosa" at bounding box center [761, 290] width 179 height 60
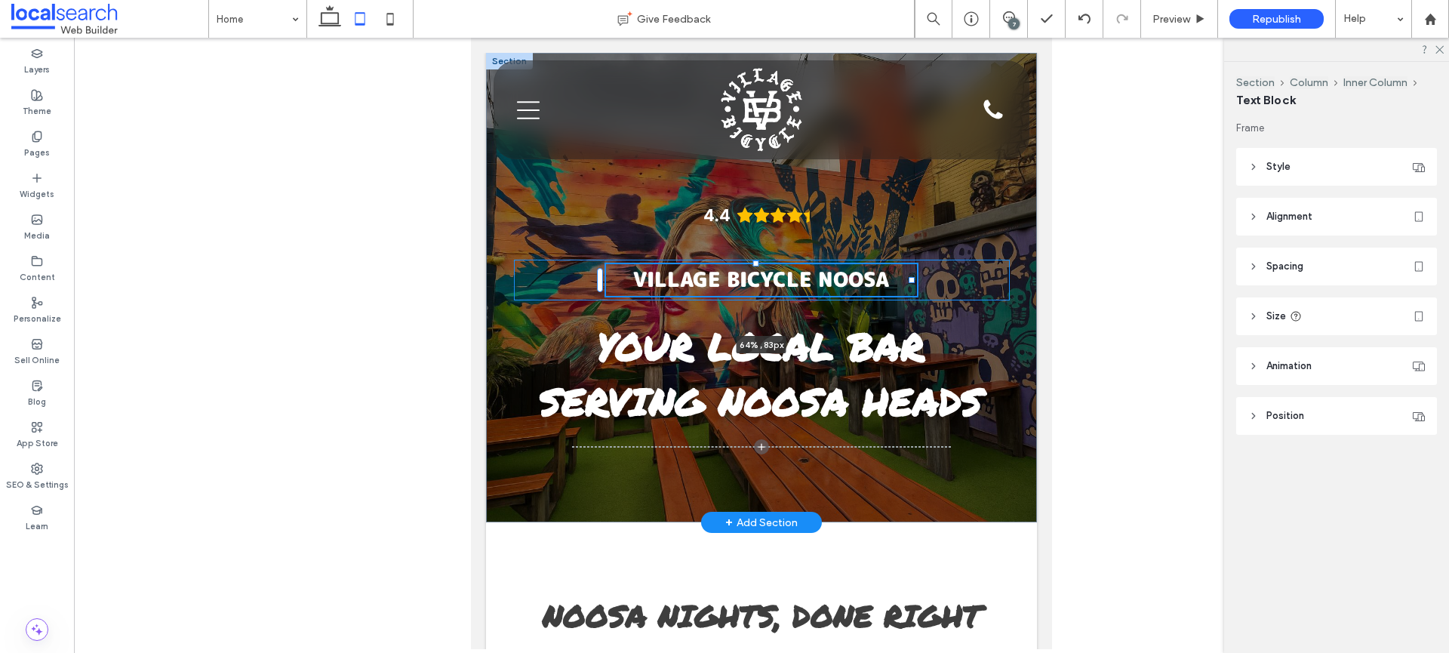
drag, startPoint x: 859, startPoint y: 292, endPoint x: 912, endPoint y: 291, distance: 53.6
click at [912, 291] on div "4.4 Village Bicycle Noosa 64% , 83px Your Local Bar Serving Noosa Heads" at bounding box center [761, 287] width 551 height 469
type input "**"
type input "****"
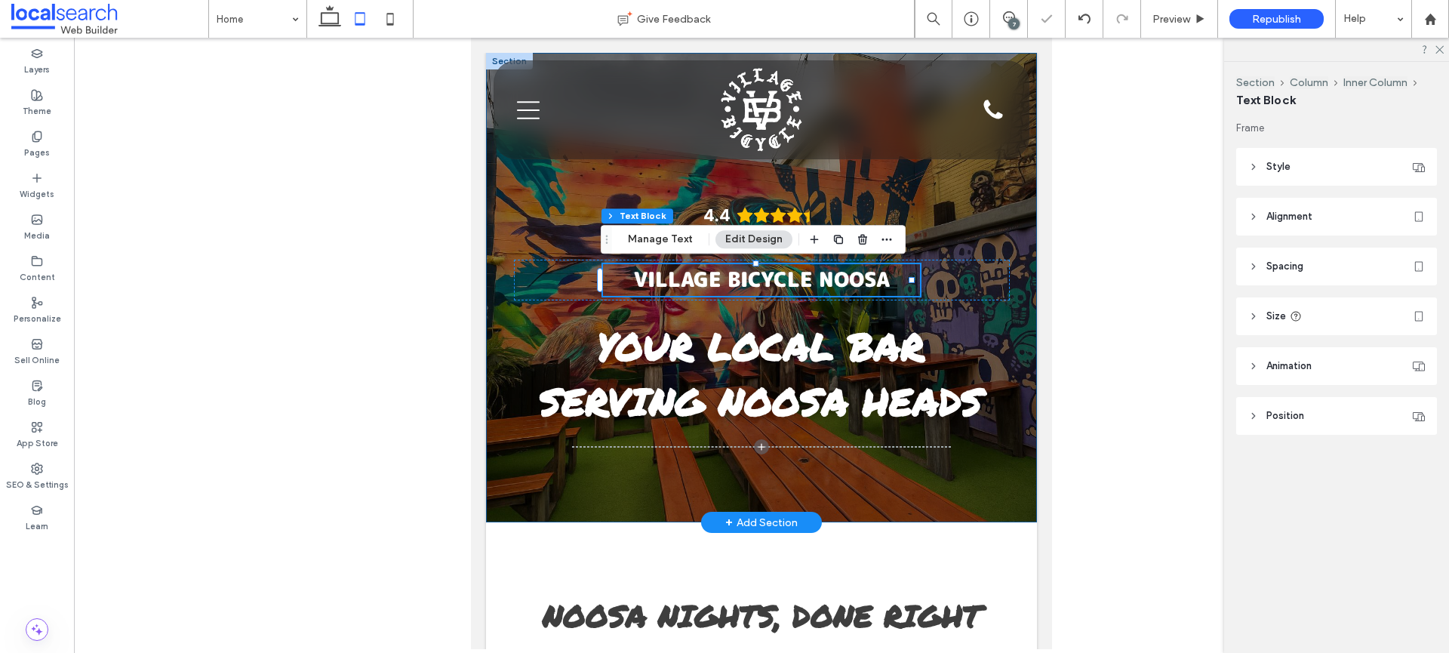
click at [1014, 328] on div "4.4 Village Bicycle Noosa 64% , 83px Your Local Bar Serving Noosa Heads" at bounding box center [761, 287] width 551 height 469
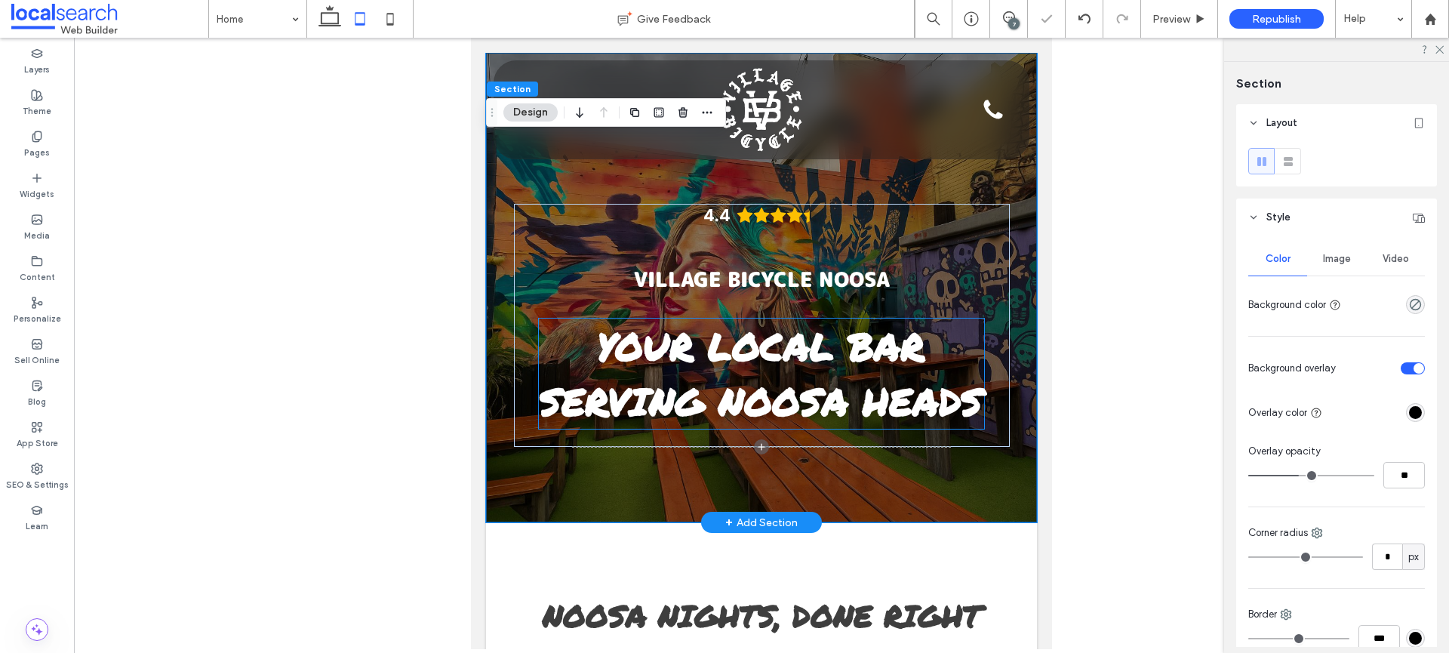
click at [804, 392] on strong "Your Local Bar Serving Noosa Heads" at bounding box center [761, 373] width 443 height 109
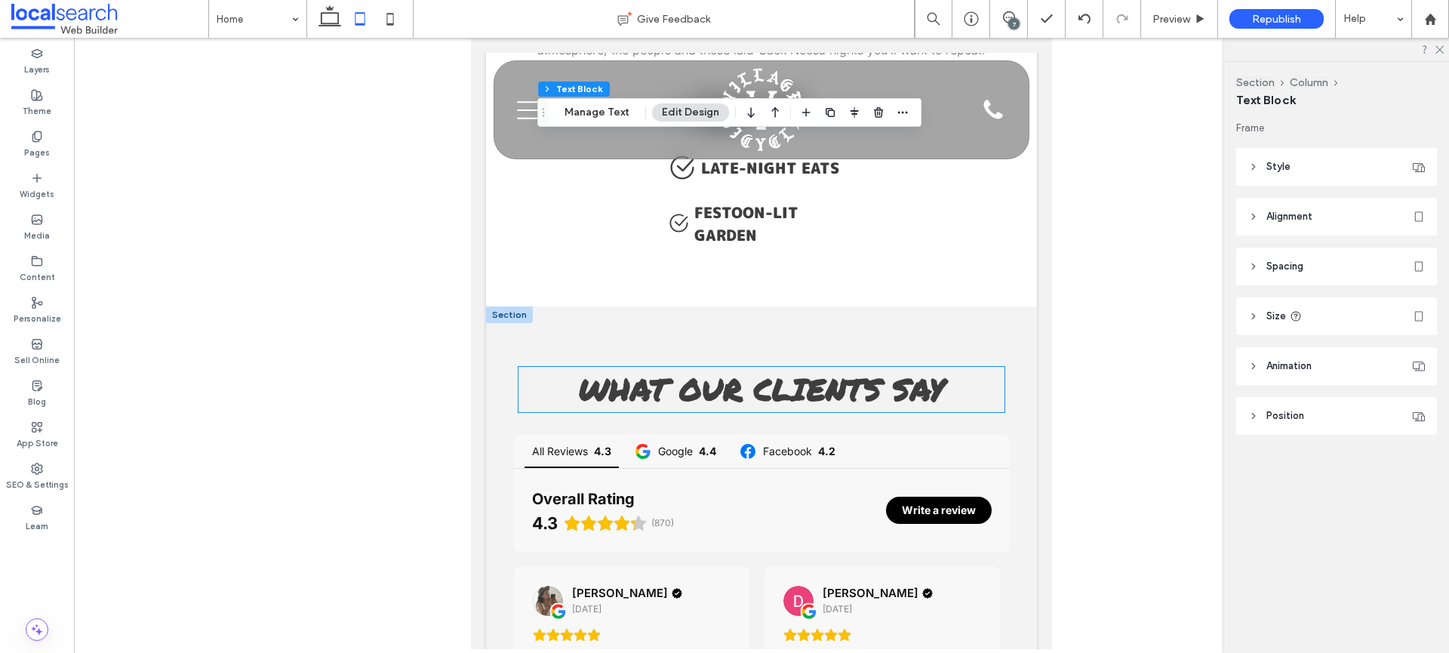
scroll to position [2150, 0]
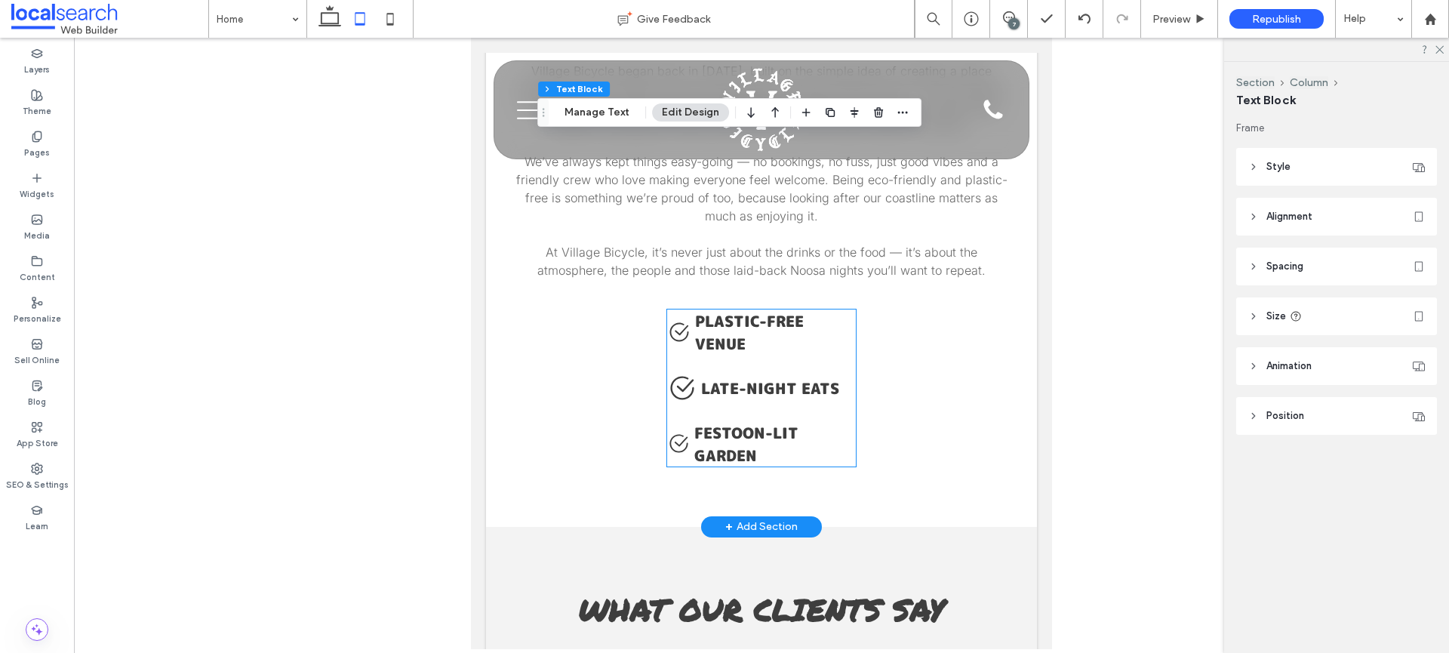
click at [801, 355] on h4 "Plastic-Free Venue" at bounding box center [775, 331] width 161 height 45
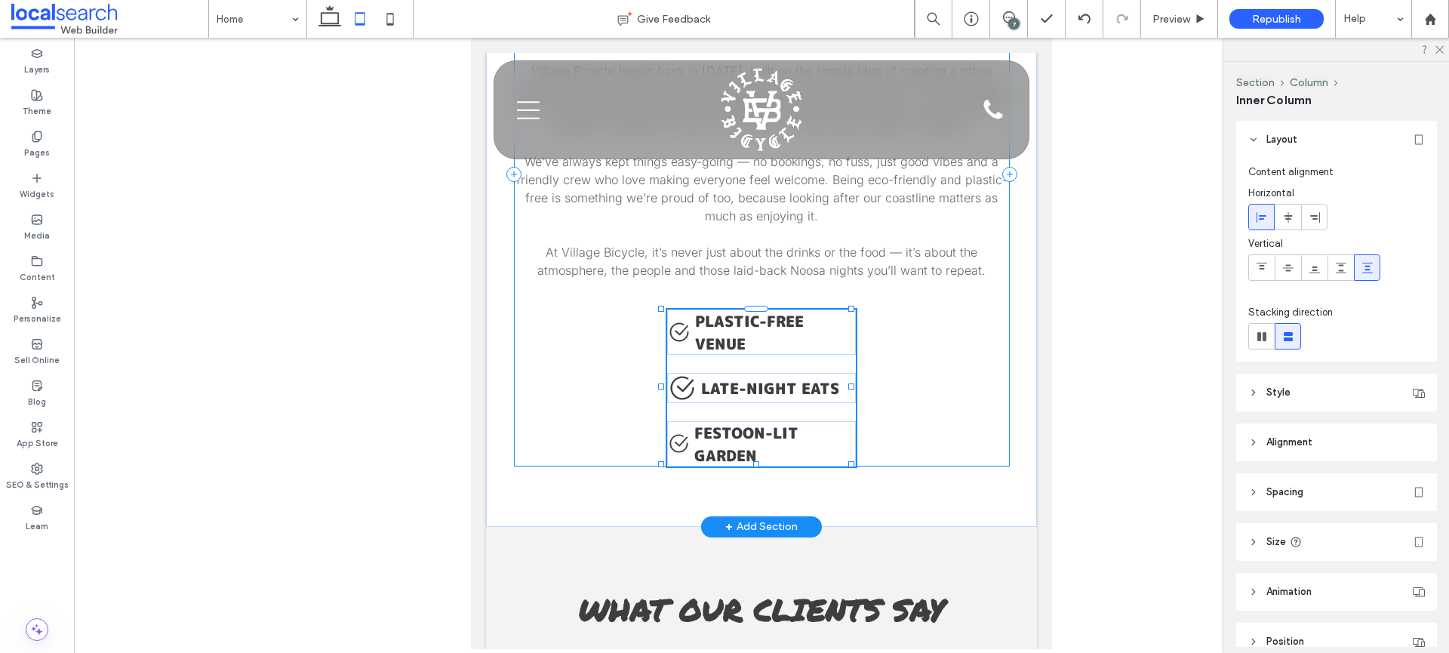
scroll to position [74, 0]
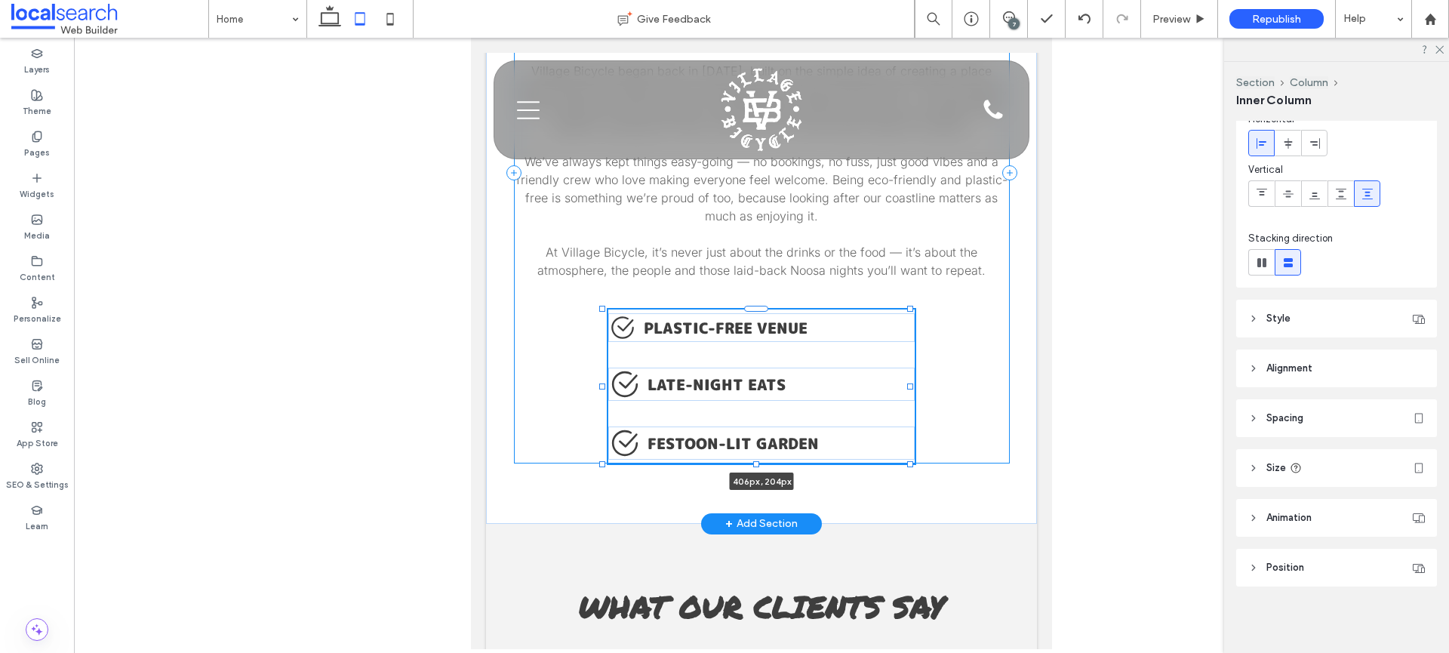
drag, startPoint x: 852, startPoint y: 476, endPoint x: 911, endPoint y: 480, distance: 59.0
click at [911, 389] on div at bounding box center [910, 386] width 6 height 6
type input "***"
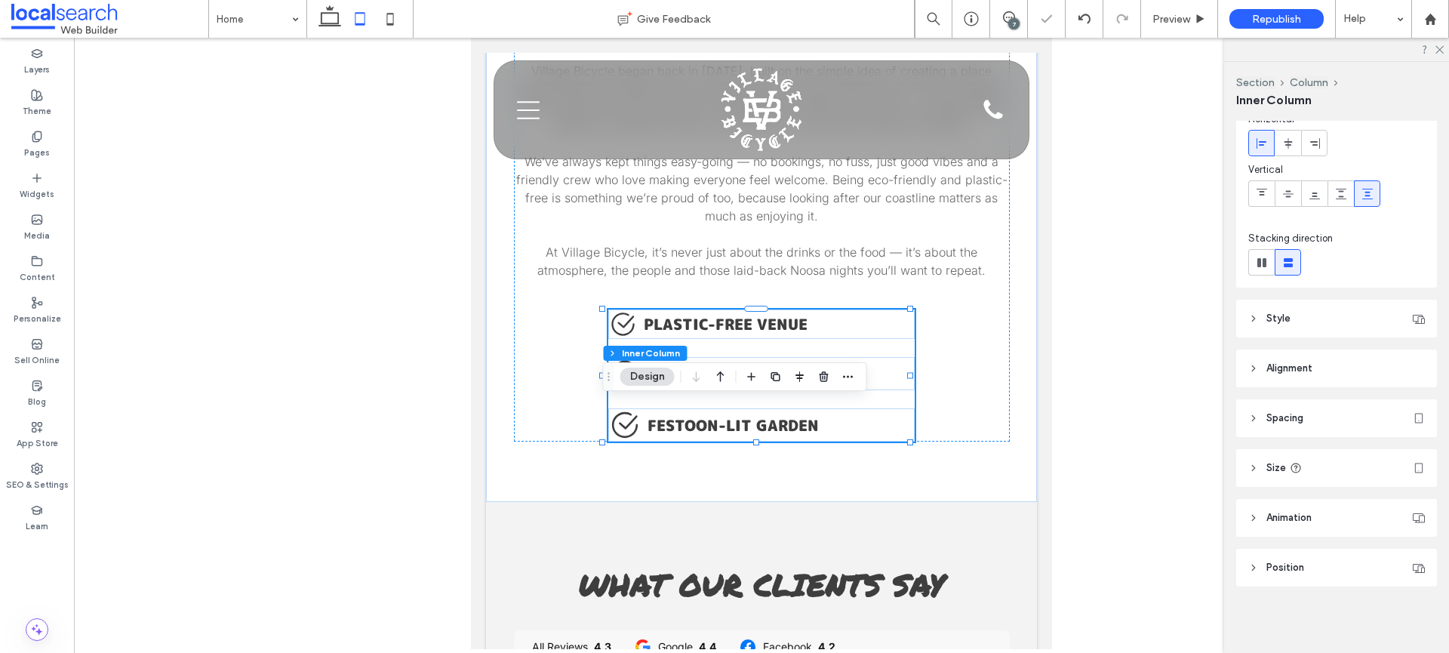
click at [1123, 485] on div at bounding box center [761, 343] width 1375 height 611
click at [986, 442] on div "Who We Are Village Bicycle began back in [DATE], built on the simple idea of cr…" at bounding box center [762, 161] width 496 height 559
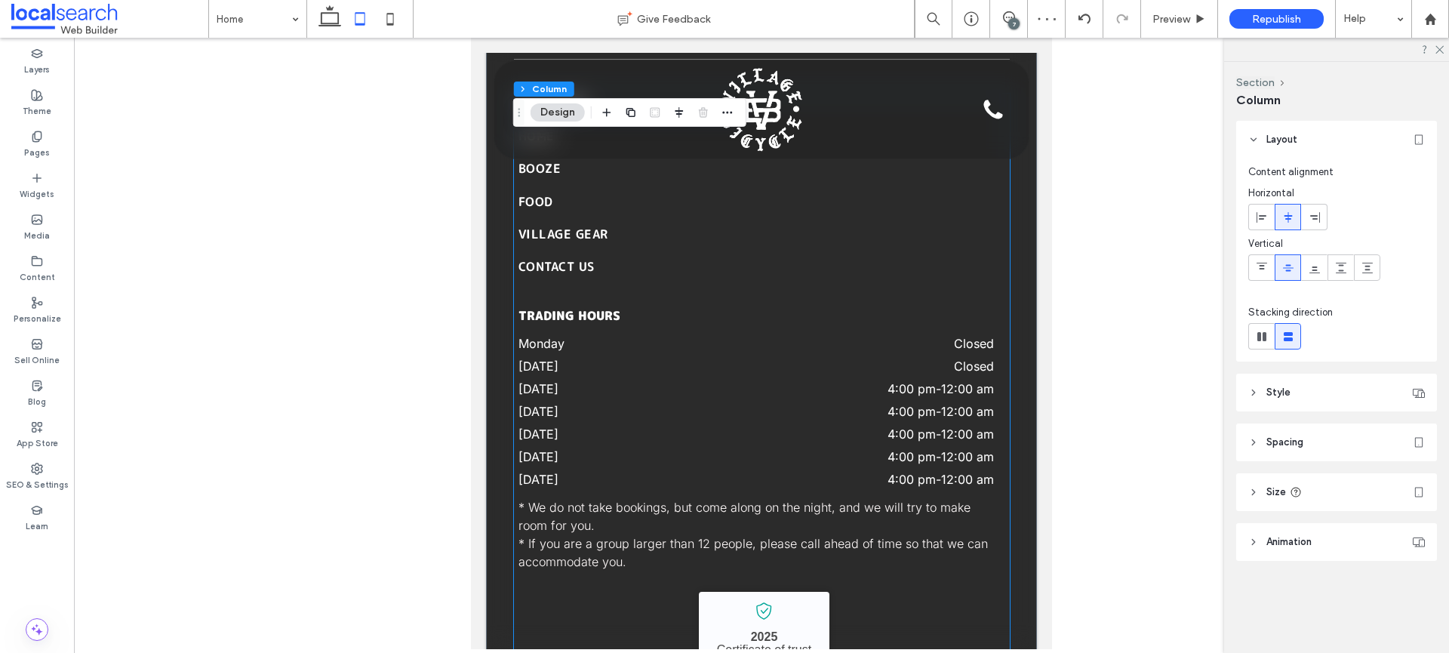
scroll to position [3971, 0]
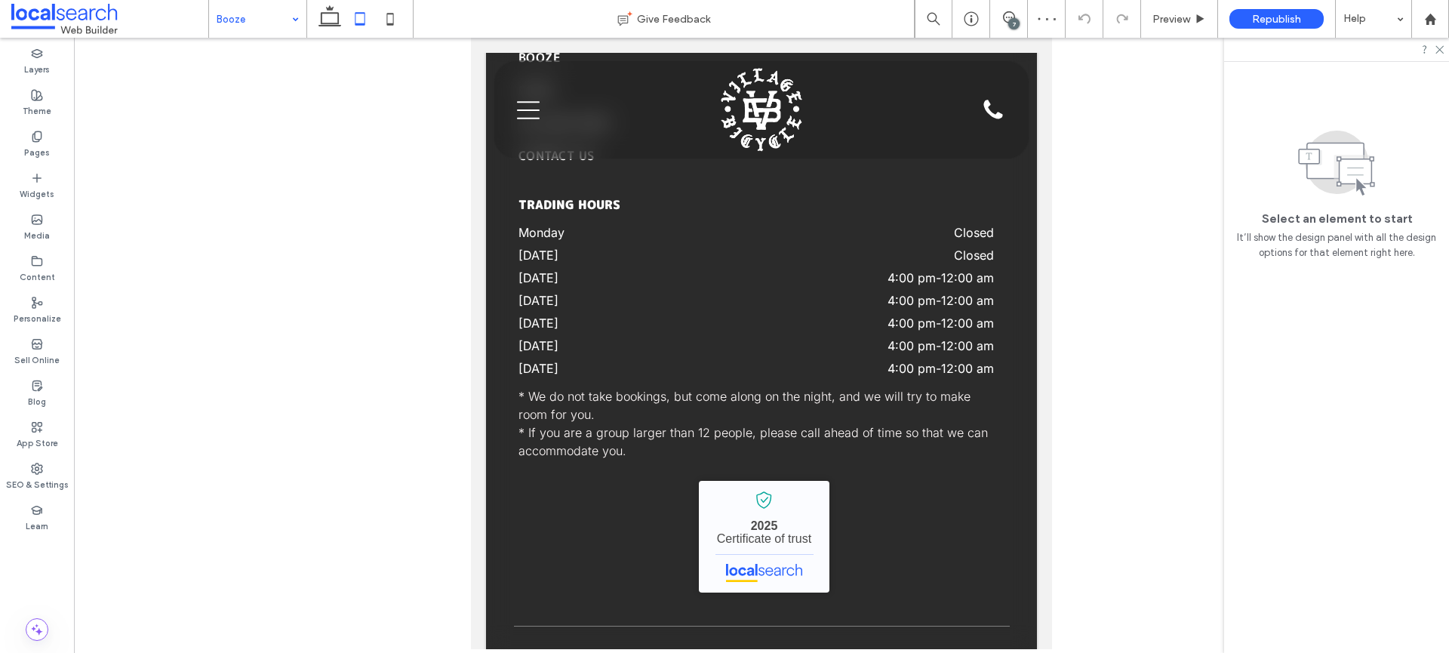
click at [248, 11] on input at bounding box center [254, 19] width 75 height 38
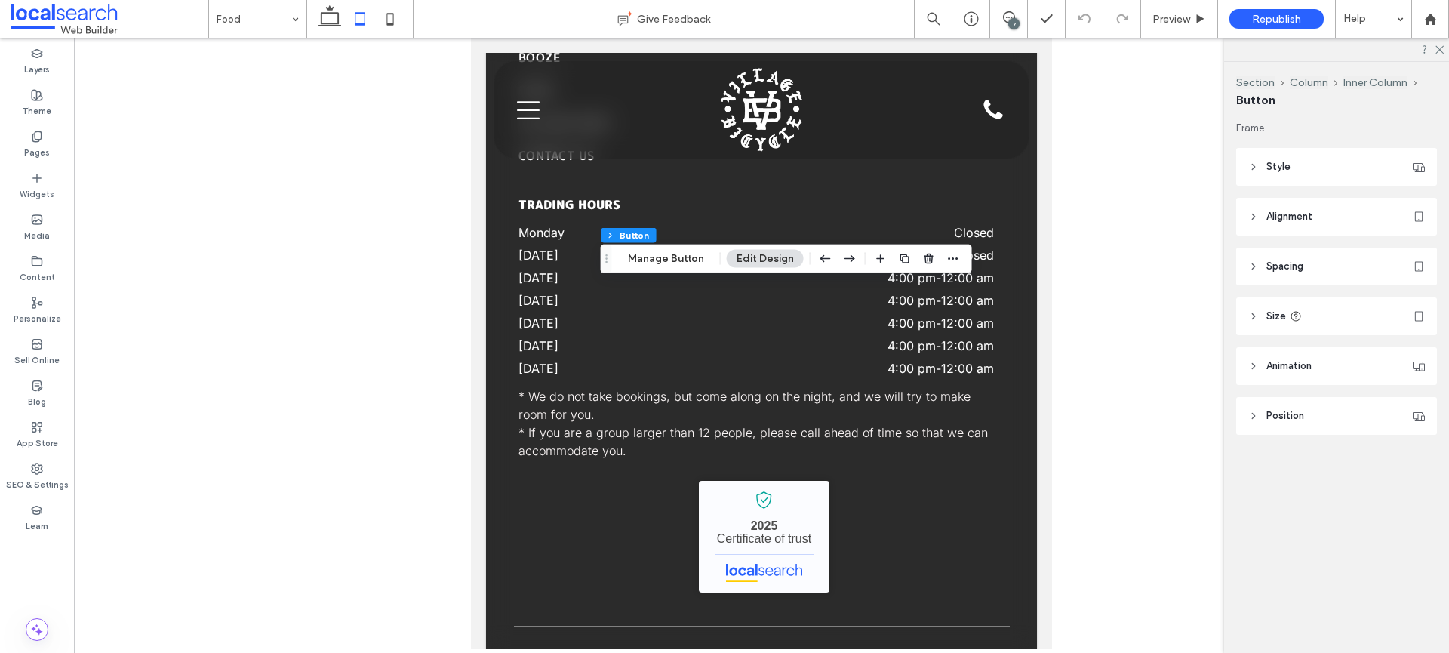
click at [1445, 53] on div at bounding box center [1336, 49] width 225 height 23
click at [1441, 47] on icon at bounding box center [1439, 49] width 10 height 10
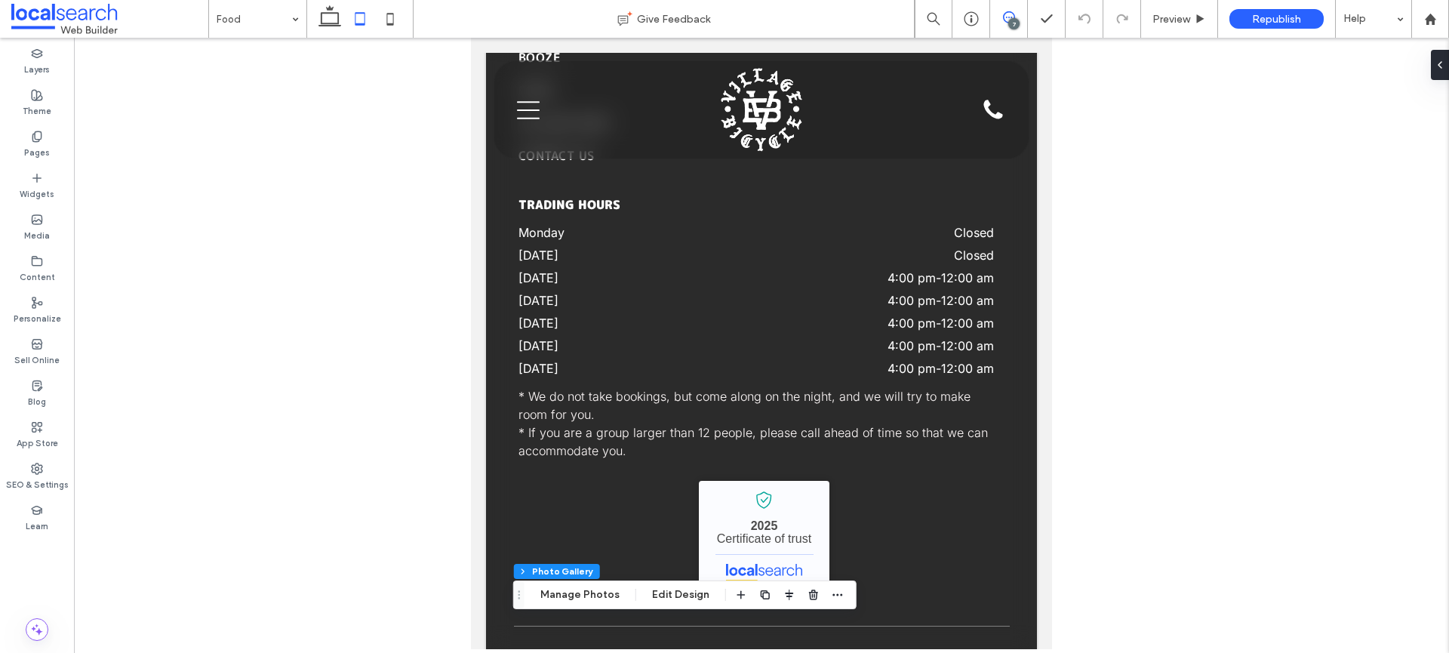
click at [1005, 17] on use at bounding box center [1009, 17] width 12 height 12
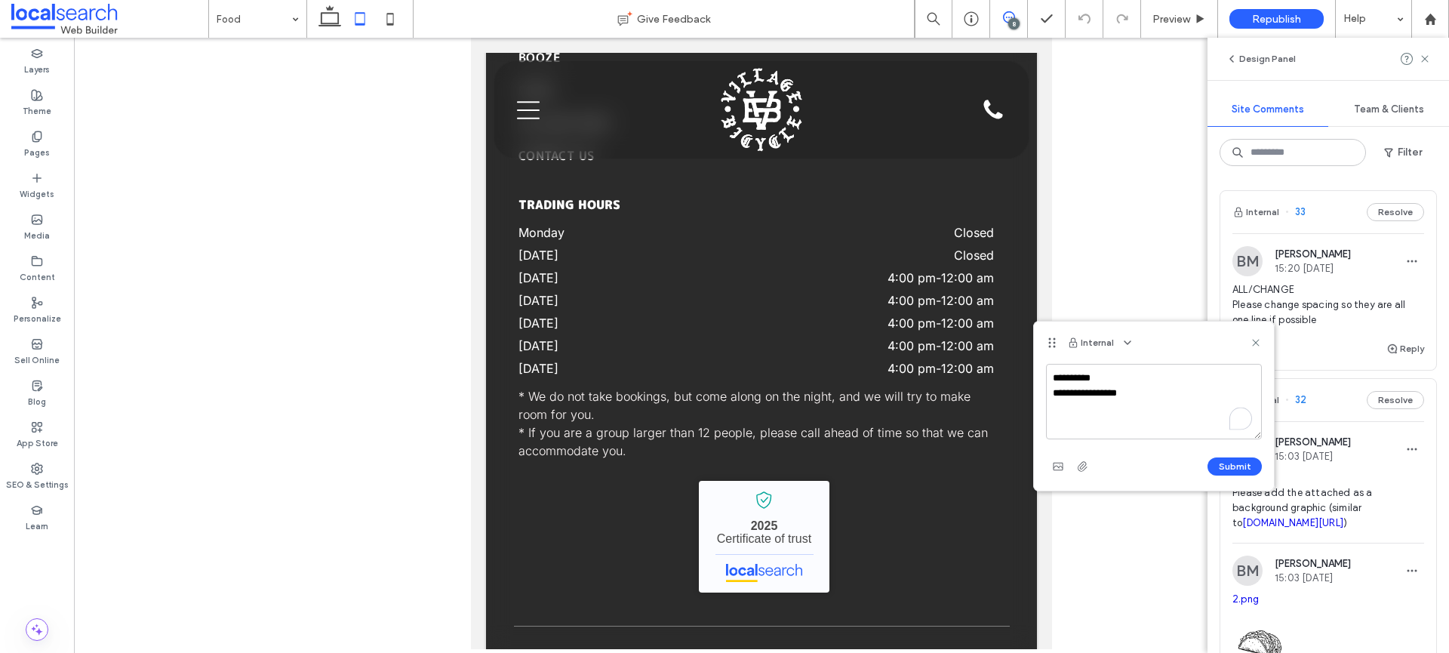
type textarea "**********"
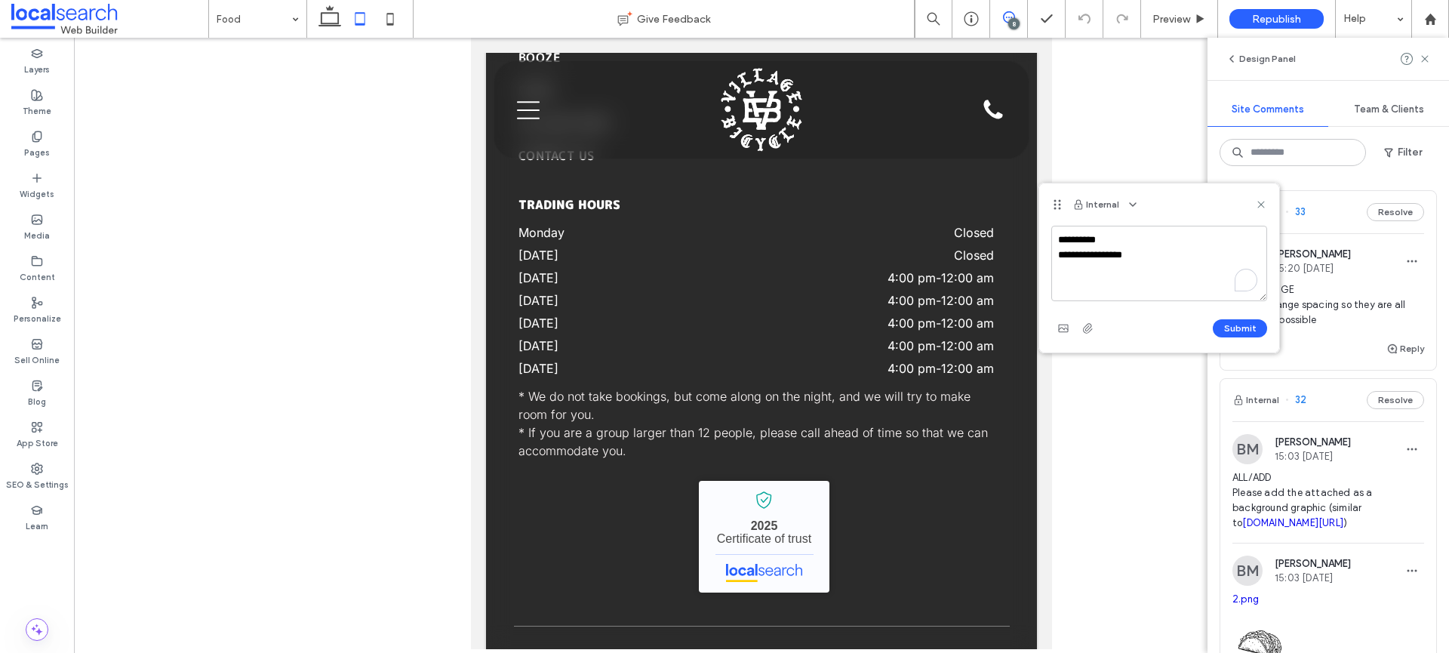
click at [1164, 262] on textarea "**********" at bounding box center [1159, 263] width 216 height 75
drag, startPoint x: 1109, startPoint y: 256, endPoint x: 1194, endPoint y: 258, distance: 84.6
click at [1194, 258] on textarea "**********" at bounding box center [1159, 263] width 216 height 75
type textarea "**********"
click at [1243, 331] on button "Submit" at bounding box center [1240, 328] width 54 height 18
